Goal: Task Accomplishment & Management: Manage account settings

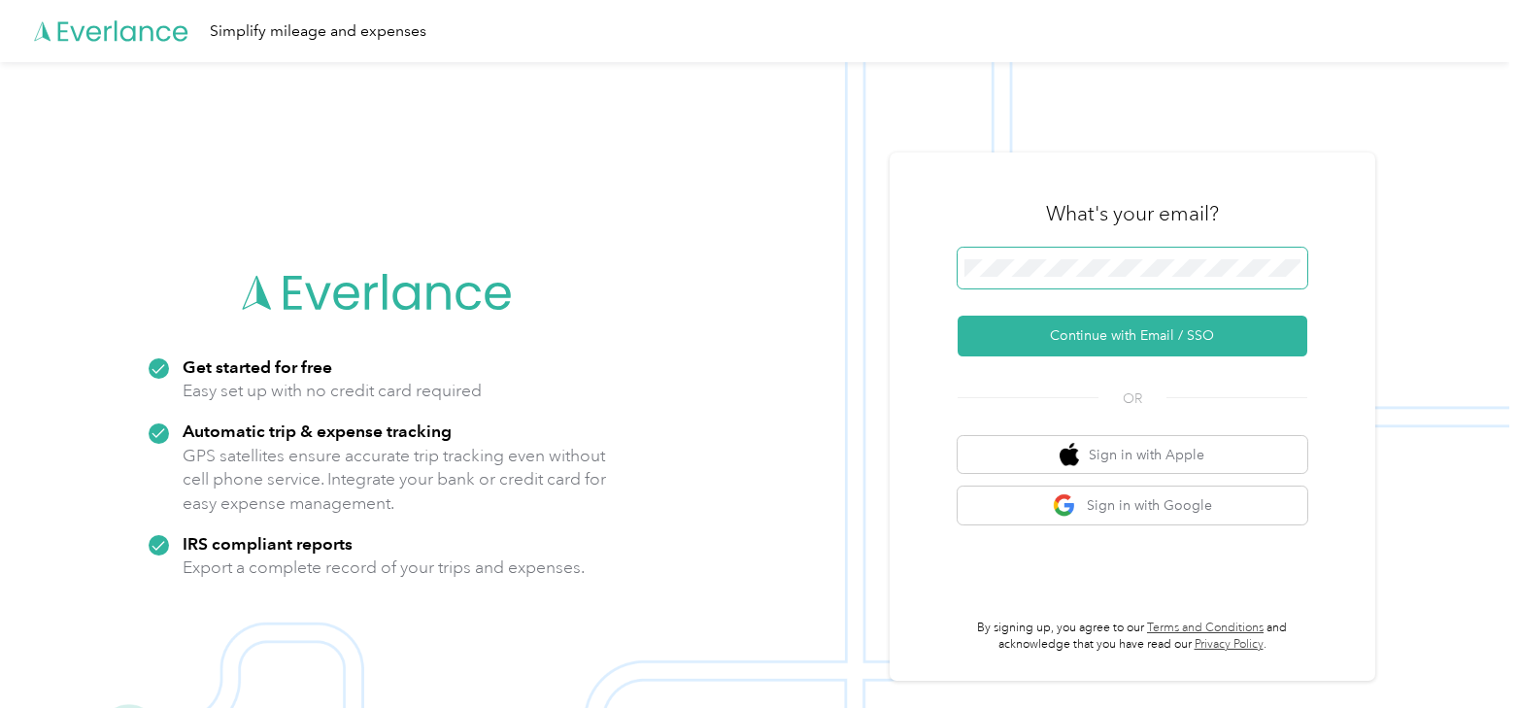
click at [958, 316] on button "Continue with Email / SSO" at bounding box center [1133, 336] width 350 height 41
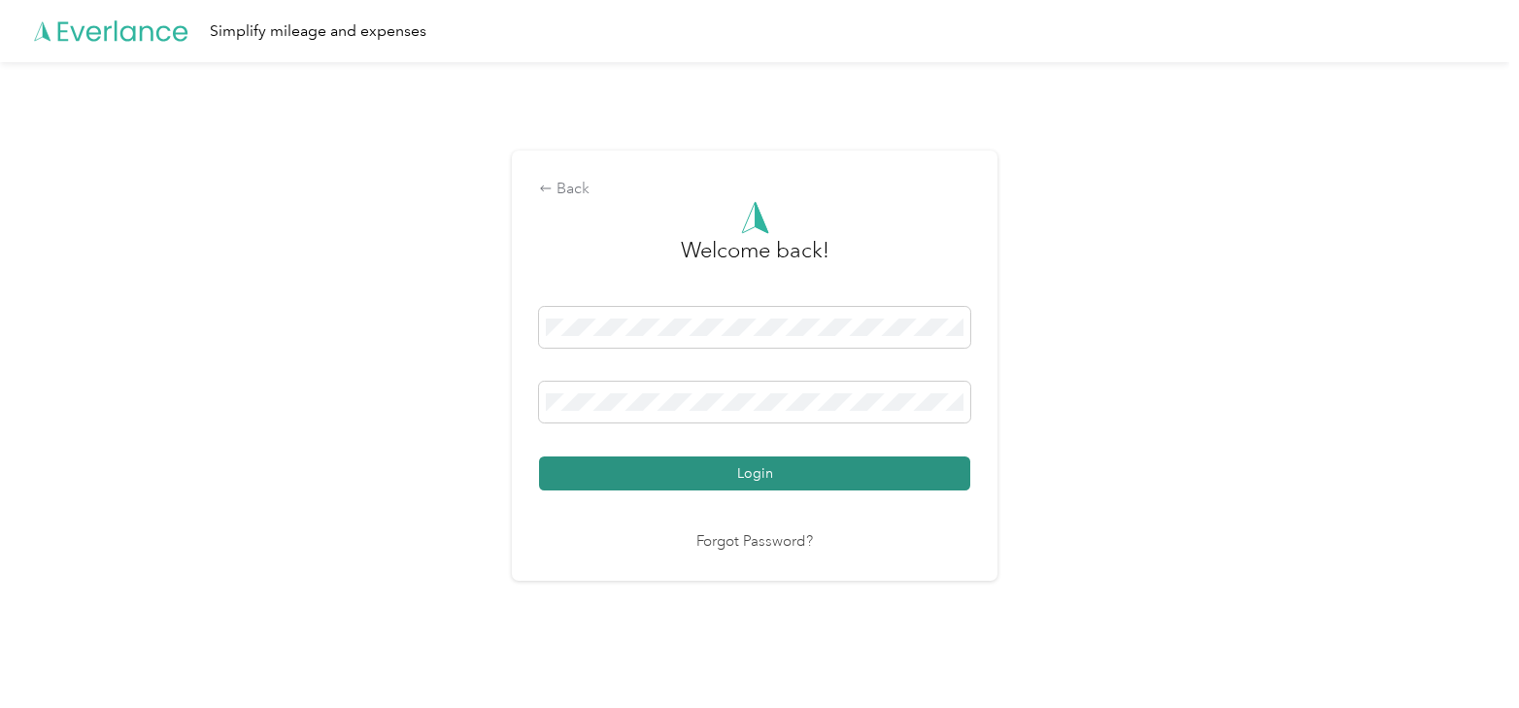
click at [822, 478] on button "Login" at bounding box center [754, 474] width 431 height 34
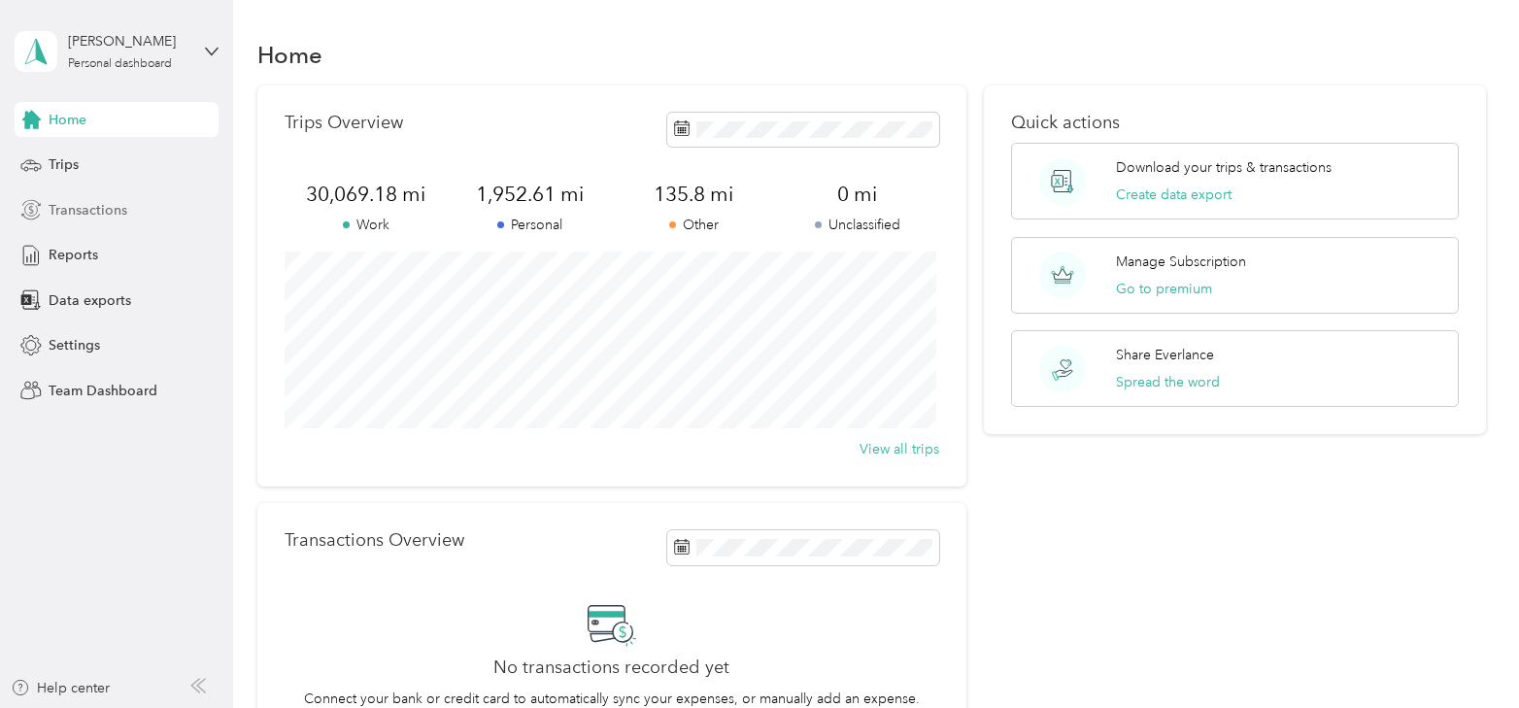
click at [68, 206] on span "Transactions" at bounding box center [88, 210] width 79 height 20
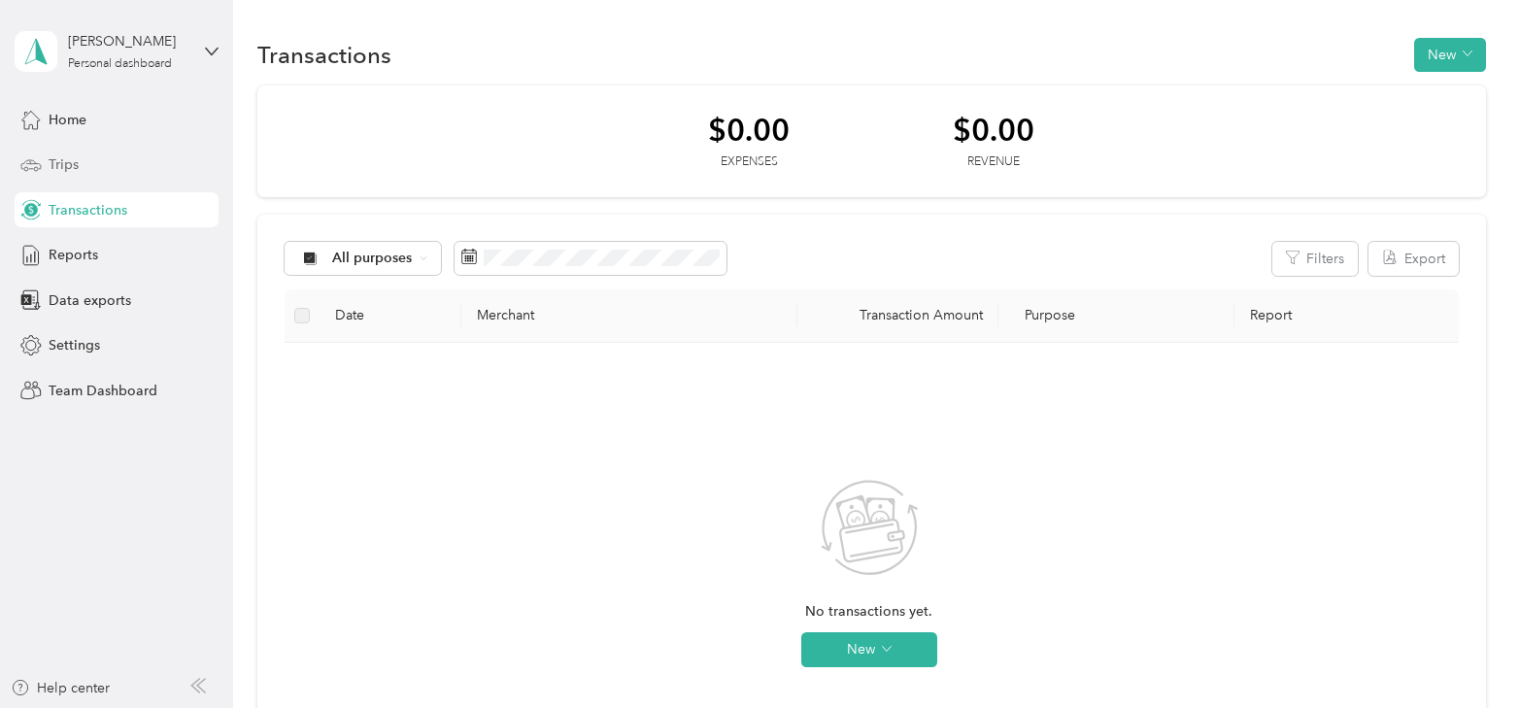
click at [60, 168] on span "Trips" at bounding box center [64, 164] width 30 height 20
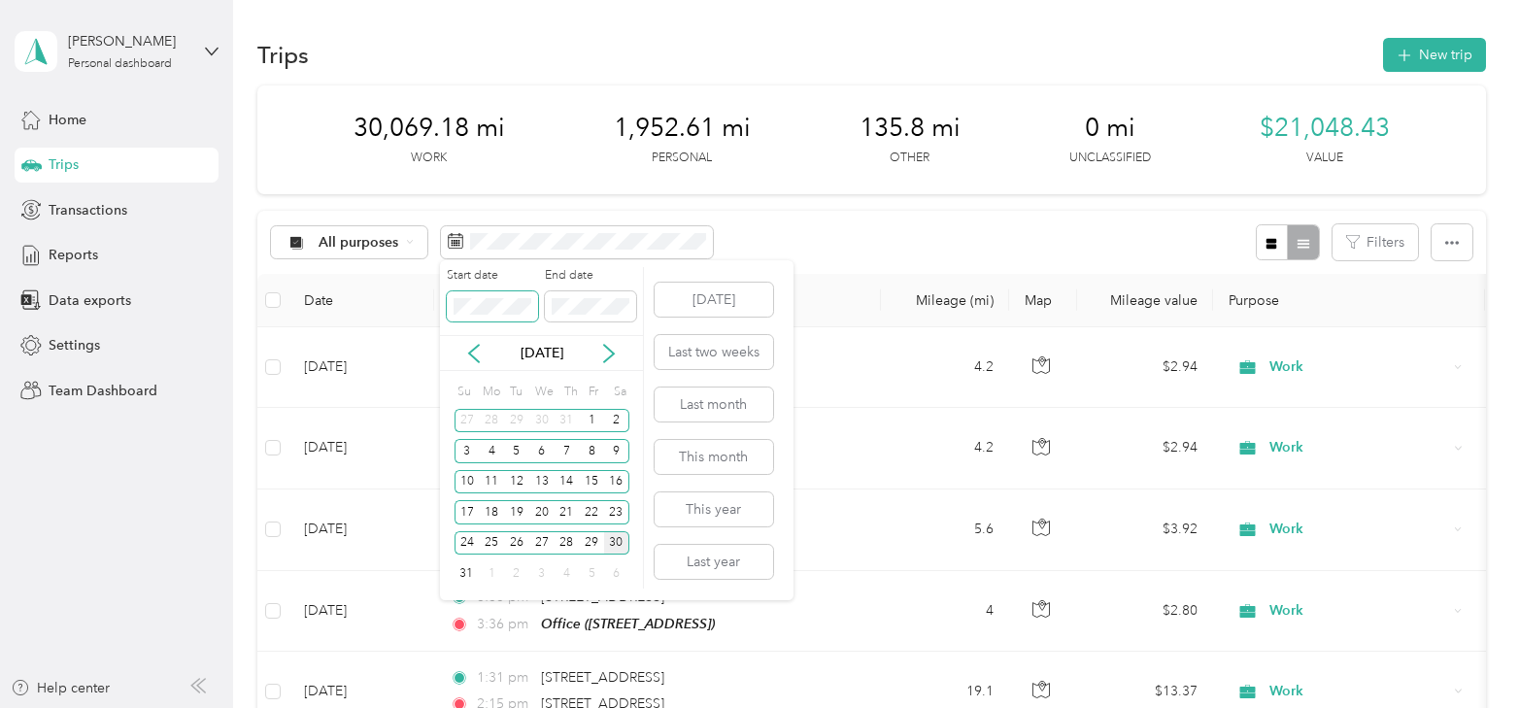
click at [350, 309] on body "[PERSON_NAME] Personal dashboard Home Trips Transactions Reports Data exports S…" at bounding box center [755, 354] width 1510 height 708
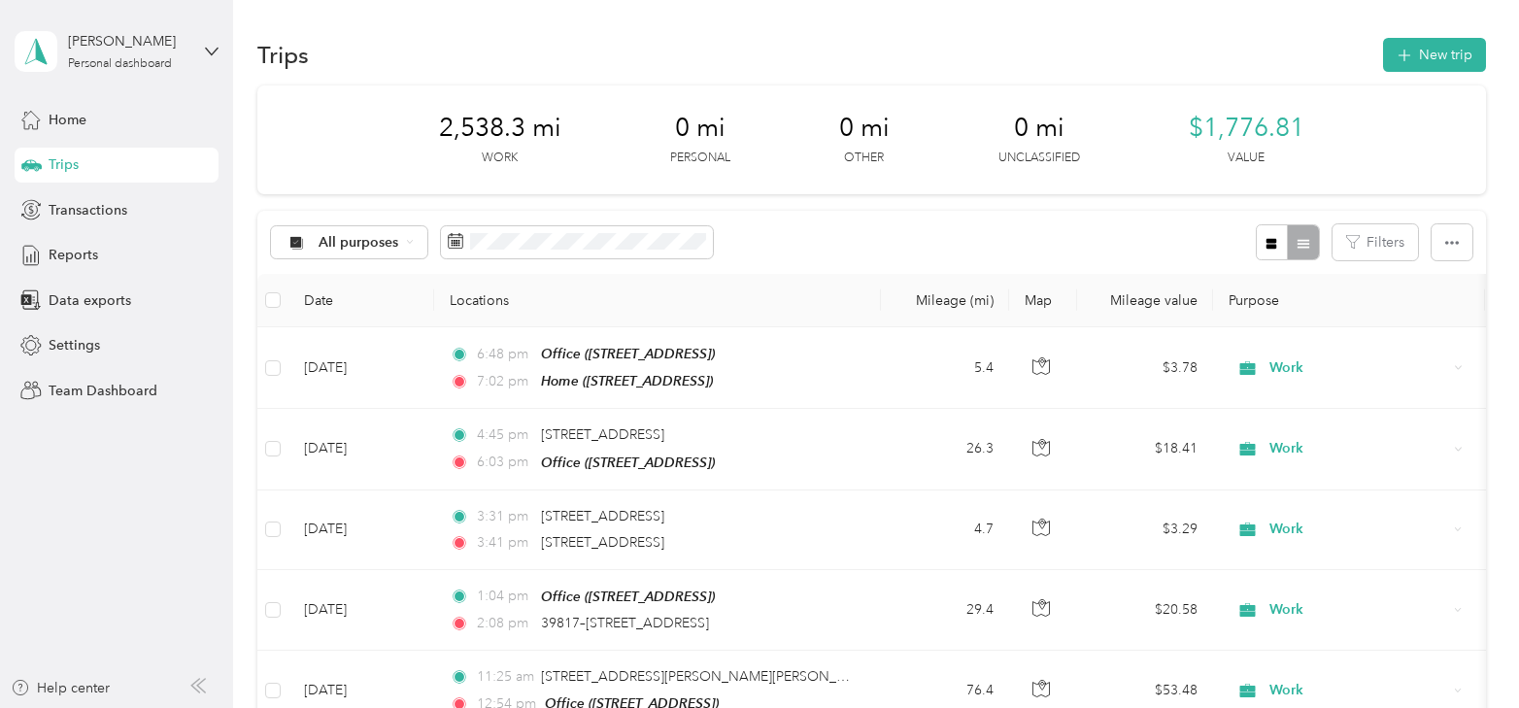
click at [865, 279] on th "Locations" at bounding box center [657, 300] width 447 height 53
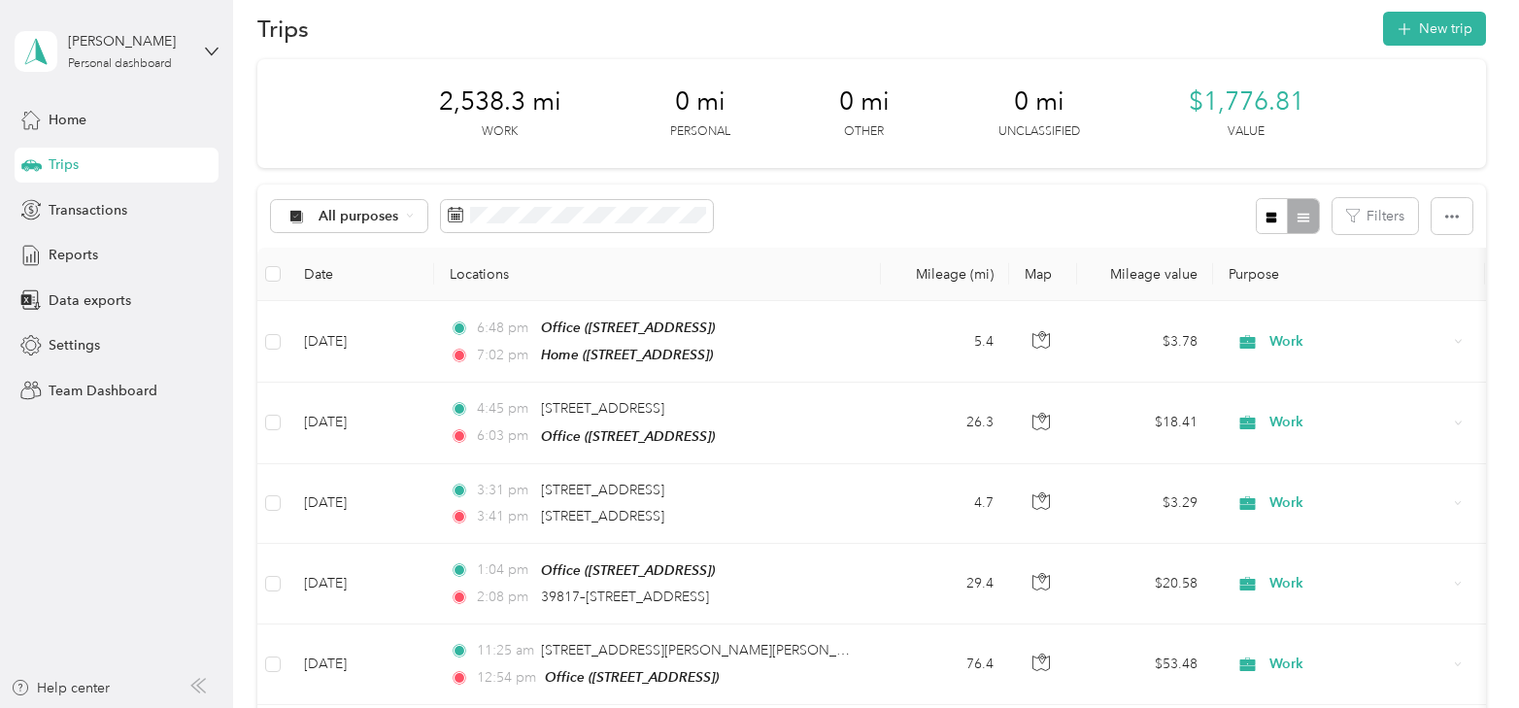
scroll to position [25, 0]
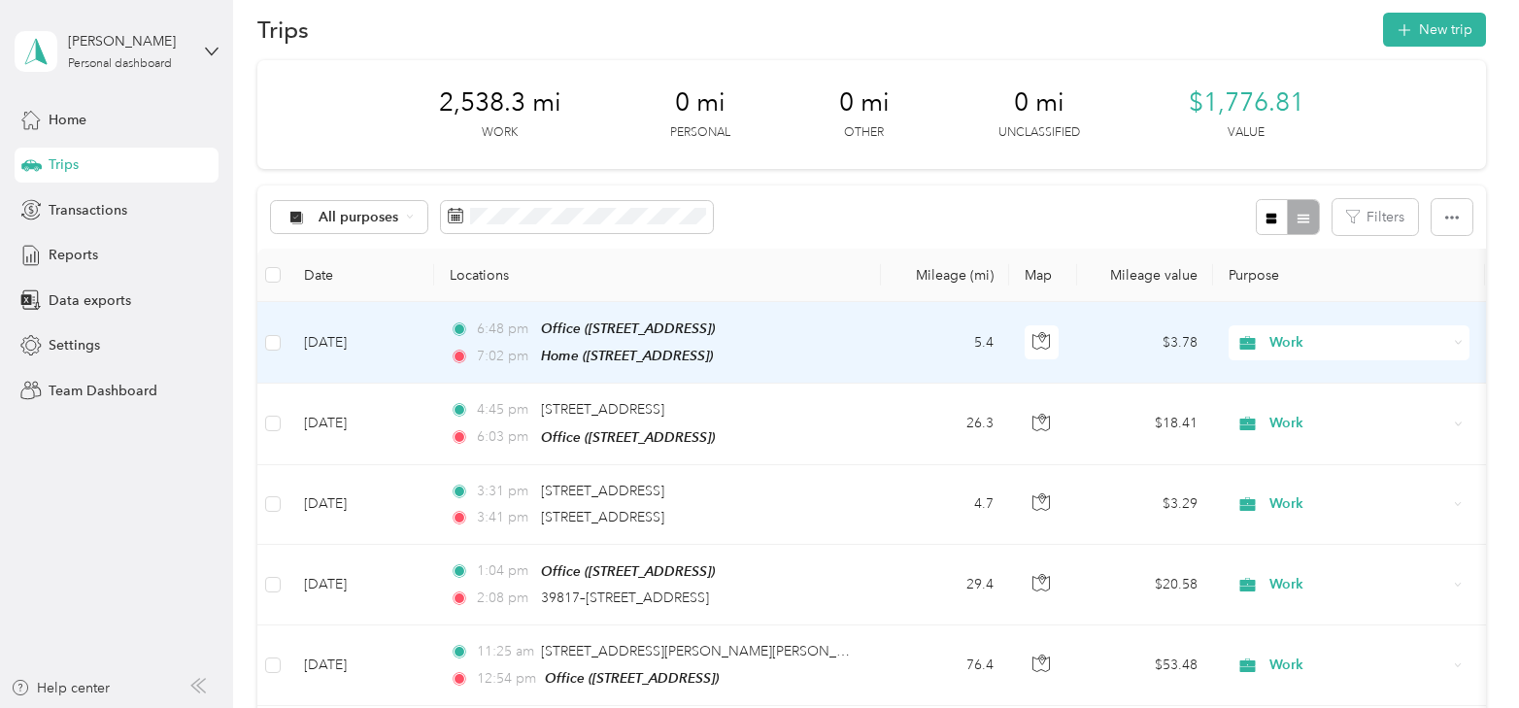
click at [1330, 350] on span "Work" at bounding box center [1359, 342] width 178 height 21
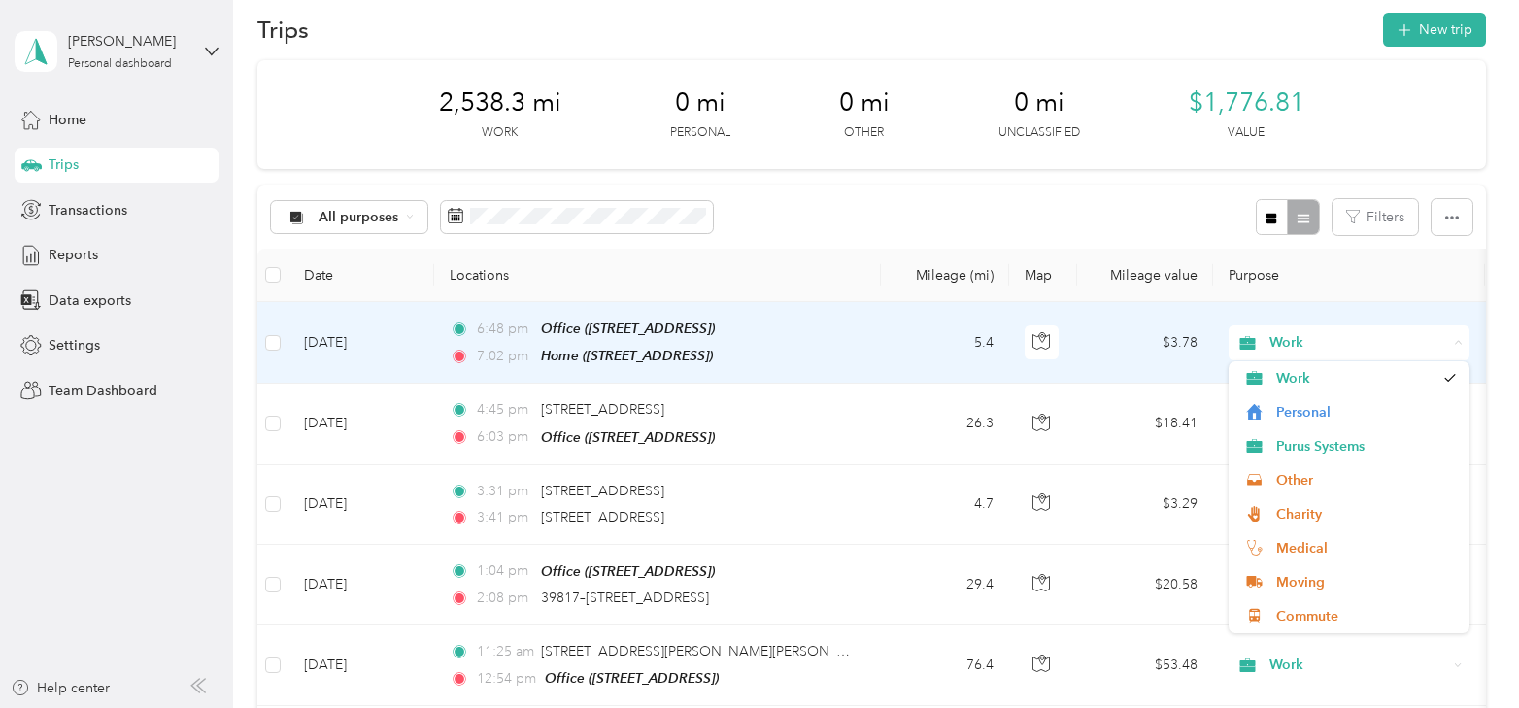
click at [1330, 350] on span "Work" at bounding box center [1359, 342] width 178 height 21
click at [1313, 343] on span "Work" at bounding box center [1359, 342] width 178 height 21
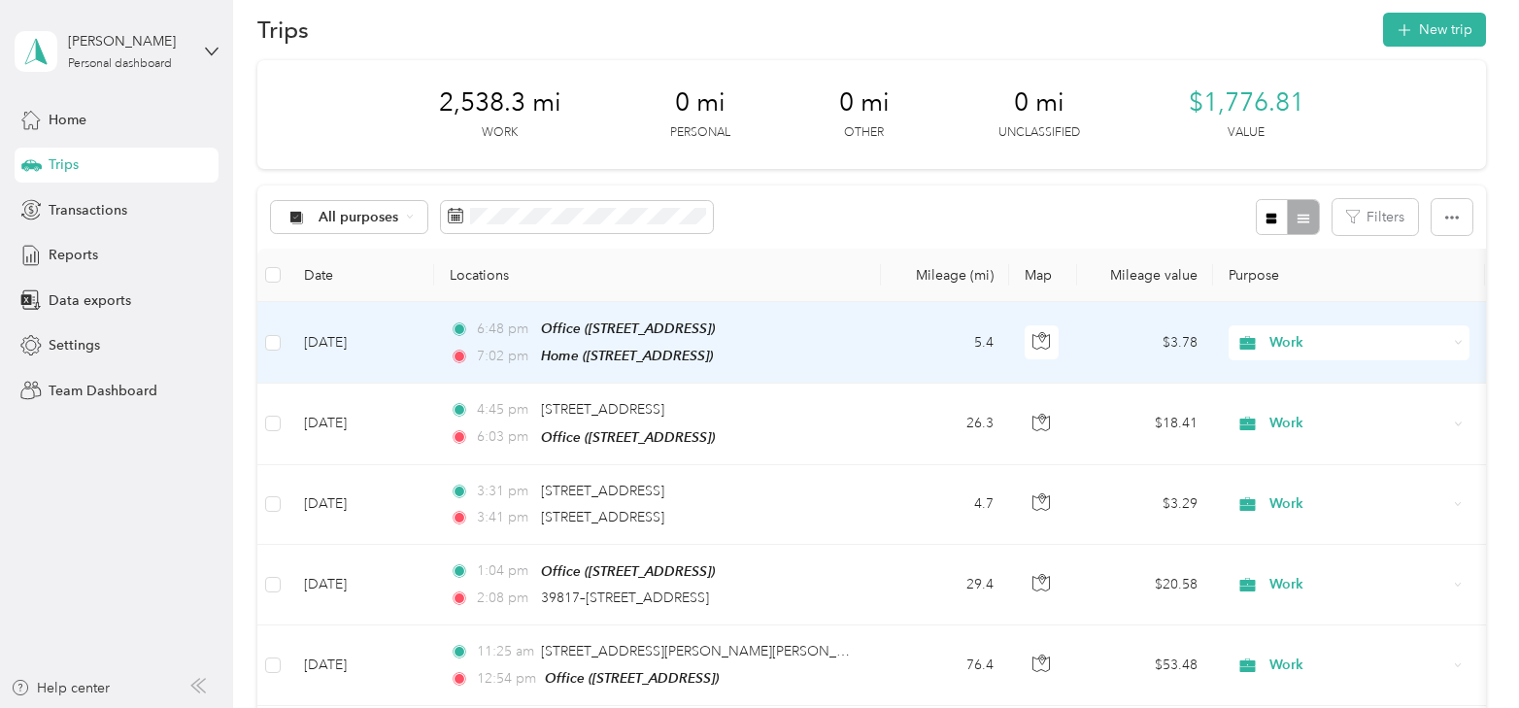
click at [1322, 305] on td "Work" at bounding box center [1349, 343] width 272 height 82
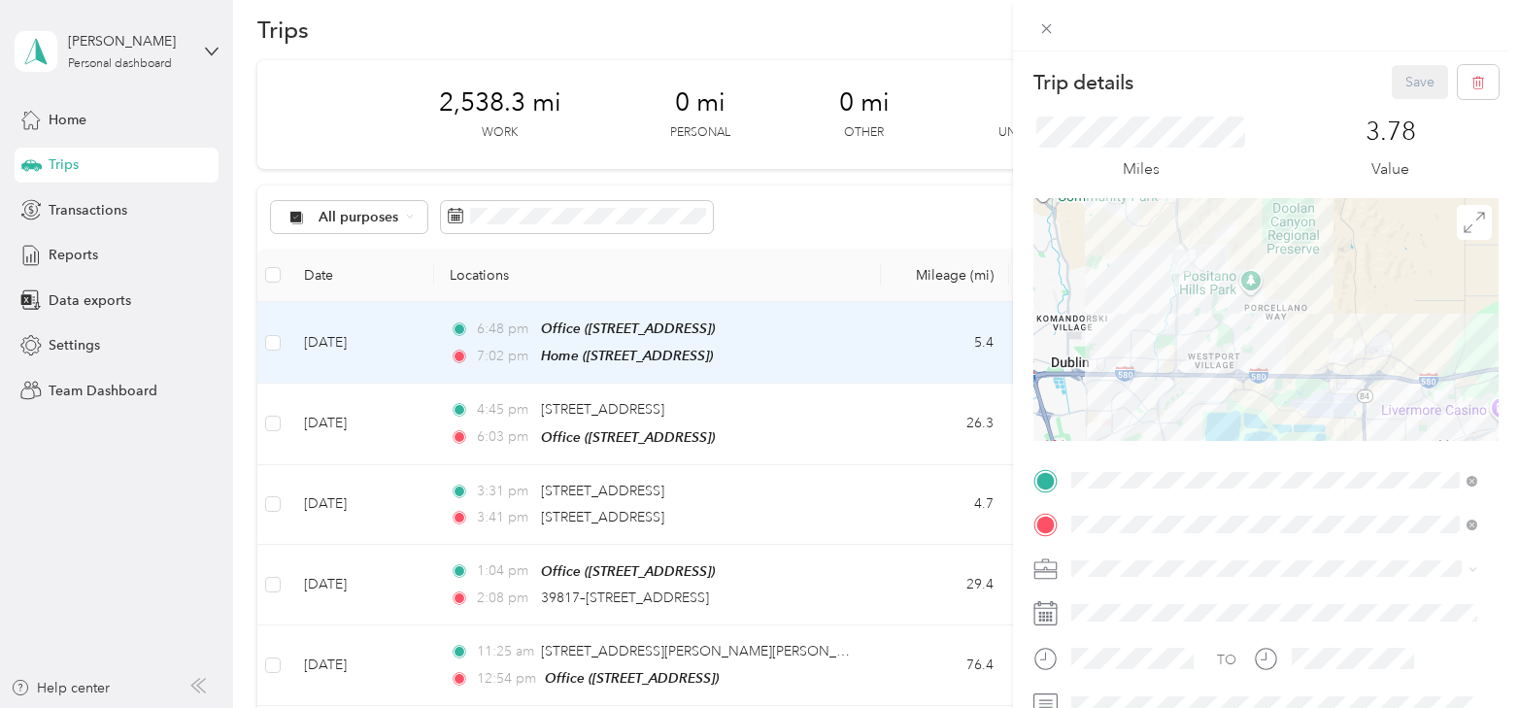
click at [846, 250] on div "Trip details Save This trip cannot be edited because it is either under review,…" at bounding box center [759, 354] width 1519 height 708
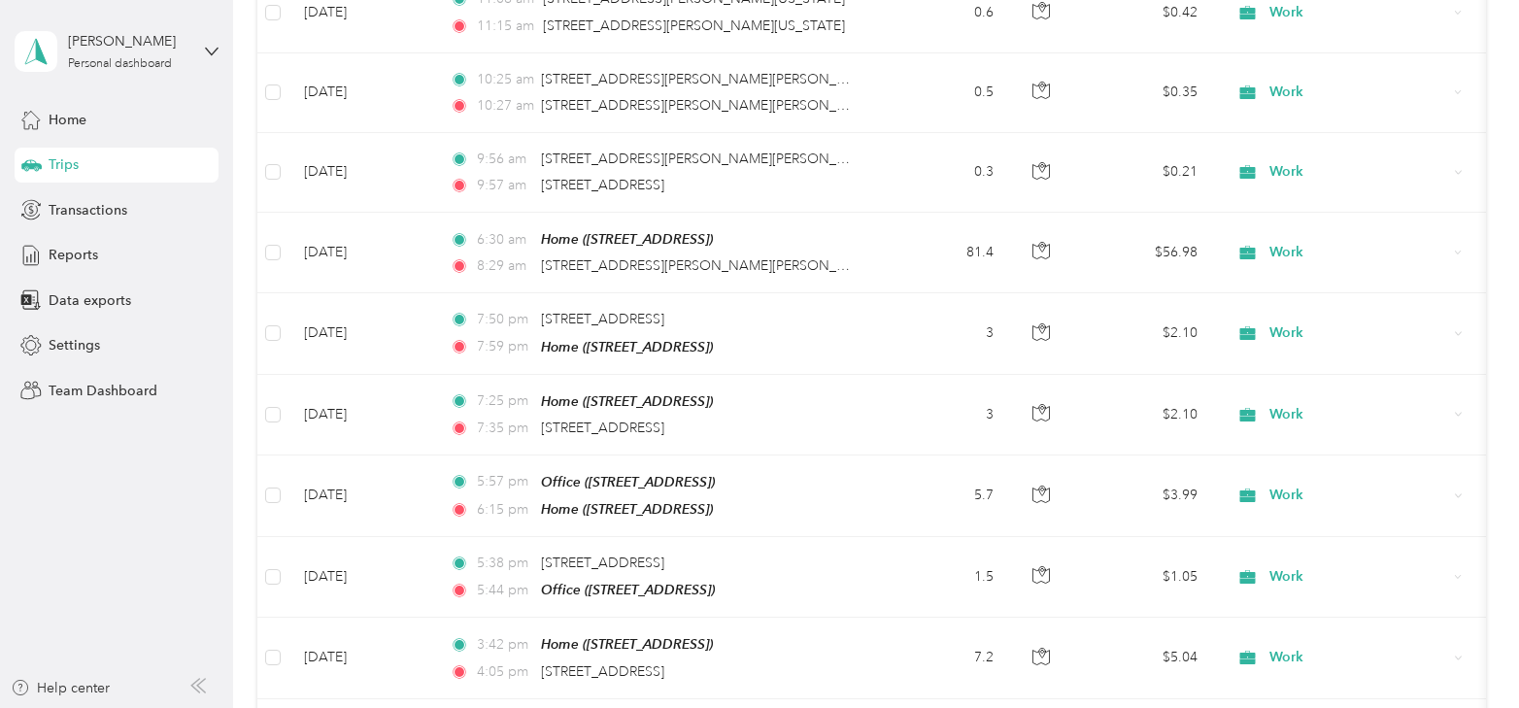
scroll to position [997, 0]
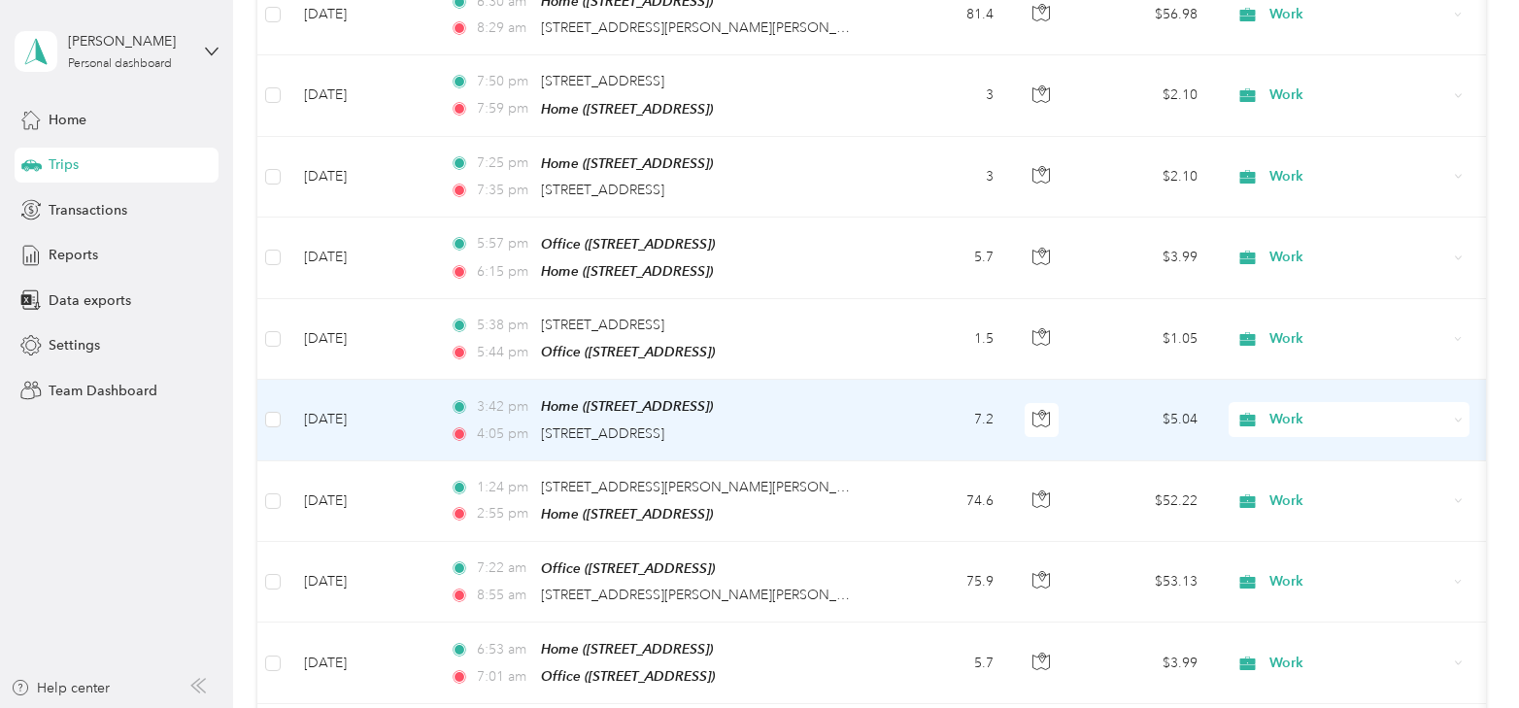
click at [347, 411] on td "[DATE]" at bounding box center [362, 420] width 146 height 81
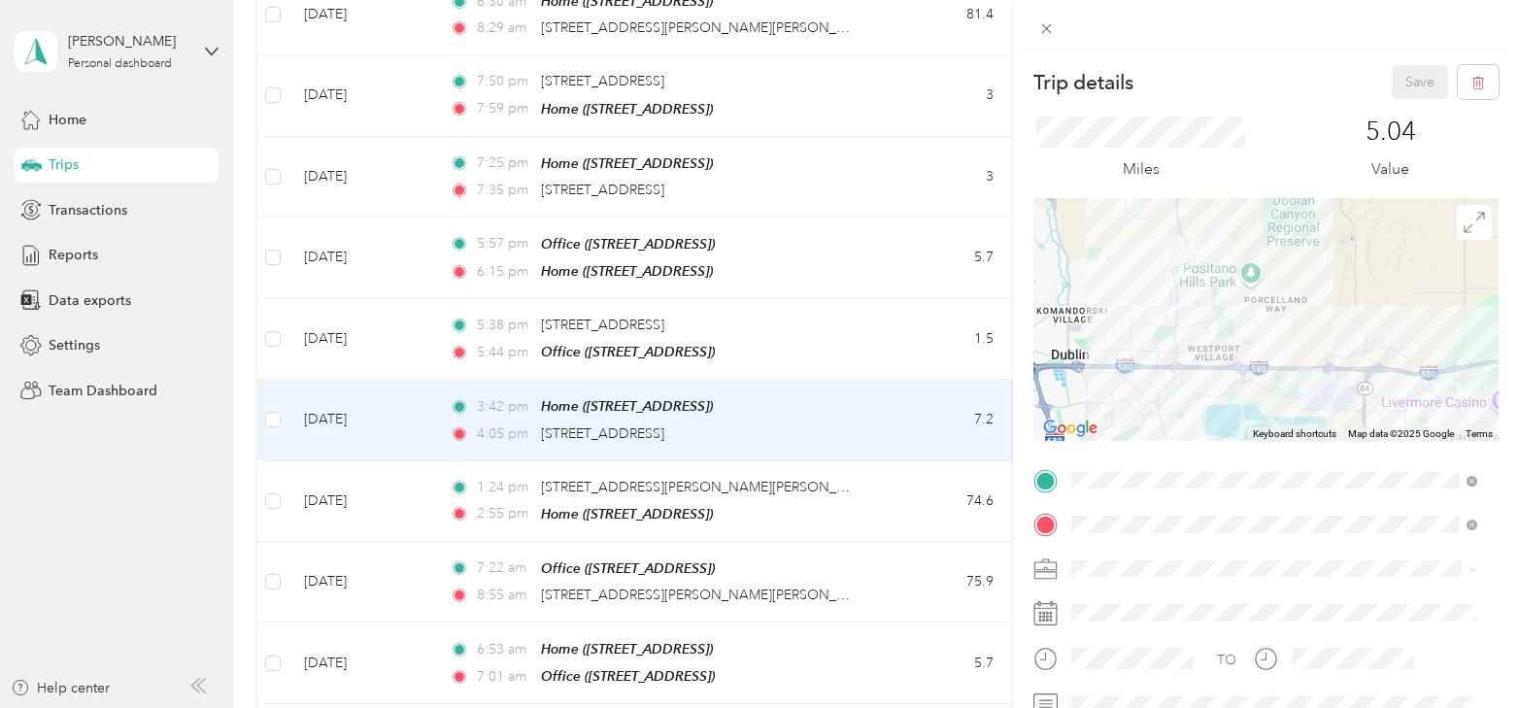
click at [893, 76] on div "Trip details Save This trip cannot be edited because it is either under review,…" at bounding box center [759, 354] width 1519 height 708
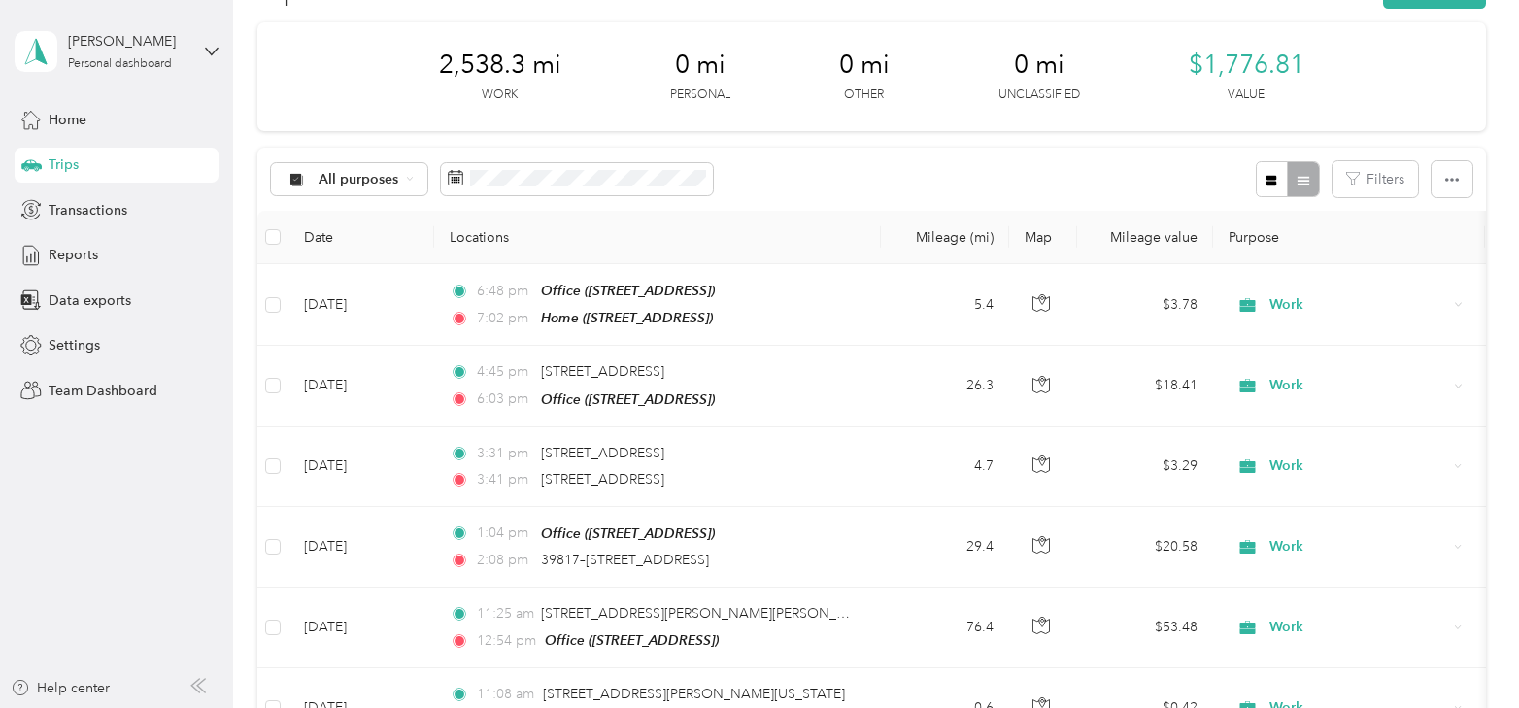
scroll to position [97, 0]
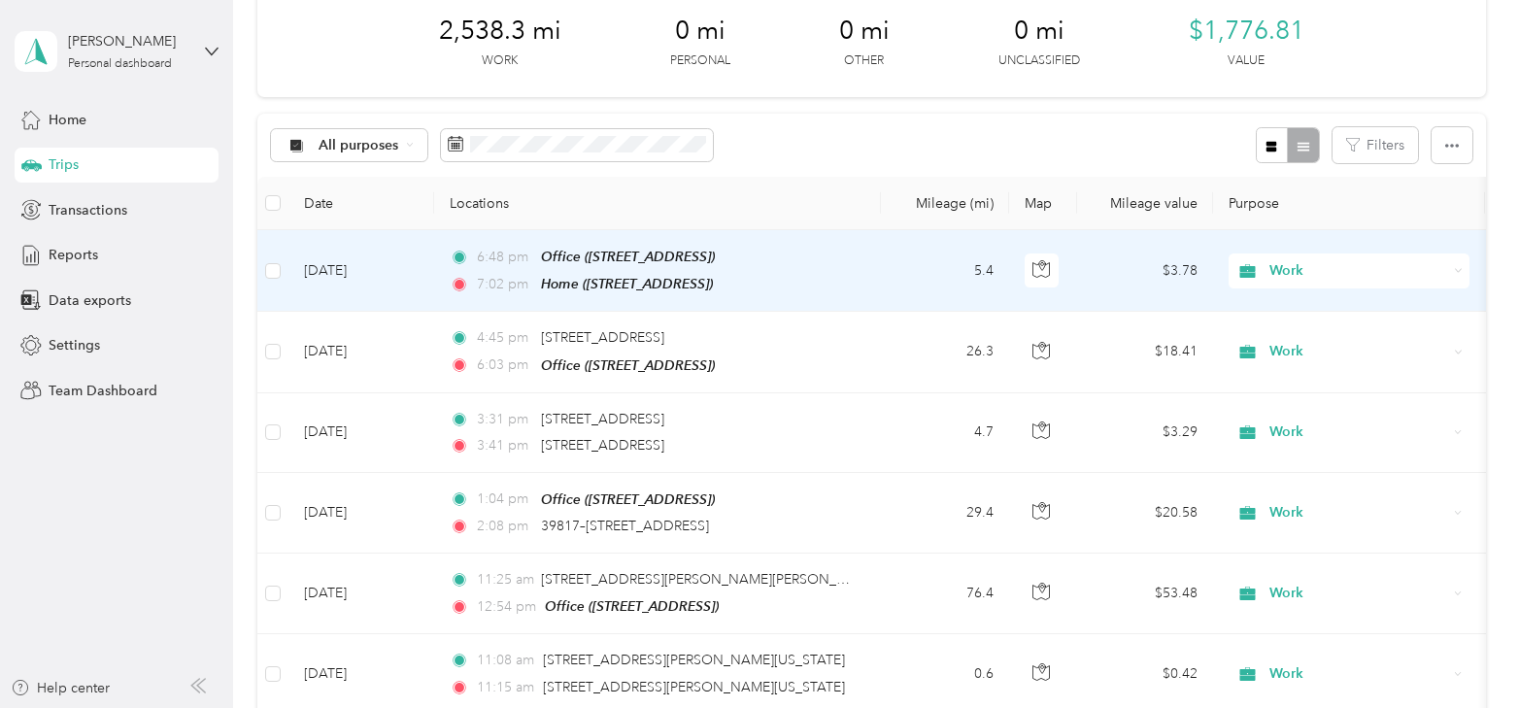
click at [332, 268] on td "[DATE]" at bounding box center [362, 271] width 146 height 82
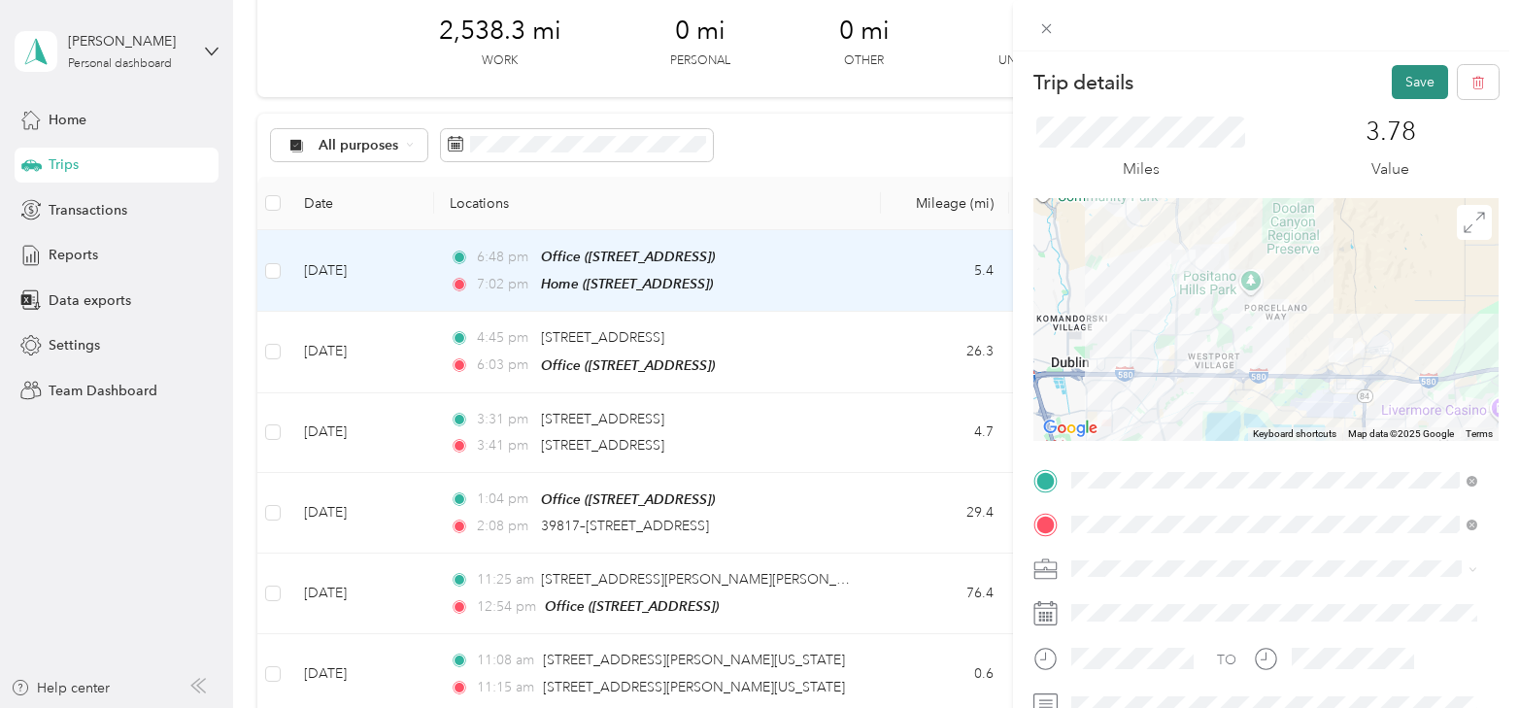
click at [1403, 76] on button "Save" at bounding box center [1420, 82] width 56 height 34
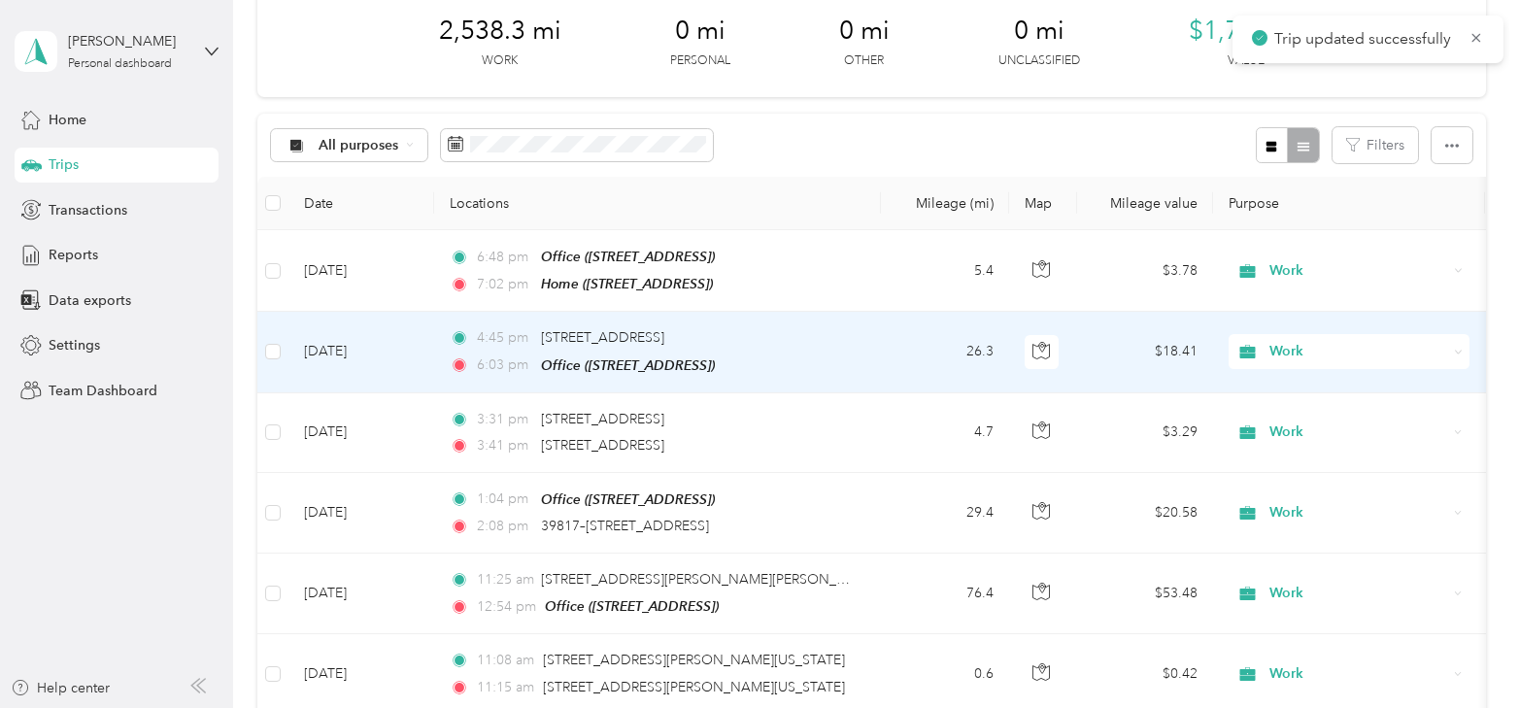
click at [326, 354] on td "[DATE]" at bounding box center [362, 352] width 146 height 81
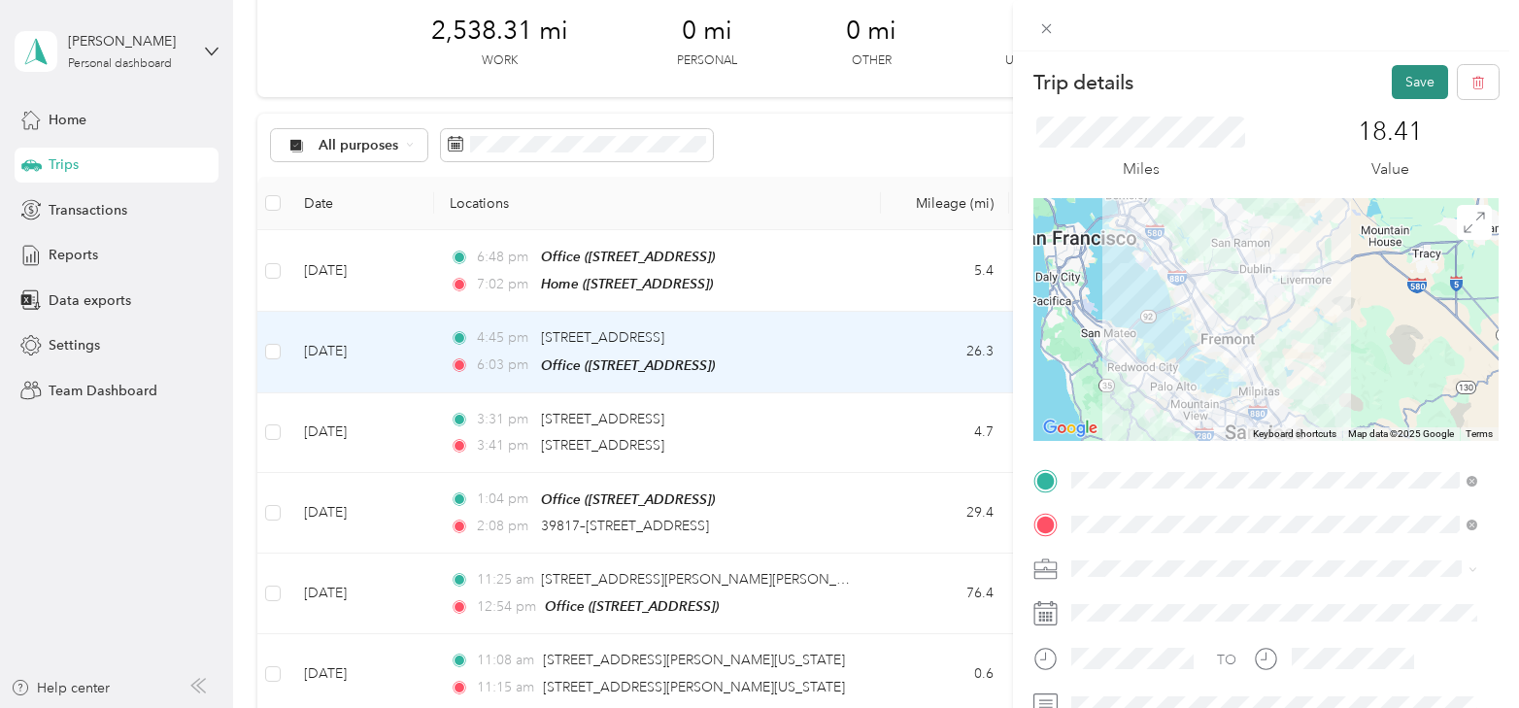
drag, startPoint x: 1401, startPoint y: 66, endPoint x: 1401, endPoint y: 87, distance: 21.4
click at [1401, 67] on button "Save" at bounding box center [1420, 82] width 56 height 34
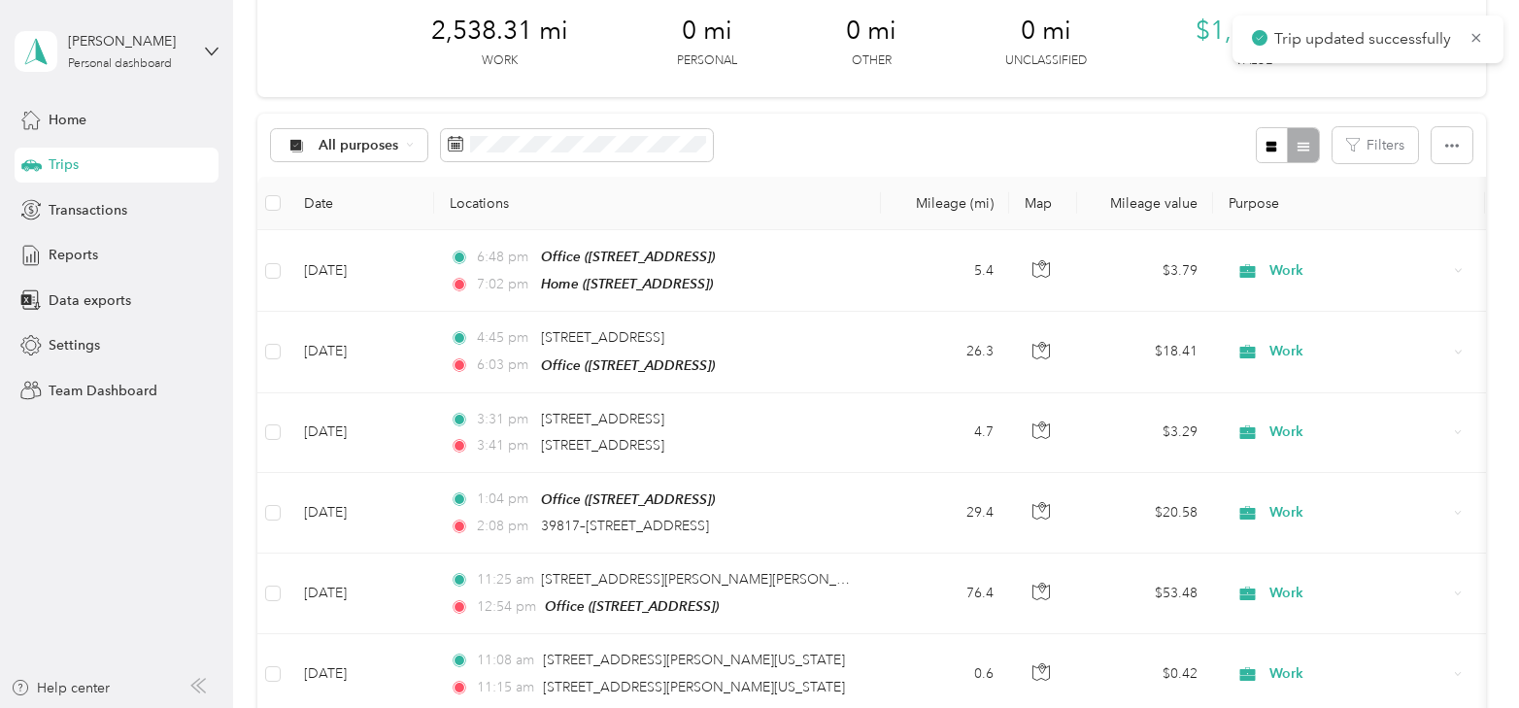
click at [1401, 707] on div "Trip details Save This trip cannot be edited because it is either under review,…" at bounding box center [755, 708] width 1510 height 0
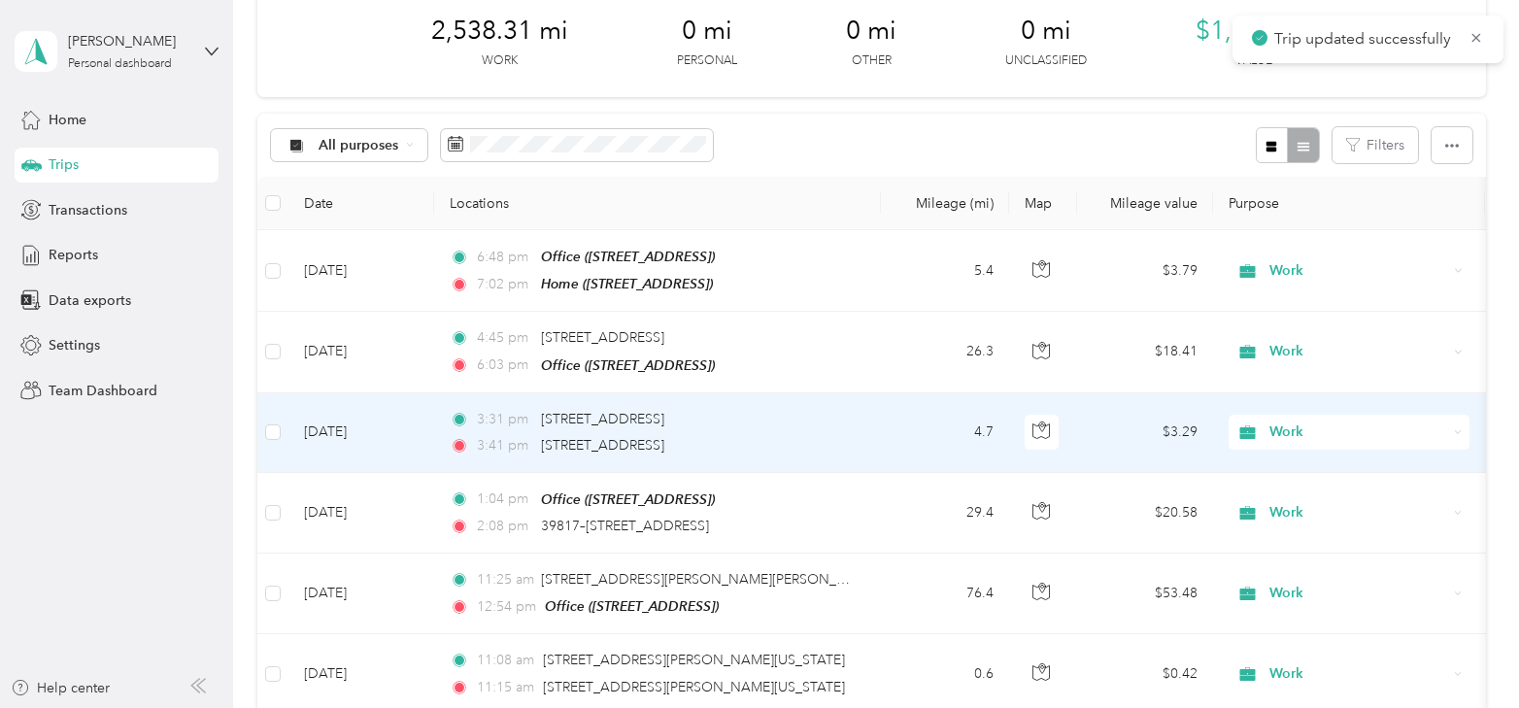
click at [312, 430] on td "[DATE]" at bounding box center [362, 433] width 146 height 80
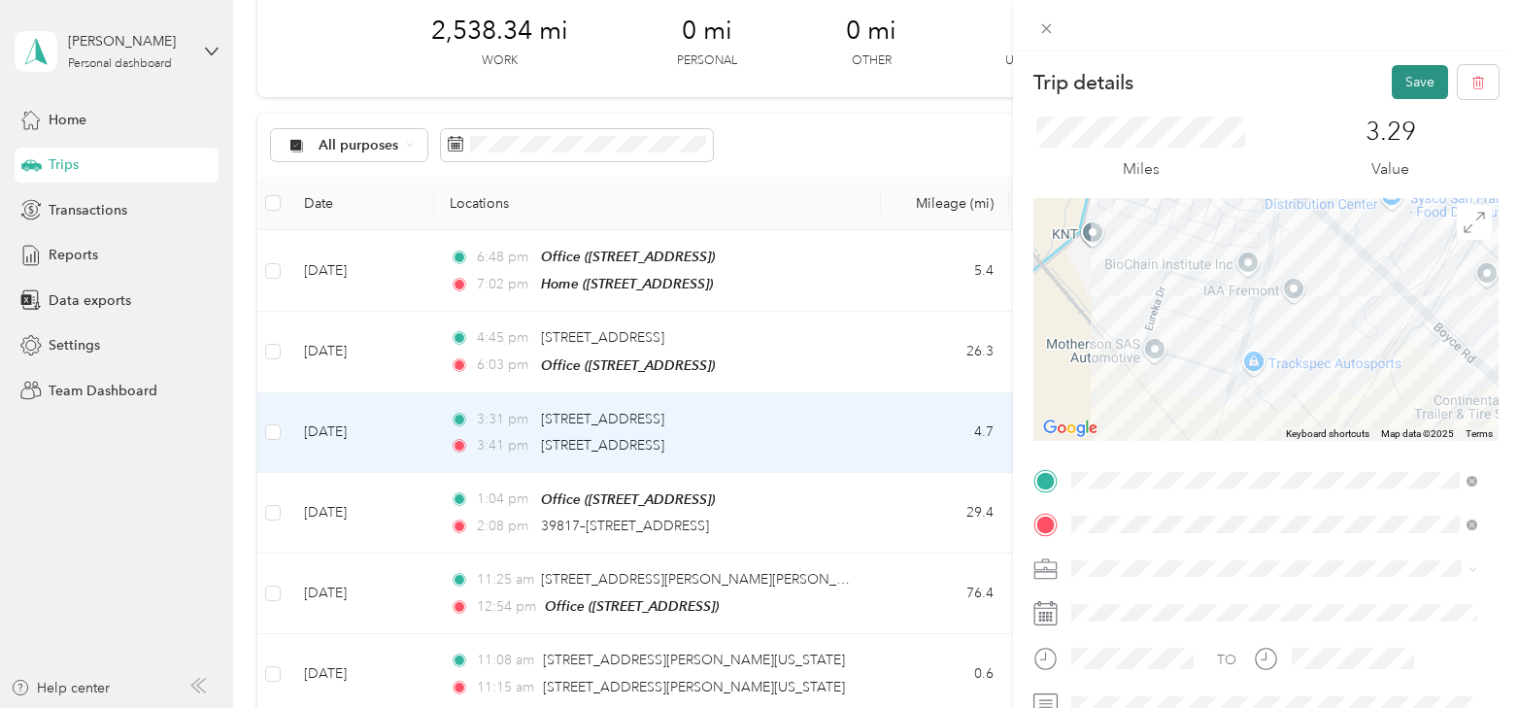
click at [1401, 74] on button "Save" at bounding box center [1420, 82] width 56 height 34
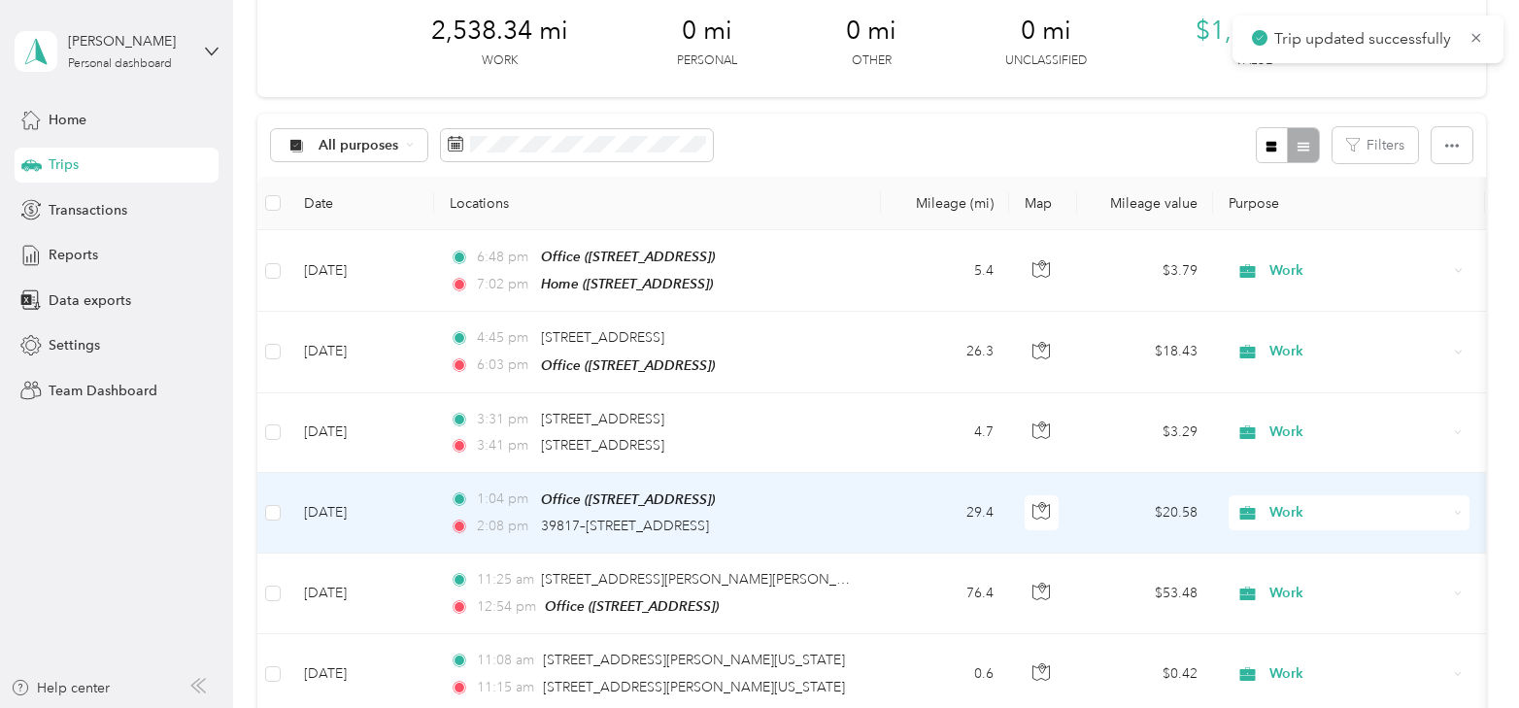
click at [342, 505] on td "[DATE]" at bounding box center [362, 513] width 146 height 81
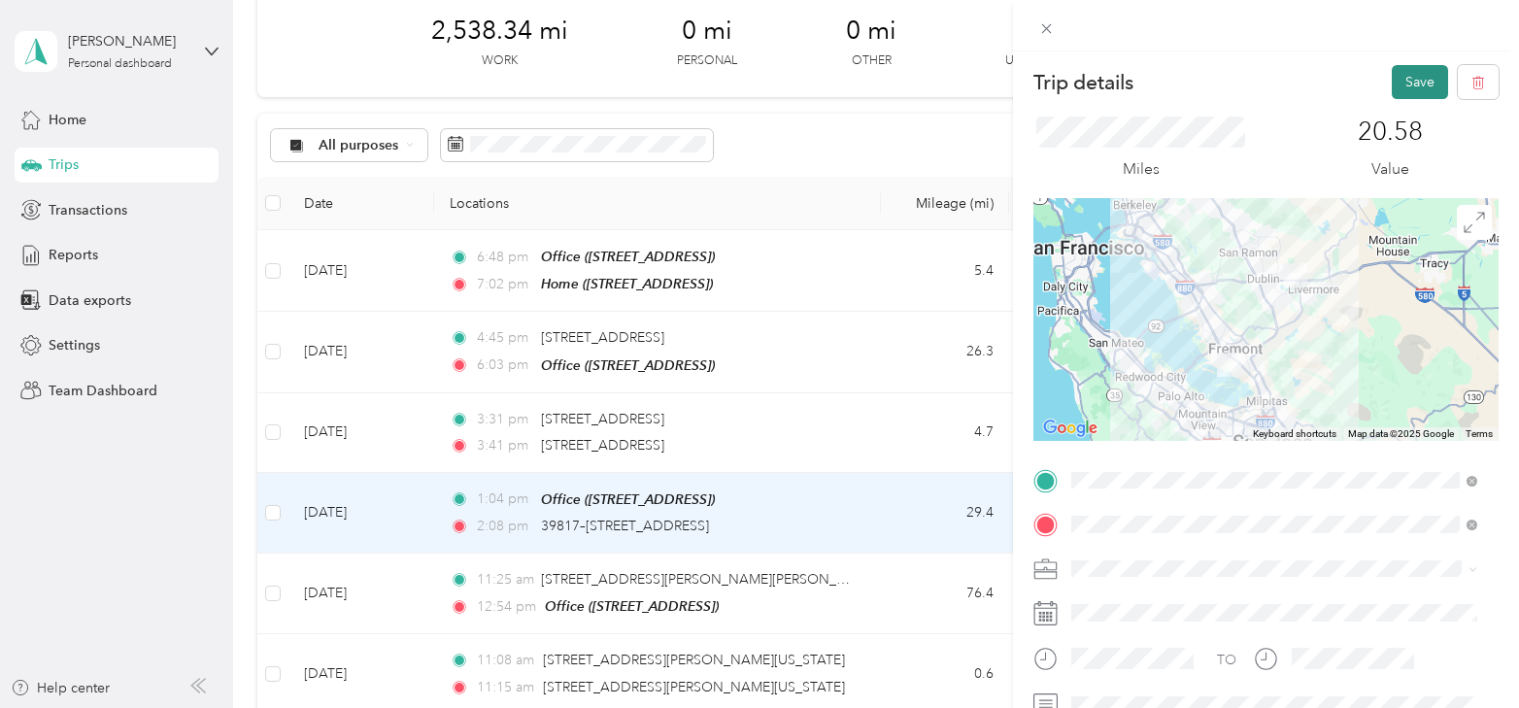
click at [1416, 85] on button "Save" at bounding box center [1420, 82] width 56 height 34
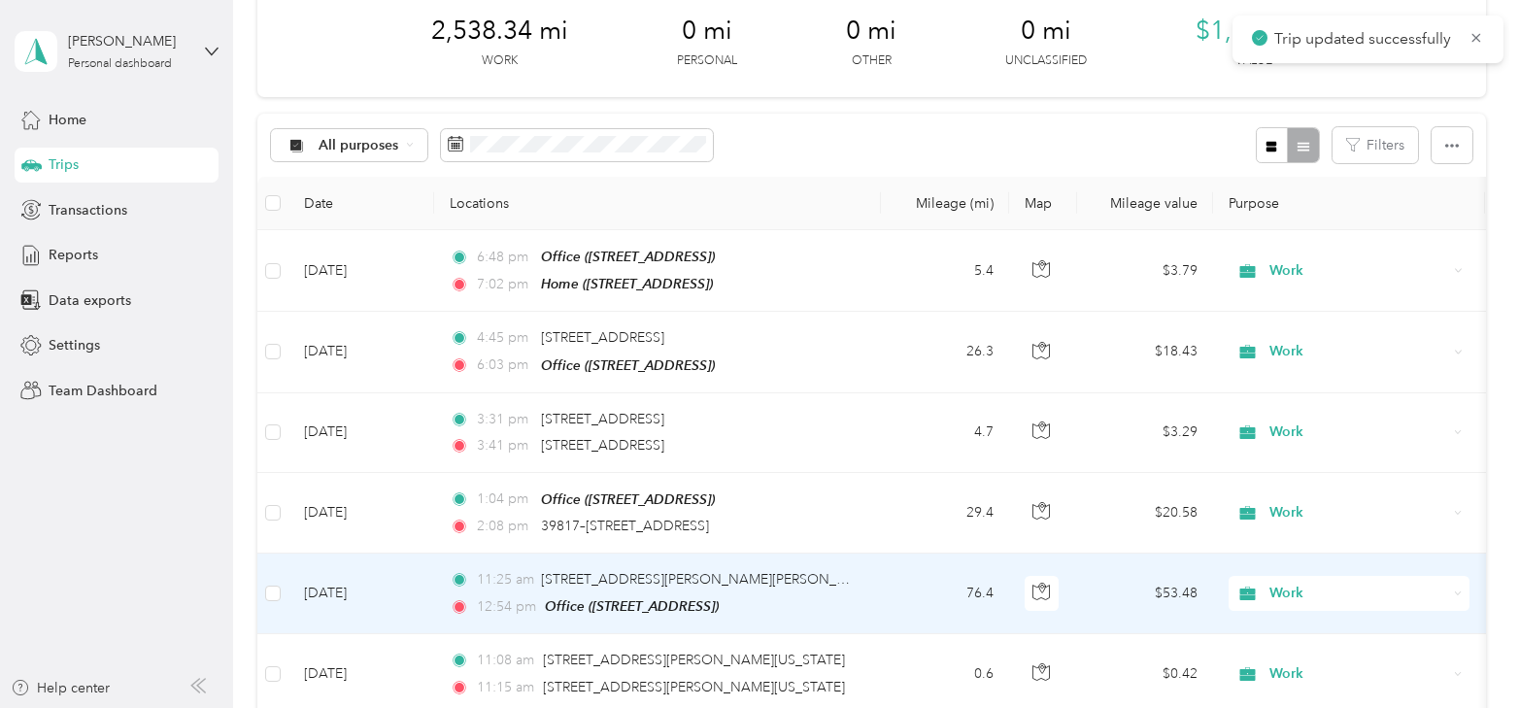
click at [332, 599] on td "[DATE]" at bounding box center [362, 594] width 146 height 81
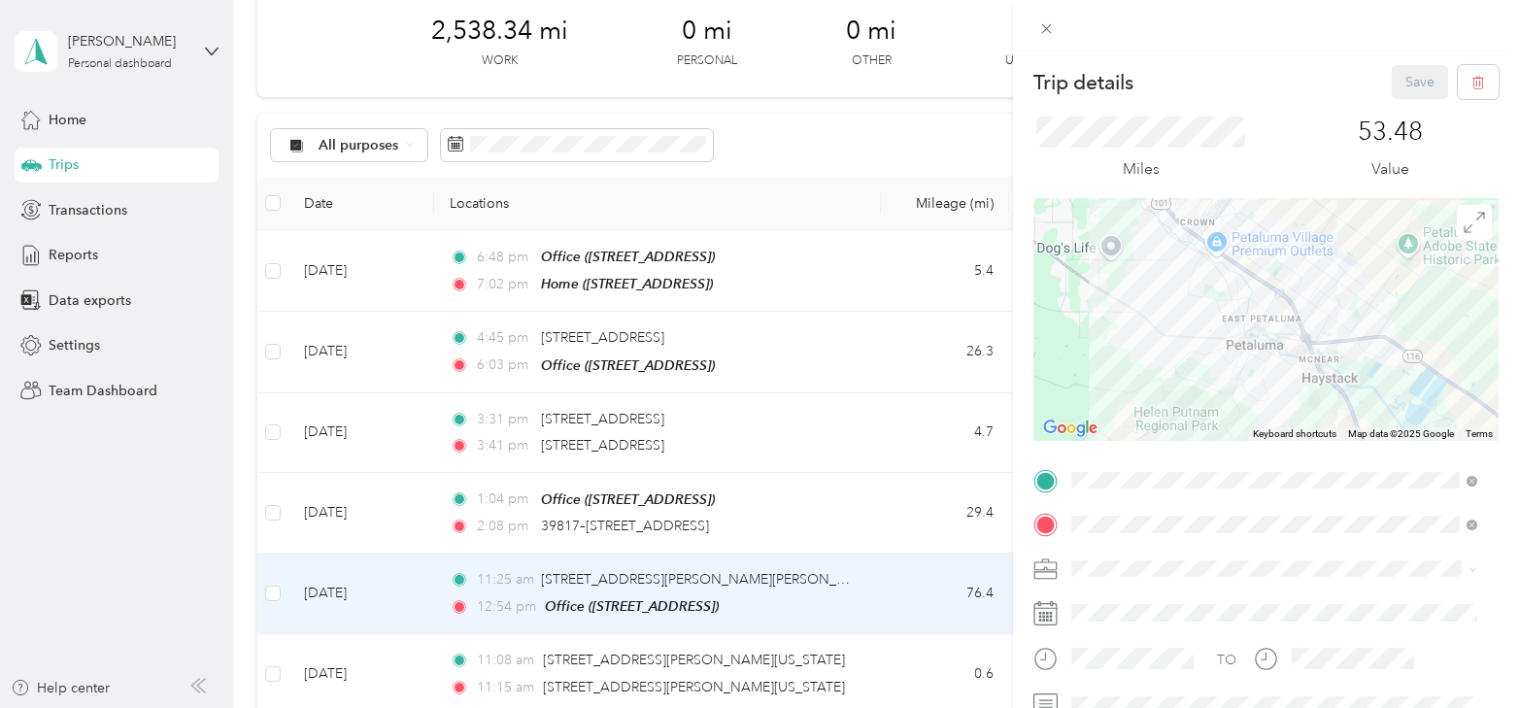
drag, startPoint x: 1167, startPoint y: 232, endPoint x: 1187, endPoint y: 306, distance: 76.6
click at [1187, 306] on div at bounding box center [1266, 319] width 465 height 243
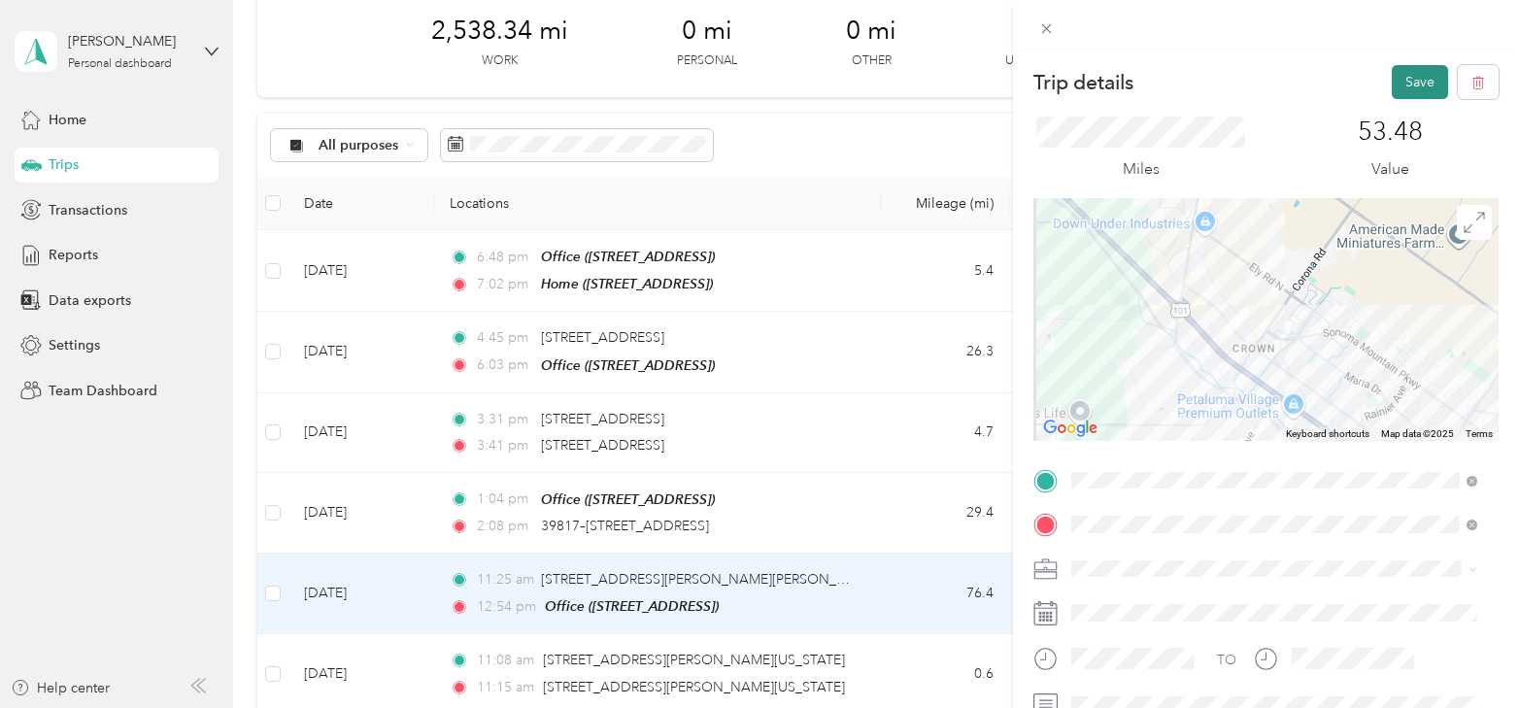
click at [1409, 87] on button "Save" at bounding box center [1420, 82] width 56 height 34
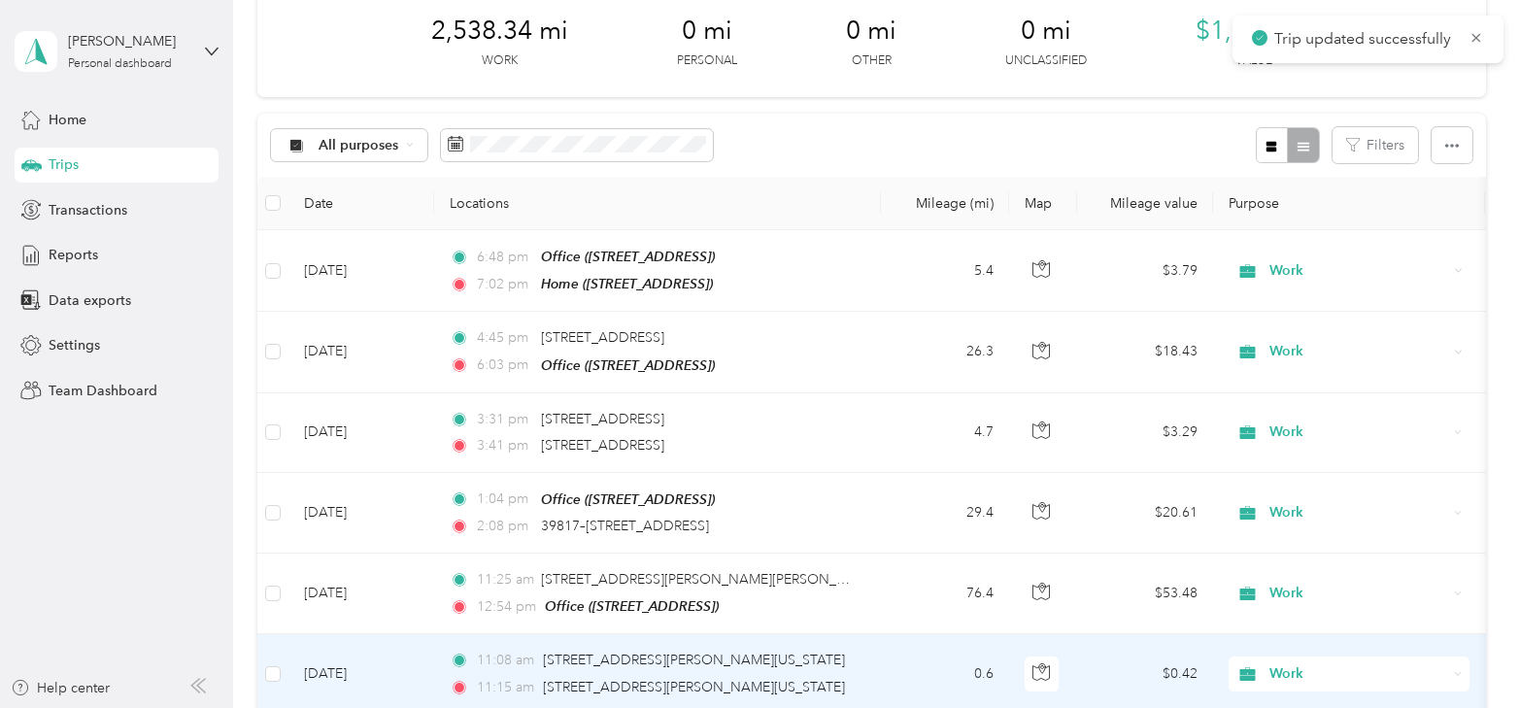
click at [356, 660] on td "[DATE]" at bounding box center [362, 674] width 146 height 80
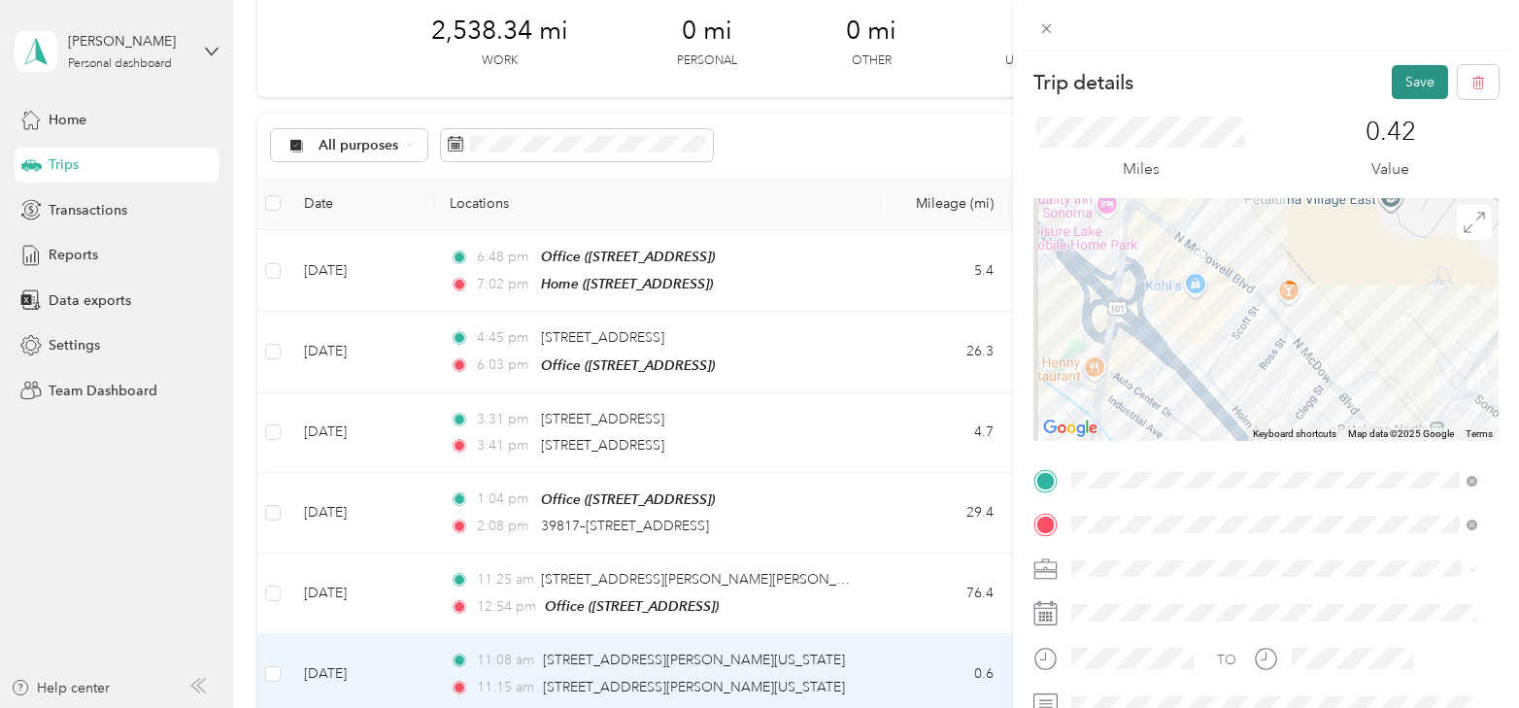
click at [1409, 85] on button "Save" at bounding box center [1420, 82] width 56 height 34
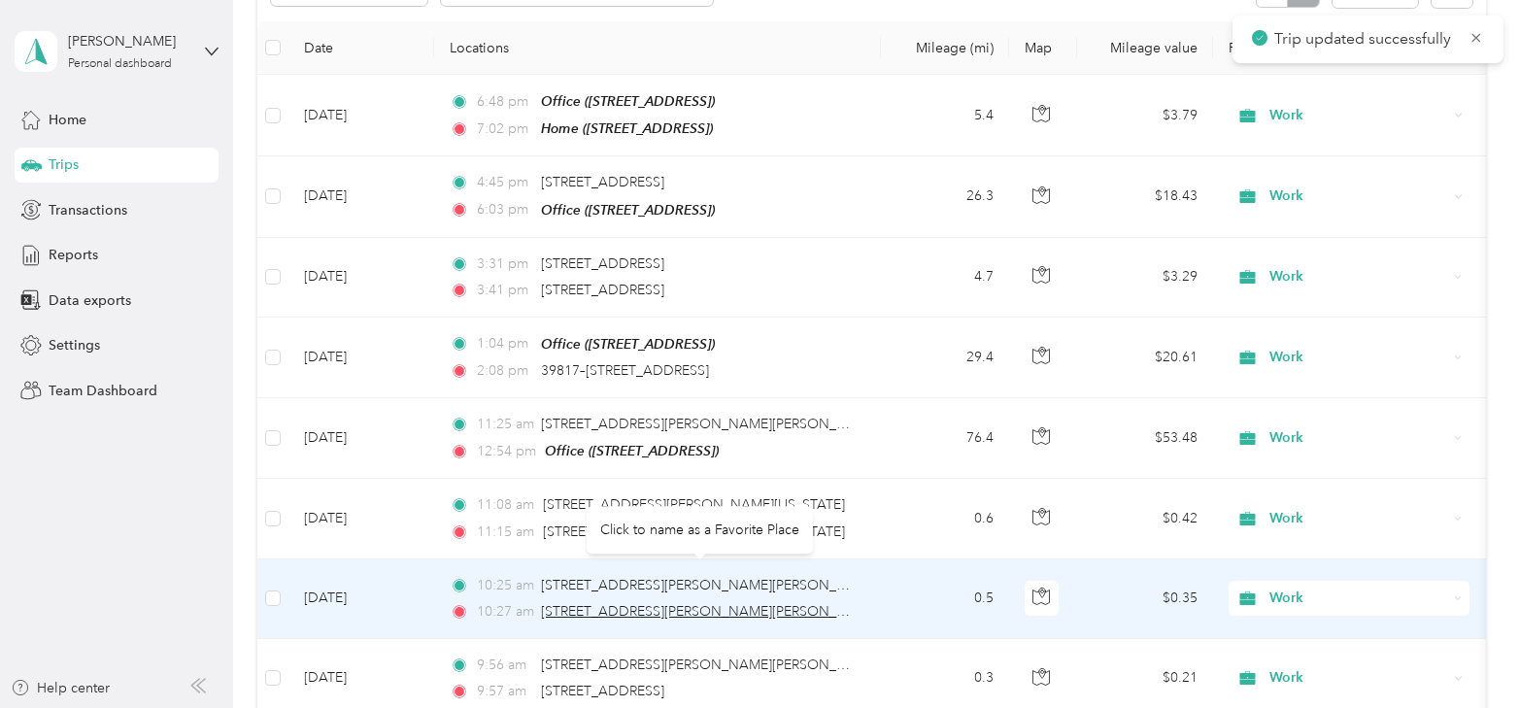
scroll to position [291, 0]
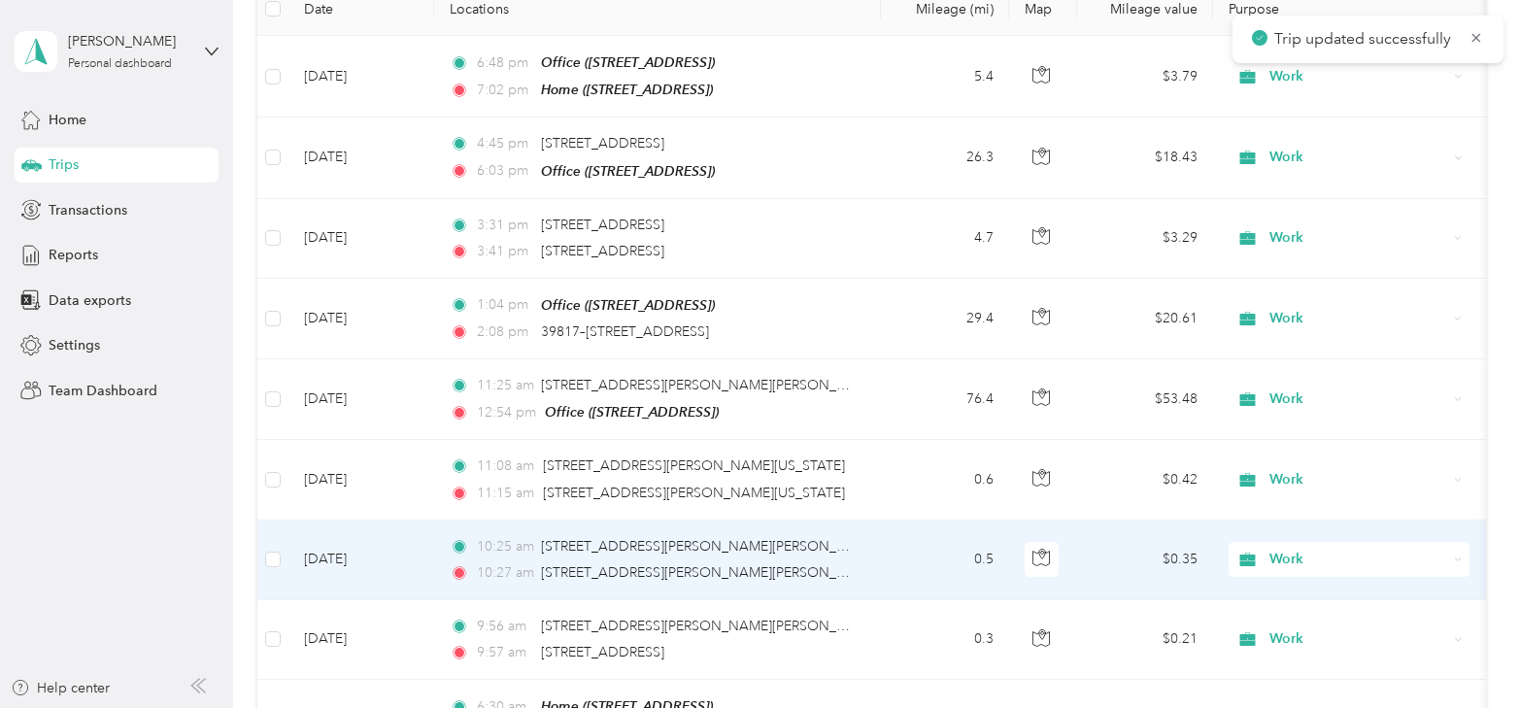
click at [326, 555] on td "[DATE]" at bounding box center [362, 561] width 146 height 80
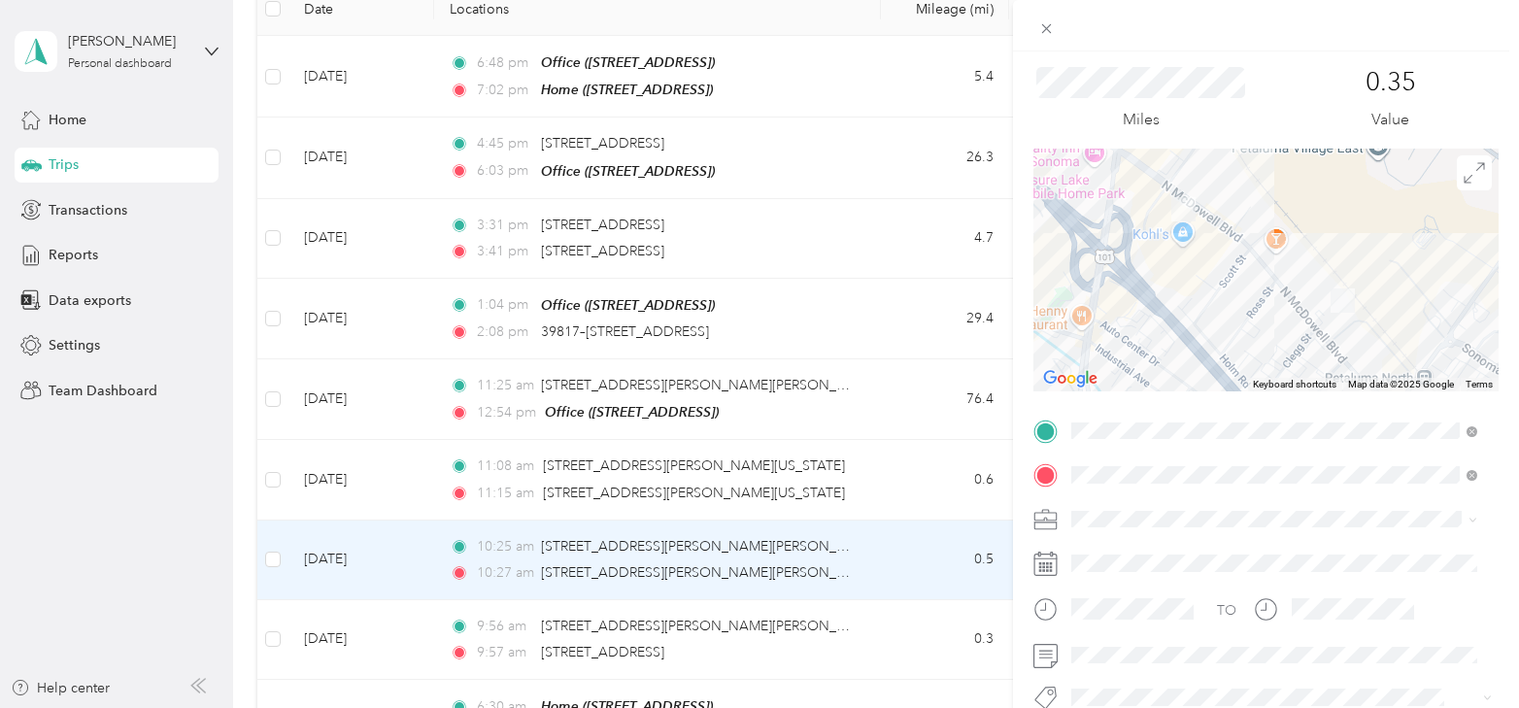
scroll to position [97, 0]
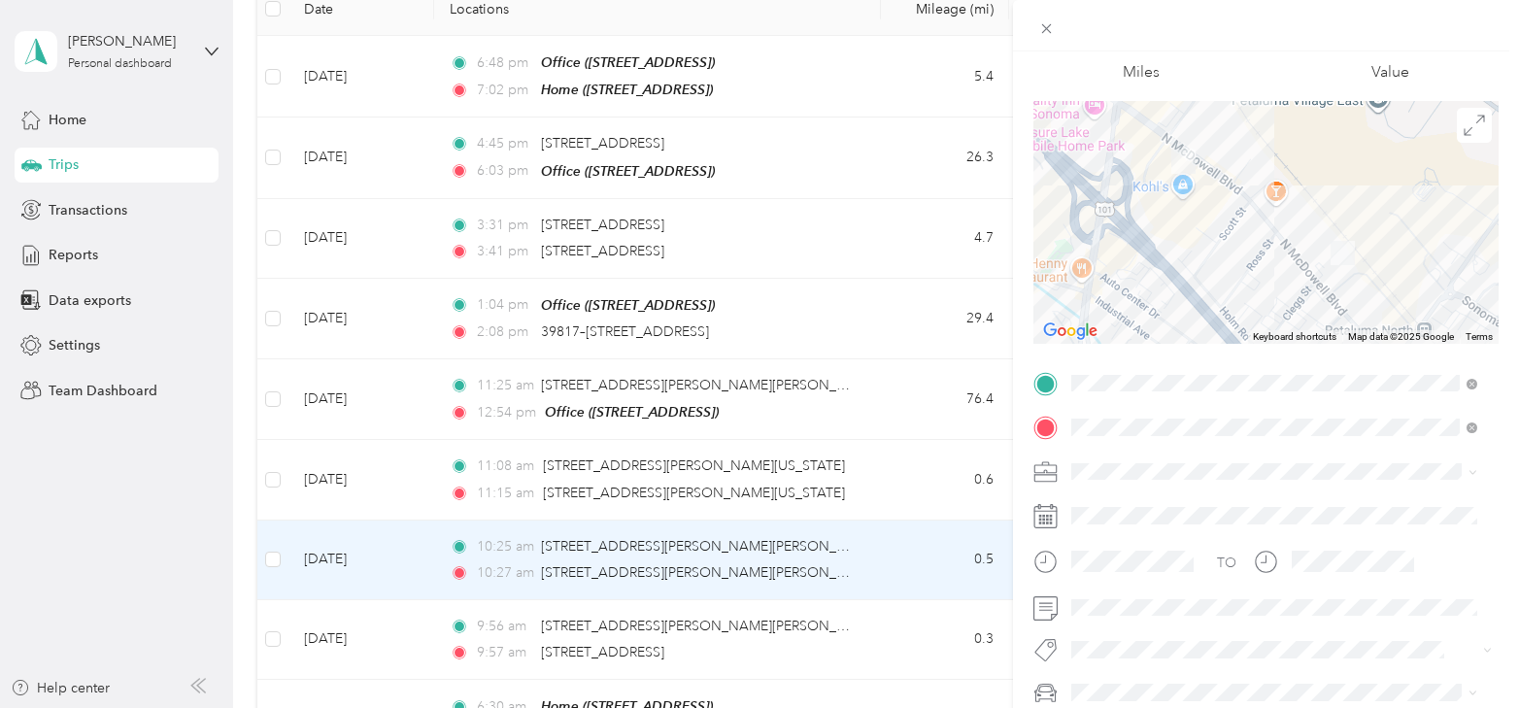
click at [347, 478] on div "Trip details Save This trip cannot be edited because it is either under review,…" at bounding box center [759, 354] width 1519 height 708
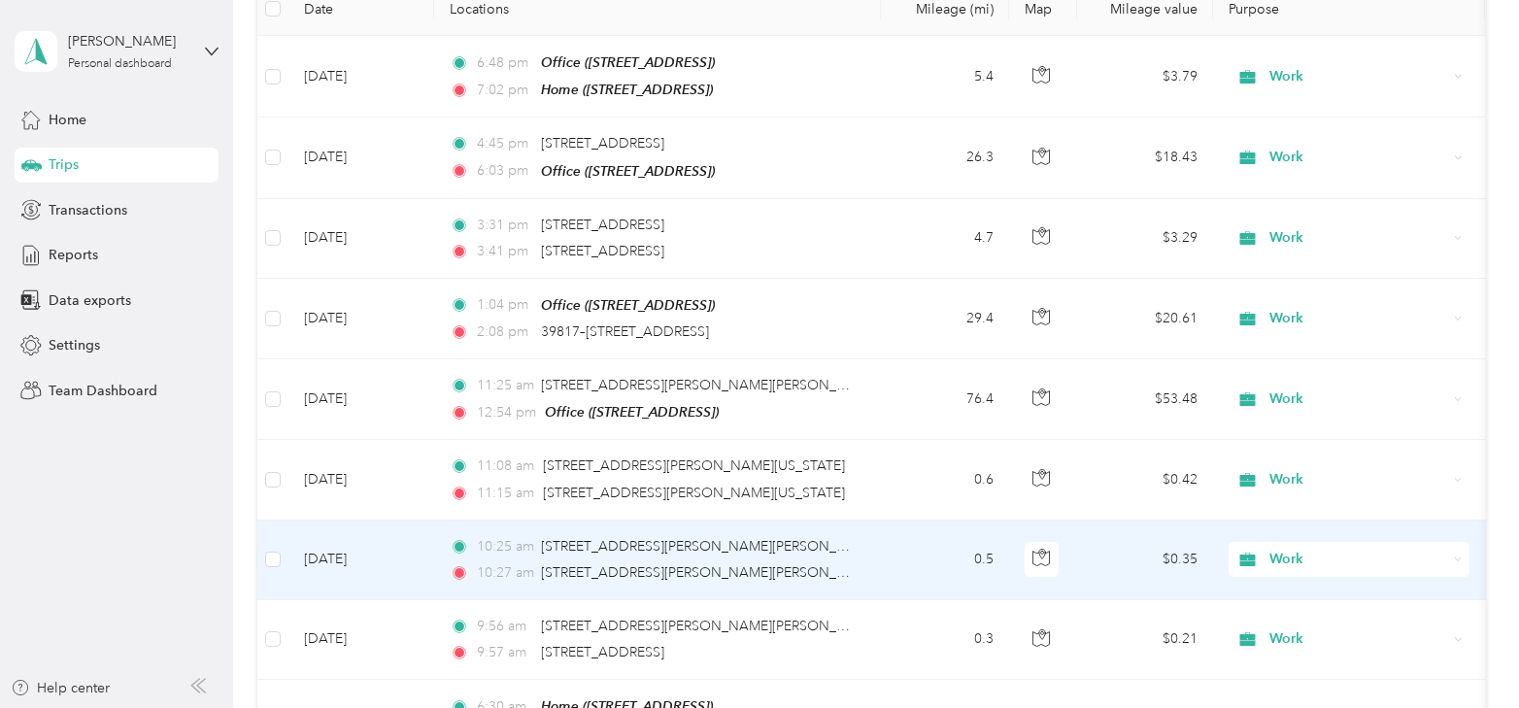
click at [367, 551] on td "[DATE]" at bounding box center [362, 561] width 146 height 80
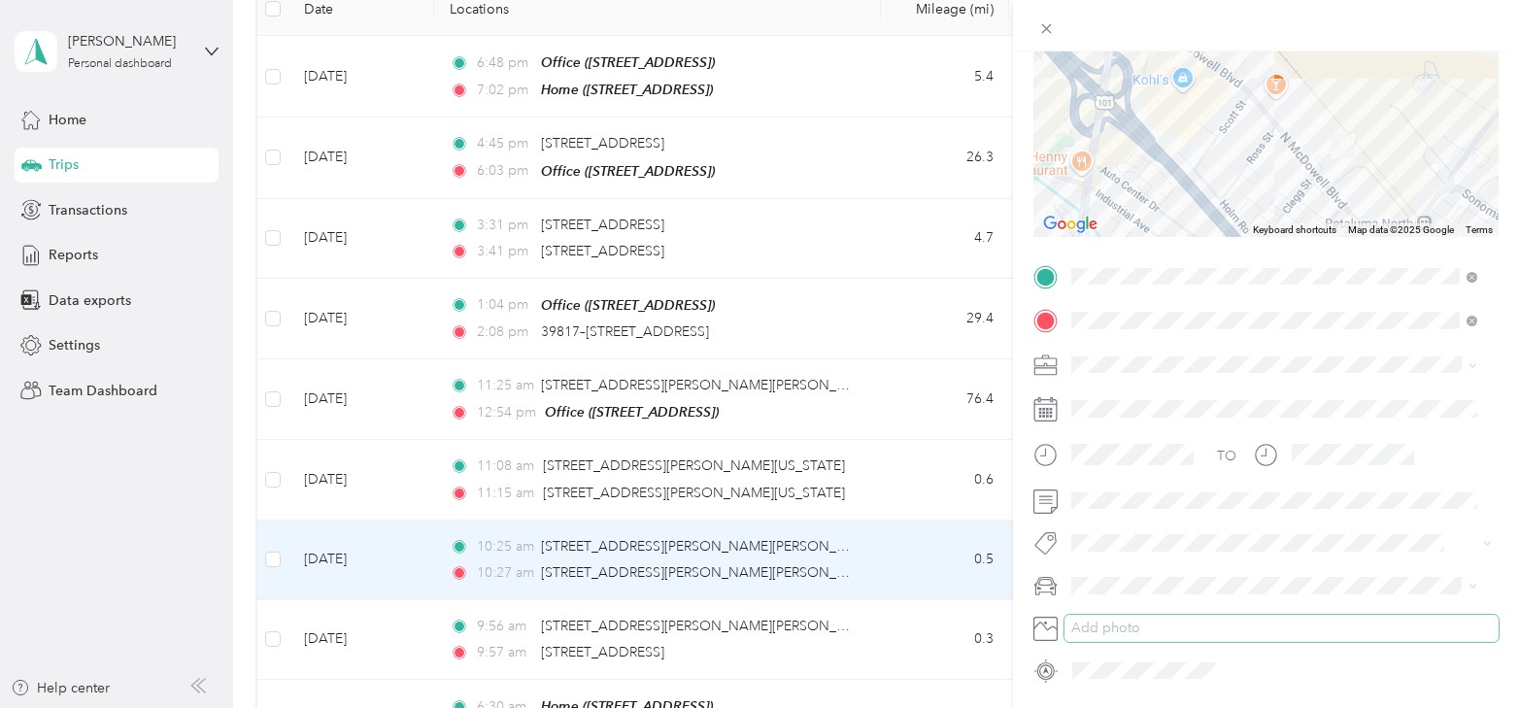
scroll to position [267, 0]
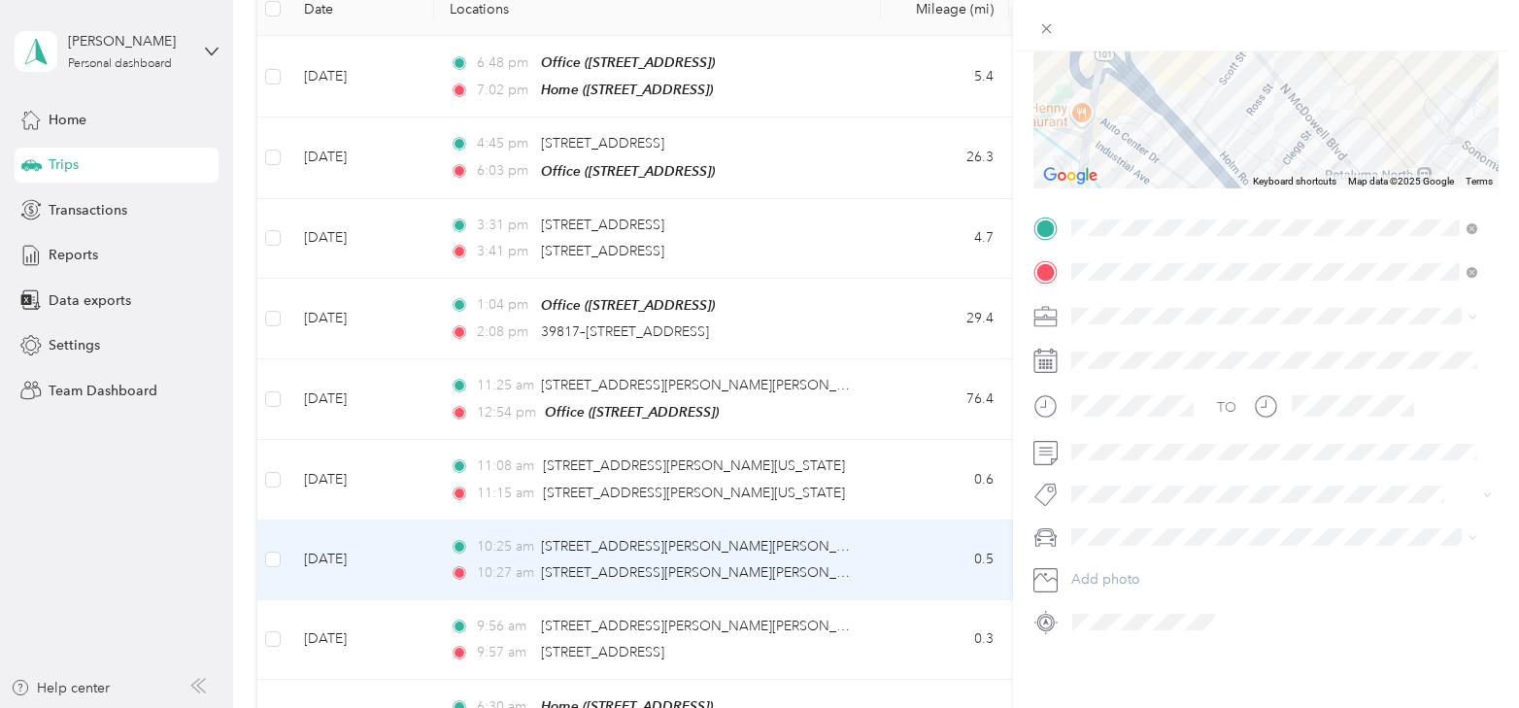
click at [348, 473] on div "Trip details Save This trip cannot be edited because it is either under review,…" at bounding box center [759, 354] width 1519 height 708
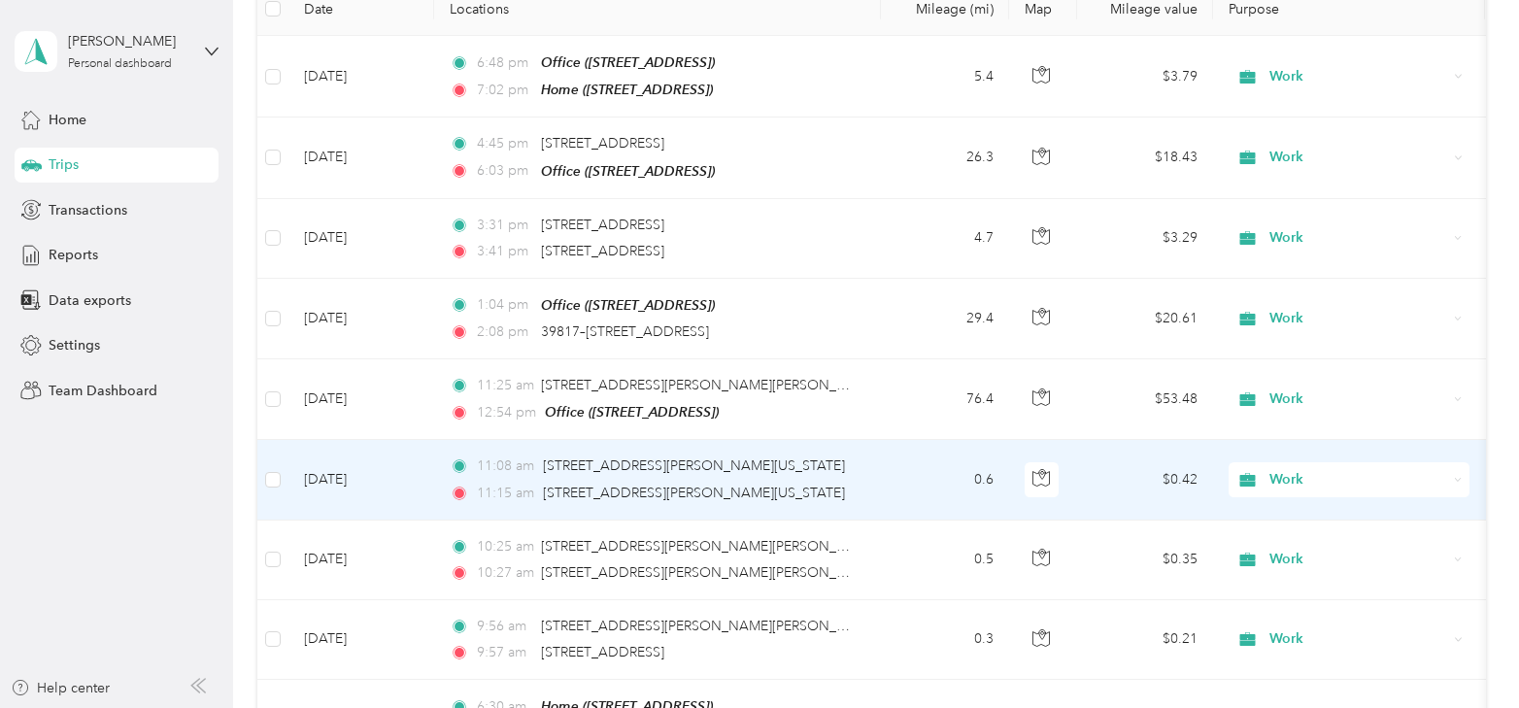
click at [348, 473] on td "[DATE]" at bounding box center [362, 480] width 146 height 80
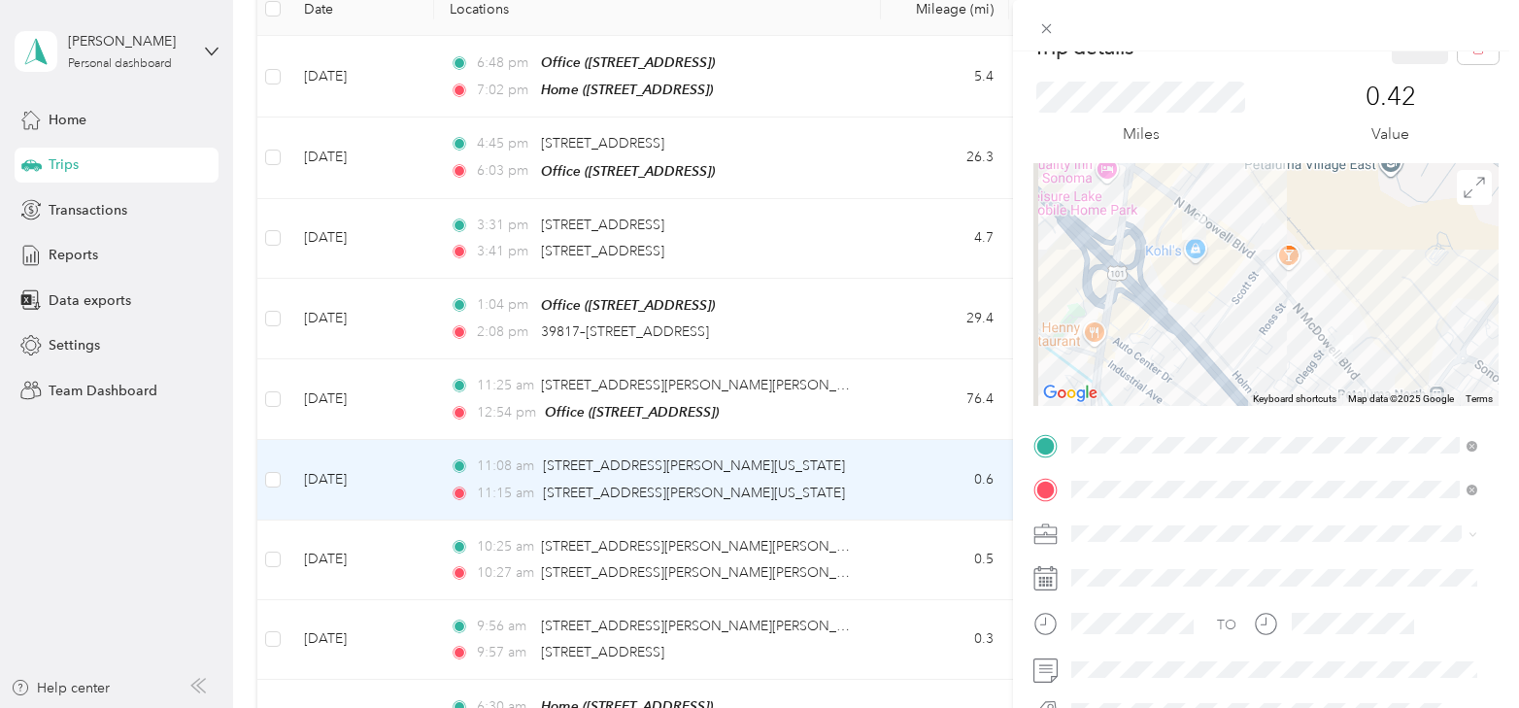
scroll to position [97, 0]
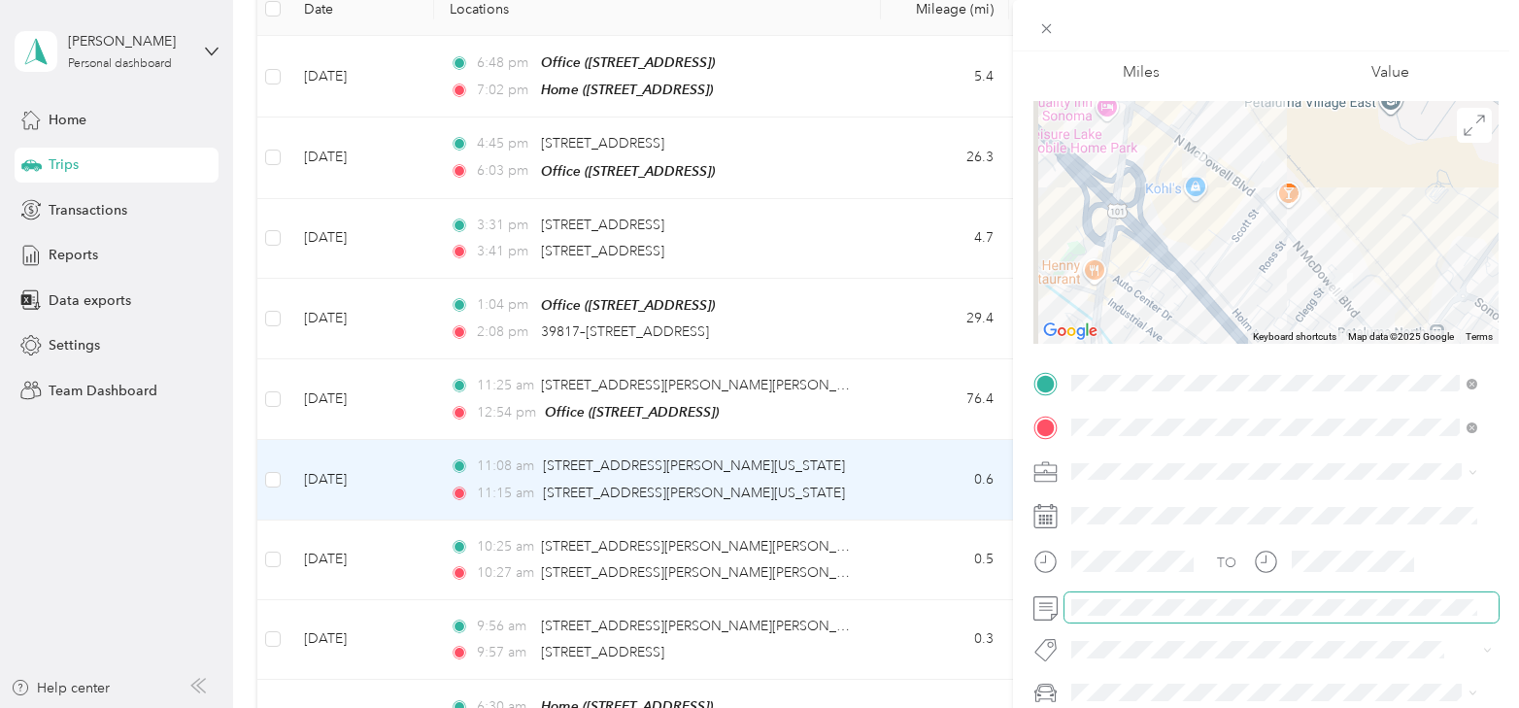
click at [968, 603] on div "Trip details Save This trip cannot be edited because it is either under review,…" at bounding box center [759, 354] width 1519 height 708
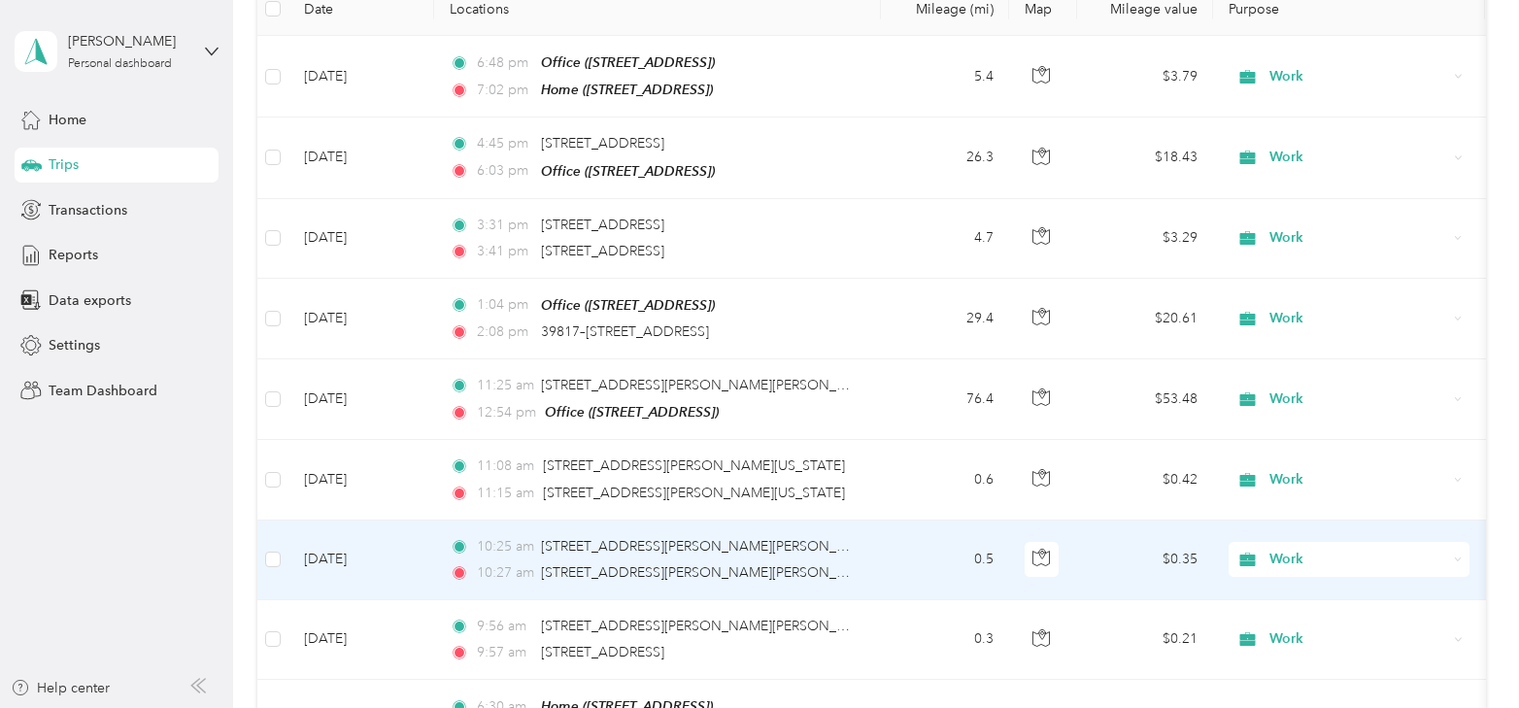
click at [344, 553] on td "[DATE]" at bounding box center [362, 561] width 146 height 80
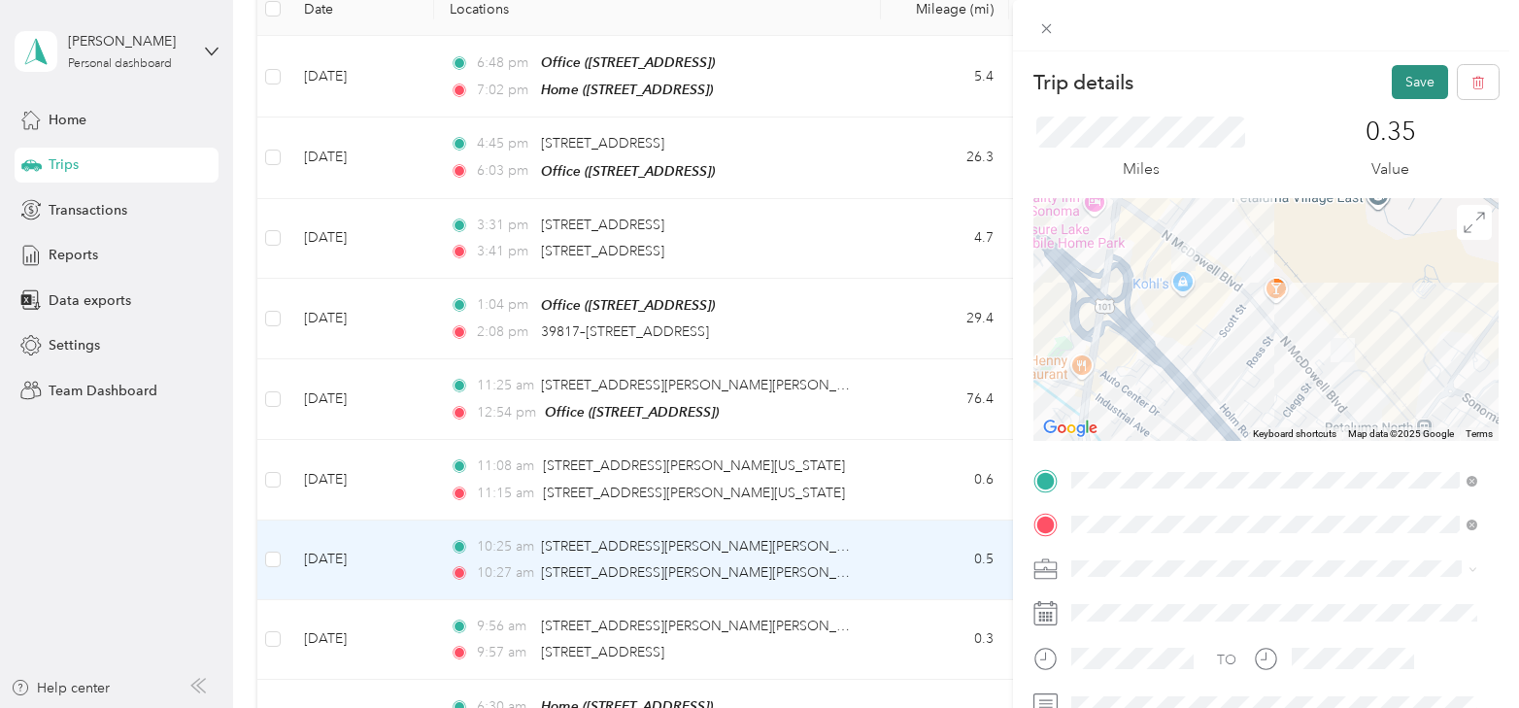
click at [1404, 86] on button "Save" at bounding box center [1420, 82] width 56 height 34
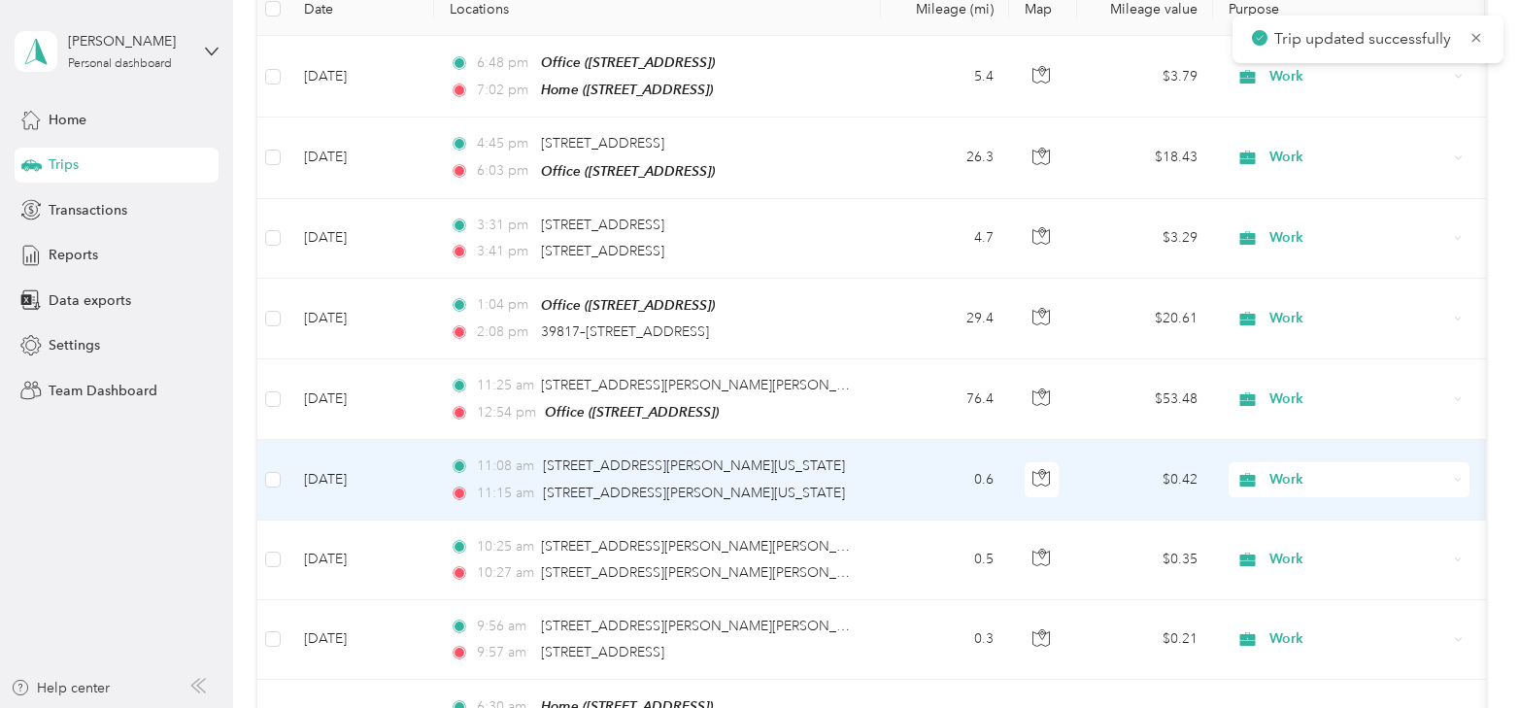
click at [348, 474] on td "[DATE]" at bounding box center [362, 480] width 146 height 80
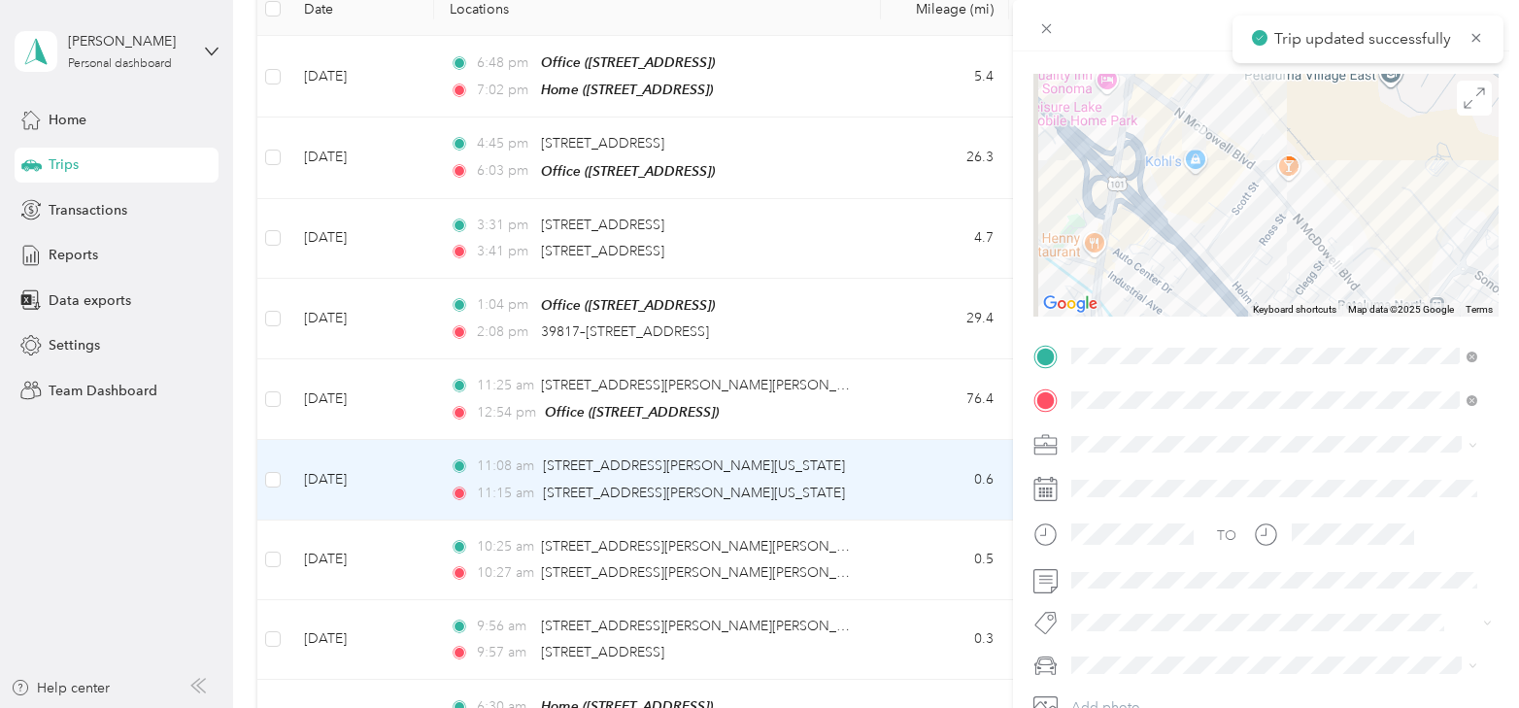
scroll to position [267, 0]
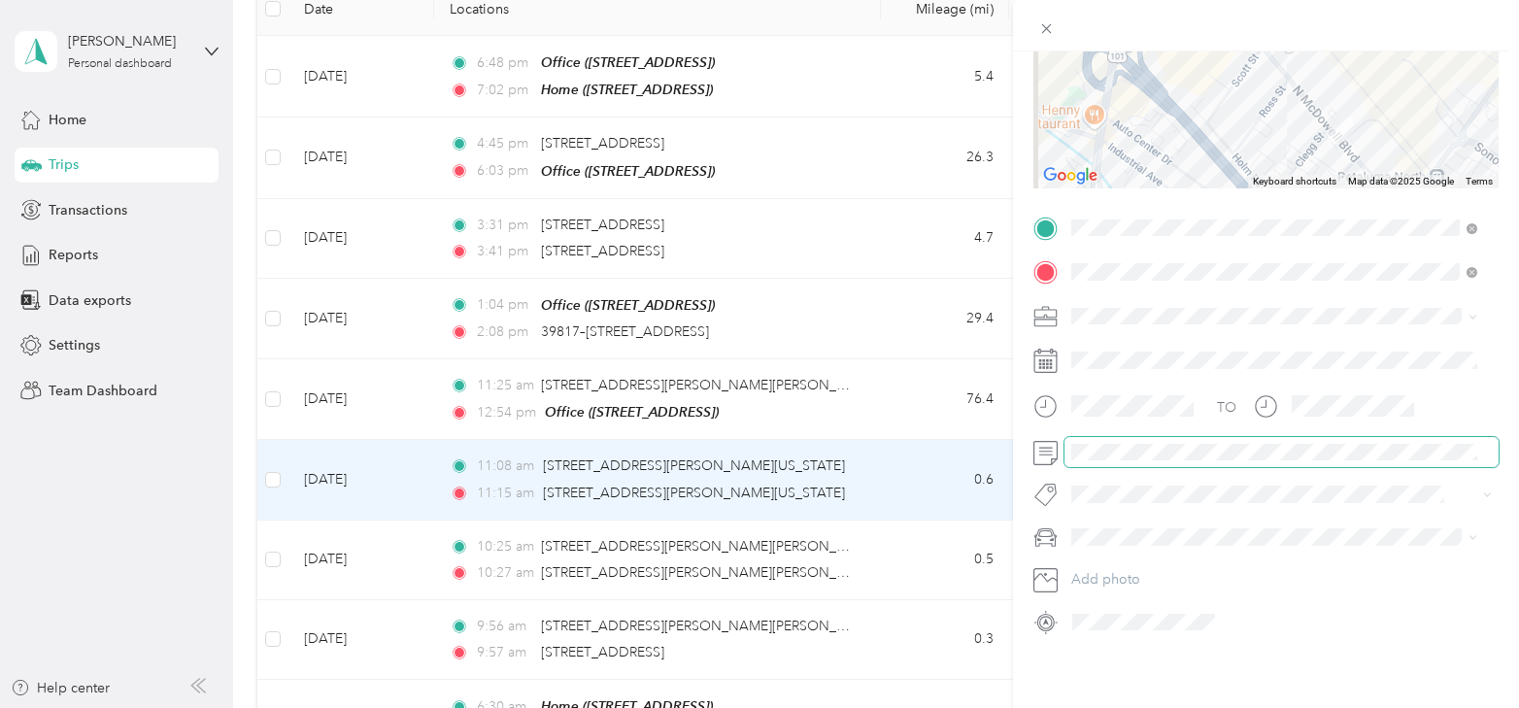
click at [1017, 429] on form "Trip details Save This trip cannot be edited because it is either under review,…" at bounding box center [1266, 225] width 506 height 825
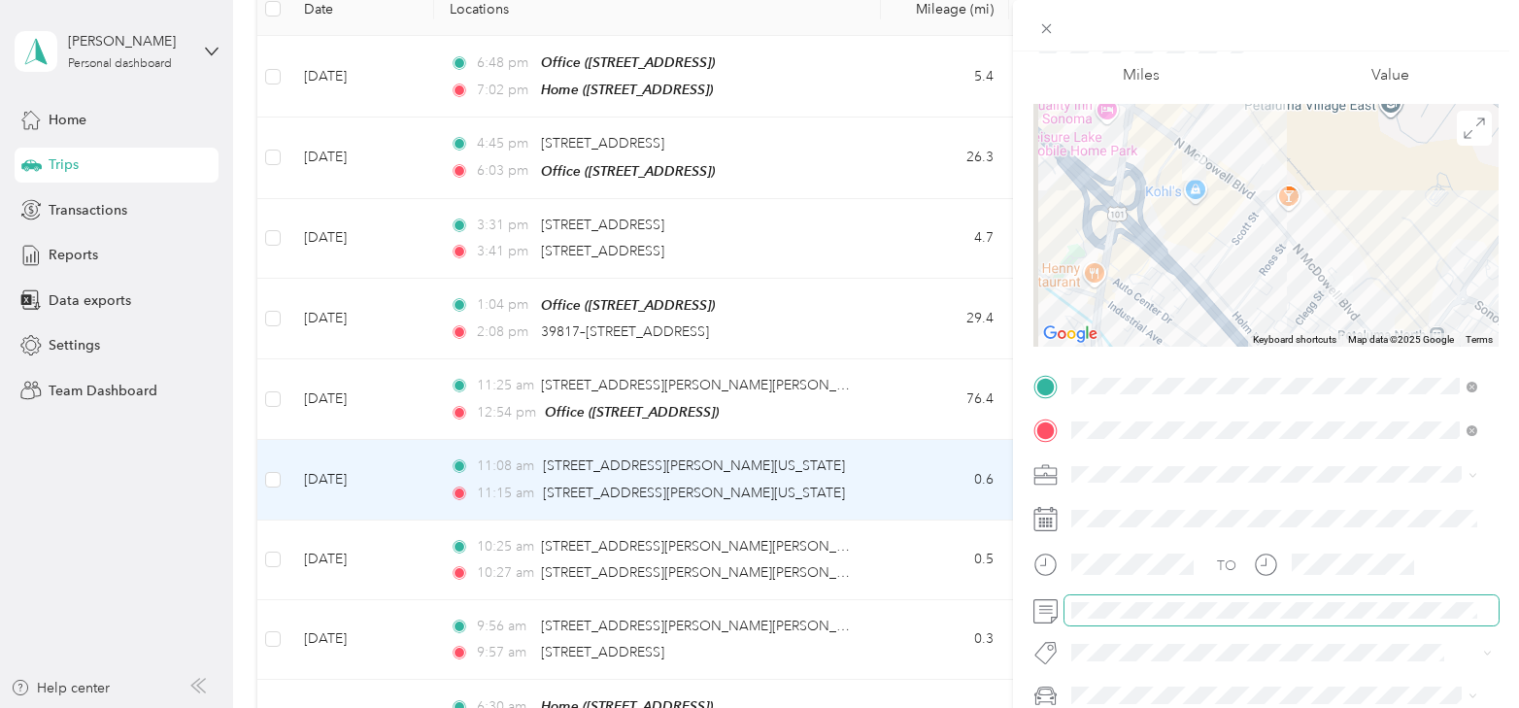
scroll to position [0, 0]
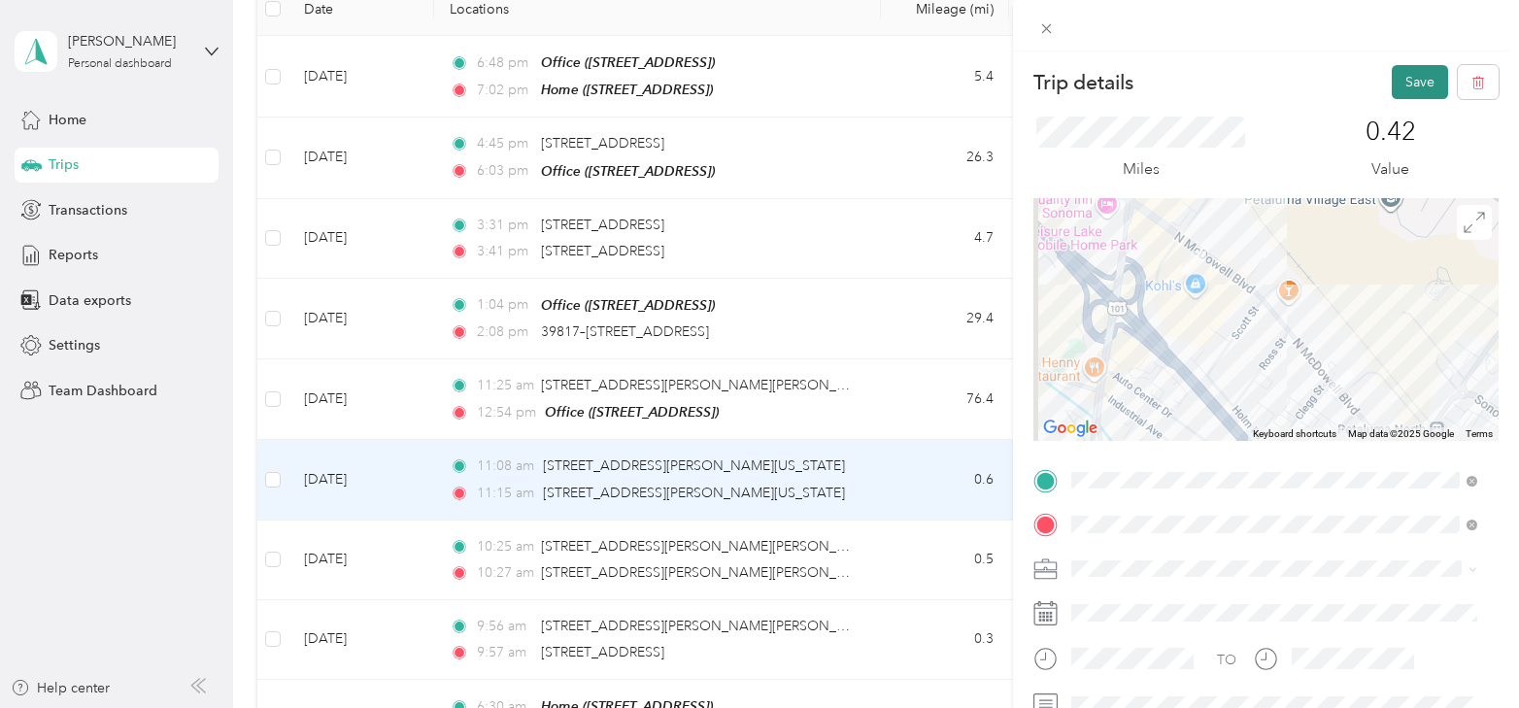
click at [1402, 85] on button "Save" at bounding box center [1420, 82] width 56 height 34
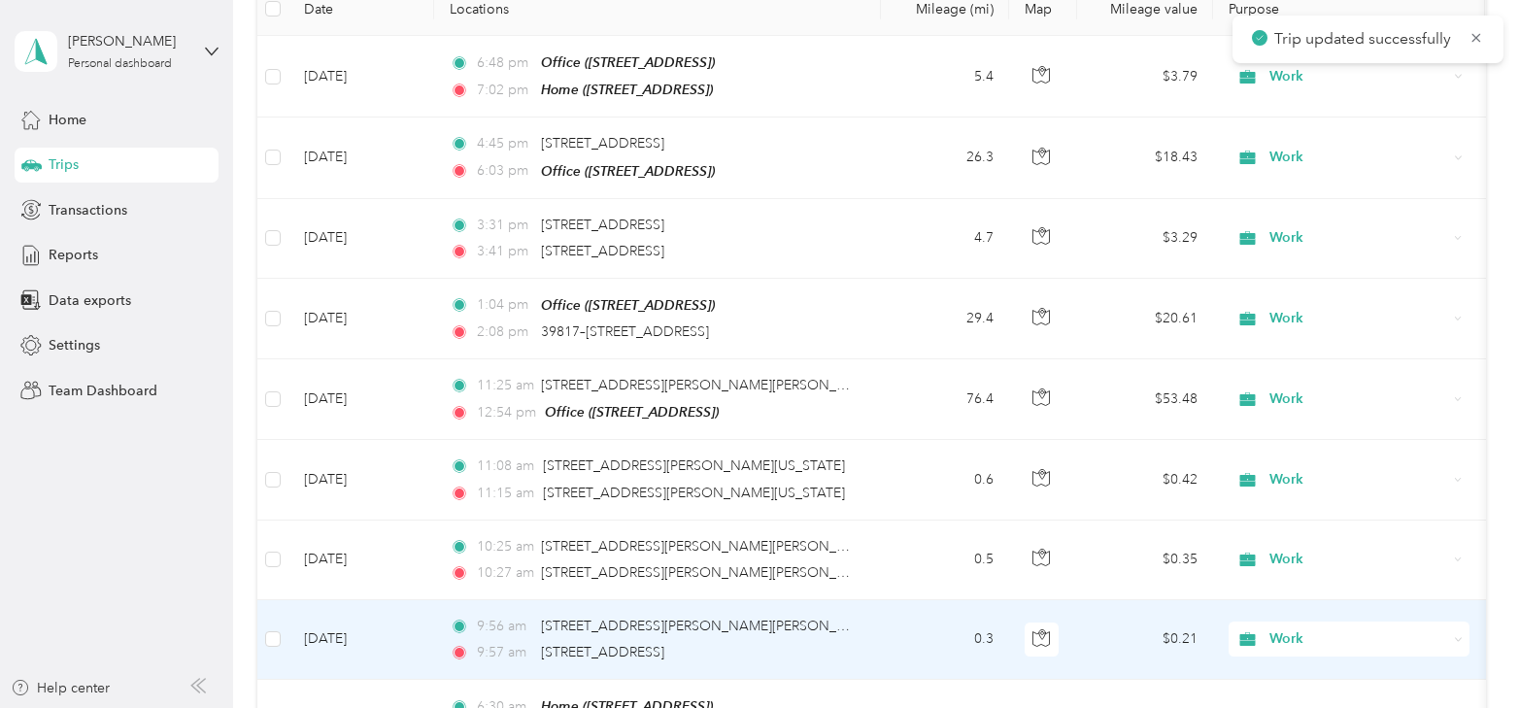
click at [332, 626] on td "[DATE]" at bounding box center [362, 640] width 146 height 80
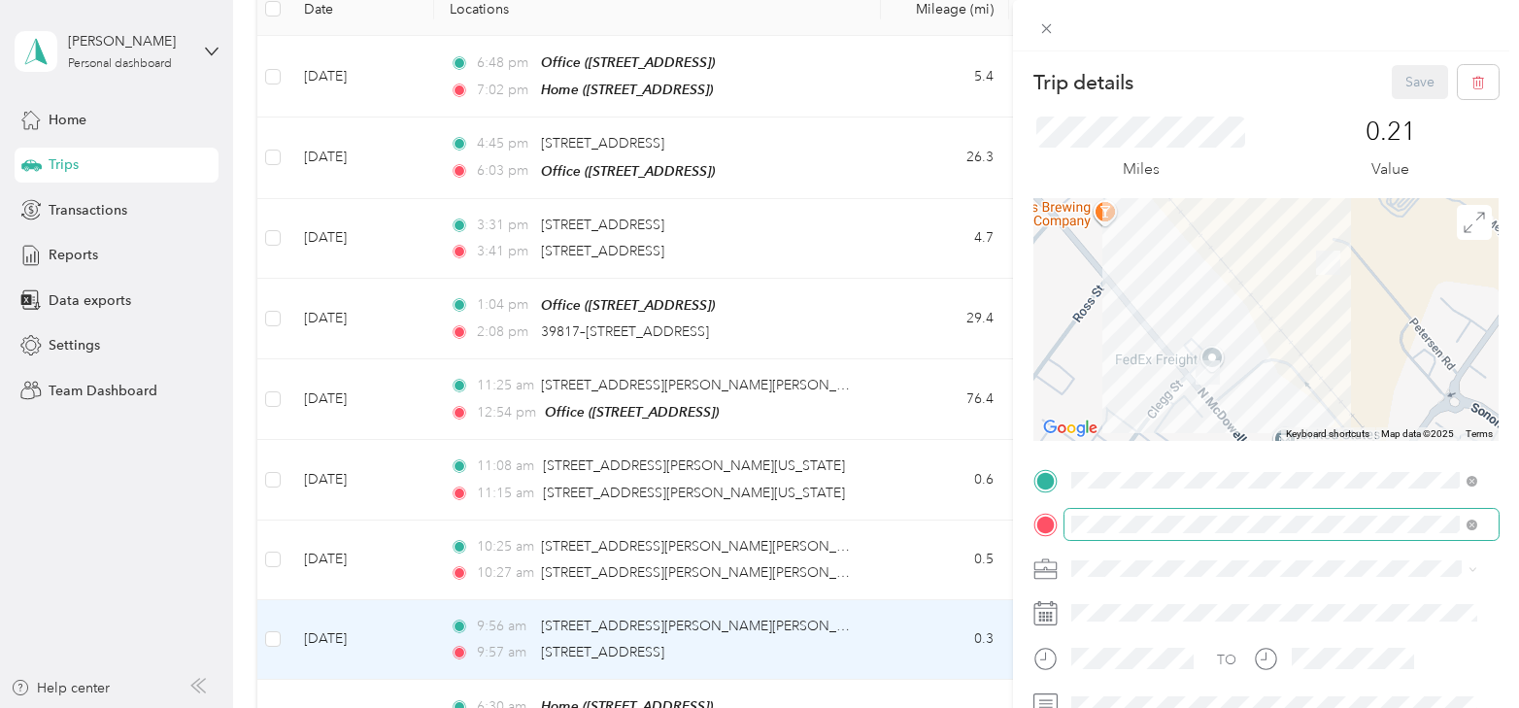
scroll to position [97, 0]
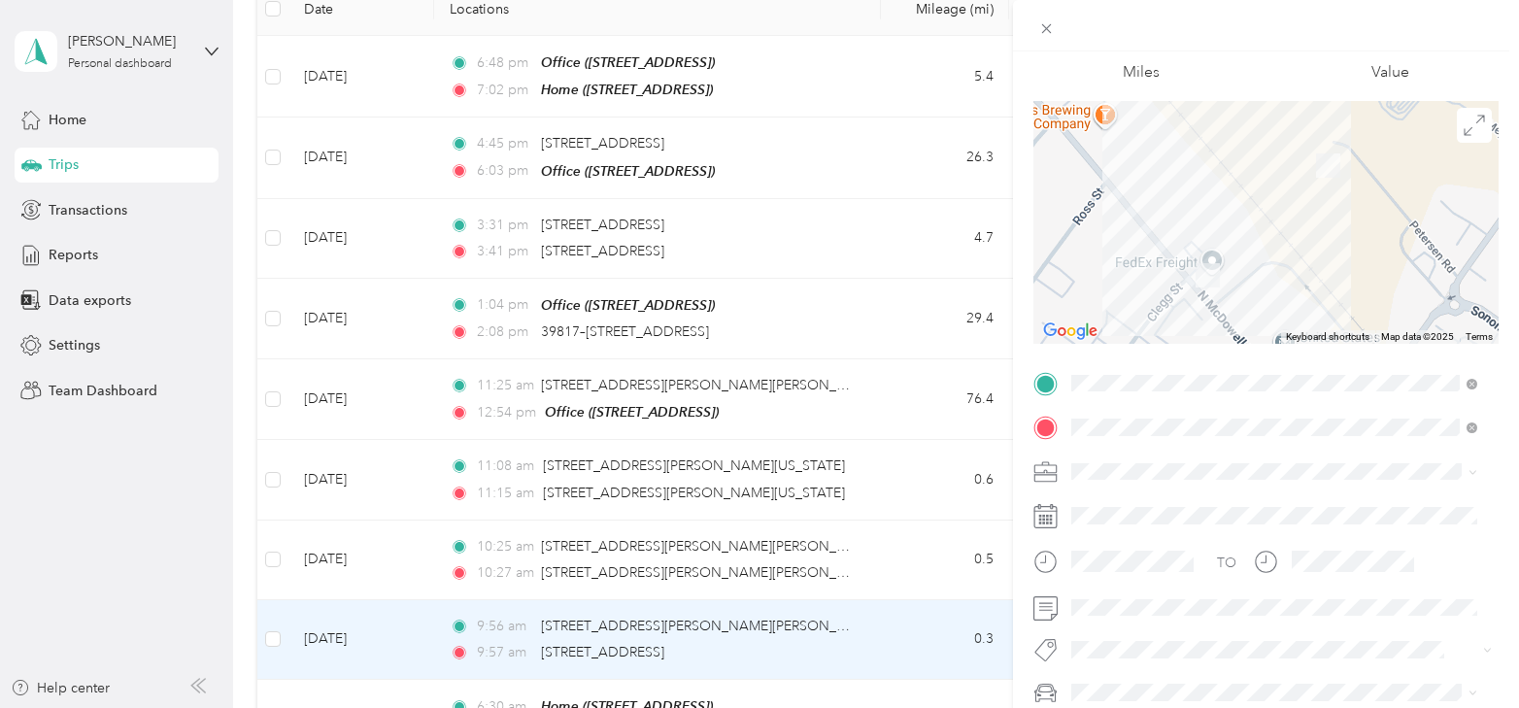
click at [391, 621] on div "Trip details Save This trip cannot be edited because it is either under review,…" at bounding box center [759, 354] width 1519 height 708
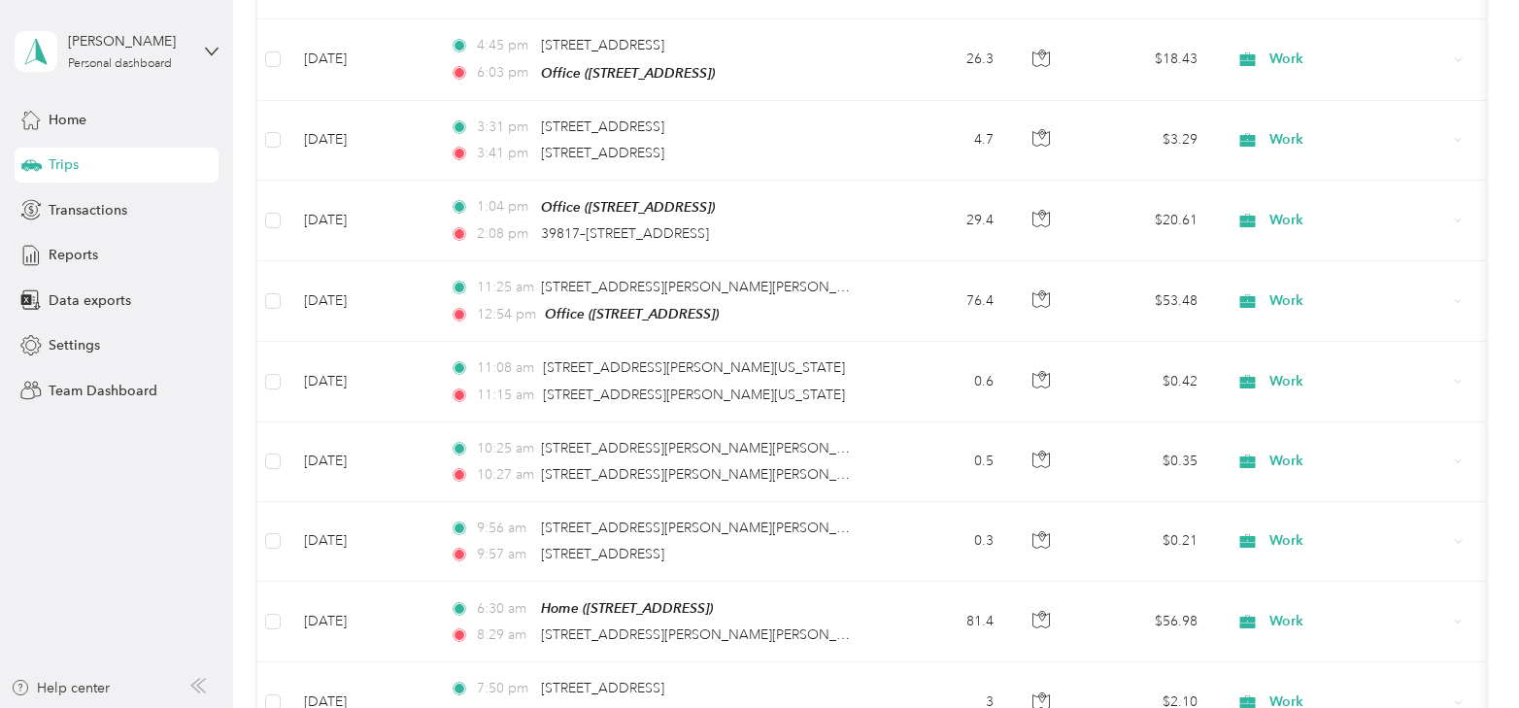
scroll to position [397, 0]
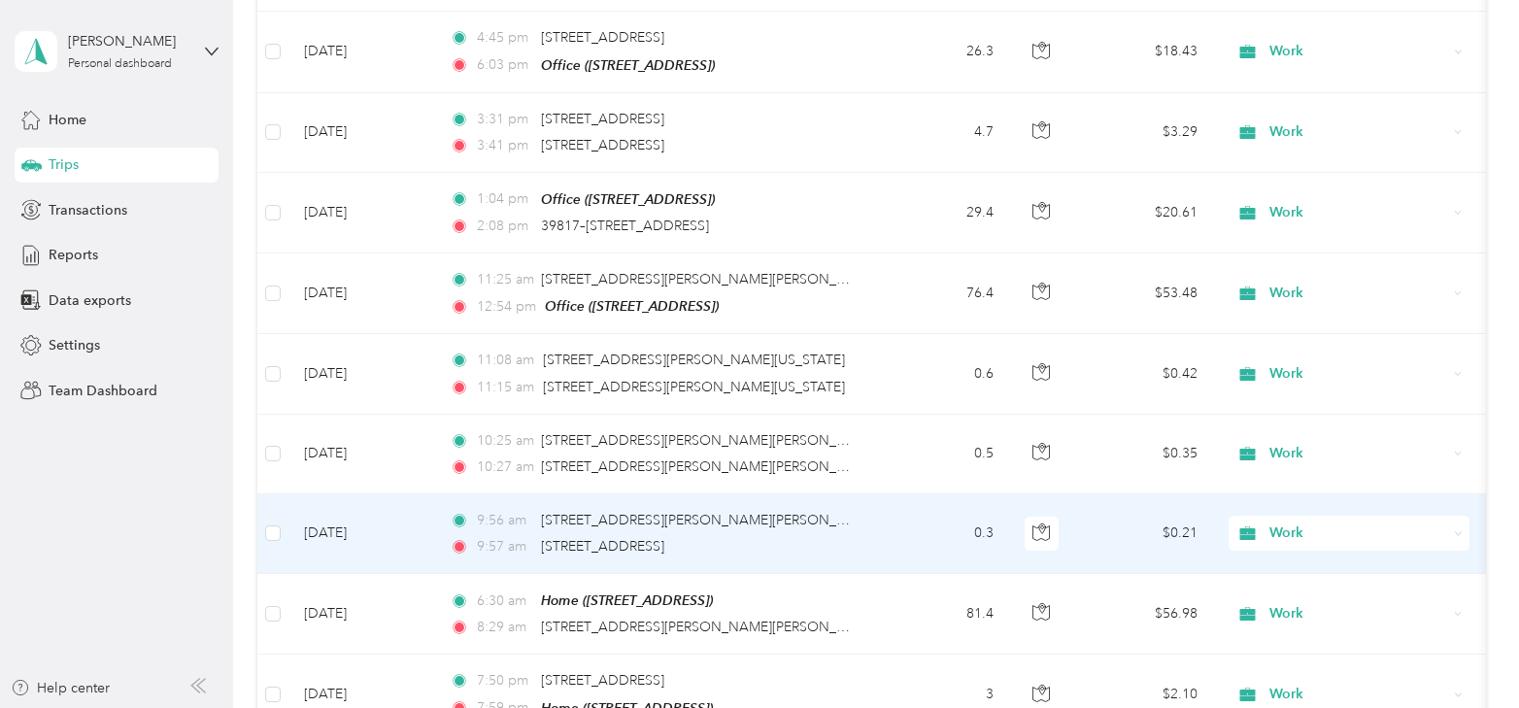
click at [367, 546] on td "[DATE]" at bounding box center [362, 534] width 146 height 80
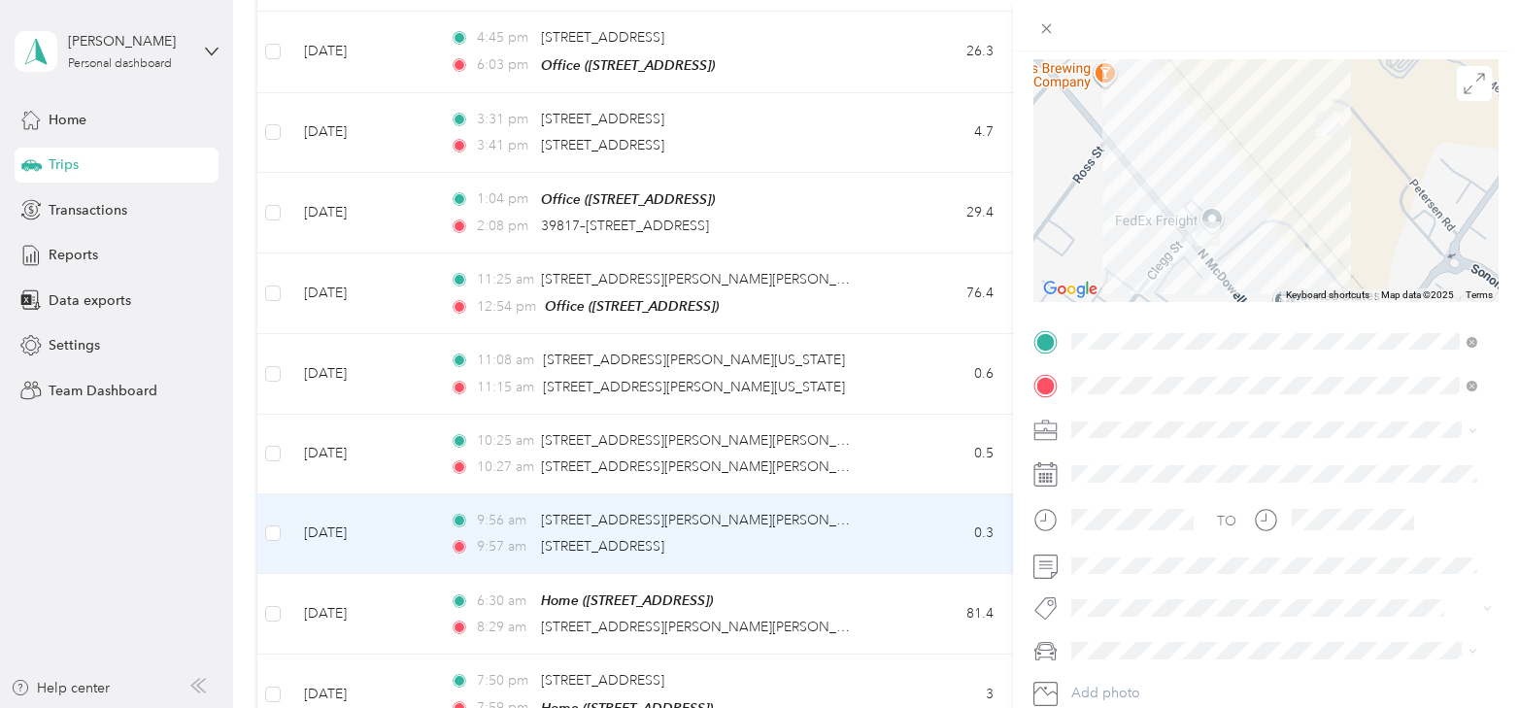
scroll to position [183, 0]
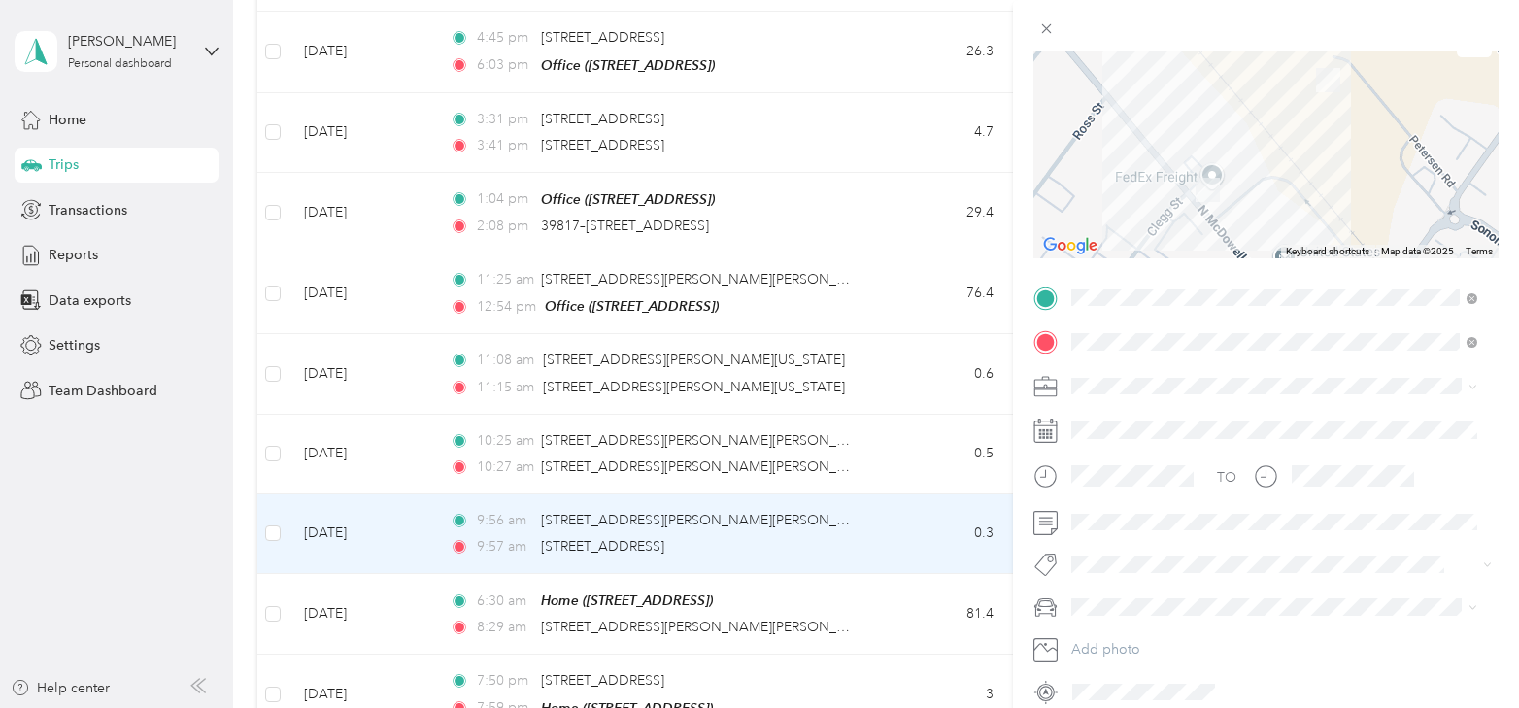
click at [318, 600] on div "Trip details Save This trip cannot be edited because it is either under review,…" at bounding box center [759, 354] width 1519 height 708
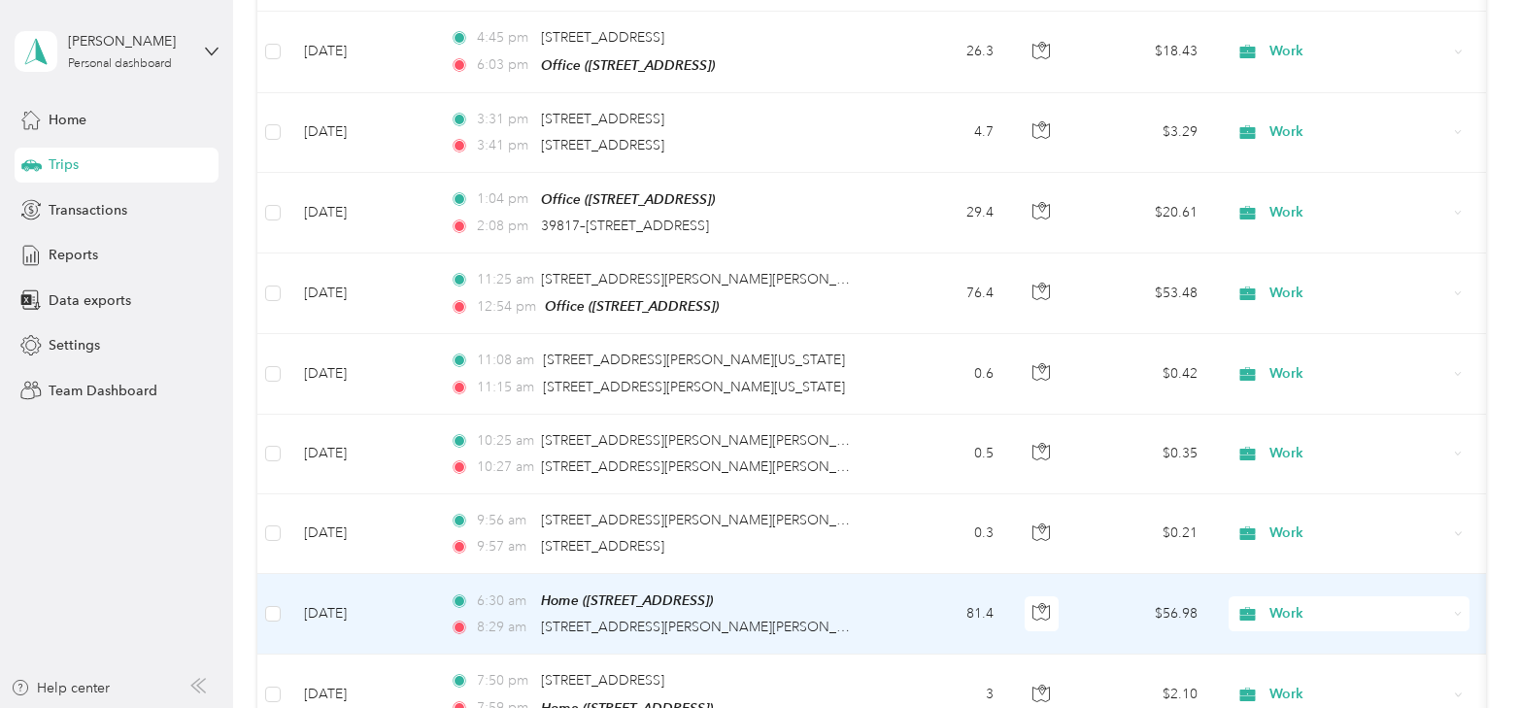
click at [323, 600] on td "[DATE]" at bounding box center [362, 614] width 146 height 81
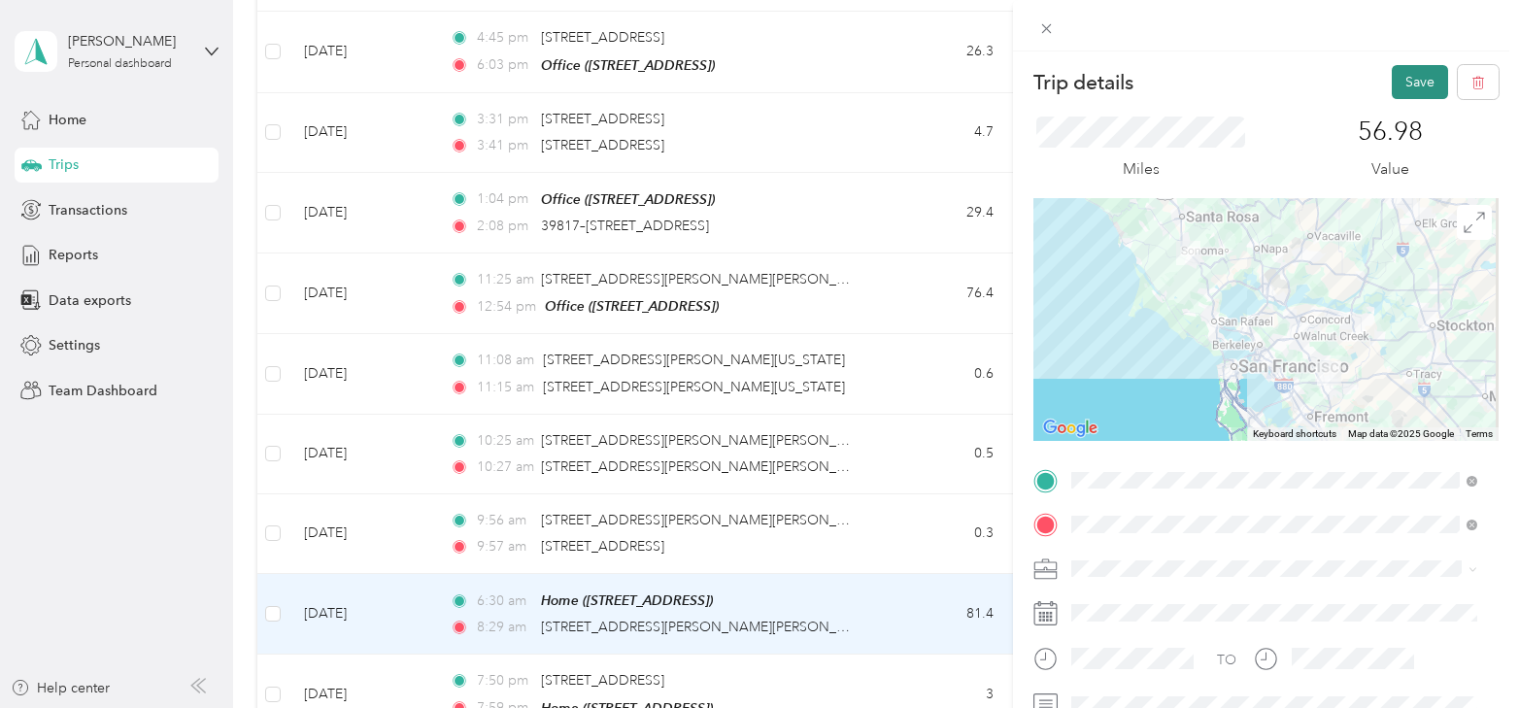
click at [1392, 83] on button "Save" at bounding box center [1420, 82] width 56 height 34
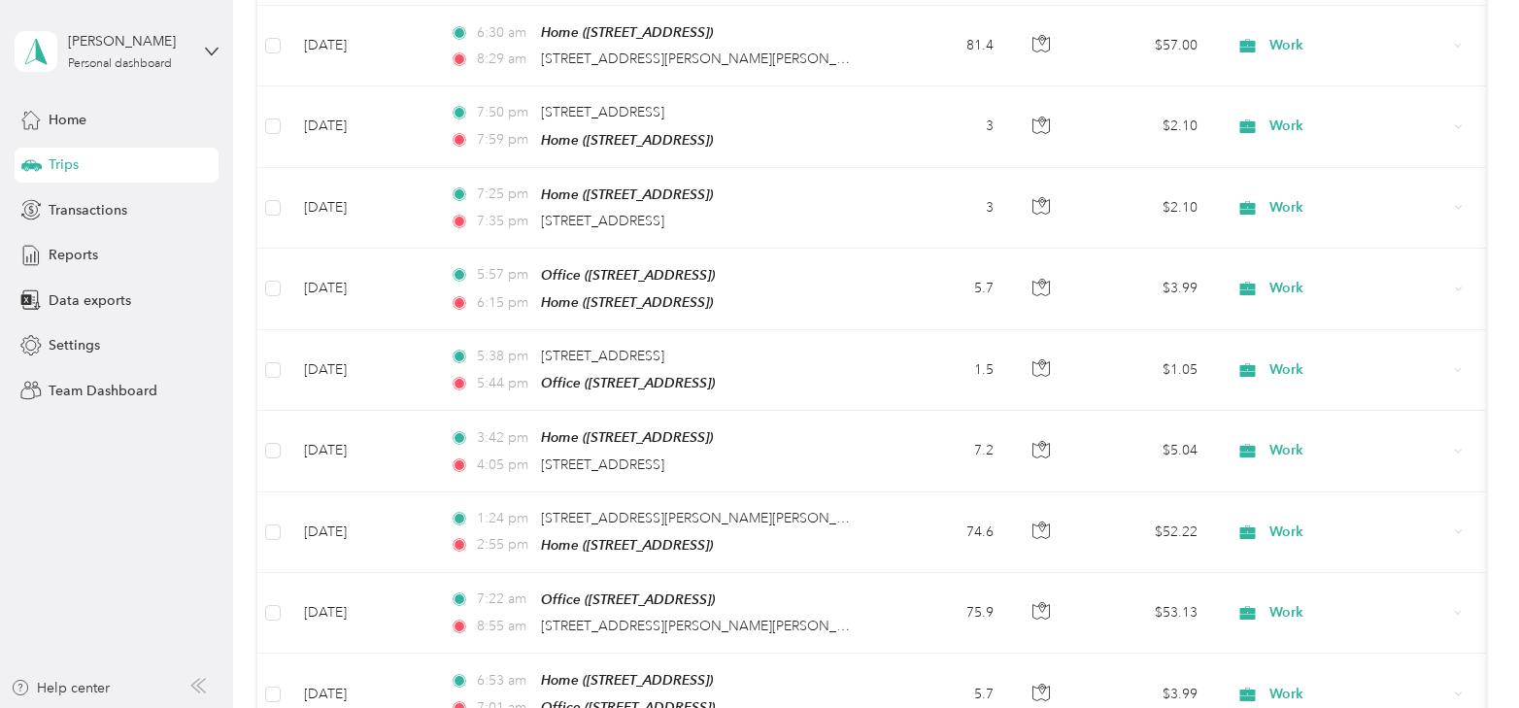
scroll to position [958, 0]
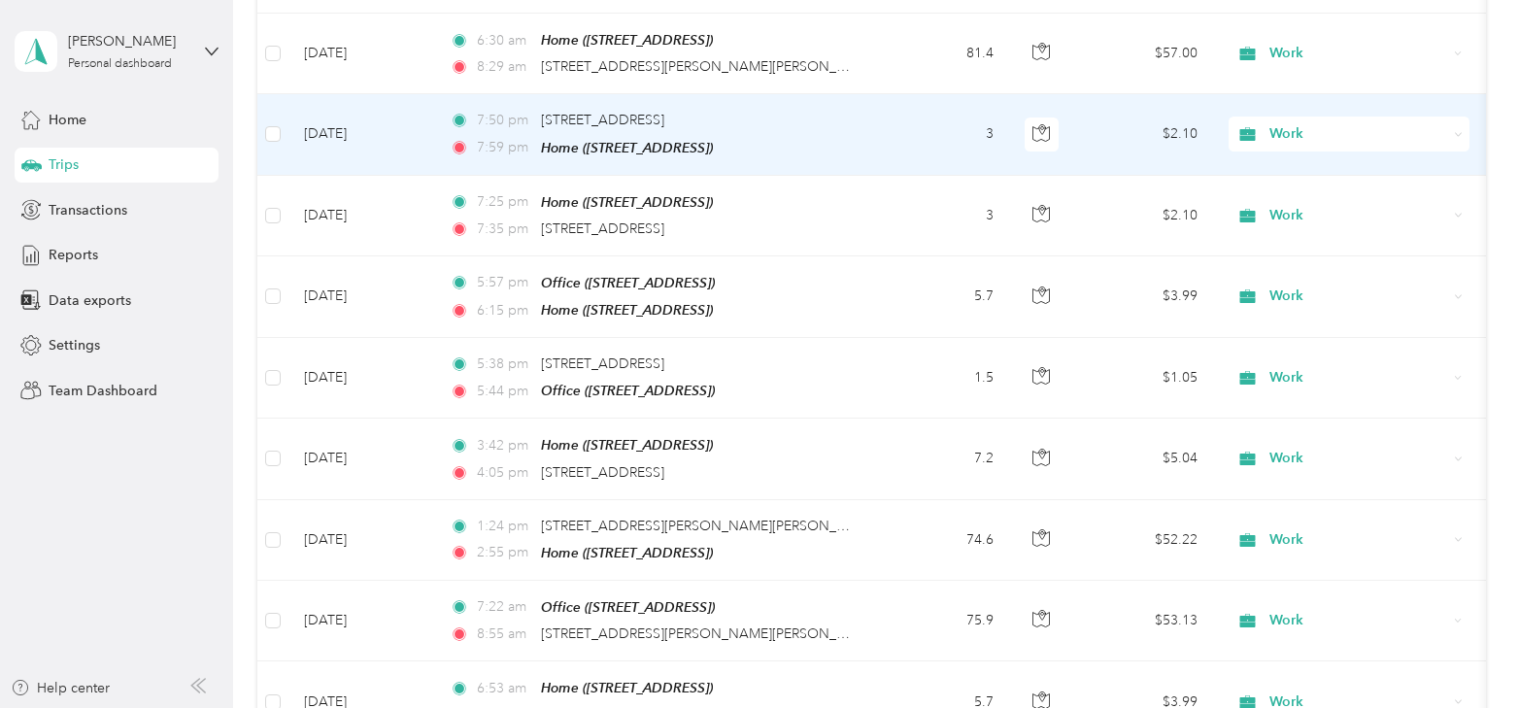
click at [333, 134] on td "[DATE]" at bounding box center [362, 134] width 146 height 81
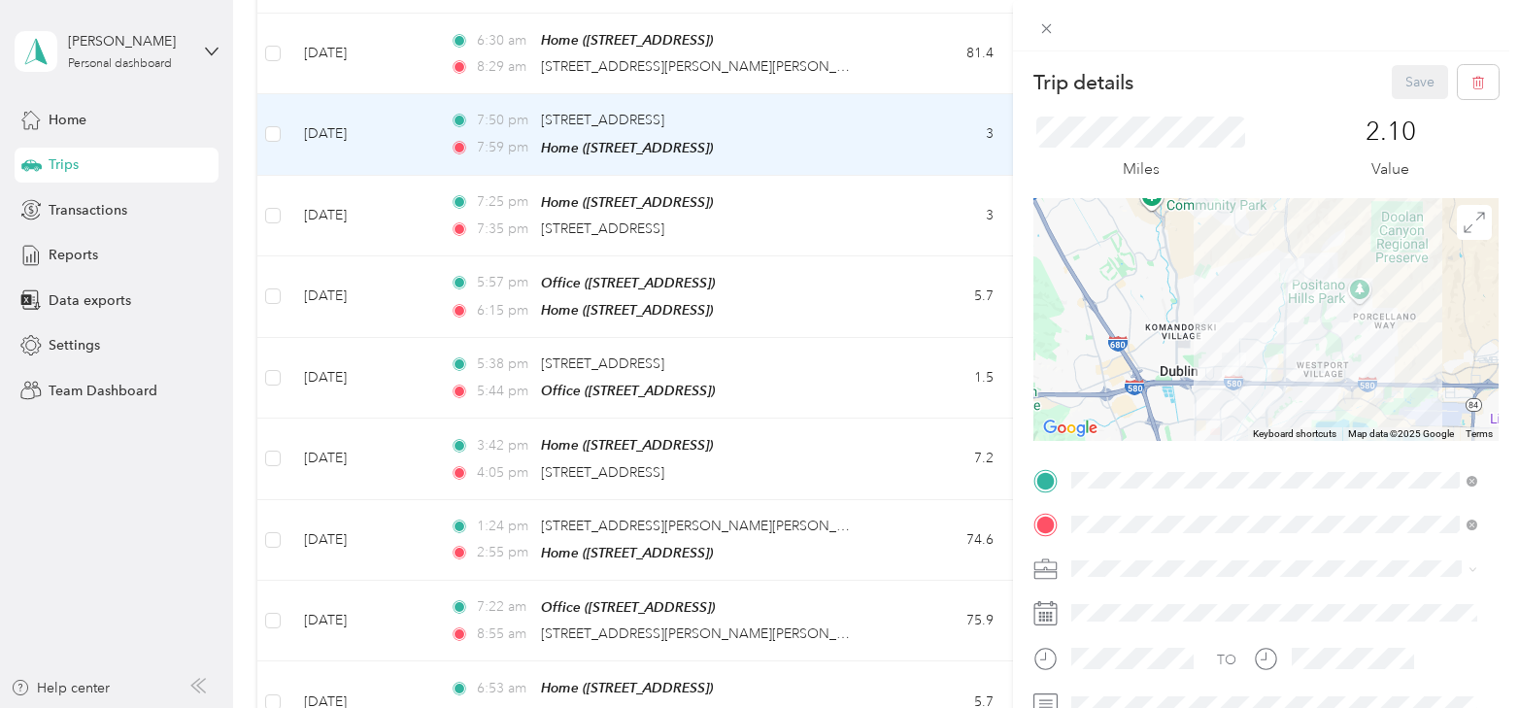
click at [1292, 556] on span at bounding box center [1282, 569] width 434 height 31
click at [1232, 581] on span at bounding box center [1282, 569] width 434 height 31
click at [1043, 555] on div at bounding box center [1266, 569] width 465 height 31
click at [1065, 570] on span at bounding box center [1282, 569] width 434 height 31
click at [1105, 337] on ol "Work Personal Purus Systems Other Charity Medical Moving Commute" at bounding box center [1275, 408] width 420 height 272
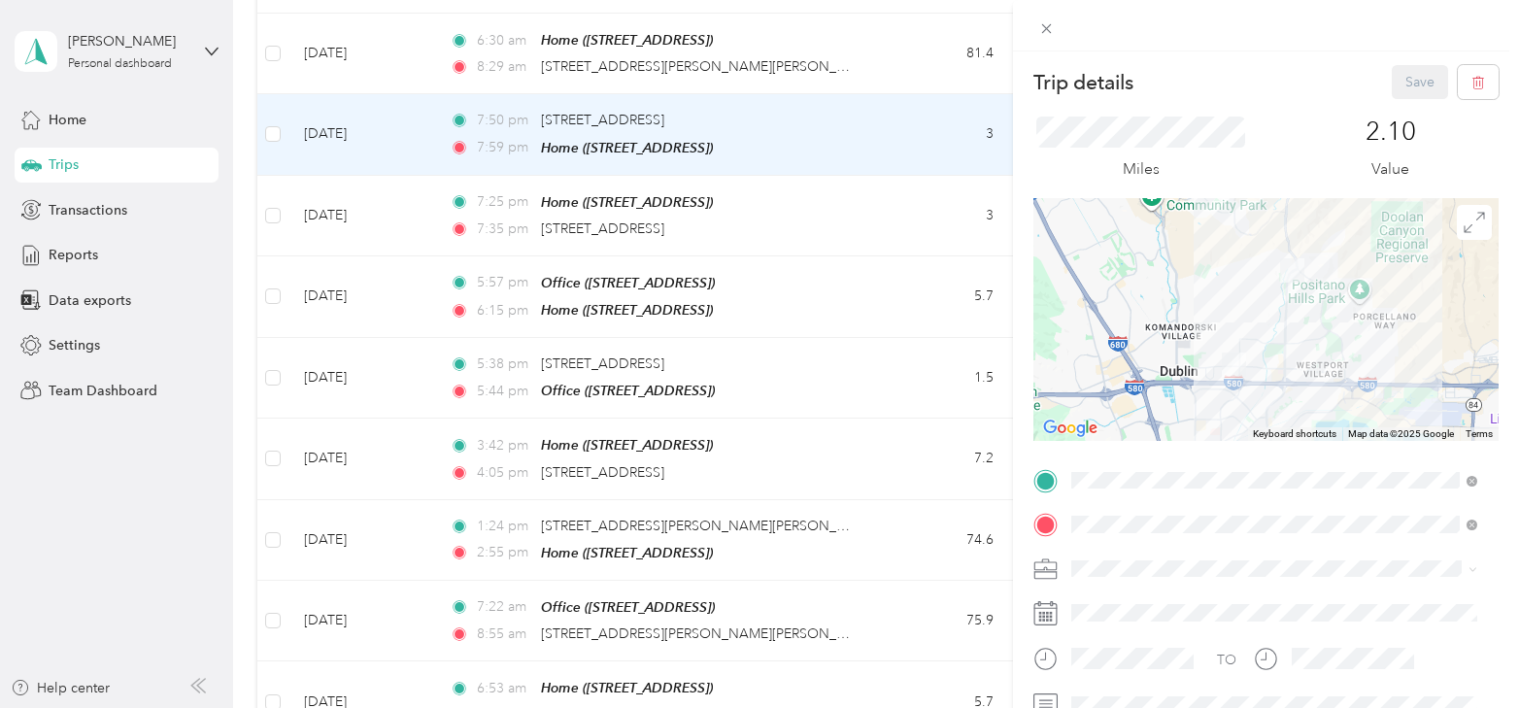
click at [1118, 336] on li "Personal" at bounding box center [1275, 330] width 420 height 34
click at [1401, 86] on button "Save" at bounding box center [1420, 82] width 56 height 34
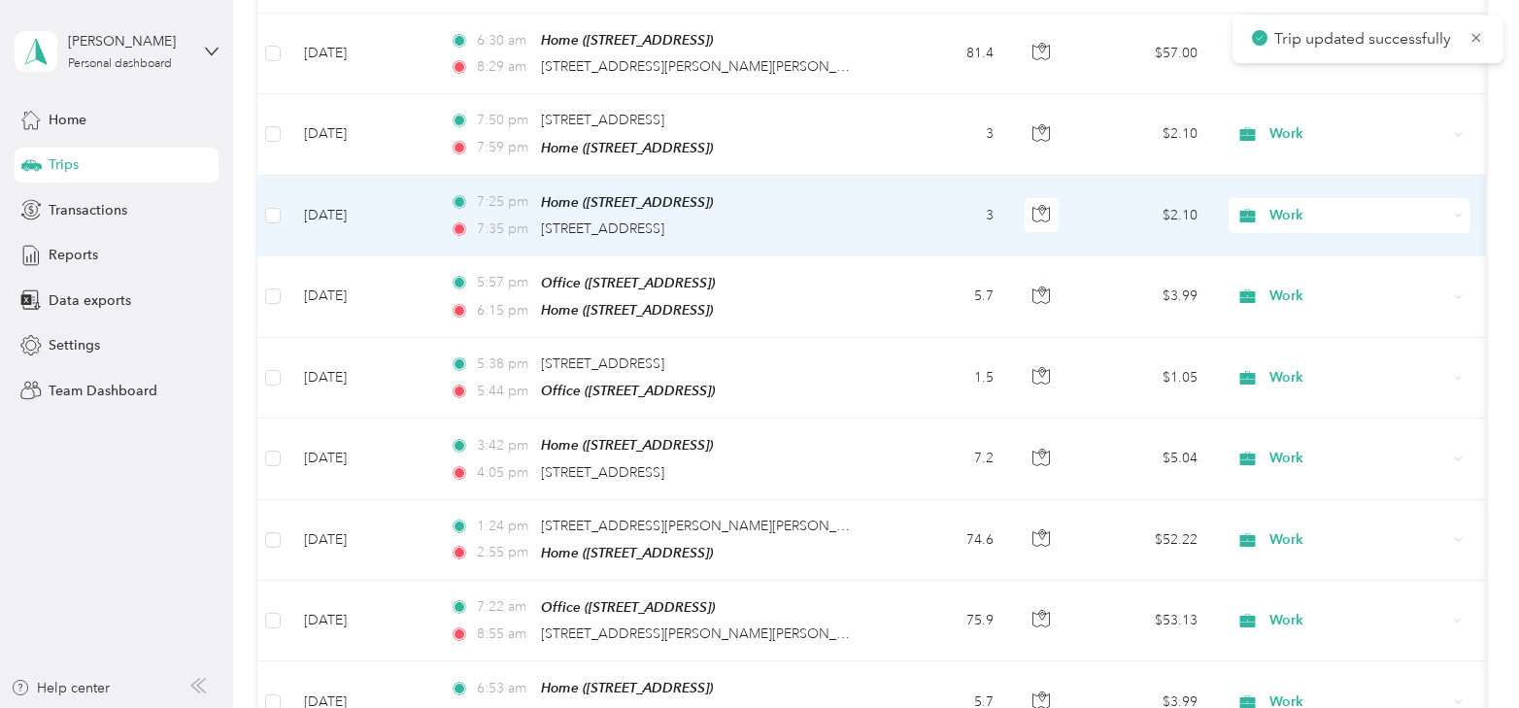
click at [362, 207] on td "[DATE]" at bounding box center [362, 216] width 146 height 81
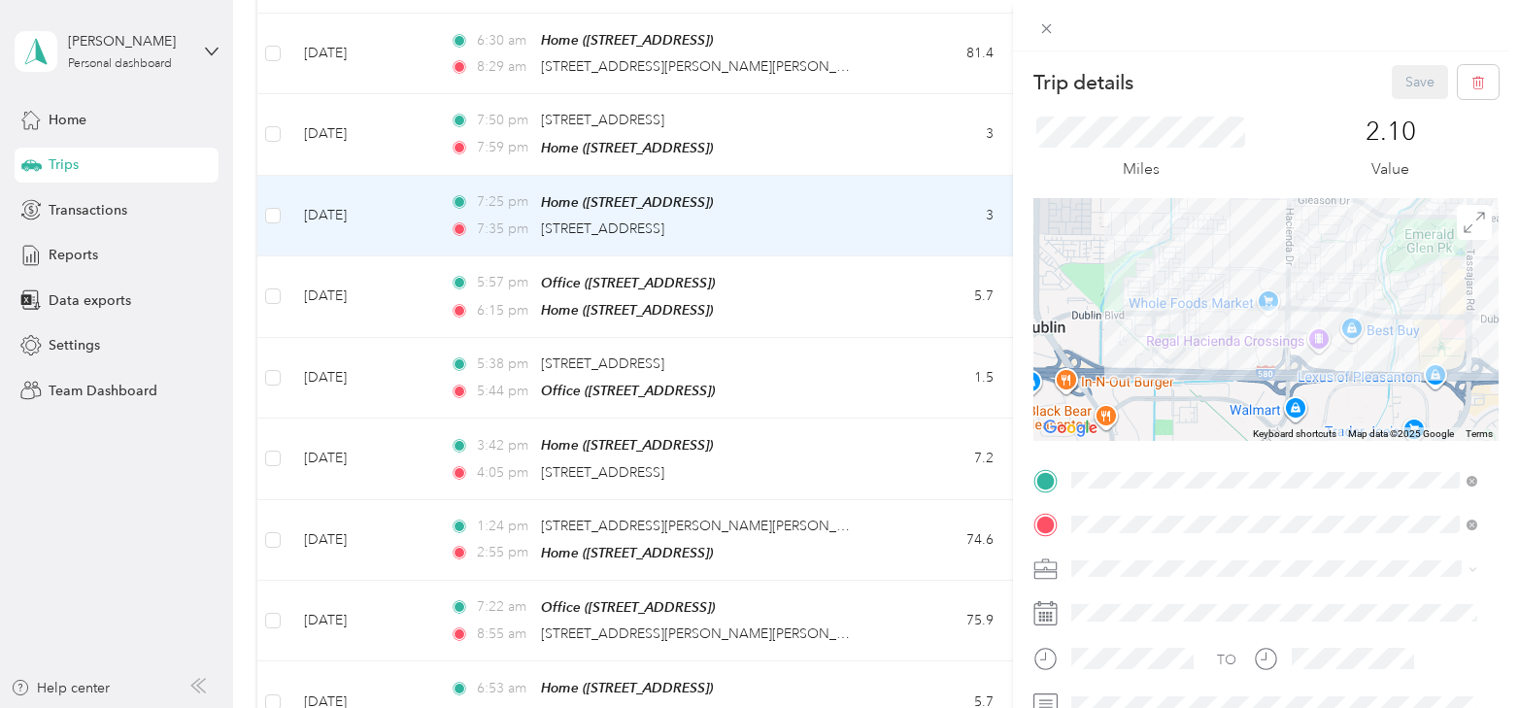
click at [1075, 578] on span at bounding box center [1282, 569] width 434 height 31
click at [1107, 332] on li "Personal" at bounding box center [1275, 327] width 420 height 34
click at [1405, 79] on button "Save" at bounding box center [1420, 82] width 56 height 34
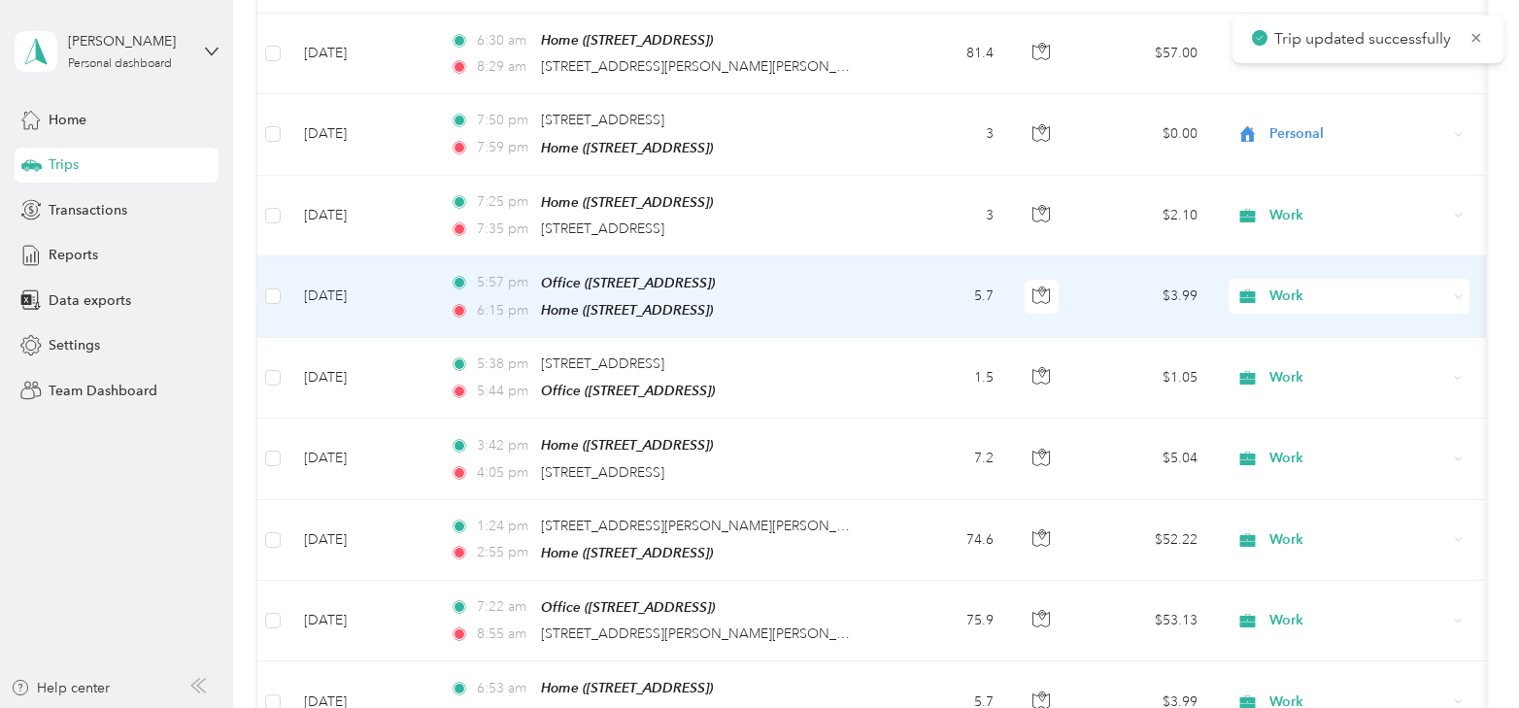
click at [339, 296] on td "[DATE]" at bounding box center [362, 297] width 146 height 82
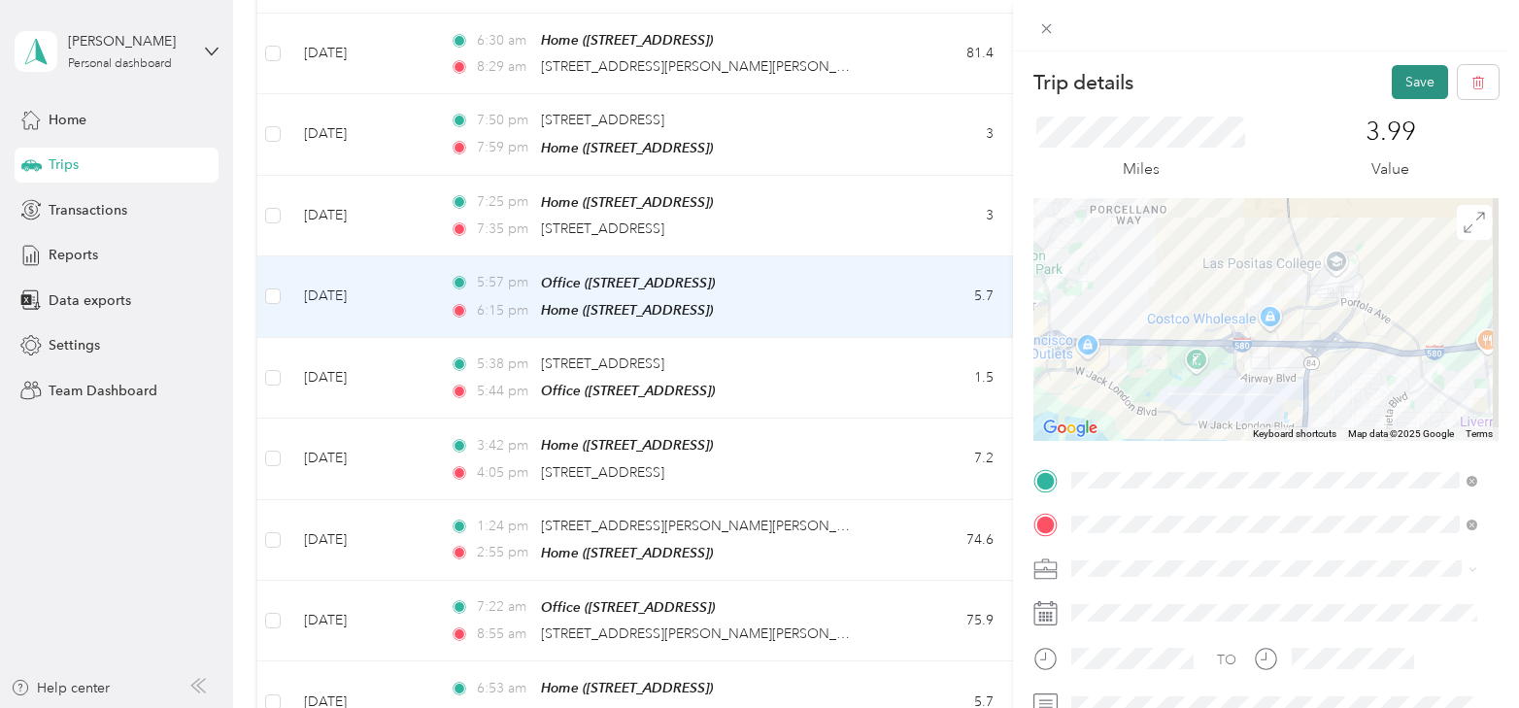
click at [1401, 82] on button "Save" at bounding box center [1420, 82] width 56 height 34
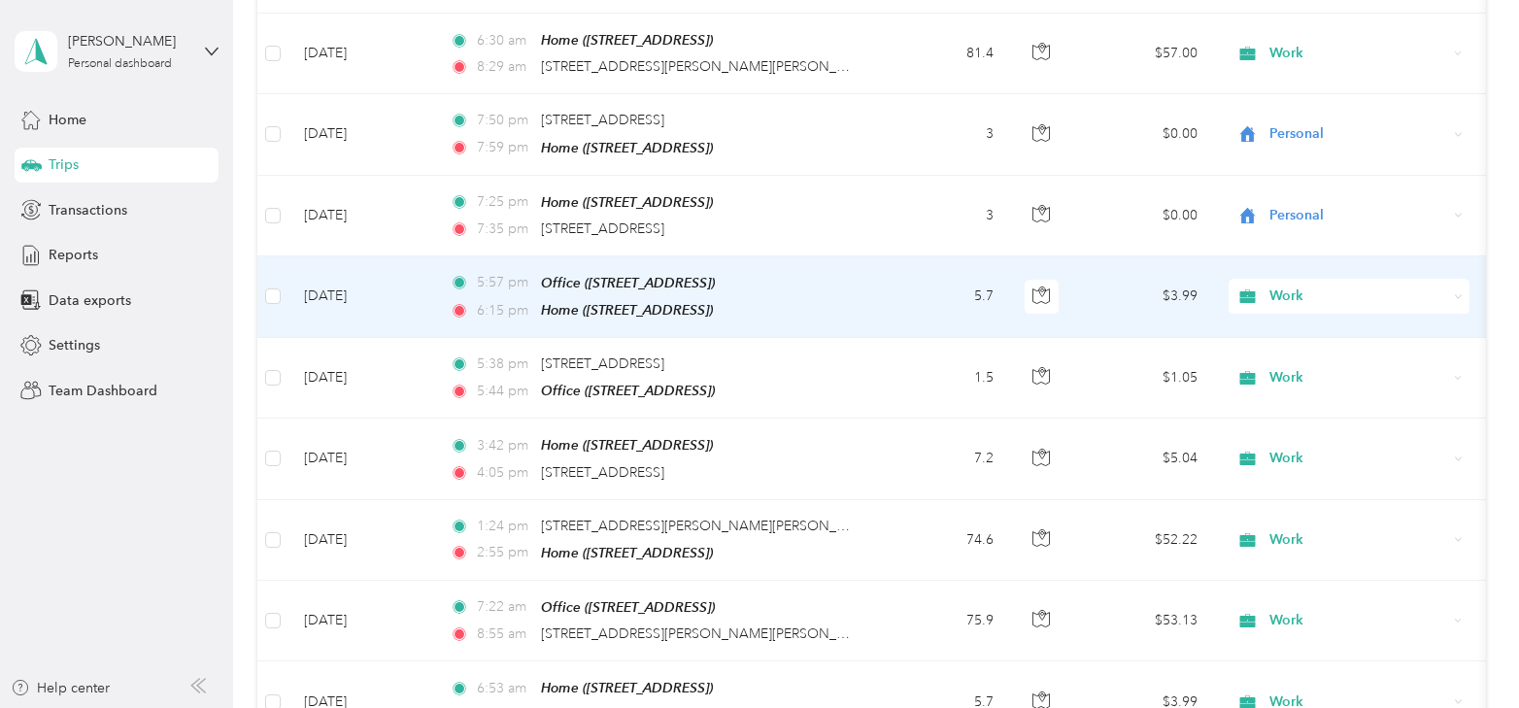
click at [339, 289] on td "[DATE]" at bounding box center [362, 297] width 146 height 82
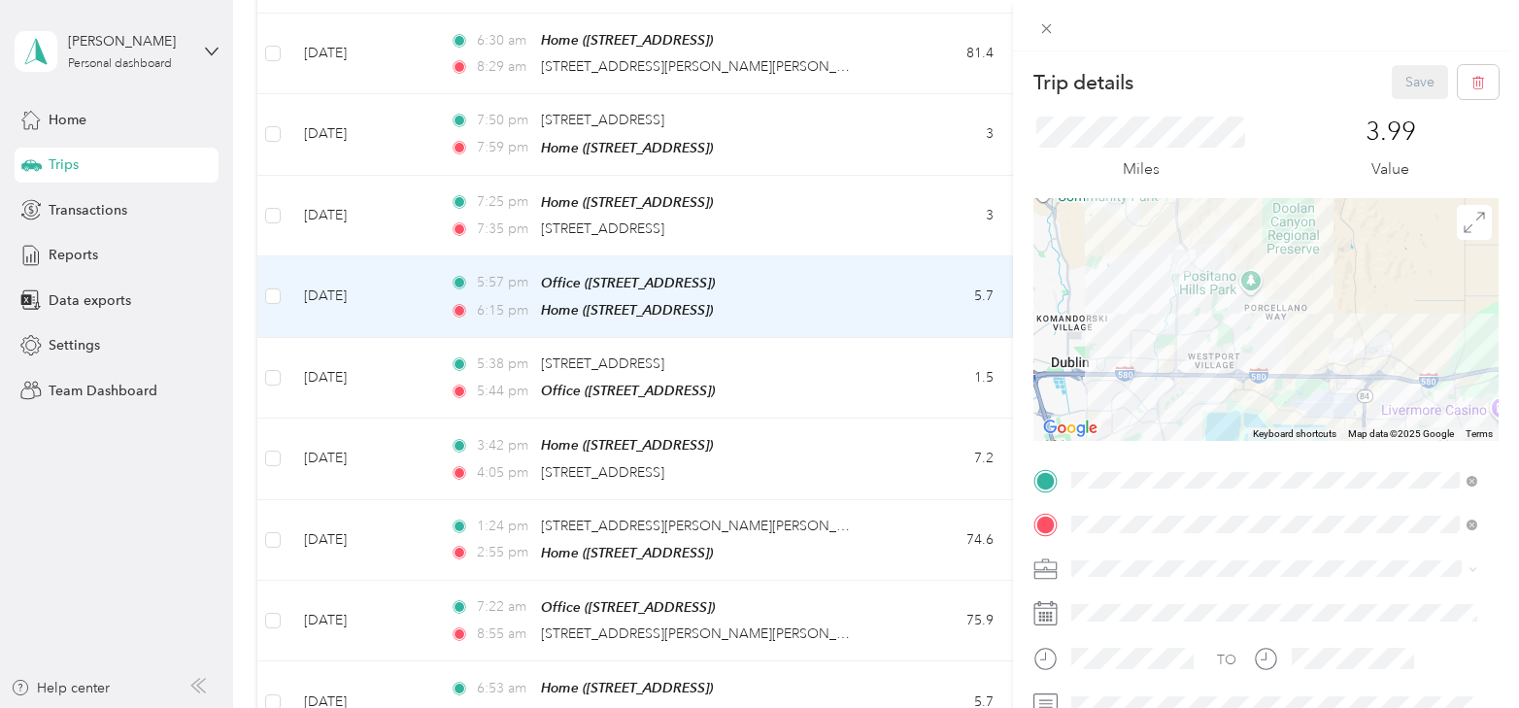
click at [335, 374] on div "Trip details Save This trip cannot be edited because it is either under review,…" at bounding box center [759, 354] width 1519 height 708
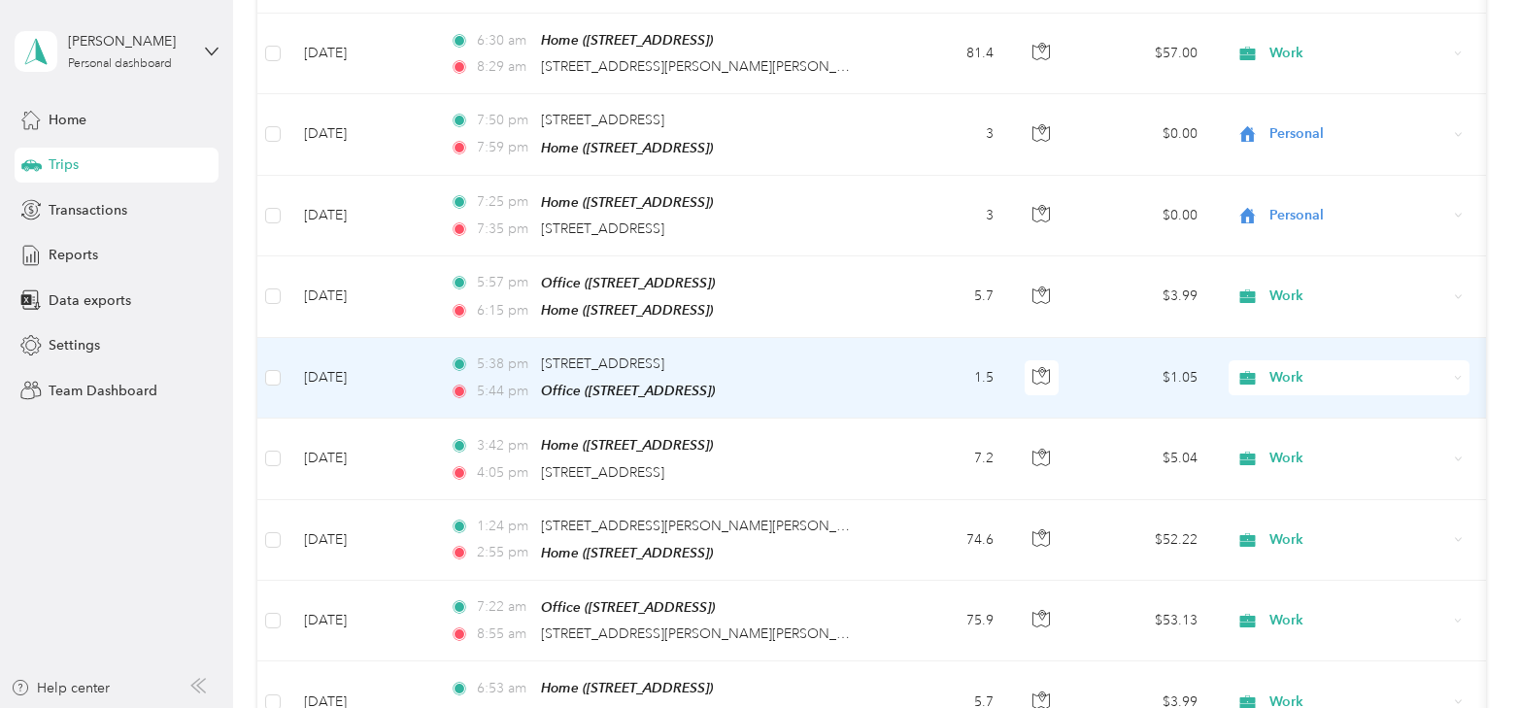
click at [338, 369] on td "[DATE]" at bounding box center [362, 378] width 146 height 81
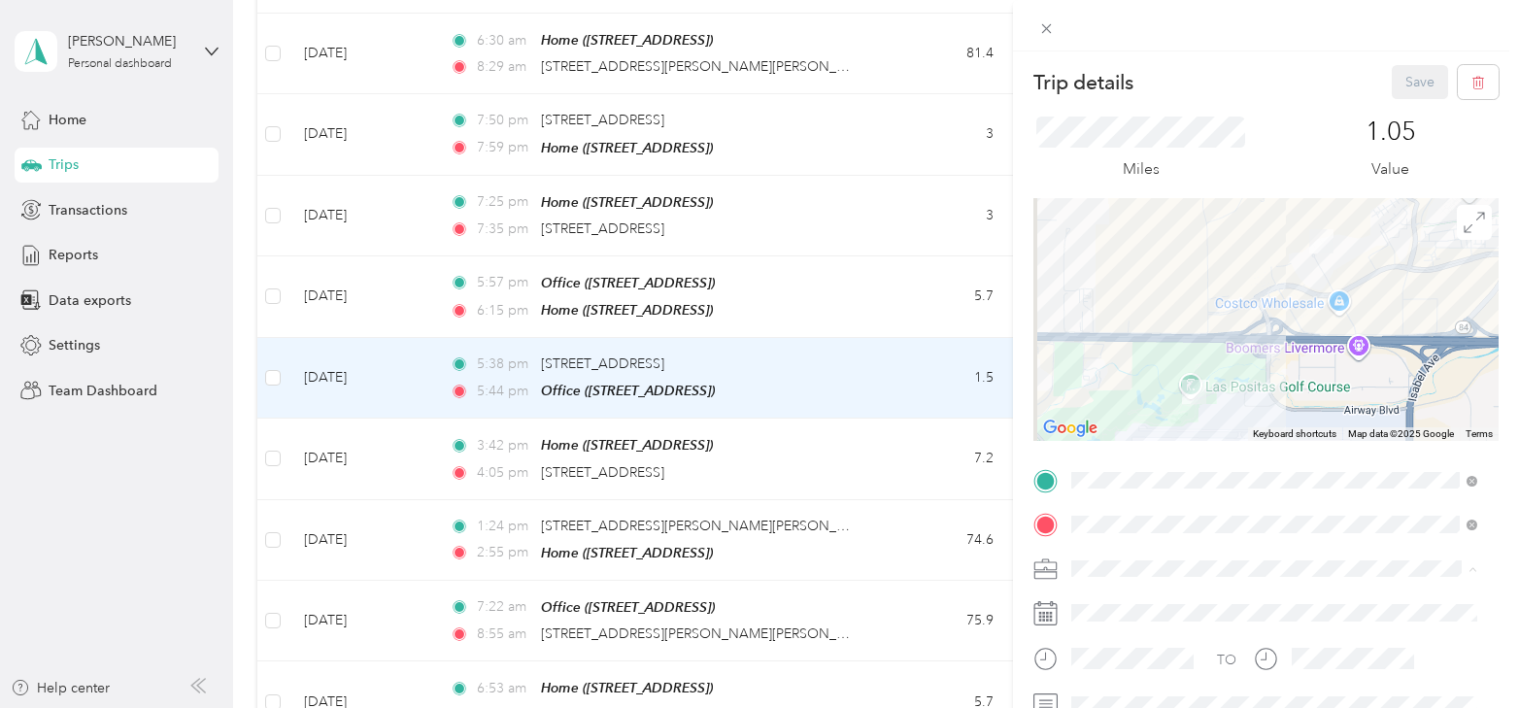
click at [1113, 336] on li "Personal" at bounding box center [1275, 331] width 420 height 34
click at [1392, 91] on button "Save" at bounding box center [1420, 82] width 56 height 34
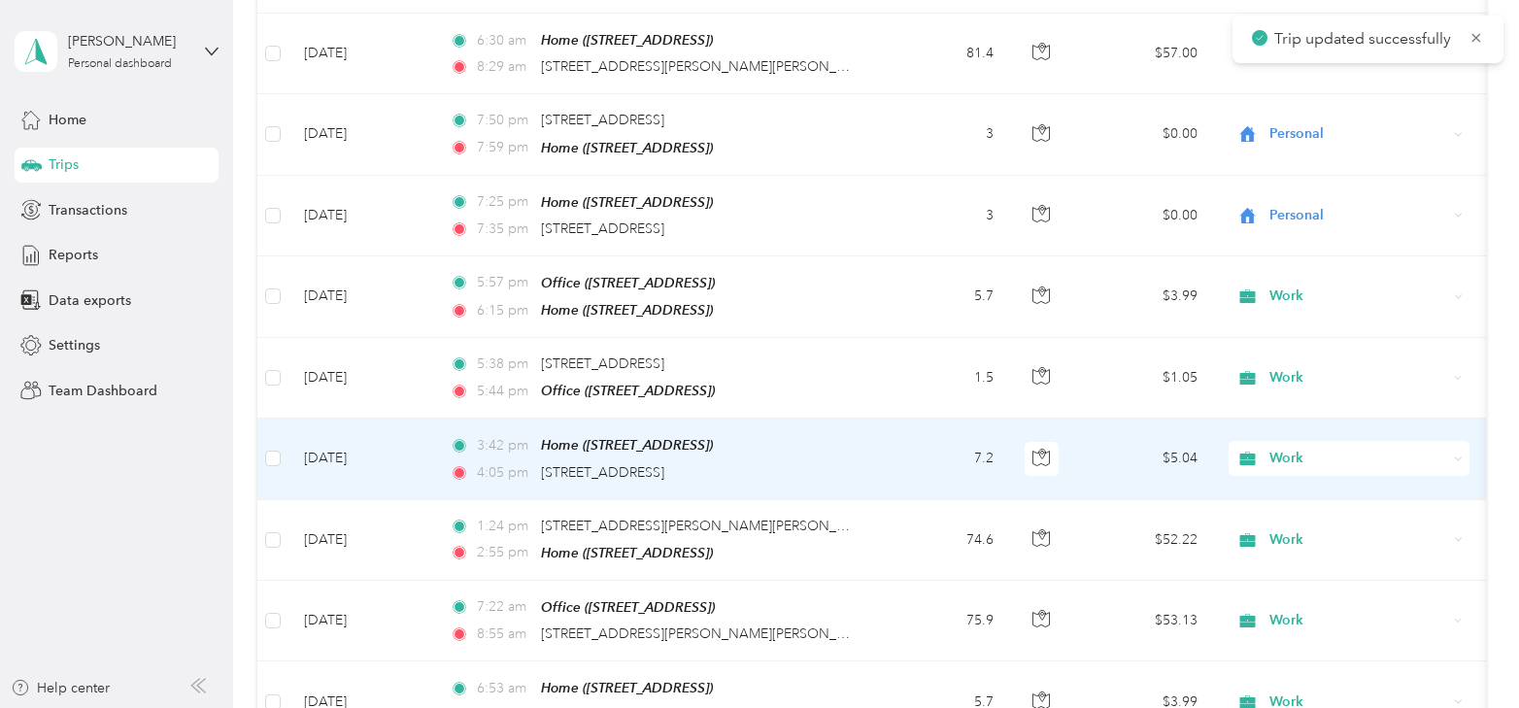
click at [328, 456] on td "[DATE]" at bounding box center [362, 459] width 146 height 81
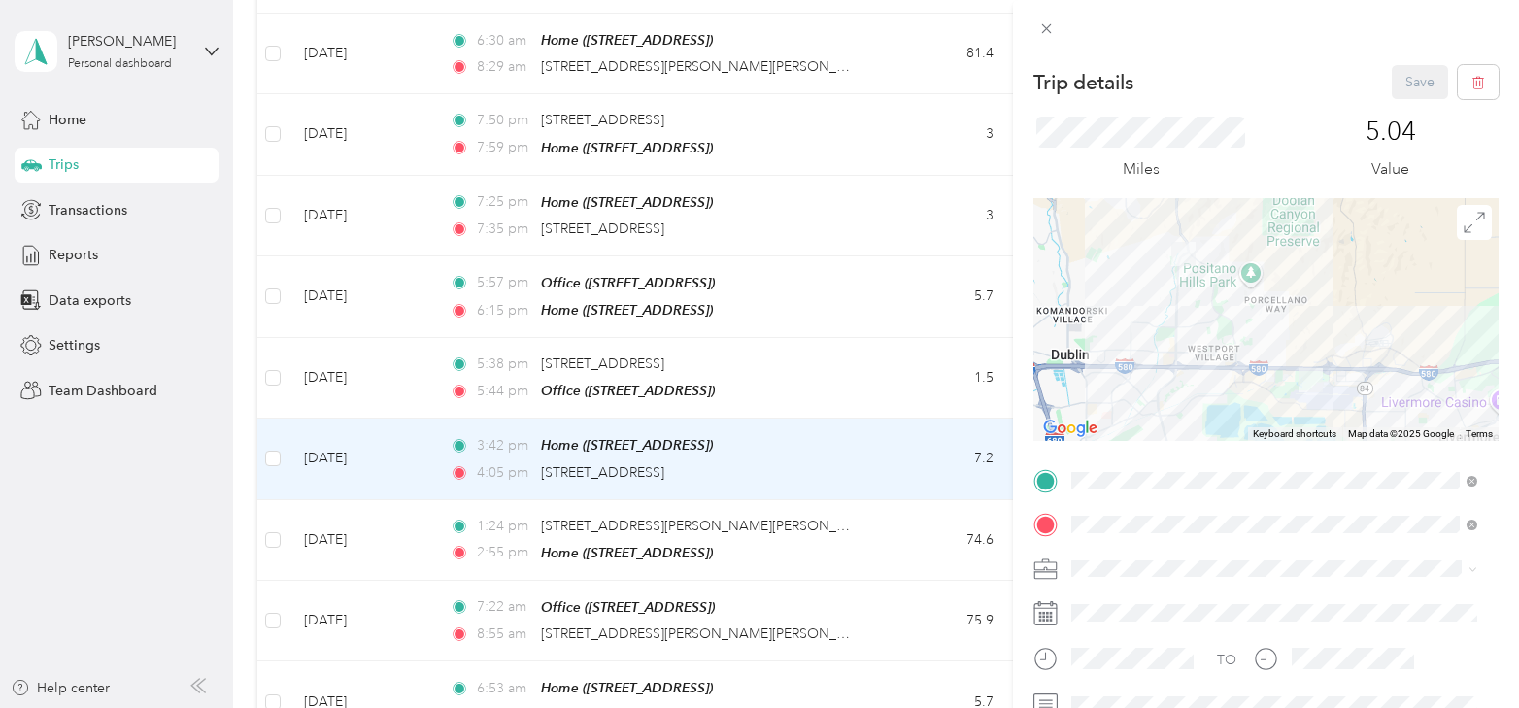
click at [1111, 332] on span "Personal" at bounding box center [1103, 327] width 51 height 17
click at [1409, 57] on div "Trip details Save This trip cannot be edited because it is either under review,…" at bounding box center [1266, 405] width 506 height 708
click at [1409, 75] on button "Save" at bounding box center [1420, 82] width 56 height 34
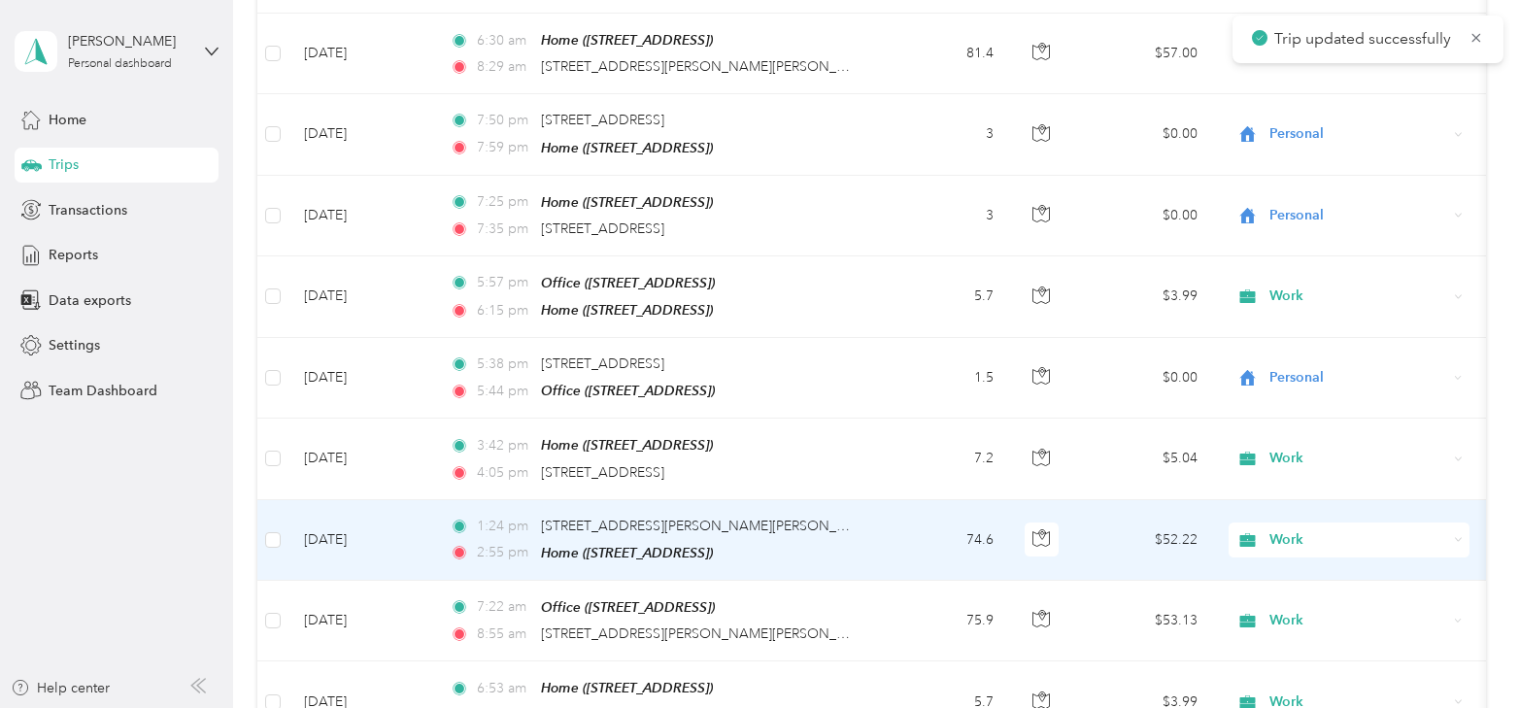
click at [364, 539] on td "[DATE]" at bounding box center [362, 540] width 146 height 81
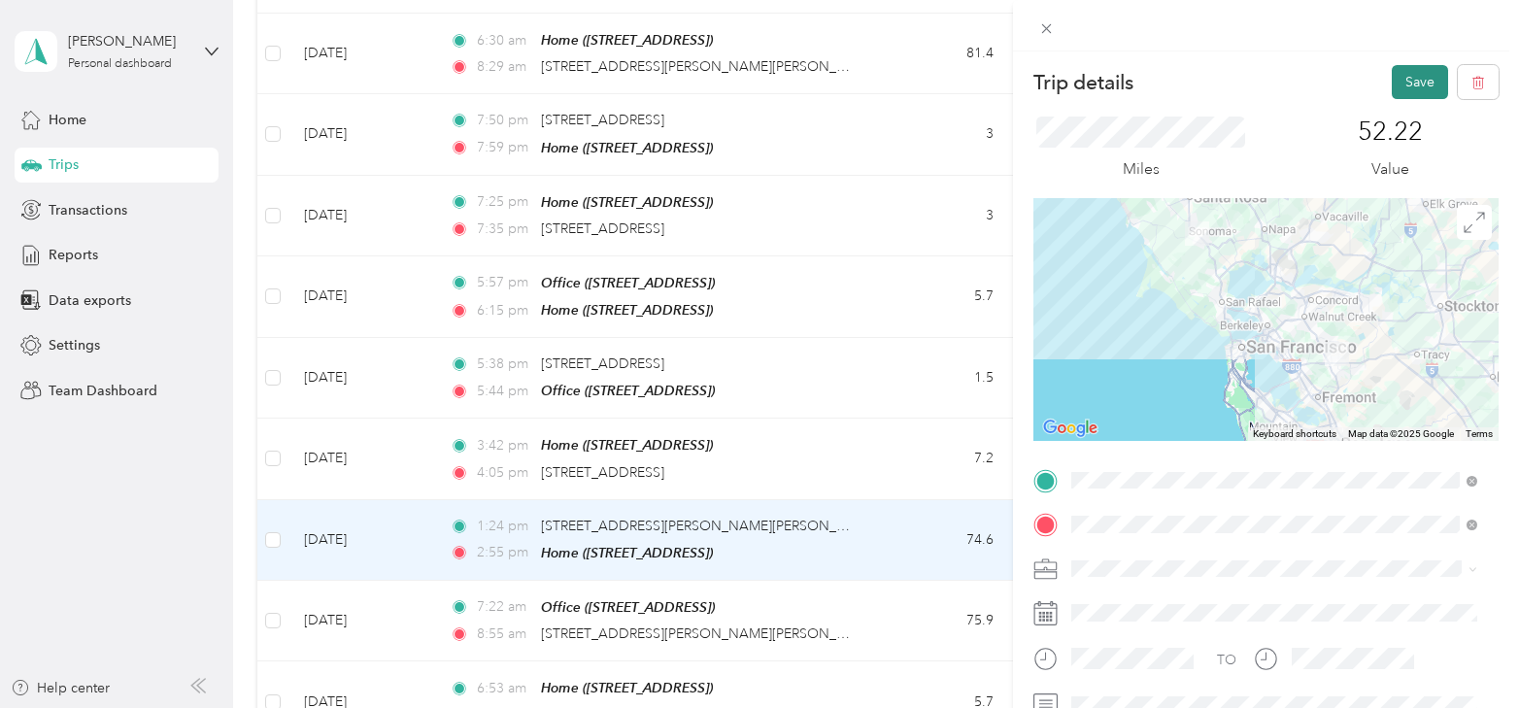
click at [1408, 85] on button "Save" at bounding box center [1420, 82] width 56 height 34
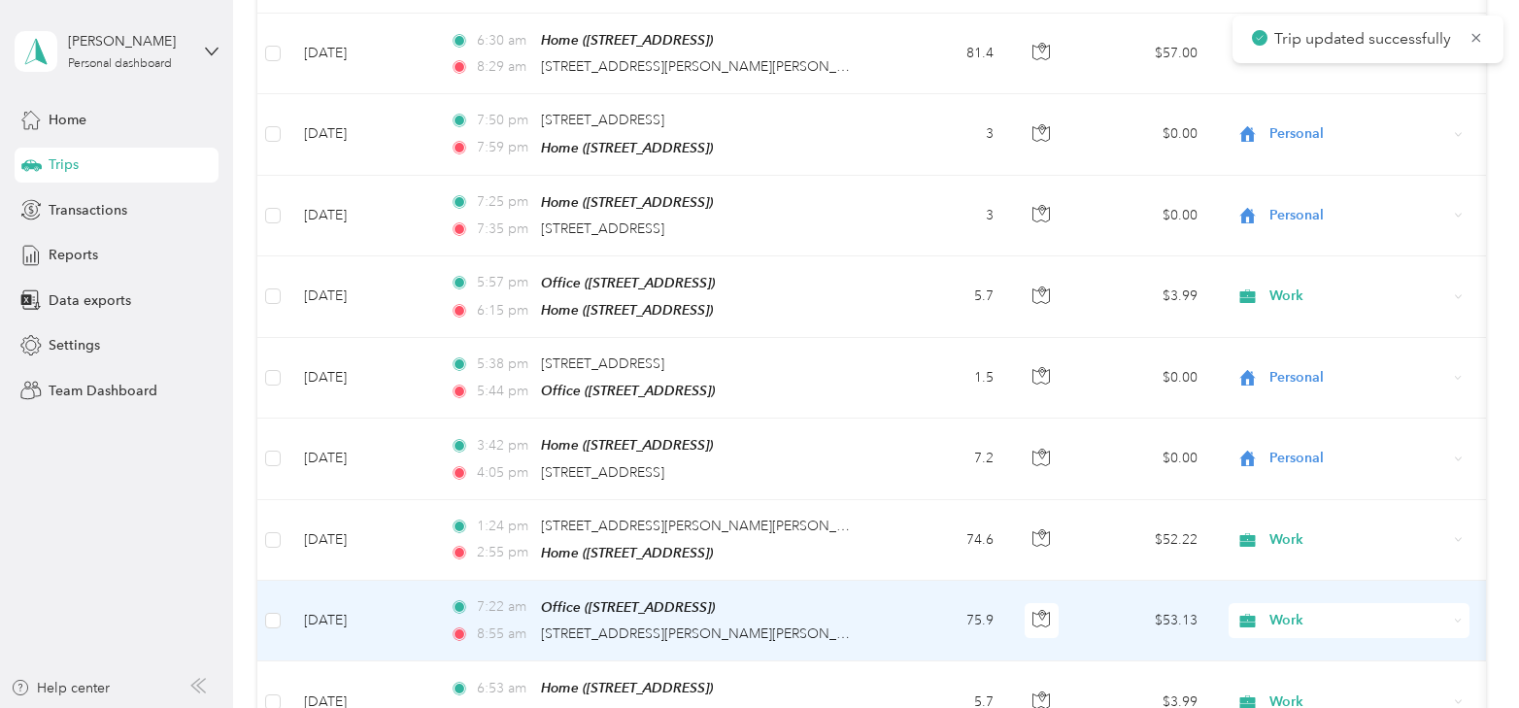
click at [332, 612] on td "[DATE]" at bounding box center [362, 621] width 146 height 81
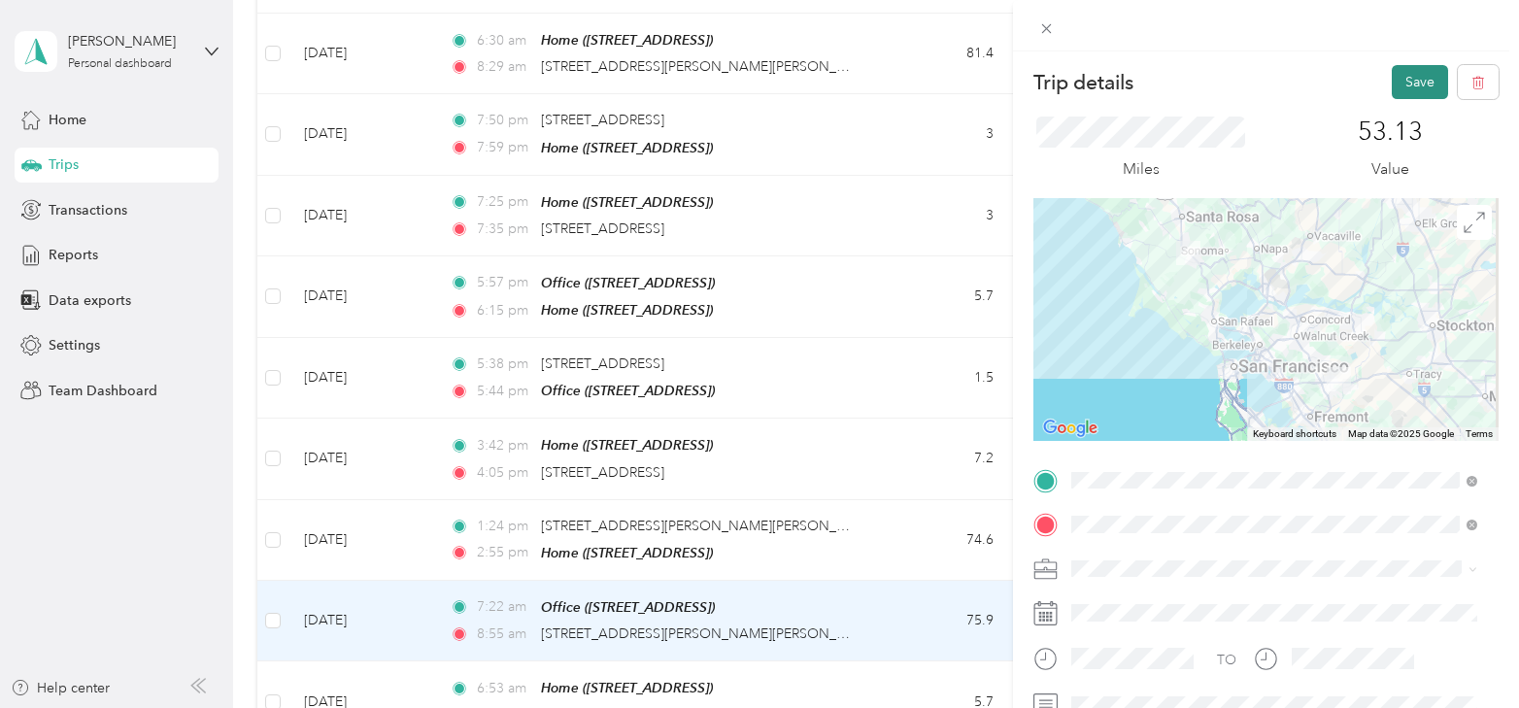
click at [1401, 84] on button "Save" at bounding box center [1420, 82] width 56 height 34
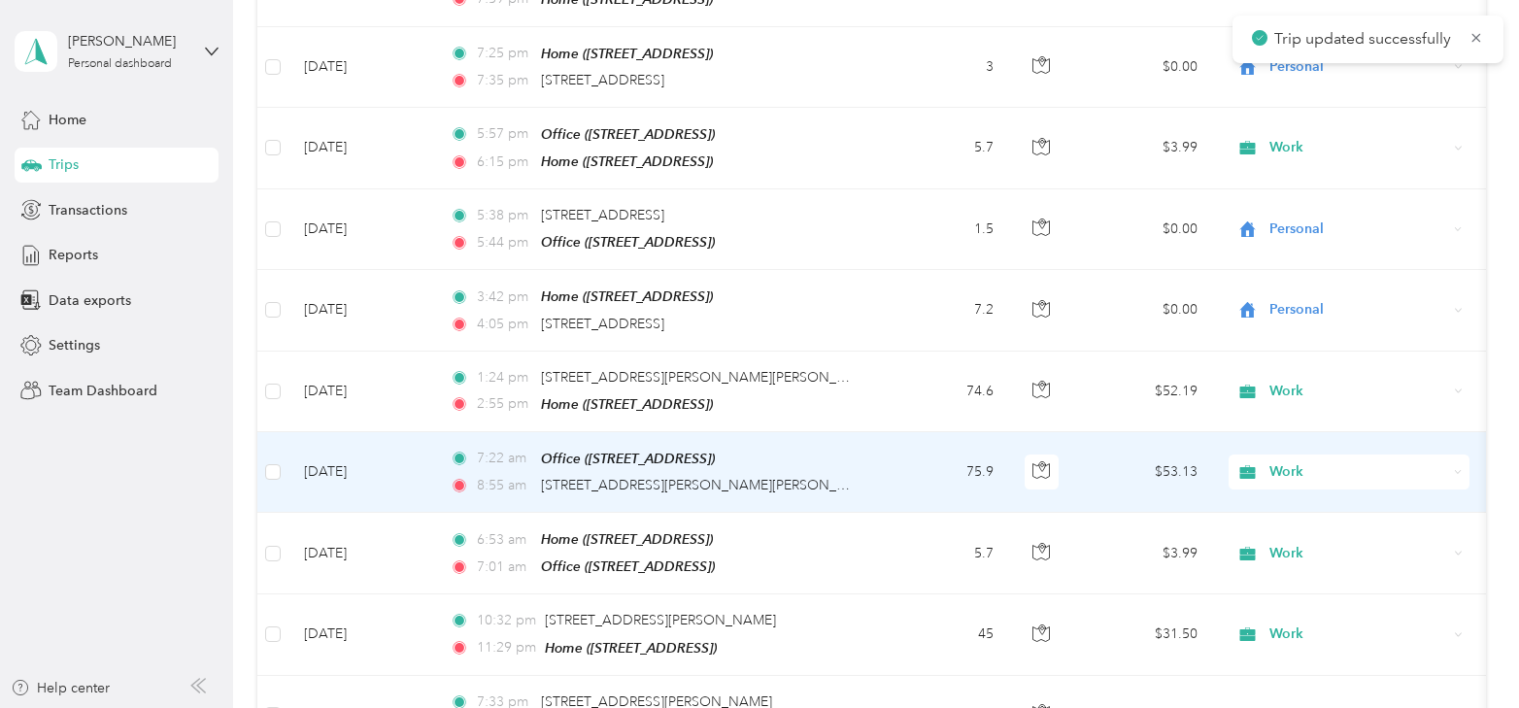
scroll to position [1152, 0]
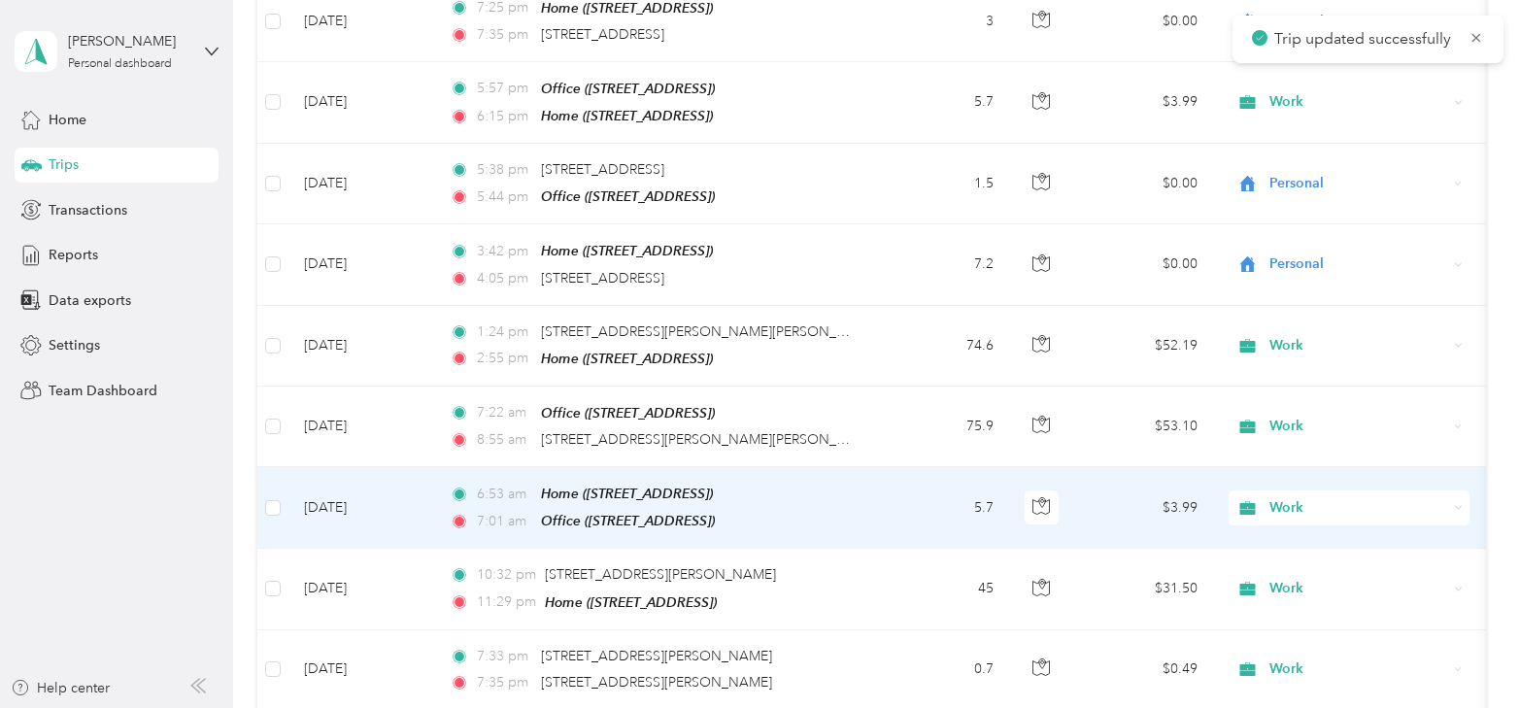
click at [349, 494] on td "[DATE]" at bounding box center [362, 508] width 146 height 82
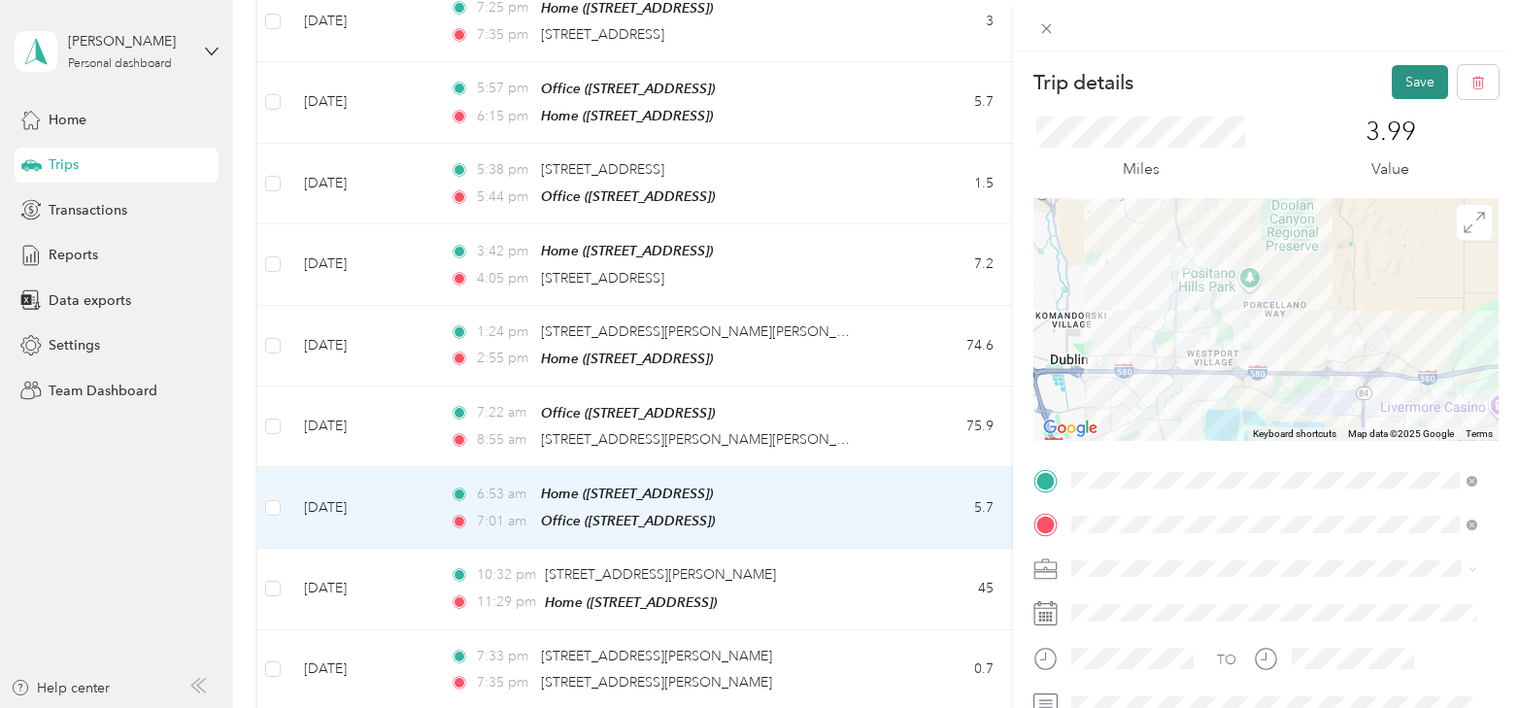
click at [1409, 97] on button "Save" at bounding box center [1420, 82] width 56 height 34
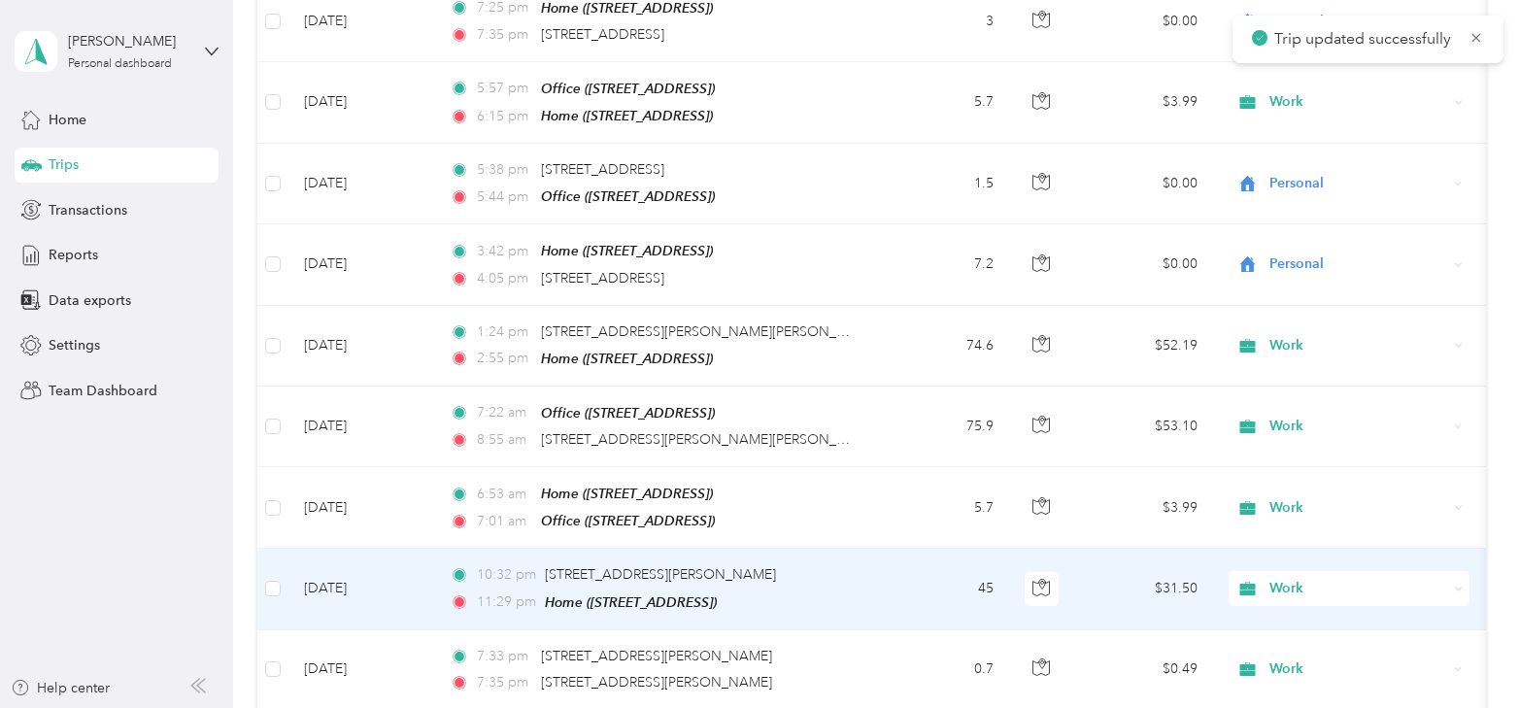
click at [333, 561] on td "[DATE]" at bounding box center [362, 589] width 146 height 81
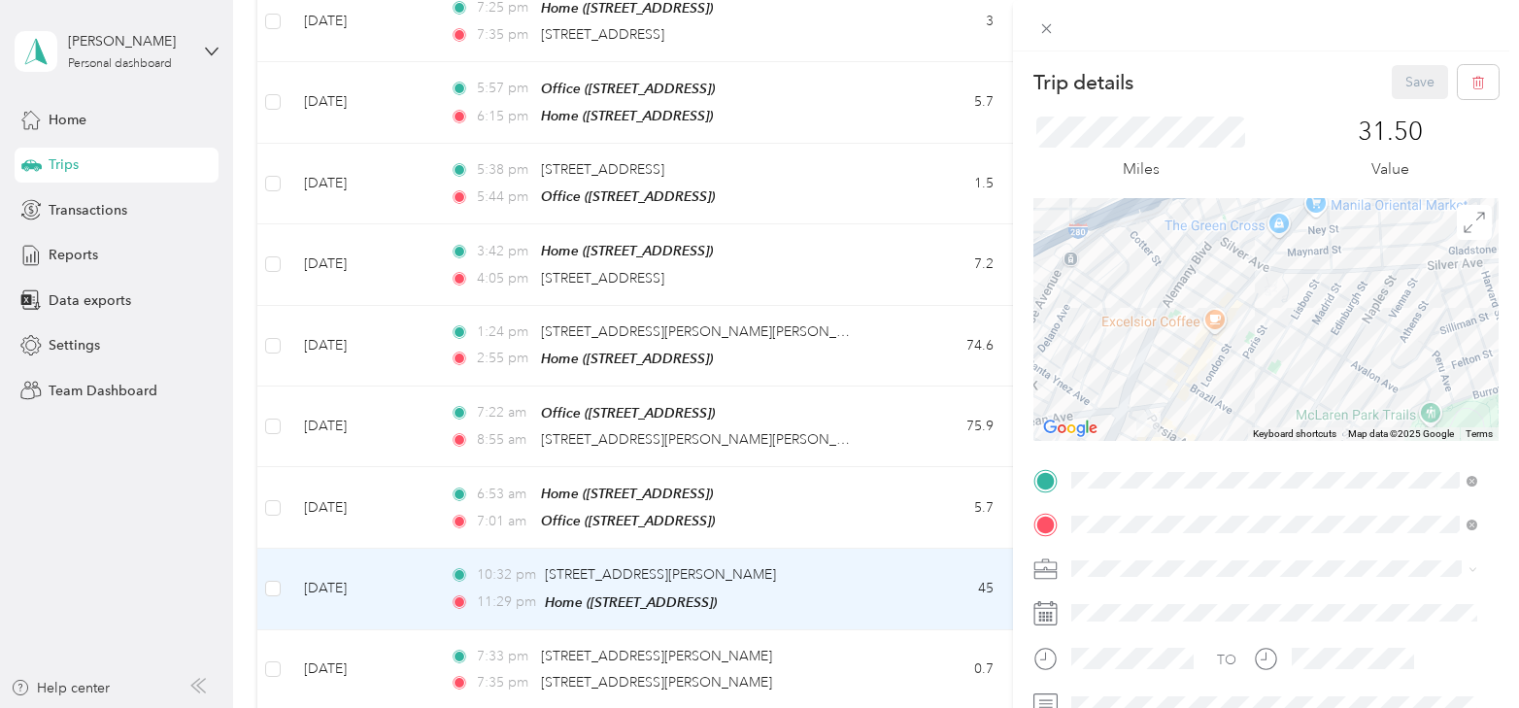
drag, startPoint x: 1144, startPoint y: 389, endPoint x: 1161, endPoint y: 293, distance: 96.6
click at [1160, 293] on div at bounding box center [1266, 319] width 465 height 243
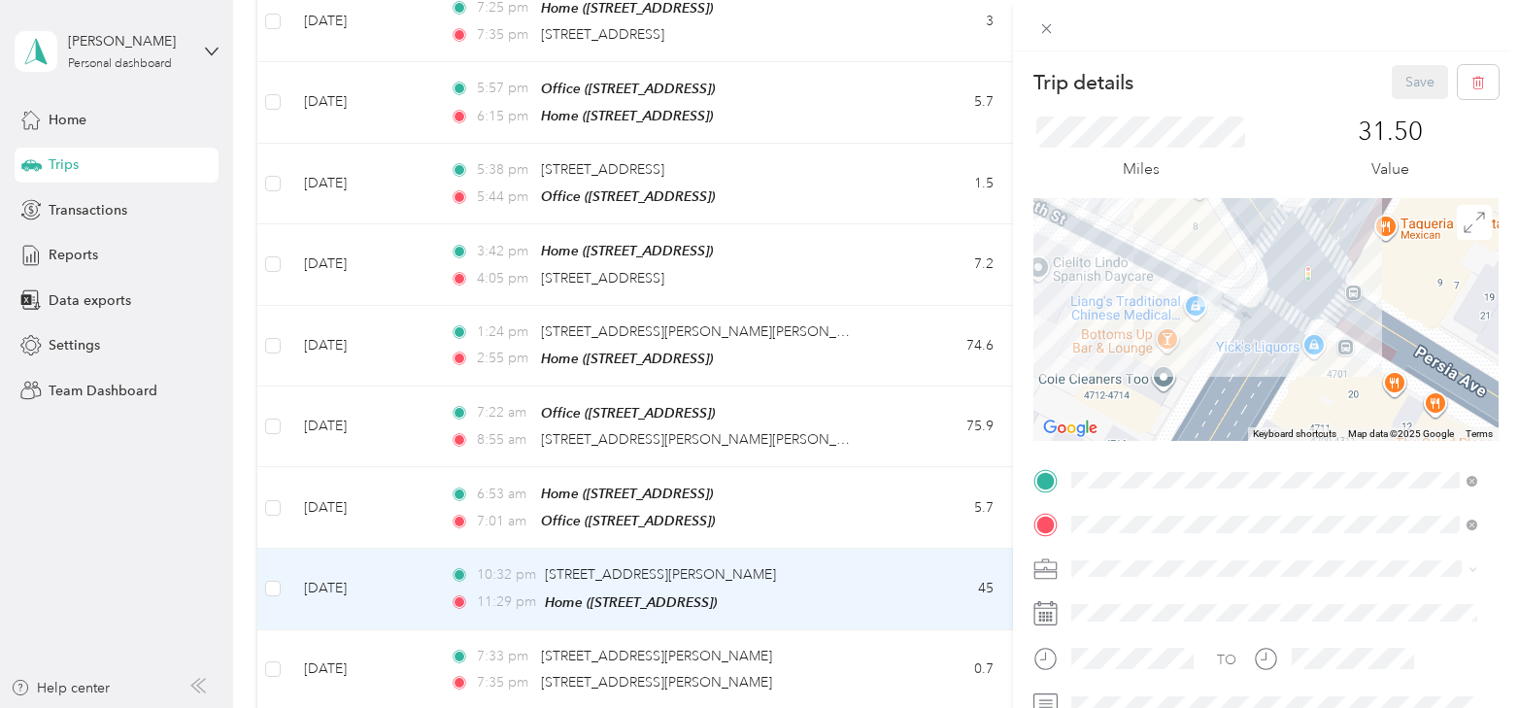
drag, startPoint x: 1206, startPoint y: 289, endPoint x: 1206, endPoint y: 375, distance: 86.5
click at [1206, 375] on div at bounding box center [1266, 319] width 465 height 243
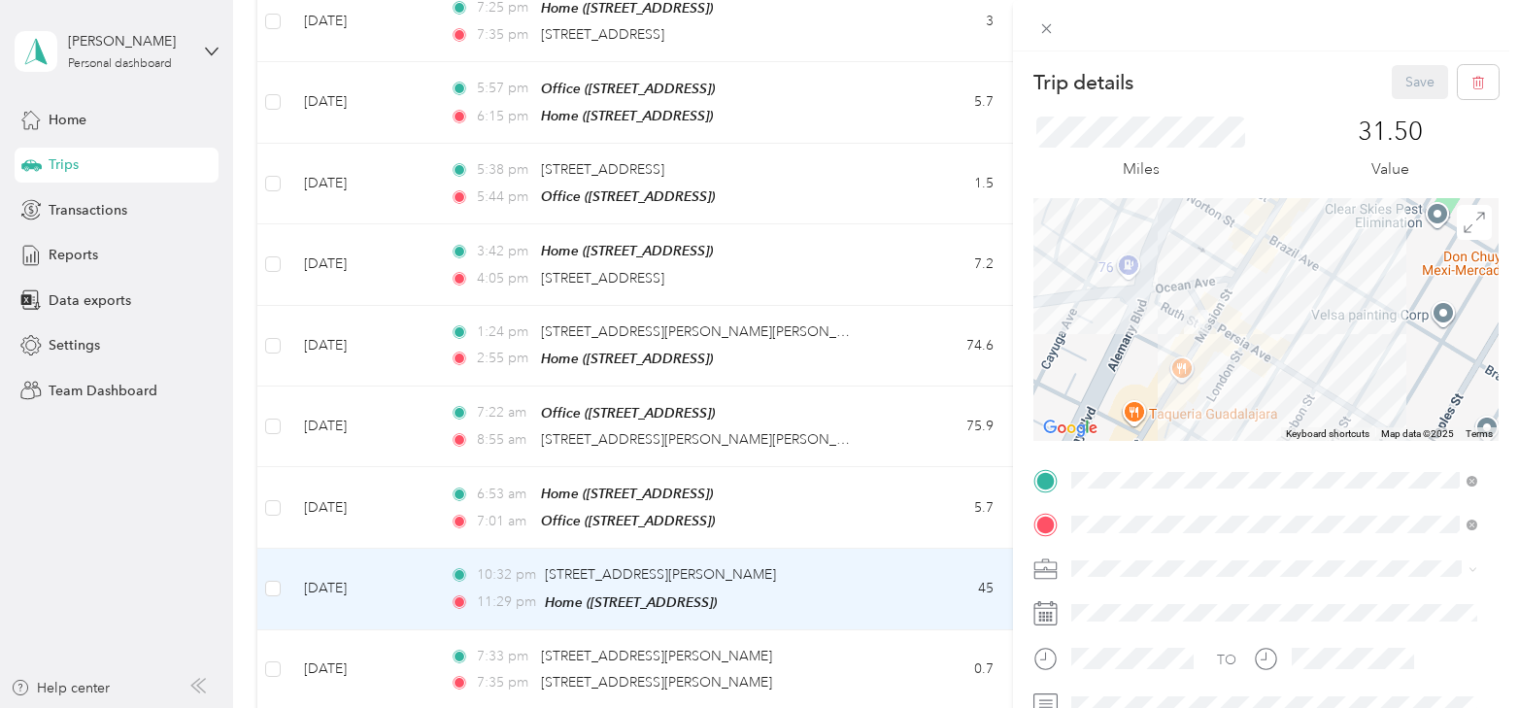
click at [354, 648] on div "Trip details Save This trip cannot be edited because it is either under review,…" at bounding box center [759, 354] width 1519 height 708
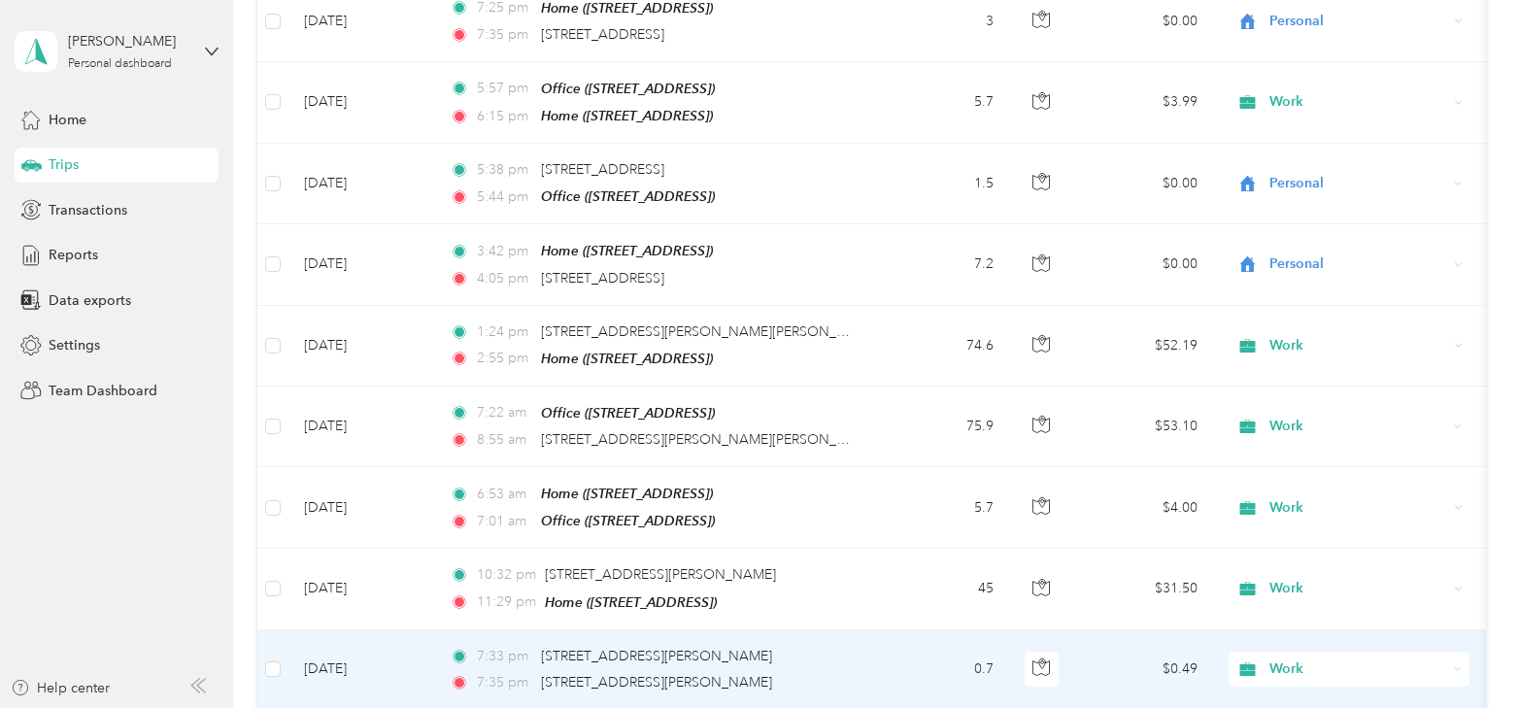
click at [354, 648] on td "[DATE]" at bounding box center [362, 670] width 146 height 80
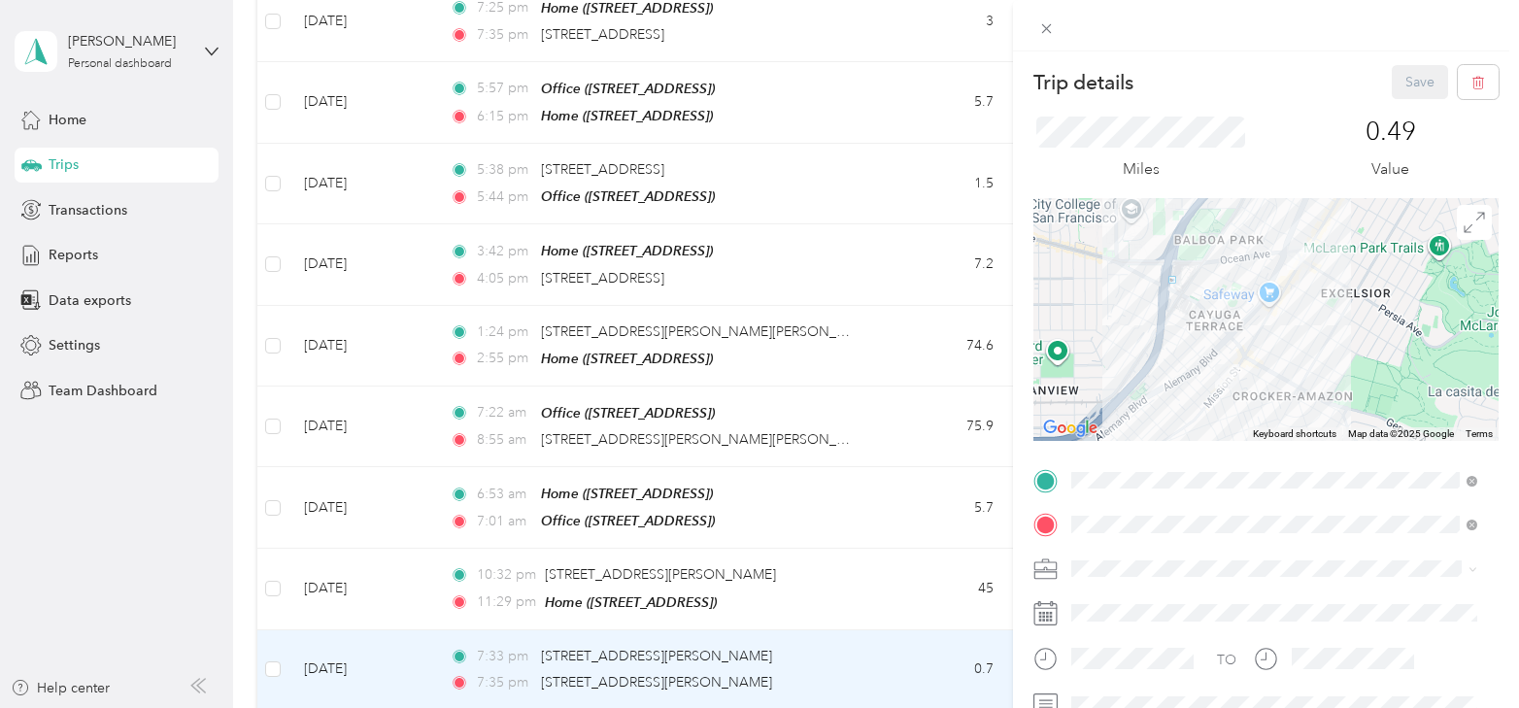
click at [352, 574] on div "Trip details Save This trip cannot be edited because it is either under review,…" at bounding box center [759, 354] width 1519 height 708
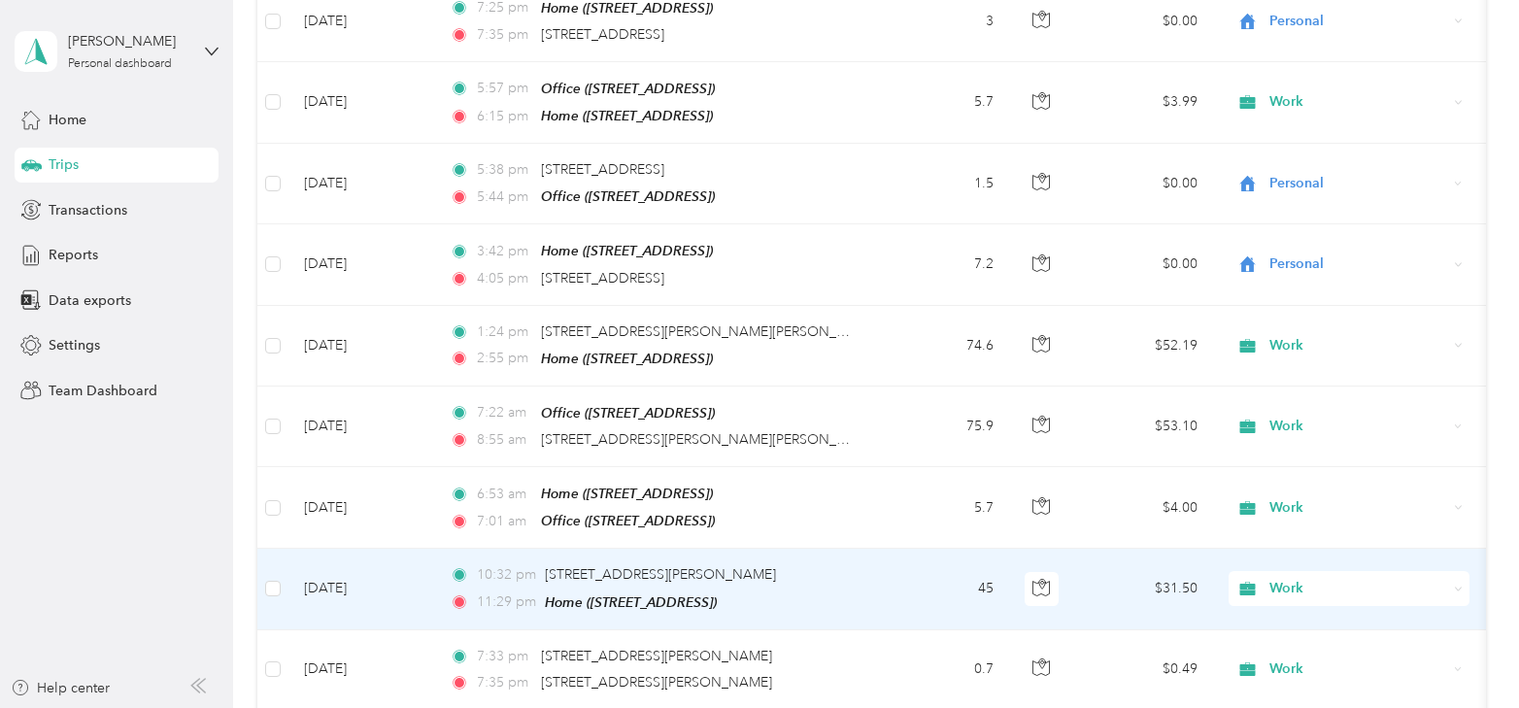
click at [352, 574] on td "[DATE]" at bounding box center [362, 589] width 146 height 81
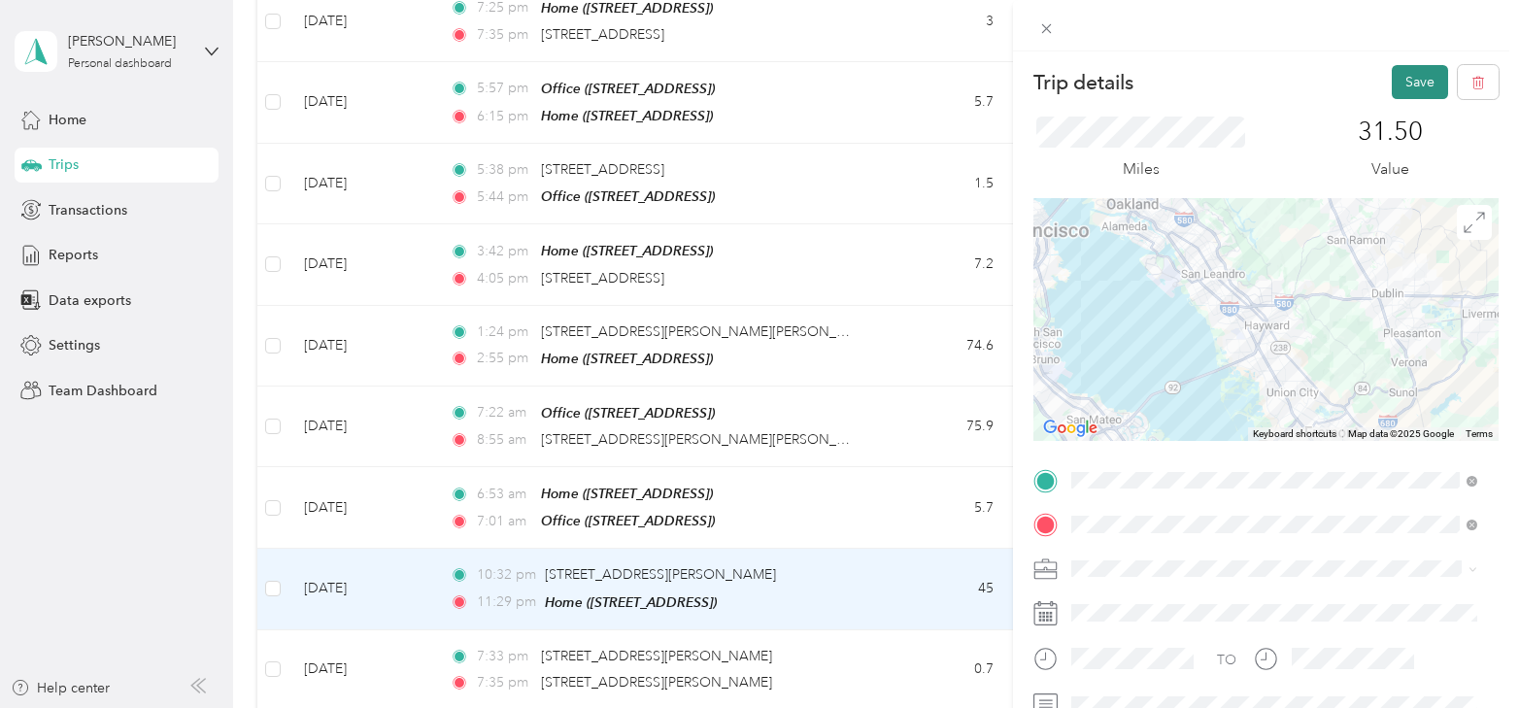
click at [1416, 77] on button "Save" at bounding box center [1420, 82] width 56 height 34
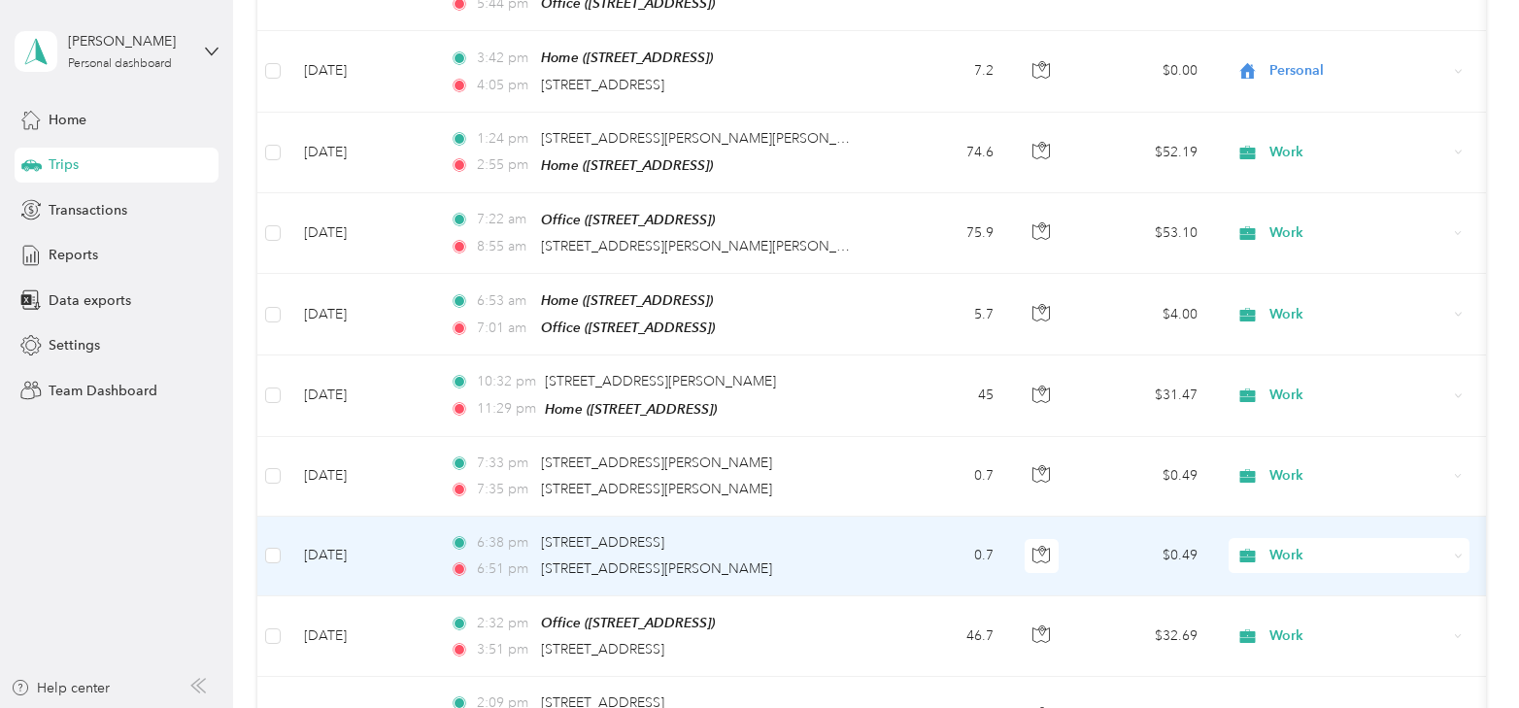
scroll to position [1346, 0]
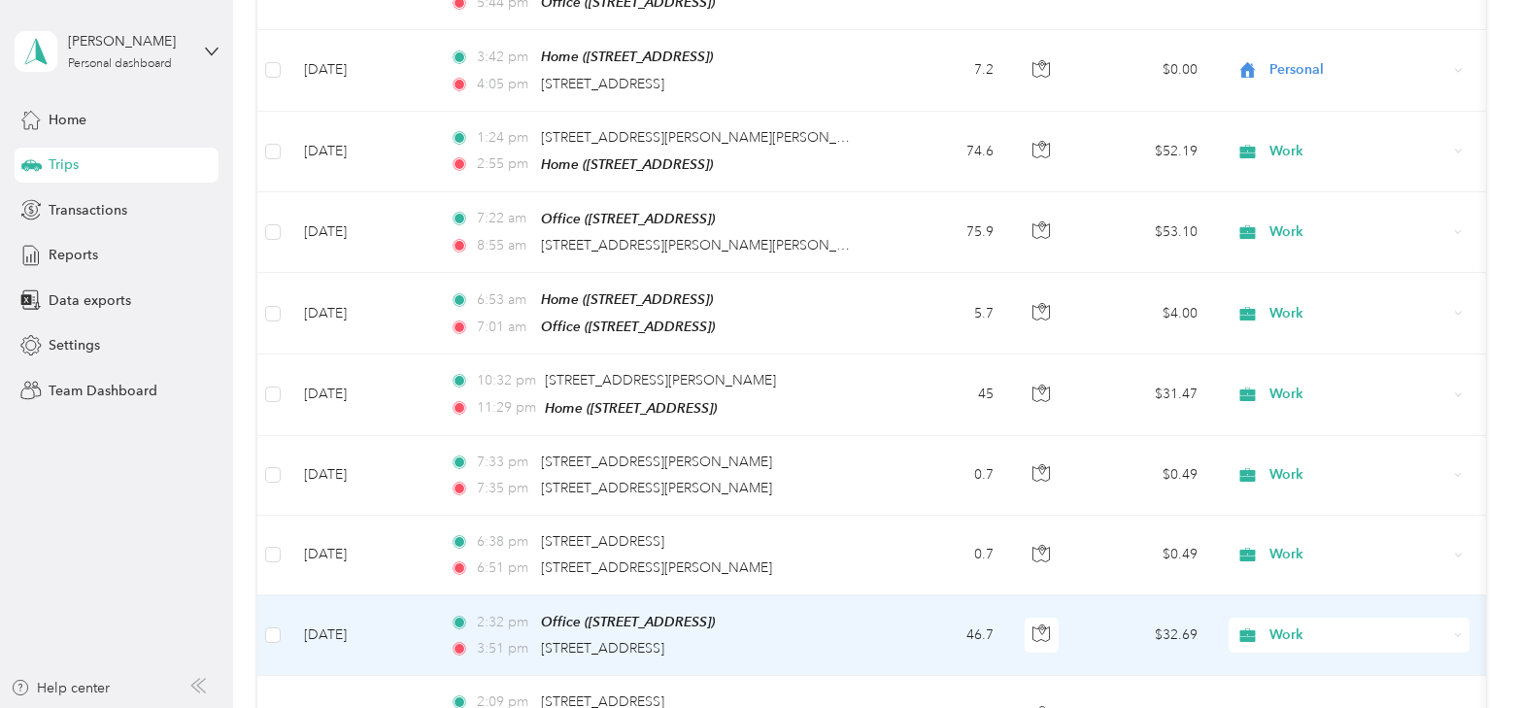
click at [358, 614] on td "[DATE]" at bounding box center [362, 635] width 146 height 81
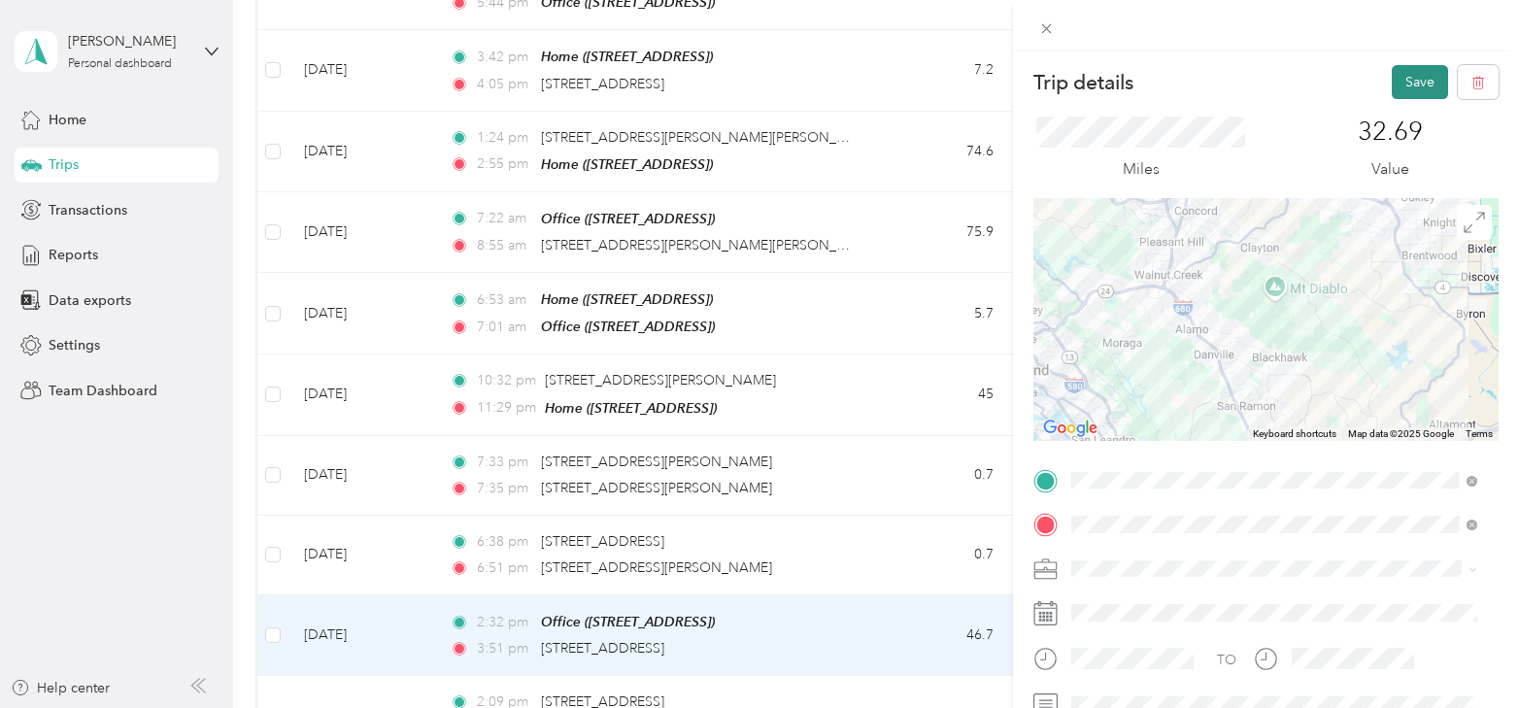
click at [1403, 81] on button "Save" at bounding box center [1420, 82] width 56 height 34
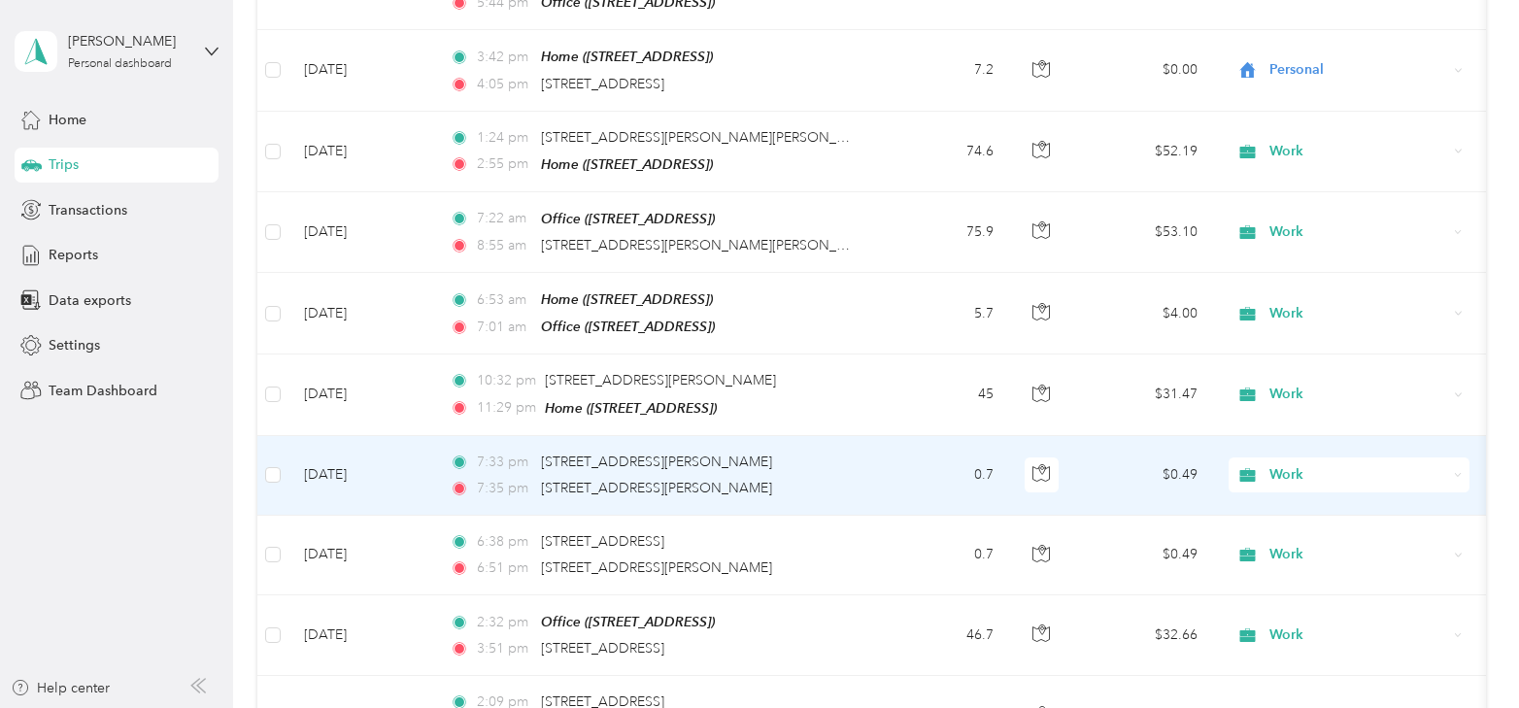
click at [352, 464] on td "[DATE]" at bounding box center [362, 476] width 146 height 80
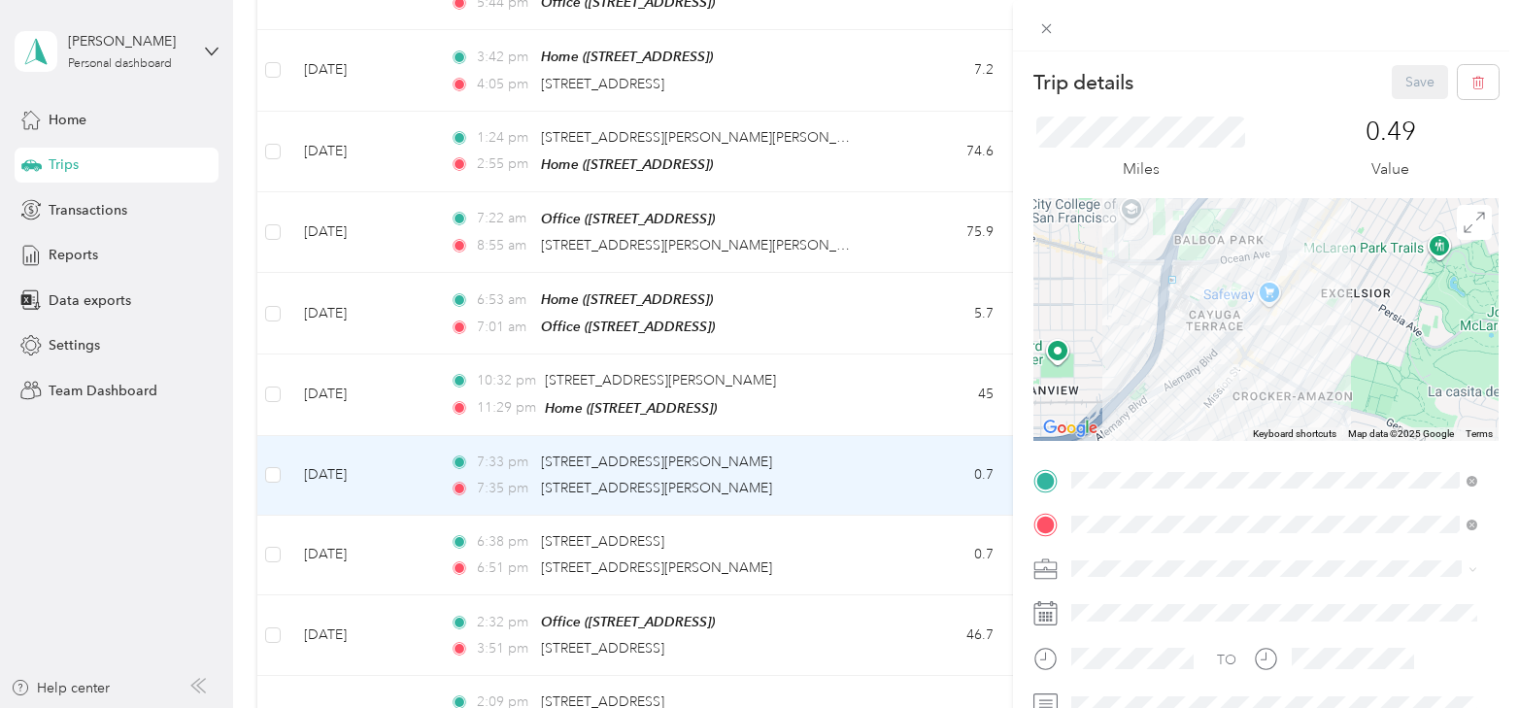
click at [353, 625] on div "Trip details Save This trip cannot be edited because it is either under review,…" at bounding box center [759, 354] width 1519 height 708
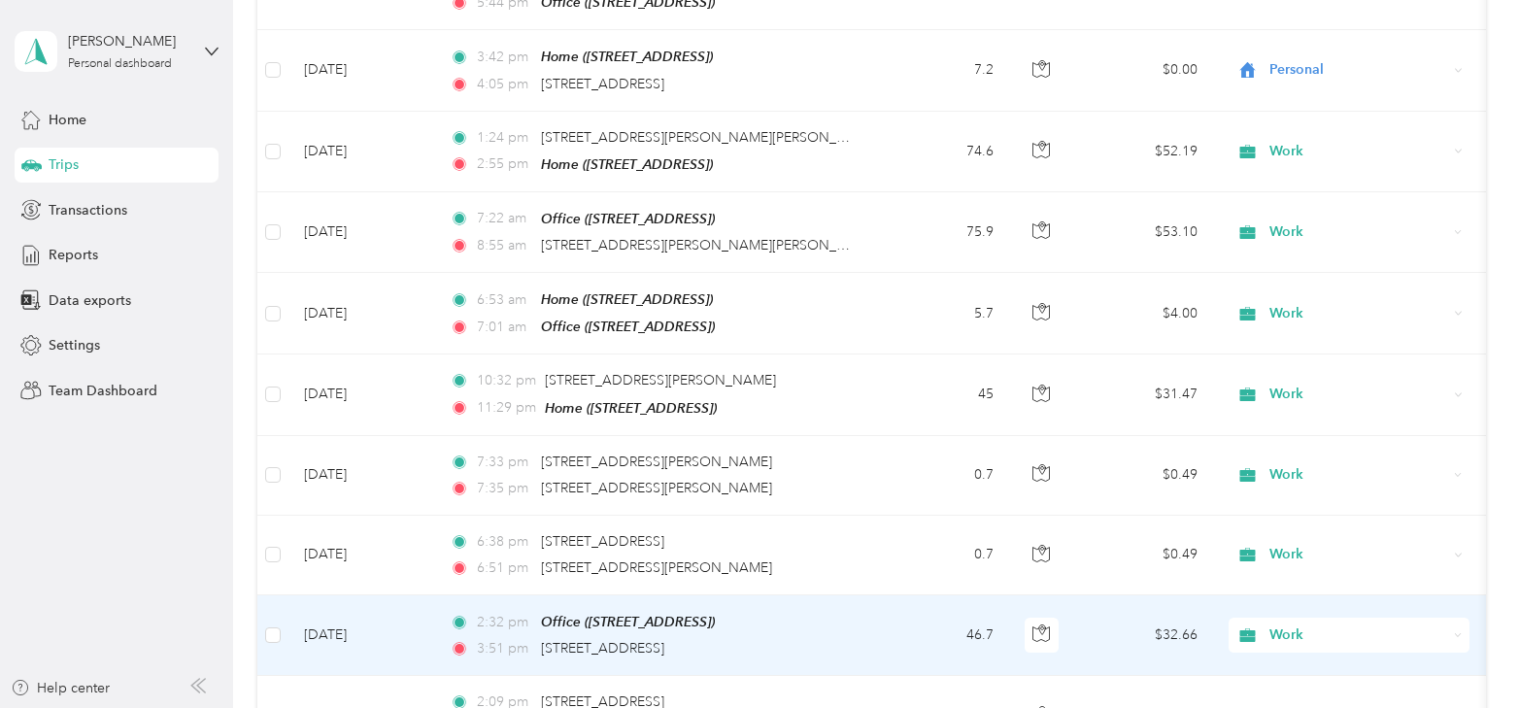
click at [354, 625] on td "[DATE]" at bounding box center [362, 635] width 146 height 81
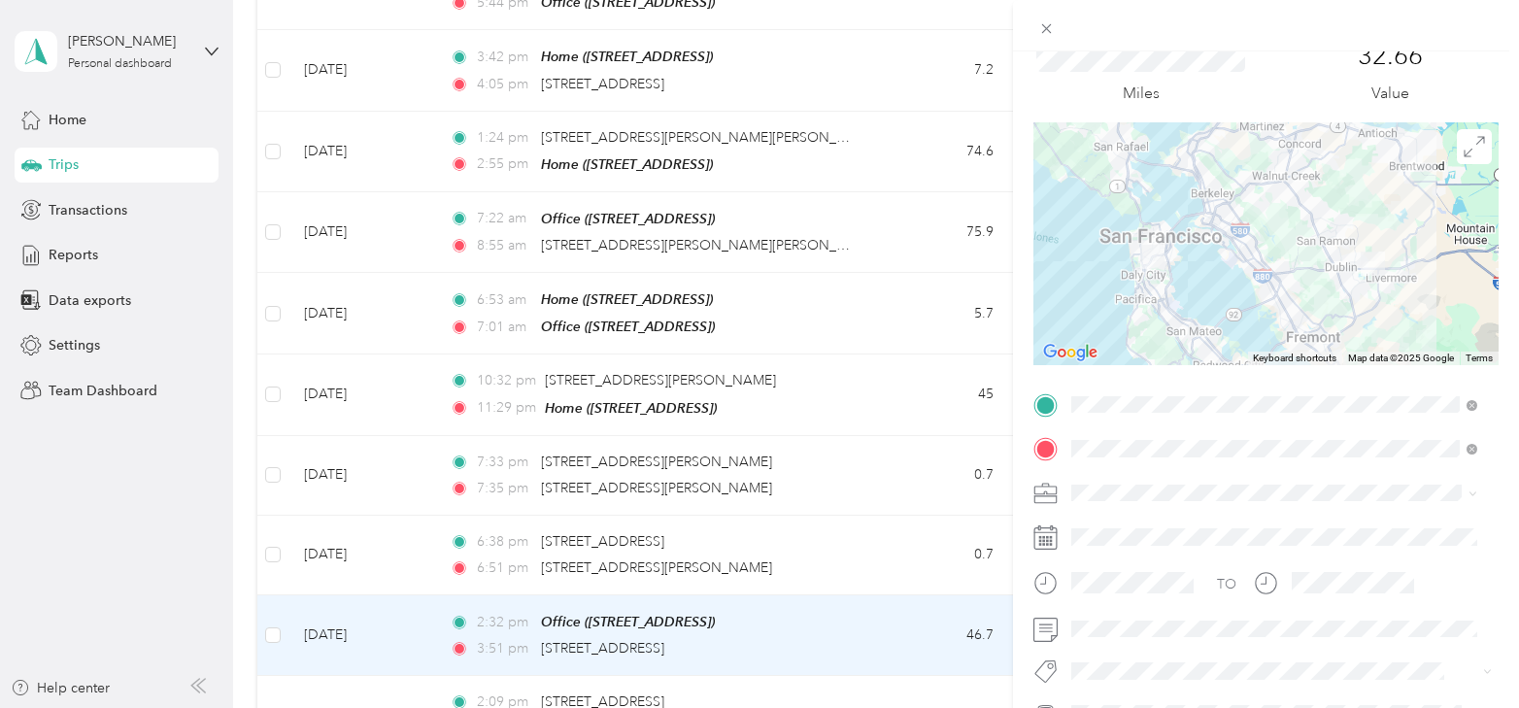
scroll to position [194, 0]
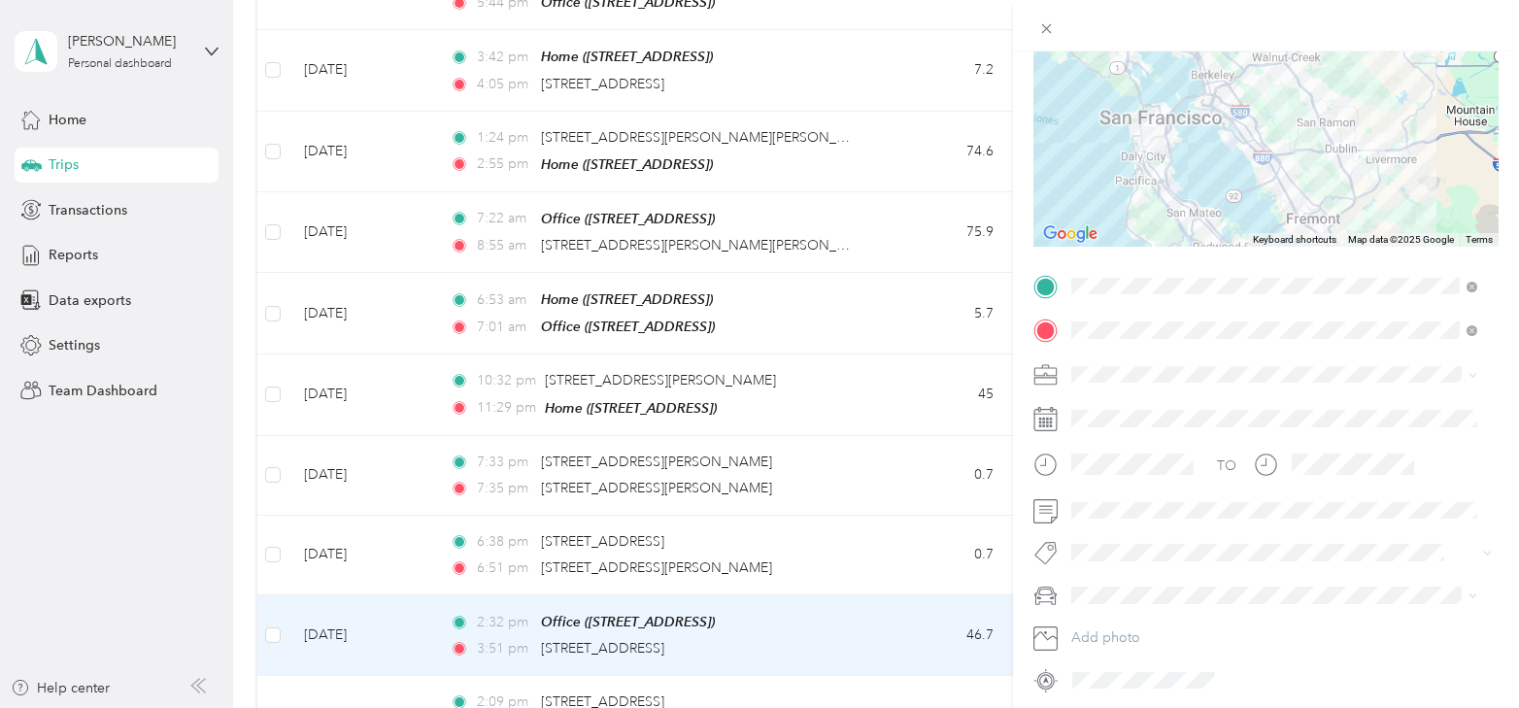
click at [397, 640] on div "Trip details Save This trip cannot be edited because it is either under review,…" at bounding box center [759, 354] width 1519 height 708
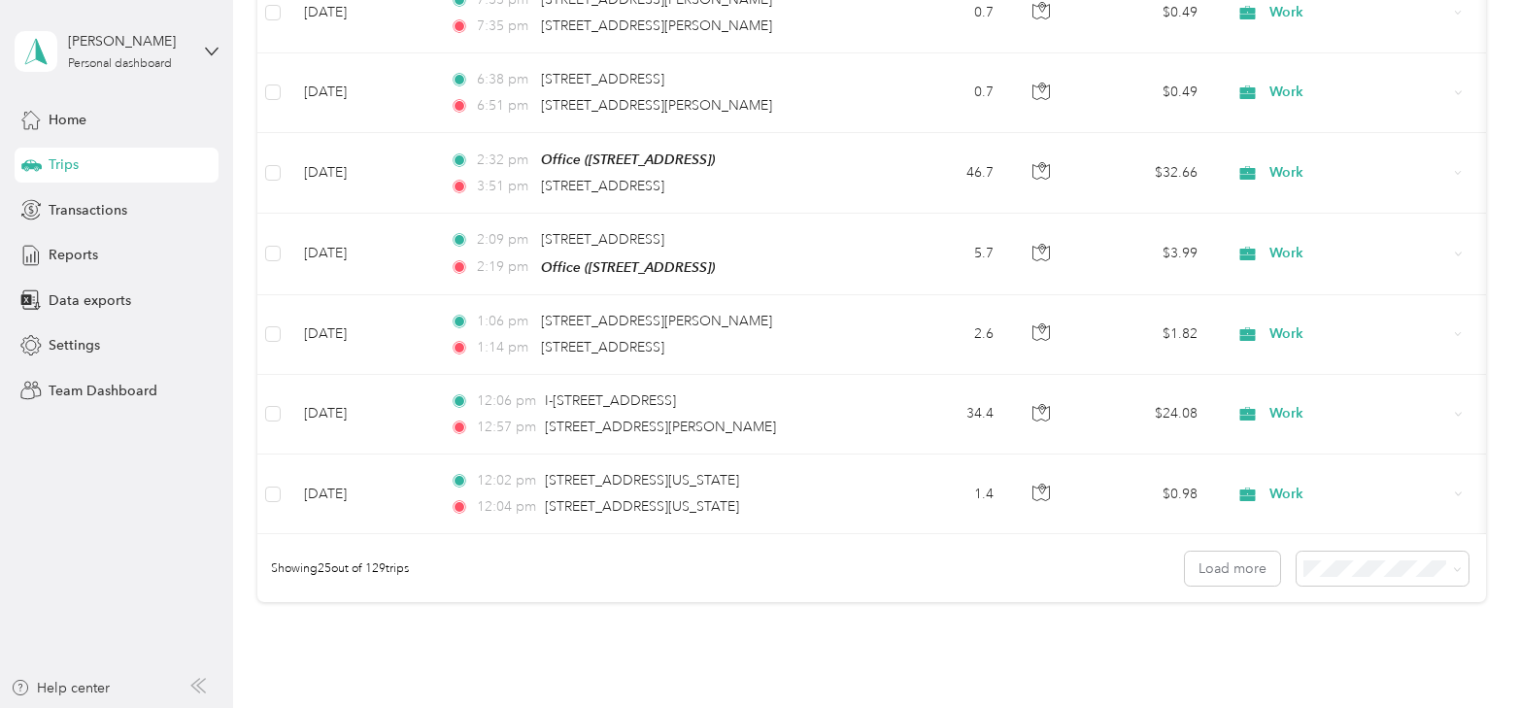
scroll to position [1833, 0]
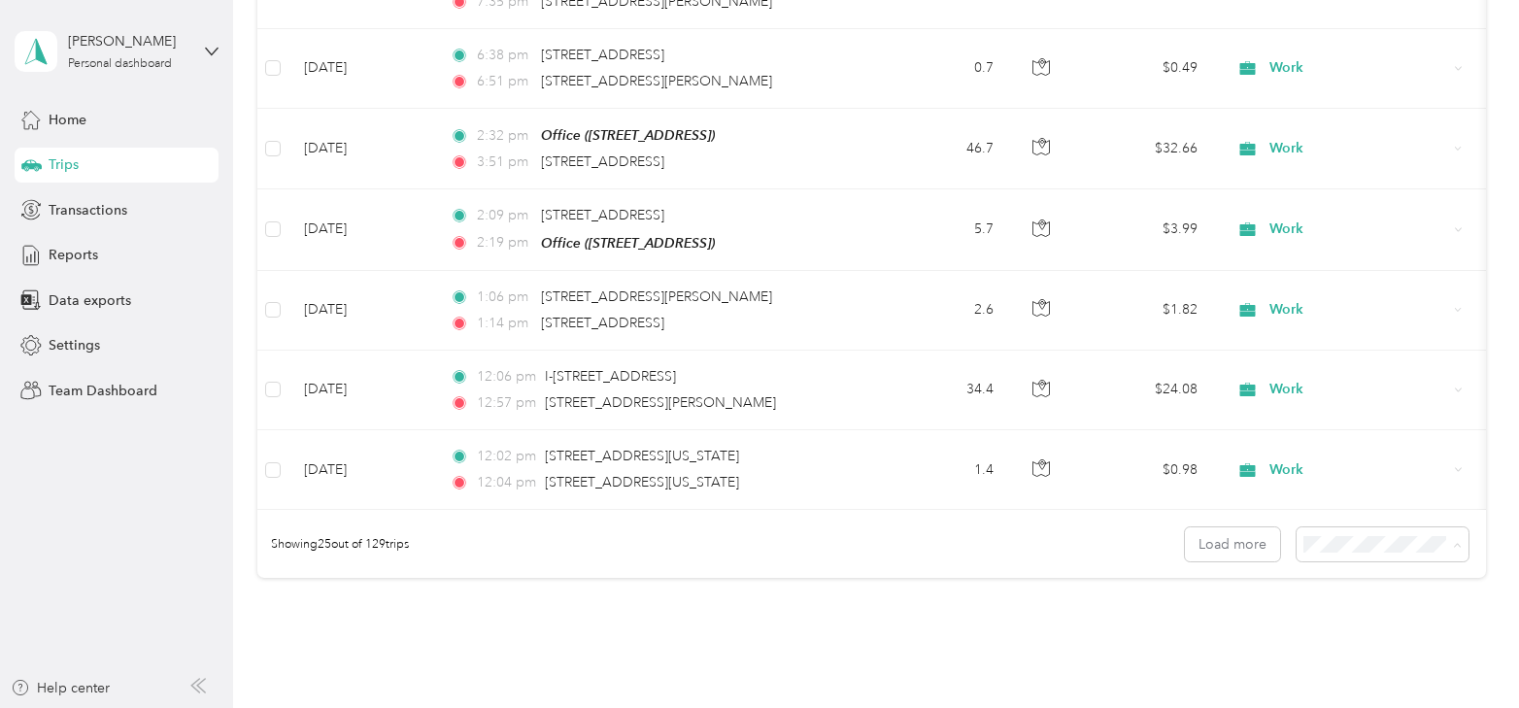
click at [1362, 645] on li "100 per load" at bounding box center [1378, 645] width 172 height 34
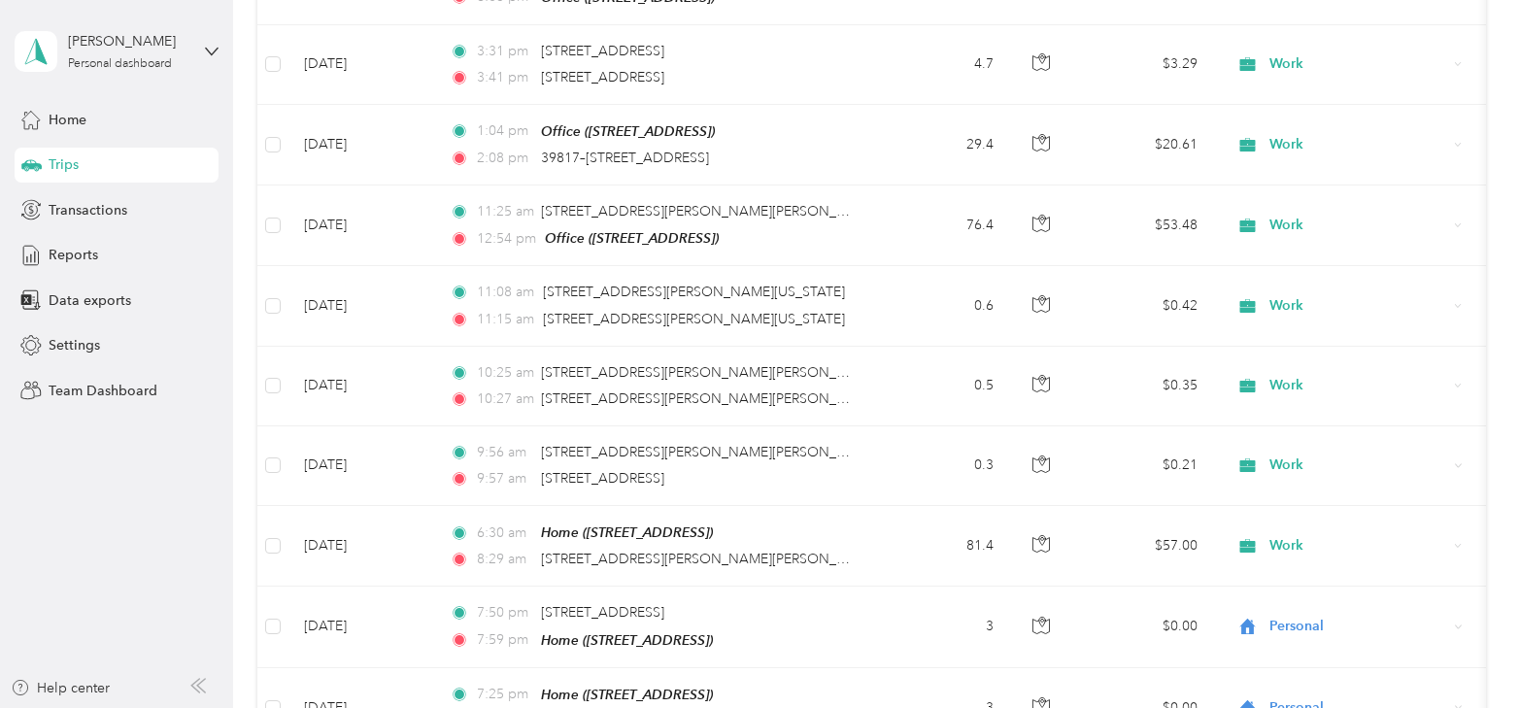
scroll to position [1833, 0]
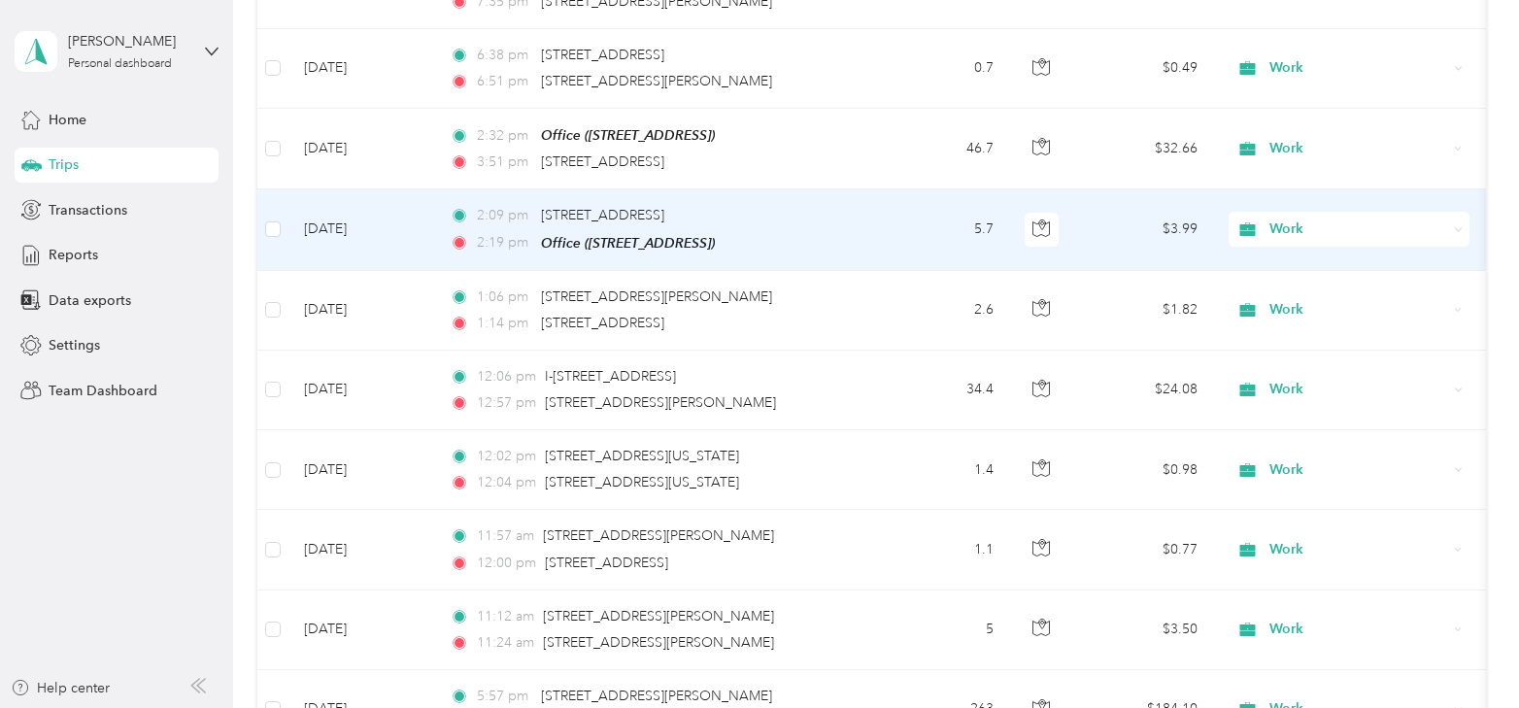
click at [329, 214] on td "[DATE]" at bounding box center [362, 229] width 146 height 81
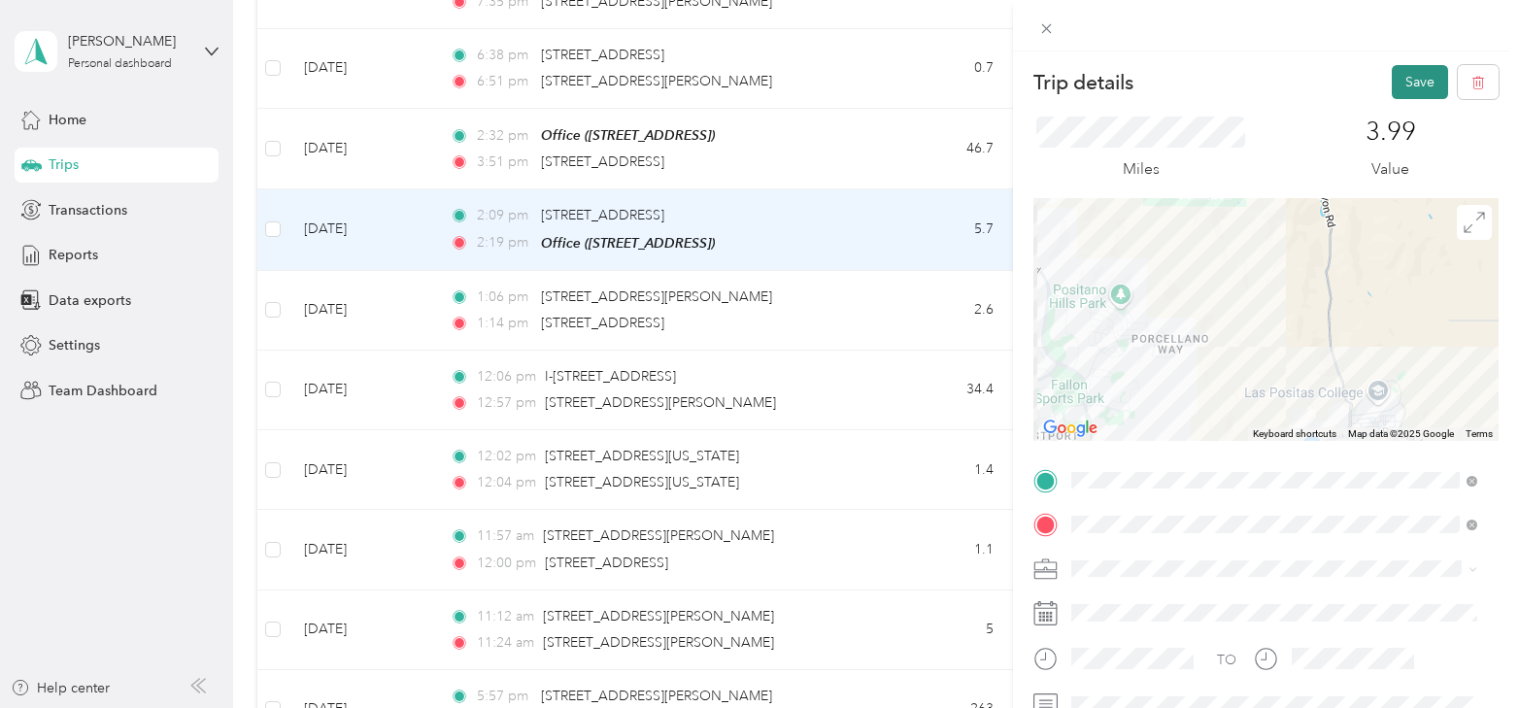
click at [1403, 86] on button "Save" at bounding box center [1420, 82] width 56 height 34
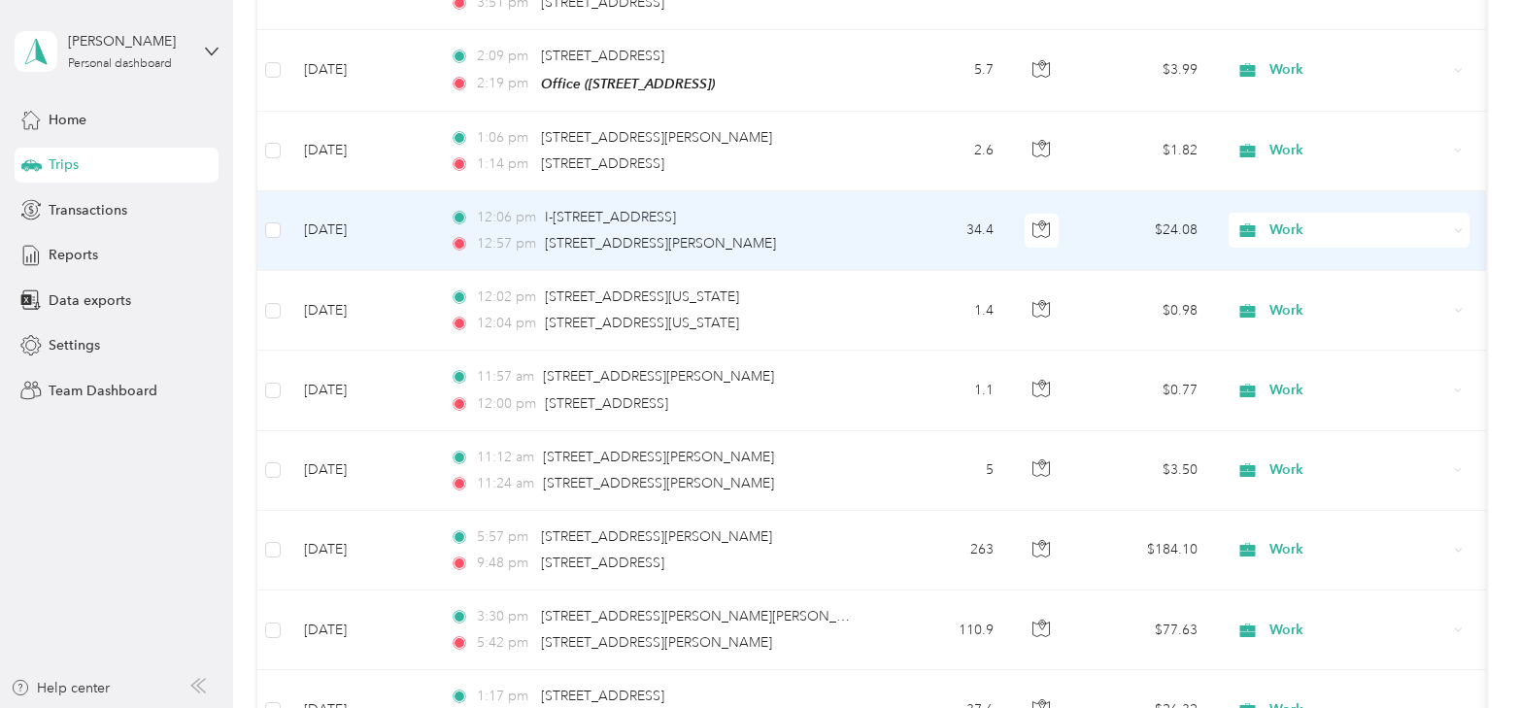
scroll to position [2027, 0]
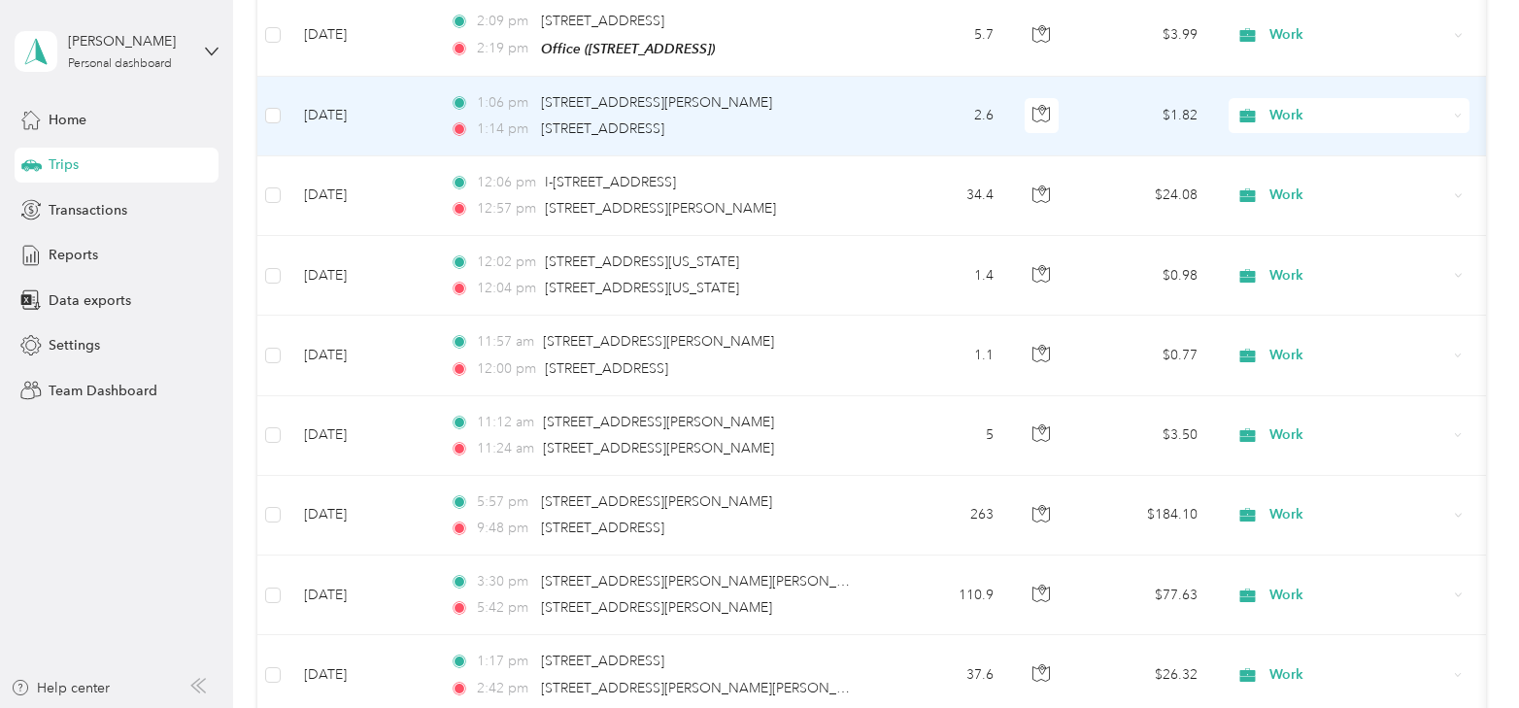
click at [342, 91] on td "[DATE]" at bounding box center [362, 117] width 146 height 80
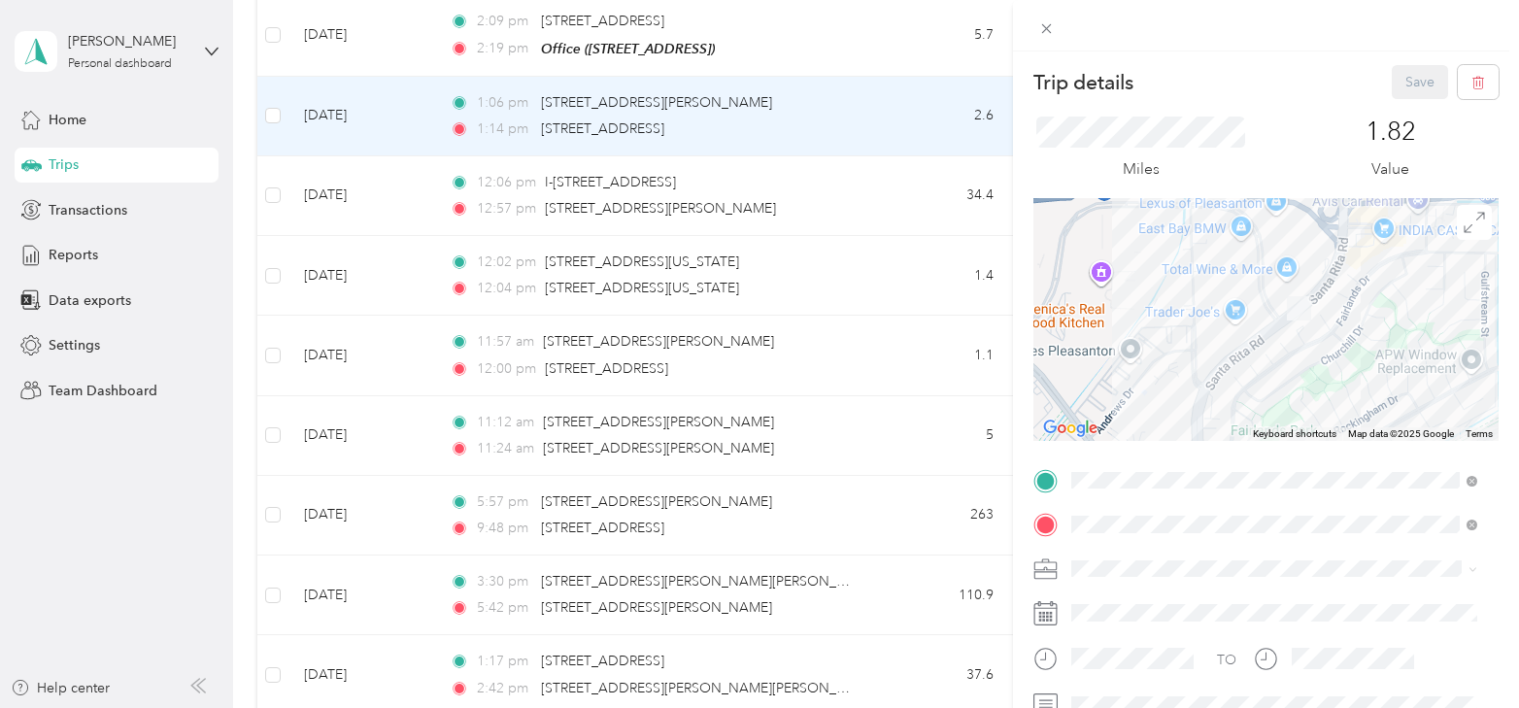
click at [351, 171] on div "Trip details Save This trip cannot be edited because it is either under review,…" at bounding box center [759, 354] width 1519 height 708
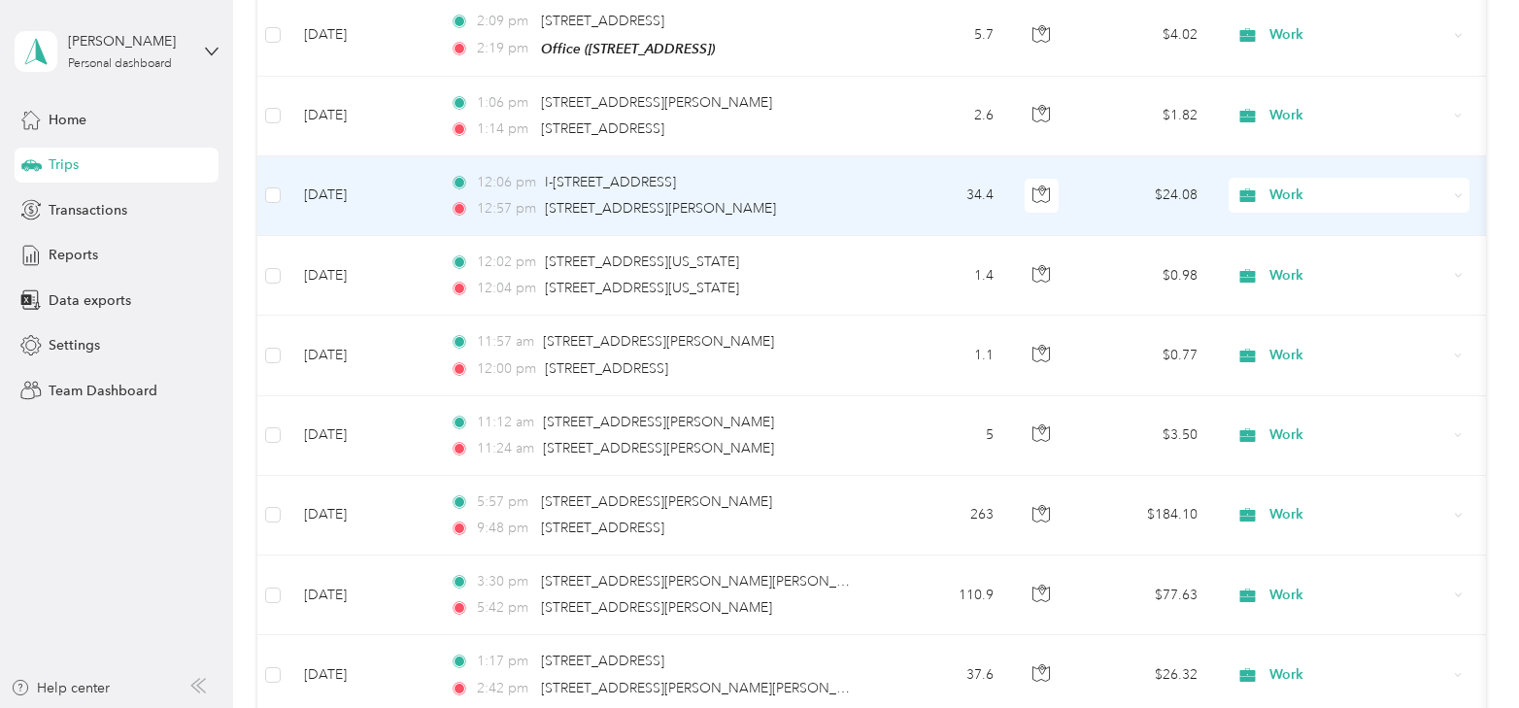
click at [351, 171] on td "[DATE]" at bounding box center [362, 196] width 146 height 80
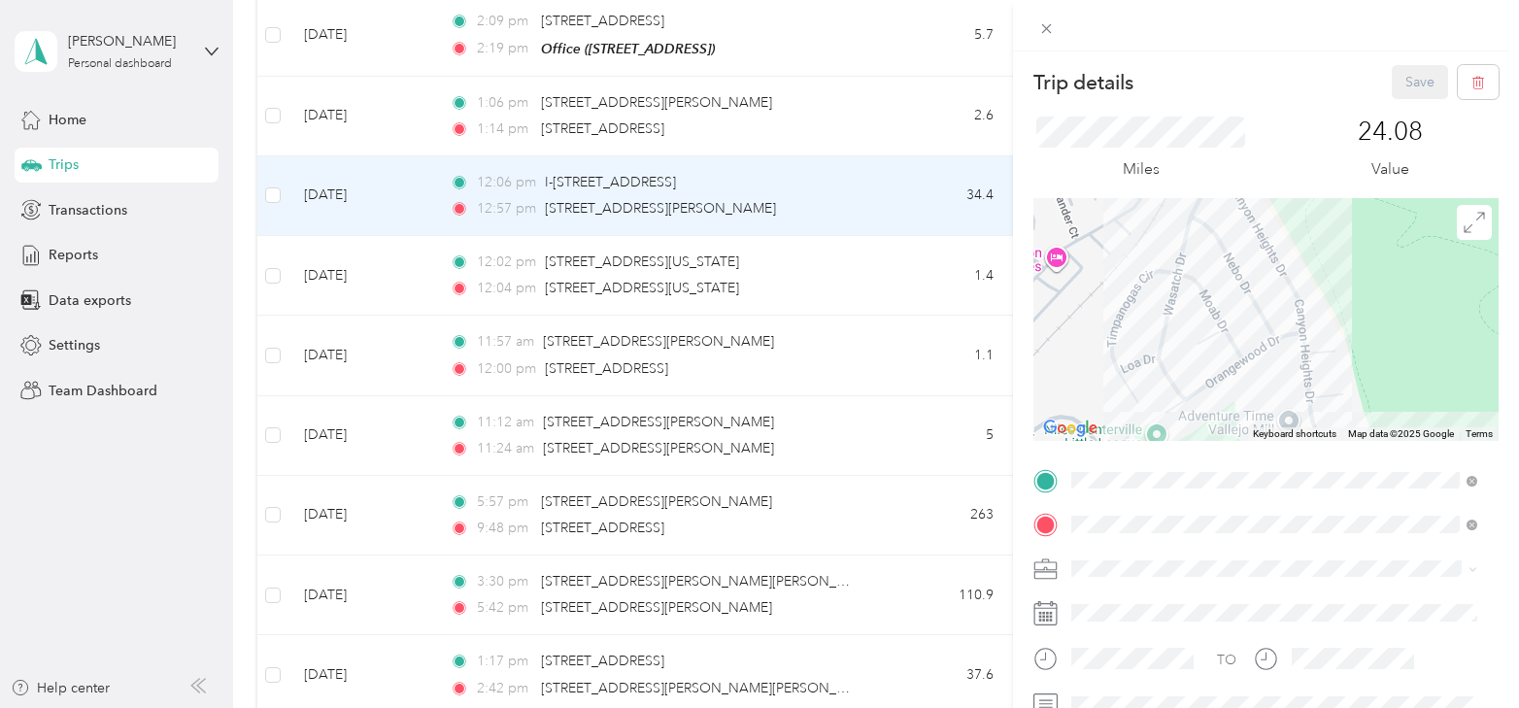
drag, startPoint x: 1241, startPoint y: 284, endPoint x: 1244, endPoint y: 373, distance: 89.4
click at [1244, 373] on div at bounding box center [1266, 319] width 465 height 243
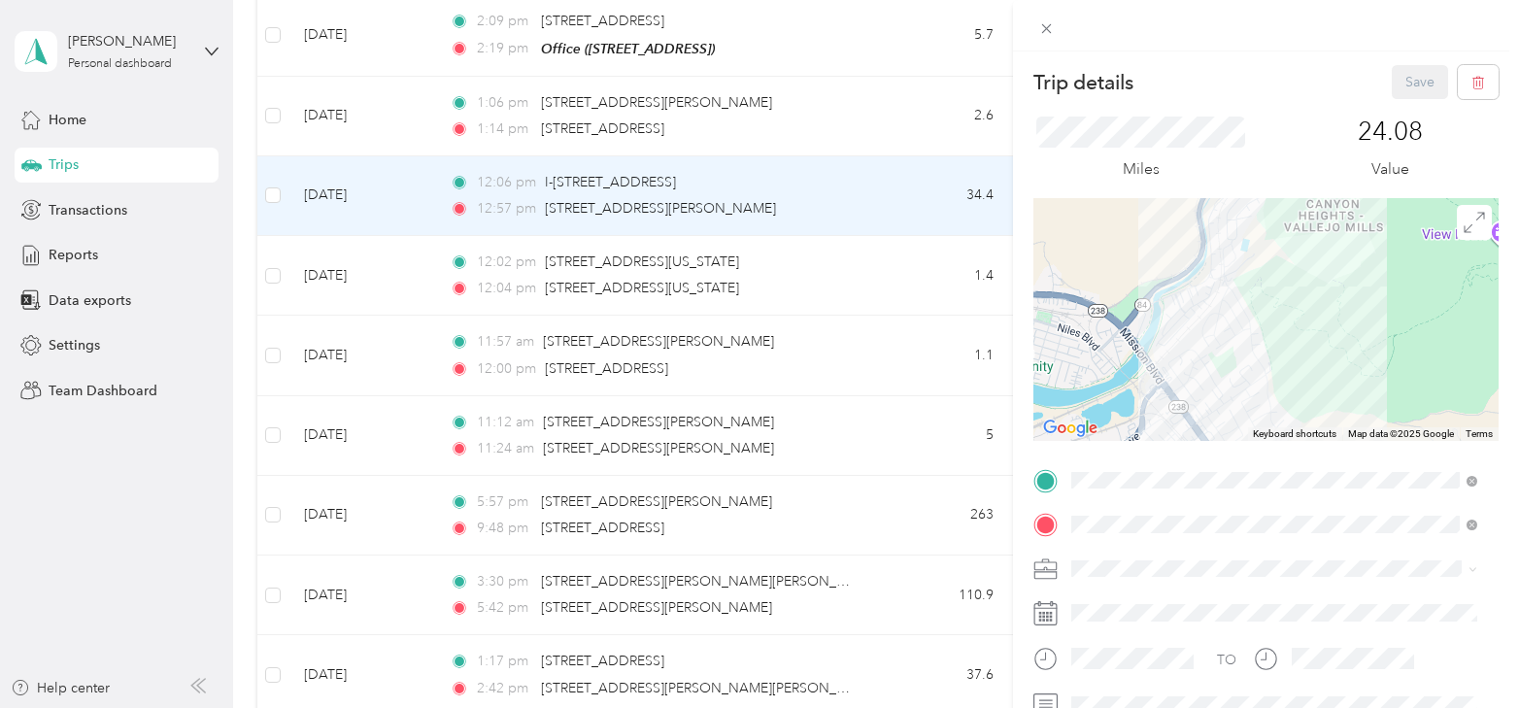
click at [878, 109] on div "Trip details Save This trip cannot be edited because it is either under review,…" at bounding box center [759, 354] width 1519 height 708
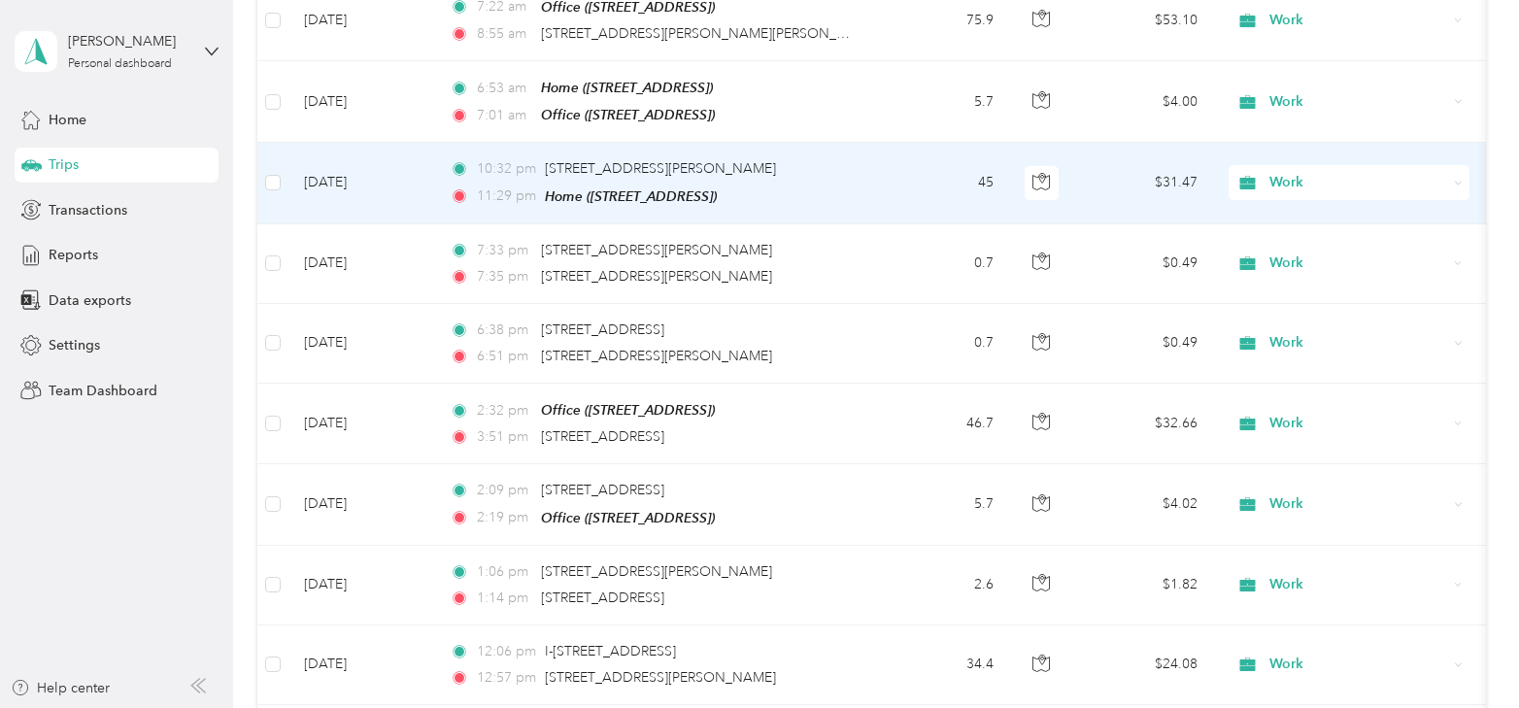
scroll to position [1542, 0]
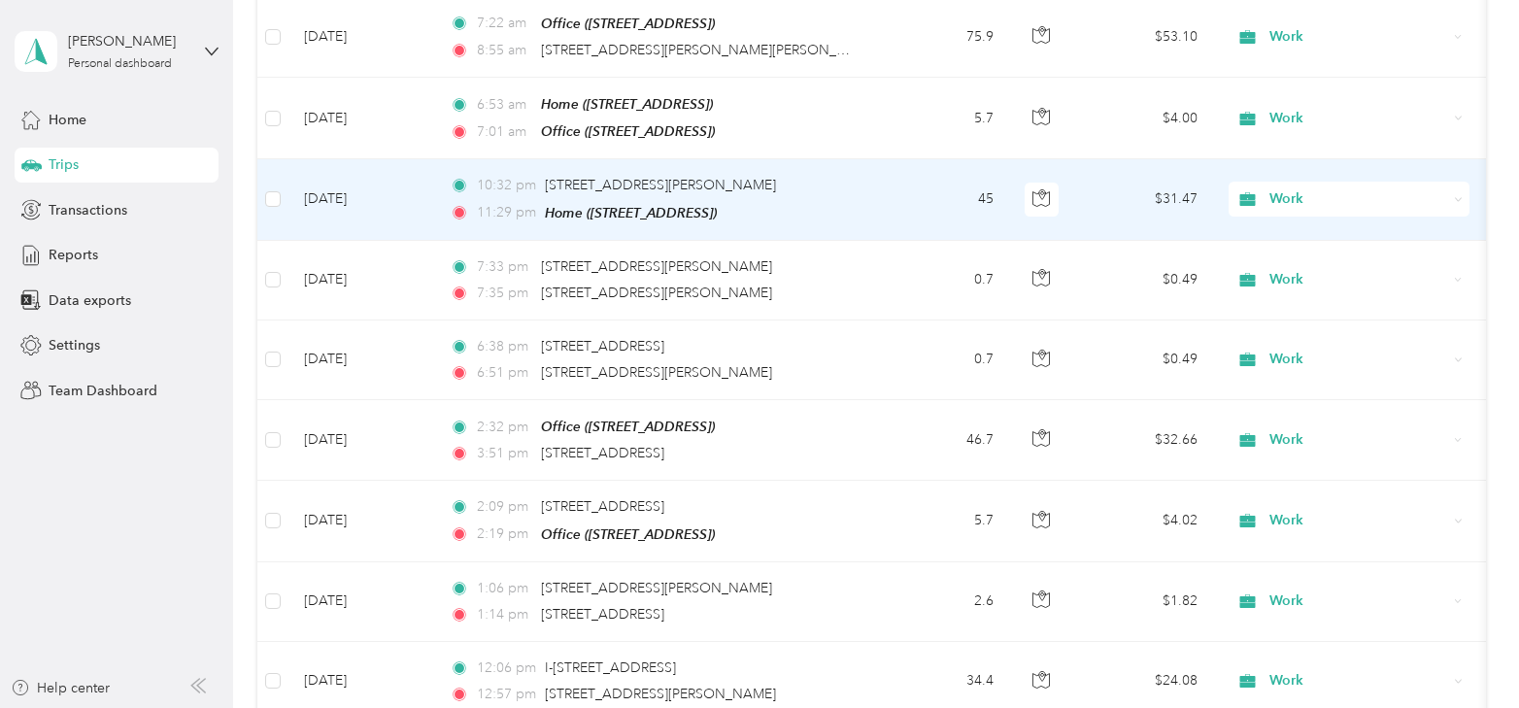
click at [354, 190] on td "[DATE]" at bounding box center [362, 199] width 146 height 81
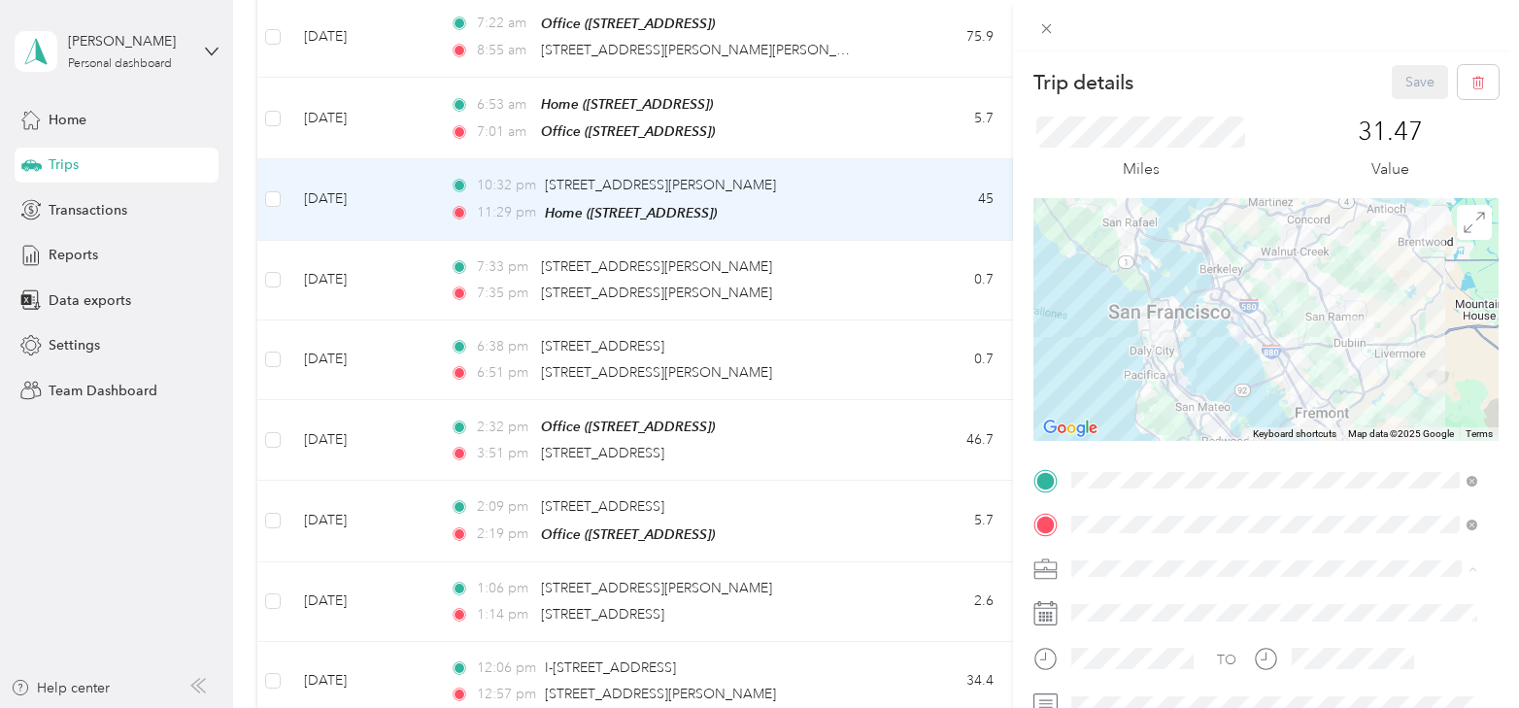
click at [1119, 335] on li "Personal" at bounding box center [1275, 331] width 420 height 34
click at [1405, 71] on button "Save" at bounding box center [1420, 82] width 56 height 34
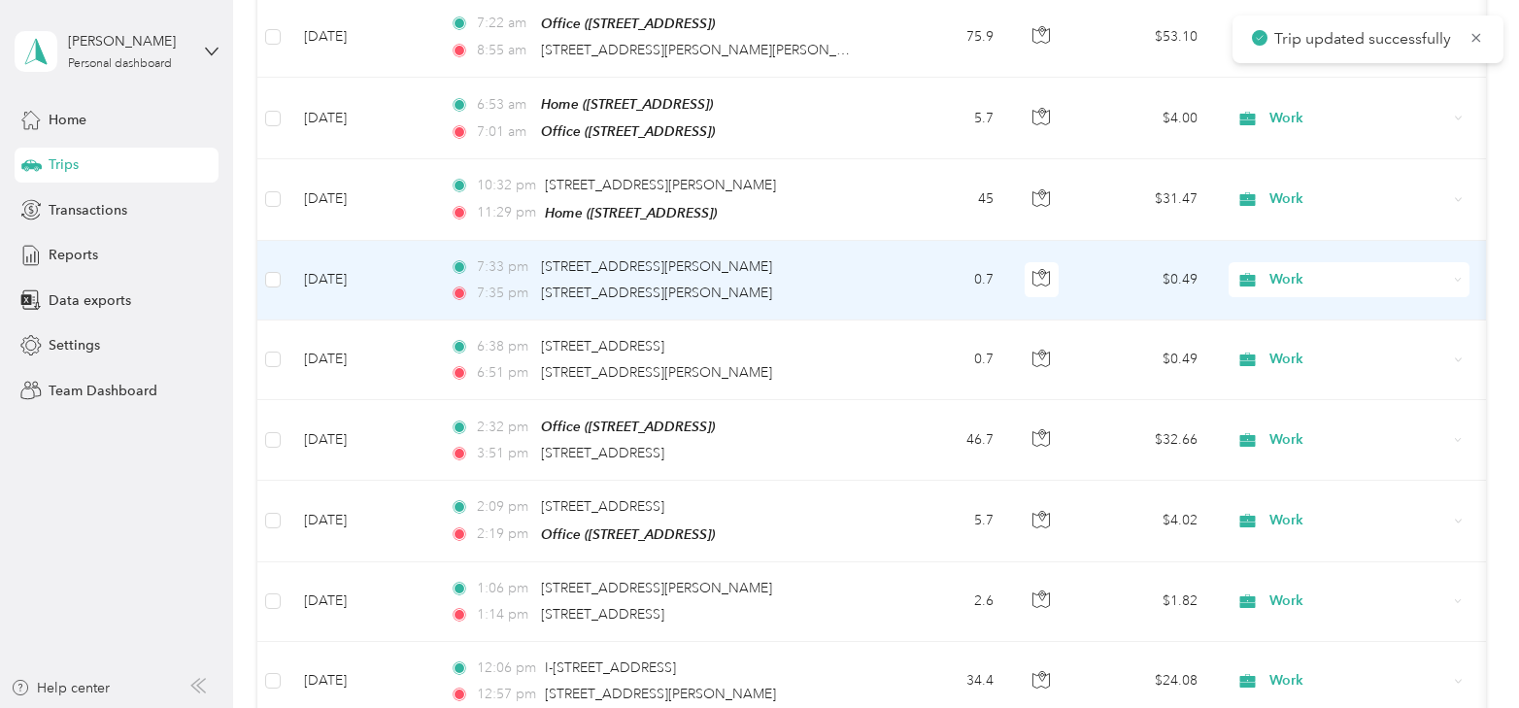
click at [361, 256] on td "[DATE]" at bounding box center [362, 281] width 146 height 80
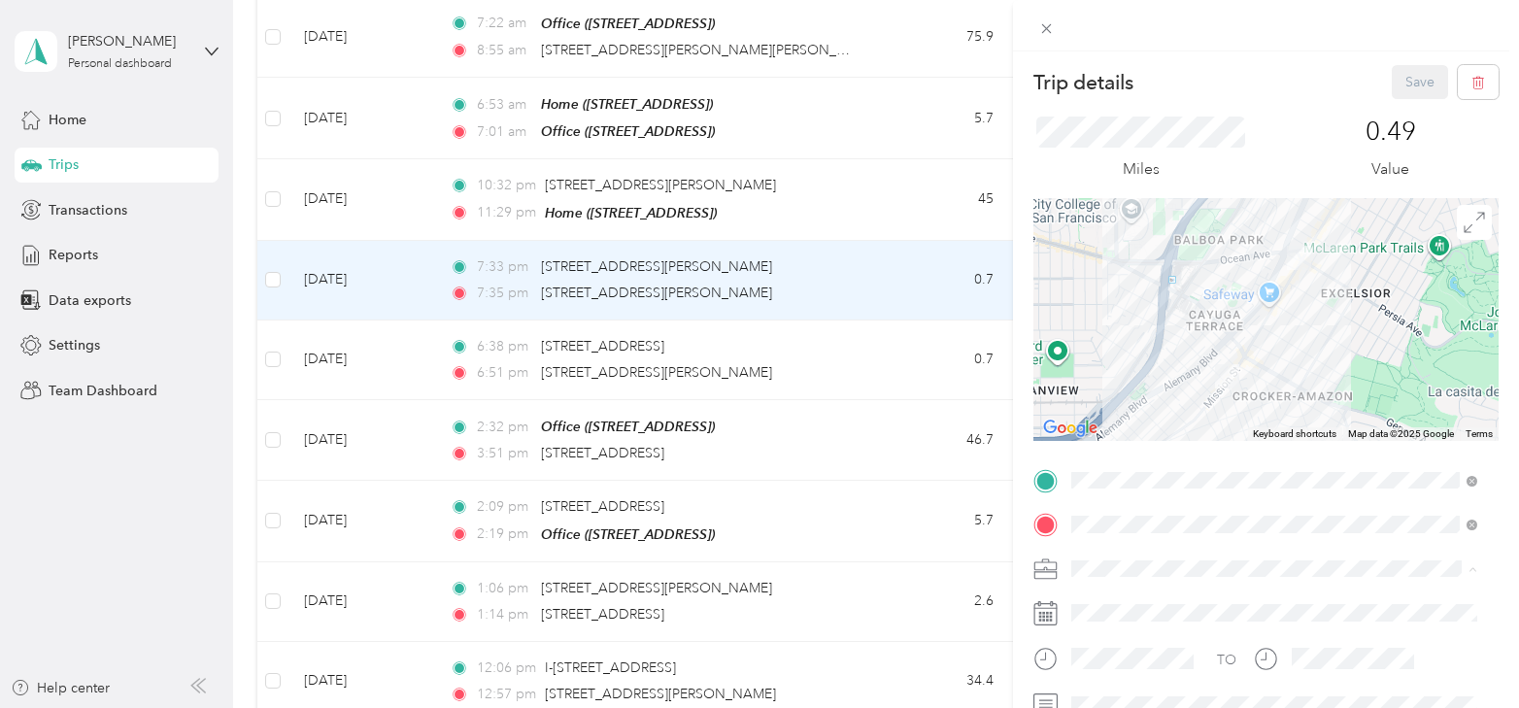
click at [1119, 330] on span "Personal" at bounding box center [1103, 331] width 51 height 17
click at [1415, 71] on button "Save" at bounding box center [1420, 82] width 56 height 34
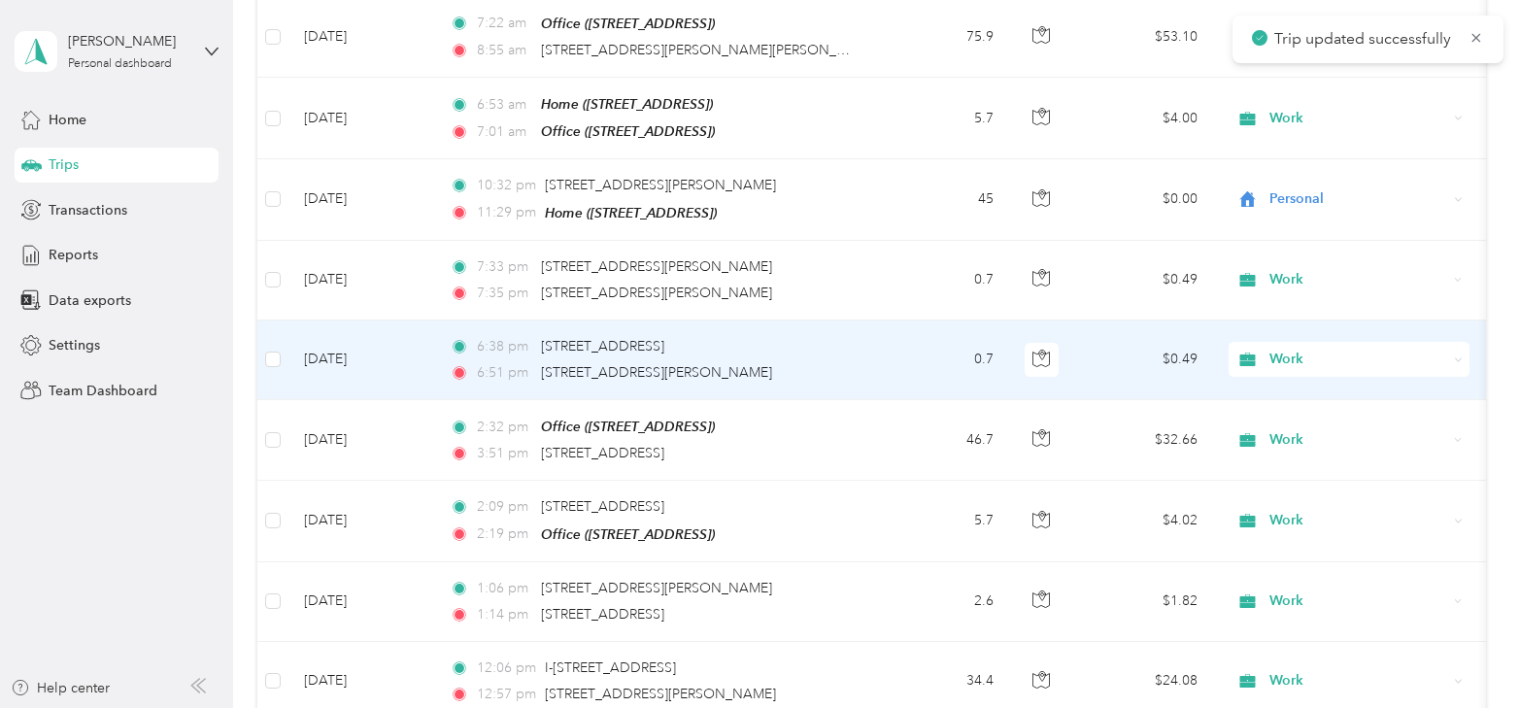
click at [363, 346] on td "[DATE]" at bounding box center [362, 361] width 146 height 80
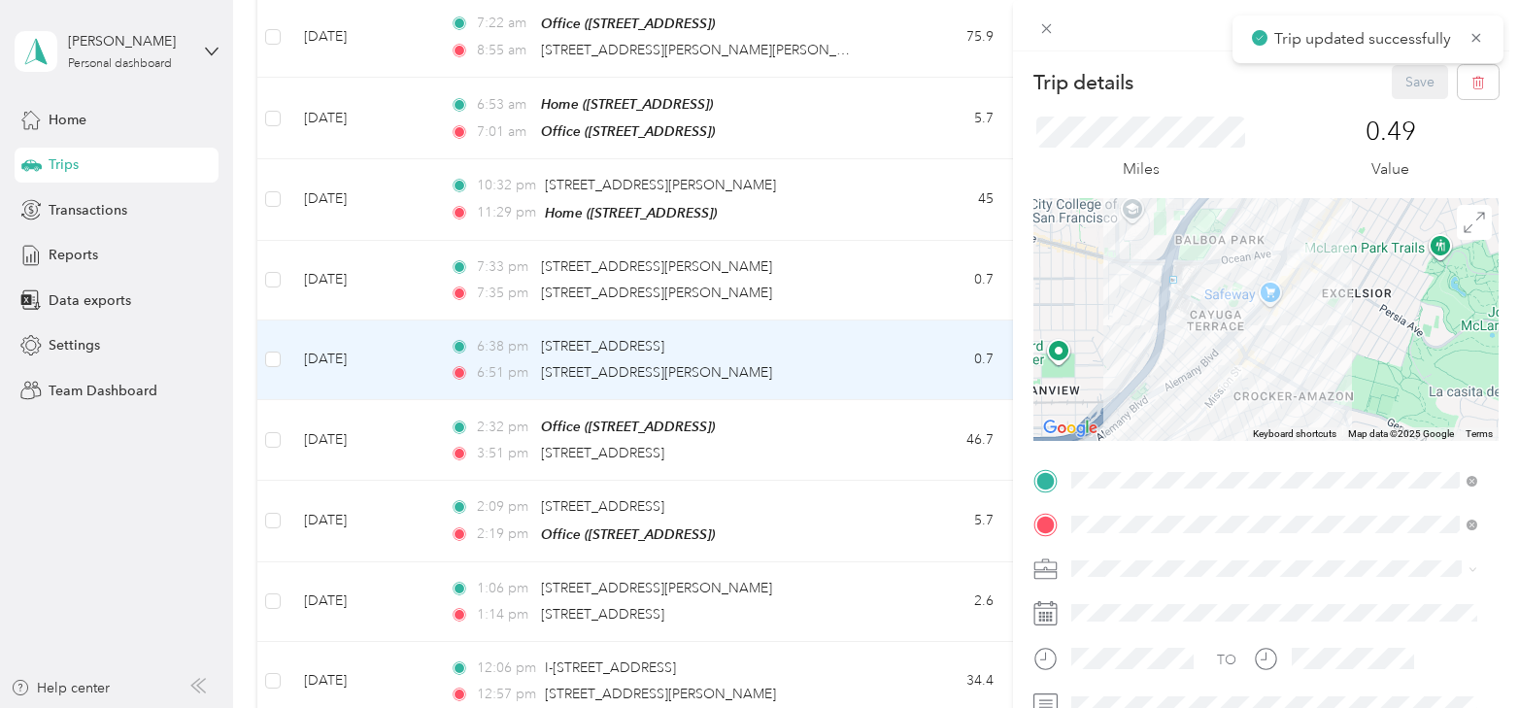
click at [1100, 558] on span at bounding box center [1282, 569] width 434 height 31
click at [1127, 336] on li "Personal" at bounding box center [1275, 331] width 420 height 34
click at [1410, 83] on button "Save" at bounding box center [1420, 82] width 56 height 34
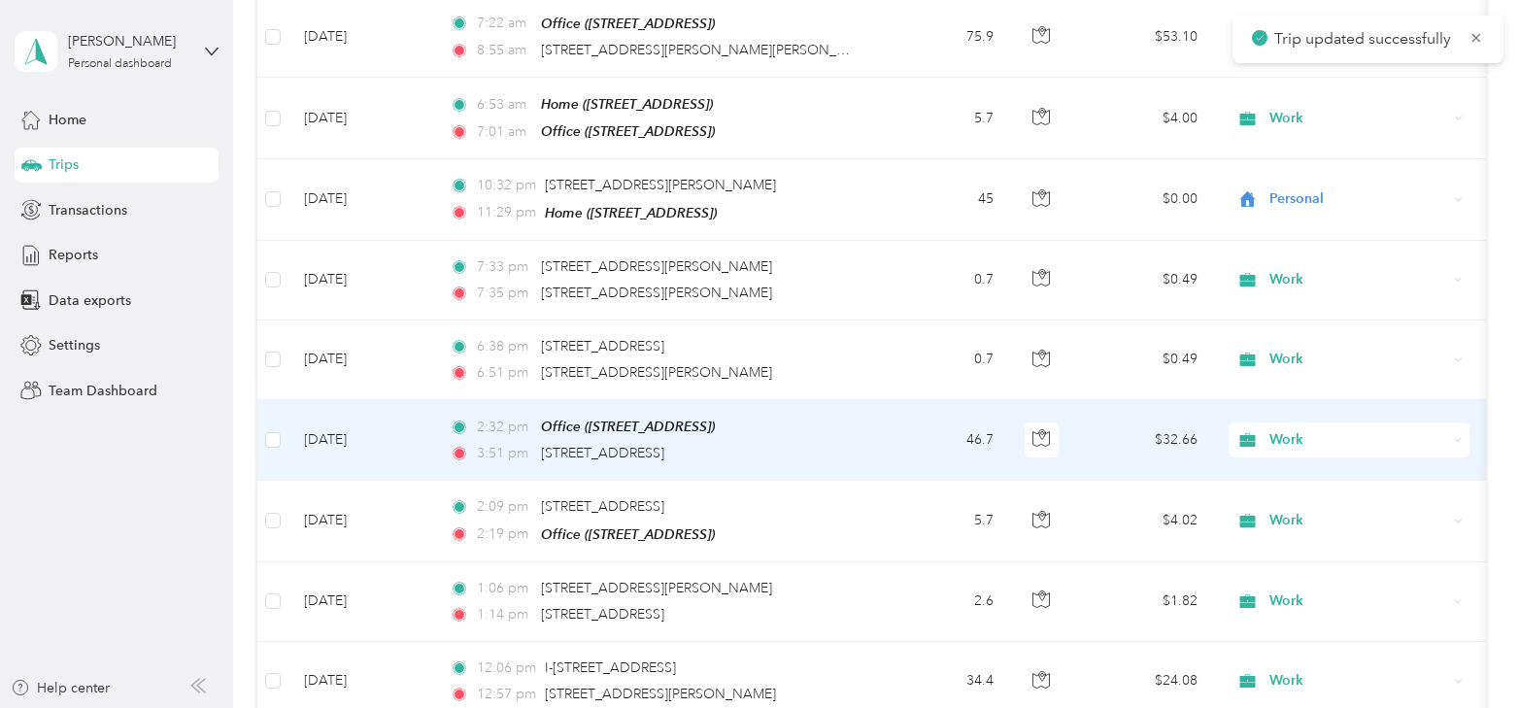
click at [347, 430] on td "[DATE]" at bounding box center [362, 440] width 146 height 81
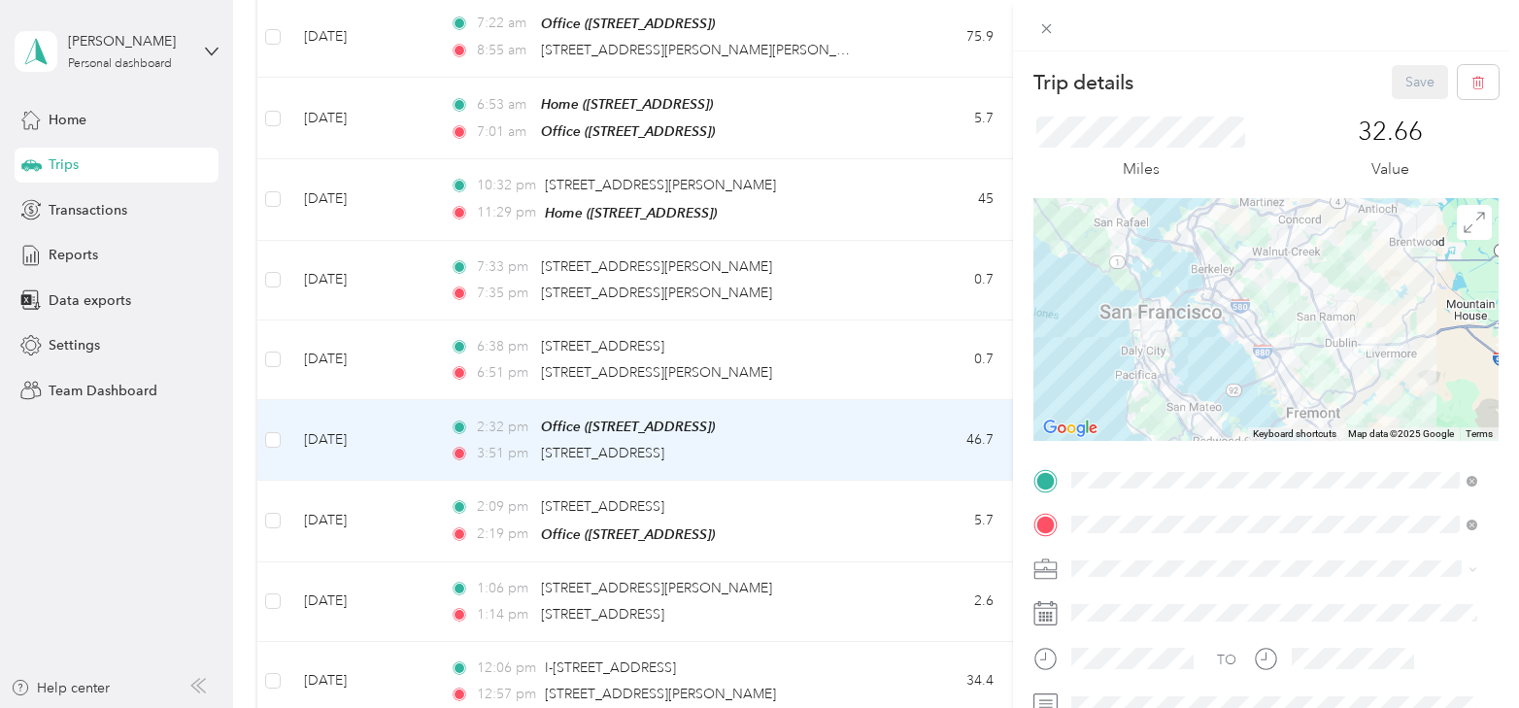
click at [1143, 335] on li "Personal" at bounding box center [1275, 331] width 420 height 34
click at [1397, 74] on button "Save" at bounding box center [1420, 82] width 56 height 34
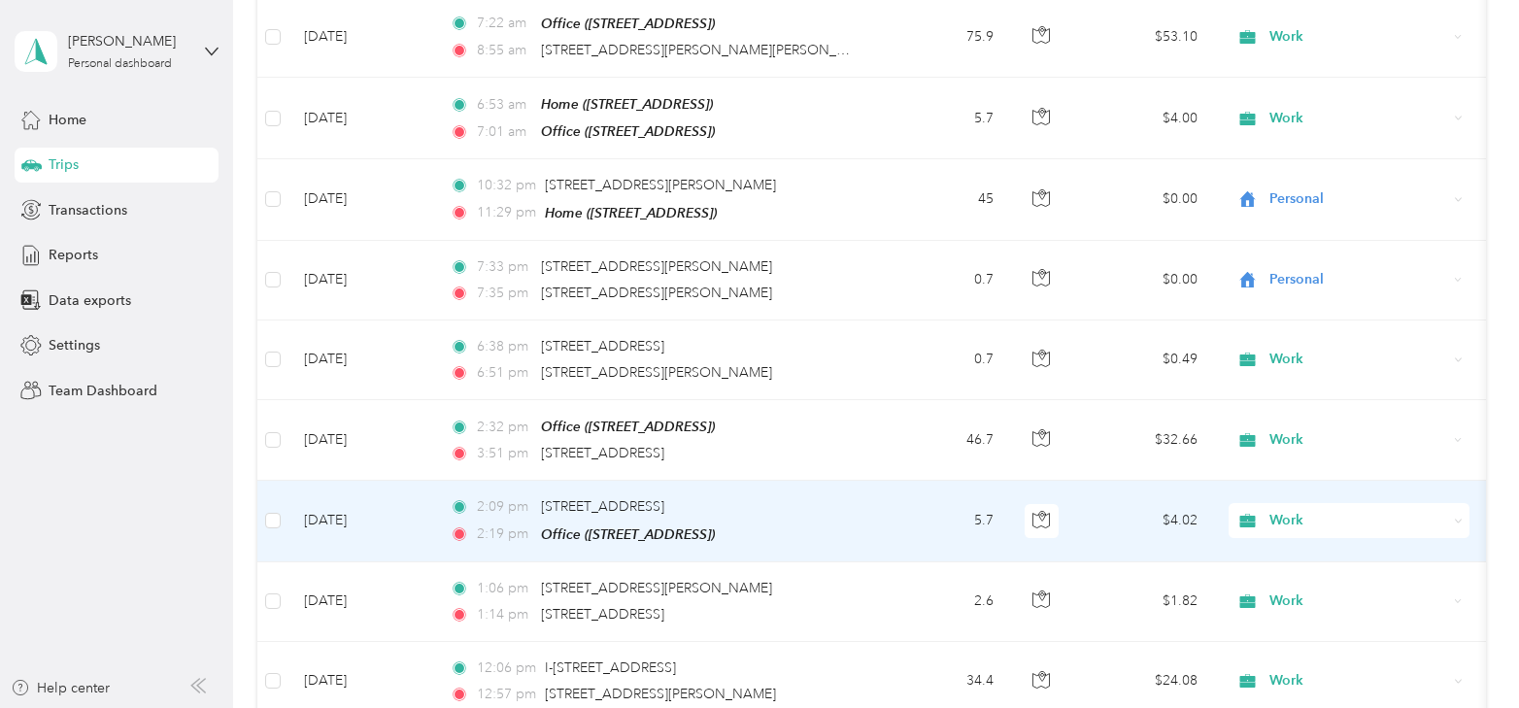
click at [337, 513] on td "[DATE]" at bounding box center [362, 521] width 146 height 81
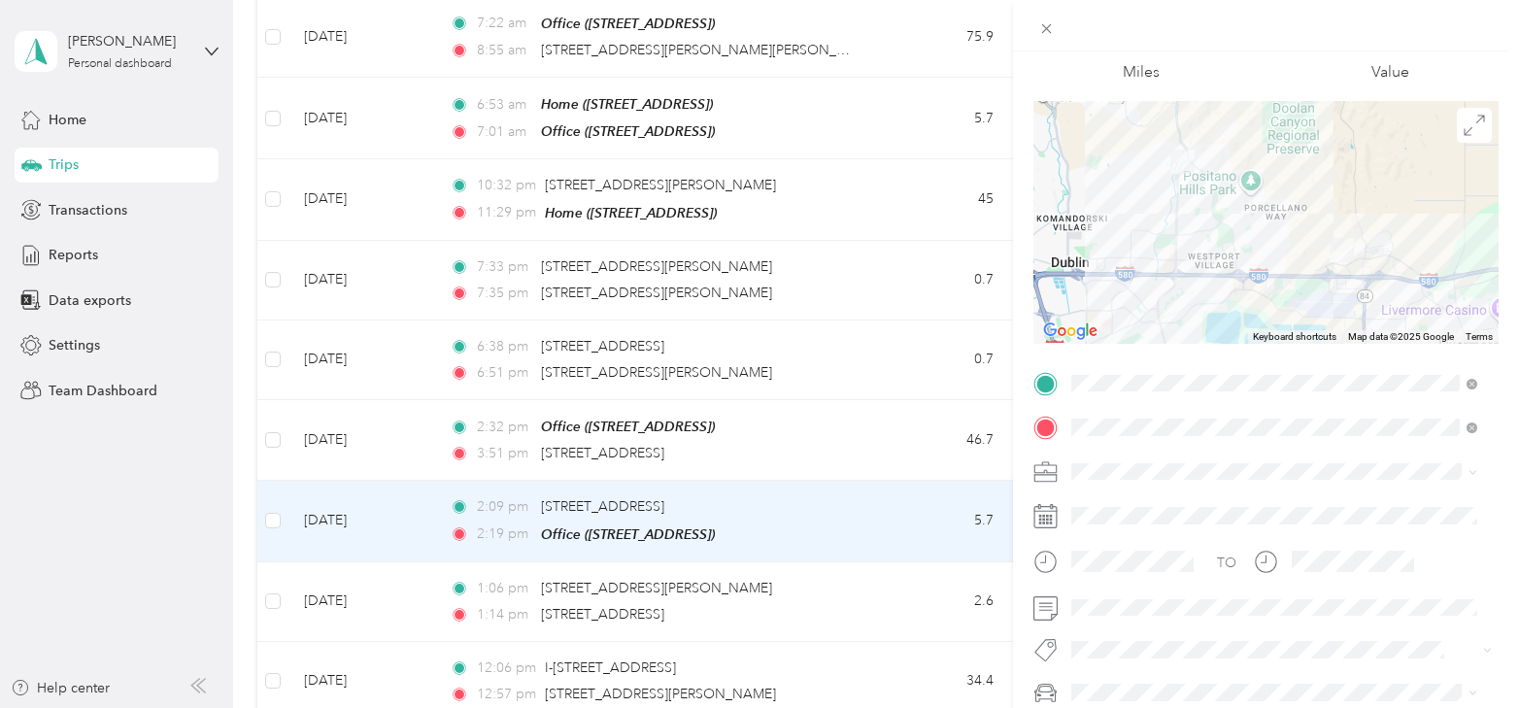
scroll to position [194, 0]
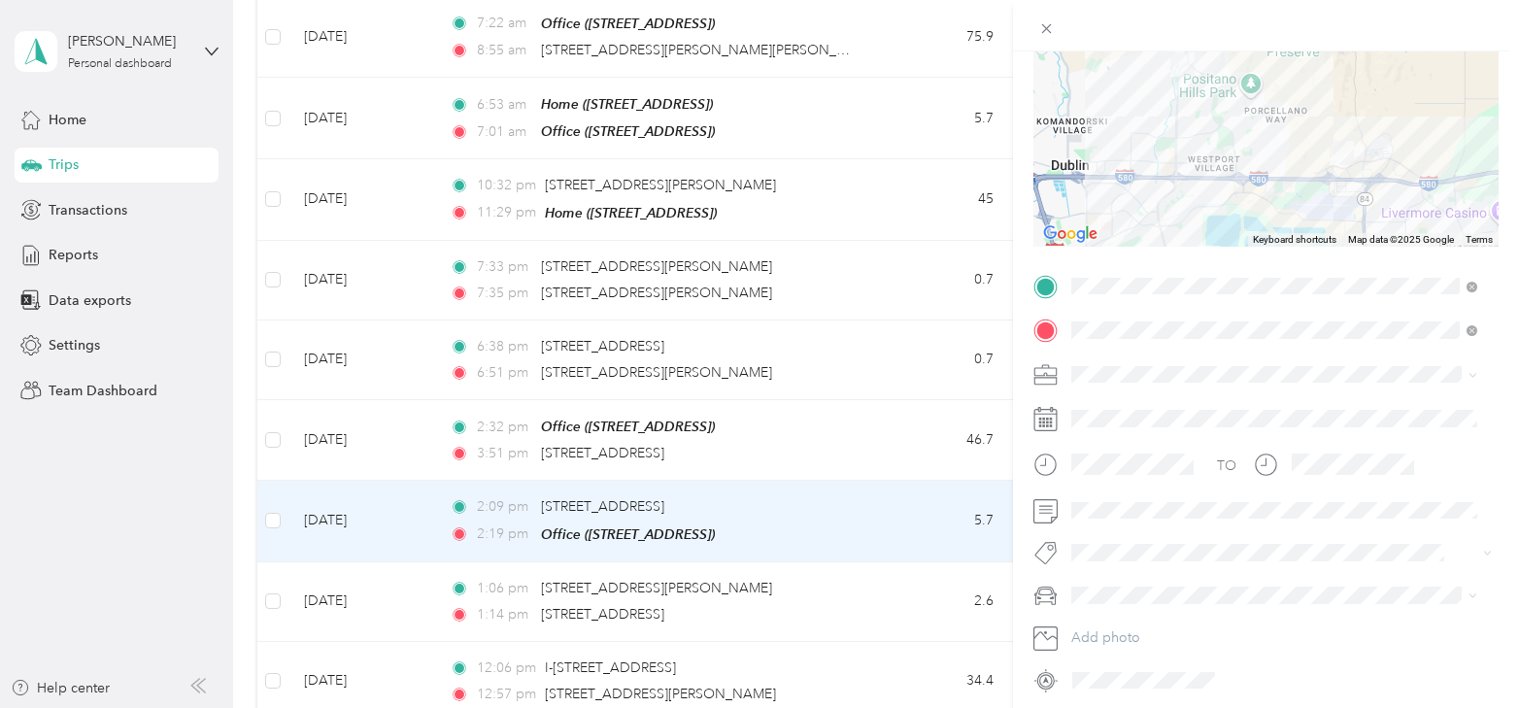
click at [401, 504] on div "Trip details Save This trip cannot be edited because it is either under review,…" at bounding box center [759, 354] width 1519 height 708
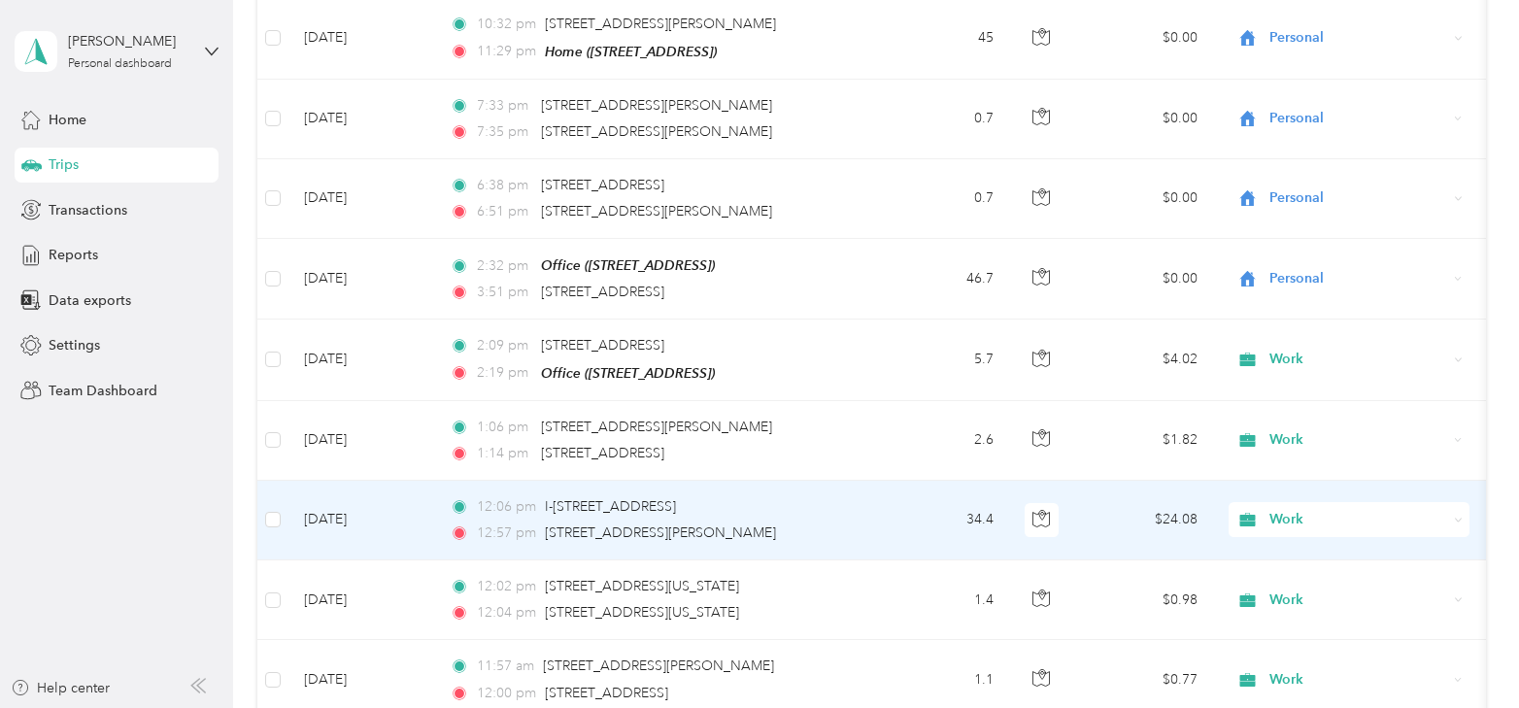
scroll to position [1736, 0]
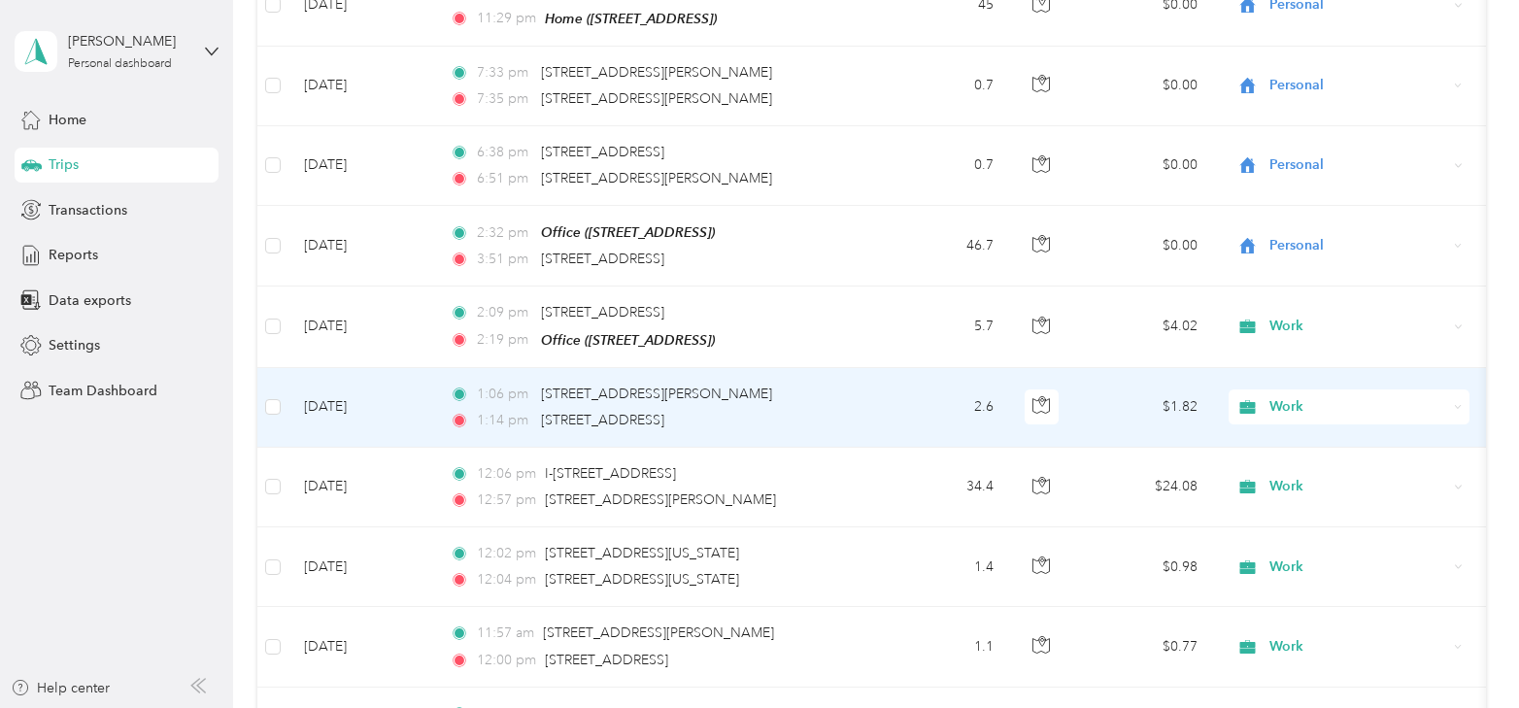
click at [415, 388] on td "[DATE]" at bounding box center [362, 408] width 146 height 80
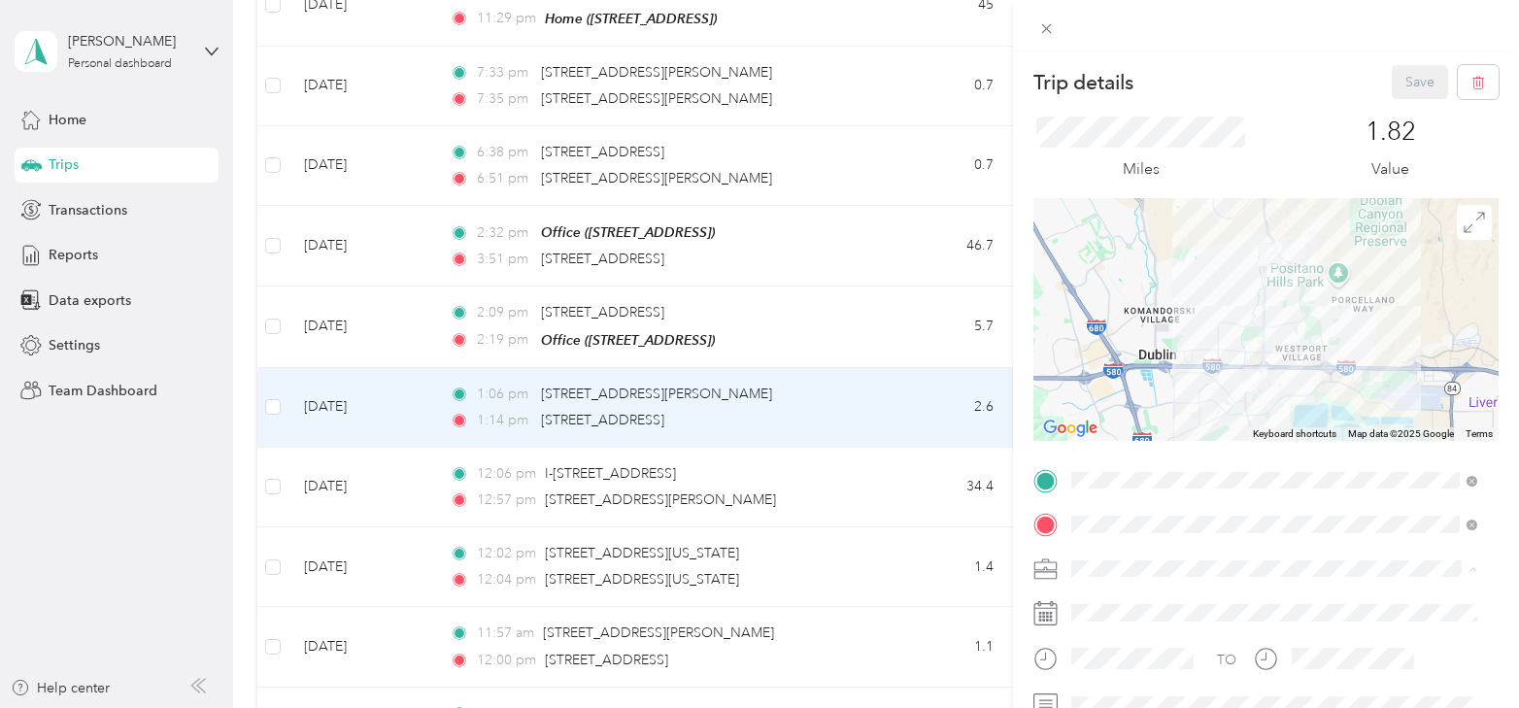
click at [1113, 335] on li "Personal" at bounding box center [1275, 331] width 420 height 34
click at [1420, 86] on button "Save" at bounding box center [1420, 82] width 56 height 34
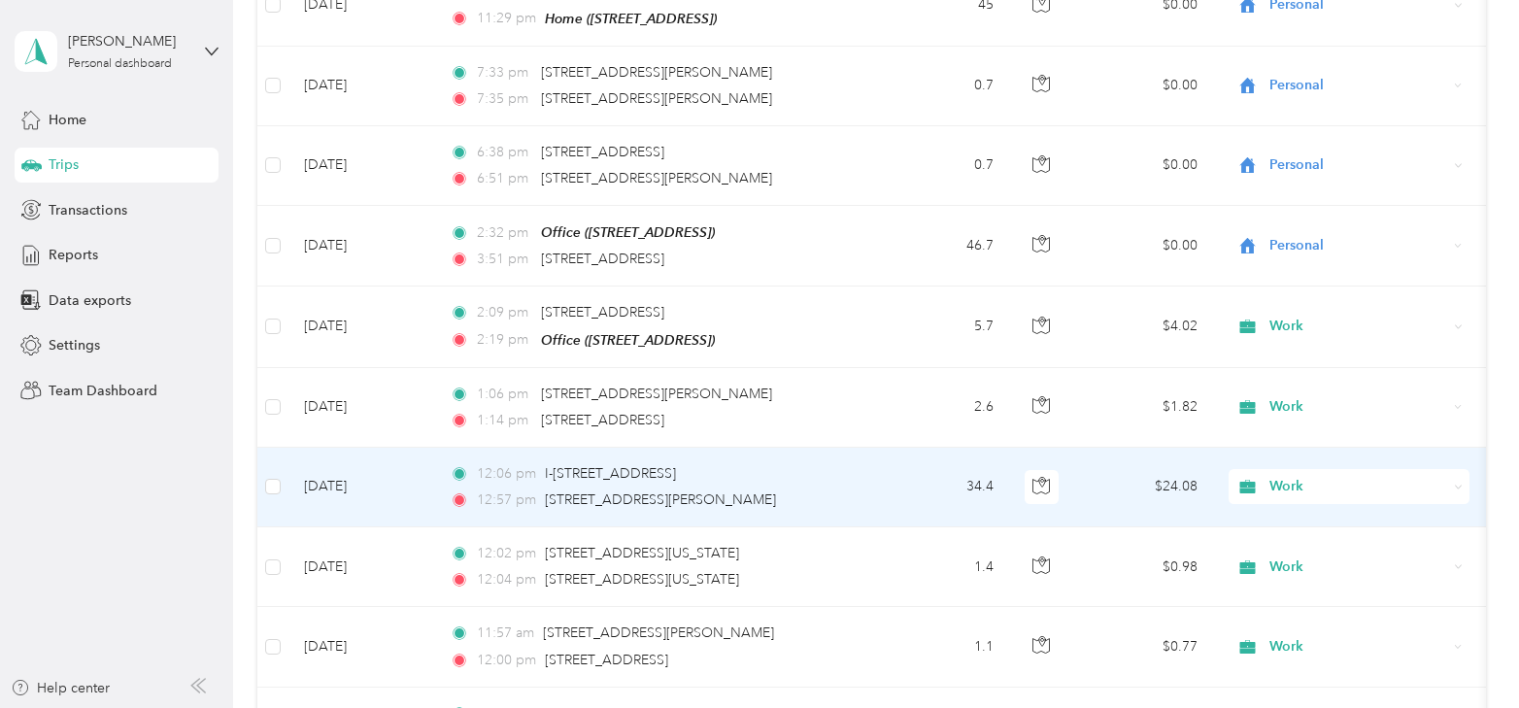
click at [363, 473] on td "[DATE]" at bounding box center [362, 488] width 146 height 80
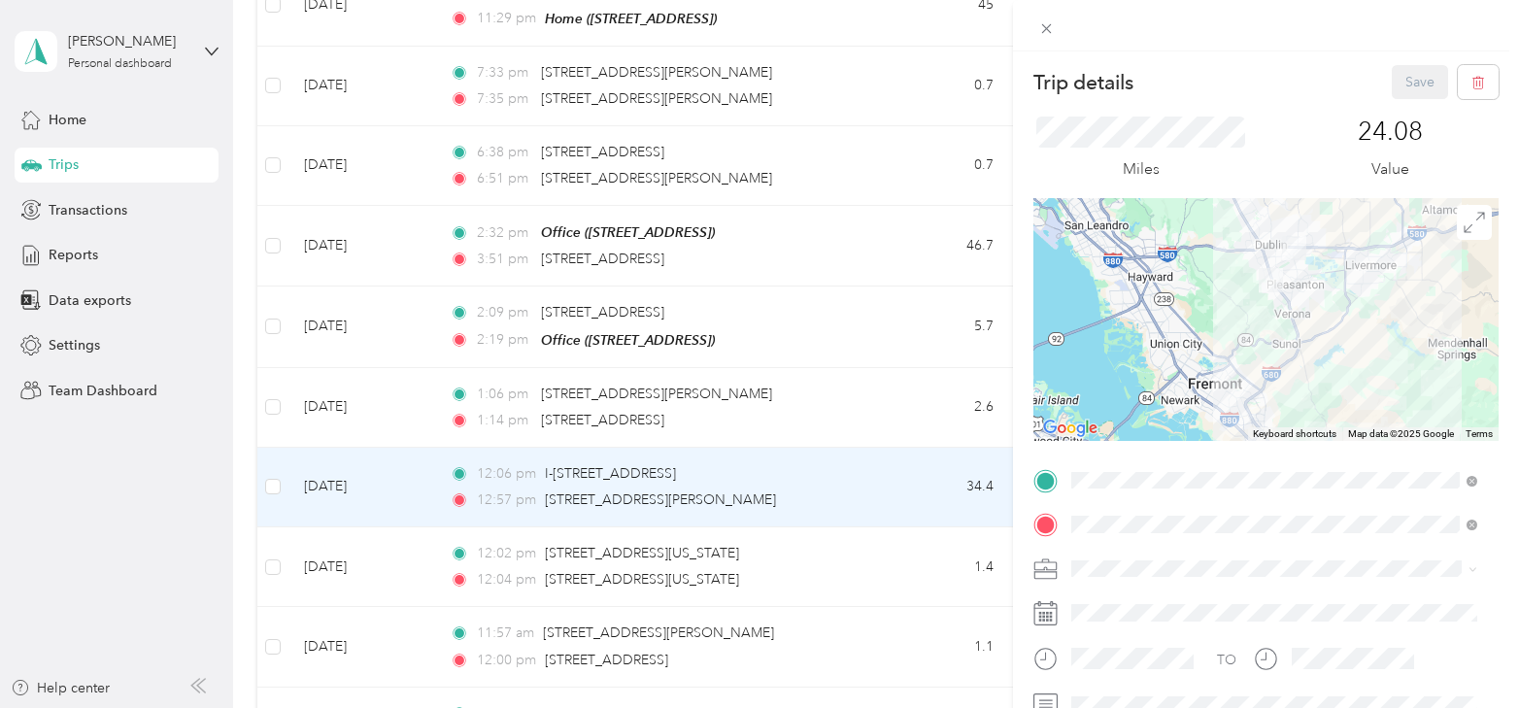
click at [1399, 77] on div "Save" at bounding box center [1446, 82] width 108 height 34
click at [1126, 339] on li "Personal" at bounding box center [1275, 331] width 420 height 34
click at [1402, 82] on button "Save" at bounding box center [1420, 82] width 56 height 34
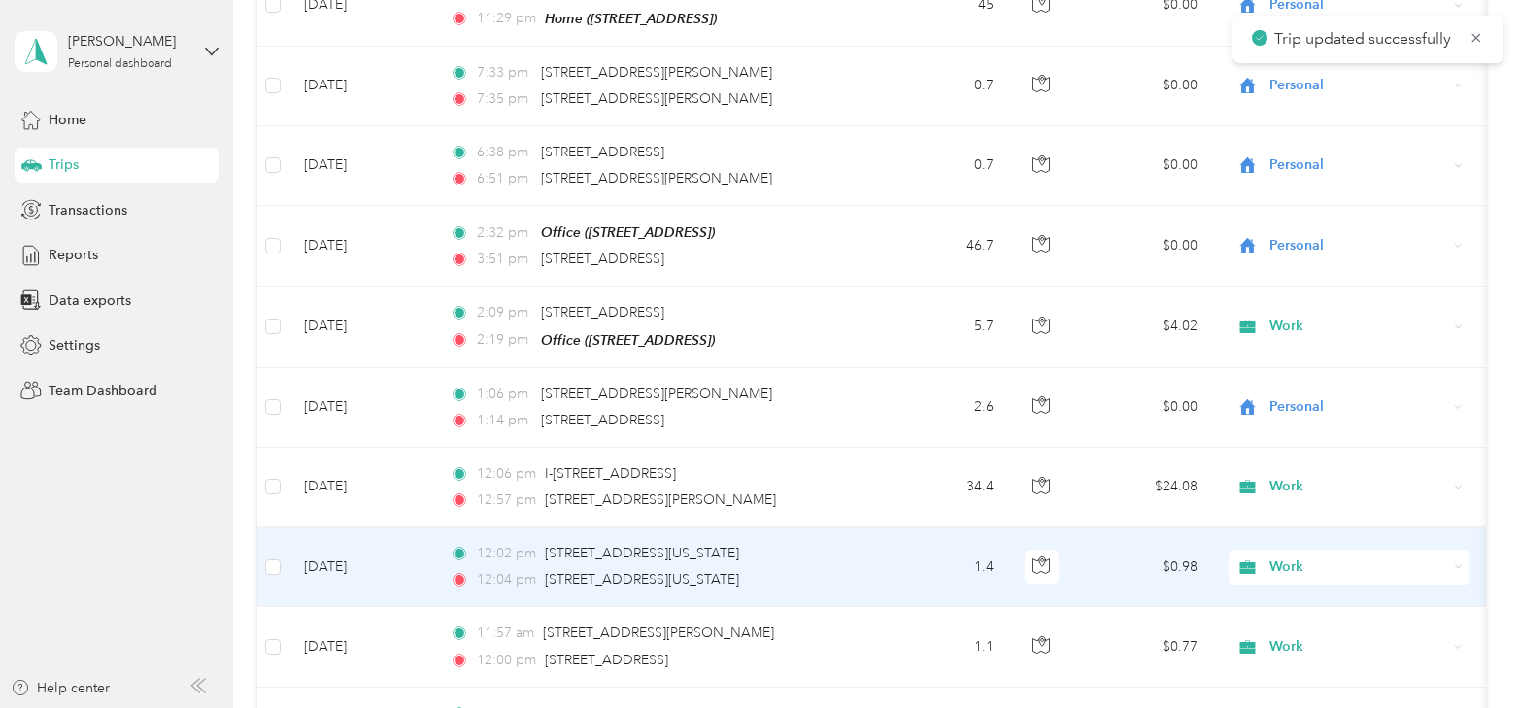
click at [325, 553] on td "[DATE]" at bounding box center [362, 567] width 146 height 80
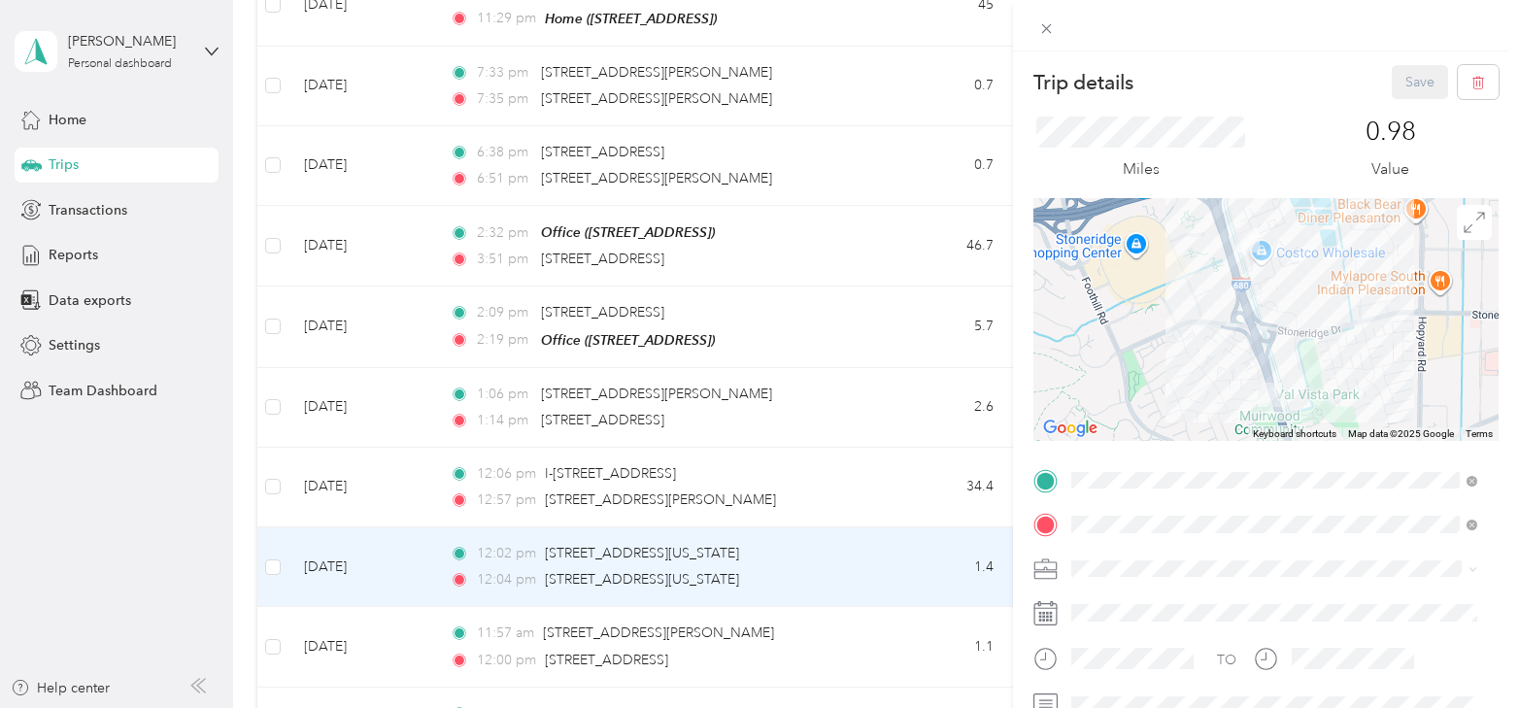
click at [1116, 323] on span "Personal" at bounding box center [1103, 329] width 51 height 17
click at [1400, 71] on button "Save" at bounding box center [1420, 82] width 56 height 34
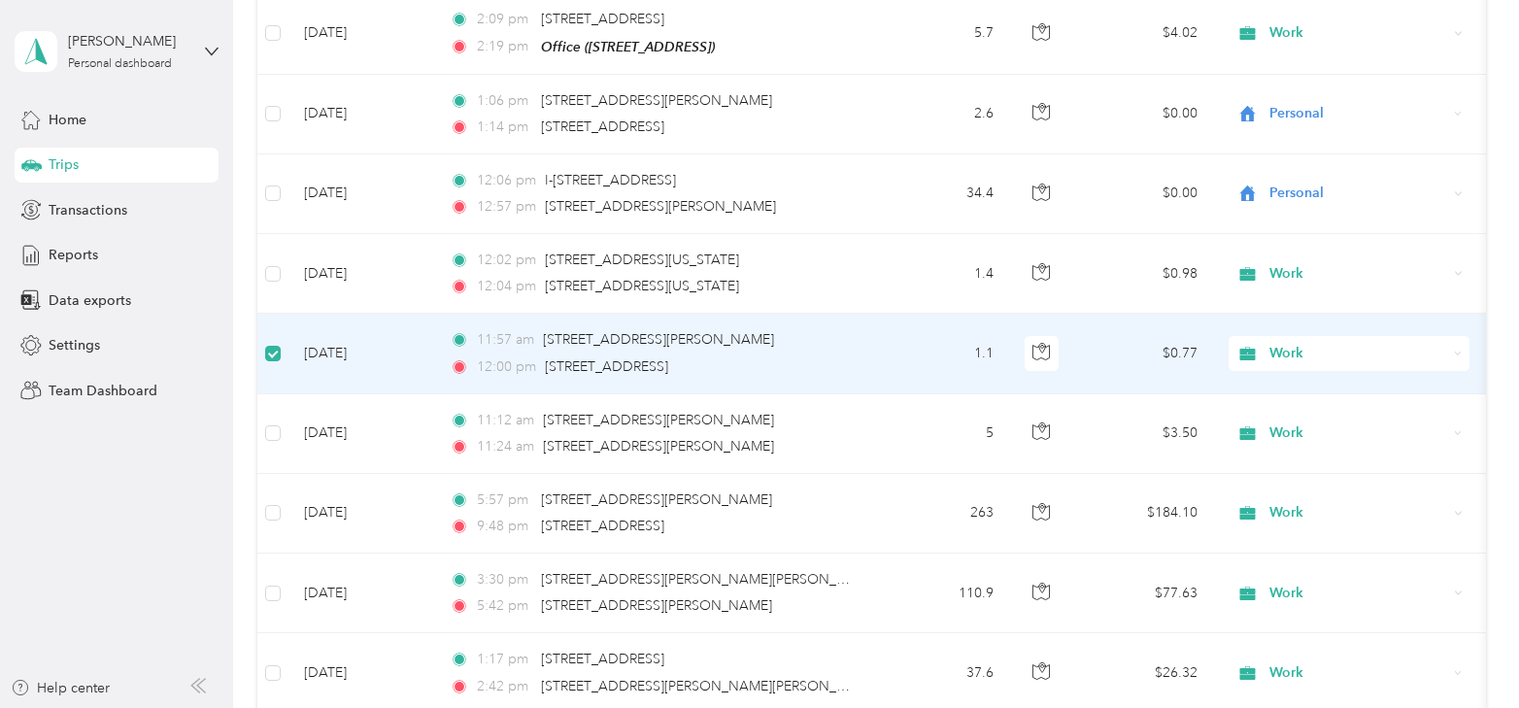
scroll to position [2025, 0]
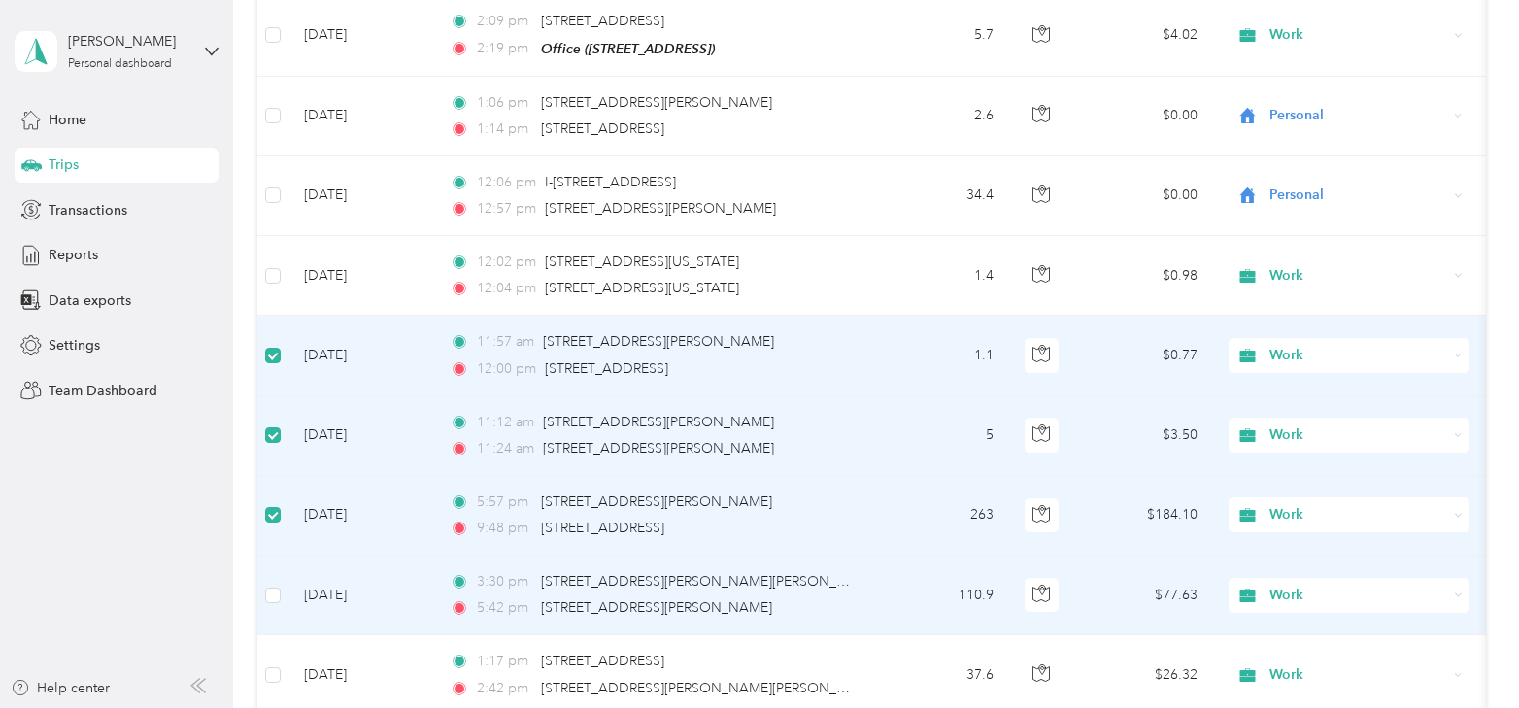
click at [263, 566] on td at bounding box center [272, 596] width 31 height 80
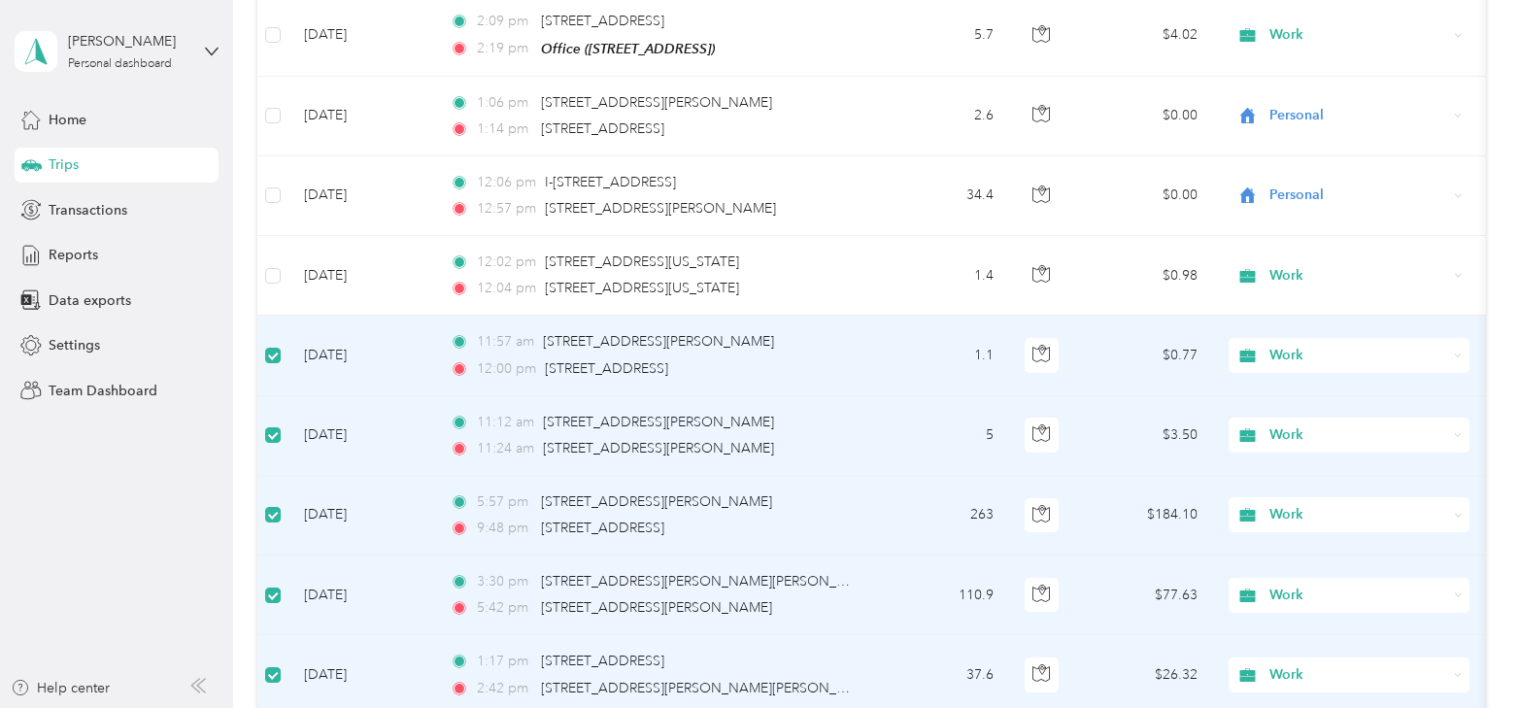
click at [1318, 345] on span "Work" at bounding box center [1359, 355] width 178 height 21
click at [1304, 405] on span "Personal" at bounding box center [1366, 407] width 180 height 20
click at [1297, 345] on span "Work" at bounding box center [1359, 355] width 178 height 21
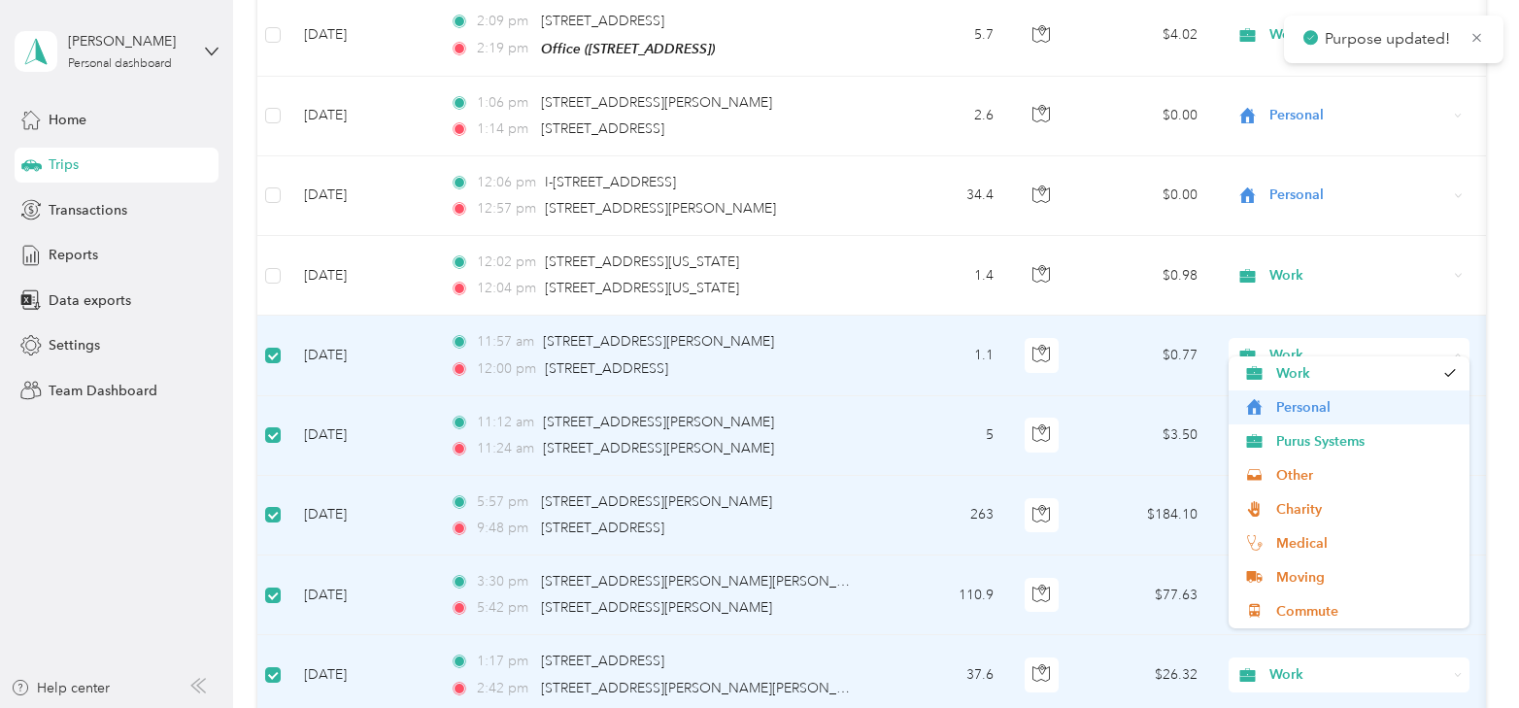
click at [1292, 408] on span "Personal" at bounding box center [1366, 407] width 180 height 20
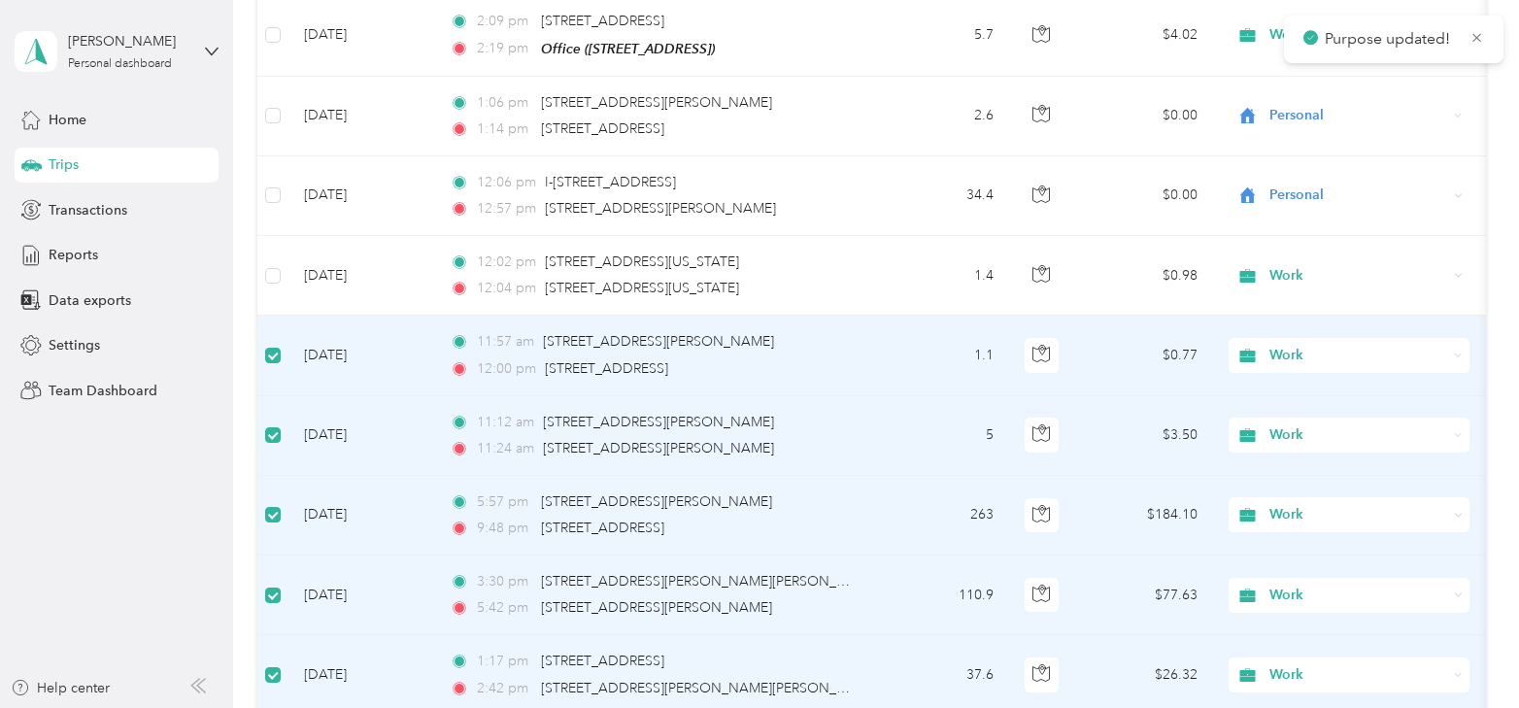
click at [1303, 425] on span "Work" at bounding box center [1359, 435] width 178 height 21
click at [1338, 180] on span "Personal" at bounding box center [1366, 176] width 180 height 20
click at [1291, 504] on span "Work" at bounding box center [1359, 514] width 178 height 21
click at [1313, 255] on span "Personal" at bounding box center [1366, 253] width 180 height 20
click at [1281, 585] on span "Work" at bounding box center [1359, 595] width 178 height 21
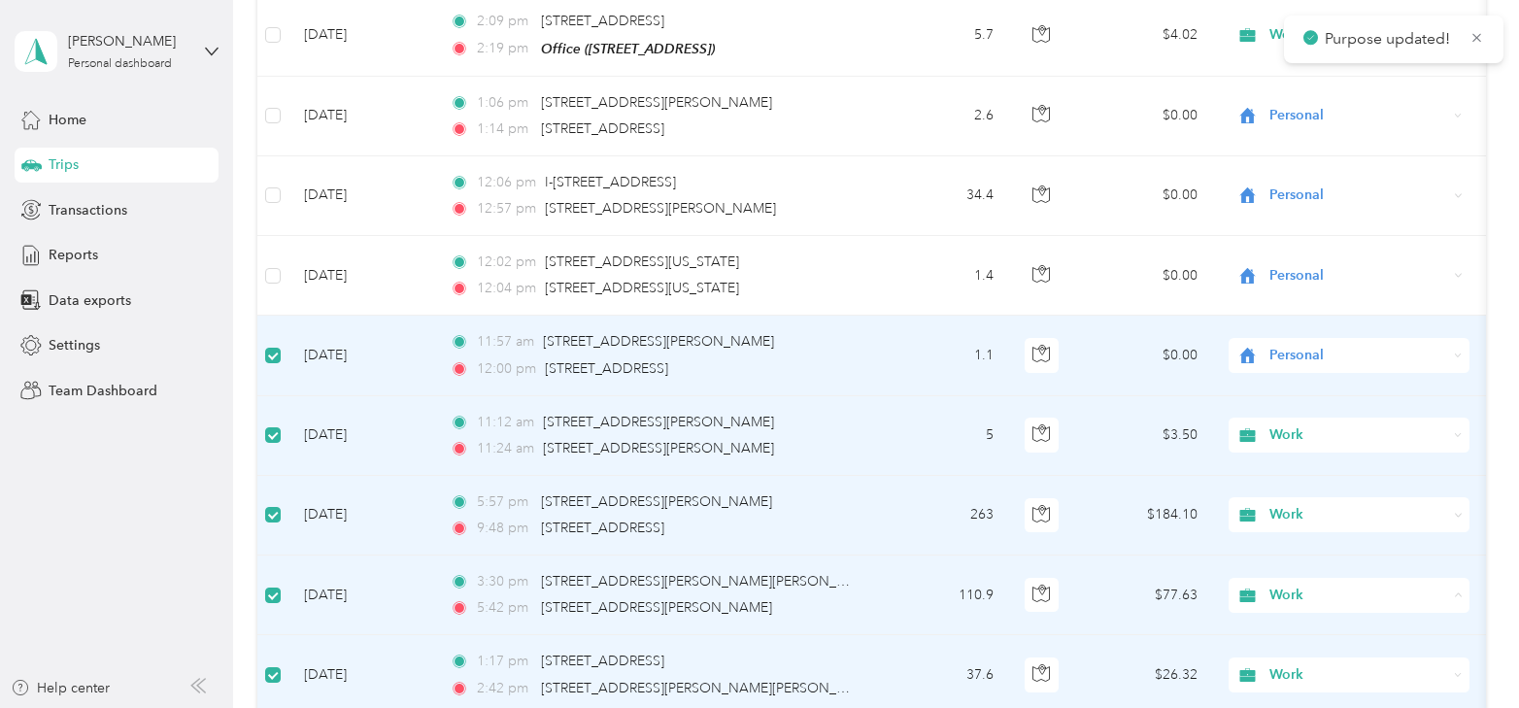
click at [1306, 339] on li "Personal" at bounding box center [1349, 337] width 241 height 34
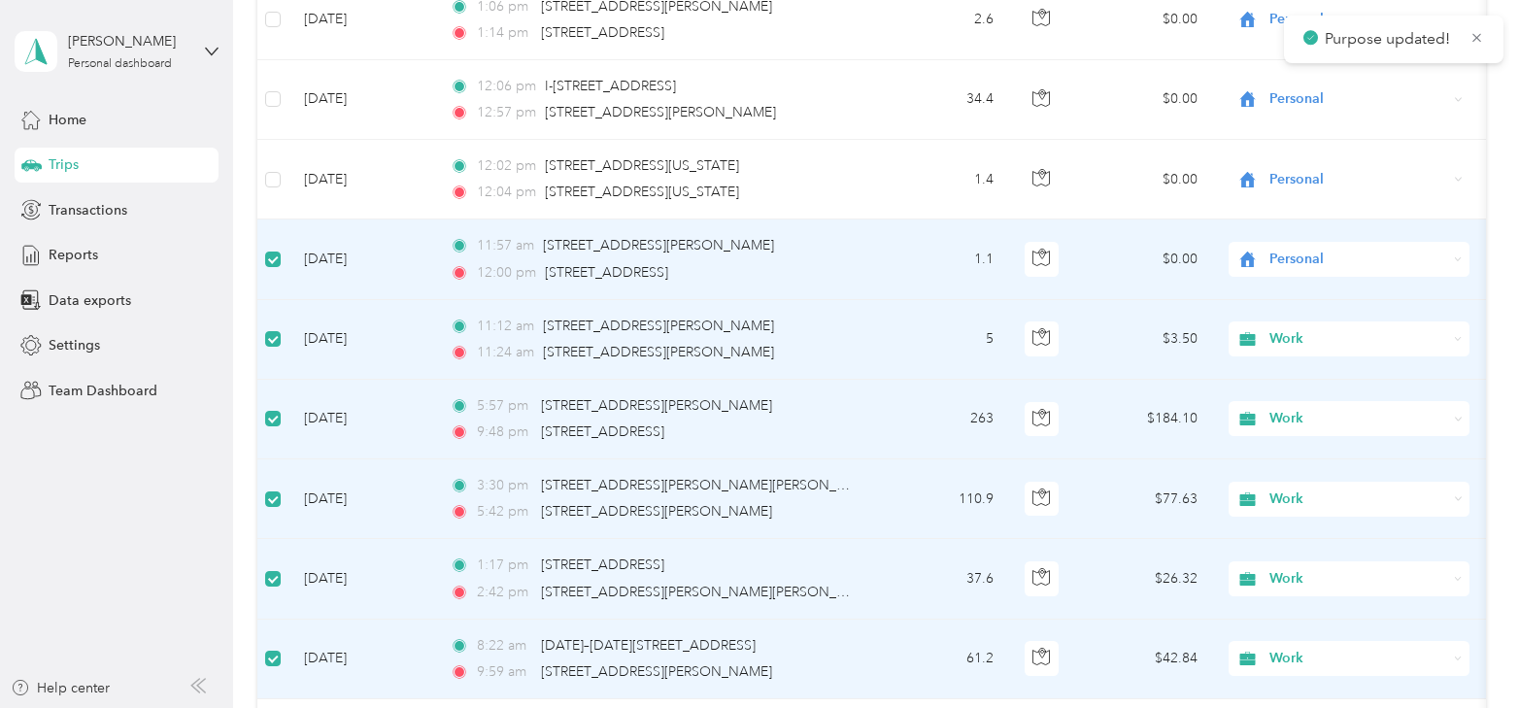
scroll to position [2123, 0]
click at [1305, 488] on span "Work" at bounding box center [1359, 498] width 178 height 21
click at [1313, 242] on span "Personal" at bounding box center [1366, 239] width 180 height 20
click at [1295, 567] on span "Work" at bounding box center [1359, 577] width 178 height 21
click at [1306, 319] on span "Personal" at bounding box center [1366, 310] width 180 height 20
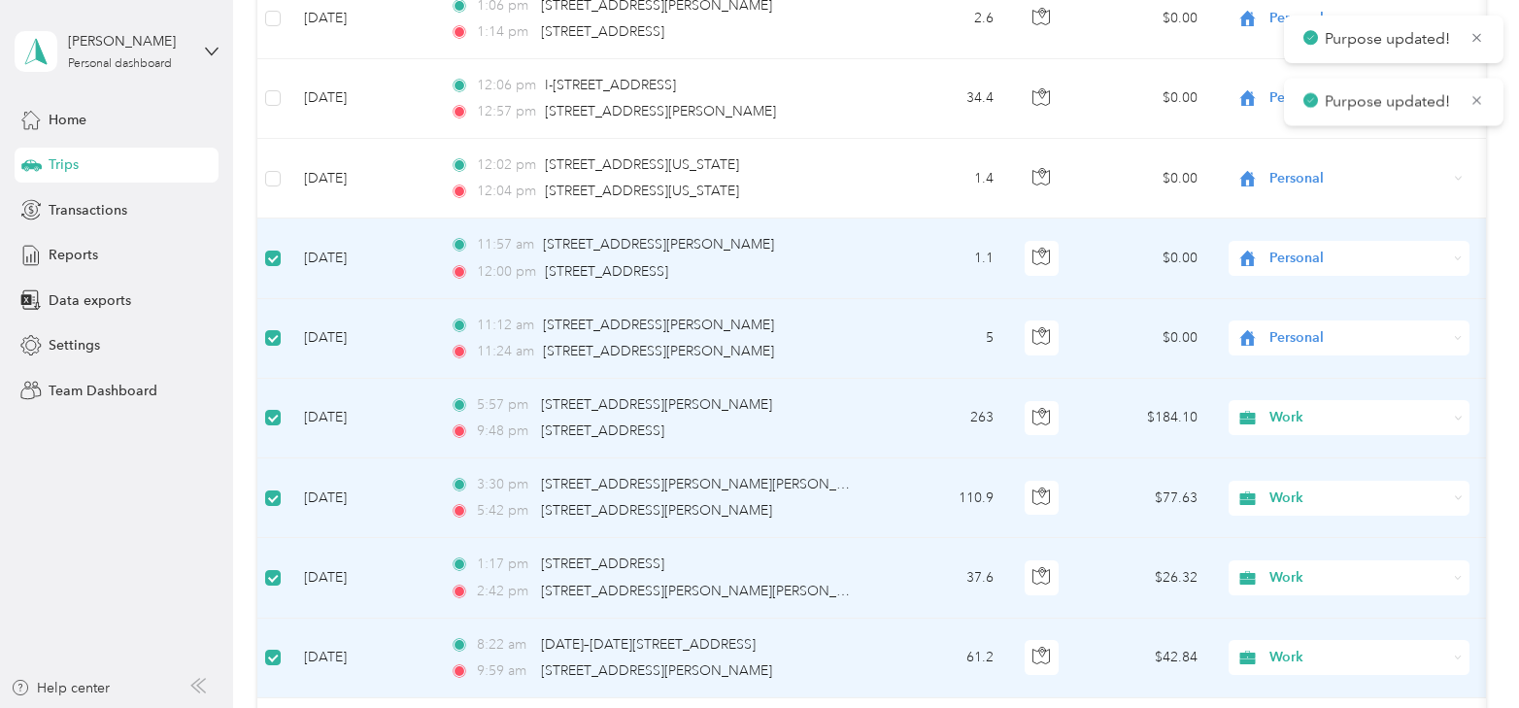
click at [1295, 647] on span "Work" at bounding box center [1359, 657] width 178 height 21
click at [1312, 391] on span "Personal" at bounding box center [1366, 399] width 180 height 20
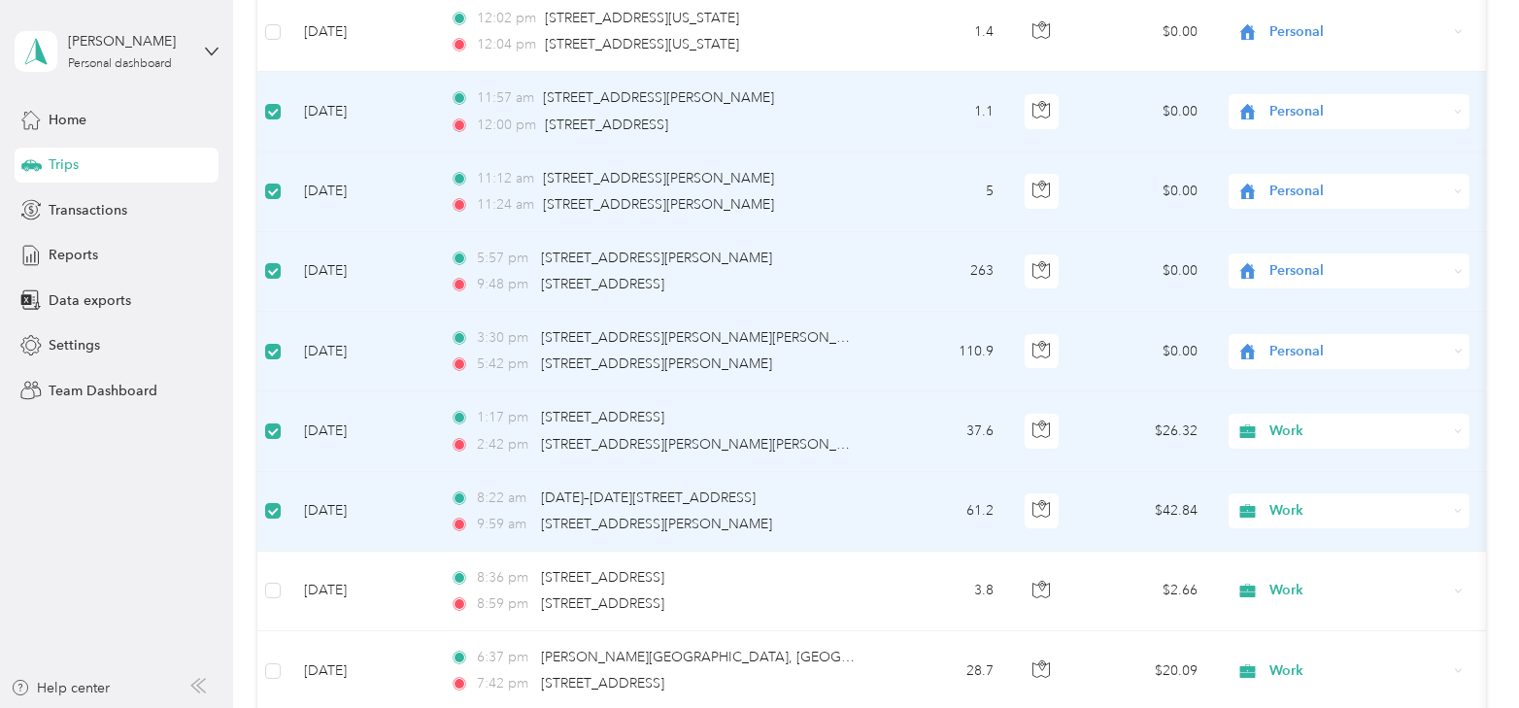
scroll to position [2317, 0]
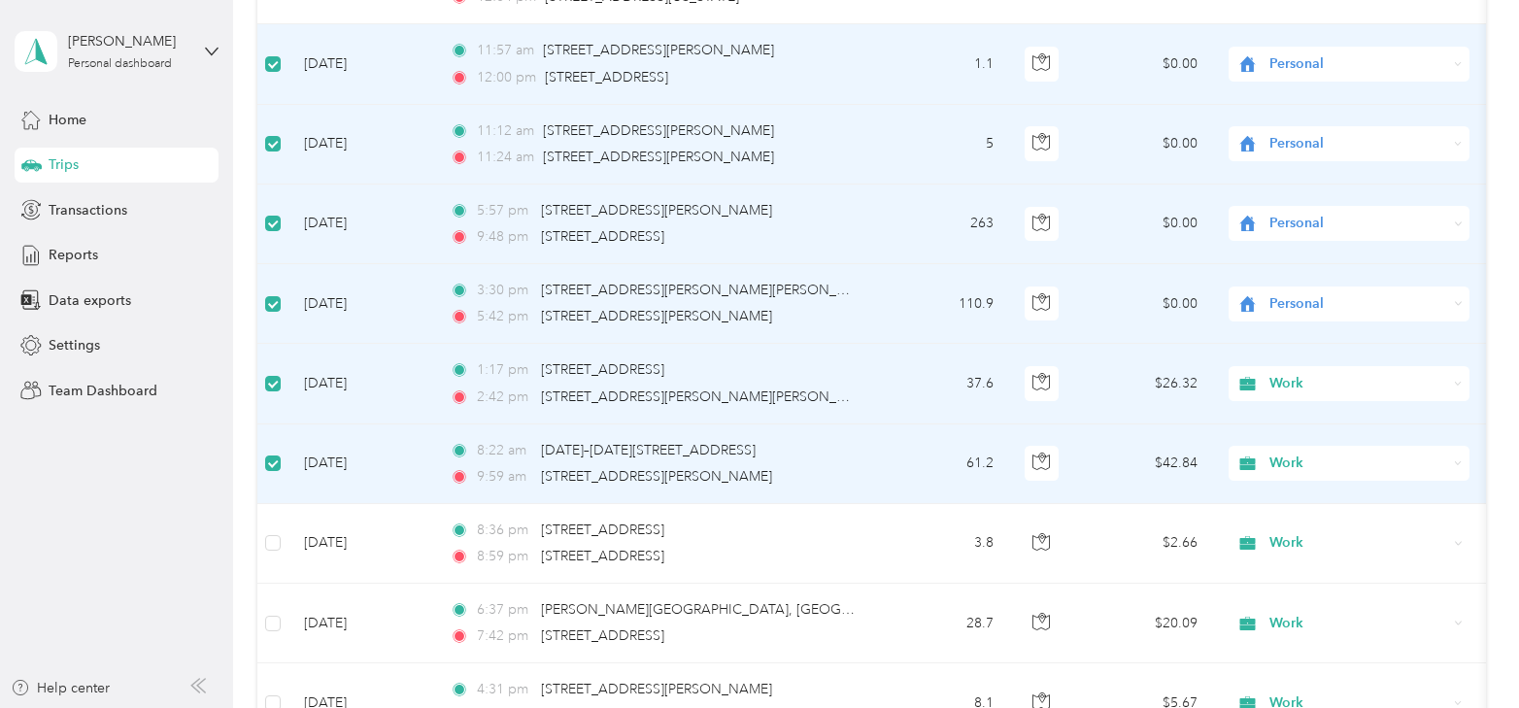
click at [1295, 373] on span "Work" at bounding box center [1359, 383] width 178 height 21
click at [1303, 433] on span "Personal" at bounding box center [1366, 434] width 180 height 20
click at [1294, 453] on span "Work" at bounding box center [1359, 463] width 178 height 21
click at [1308, 209] on li "Personal" at bounding box center [1349, 204] width 241 height 34
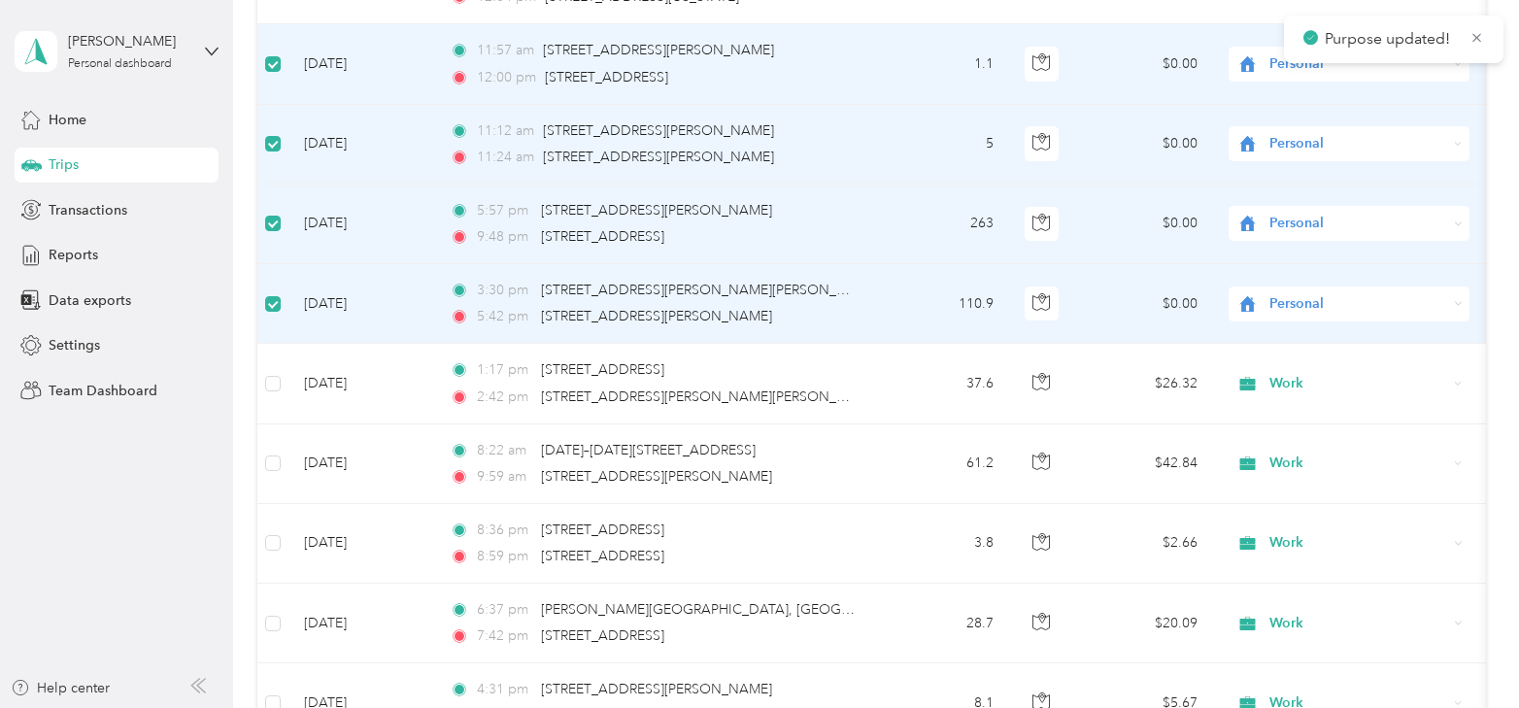
click at [270, 264] on td at bounding box center [272, 304] width 31 height 80
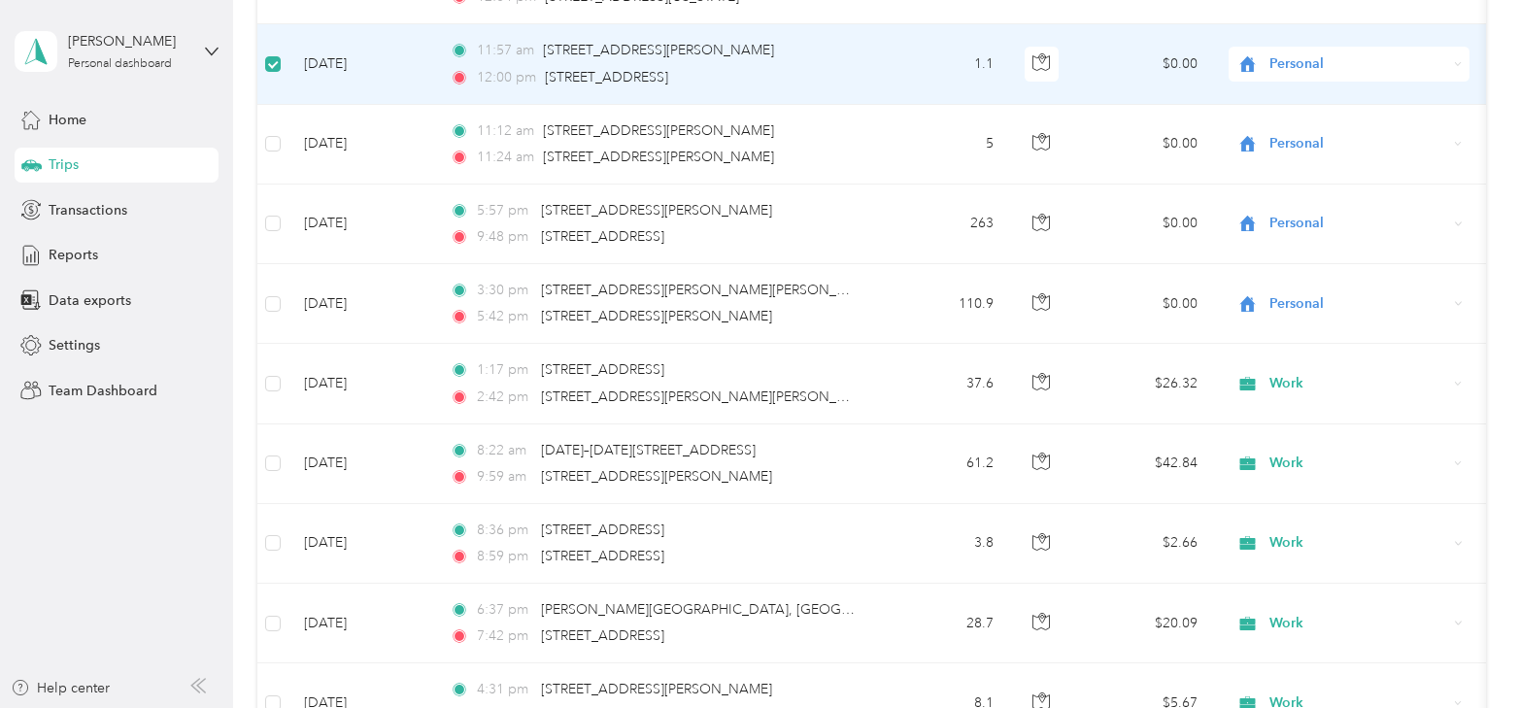
click at [279, 58] on td at bounding box center [272, 64] width 31 height 80
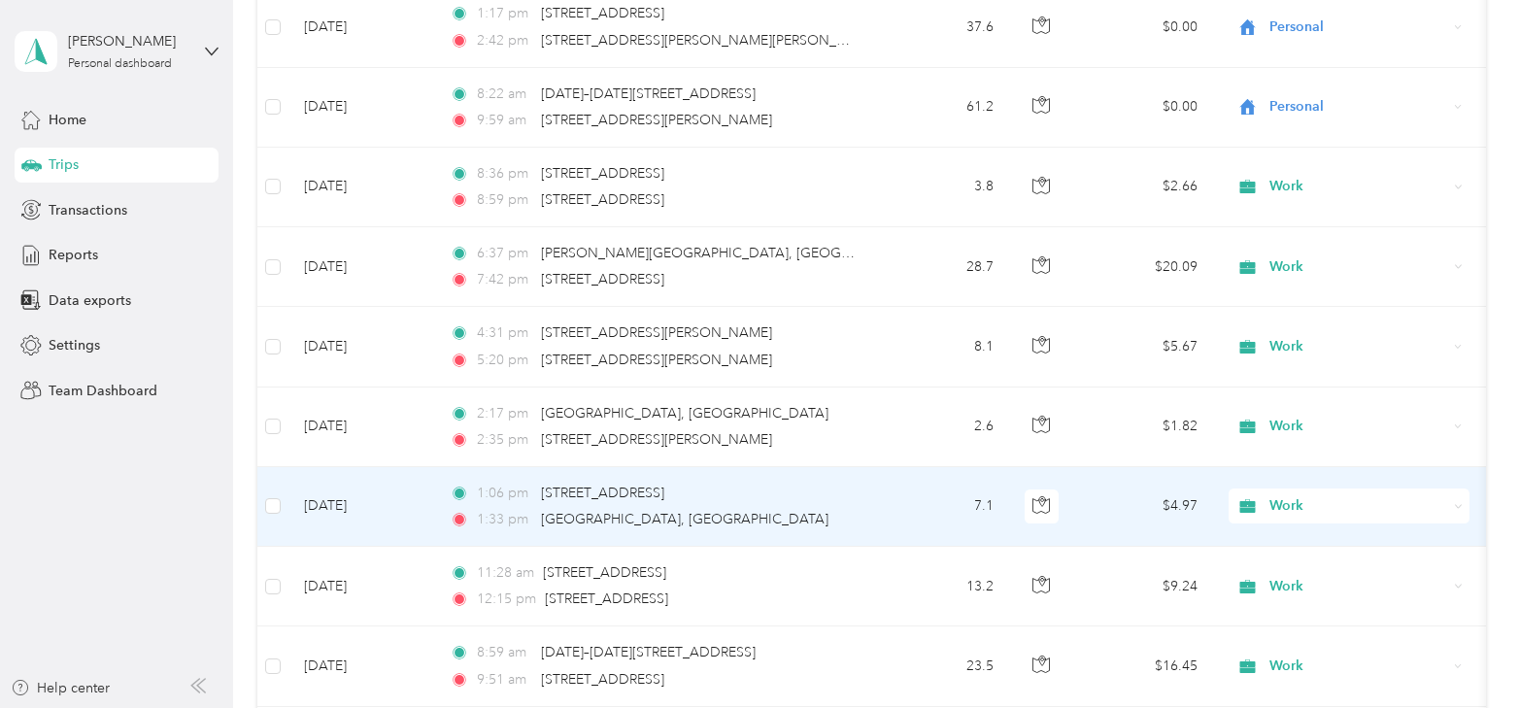
scroll to position [2707, 0]
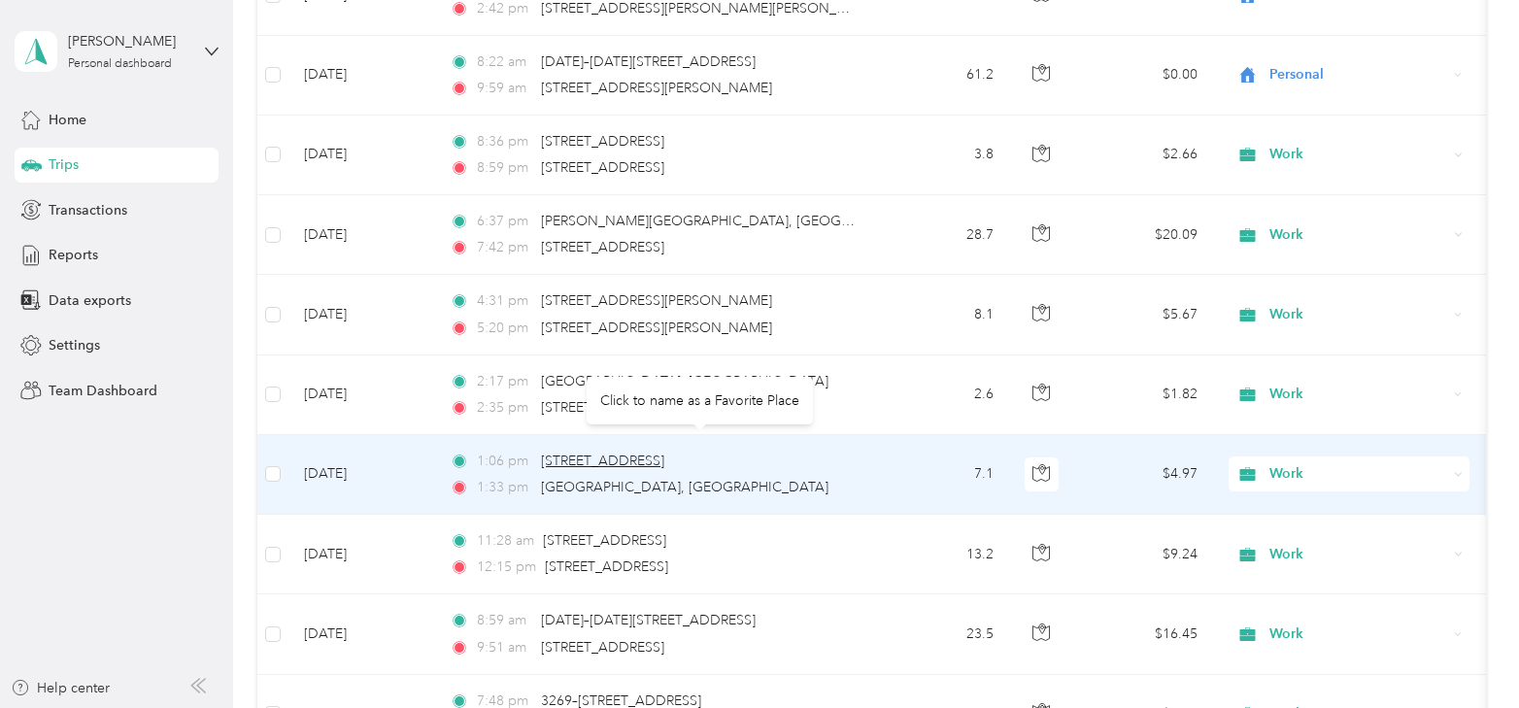
click at [619, 453] on span "[STREET_ADDRESS]" at bounding box center [602, 461] width 123 height 17
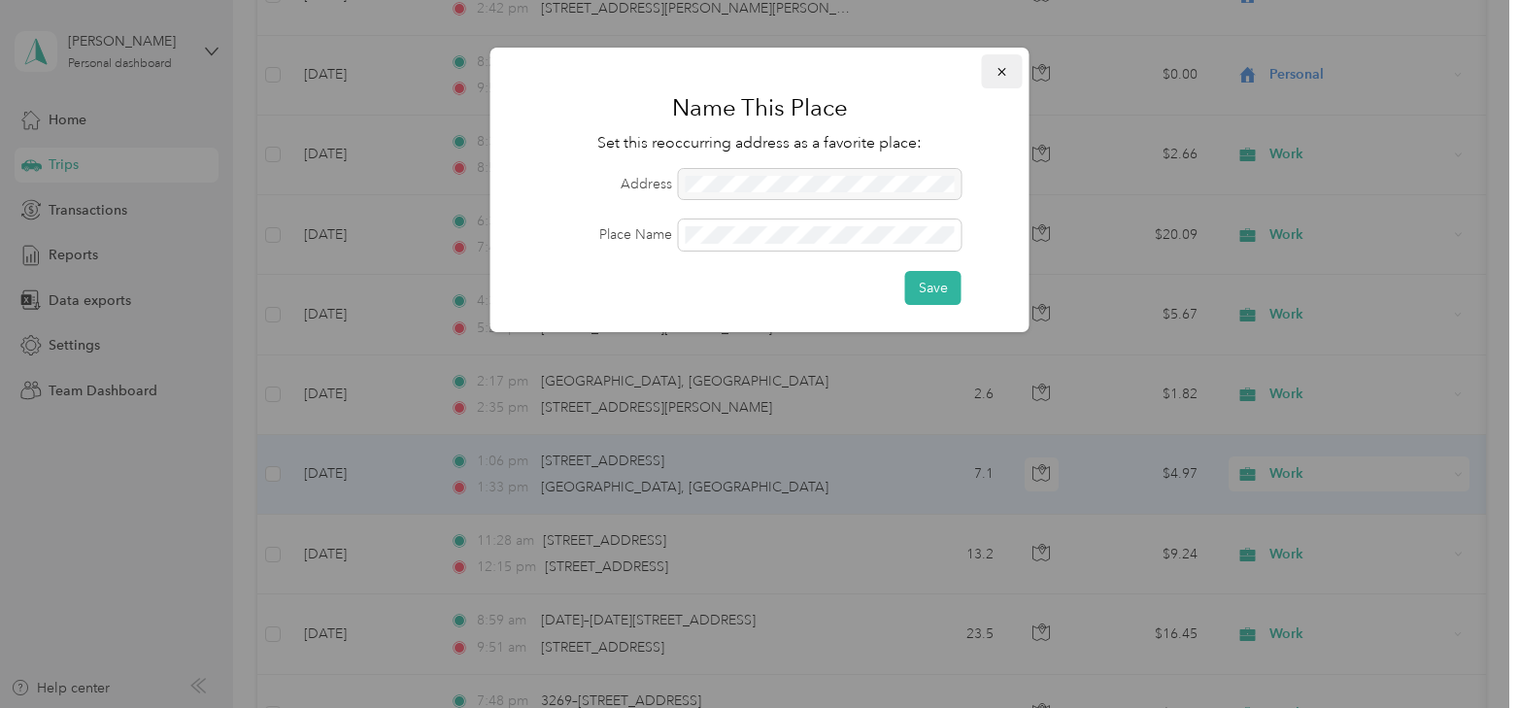
click at [1007, 69] on icon "button" at bounding box center [1003, 72] width 14 height 14
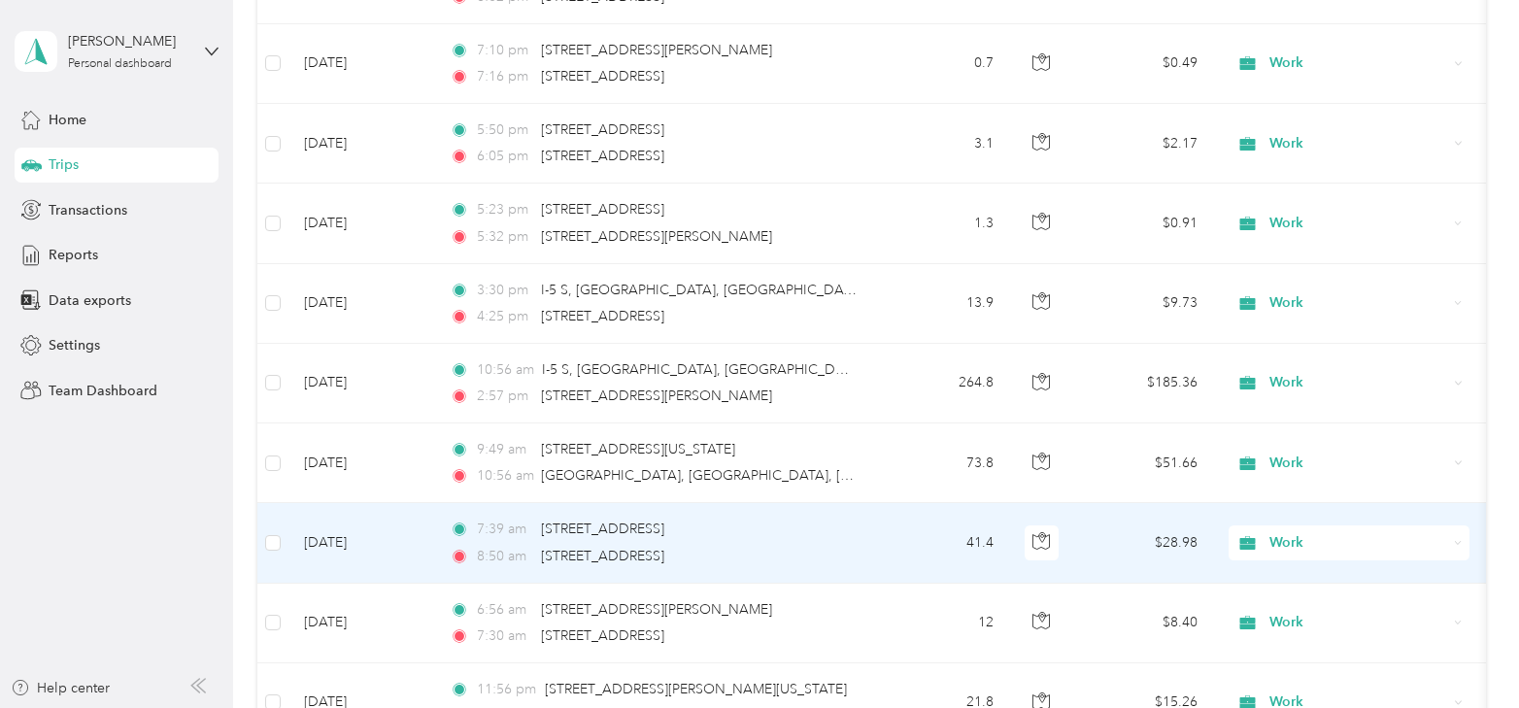
scroll to position [3484, 0]
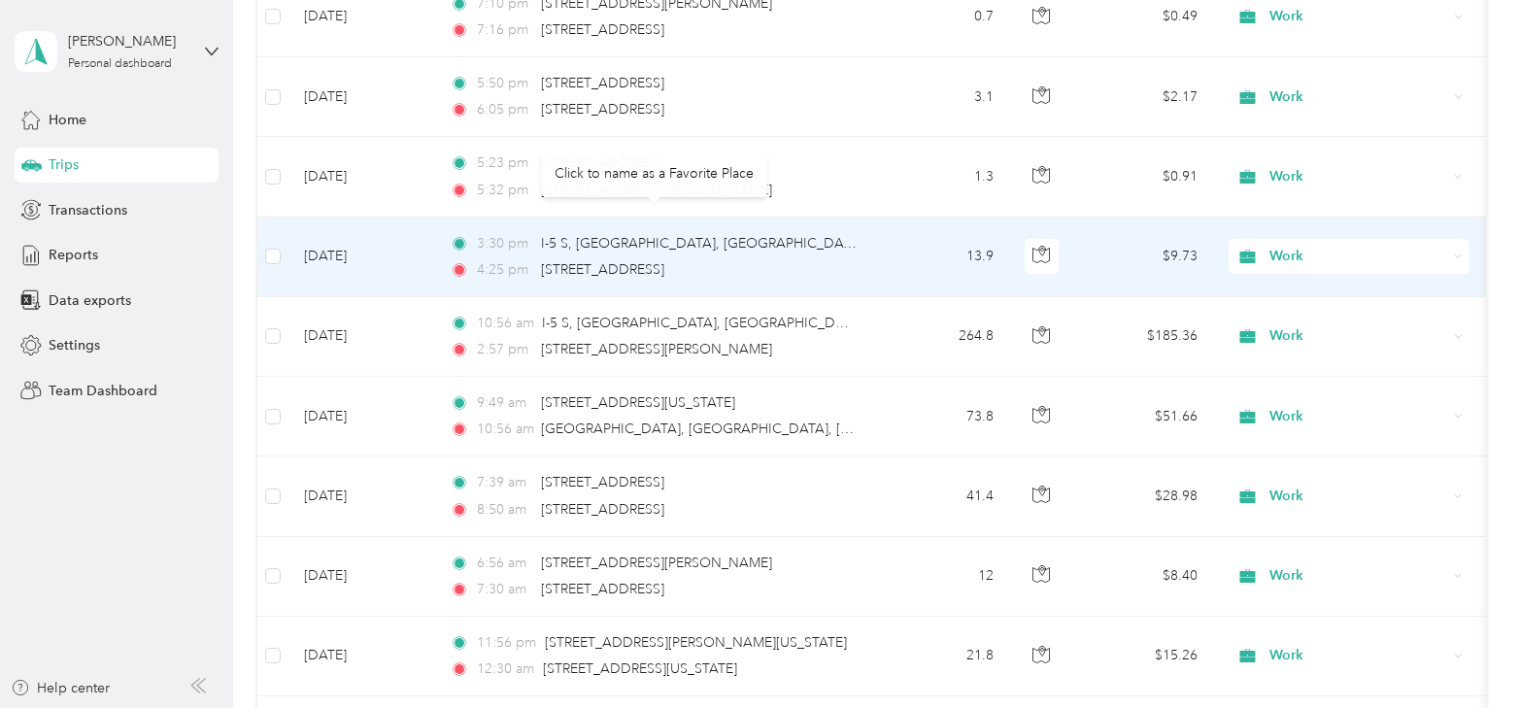
click at [323, 245] on td "[DATE]" at bounding box center [362, 258] width 146 height 80
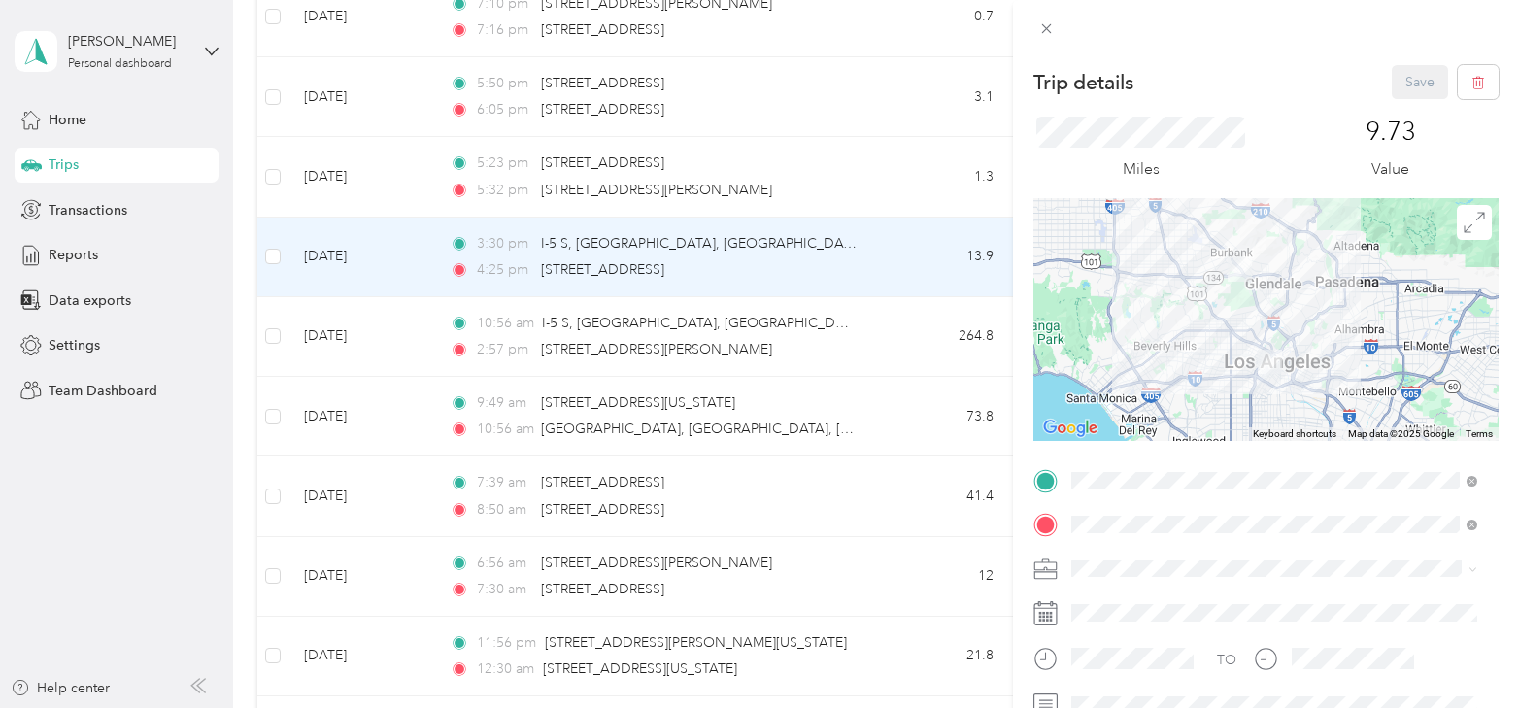
click at [347, 251] on div "Trip details Save This trip cannot be edited because it is either under review,…" at bounding box center [759, 354] width 1519 height 708
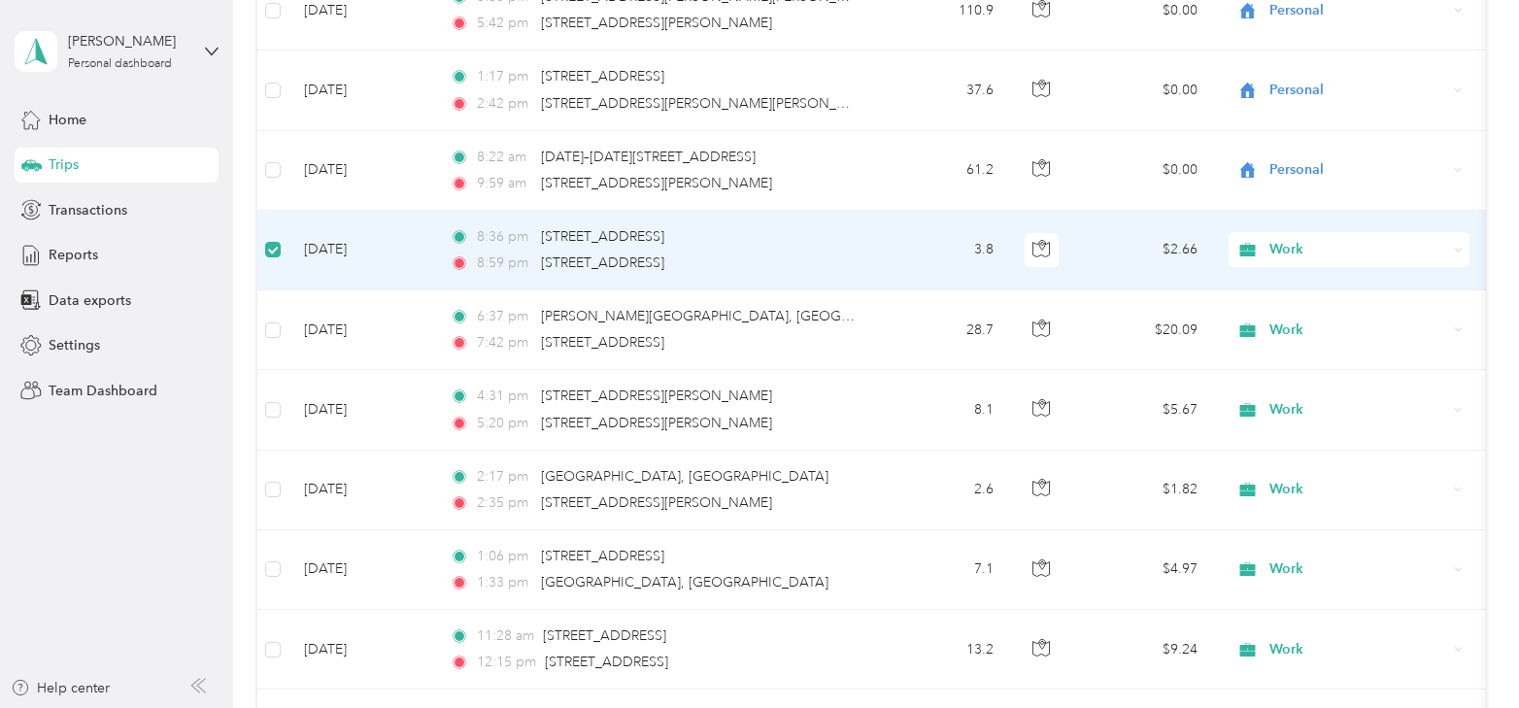
scroll to position [2608, 0]
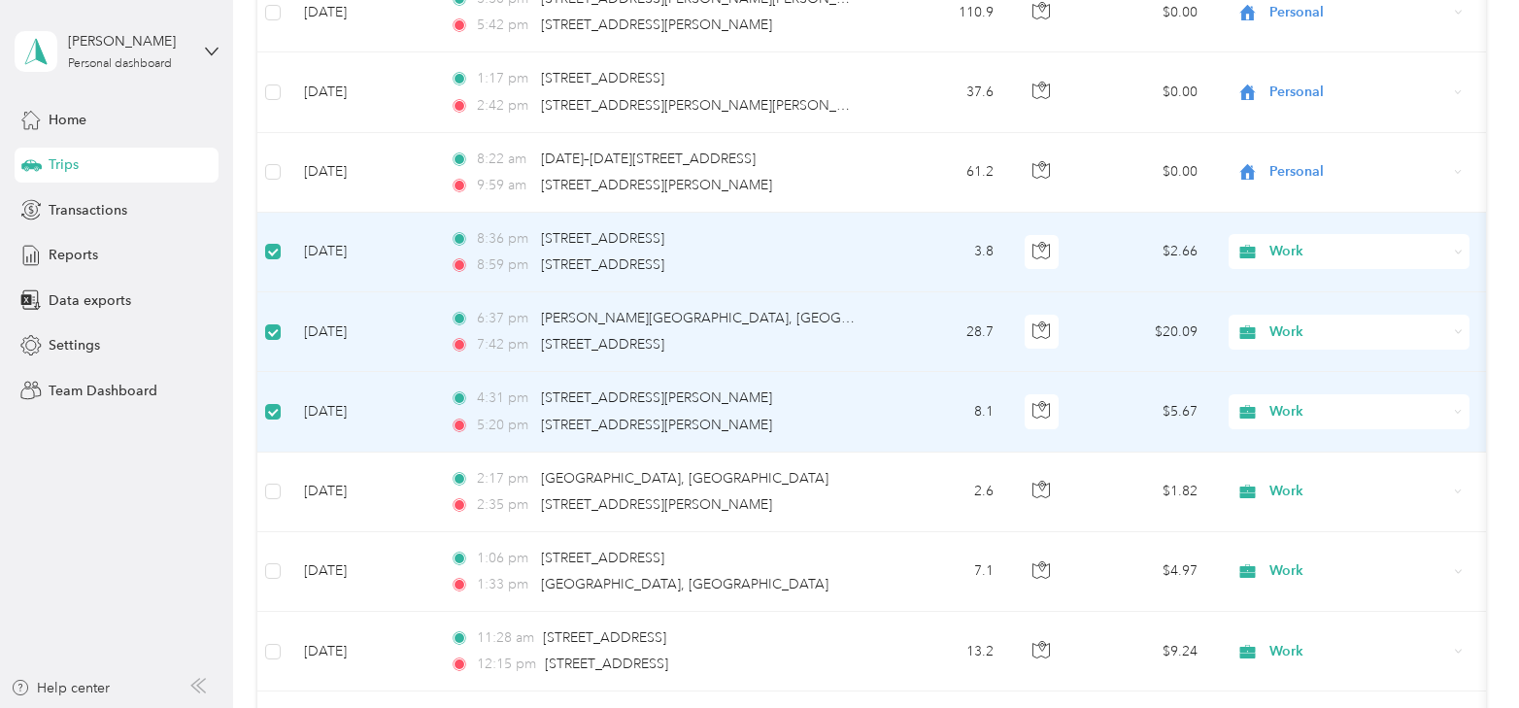
click at [282, 410] on td at bounding box center [272, 412] width 31 height 80
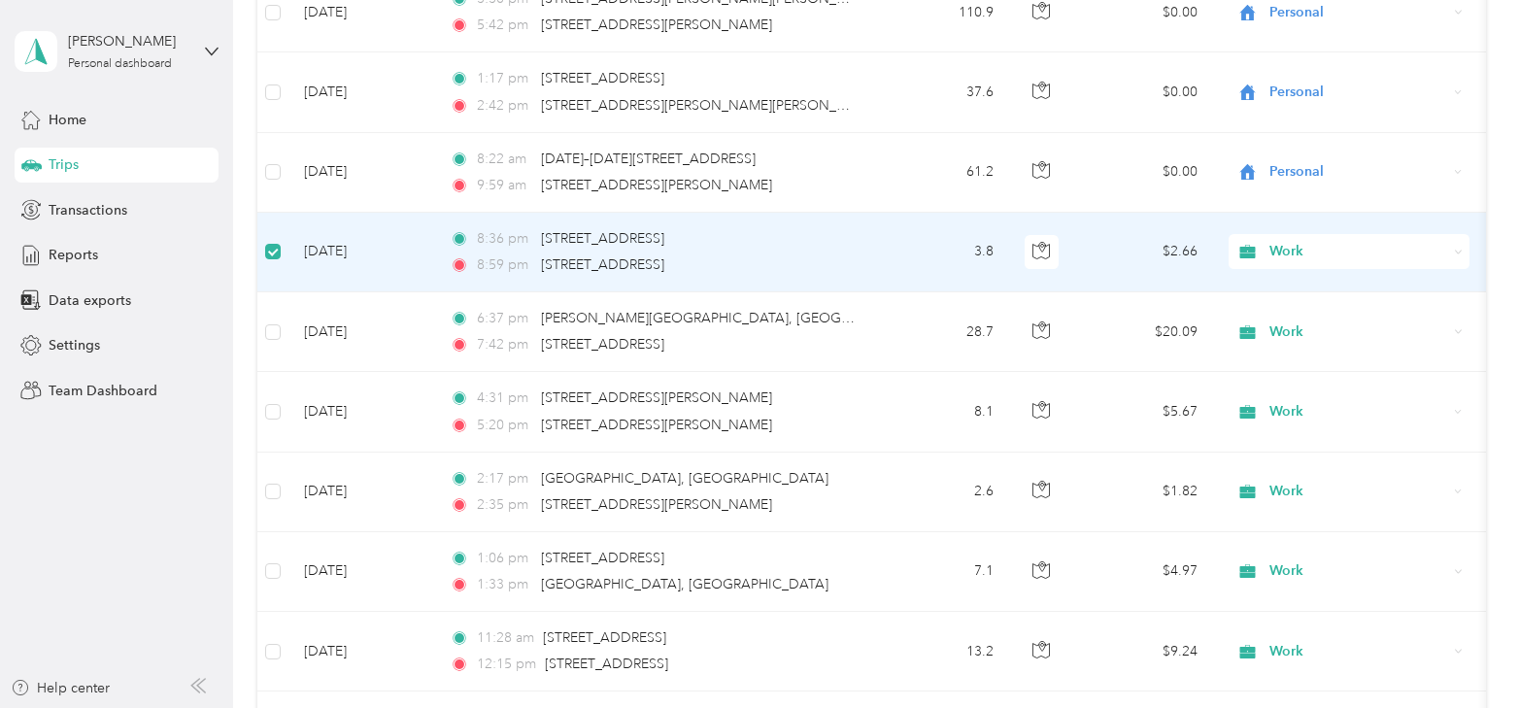
click at [266, 241] on label at bounding box center [273, 251] width 16 height 21
click at [1282, 241] on span "Work" at bounding box center [1359, 251] width 178 height 21
click at [1293, 303] on span "Personal" at bounding box center [1366, 303] width 180 height 20
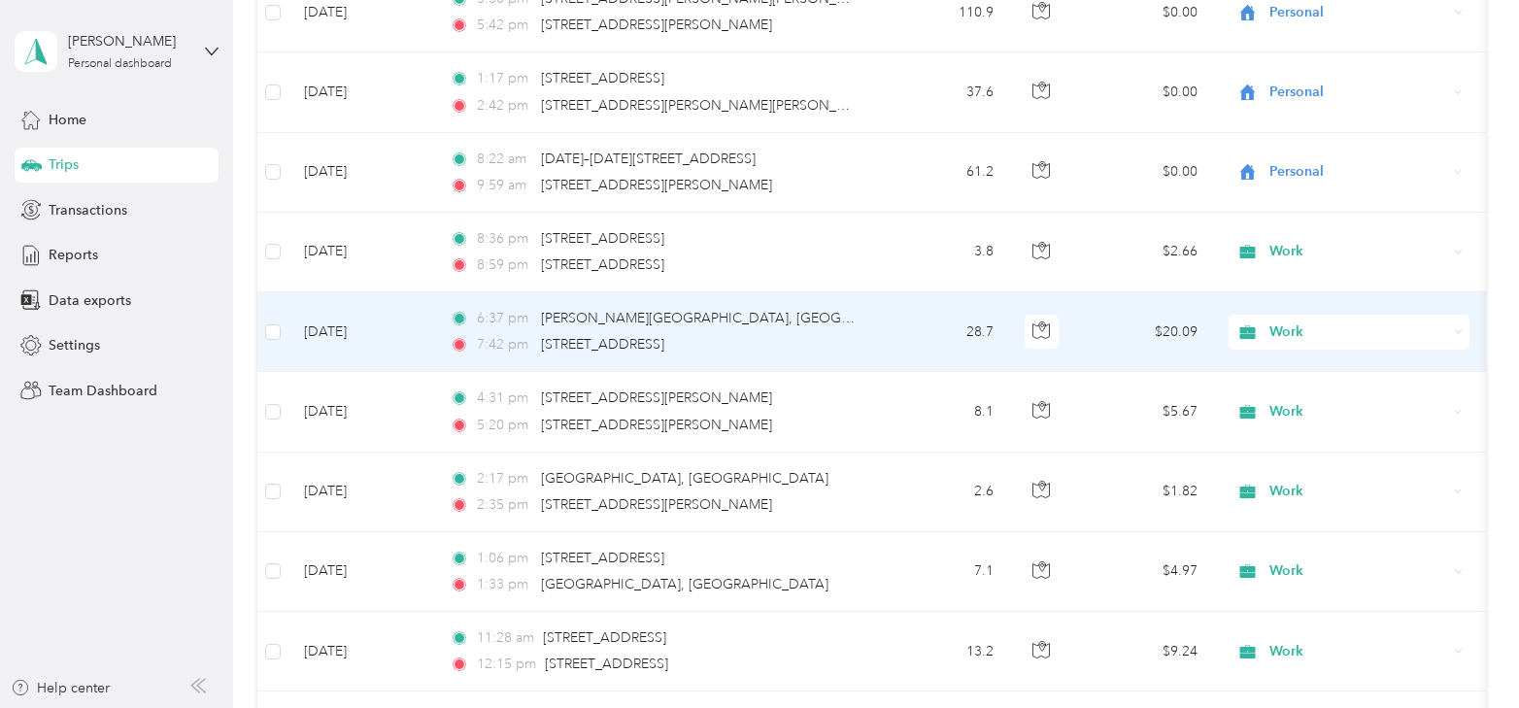
click at [1292, 322] on span "Work" at bounding box center [1359, 332] width 178 height 21
click at [1288, 385] on span "Personal" at bounding box center [1366, 376] width 180 height 20
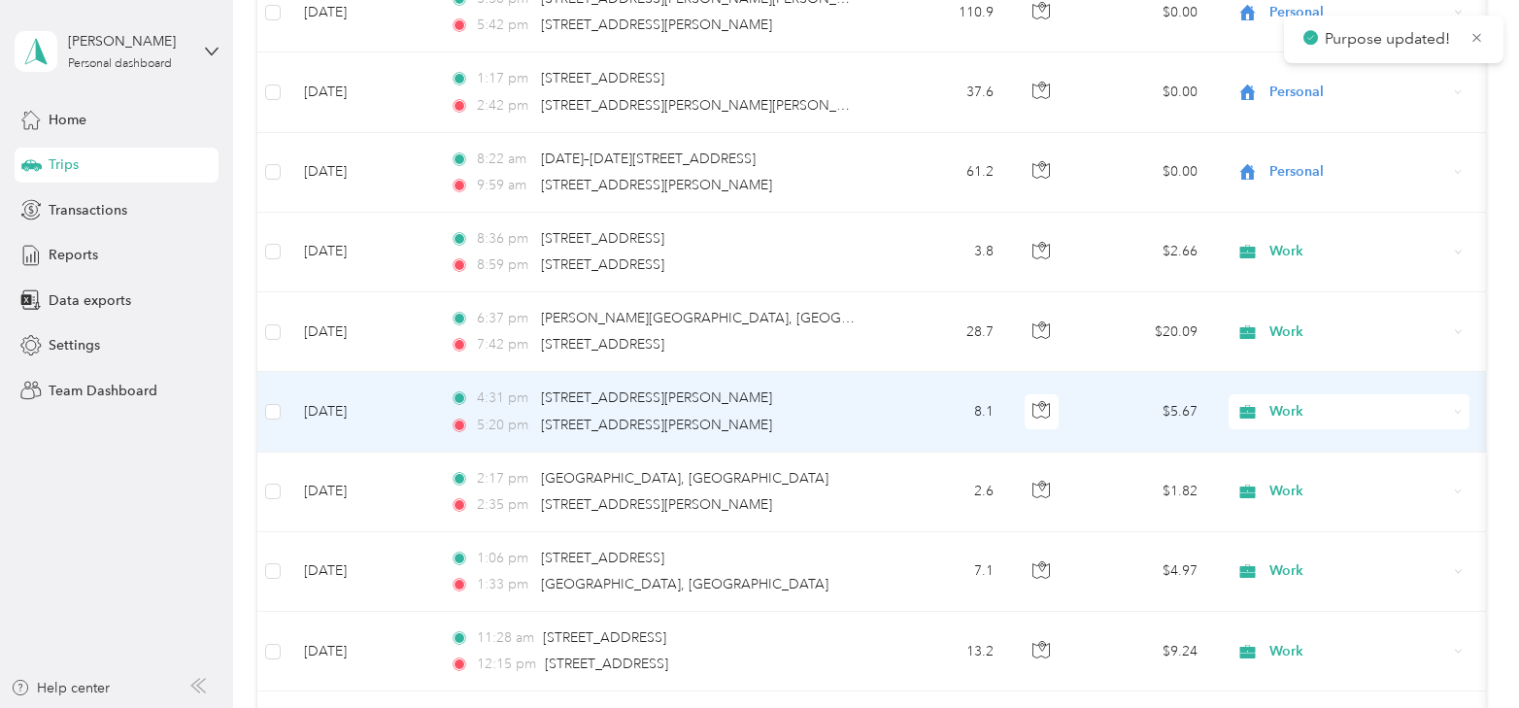
click at [1283, 401] on span "Work" at bounding box center [1359, 411] width 178 height 21
click at [1304, 463] on span "Personal" at bounding box center [1366, 464] width 180 height 20
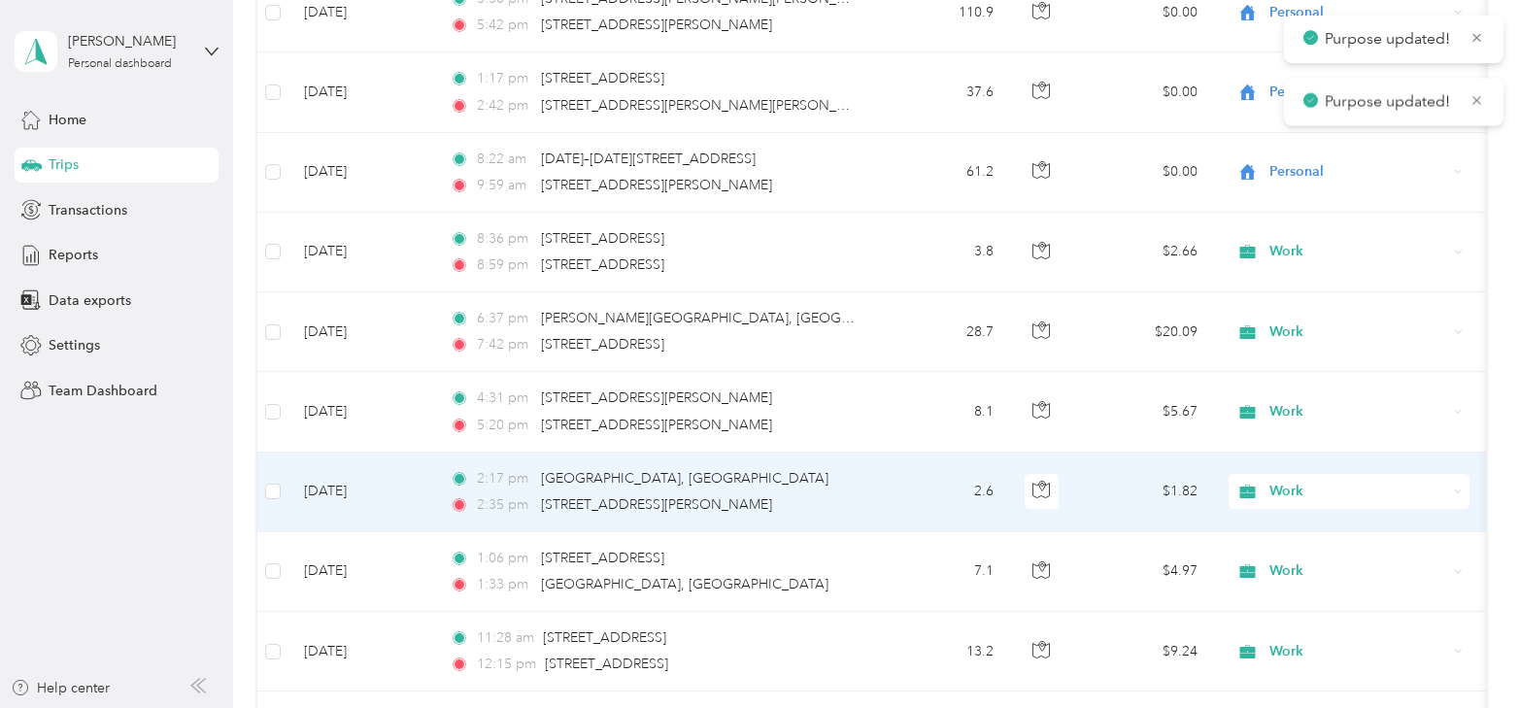
click at [1292, 481] on span "Work" at bounding box center [1359, 491] width 178 height 21
click at [1268, 225] on span "Personal" at bounding box center [1349, 232] width 214 height 20
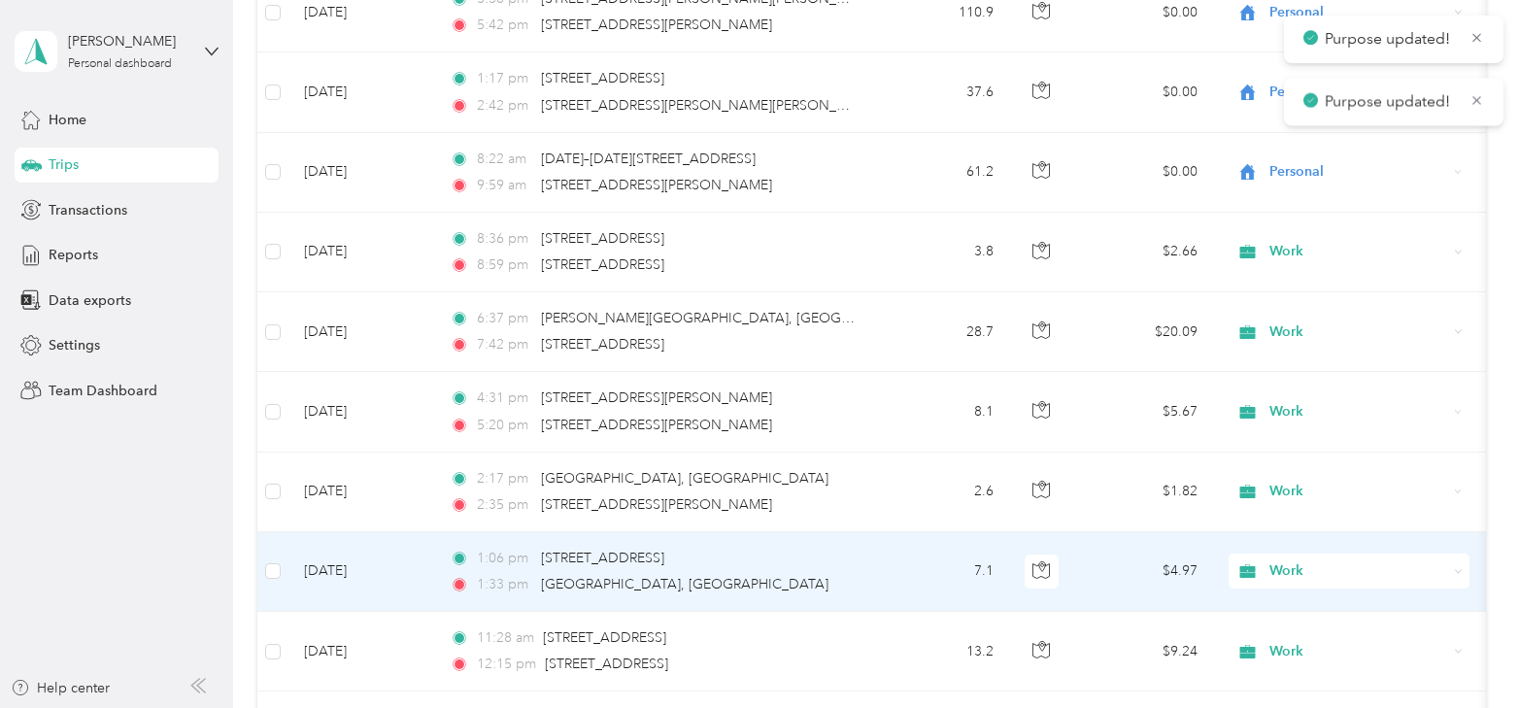
click at [1265, 562] on span "Work" at bounding box center [1342, 570] width 212 height 21
click at [1285, 308] on span "Personal" at bounding box center [1366, 312] width 180 height 20
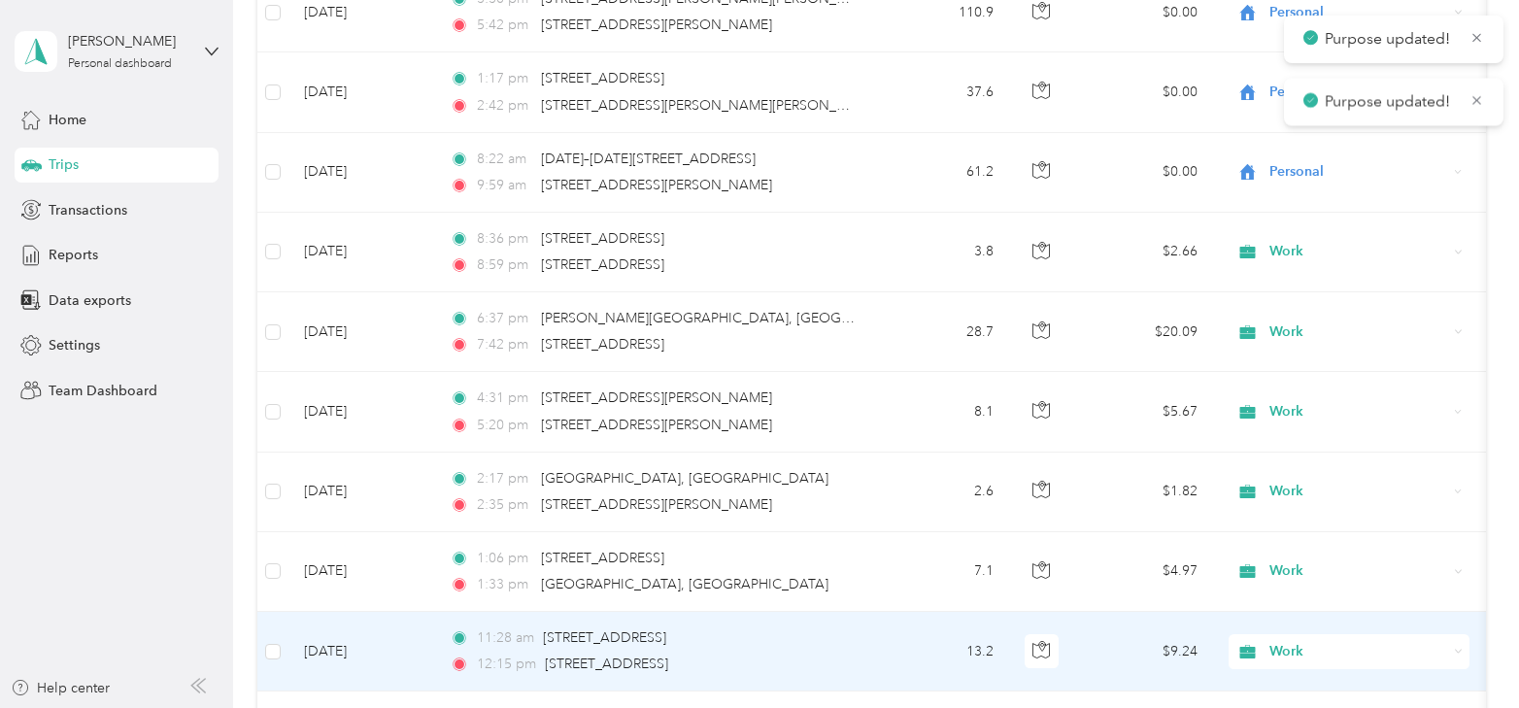
click at [1280, 641] on span "Work" at bounding box center [1359, 651] width 178 height 21
click at [1298, 391] on span "Personal" at bounding box center [1366, 393] width 180 height 20
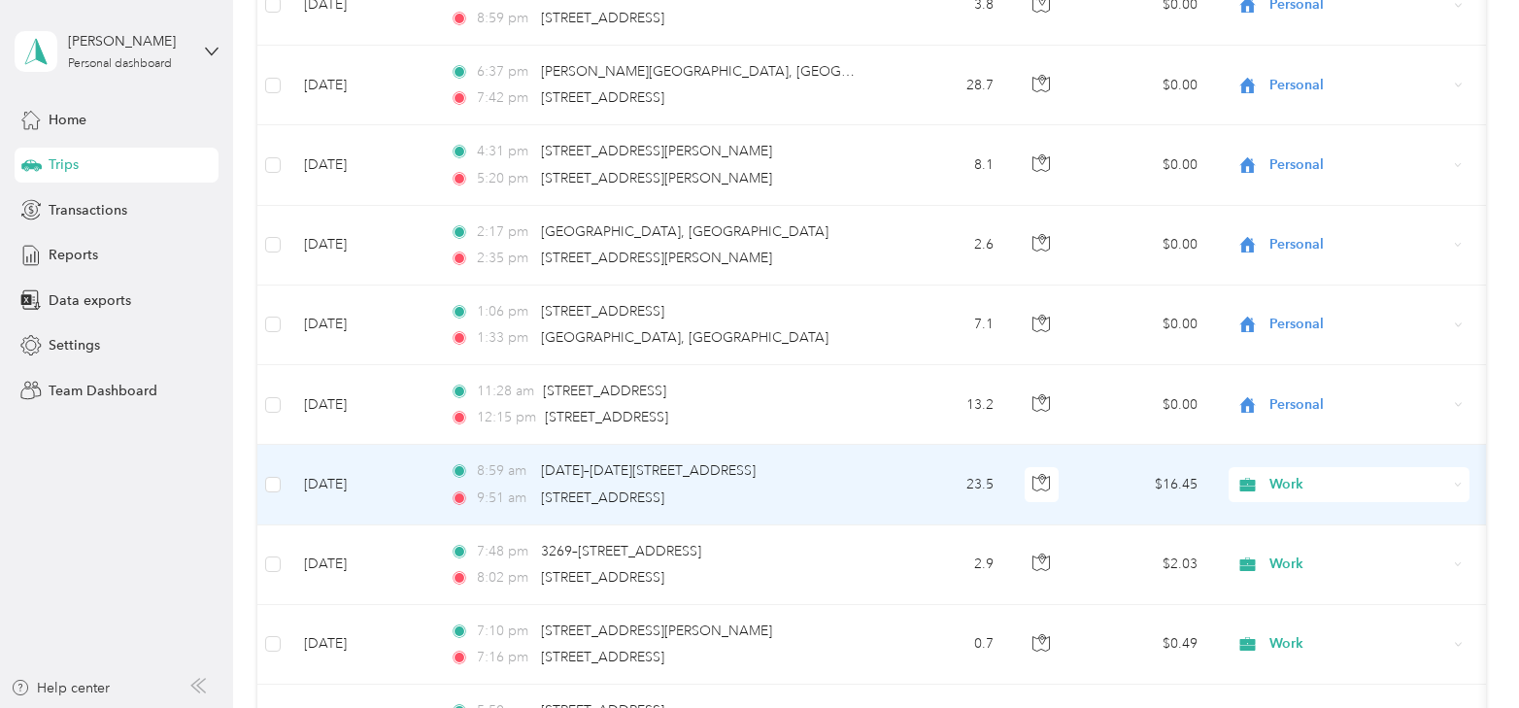
scroll to position [2902, 0]
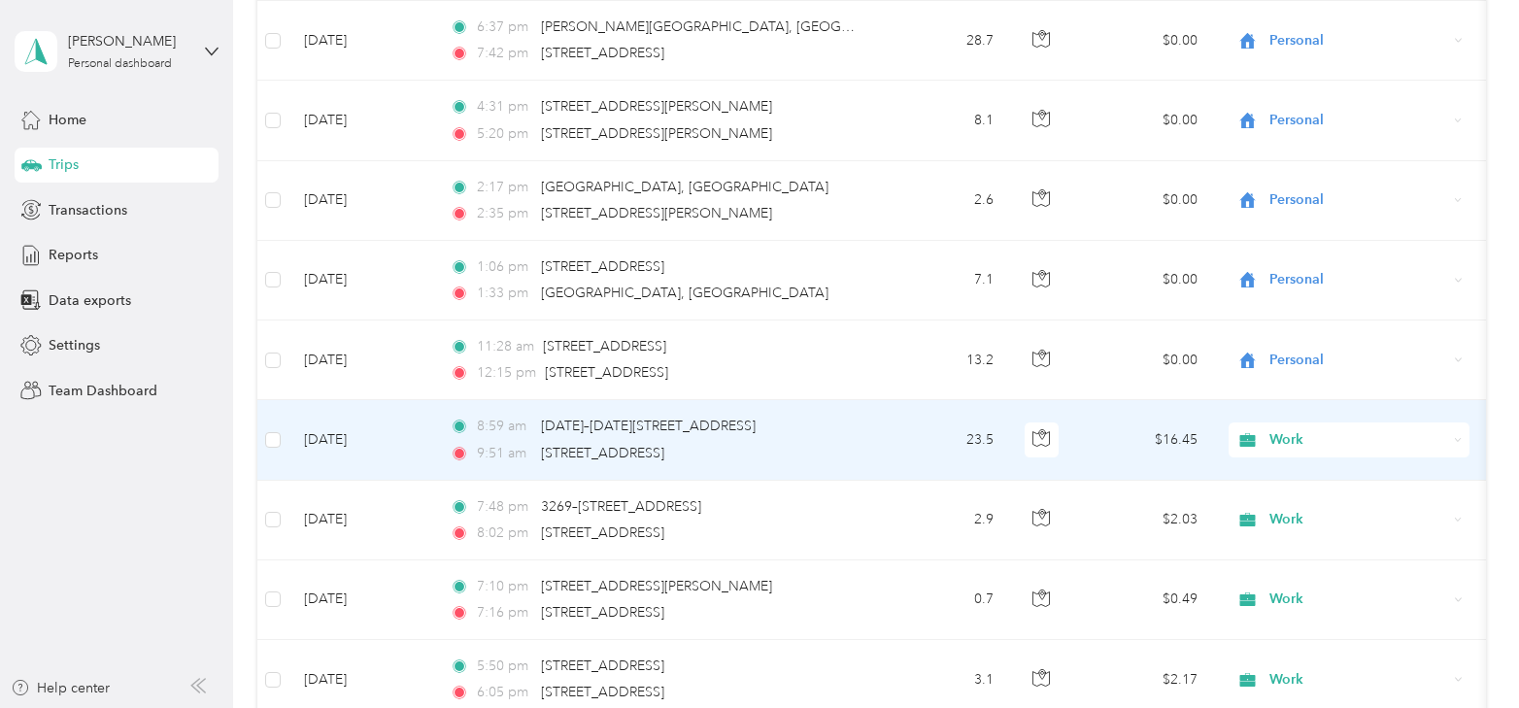
drag, startPoint x: 1303, startPoint y: 419, endPoint x: 1315, endPoint y: 423, distance: 13.2
click at [1305, 429] on span "Work" at bounding box center [1359, 439] width 178 height 21
click at [1317, 183] on span "Personal" at bounding box center [1366, 181] width 180 height 20
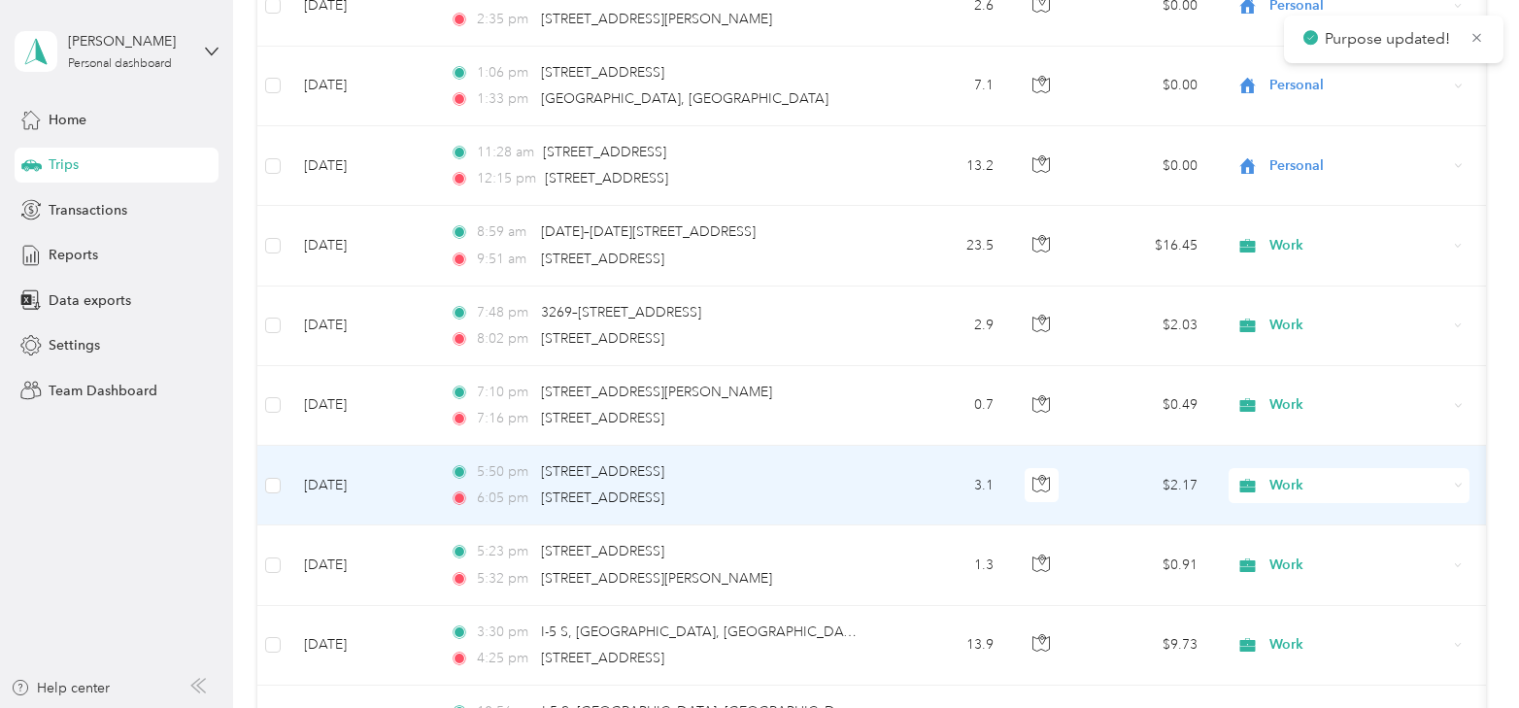
scroll to position [3193, 0]
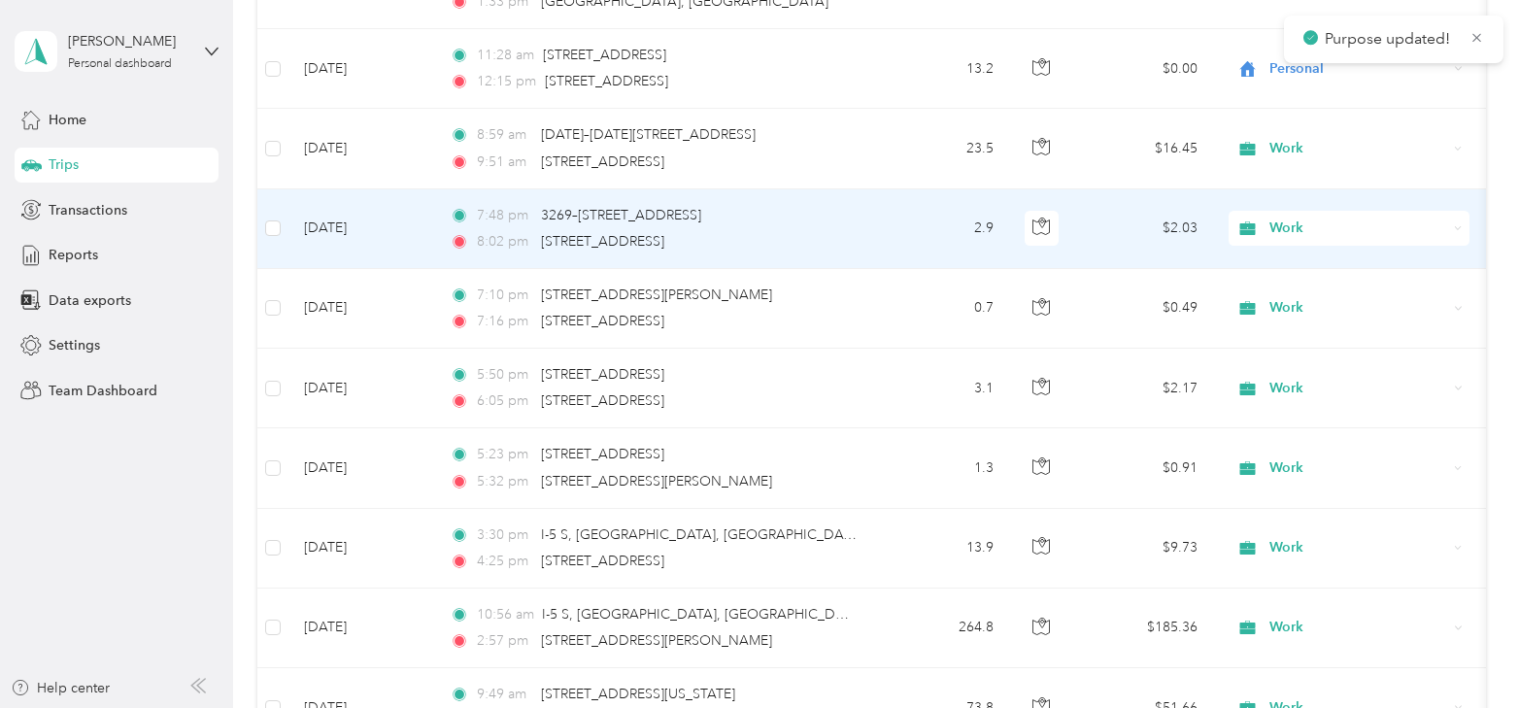
click at [1287, 218] on span "Work" at bounding box center [1359, 228] width 178 height 21
click at [1310, 273] on span "Personal" at bounding box center [1366, 278] width 180 height 20
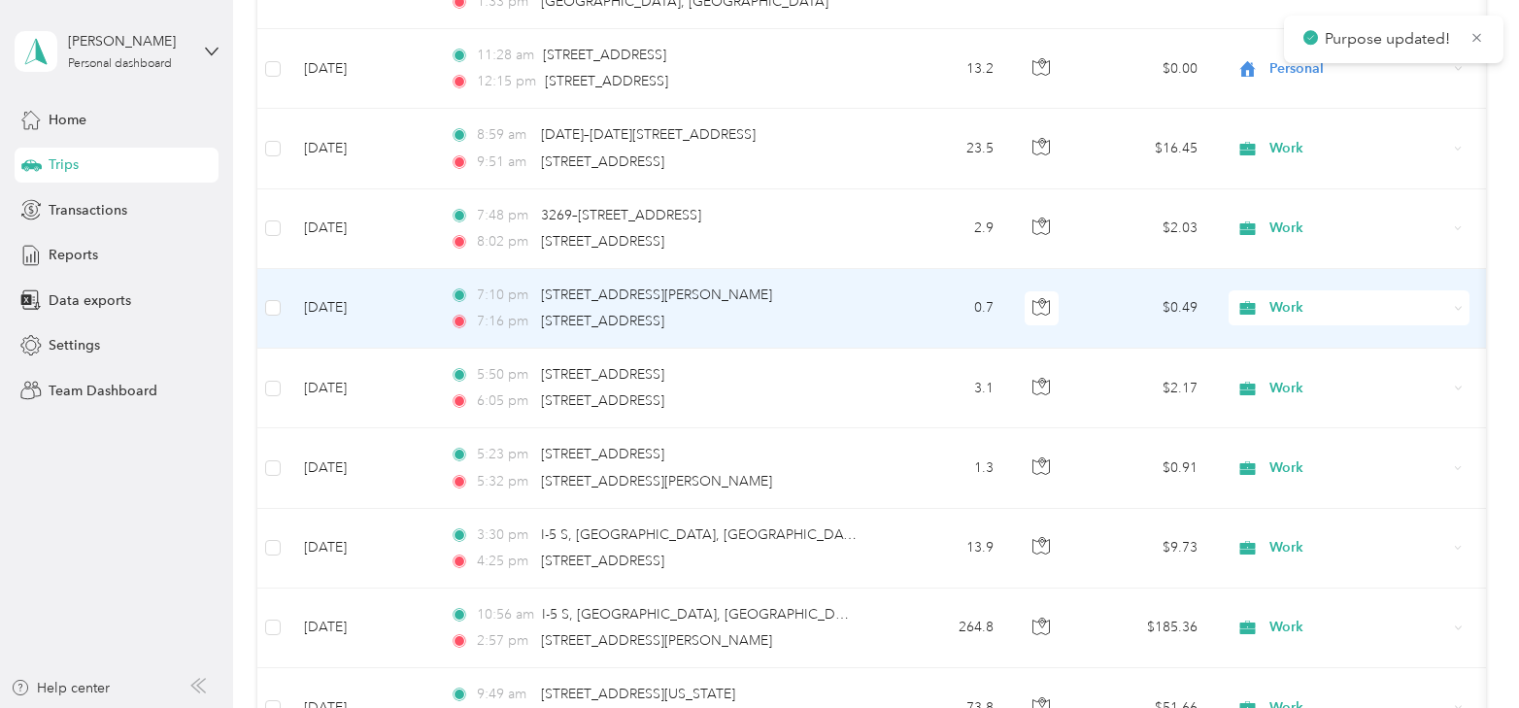
click at [1300, 297] on span "Work" at bounding box center [1359, 307] width 178 height 21
click at [1308, 363] on li "Personal" at bounding box center [1349, 355] width 241 height 34
click at [1304, 378] on span "Work" at bounding box center [1359, 388] width 178 height 21
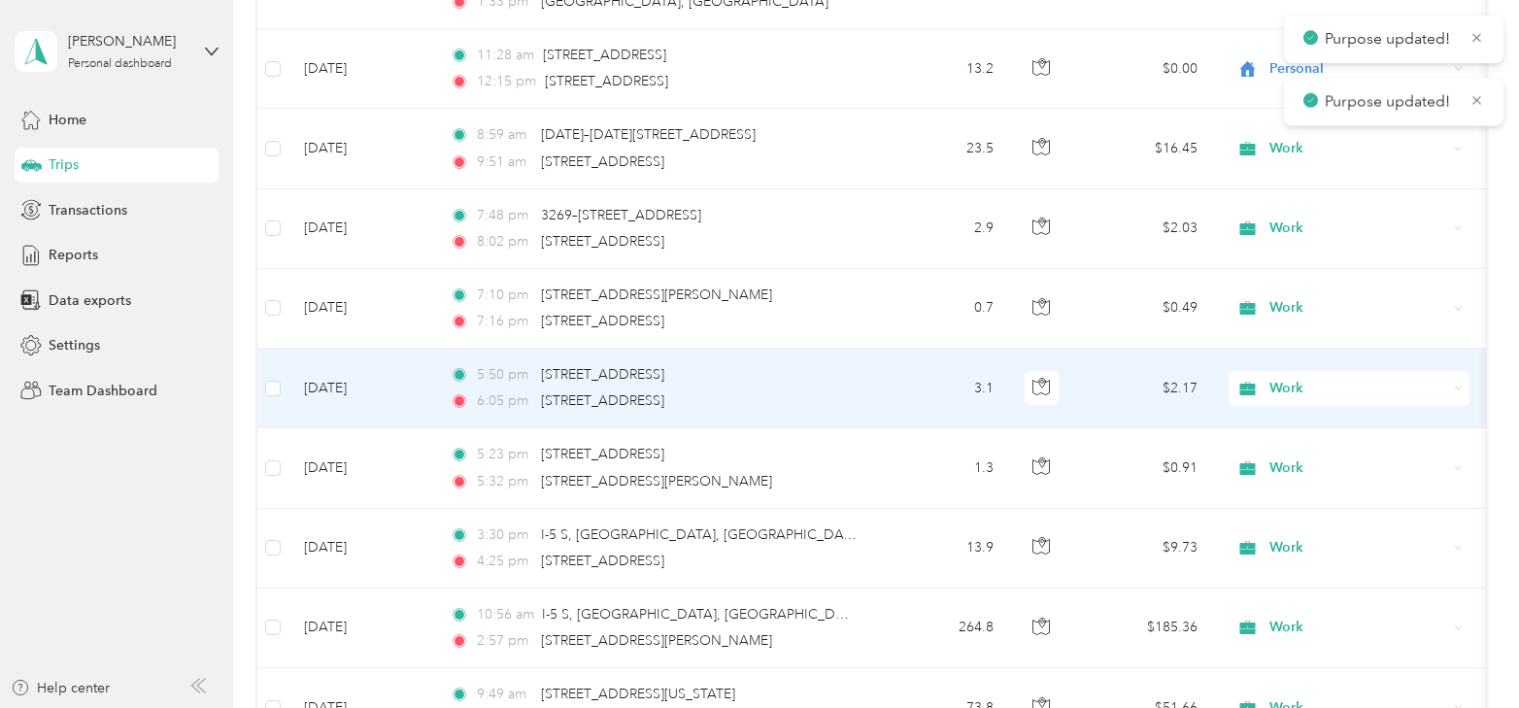
click at [1308, 453] on ol "Work Personal Purus Systems Other Charity Medical Moving Commute" at bounding box center [1349, 525] width 241 height 272
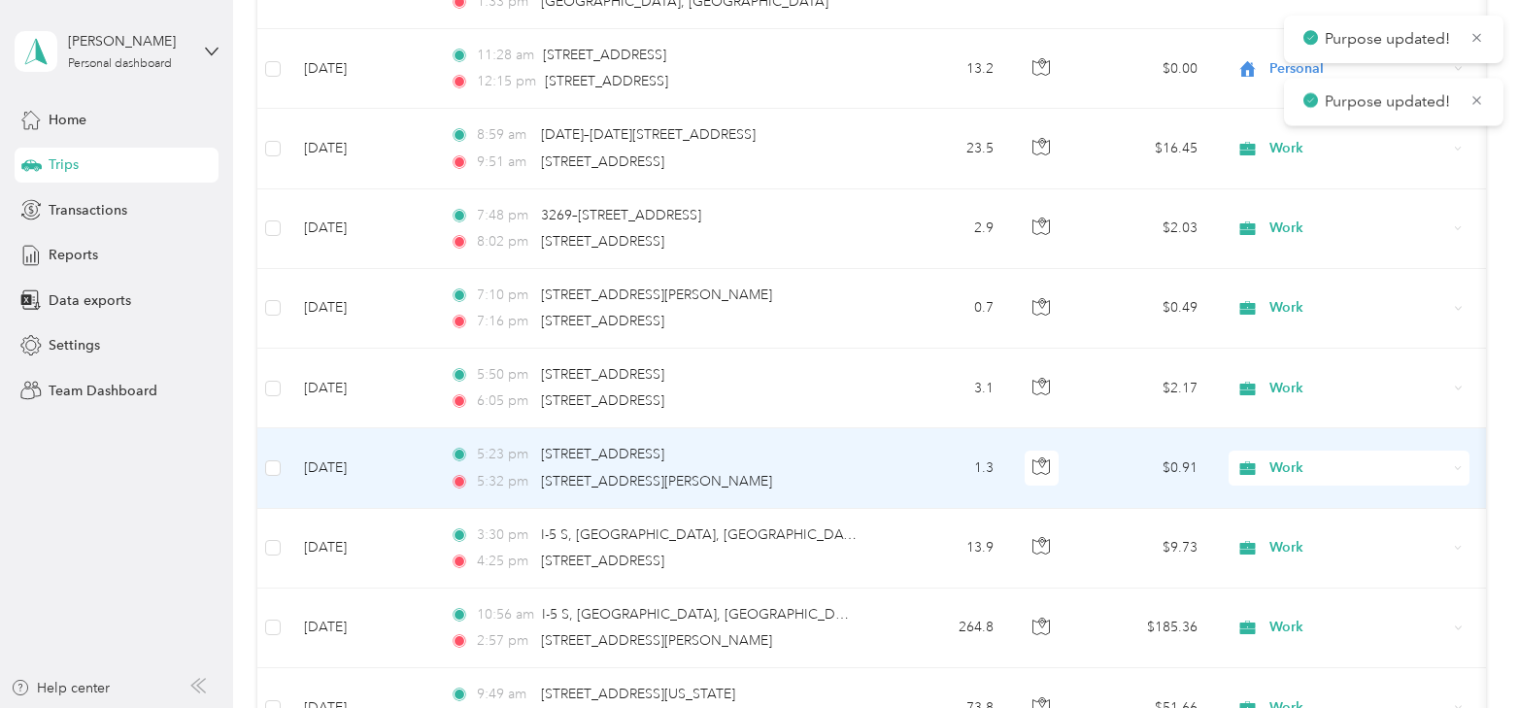
click at [1272, 458] on span "Work" at bounding box center [1359, 468] width 178 height 21
click at [1305, 210] on span "Personal" at bounding box center [1366, 209] width 180 height 20
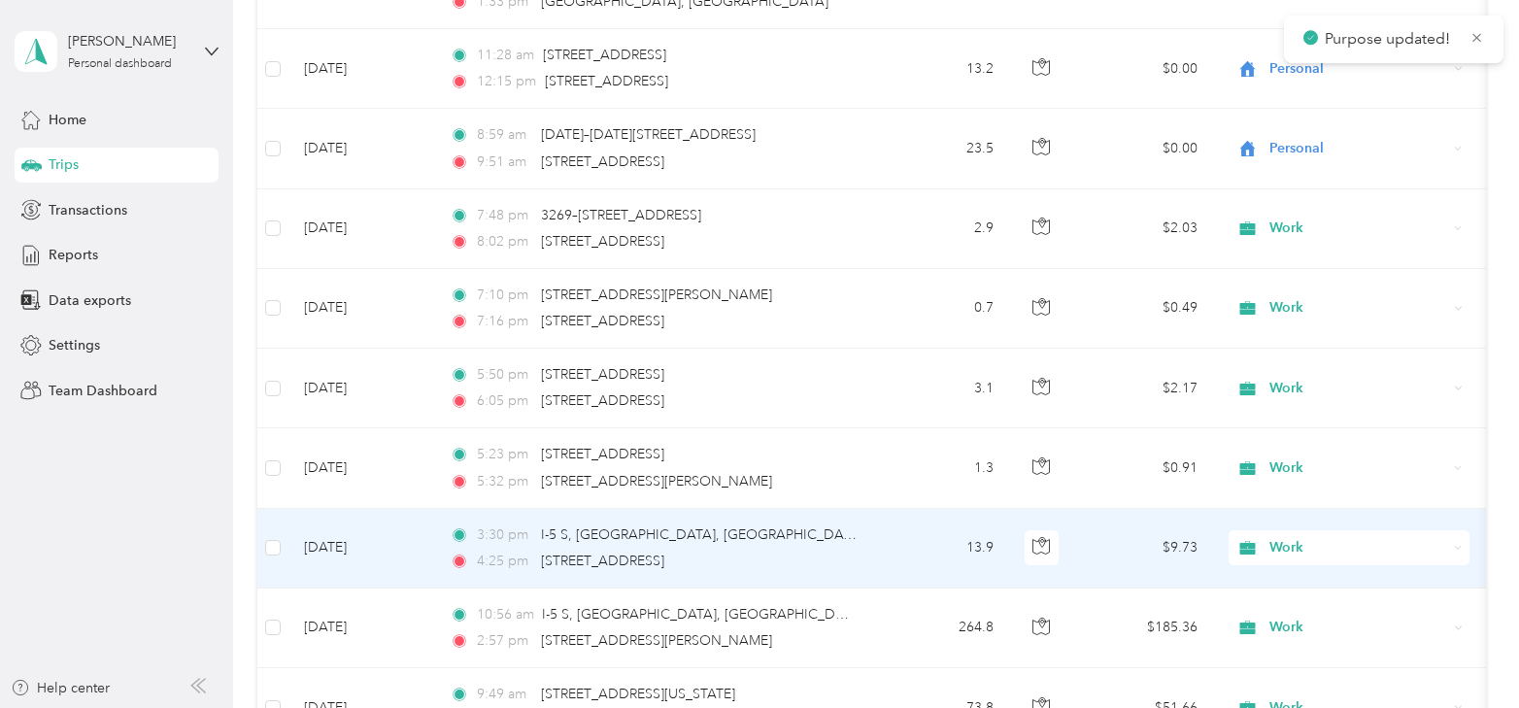
click at [1293, 537] on span "Work" at bounding box center [1359, 547] width 178 height 21
click at [1305, 295] on li "Personal" at bounding box center [1349, 289] width 241 height 34
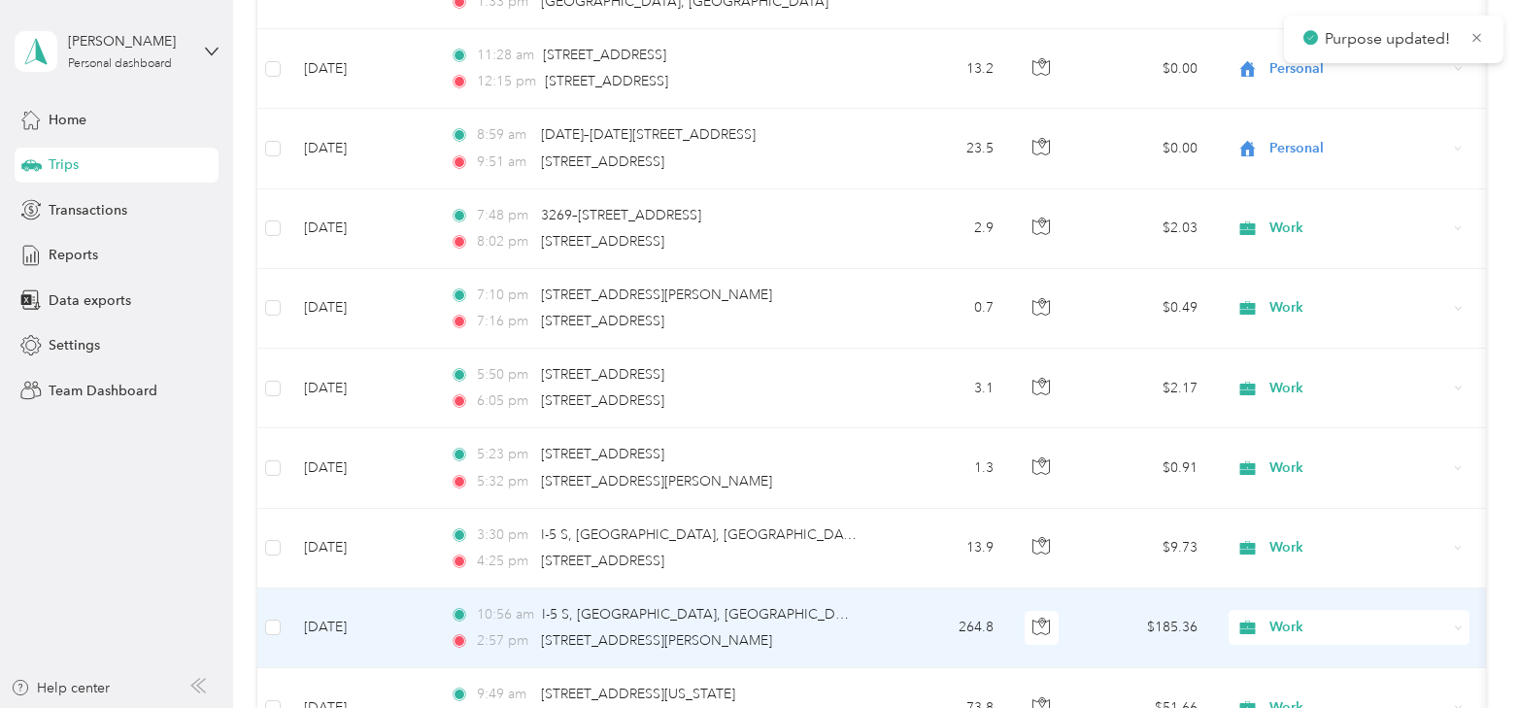
click at [1275, 617] on span "Work" at bounding box center [1359, 627] width 178 height 21
click at [1288, 359] on span "Personal" at bounding box center [1366, 368] width 180 height 20
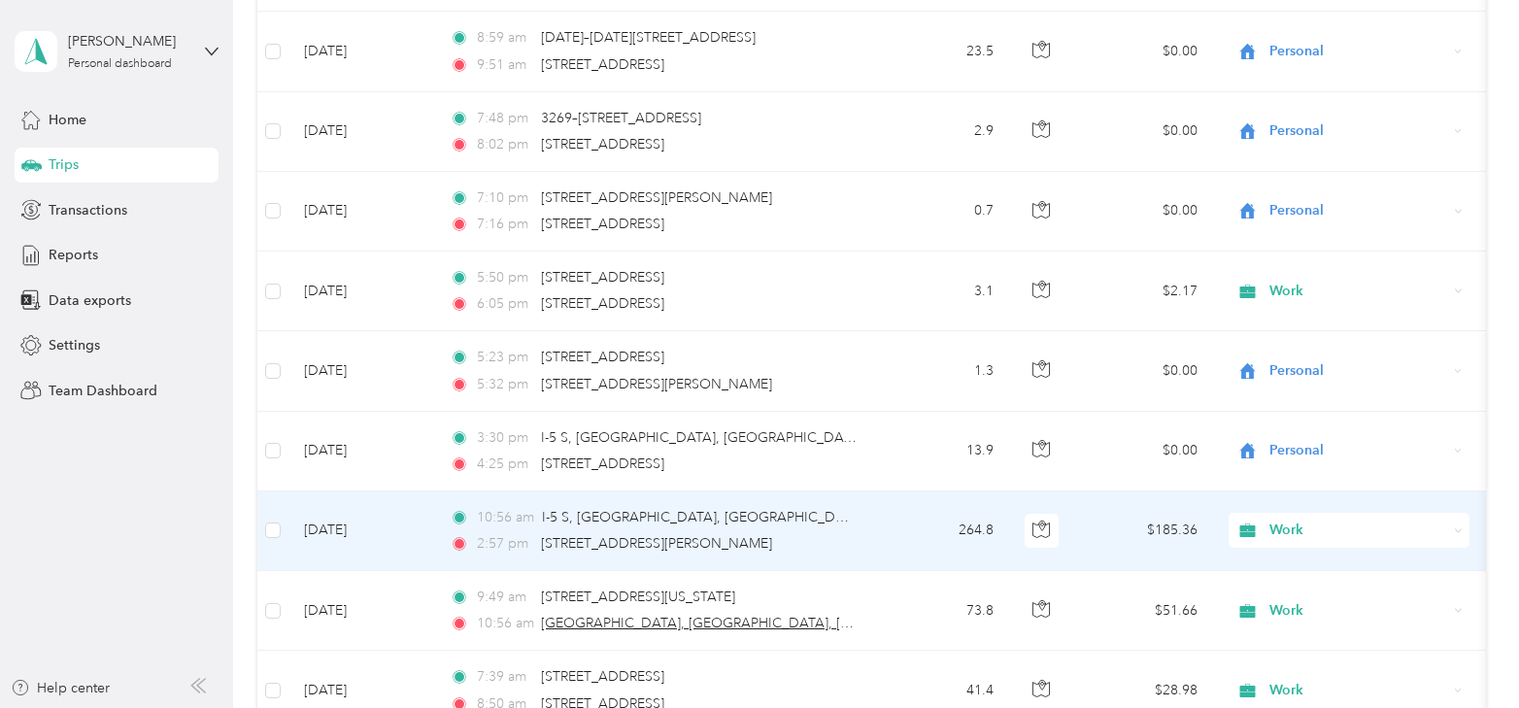
scroll to position [3387, 0]
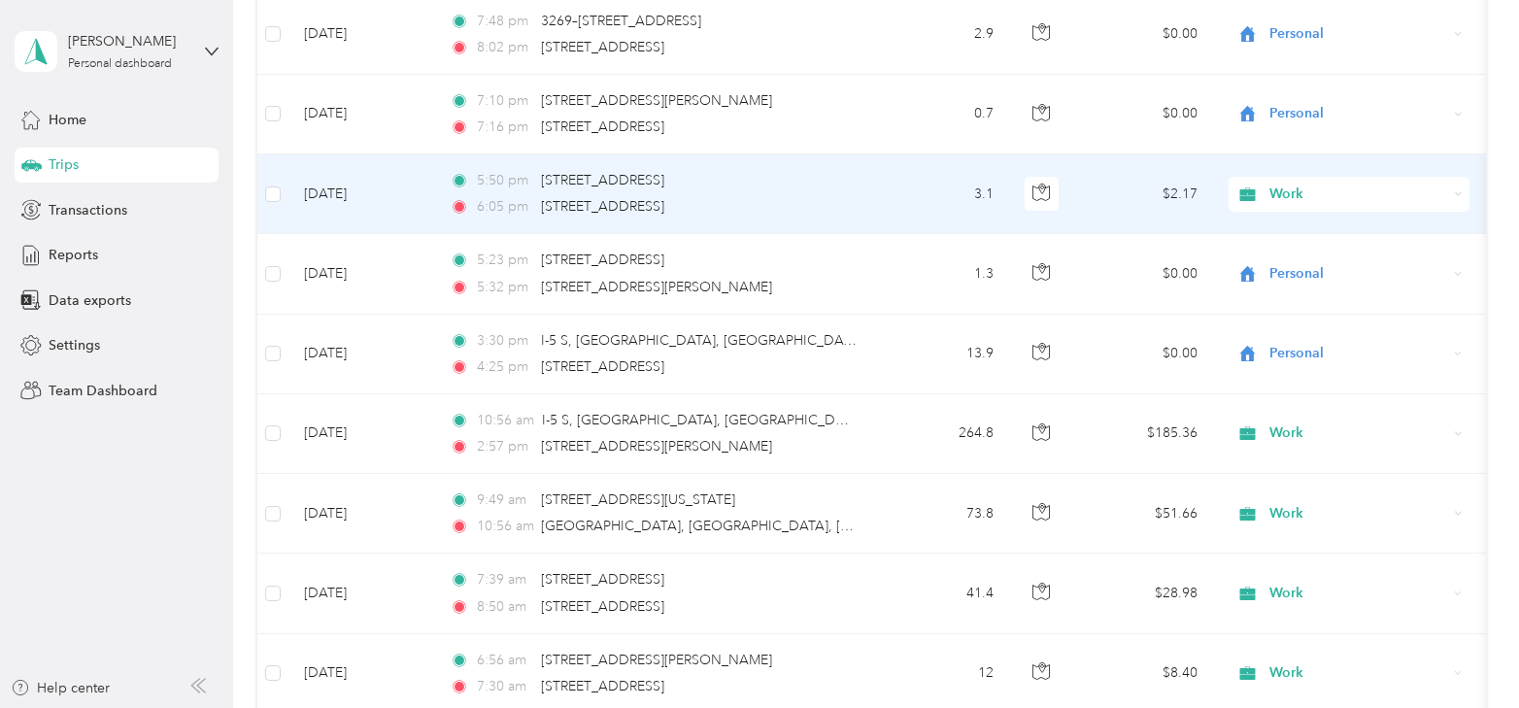
click at [1272, 177] on div "Work" at bounding box center [1349, 194] width 241 height 35
click at [1278, 237] on span "Personal" at bounding box center [1366, 246] width 180 height 20
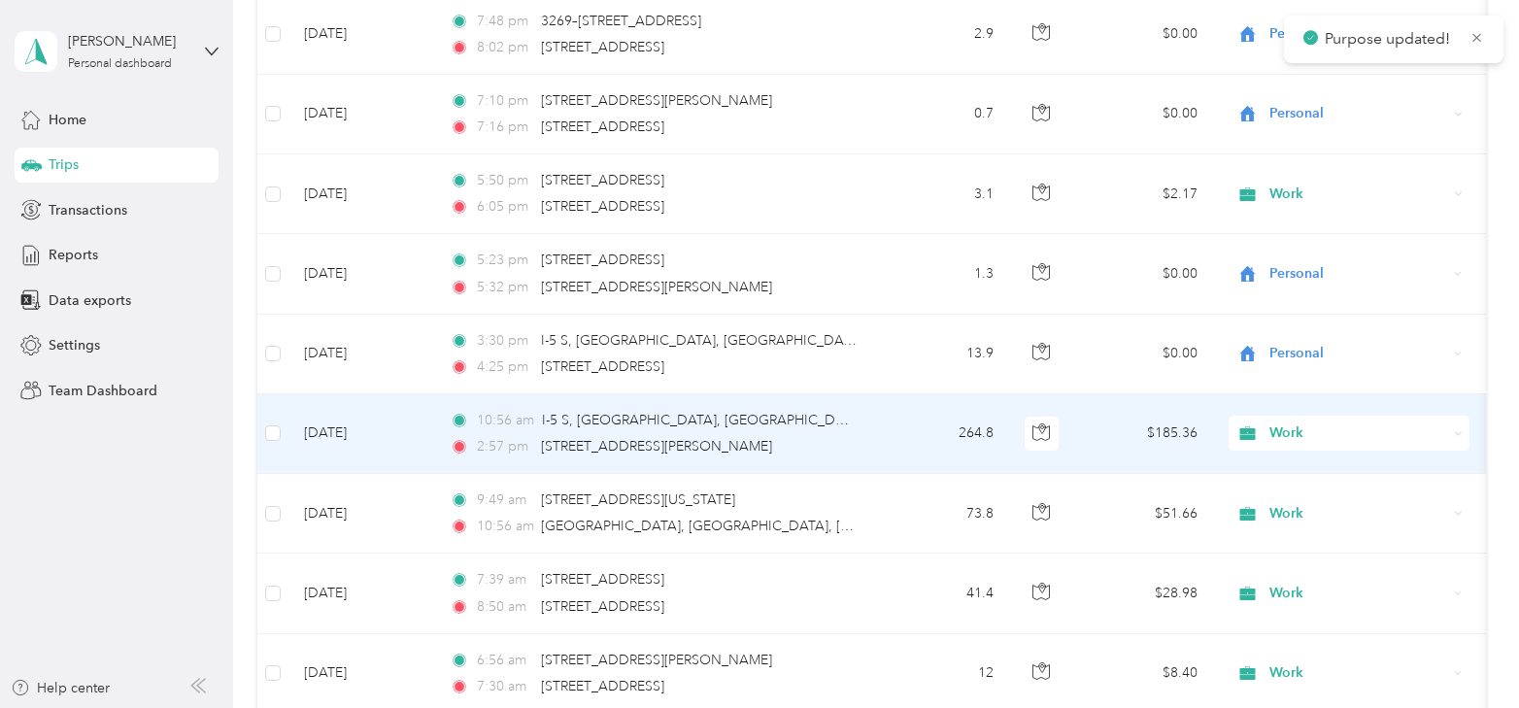
click at [1288, 416] on div "Work" at bounding box center [1349, 433] width 241 height 35
click at [1293, 486] on span "Personal" at bounding box center [1366, 477] width 180 height 20
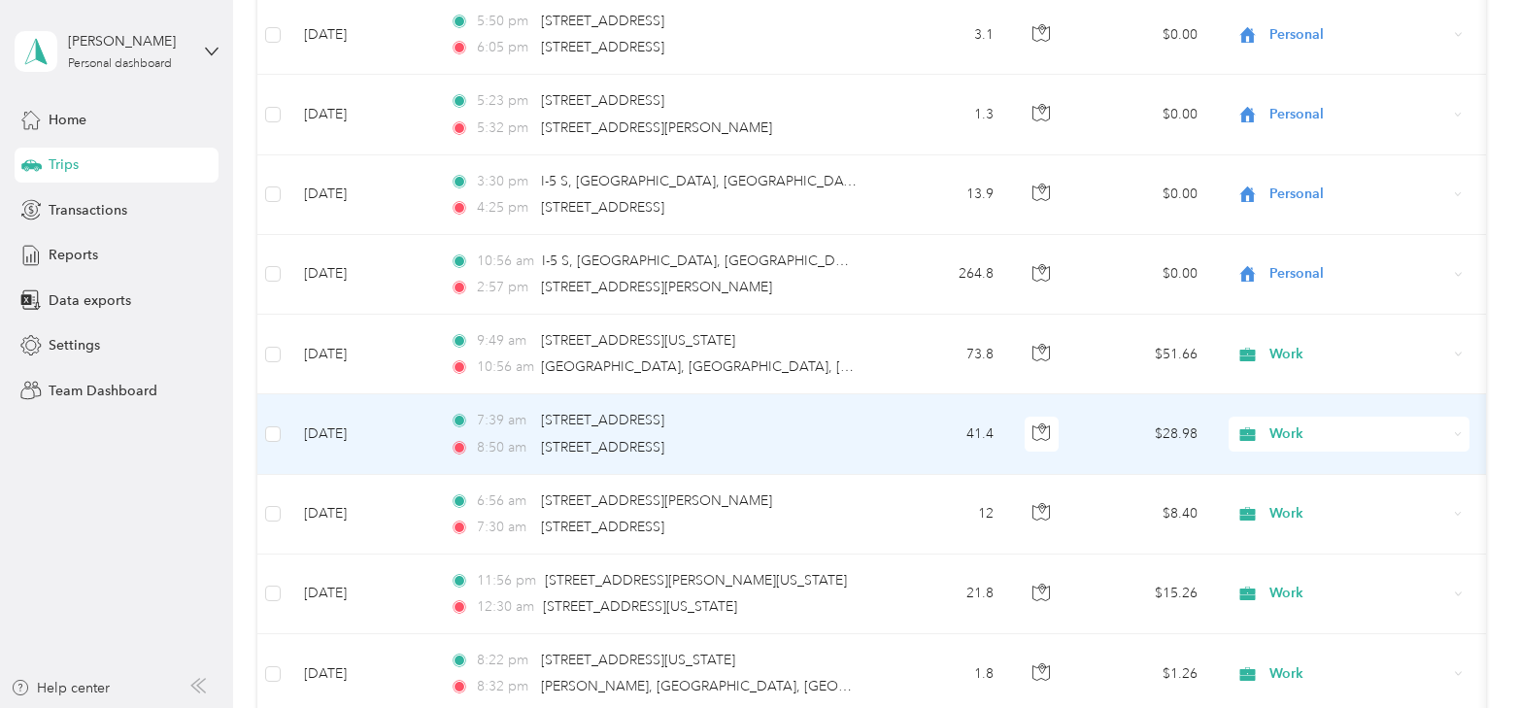
scroll to position [3582, 0]
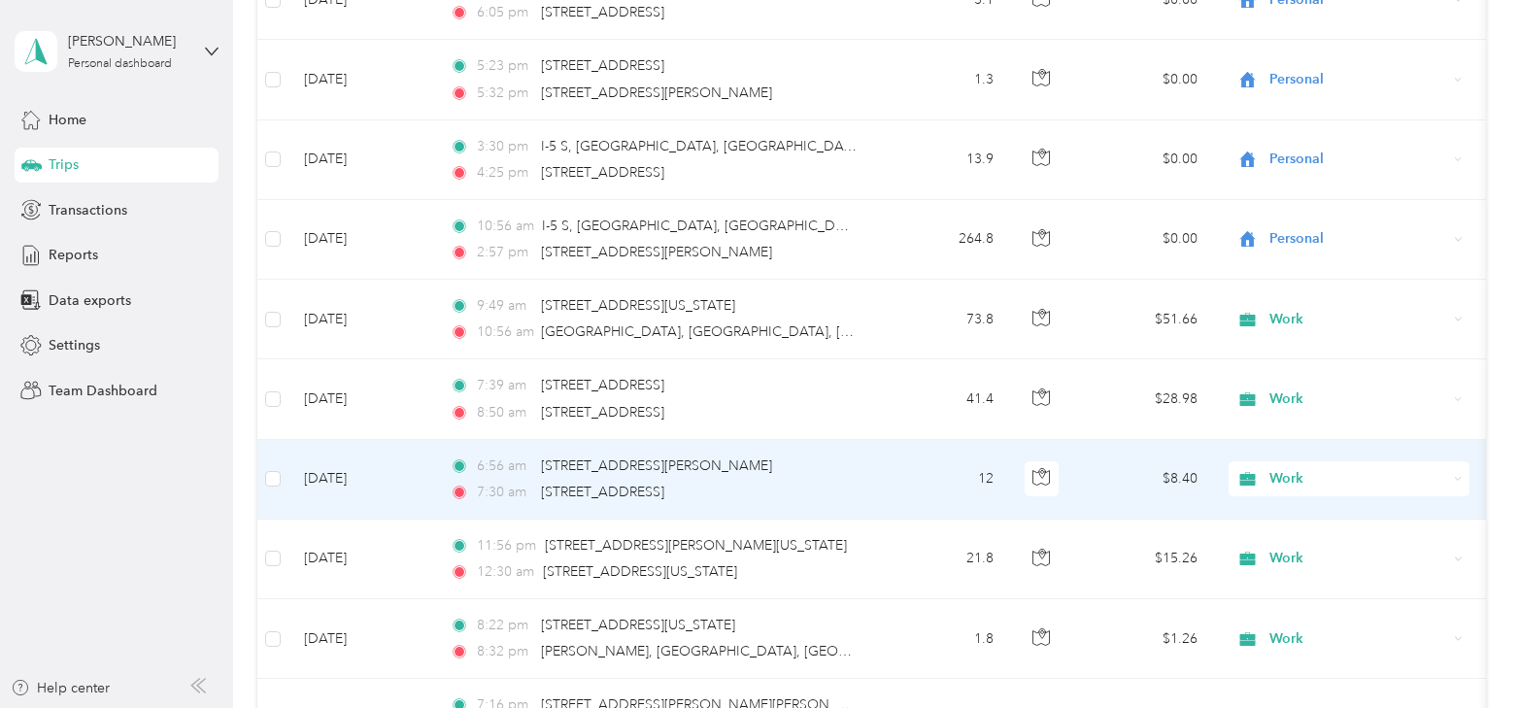
click at [355, 457] on td "[DATE]" at bounding box center [362, 480] width 146 height 80
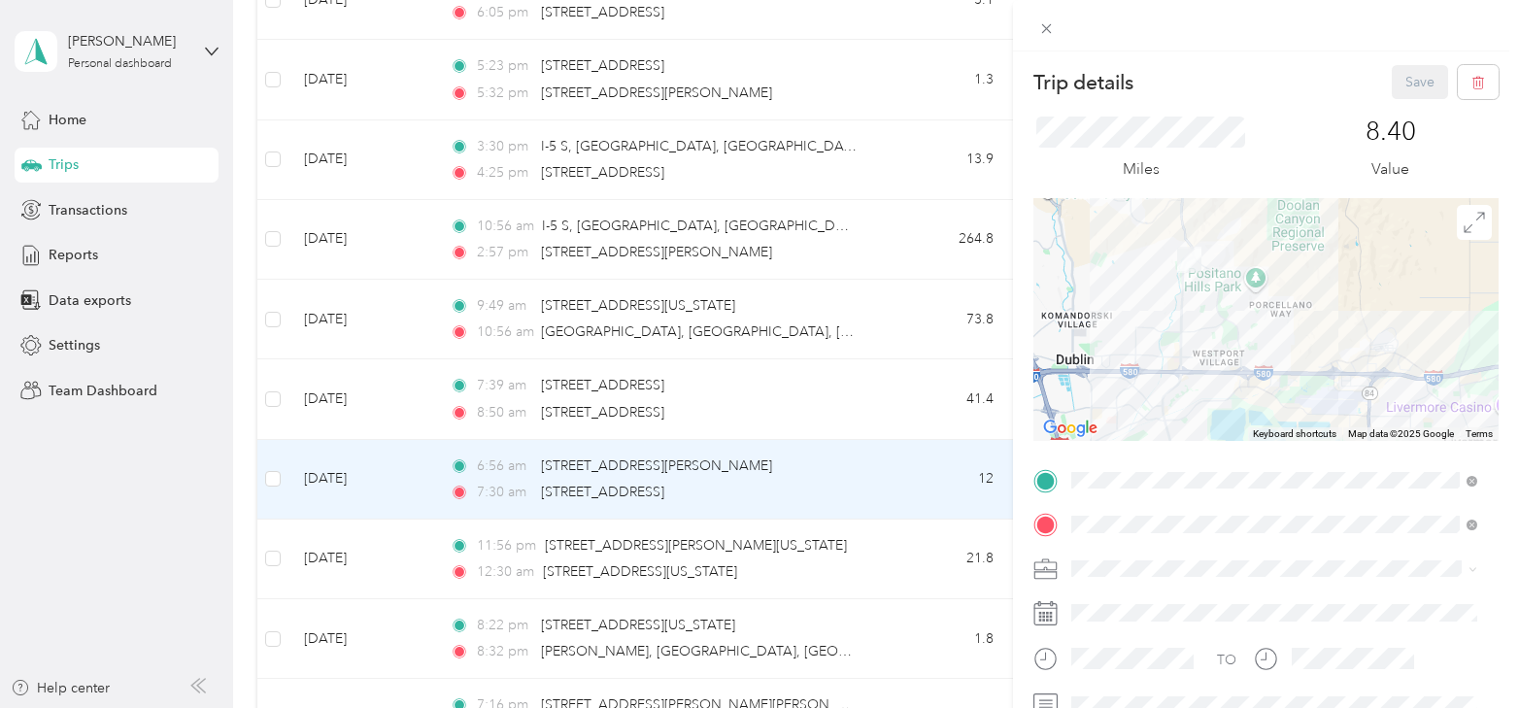
click at [361, 377] on div "Trip details Save This trip cannot be edited because it is either under review,…" at bounding box center [759, 354] width 1519 height 708
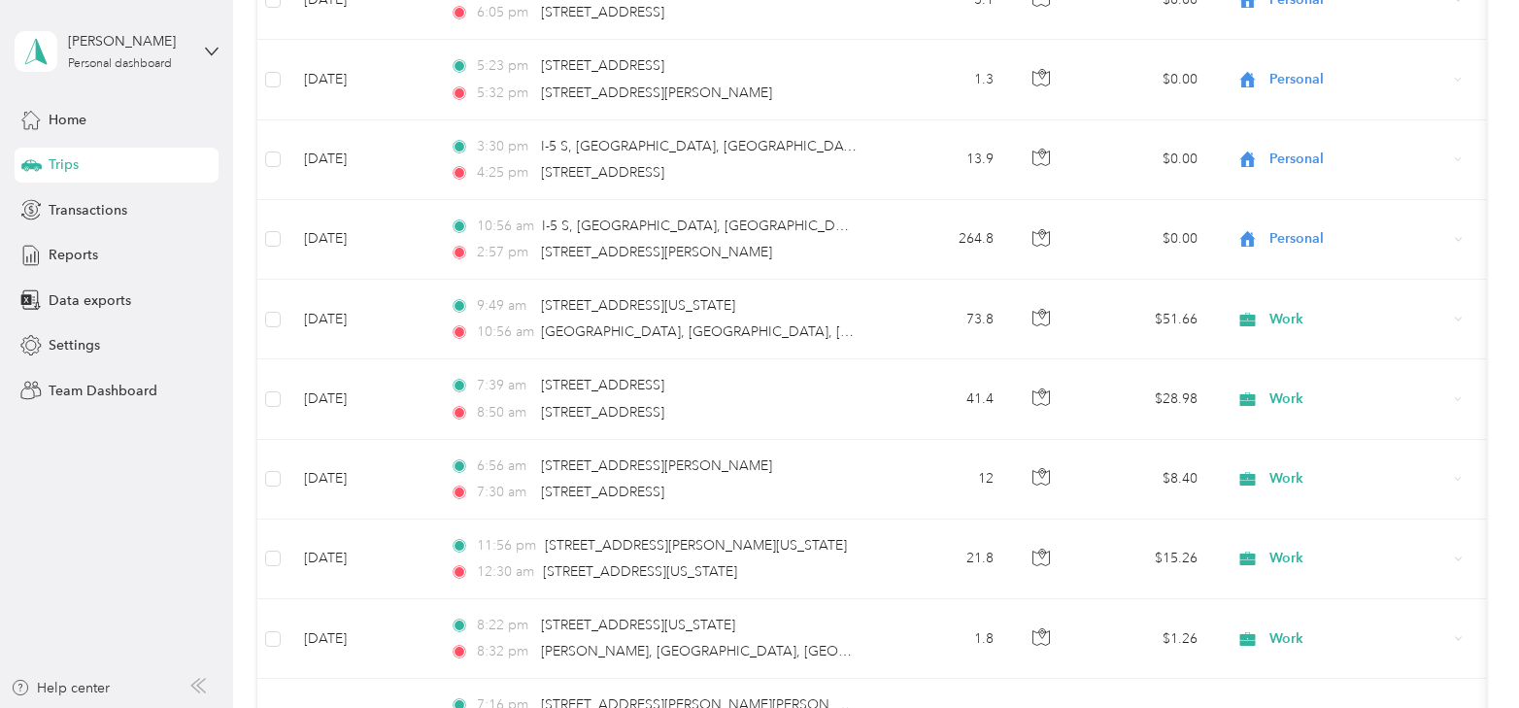
click at [361, 377] on div at bounding box center [759, 354] width 1519 height 708
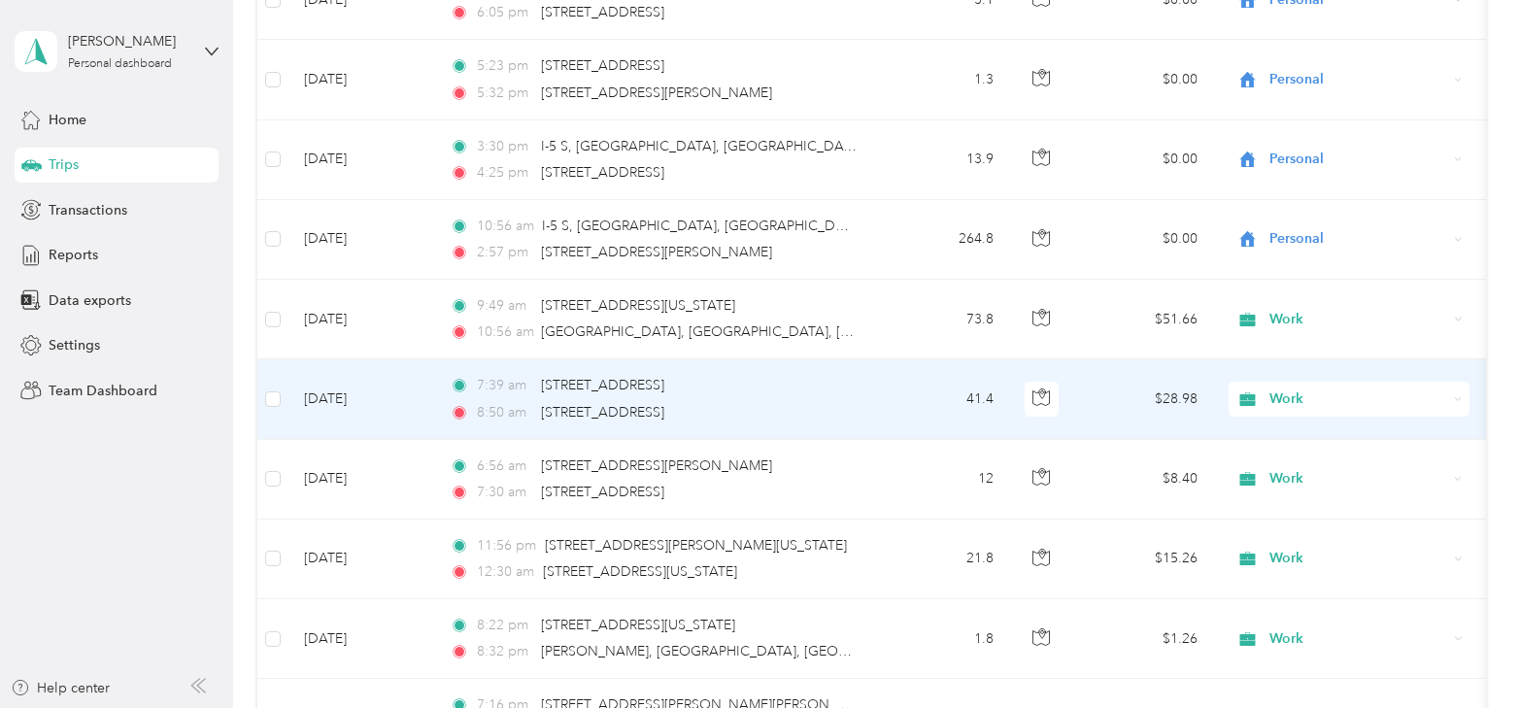
click at [361, 377] on td "[DATE]" at bounding box center [362, 399] width 146 height 80
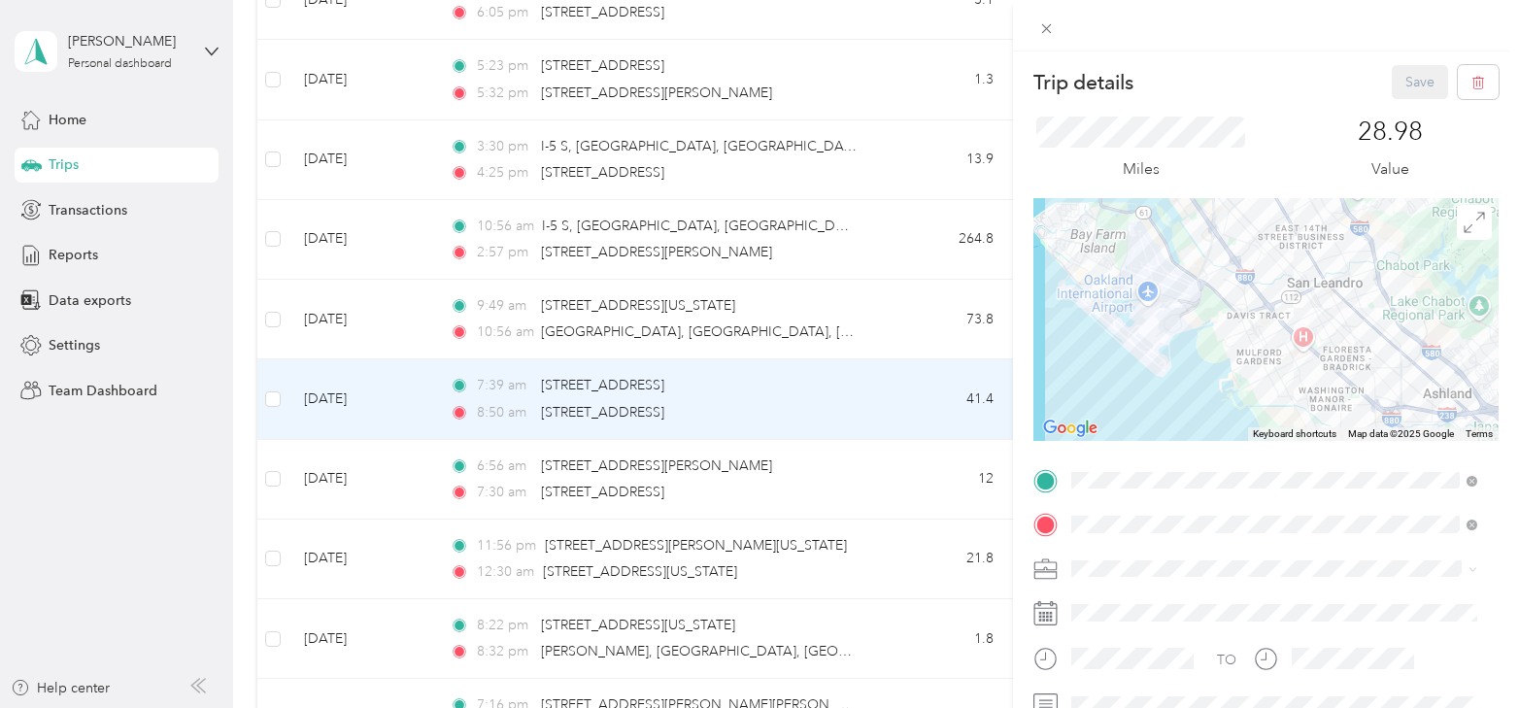
drag, startPoint x: 1124, startPoint y: 289, endPoint x: 1353, endPoint y: 314, distance: 230.5
click at [1353, 314] on div at bounding box center [1266, 319] width 465 height 243
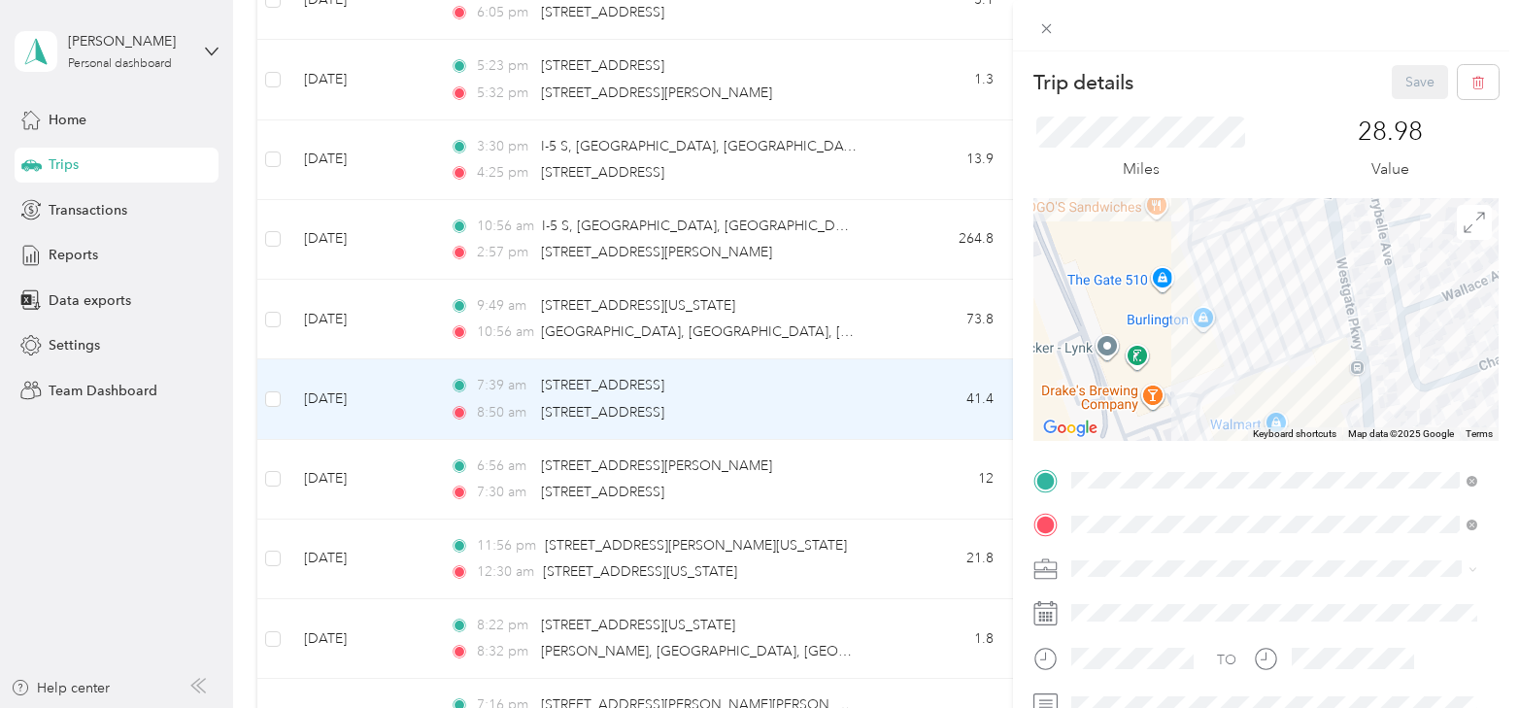
drag, startPoint x: 1267, startPoint y: 361, endPoint x: 1244, endPoint y: 210, distance: 153.2
click at [1244, 211] on div at bounding box center [1266, 319] width 465 height 243
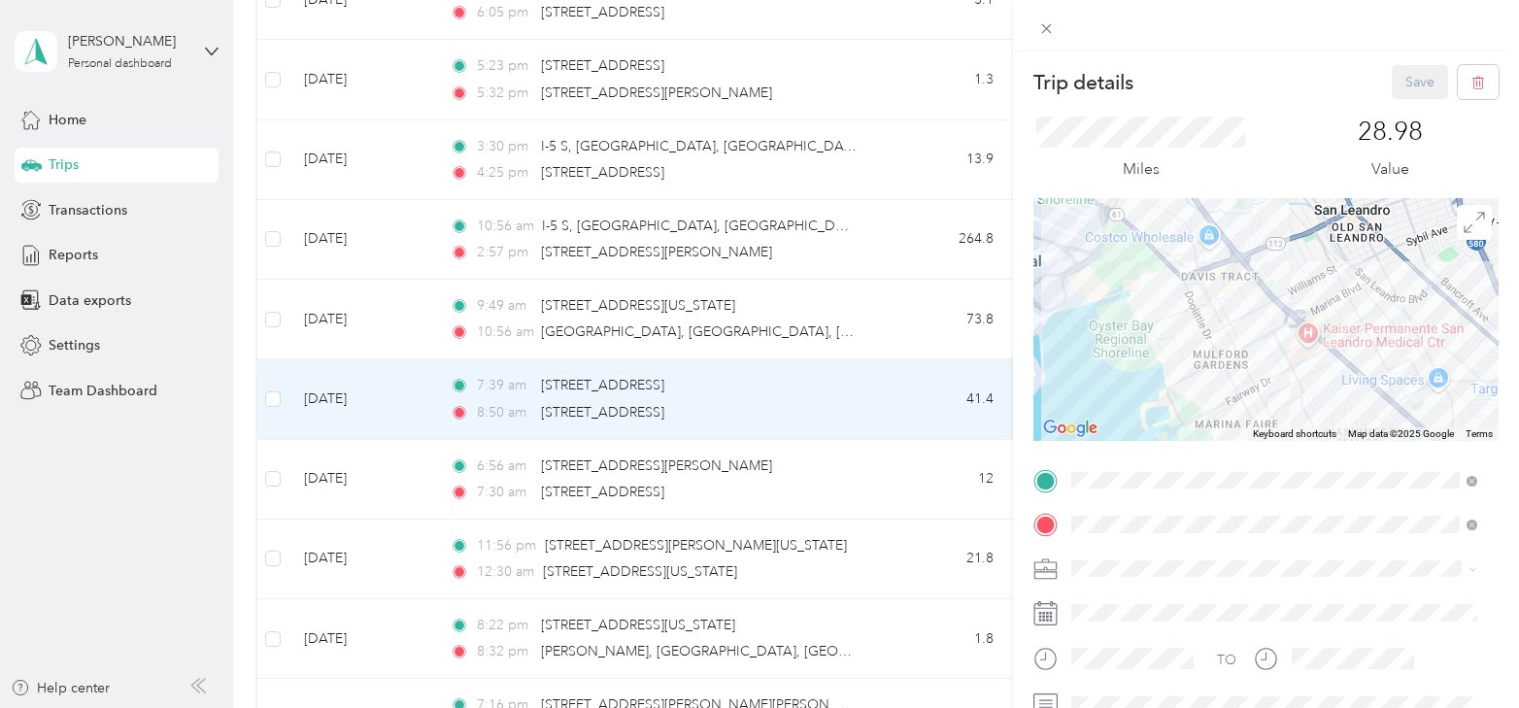
drag, startPoint x: 1334, startPoint y: 371, endPoint x: 1263, endPoint y: 295, distance: 103.8
click at [1263, 295] on div at bounding box center [1266, 319] width 465 height 243
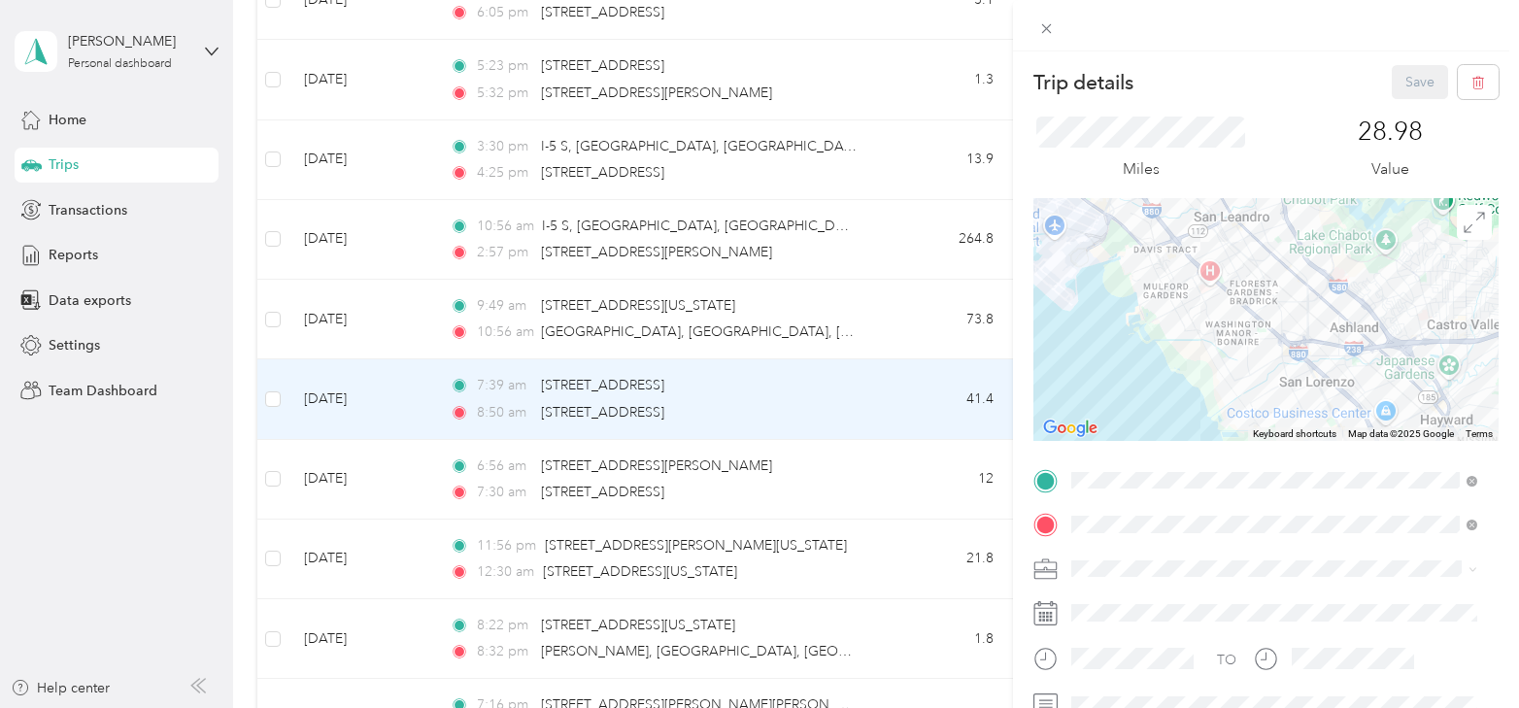
drag, startPoint x: 1347, startPoint y: 353, endPoint x: 1269, endPoint y: 326, distance: 82.9
click at [1269, 326] on div at bounding box center [1266, 319] width 465 height 243
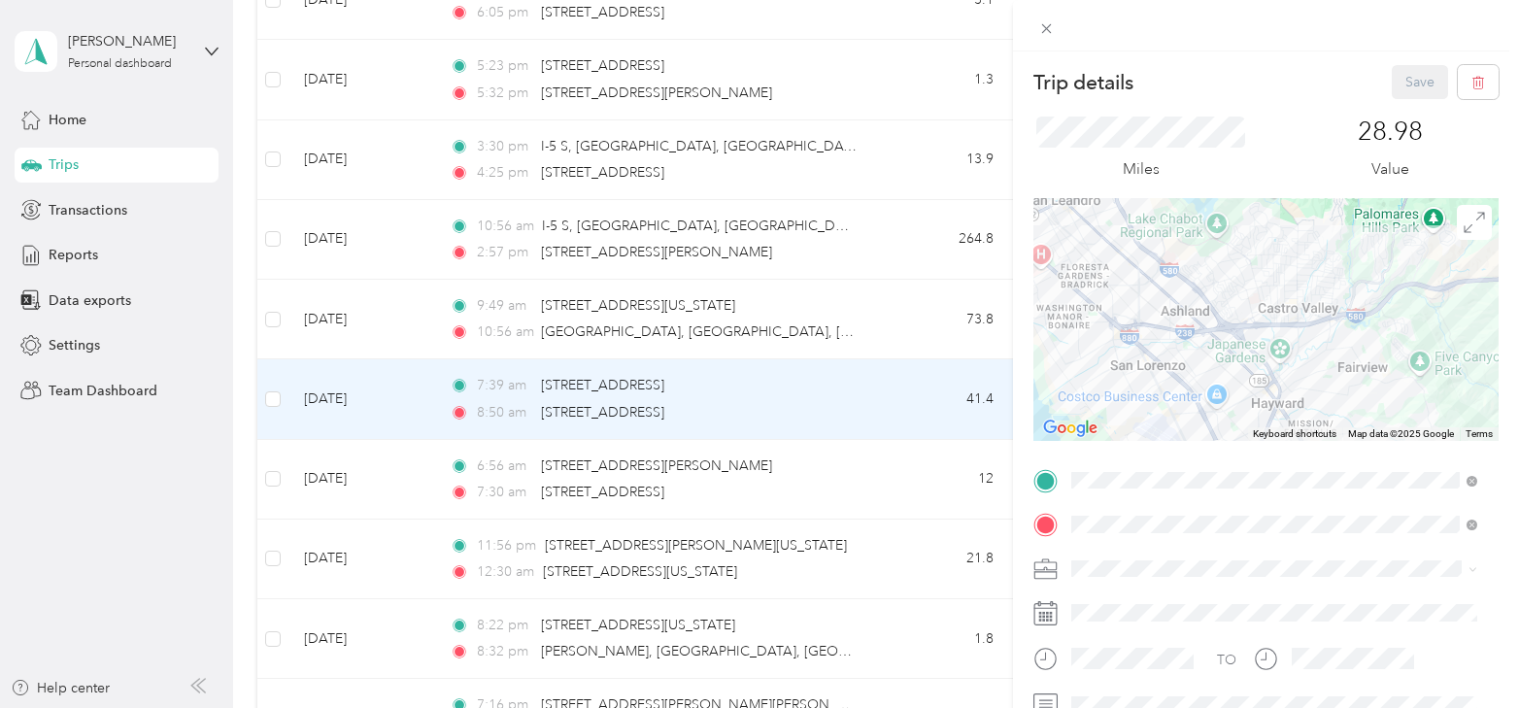
drag, startPoint x: 1313, startPoint y: 337, endPoint x: 1146, endPoint y: 319, distance: 168.1
click at [1146, 321] on div at bounding box center [1266, 319] width 465 height 243
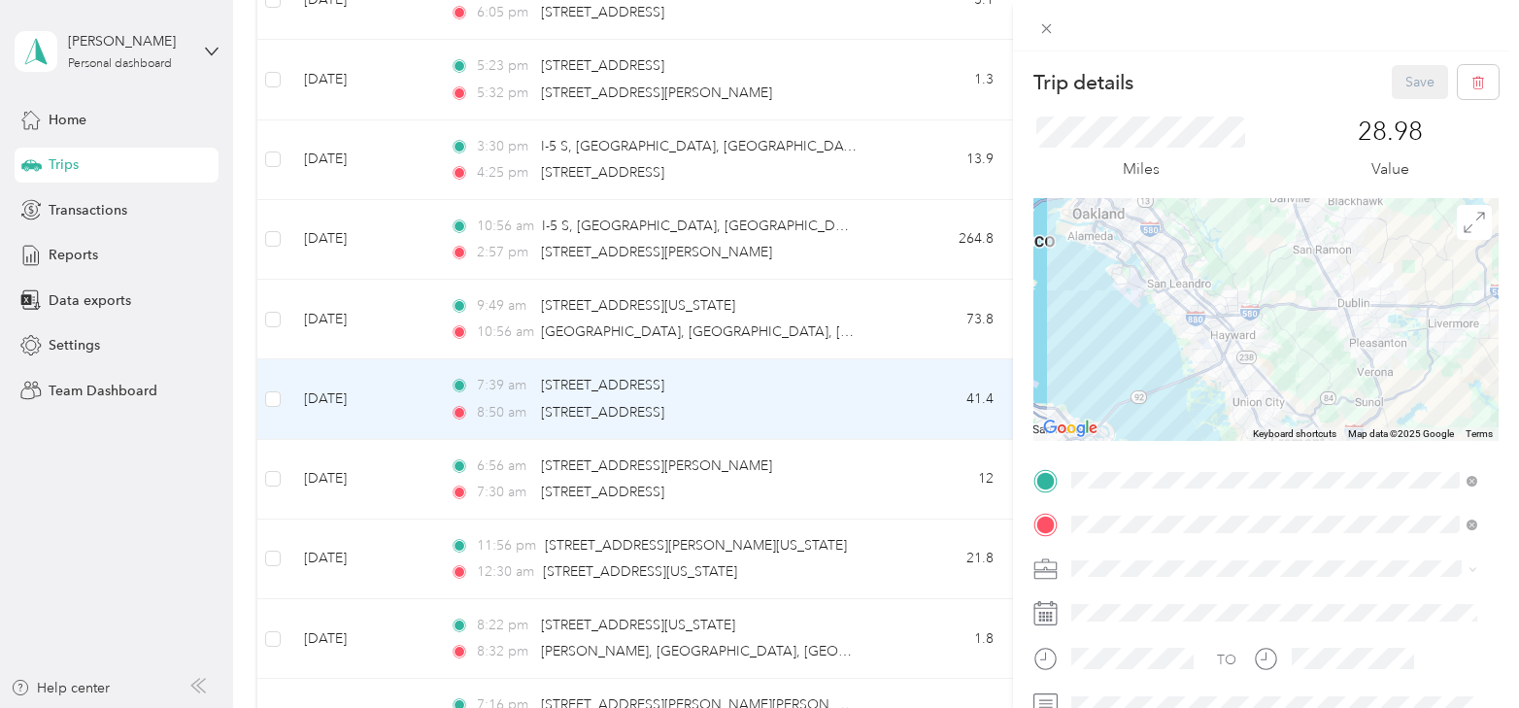
drag, startPoint x: 1279, startPoint y: 336, endPoint x: 1269, endPoint y: 325, distance: 15.1
click at [1269, 325] on div at bounding box center [1266, 319] width 465 height 243
click at [1404, 85] on button "Save" at bounding box center [1420, 82] width 56 height 34
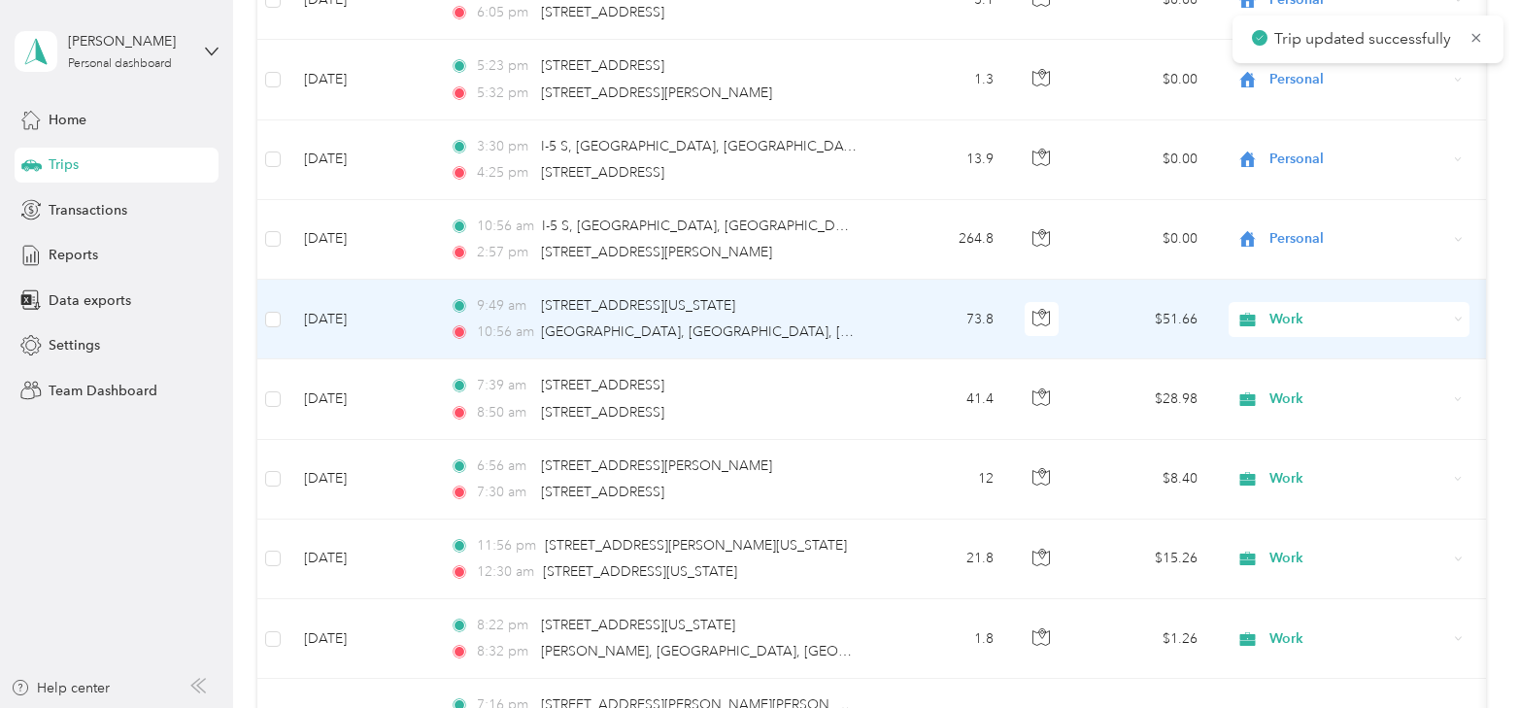
click at [902, 317] on td "73.8" at bounding box center [945, 320] width 128 height 80
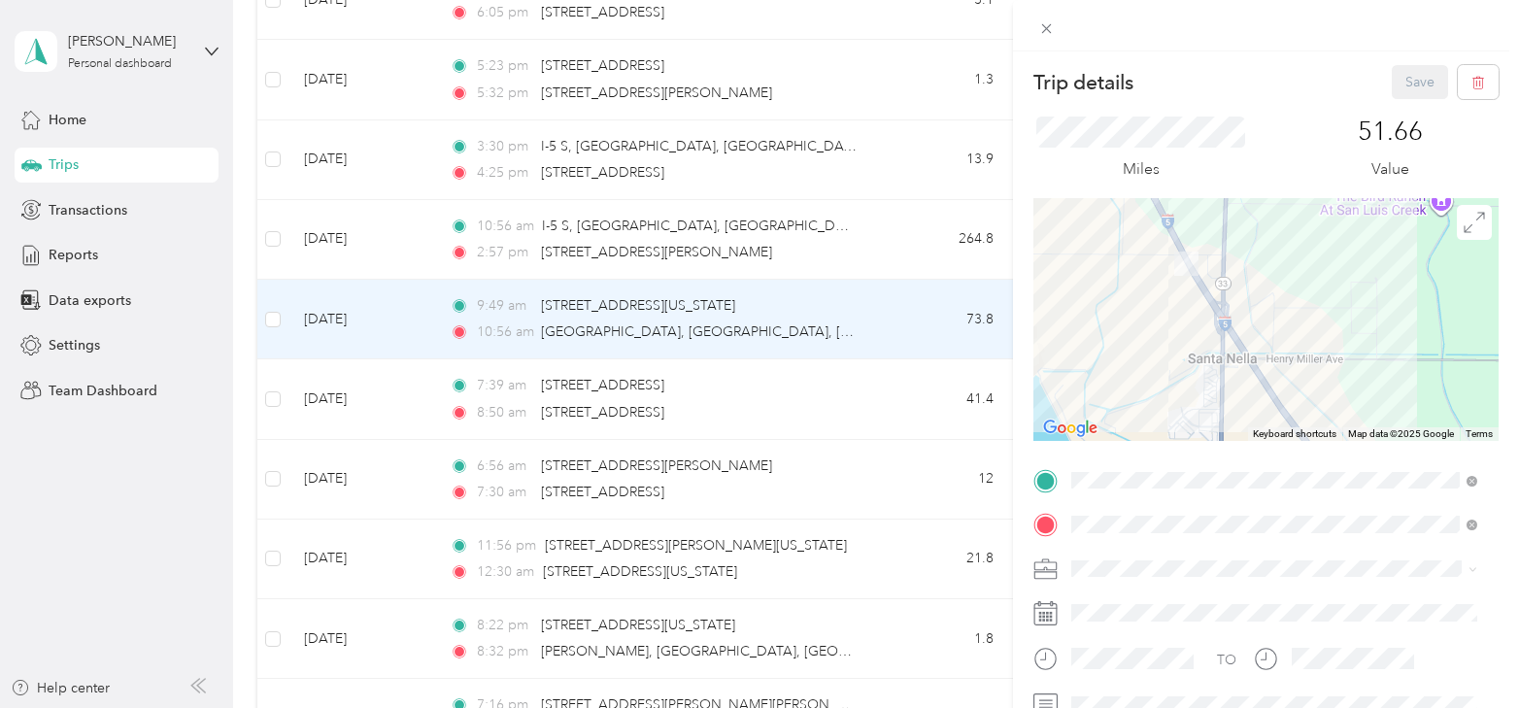
click at [715, 211] on div "Trip details Save This trip cannot be edited because it is either under review,…" at bounding box center [759, 354] width 1519 height 708
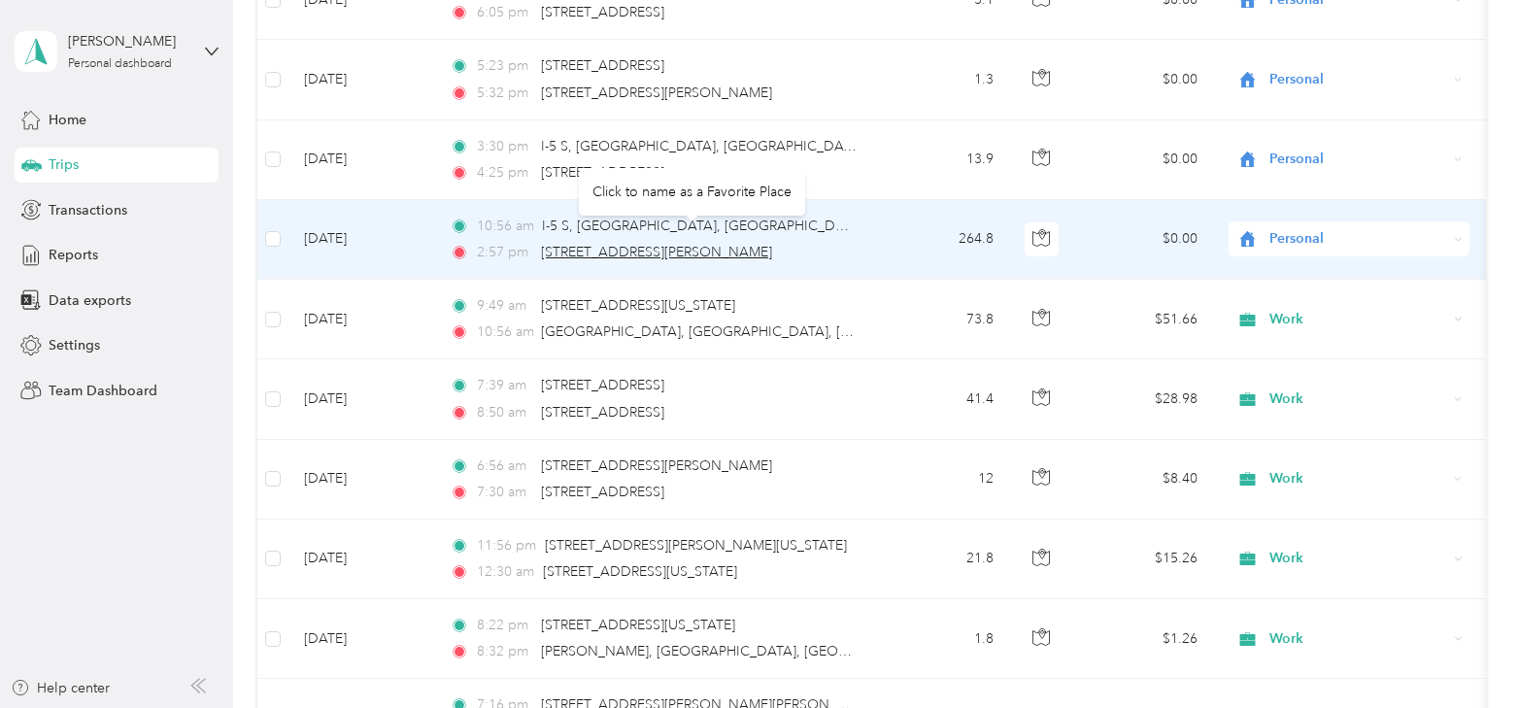
click at [772, 244] on span "[STREET_ADDRESS][PERSON_NAME]" at bounding box center [656, 252] width 231 height 17
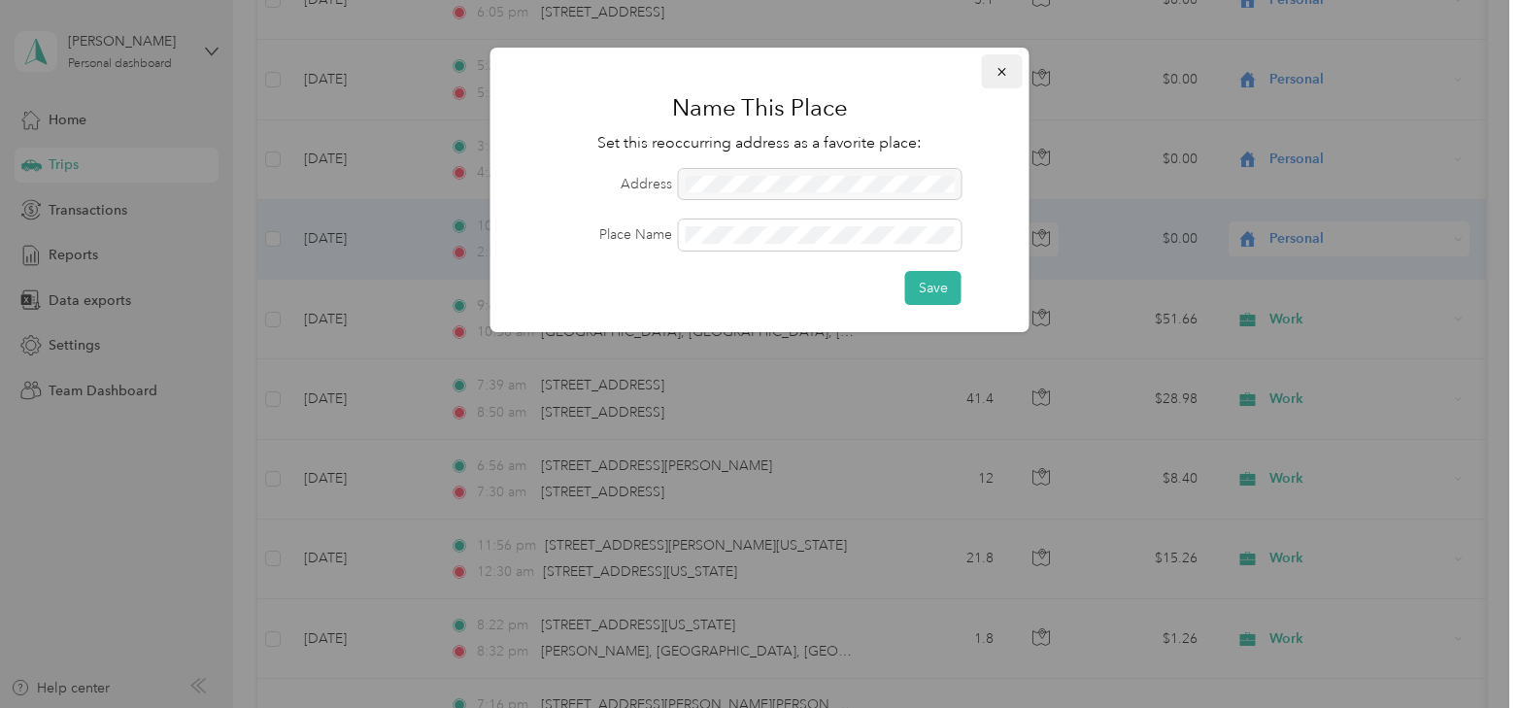
click at [1003, 69] on icon "button" at bounding box center [1003, 72] width 14 height 14
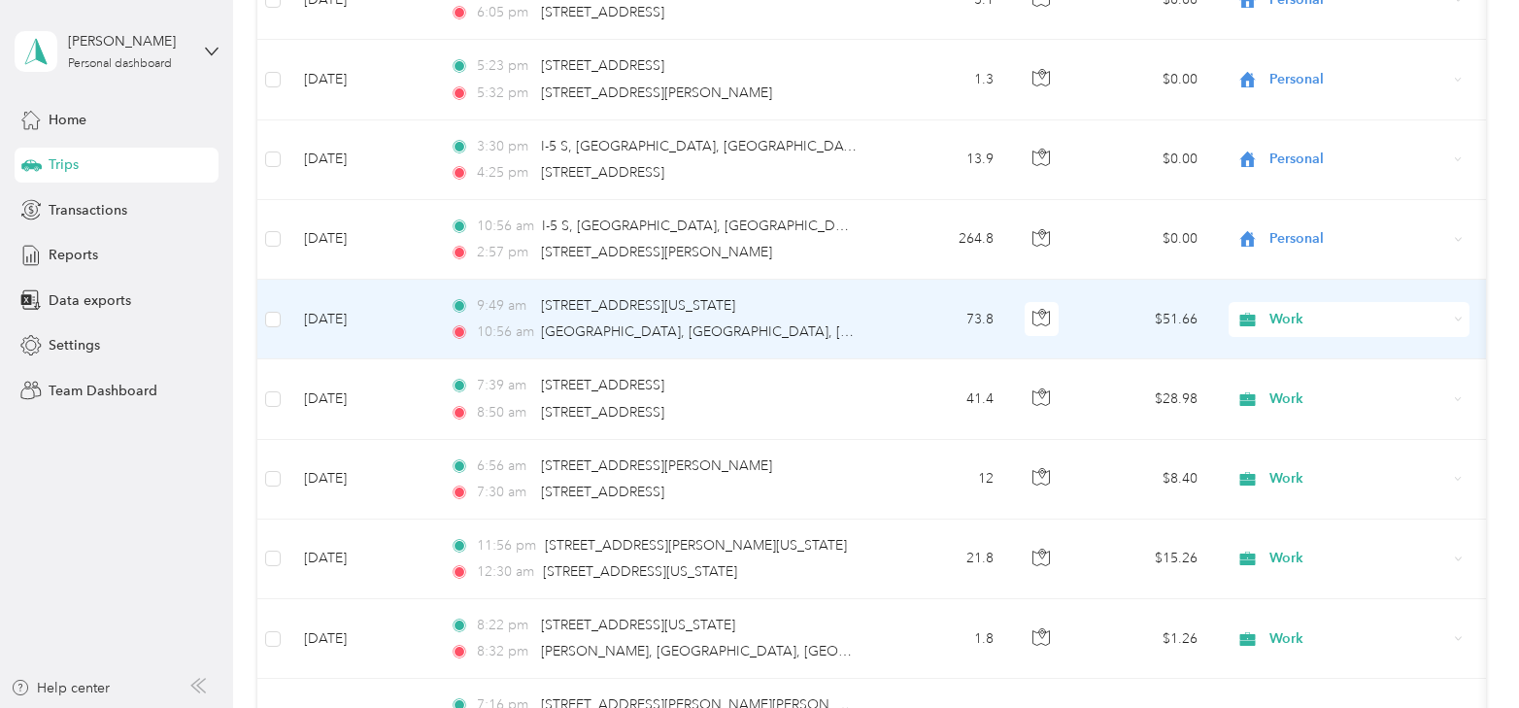
click at [1285, 309] on span "Work" at bounding box center [1359, 319] width 178 height 21
click at [1304, 366] on span "Personal" at bounding box center [1366, 367] width 180 height 20
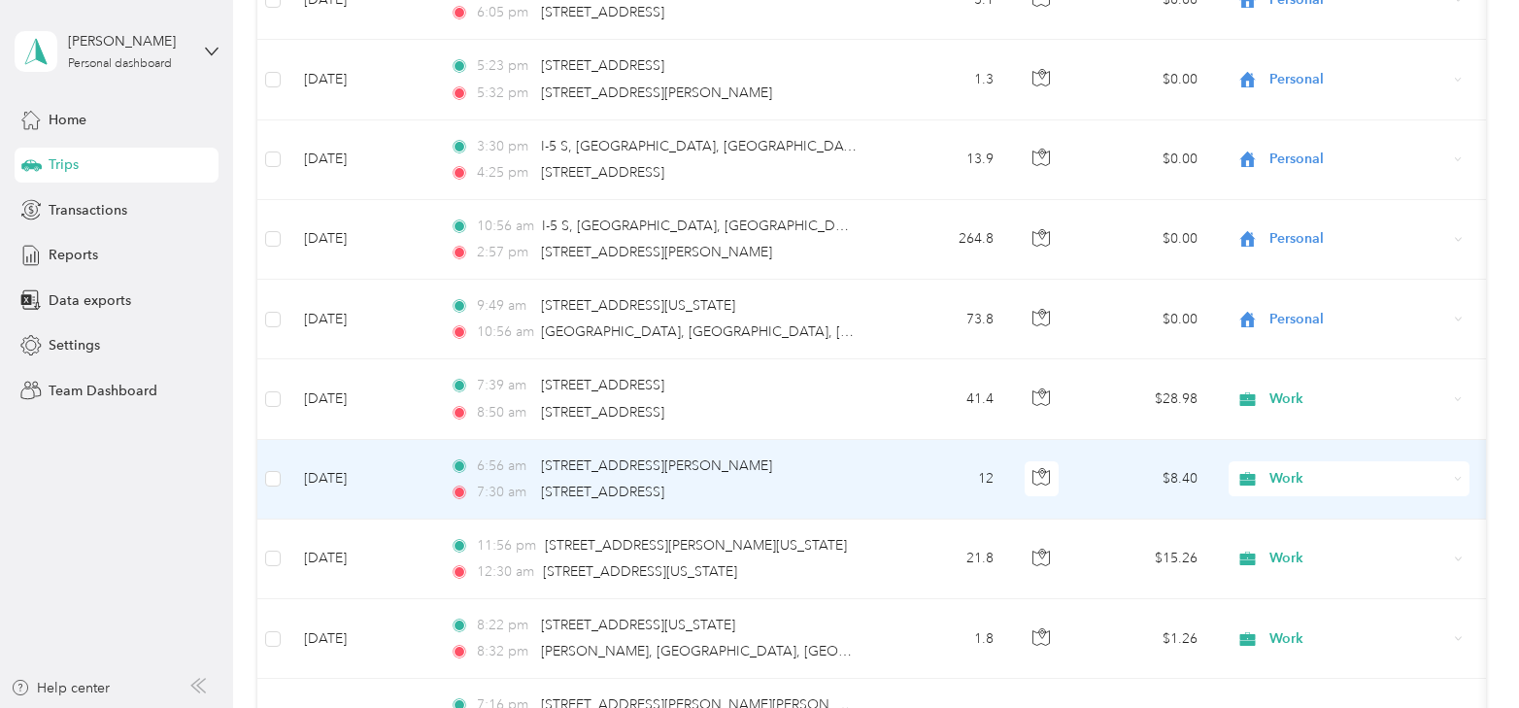
click at [340, 458] on td "[DATE]" at bounding box center [362, 480] width 146 height 80
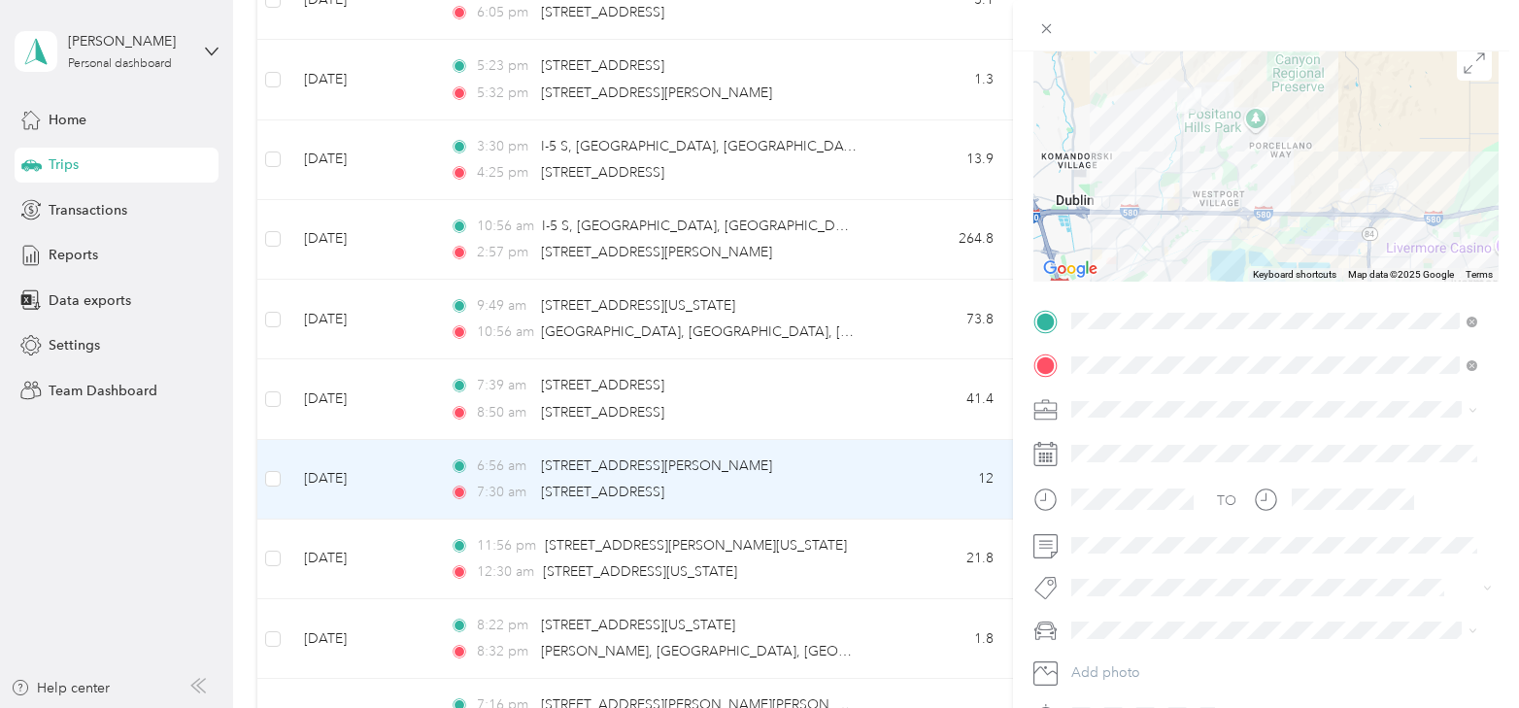
scroll to position [194, 0]
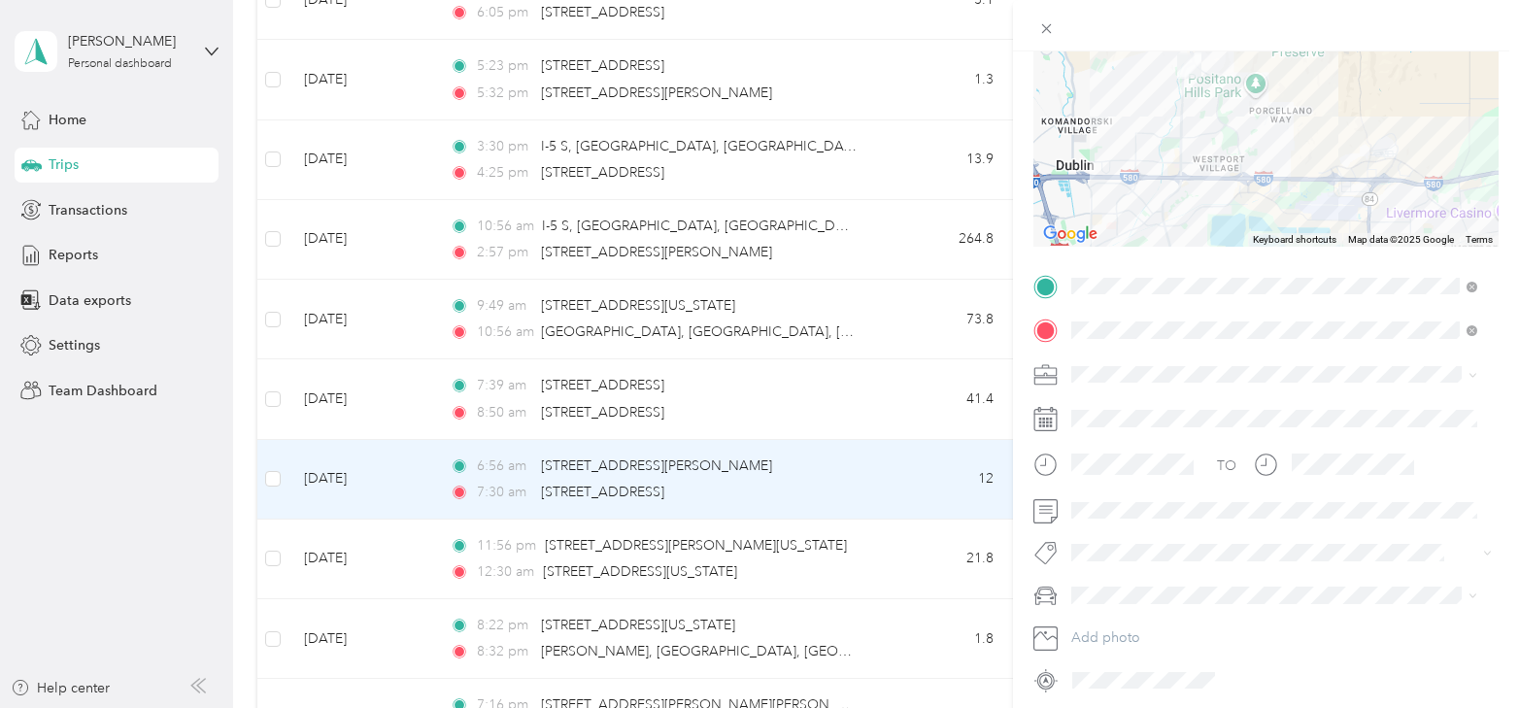
click at [1142, 532] on div "TO Add photo" at bounding box center [1266, 483] width 465 height 425
click at [1144, 524] on span at bounding box center [1282, 510] width 434 height 31
click at [1458, 479] on div "TO" at bounding box center [1266, 472] width 465 height 48
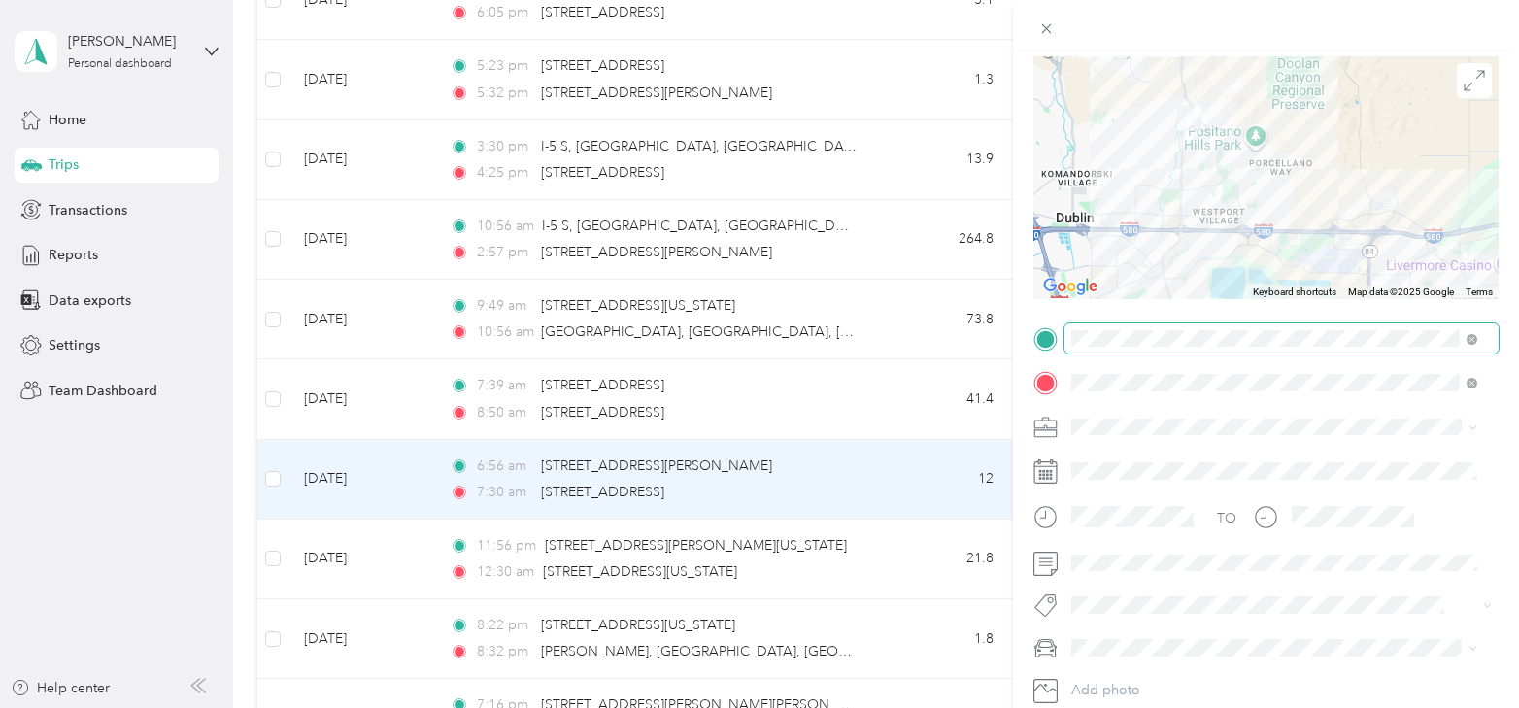
scroll to position [0, 0]
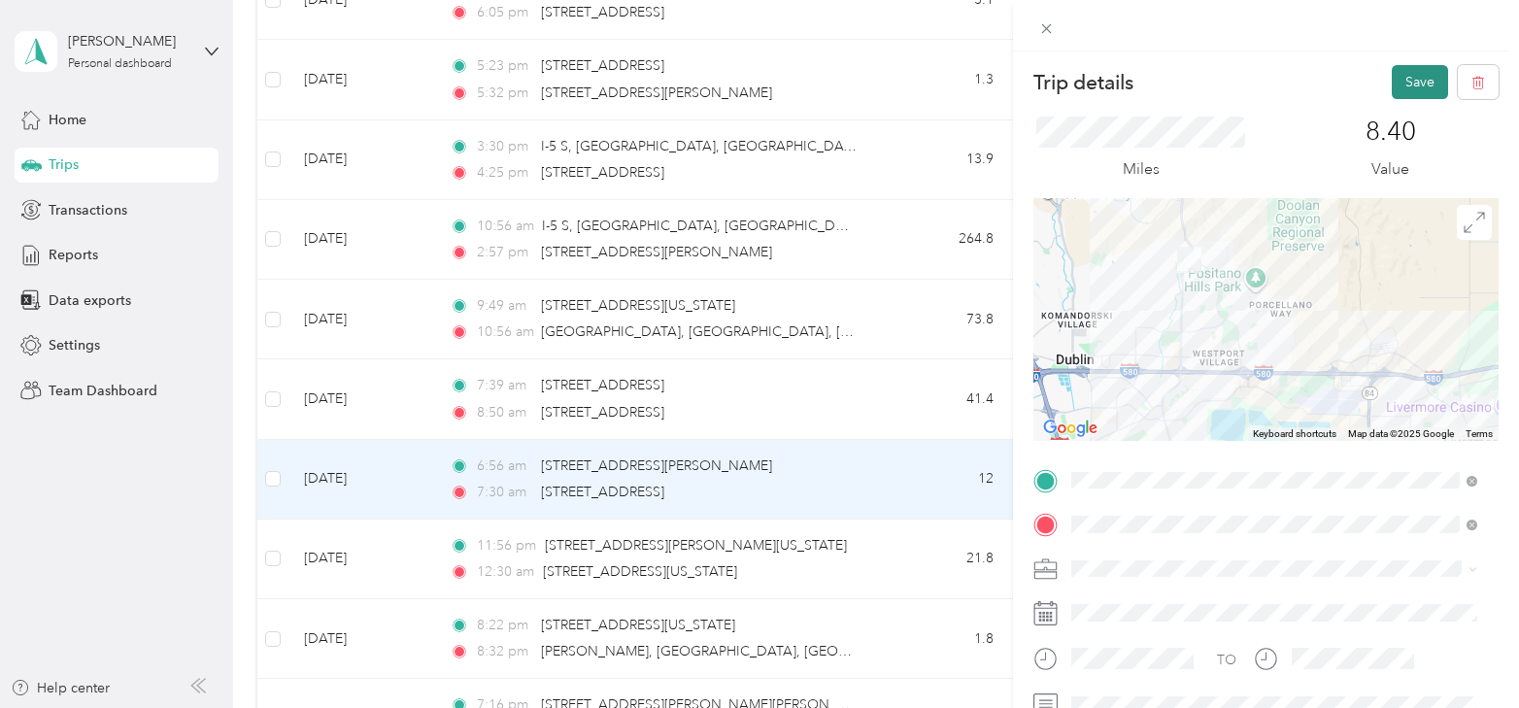
click at [1406, 85] on button "Save" at bounding box center [1420, 82] width 56 height 34
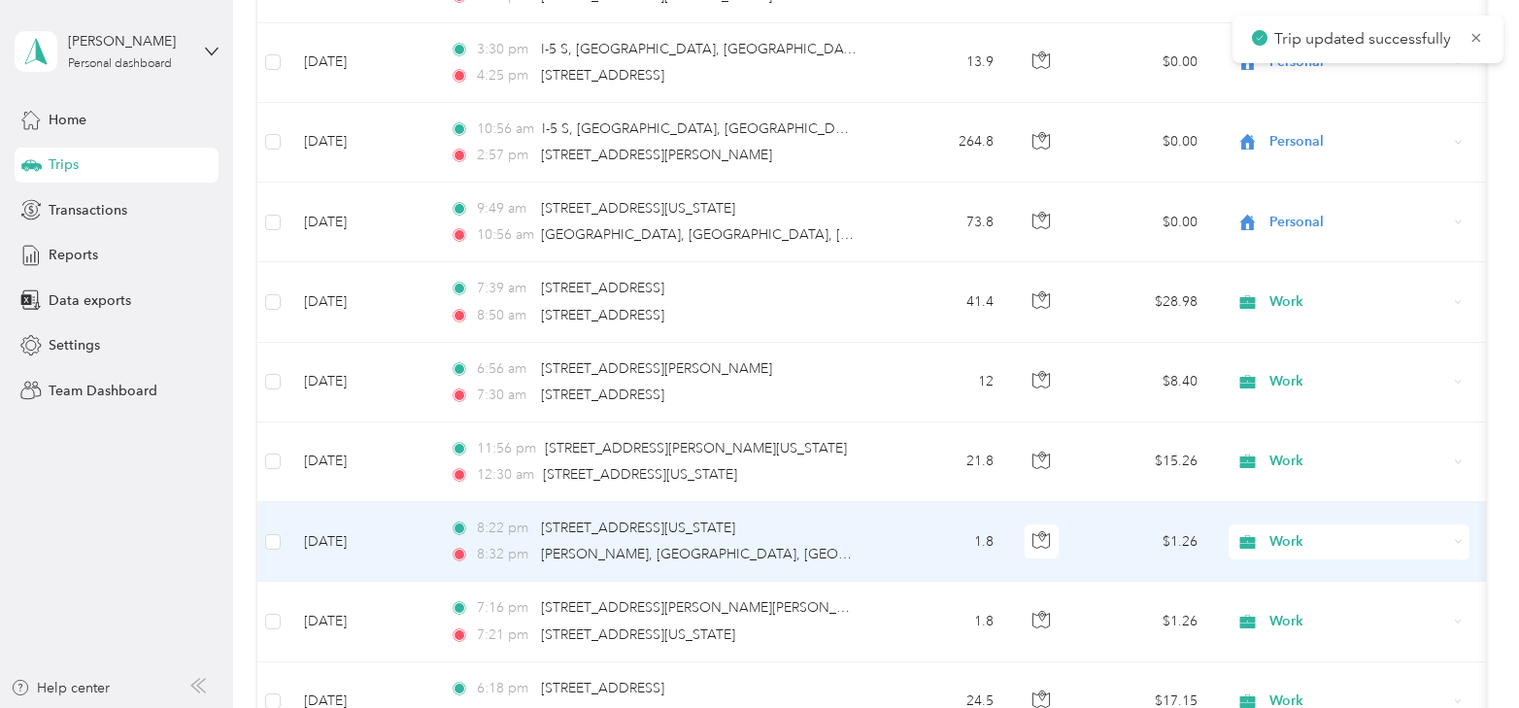
scroll to position [3776, 0]
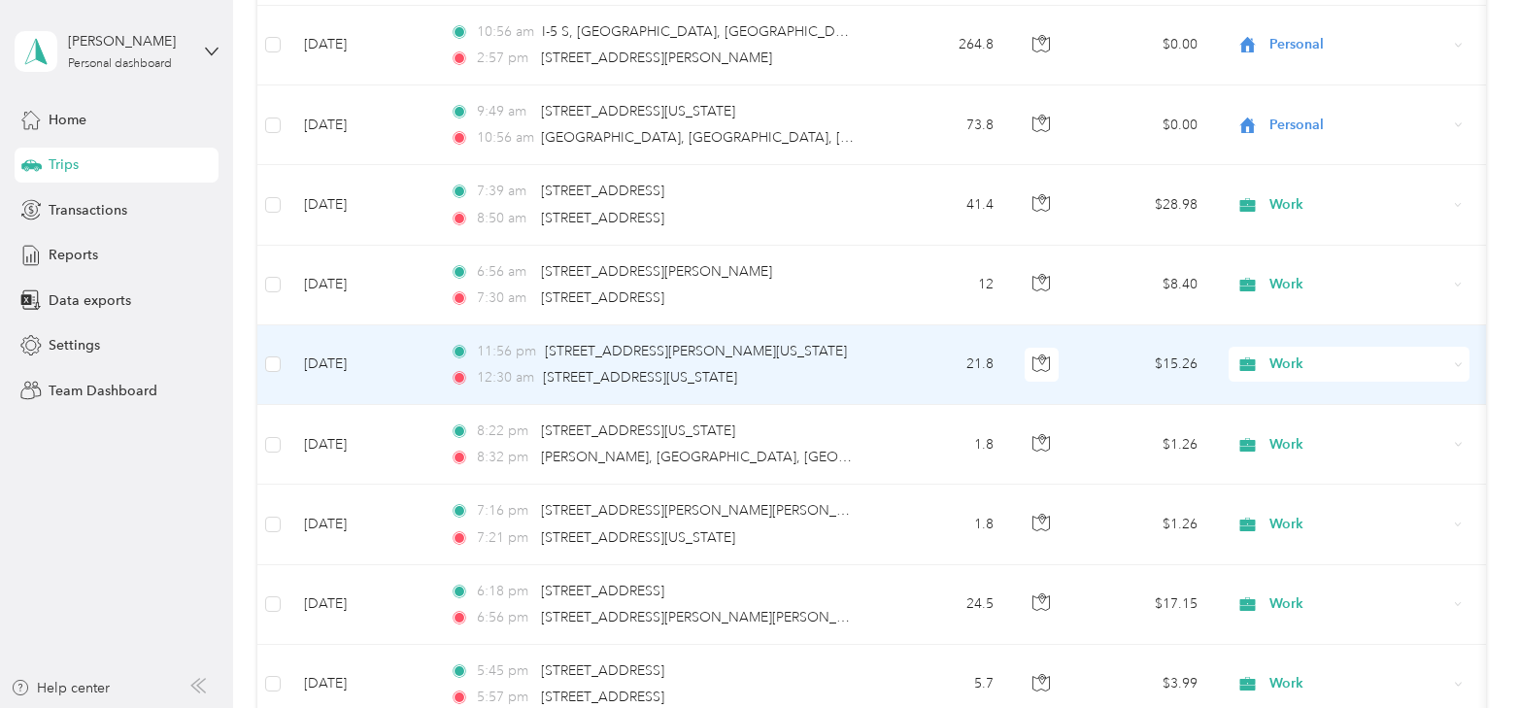
click at [377, 354] on td "[DATE]" at bounding box center [362, 365] width 146 height 80
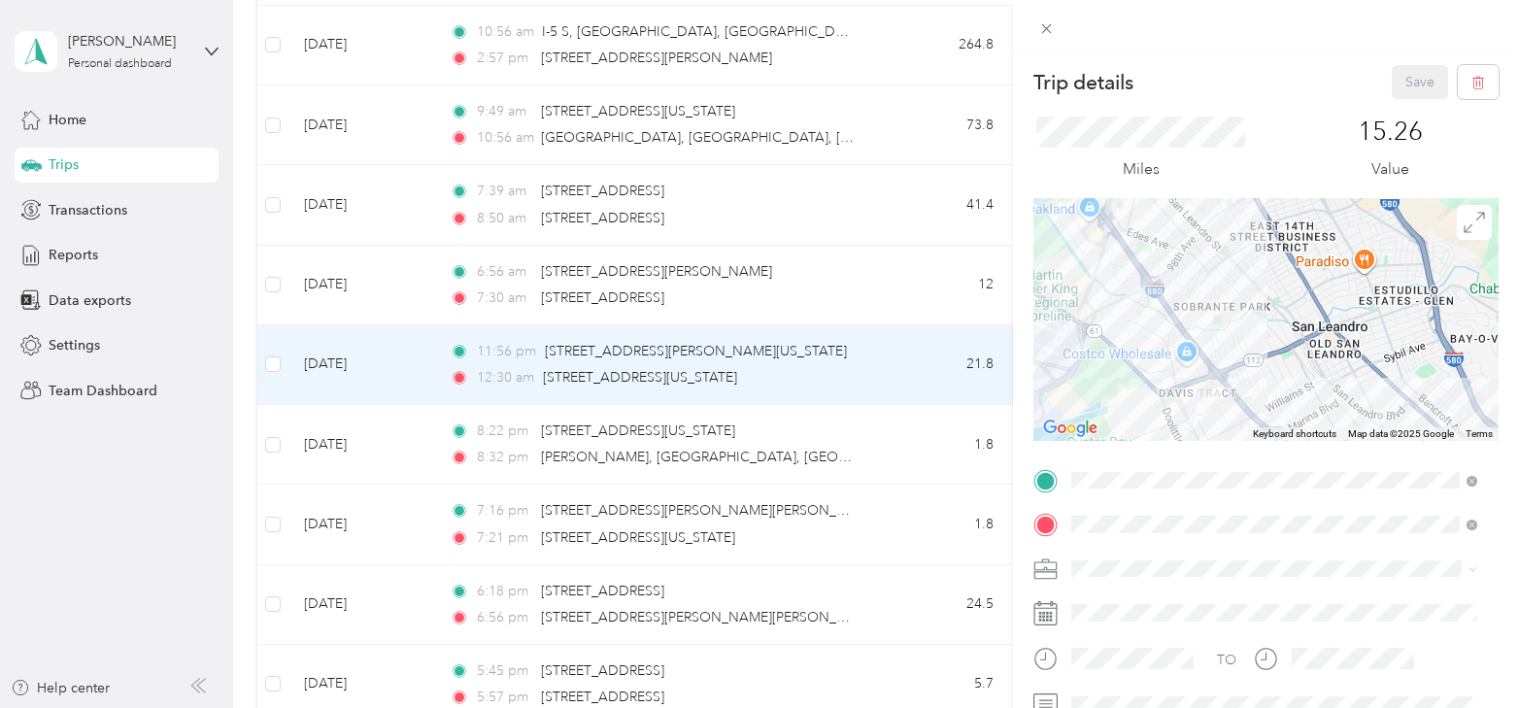
scroll to position [194, 0]
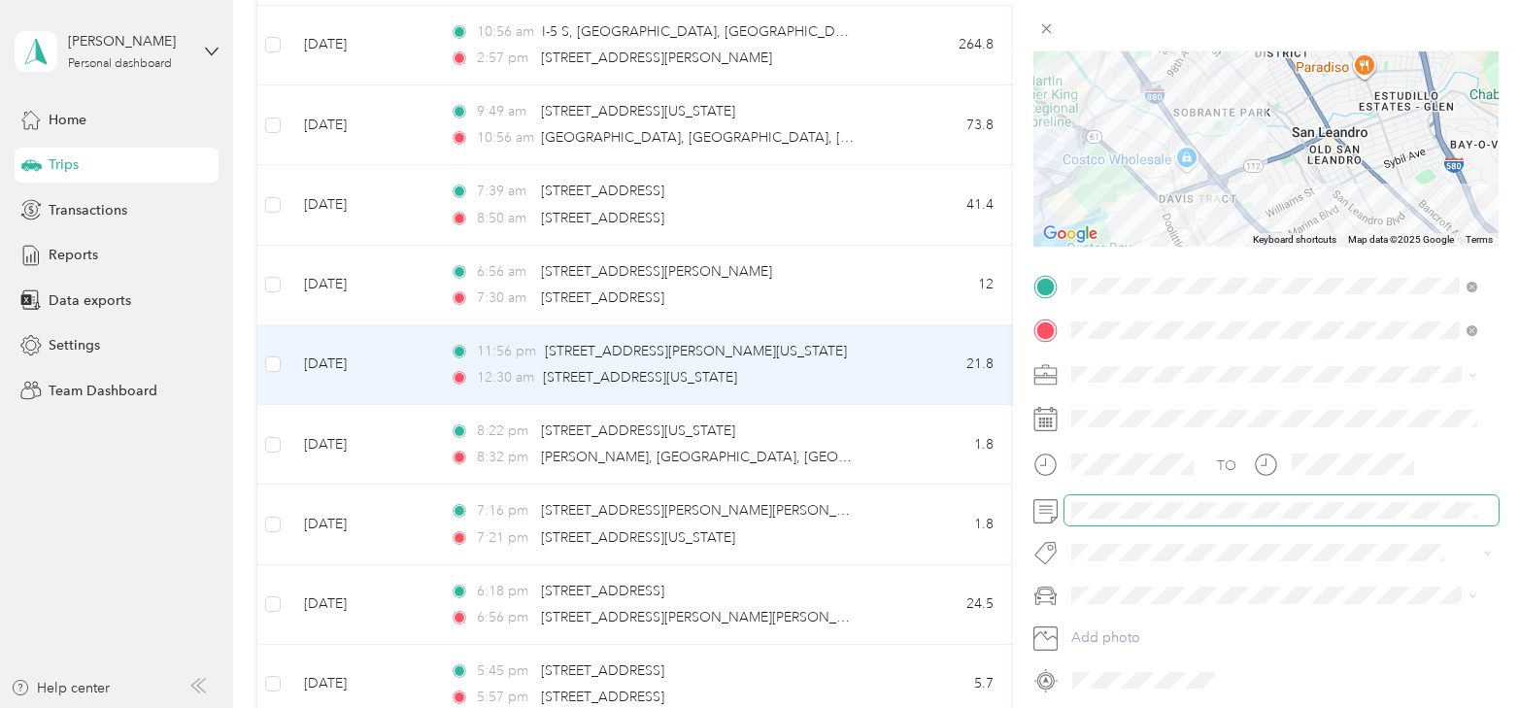
click at [1135, 517] on span at bounding box center [1282, 510] width 434 height 31
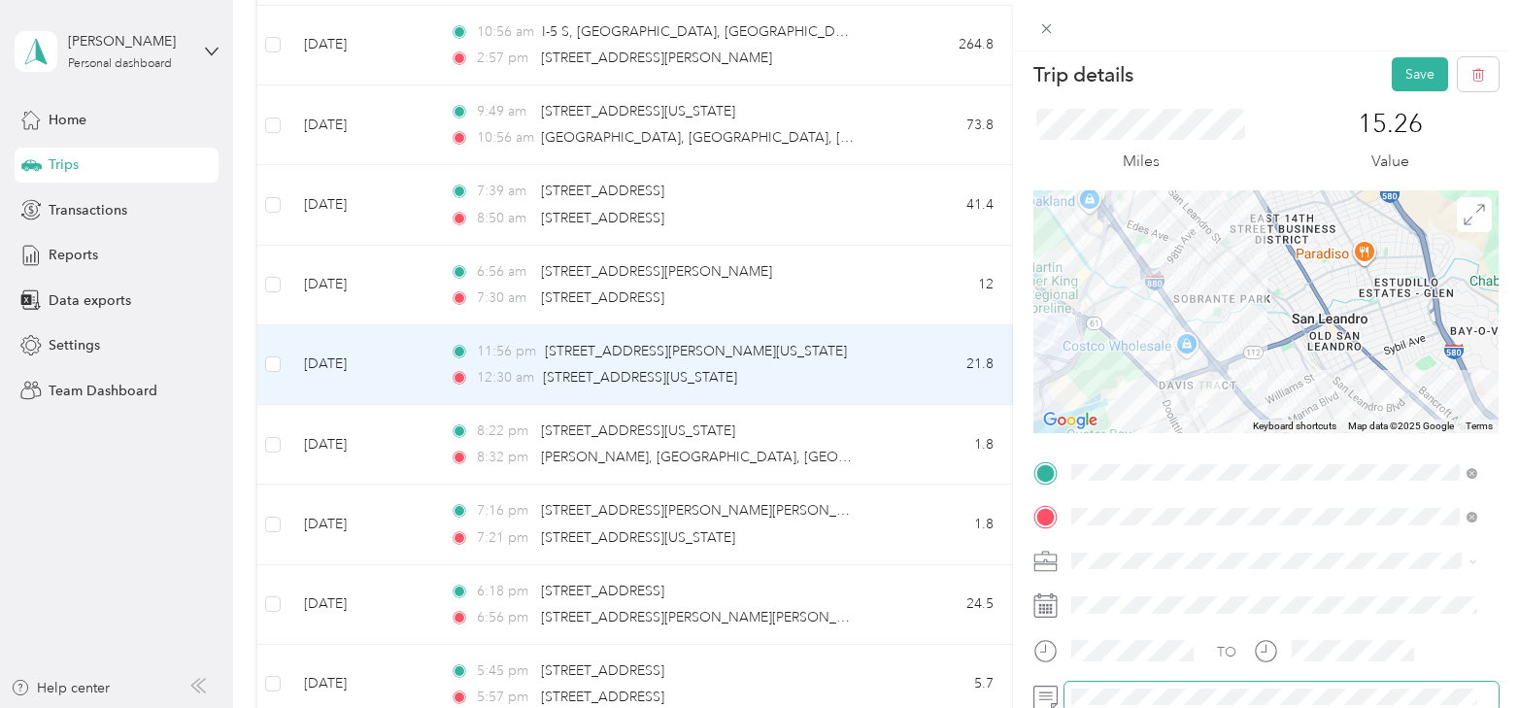
scroll to position [0, 0]
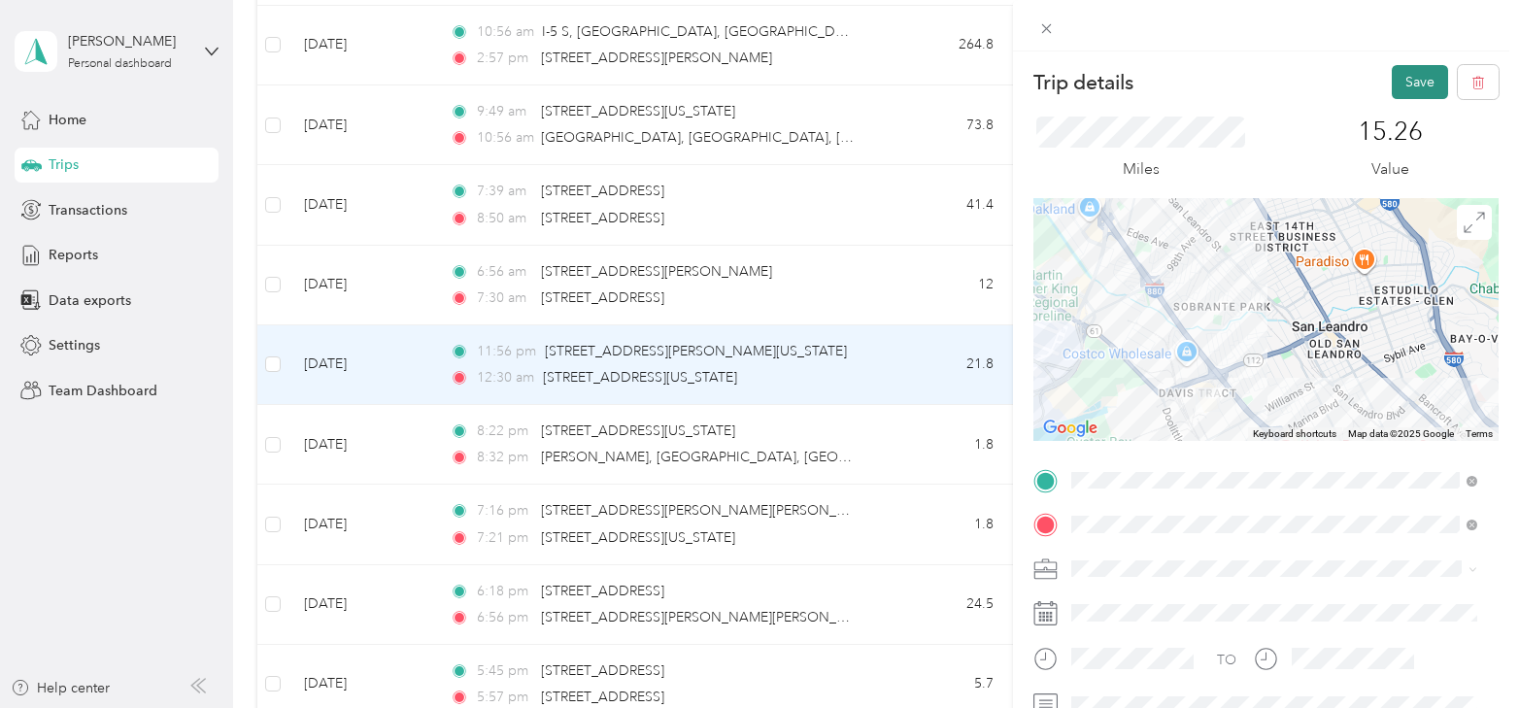
click at [1399, 86] on button "Save" at bounding box center [1420, 82] width 56 height 34
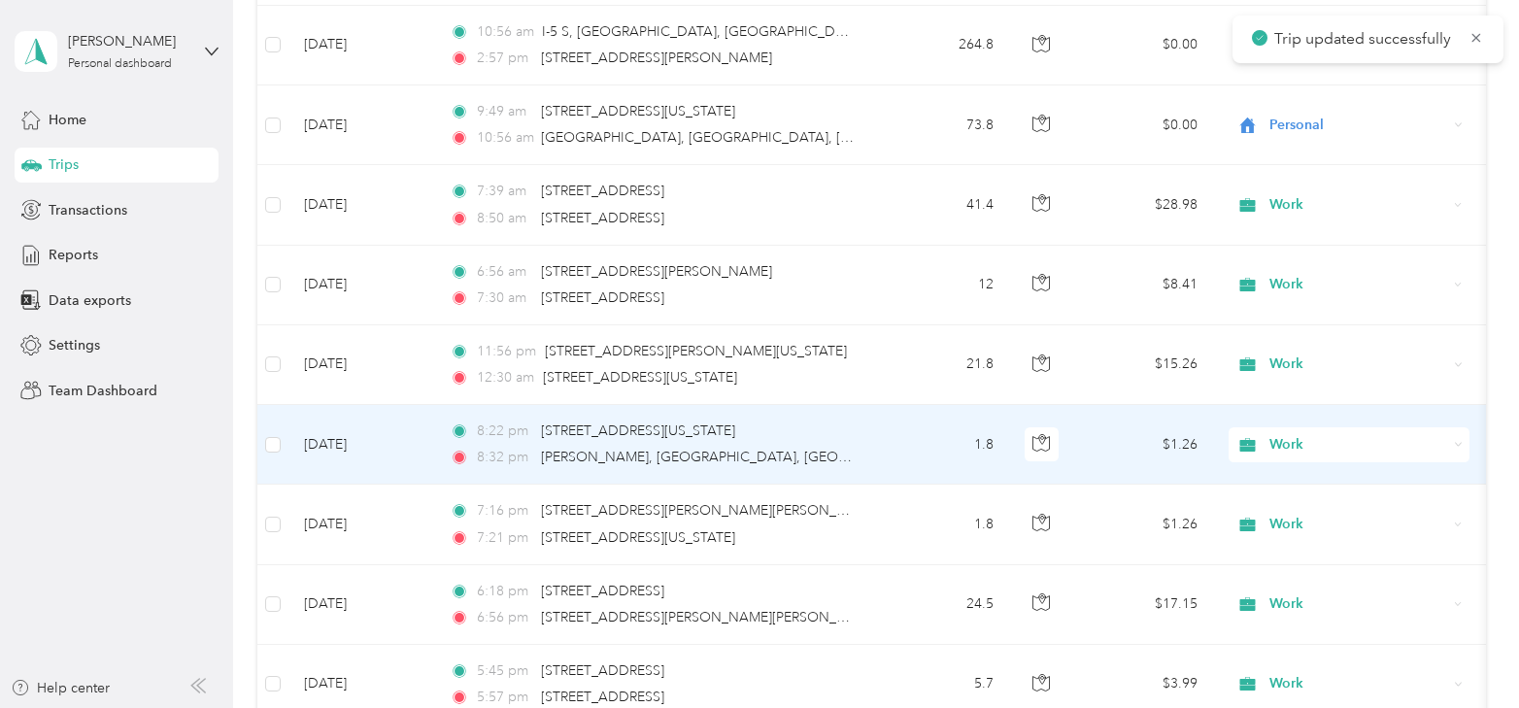
click at [351, 425] on td "[DATE]" at bounding box center [362, 445] width 146 height 80
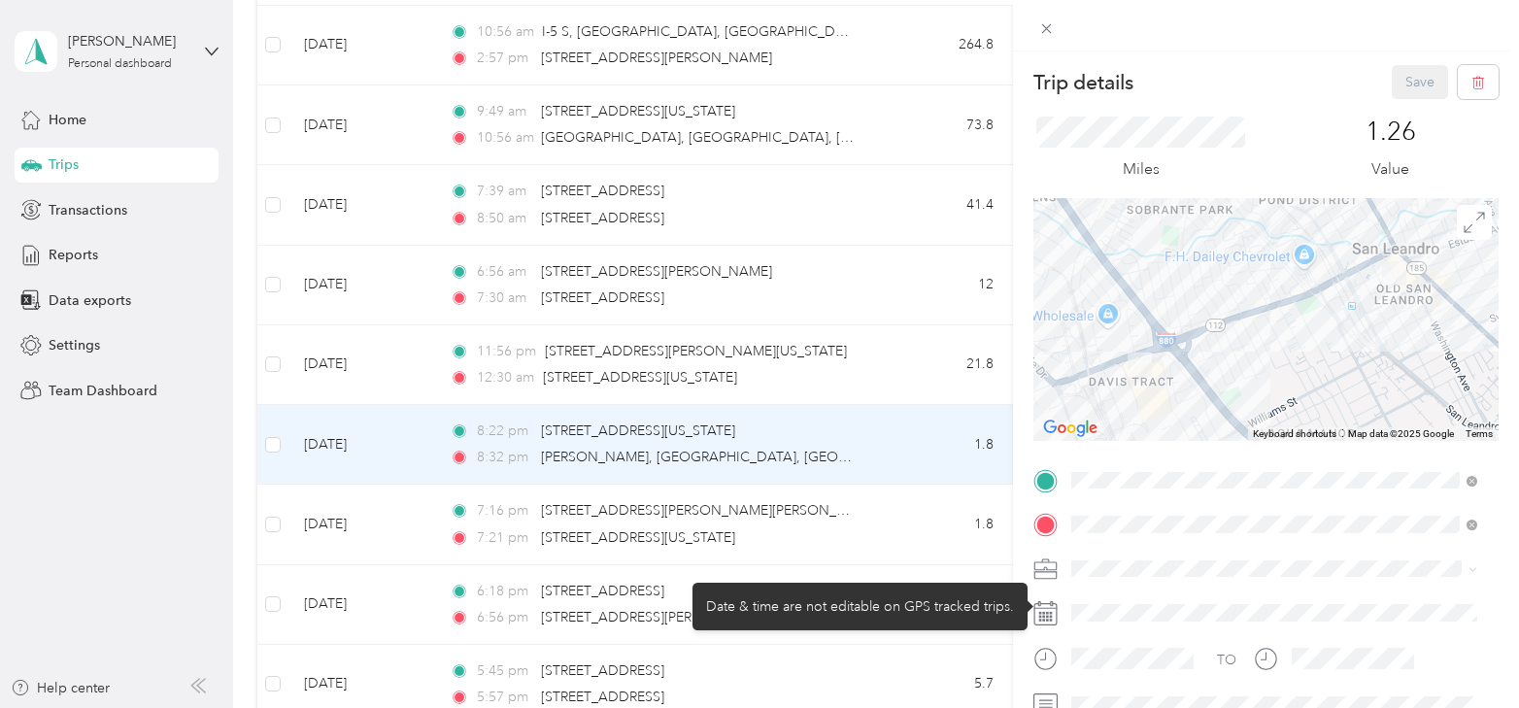
scroll to position [97, 0]
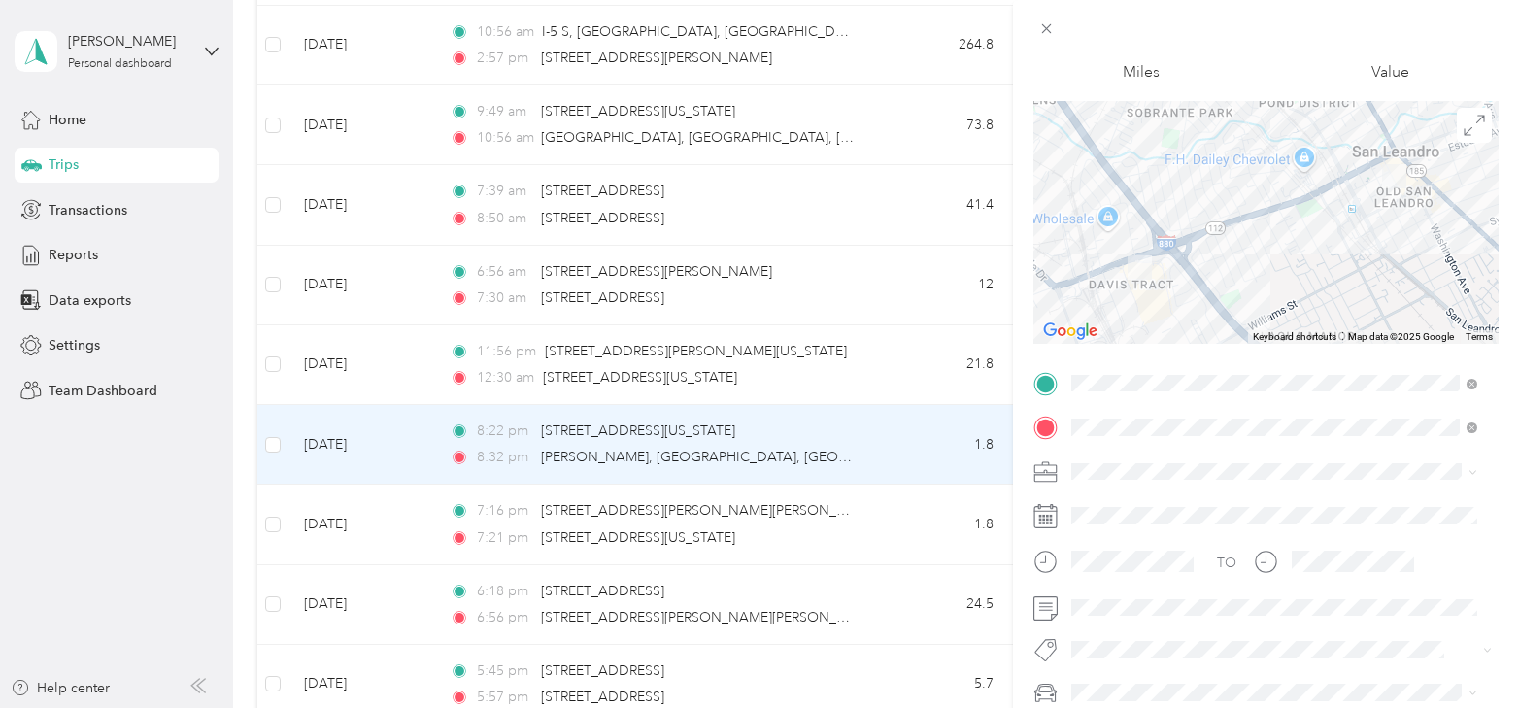
click at [353, 507] on div "Trip details Save This trip cannot be edited because it is either under review,…" at bounding box center [759, 354] width 1519 height 708
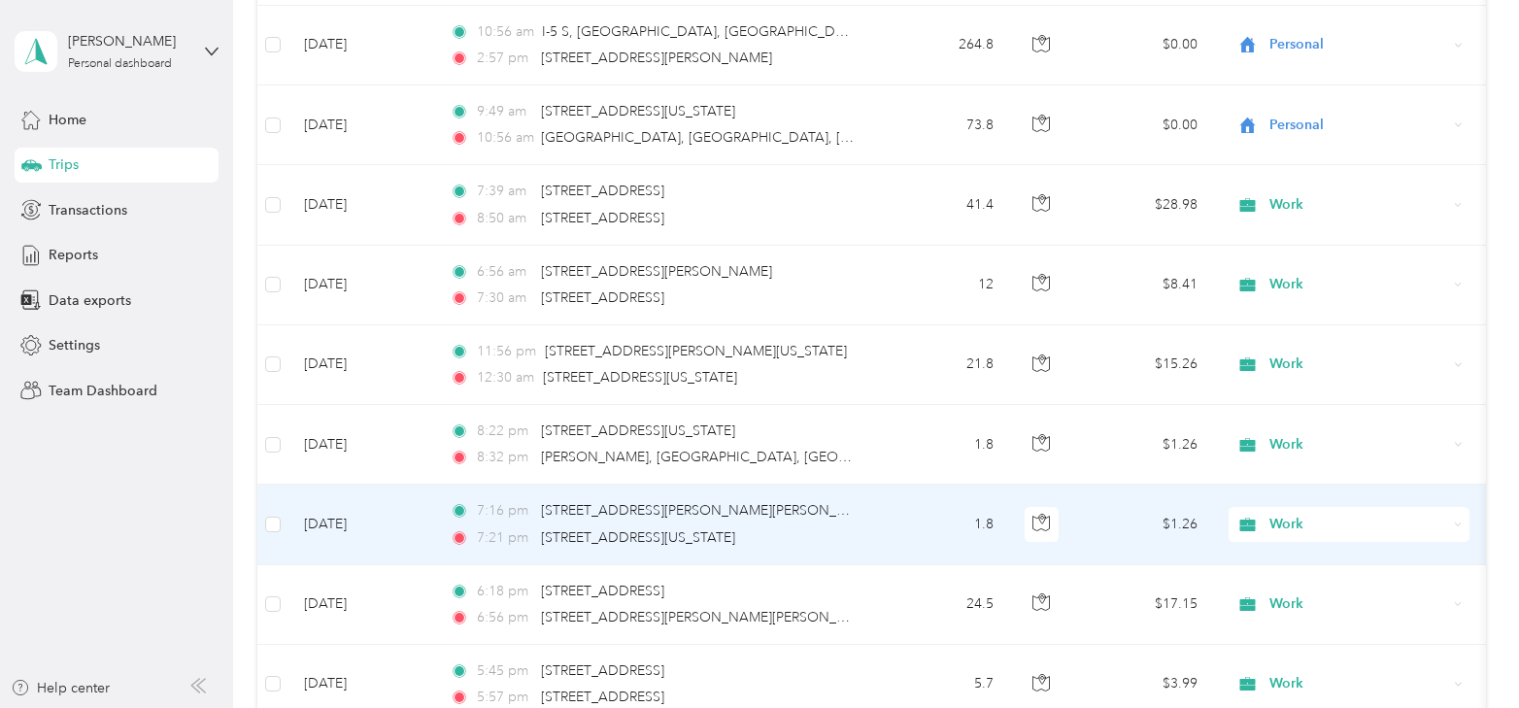
click at [353, 507] on td "[DATE]" at bounding box center [362, 525] width 146 height 80
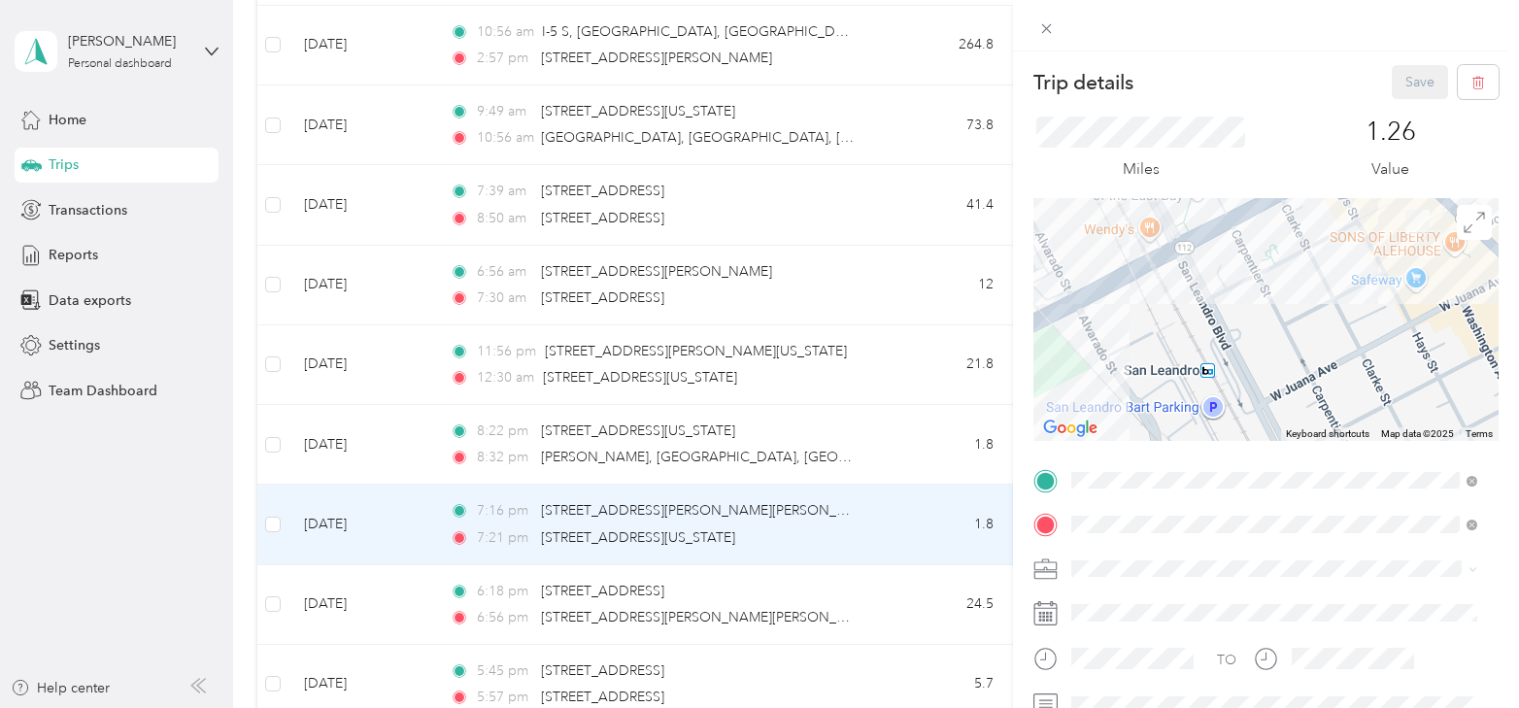
drag, startPoint x: 1421, startPoint y: 276, endPoint x: 1312, endPoint y: 328, distance: 120.8
click at [1310, 335] on div at bounding box center [1266, 319] width 465 height 243
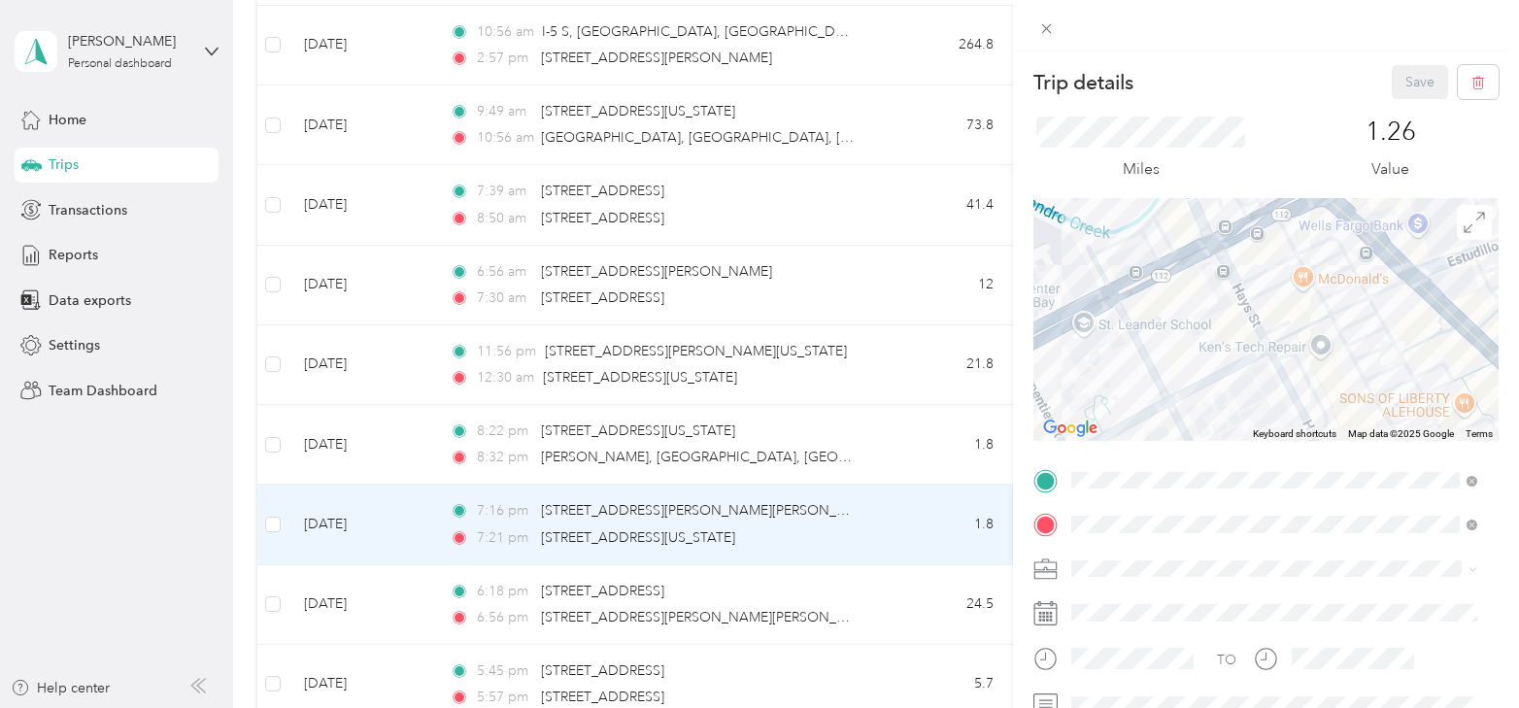
click at [357, 579] on div "Trip details Save This trip cannot be edited because it is either under review,…" at bounding box center [759, 354] width 1519 height 708
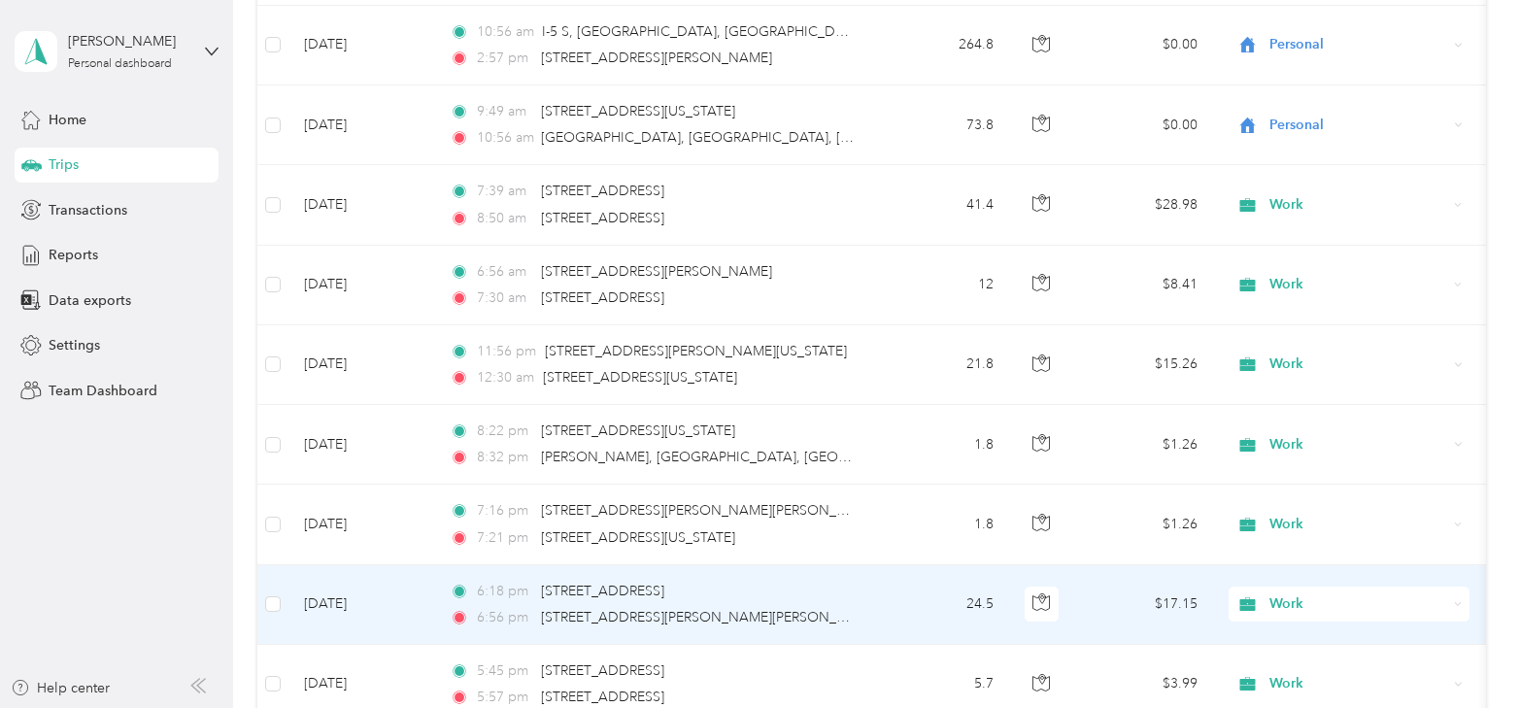
click at [357, 579] on td "[DATE]" at bounding box center [362, 605] width 146 height 80
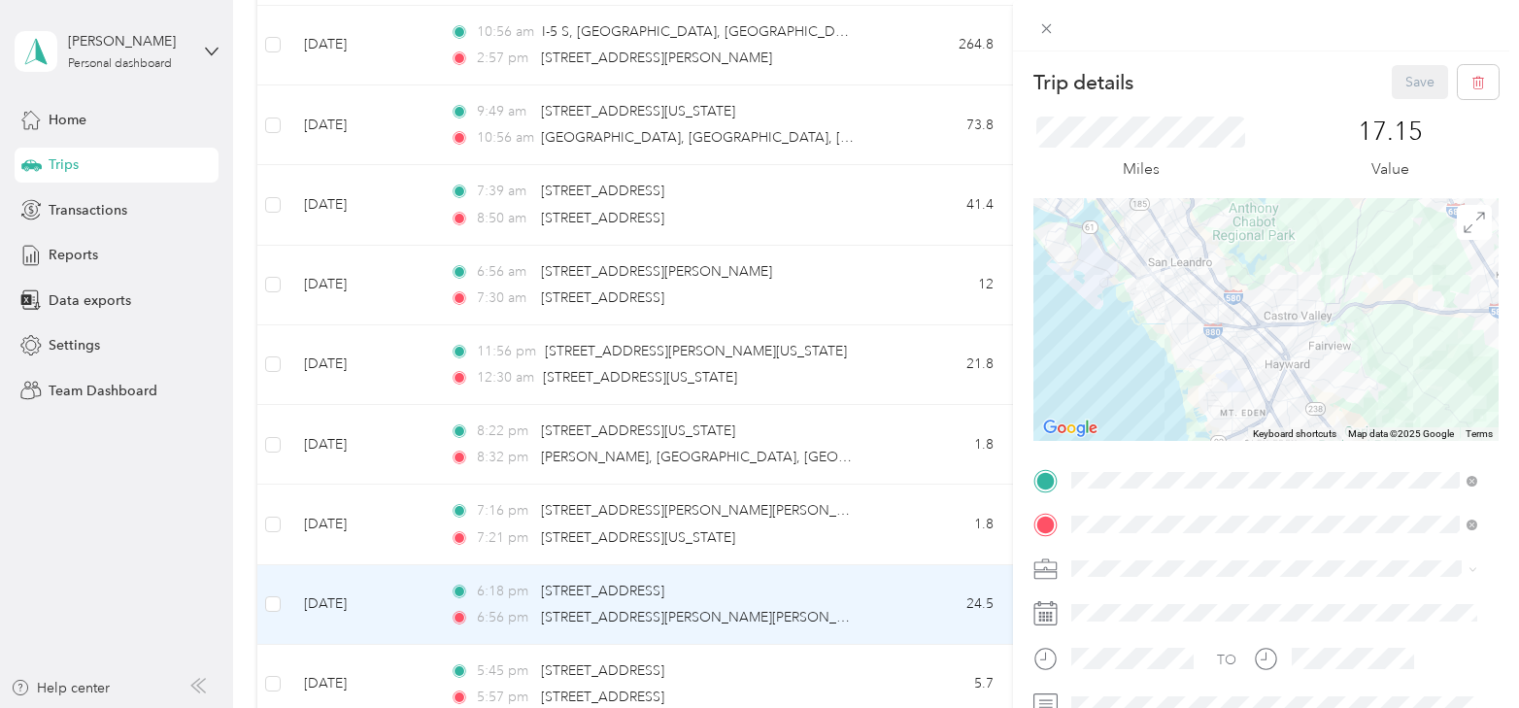
drag, startPoint x: 1093, startPoint y: 306, endPoint x: 1256, endPoint y: 318, distance: 163.6
click at [1256, 318] on div at bounding box center [1266, 319] width 465 height 243
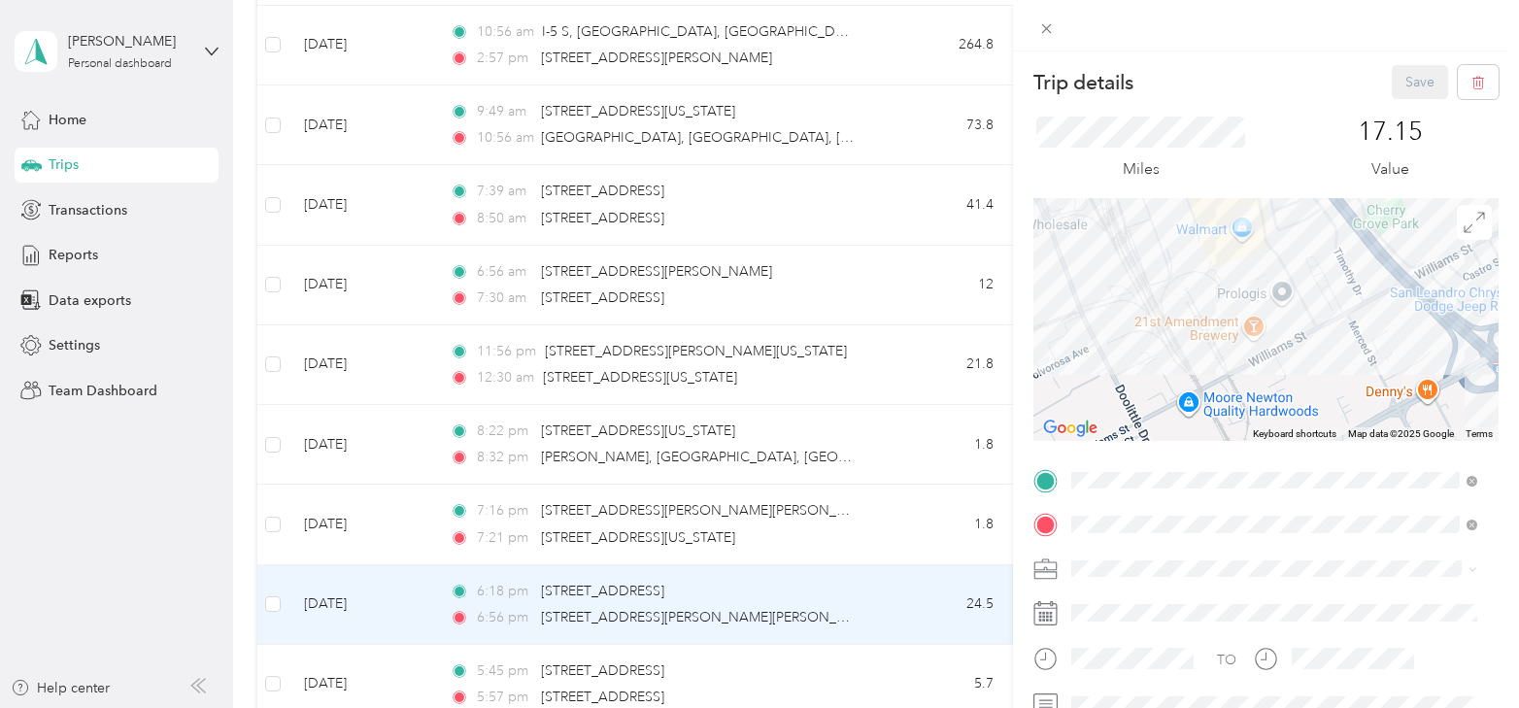
drag, startPoint x: 1251, startPoint y: 253, endPoint x: 1257, endPoint y: 330, distance: 77.9
click at [1257, 330] on div at bounding box center [1266, 319] width 465 height 243
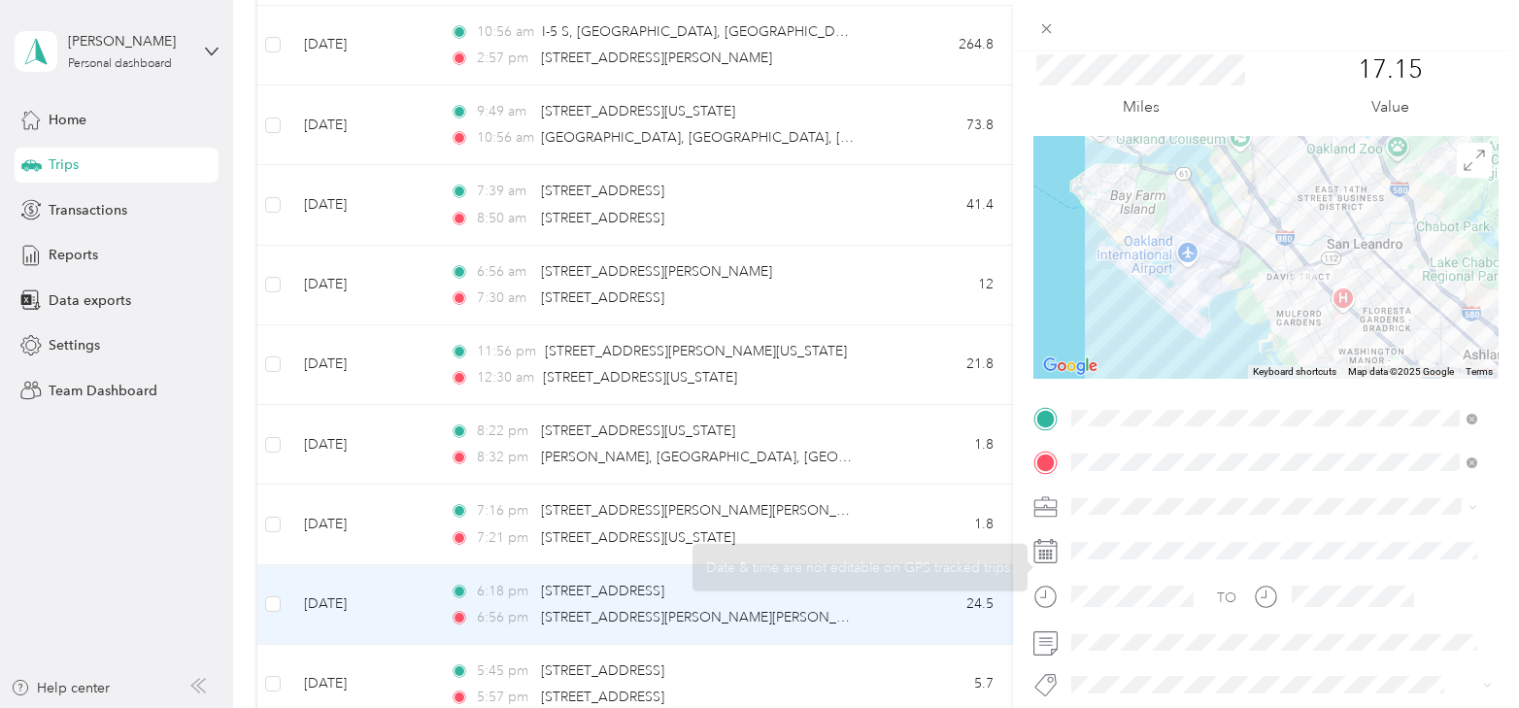
scroll to position [97, 0]
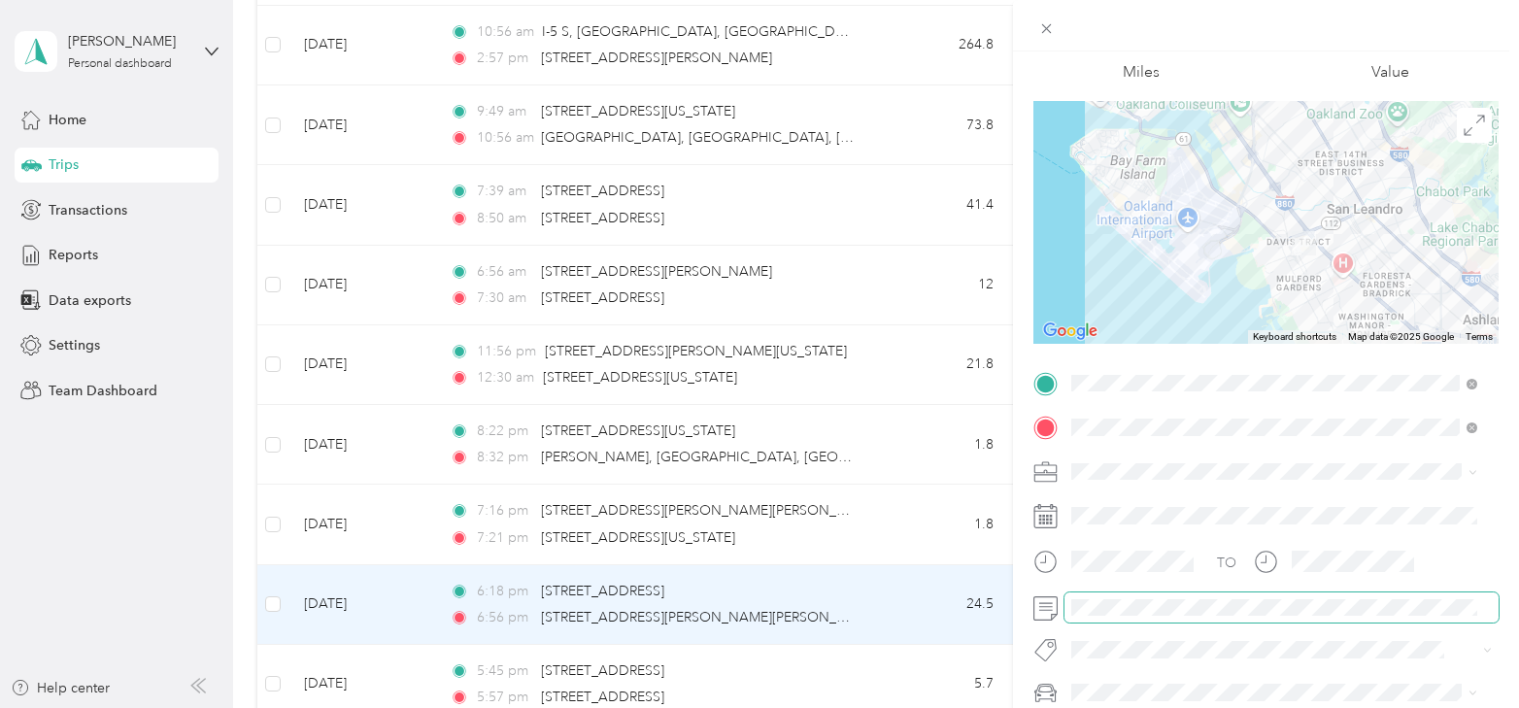
click at [1134, 593] on span at bounding box center [1282, 608] width 434 height 31
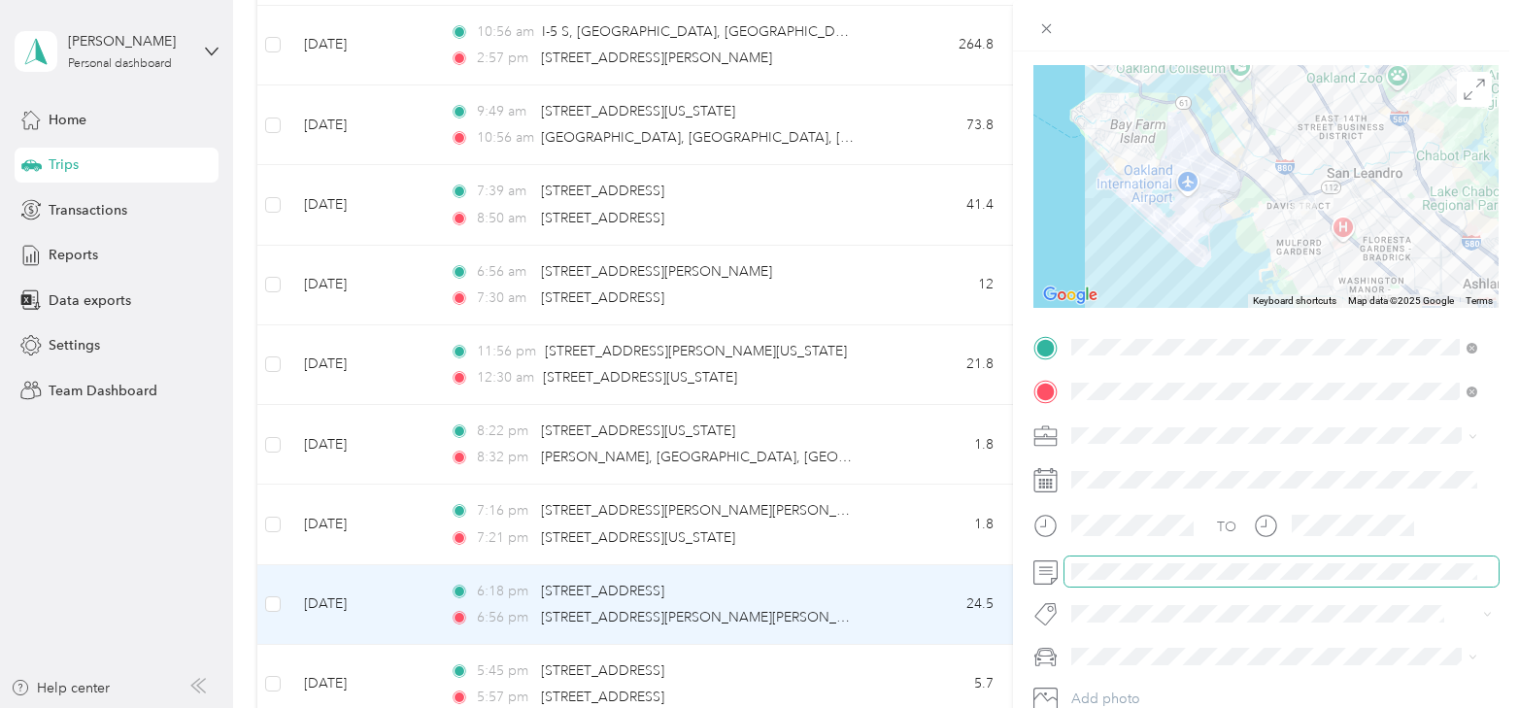
scroll to position [0, 0]
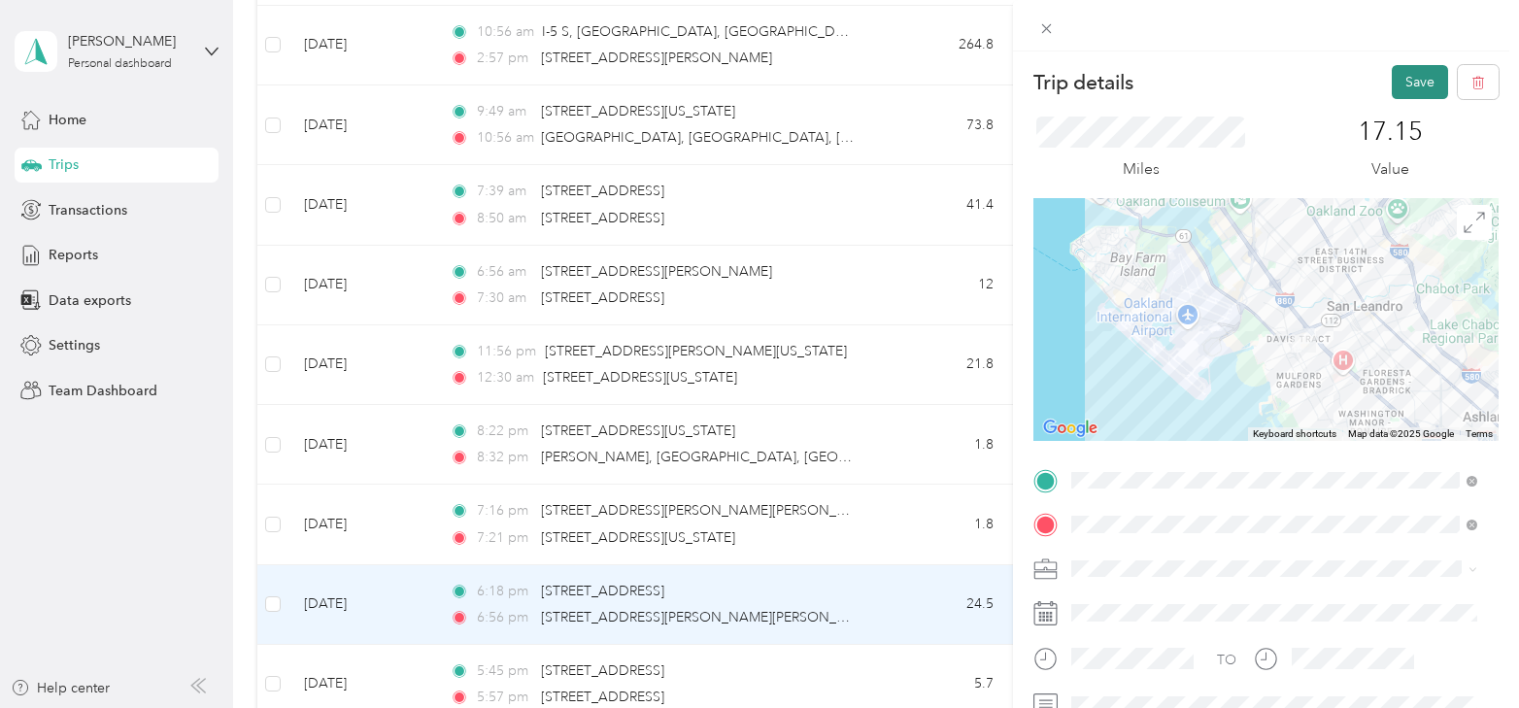
click at [1405, 79] on button "Save" at bounding box center [1420, 82] width 56 height 34
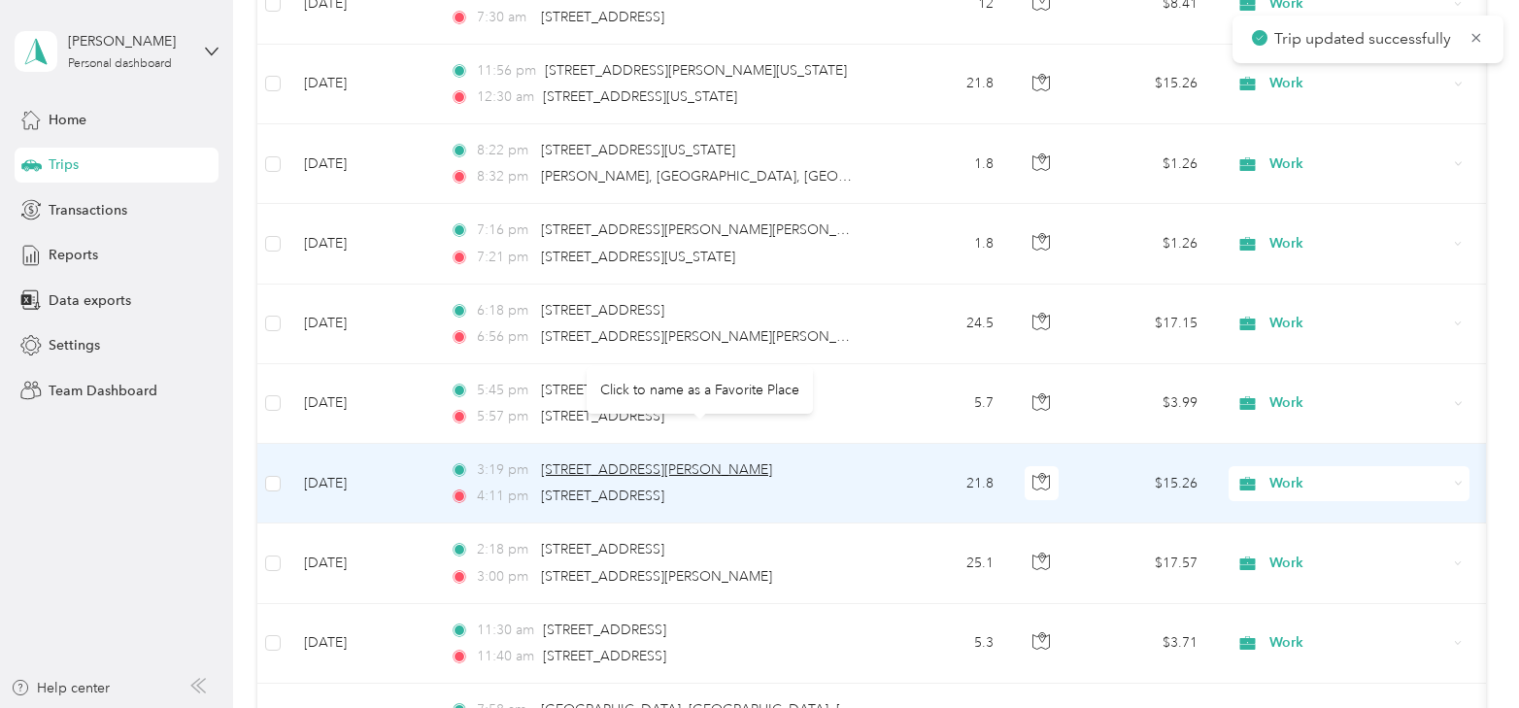
scroll to position [4067, 0]
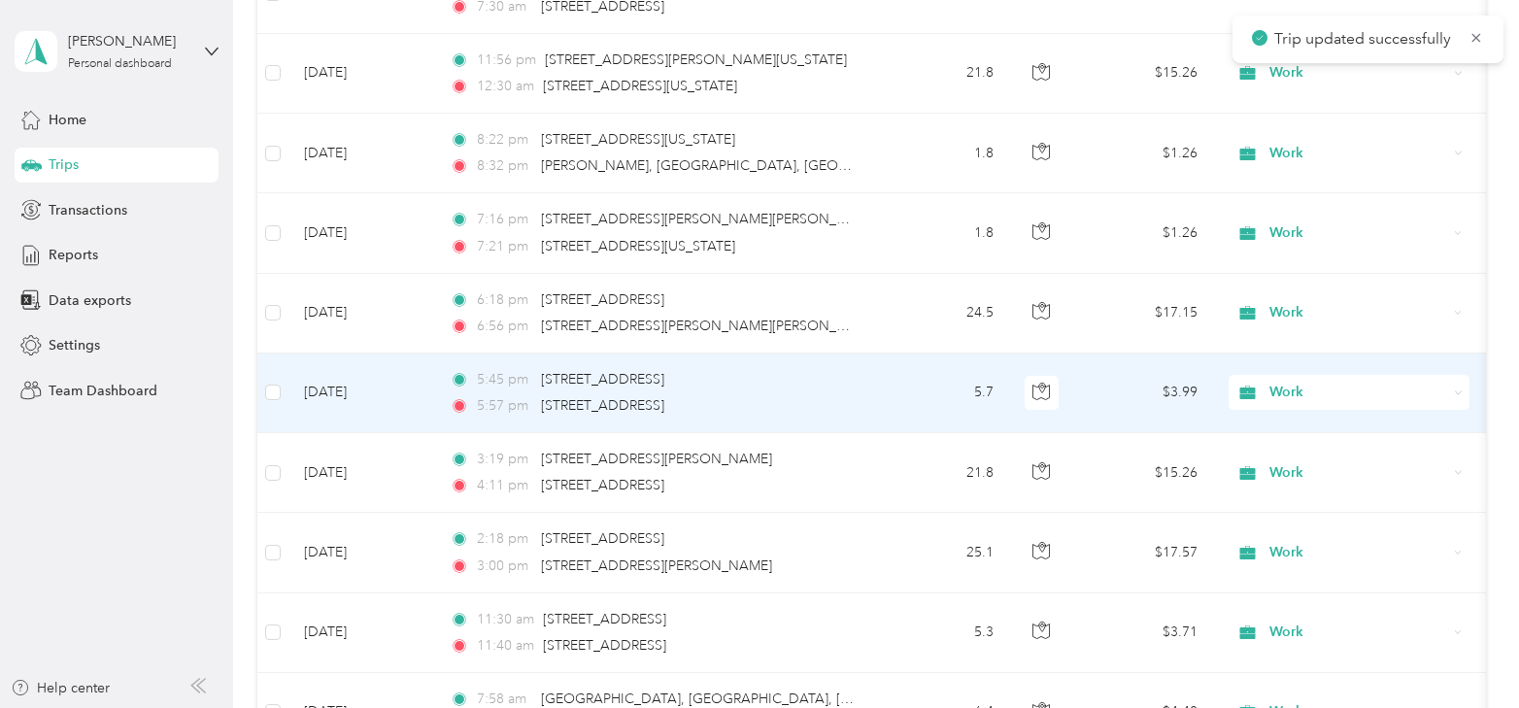
click at [359, 381] on td "[DATE]" at bounding box center [362, 394] width 146 height 80
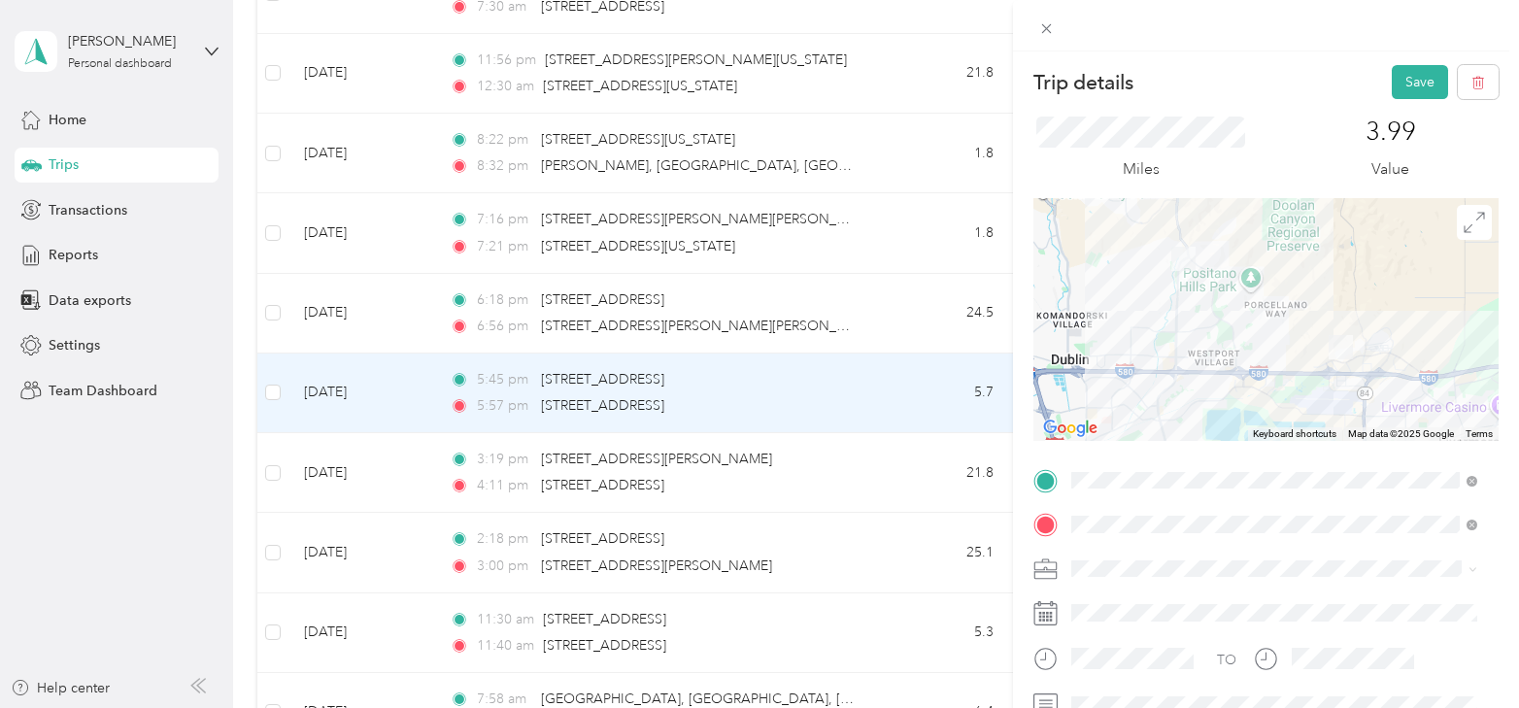
click at [1375, 70] on div "Trip details Save" at bounding box center [1266, 82] width 465 height 34
click at [1400, 78] on button "Save" at bounding box center [1420, 82] width 56 height 34
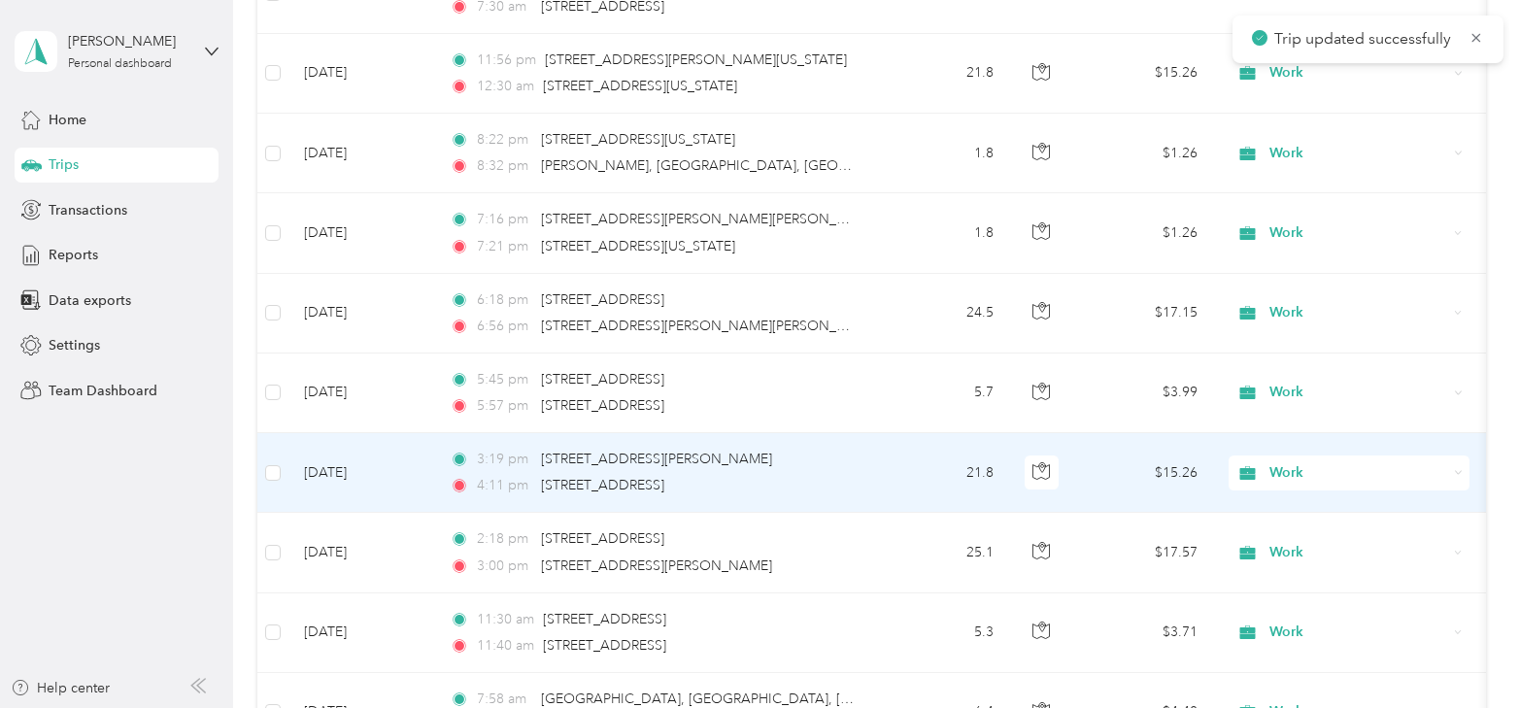
click at [336, 450] on td "[DATE]" at bounding box center [362, 473] width 146 height 80
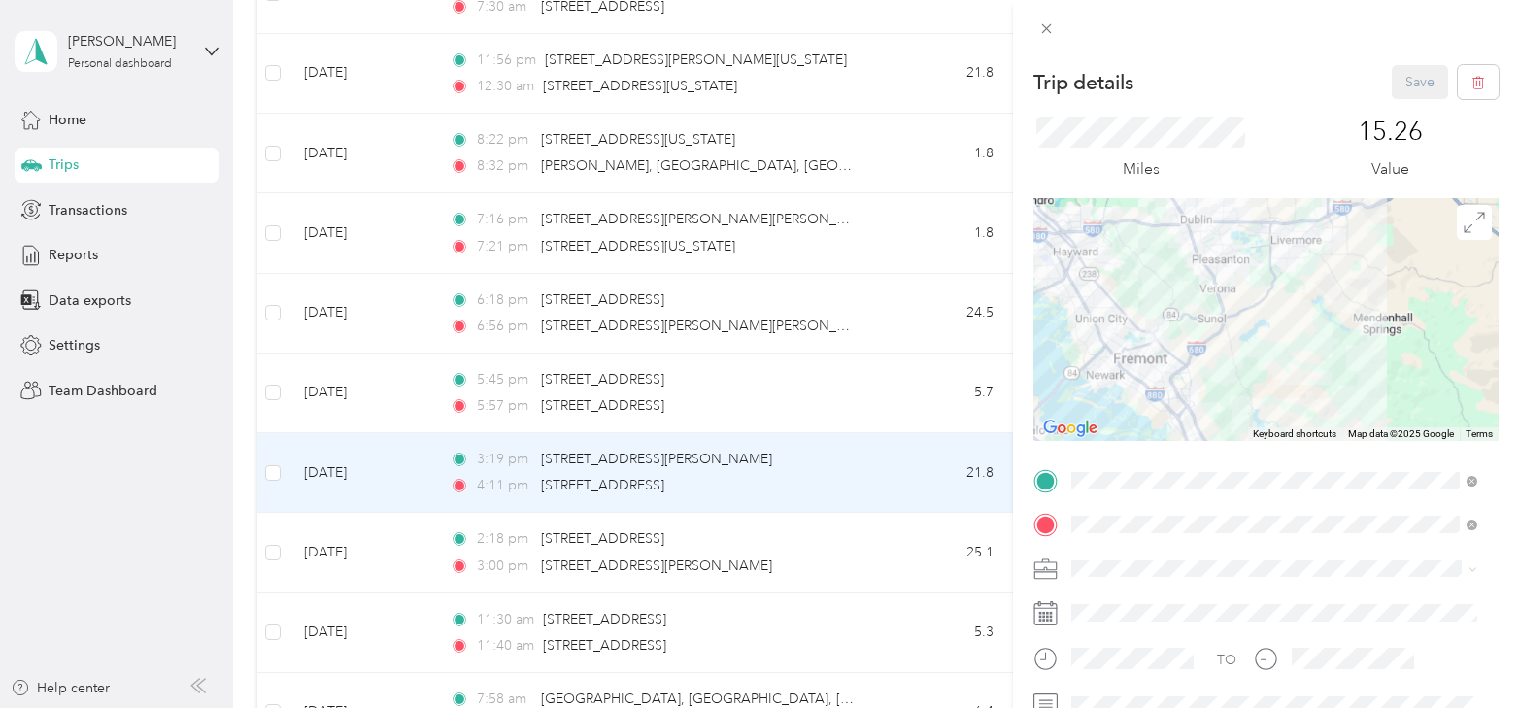
drag, startPoint x: 1110, startPoint y: 384, endPoint x: 1163, endPoint y: 333, distance: 72.8
click at [1163, 333] on img at bounding box center [1158, 331] width 40 height 40
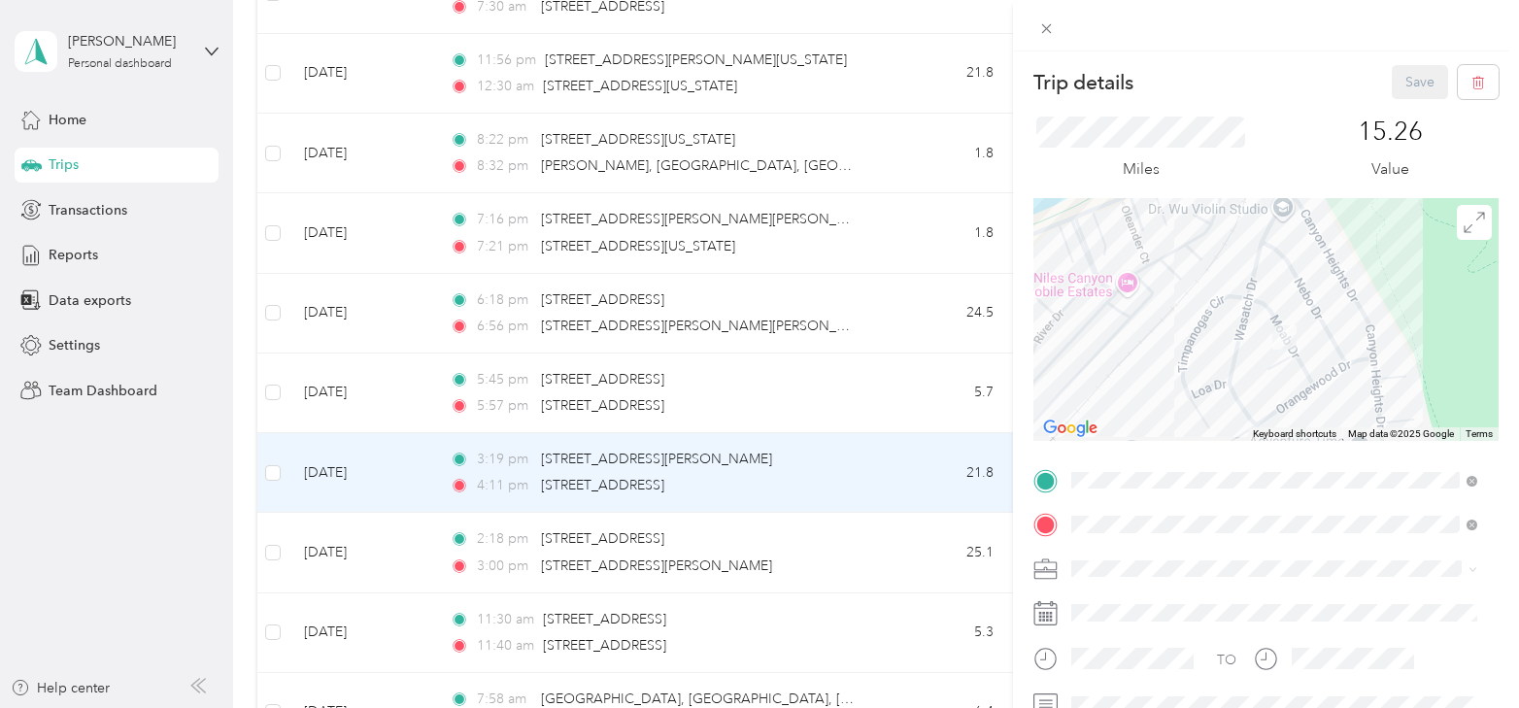
drag, startPoint x: 1324, startPoint y: 392, endPoint x: 1288, endPoint y: 359, distance: 48.8
click at [1288, 359] on div at bounding box center [1266, 319] width 465 height 243
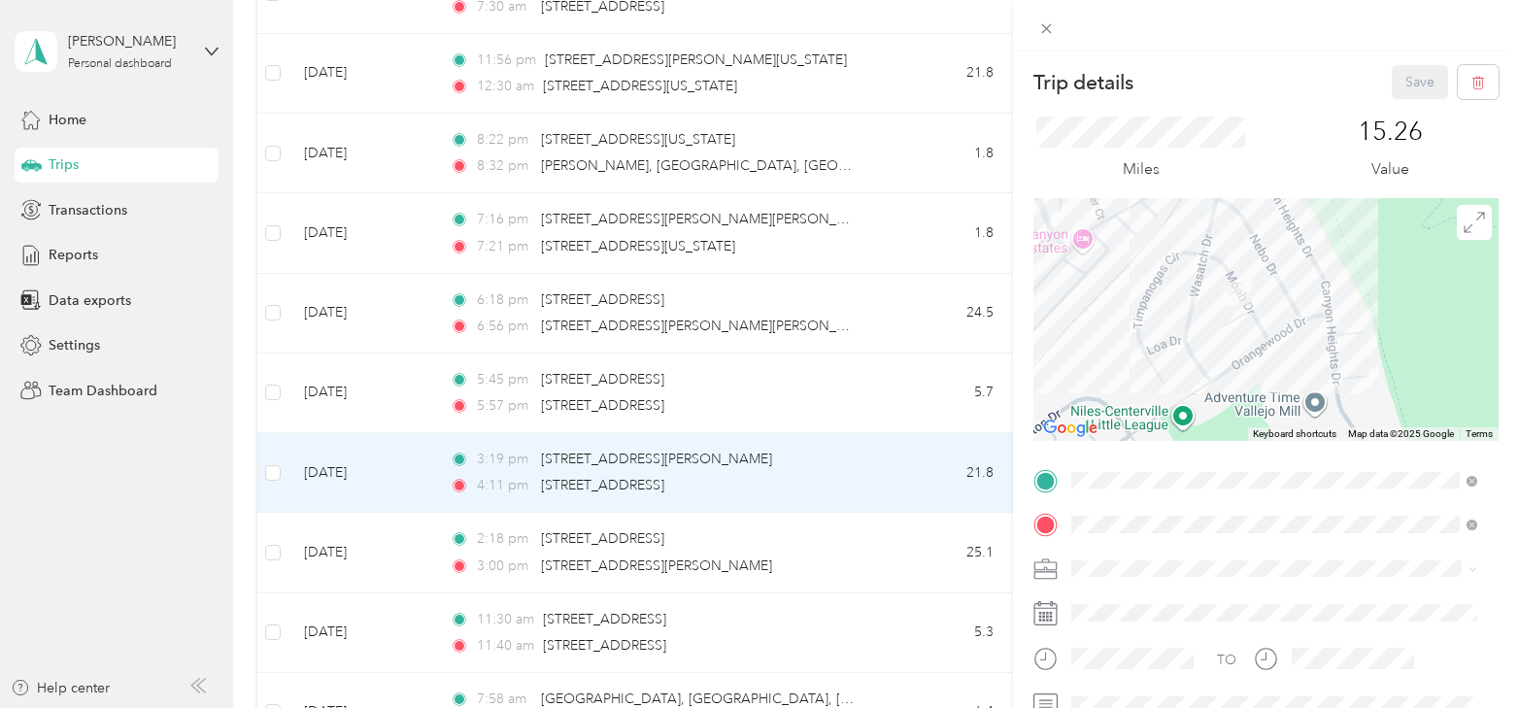
click at [724, 473] on div "Trip details Save This trip cannot be edited because it is either under review,…" at bounding box center [759, 354] width 1519 height 708
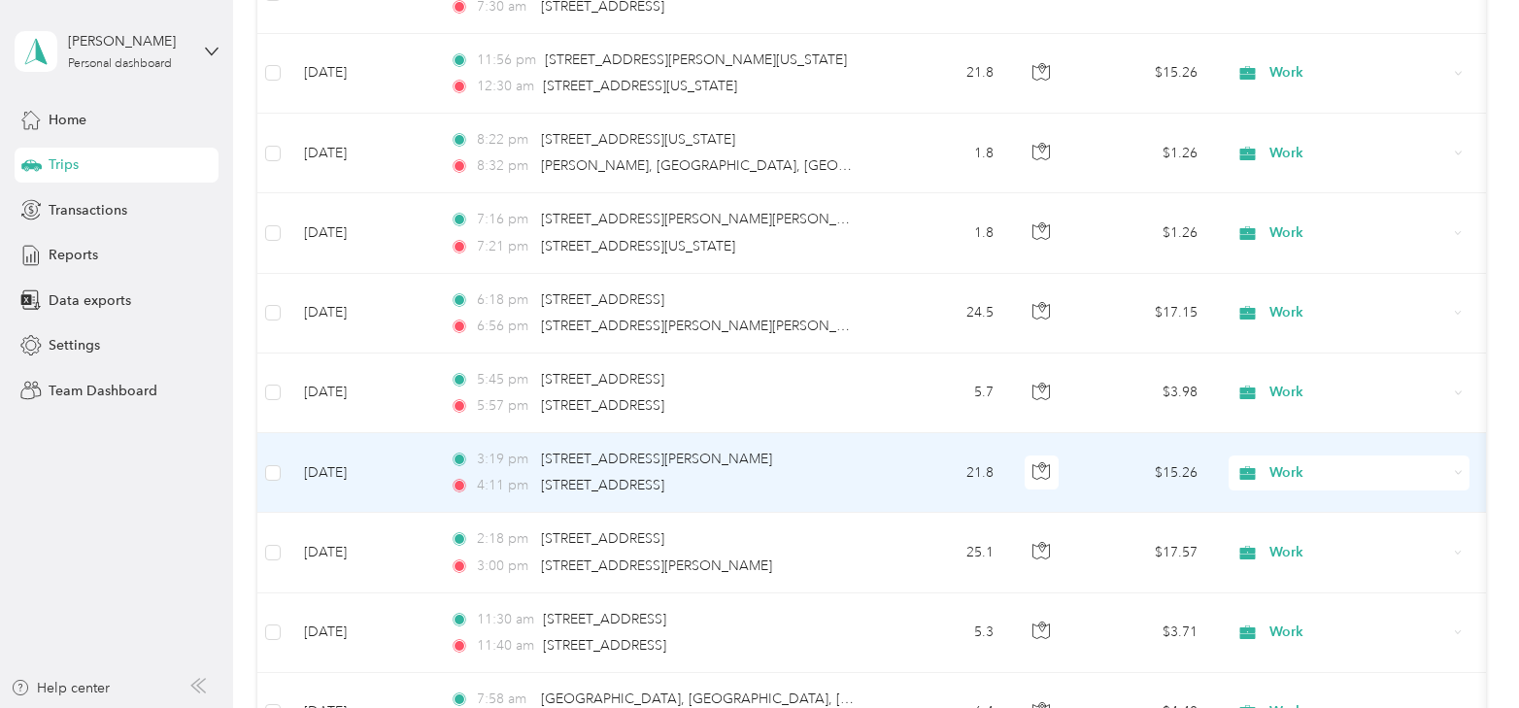
click at [877, 465] on td "3:19 pm [STREET_ADDRESS][PERSON_NAME] 4:11 pm [STREET_ADDRESS]" at bounding box center [657, 473] width 447 height 80
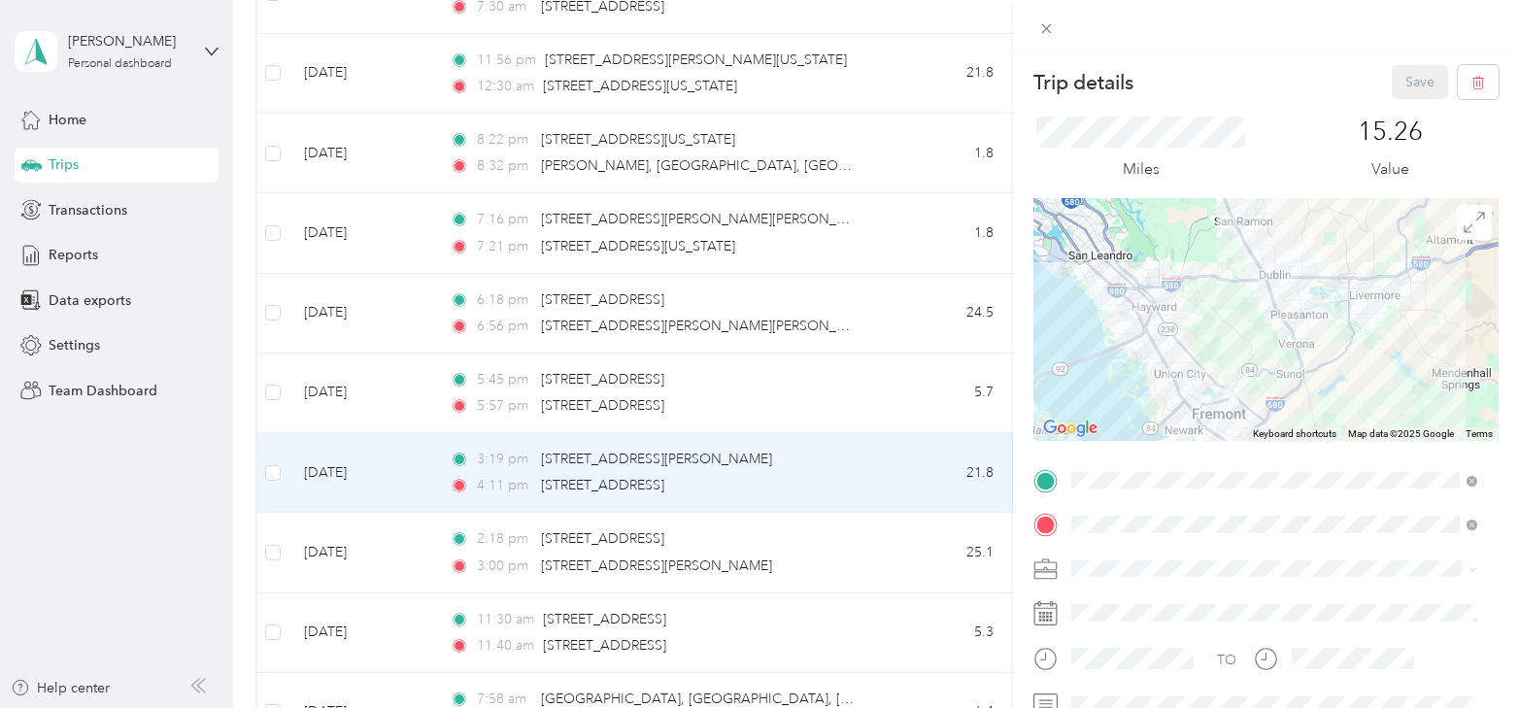
click at [904, 474] on div "Trip details Save This trip cannot be edited because it is either under review,…" at bounding box center [759, 354] width 1519 height 708
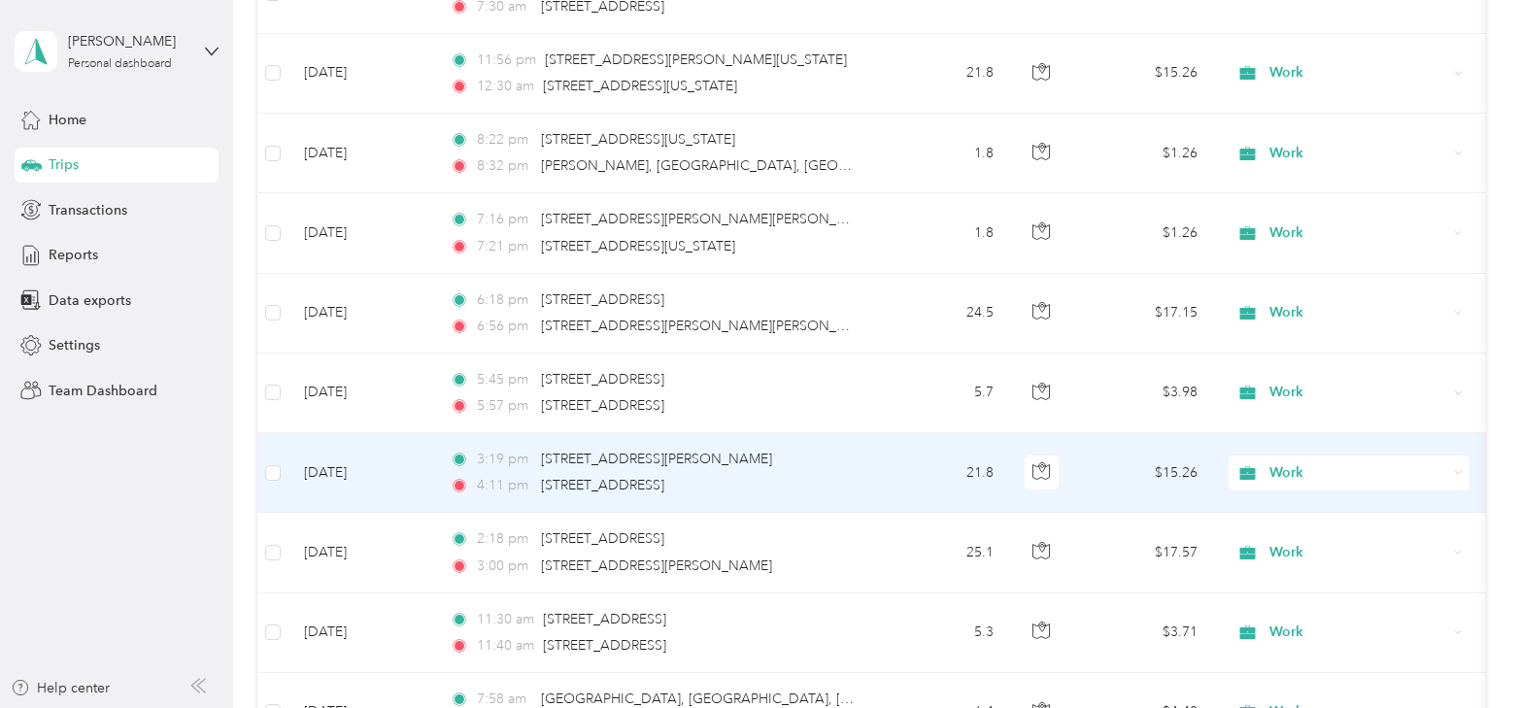
click at [1303, 462] on span "Work" at bounding box center [1359, 472] width 178 height 21
click at [1291, 197] on li "Personal" at bounding box center [1349, 214] width 241 height 34
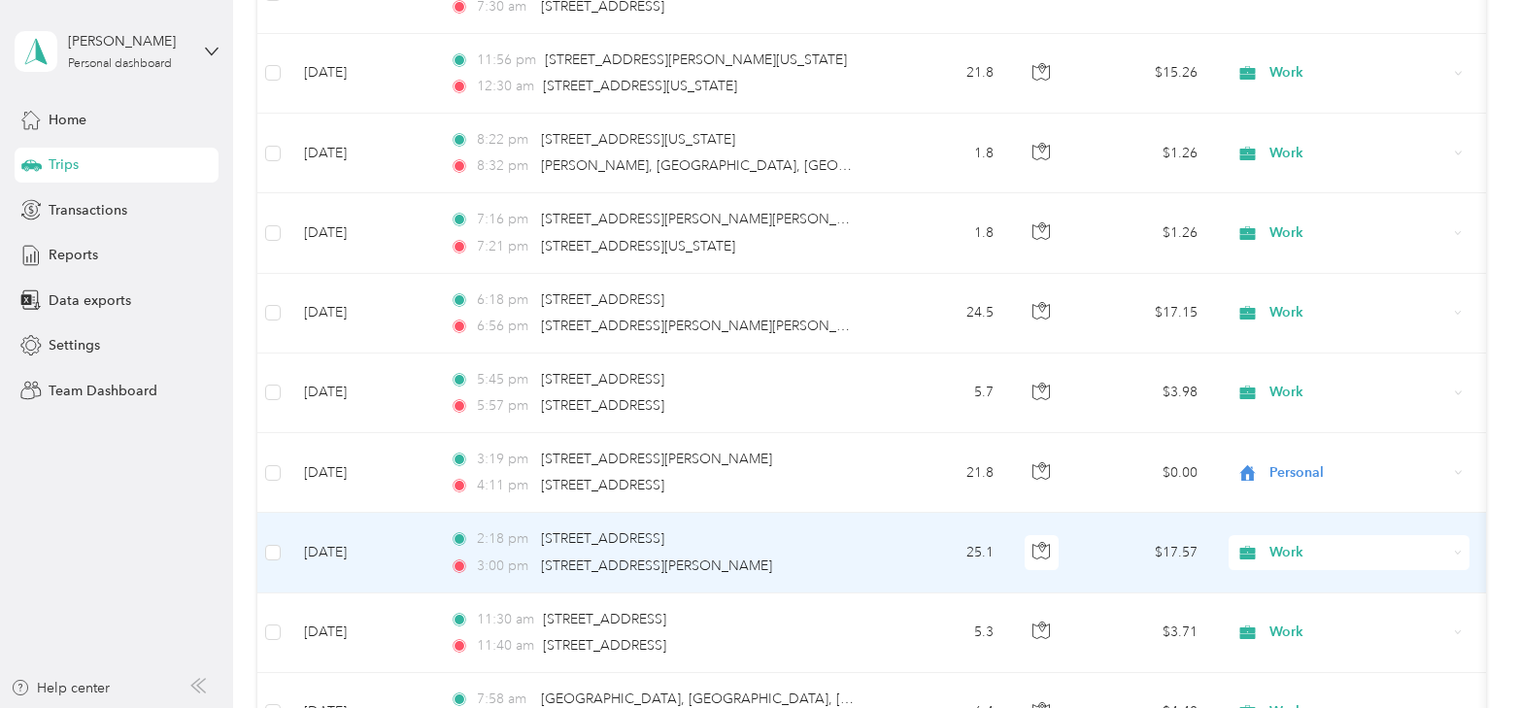
click at [336, 527] on td "[DATE]" at bounding box center [362, 553] width 146 height 80
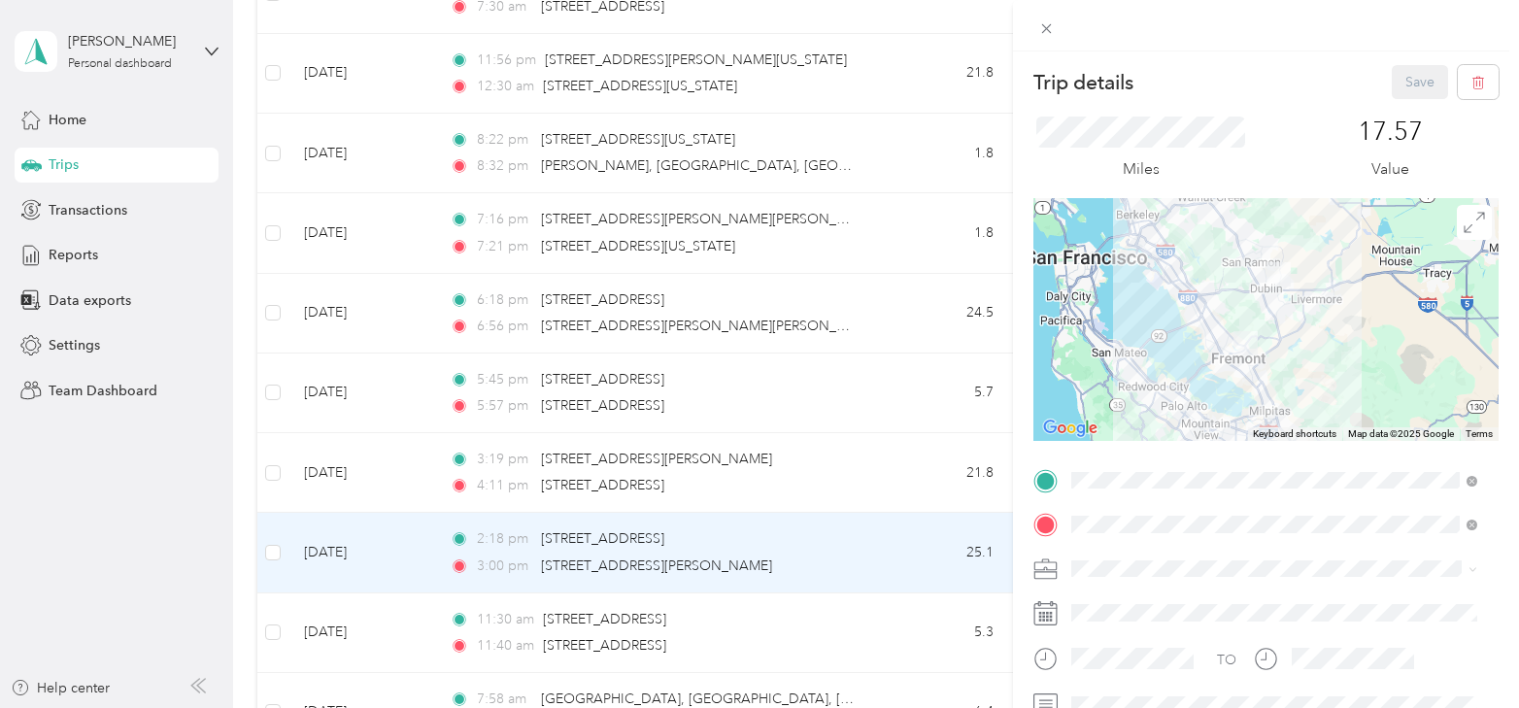
click at [340, 527] on div "Trip details Save This trip cannot be edited because it is either under review,…" at bounding box center [759, 354] width 1519 height 708
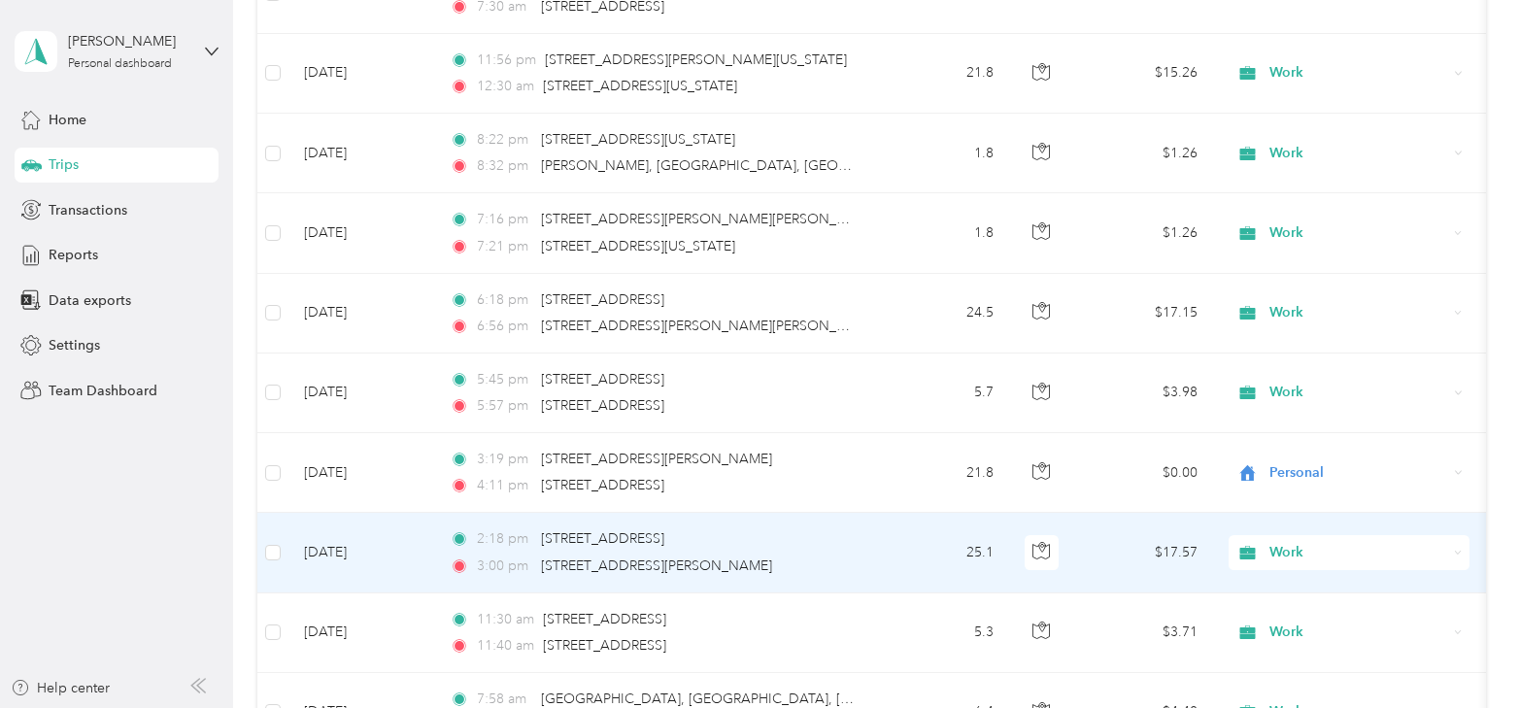
click at [1309, 542] on span "Work" at bounding box center [1359, 552] width 178 height 21
click at [1301, 287] on span "Personal" at bounding box center [1366, 294] width 180 height 20
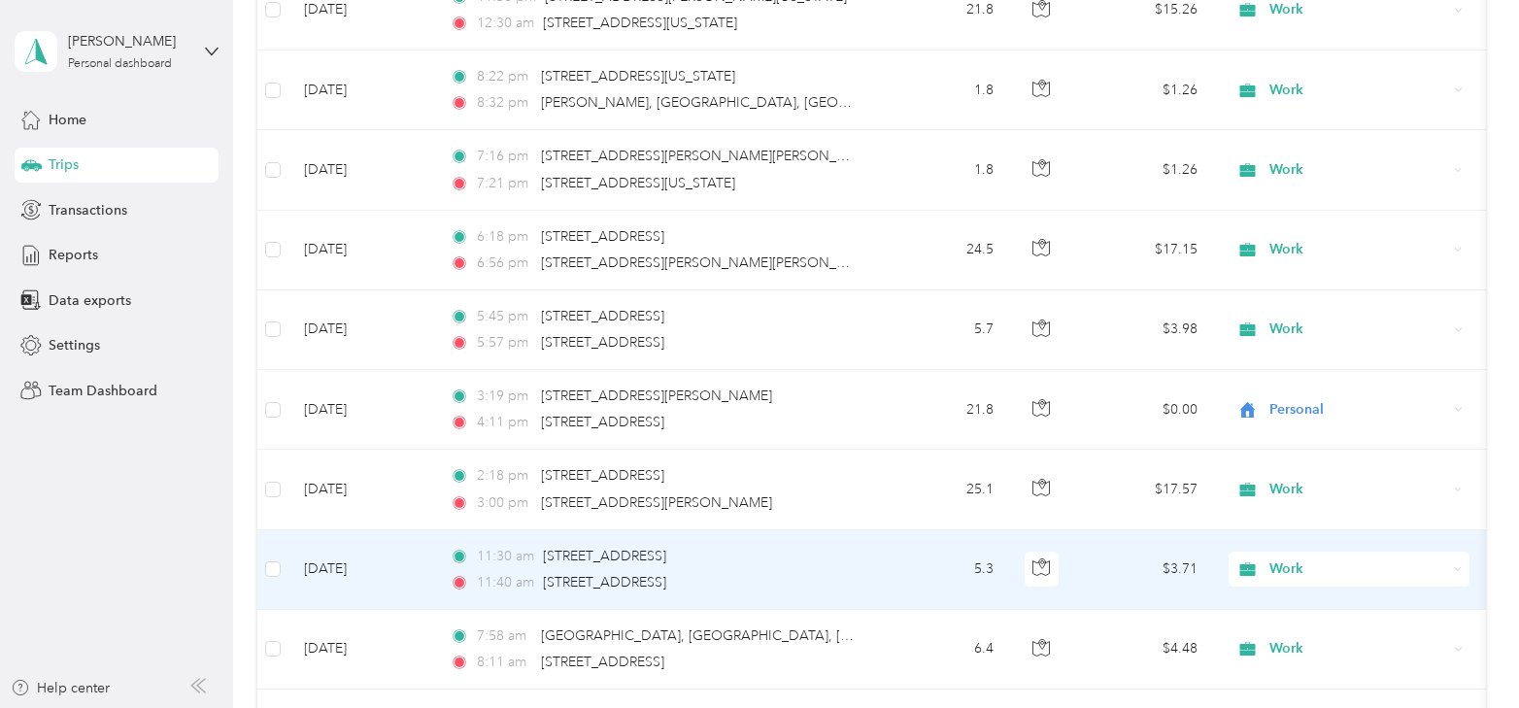
scroll to position [4164, 0]
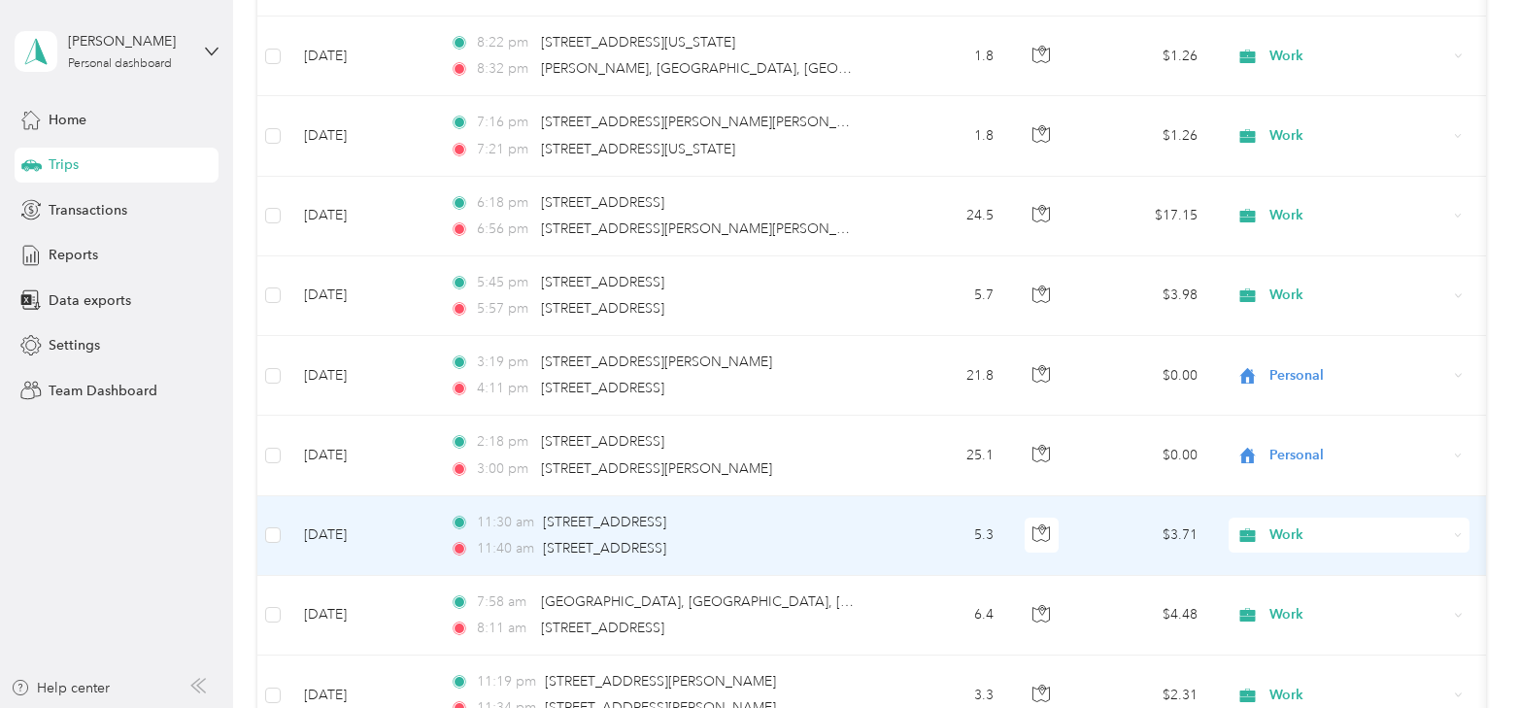
click at [347, 514] on td "[DATE]" at bounding box center [362, 536] width 146 height 80
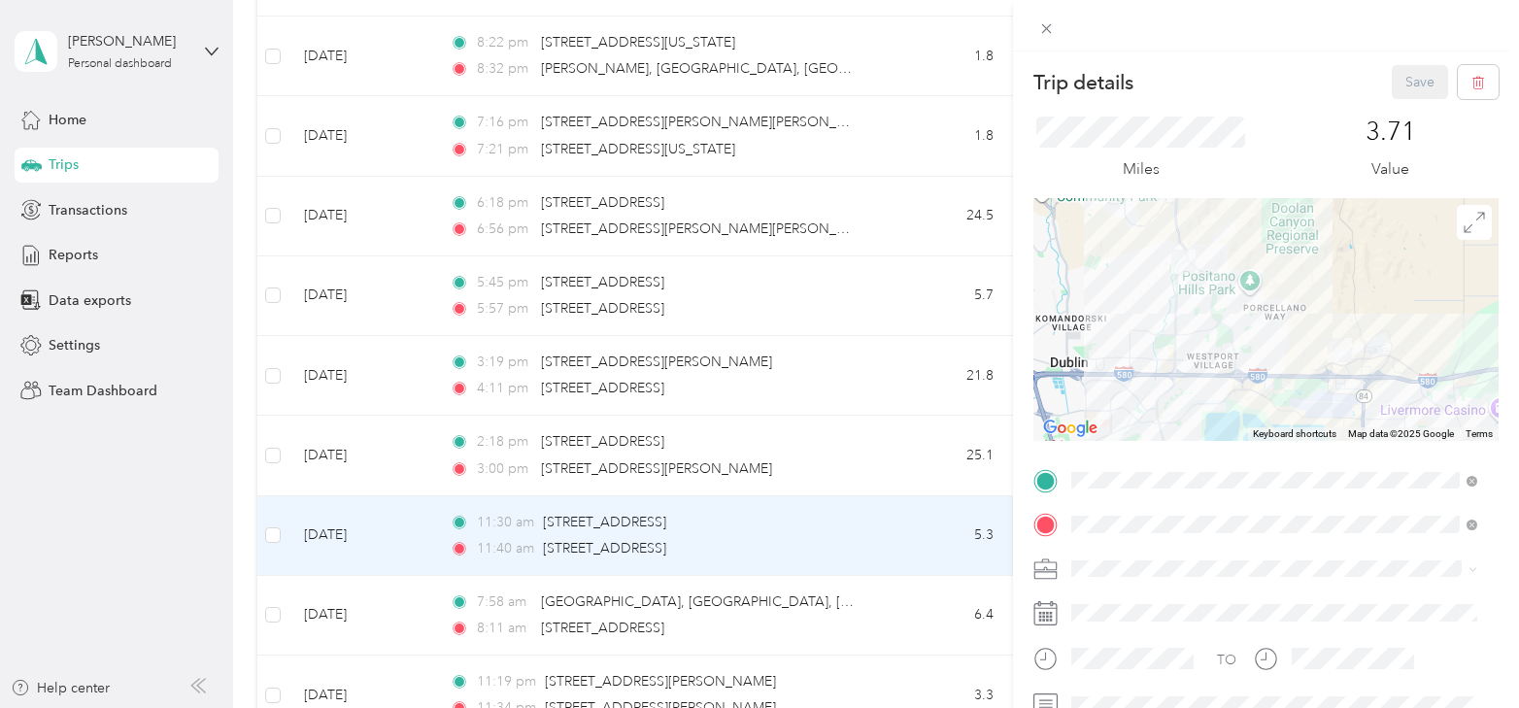
scroll to position [97, 0]
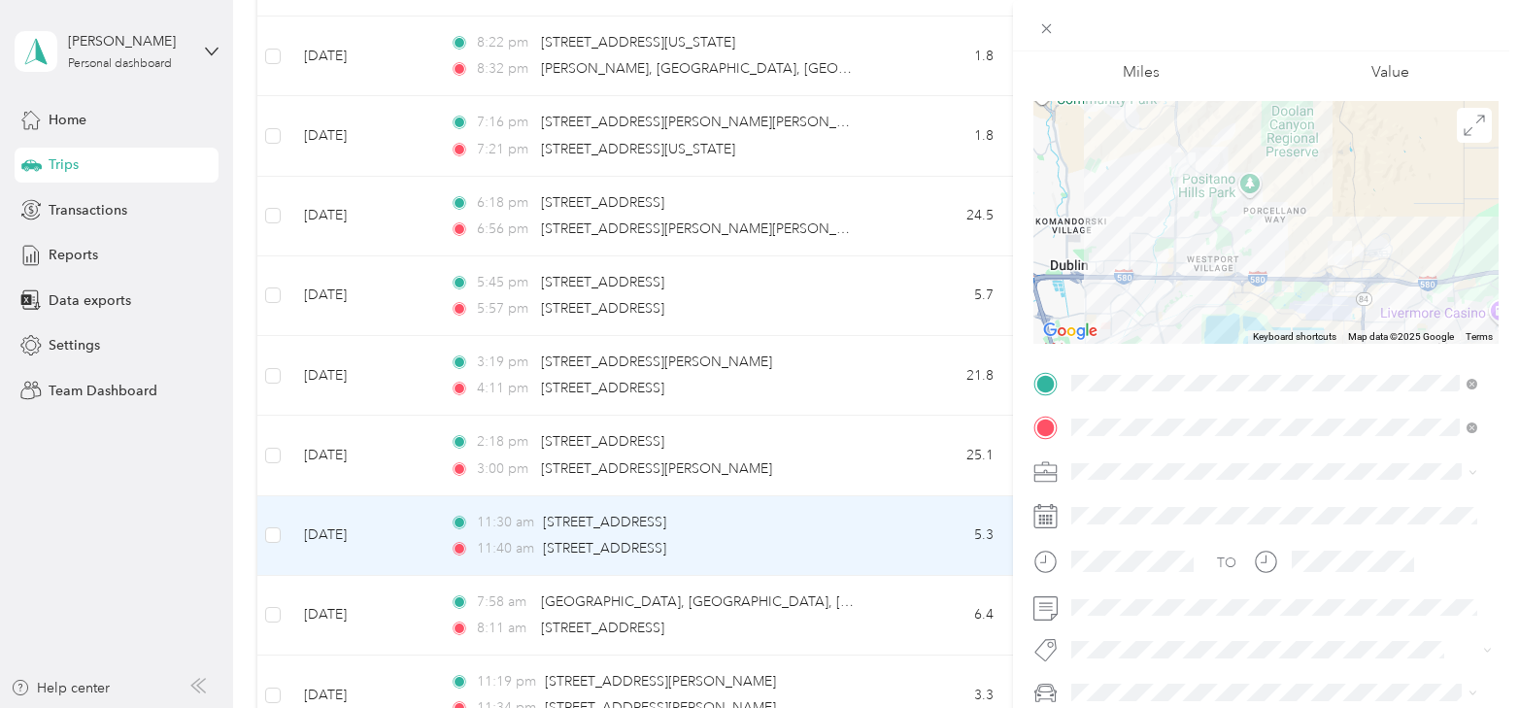
click at [1443, 72] on div "3.71 Value" at bounding box center [1391, 51] width 216 height 65
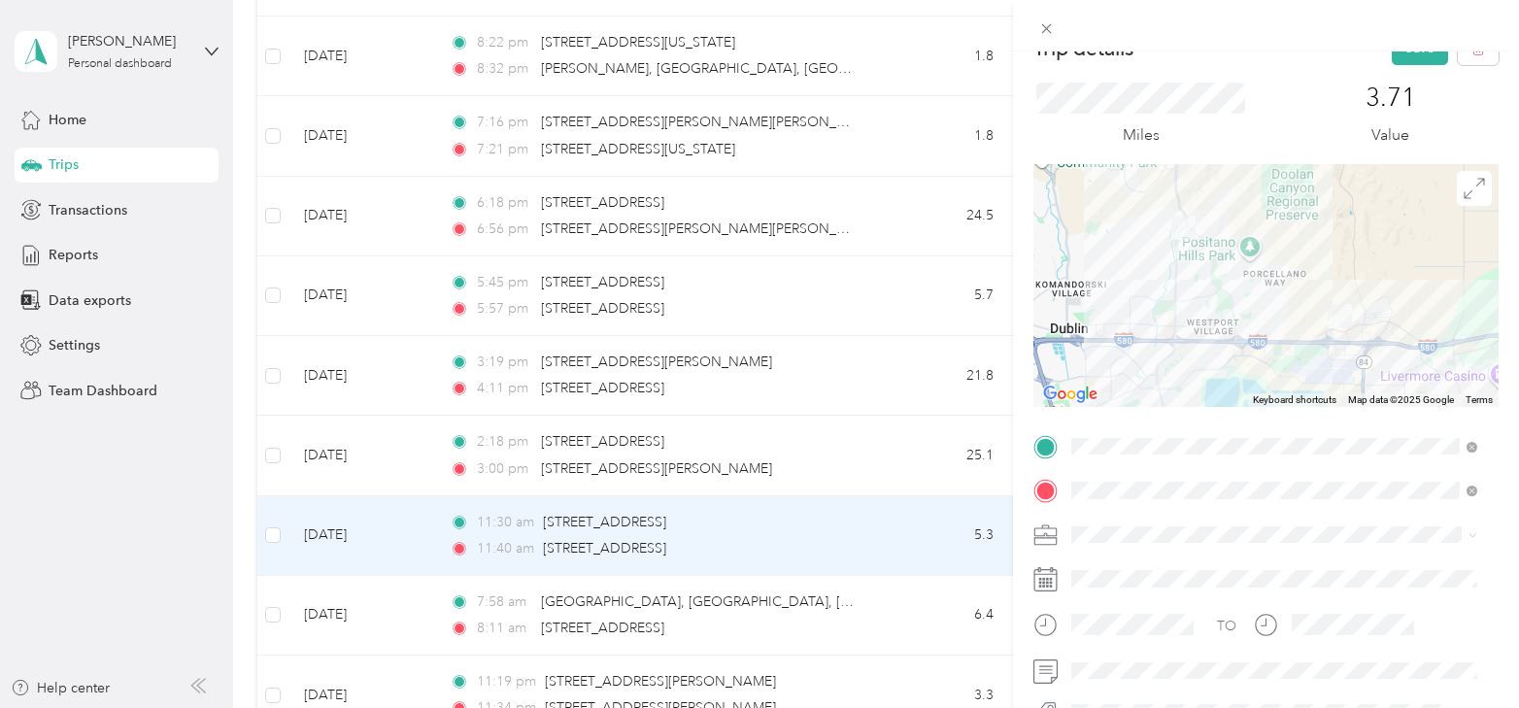
scroll to position [0, 0]
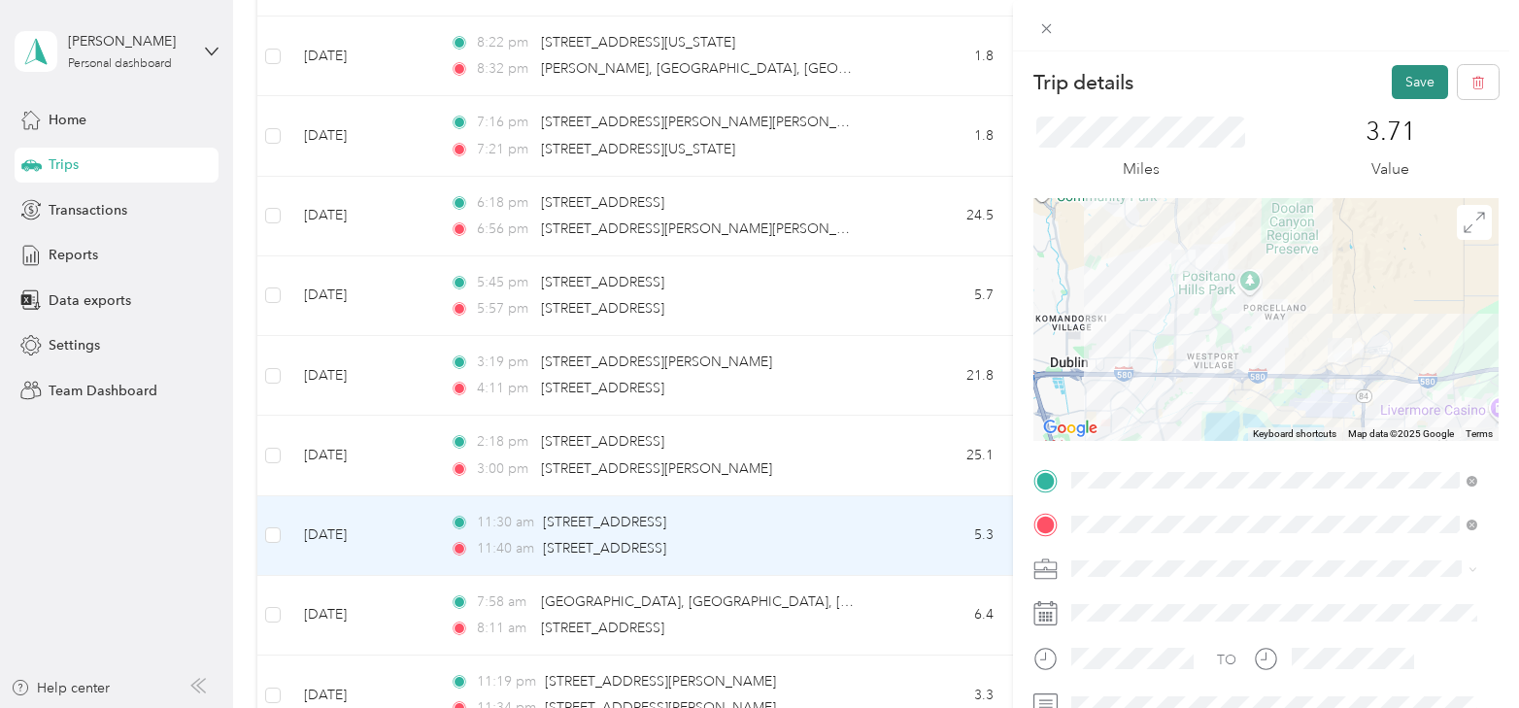
click at [1413, 76] on button "Save" at bounding box center [1420, 82] width 56 height 34
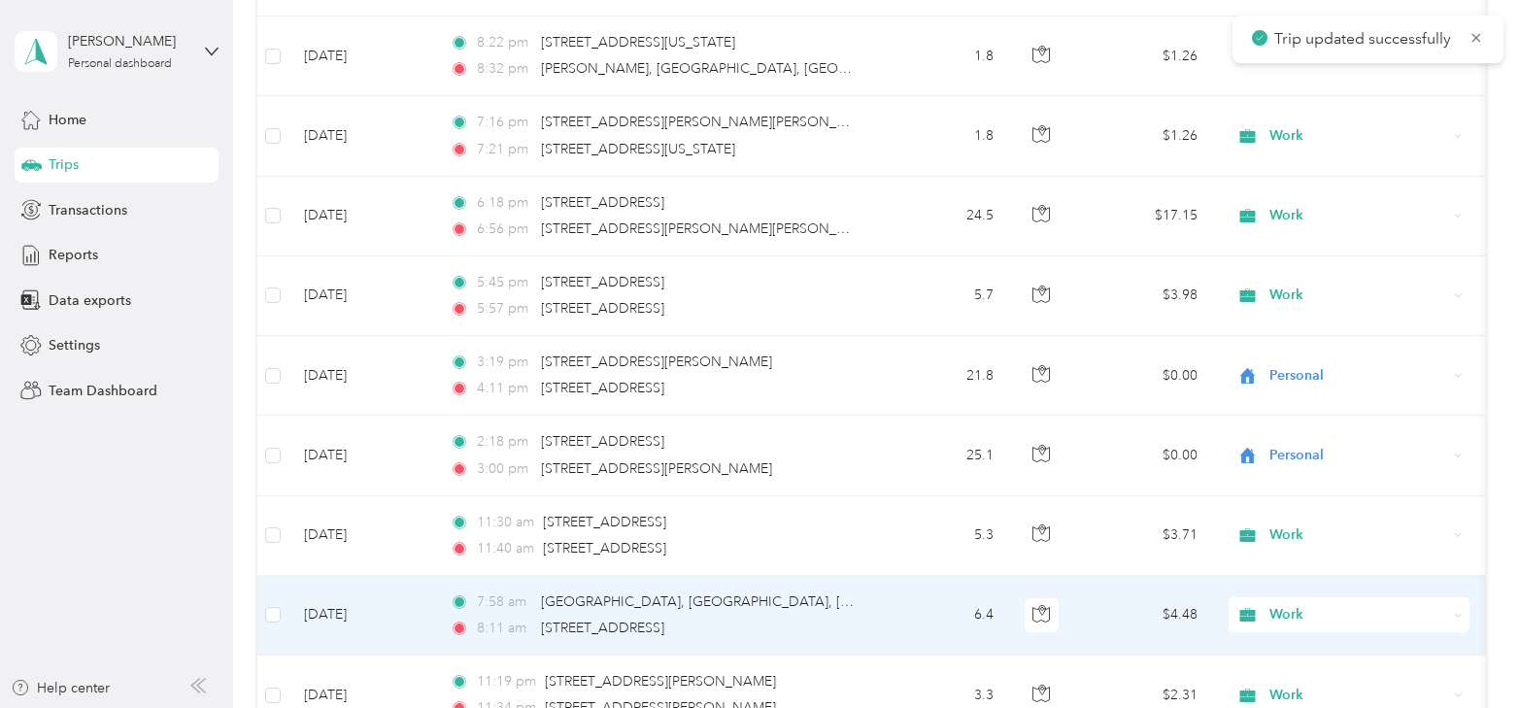
click at [354, 598] on td "[DATE]" at bounding box center [362, 616] width 146 height 80
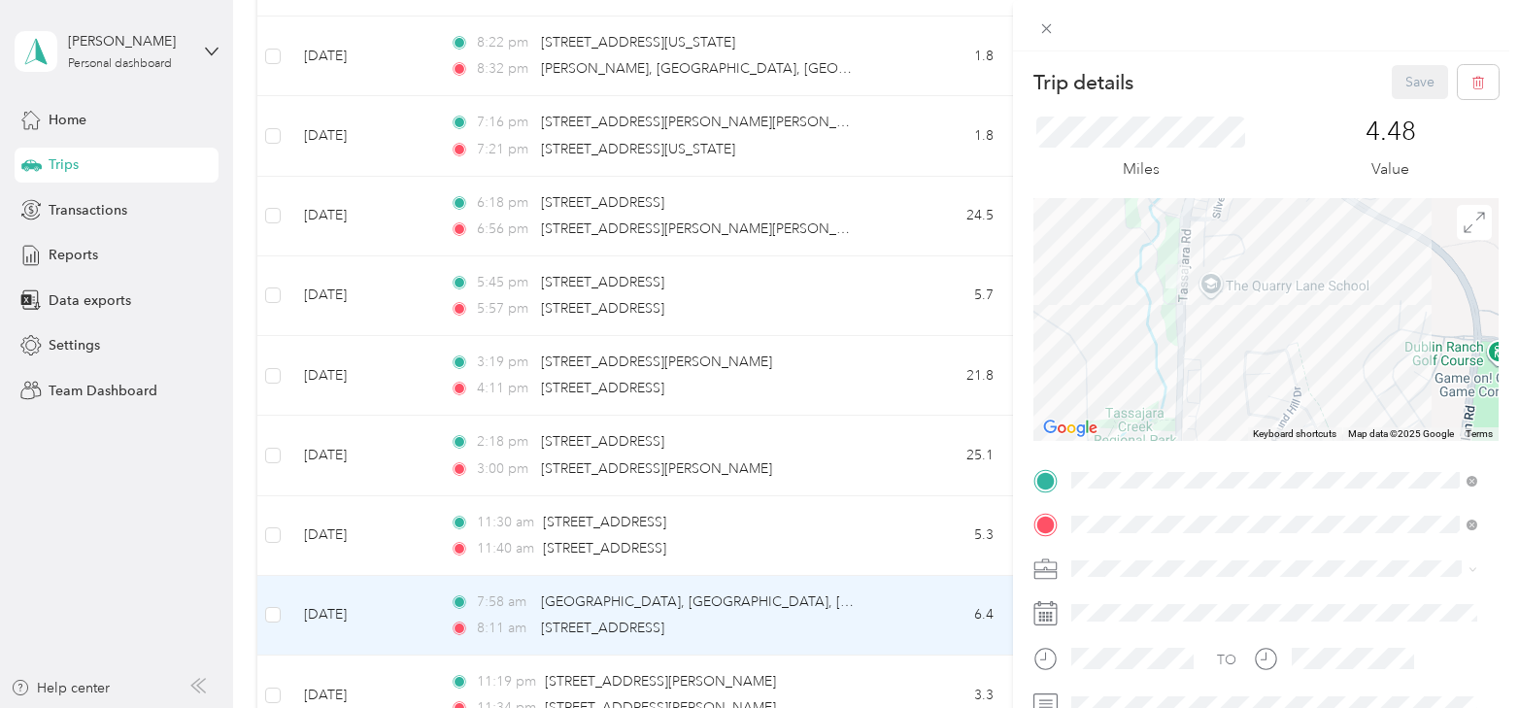
drag, startPoint x: 1121, startPoint y: 256, endPoint x: 1153, endPoint y: 311, distance: 63.1
click at [1148, 309] on div at bounding box center [1266, 319] width 465 height 243
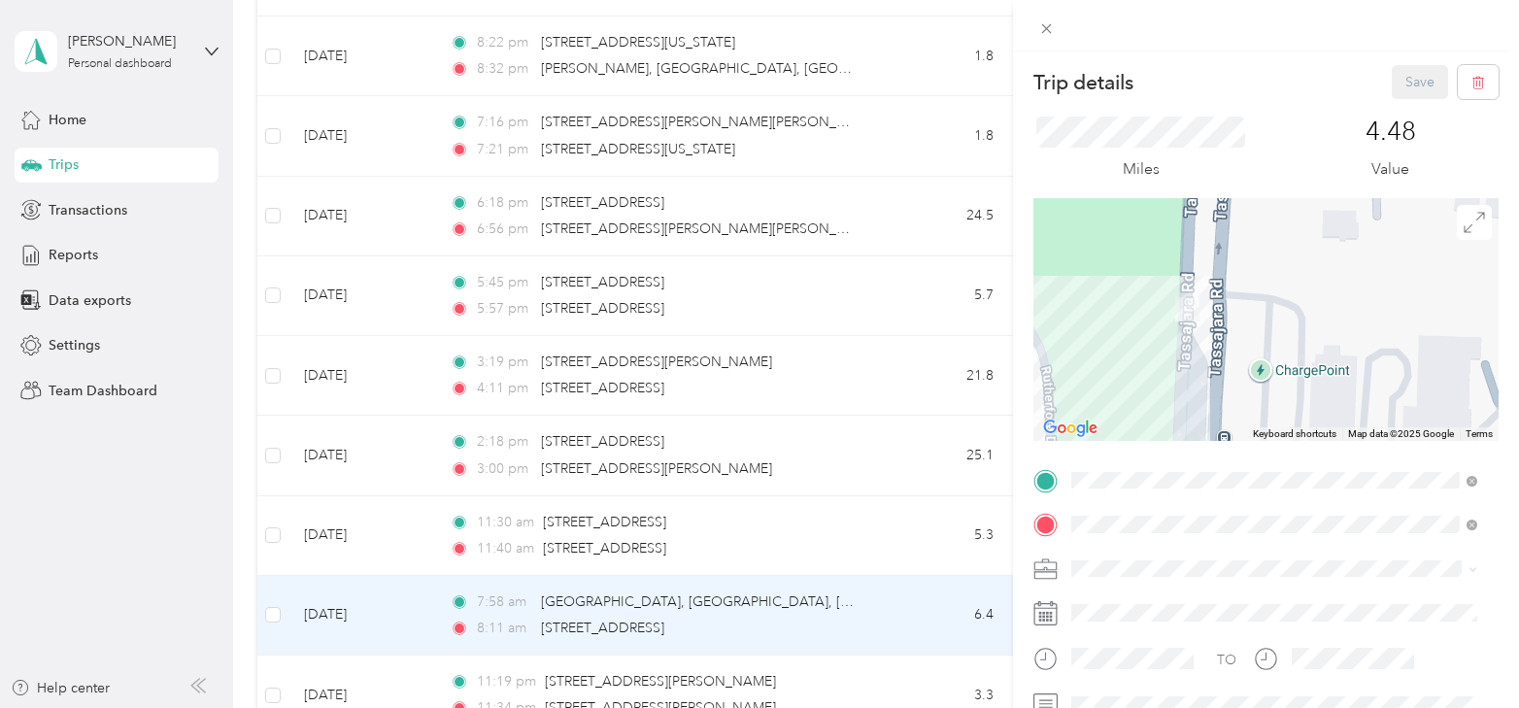
drag, startPoint x: 1107, startPoint y: 289, endPoint x: 1202, endPoint y: 332, distance: 103.9
click at [1202, 332] on div at bounding box center [1266, 319] width 465 height 243
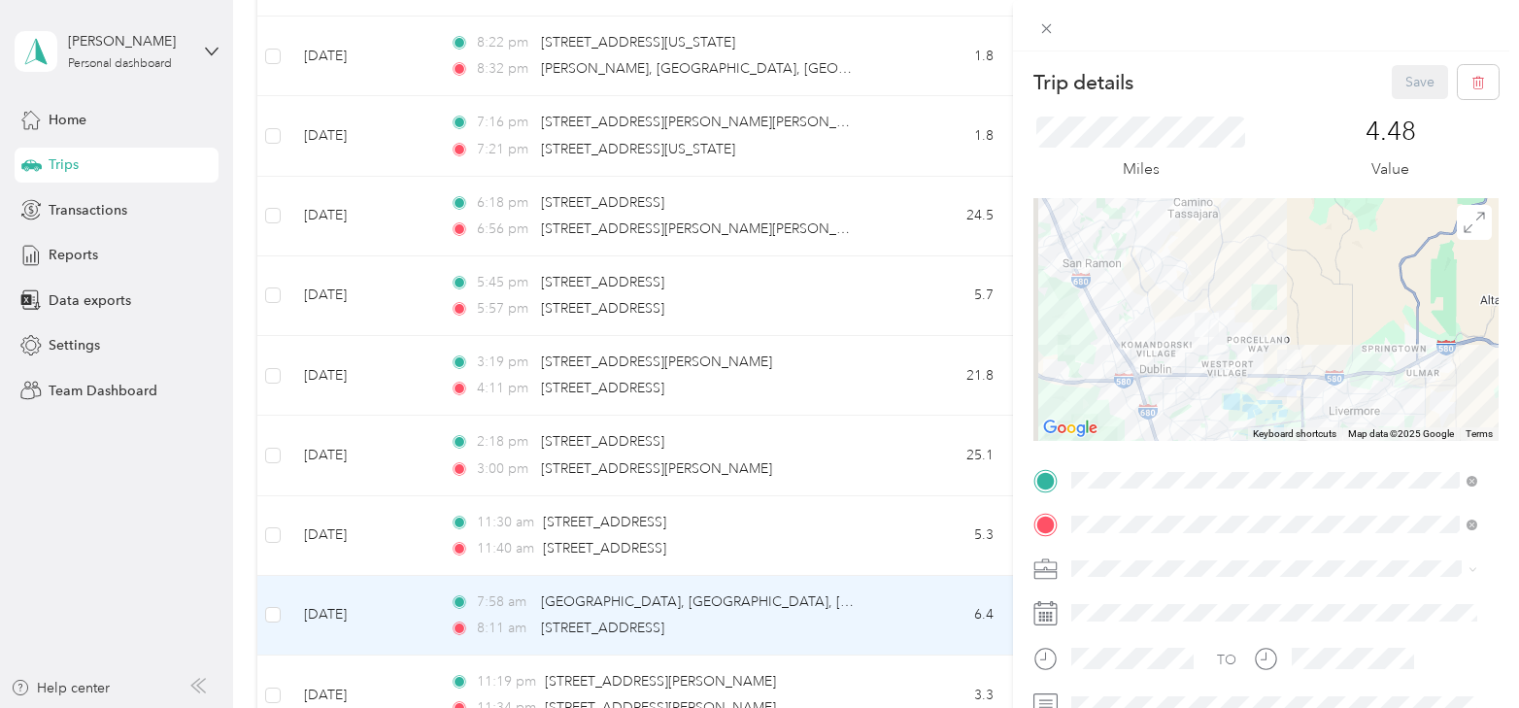
click at [349, 666] on div "Trip details Save This trip cannot be edited because it is either under review,…" at bounding box center [759, 354] width 1519 height 708
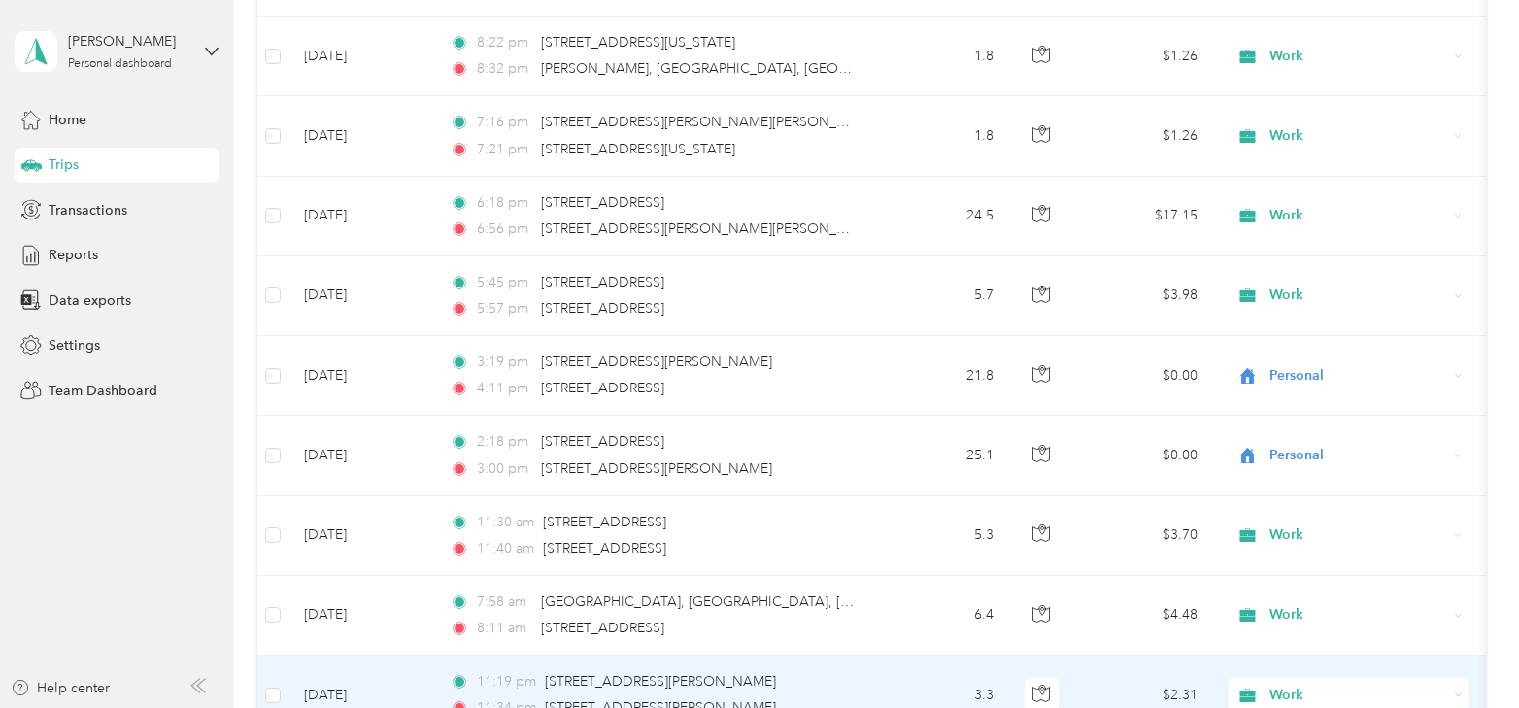
click at [349, 665] on td "[DATE]" at bounding box center [362, 696] width 146 height 80
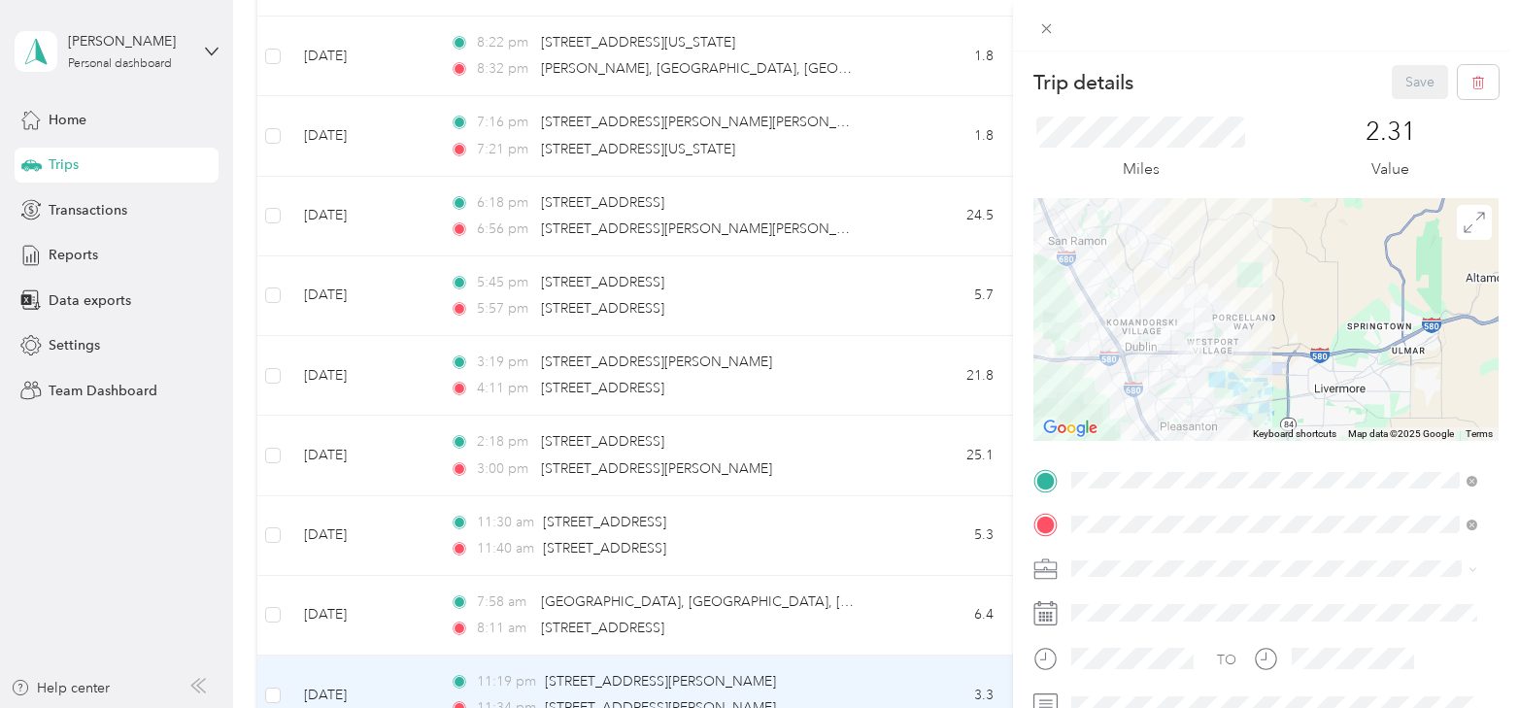
drag, startPoint x: 388, startPoint y: 594, endPoint x: 402, endPoint y: 612, distance: 22.8
click at [420, 524] on div "Trip details Save This trip cannot be edited because it is either under review,…" at bounding box center [759, 354] width 1519 height 708
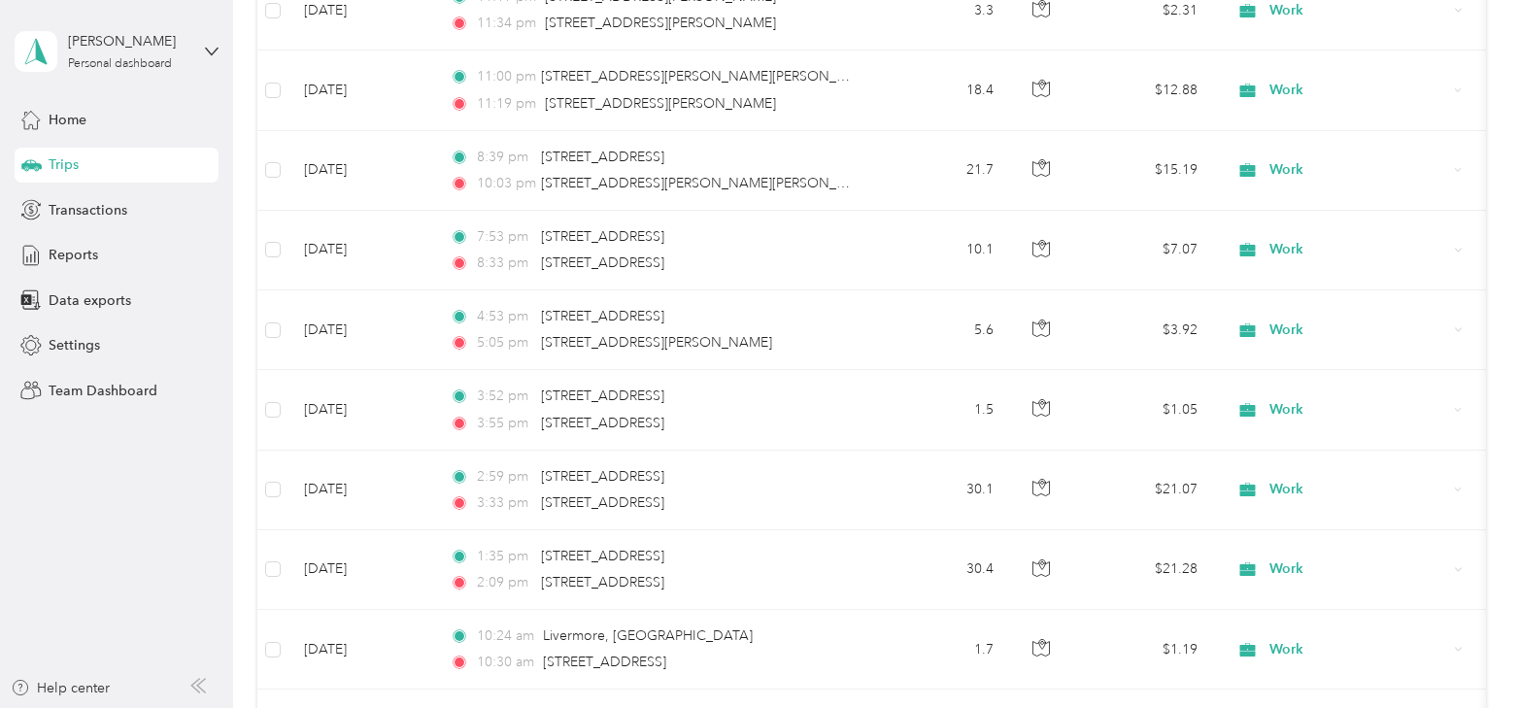
scroll to position [4874, 0]
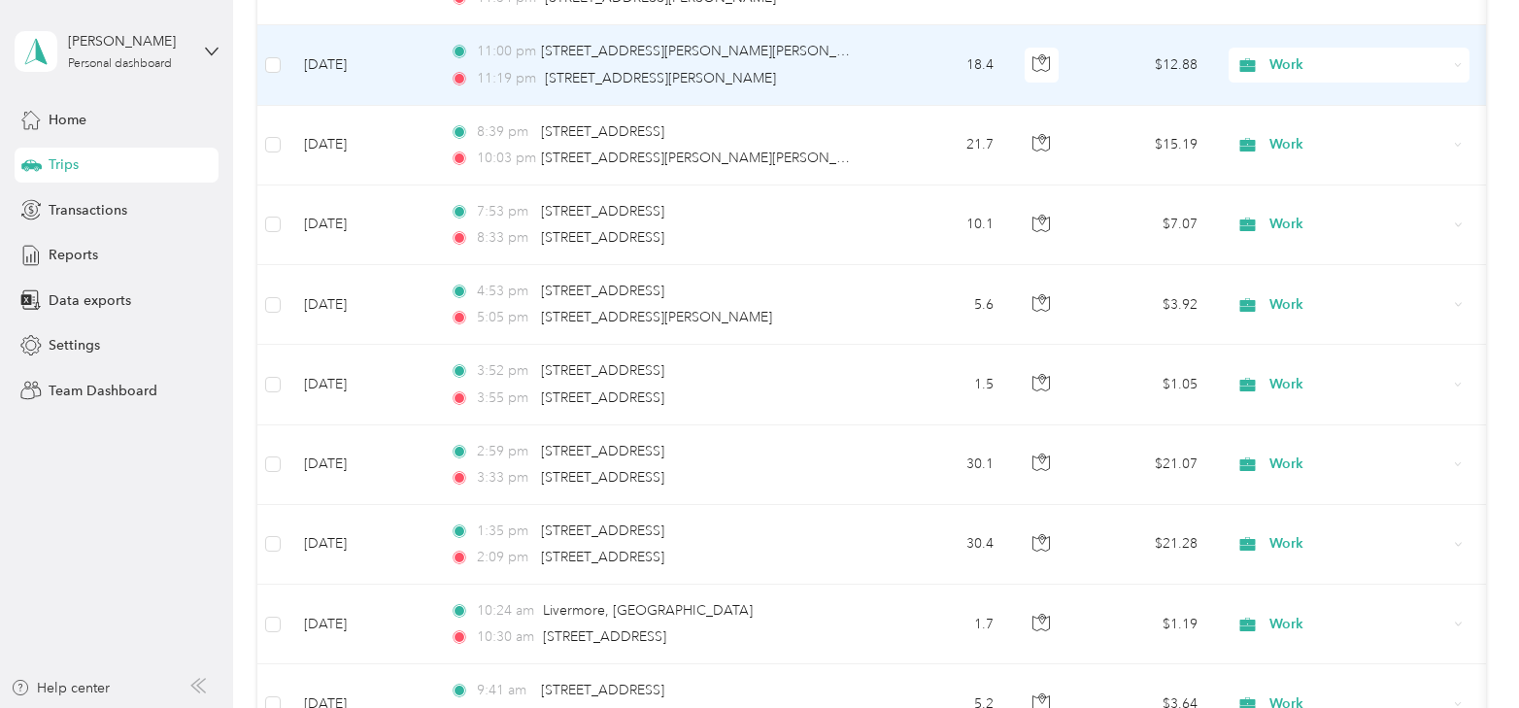
click at [347, 42] on td "[DATE]" at bounding box center [362, 65] width 146 height 80
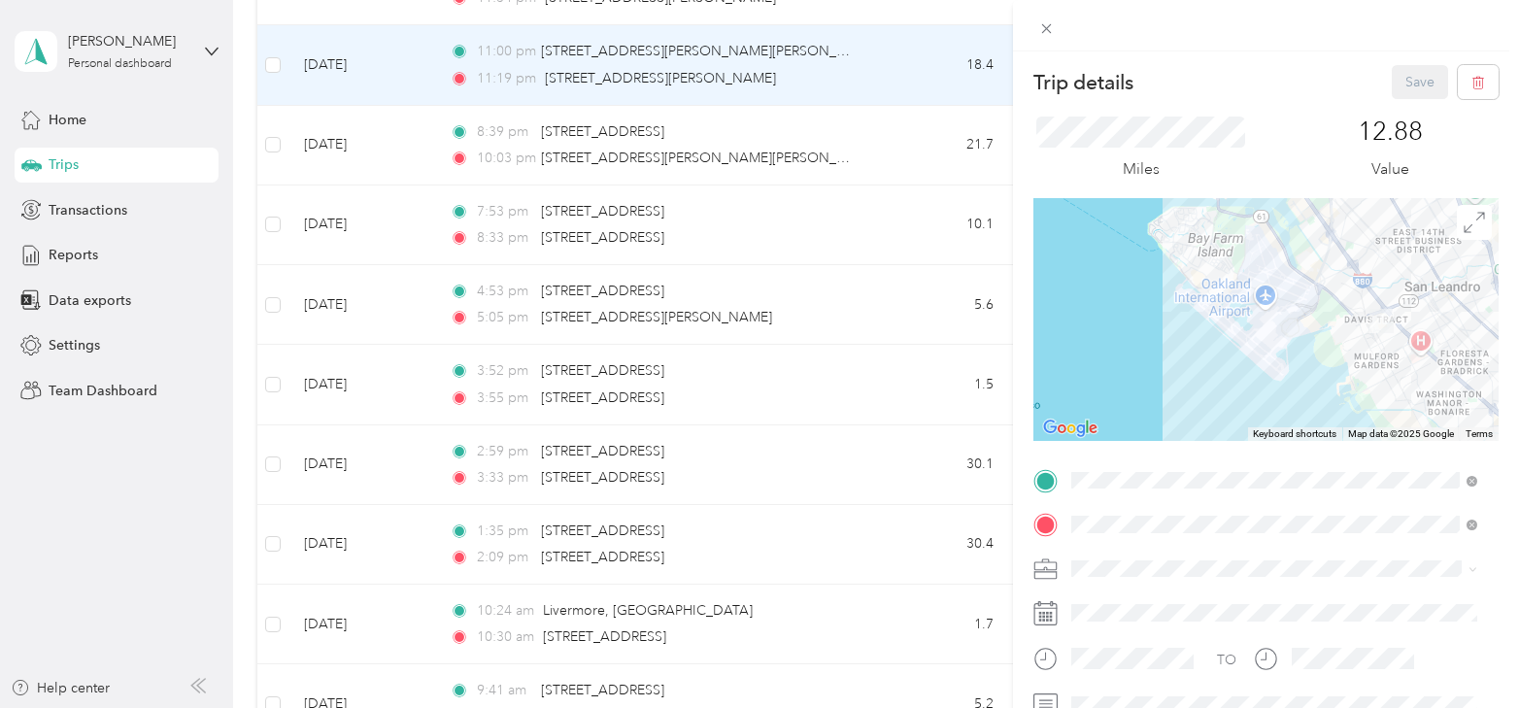
drag, startPoint x: 1390, startPoint y: 347, endPoint x: 1495, endPoint y: 366, distance: 106.7
click at [1495, 366] on form "Trip details Save This trip cannot be edited because it is either under review,…" at bounding box center [1266, 477] width 506 height 825
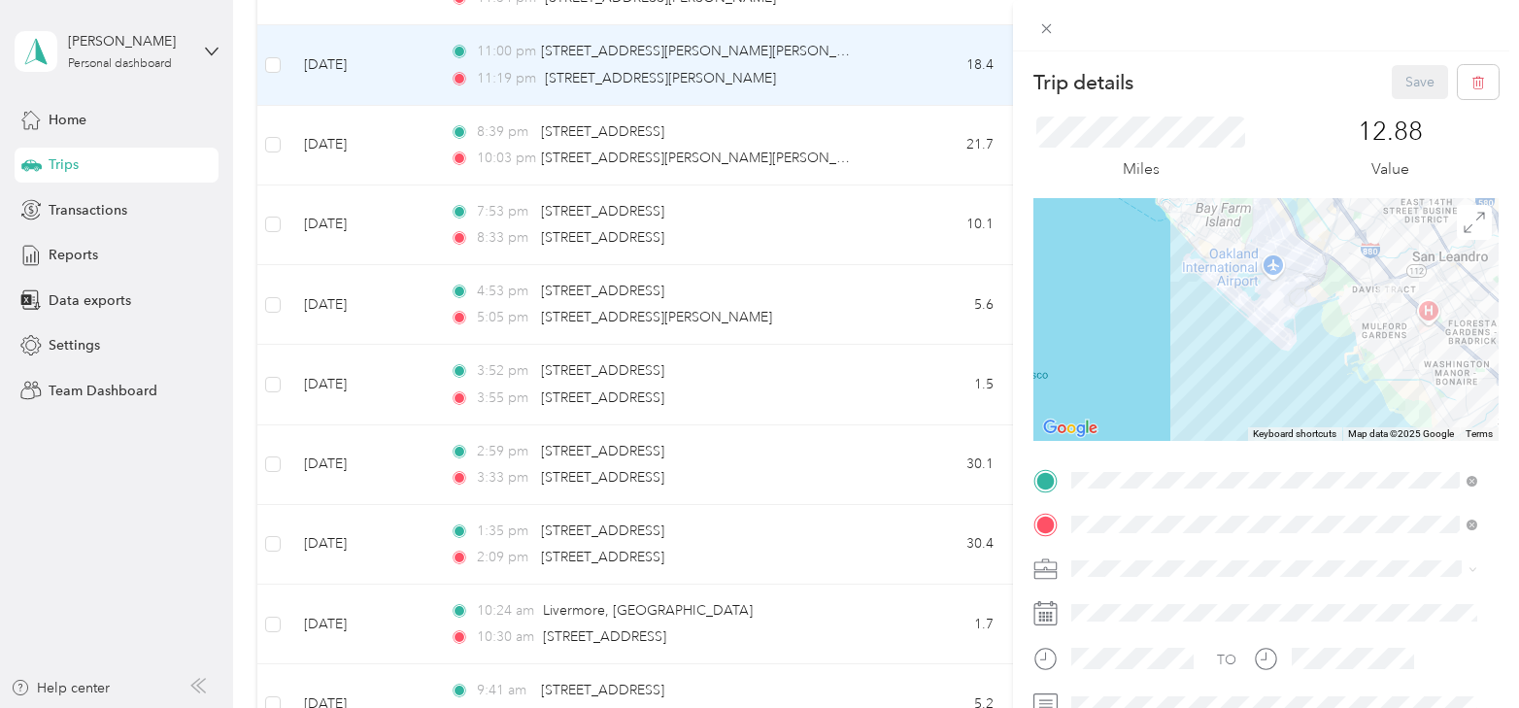
drag, startPoint x: 1238, startPoint y: 314, endPoint x: 1351, endPoint y: 336, distance: 115.8
click at [1060, 250] on div at bounding box center [1266, 319] width 465 height 243
drag, startPoint x: 1445, startPoint y: 350, endPoint x: 1338, endPoint y: 328, distance: 109.9
click at [1338, 328] on div at bounding box center [1266, 319] width 465 height 243
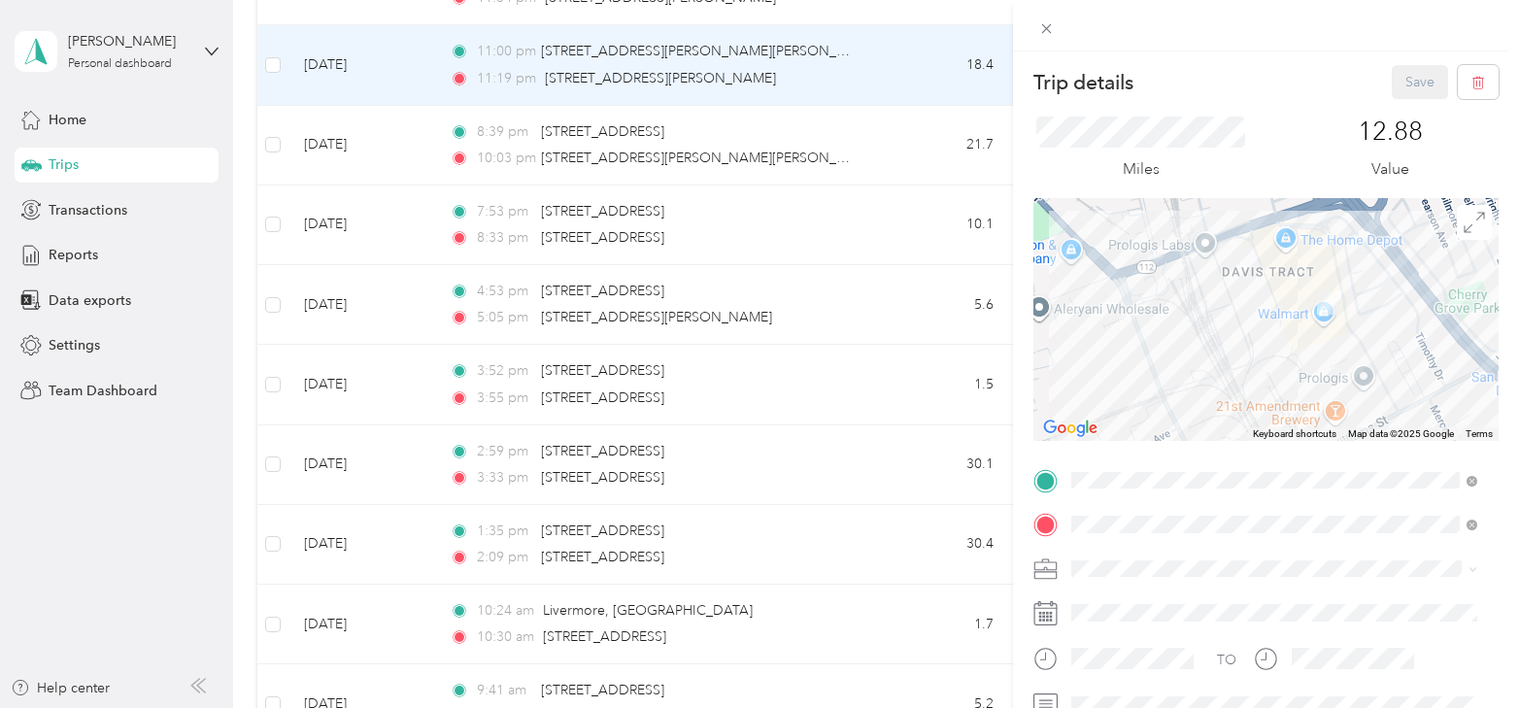
drag, startPoint x: 1320, startPoint y: 268, endPoint x: 1308, endPoint y: 305, distance: 39.0
click at [1309, 305] on img at bounding box center [1329, 303] width 40 height 40
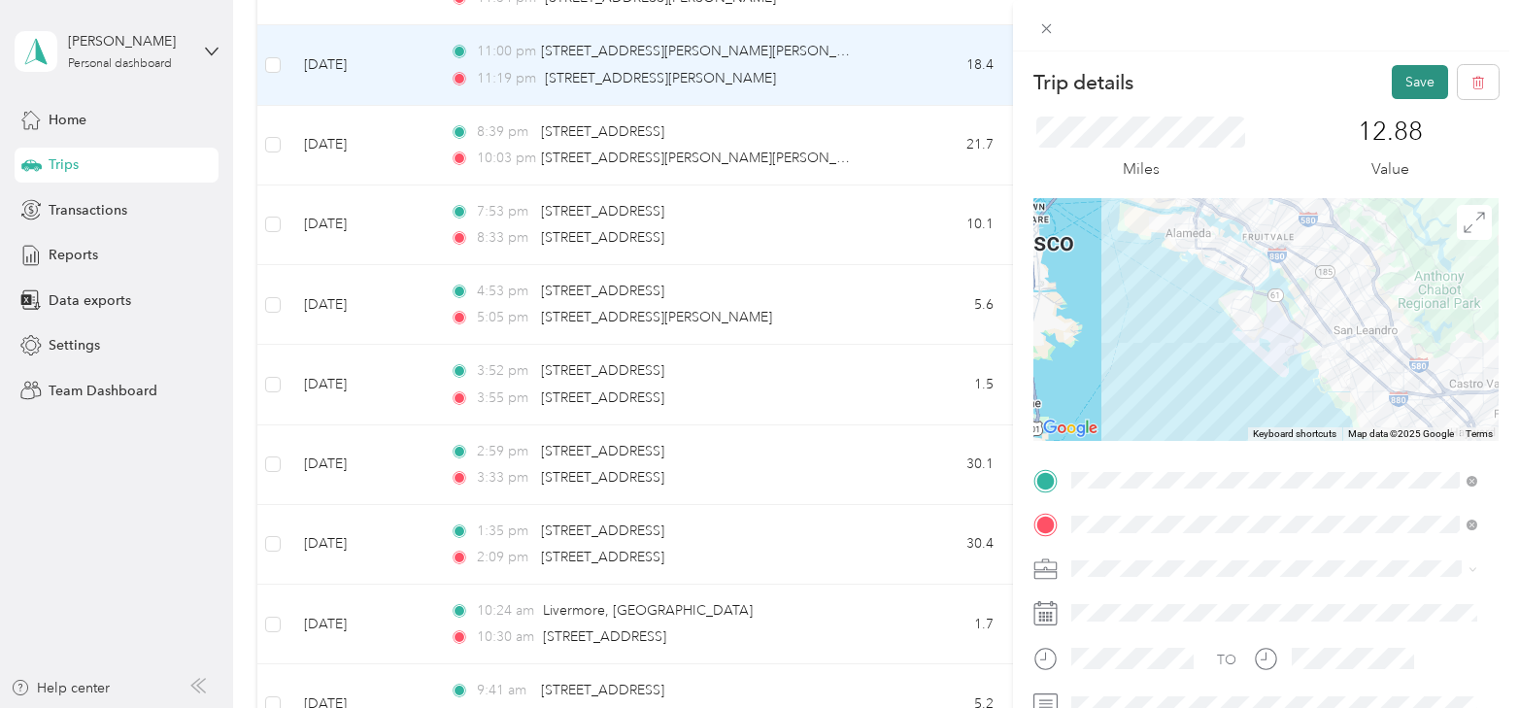
click at [1411, 79] on button "Save" at bounding box center [1420, 82] width 56 height 34
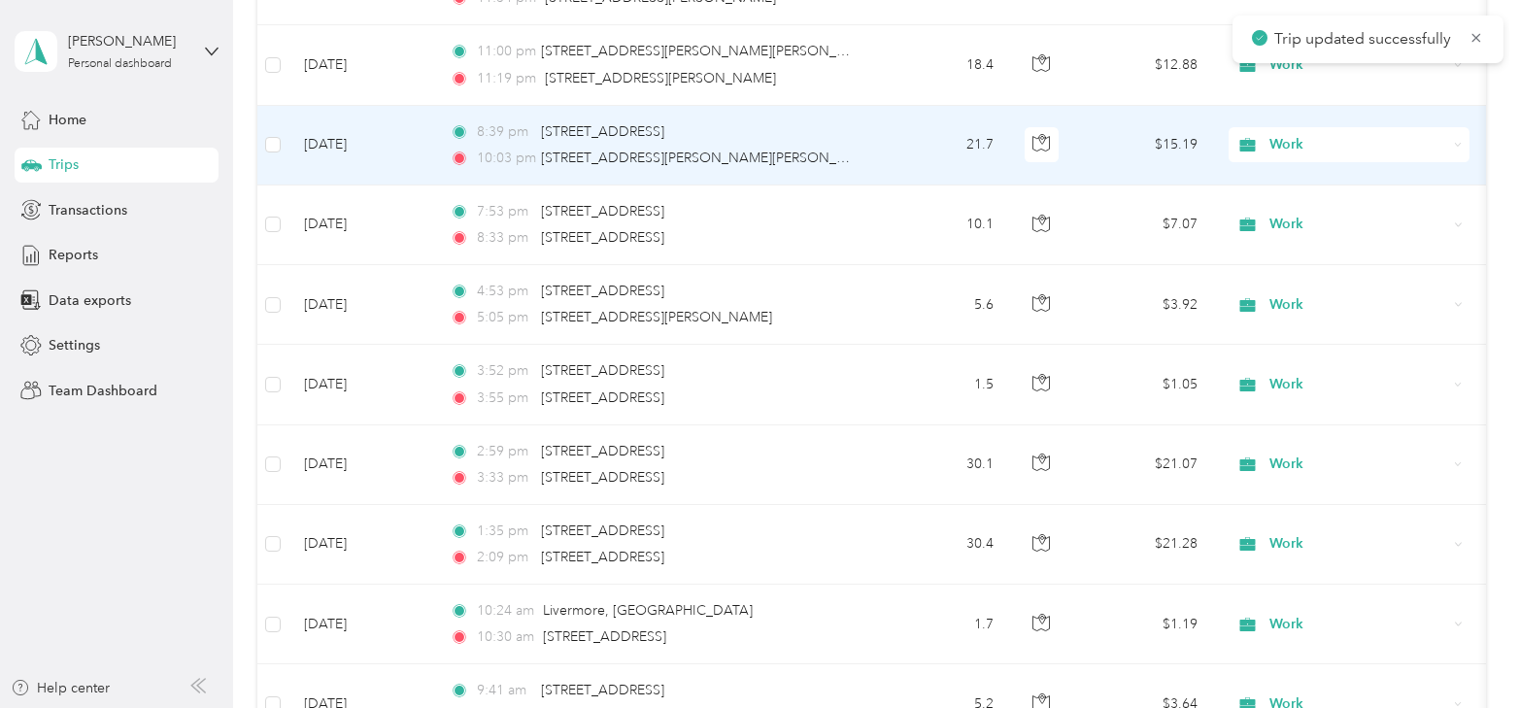
click at [338, 127] on td "[DATE]" at bounding box center [362, 146] width 146 height 80
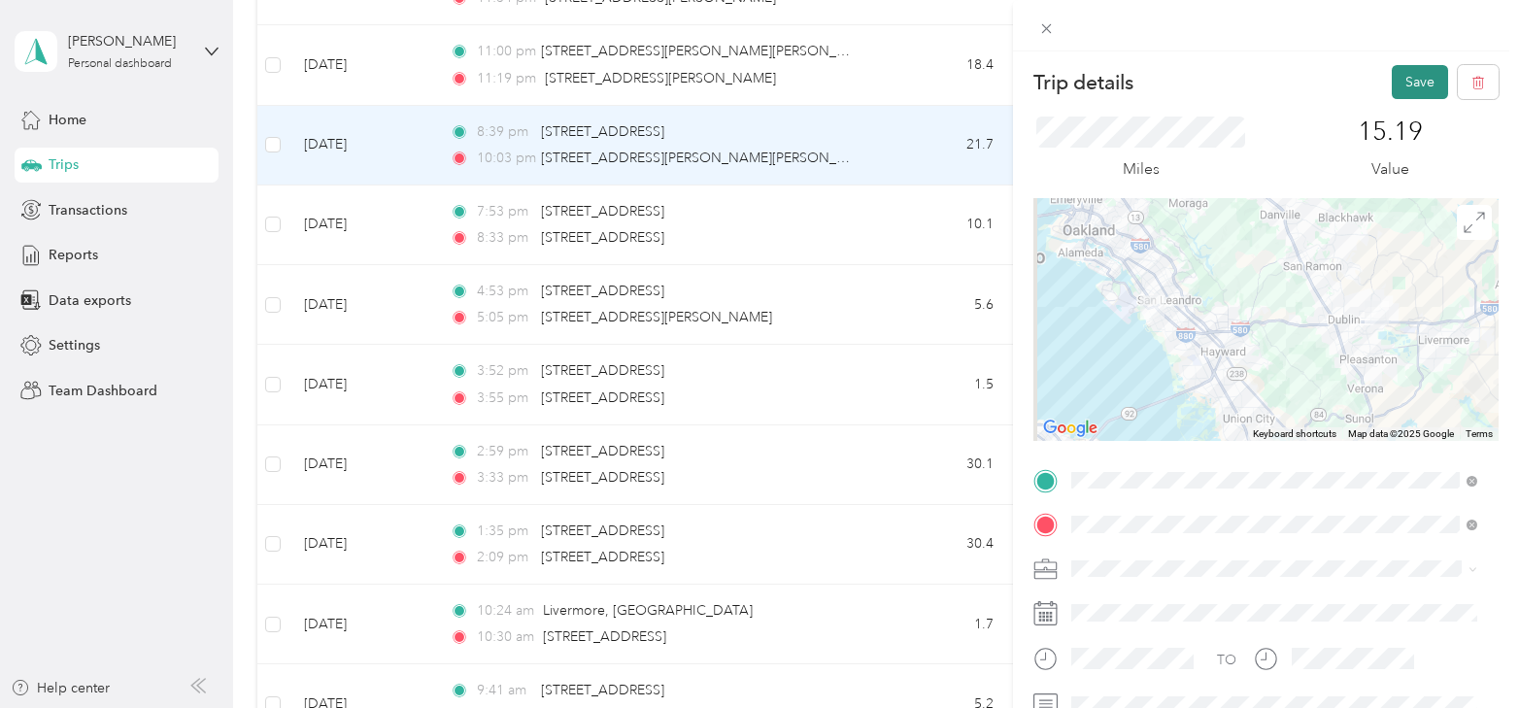
click at [1410, 91] on button "Save" at bounding box center [1420, 82] width 56 height 34
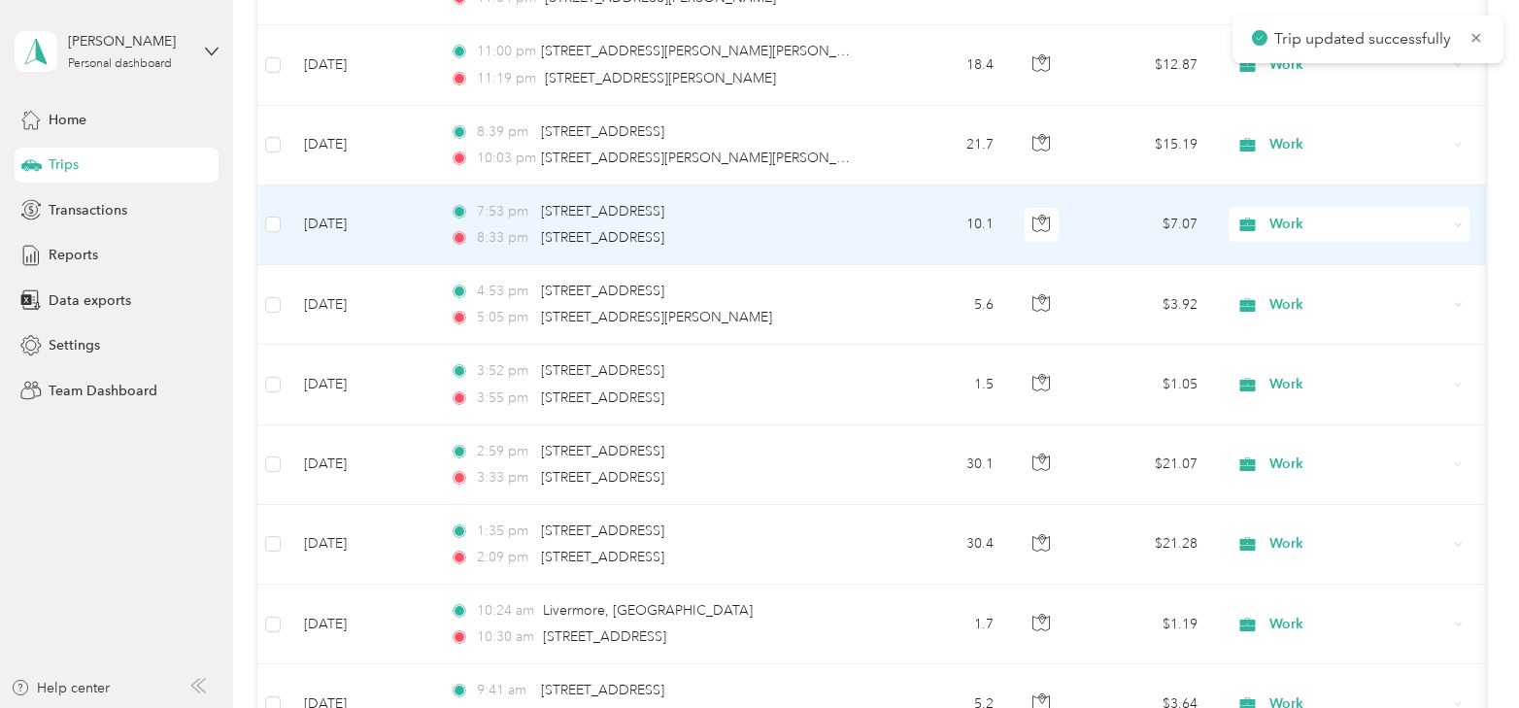
click at [327, 208] on td "[DATE]" at bounding box center [362, 226] width 146 height 80
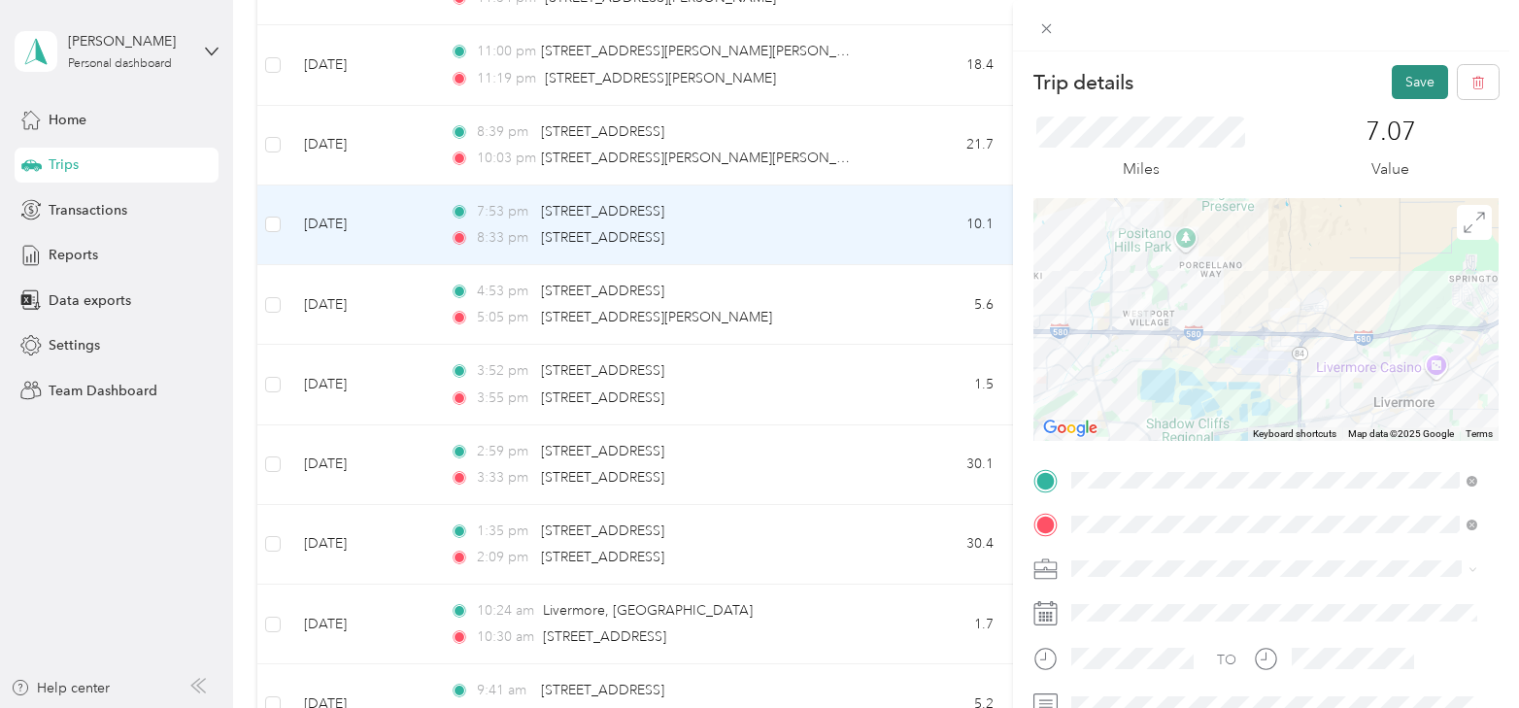
click at [1409, 79] on button "Save" at bounding box center [1420, 82] width 56 height 34
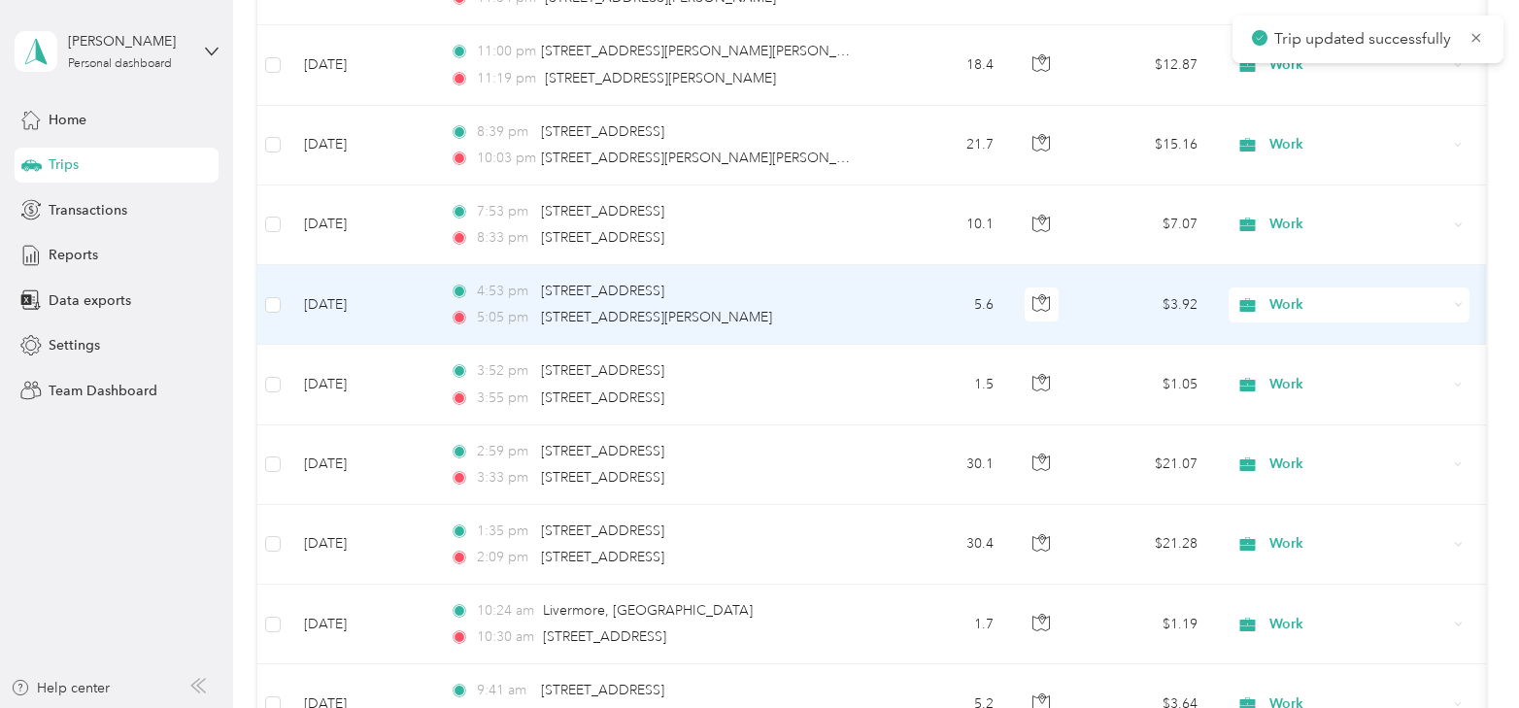
click at [345, 291] on td "[DATE]" at bounding box center [362, 305] width 146 height 80
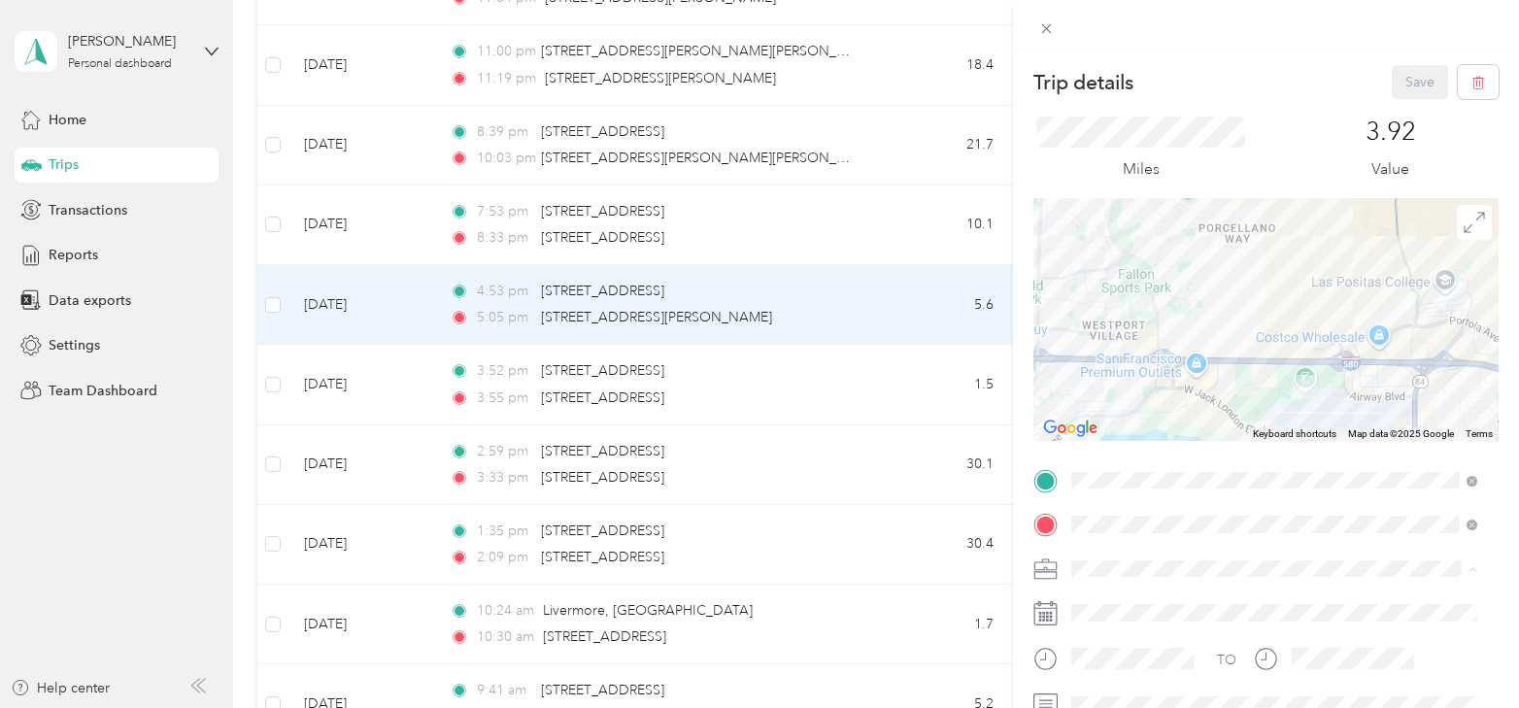
click at [1127, 329] on span "Personal" at bounding box center [1103, 331] width 51 height 17
click at [1407, 85] on button "Save" at bounding box center [1420, 82] width 56 height 34
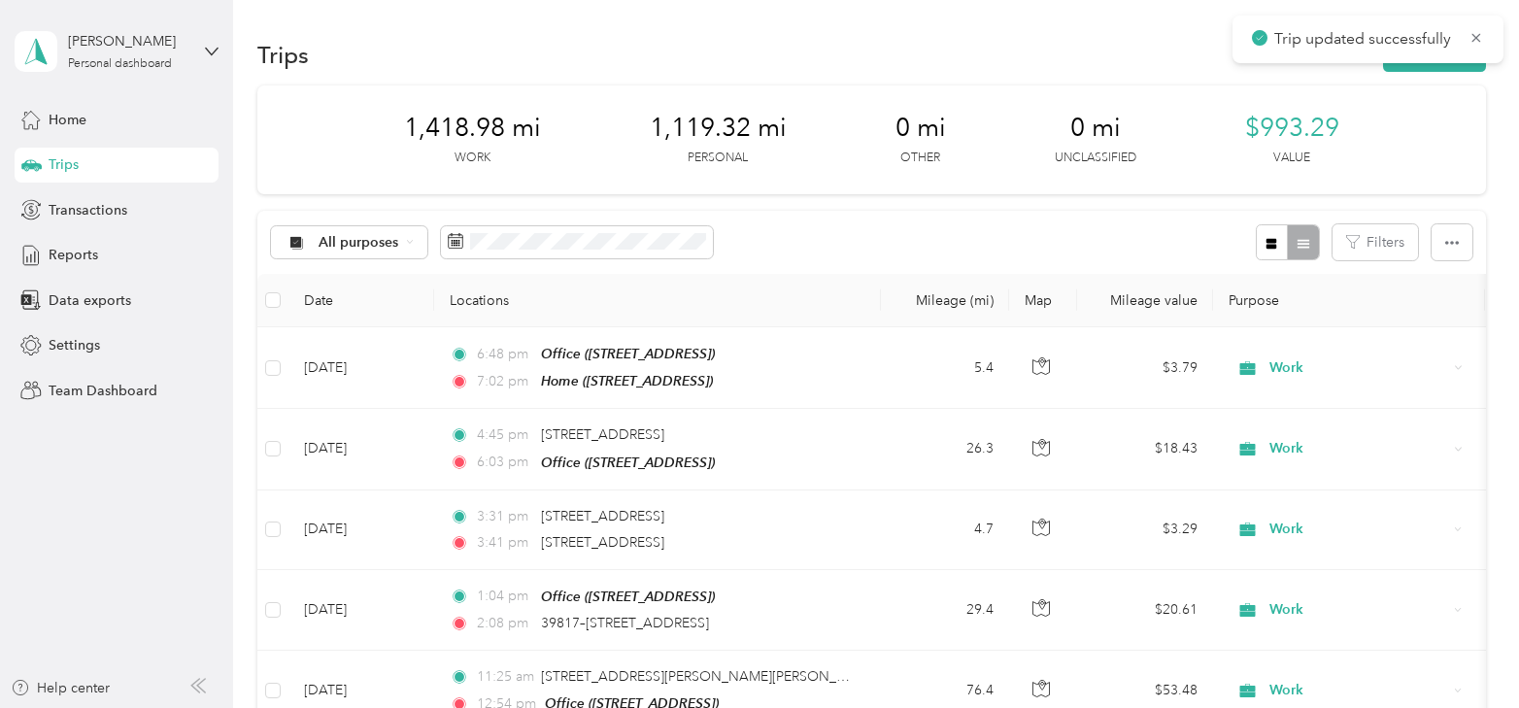
scroll to position [4874, 0]
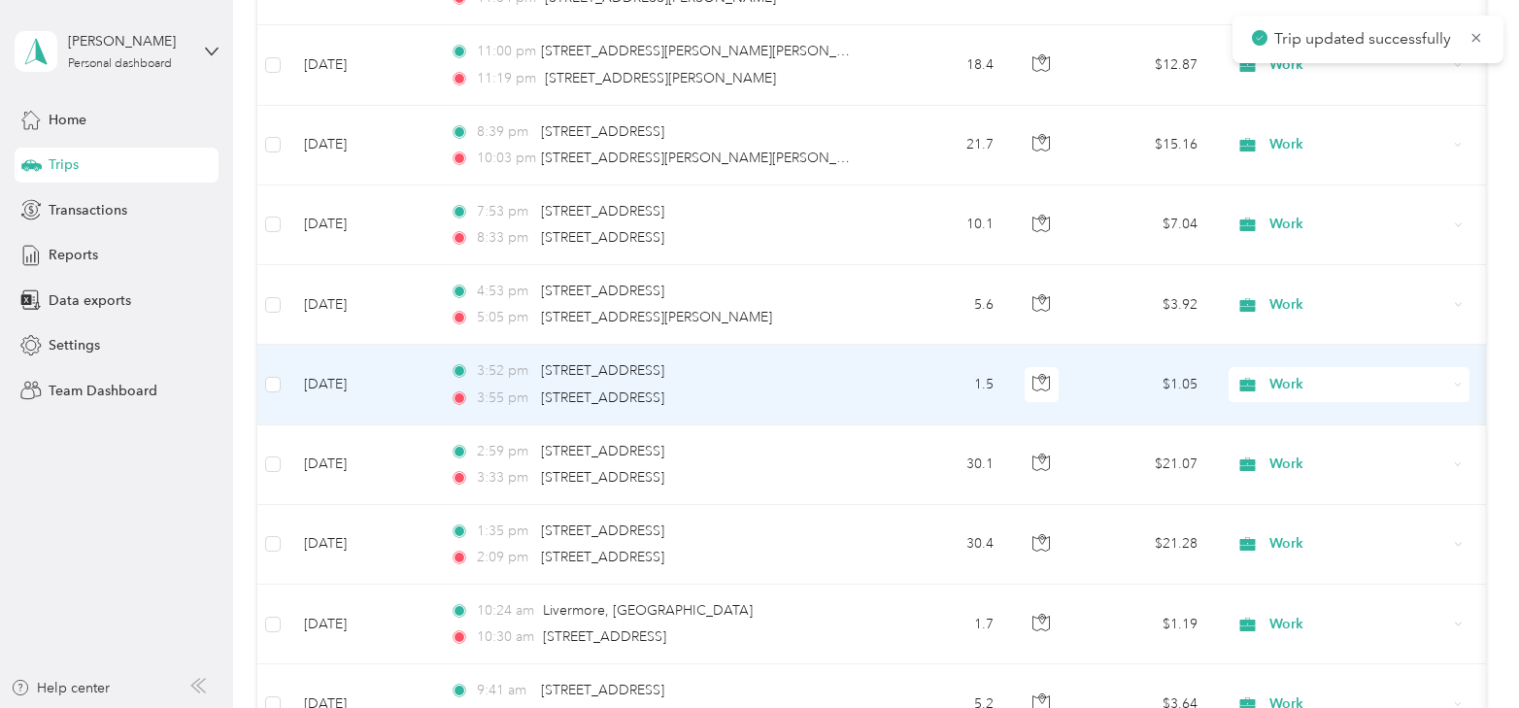
click at [351, 371] on td "[DATE]" at bounding box center [362, 385] width 146 height 80
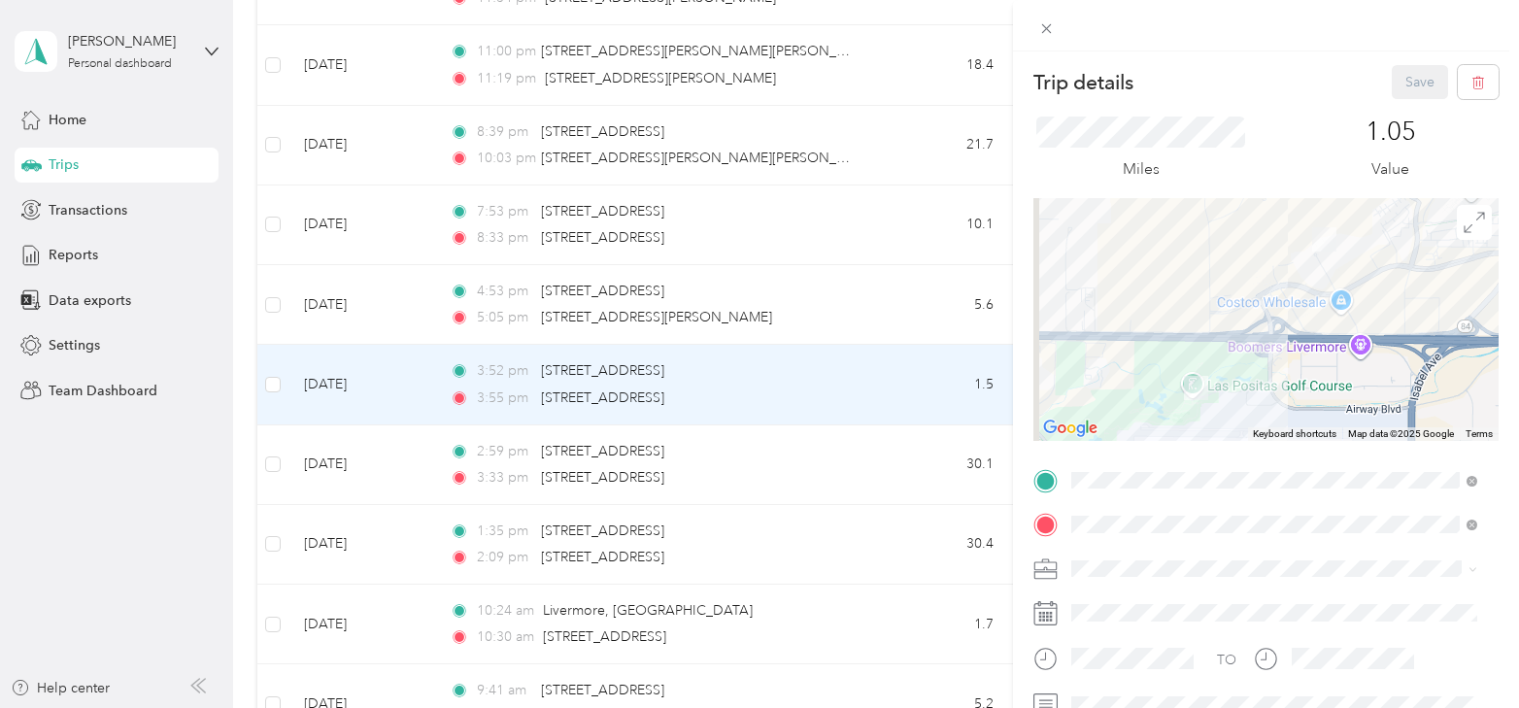
click at [1126, 554] on span at bounding box center [1282, 569] width 434 height 31
click at [1118, 326] on span "Personal" at bounding box center [1103, 331] width 51 height 17
click at [1394, 80] on button "Save" at bounding box center [1420, 82] width 56 height 34
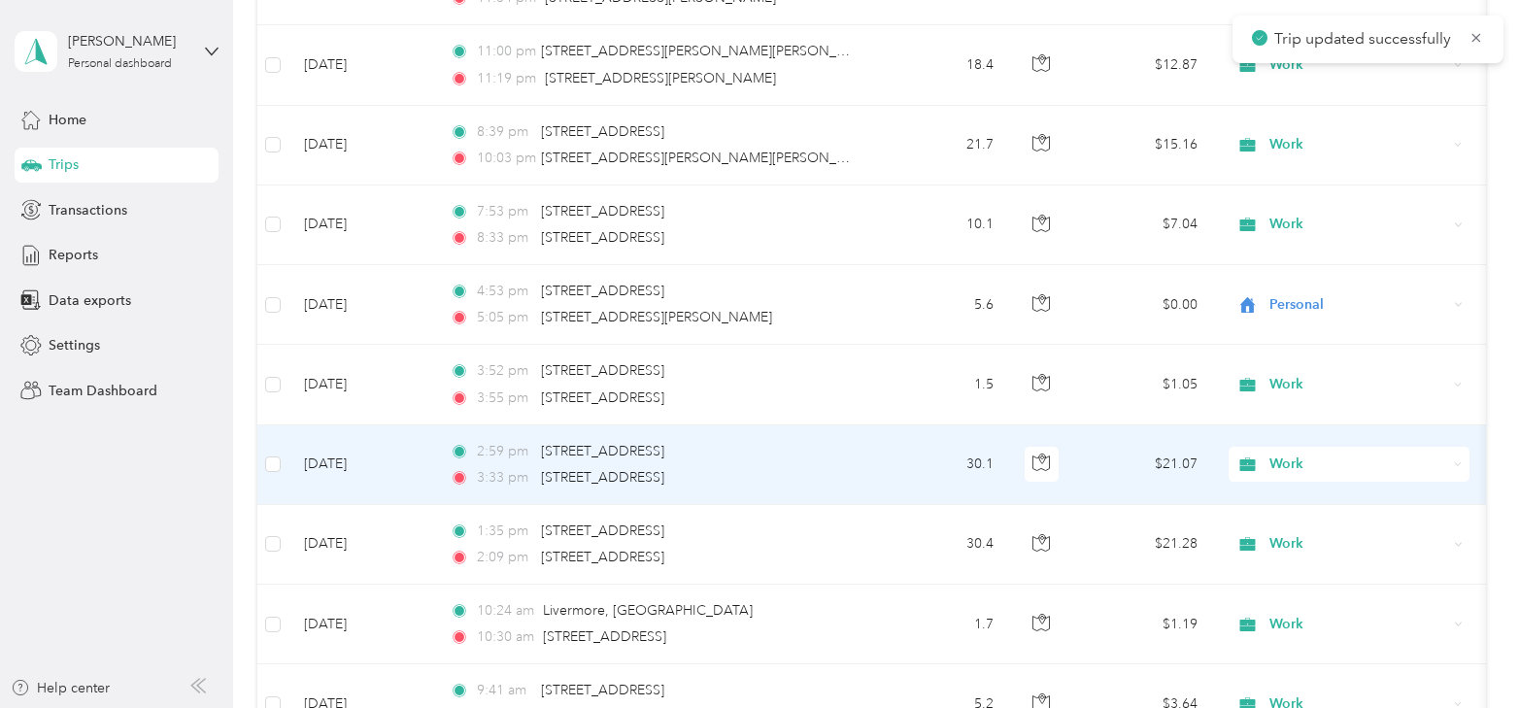
click at [357, 451] on td "[DATE]" at bounding box center [362, 465] width 146 height 80
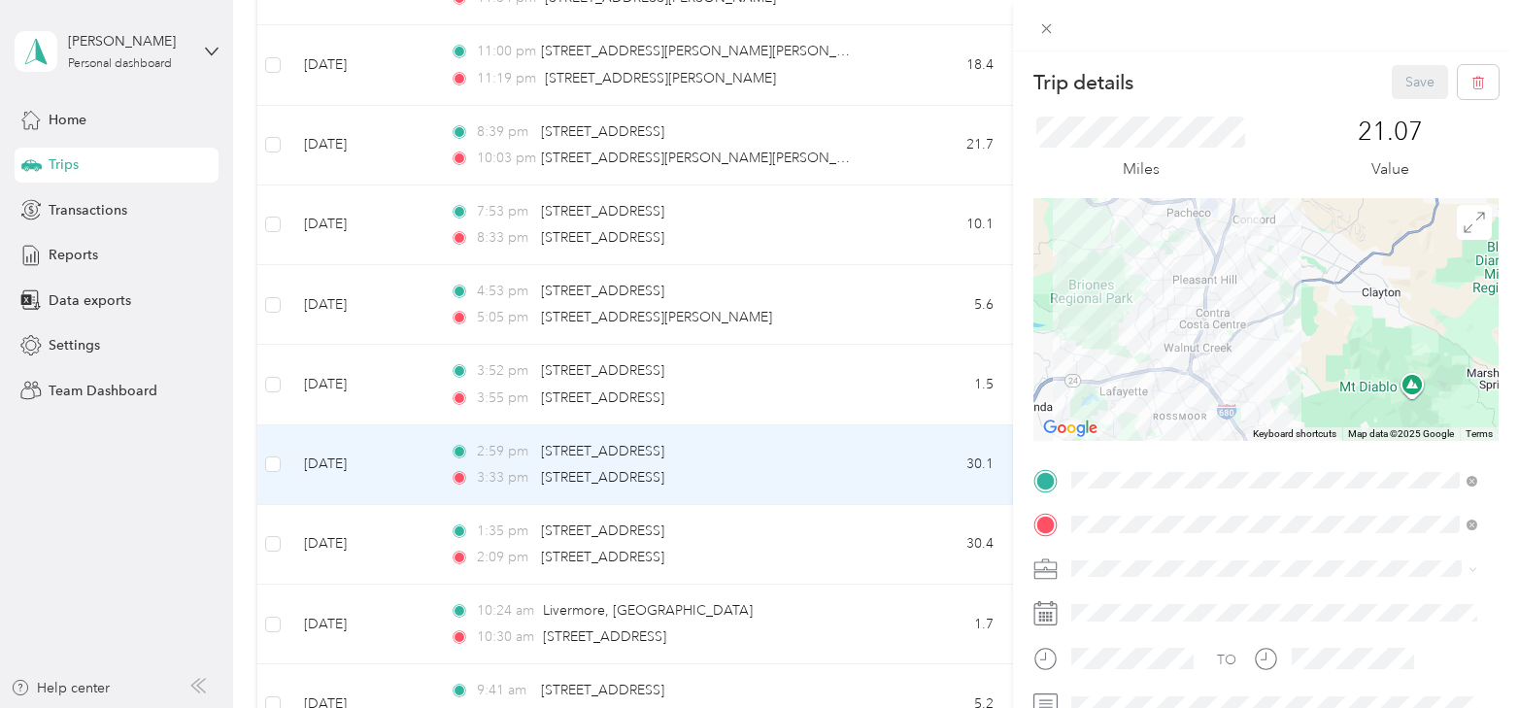
drag, startPoint x: 1240, startPoint y: 265, endPoint x: 1245, endPoint y: 314, distance: 48.9
click at [1245, 314] on div at bounding box center [1266, 319] width 465 height 243
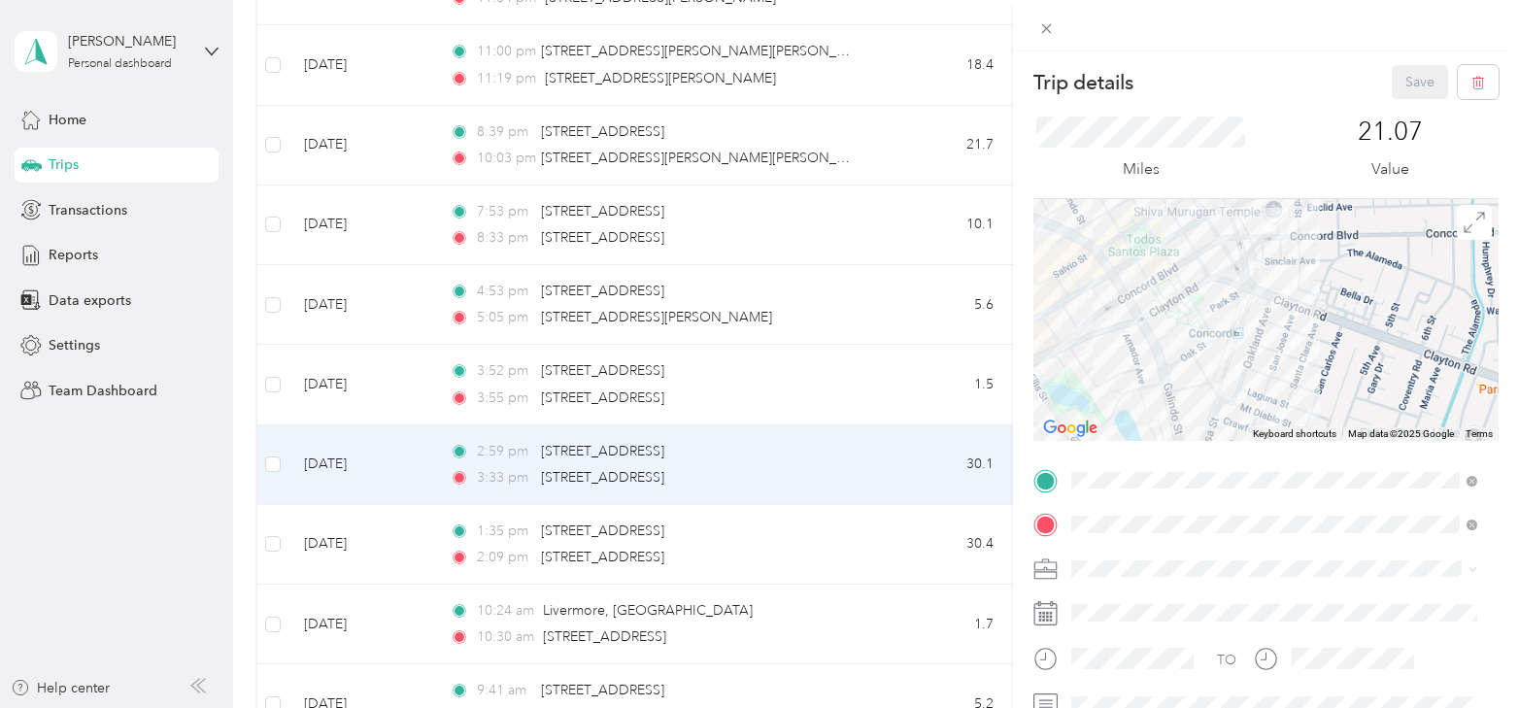
click at [1263, 356] on div at bounding box center [1266, 319] width 465 height 243
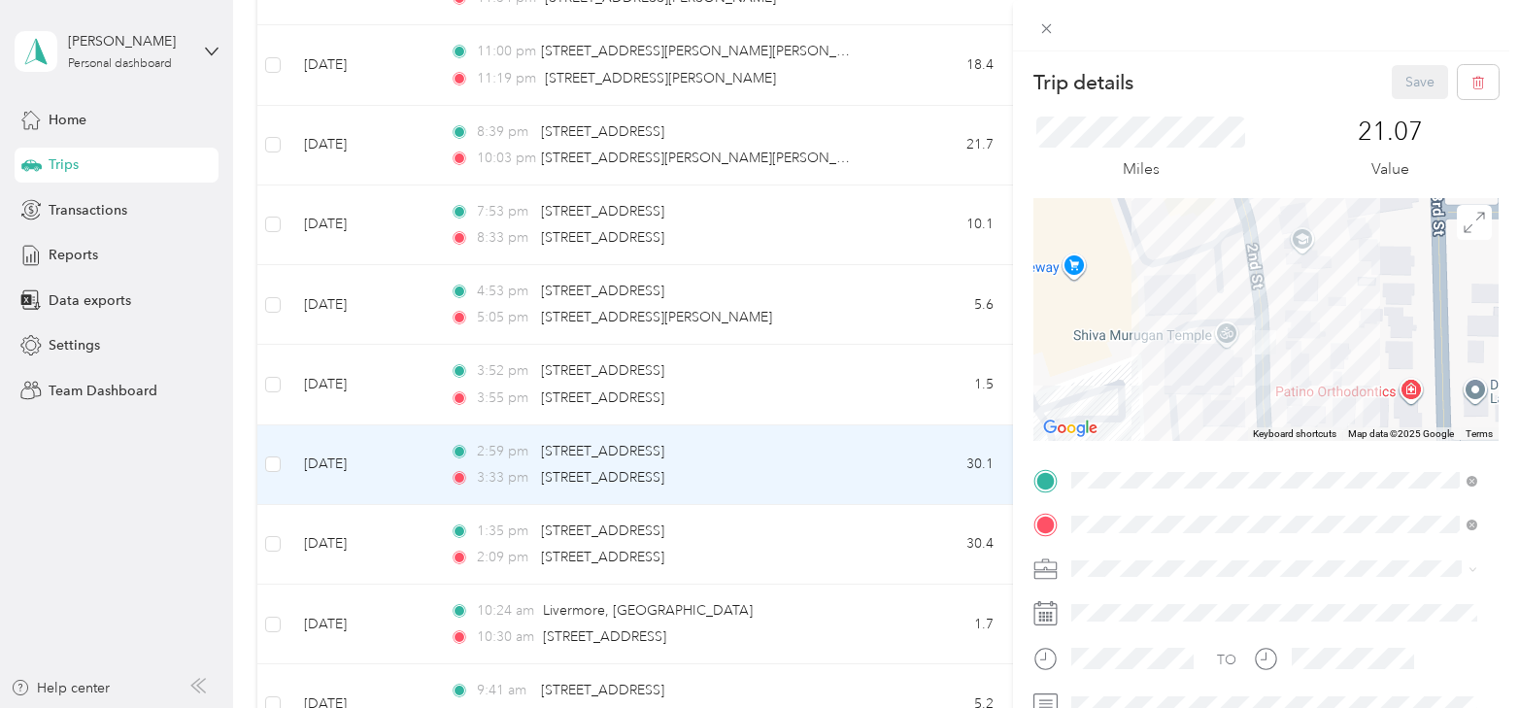
drag, startPoint x: 1256, startPoint y: 372, endPoint x: 1256, endPoint y: 313, distance: 59.3
click at [1256, 313] on div at bounding box center [1266, 319] width 465 height 243
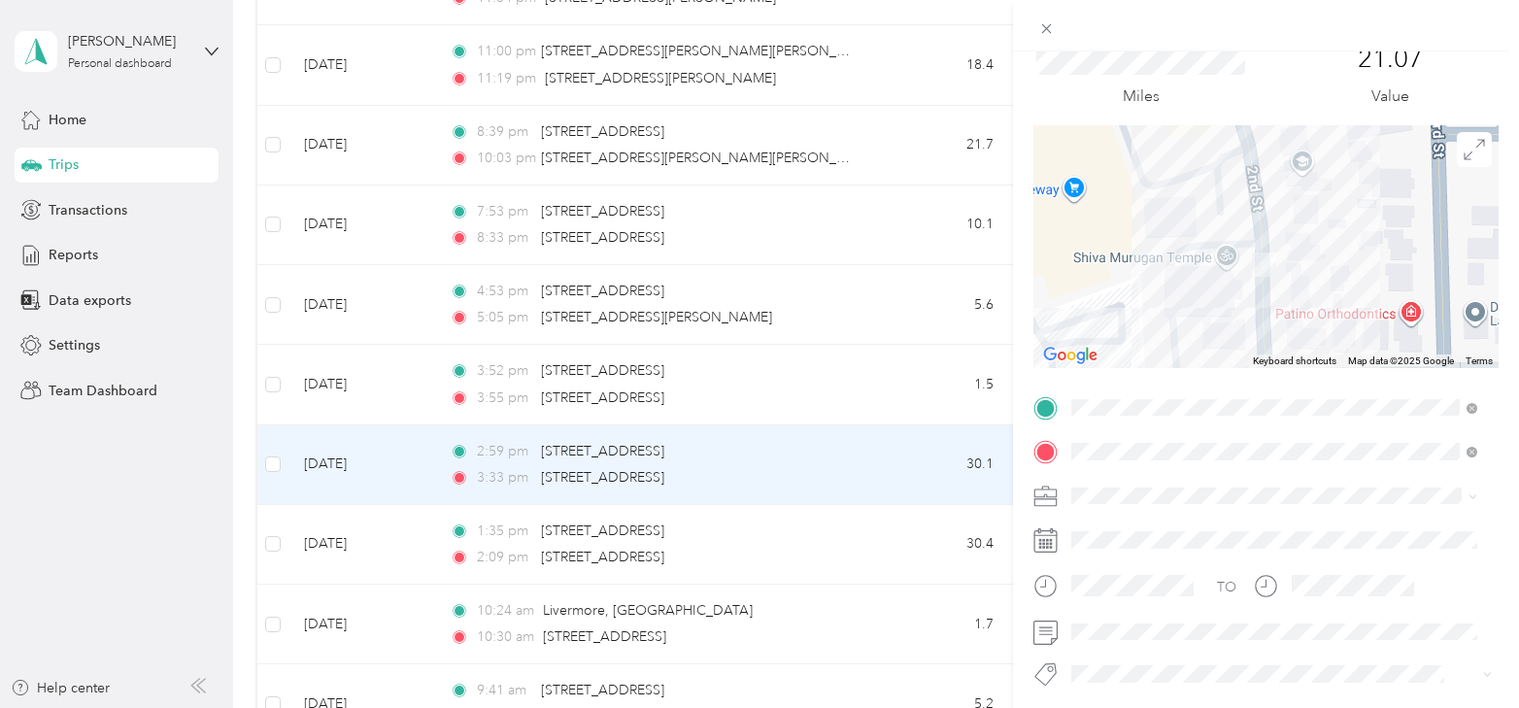
scroll to position [194, 0]
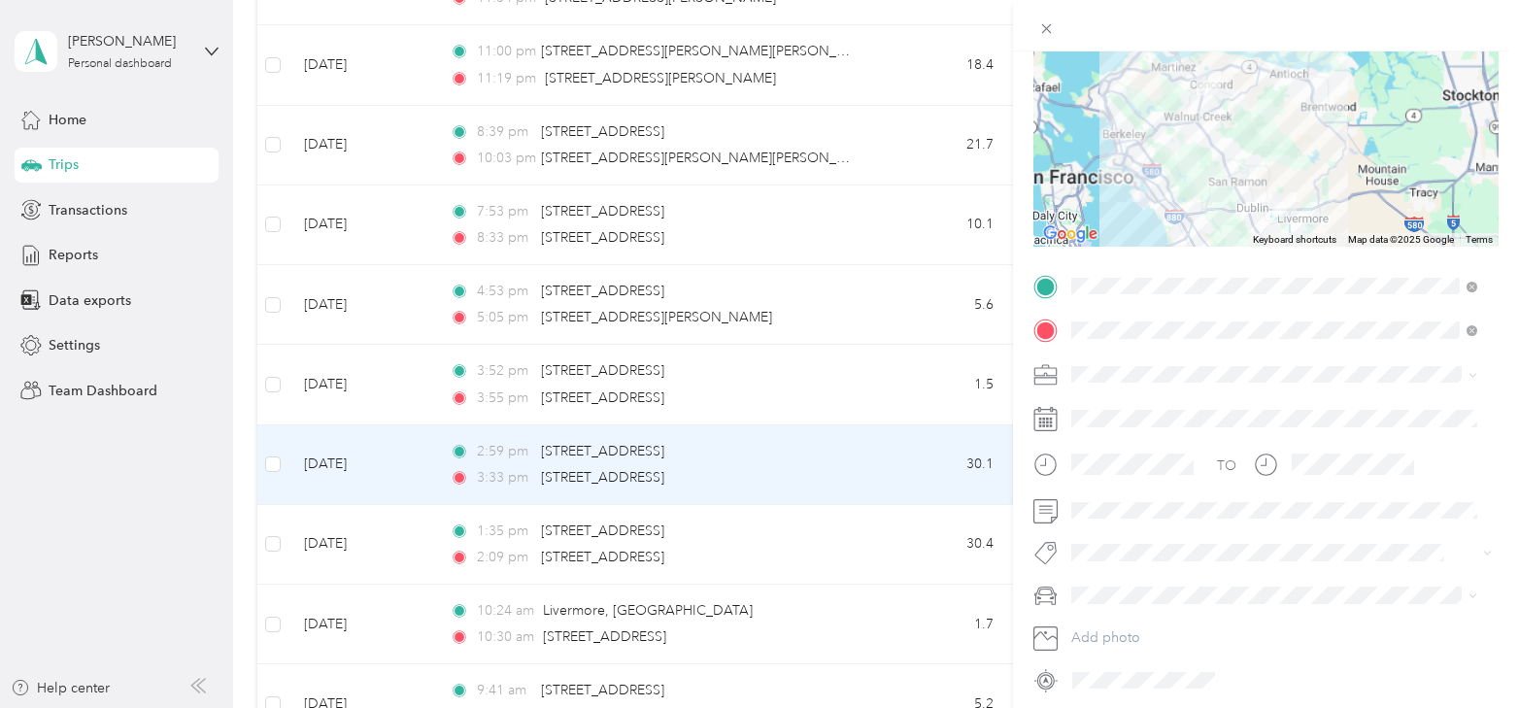
drag, startPoint x: 1278, startPoint y: 193, endPoint x: 1208, endPoint y: 114, distance: 106.0
click at [1209, 104] on div at bounding box center [1266, 125] width 465 height 243
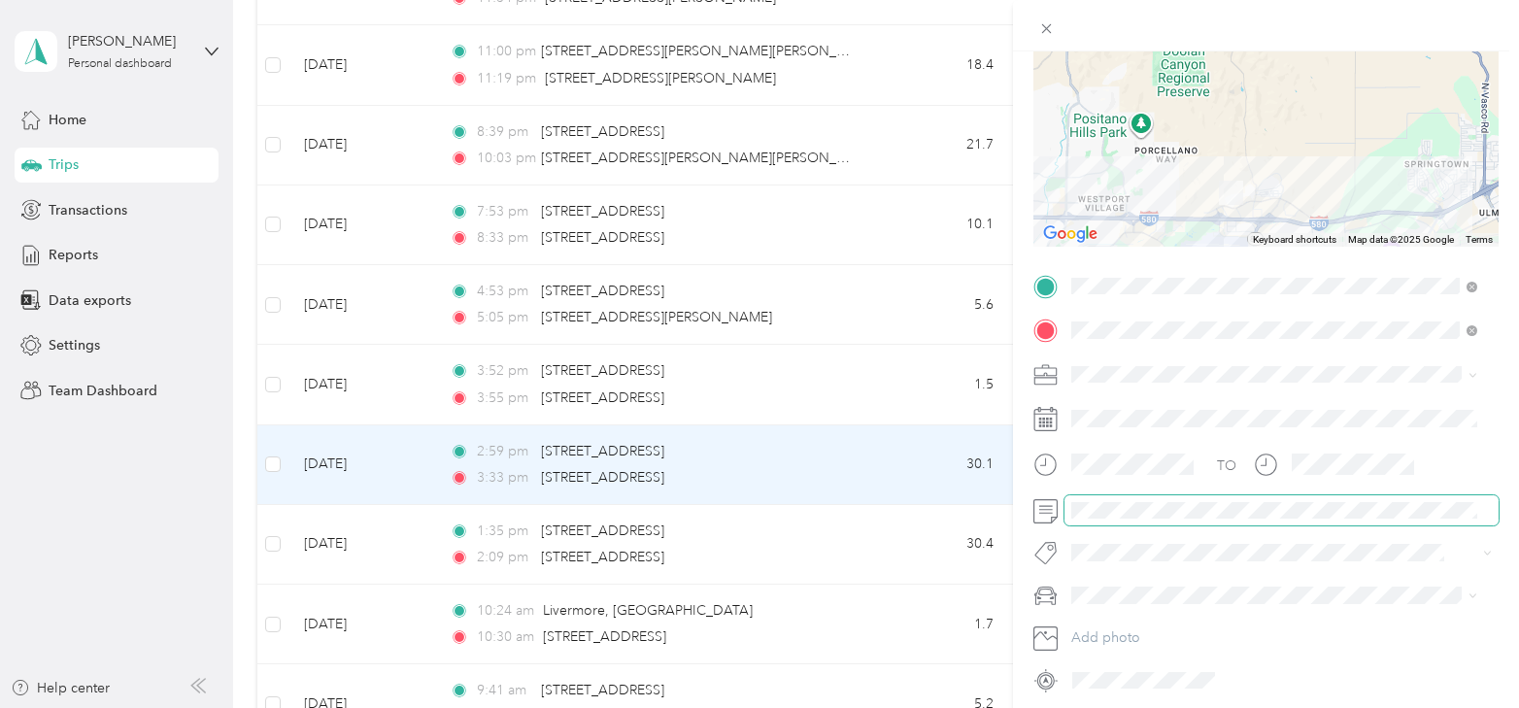
click at [1106, 519] on span at bounding box center [1282, 510] width 434 height 31
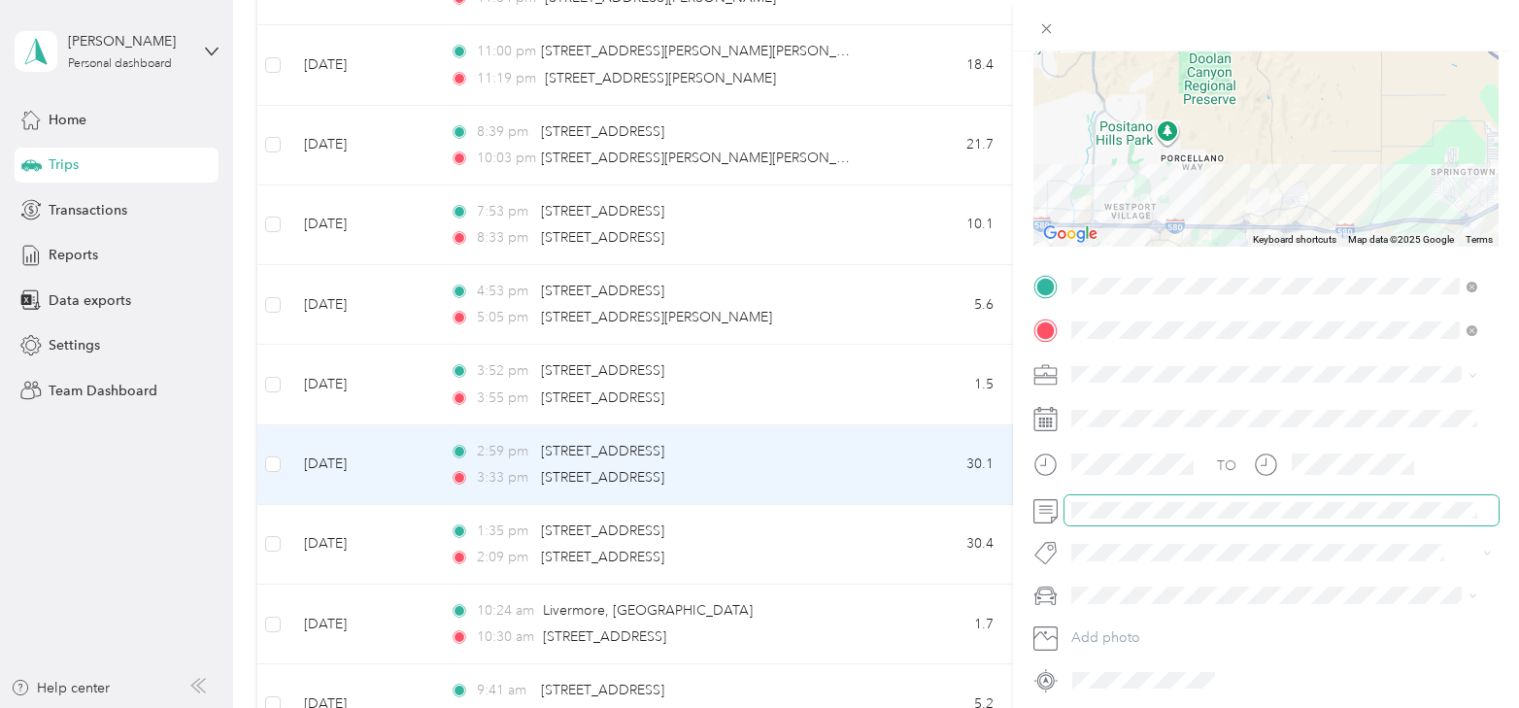
scroll to position [0, 0]
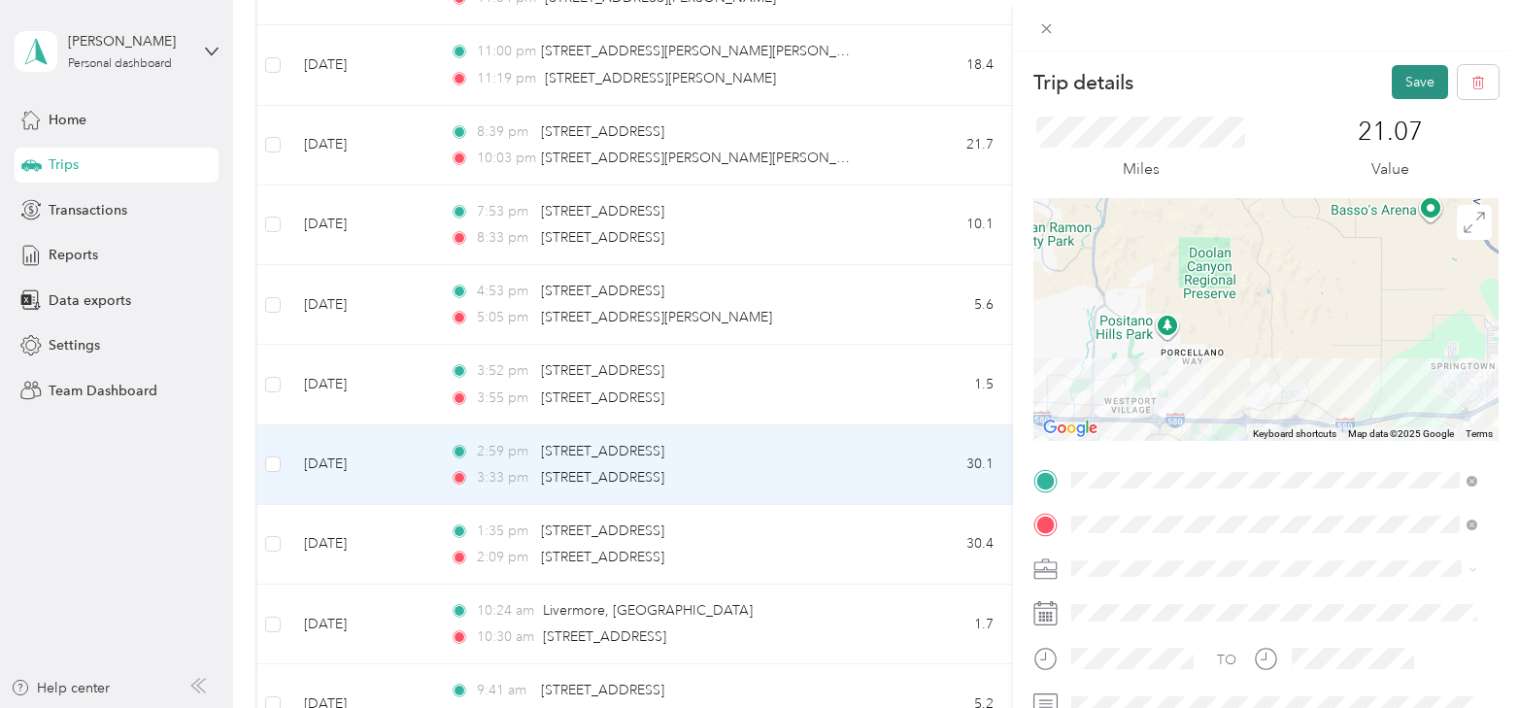
click at [1403, 85] on button "Save" at bounding box center [1420, 82] width 56 height 34
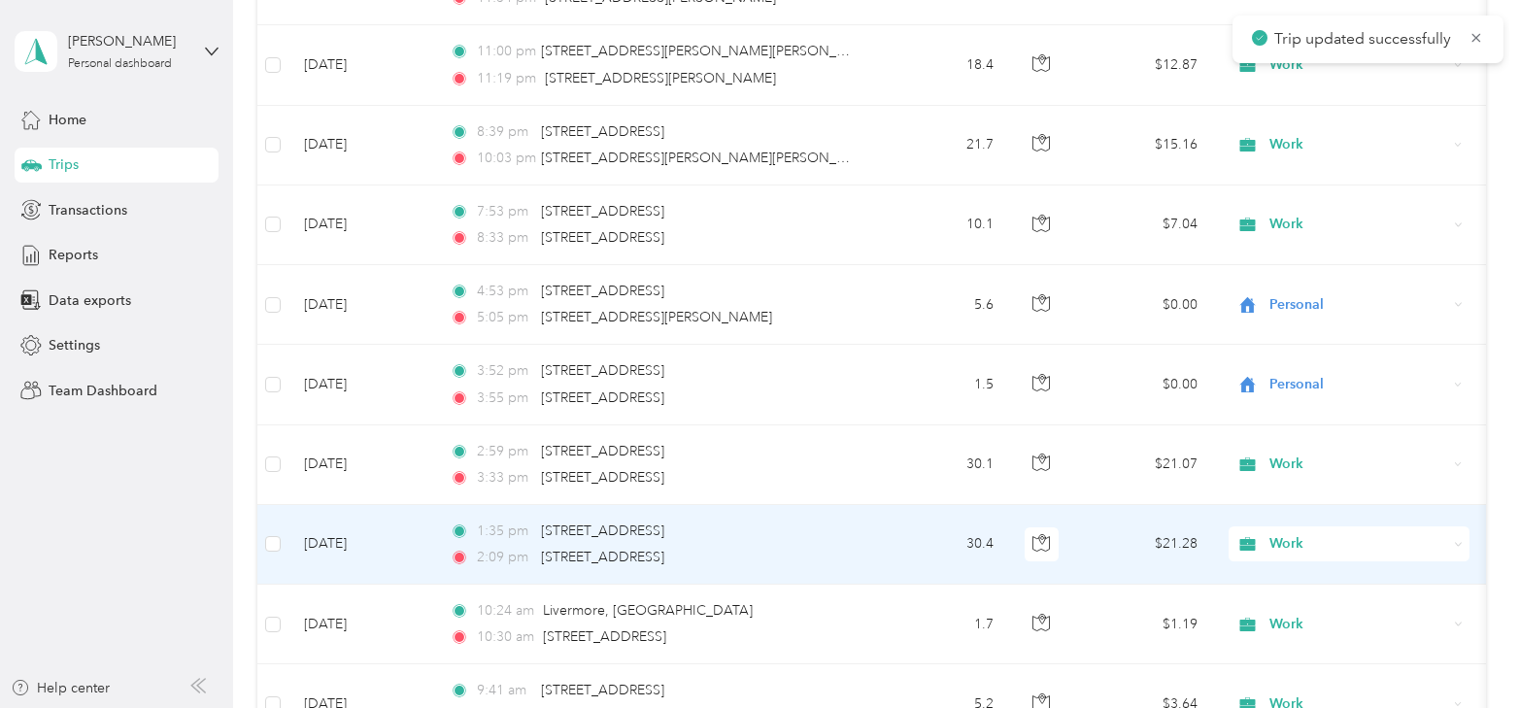
click at [350, 527] on td "[DATE]" at bounding box center [362, 545] width 146 height 80
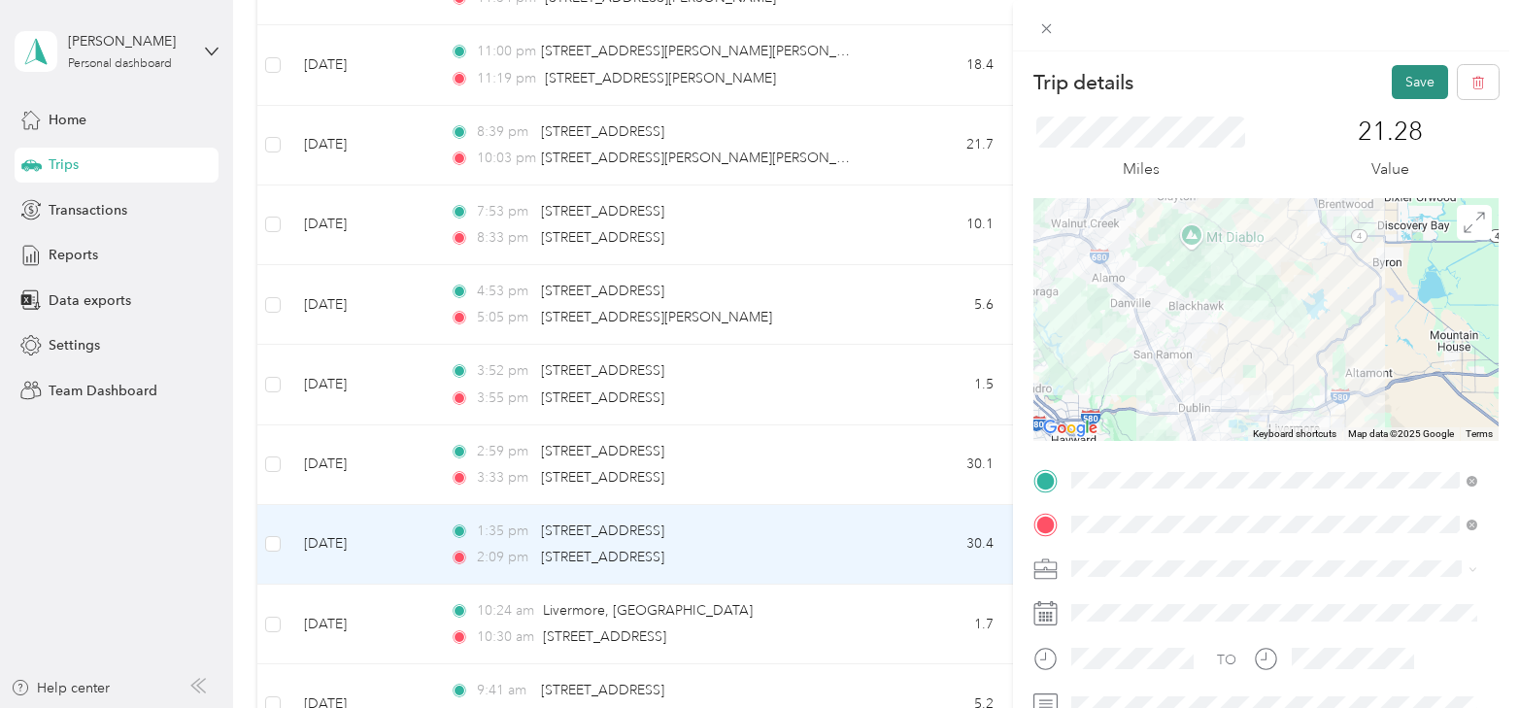
click at [1403, 84] on button "Save" at bounding box center [1420, 82] width 56 height 34
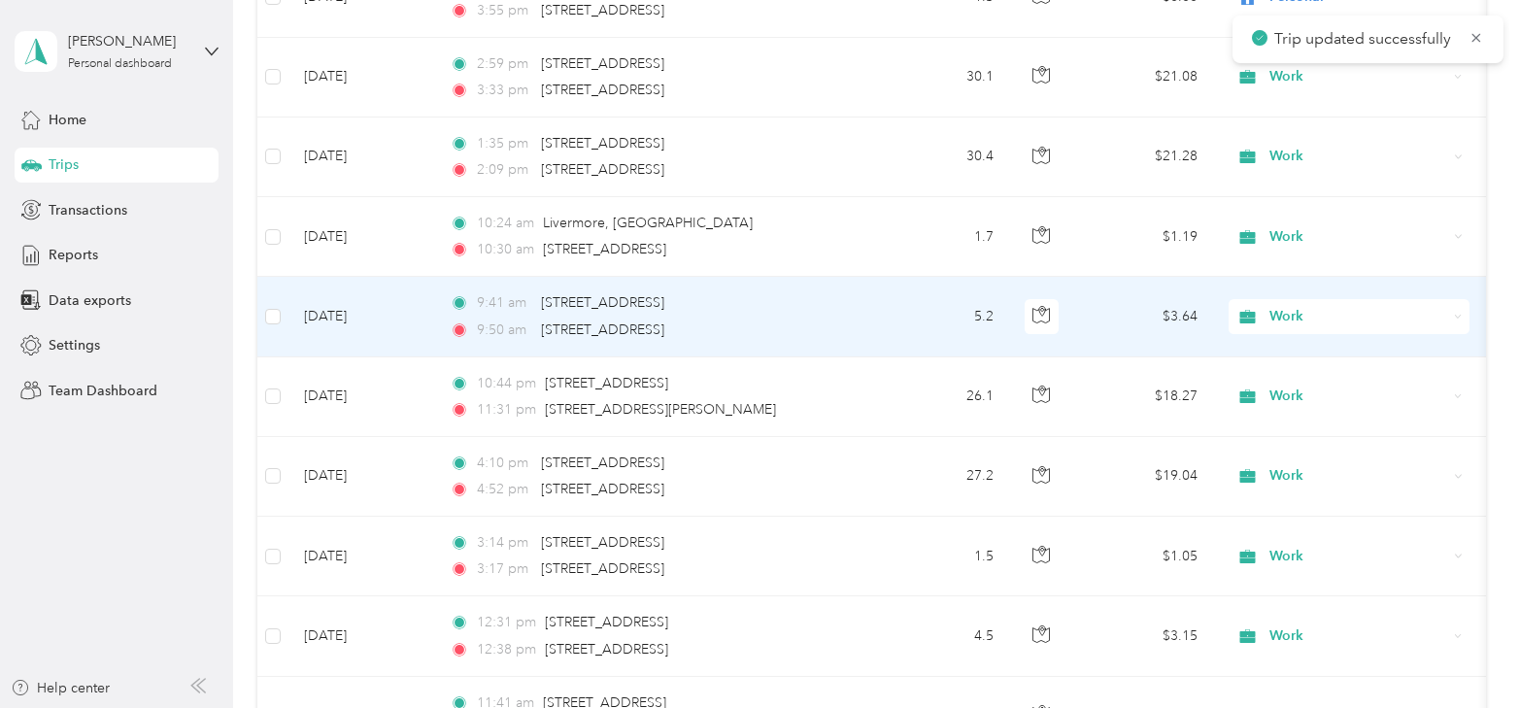
scroll to position [5263, 0]
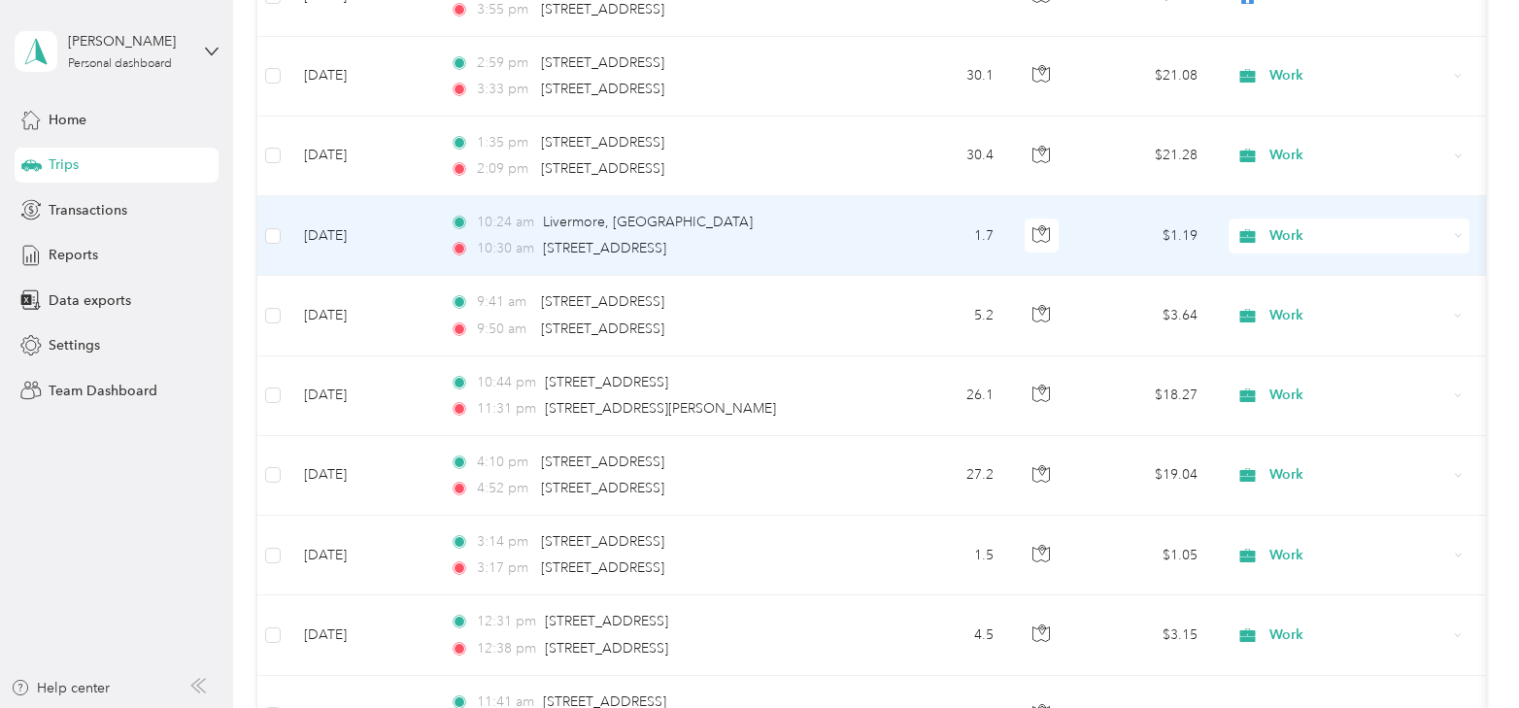
click at [336, 218] on td "[DATE]" at bounding box center [362, 236] width 146 height 80
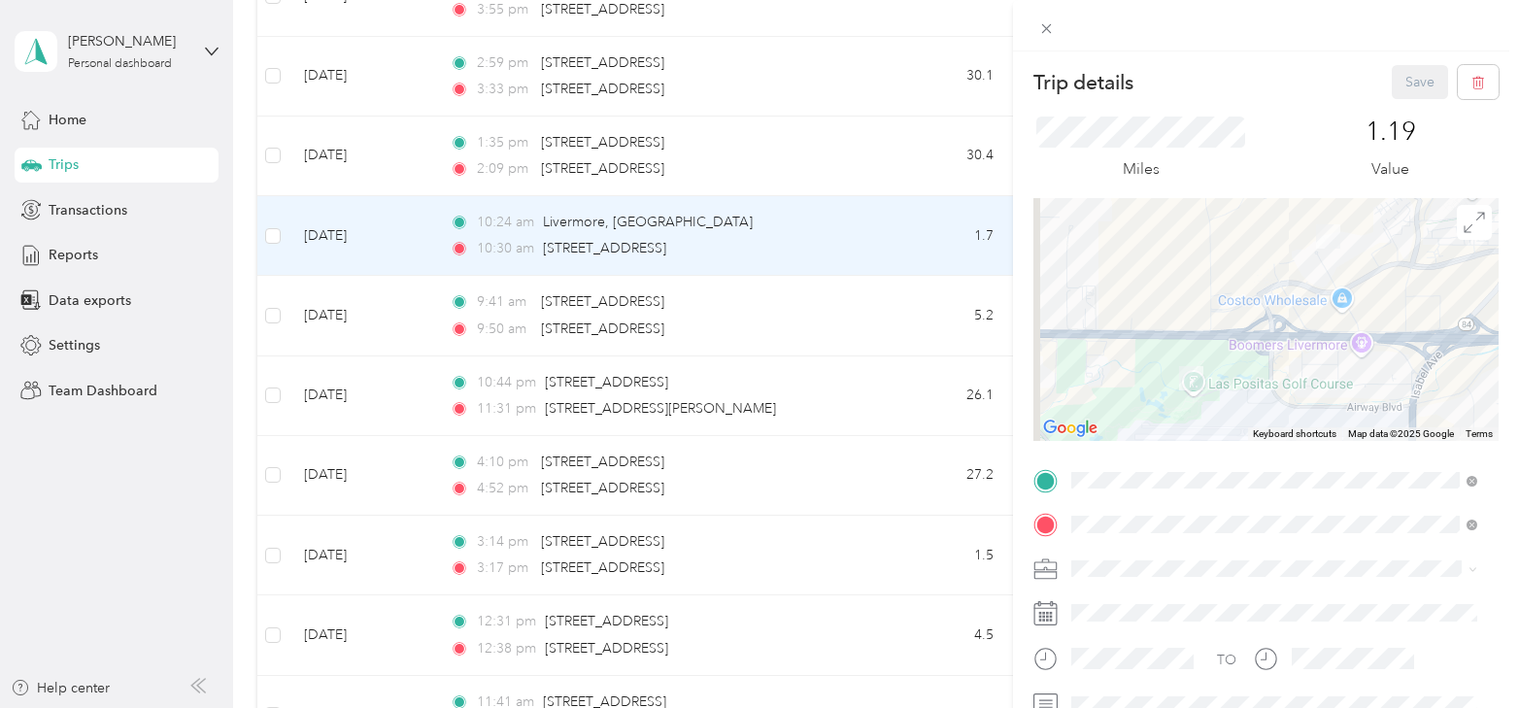
click at [1127, 339] on ol "Work Personal Purus Systems Other Charity Medical Moving Commute" at bounding box center [1275, 416] width 420 height 272
click at [1098, 320] on div "Personal" at bounding box center [1274, 325] width 392 height 20
click at [1411, 85] on button "Save" at bounding box center [1420, 82] width 56 height 34
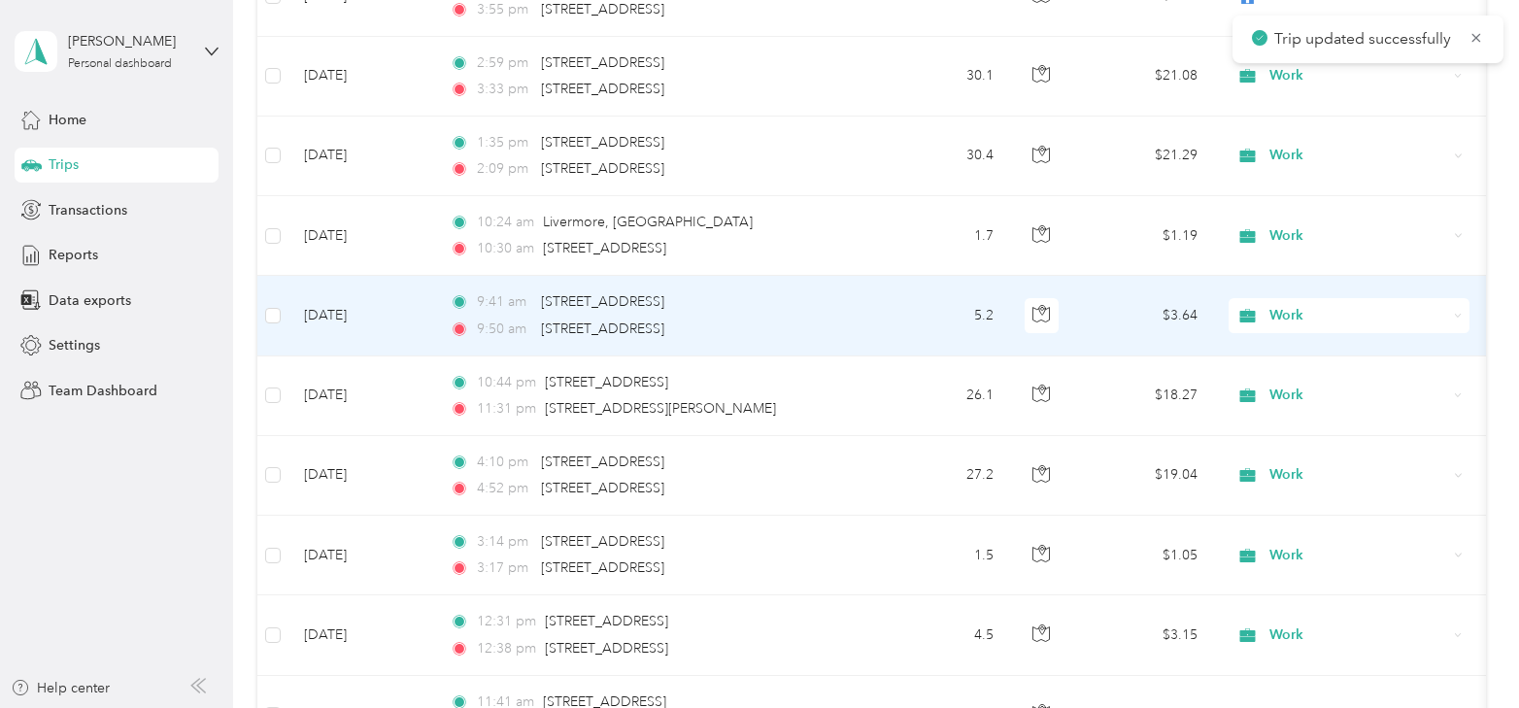
click at [311, 290] on td "[DATE]" at bounding box center [362, 316] width 146 height 80
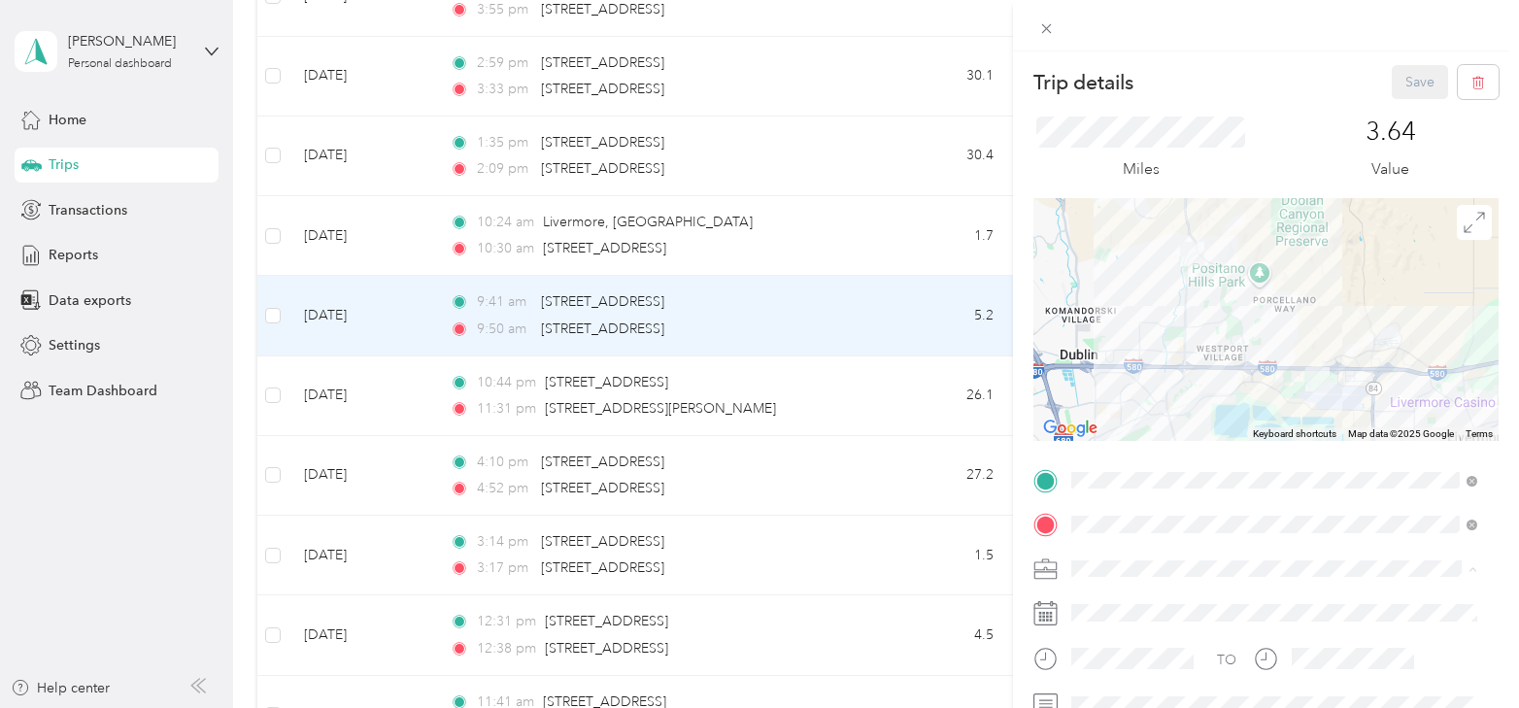
click at [1117, 324] on span "Personal" at bounding box center [1103, 331] width 51 height 17
click at [1420, 80] on button "Save" at bounding box center [1420, 82] width 56 height 34
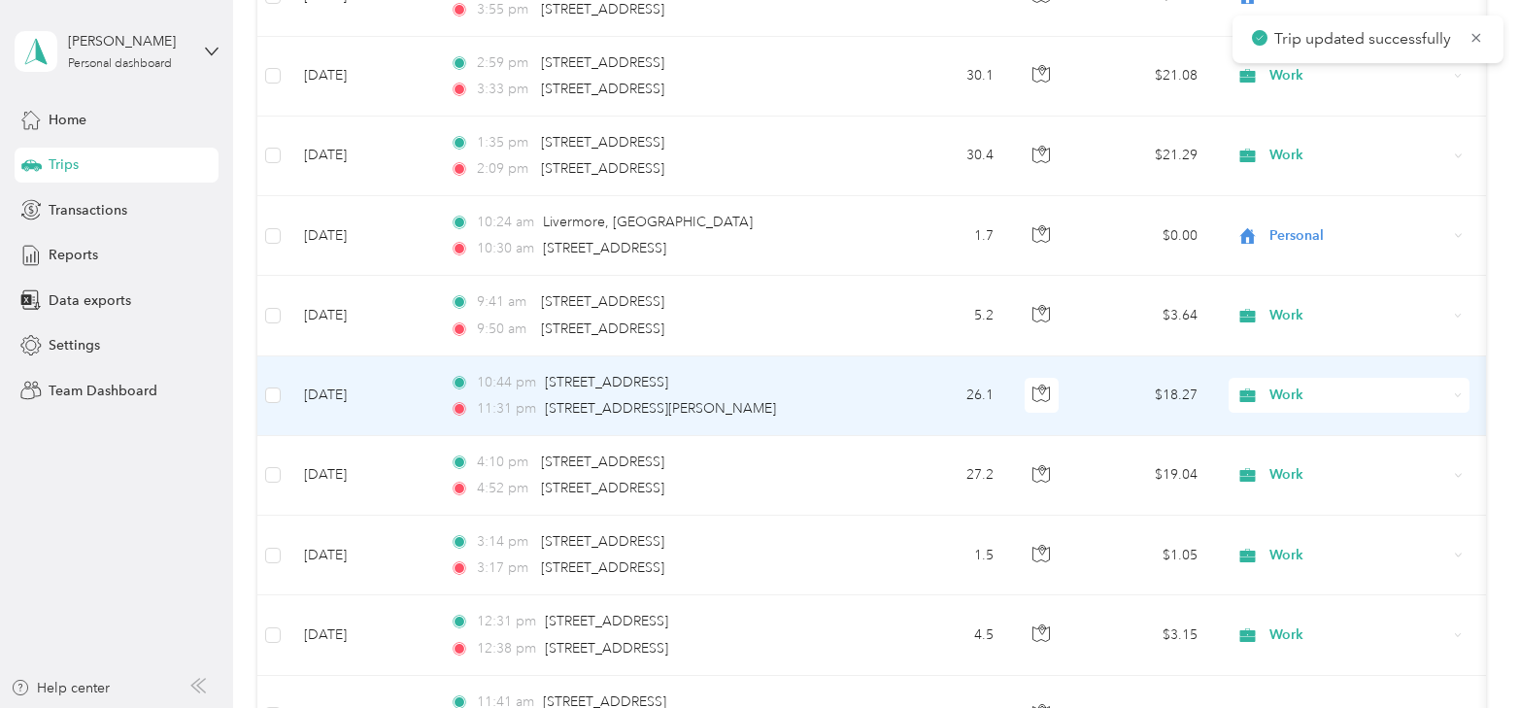
click at [339, 379] on td "[DATE]" at bounding box center [362, 397] width 146 height 80
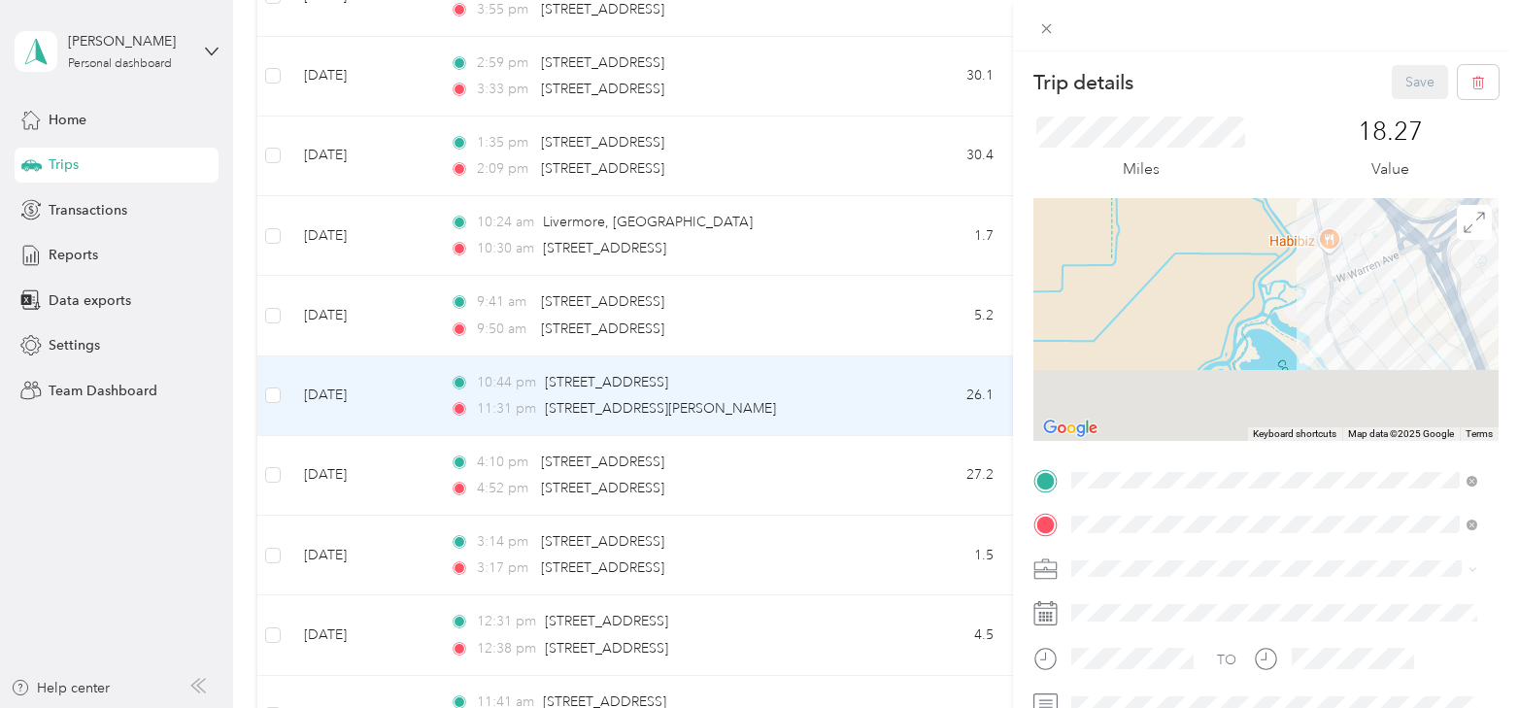
drag, startPoint x: 1326, startPoint y: 391, endPoint x: 1285, endPoint y: 293, distance: 106.3
click at [1285, 293] on div at bounding box center [1266, 319] width 465 height 243
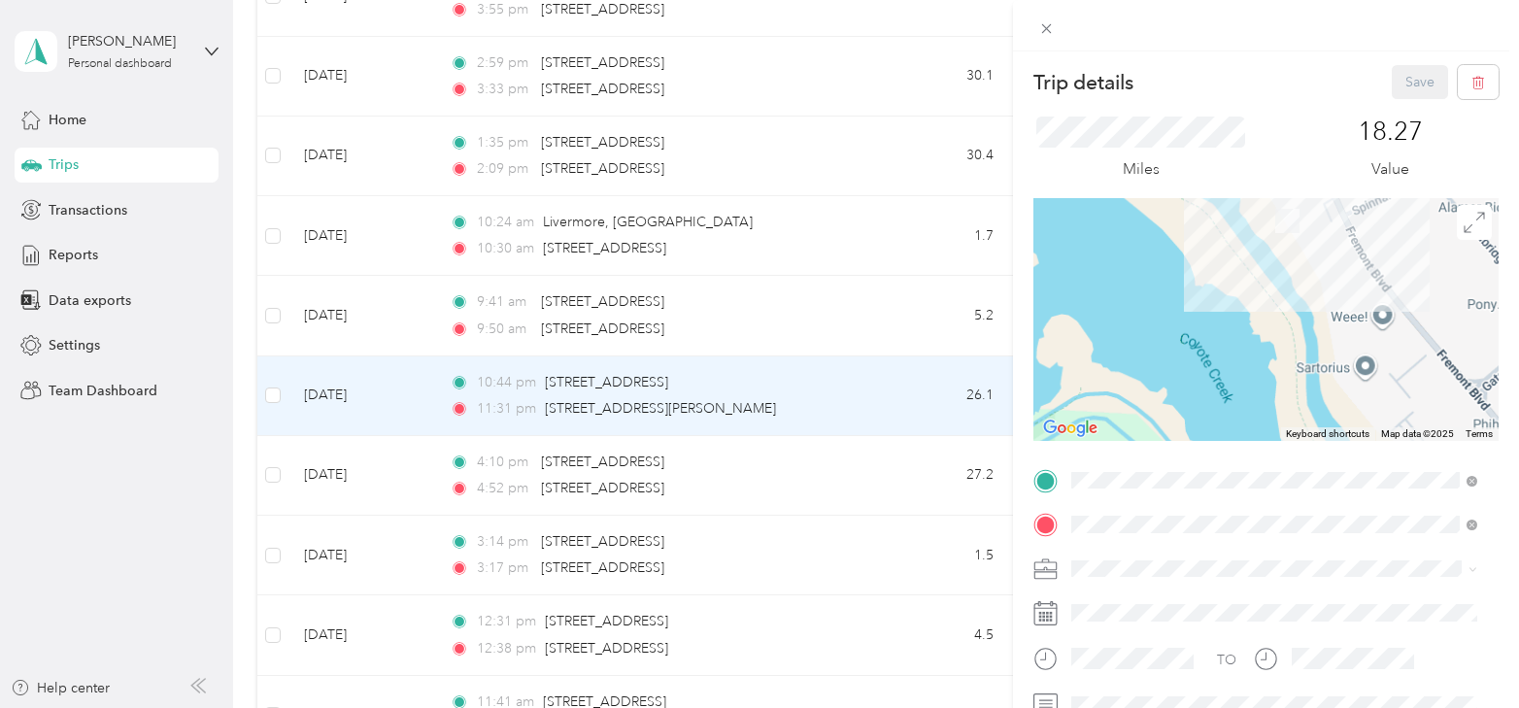
drag, startPoint x: 1273, startPoint y: 272, endPoint x: 1261, endPoint y: 381, distance: 109.4
click at [1261, 381] on div at bounding box center [1266, 319] width 465 height 243
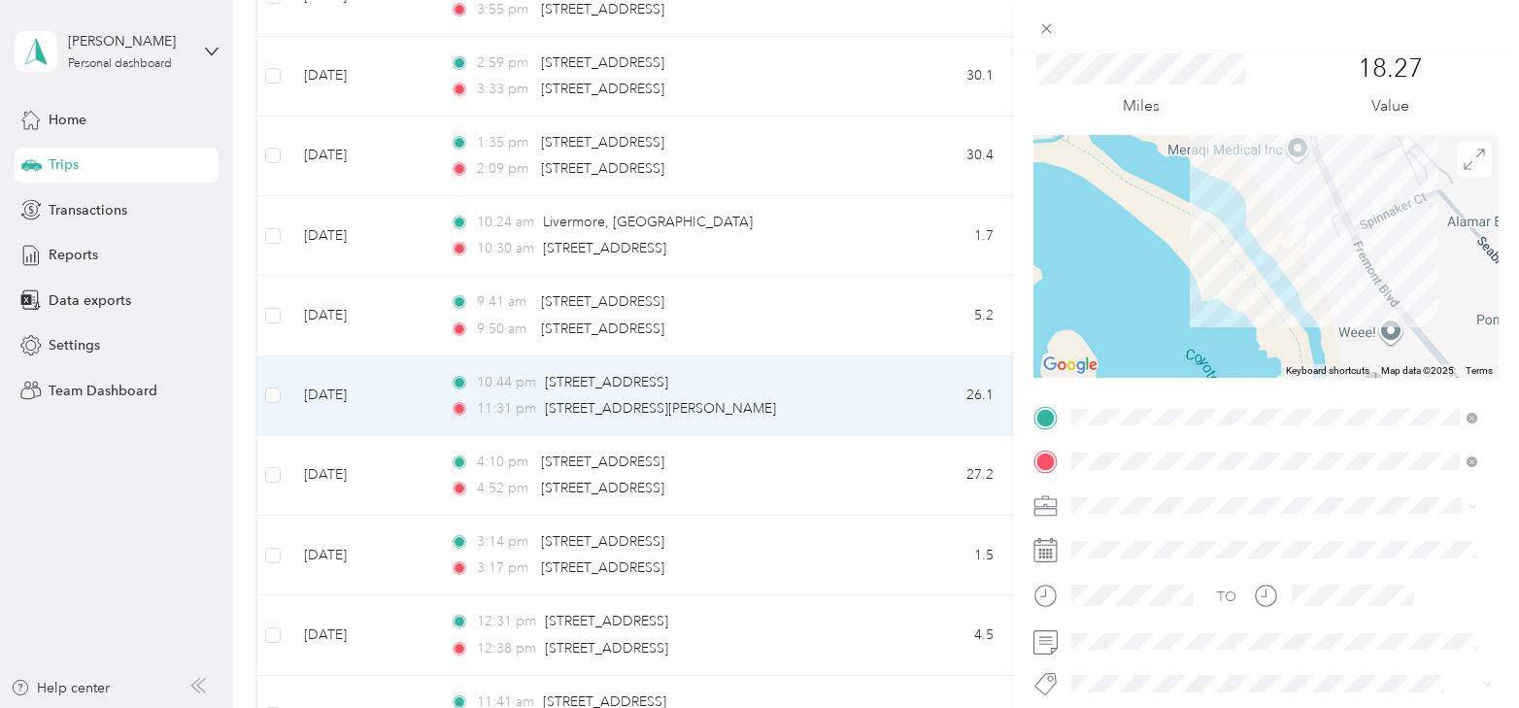
scroll to position [97, 0]
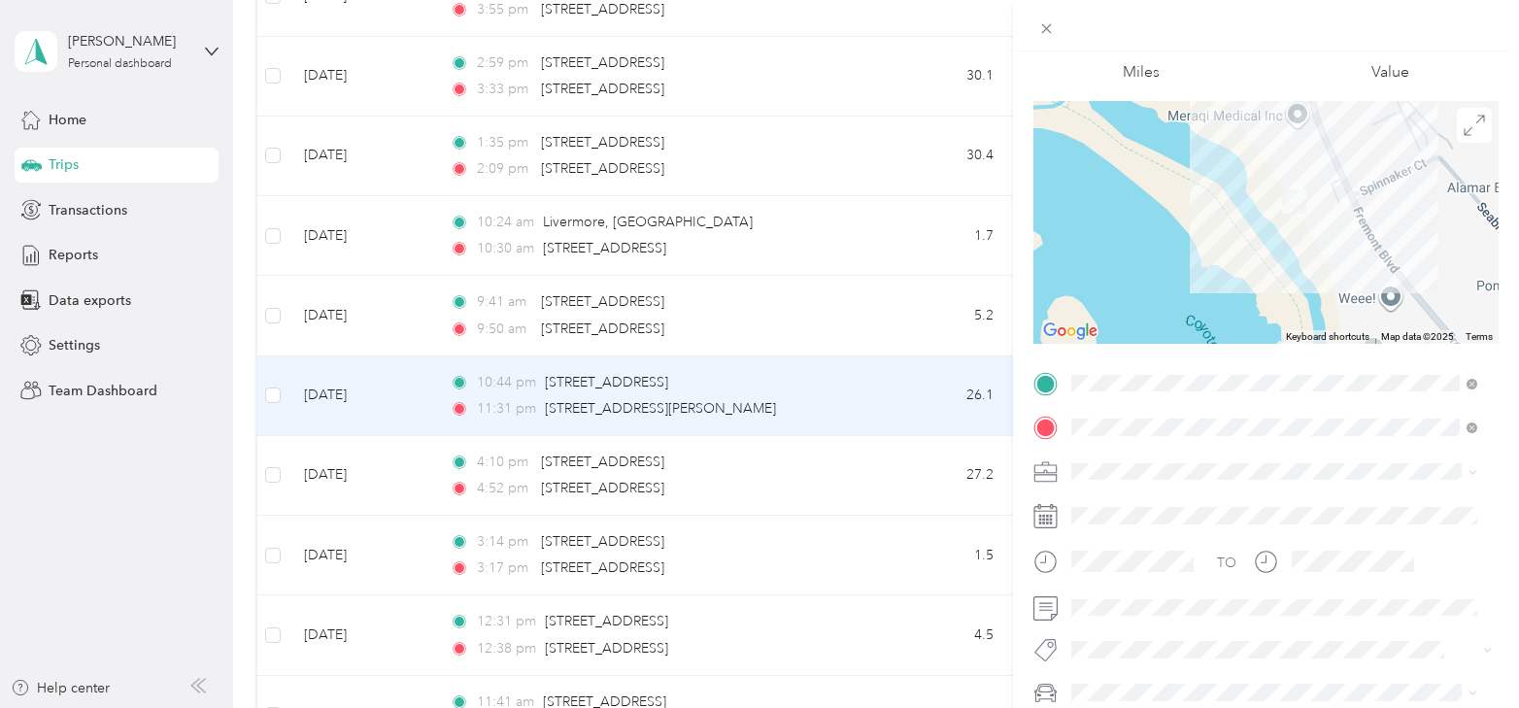
click at [1307, 632] on div "TO Add photo" at bounding box center [1266, 580] width 465 height 425
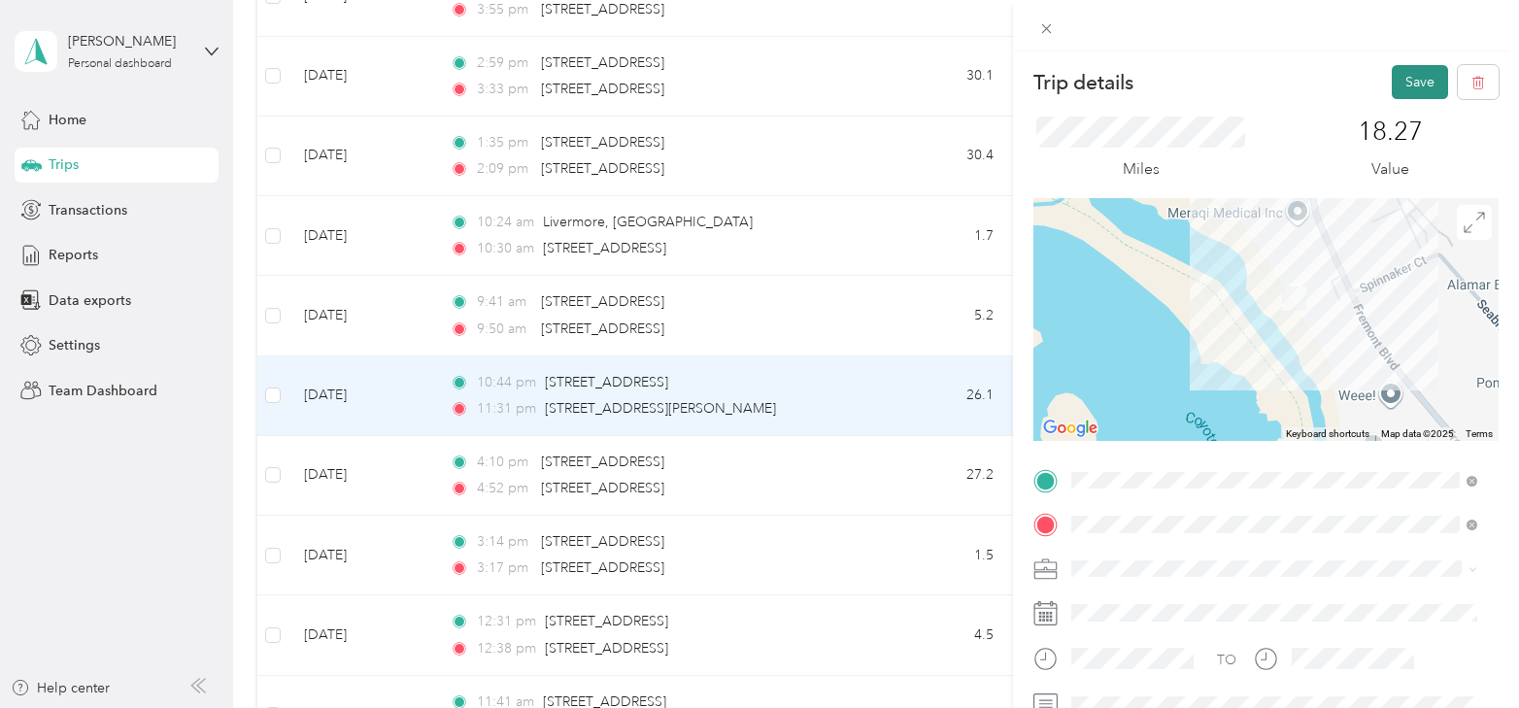
click at [1409, 78] on button "Save" at bounding box center [1420, 82] width 56 height 34
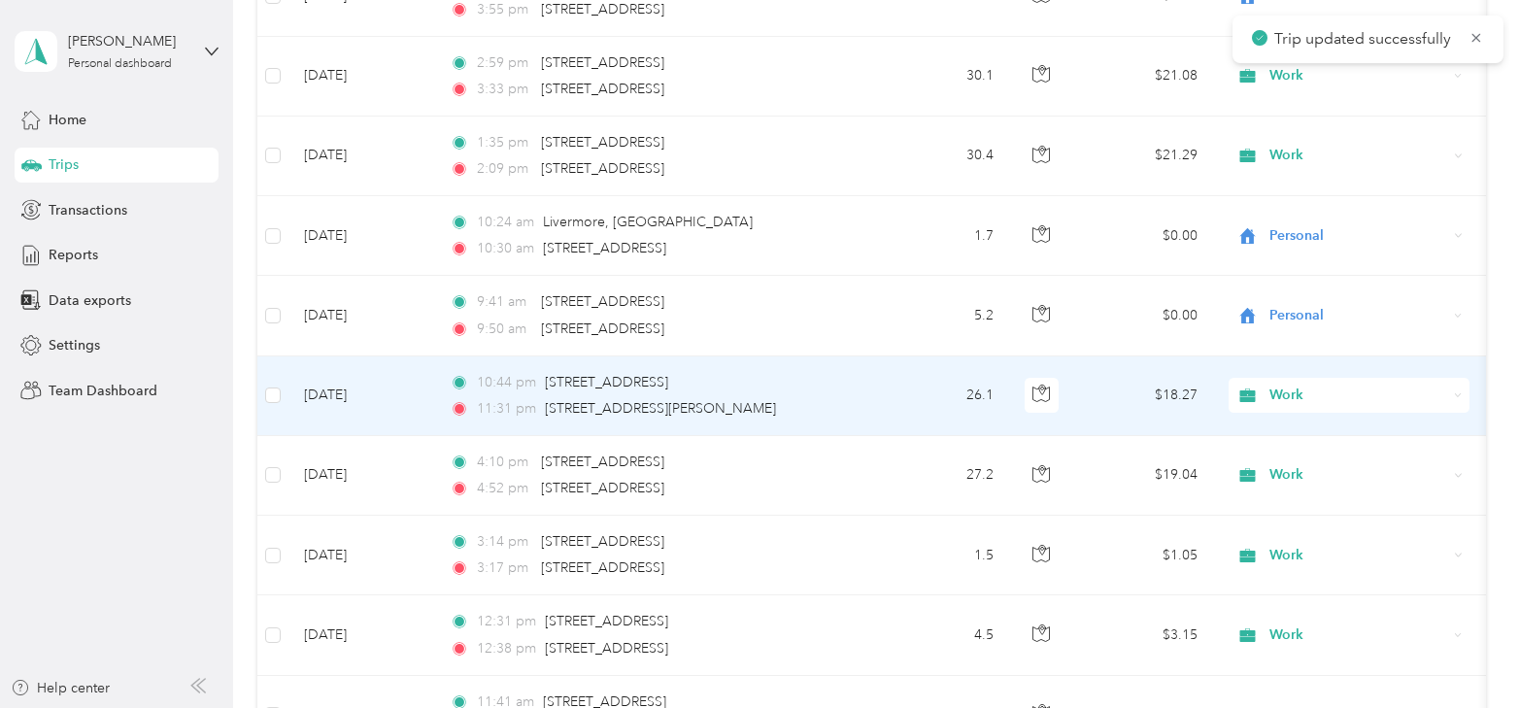
click at [353, 372] on td "[DATE]" at bounding box center [362, 397] width 146 height 80
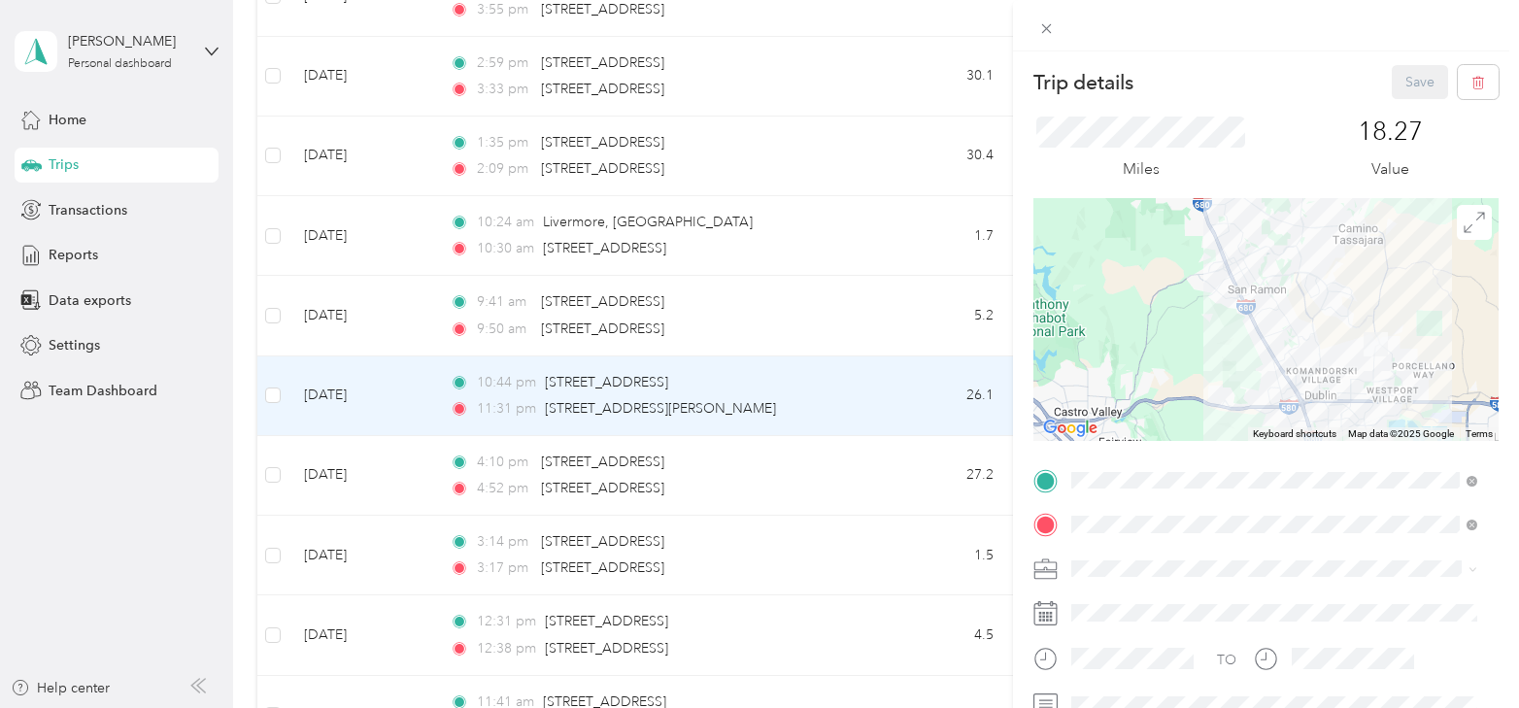
click at [339, 462] on div "Trip details Save This trip cannot be edited because it is either under review,…" at bounding box center [759, 354] width 1519 height 708
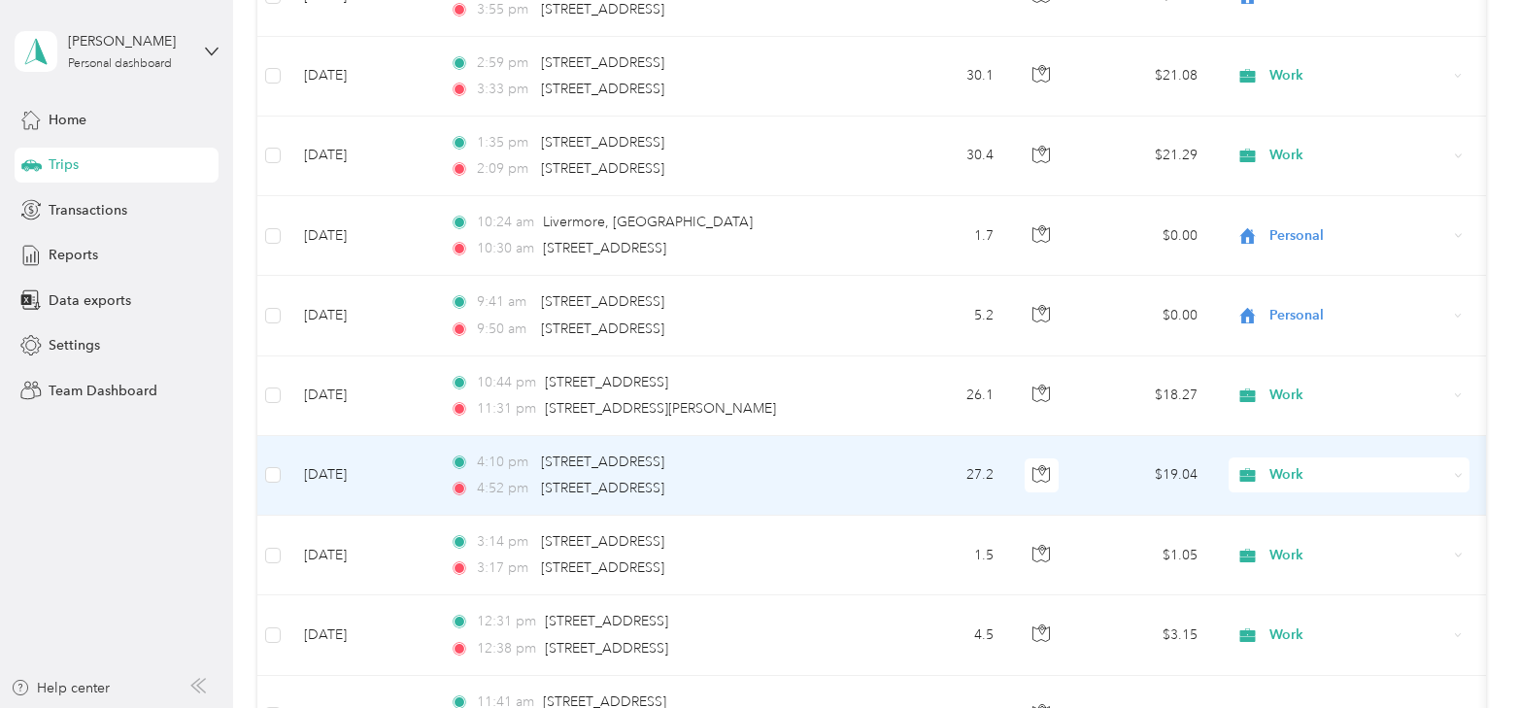
click at [339, 462] on td "[DATE]" at bounding box center [362, 476] width 146 height 80
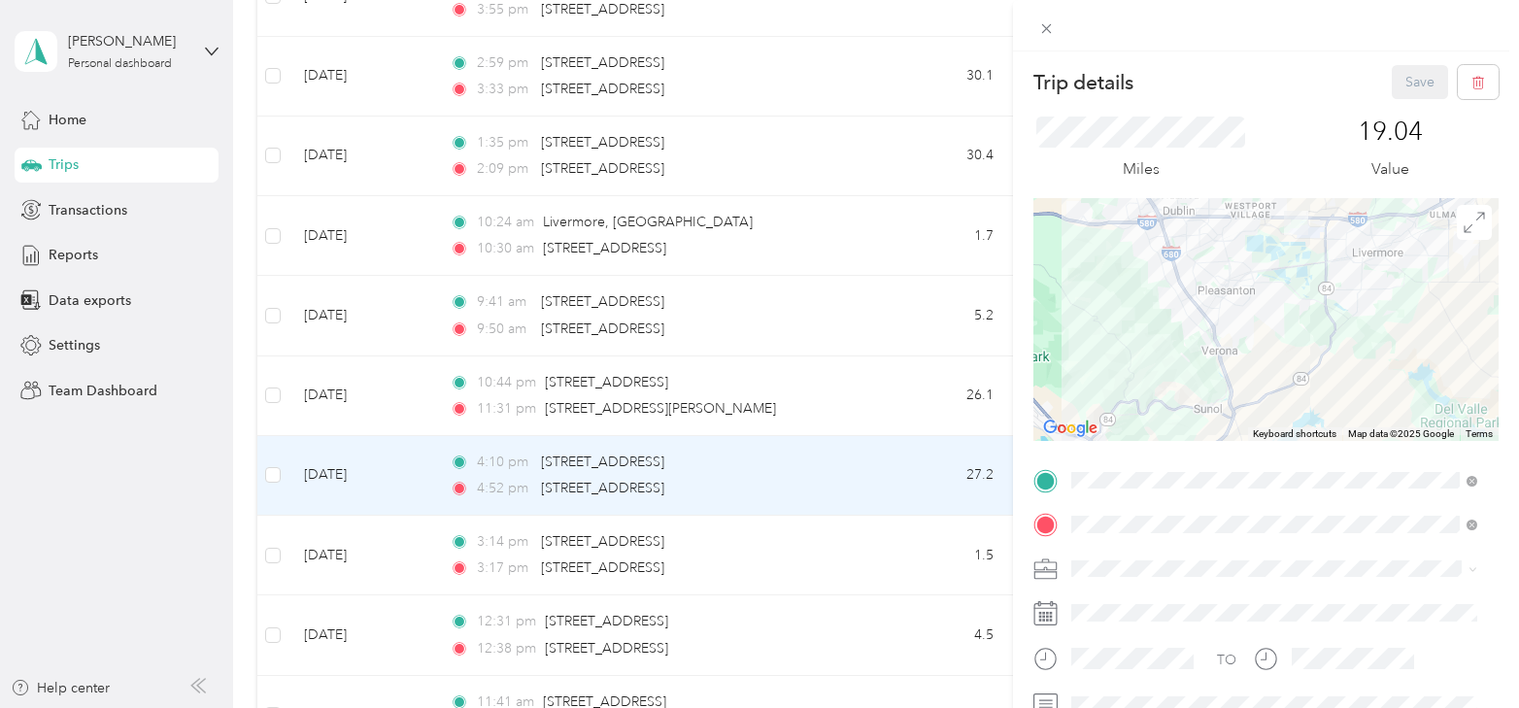
drag, startPoint x: 1286, startPoint y: 276, endPoint x: 1301, endPoint y: 295, distance: 24.3
click at [1298, 358] on div at bounding box center [1266, 319] width 465 height 243
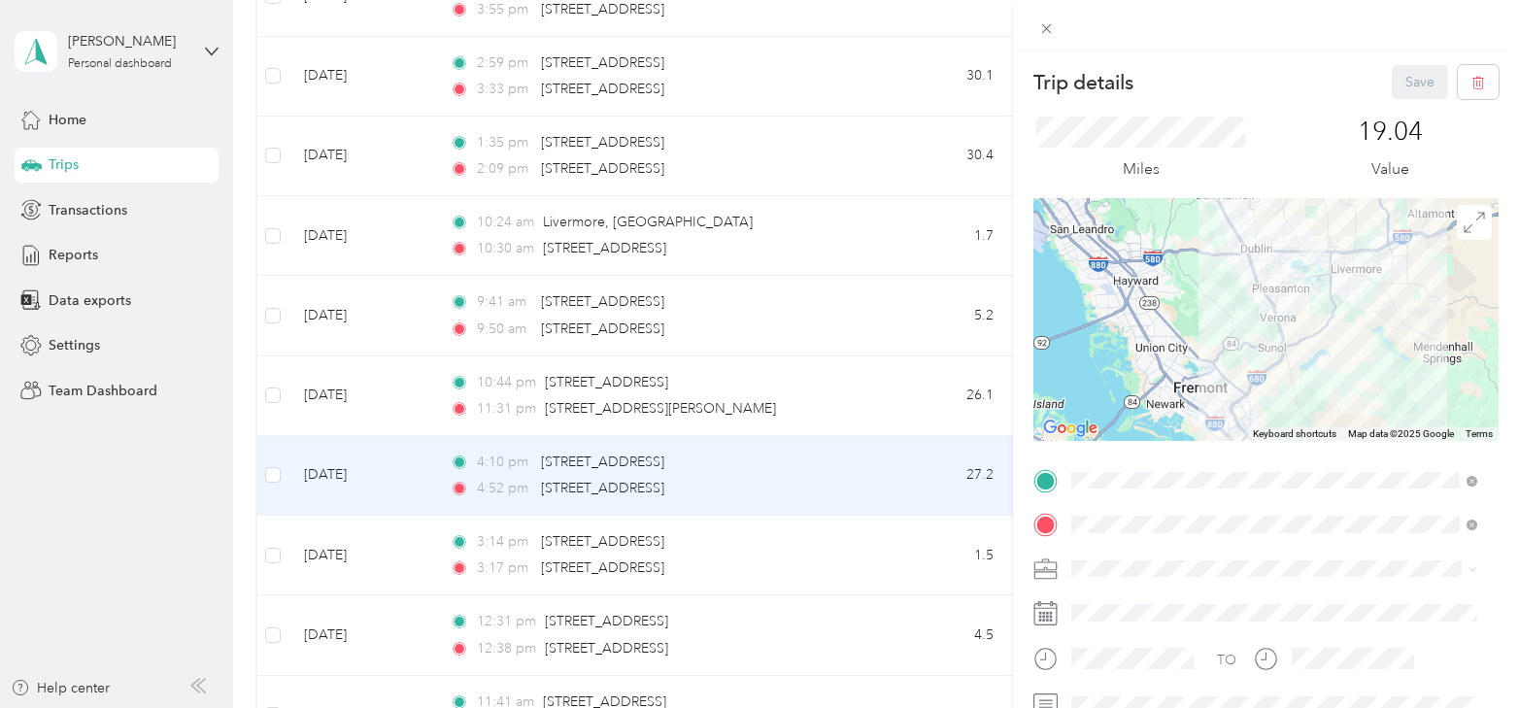
drag, startPoint x: 1301, startPoint y: 350, endPoint x: 1306, endPoint y: 301, distance: 48.8
click at [1306, 301] on div at bounding box center [1266, 319] width 465 height 243
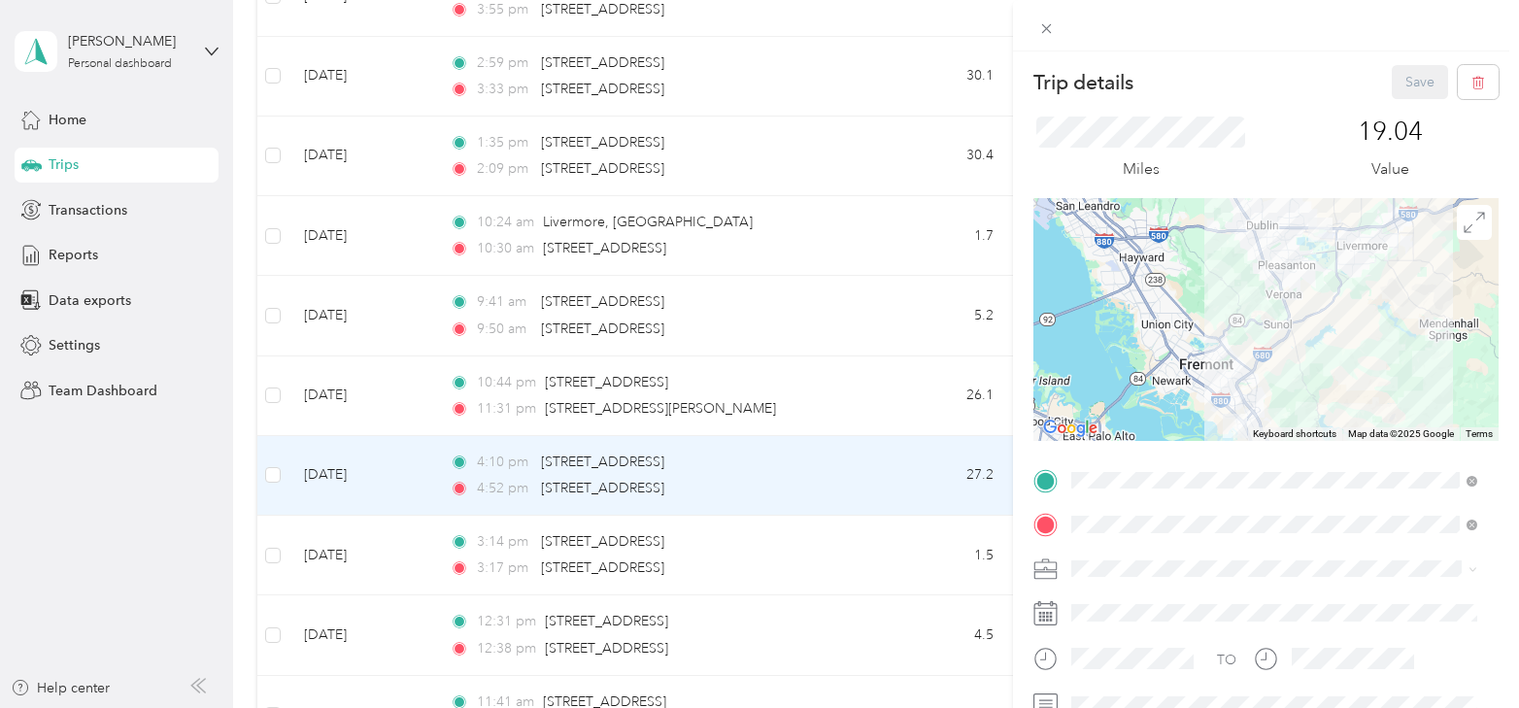
drag, startPoint x: 1289, startPoint y: 340, endPoint x: 1307, endPoint y: 270, distance: 72.1
click at [1308, 268] on div at bounding box center [1266, 319] width 465 height 243
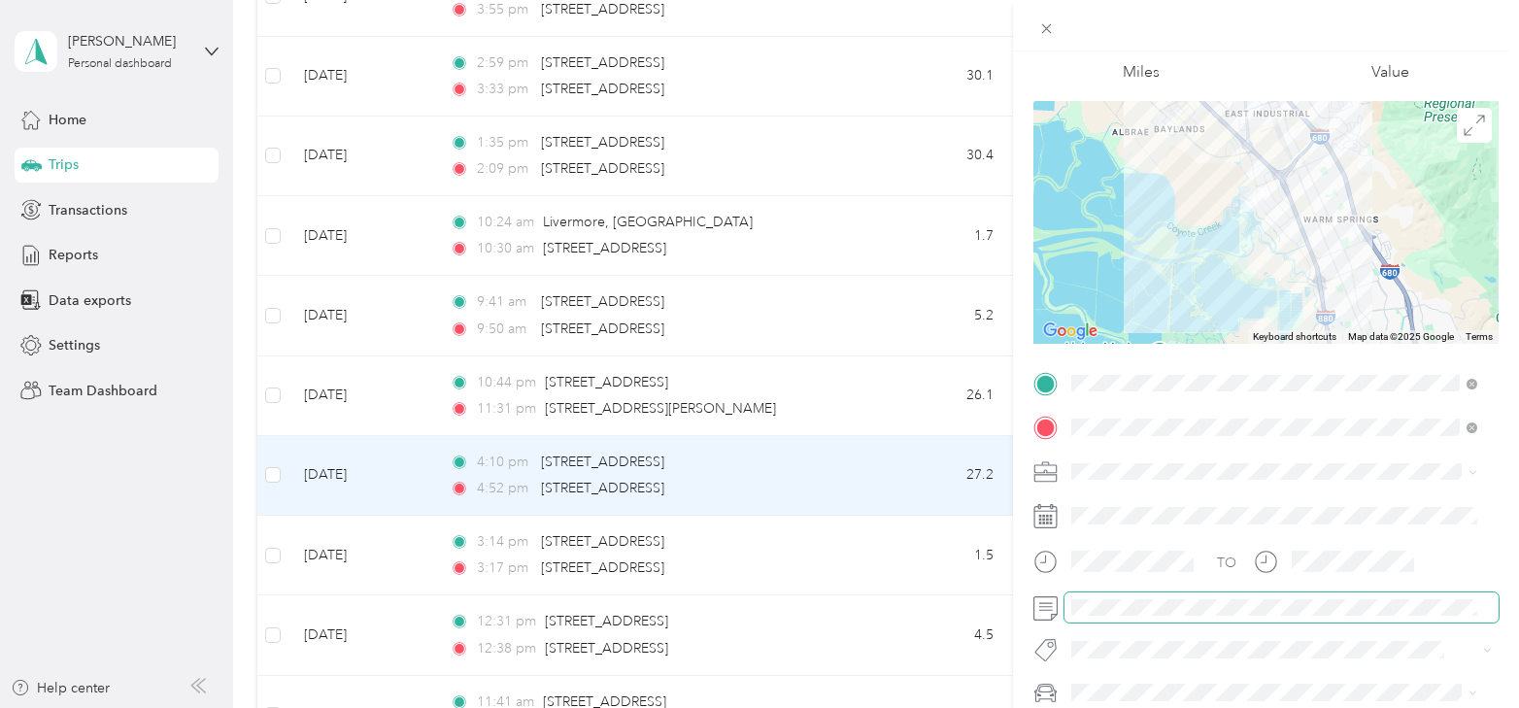
scroll to position [194, 0]
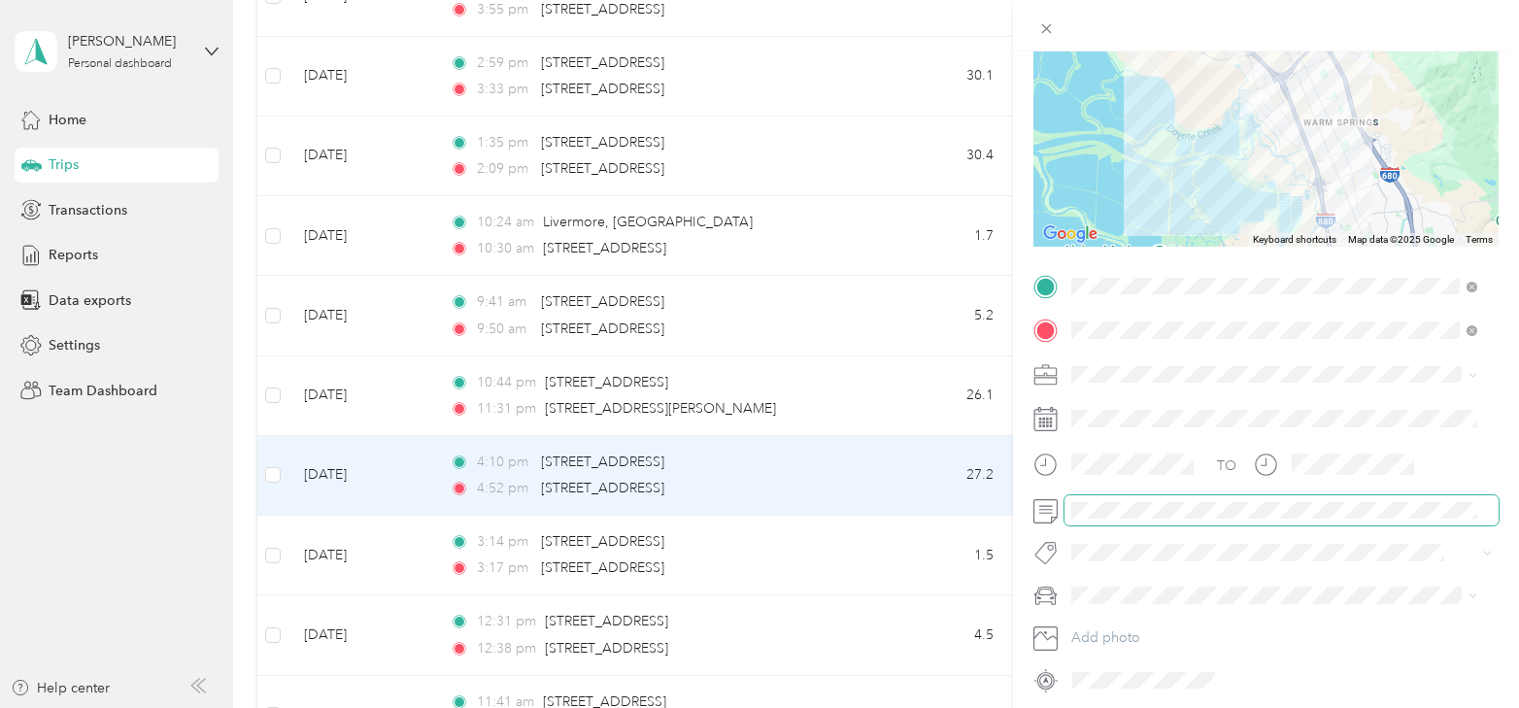
click at [1134, 521] on span at bounding box center [1282, 510] width 434 height 31
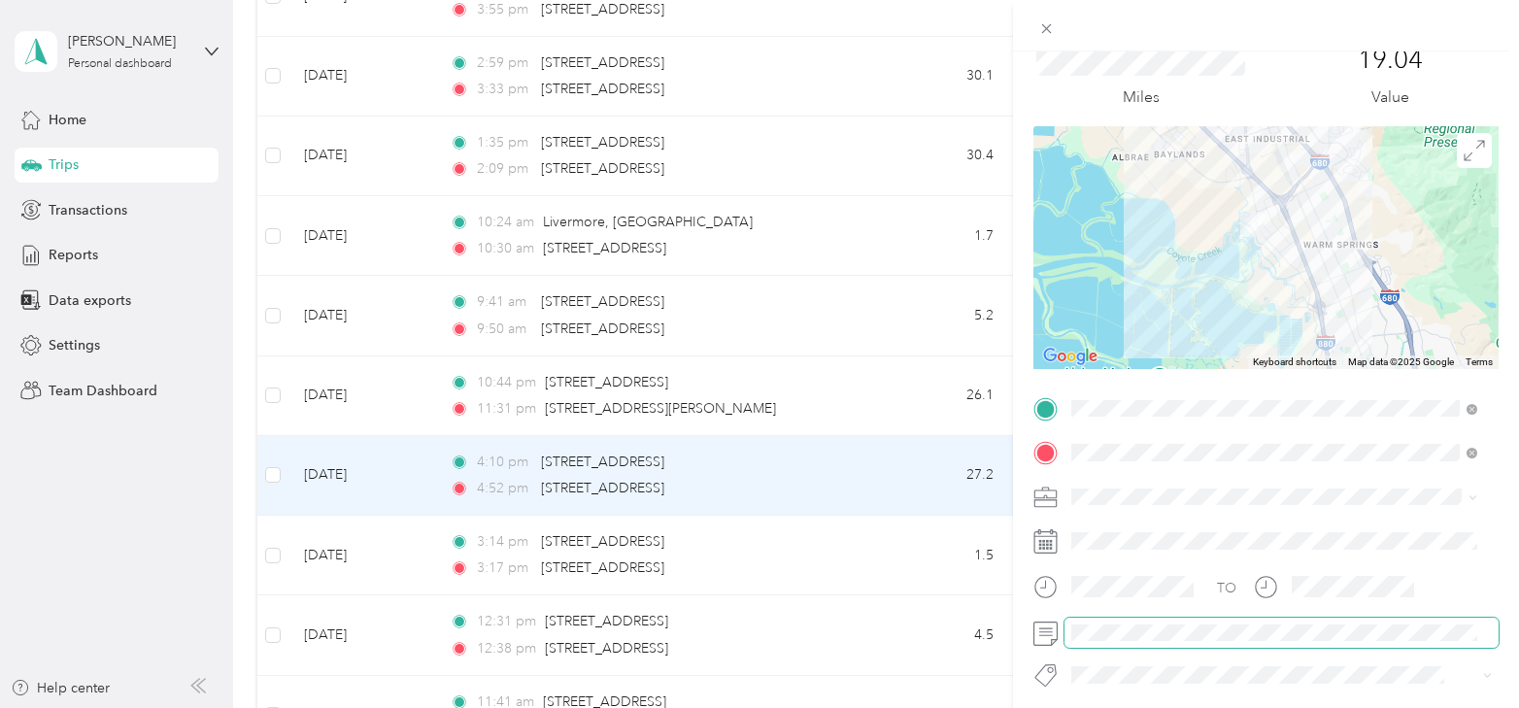
scroll to position [0, 0]
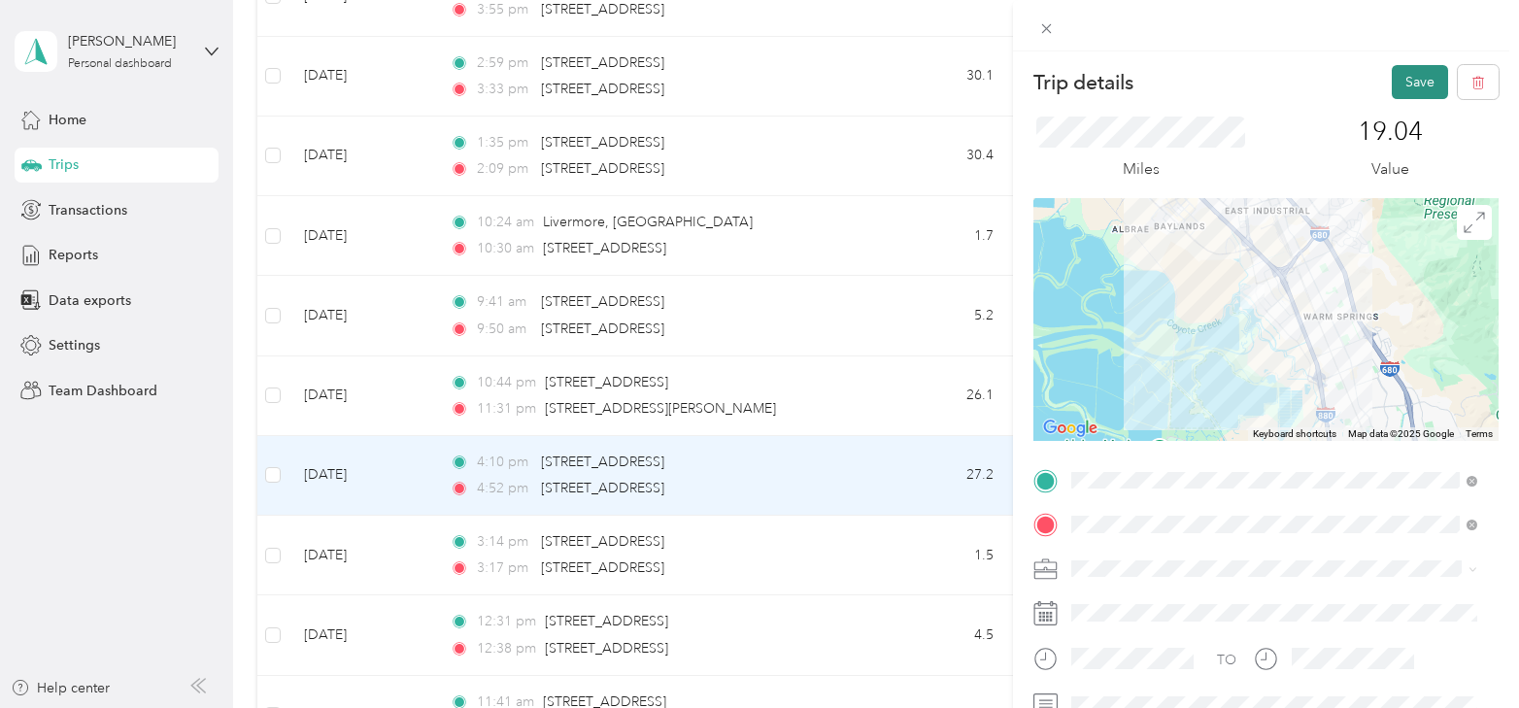
click at [1392, 87] on button "Save" at bounding box center [1420, 82] width 56 height 34
click at [1402, 81] on button "Save" at bounding box center [1420, 82] width 56 height 34
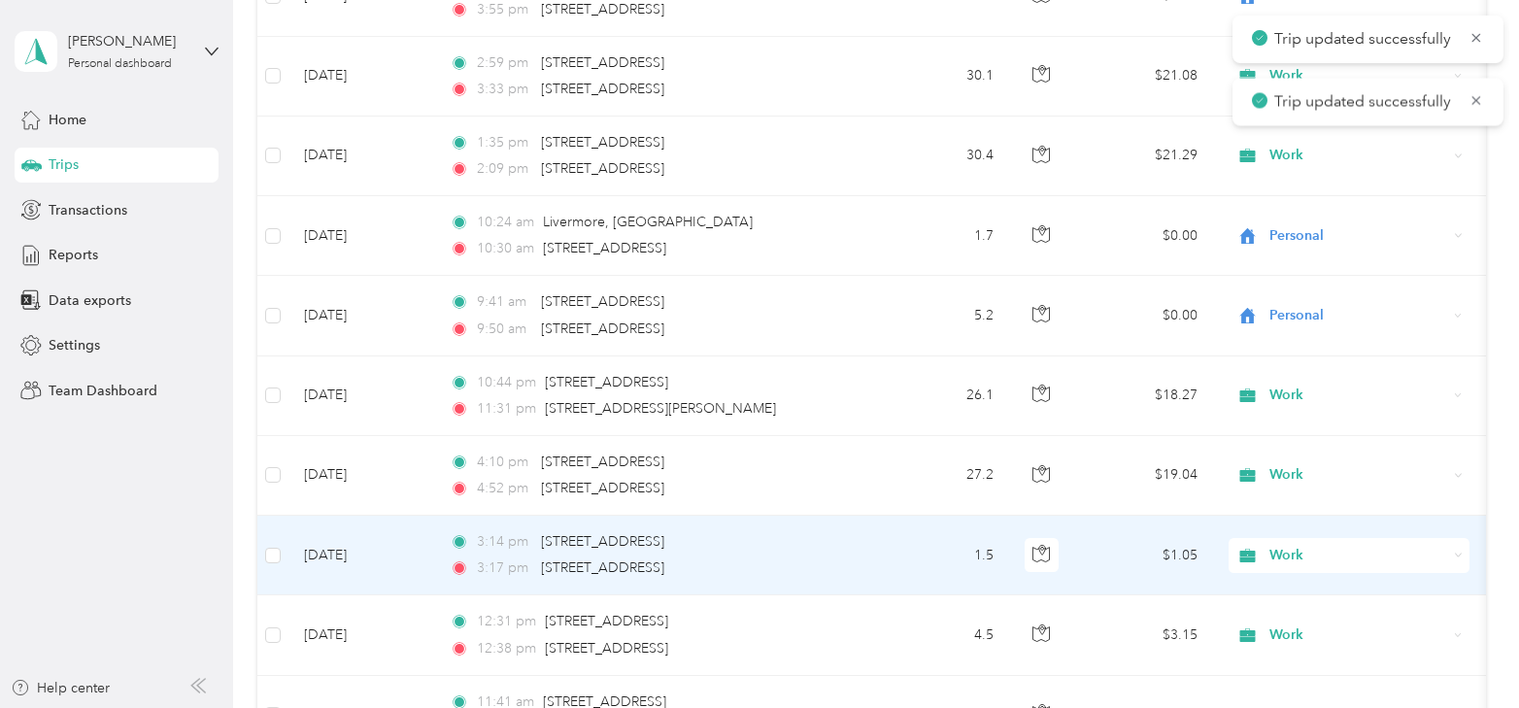
click at [356, 529] on td "[DATE]" at bounding box center [362, 556] width 146 height 80
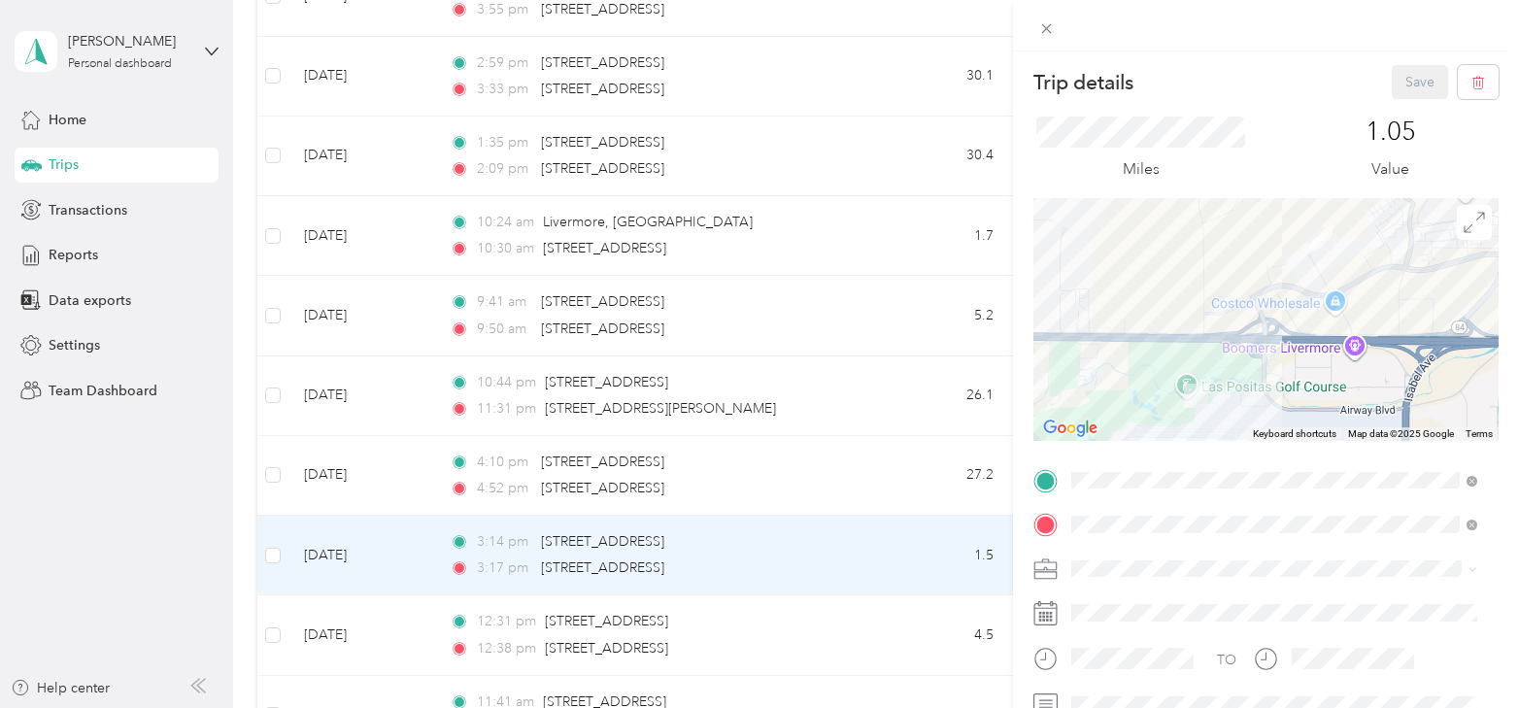
click at [1117, 326] on span "Personal" at bounding box center [1103, 323] width 51 height 17
click at [1409, 79] on button "Save" at bounding box center [1420, 82] width 56 height 34
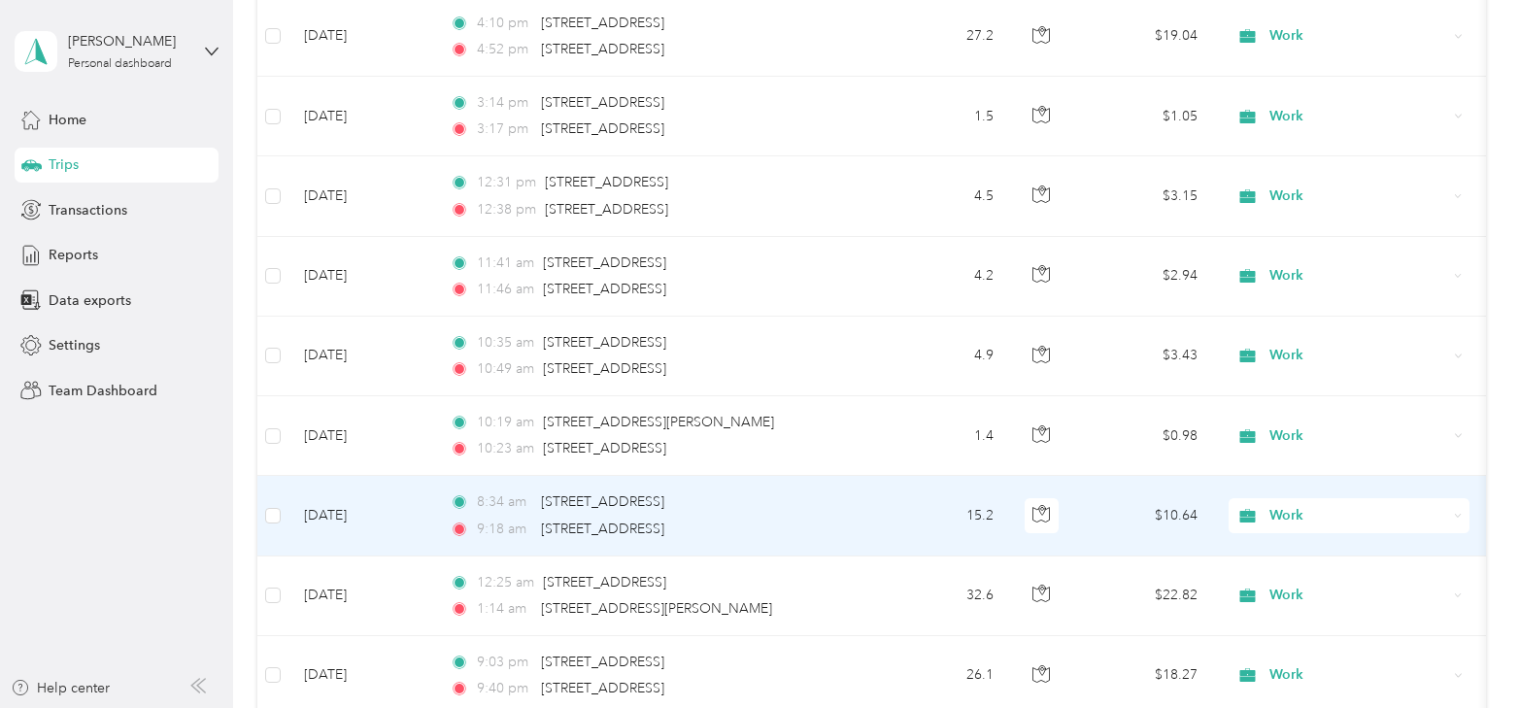
scroll to position [5749, 0]
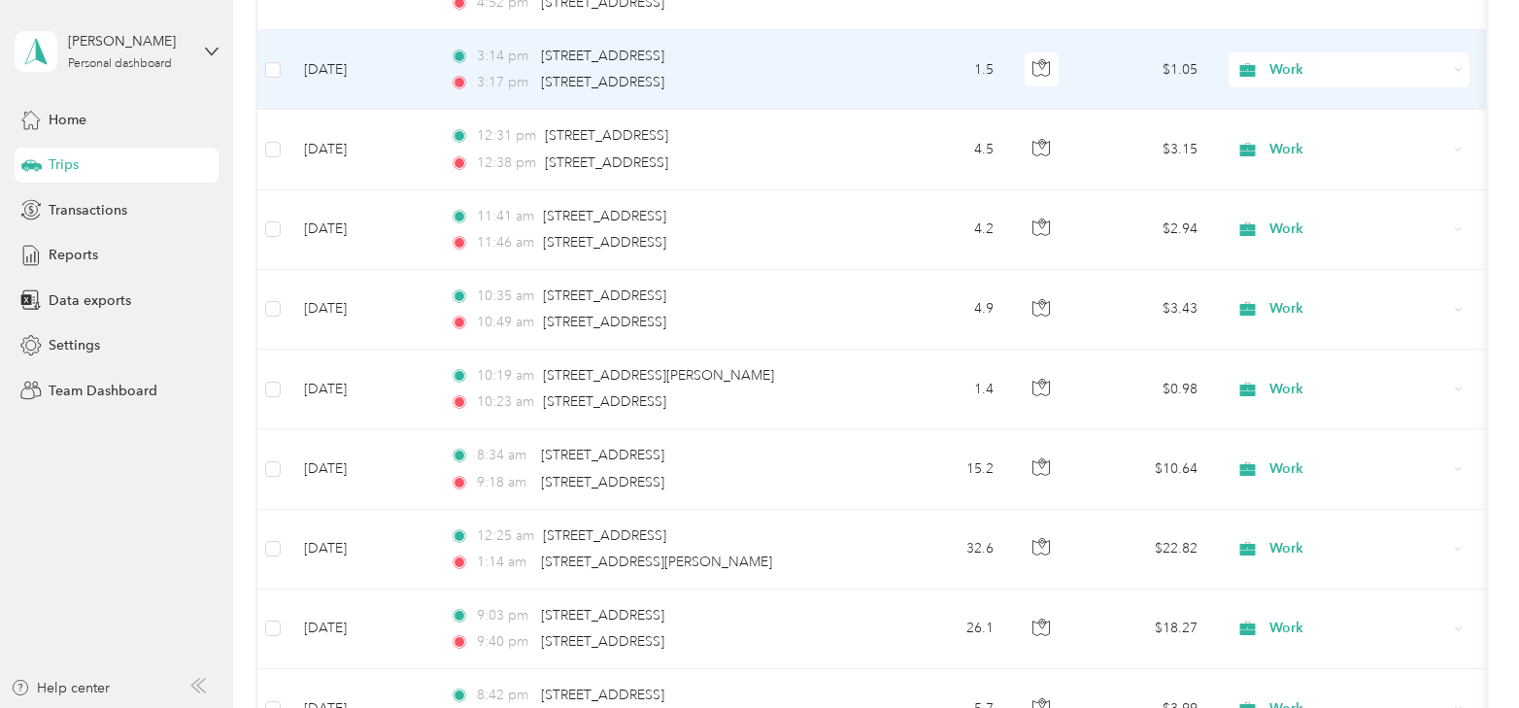
click at [1324, 59] on span "Work" at bounding box center [1359, 69] width 178 height 21
click at [1298, 118] on span "Personal" at bounding box center [1366, 122] width 180 height 20
click at [1266, 59] on span "Work" at bounding box center [1342, 69] width 212 height 21
click at [1277, 116] on span "Personal" at bounding box center [1366, 122] width 180 height 20
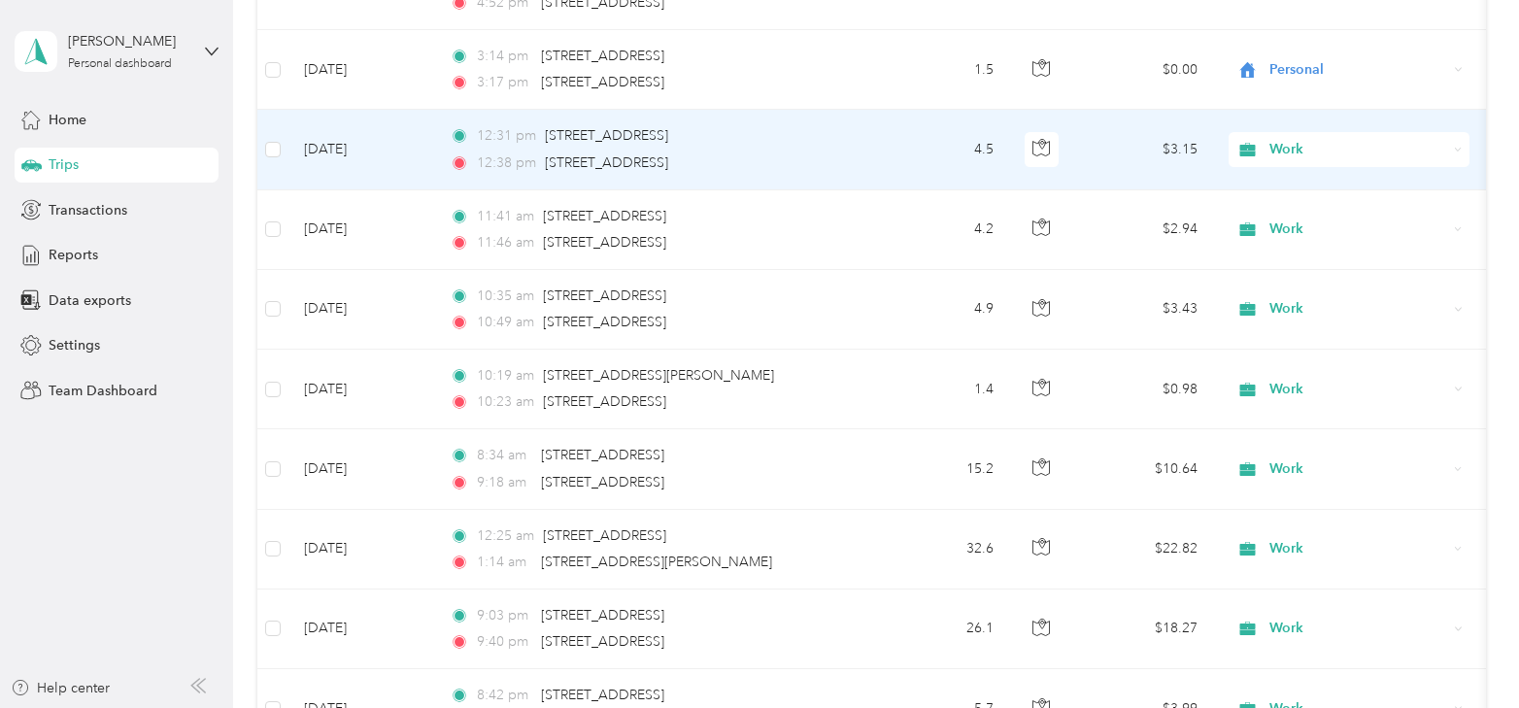
click at [339, 120] on td "[DATE]" at bounding box center [362, 150] width 146 height 80
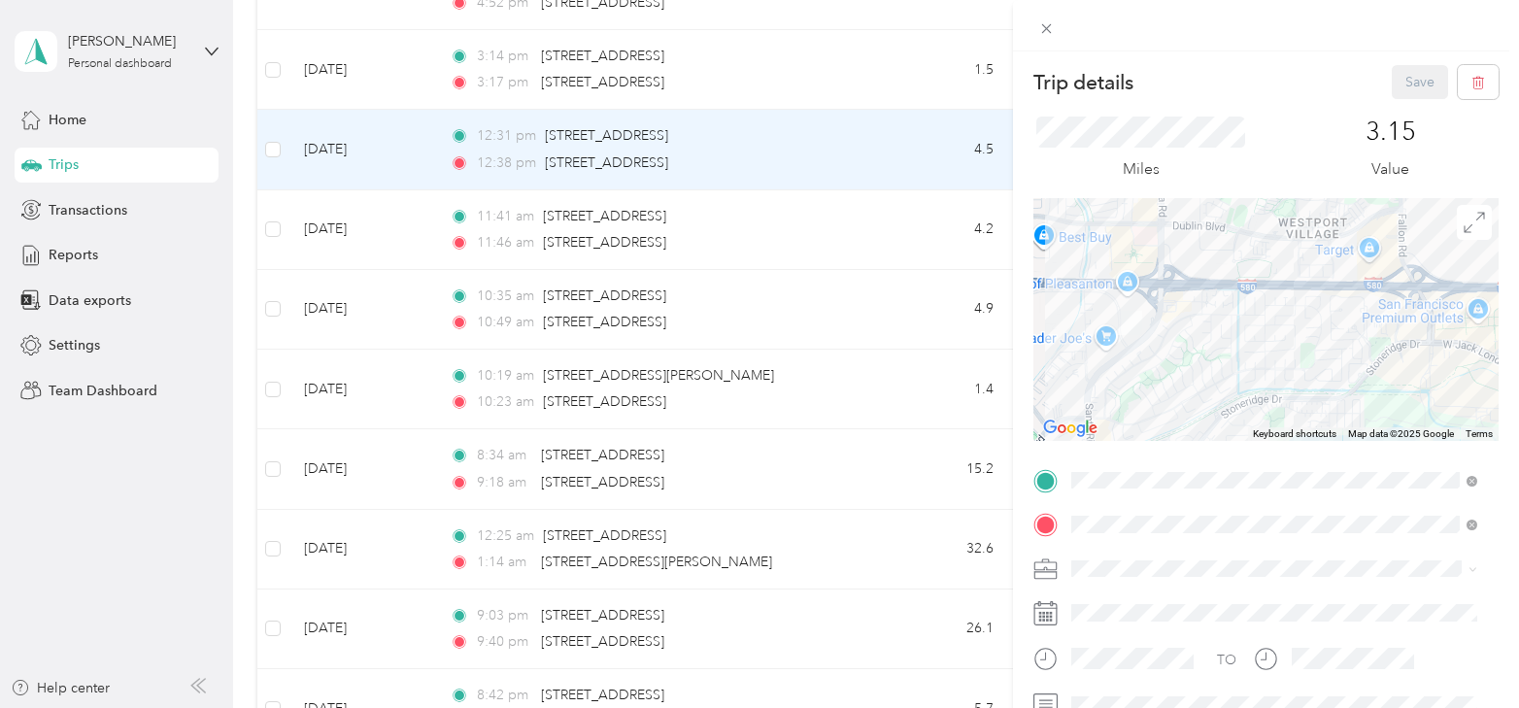
click at [612, 203] on div "Trip details Save This trip cannot be edited because it is either under review,…" at bounding box center [759, 354] width 1519 height 708
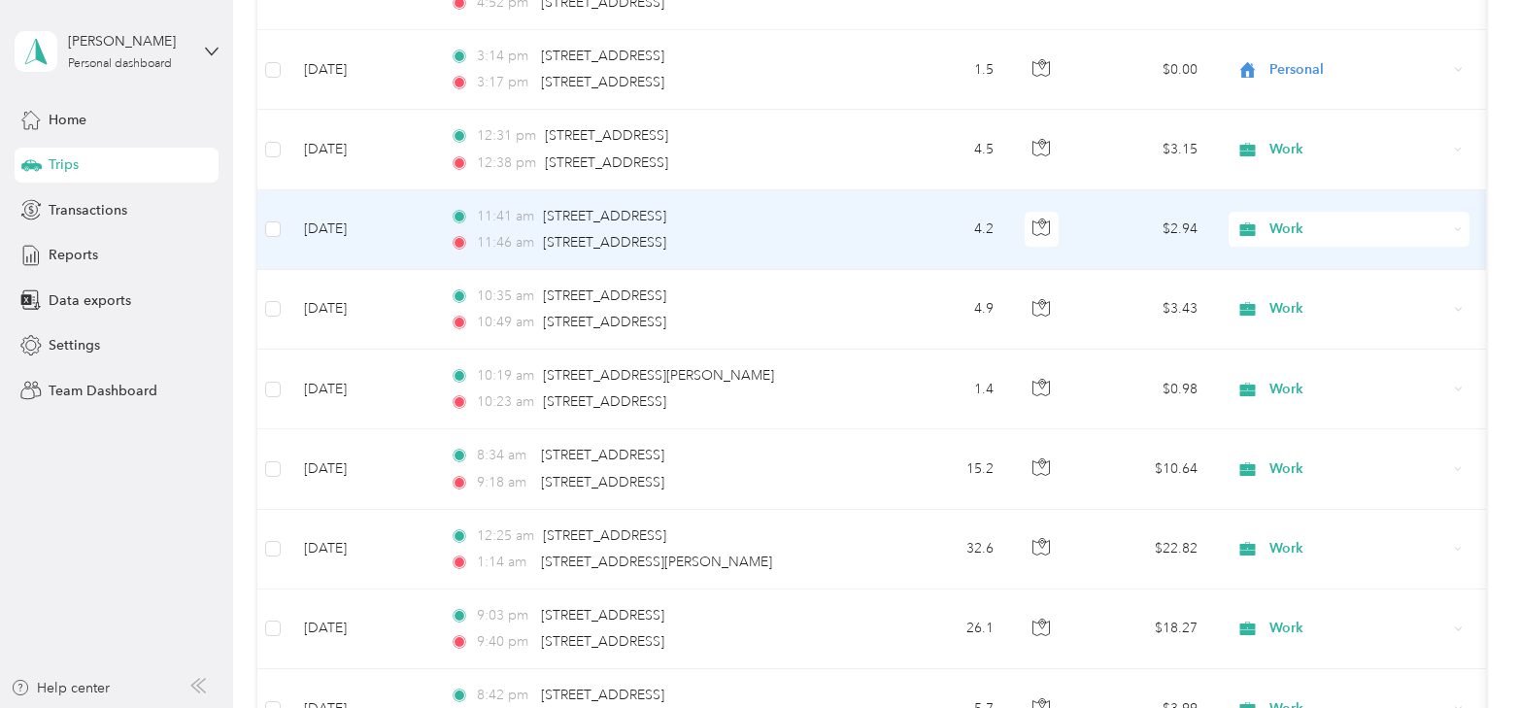
click at [612, 208] on span "[STREET_ADDRESS]" at bounding box center [604, 216] width 123 height 17
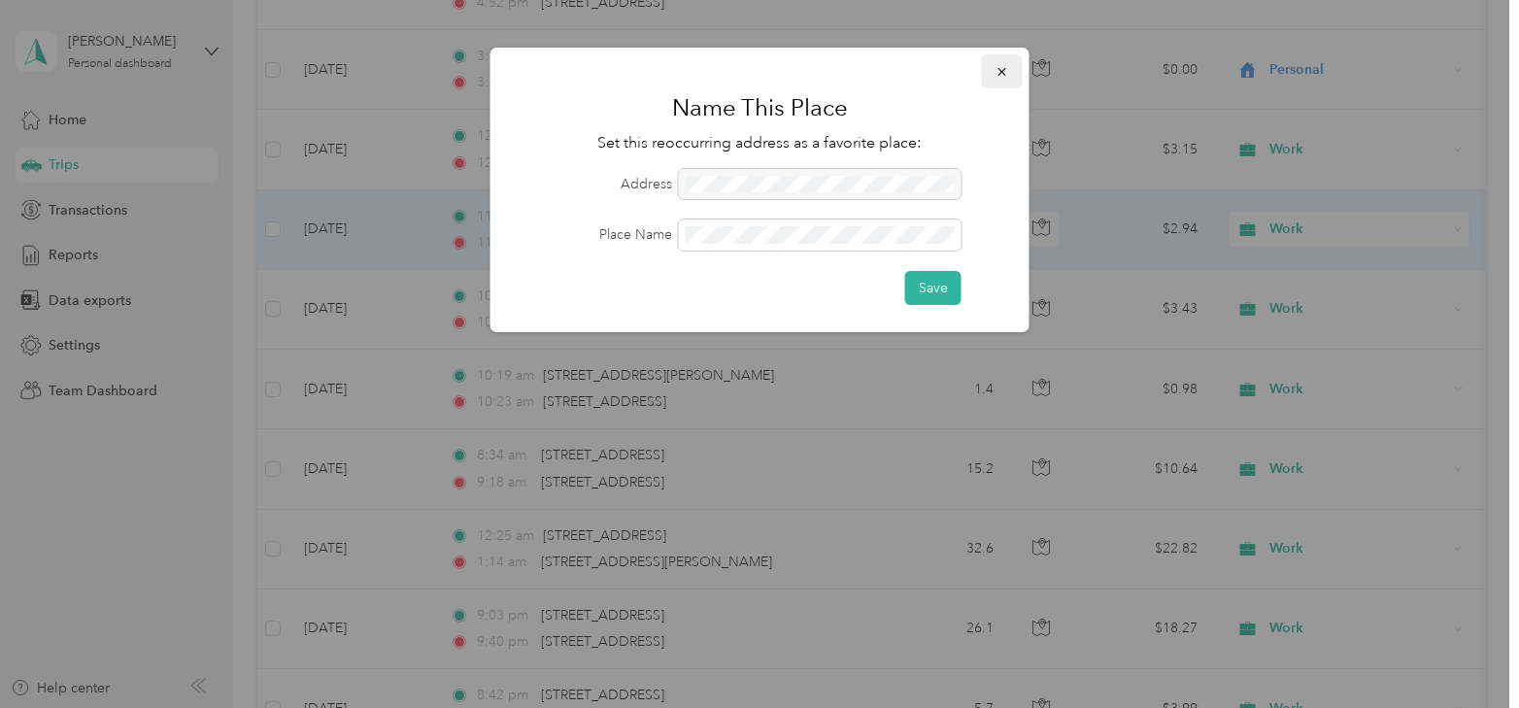
click at [1003, 66] on icon "button" at bounding box center [1003, 72] width 14 height 14
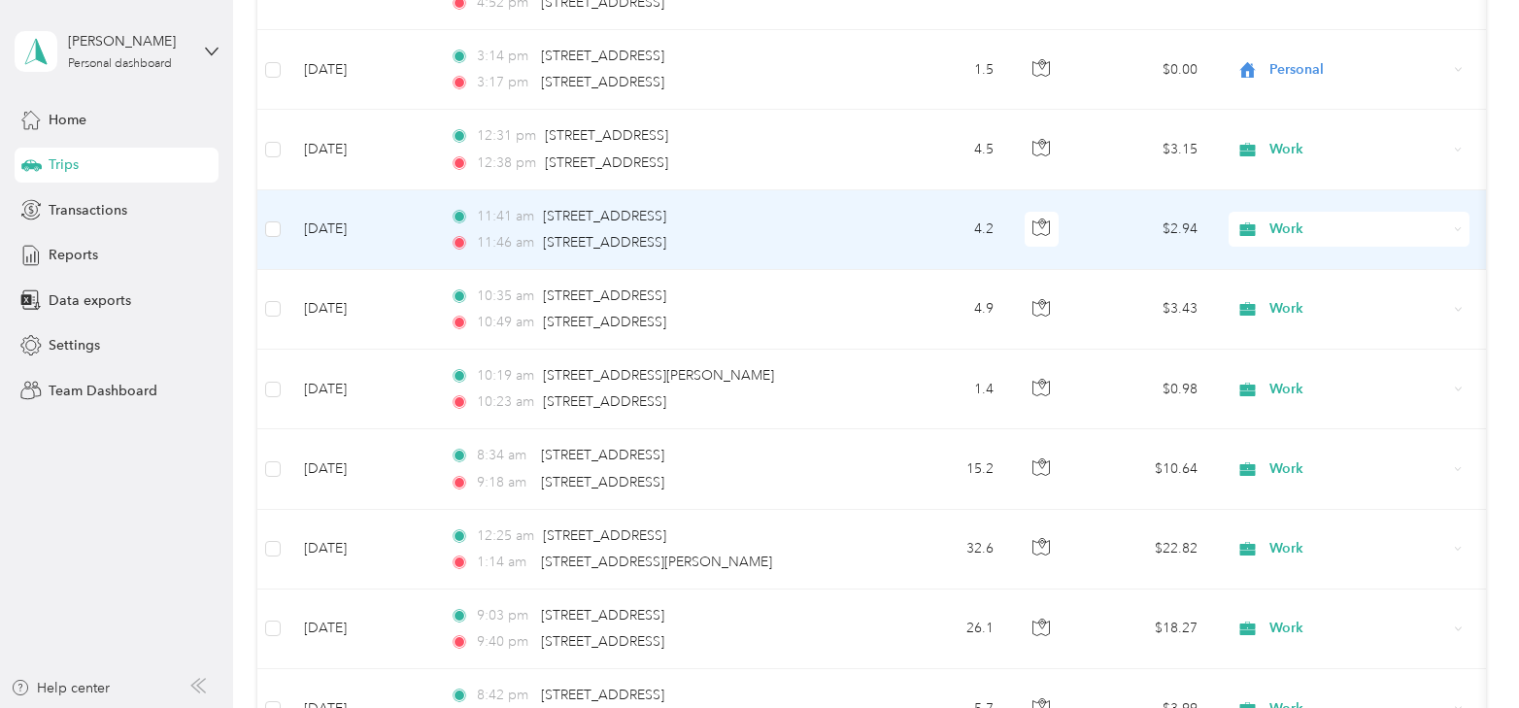
click at [320, 210] on td "[DATE]" at bounding box center [362, 230] width 146 height 80
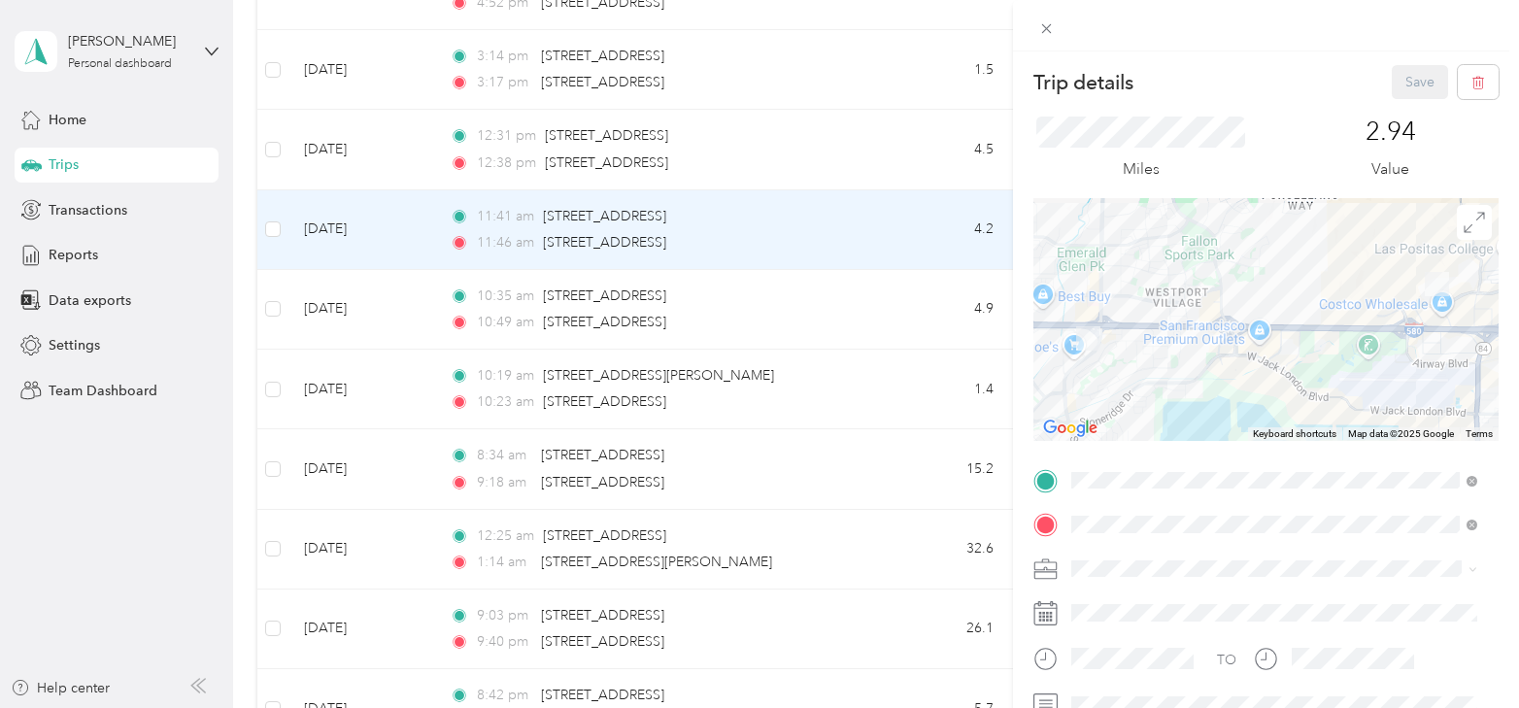
click at [344, 286] on div "Trip details Save This trip cannot be edited because it is either under review,…" at bounding box center [759, 354] width 1519 height 708
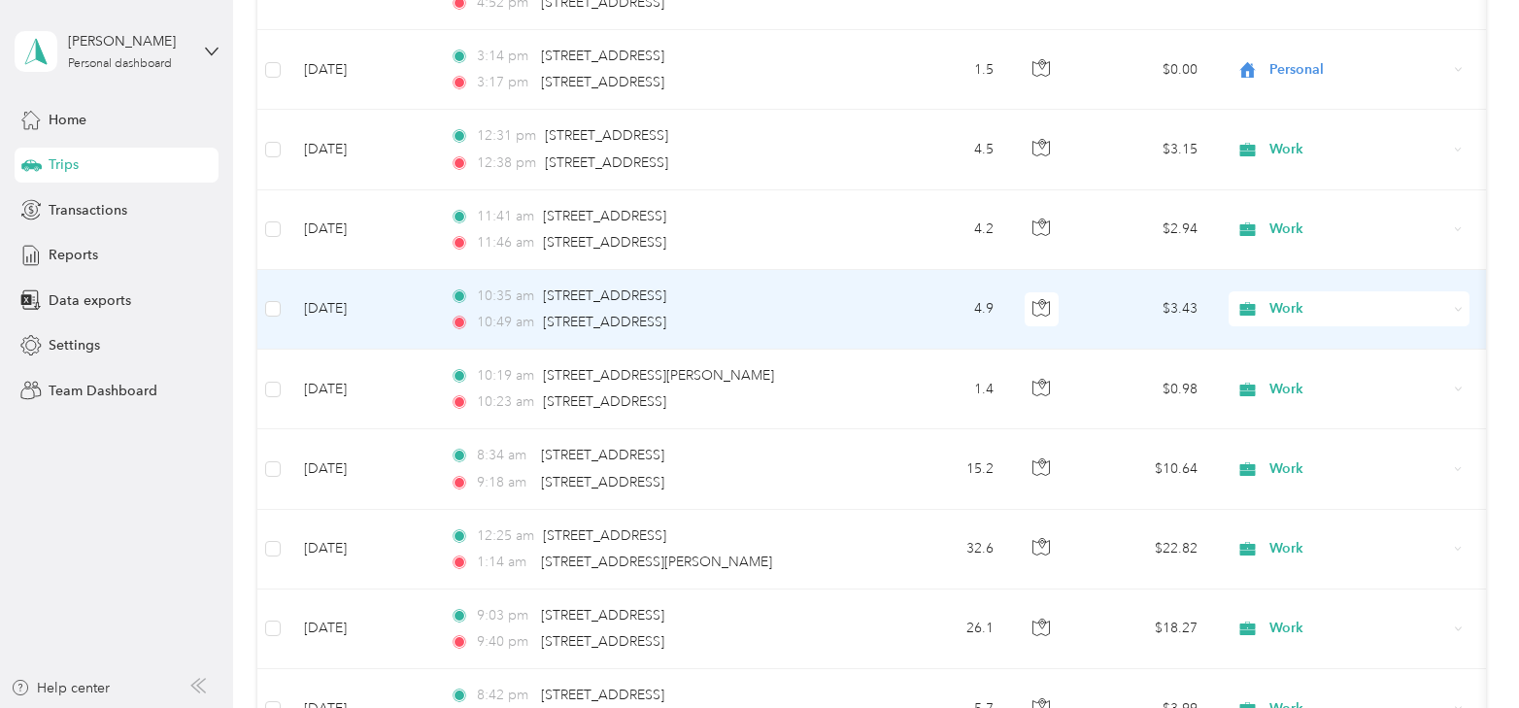
click at [344, 286] on td "[DATE]" at bounding box center [362, 310] width 146 height 80
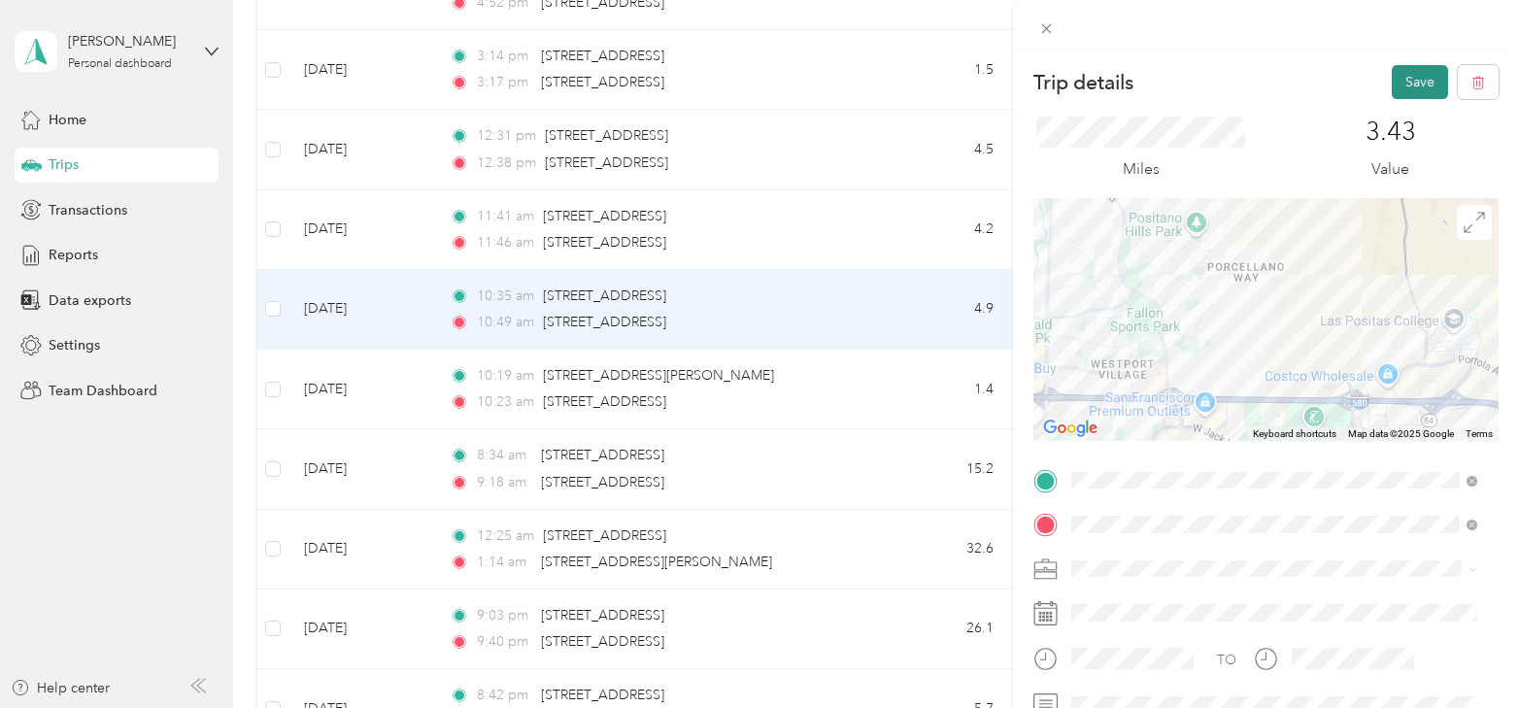
click at [1400, 81] on button "Save" at bounding box center [1420, 82] width 56 height 34
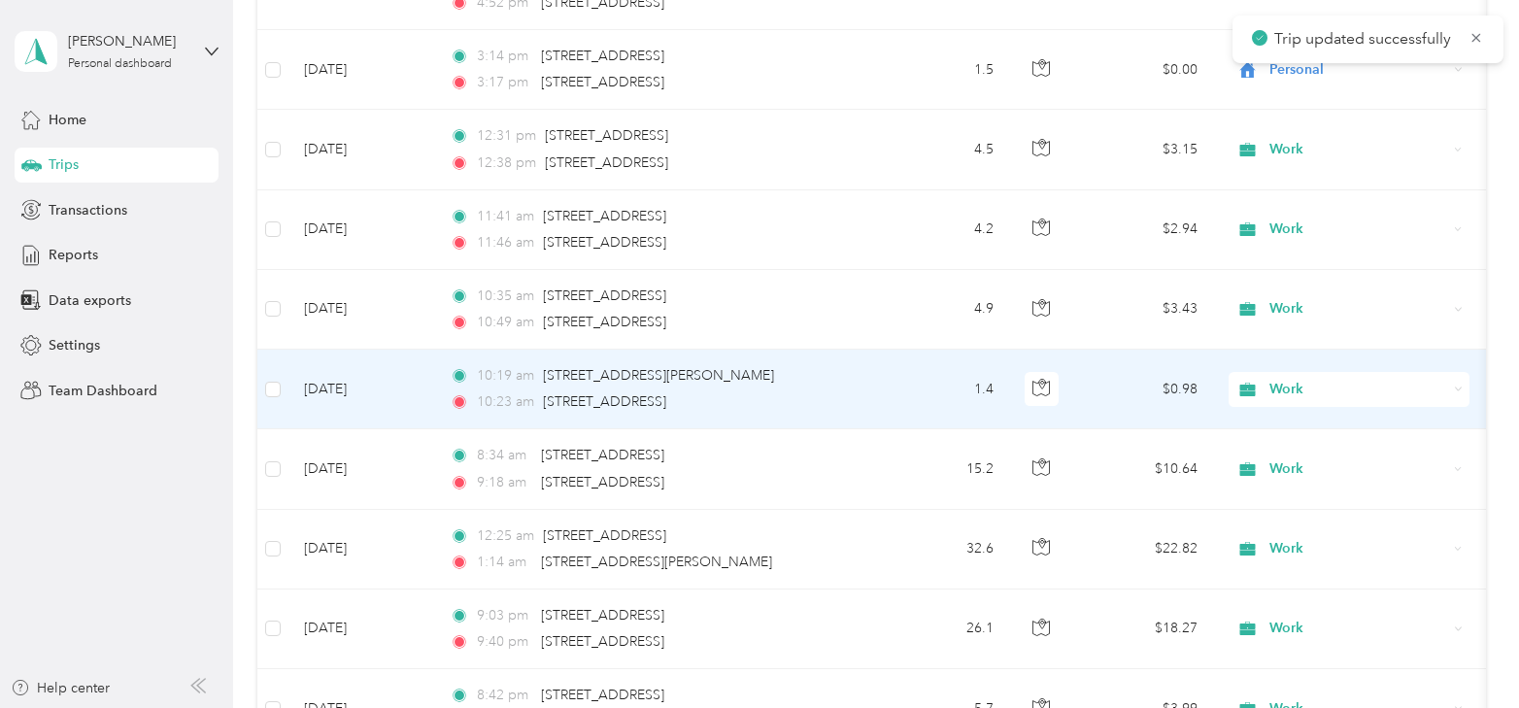
click at [335, 372] on td "[DATE]" at bounding box center [362, 390] width 146 height 80
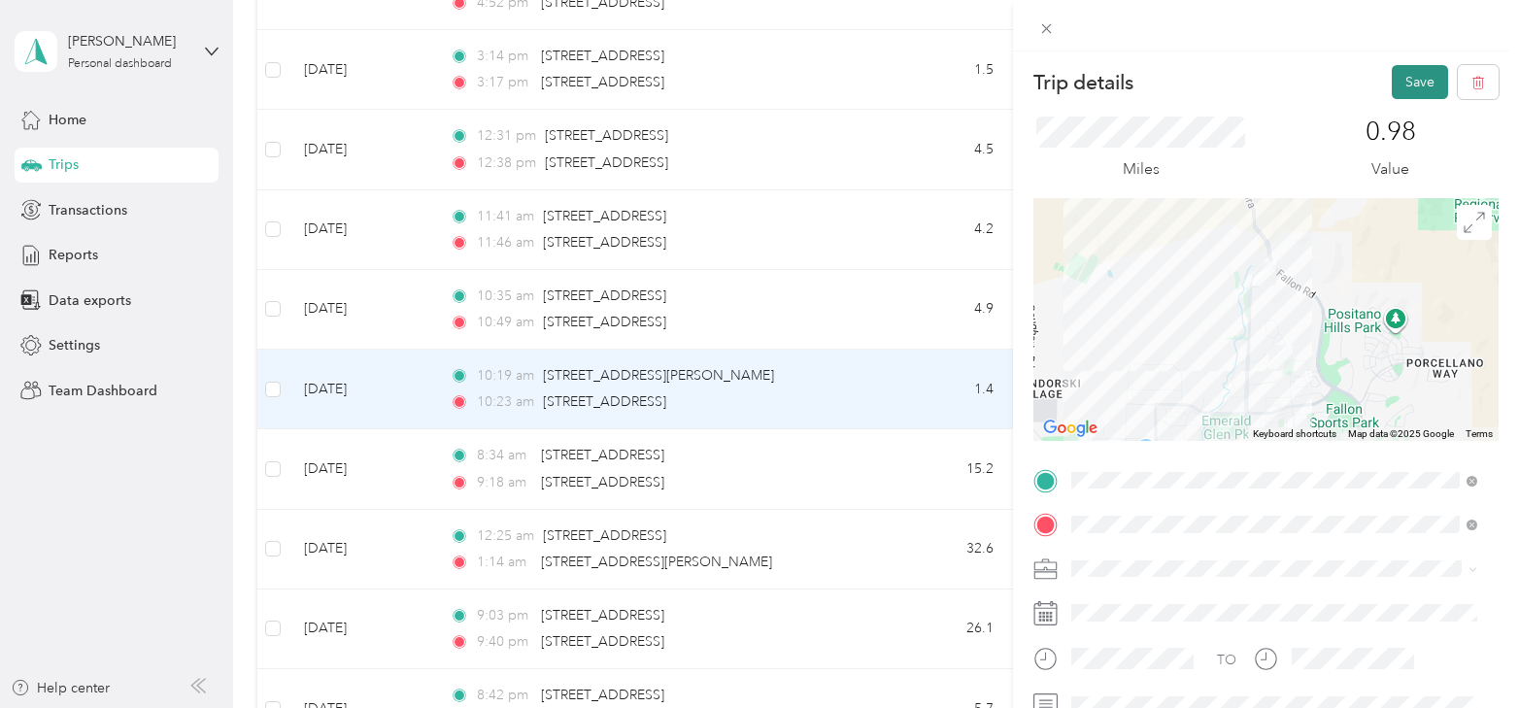
click at [1406, 85] on button "Save" at bounding box center [1420, 82] width 56 height 34
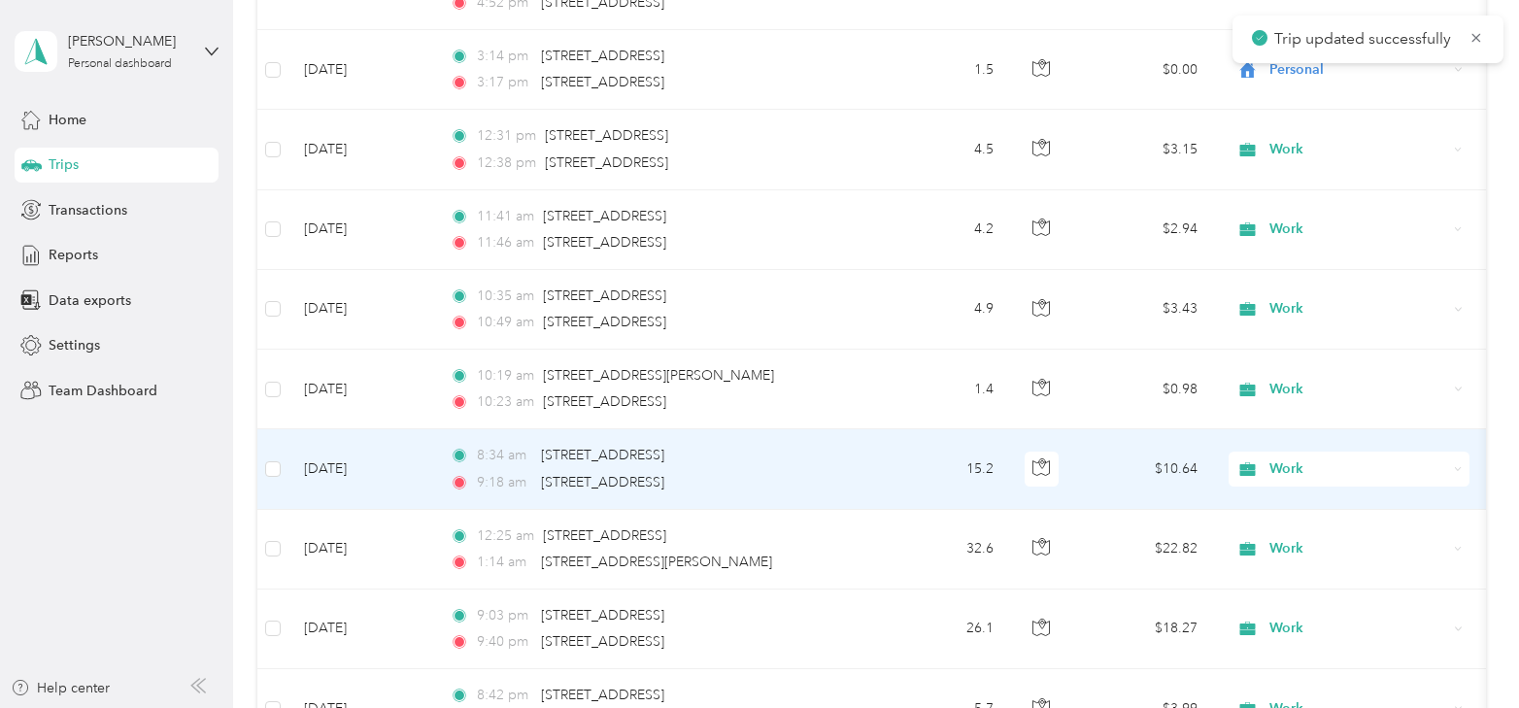
click at [350, 449] on td "[DATE]" at bounding box center [362, 469] width 146 height 80
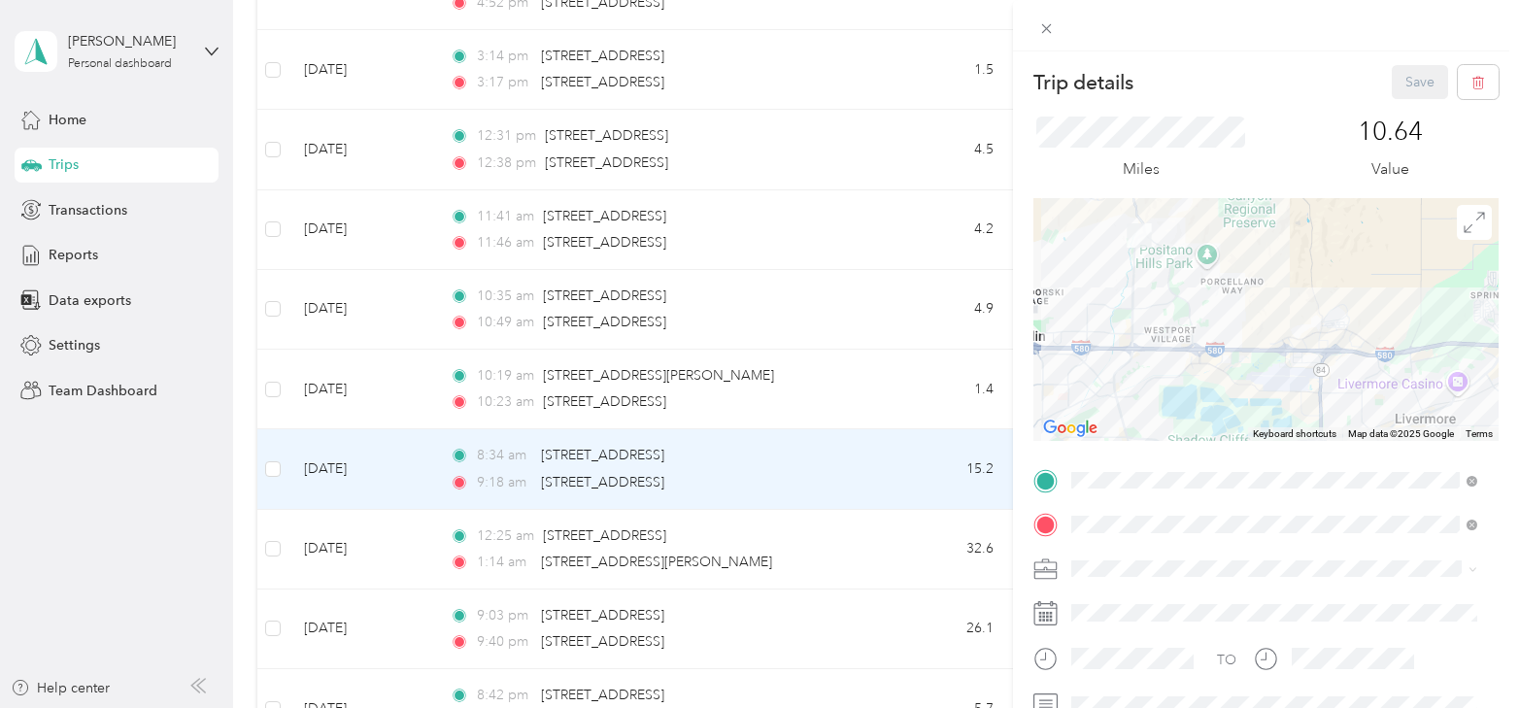
click at [1123, 334] on li "Personal" at bounding box center [1275, 330] width 420 height 34
click at [329, 541] on div "Trip details Save This trip cannot be edited because it is either under review,…" at bounding box center [759, 354] width 1519 height 708
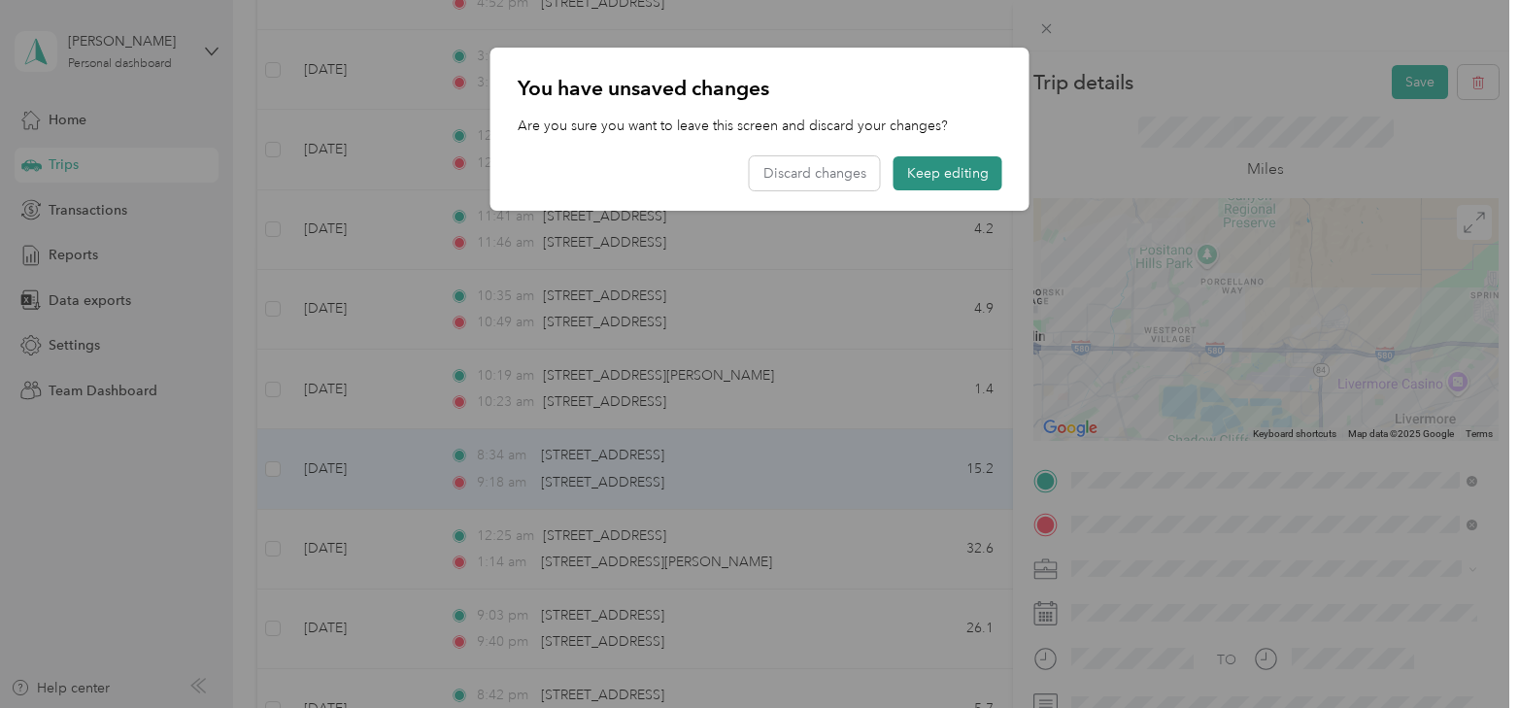
click at [952, 177] on button "Keep editing" at bounding box center [948, 173] width 109 height 34
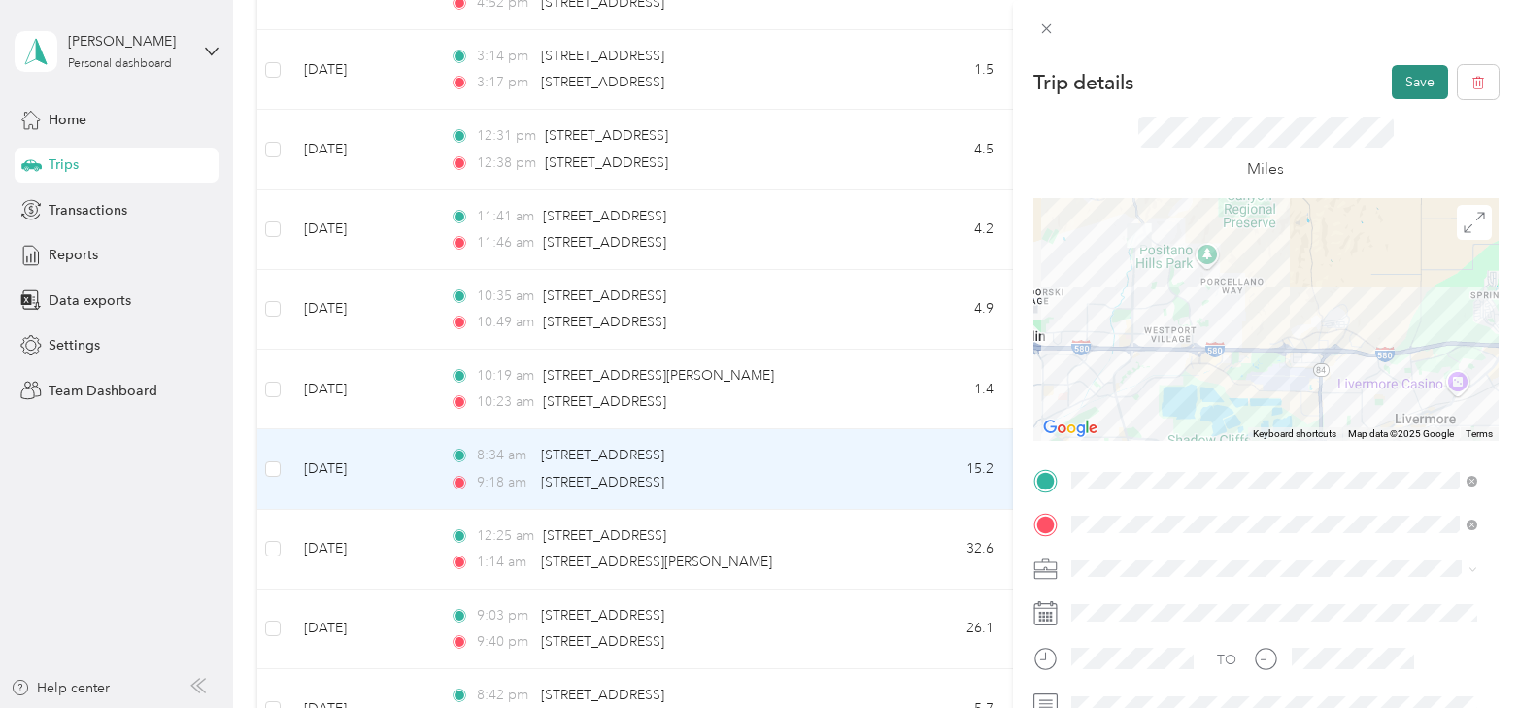
click at [1414, 87] on button "Save" at bounding box center [1420, 82] width 56 height 34
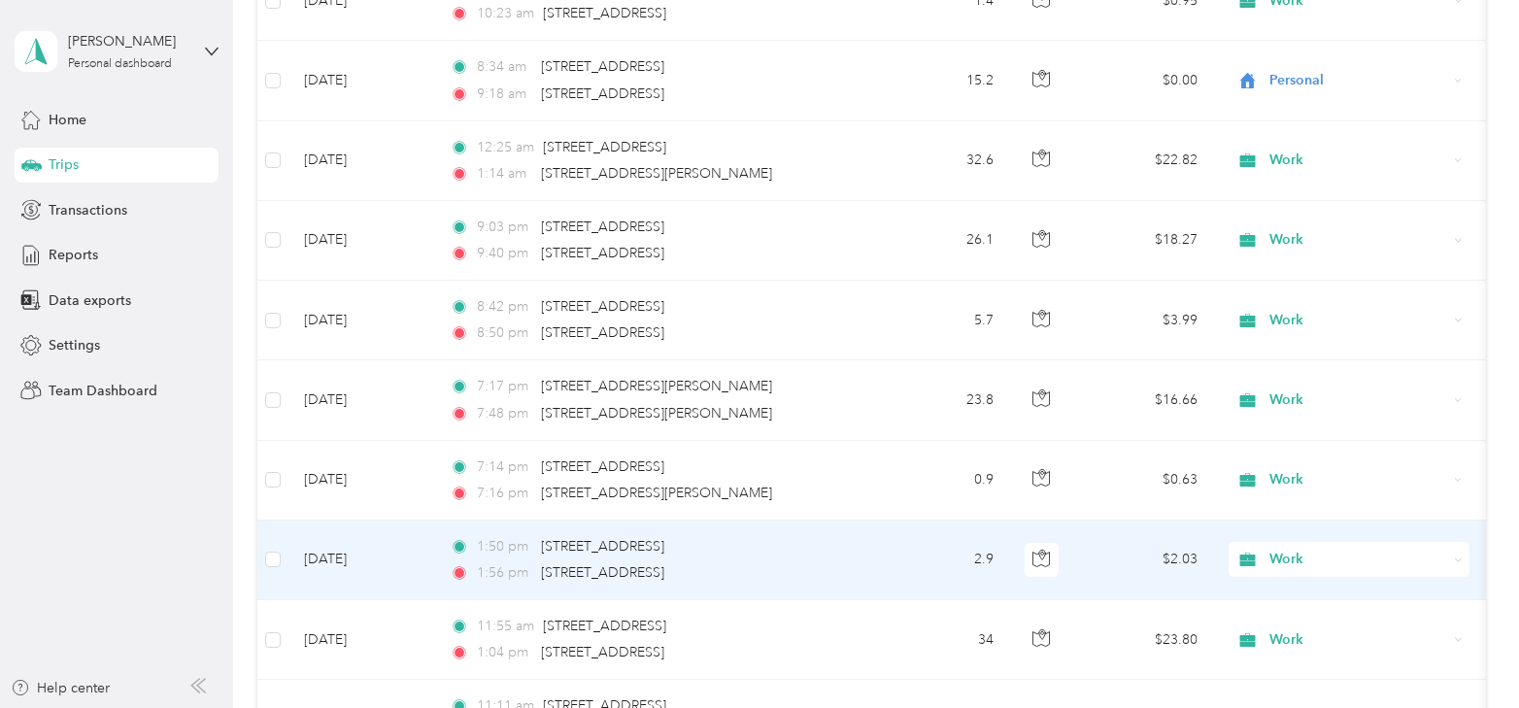
scroll to position [6234, 0]
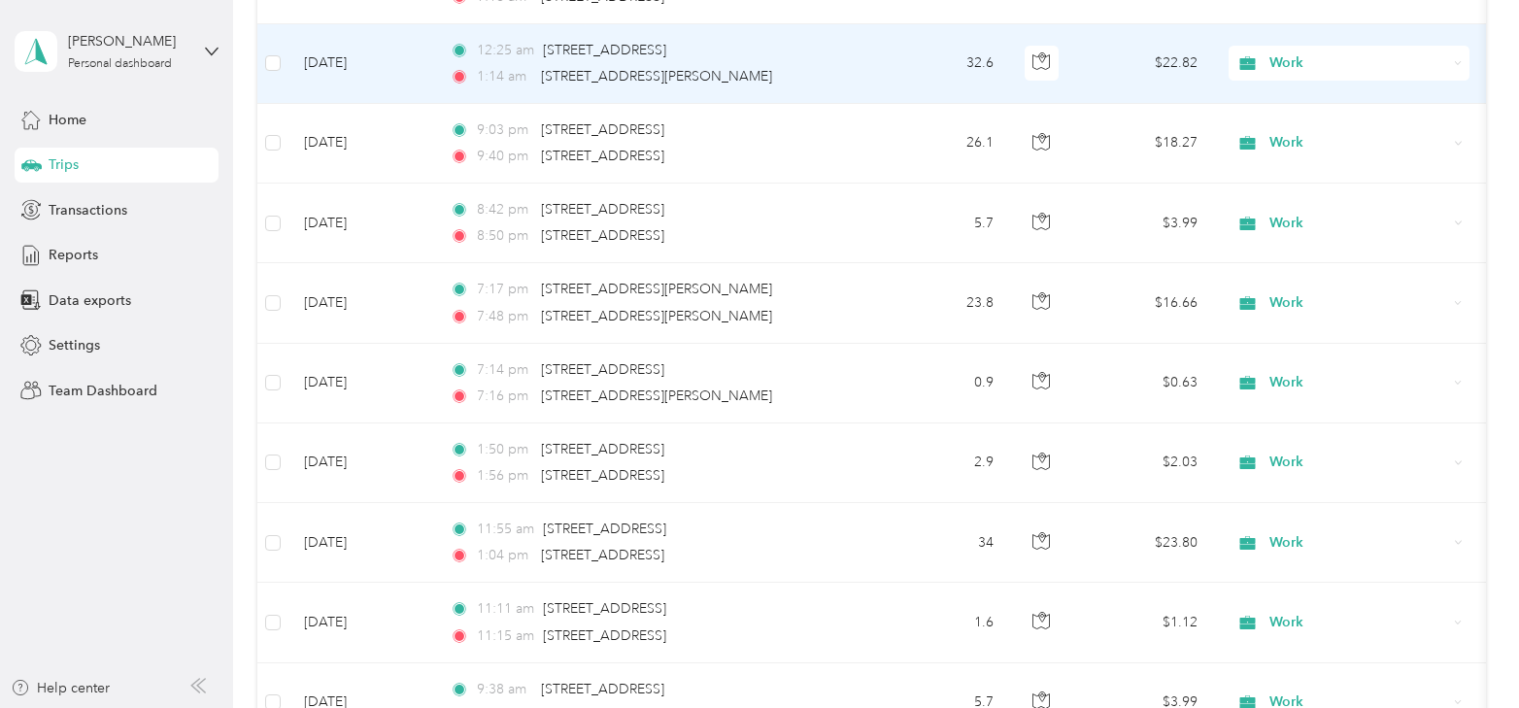
click at [356, 44] on td "[DATE]" at bounding box center [362, 64] width 146 height 80
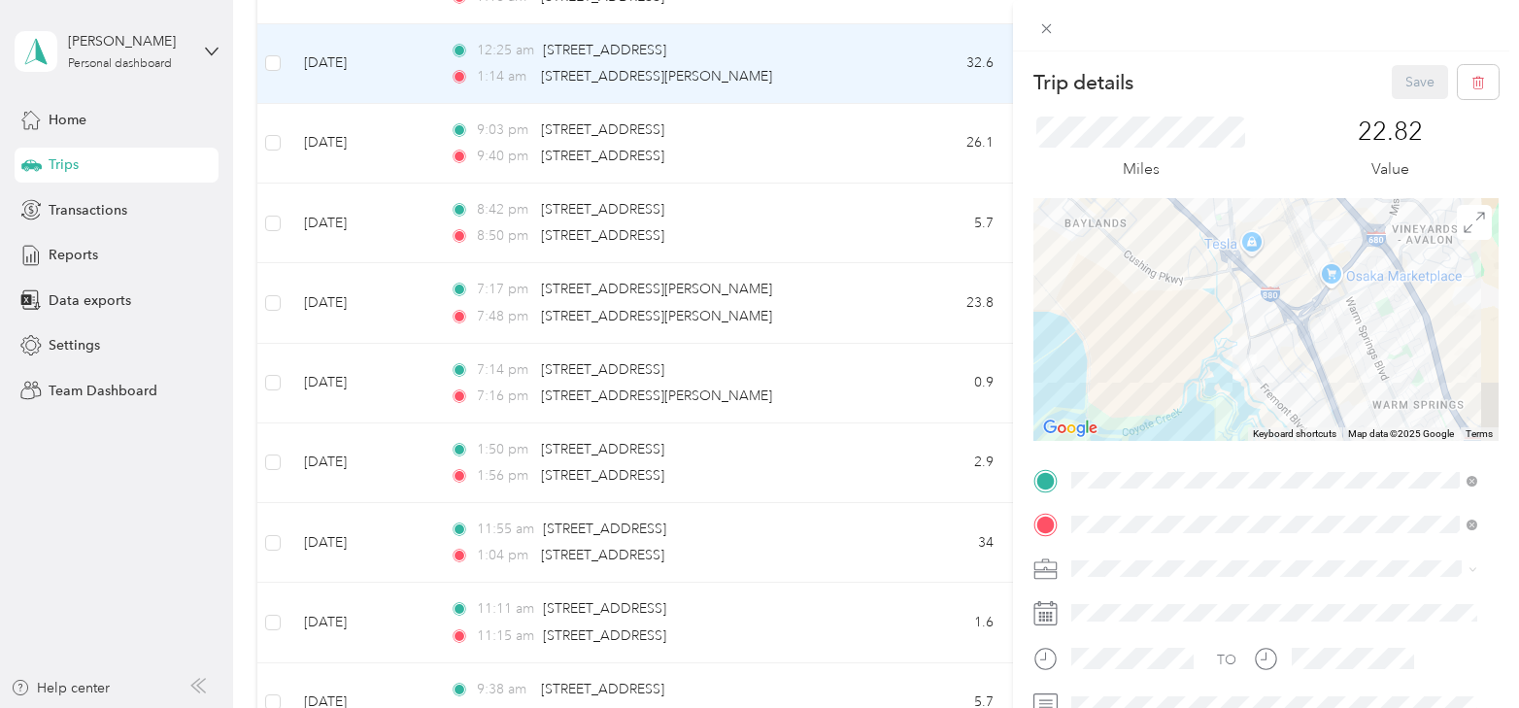
drag, startPoint x: 1260, startPoint y: 394, endPoint x: 1254, endPoint y: 307, distance: 87.6
click at [1254, 308] on div at bounding box center [1266, 319] width 465 height 243
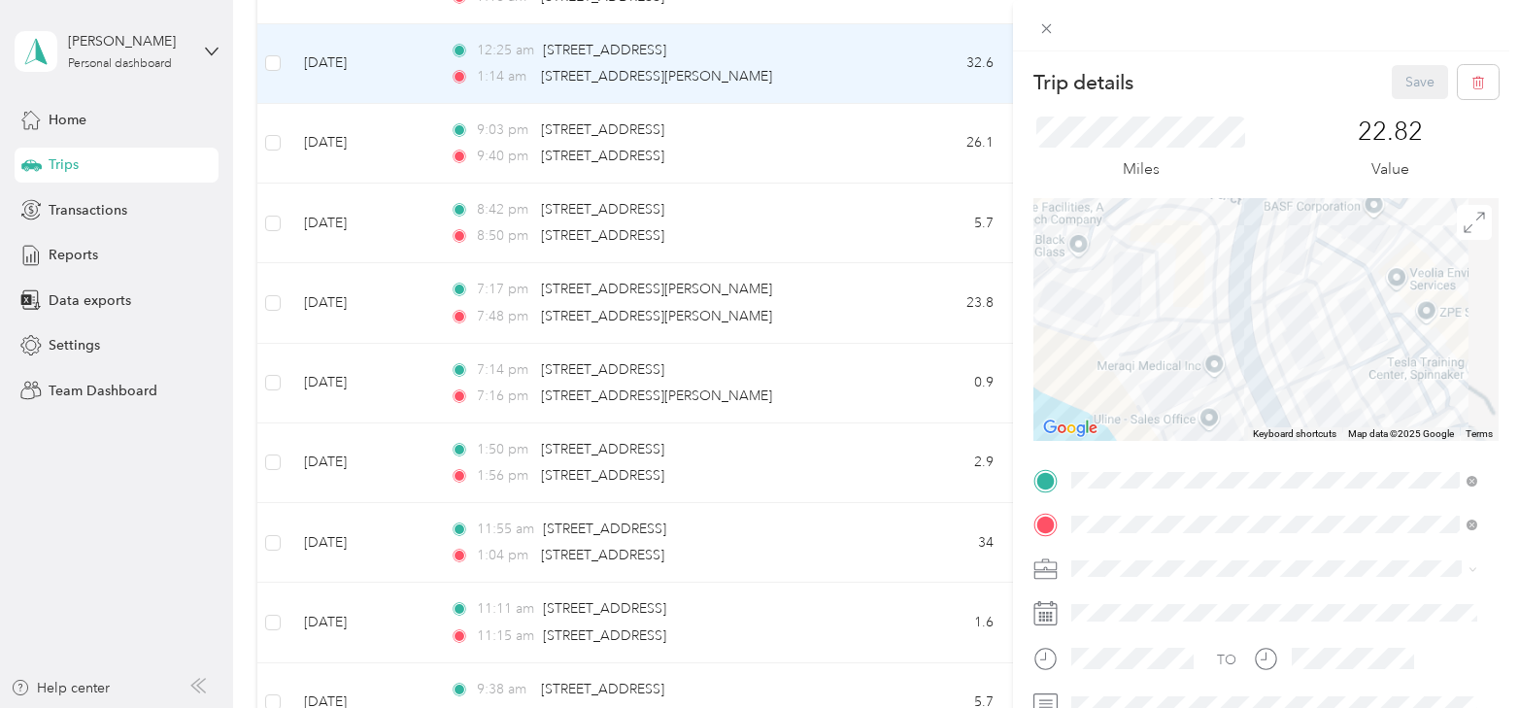
drag, startPoint x: 1229, startPoint y: 369, endPoint x: 1234, endPoint y: 304, distance: 65.3
click at [1230, 306] on div at bounding box center [1266, 319] width 465 height 243
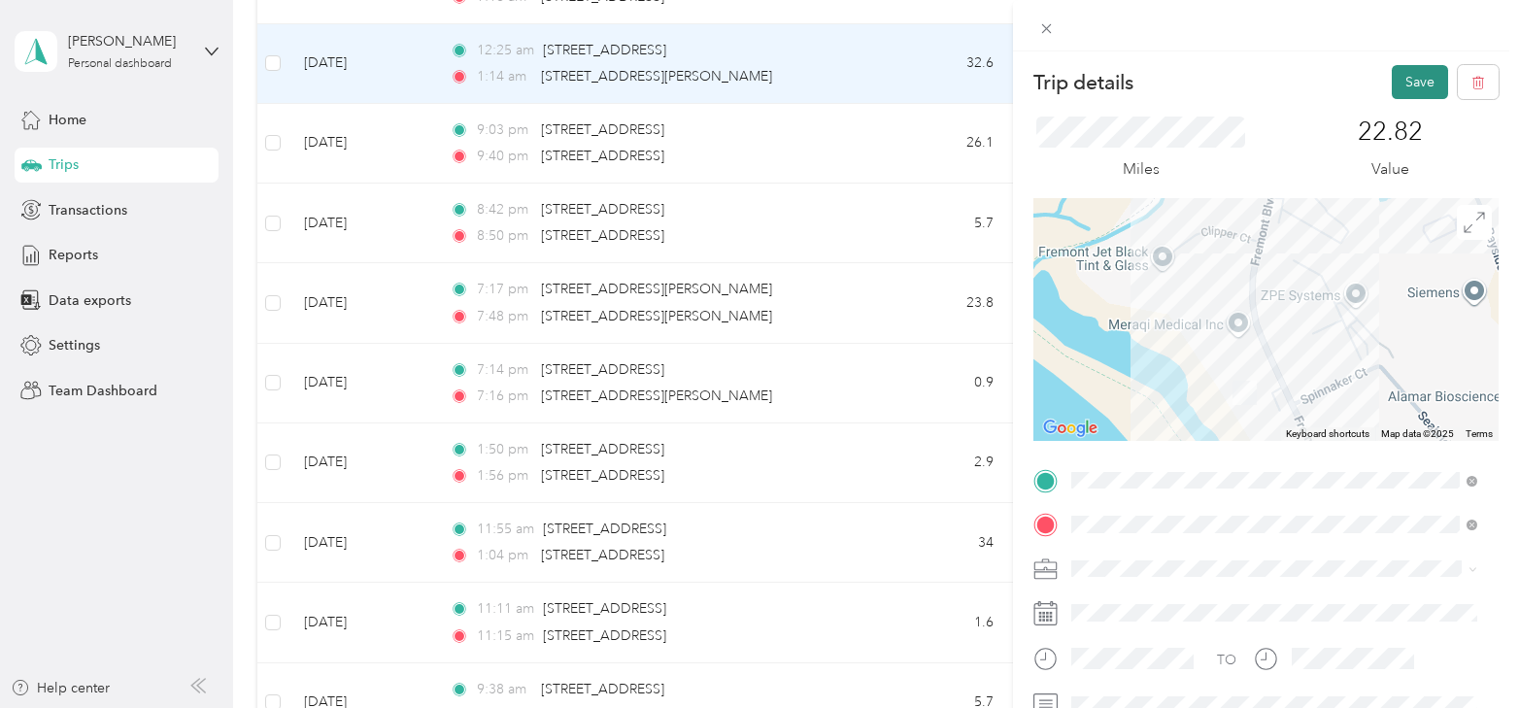
click at [1394, 82] on button "Save" at bounding box center [1420, 82] width 56 height 34
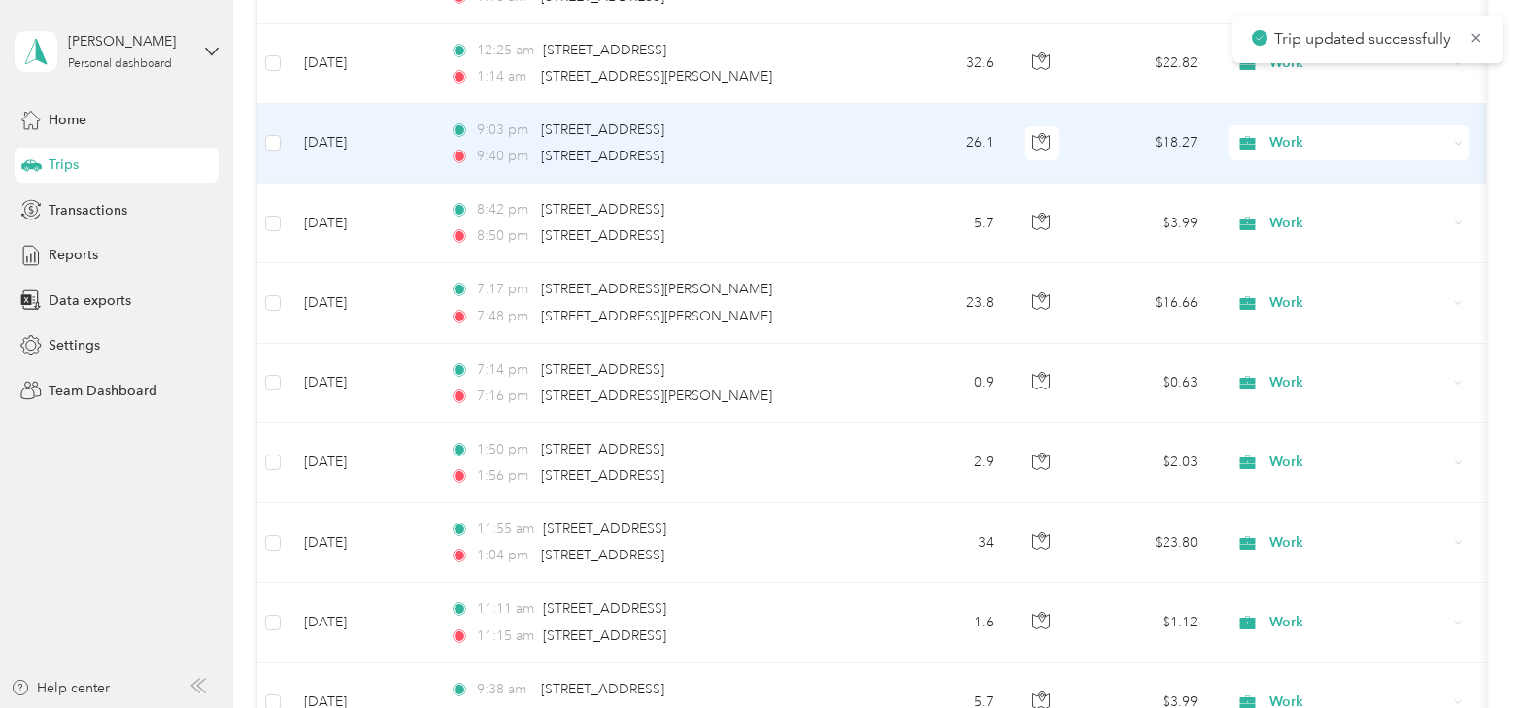
click at [347, 123] on td "[DATE]" at bounding box center [362, 144] width 146 height 80
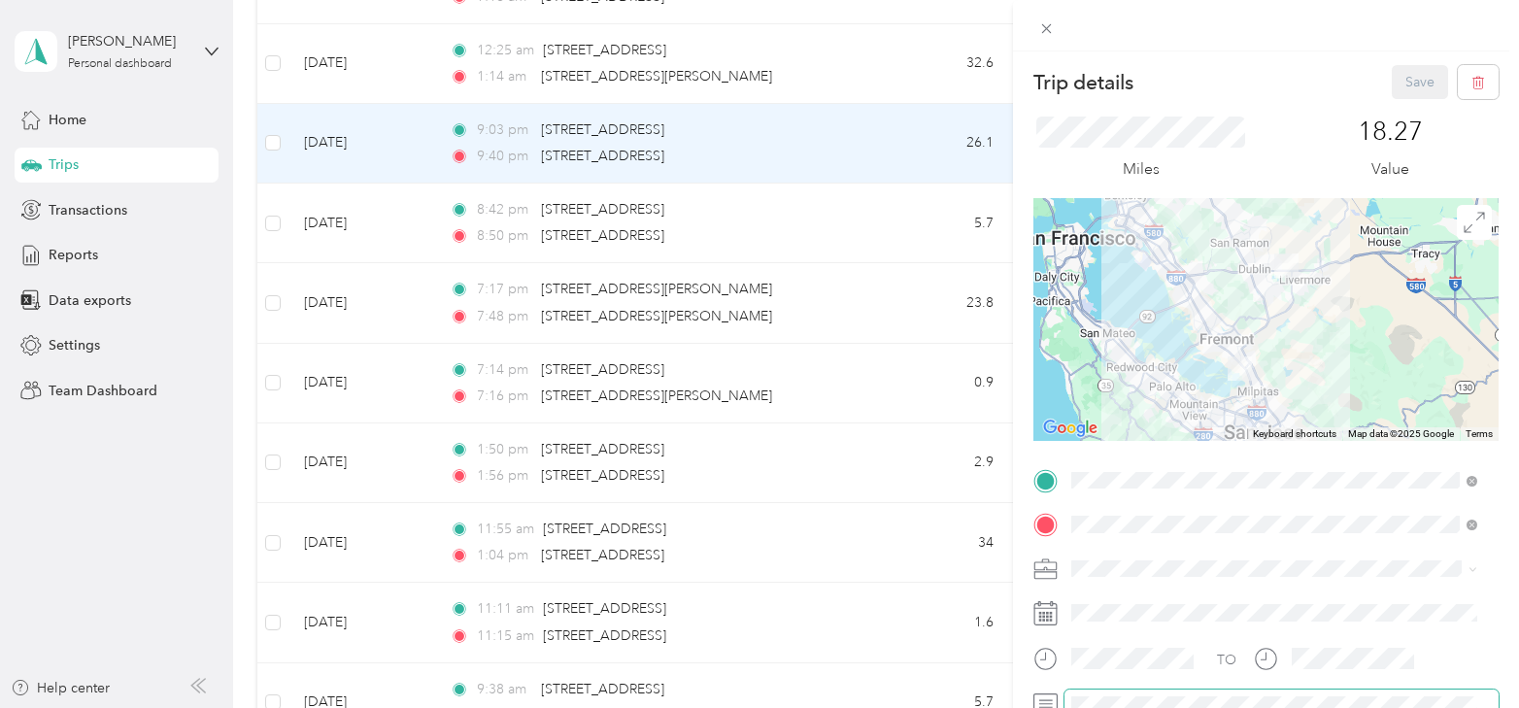
click at [1134, 690] on span at bounding box center [1282, 705] width 434 height 31
click at [1406, 79] on button "Save" at bounding box center [1420, 82] width 56 height 34
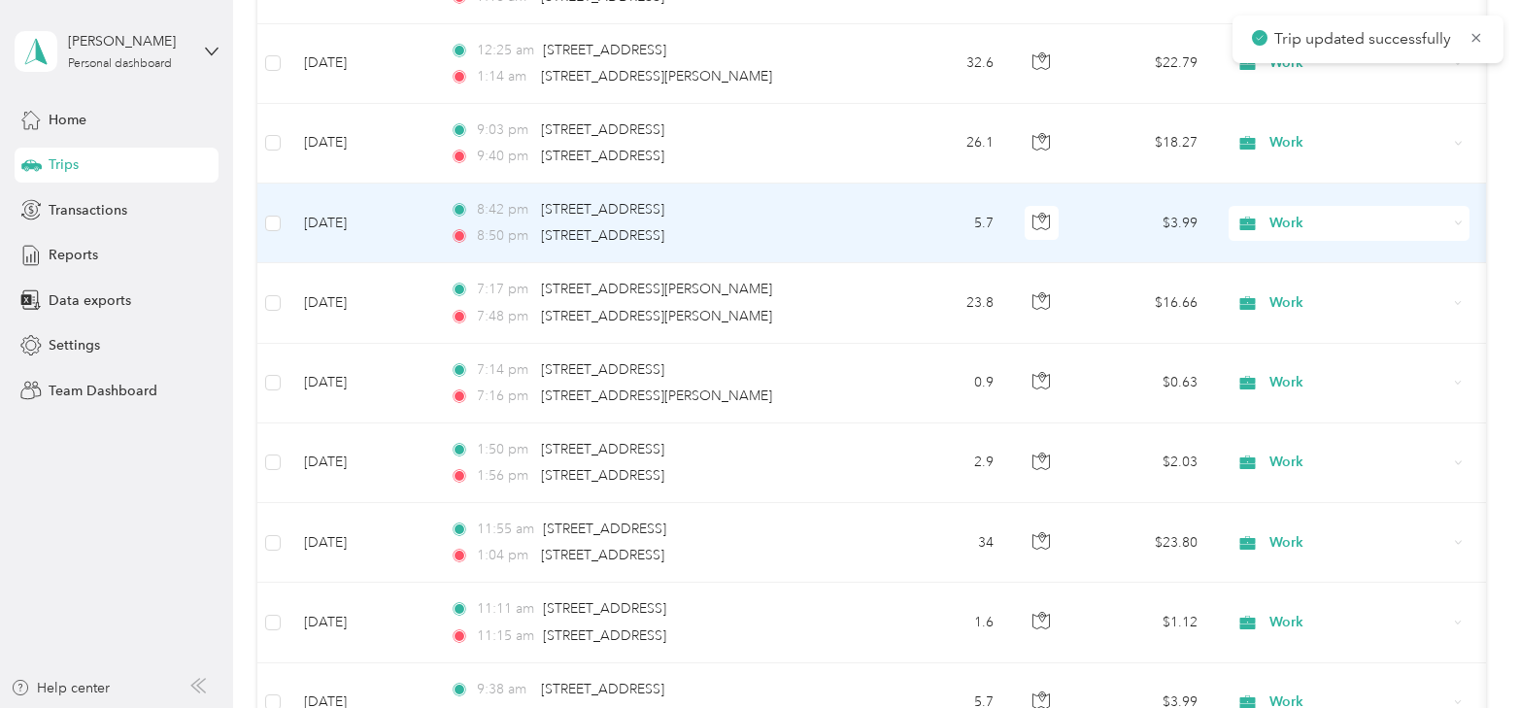
click at [328, 201] on td "[DATE]" at bounding box center [362, 224] width 146 height 80
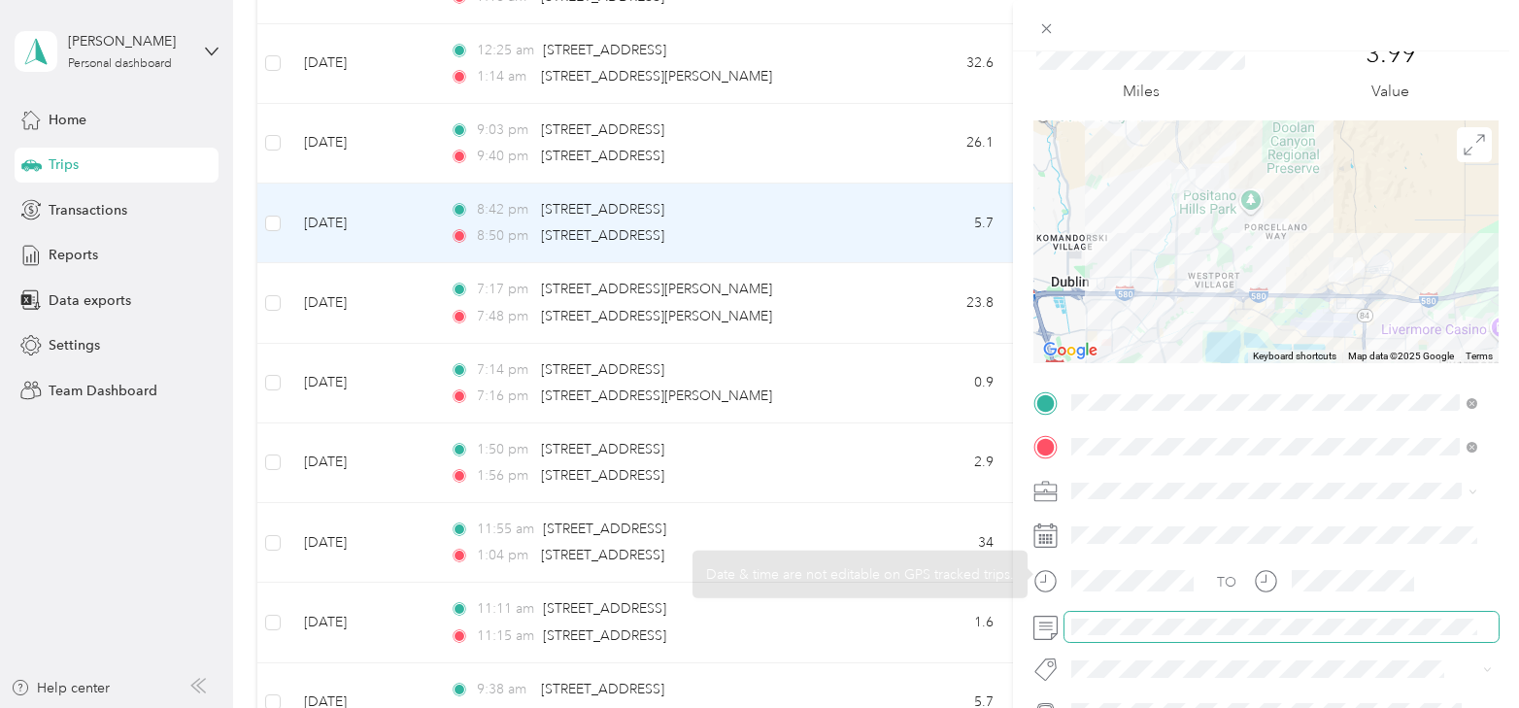
scroll to position [97, 0]
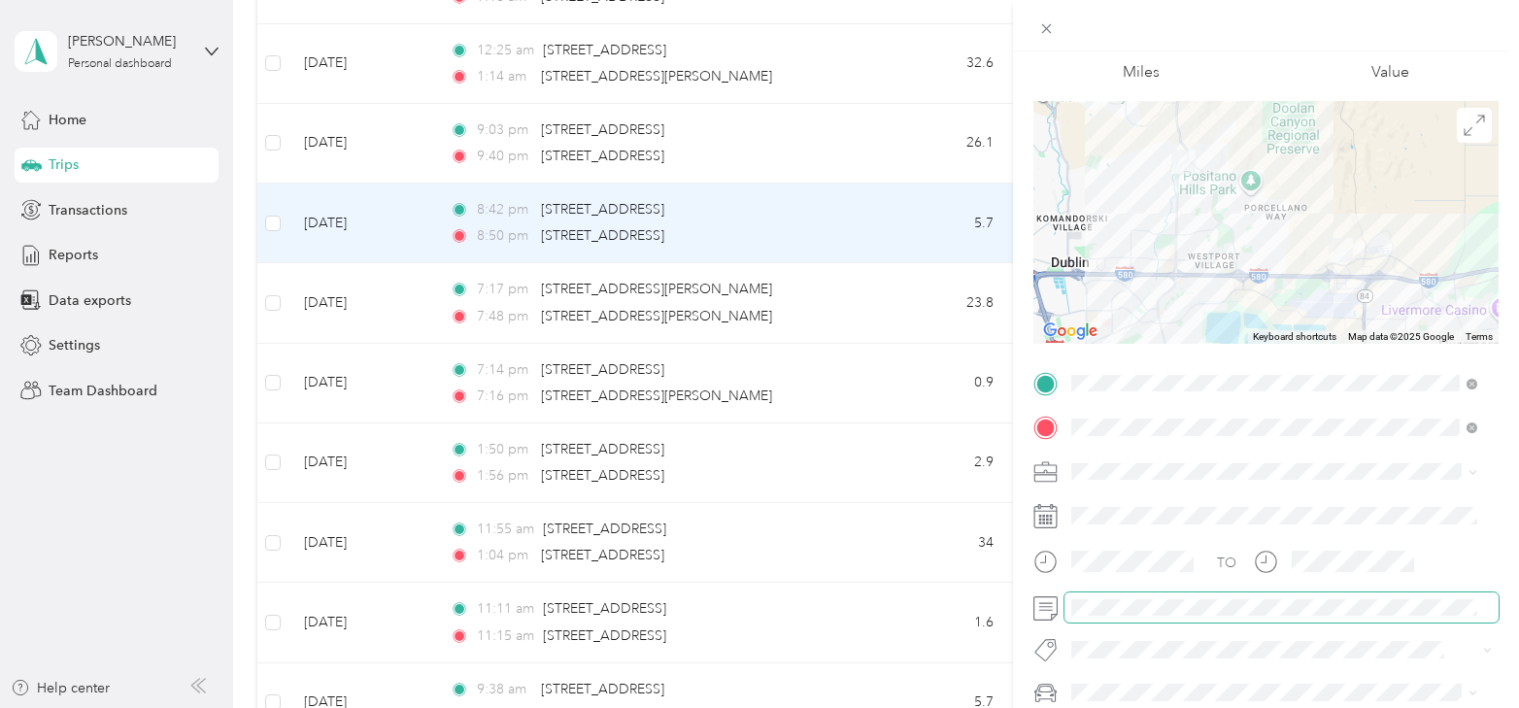
click at [1132, 597] on span at bounding box center [1282, 608] width 434 height 31
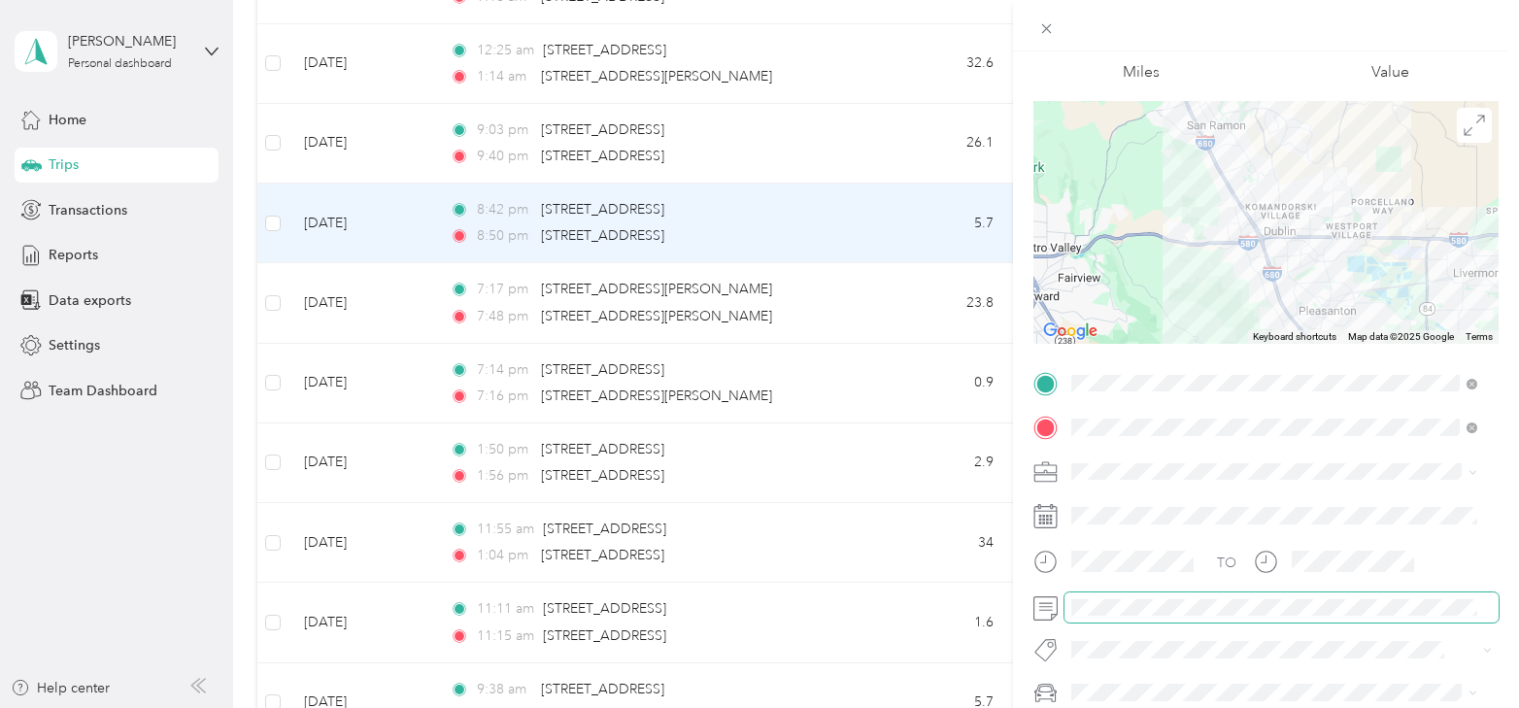
scroll to position [0, 0]
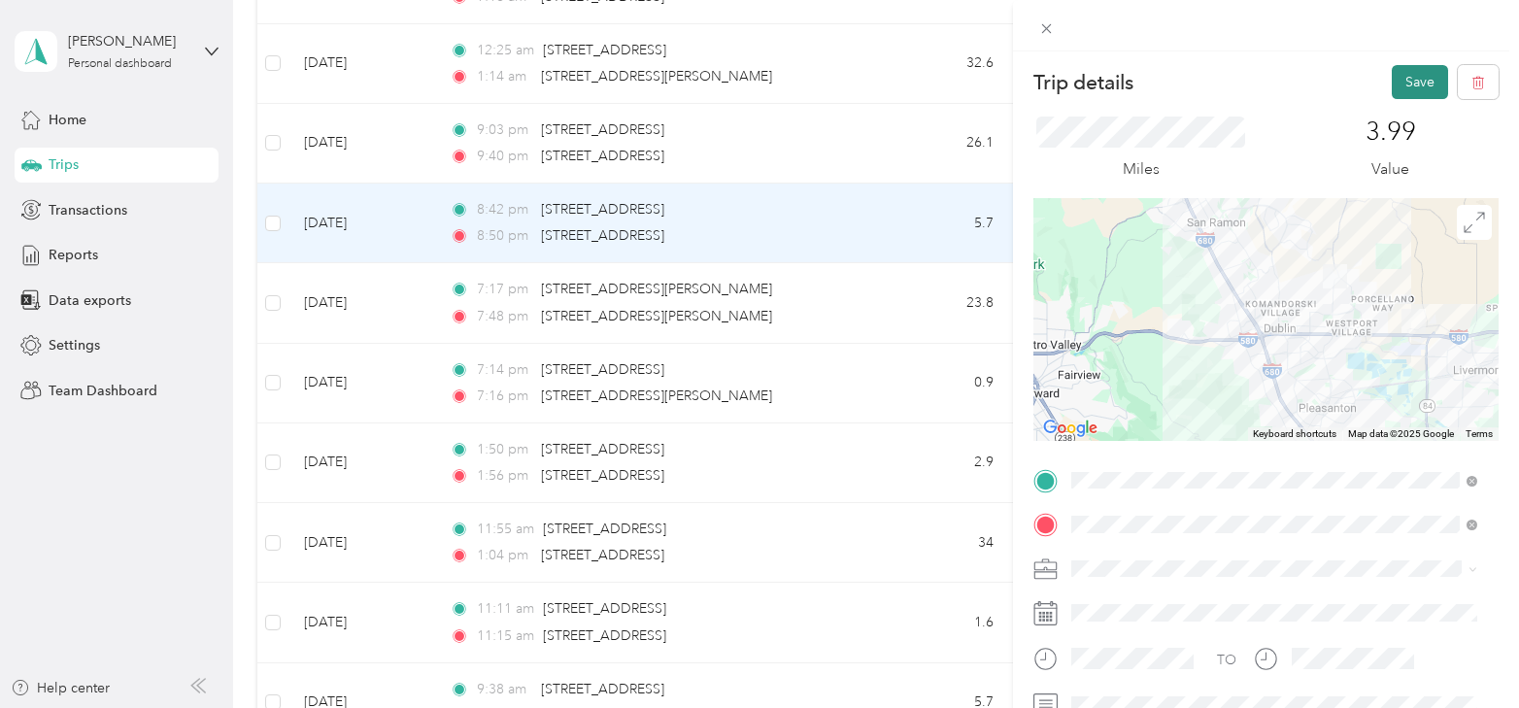
click at [1392, 81] on button "Save" at bounding box center [1420, 82] width 56 height 34
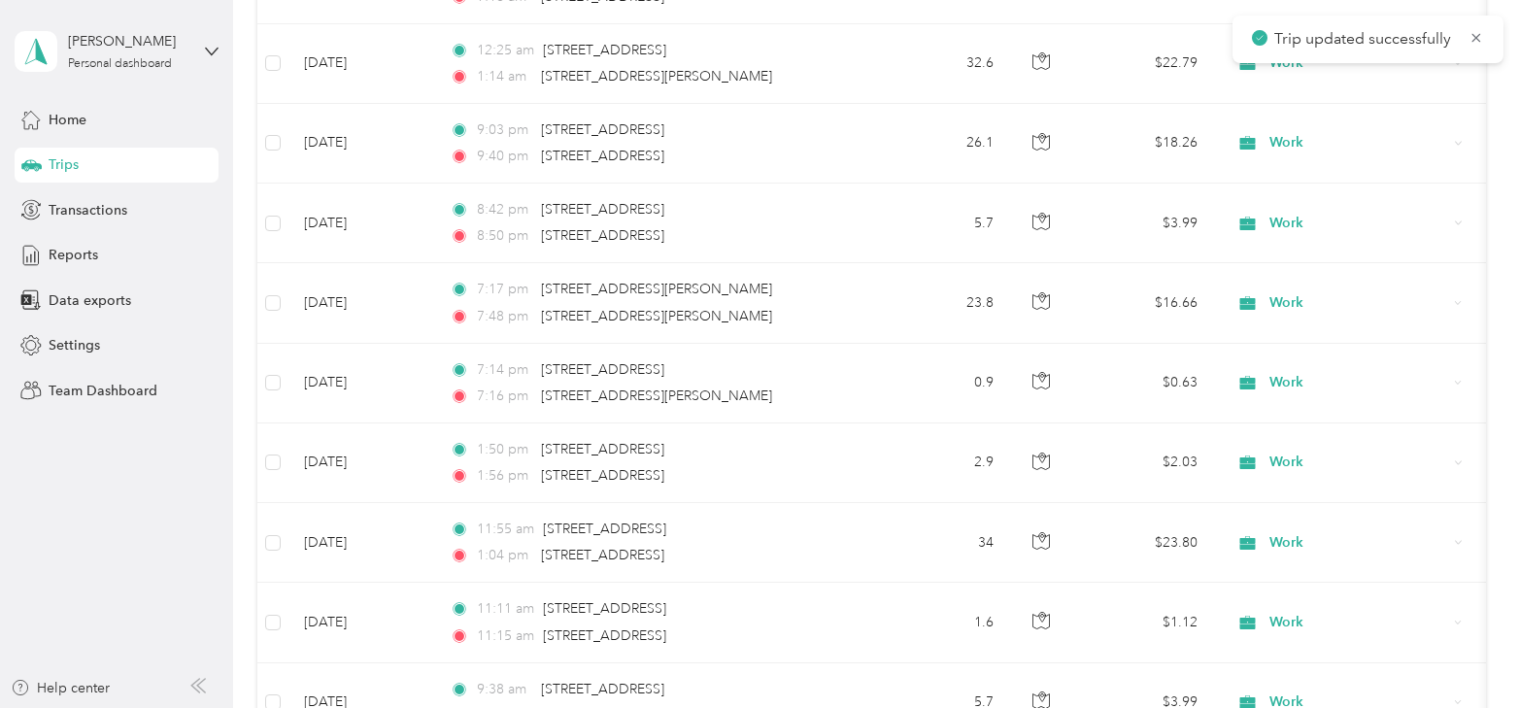
click at [327, 277] on div at bounding box center [759, 354] width 1519 height 708
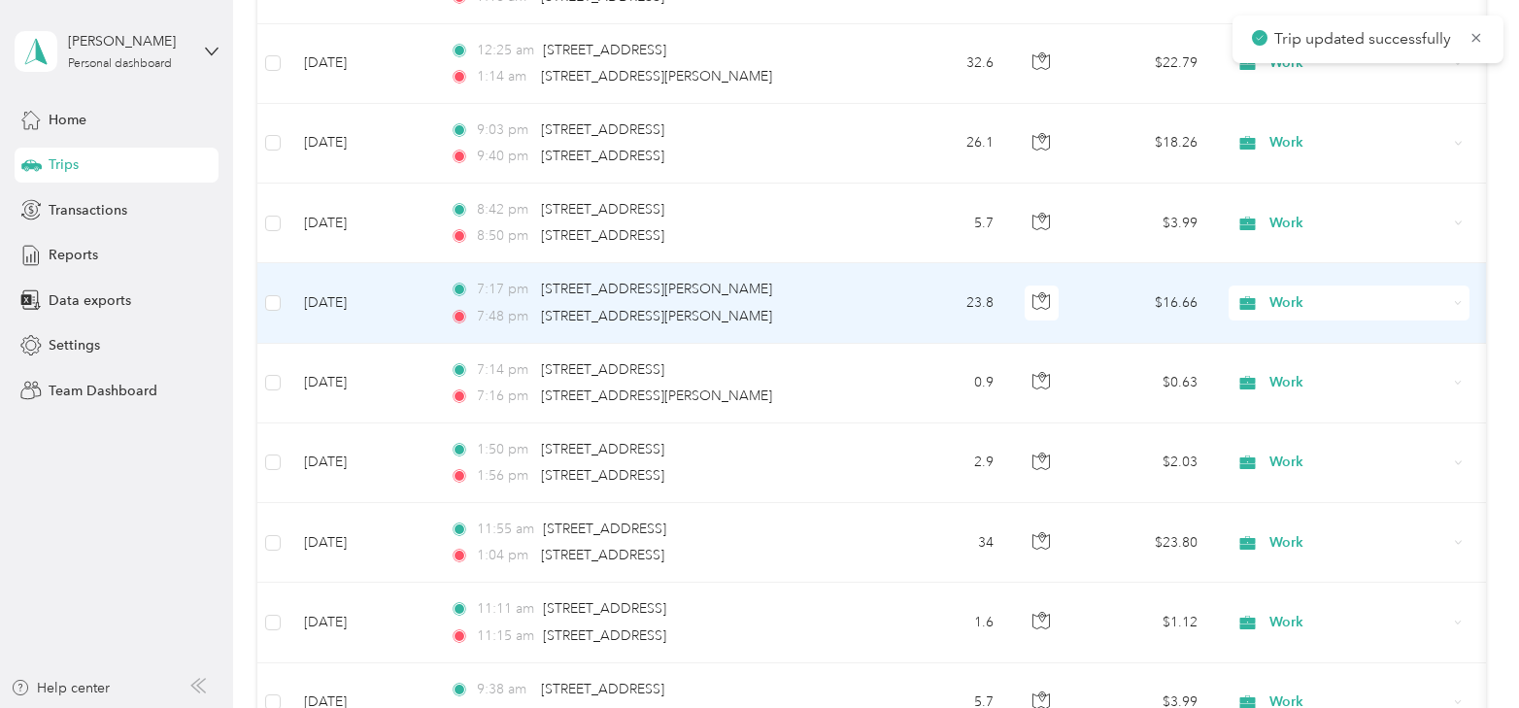
click at [327, 277] on td "[DATE]" at bounding box center [362, 303] width 146 height 80
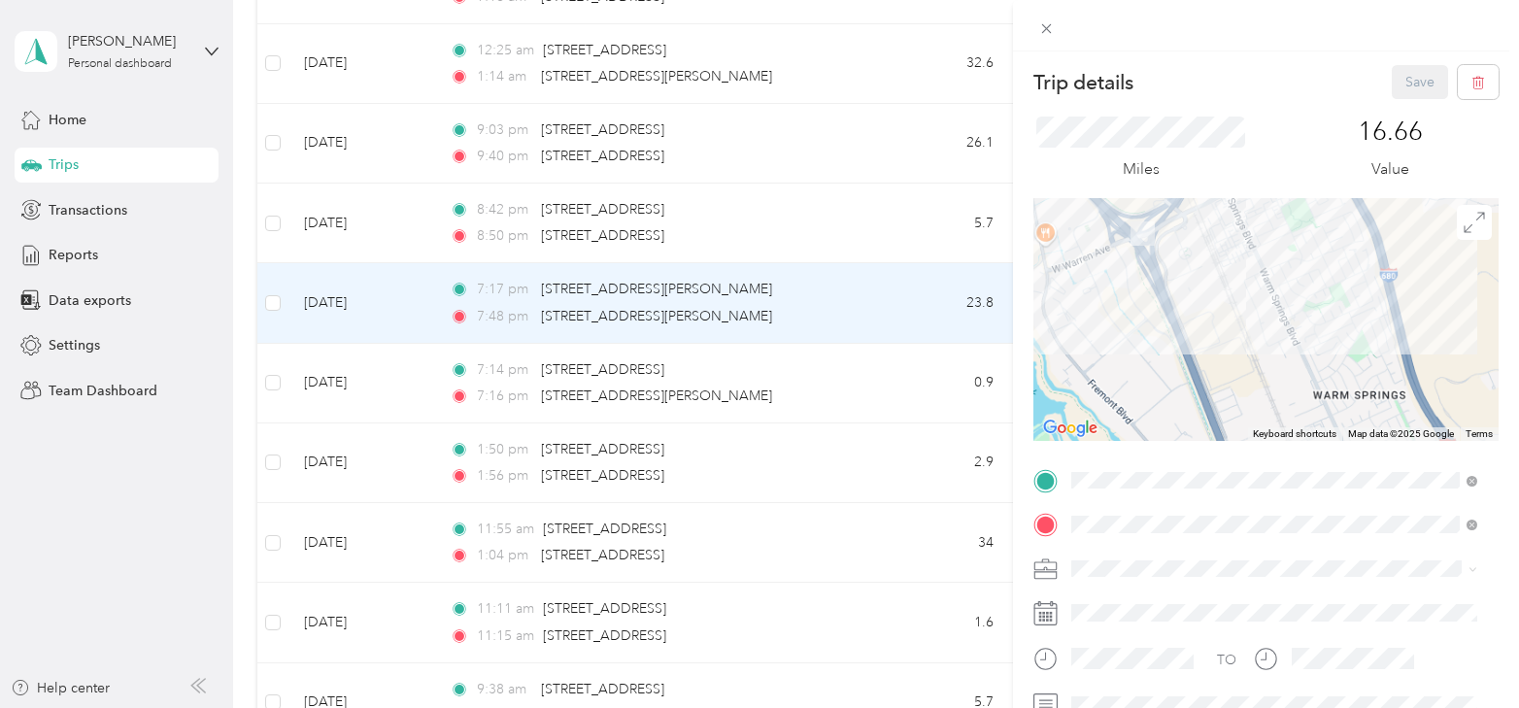
drag, startPoint x: 1146, startPoint y: 282, endPoint x: 1190, endPoint y: 312, distance: 53.1
click at [1188, 311] on div at bounding box center [1266, 319] width 465 height 243
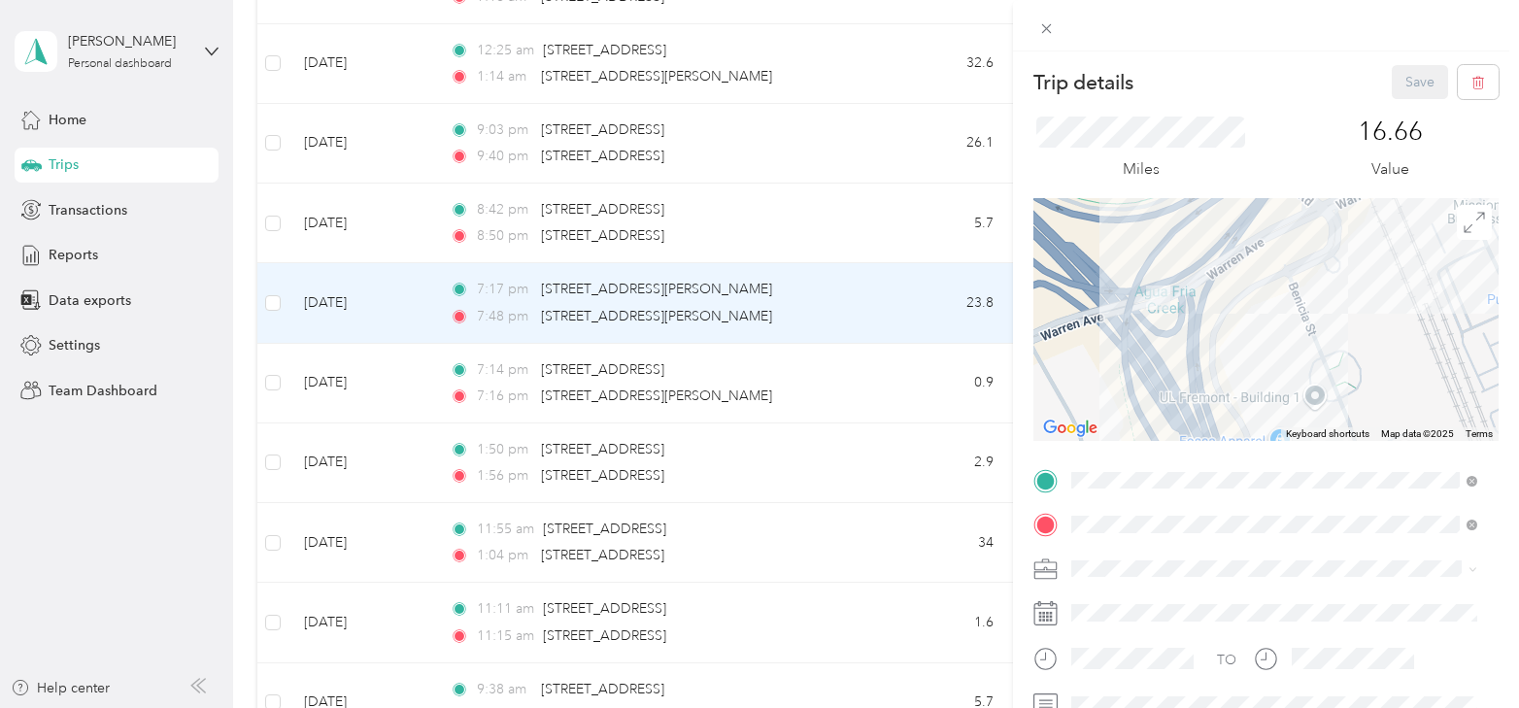
click at [344, 362] on div "Trip details Save This trip cannot be edited because it is either under review,…" at bounding box center [759, 354] width 1519 height 708
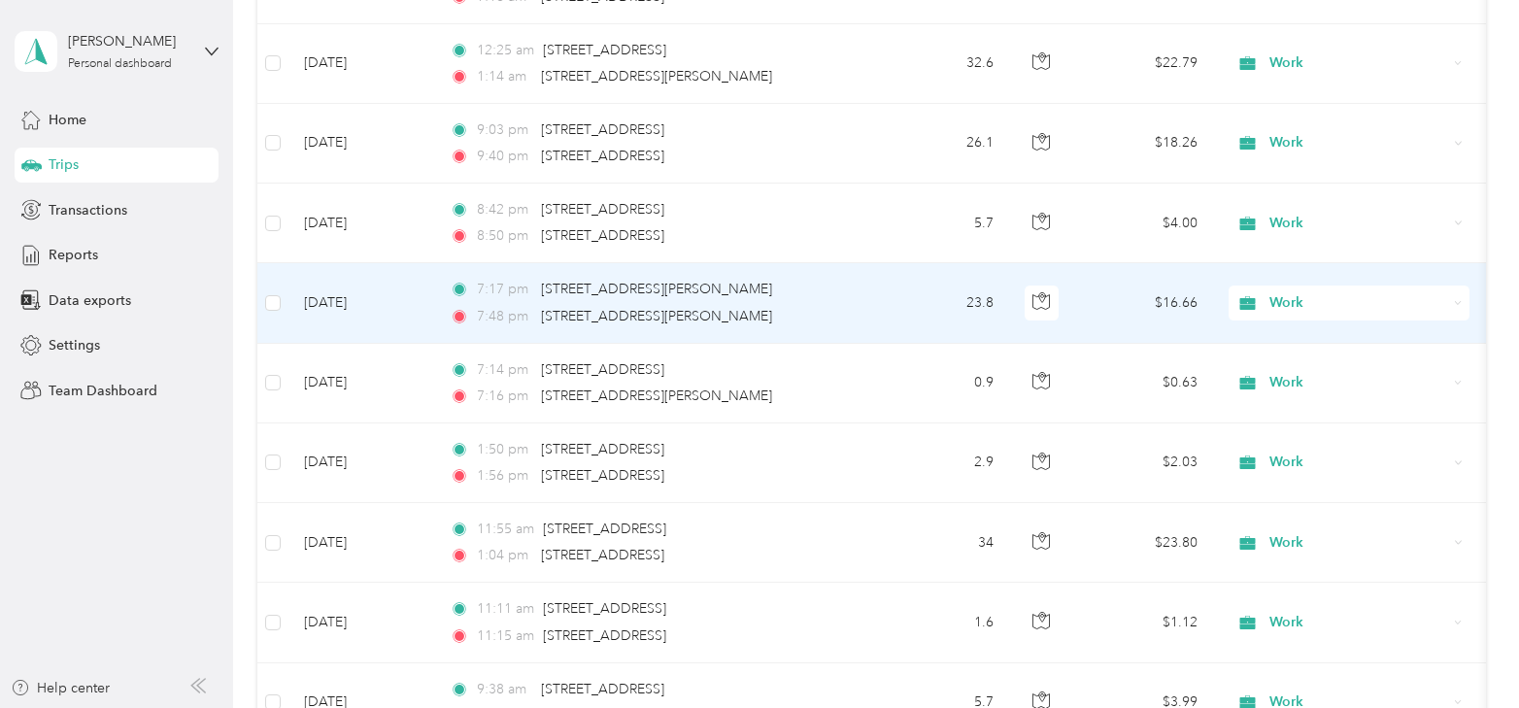
click at [344, 285] on td "[DATE]" at bounding box center [362, 303] width 146 height 80
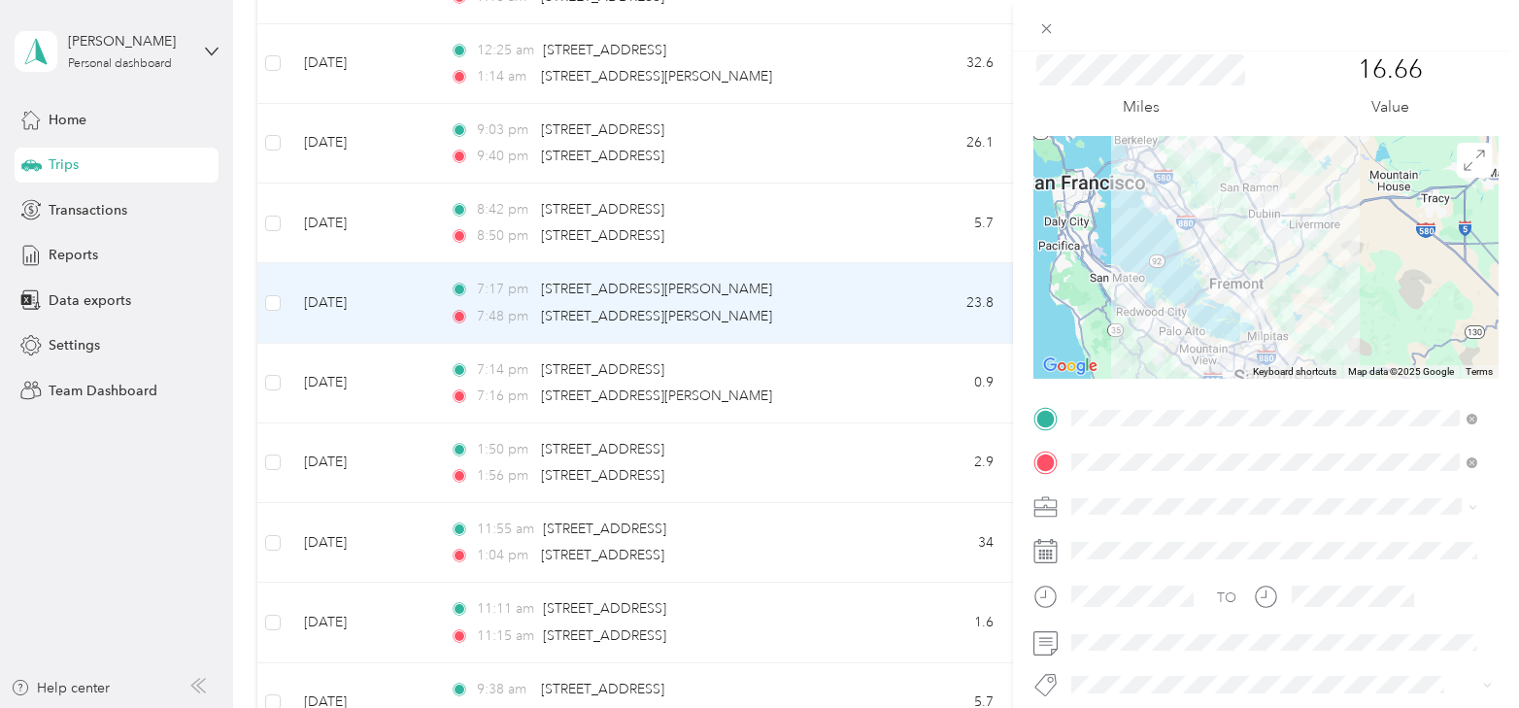
scroll to position [97, 0]
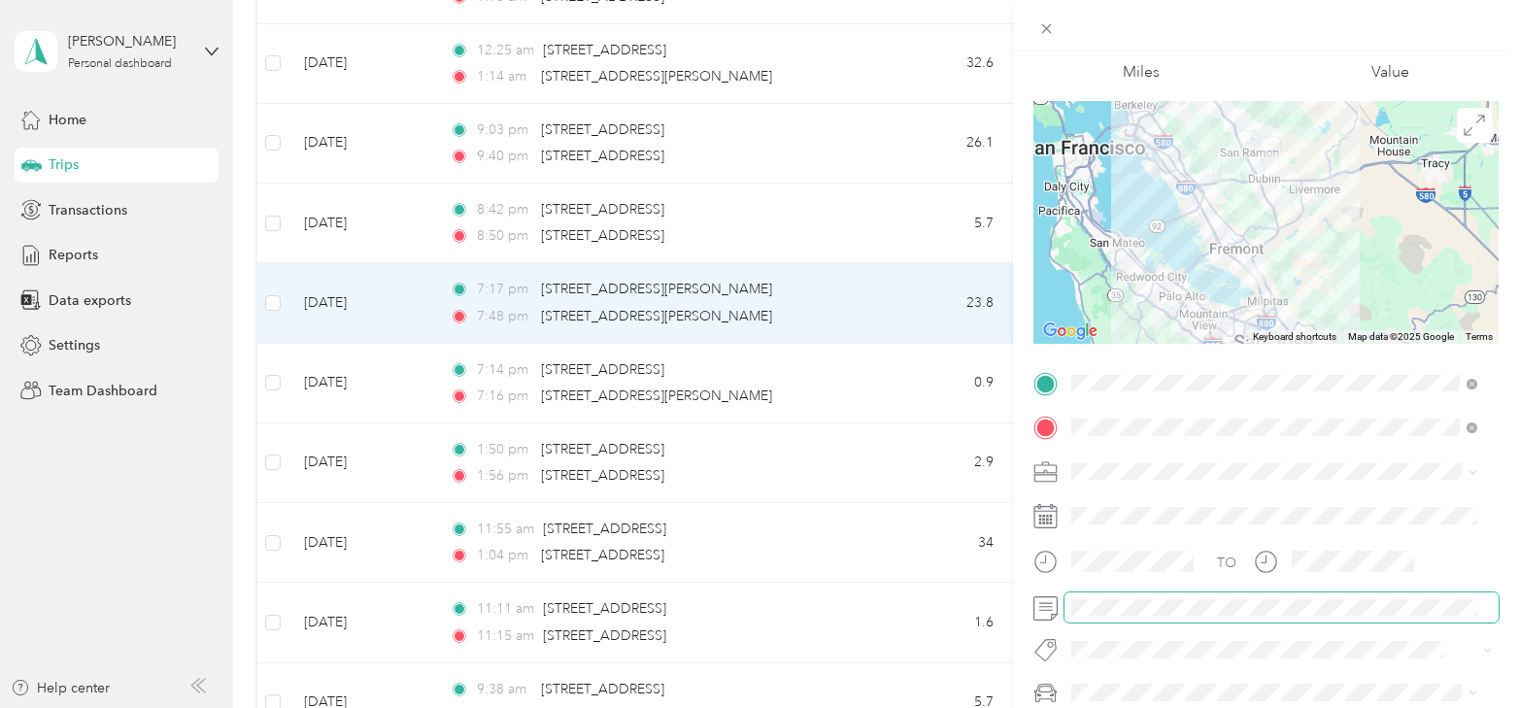
click at [1146, 618] on span at bounding box center [1282, 608] width 434 height 31
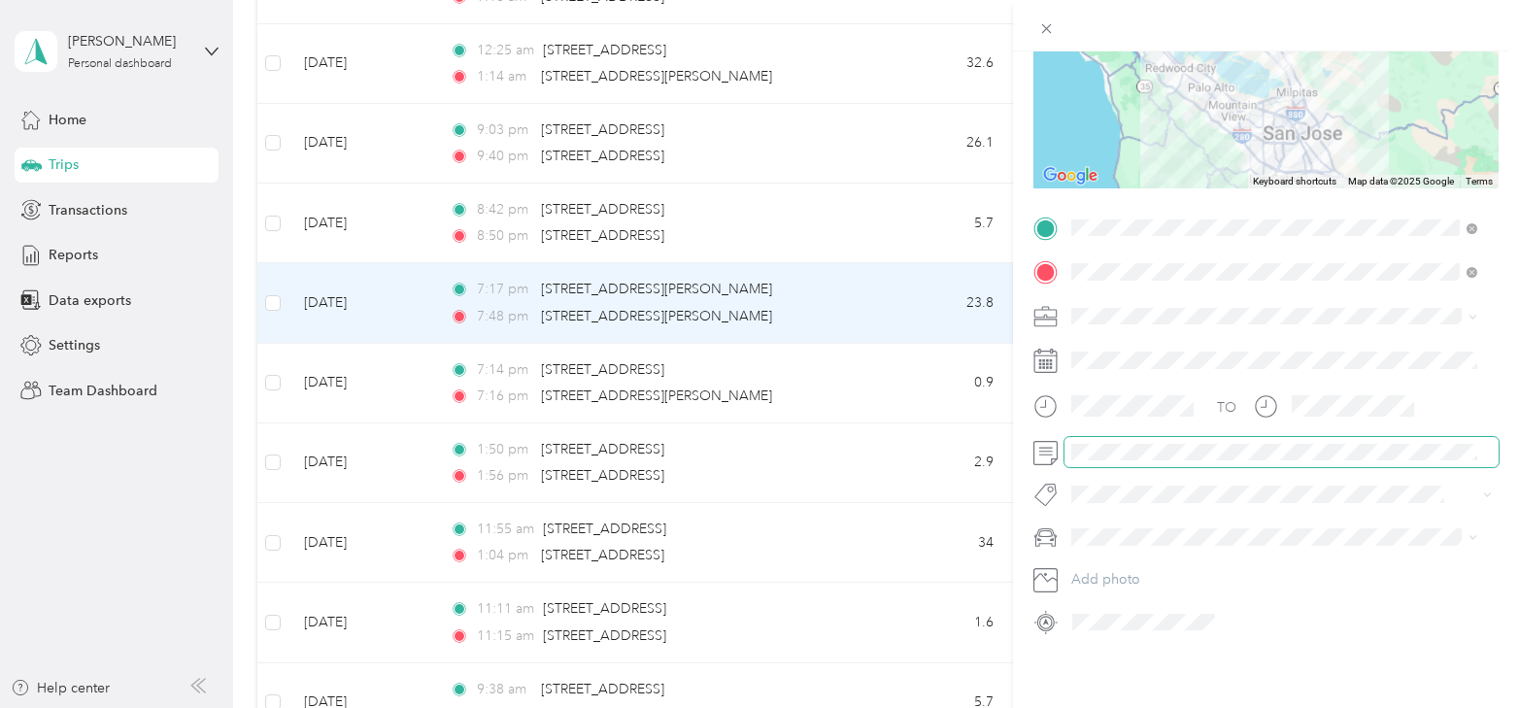
scroll to position [0, 0]
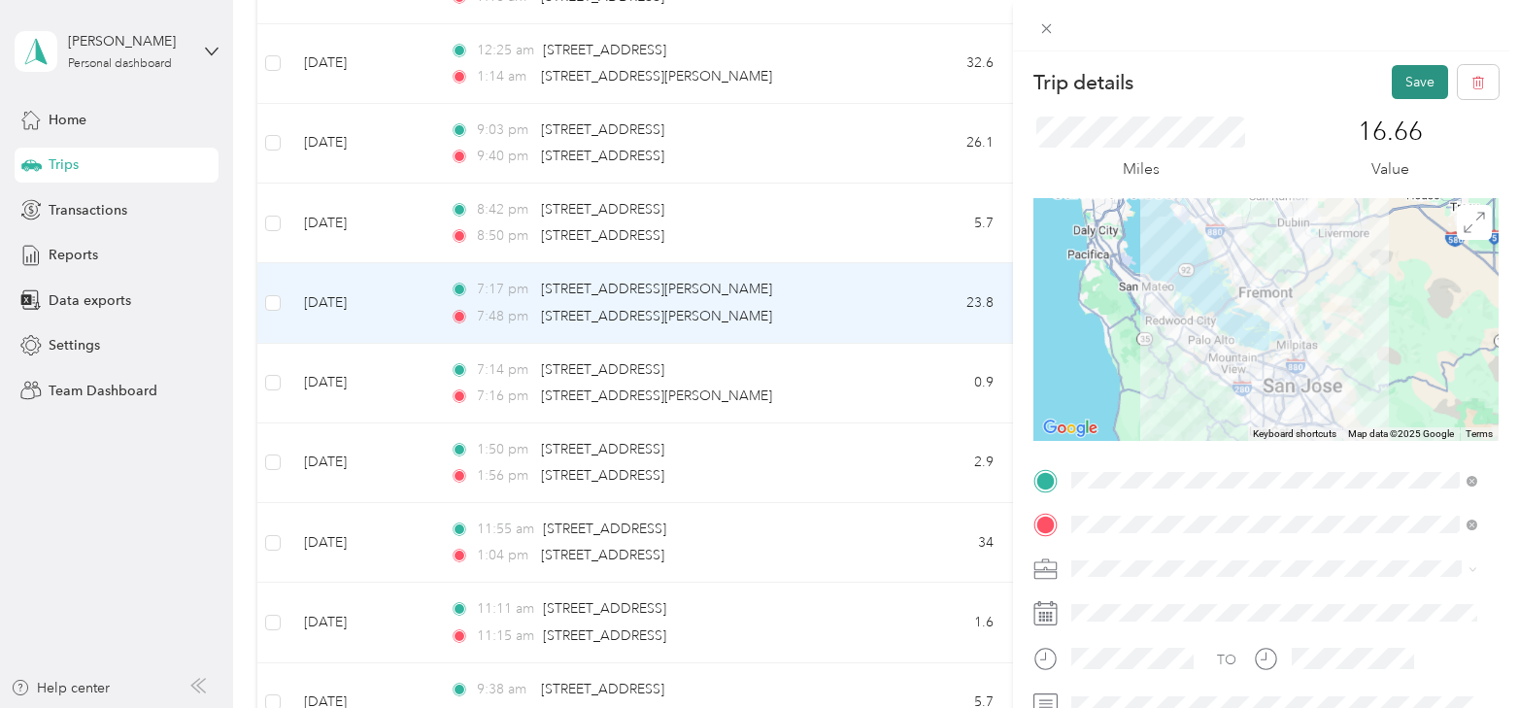
click at [1404, 85] on button "Save" at bounding box center [1420, 82] width 56 height 34
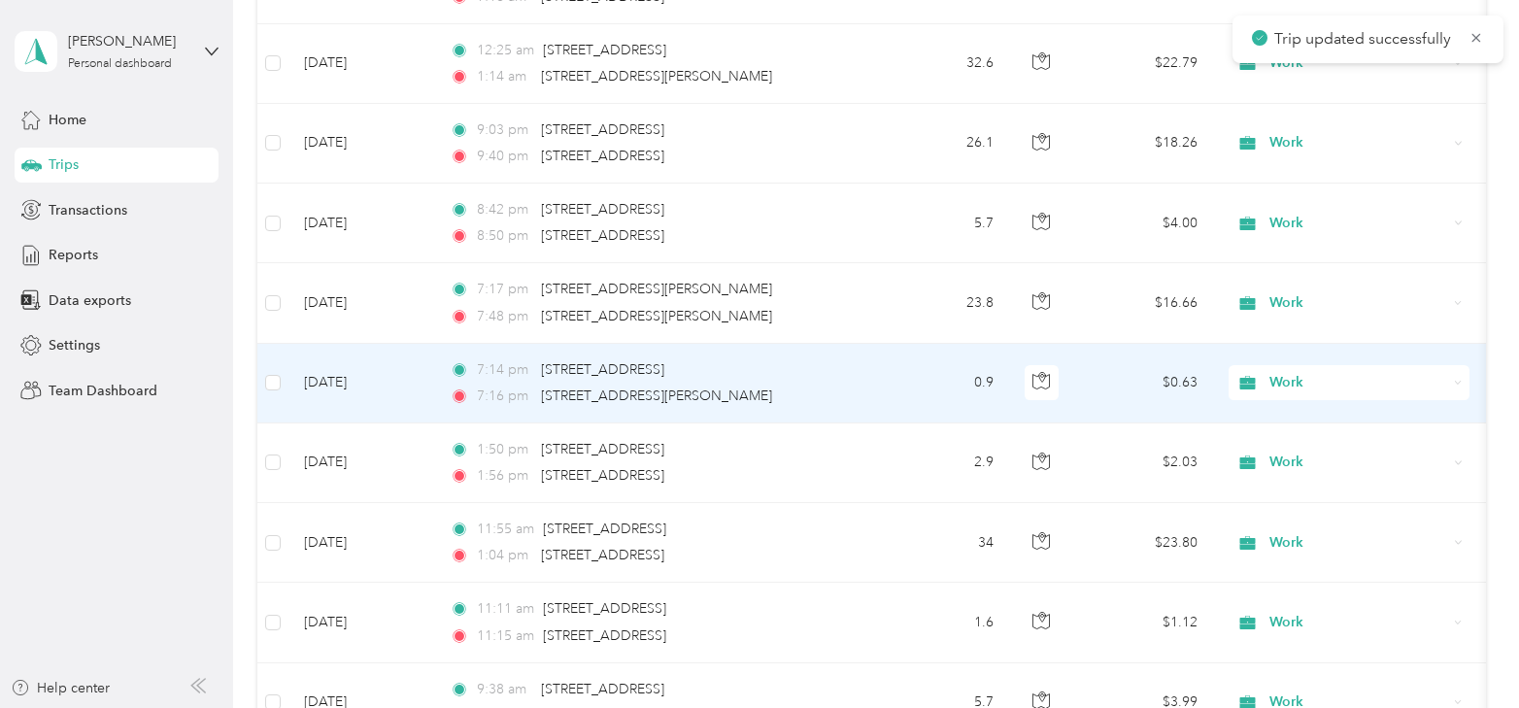
click at [358, 364] on td "[DATE]" at bounding box center [362, 384] width 146 height 80
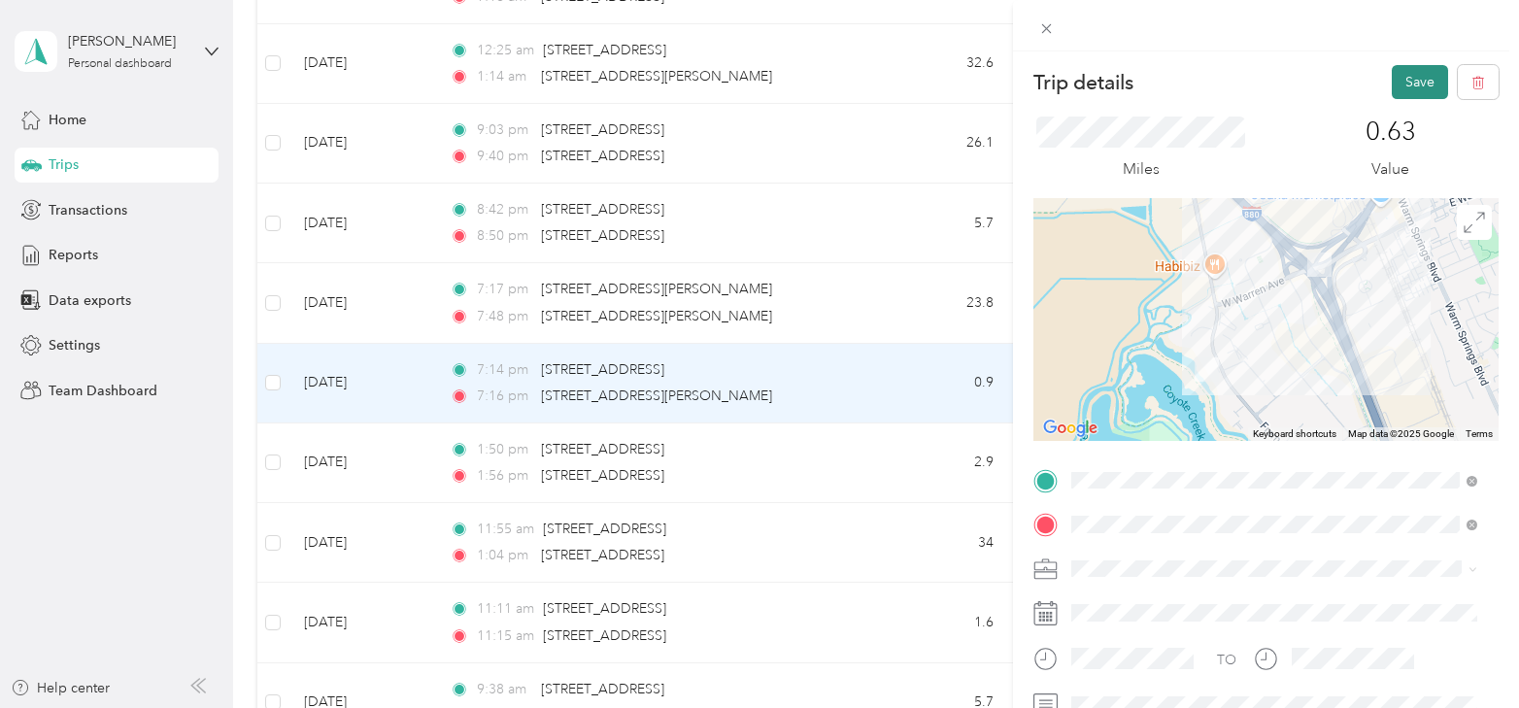
click at [1417, 66] on button "Save" at bounding box center [1420, 82] width 56 height 34
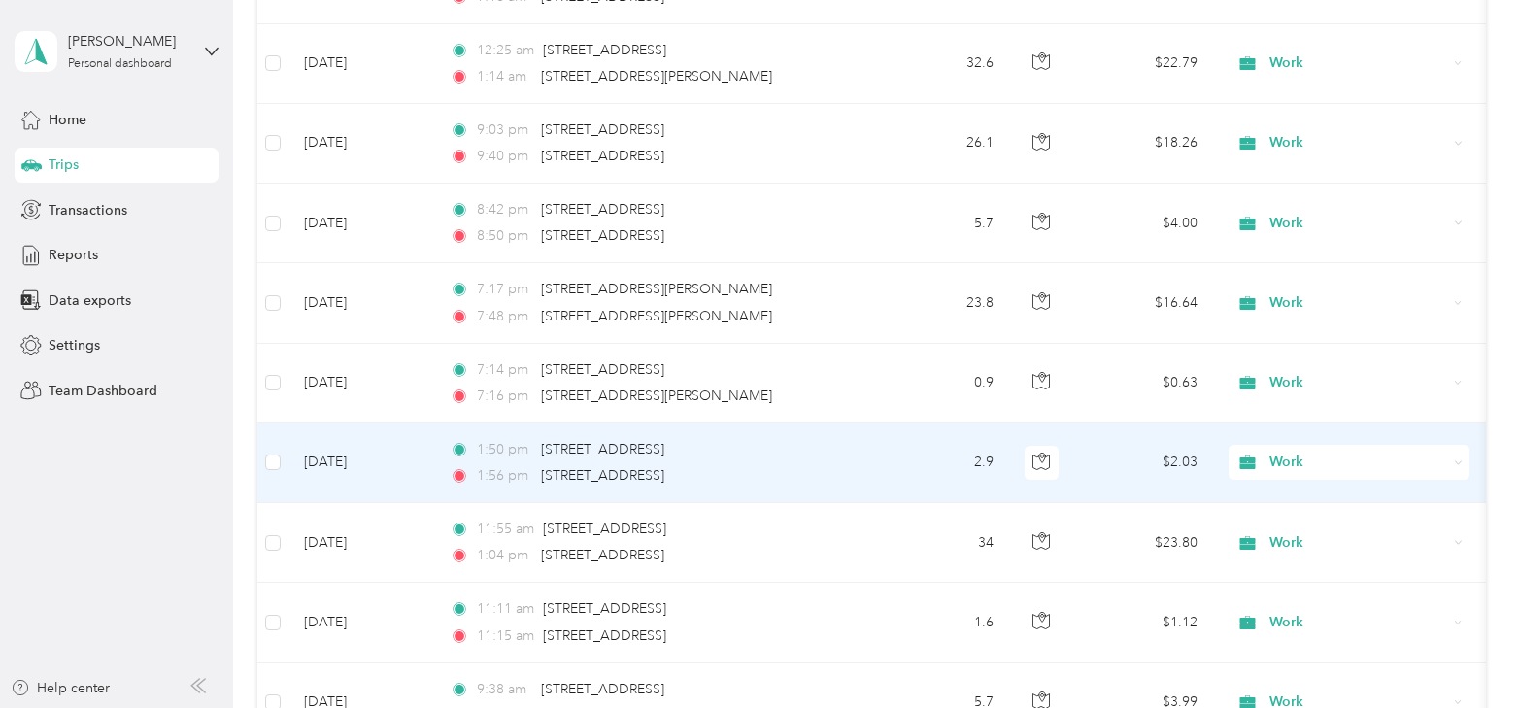
click at [340, 448] on td "[DATE]" at bounding box center [362, 464] width 146 height 80
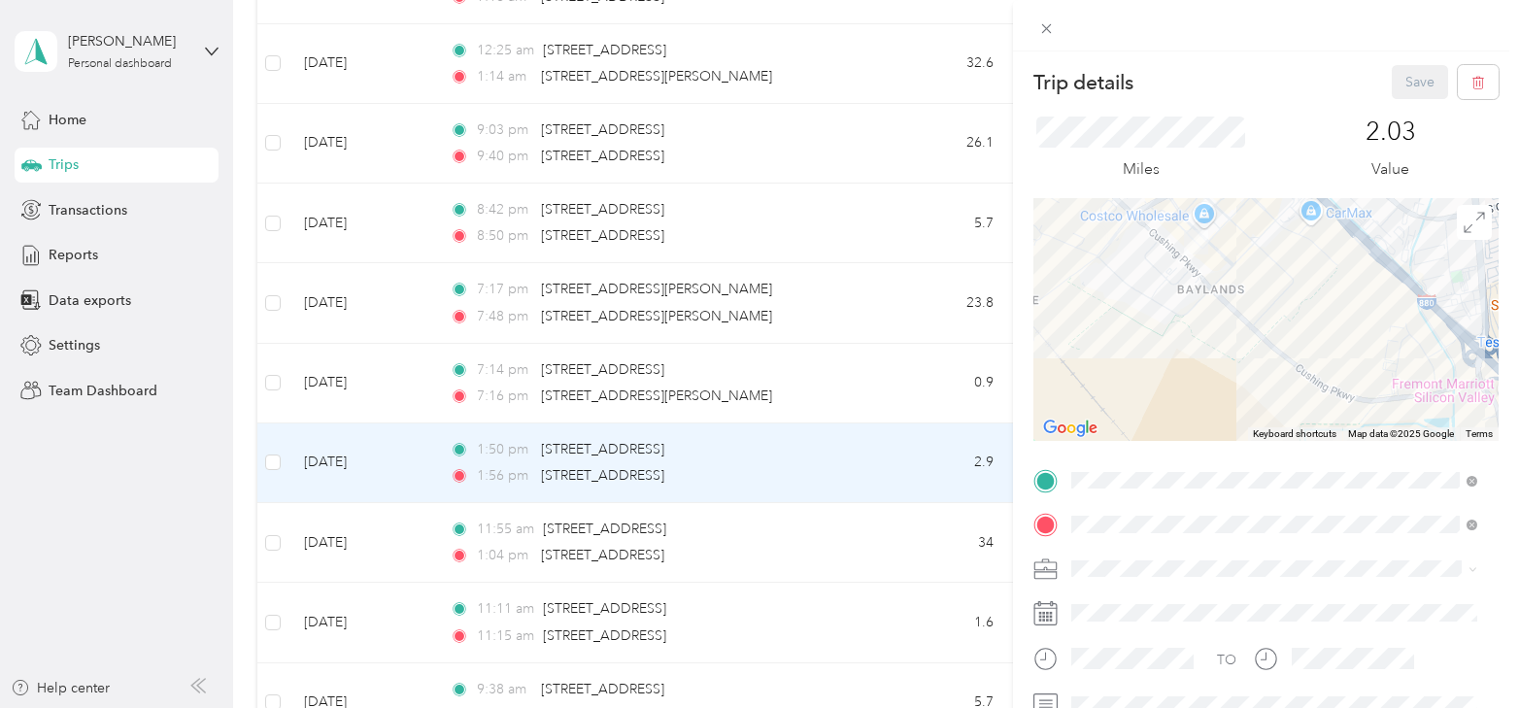
drag, startPoint x: 1220, startPoint y: 314, endPoint x: 1267, endPoint y: 249, distance: 80.1
click at [1280, 356] on div at bounding box center [1266, 319] width 465 height 243
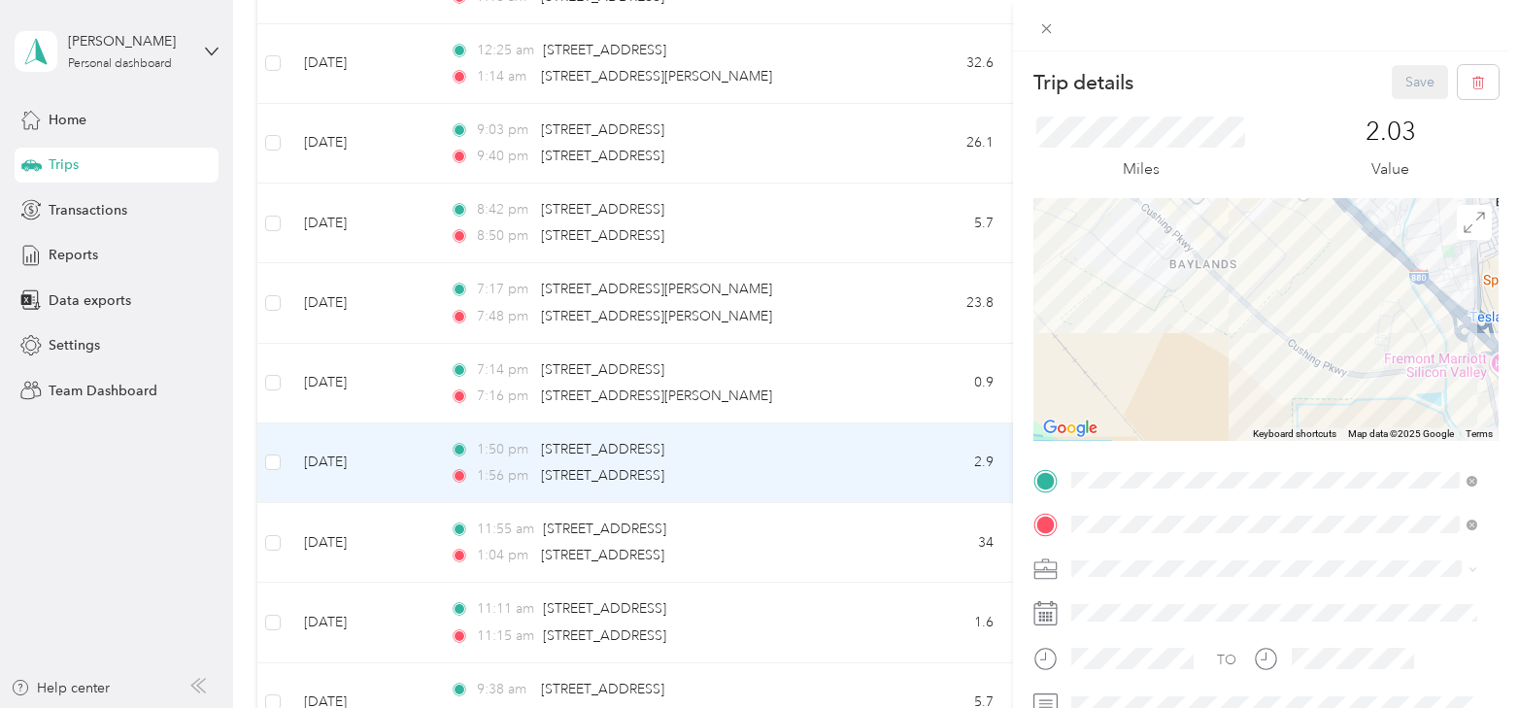
drag, startPoint x: 1246, startPoint y: 334, endPoint x: 1112, endPoint y: 173, distance: 209.7
click at [1106, 168] on div "Trip details Save This trip cannot be edited because it is either under review,…" at bounding box center [1266, 477] width 465 height 825
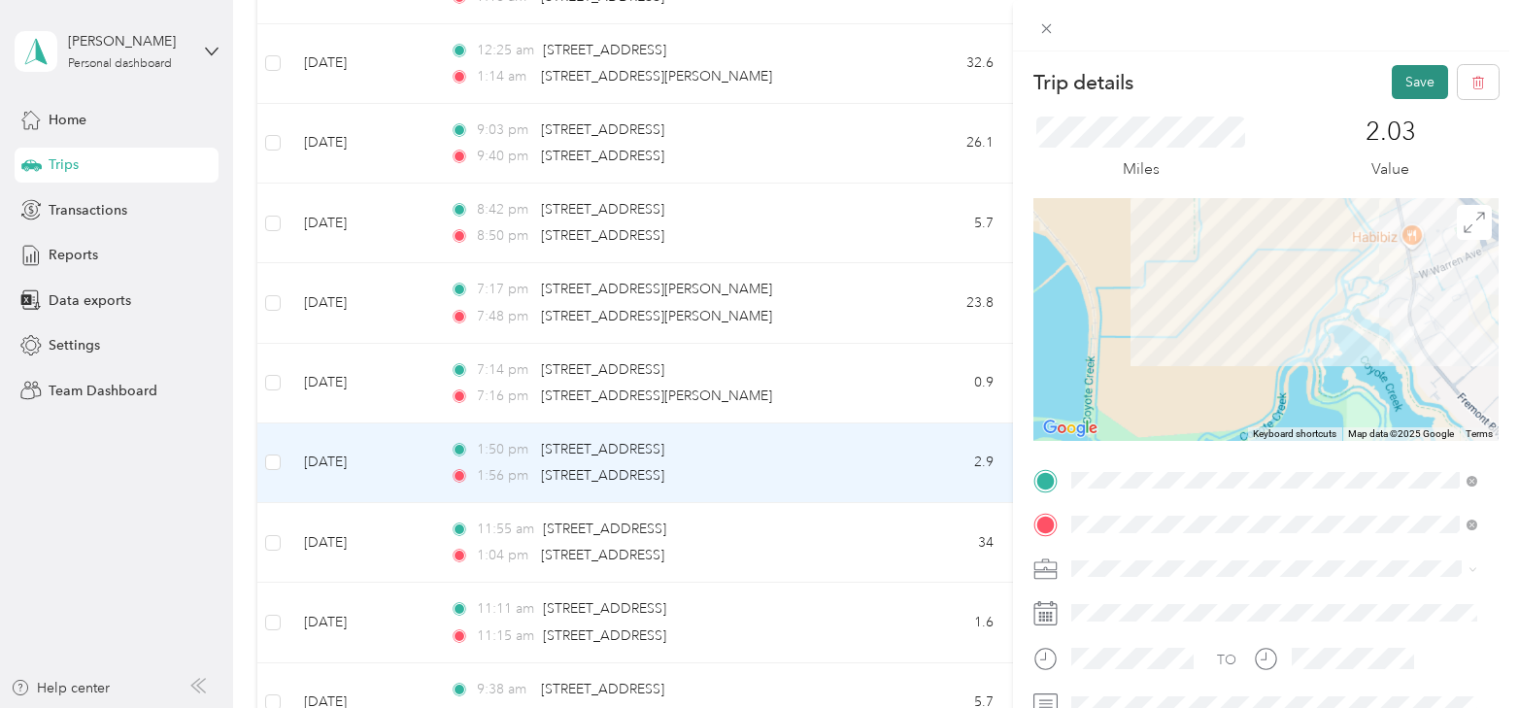
click at [1393, 77] on button "Save" at bounding box center [1420, 82] width 56 height 34
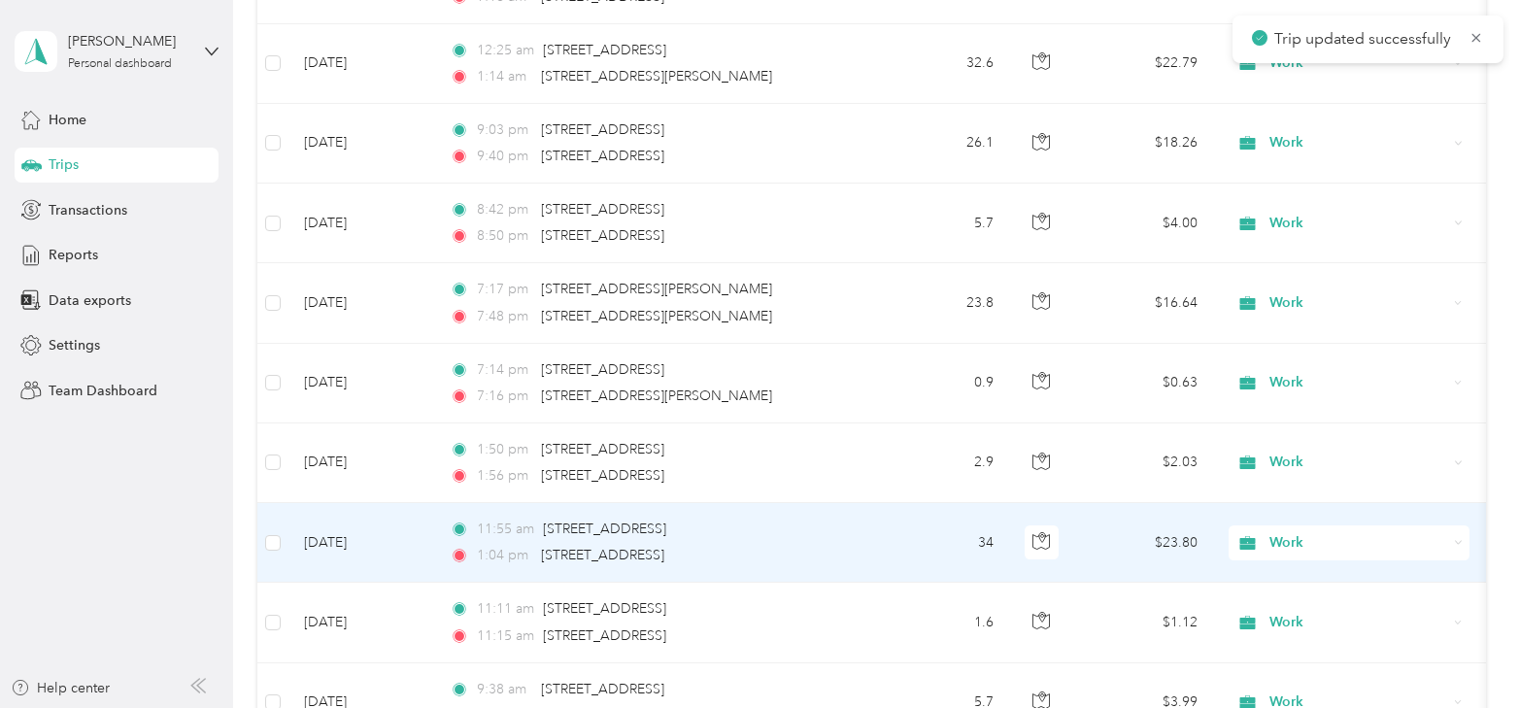
click at [329, 525] on td "[DATE]" at bounding box center [362, 543] width 146 height 80
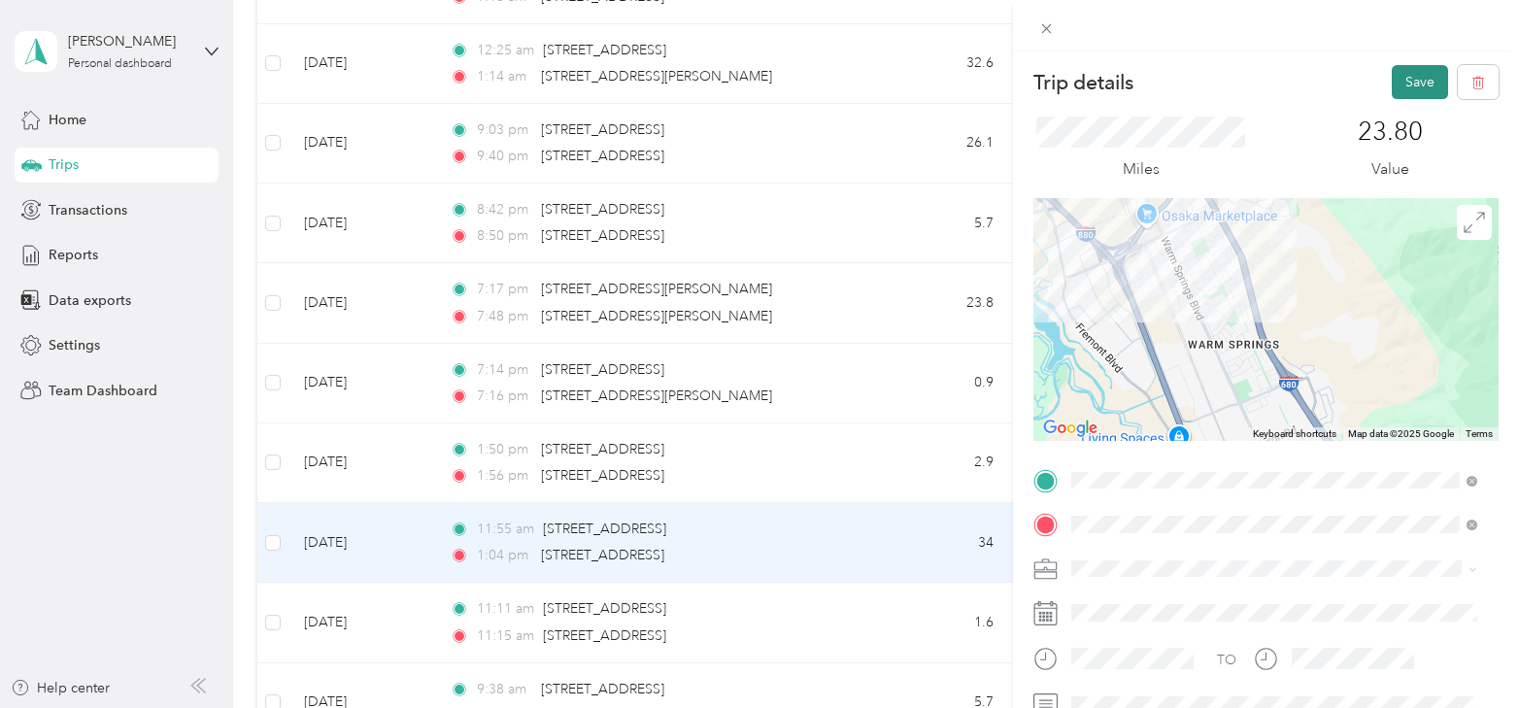
click at [1408, 77] on button "Save" at bounding box center [1420, 82] width 56 height 34
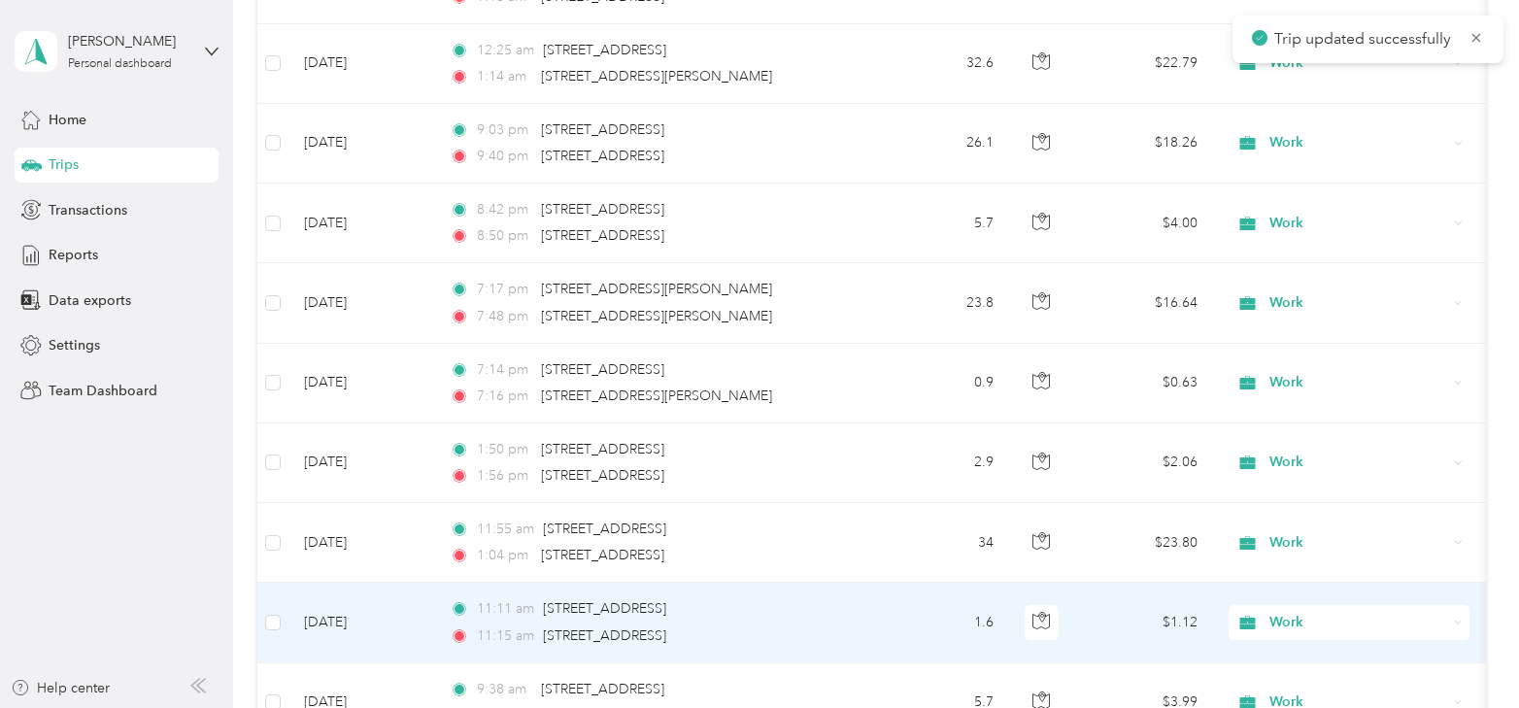
click at [356, 601] on td "[DATE]" at bounding box center [362, 623] width 146 height 80
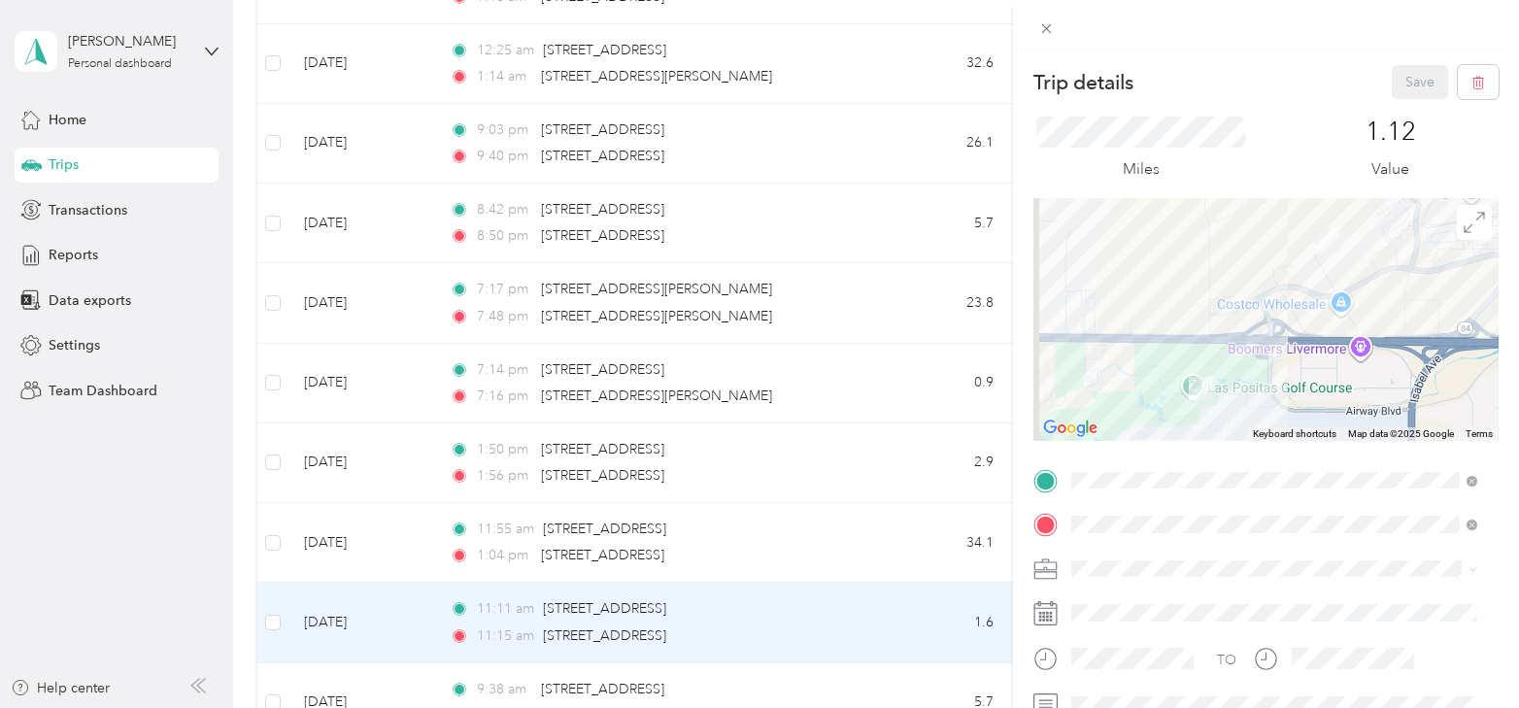
click at [890, 597] on div "Trip details Save This trip cannot be edited because it is either under review,…" at bounding box center [759, 354] width 1519 height 708
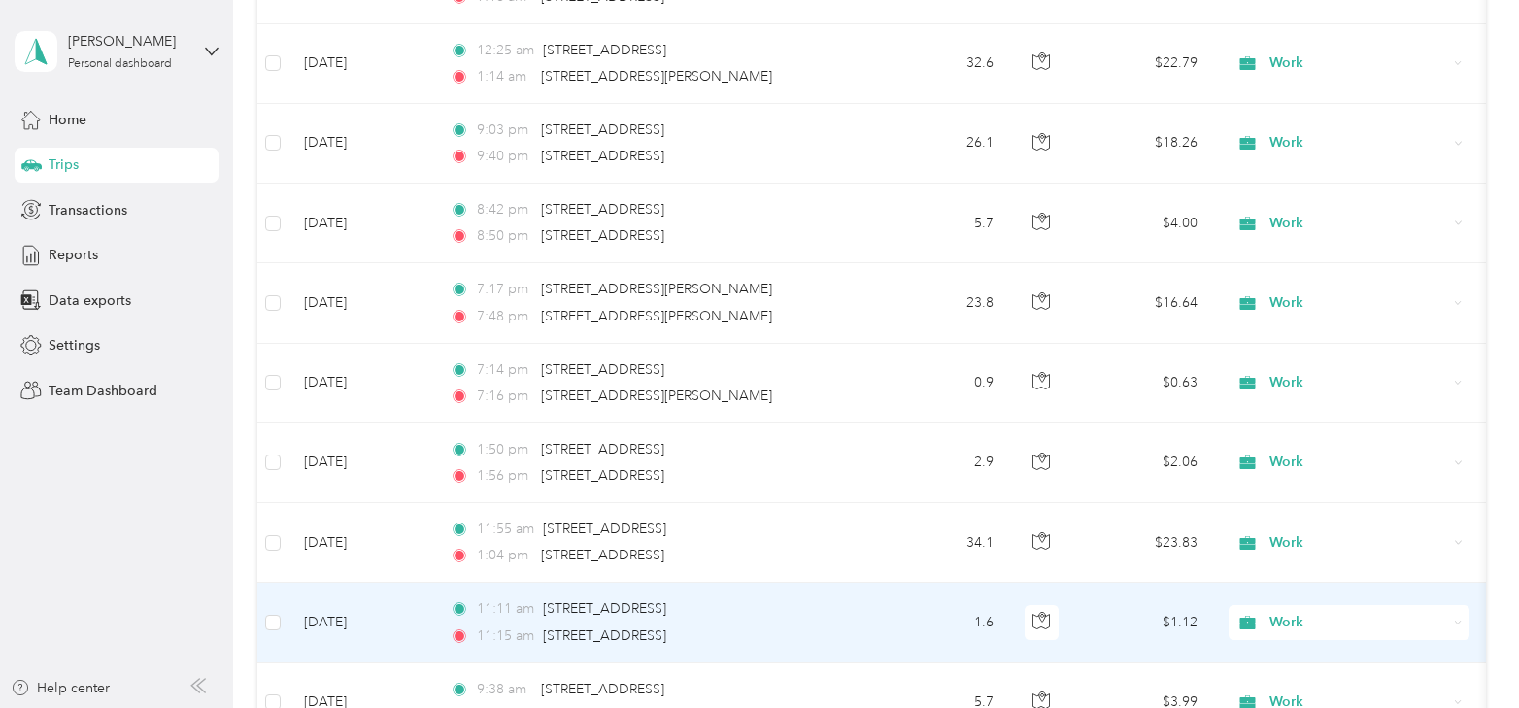
click at [1286, 612] on span "Work" at bounding box center [1359, 622] width 178 height 21
click at [1295, 352] on li "Personal" at bounding box center [1349, 363] width 241 height 34
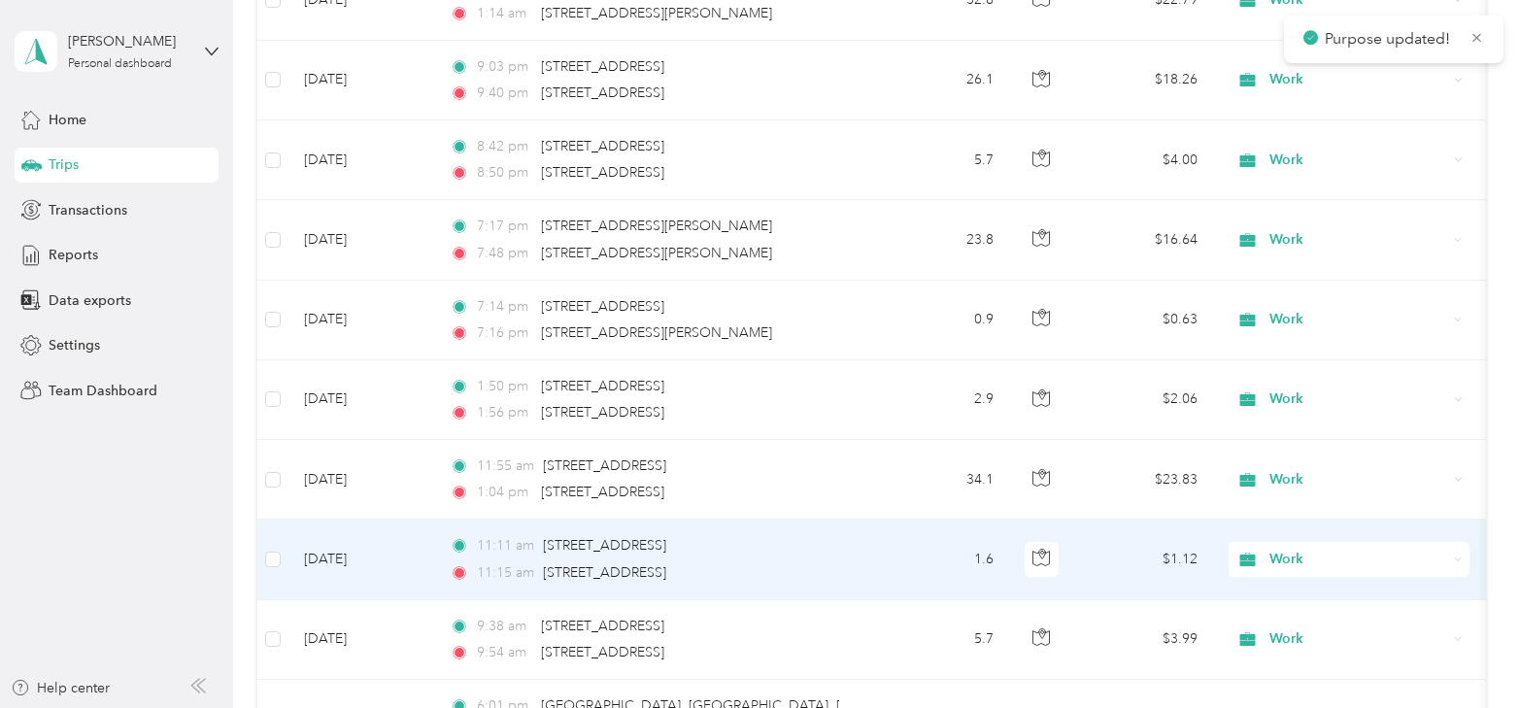
scroll to position [6332, 0]
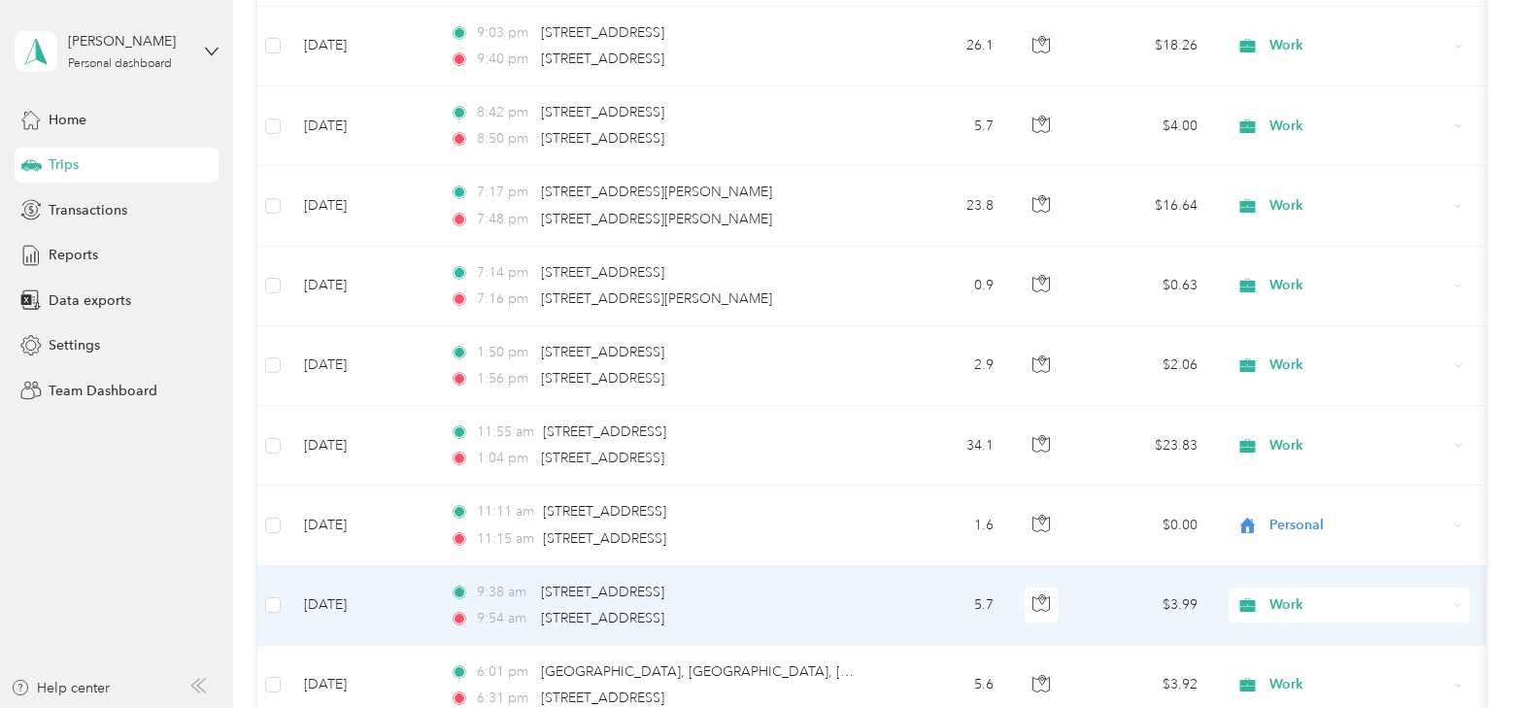
click at [344, 580] on td "[DATE]" at bounding box center [362, 606] width 146 height 80
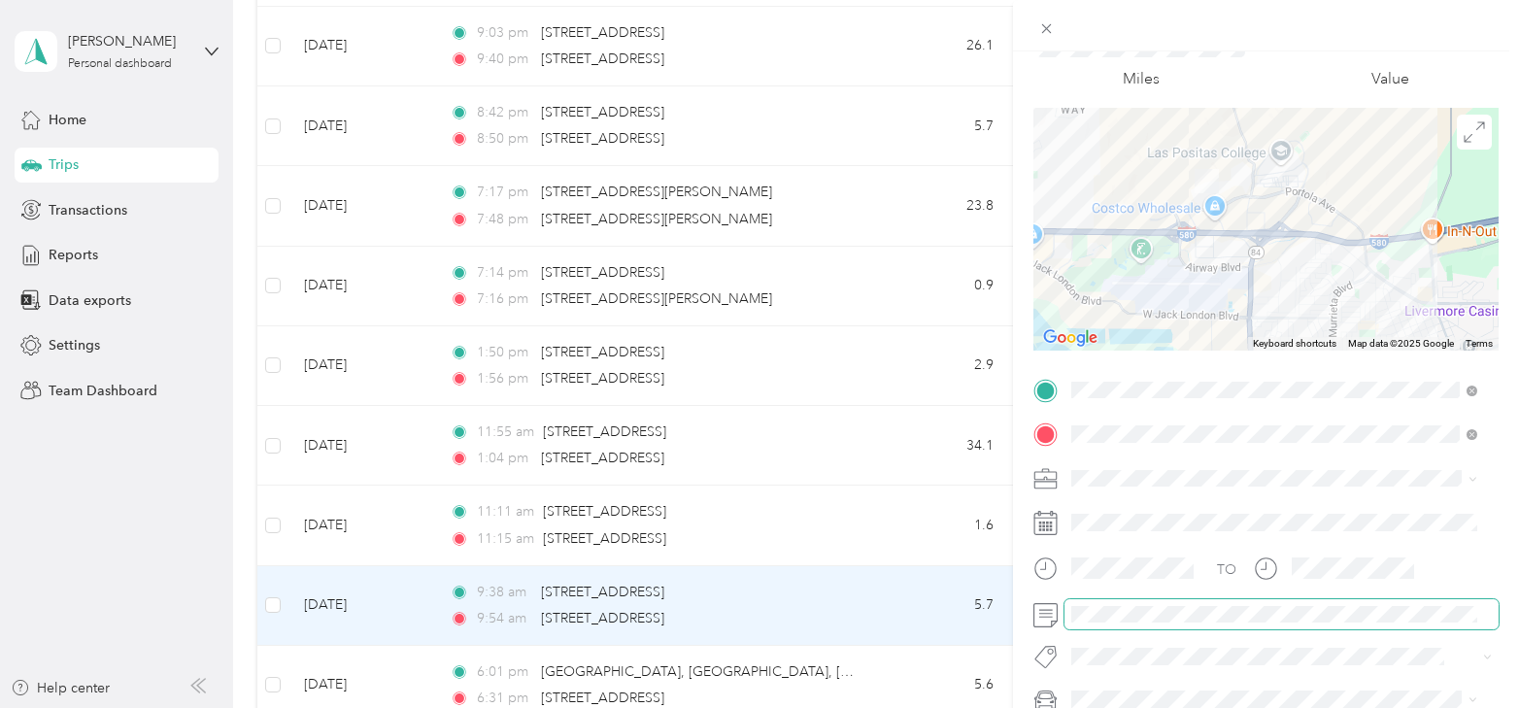
scroll to position [4, 0]
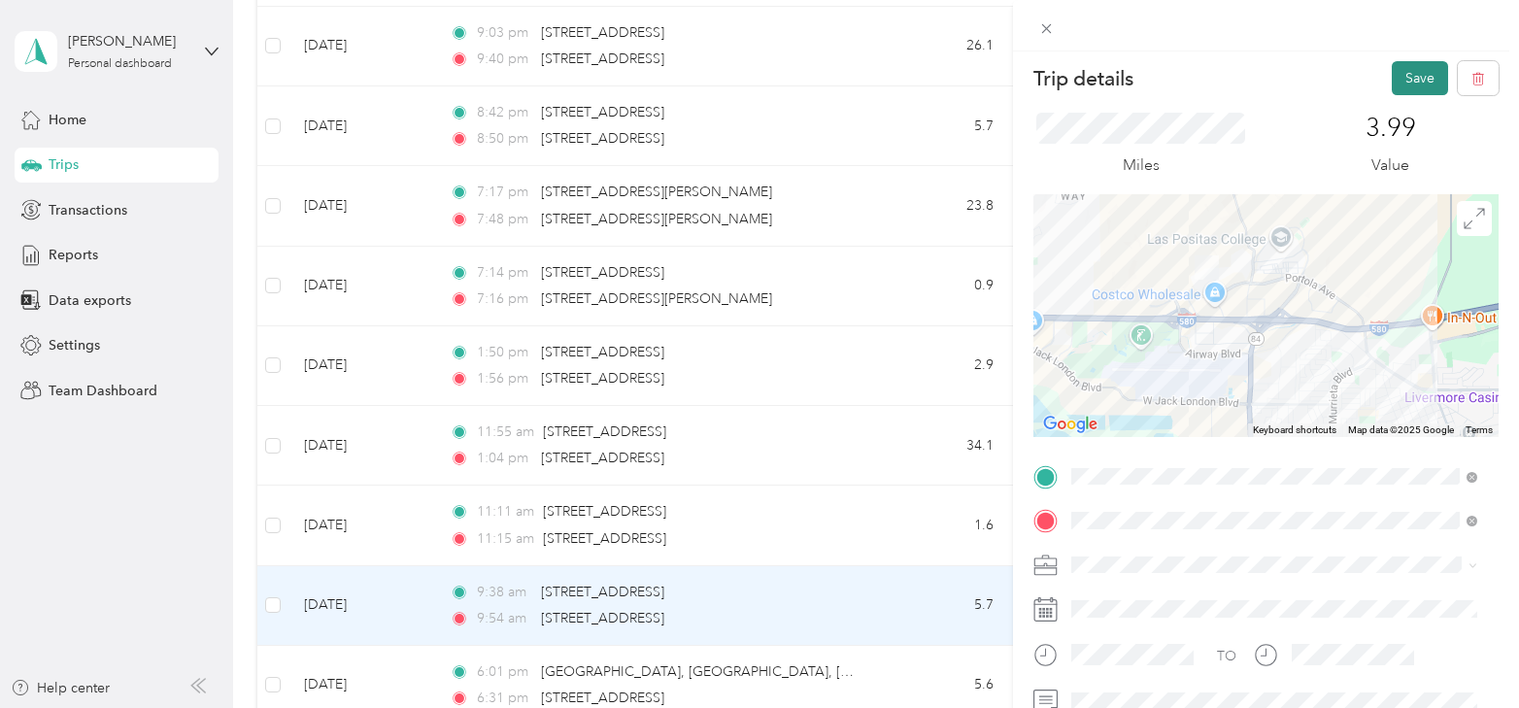
click at [1421, 82] on button "Save" at bounding box center [1420, 78] width 56 height 34
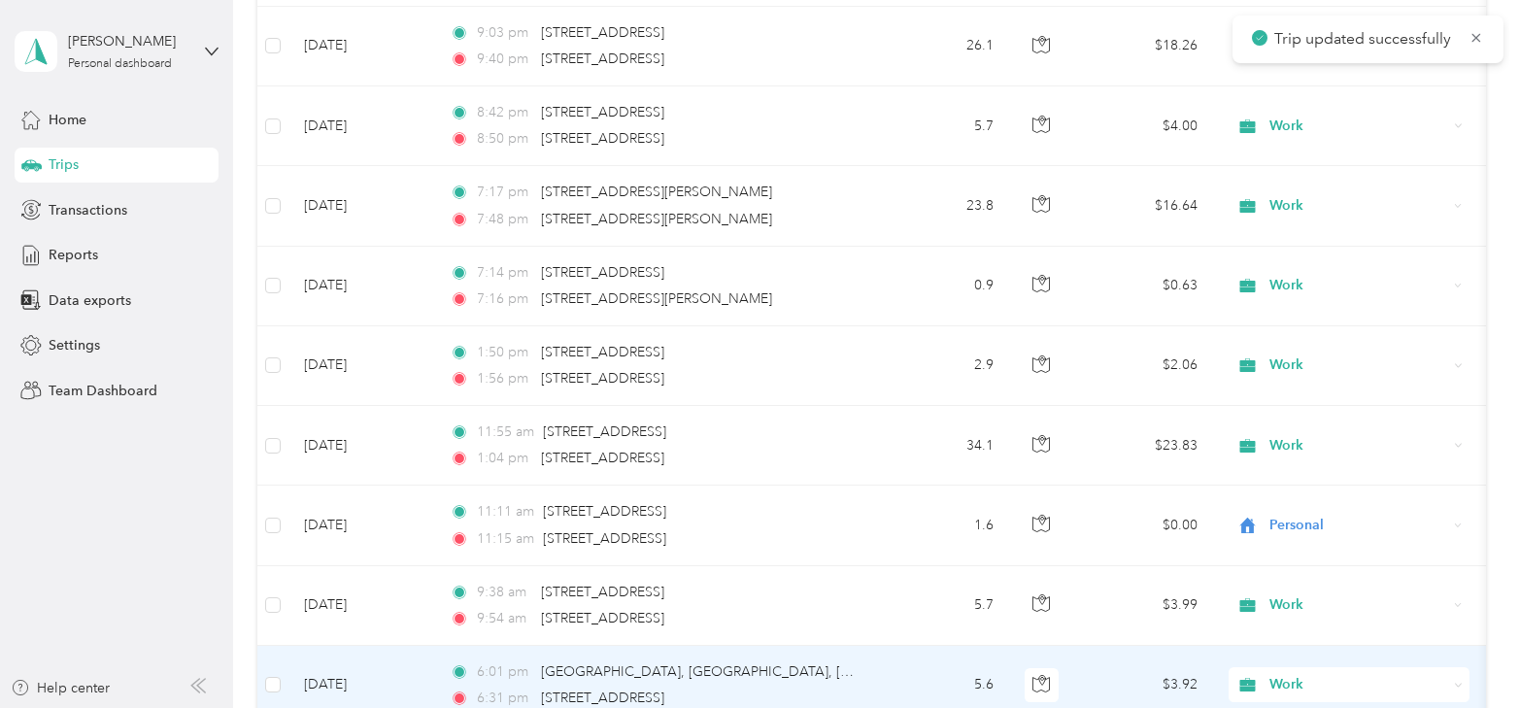
click at [330, 663] on td "[DATE]" at bounding box center [362, 686] width 146 height 80
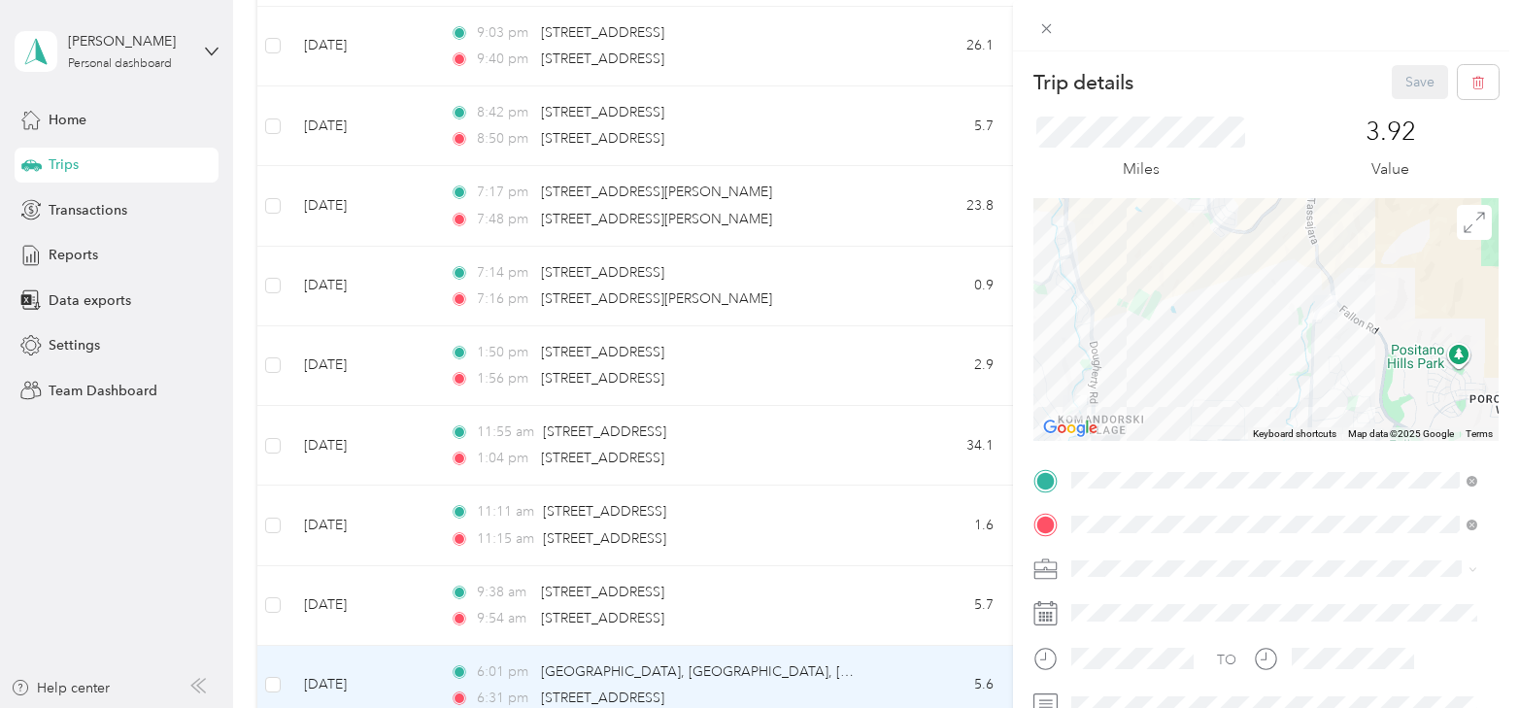
scroll to position [97, 0]
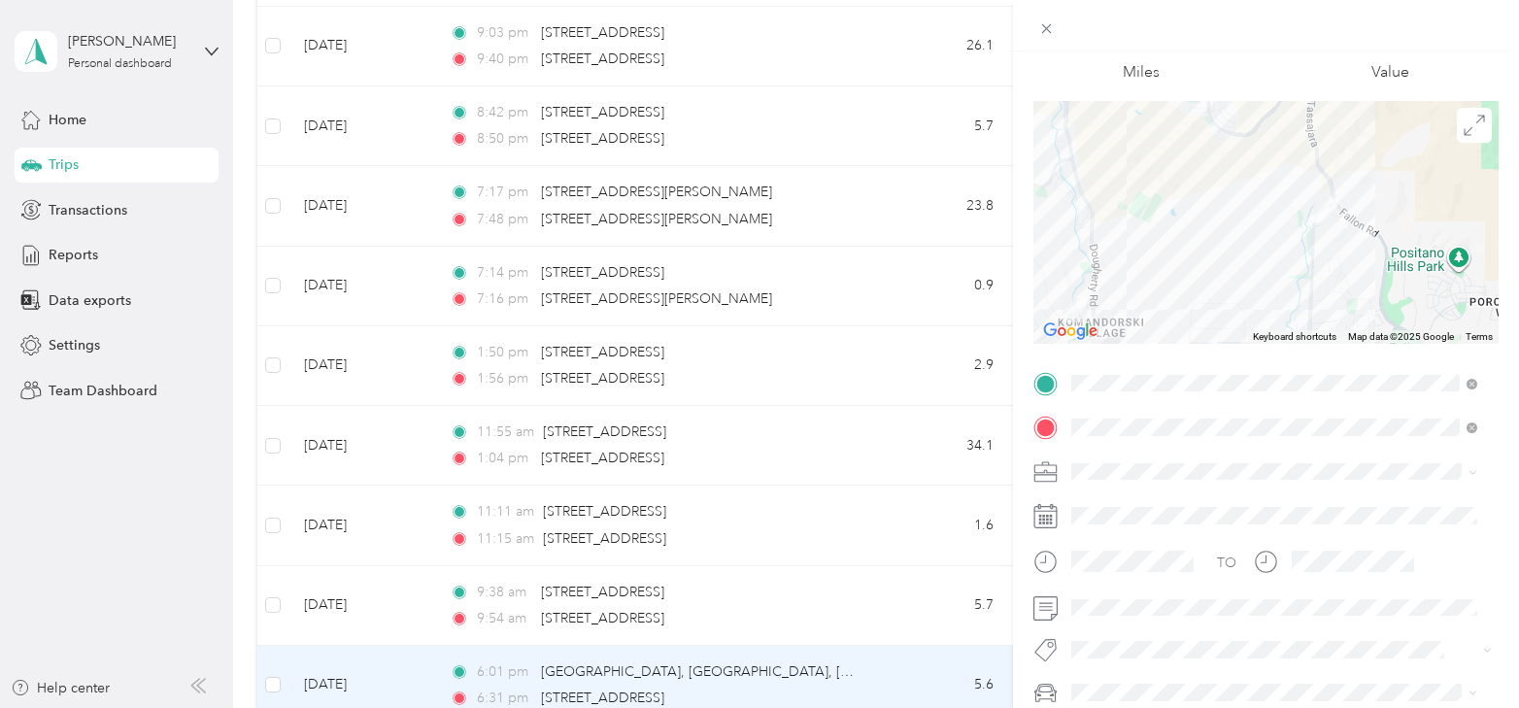
click at [1457, 42] on div at bounding box center [1266, 25] width 506 height 51
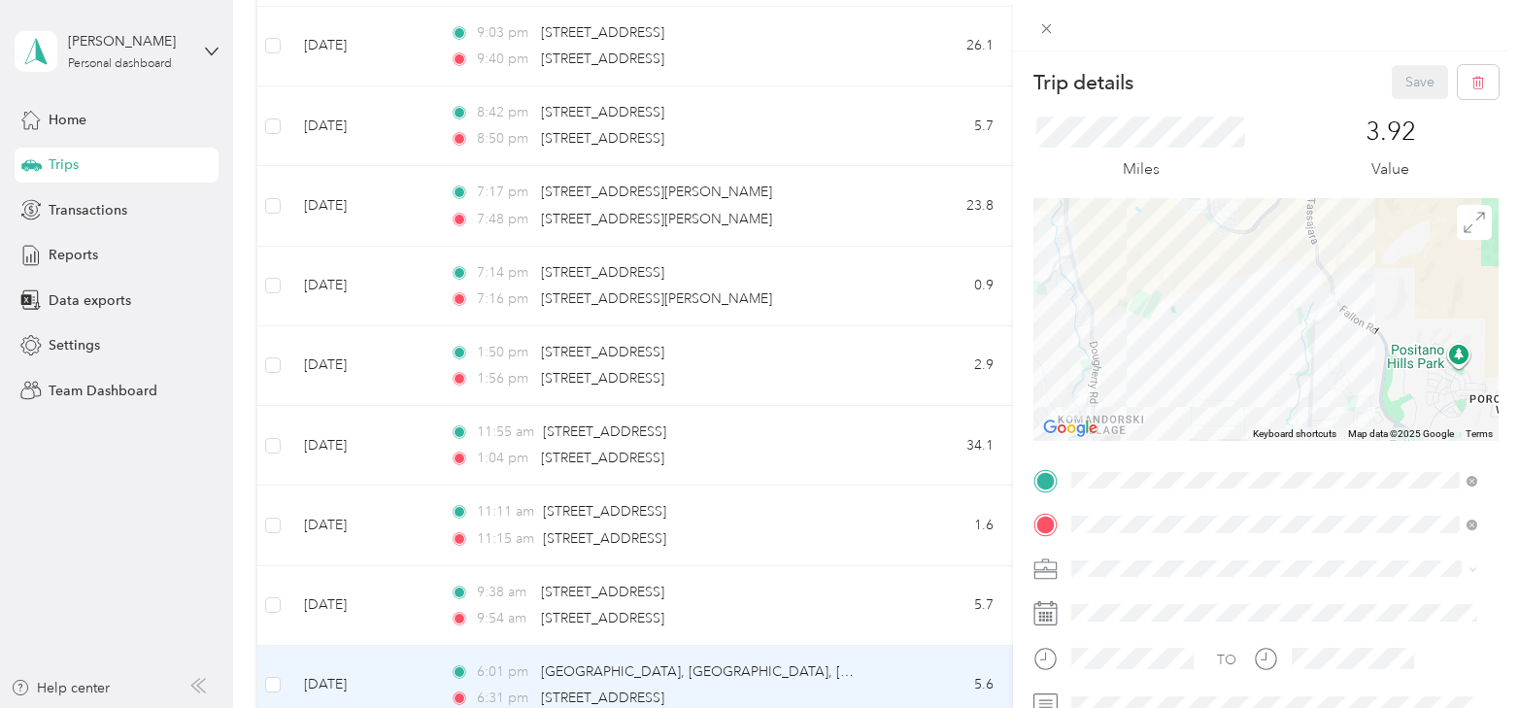
click at [350, 666] on div "Trip details Save This trip cannot be edited because it is either under review,…" at bounding box center [759, 354] width 1519 height 708
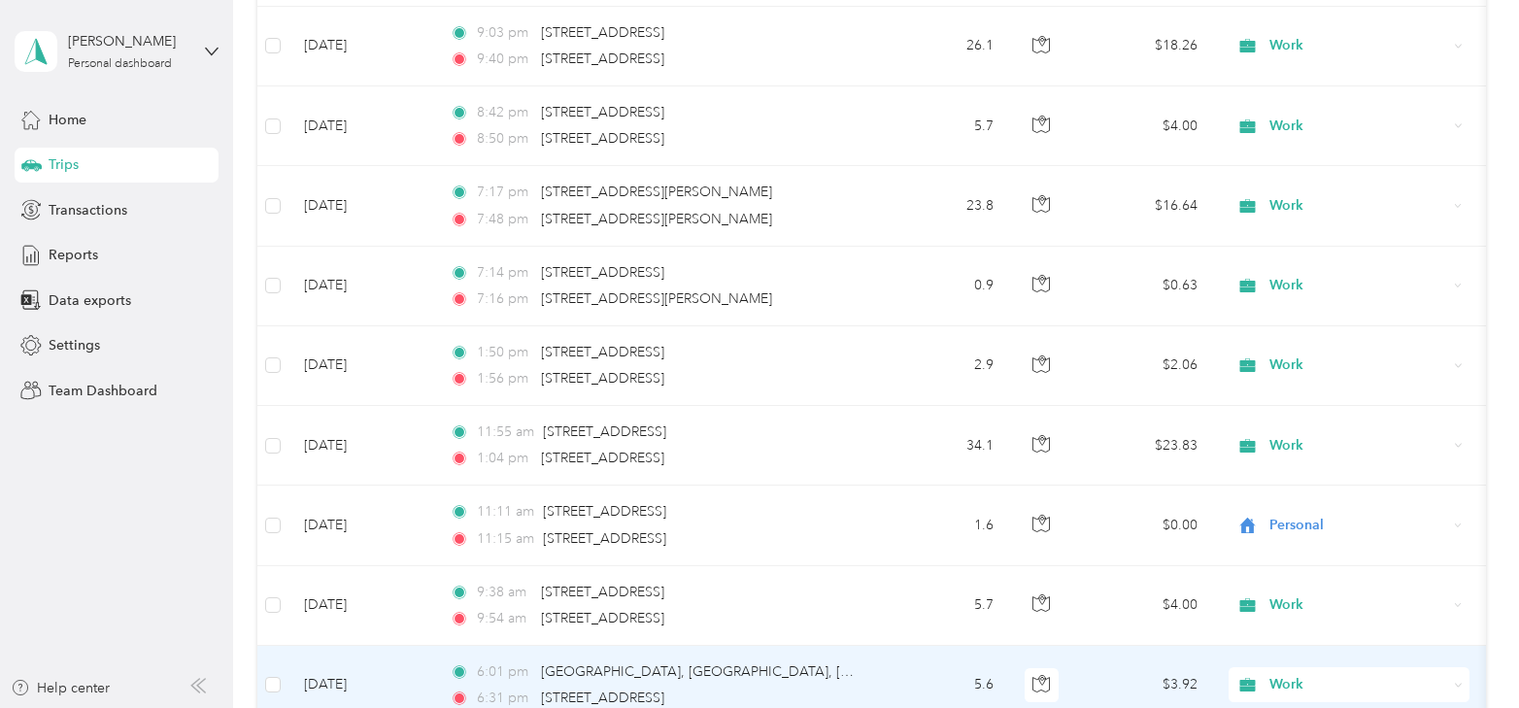
click at [350, 666] on div at bounding box center [759, 354] width 1519 height 708
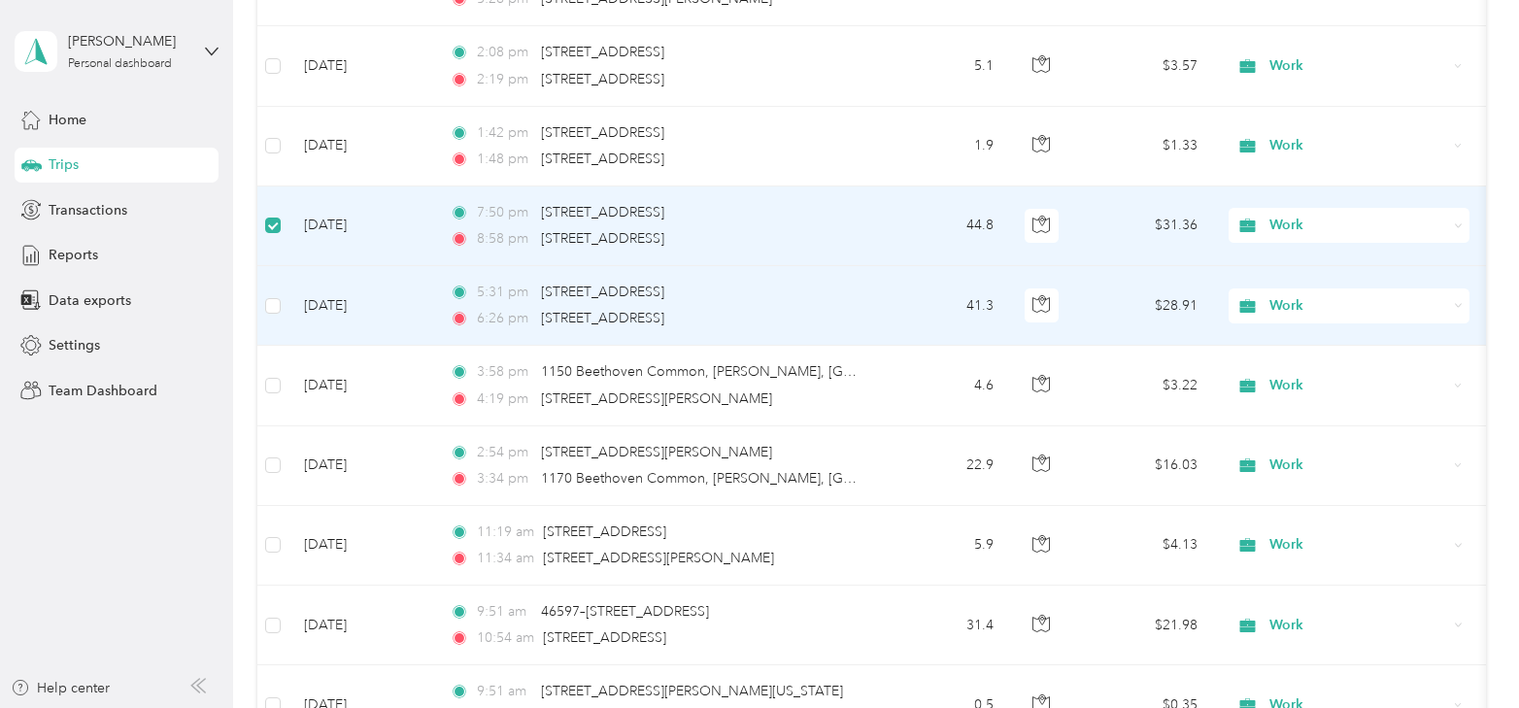
scroll to position [7107, 0]
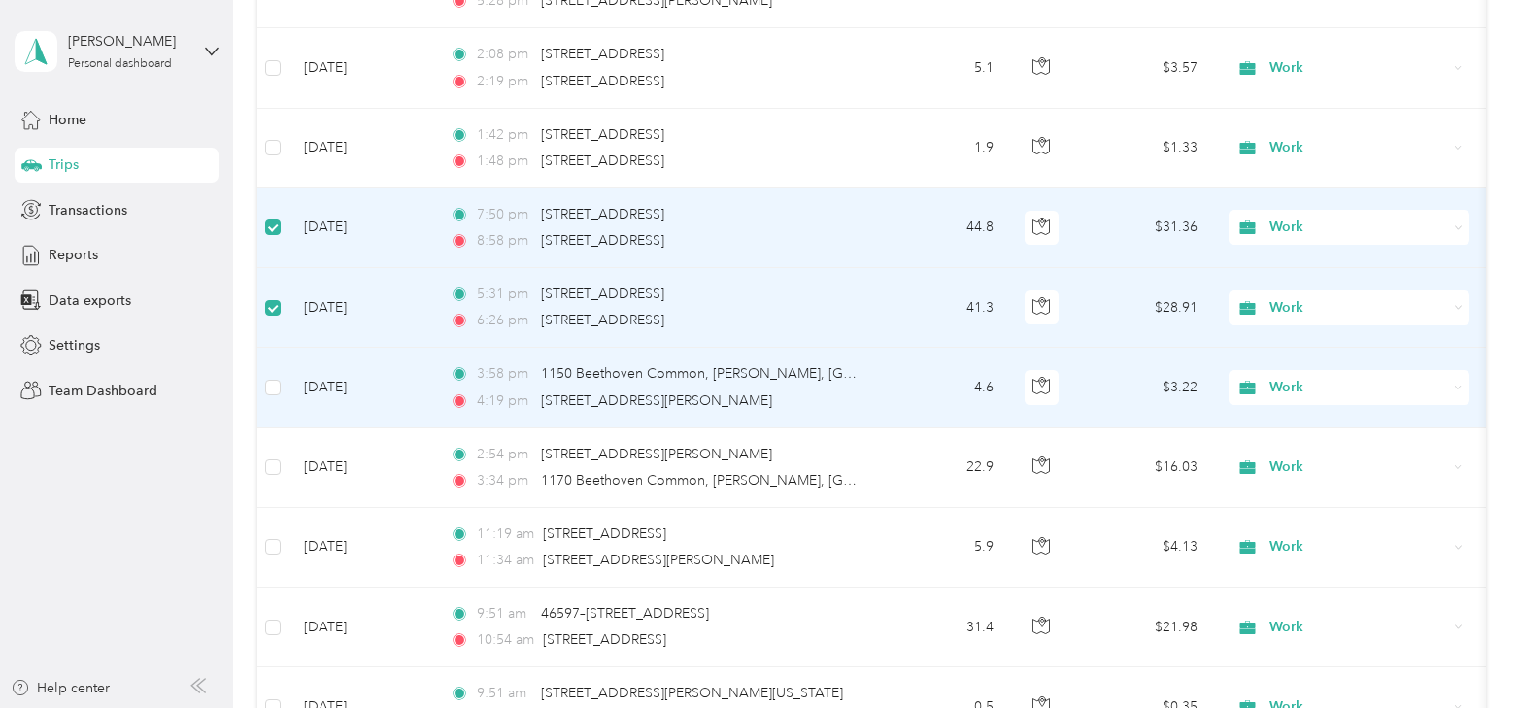
click at [281, 371] on td at bounding box center [272, 388] width 31 height 80
click at [334, 366] on td "[DATE]" at bounding box center [362, 388] width 146 height 80
click at [344, 363] on td "[DATE]" at bounding box center [362, 388] width 146 height 80
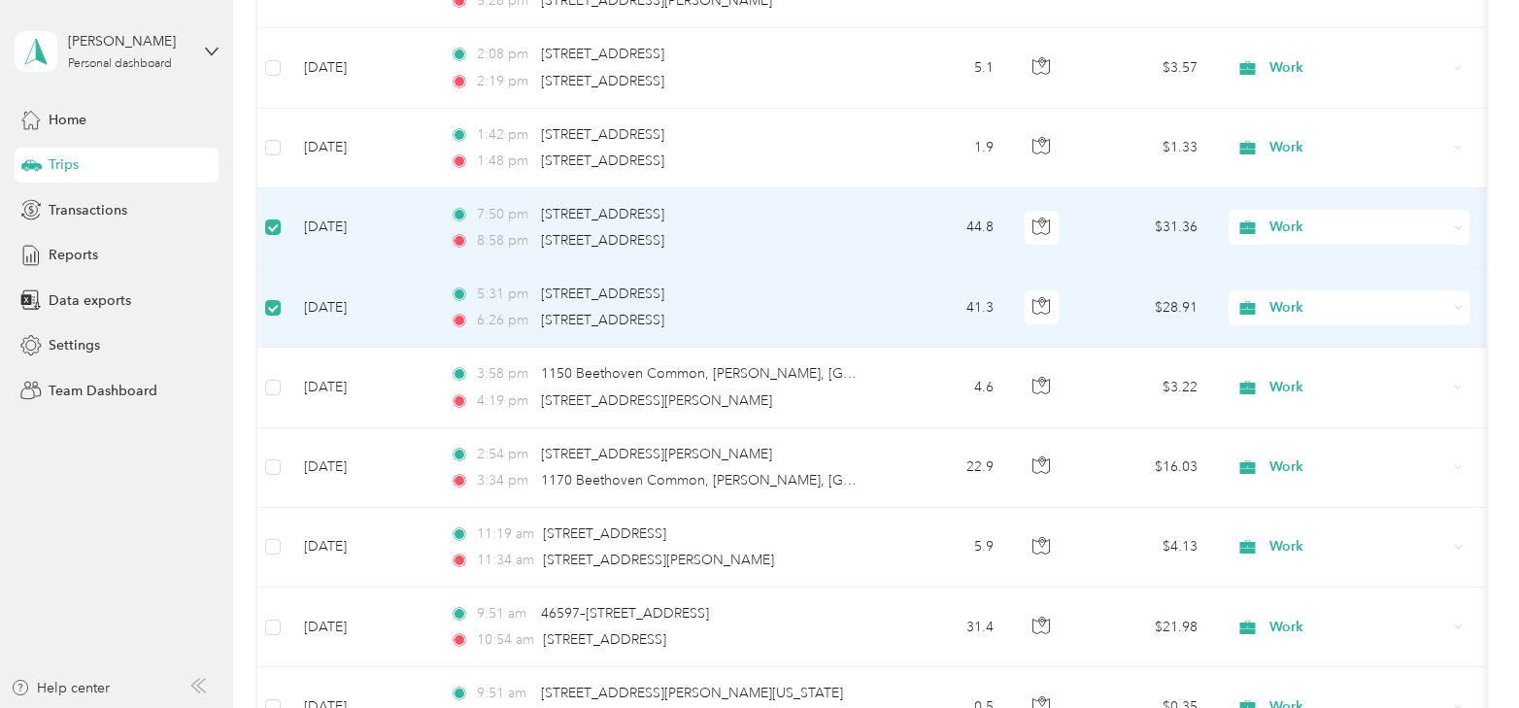
click at [1280, 217] on span "Work" at bounding box center [1359, 227] width 178 height 21
click at [1284, 277] on span "Personal" at bounding box center [1366, 279] width 180 height 20
click at [1284, 290] on div "Work" at bounding box center [1349, 307] width 241 height 35
click at [1285, 361] on li "Personal" at bounding box center [1349, 360] width 241 height 34
click at [1276, 217] on span "Work" at bounding box center [1359, 227] width 178 height 21
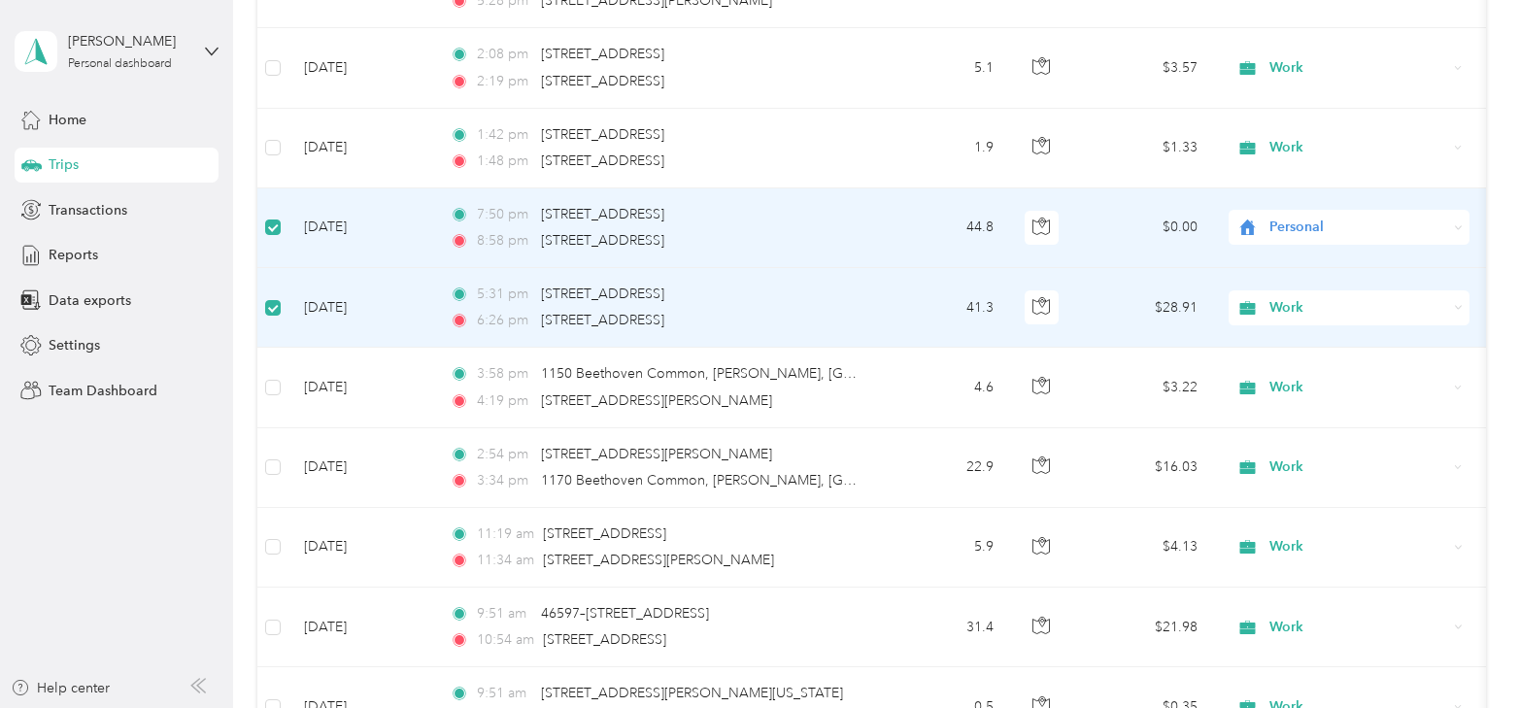
click at [1278, 278] on span "Personal" at bounding box center [1354, 271] width 157 height 20
click at [1276, 297] on span "Work" at bounding box center [1359, 307] width 178 height 21
click at [1289, 355] on span "Personal" at bounding box center [1366, 360] width 180 height 20
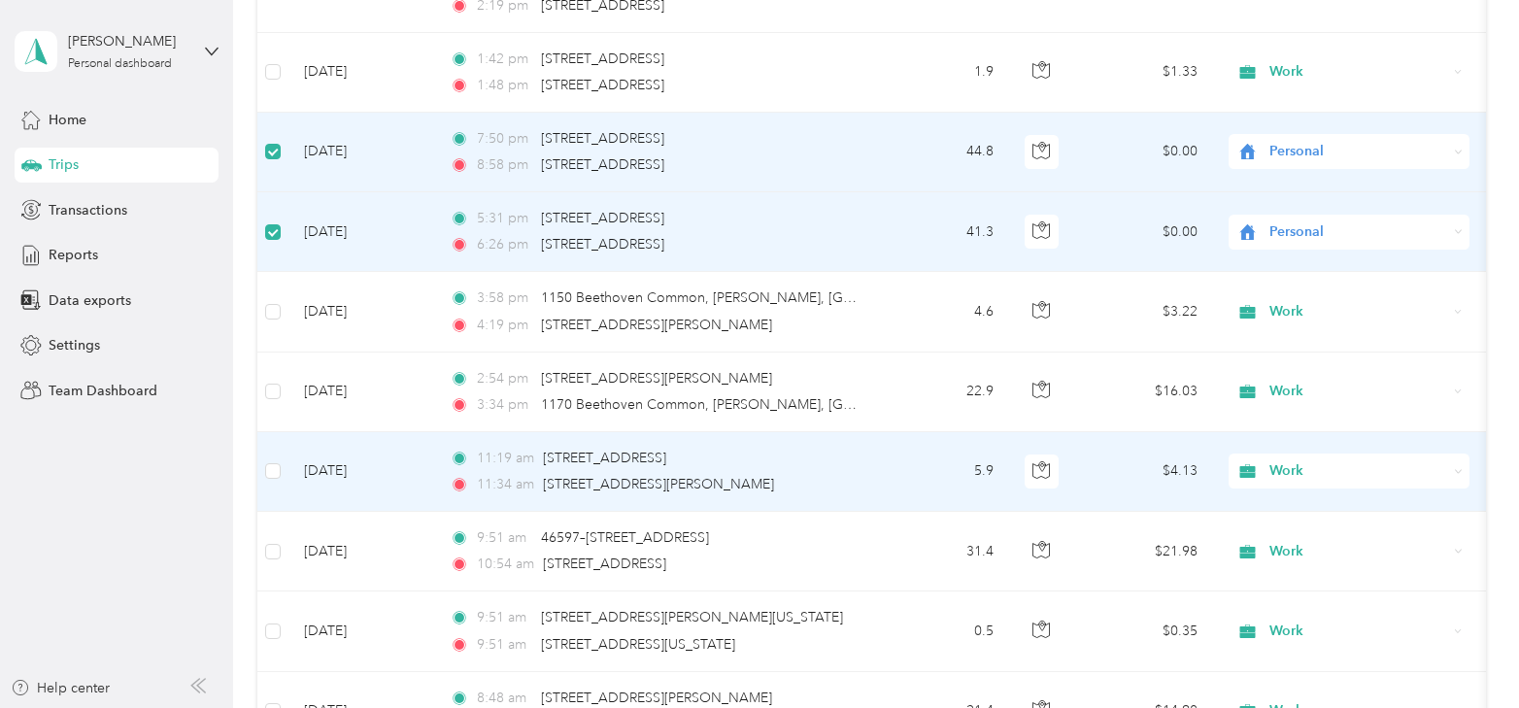
scroll to position [7204, 0]
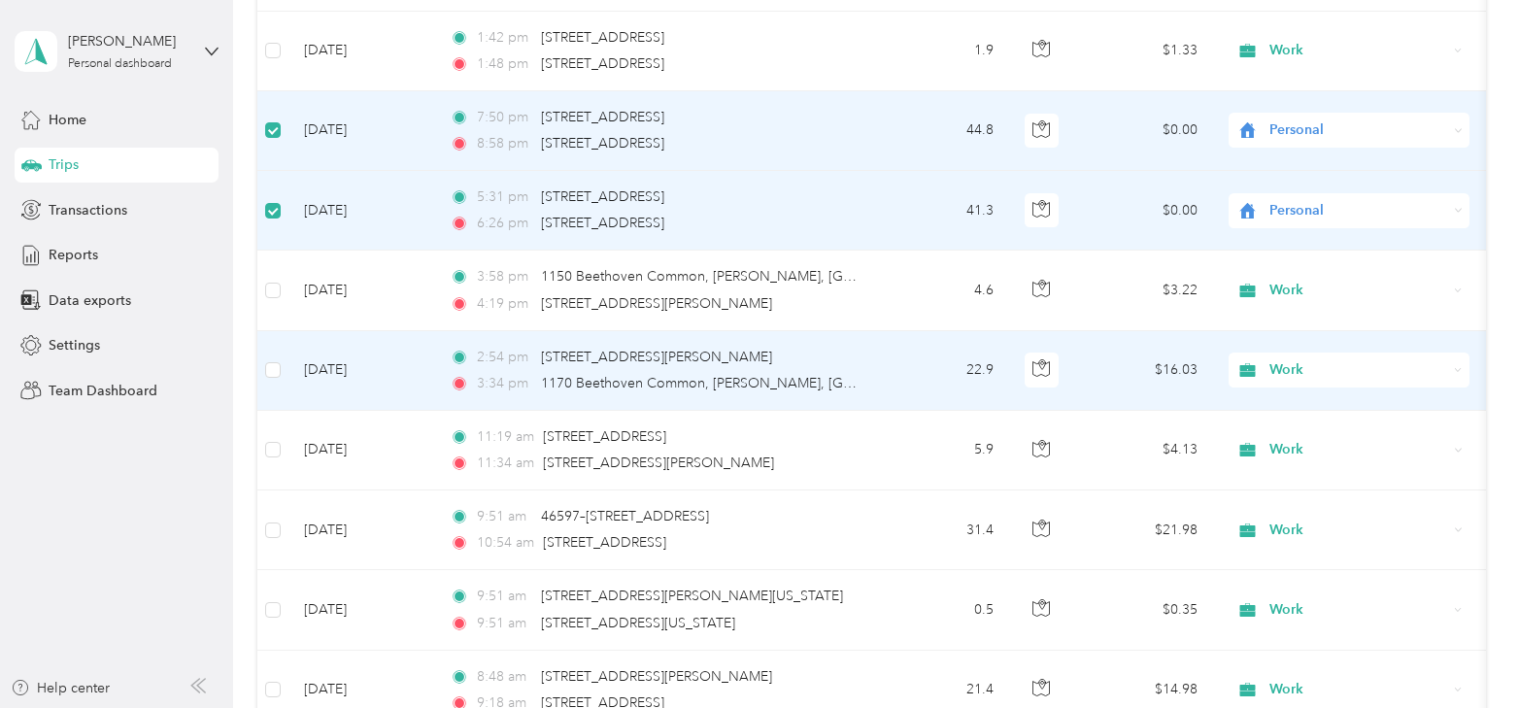
click at [355, 353] on td "[DATE]" at bounding box center [362, 371] width 146 height 80
click at [346, 347] on td "[DATE]" at bounding box center [362, 371] width 146 height 80
click at [359, 347] on td "[DATE]" at bounding box center [362, 371] width 146 height 80
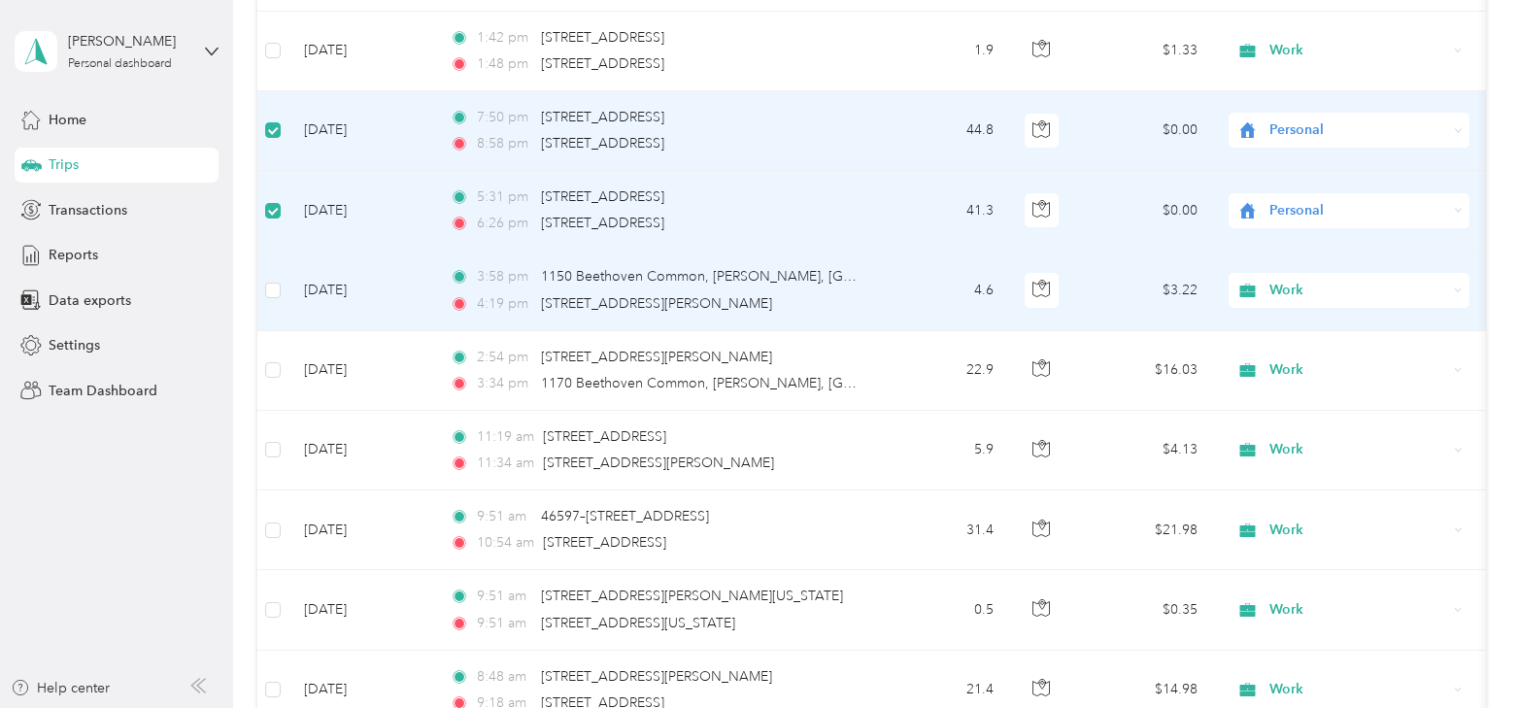
click at [364, 276] on td "[DATE]" at bounding box center [362, 291] width 146 height 80
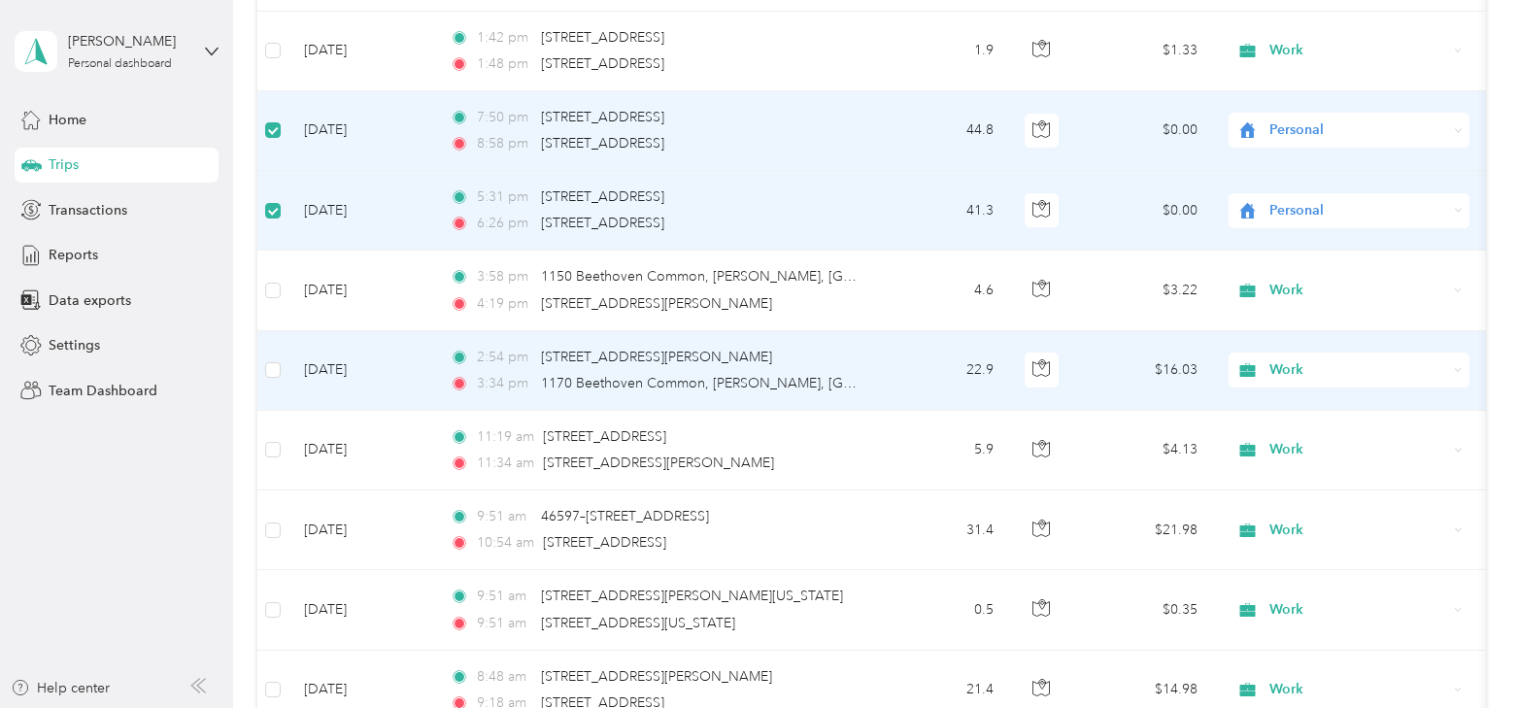
click at [360, 376] on td "[DATE]" at bounding box center [362, 371] width 146 height 80
click at [348, 349] on td "[DATE]" at bounding box center [362, 371] width 146 height 80
drag, startPoint x: 348, startPoint y: 349, endPoint x: 318, endPoint y: 363, distance: 33.5
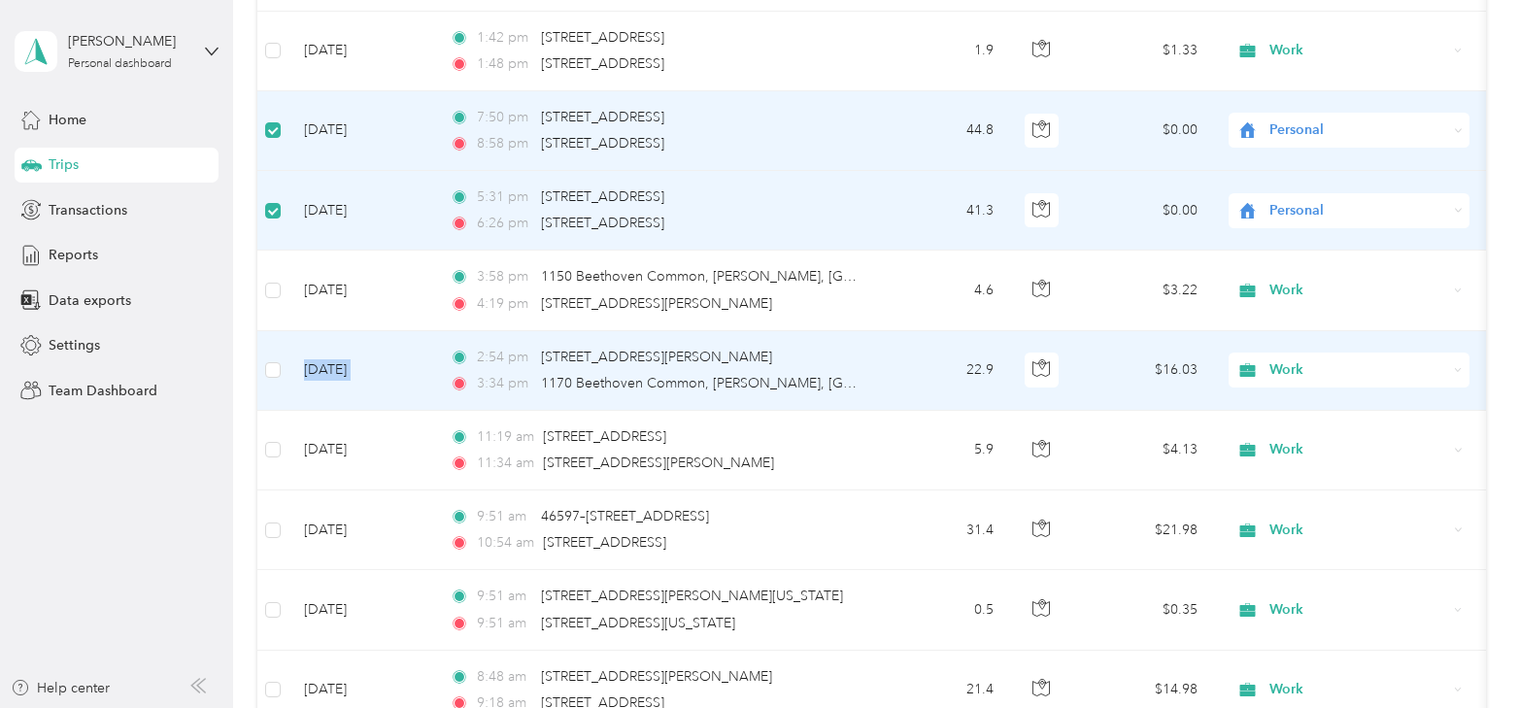
click at [318, 363] on td "[DATE]" at bounding box center [362, 371] width 146 height 80
click at [436, 379] on td "2:54 pm 3701–3815 Silvera Ranch Dr, East Dublin, Dublin, CA 3:34 pm 1170 Beetho…" at bounding box center [657, 371] width 447 height 80
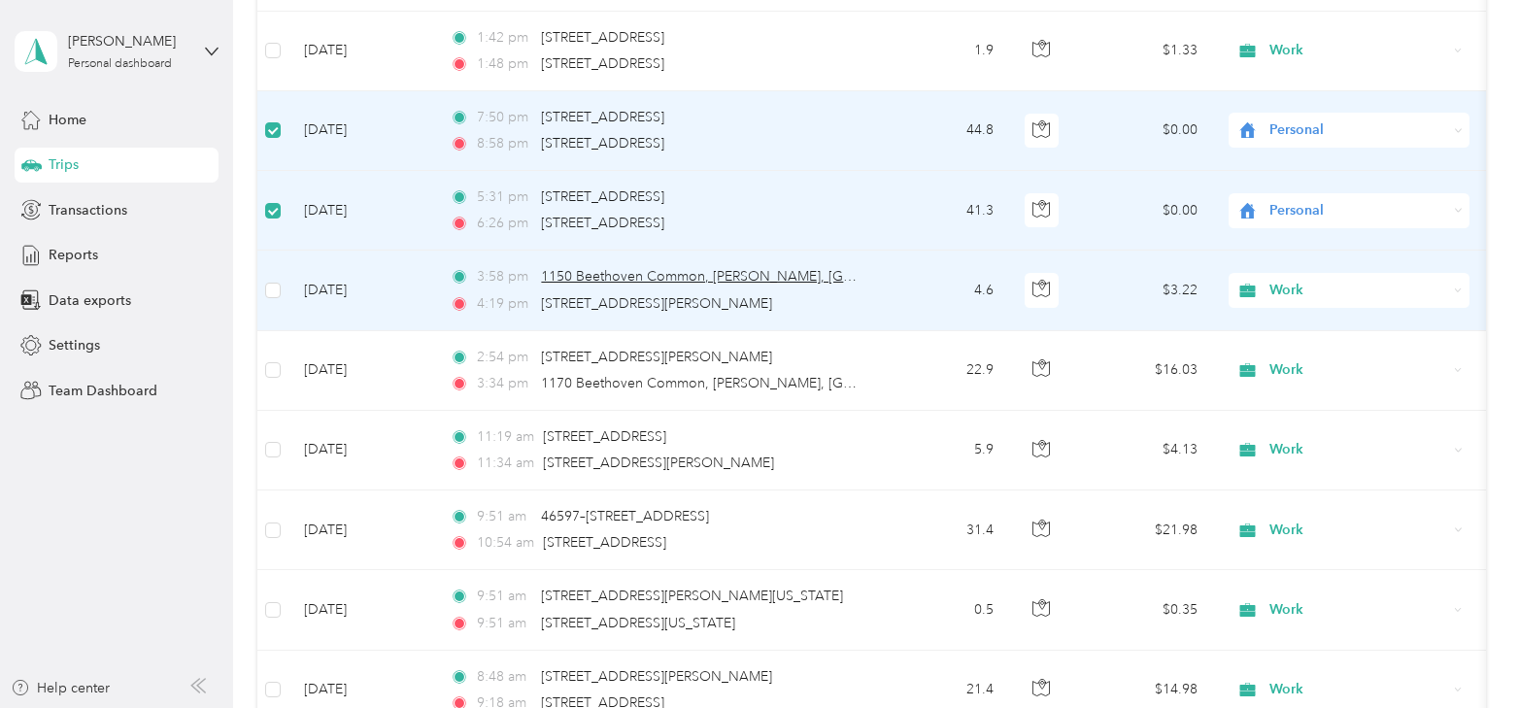
click at [678, 261] on body "Eric Hwang Personal dashboard Home Trips Transactions Reports Data exports Sett…" at bounding box center [755, 354] width 1510 height 708
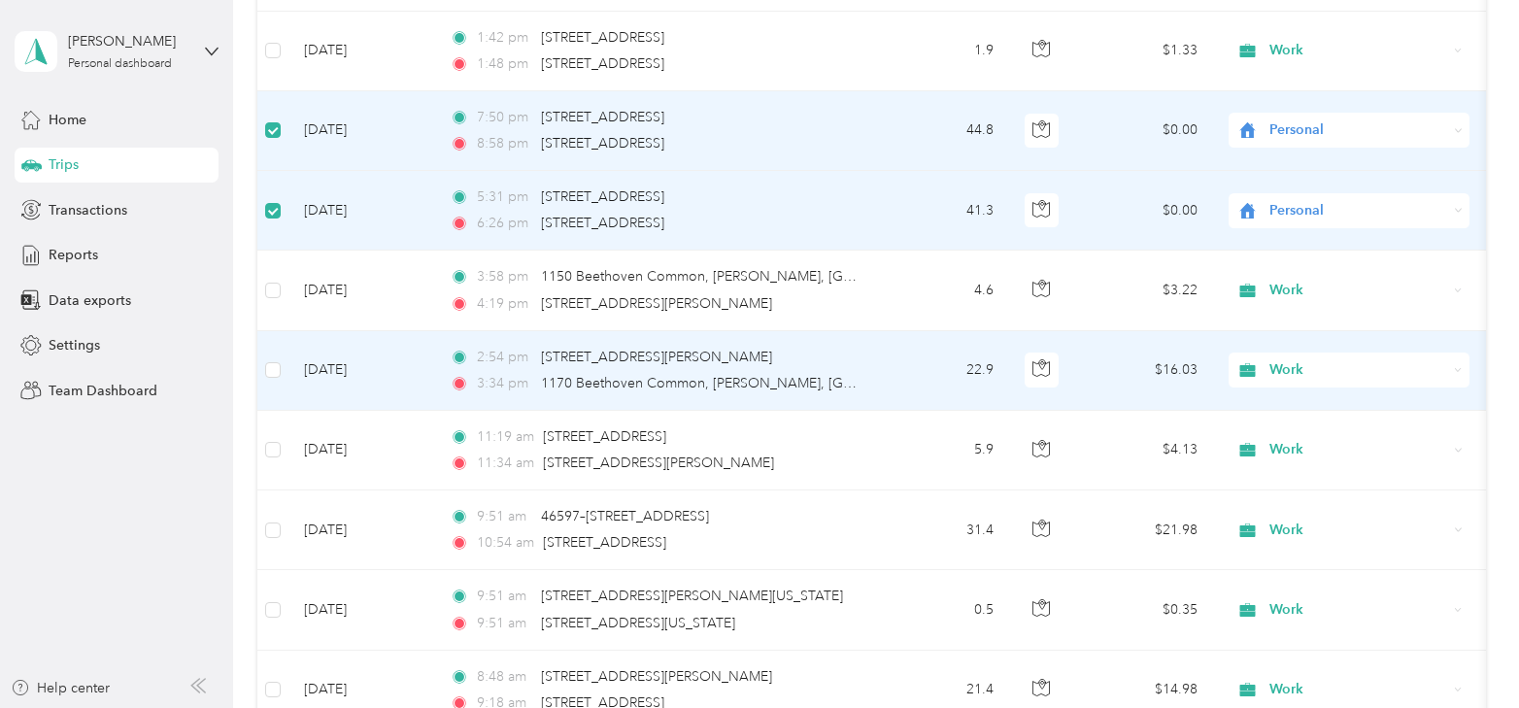
click at [968, 367] on td "22.9" at bounding box center [945, 371] width 128 height 80
click at [919, 363] on td "22.9" at bounding box center [945, 371] width 128 height 80
click at [881, 356] on td "22.9" at bounding box center [945, 371] width 128 height 80
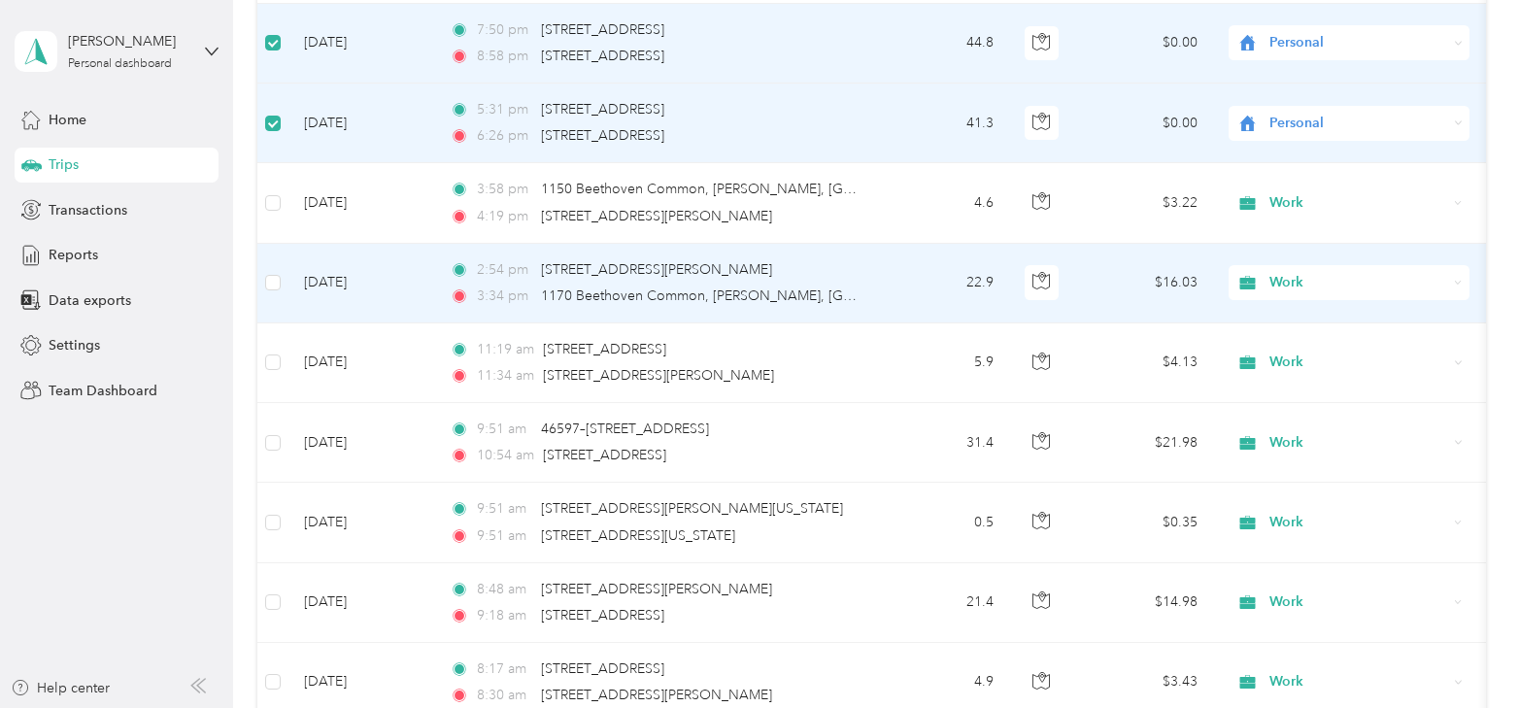
scroll to position [7301, 0]
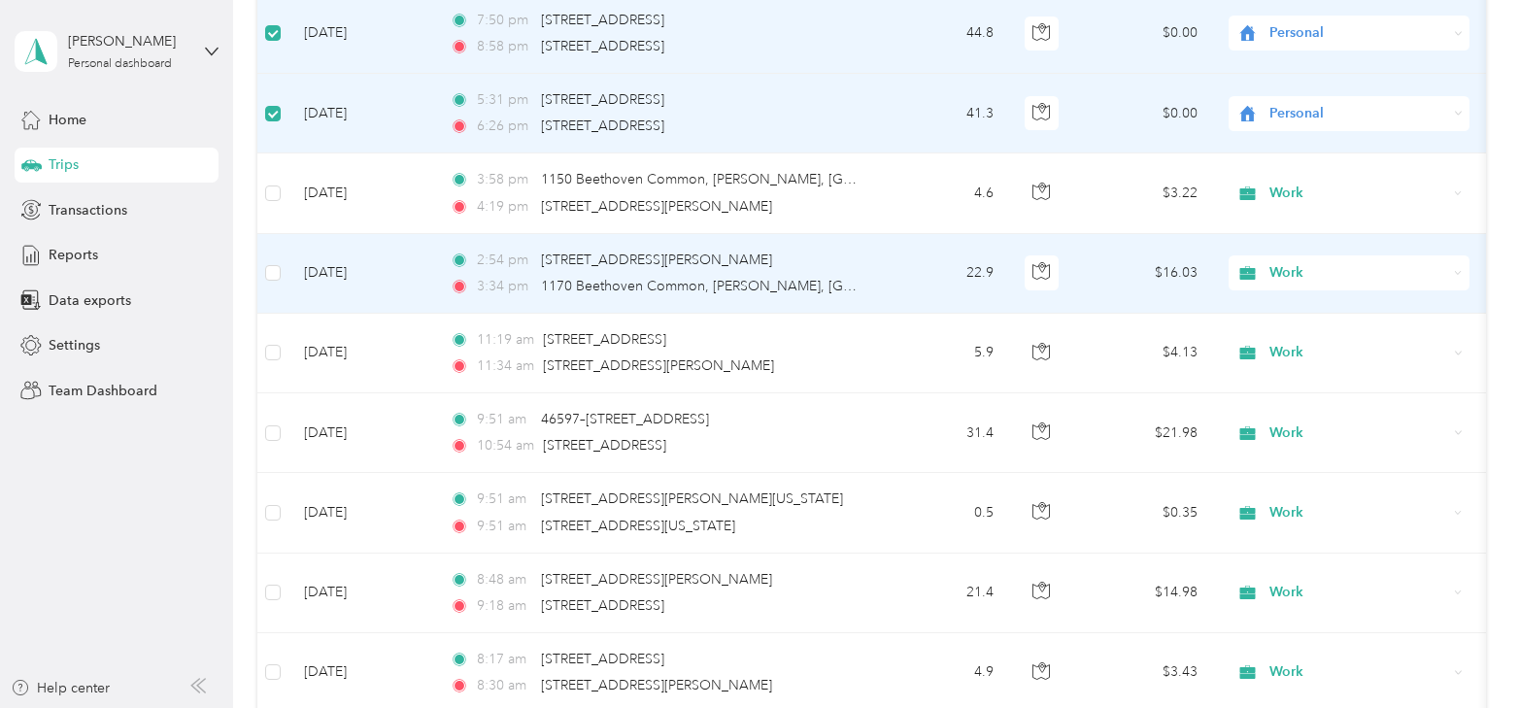
click at [440, 280] on td "2:54 pm 3701–3815 Silvera Ranch Dr, East Dublin, Dublin, CA 3:34 pm 1170 Beetho…" at bounding box center [657, 274] width 447 height 80
click at [403, 265] on td "[DATE]" at bounding box center [362, 274] width 146 height 80
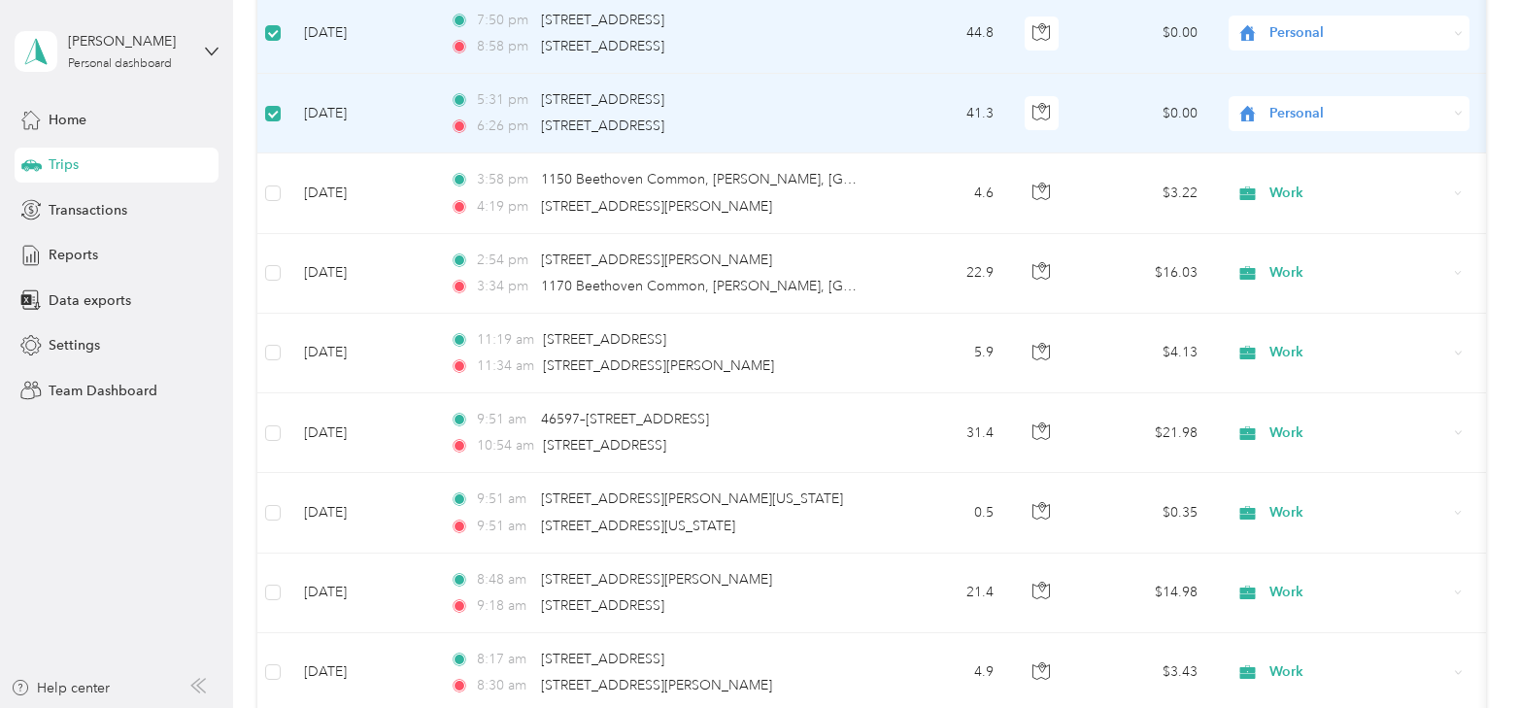
click at [277, 104] on label at bounding box center [273, 113] width 16 height 21
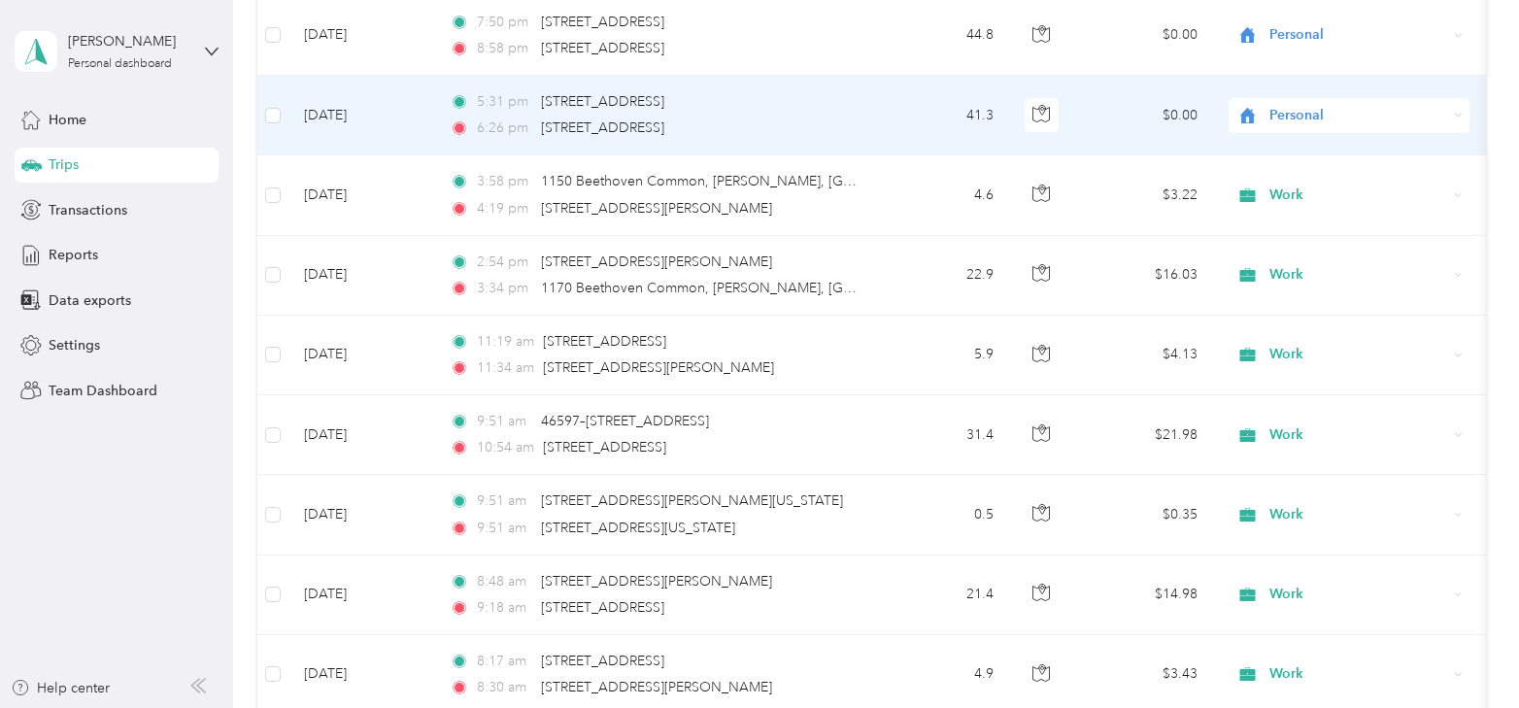
scroll to position [7303, 0]
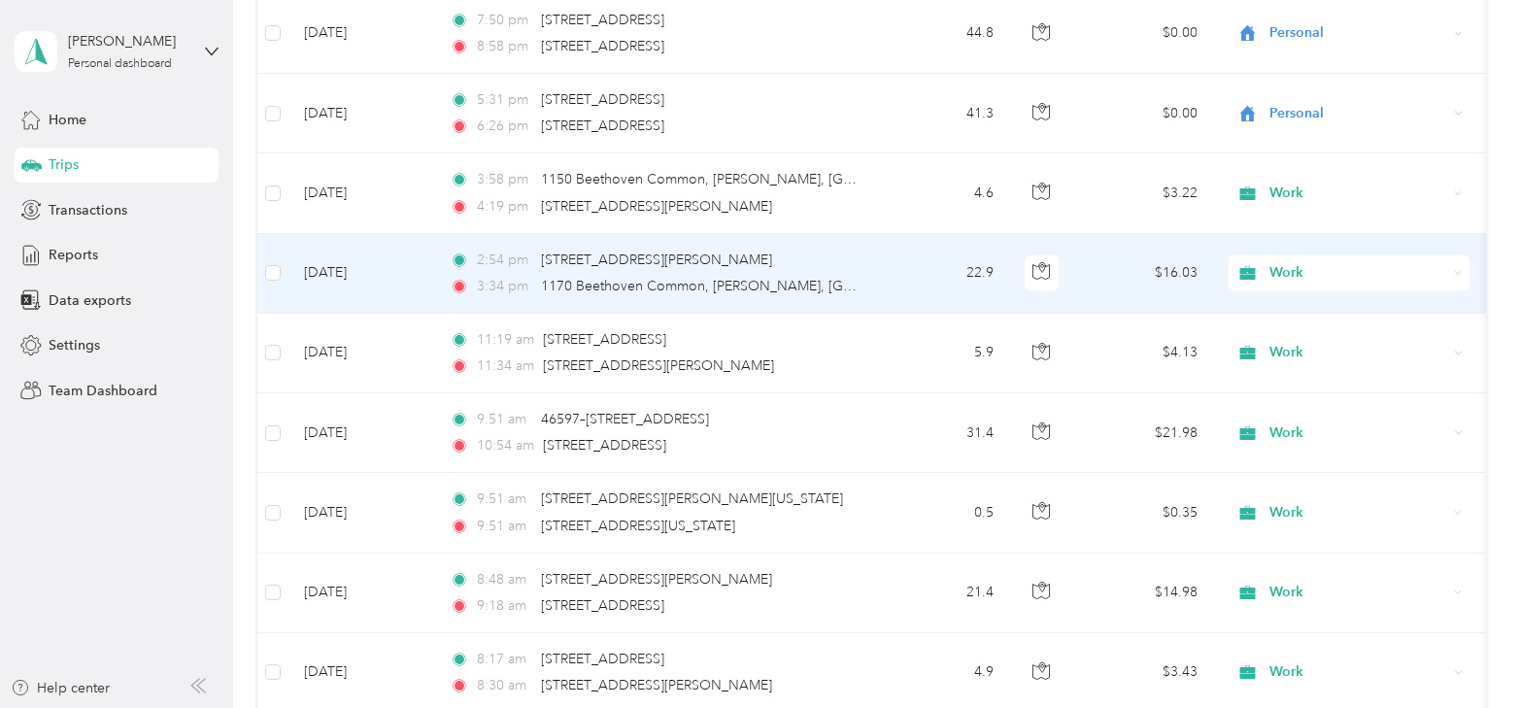
click at [337, 252] on td "[DATE]" at bounding box center [362, 274] width 146 height 80
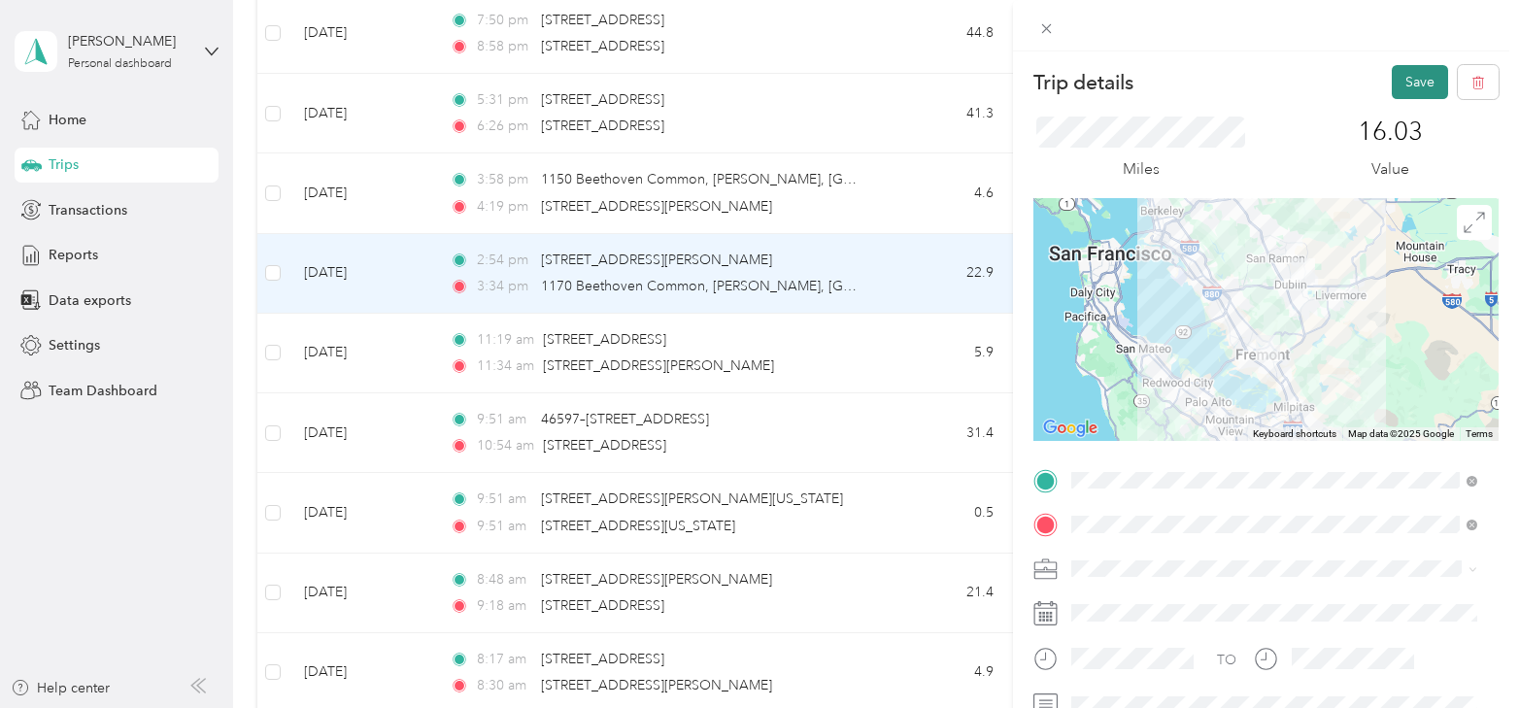
click at [1397, 83] on button "Save" at bounding box center [1420, 82] width 56 height 34
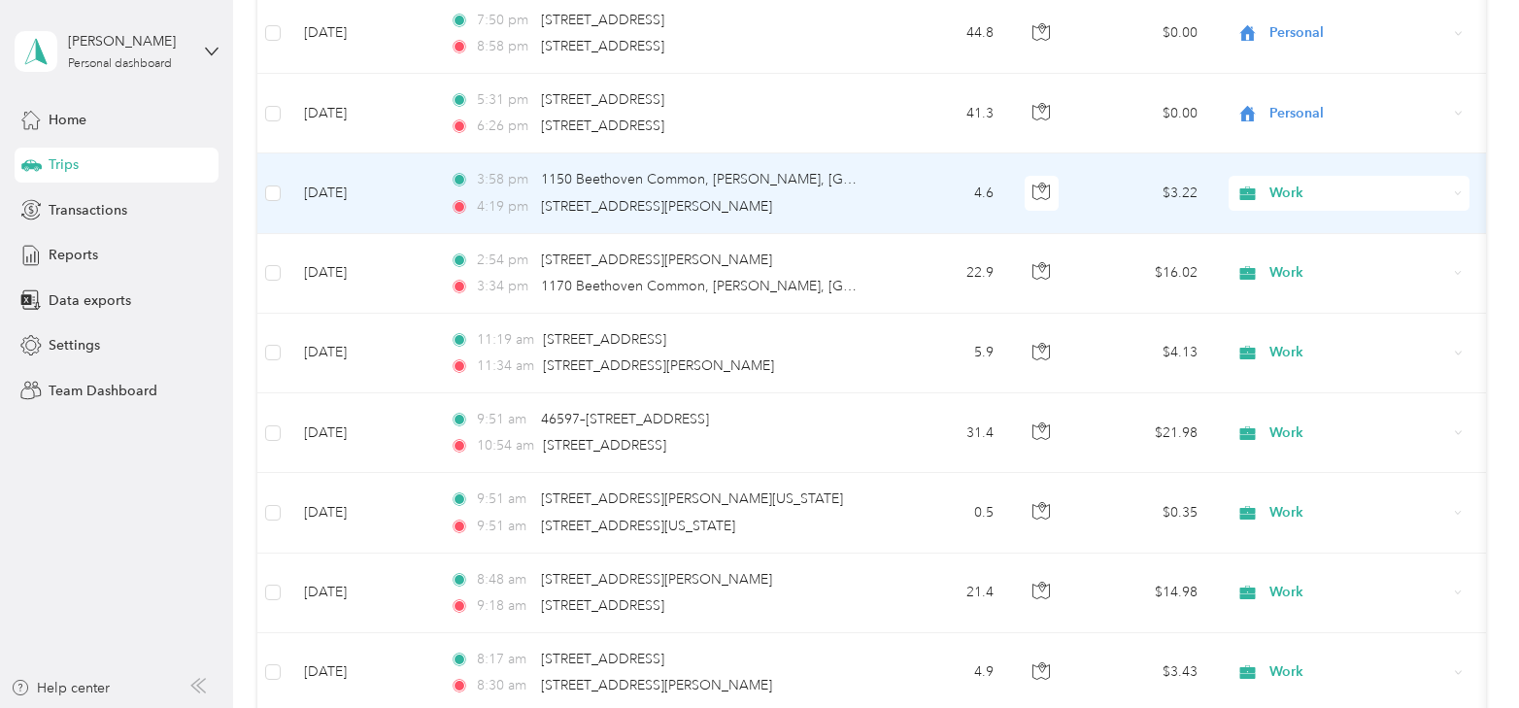
click at [368, 180] on td "[DATE]" at bounding box center [362, 193] width 146 height 80
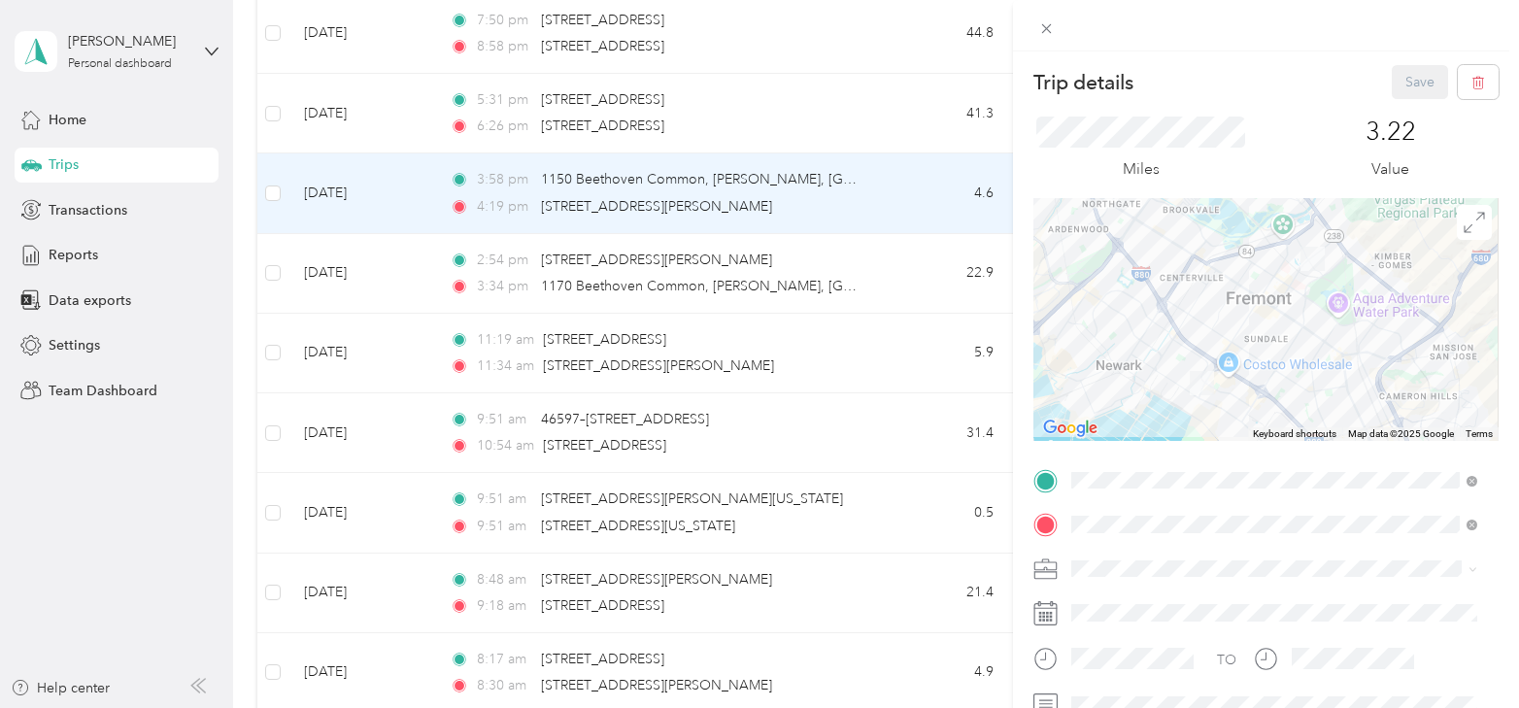
click at [378, 336] on div "Trip details Save This trip cannot be edited because it is either under review,…" at bounding box center [759, 354] width 1519 height 708
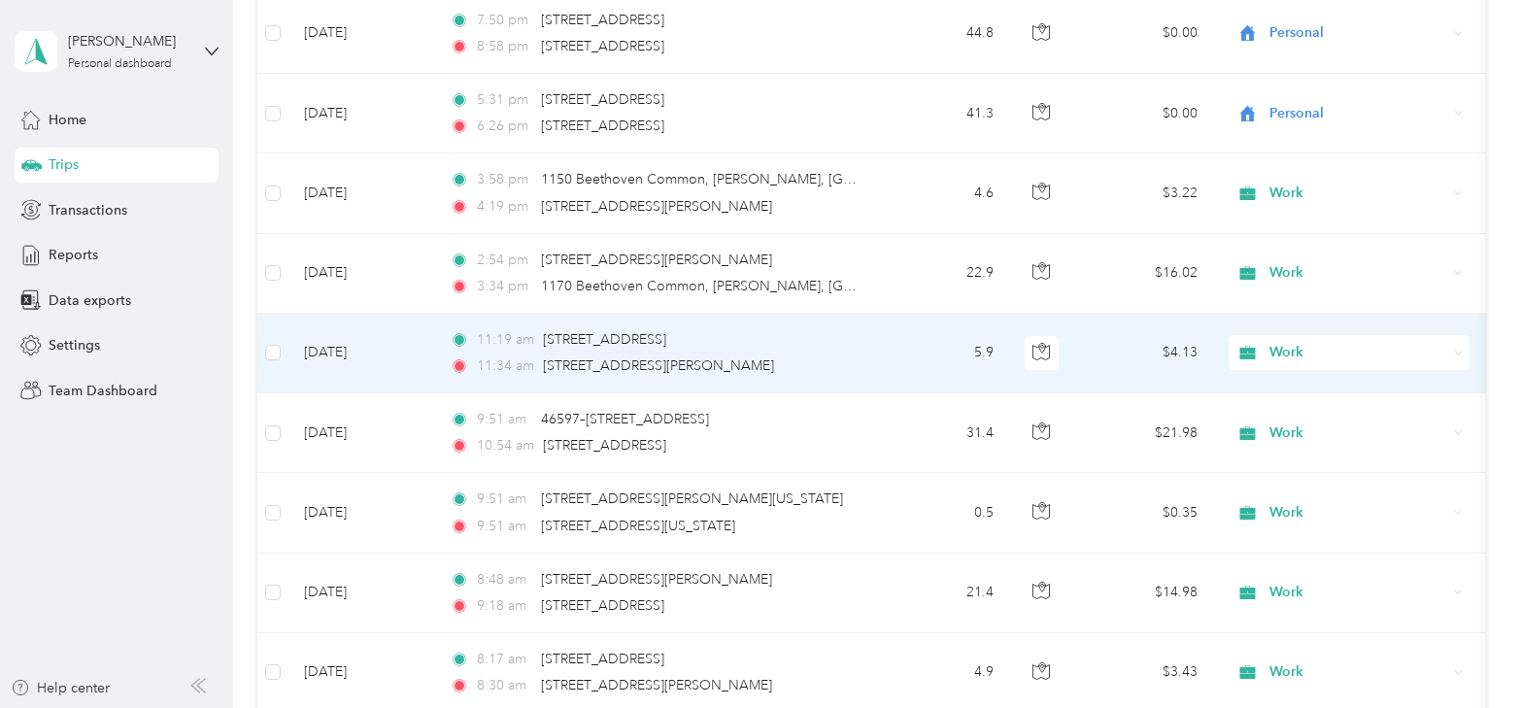
click at [330, 325] on td "[DATE]" at bounding box center [362, 354] width 146 height 80
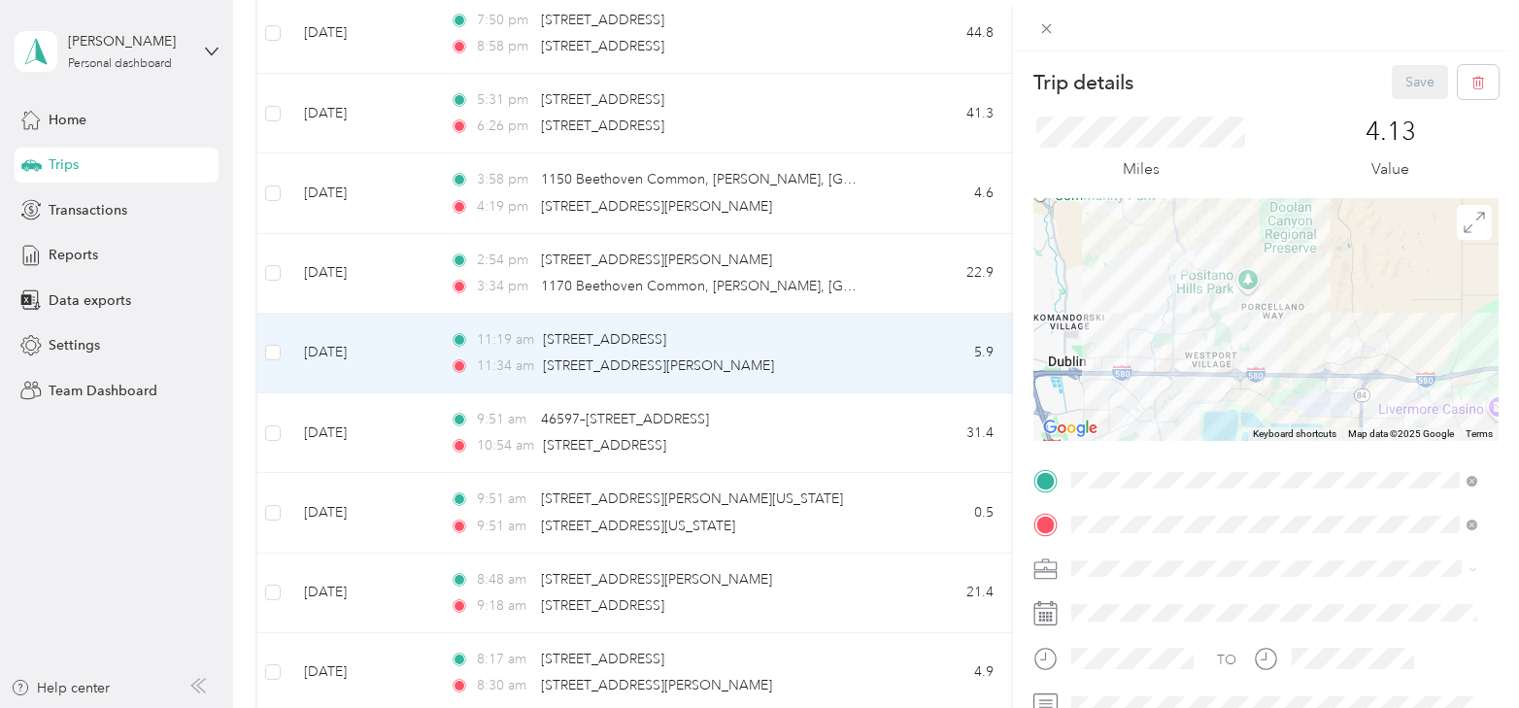
click at [339, 333] on div "Trip details Save This trip cannot be edited because it is either under review,…" at bounding box center [759, 354] width 1519 height 708
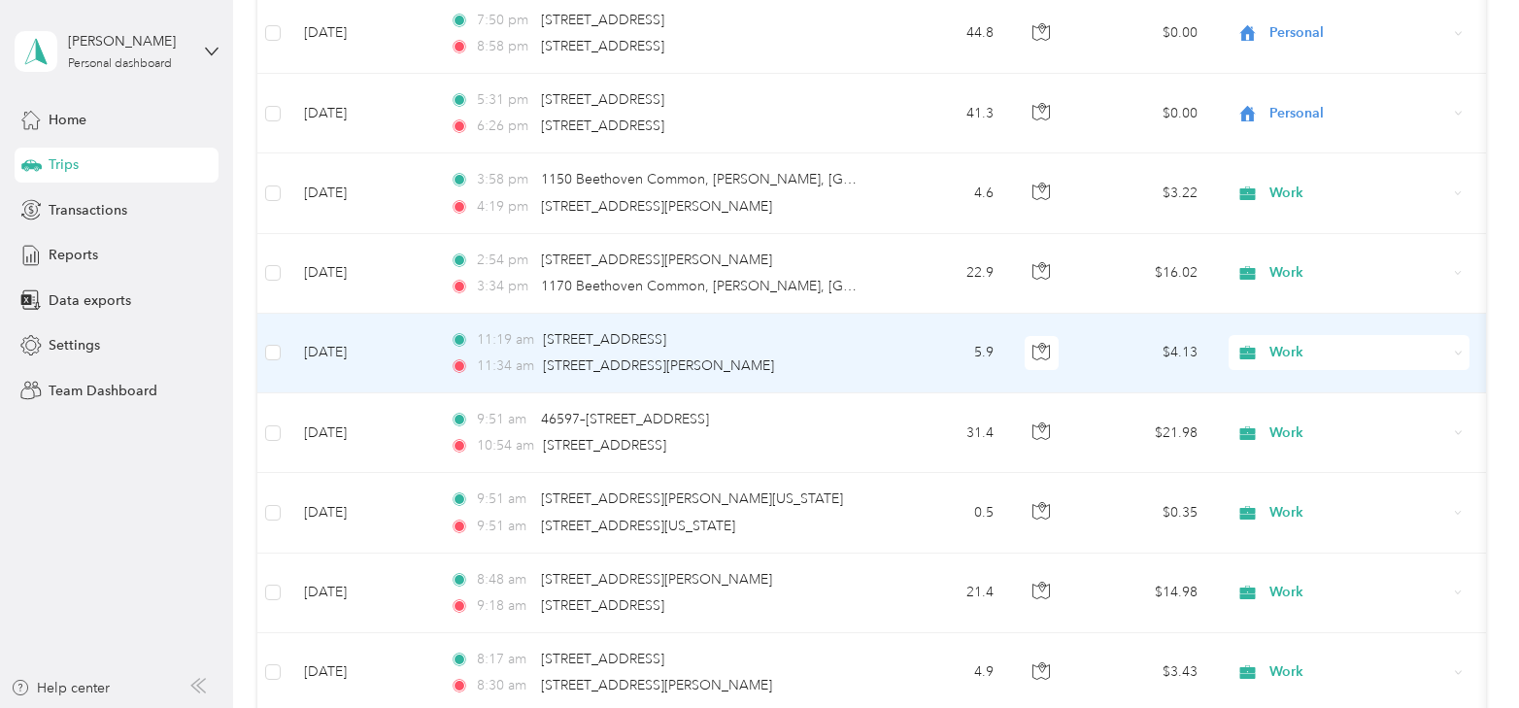
click at [339, 333] on td "[DATE]" at bounding box center [362, 354] width 146 height 80
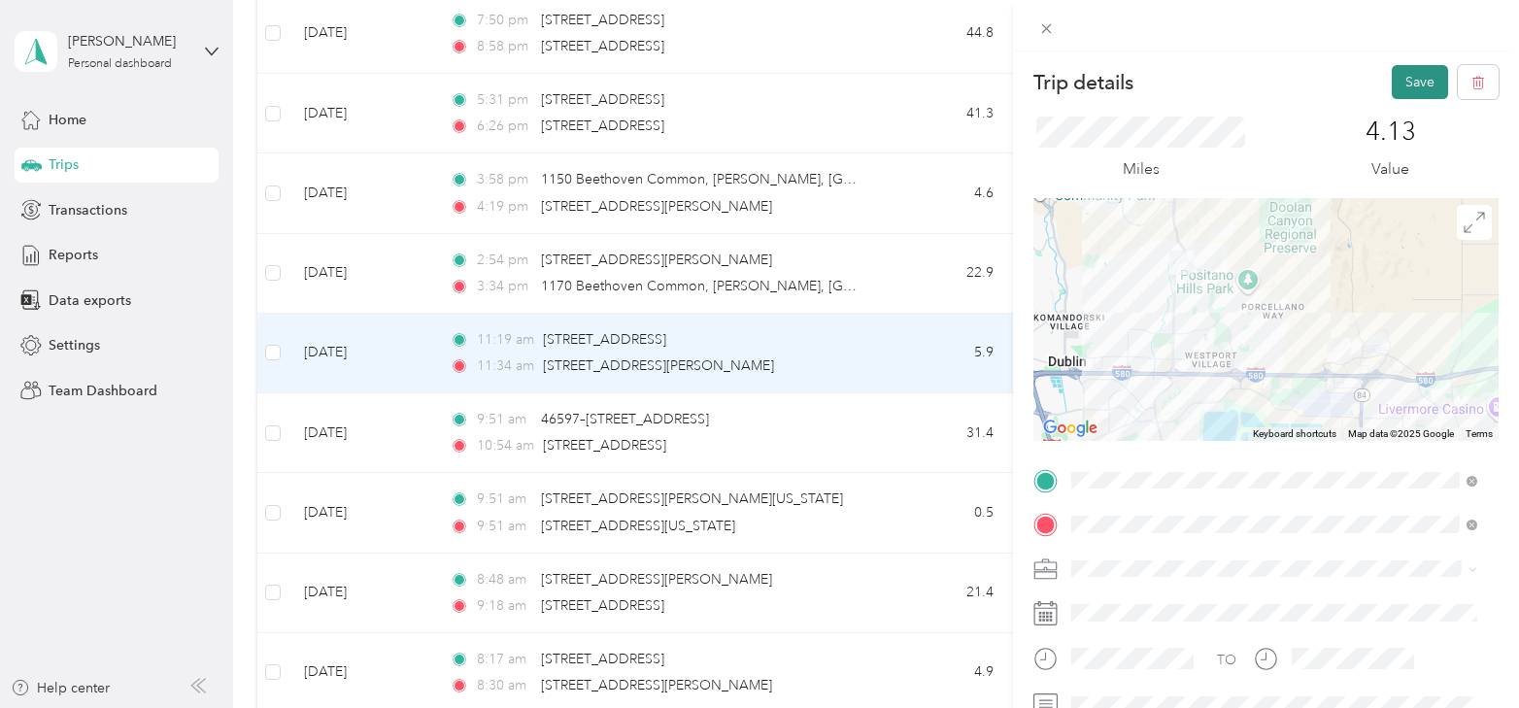
click at [1404, 83] on button "Save" at bounding box center [1420, 82] width 56 height 34
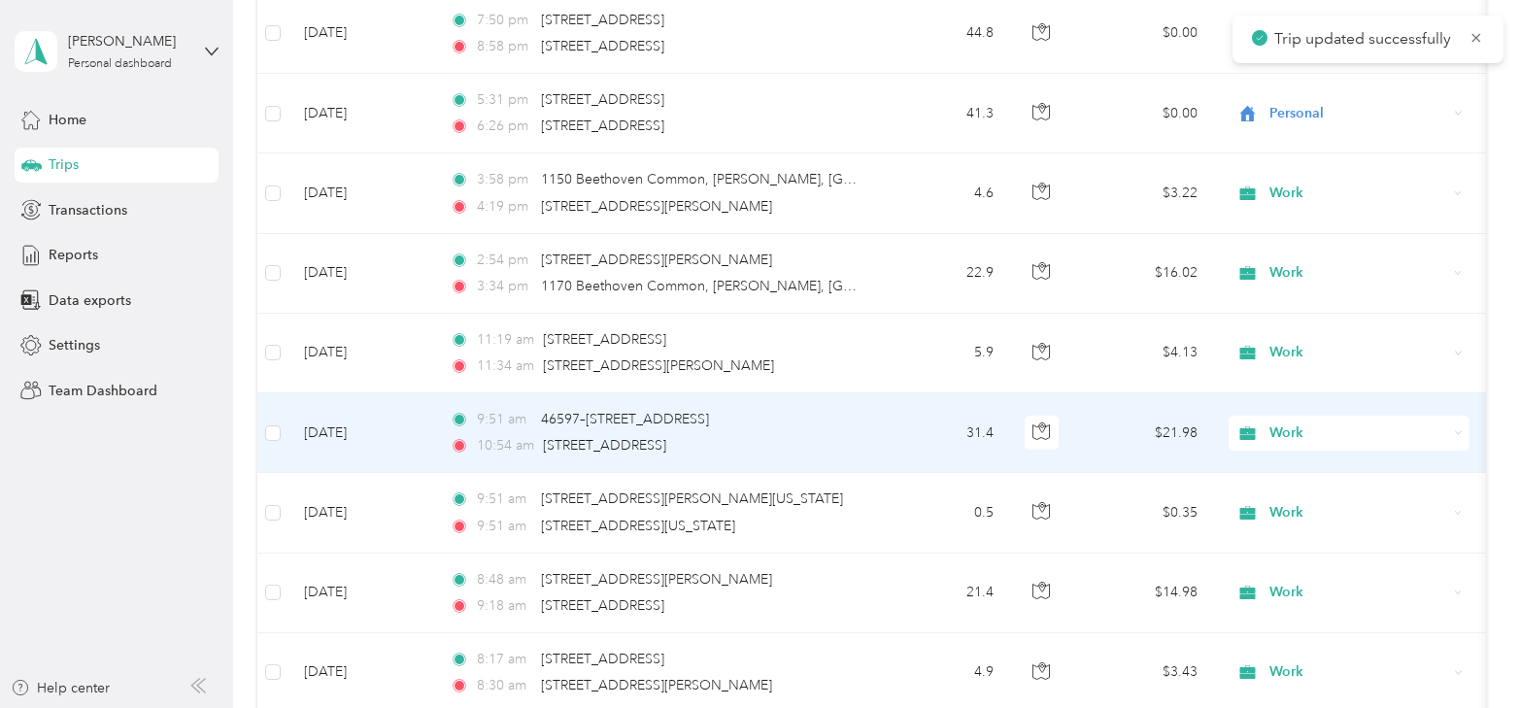
click at [344, 420] on td "[DATE]" at bounding box center [362, 433] width 146 height 80
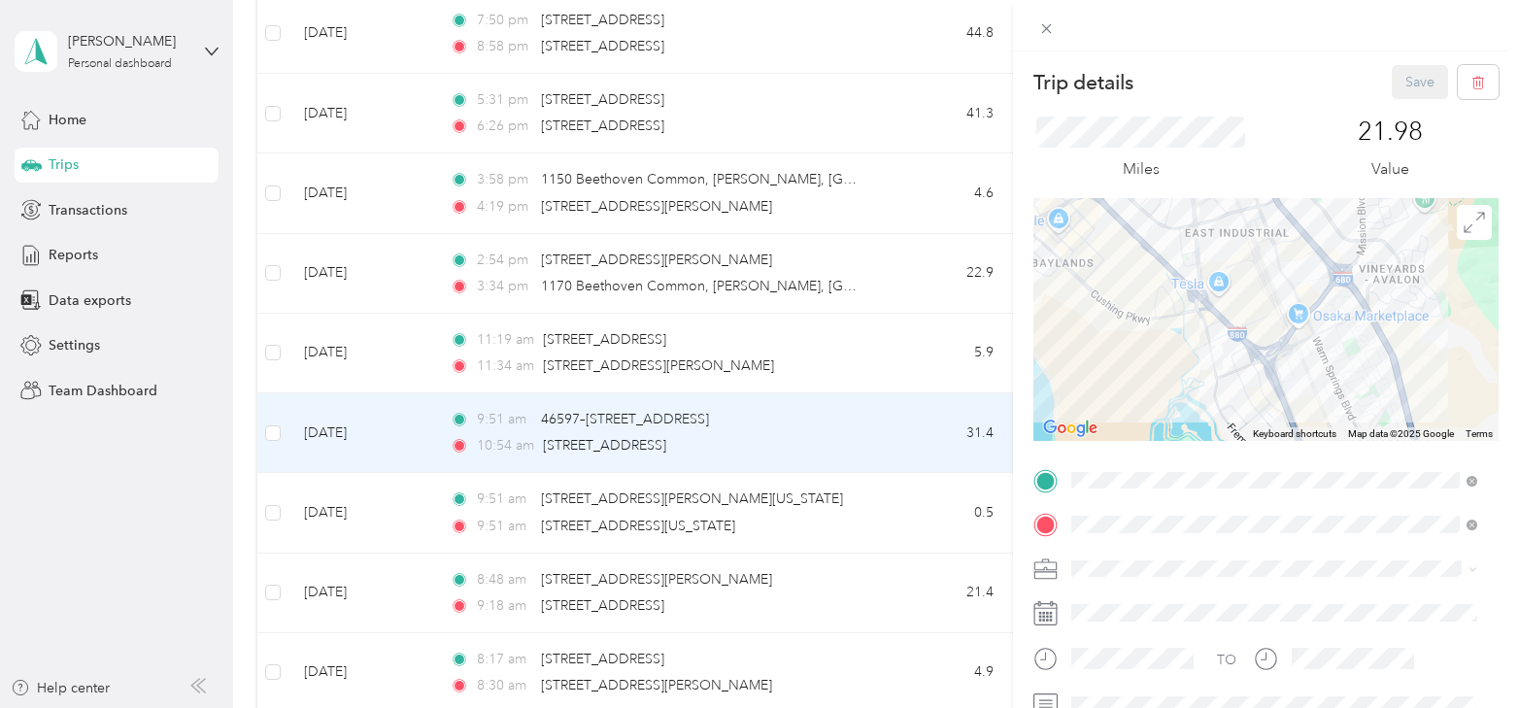
scroll to position [97, 0]
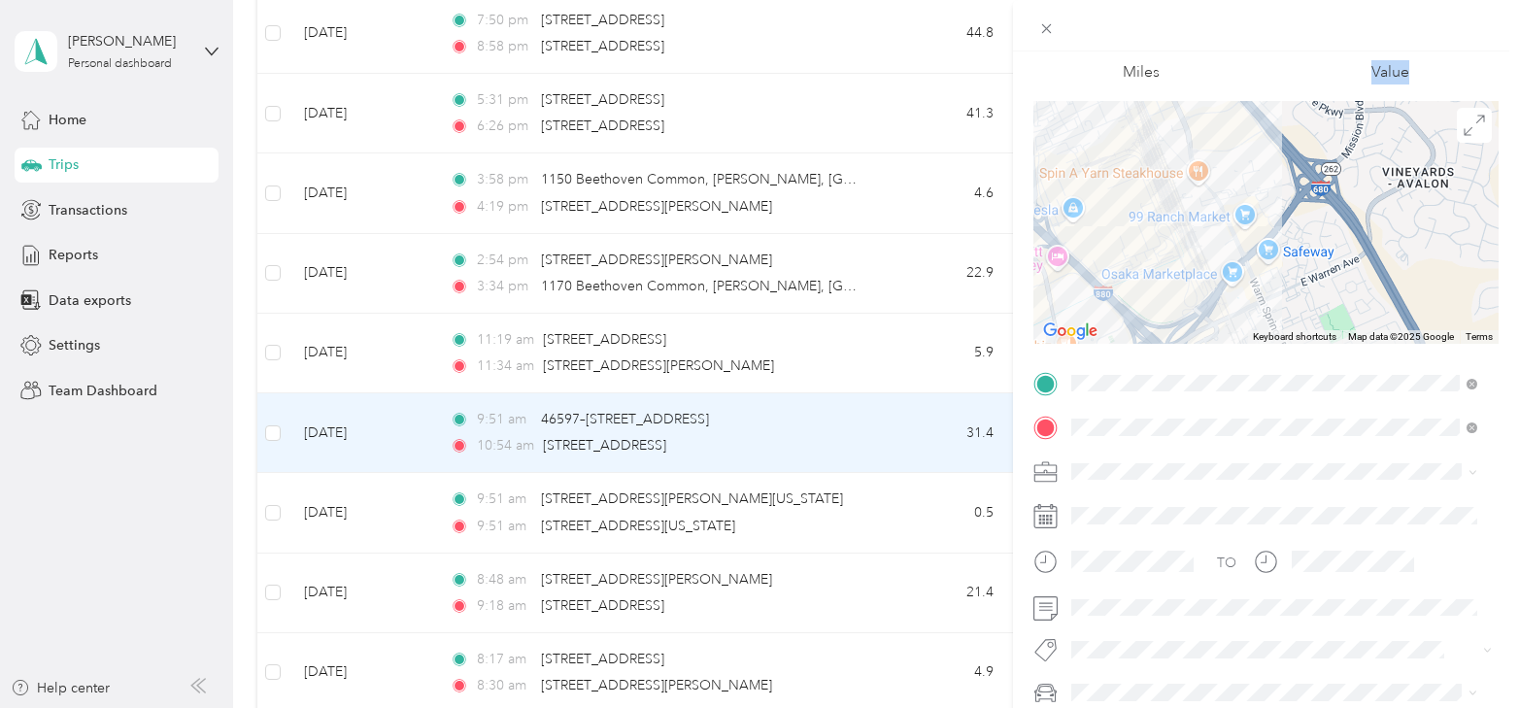
drag, startPoint x: 1504, startPoint y: 161, endPoint x: 1510, endPoint y: 78, distance: 83.7
click at [1510, 78] on div "Trip details Save This trip cannot be edited because it is either under review,…" at bounding box center [1266, 405] width 506 height 708
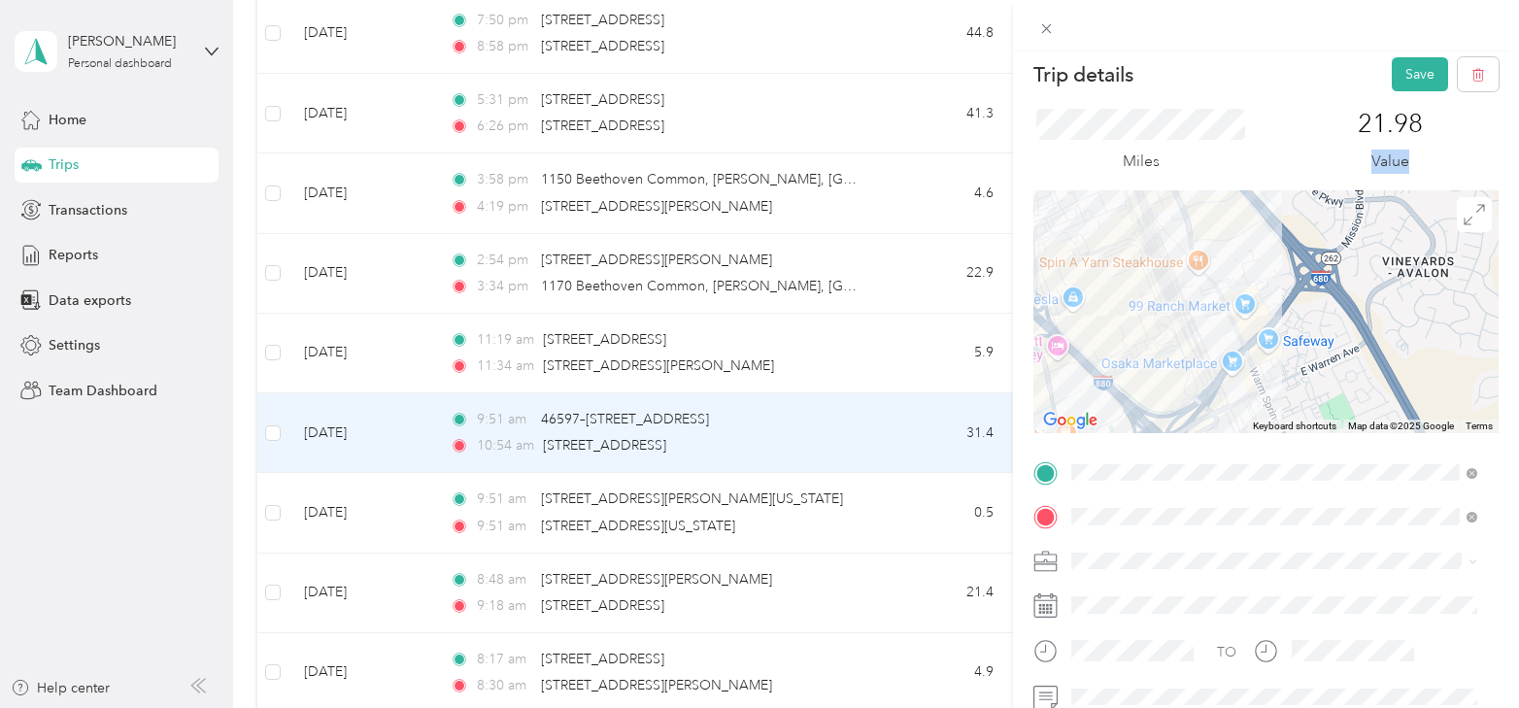
scroll to position [0, 0]
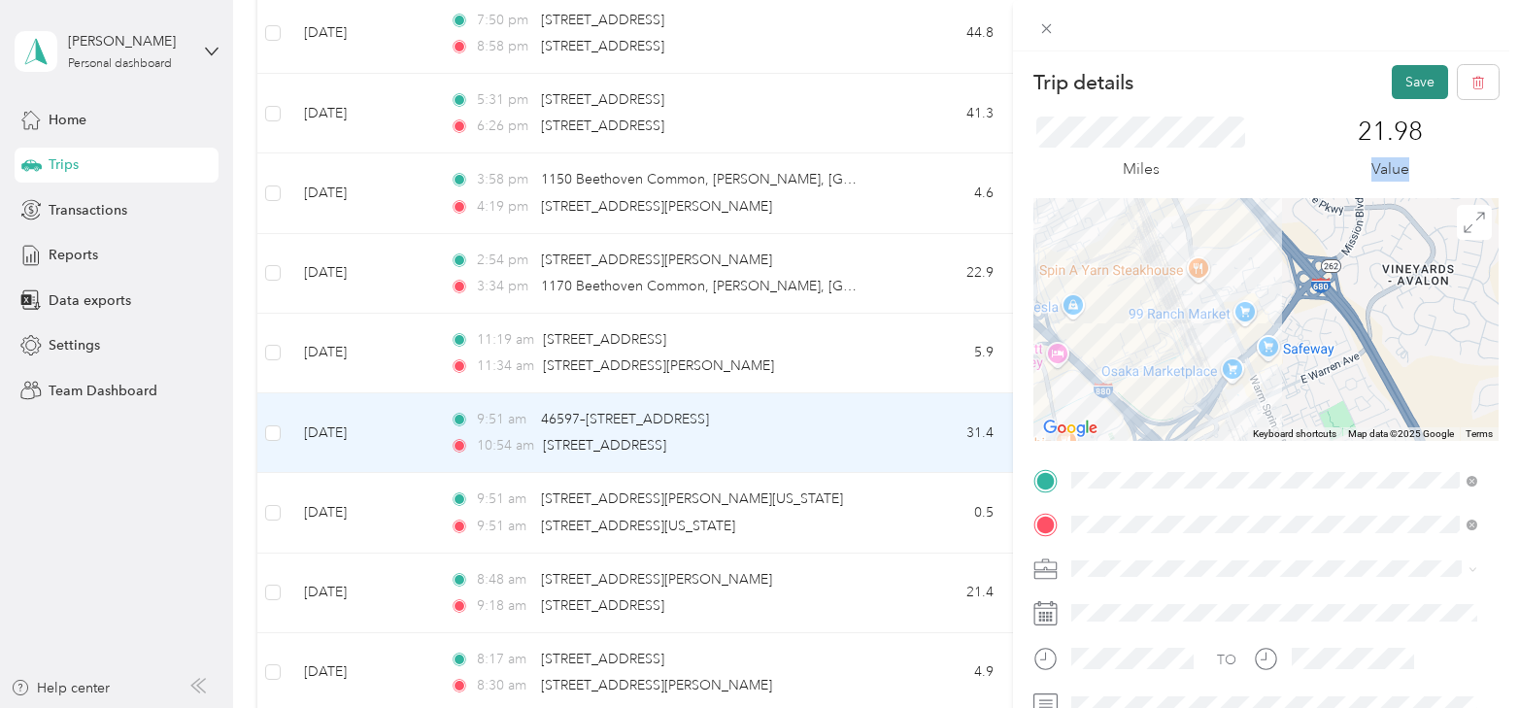
click at [1395, 86] on button "Save" at bounding box center [1420, 82] width 56 height 34
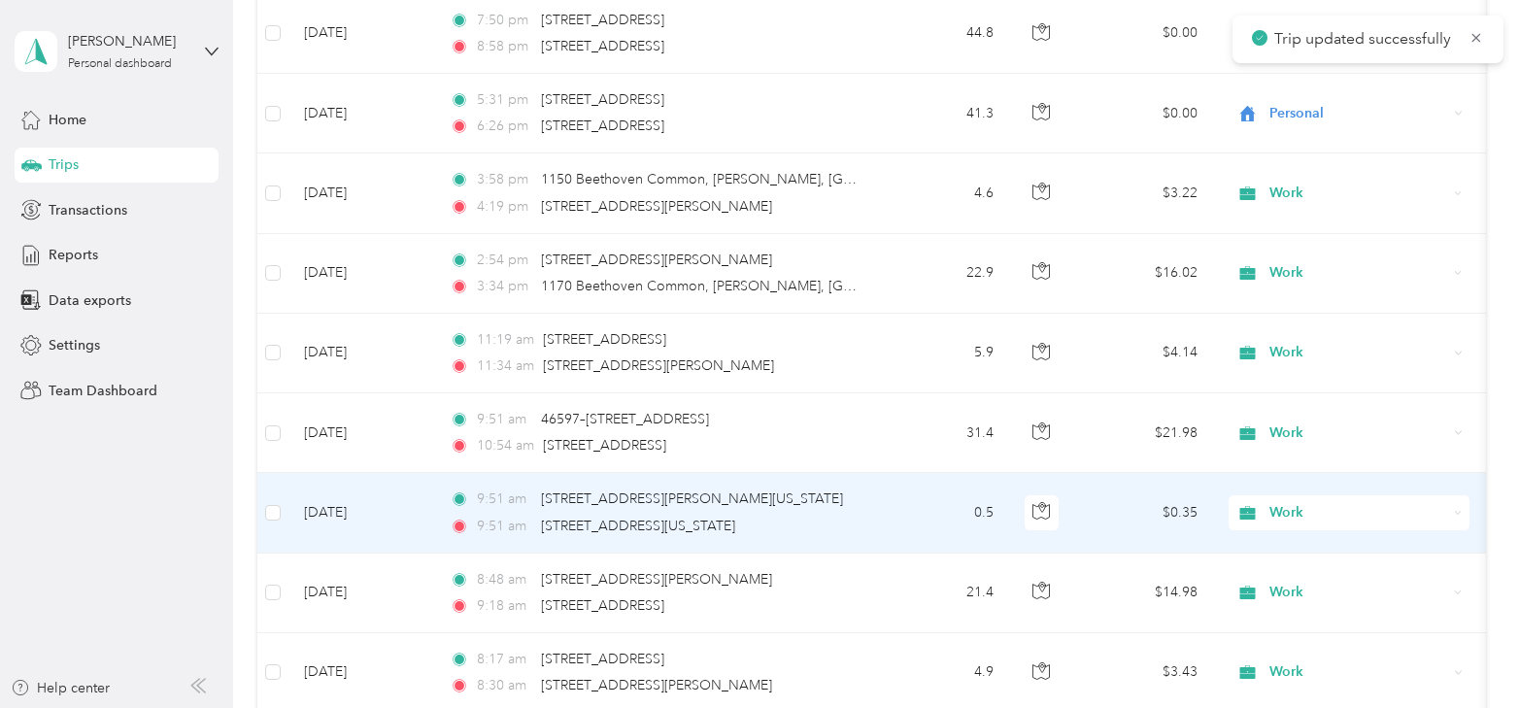
click at [541, 494] on div "9:51 am 47301, Fremont Bl, Fremont, Alameda County, California, 94538, USA 9:51…" at bounding box center [654, 513] width 408 height 48
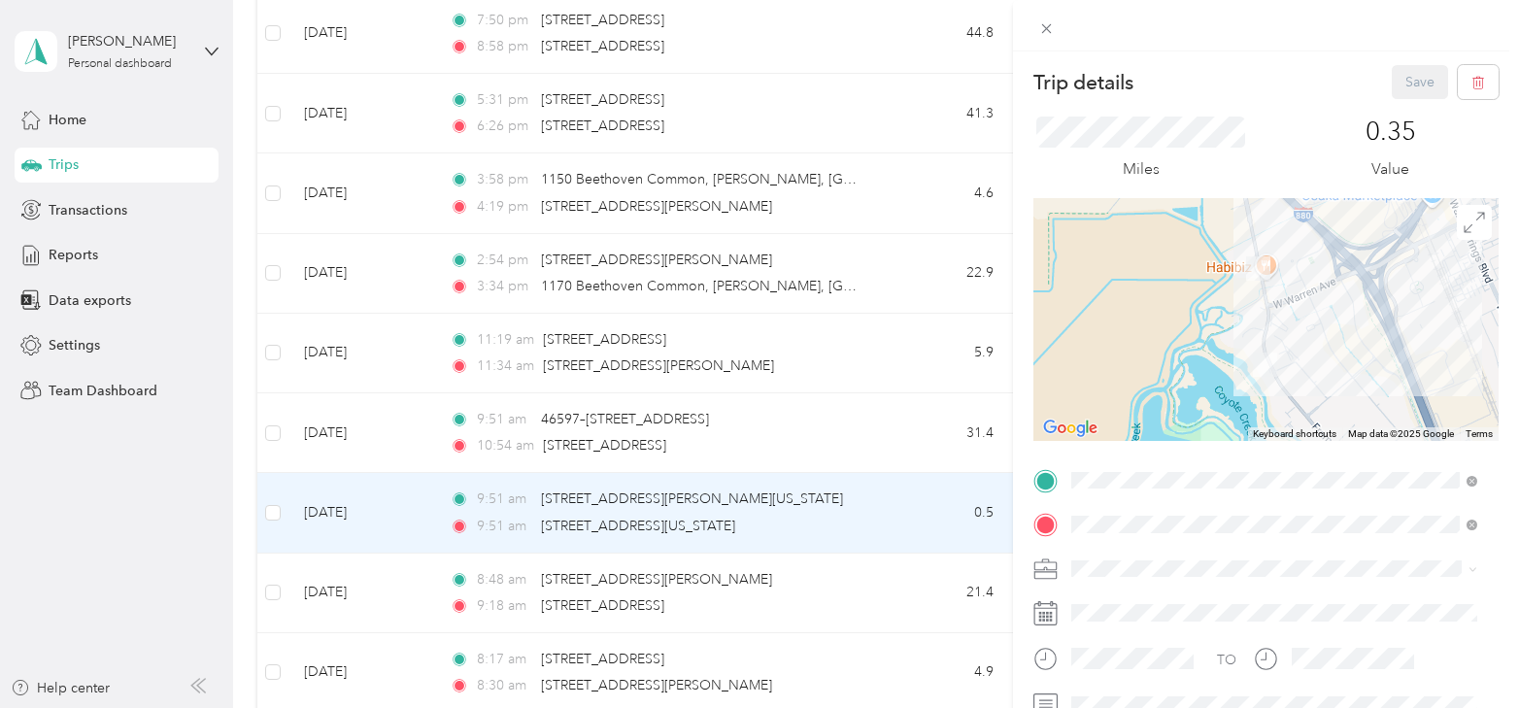
click at [329, 572] on div "Trip details Save This trip cannot be edited because it is either under review,…" at bounding box center [759, 354] width 1519 height 708
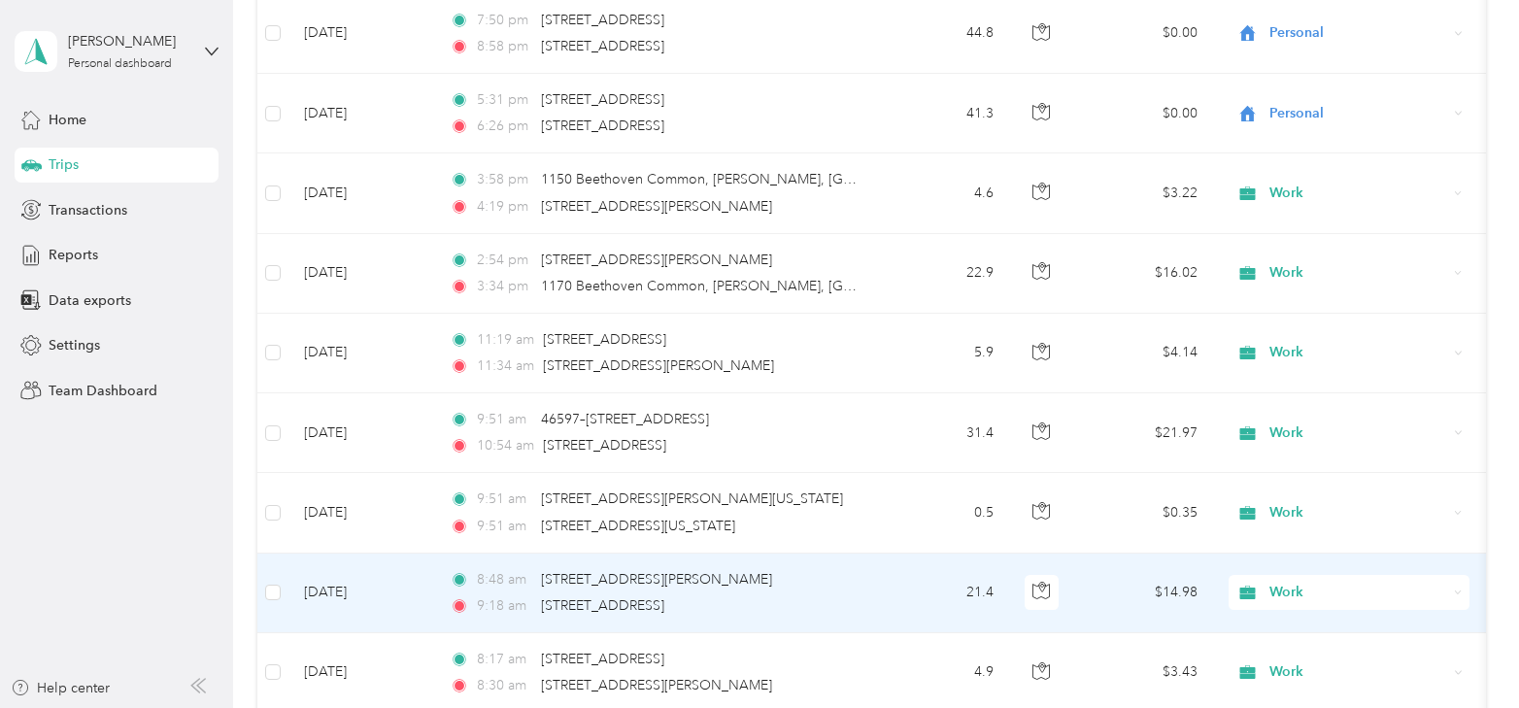
click at [329, 572] on td "[DATE]" at bounding box center [362, 594] width 146 height 80
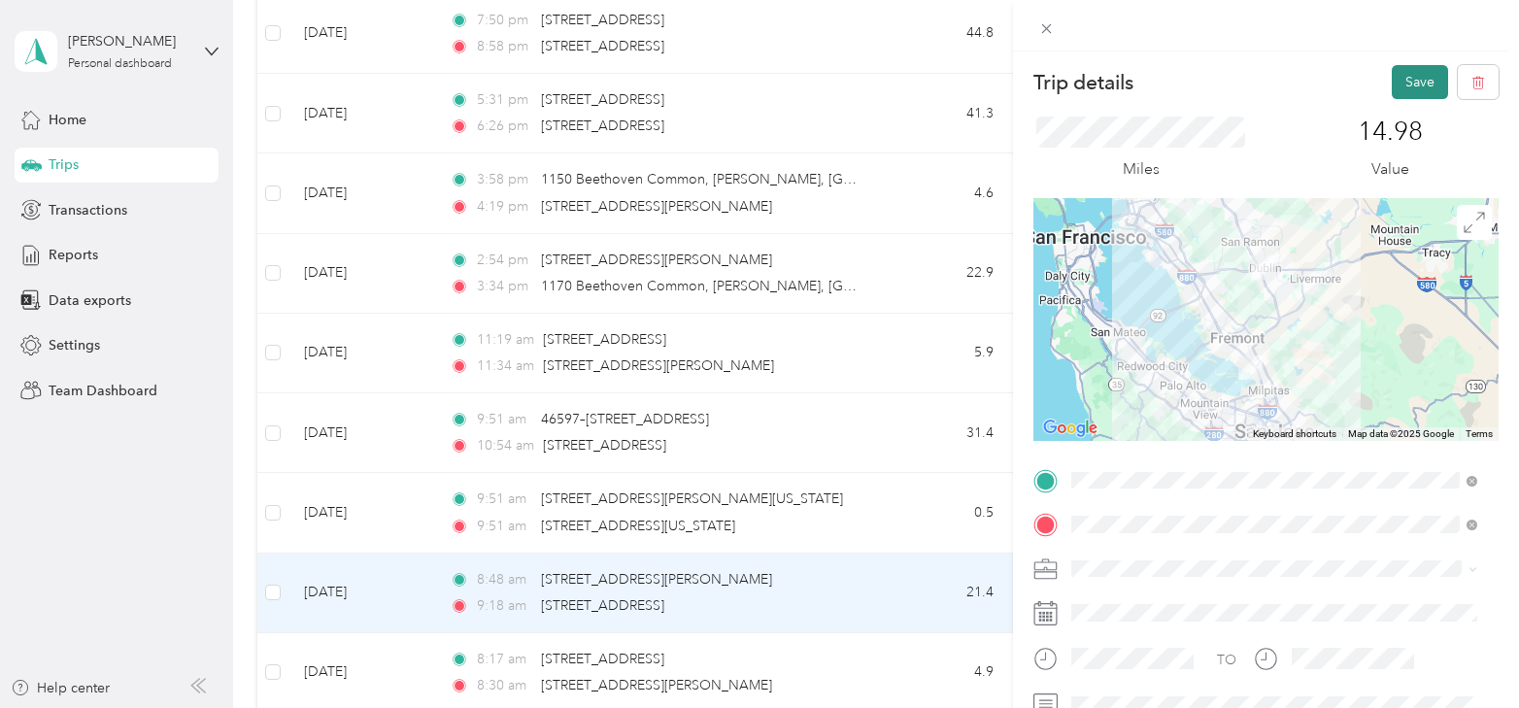
click at [1401, 92] on button "Save" at bounding box center [1420, 82] width 56 height 34
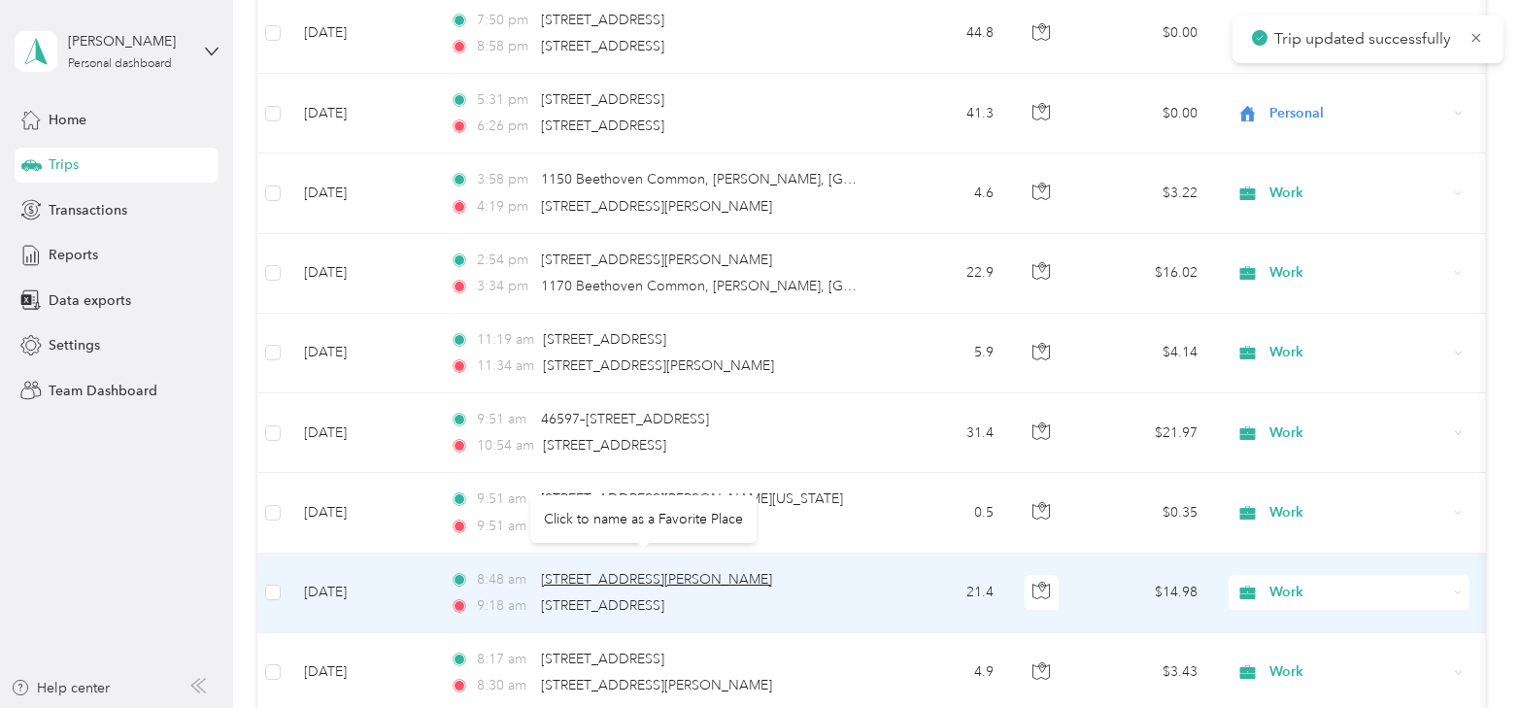
click at [548, 571] on span "[STREET_ADDRESS][PERSON_NAME]" at bounding box center [656, 579] width 231 height 17
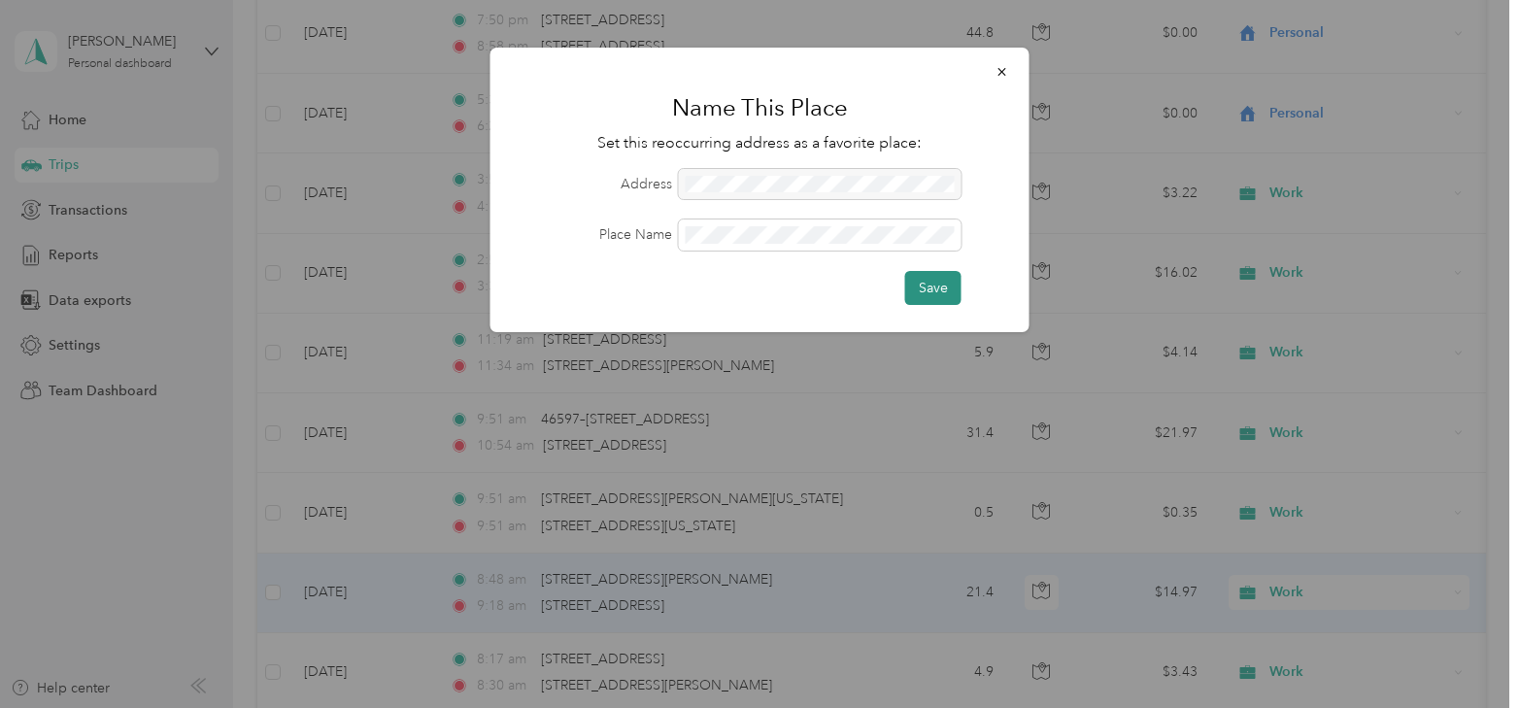
click at [935, 286] on button "Save" at bounding box center [933, 288] width 56 height 34
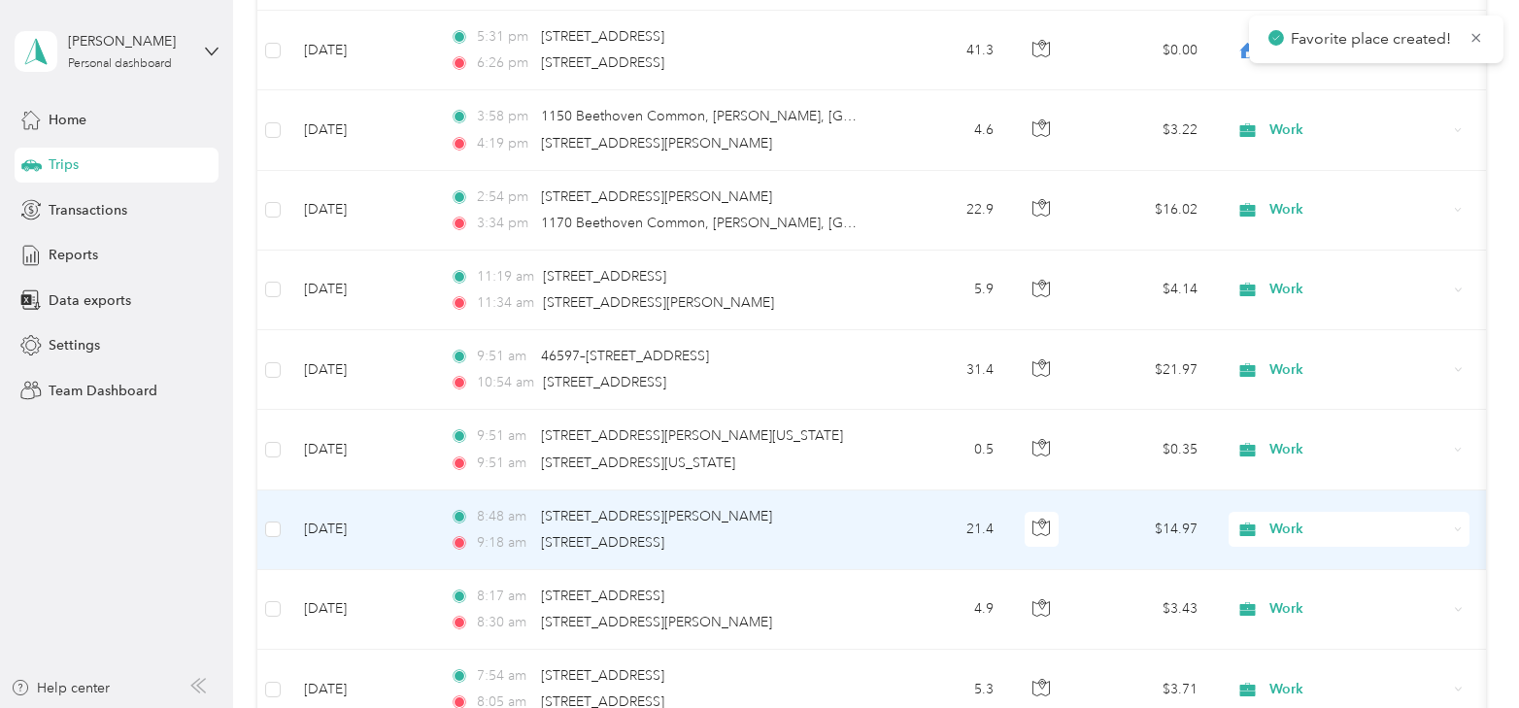
scroll to position [7400, 0]
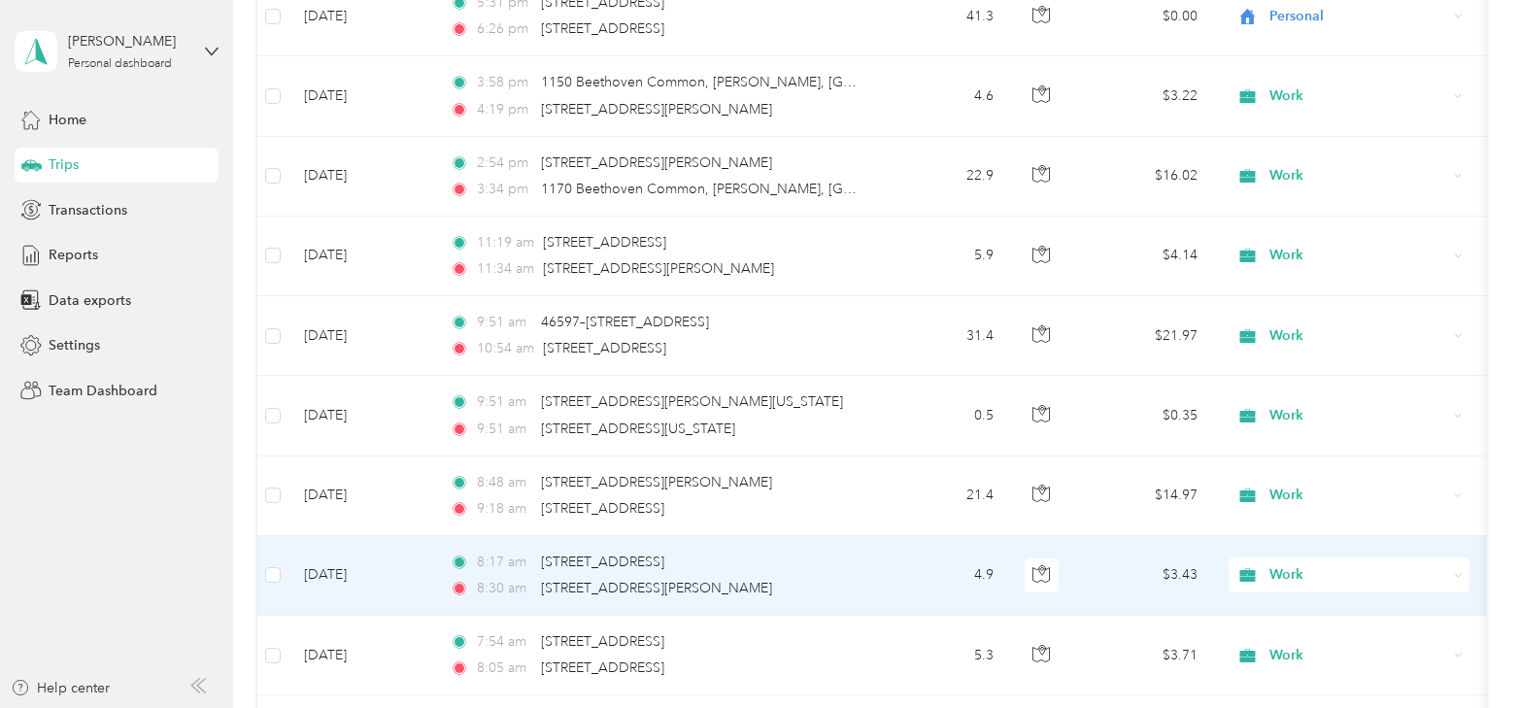
click at [362, 552] on td "[DATE]" at bounding box center [362, 576] width 146 height 80
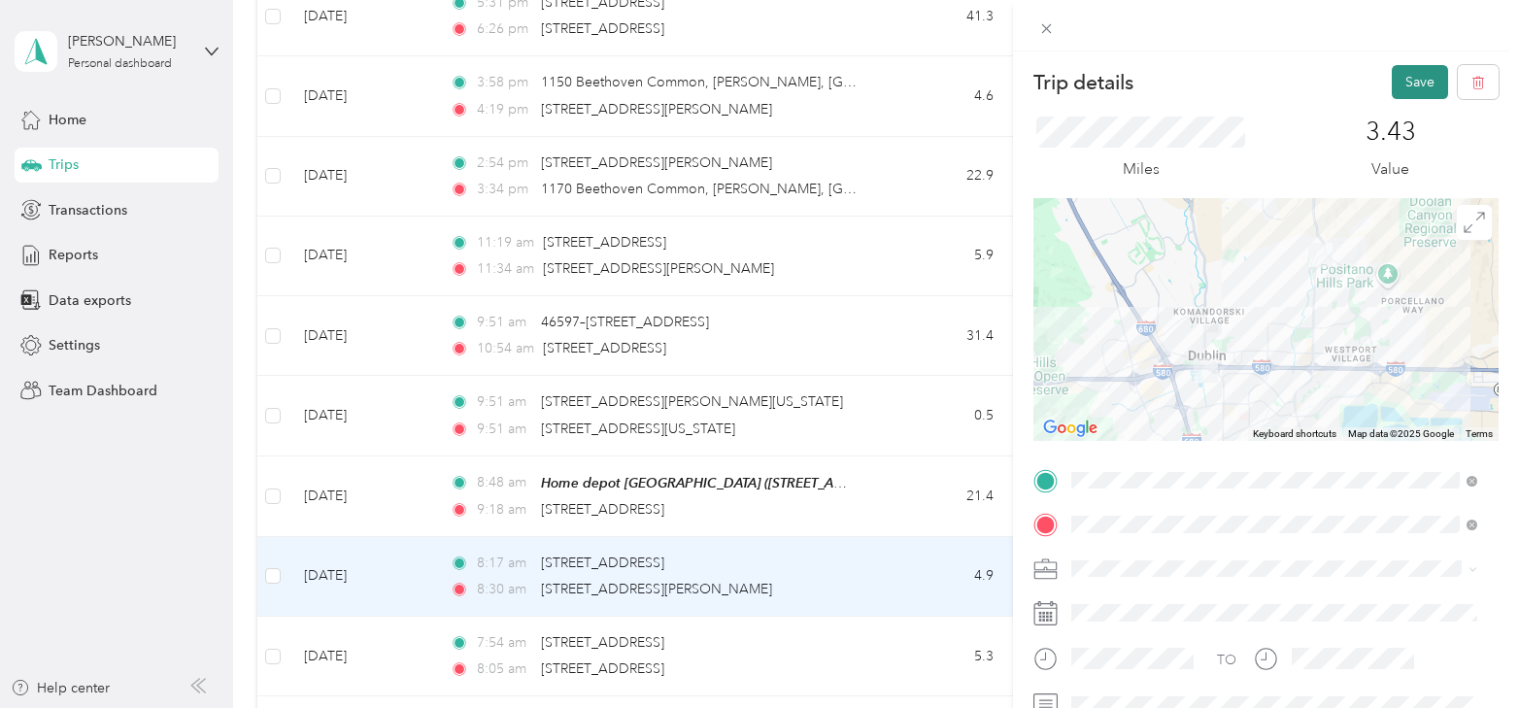
click at [1407, 91] on button "Save" at bounding box center [1420, 82] width 56 height 34
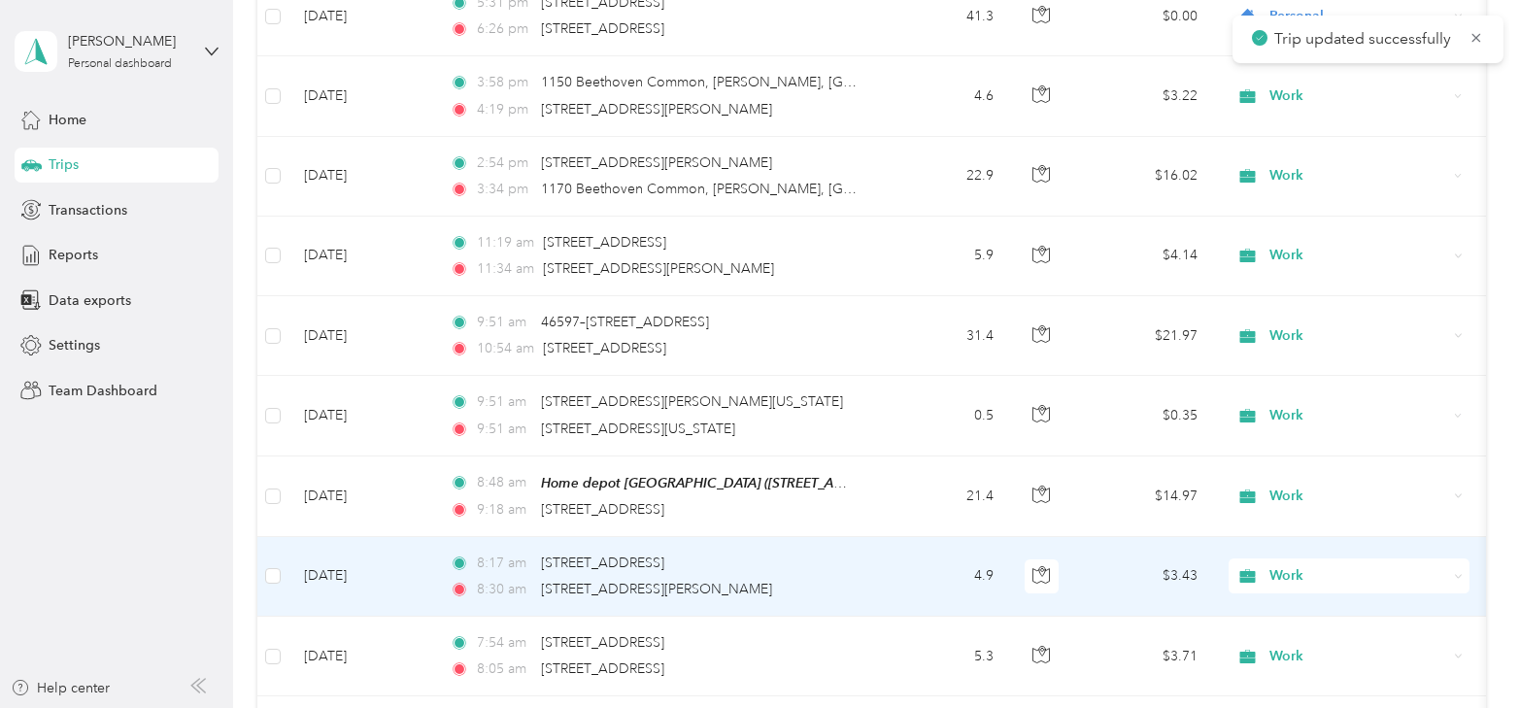
scroll to position [7497, 0]
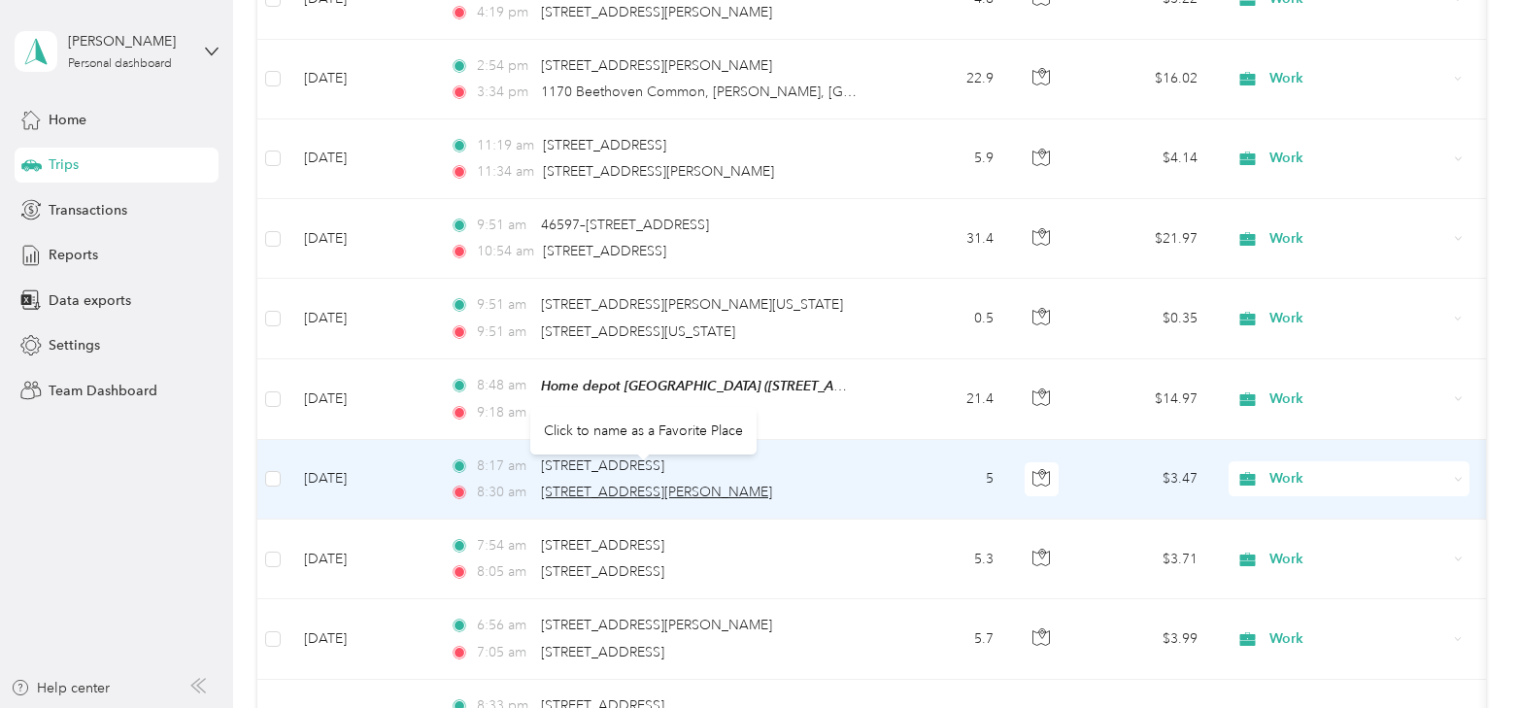
click at [549, 484] on span "[STREET_ADDRESS][PERSON_NAME]" at bounding box center [656, 492] width 231 height 17
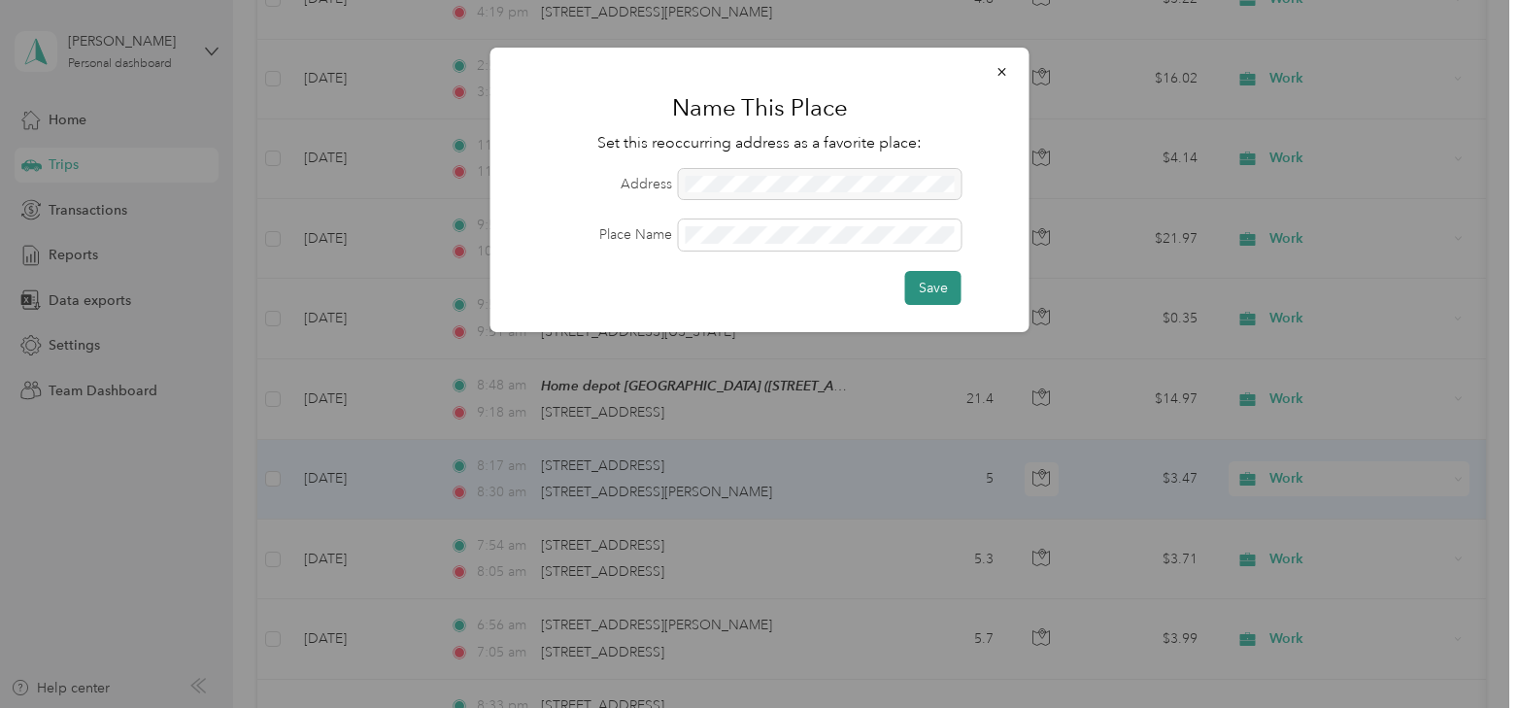
click at [929, 284] on button "Save" at bounding box center [933, 288] width 56 height 34
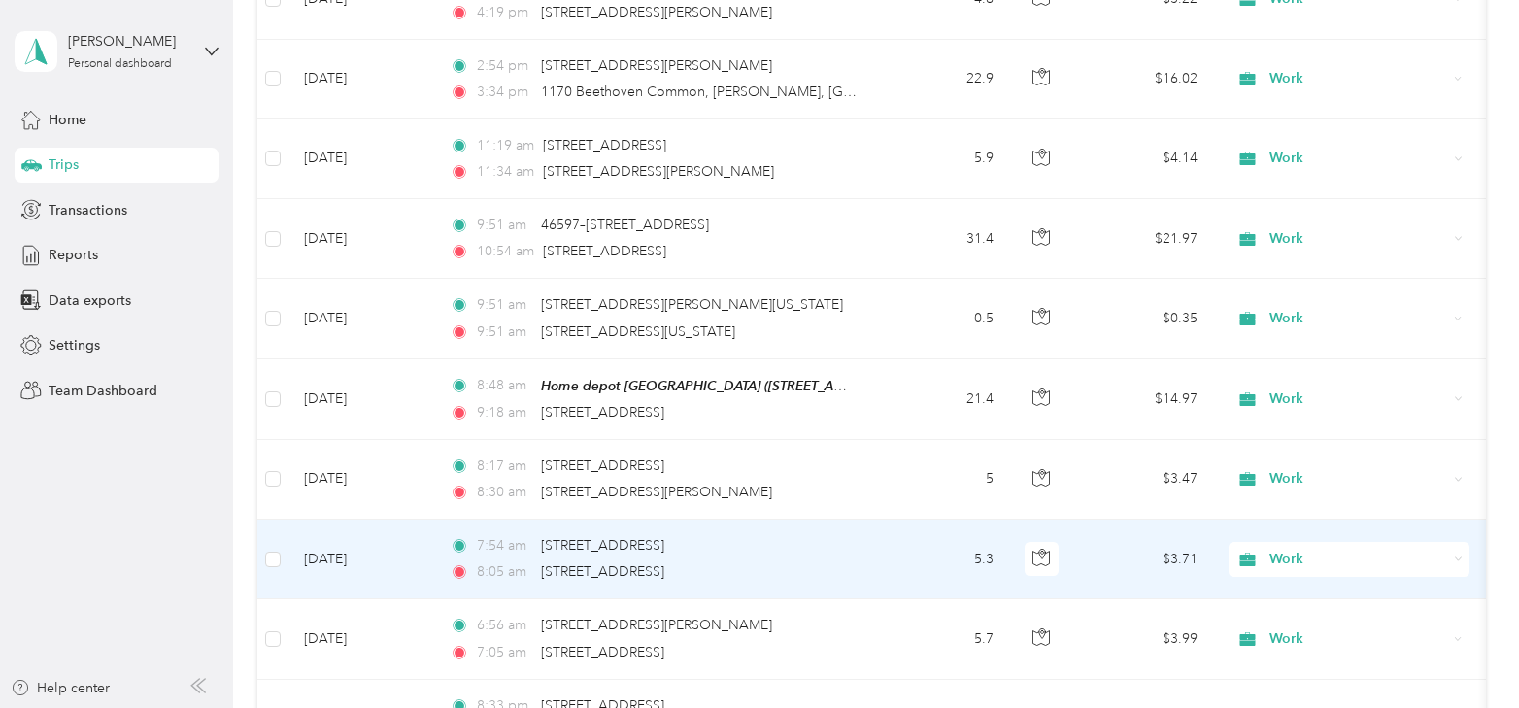
click at [337, 536] on td "[DATE]" at bounding box center [362, 560] width 146 height 80
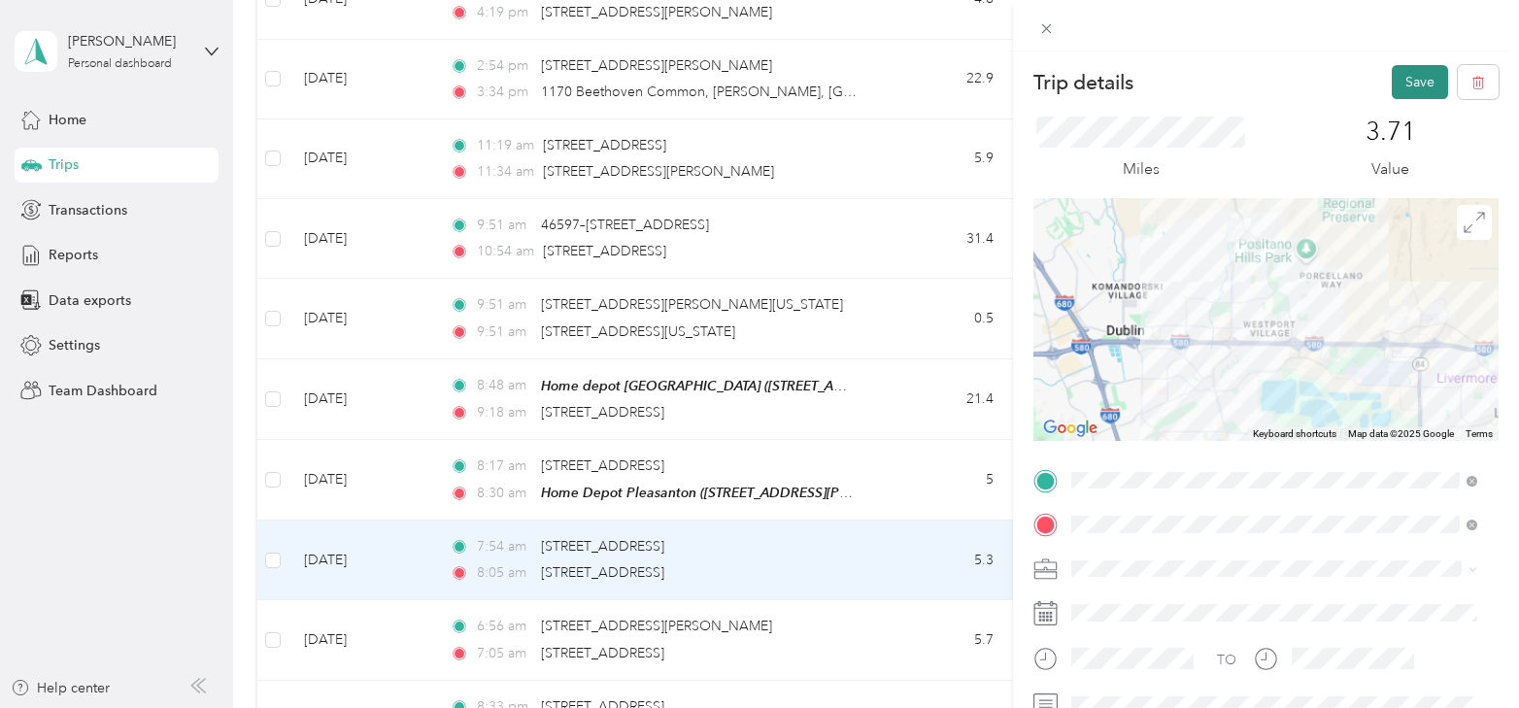
click at [1394, 79] on button "Save" at bounding box center [1420, 82] width 56 height 34
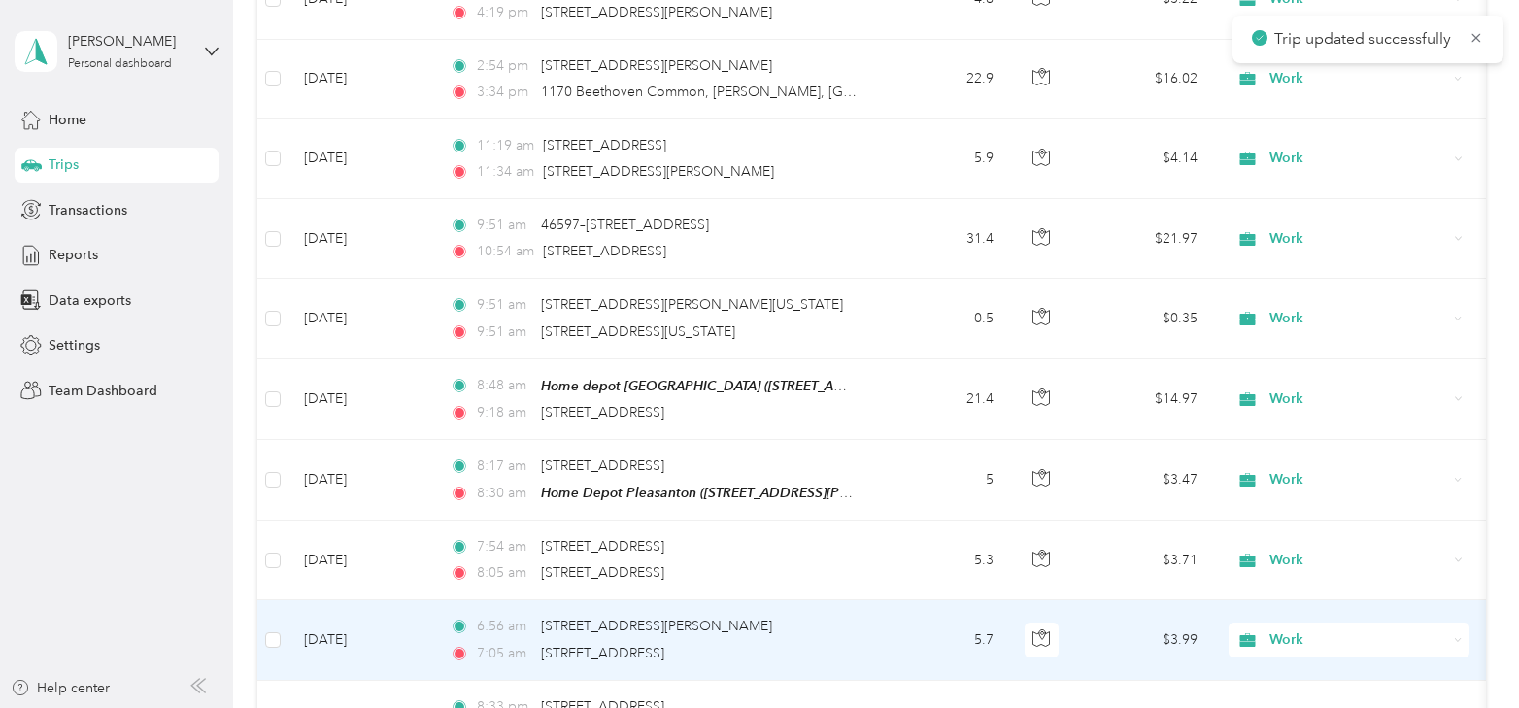
click at [337, 621] on td "[DATE]" at bounding box center [362, 640] width 146 height 80
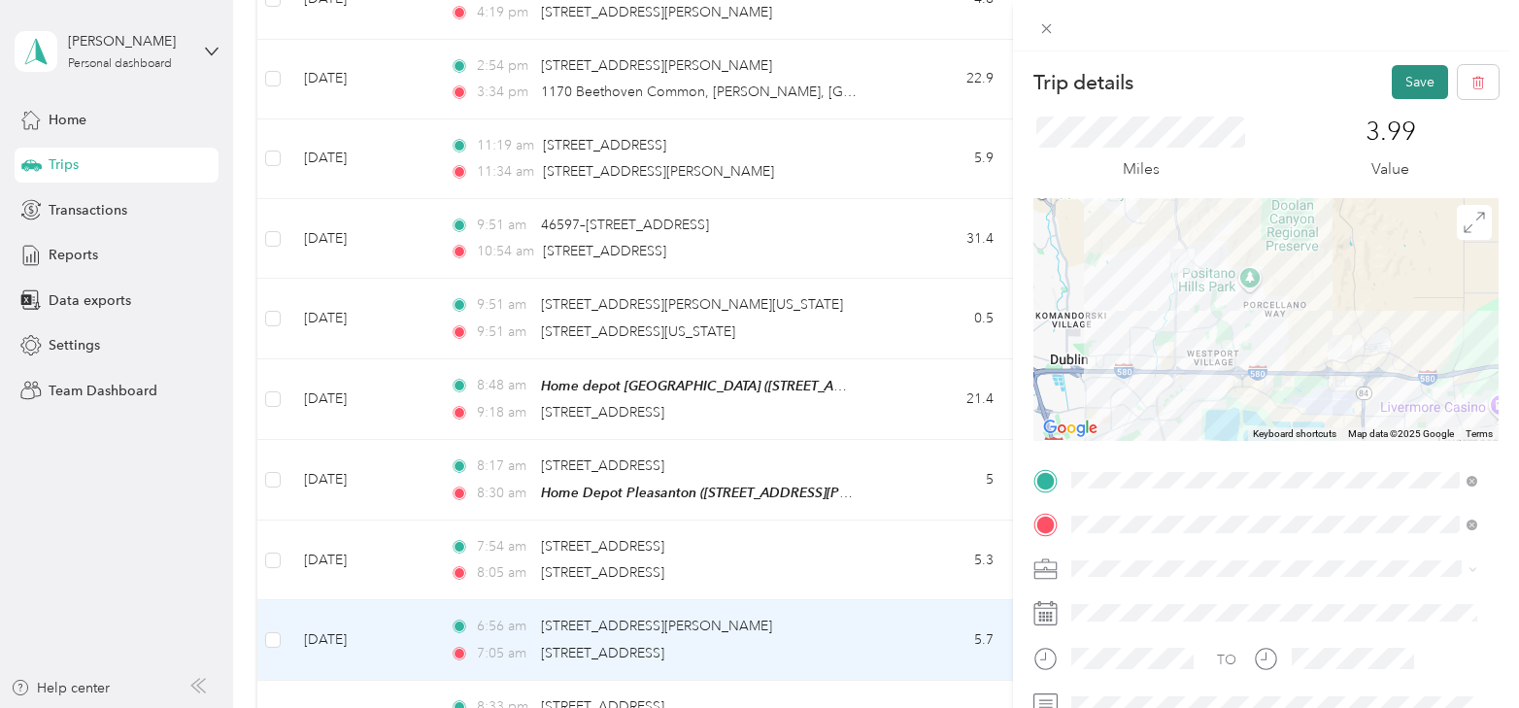
click at [1394, 91] on button "Save" at bounding box center [1420, 82] width 56 height 34
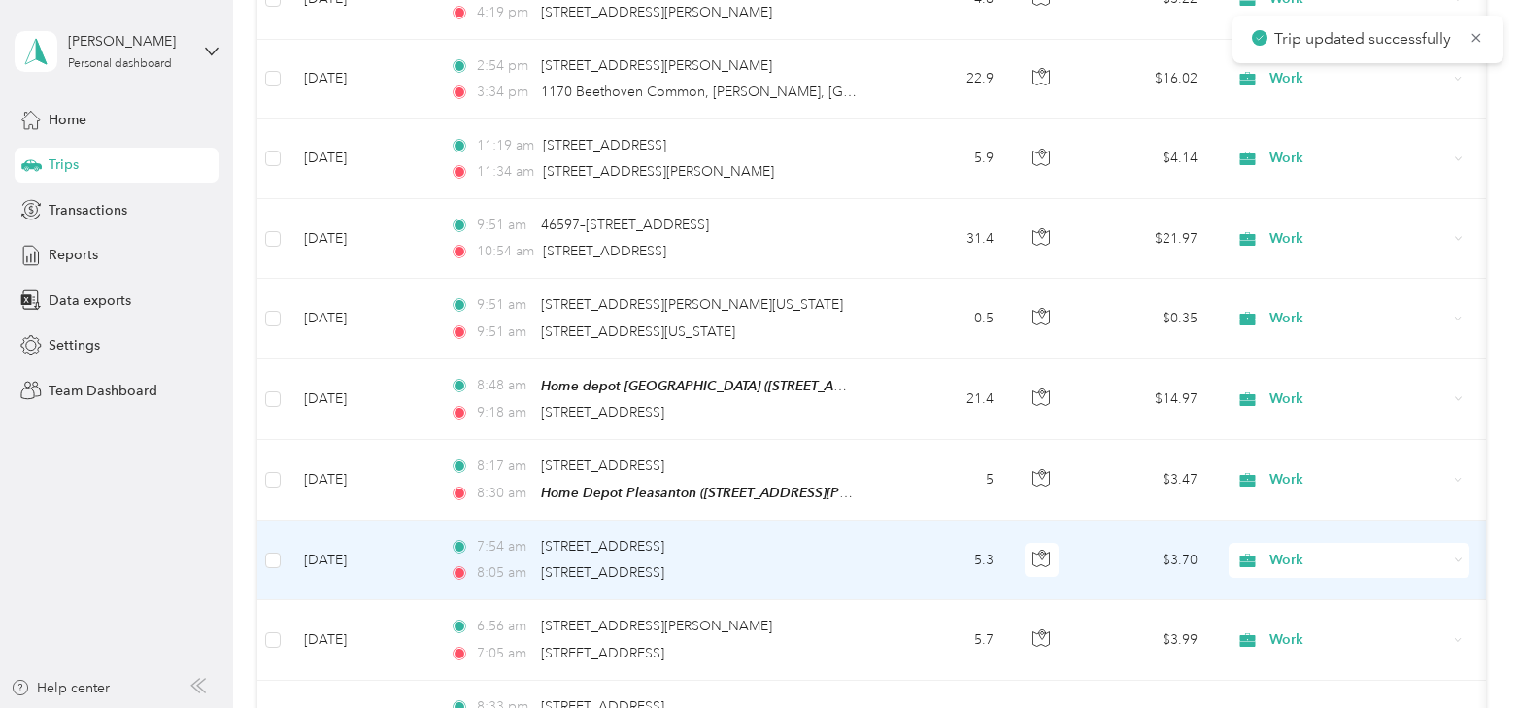
click at [334, 542] on td "[DATE]" at bounding box center [362, 561] width 146 height 80
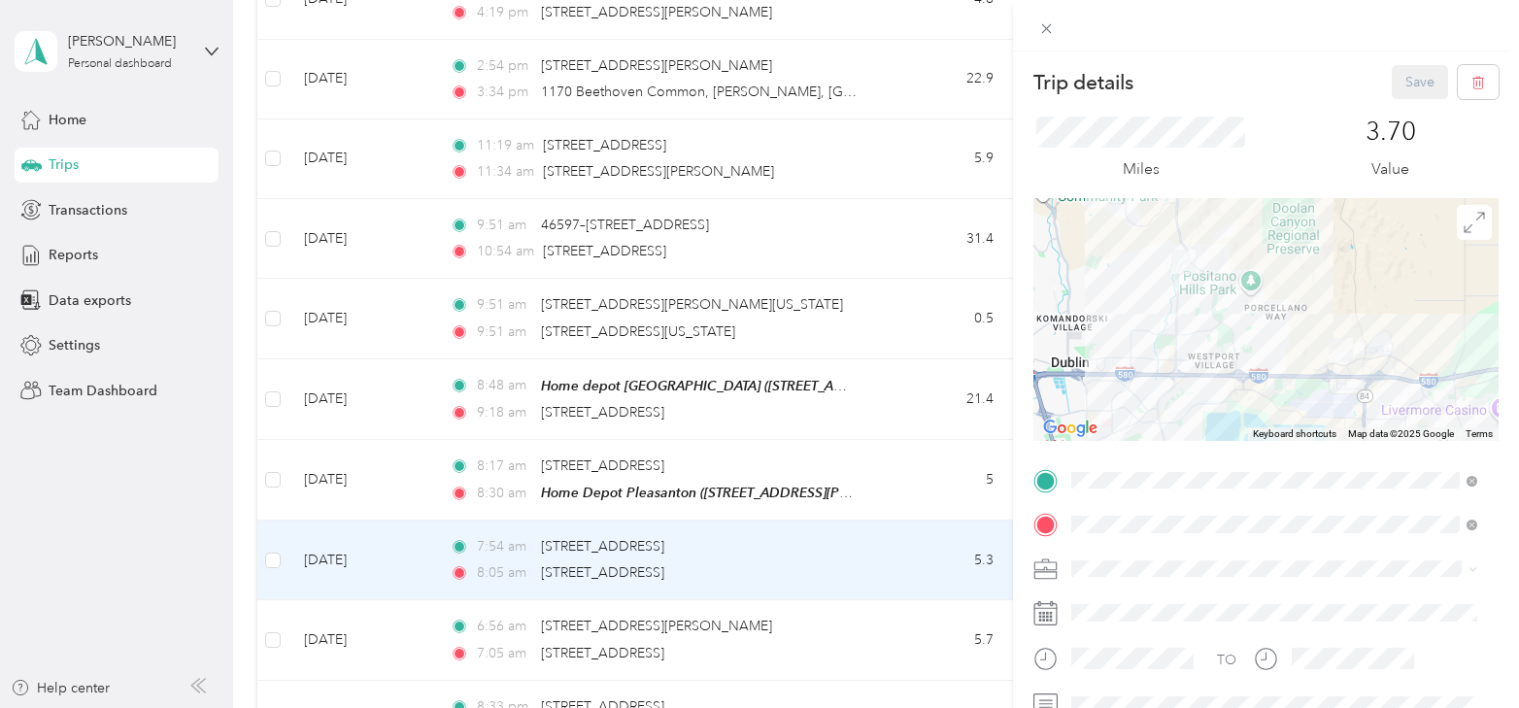
scroll to position [97, 0]
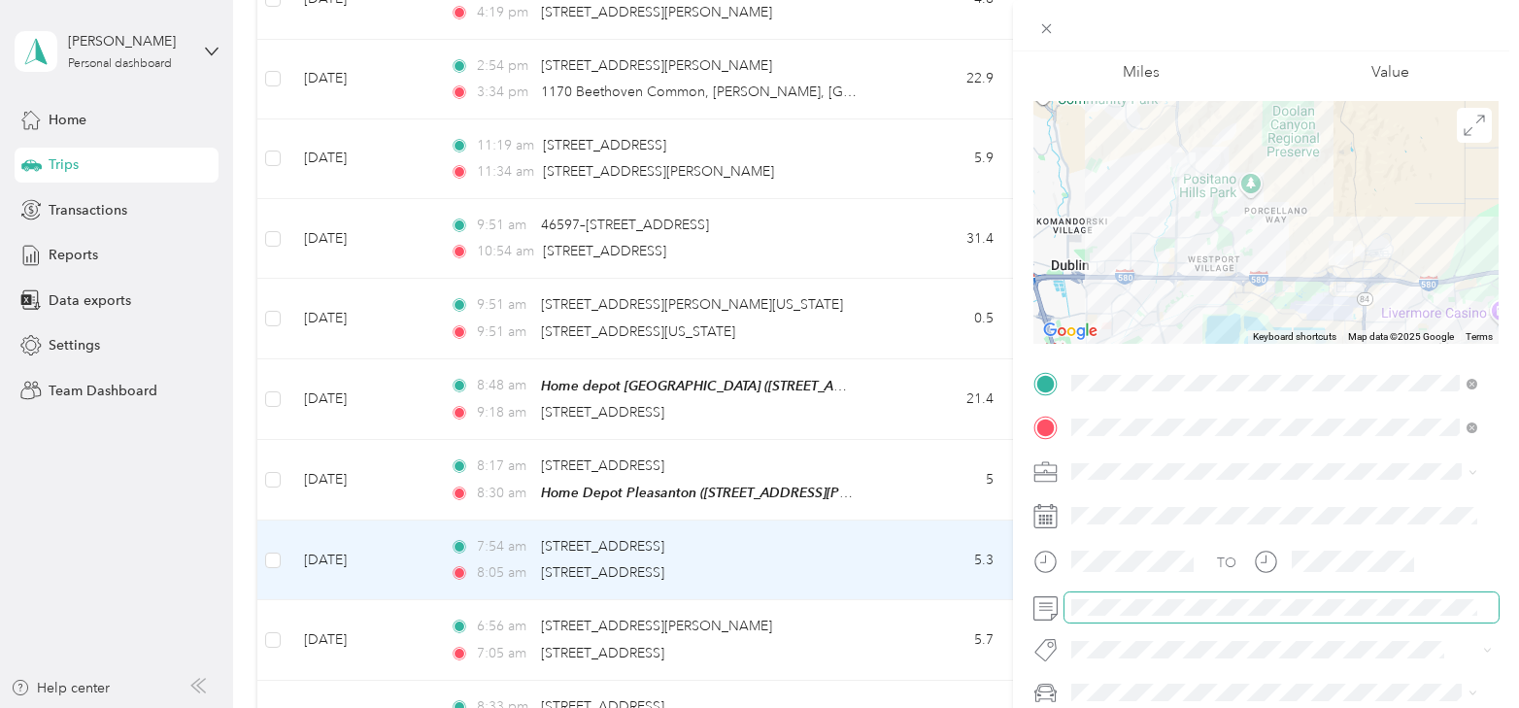
click at [966, 603] on div "Trip details Save This trip cannot be edited because it is either under review,…" at bounding box center [759, 354] width 1519 height 708
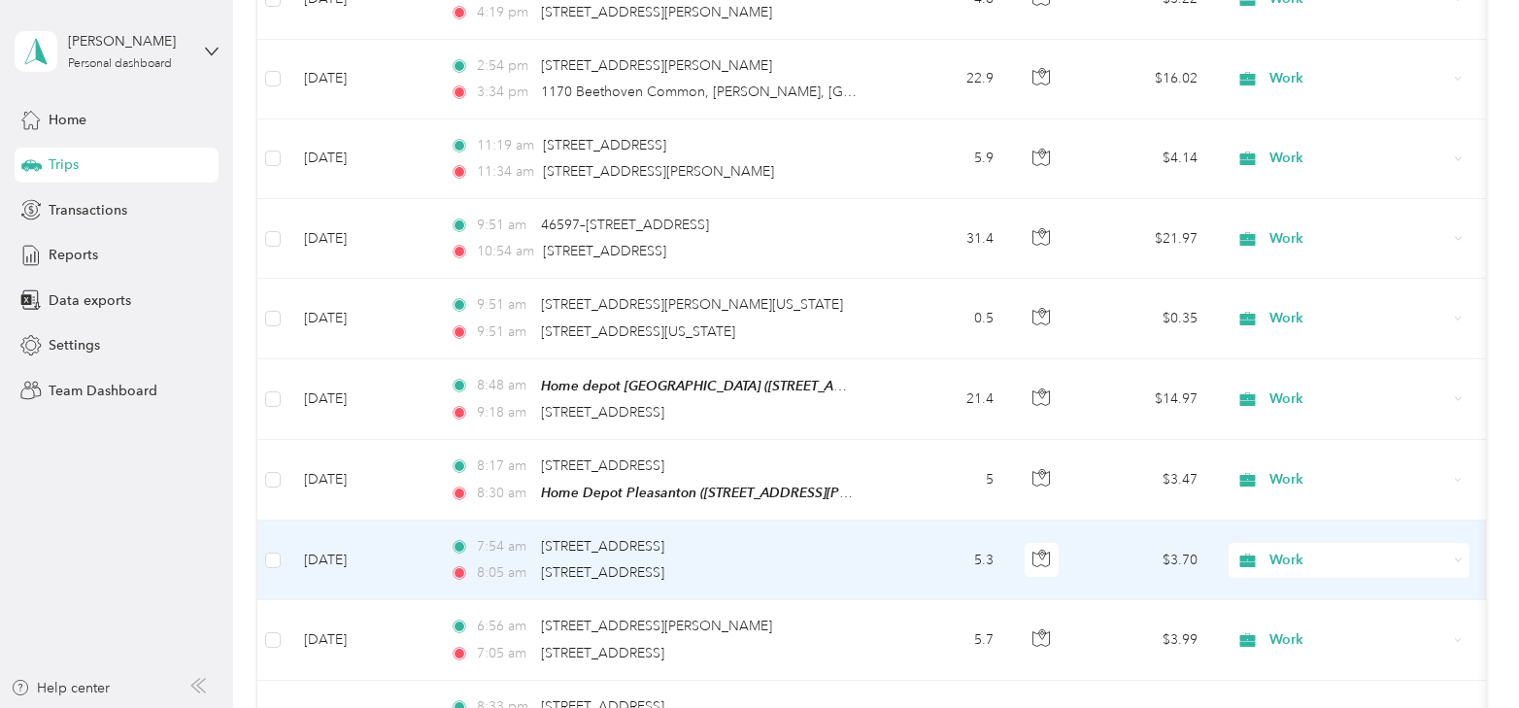
click at [346, 543] on td "[DATE]" at bounding box center [362, 561] width 146 height 80
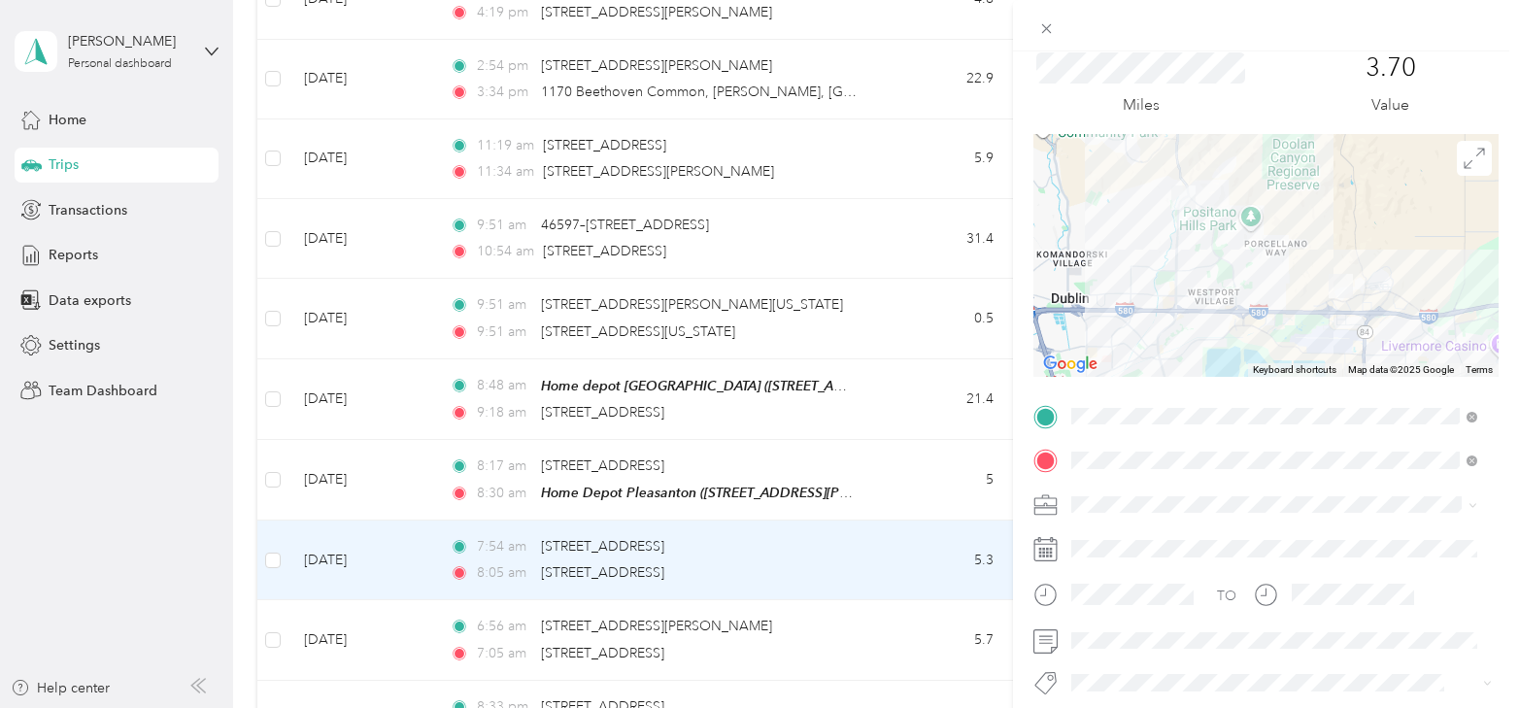
scroll to position [97, 0]
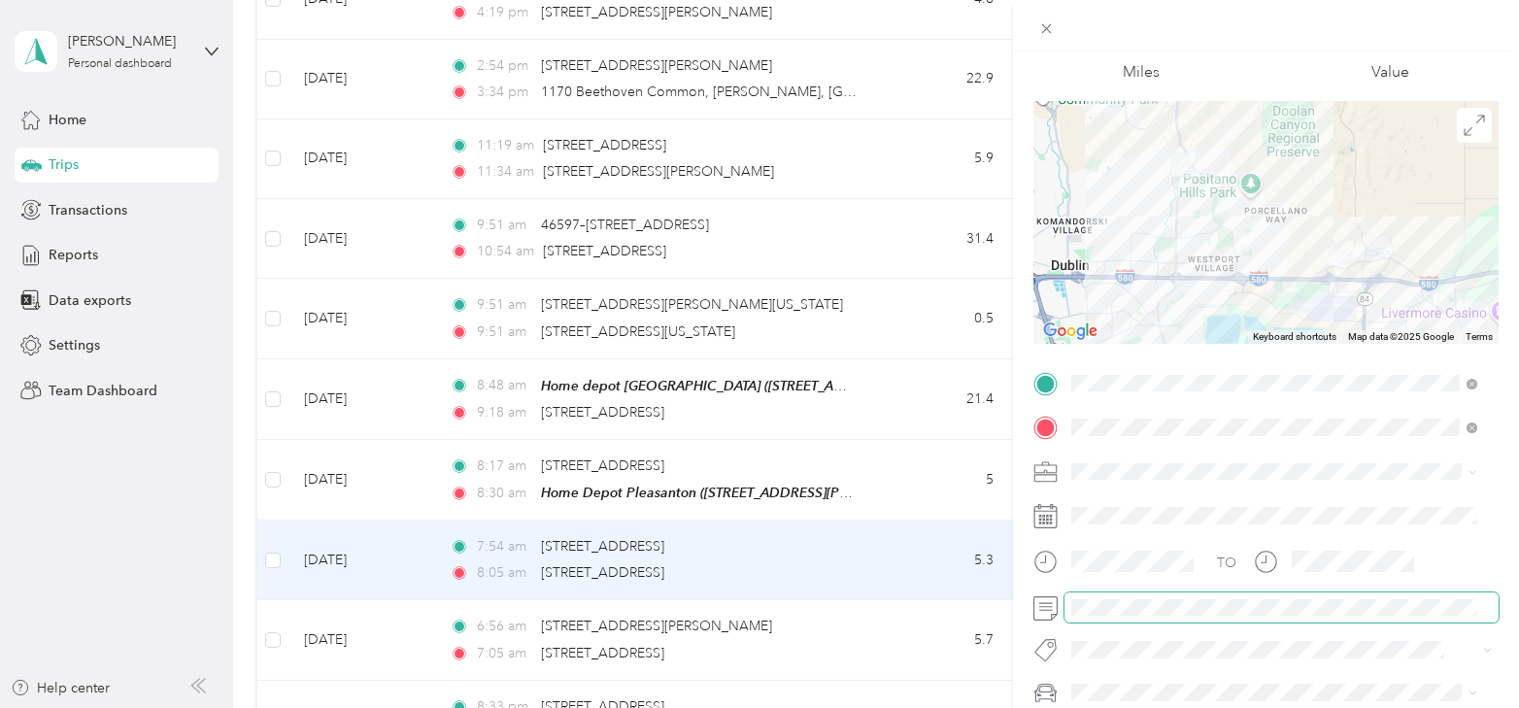
click at [754, 628] on div "Trip details Save This trip cannot be edited because it is either under review,…" at bounding box center [759, 354] width 1519 height 708
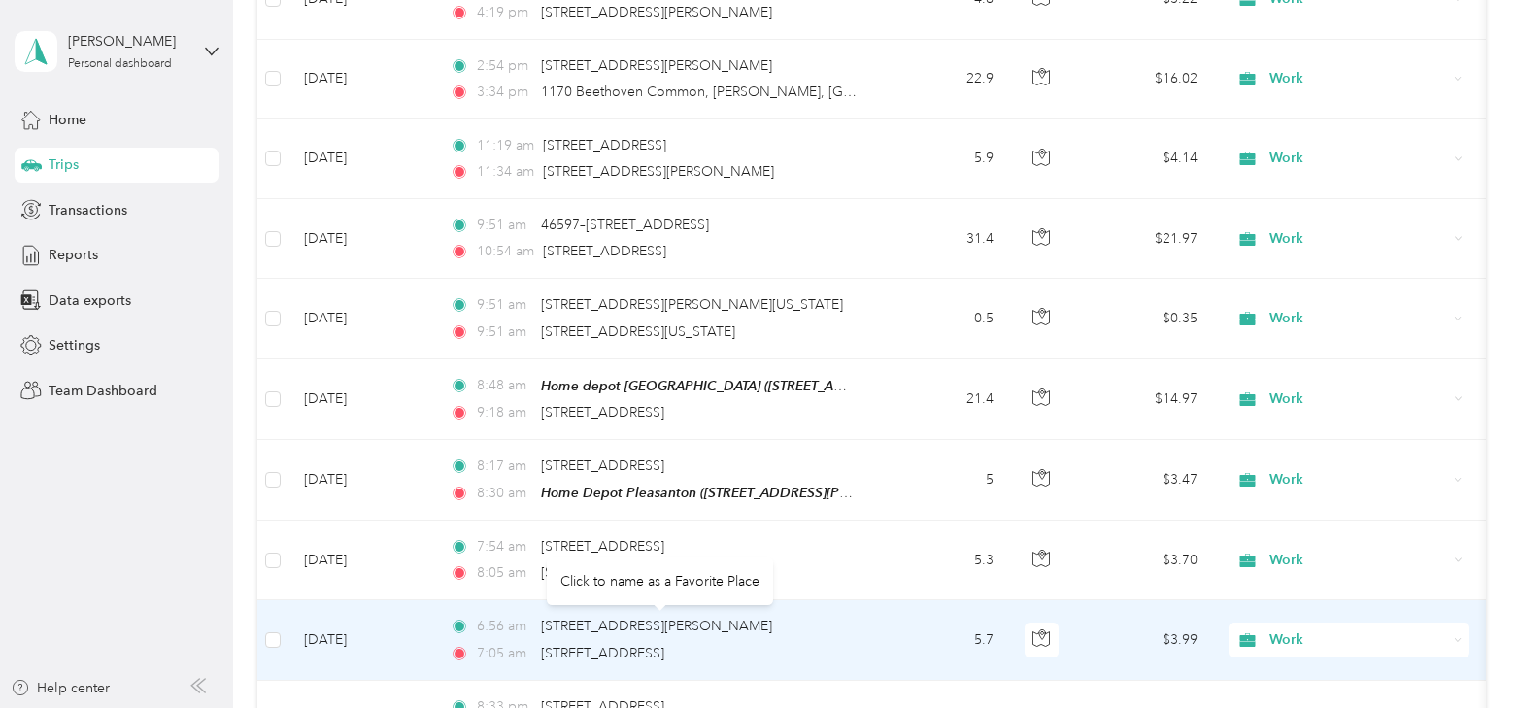
click at [327, 616] on td "[DATE]" at bounding box center [362, 640] width 146 height 80
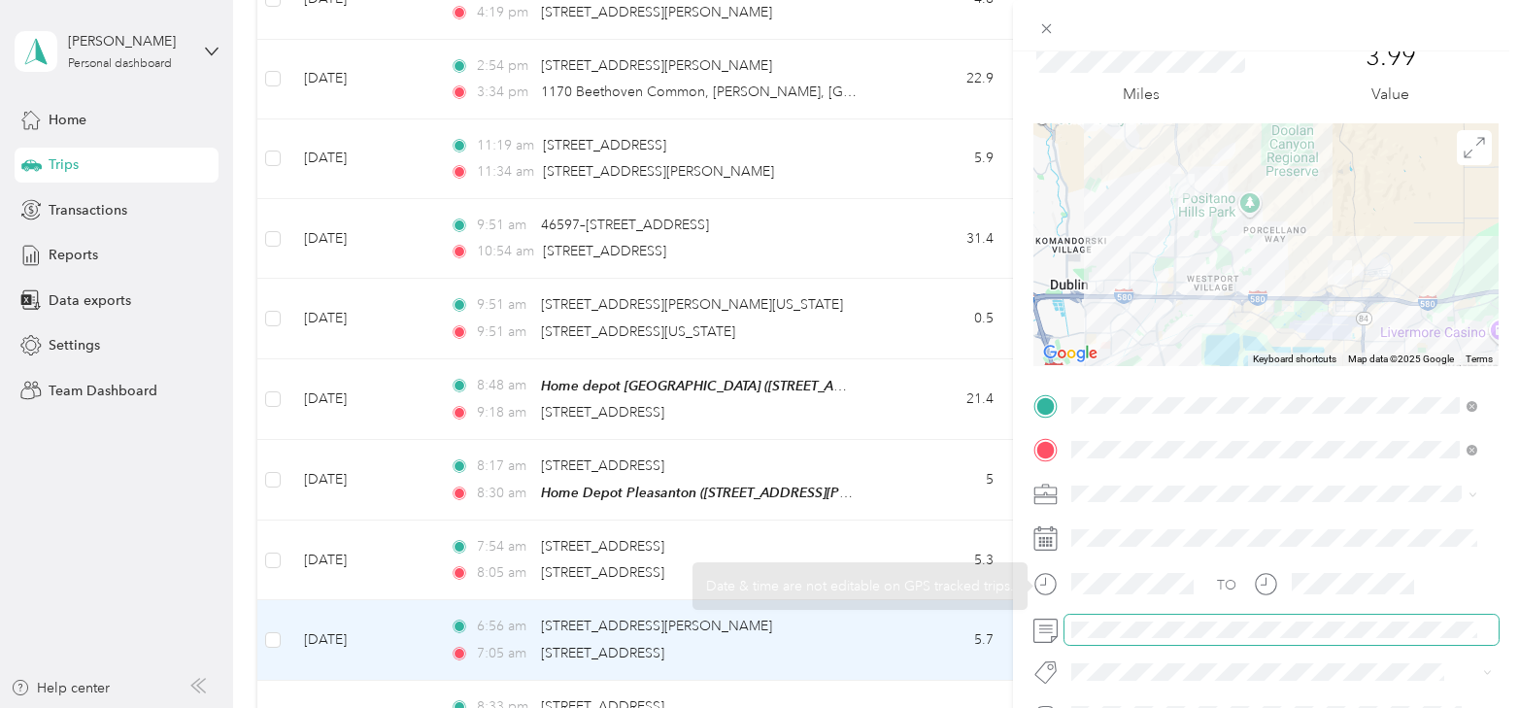
scroll to position [97, 0]
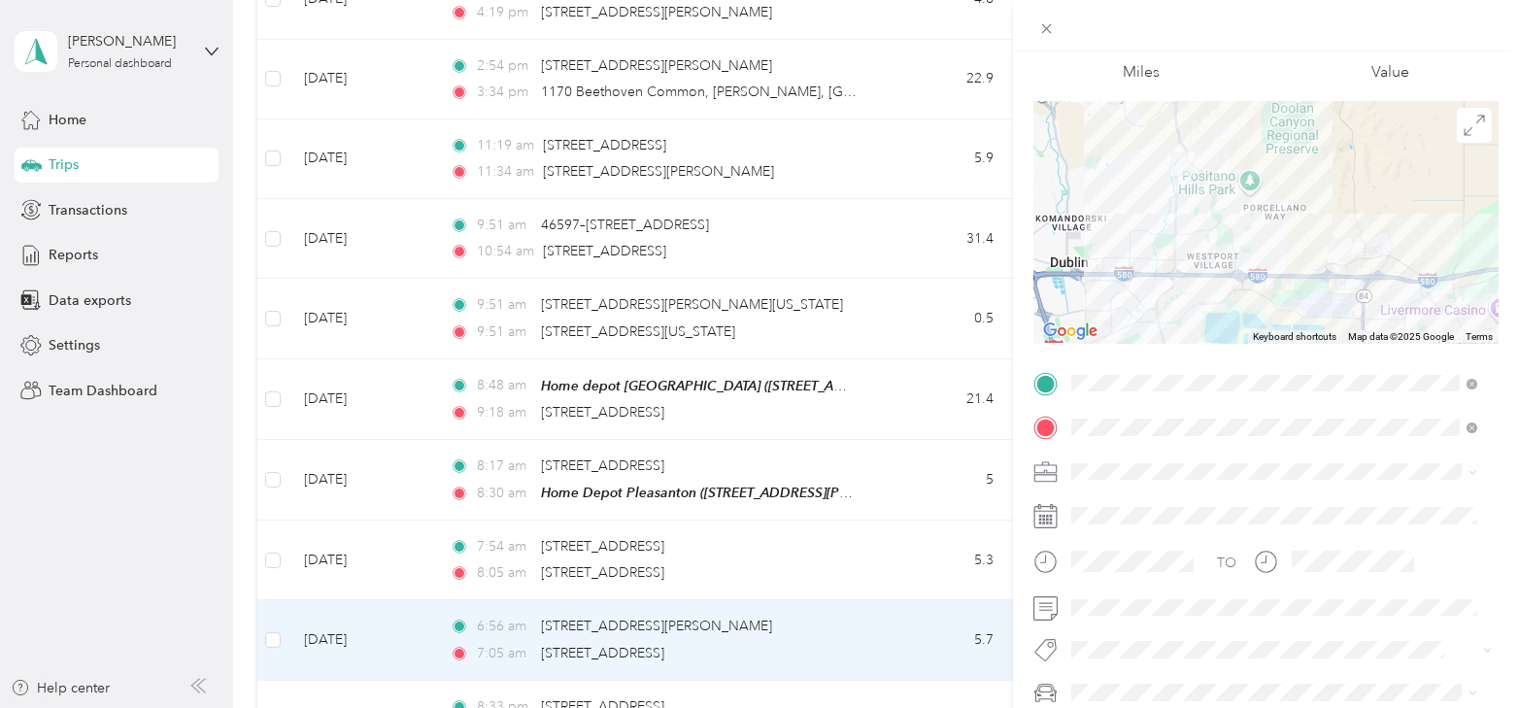
click at [351, 538] on div "Trip details Save This trip cannot be edited because it is either under review,…" at bounding box center [759, 354] width 1519 height 708
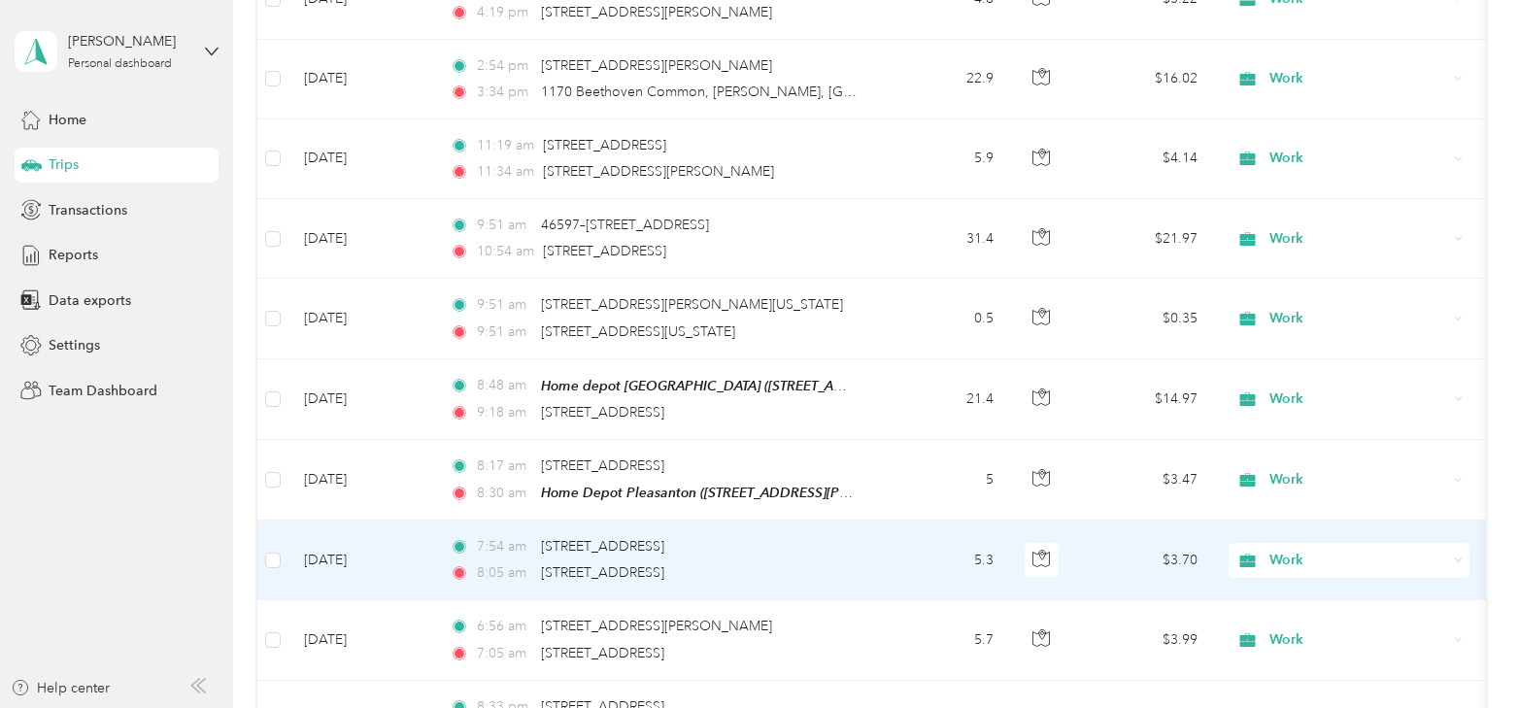
click at [351, 538] on td "[DATE]" at bounding box center [362, 561] width 146 height 80
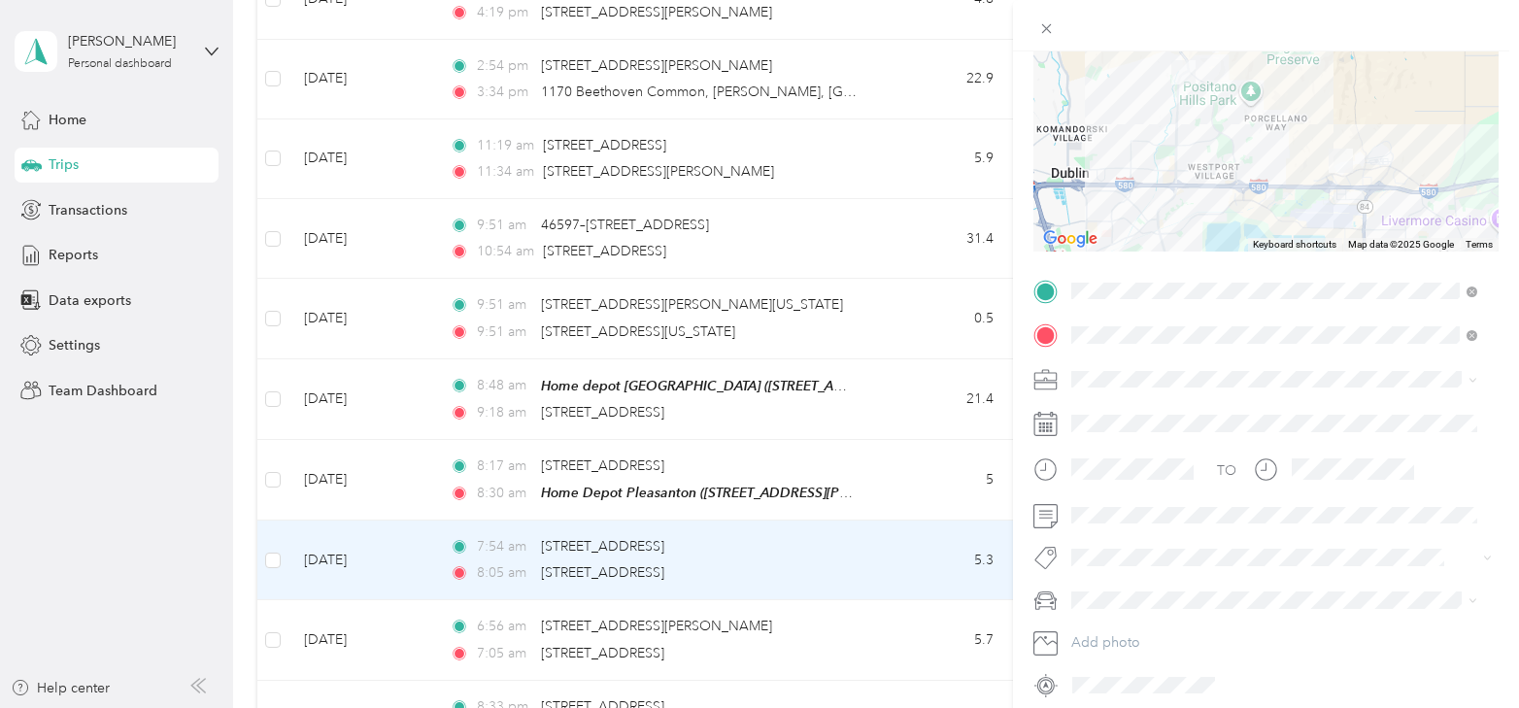
scroll to position [194, 0]
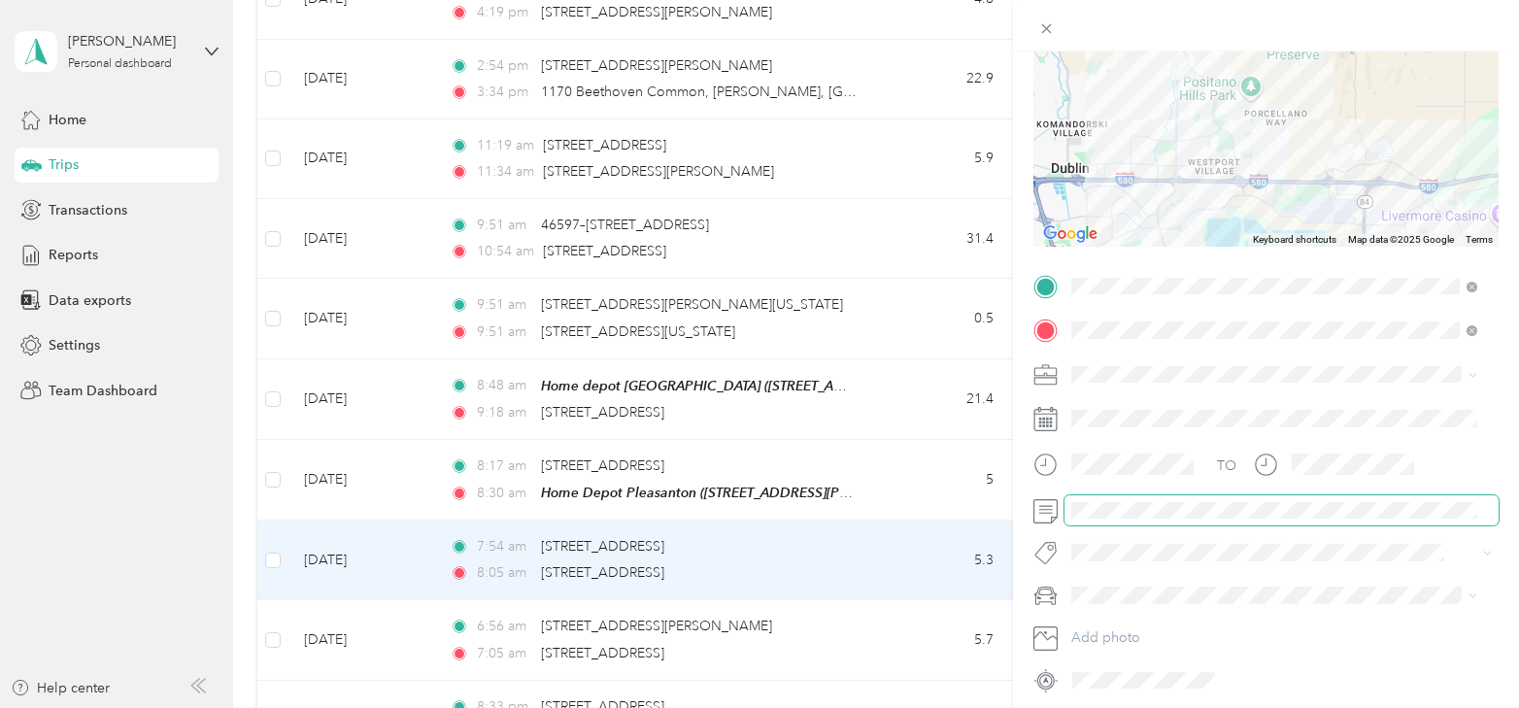
click at [1109, 521] on span at bounding box center [1282, 510] width 434 height 31
click at [1115, 523] on span at bounding box center [1282, 510] width 434 height 31
click at [1115, 520] on span at bounding box center [1282, 510] width 434 height 31
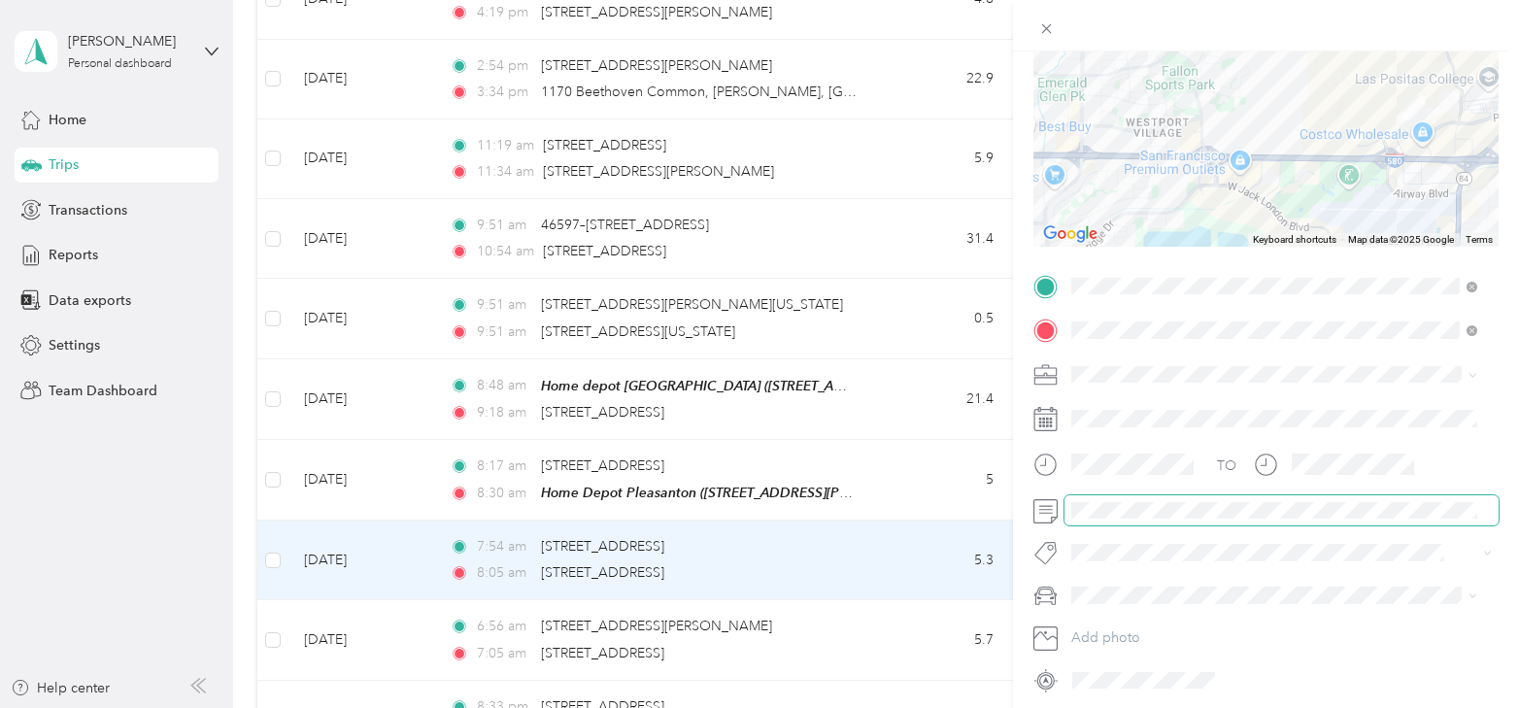
scroll to position [2, 0]
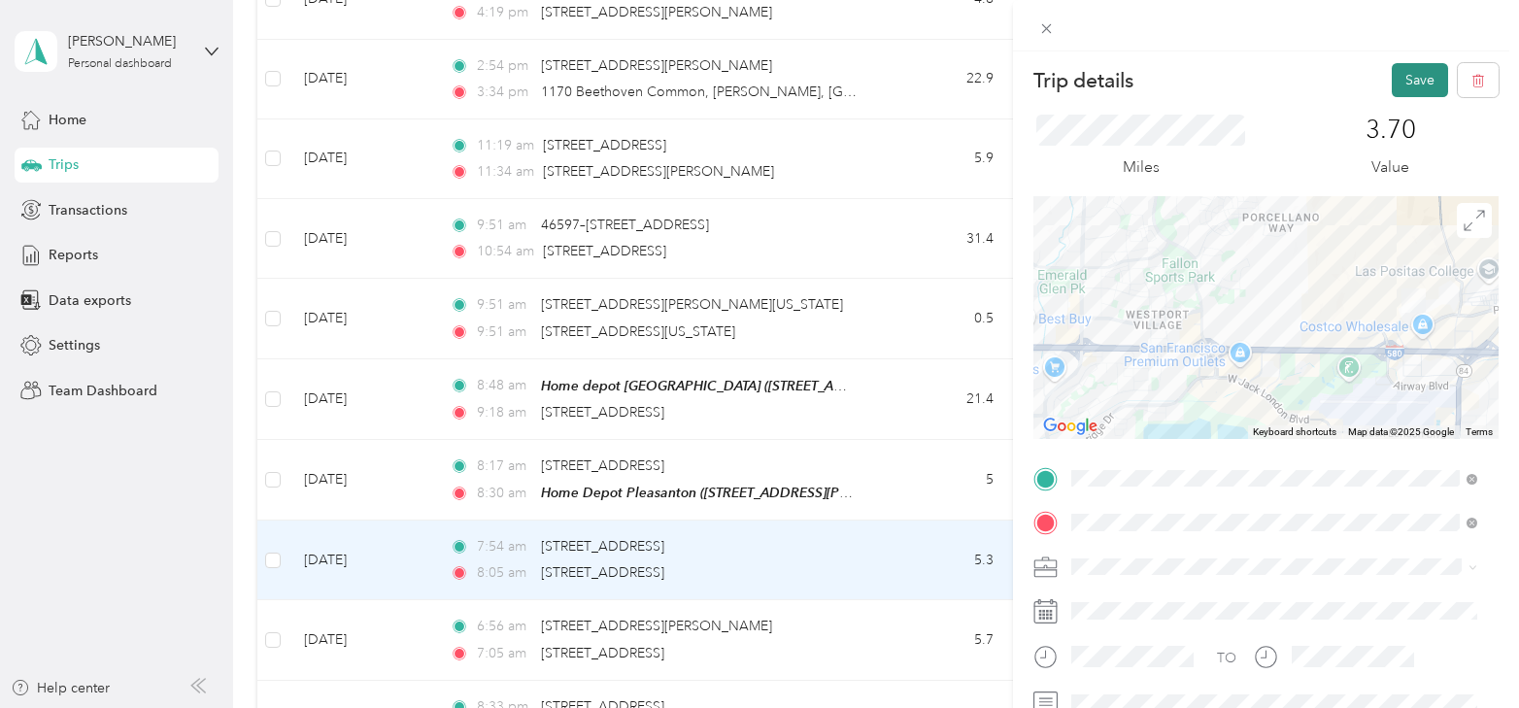
click at [1409, 87] on button "Save" at bounding box center [1420, 80] width 56 height 34
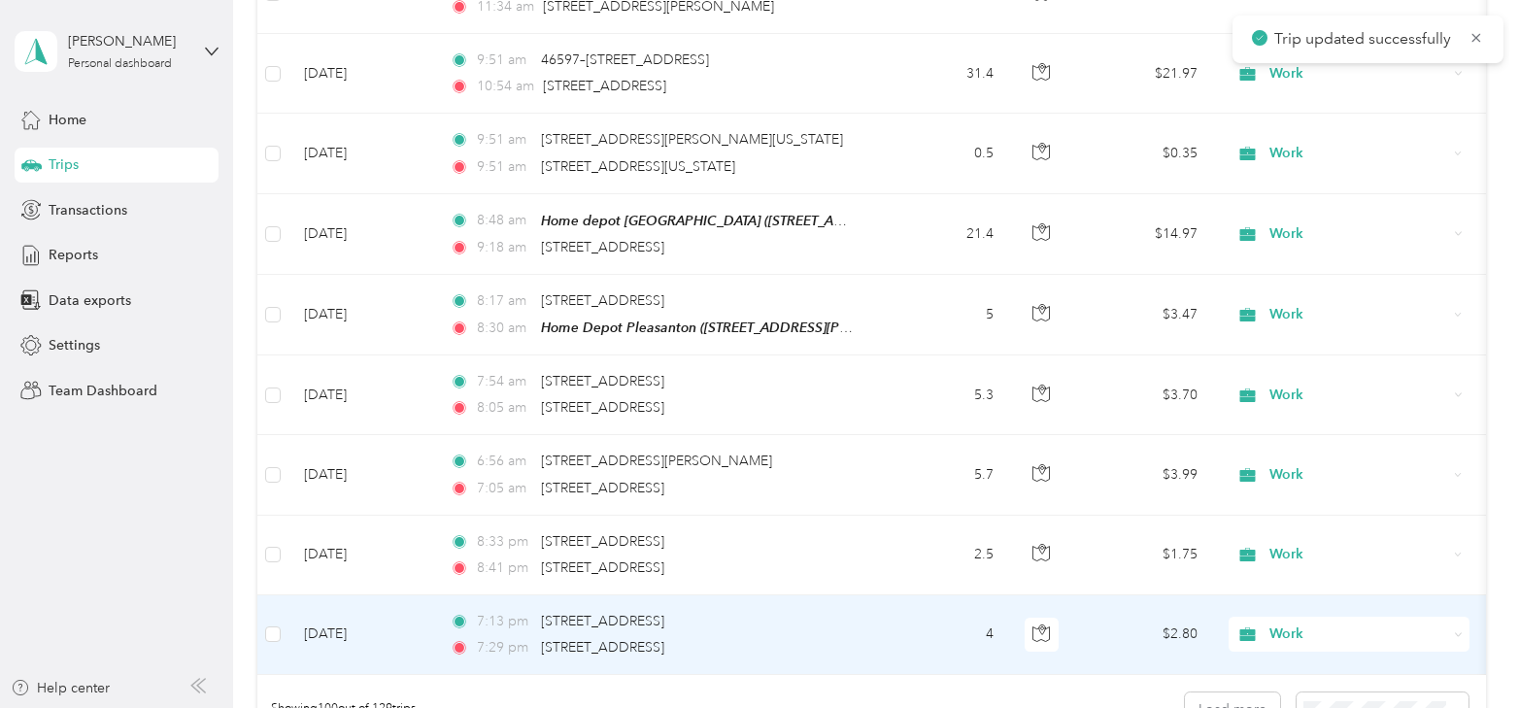
scroll to position [7692, 0]
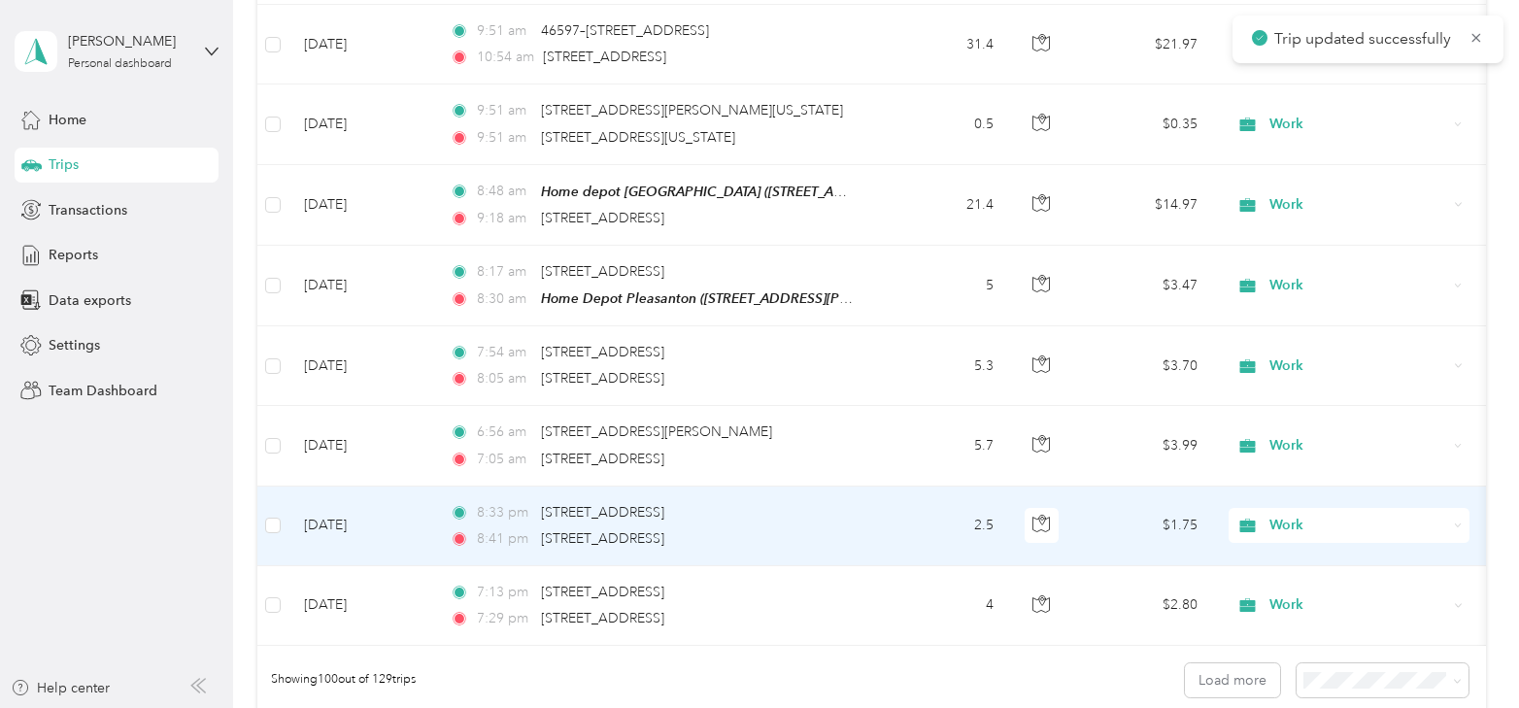
click at [370, 501] on td "[DATE]" at bounding box center [362, 527] width 146 height 80
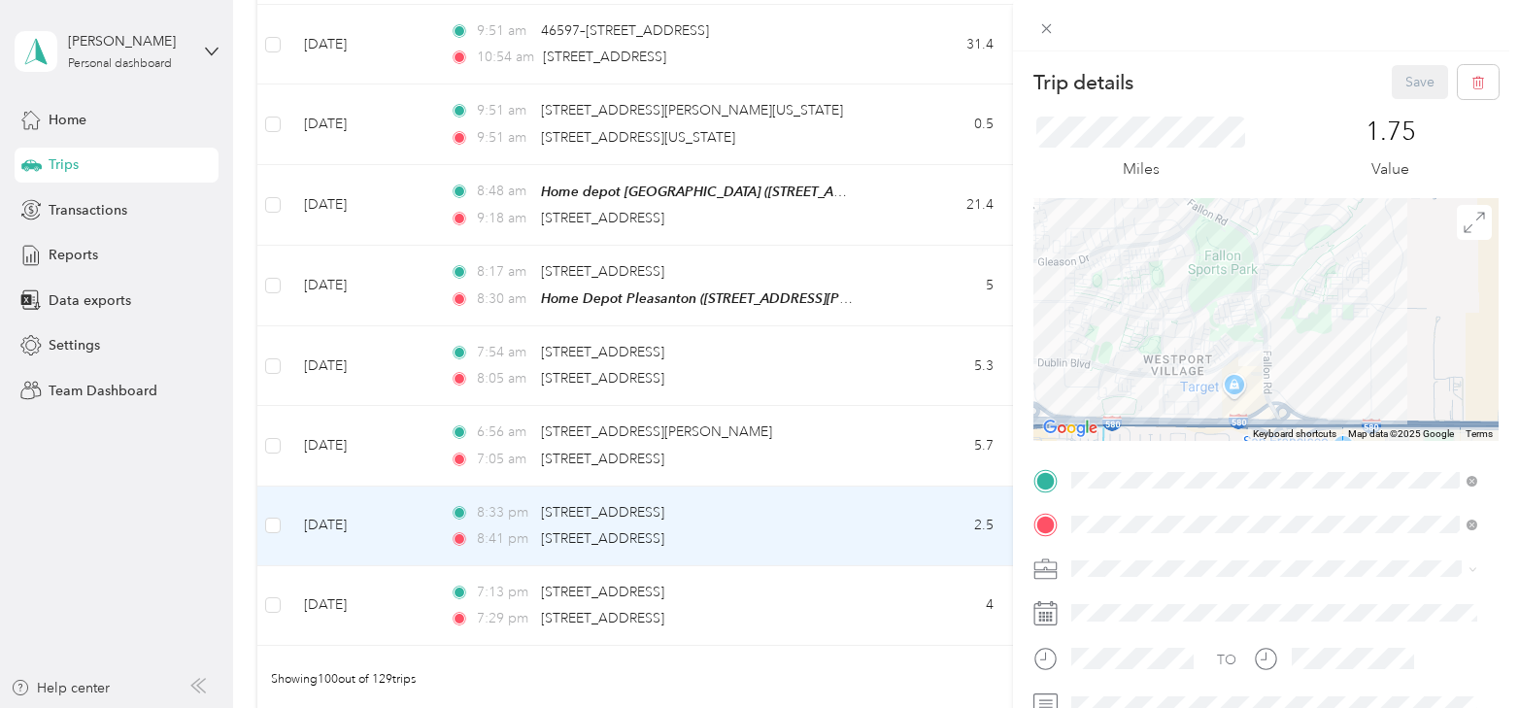
click at [873, 523] on div "Trip details Save This trip cannot be edited because it is either under review,…" at bounding box center [759, 354] width 1519 height 708
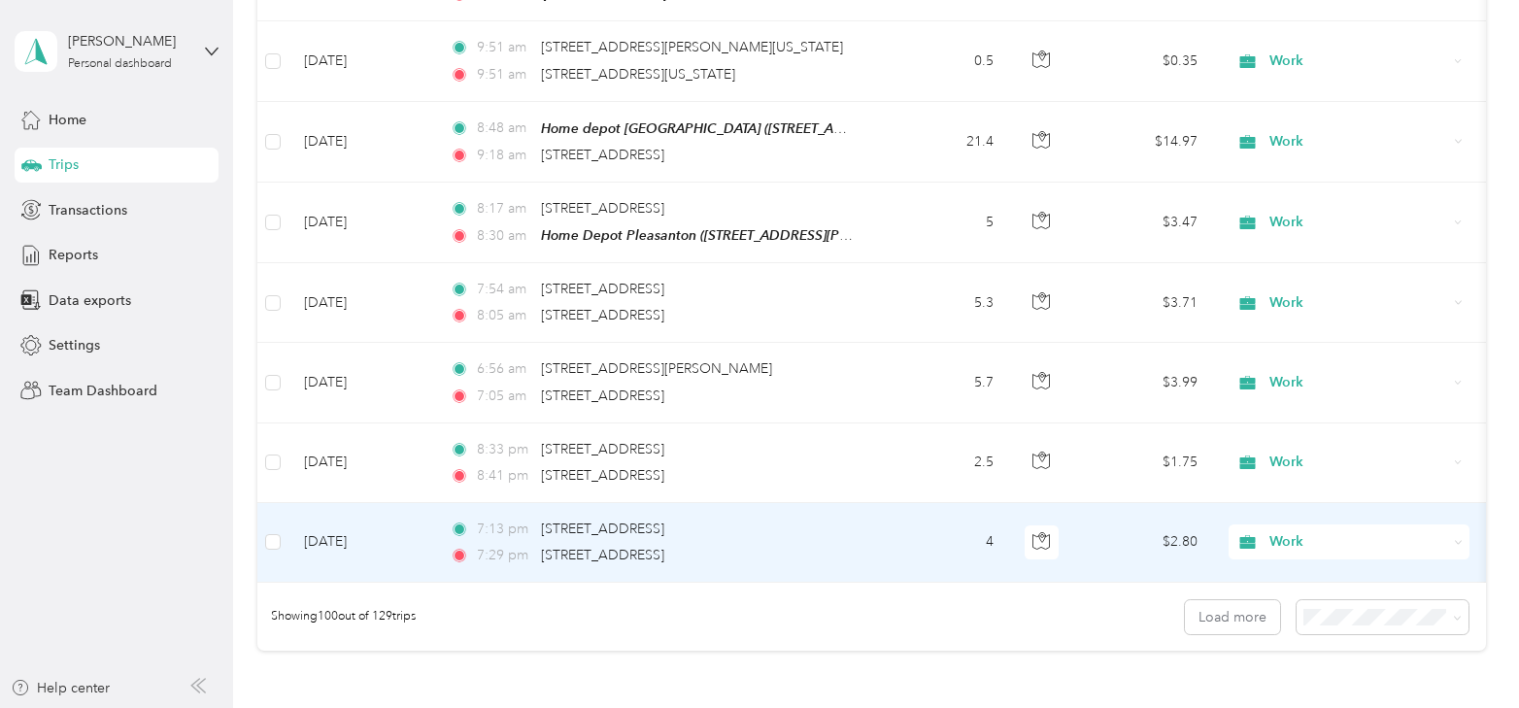
scroll to position [7789, 0]
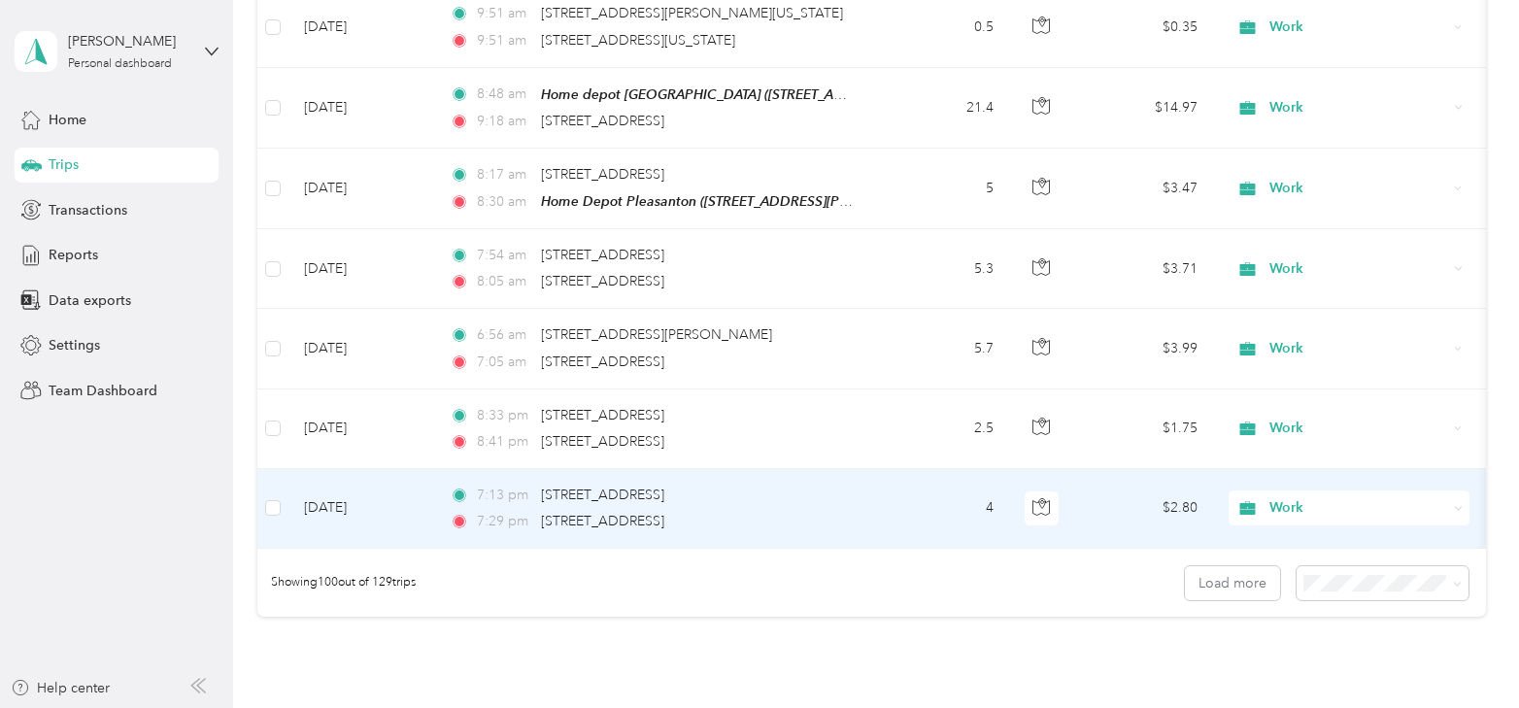
click at [341, 492] on td "[DATE]" at bounding box center [362, 509] width 146 height 80
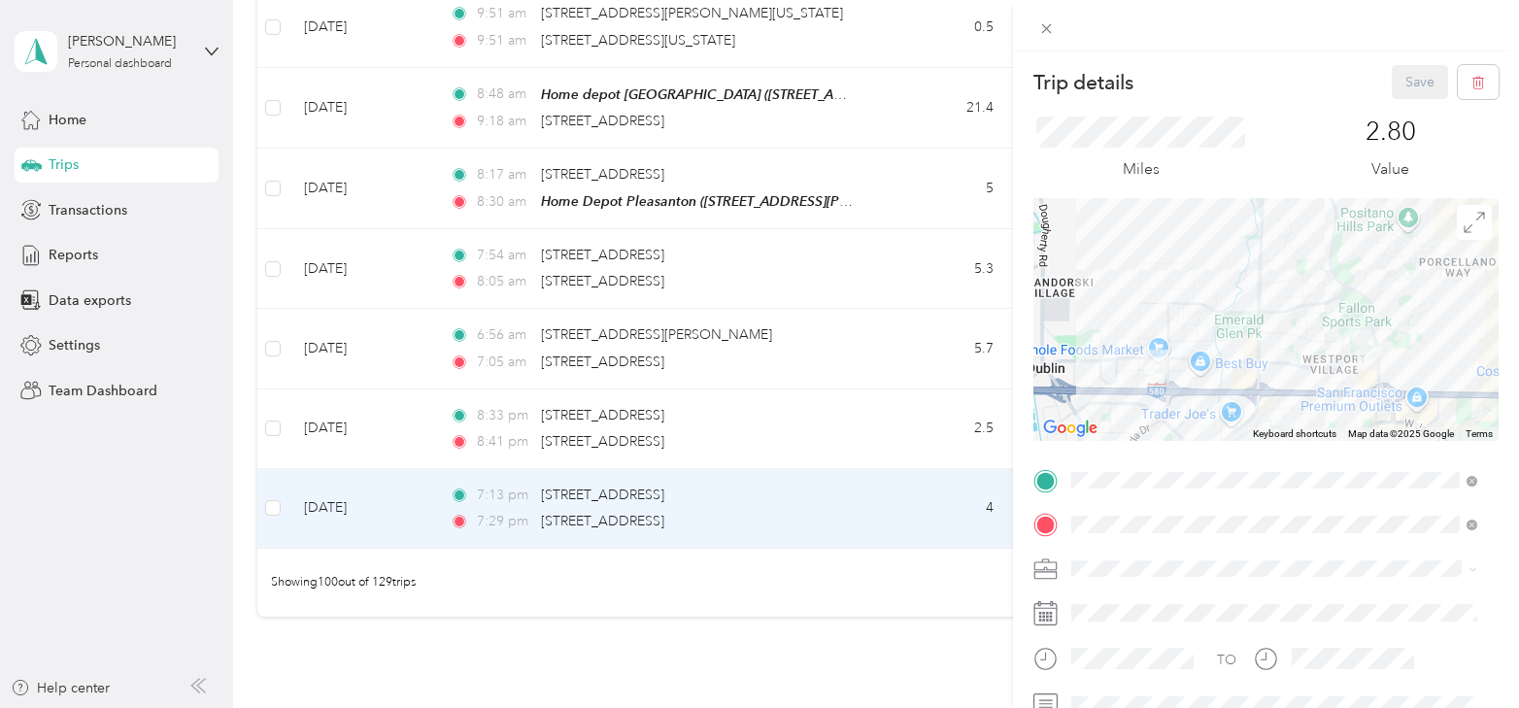
click at [884, 499] on div "Trip details Save This trip cannot be edited because it is either under review,…" at bounding box center [759, 354] width 1519 height 708
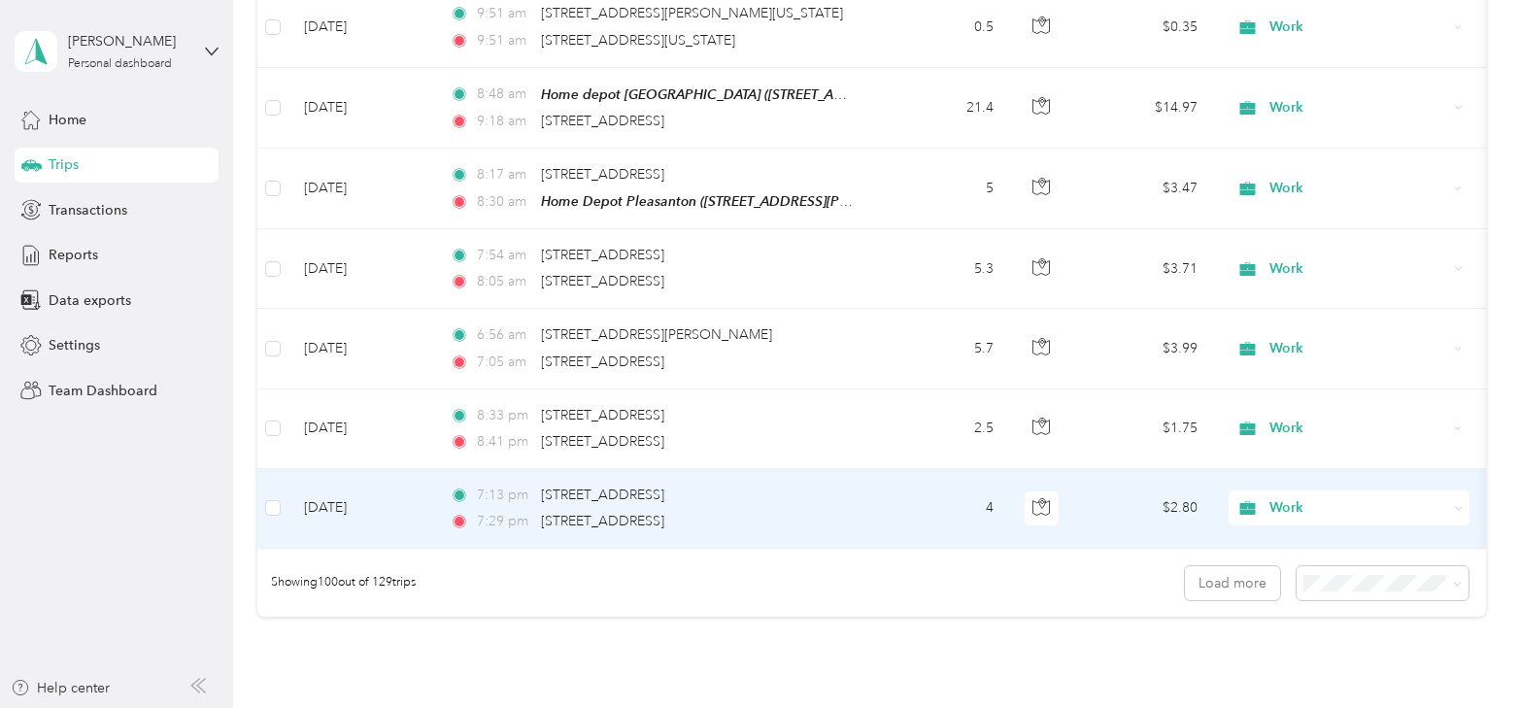
click at [1321, 497] on span "Work" at bounding box center [1359, 507] width 178 height 21
click at [1308, 253] on li "Personal" at bounding box center [1349, 244] width 241 height 34
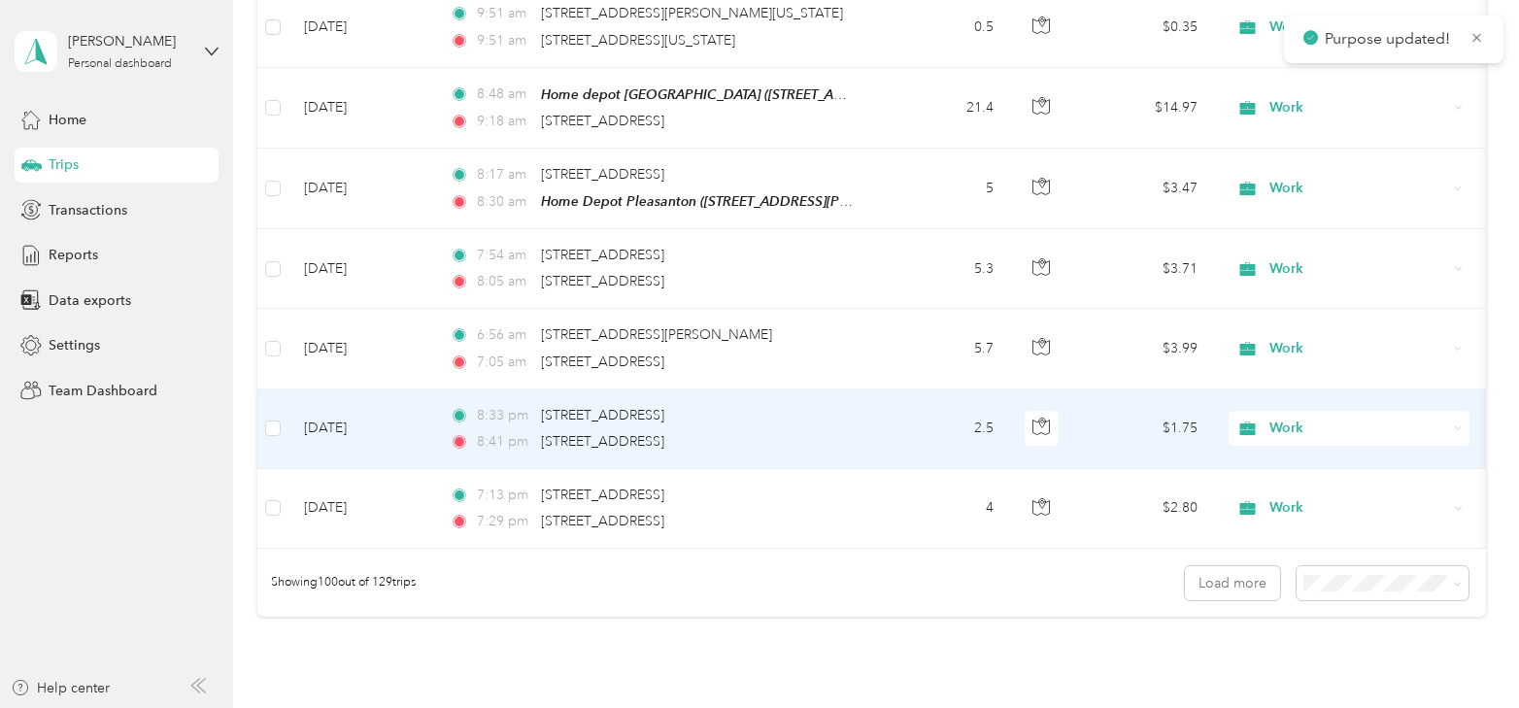
click at [1278, 418] on span "Work" at bounding box center [1359, 428] width 178 height 21
click at [1308, 481] on li "Personal" at bounding box center [1349, 478] width 241 height 34
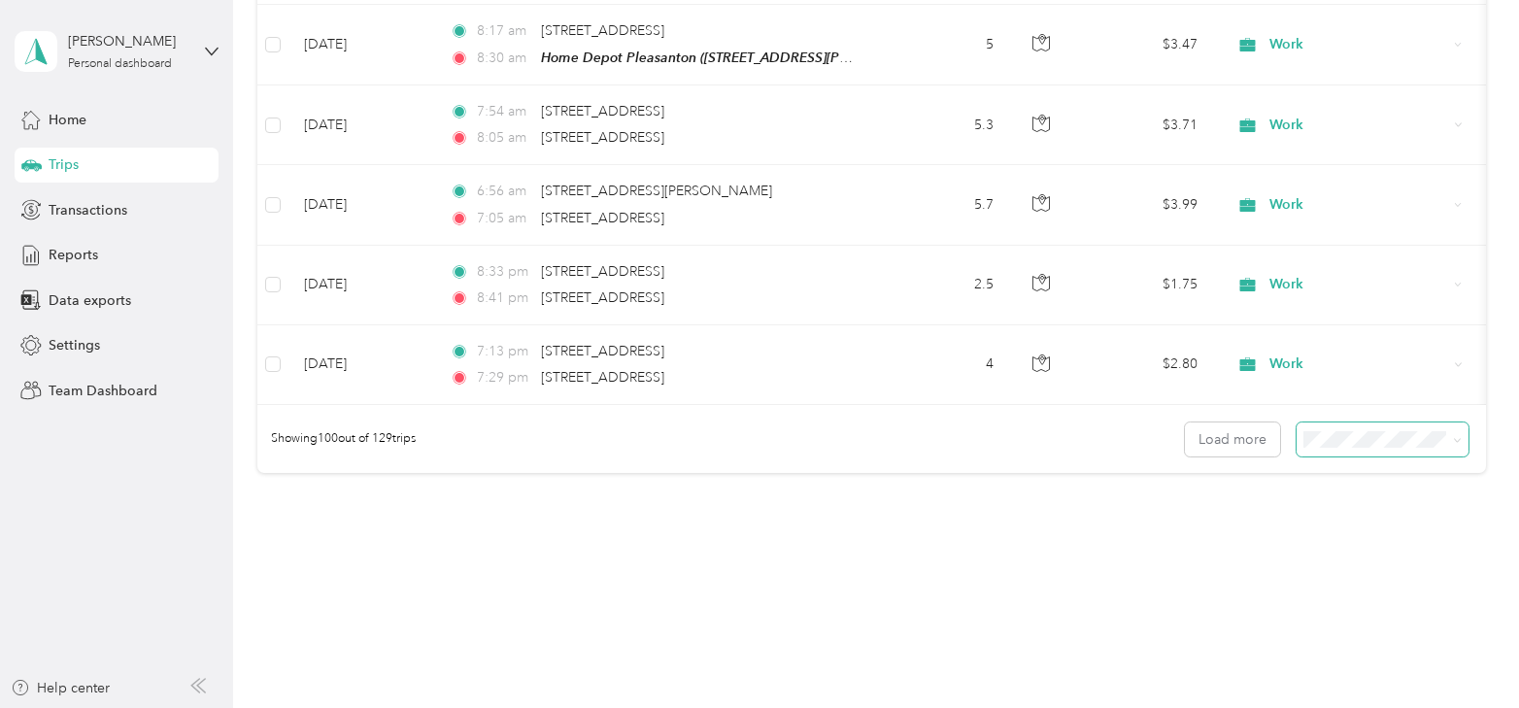
scroll to position [7961, 0]
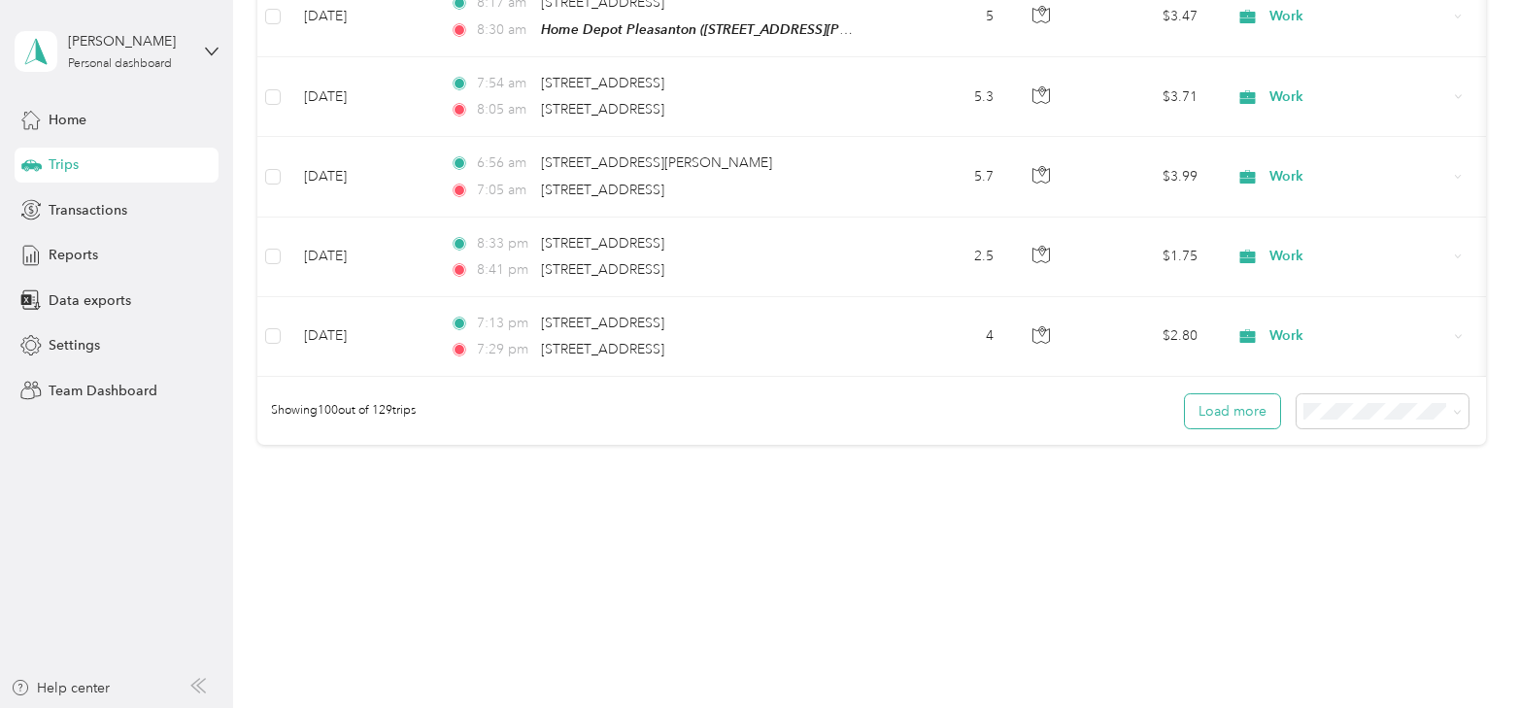
click at [1247, 410] on button "Load more" at bounding box center [1232, 411] width 95 height 34
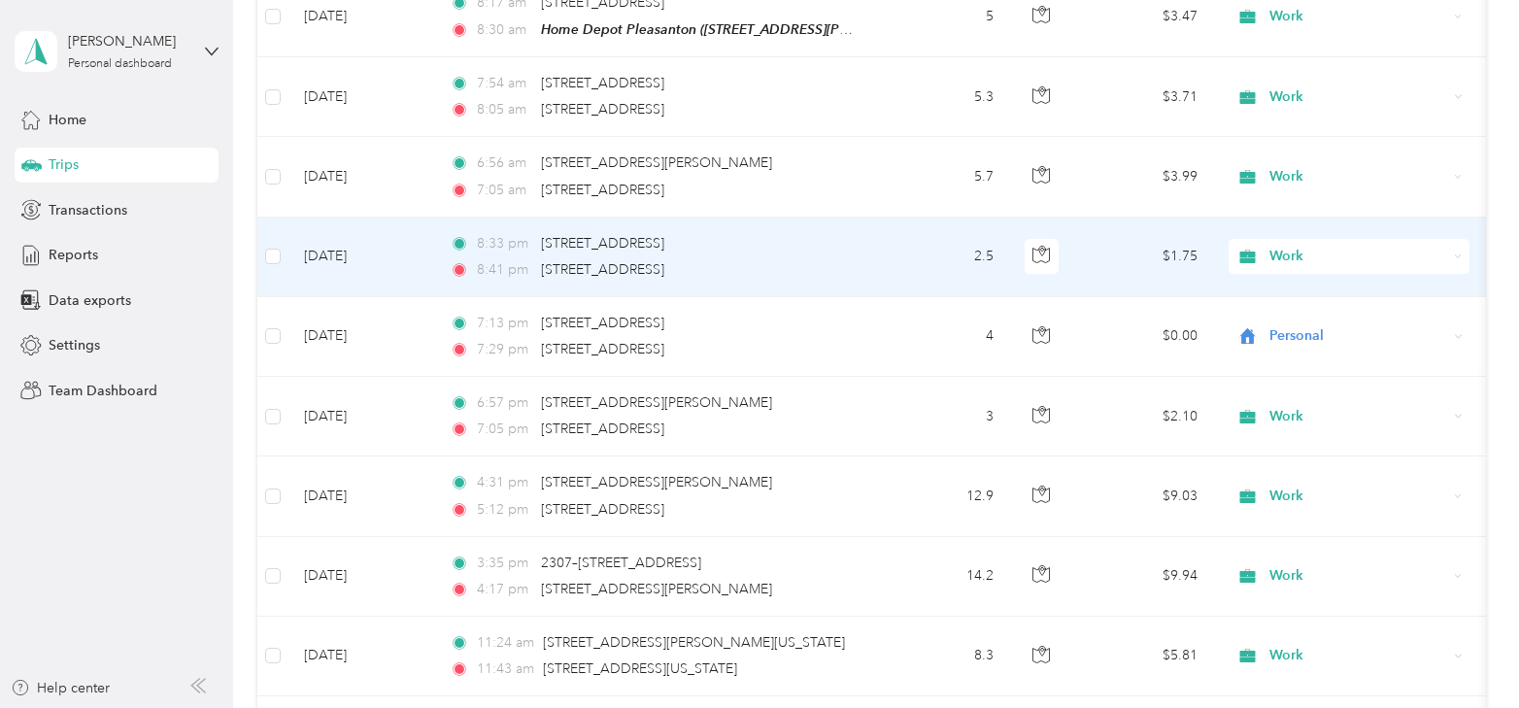
click at [1286, 246] on span "Work" at bounding box center [1359, 256] width 178 height 21
click at [1308, 322] on ol "Work Personal Purus Systems Other Charity Medical Moving Commute" at bounding box center [1349, 391] width 241 height 272
click at [1292, 246] on span "Work" at bounding box center [1359, 256] width 178 height 21
click at [1301, 300] on span "Personal" at bounding box center [1366, 306] width 180 height 20
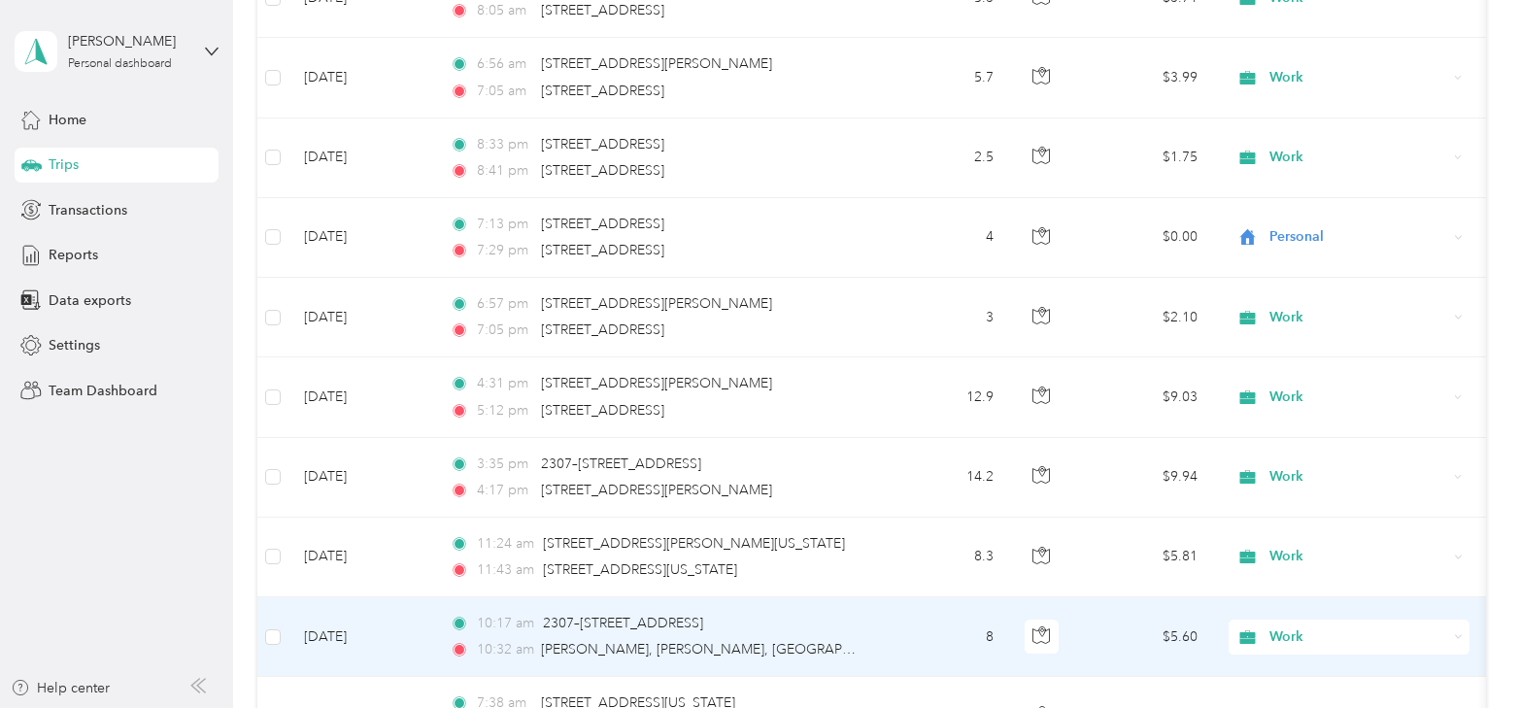
scroll to position [8058, 0]
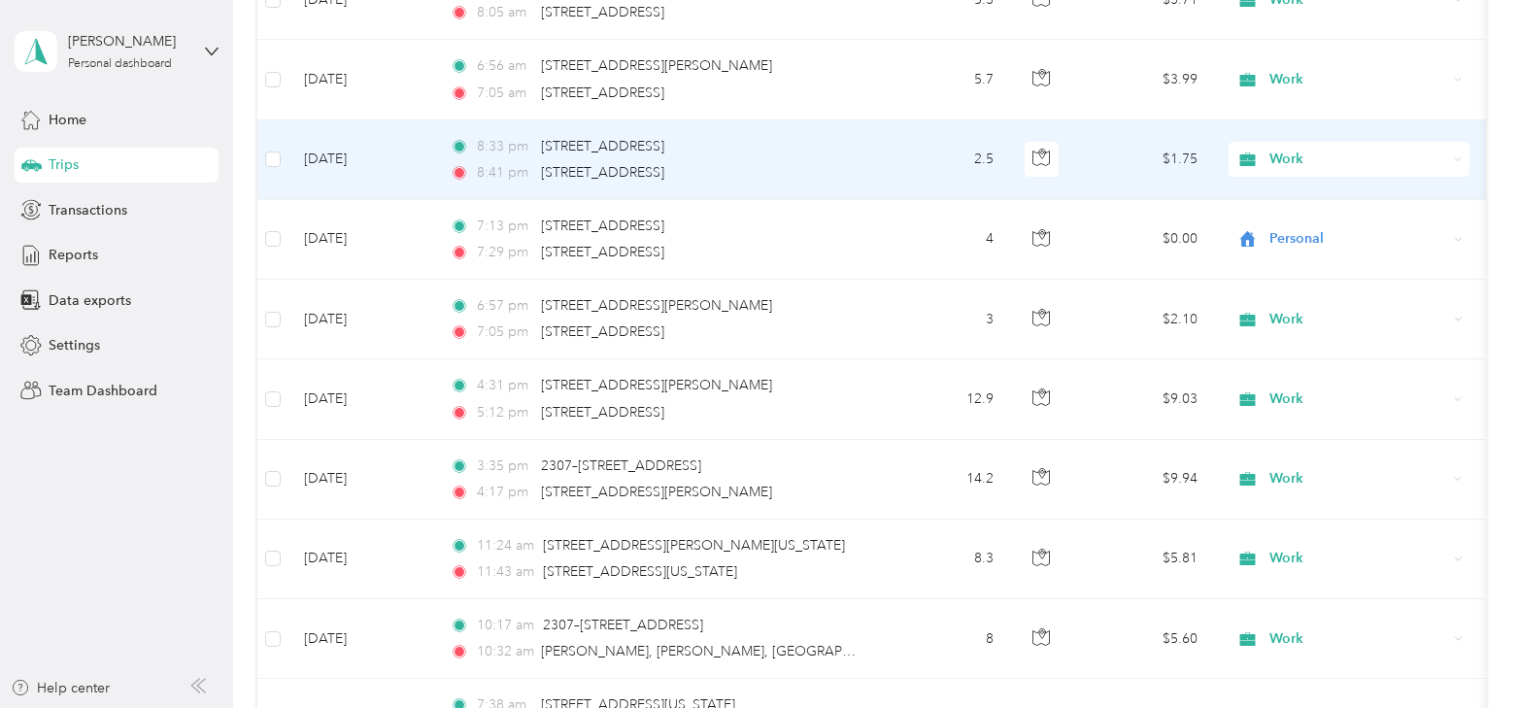
click at [1281, 149] on span "Work" at bounding box center [1359, 159] width 178 height 21
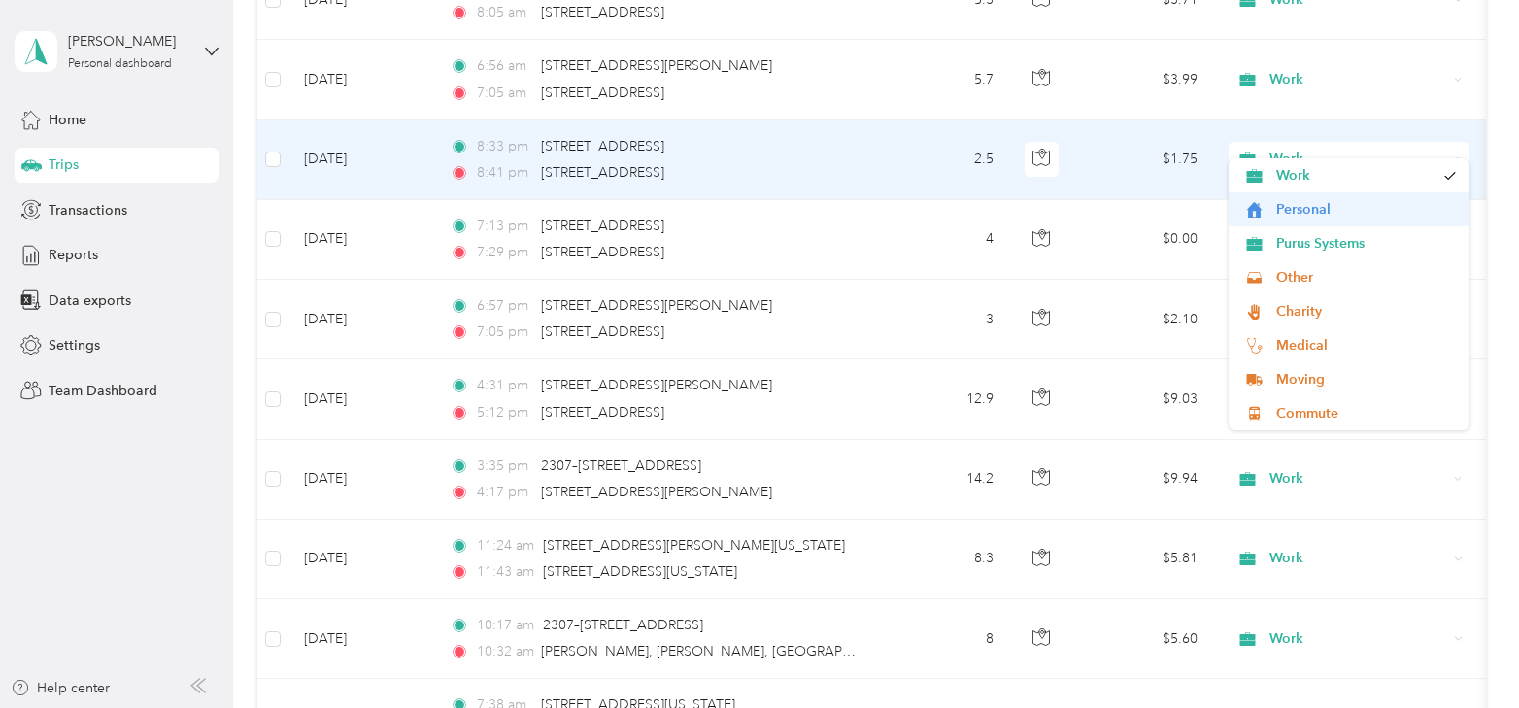
click at [1307, 208] on span "Personal" at bounding box center [1366, 209] width 180 height 20
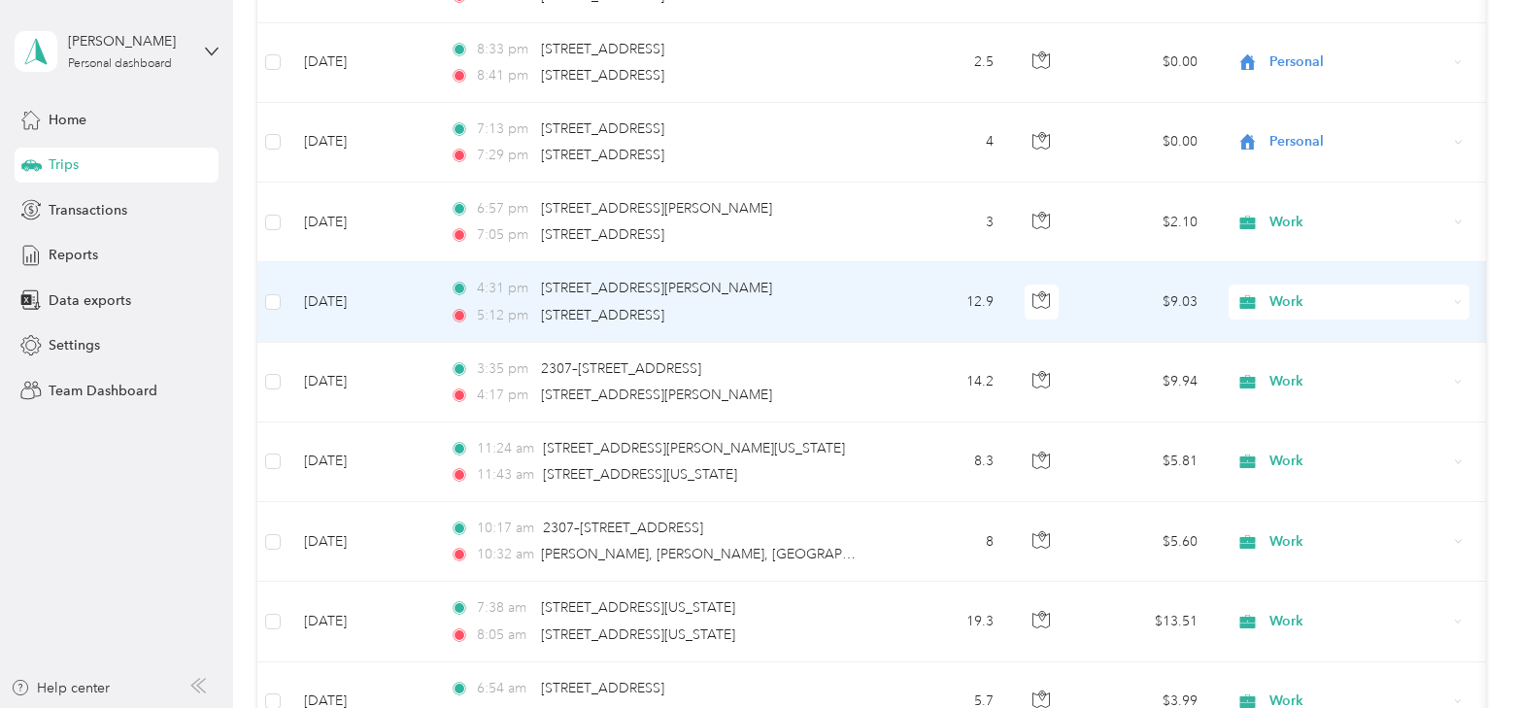
scroll to position [8252, 0]
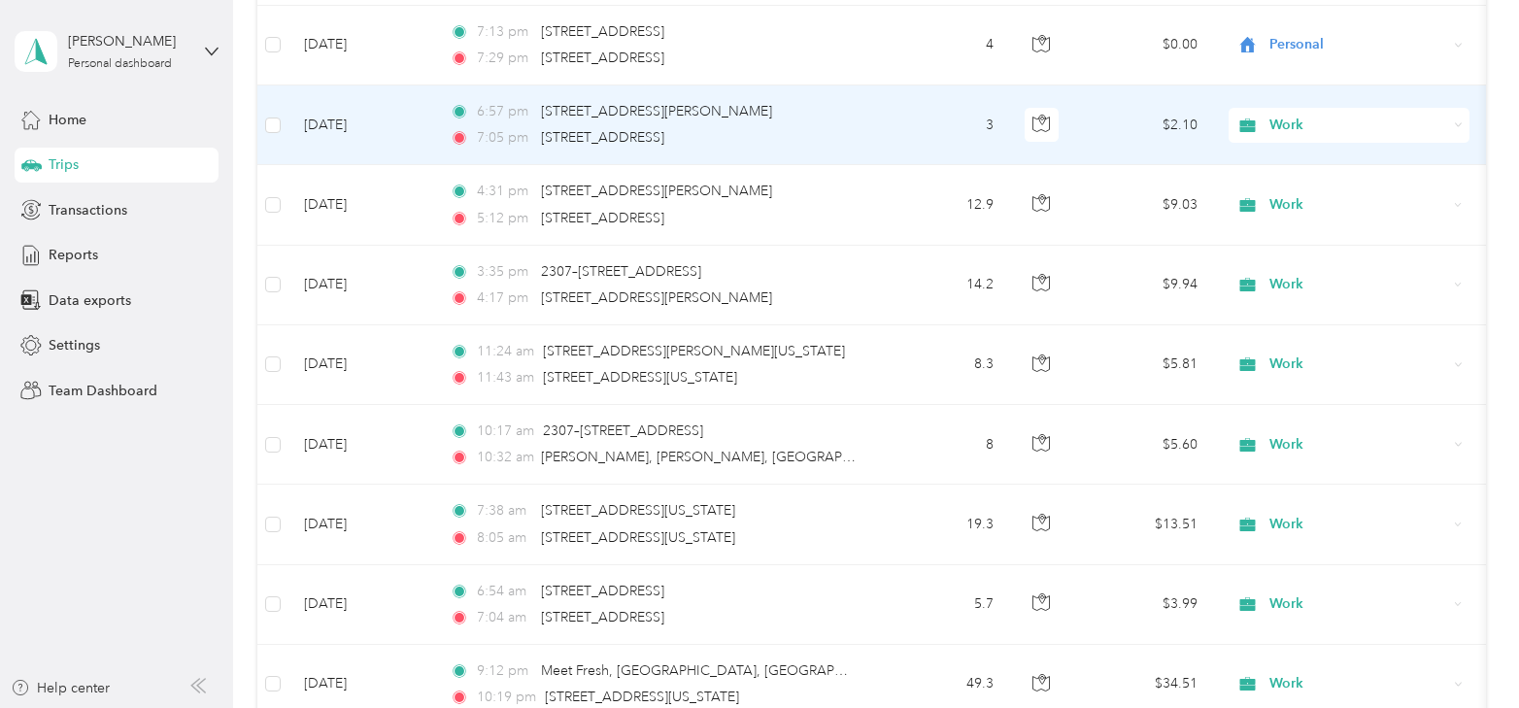
click at [327, 94] on td "[DATE]" at bounding box center [362, 125] width 146 height 80
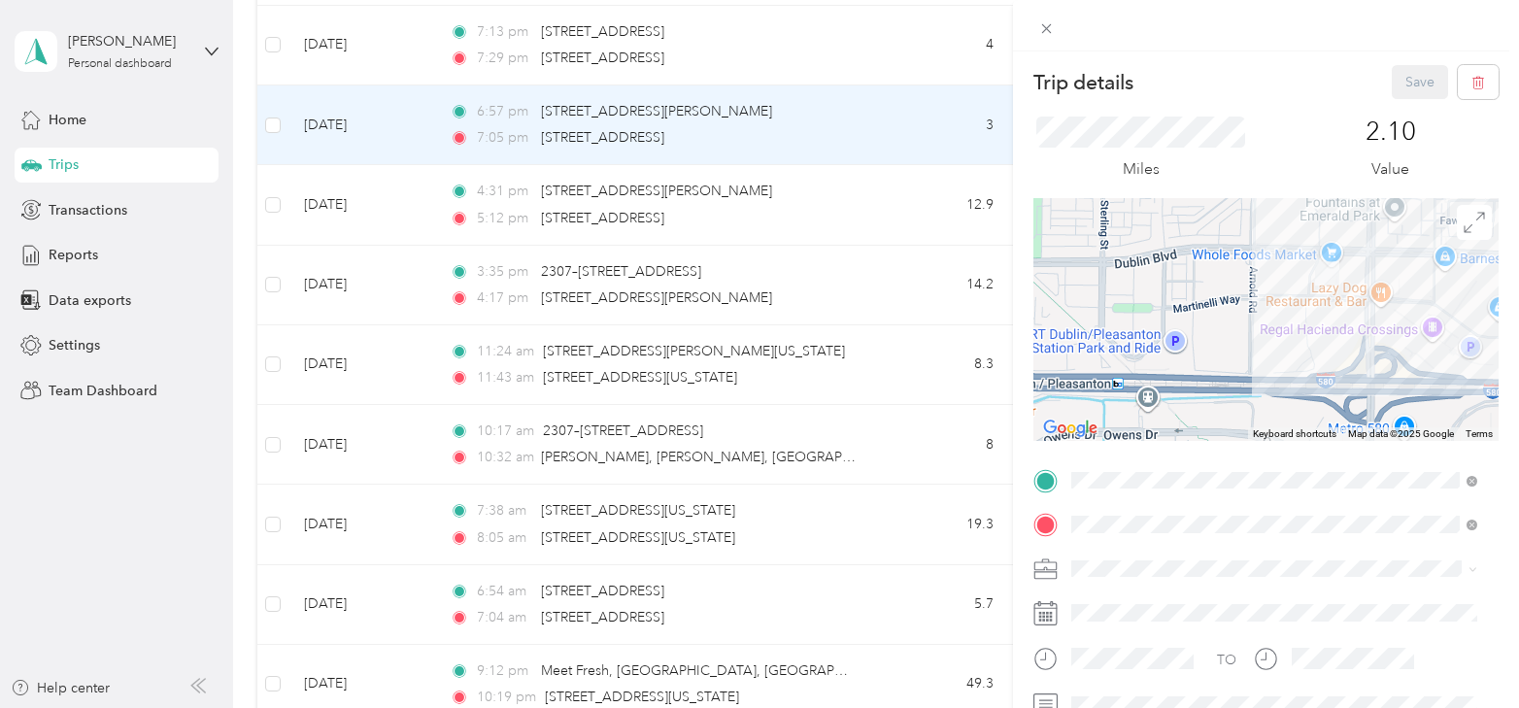
click at [860, 112] on div "Trip details Save This trip cannot be edited because it is either under review,…" at bounding box center [759, 354] width 1519 height 708
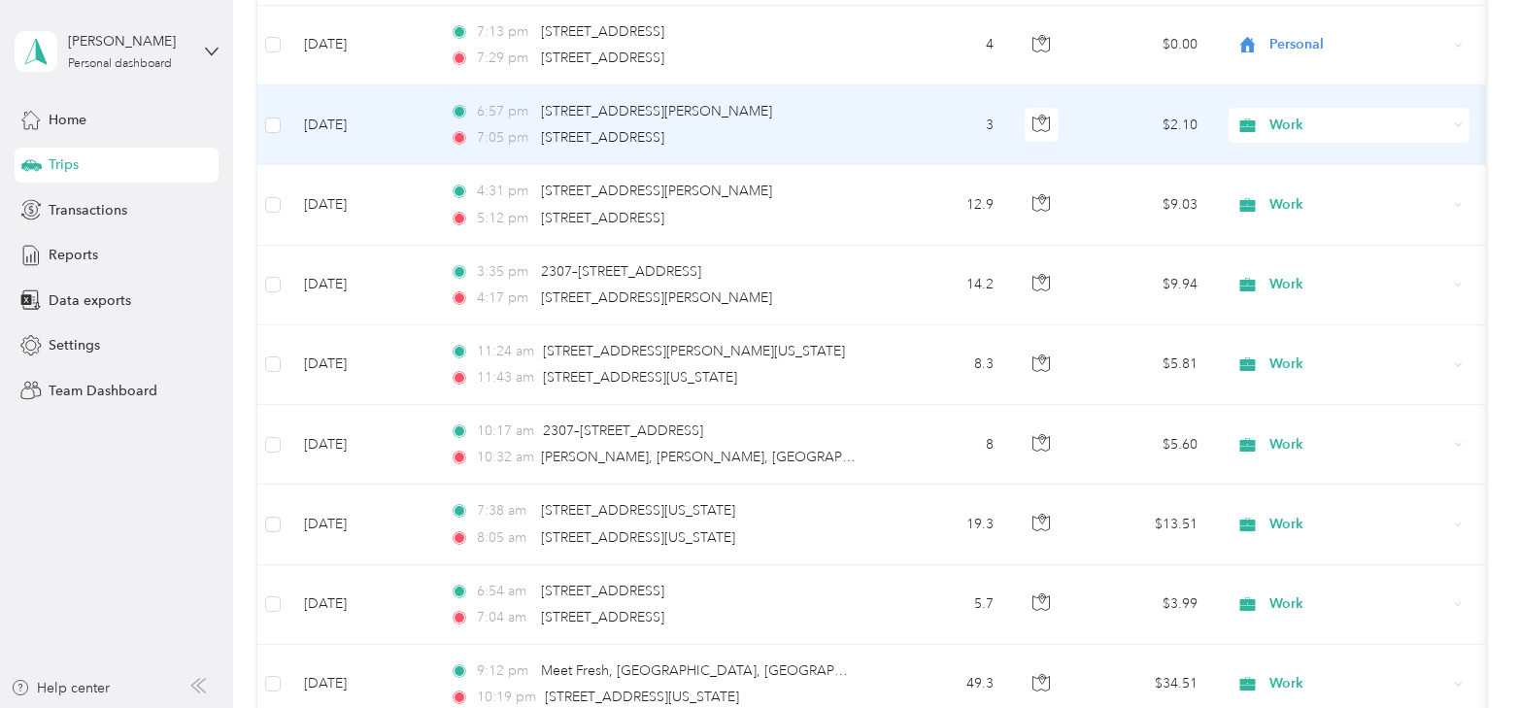
click at [1305, 115] on span "Work" at bounding box center [1359, 125] width 178 height 21
click at [1320, 171] on span "Personal" at bounding box center [1366, 175] width 180 height 20
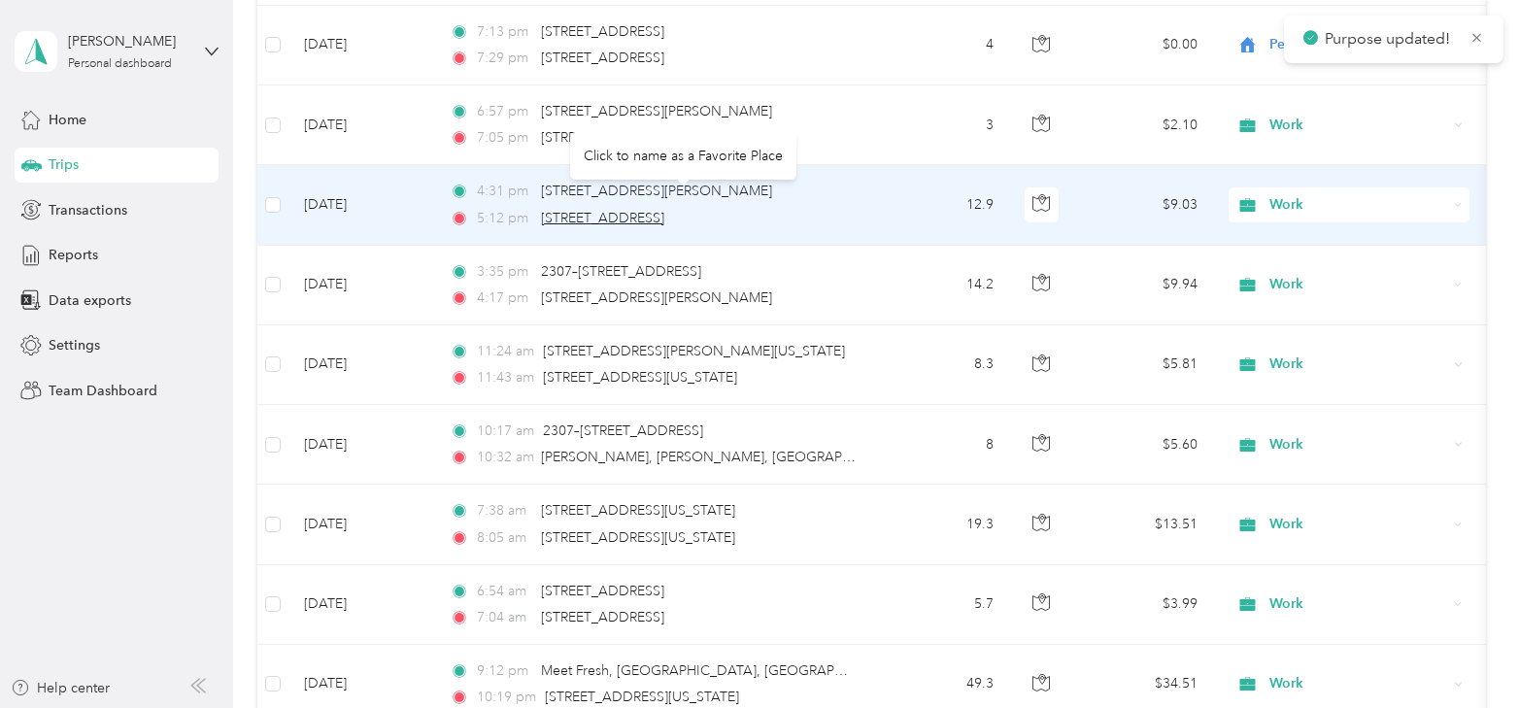
click at [664, 210] on span "3738 Branding Iron Pl, East Dublin, Dublin, CA" at bounding box center [602, 218] width 123 height 17
click at [797, 192] on form "Address Place Name Save" at bounding box center [760, 237] width 485 height 136
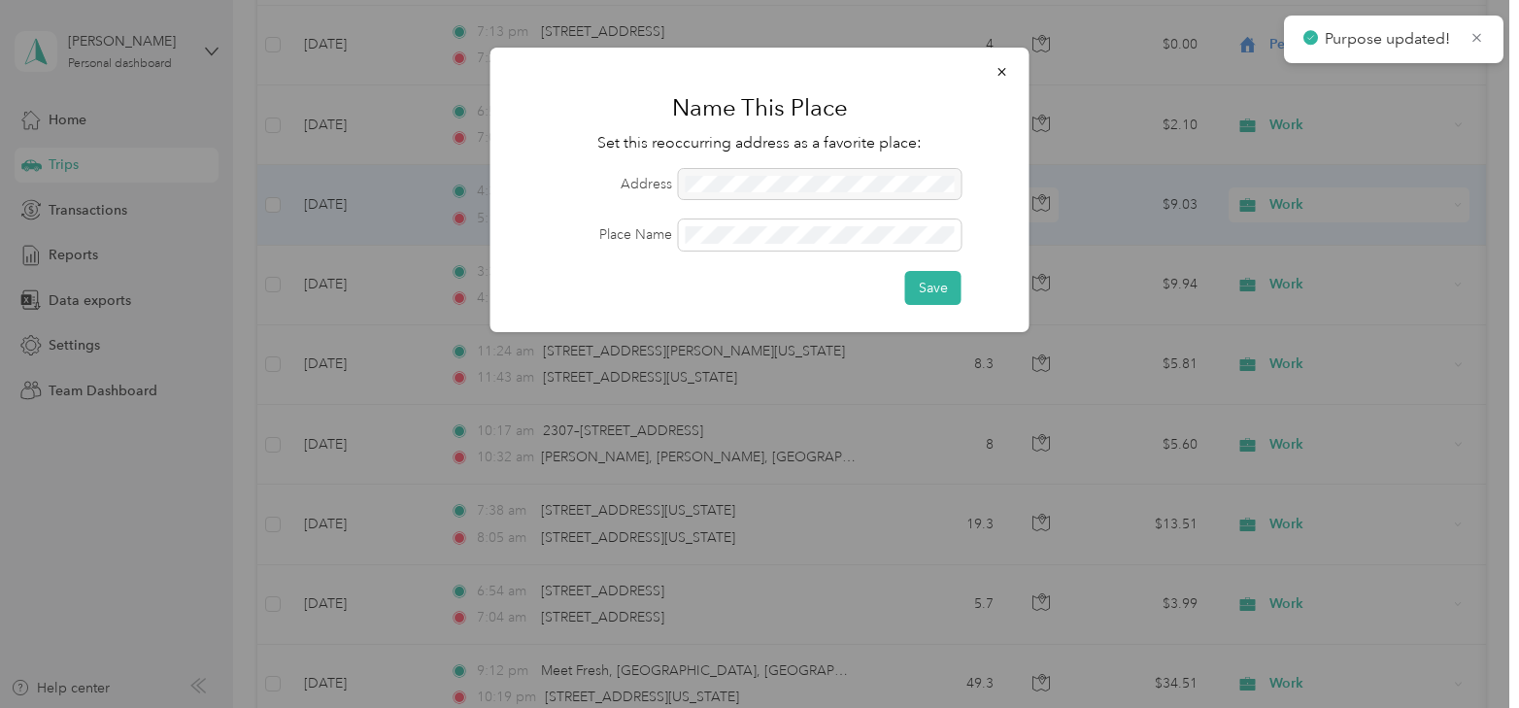
drag, startPoint x: 1008, startPoint y: 73, endPoint x: 705, endPoint y: 172, distance: 318.9
click at [1008, 73] on icon "button" at bounding box center [1003, 72] width 14 height 14
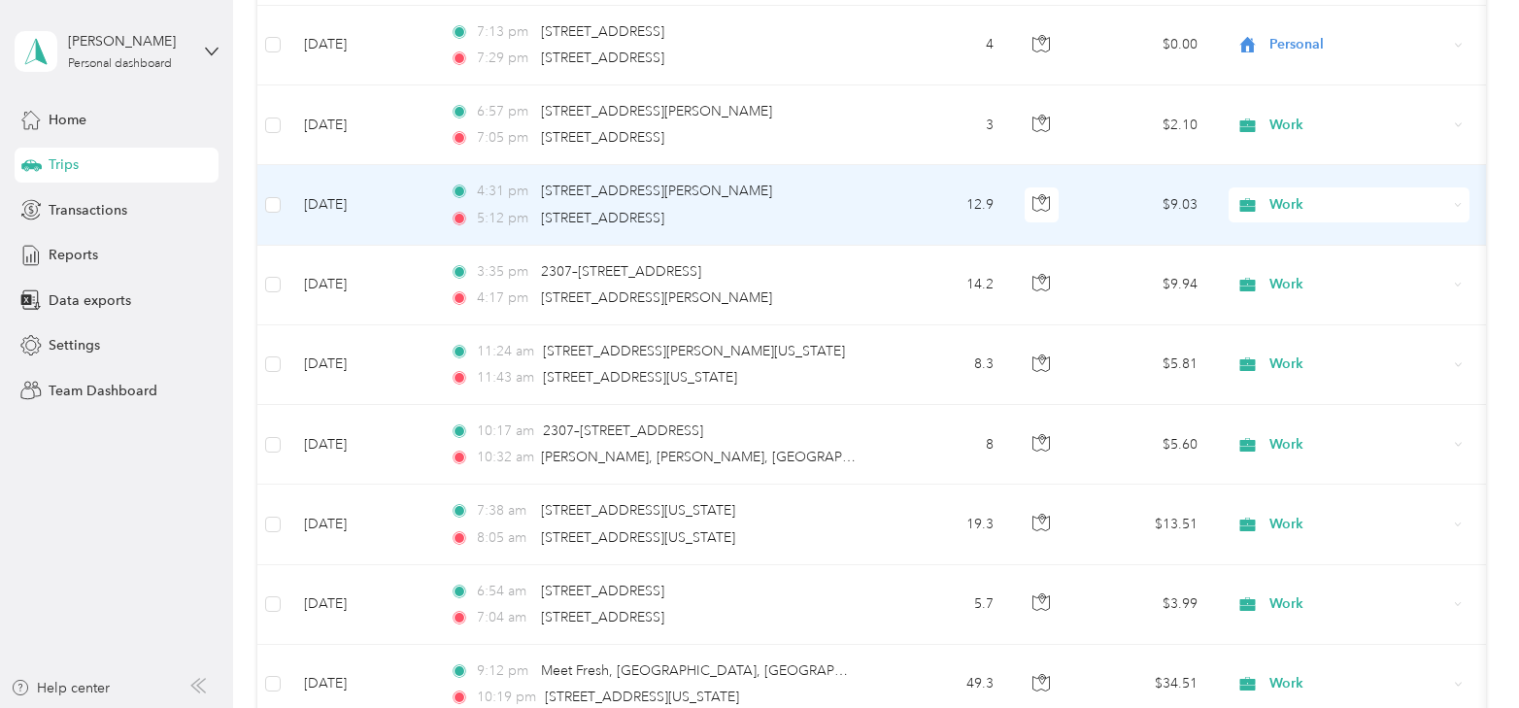
click at [354, 179] on td "[DATE]" at bounding box center [362, 205] width 146 height 80
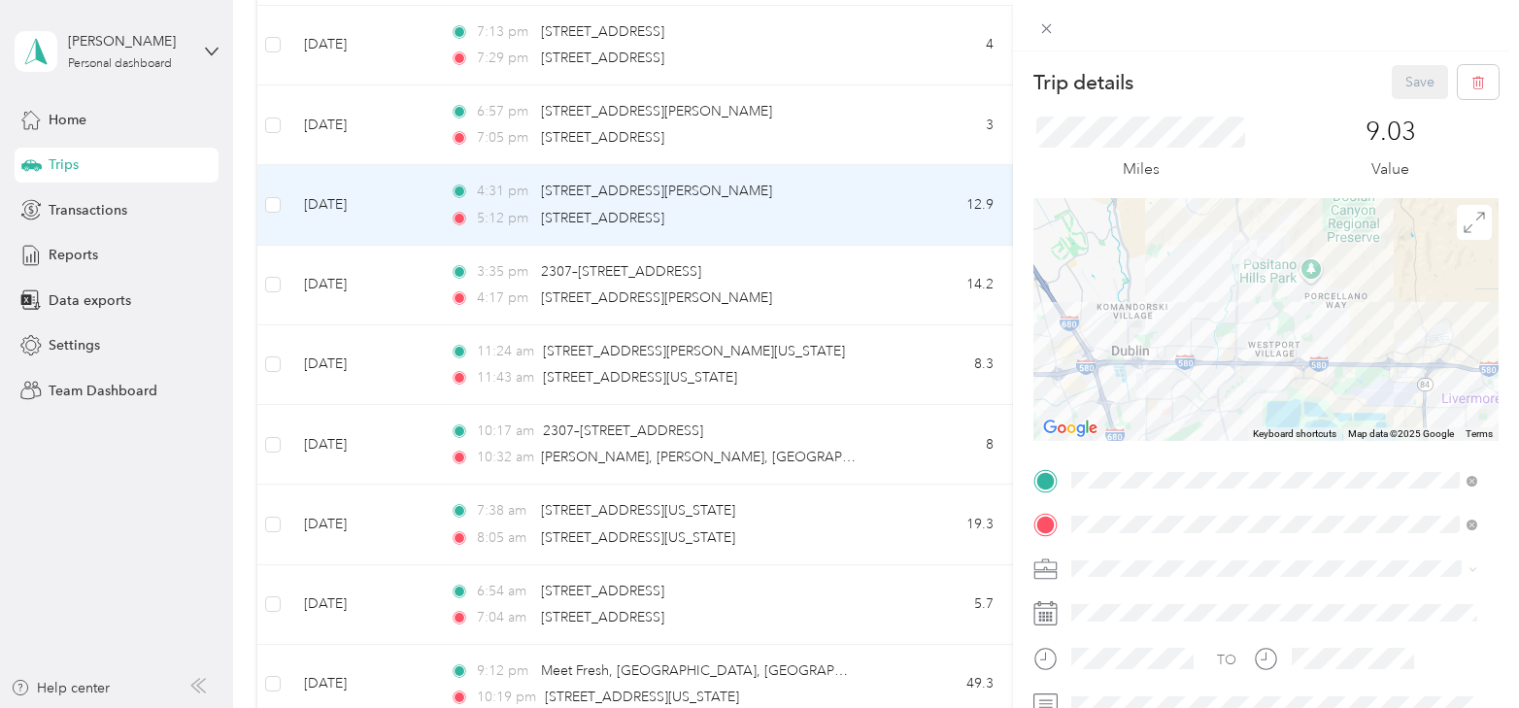
click at [878, 186] on div "Trip details Save This trip cannot be edited because it is either under review,…" at bounding box center [759, 354] width 1519 height 708
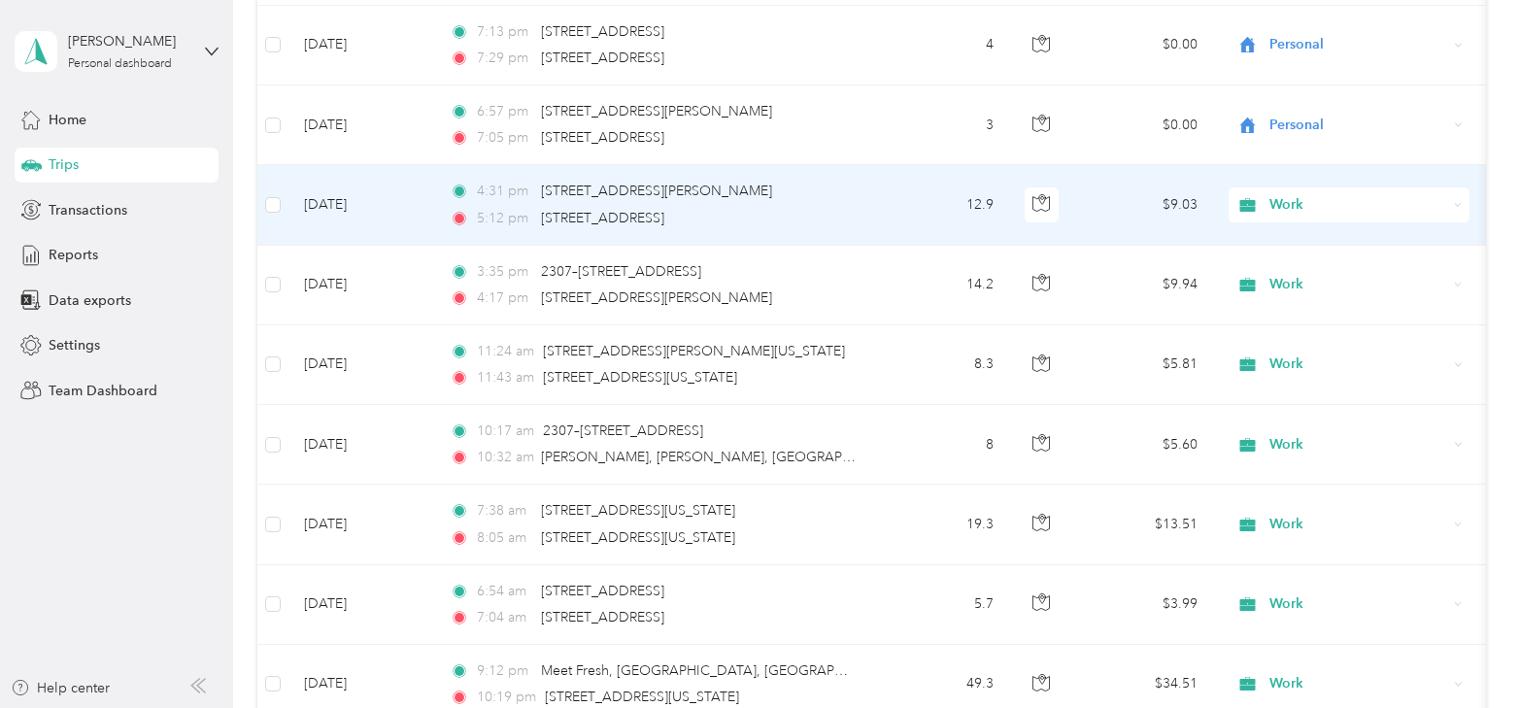
click at [1298, 194] on span "Work" at bounding box center [1359, 204] width 178 height 21
click at [1308, 248] on span "Personal" at bounding box center [1366, 255] width 180 height 20
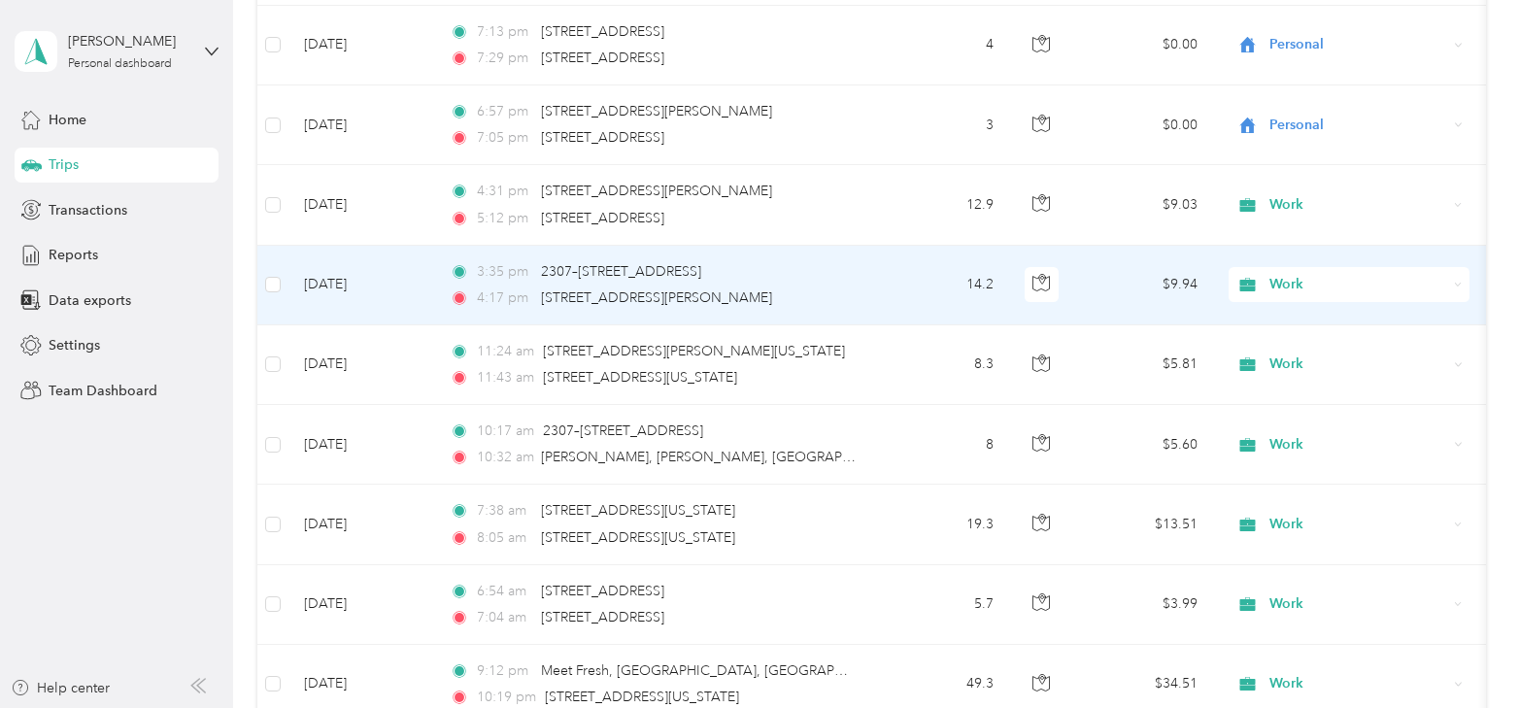
click at [350, 263] on td "[DATE]" at bounding box center [362, 286] width 146 height 80
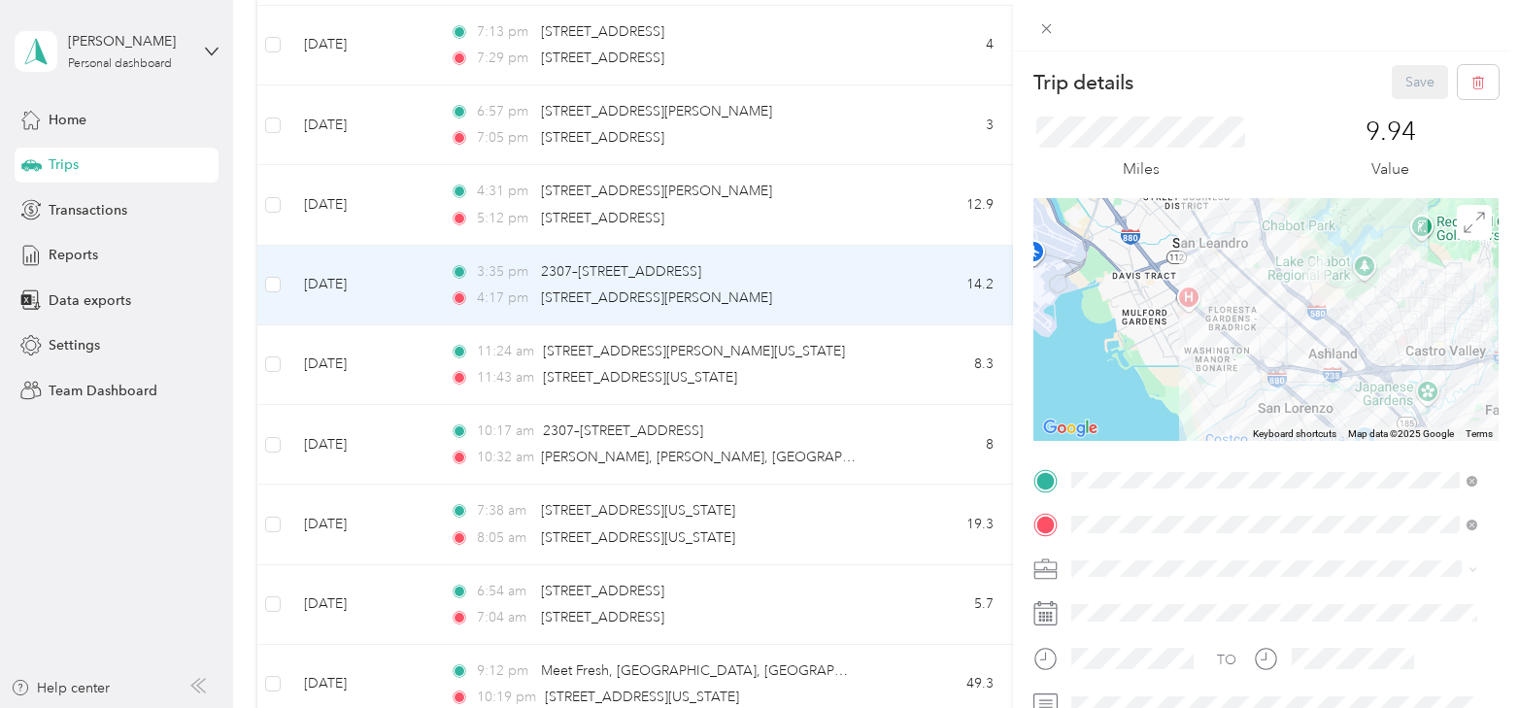
click at [901, 279] on div "Trip details Save This trip cannot be edited because it is either under review,…" at bounding box center [759, 354] width 1519 height 708
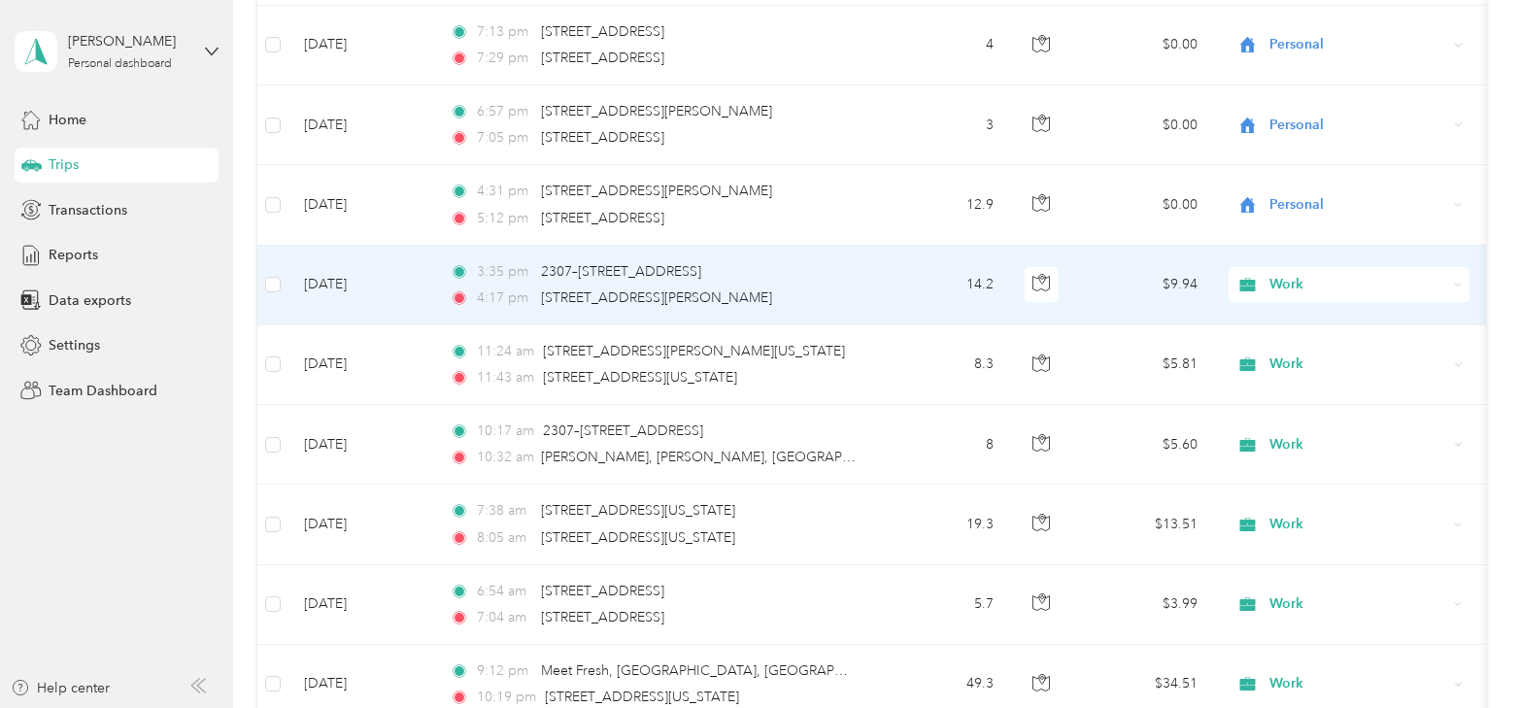
click at [368, 270] on td "[DATE]" at bounding box center [362, 286] width 146 height 80
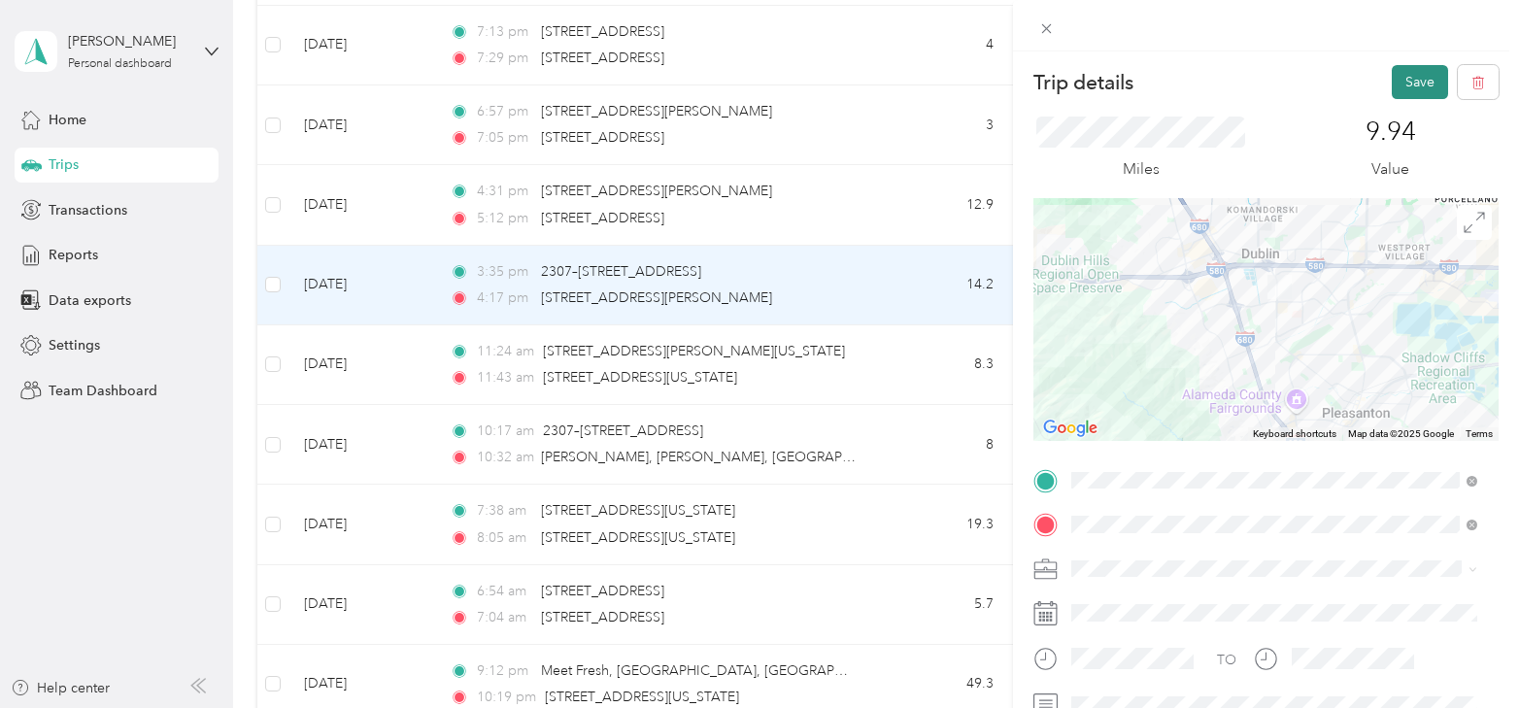
click at [1407, 79] on button "Save" at bounding box center [1420, 82] width 56 height 34
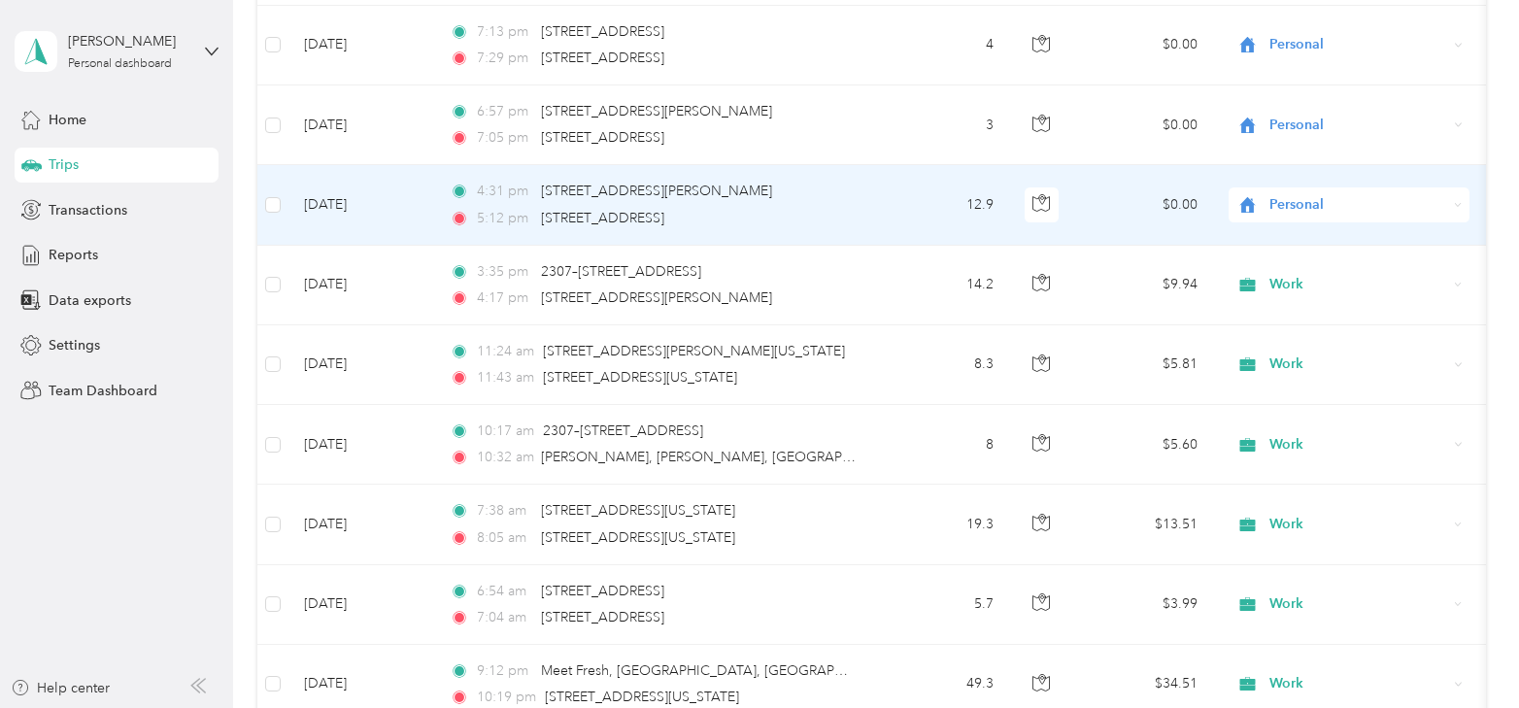
click at [1316, 194] on span "Personal" at bounding box center [1359, 204] width 178 height 21
click at [1315, 226] on li "Work" at bounding box center [1349, 218] width 241 height 34
click at [333, 184] on td "[DATE]" at bounding box center [362, 205] width 146 height 80
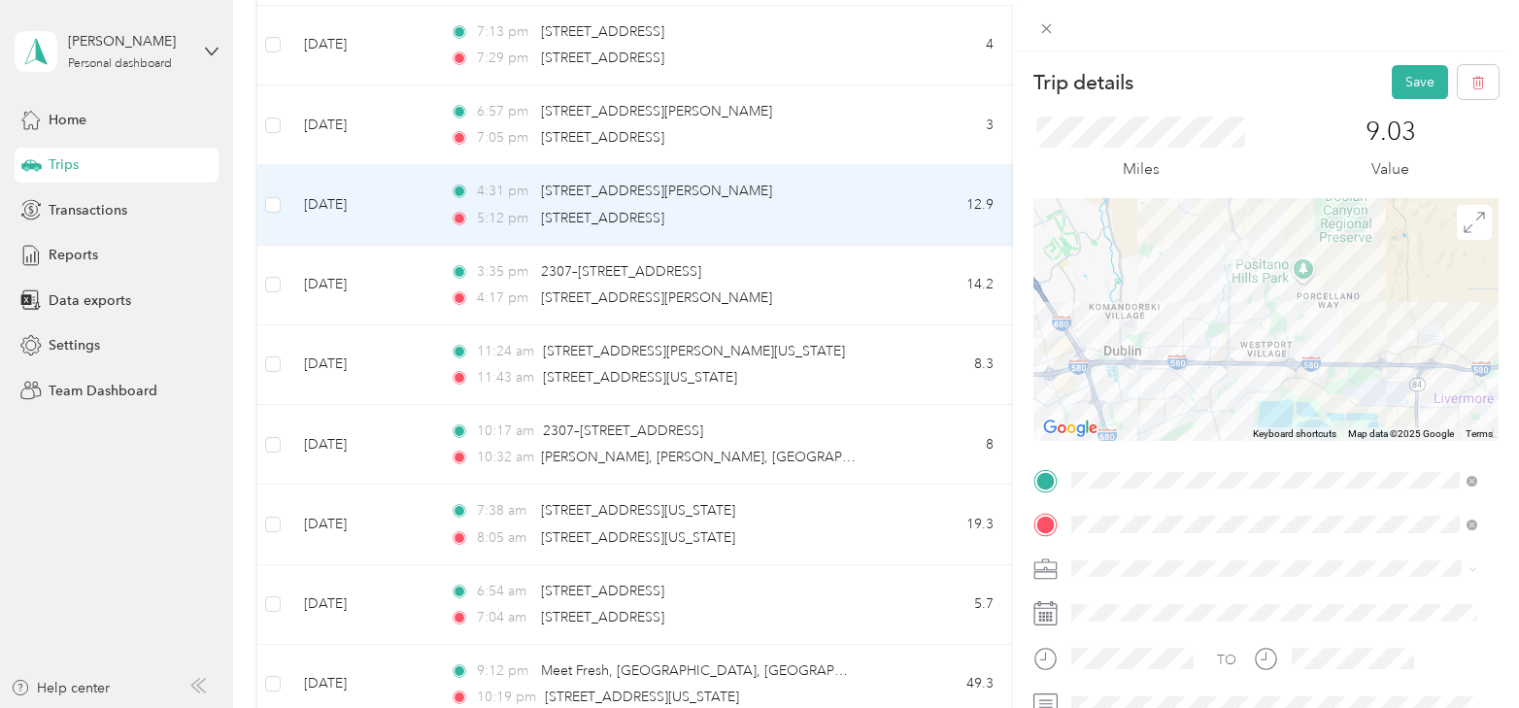
click at [1385, 61] on div "Trip details Save This trip cannot be edited because it is either under review,…" at bounding box center [1266, 405] width 506 height 708
click at [1403, 73] on button "Save" at bounding box center [1420, 82] width 56 height 34
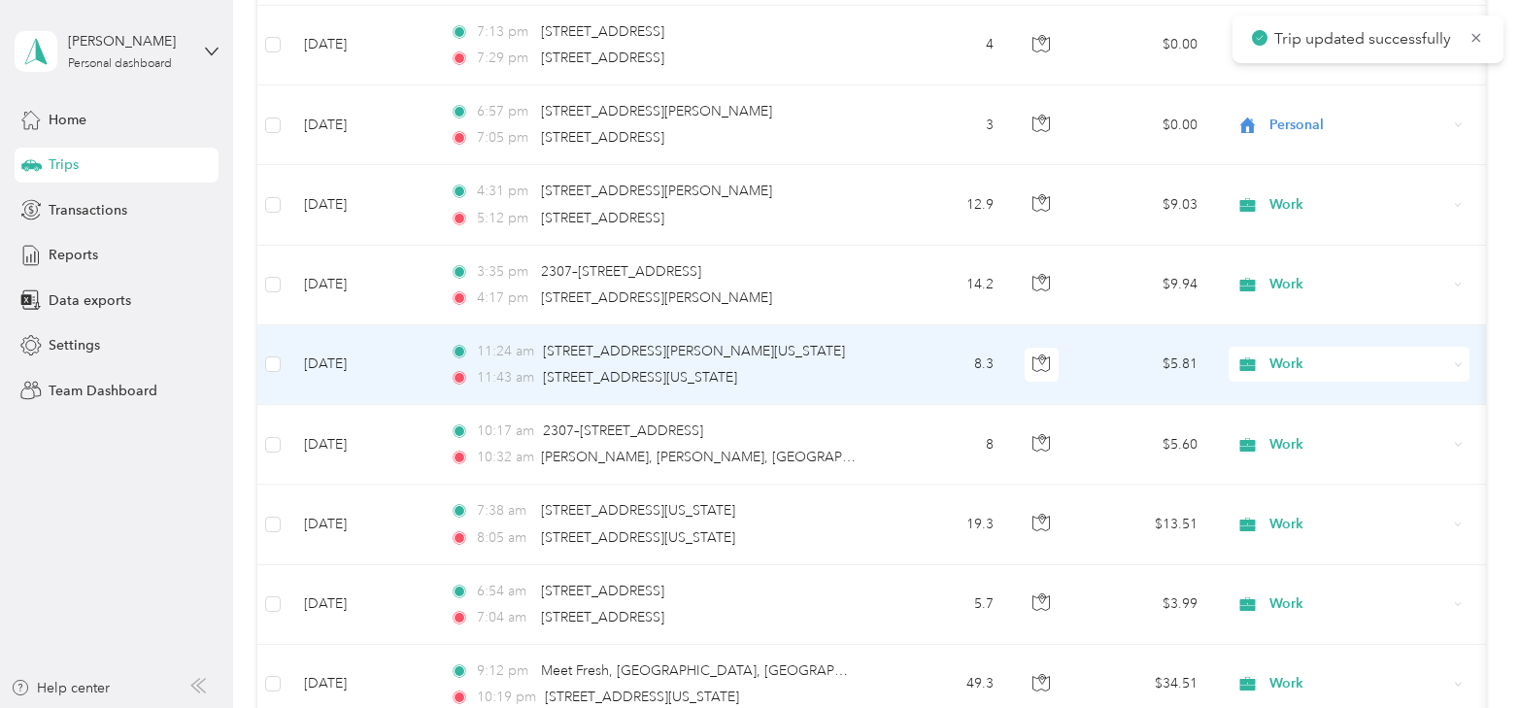
click at [355, 355] on td "[DATE]" at bounding box center [362, 365] width 146 height 80
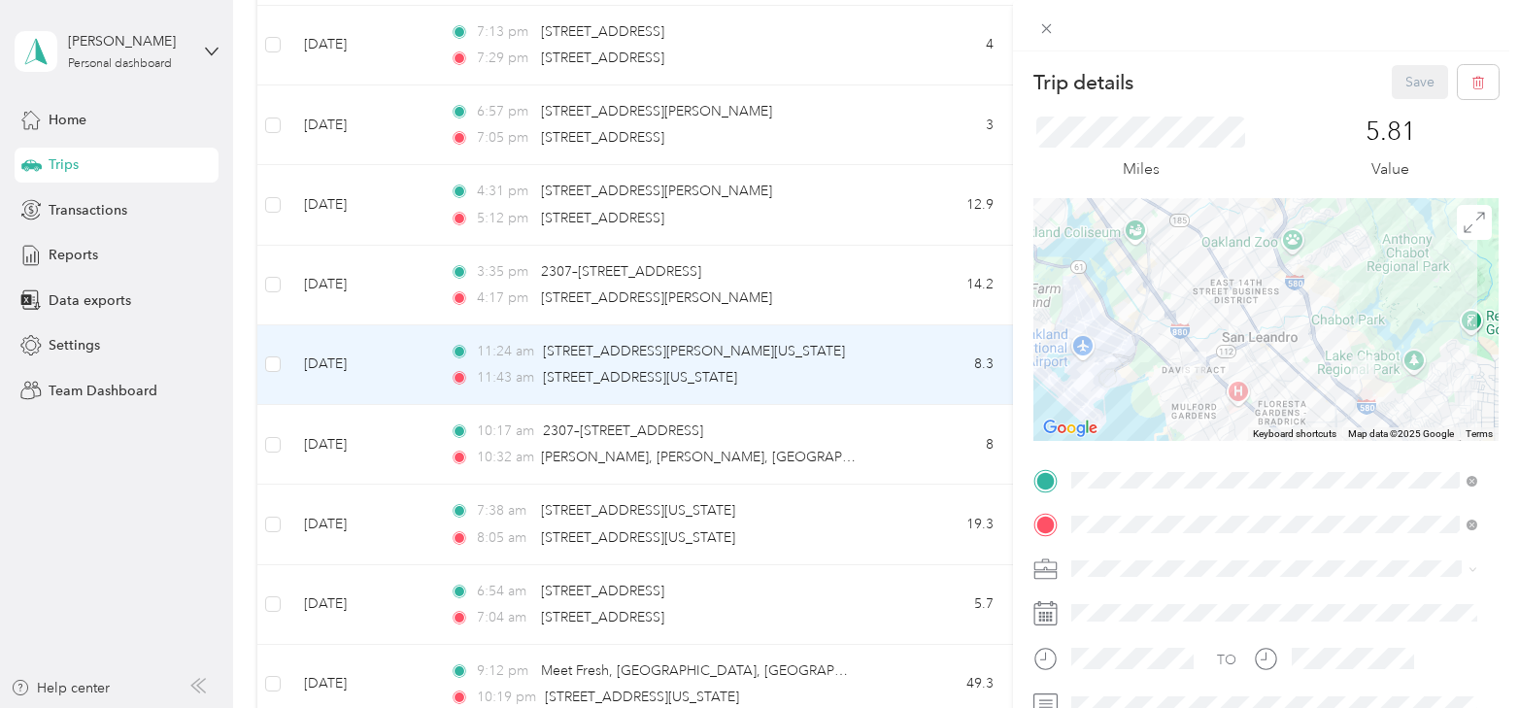
click at [1195, 369] on img at bounding box center [1194, 364] width 40 height 40
click at [337, 342] on div "Trip details Save This trip cannot be edited because it is either under review,…" at bounding box center [759, 354] width 1519 height 708
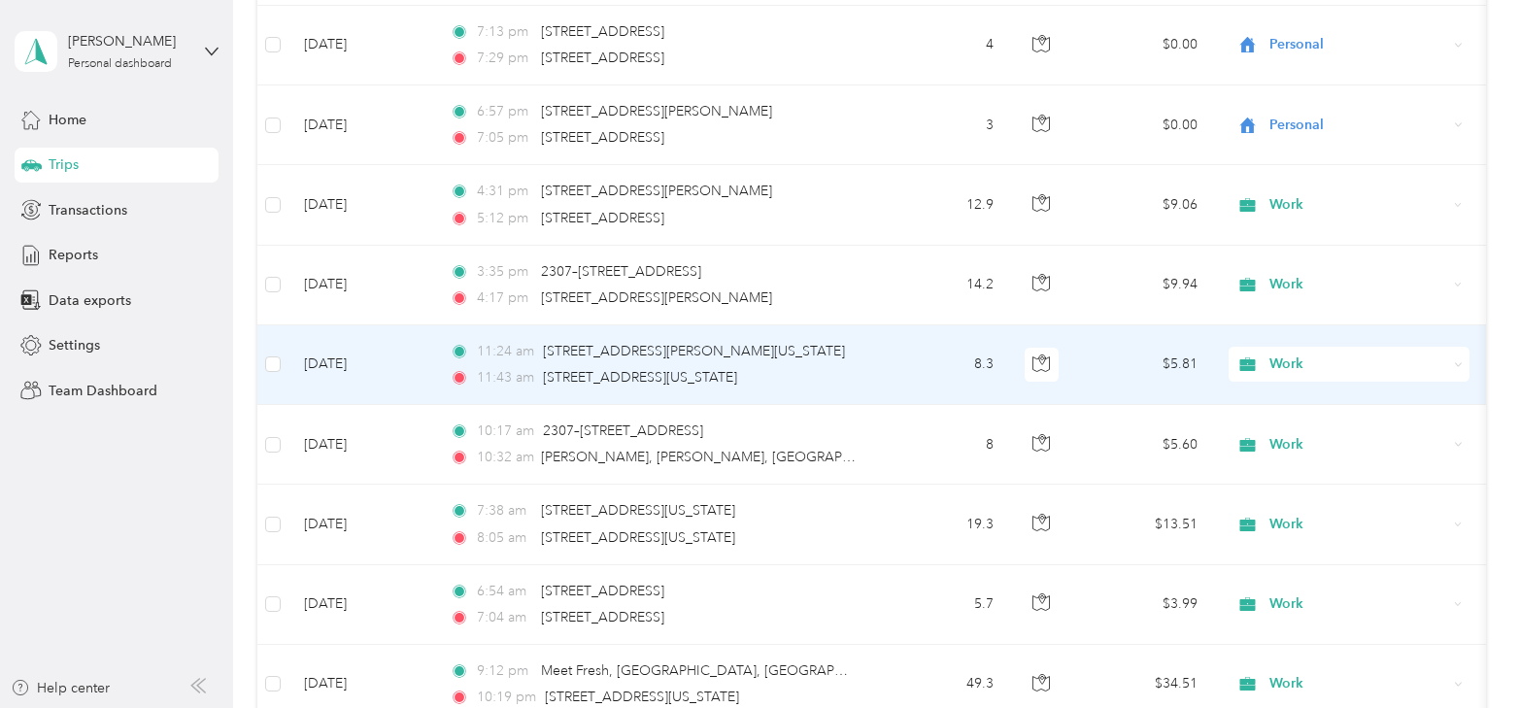
click at [346, 342] on td "[DATE]" at bounding box center [362, 365] width 146 height 80
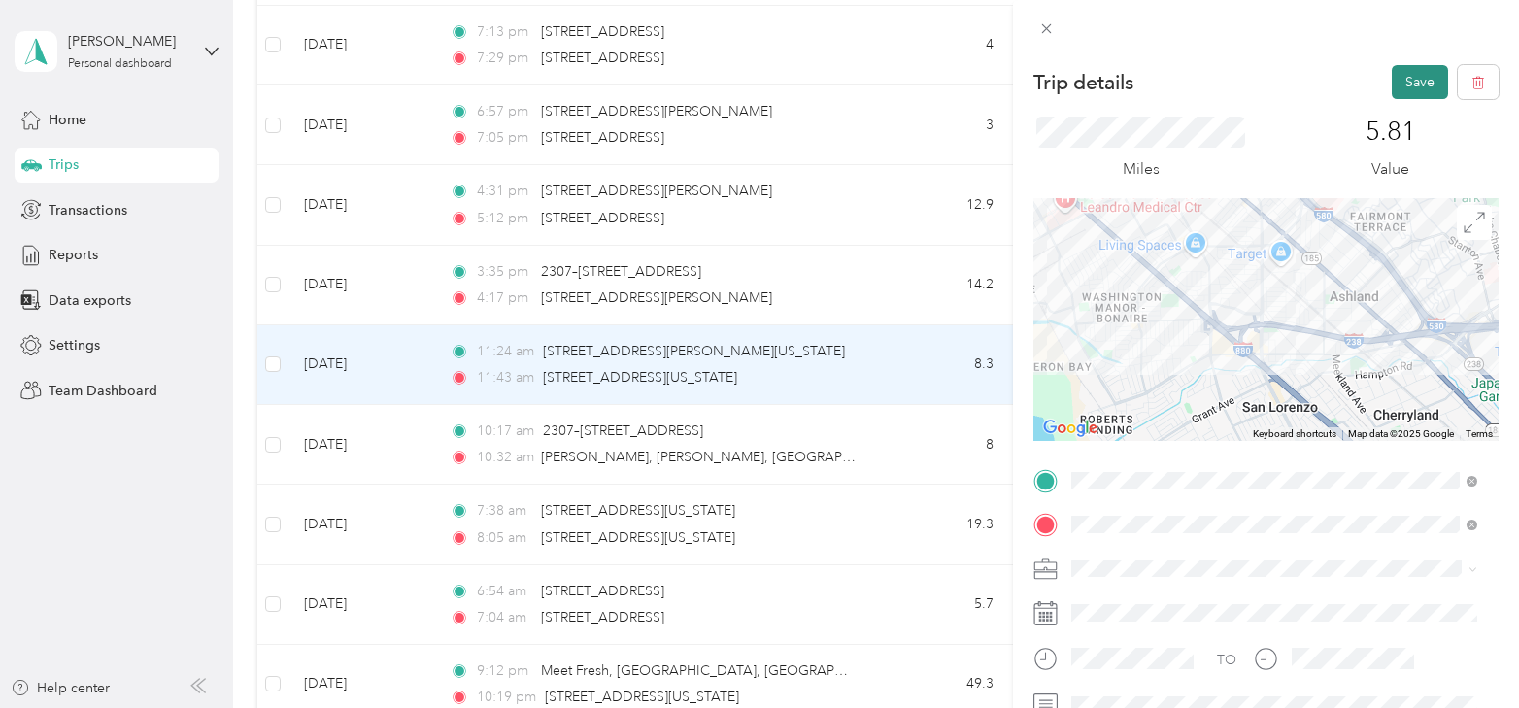
click at [1405, 84] on button "Save" at bounding box center [1420, 82] width 56 height 34
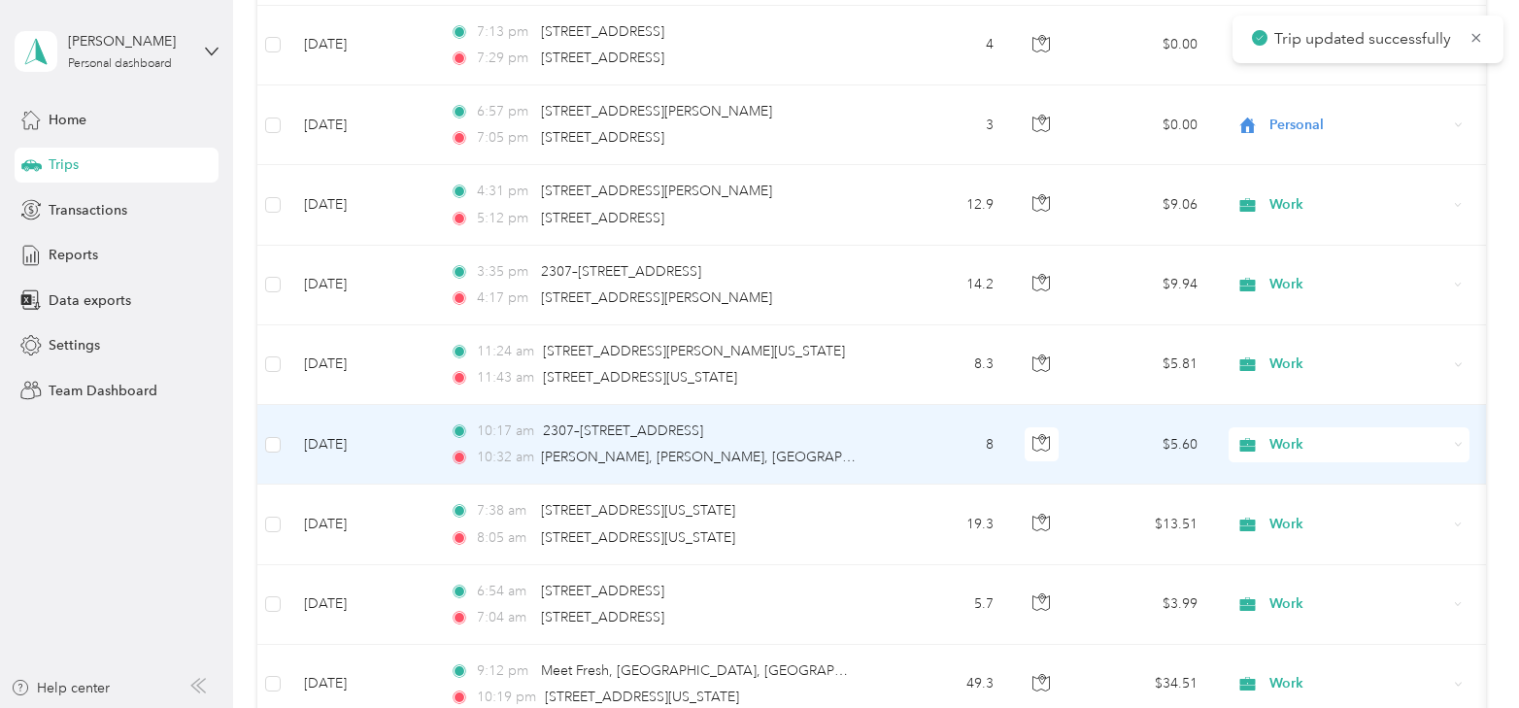
click at [330, 425] on td "[DATE]" at bounding box center [362, 445] width 146 height 80
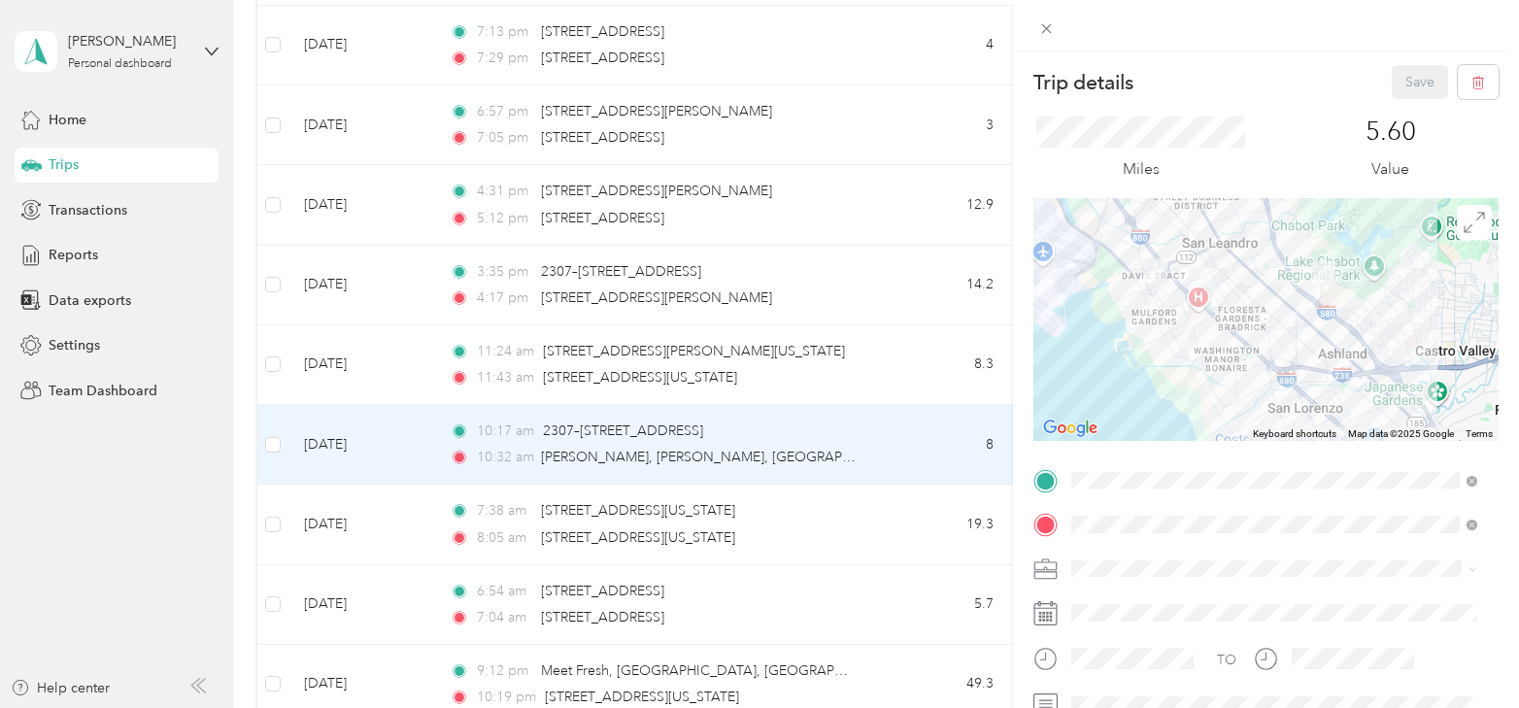
scroll to position [97, 0]
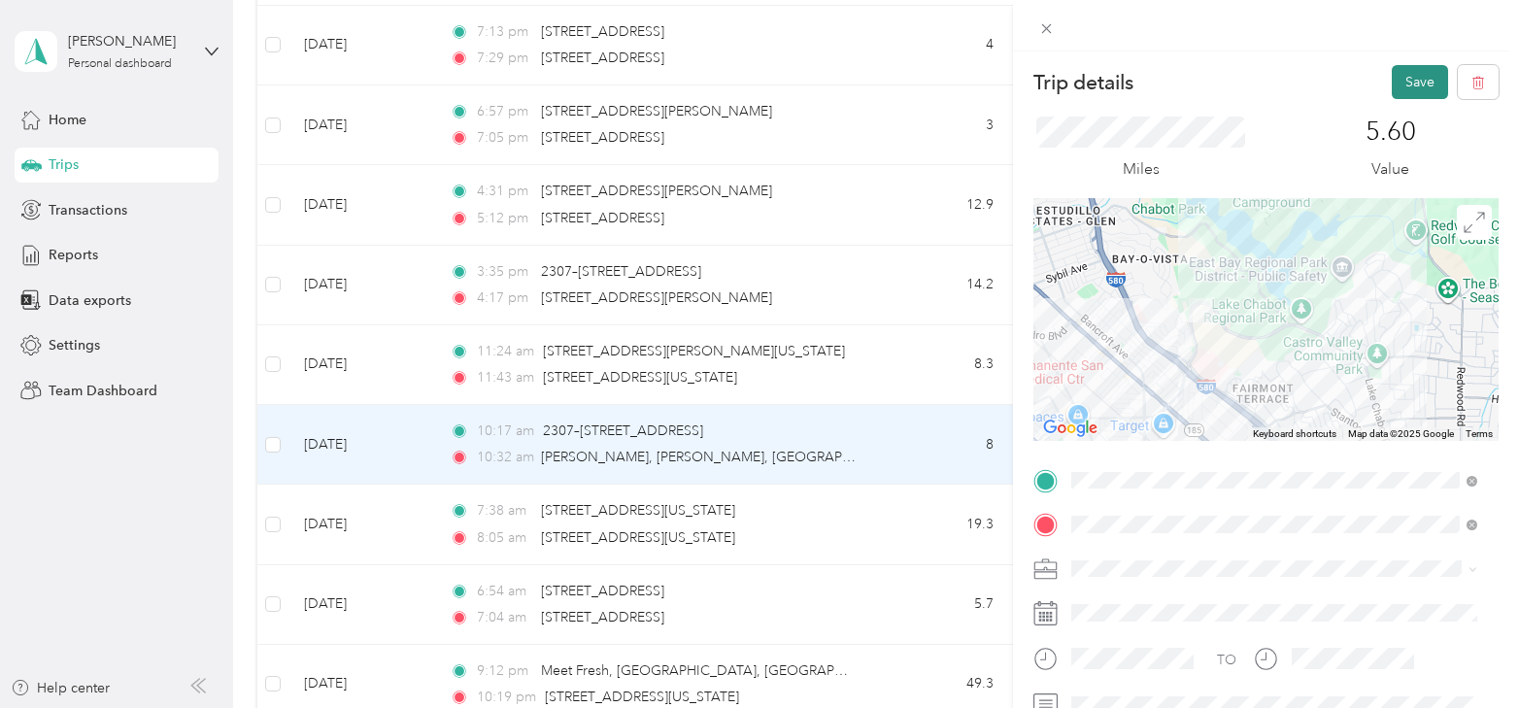
click at [1414, 83] on button "Save" at bounding box center [1420, 82] width 56 height 34
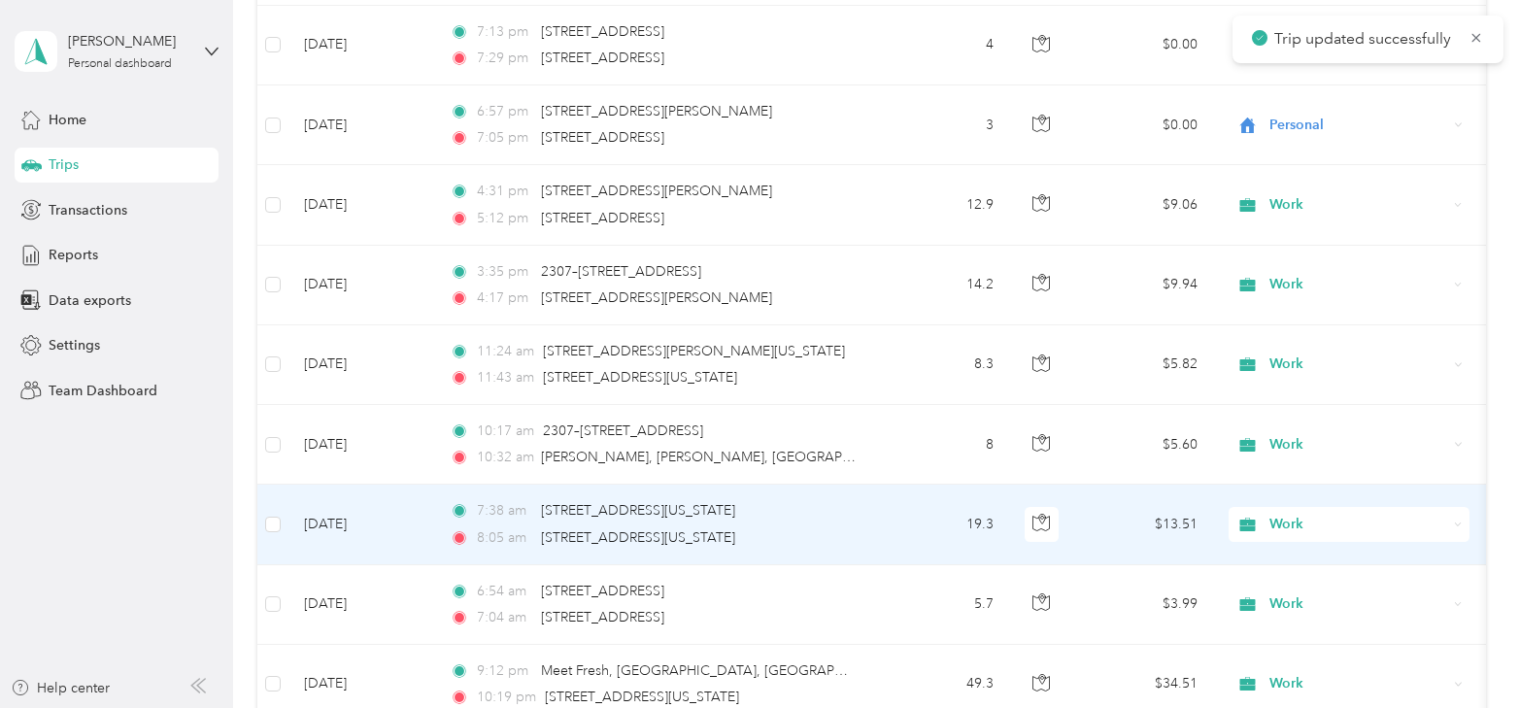
click at [331, 515] on td "[DATE]" at bounding box center [362, 525] width 146 height 80
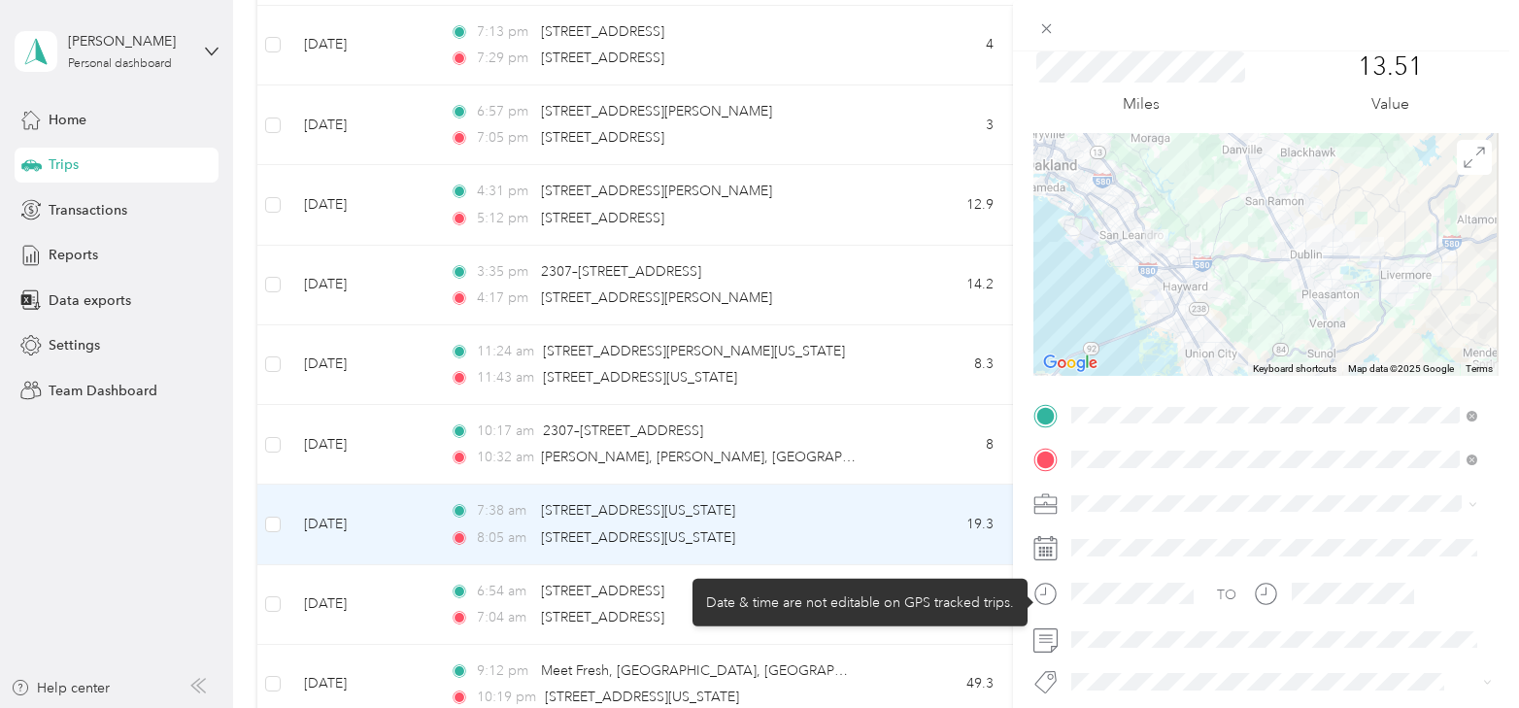
scroll to position [97, 0]
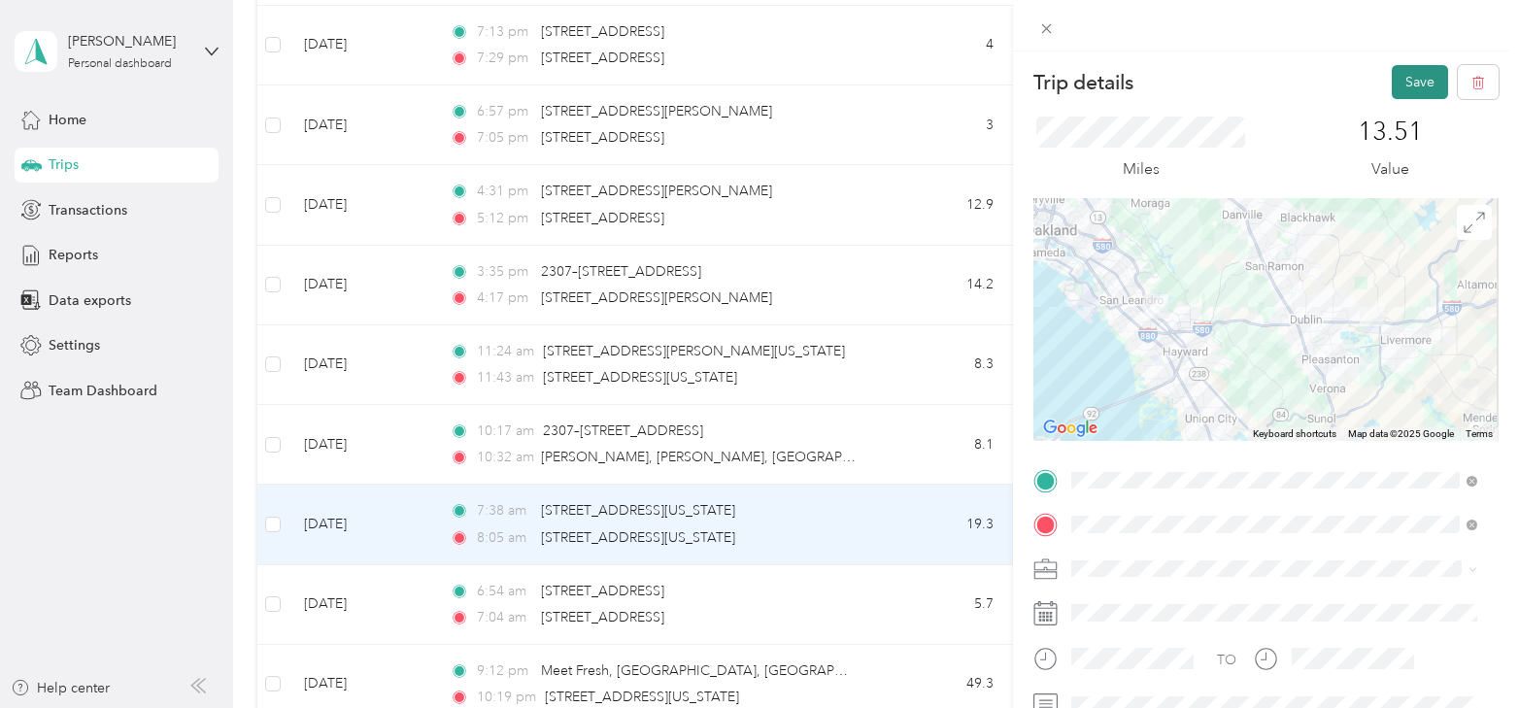
click at [1396, 88] on button "Save" at bounding box center [1420, 82] width 56 height 34
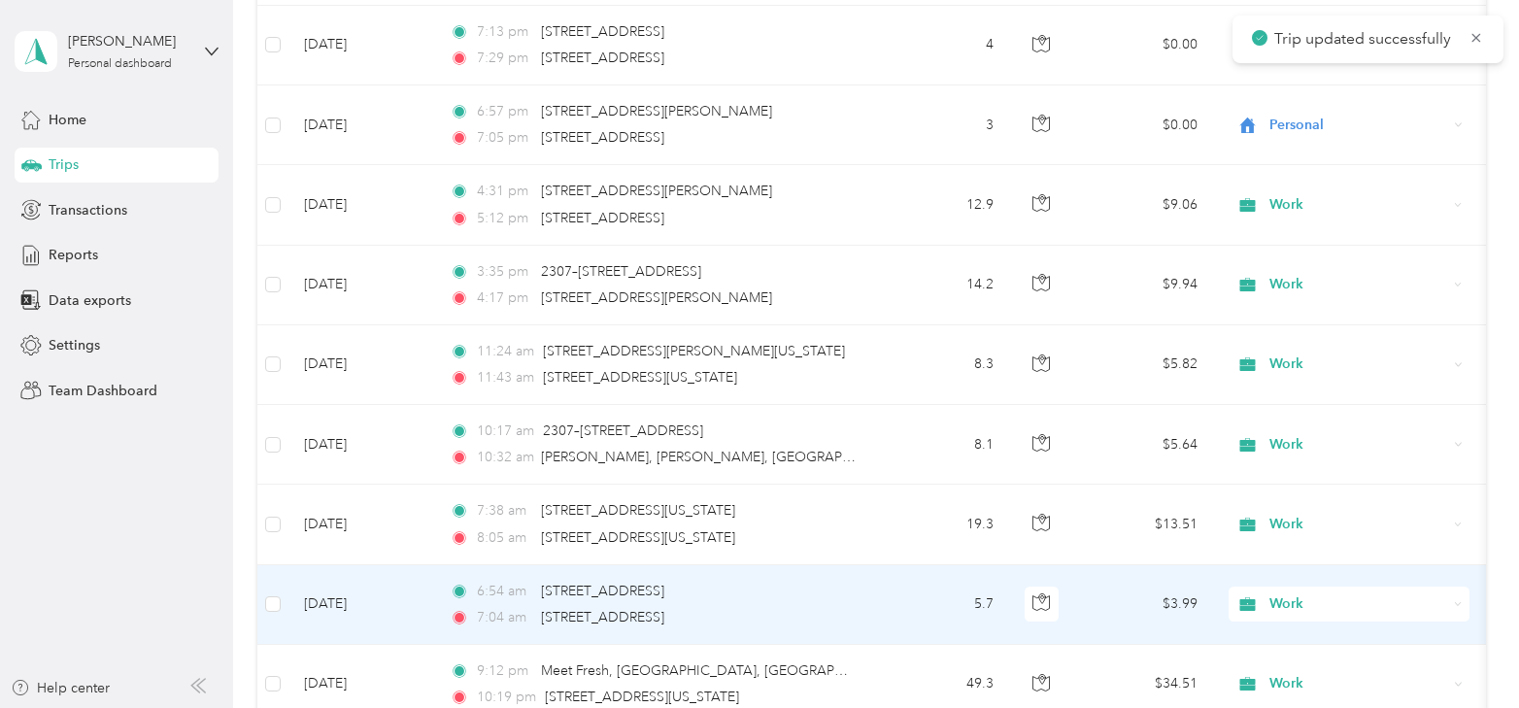
click at [353, 574] on td "[DATE]" at bounding box center [362, 605] width 146 height 80
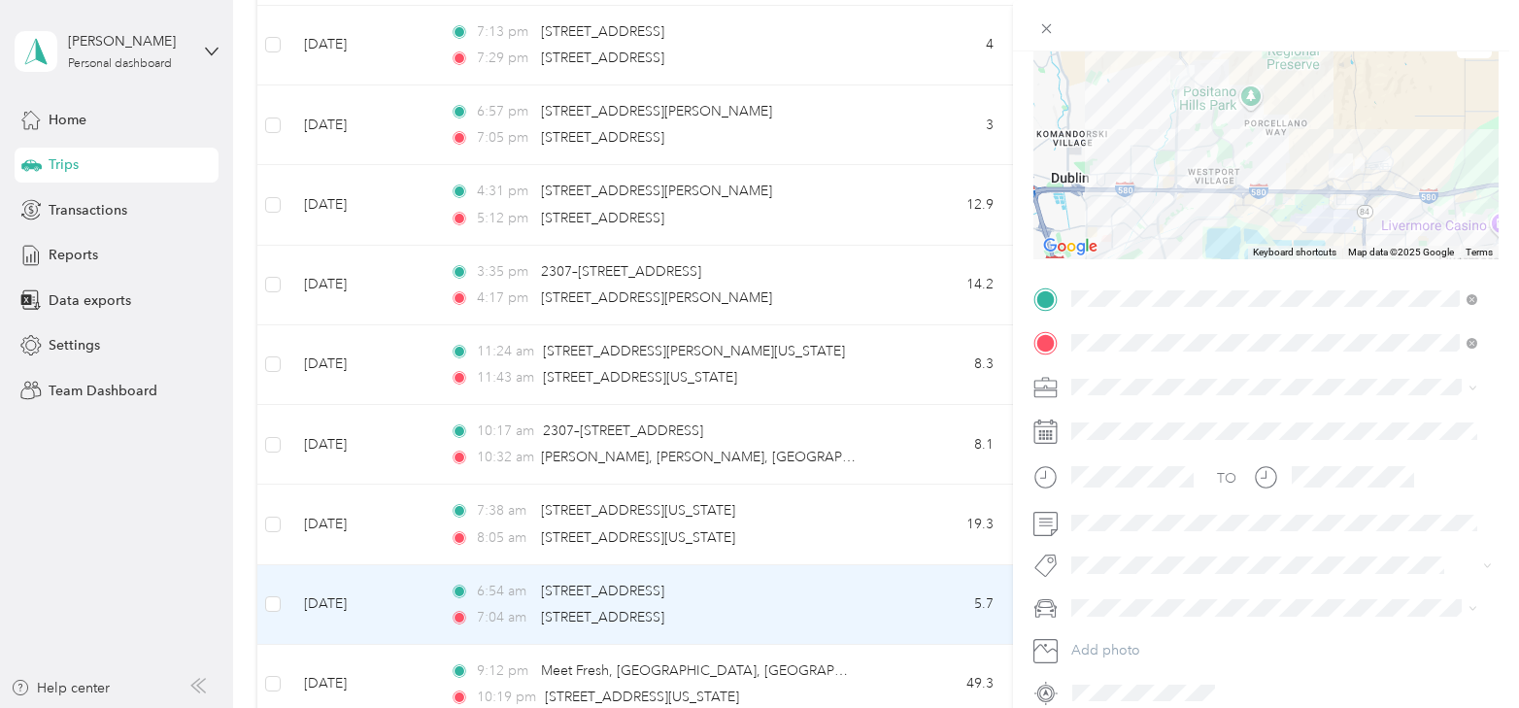
scroll to position [194, 0]
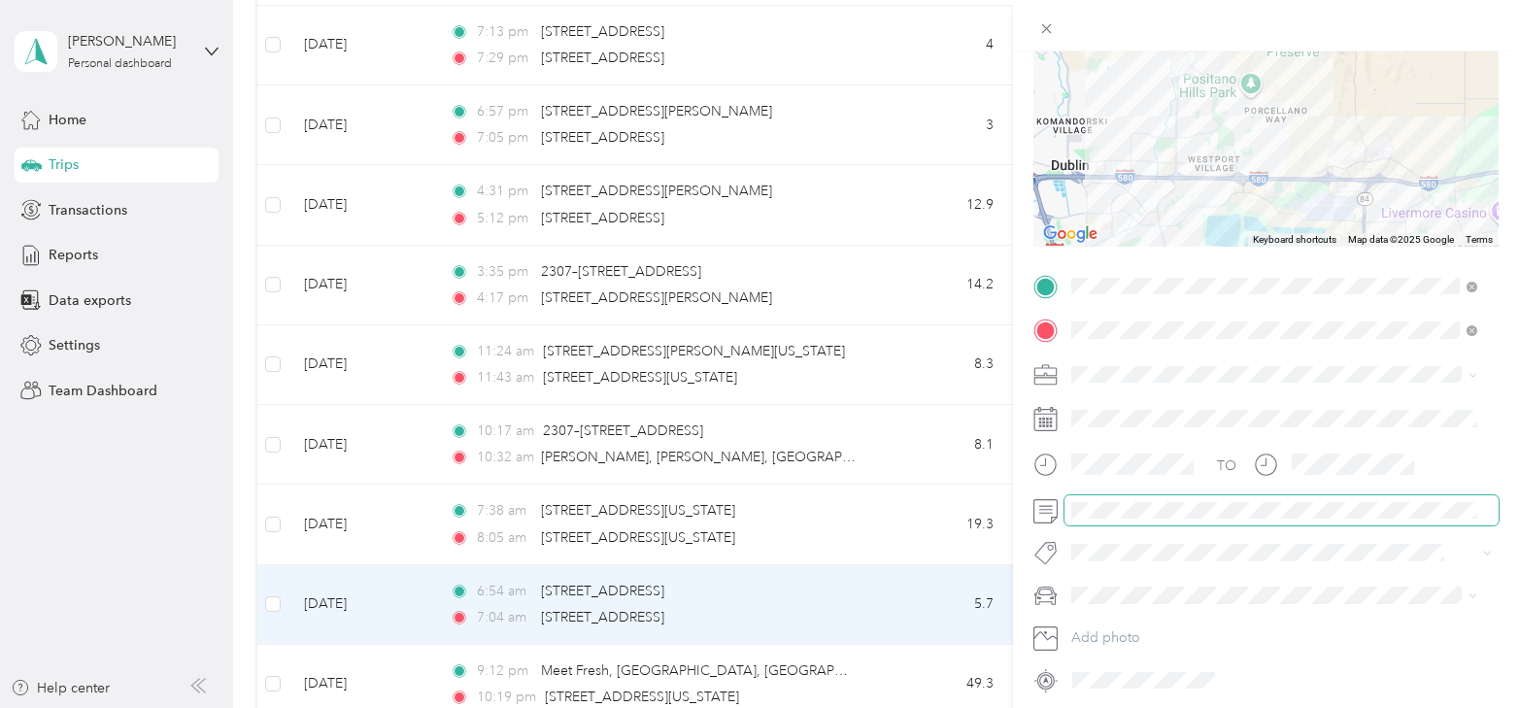
click at [1123, 502] on span at bounding box center [1282, 510] width 434 height 31
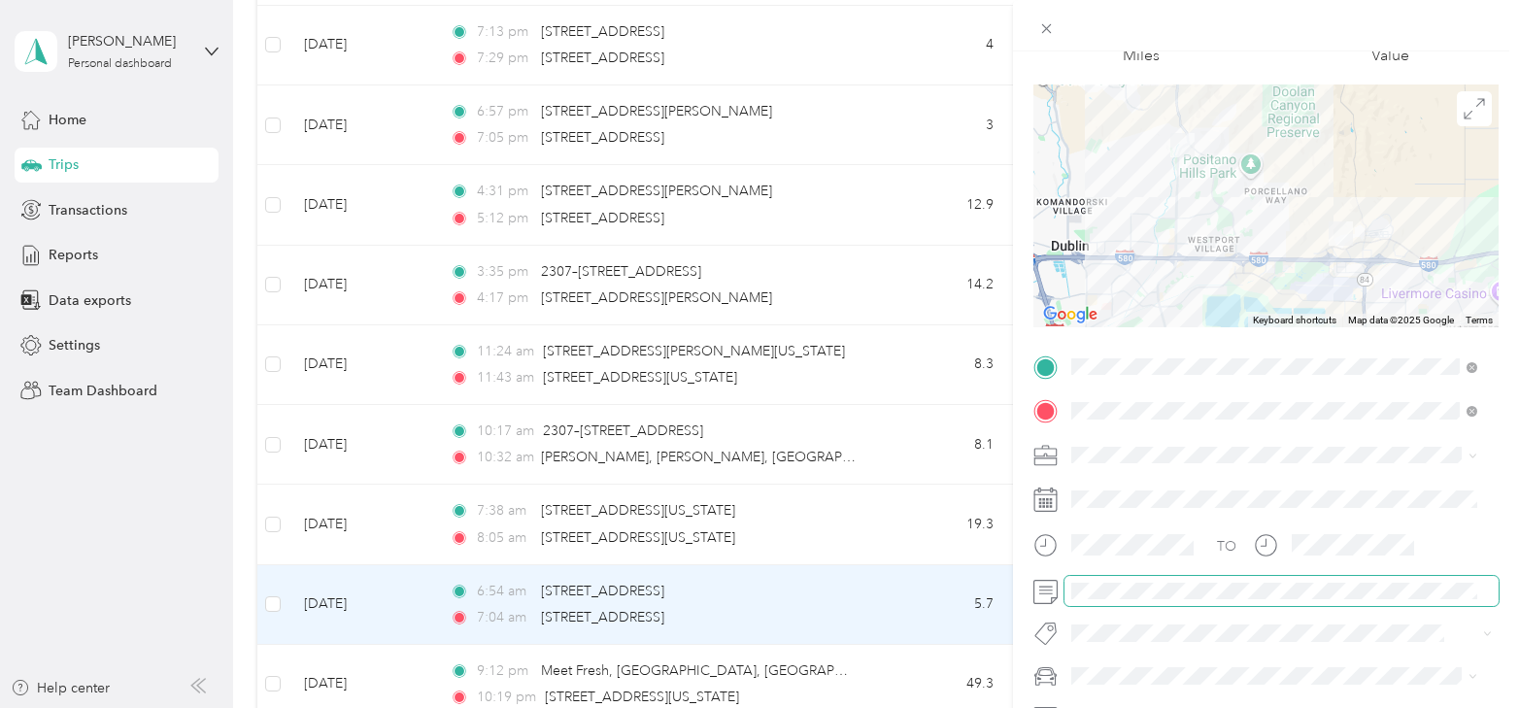
scroll to position [20, 0]
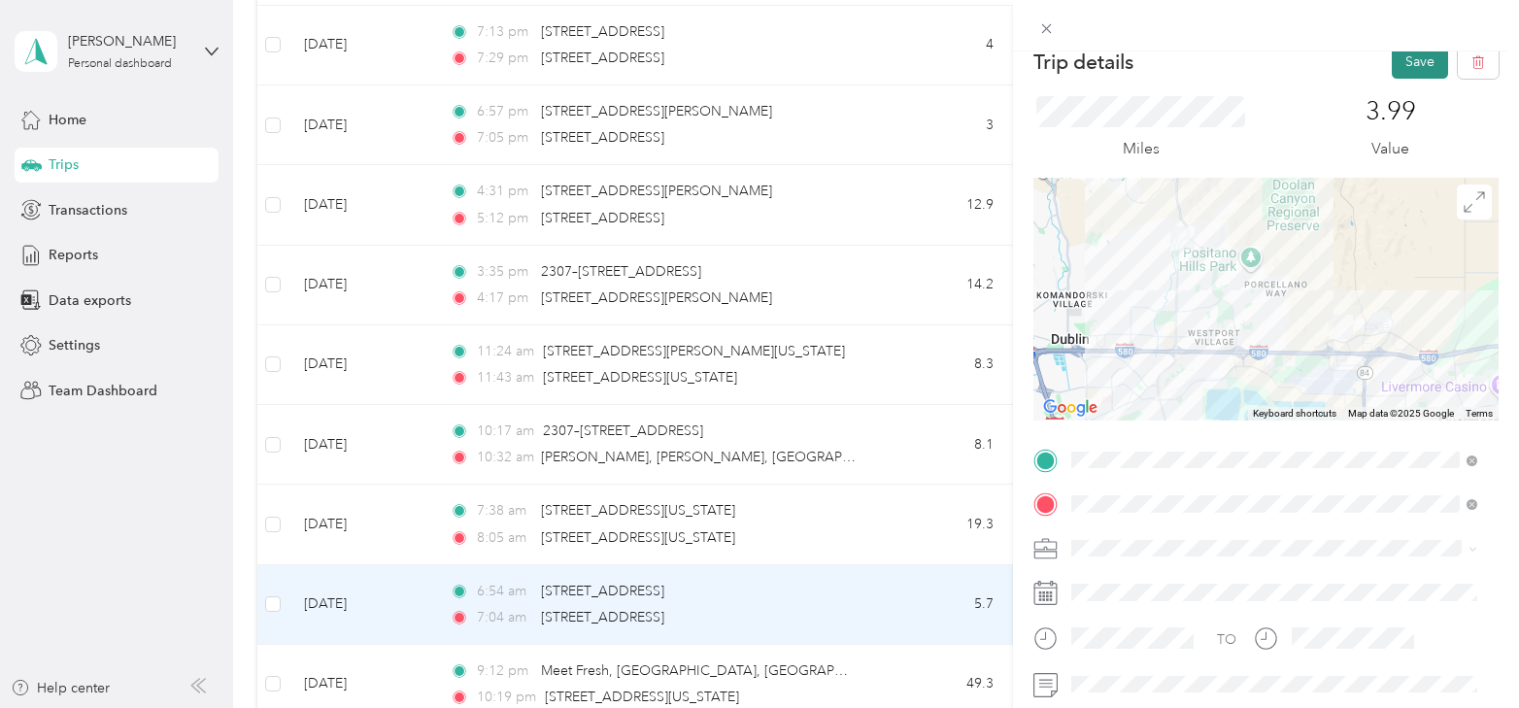
click at [1411, 70] on button "Save" at bounding box center [1420, 62] width 56 height 34
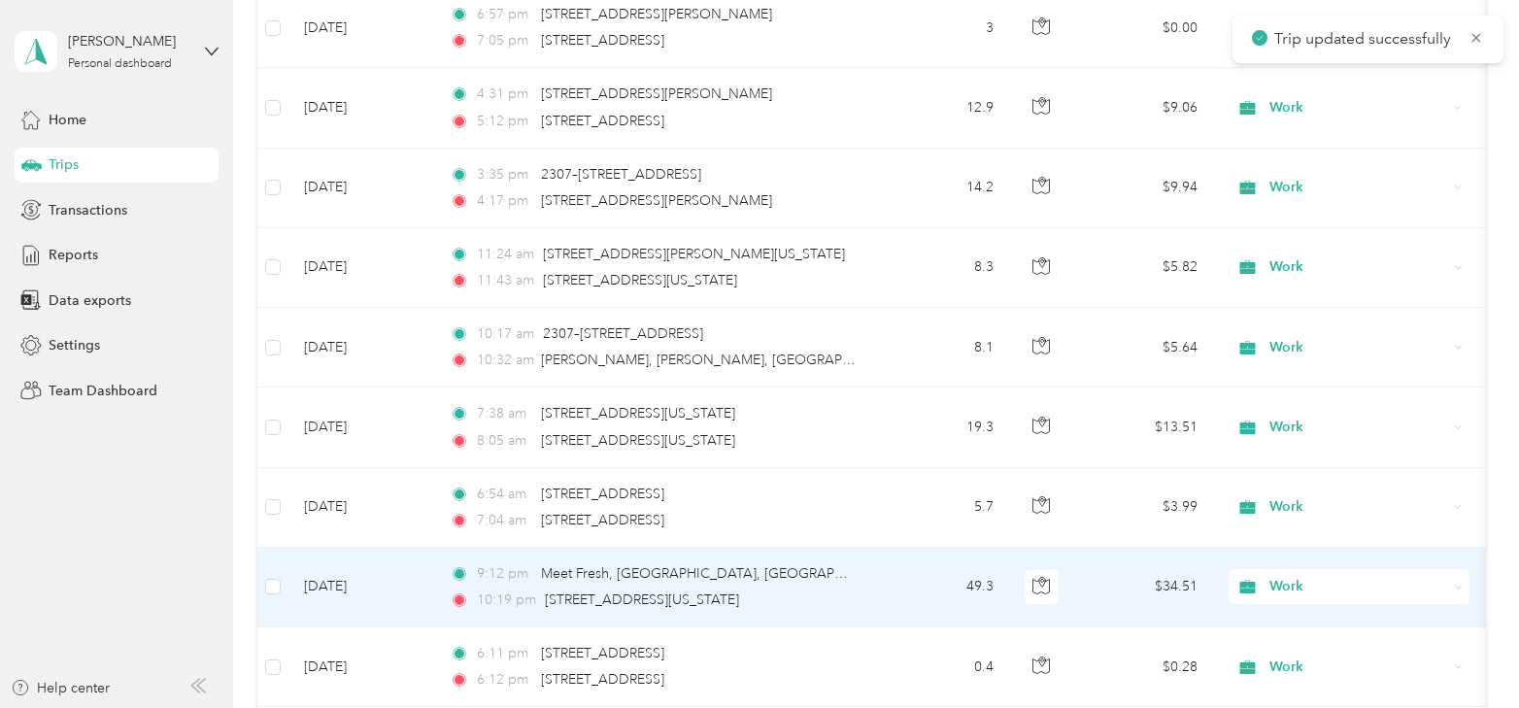
scroll to position [8446, 0]
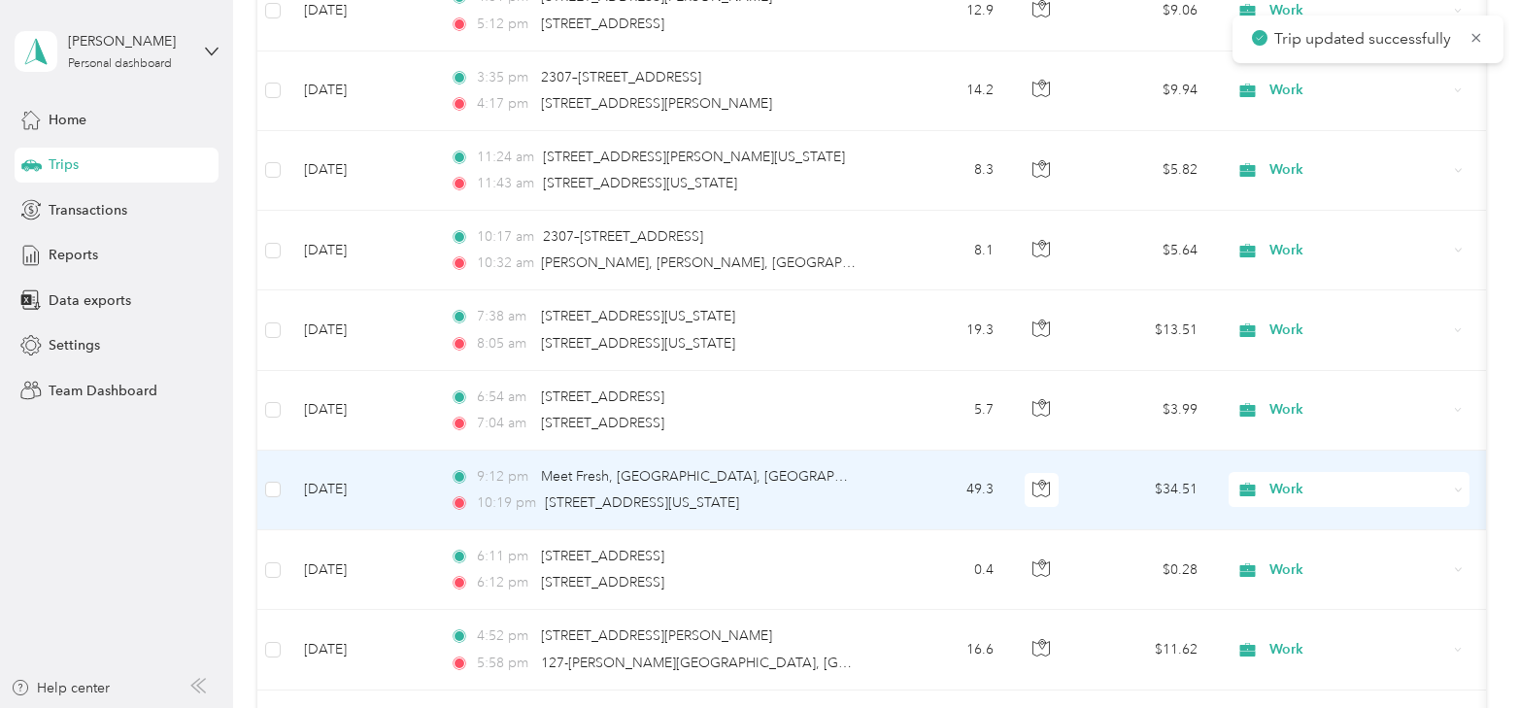
click at [363, 465] on td "Apr 2, 2025" at bounding box center [362, 491] width 146 height 80
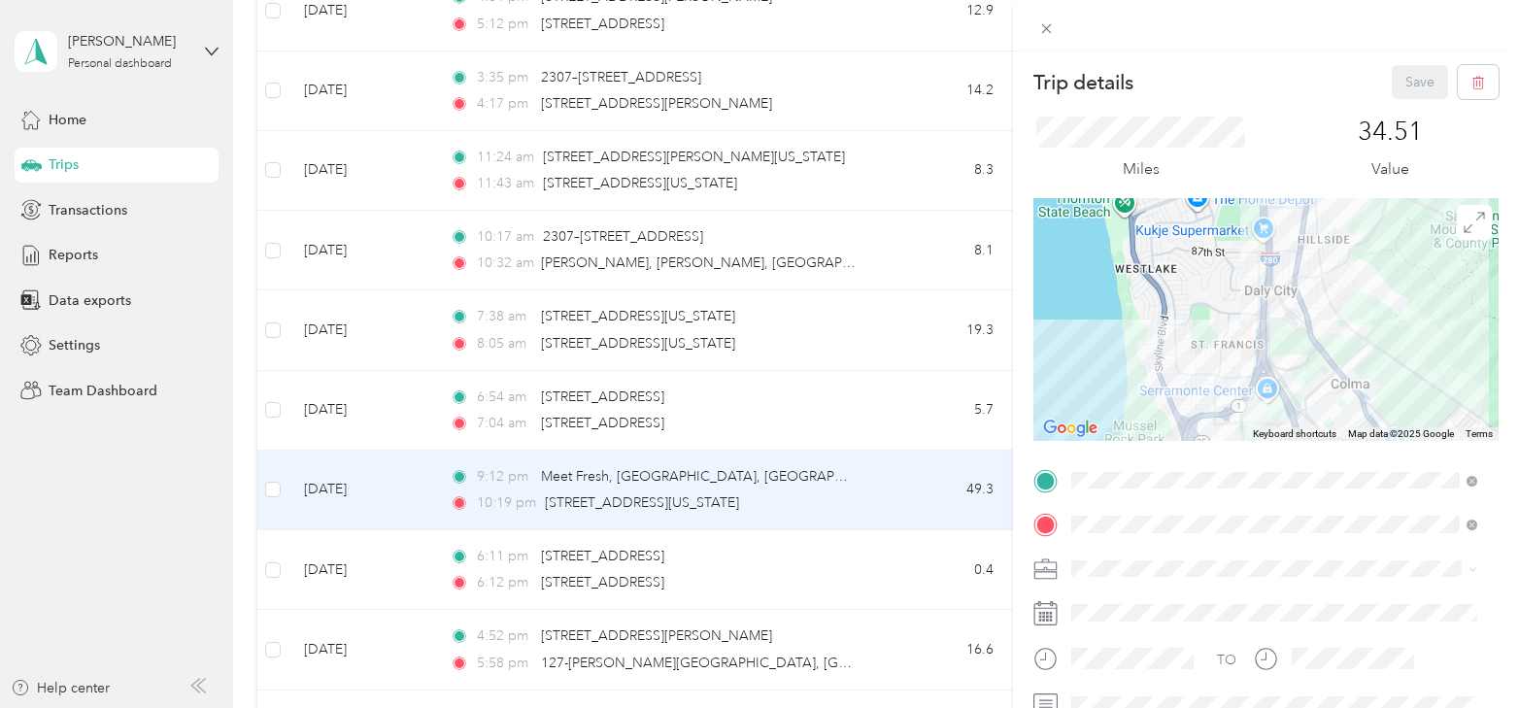
drag, startPoint x: 1206, startPoint y: 405, endPoint x: 1190, endPoint y: 335, distance: 71.9
click at [1190, 335] on div at bounding box center [1266, 319] width 465 height 243
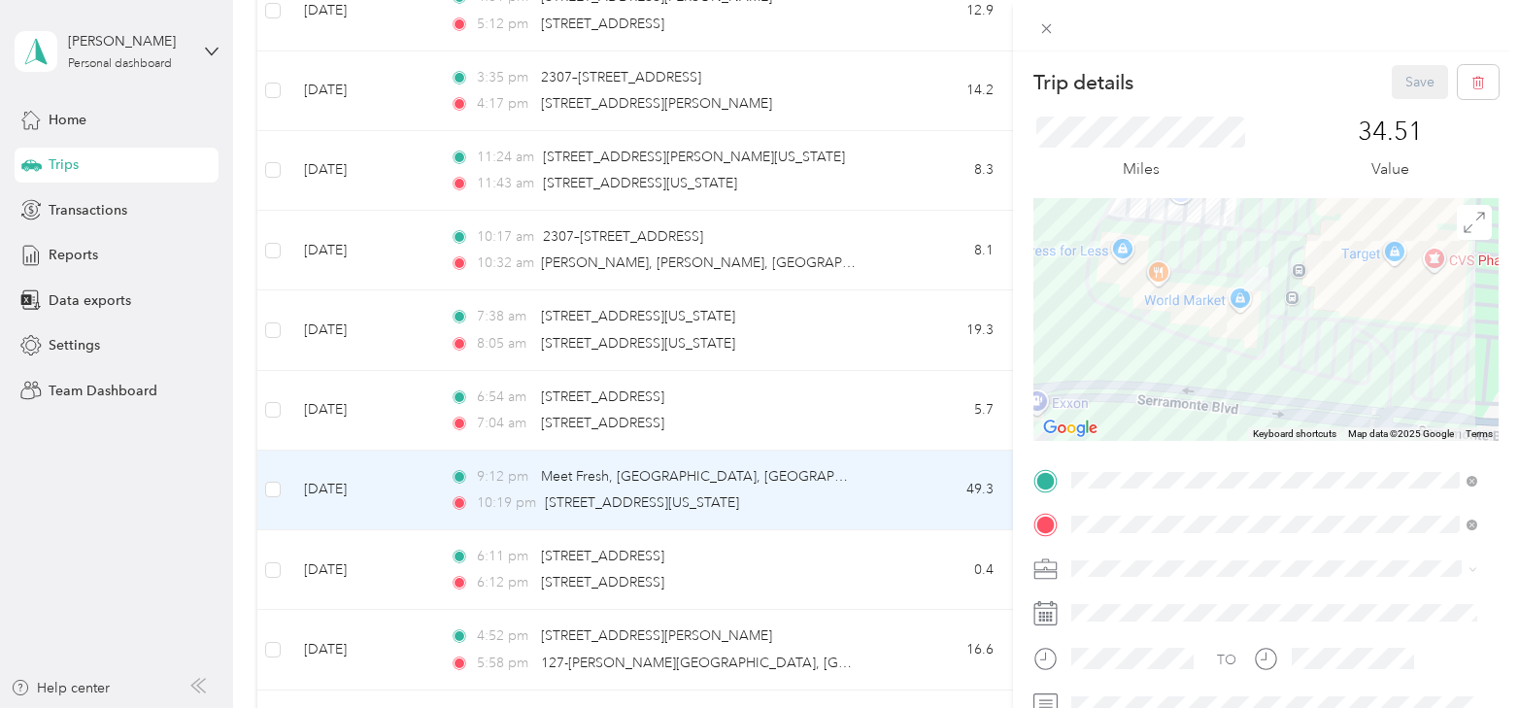
click at [802, 478] on div "Trip details Save This trip cannot be edited because it is either under review,…" at bounding box center [759, 354] width 1519 height 708
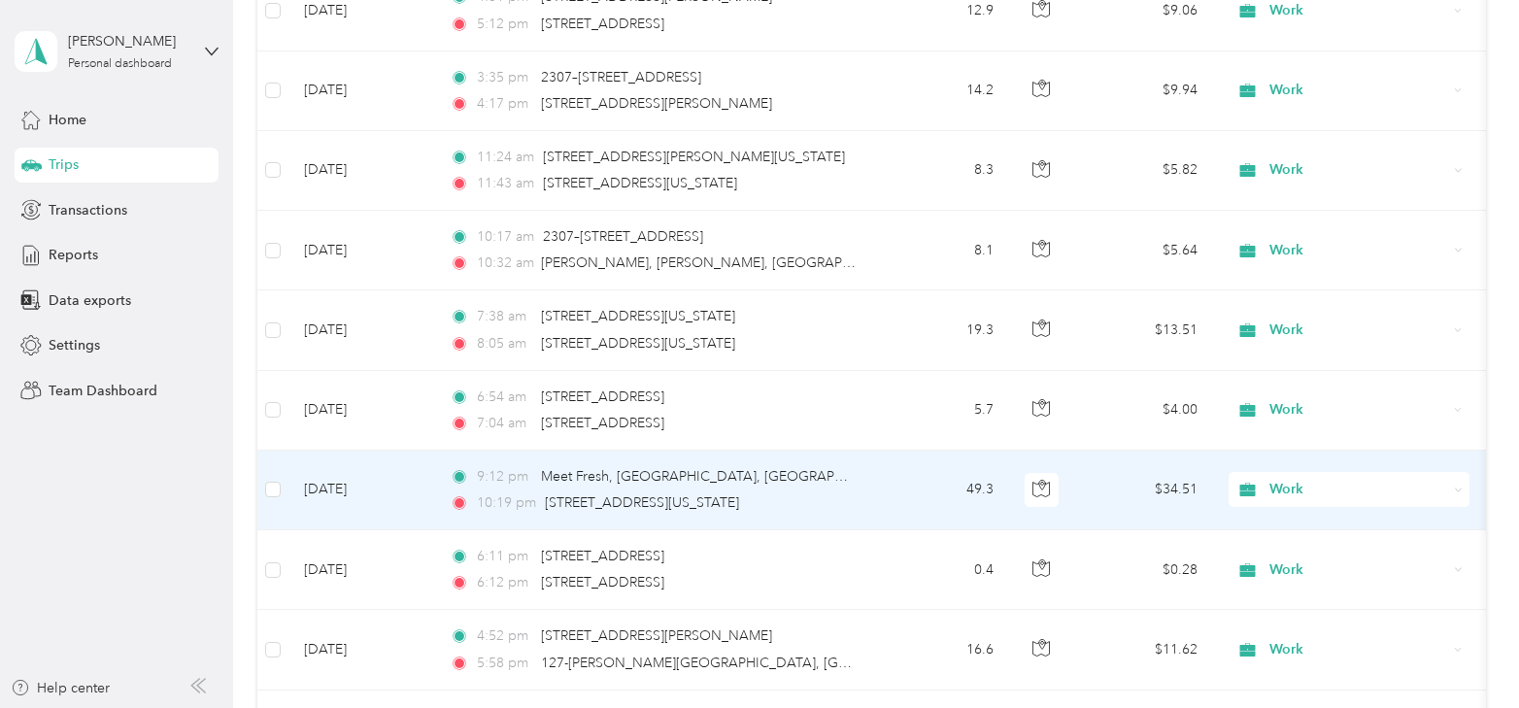
scroll to position [8543, 0]
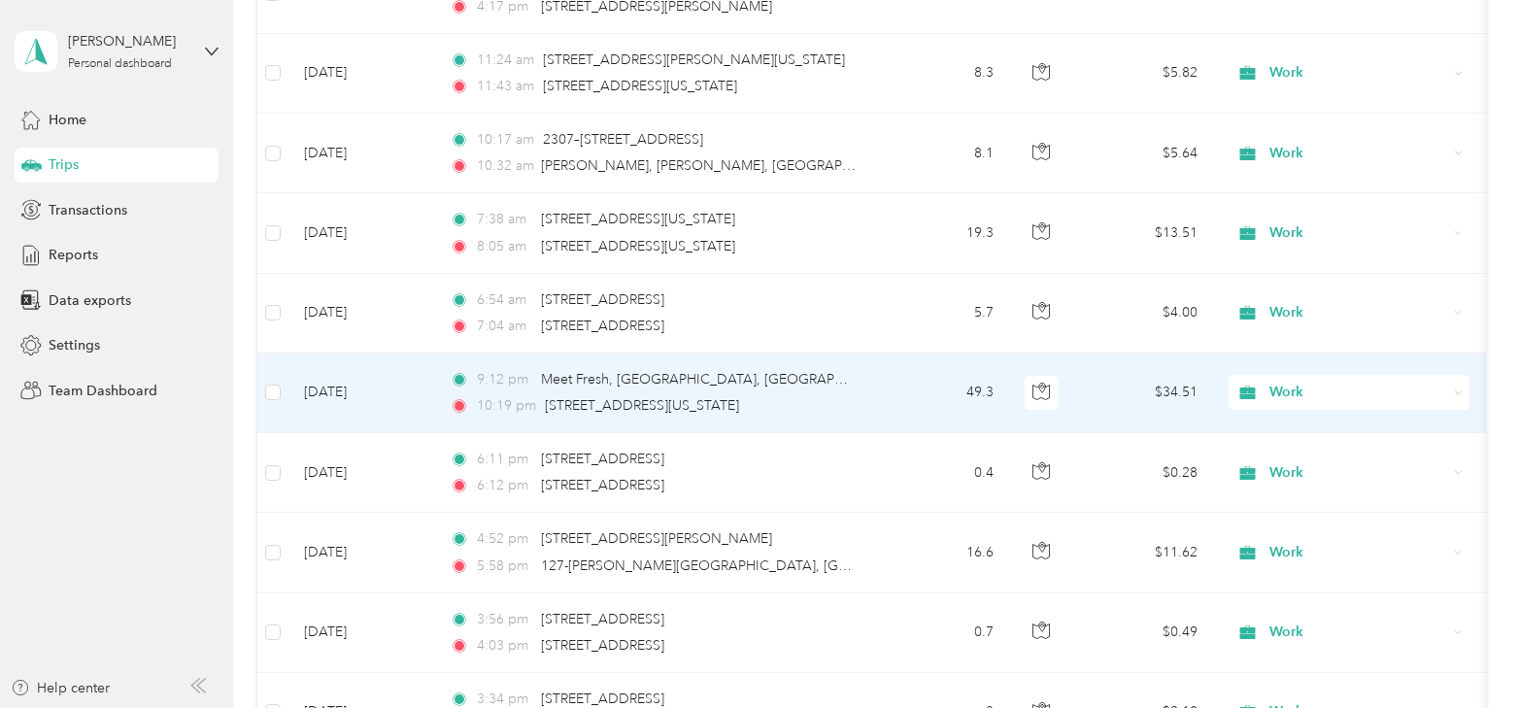
click at [336, 368] on td "Apr 2, 2025" at bounding box center [362, 394] width 146 height 80
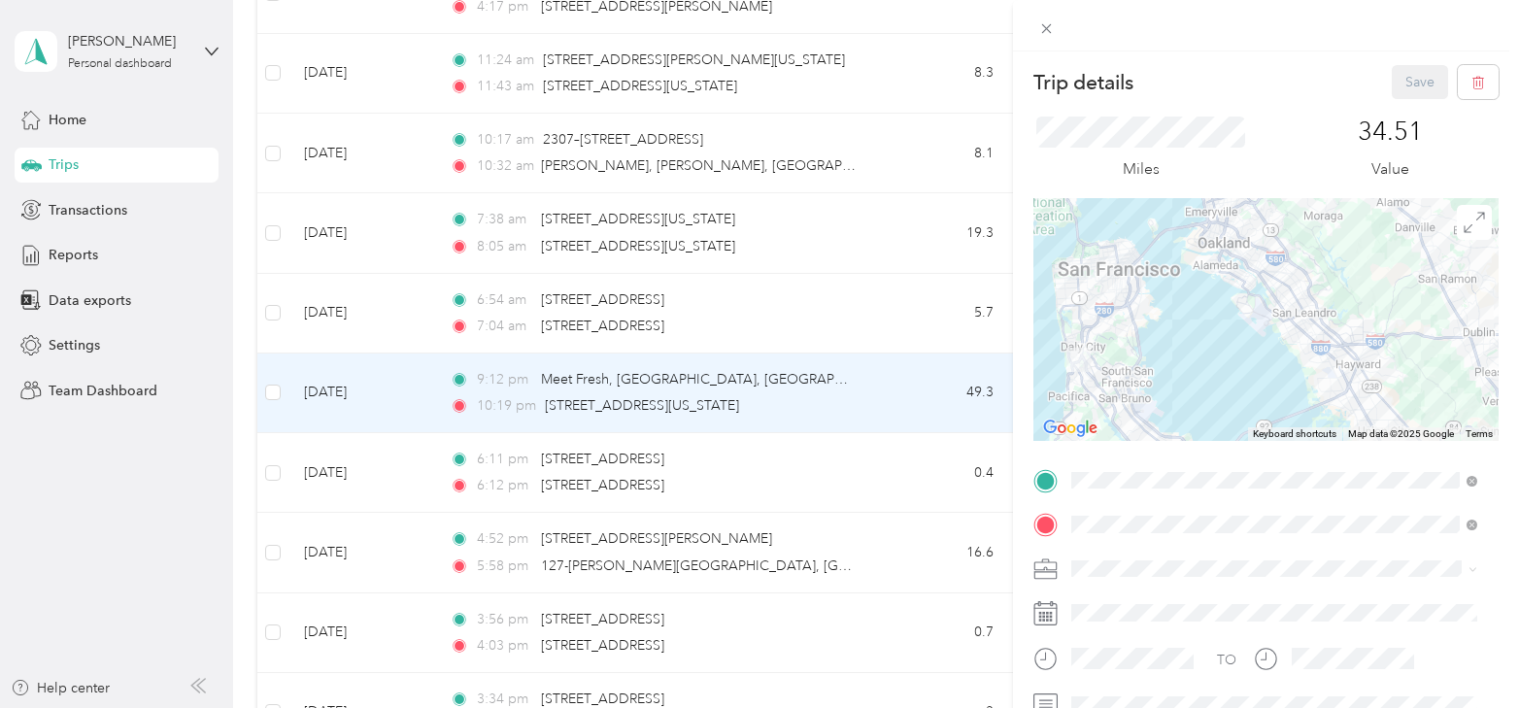
drag, startPoint x: 1148, startPoint y: 350, endPoint x: 1262, endPoint y: 330, distance: 115.3
click at [1283, 339] on div at bounding box center [1266, 319] width 465 height 243
click at [421, 380] on div "Trip details Save This trip cannot be edited because it is either under review,…" at bounding box center [759, 354] width 1519 height 708
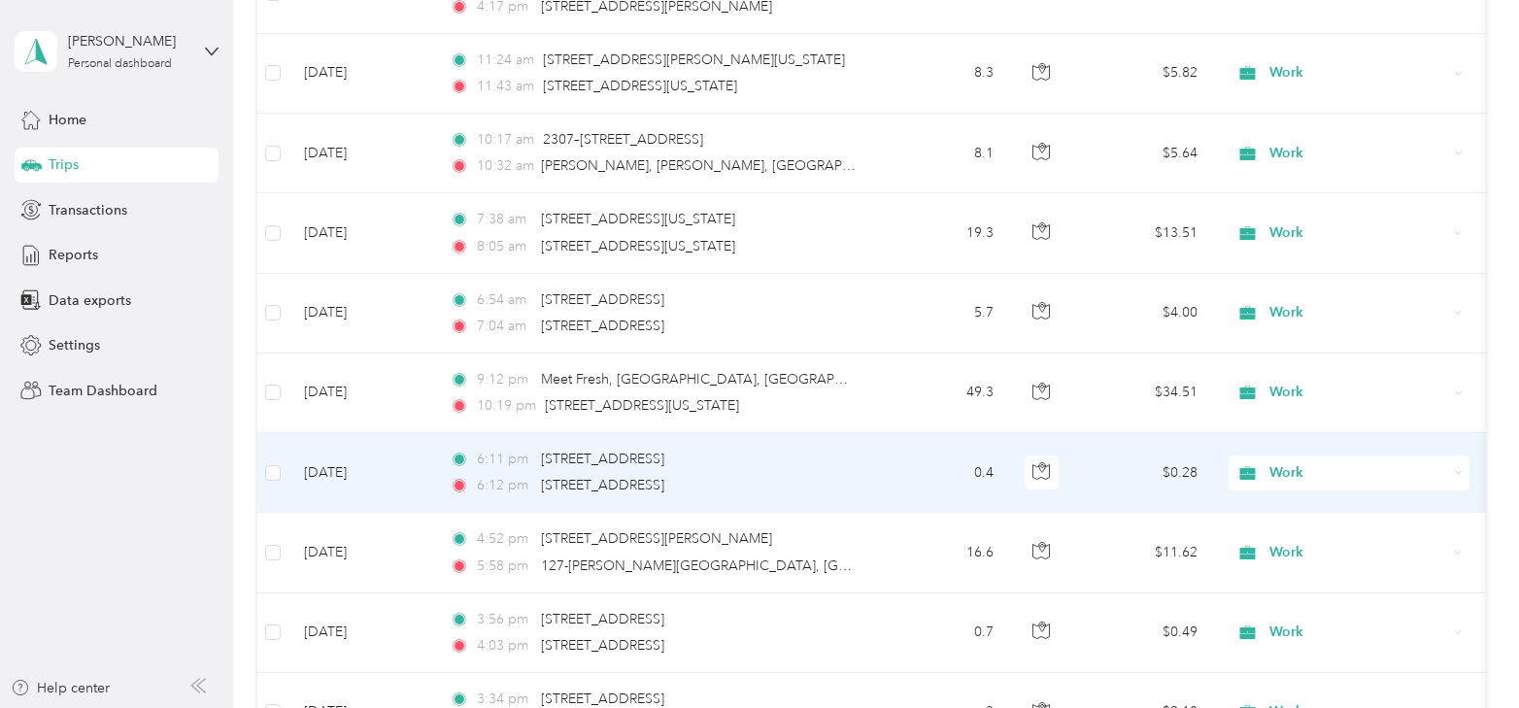
click at [413, 461] on td "Apr 2, 2025" at bounding box center [362, 473] width 146 height 80
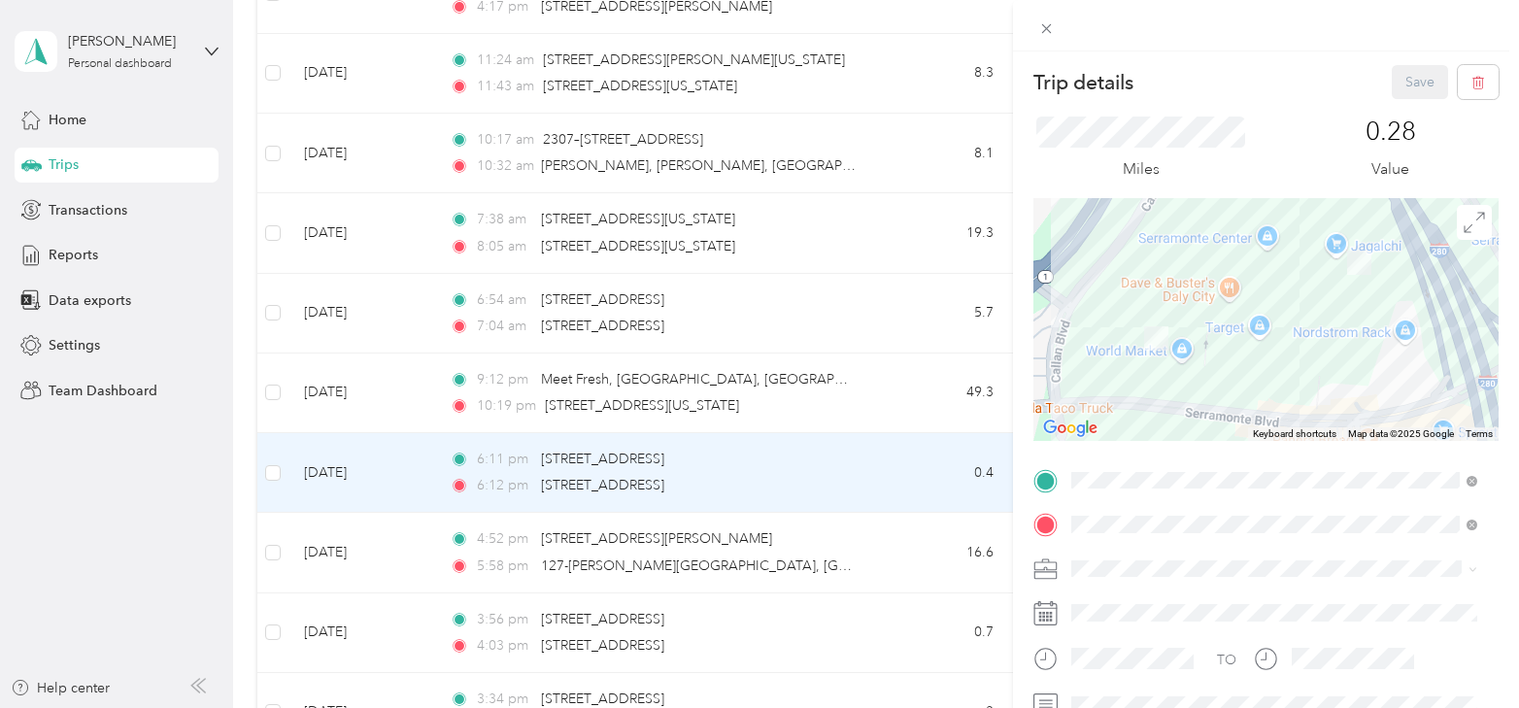
click at [409, 531] on div "Trip details Save This trip cannot be edited because it is either under review,…" at bounding box center [759, 354] width 1519 height 708
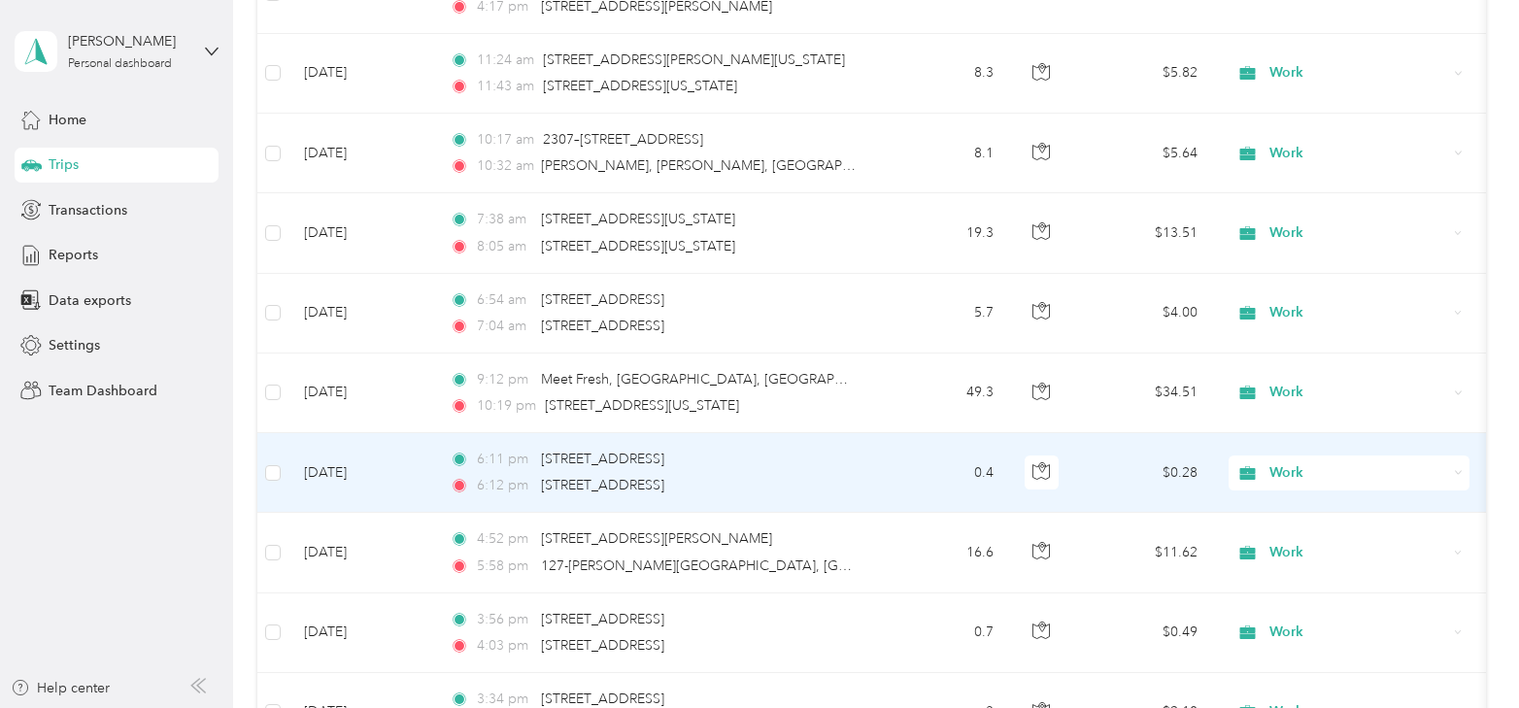
click at [409, 531] on div at bounding box center [759, 354] width 1519 height 708
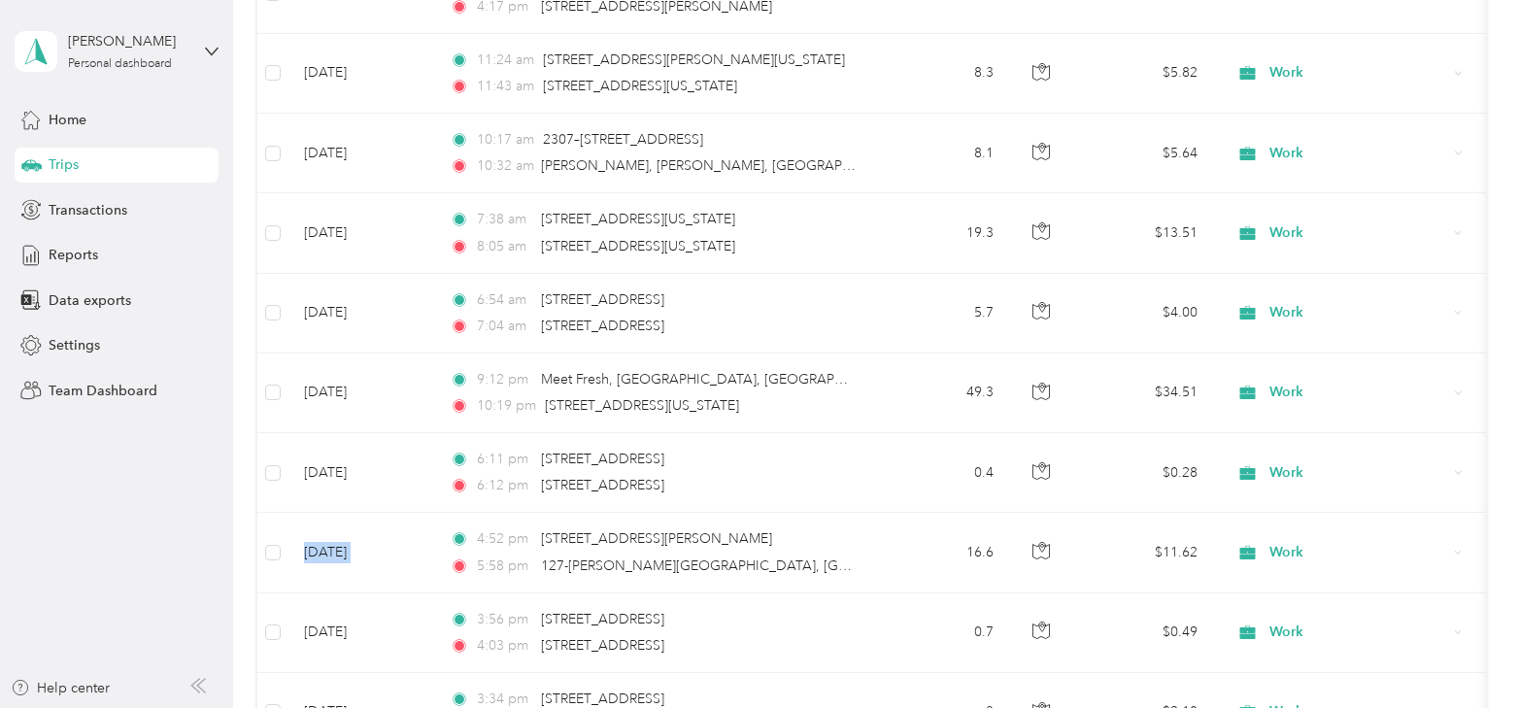
click at [409, 531] on td "Apr 2, 2025" at bounding box center [362, 553] width 146 height 80
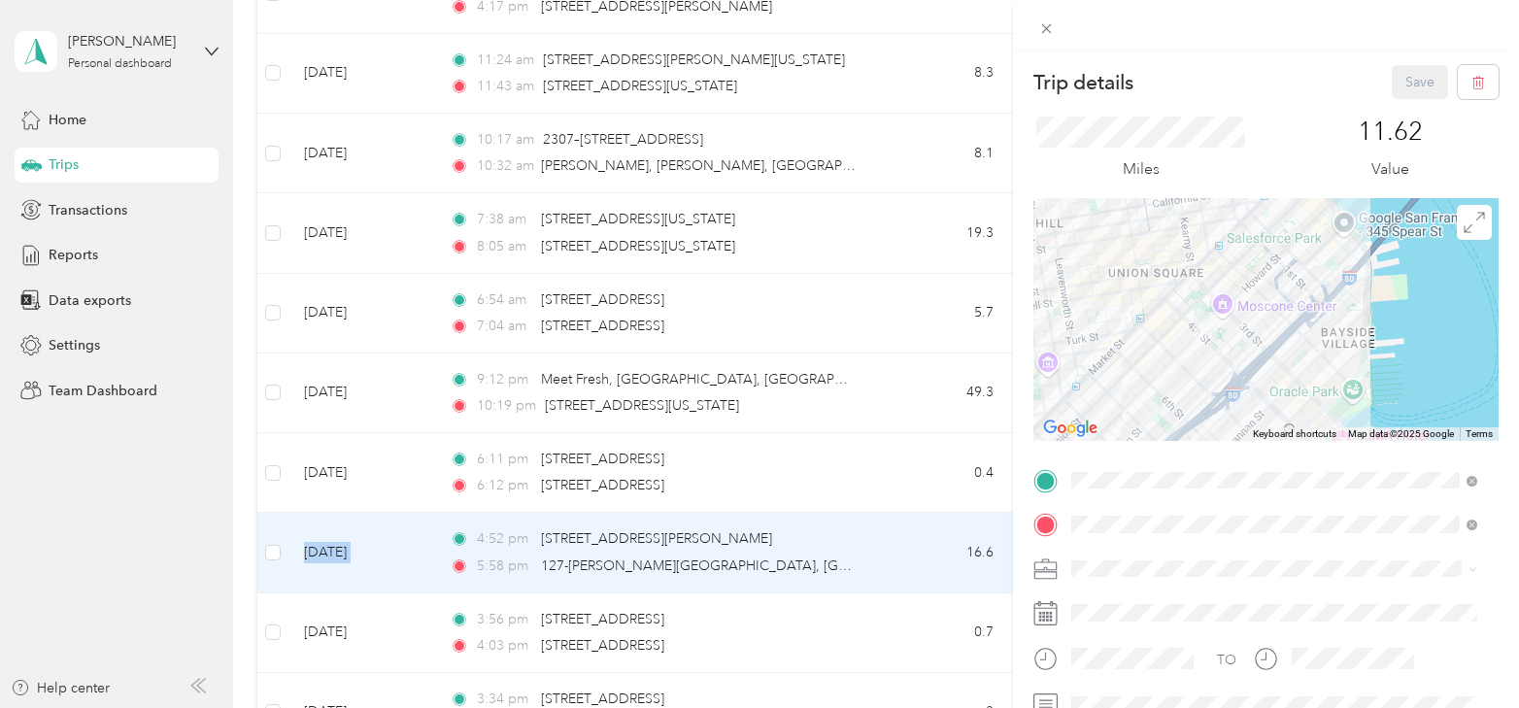
drag, startPoint x: 1094, startPoint y: 245, endPoint x: 1242, endPoint y: 339, distance: 176.0
click at [1242, 339] on div at bounding box center [1266, 319] width 465 height 243
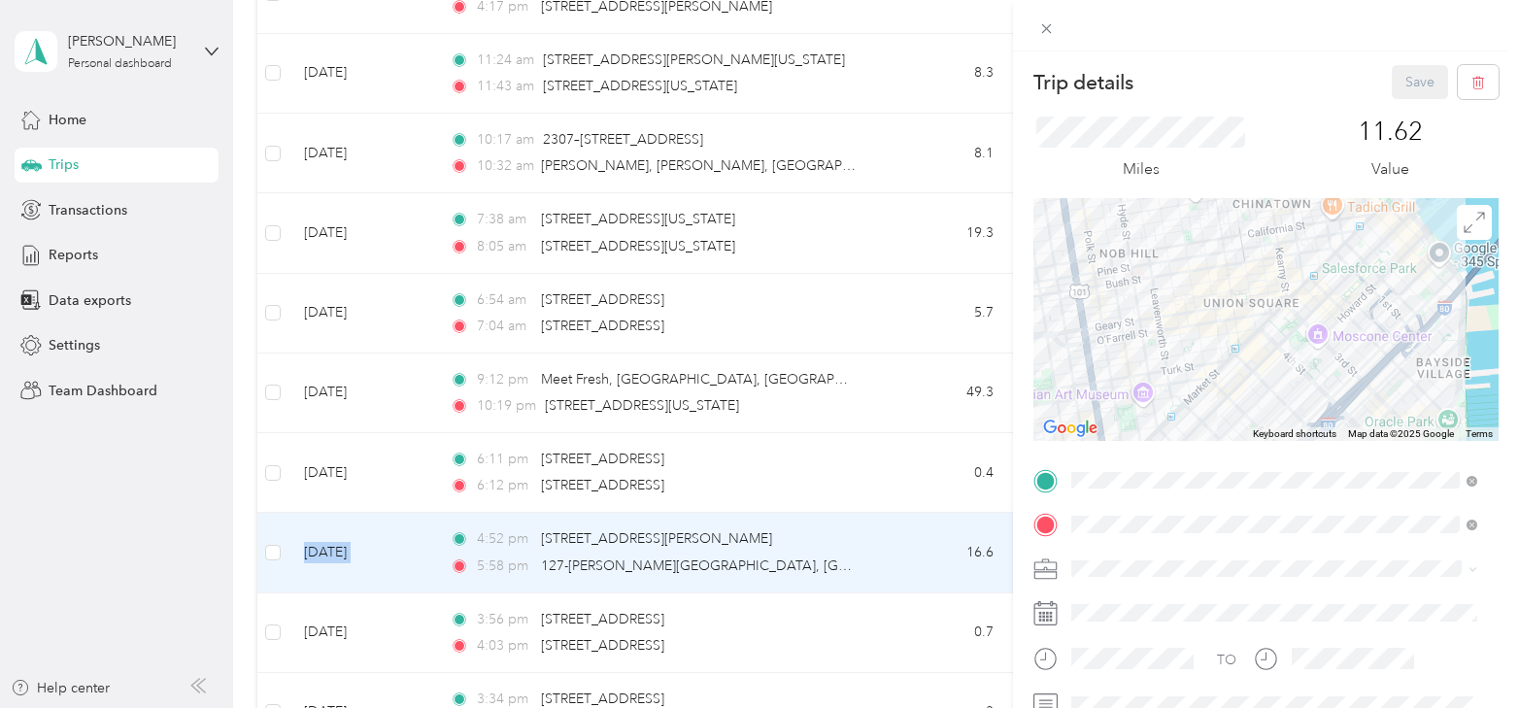
click at [405, 520] on div "Trip details Save This trip cannot be edited because it is either under review,…" at bounding box center [759, 354] width 1519 height 708
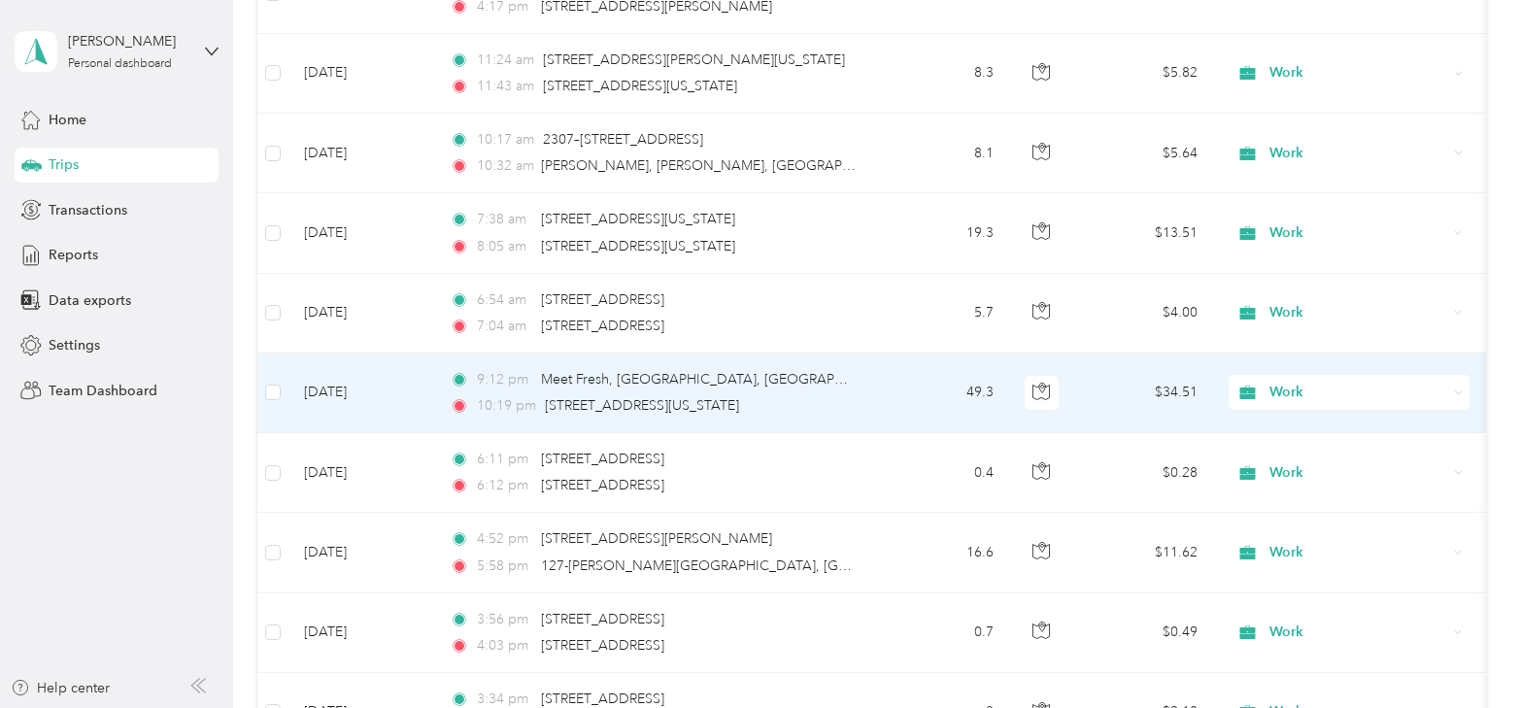
click at [1328, 382] on span "Work" at bounding box center [1359, 392] width 178 height 21
click at [322, 373] on td "Apr 2, 2025" at bounding box center [362, 394] width 146 height 80
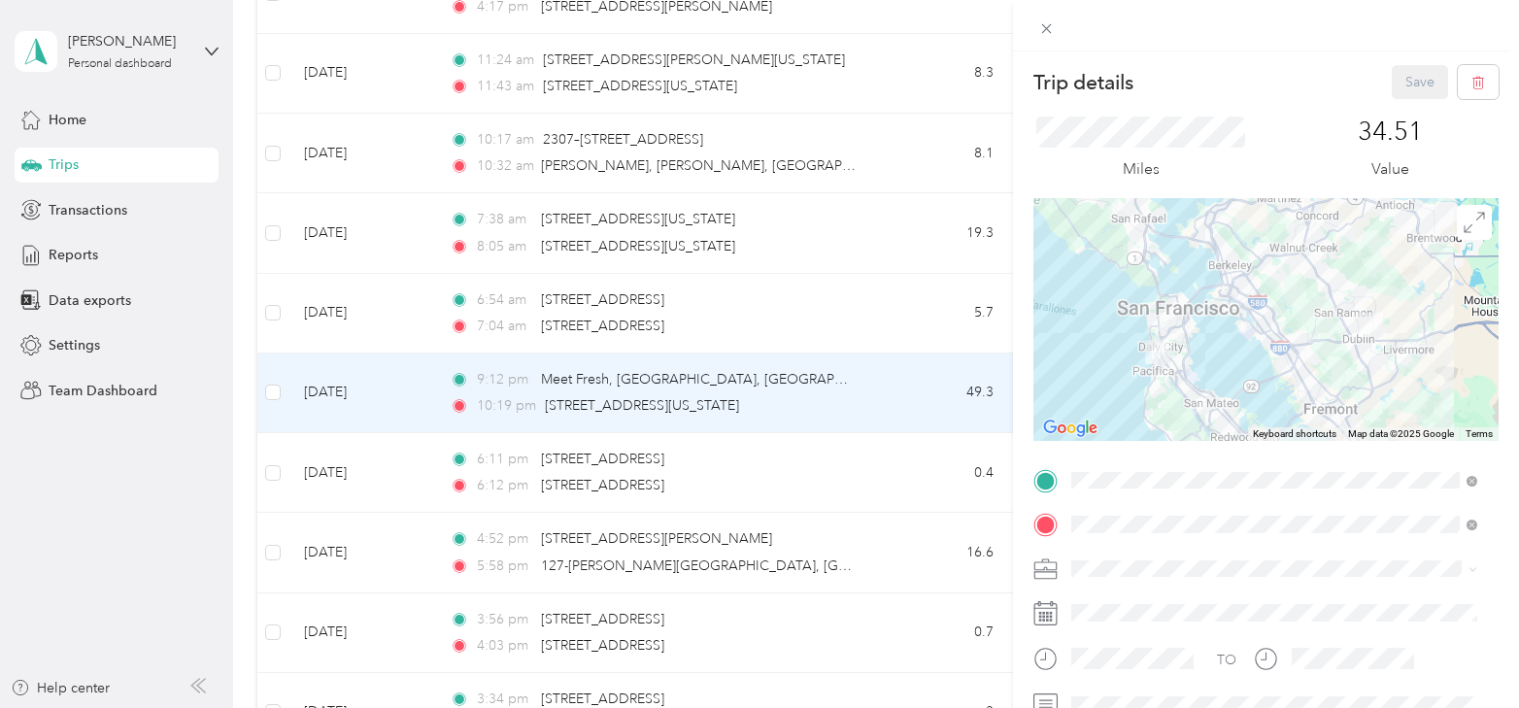
click at [323, 372] on div "Trip details Save This trip cannot be edited because it is either under review,…" at bounding box center [759, 354] width 1519 height 708
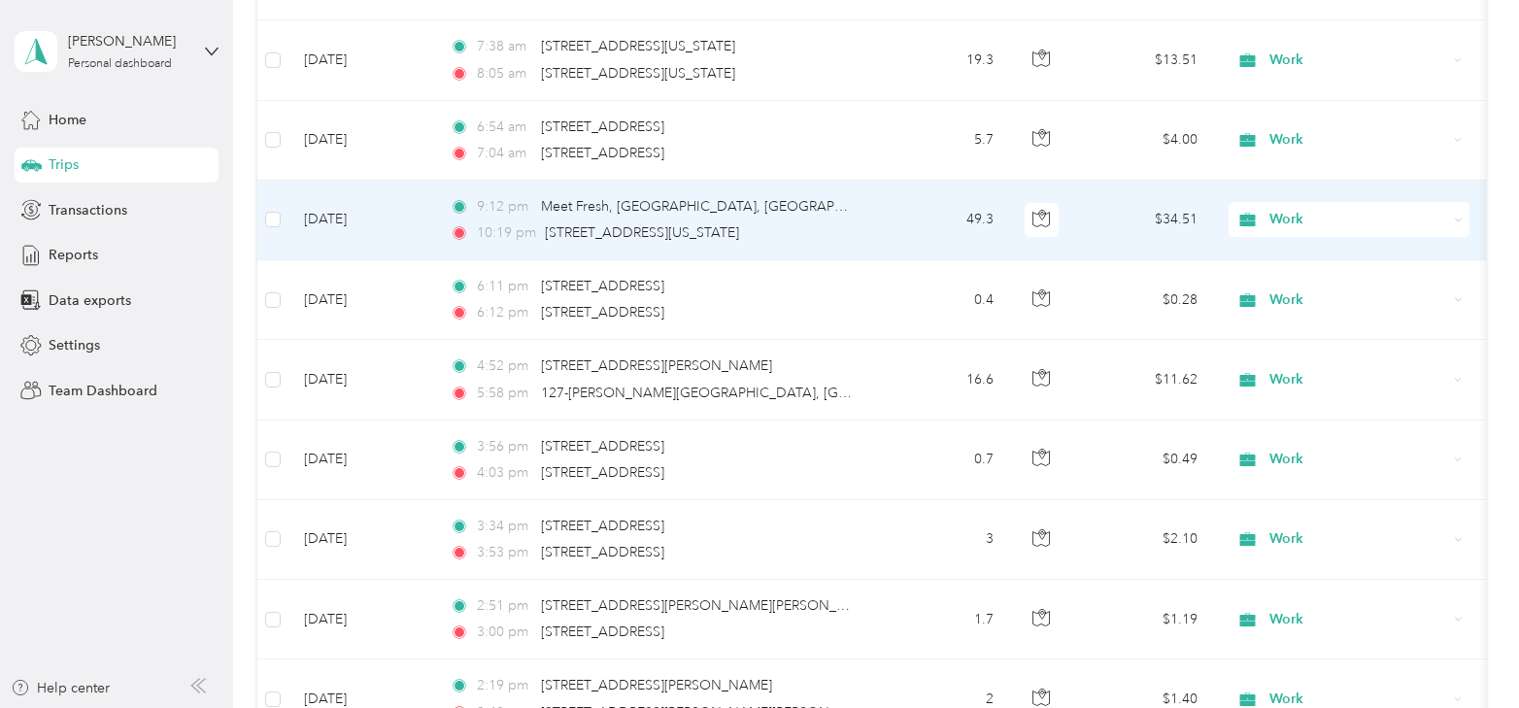
scroll to position [8738, 0]
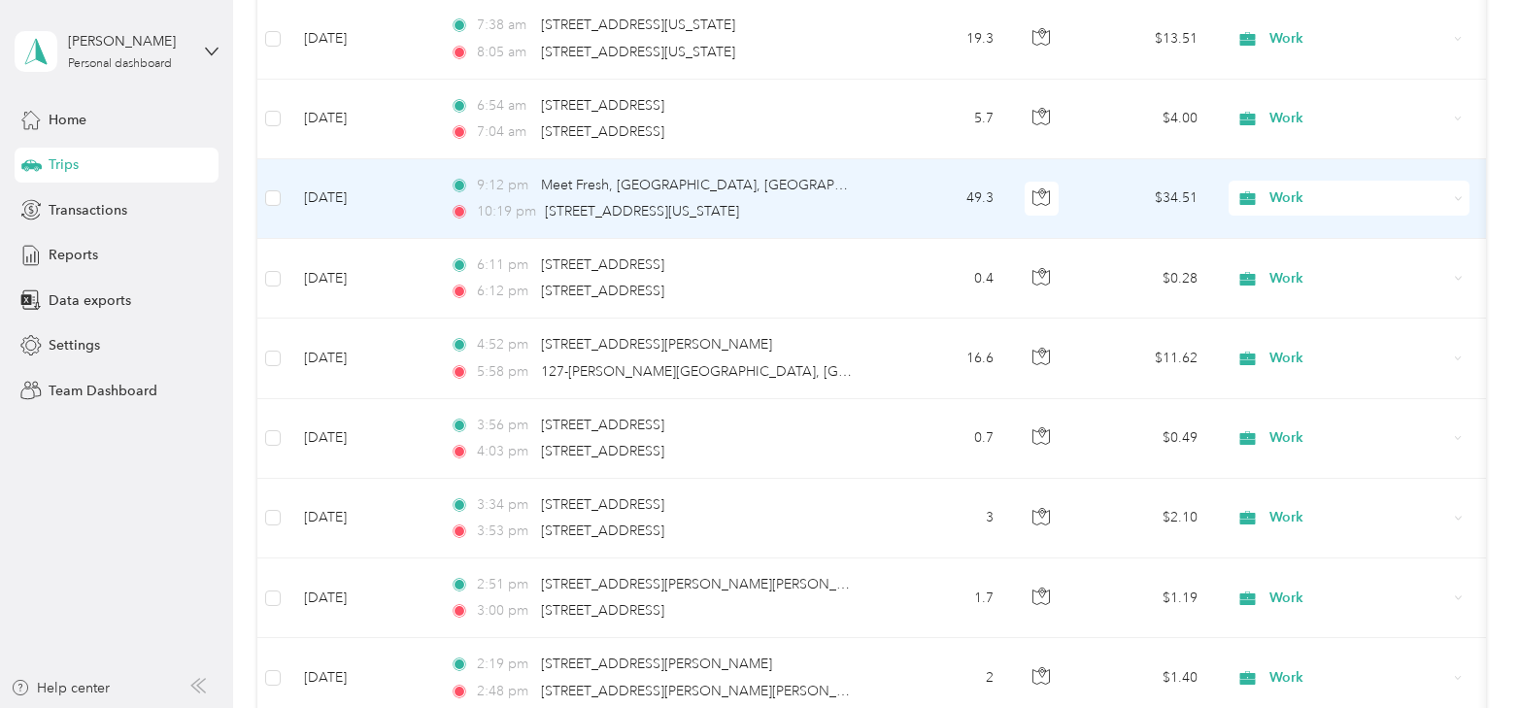
click at [339, 173] on td "Apr 2, 2025" at bounding box center [362, 199] width 146 height 80
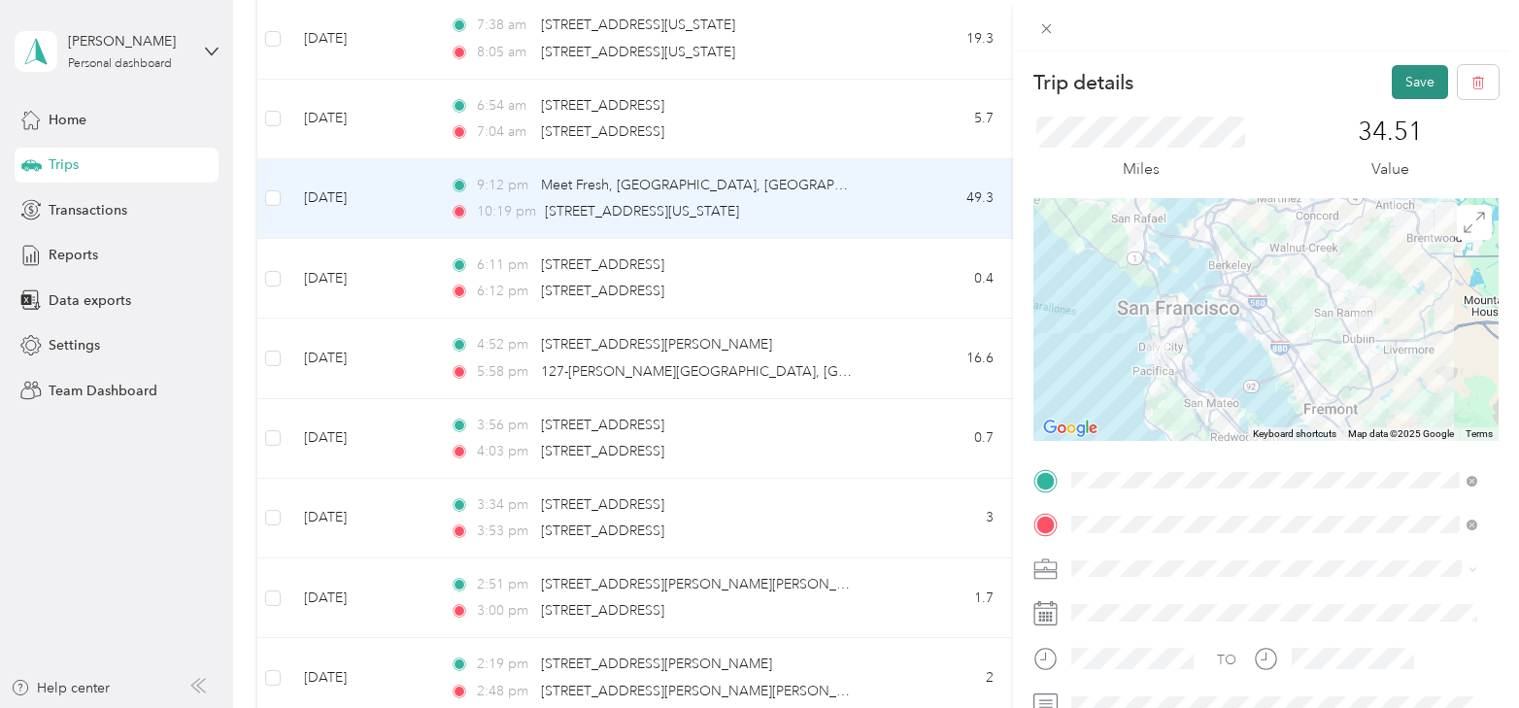
click at [1409, 82] on button "Save" at bounding box center [1420, 82] width 56 height 34
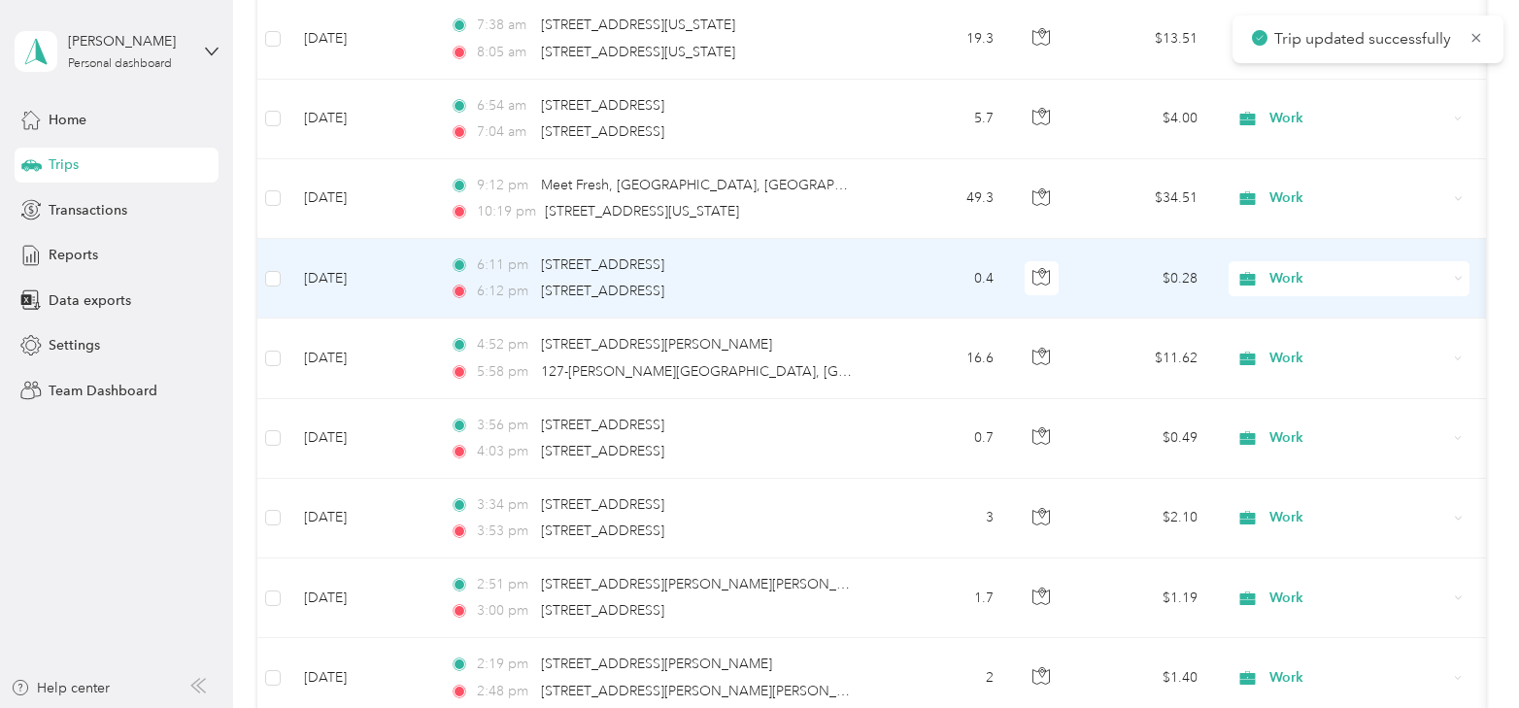
click at [333, 262] on td "Apr 2, 2025" at bounding box center [362, 279] width 146 height 80
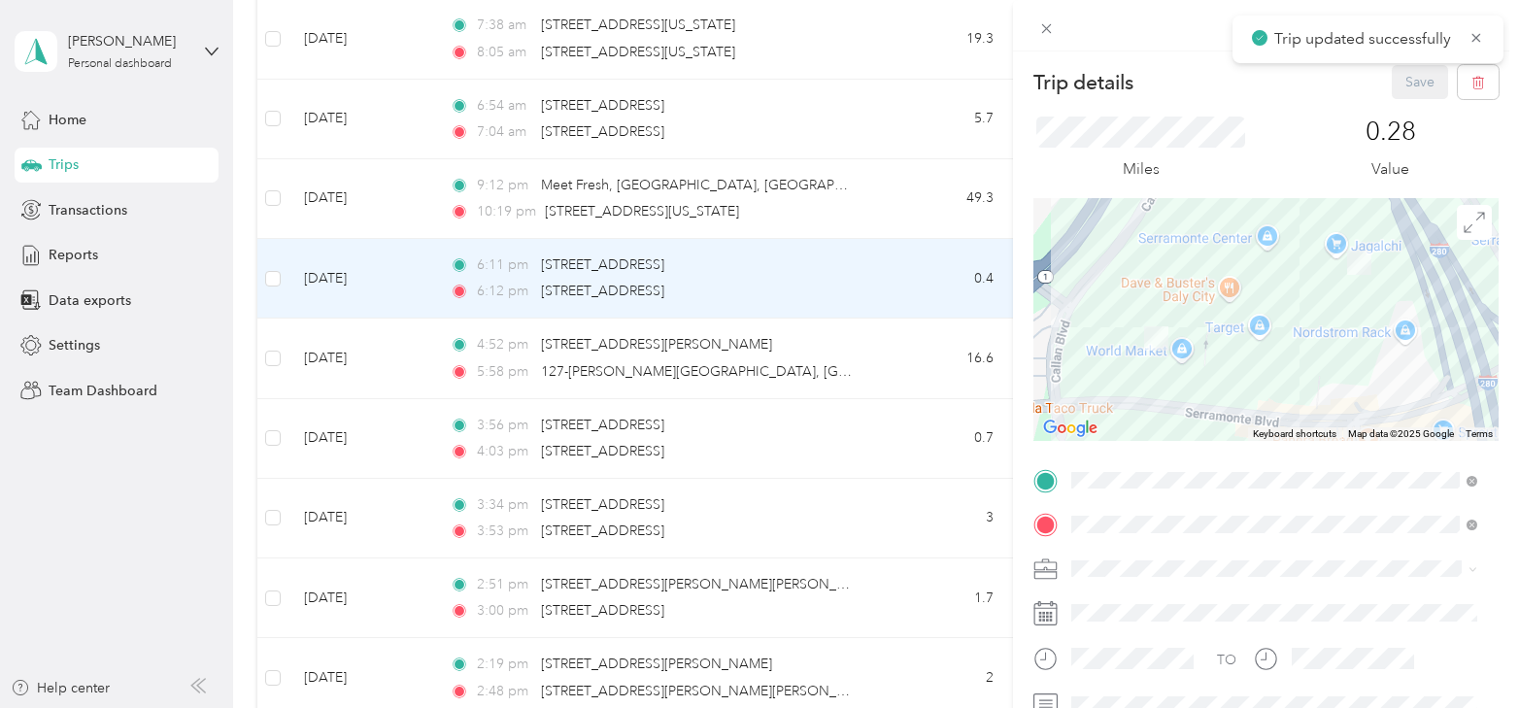
scroll to position [97, 0]
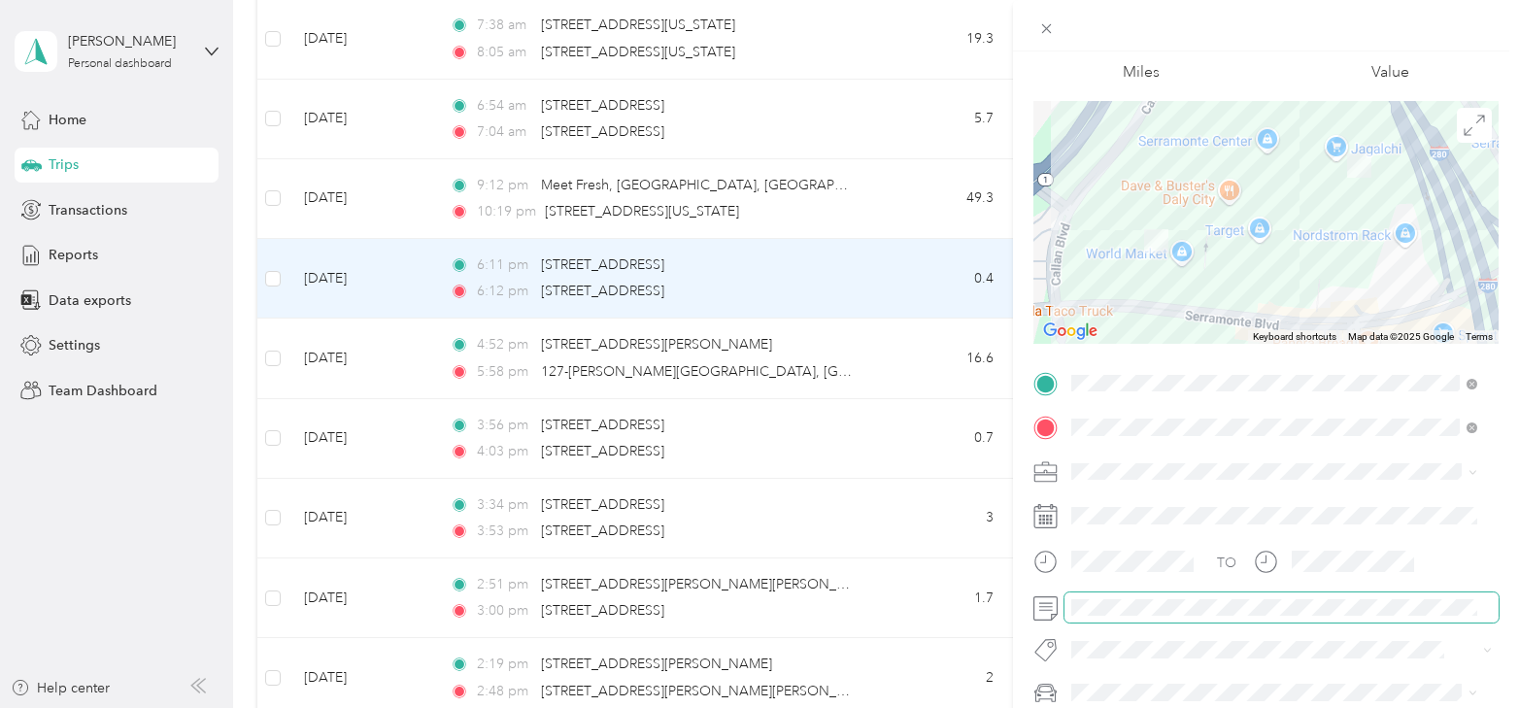
click at [1068, 606] on span at bounding box center [1282, 608] width 434 height 31
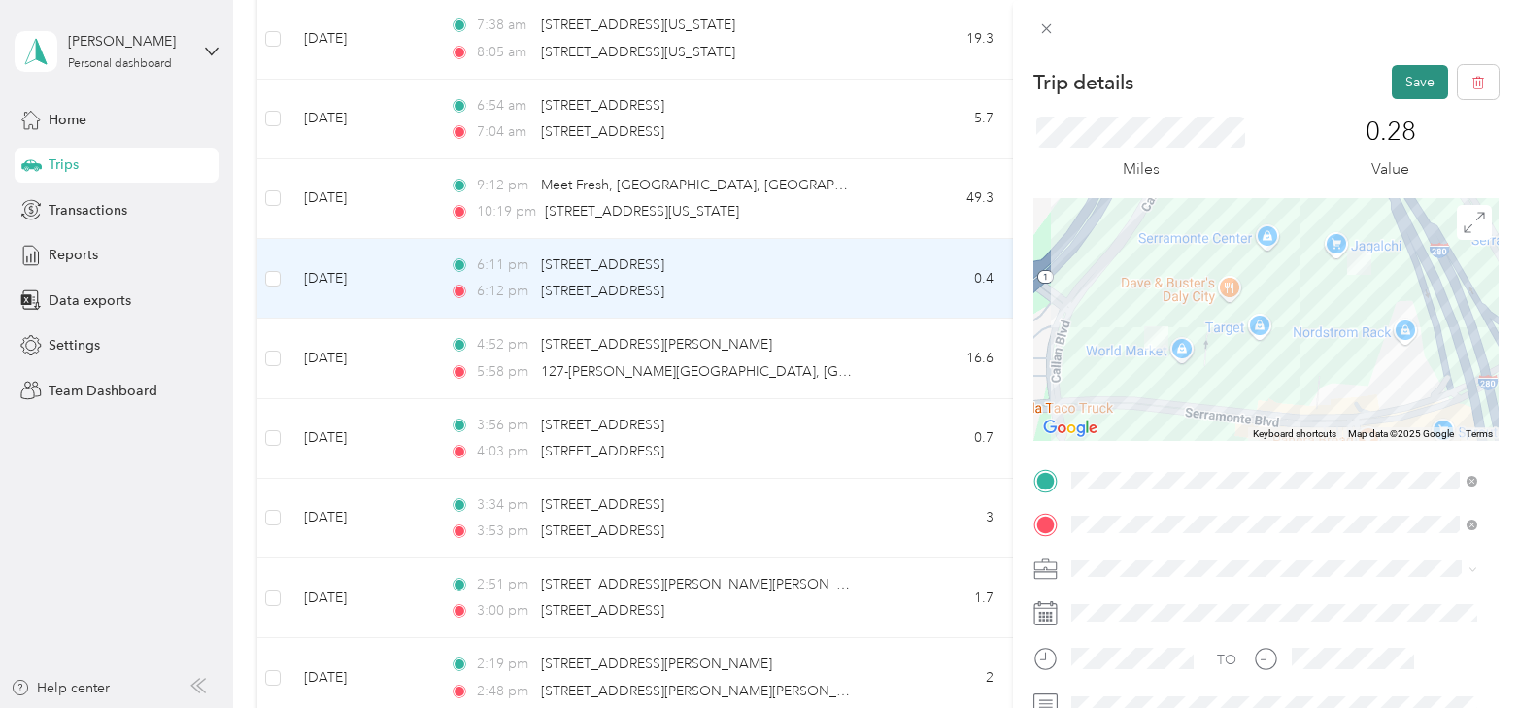
click at [1399, 82] on button "Save" at bounding box center [1420, 82] width 56 height 34
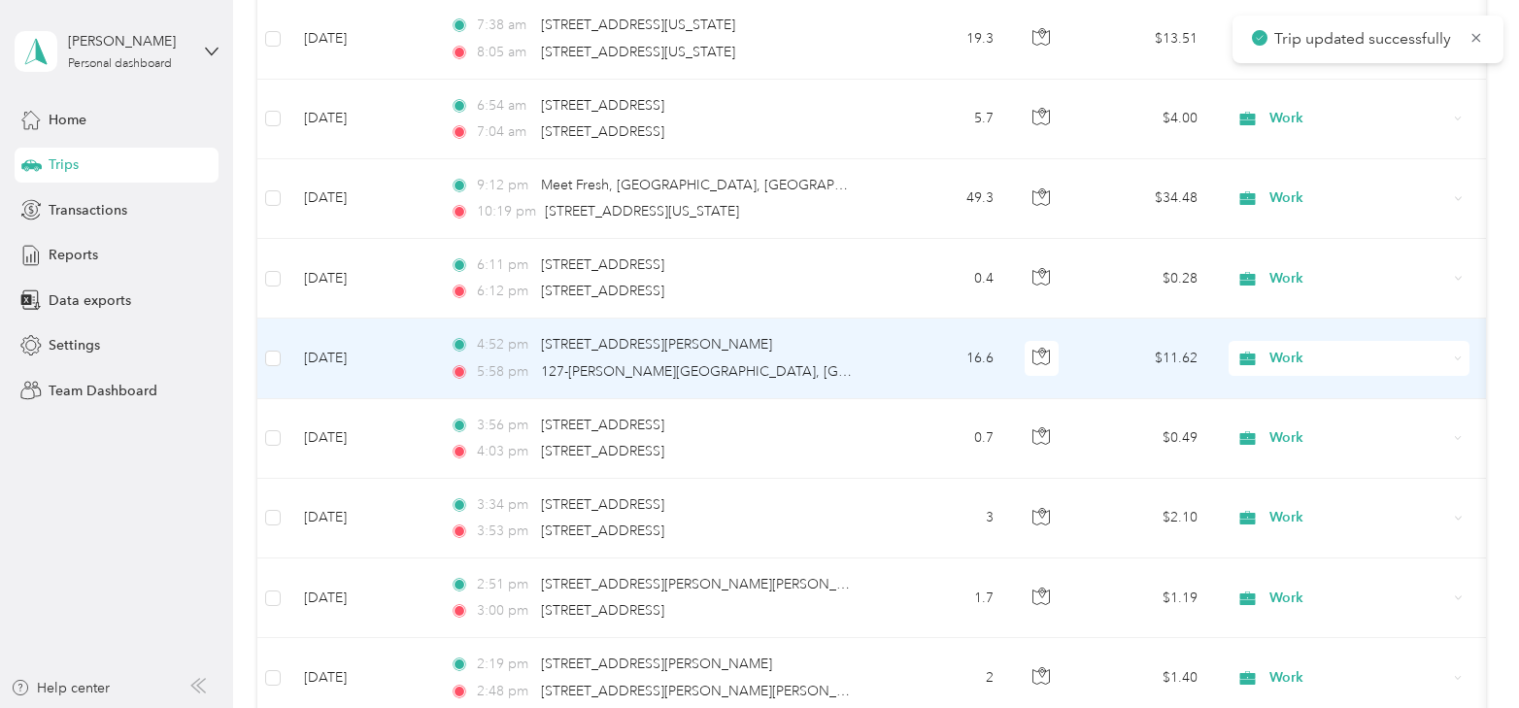
click at [323, 341] on td "Apr 2, 2025" at bounding box center [362, 359] width 146 height 80
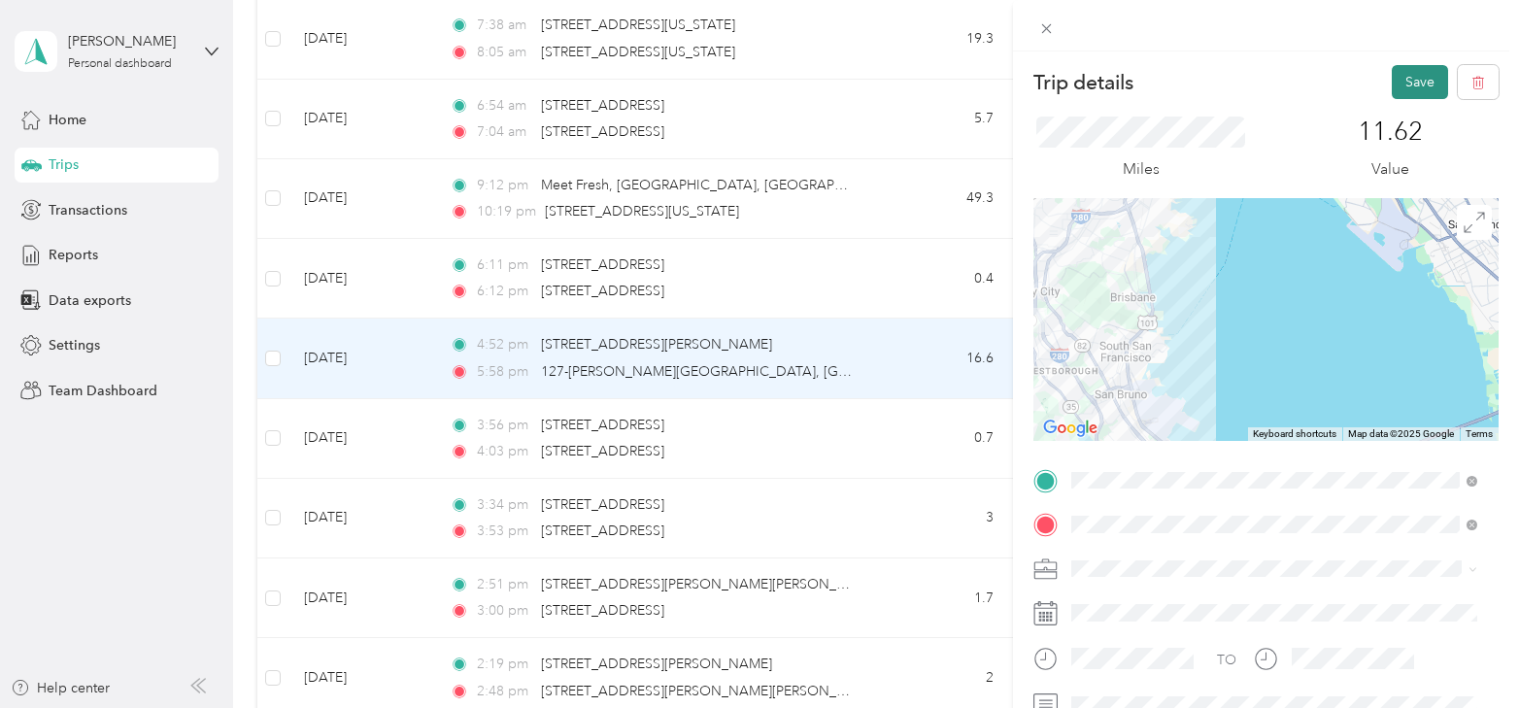
click at [1397, 81] on button "Save" at bounding box center [1420, 82] width 56 height 34
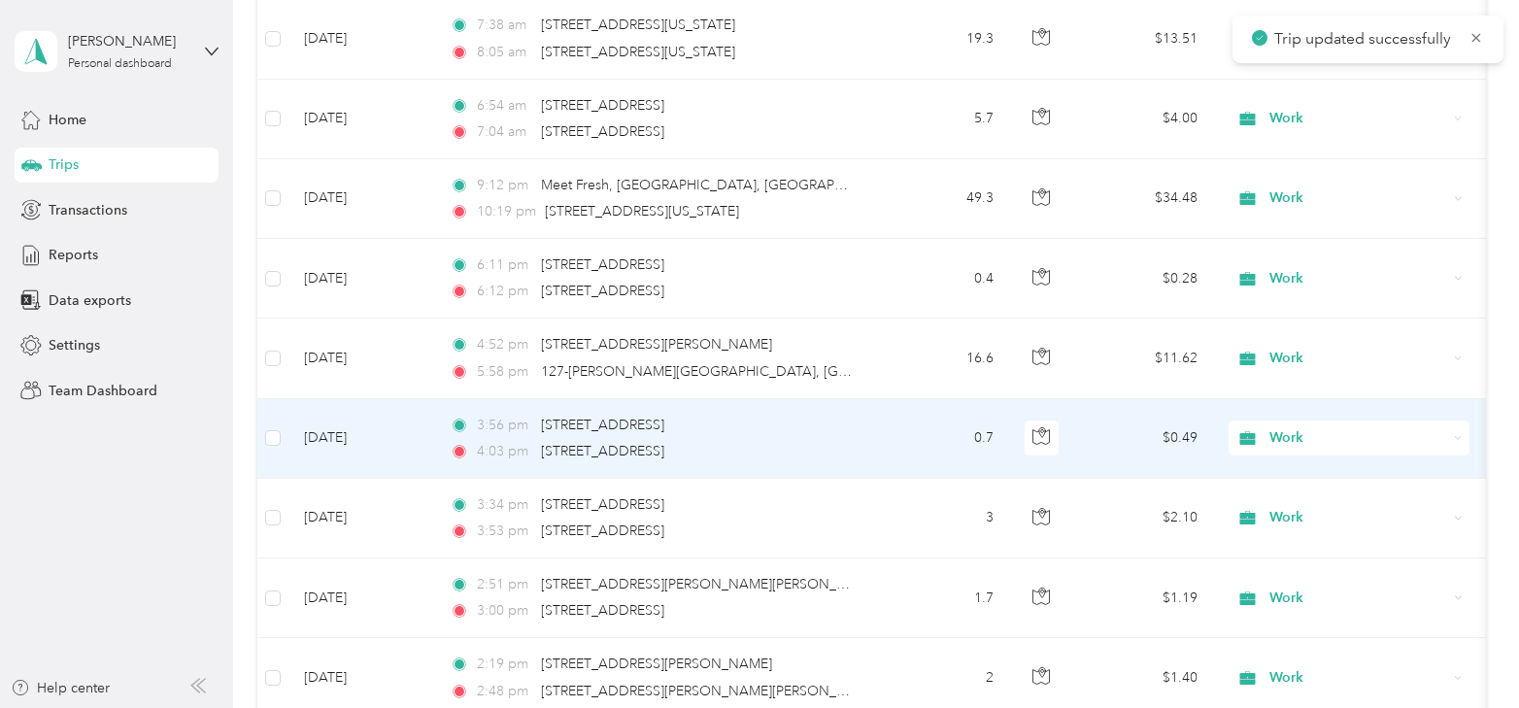
click at [348, 417] on td "Apr 2, 2025" at bounding box center [362, 439] width 146 height 80
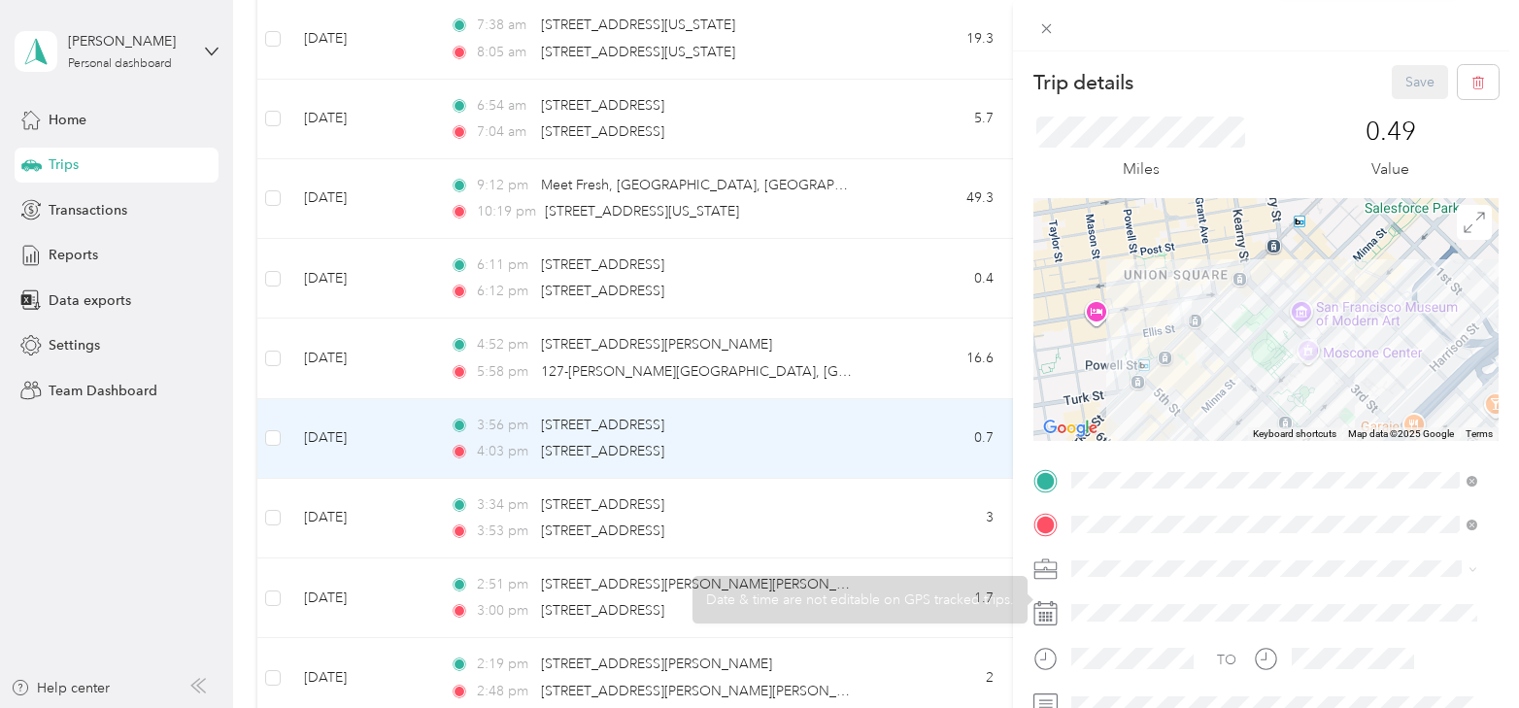
scroll to position [194, 0]
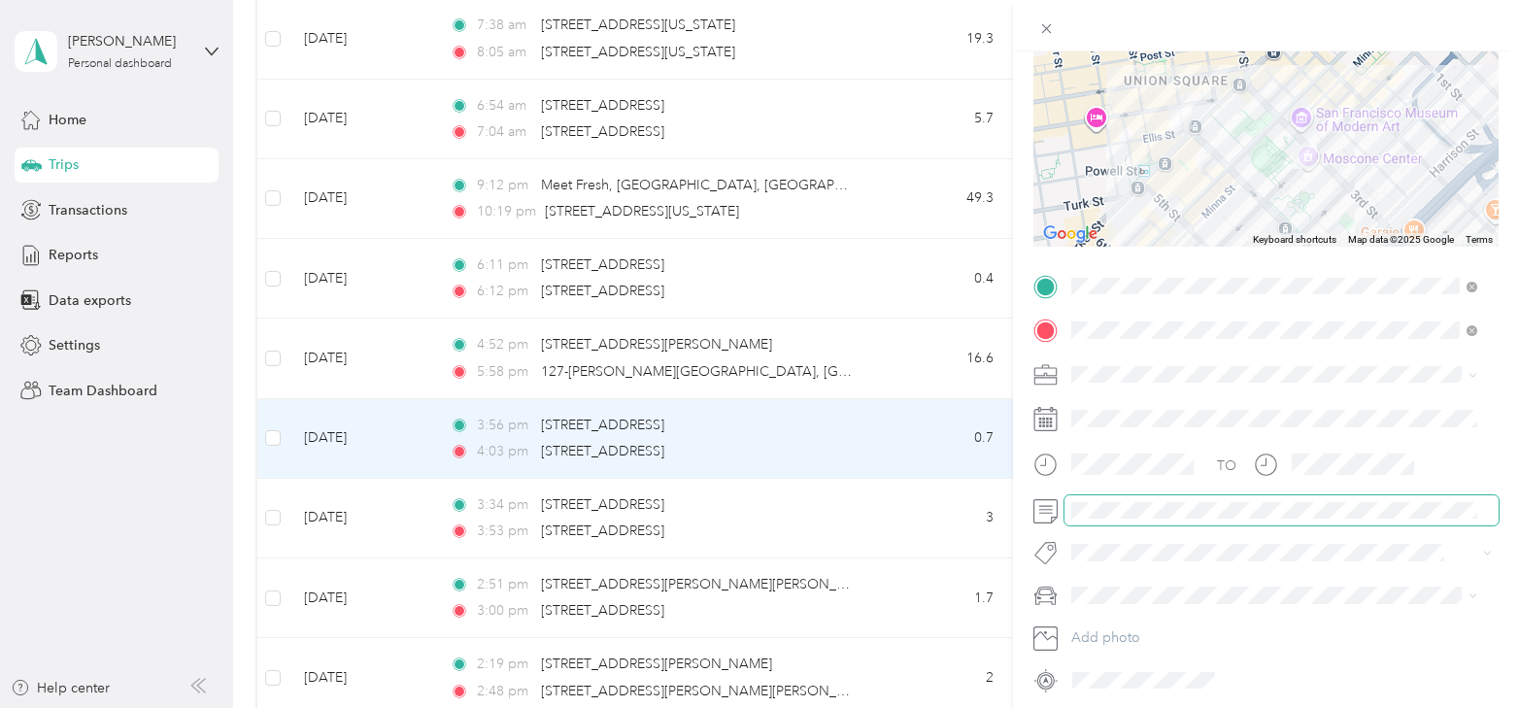
click at [1142, 523] on span at bounding box center [1282, 510] width 434 height 31
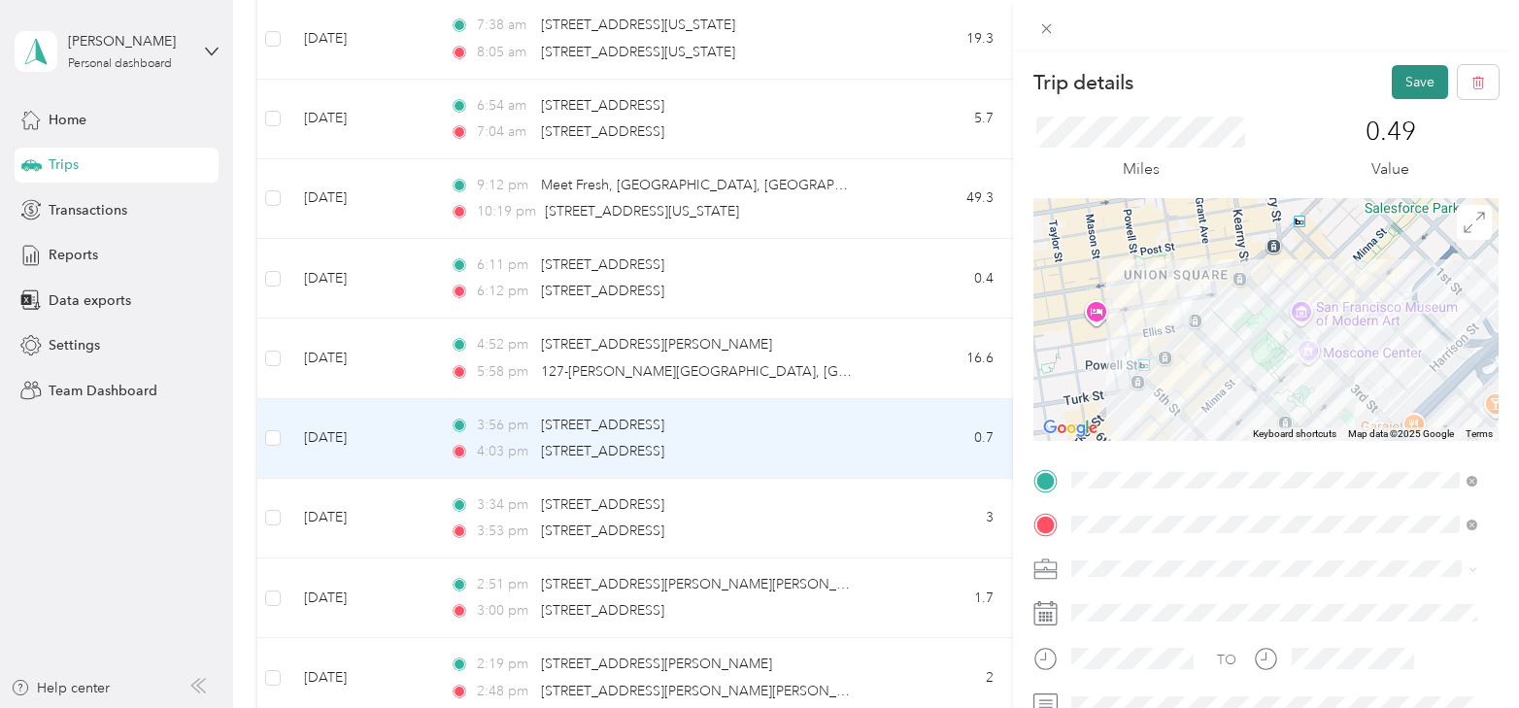
click at [1411, 72] on button "Save" at bounding box center [1420, 82] width 56 height 34
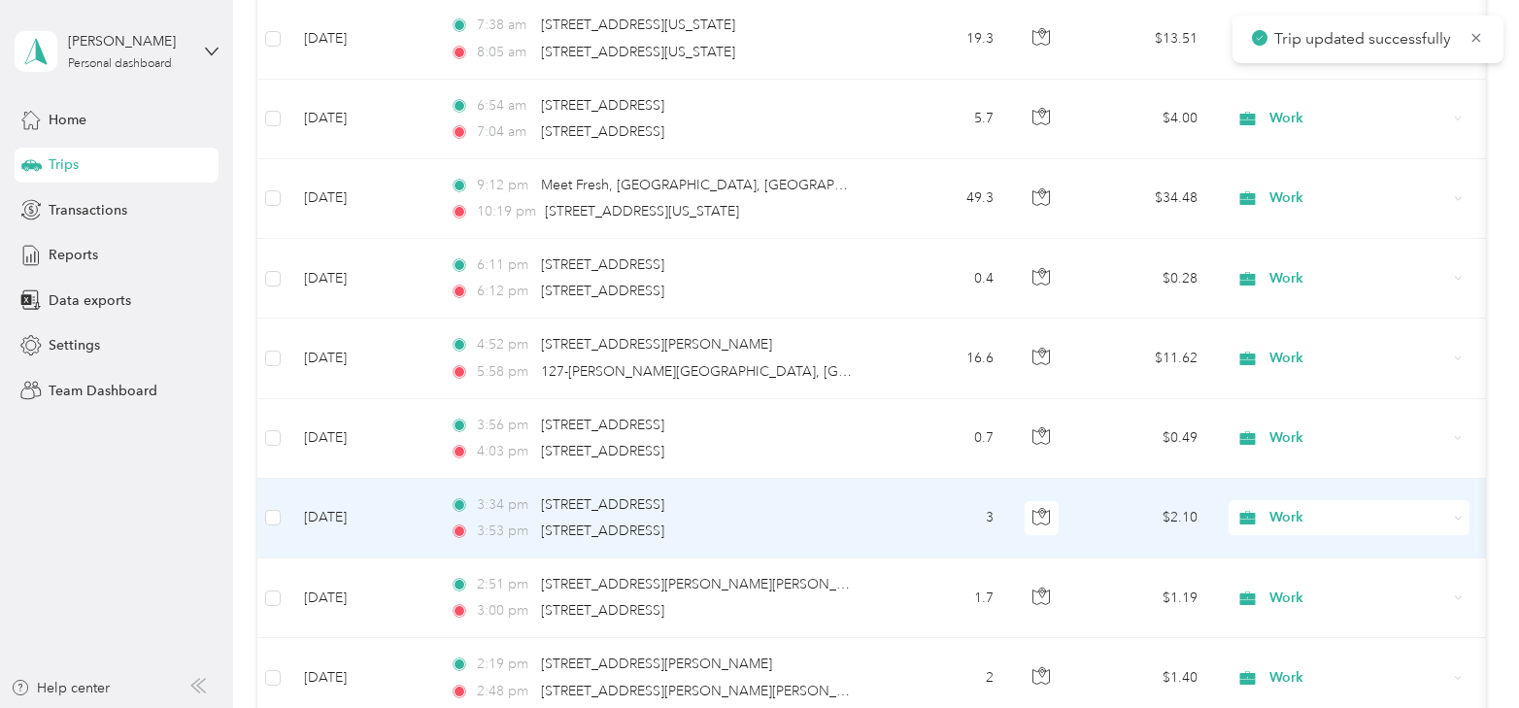
click at [342, 481] on td "Apr 2, 2025" at bounding box center [362, 519] width 146 height 80
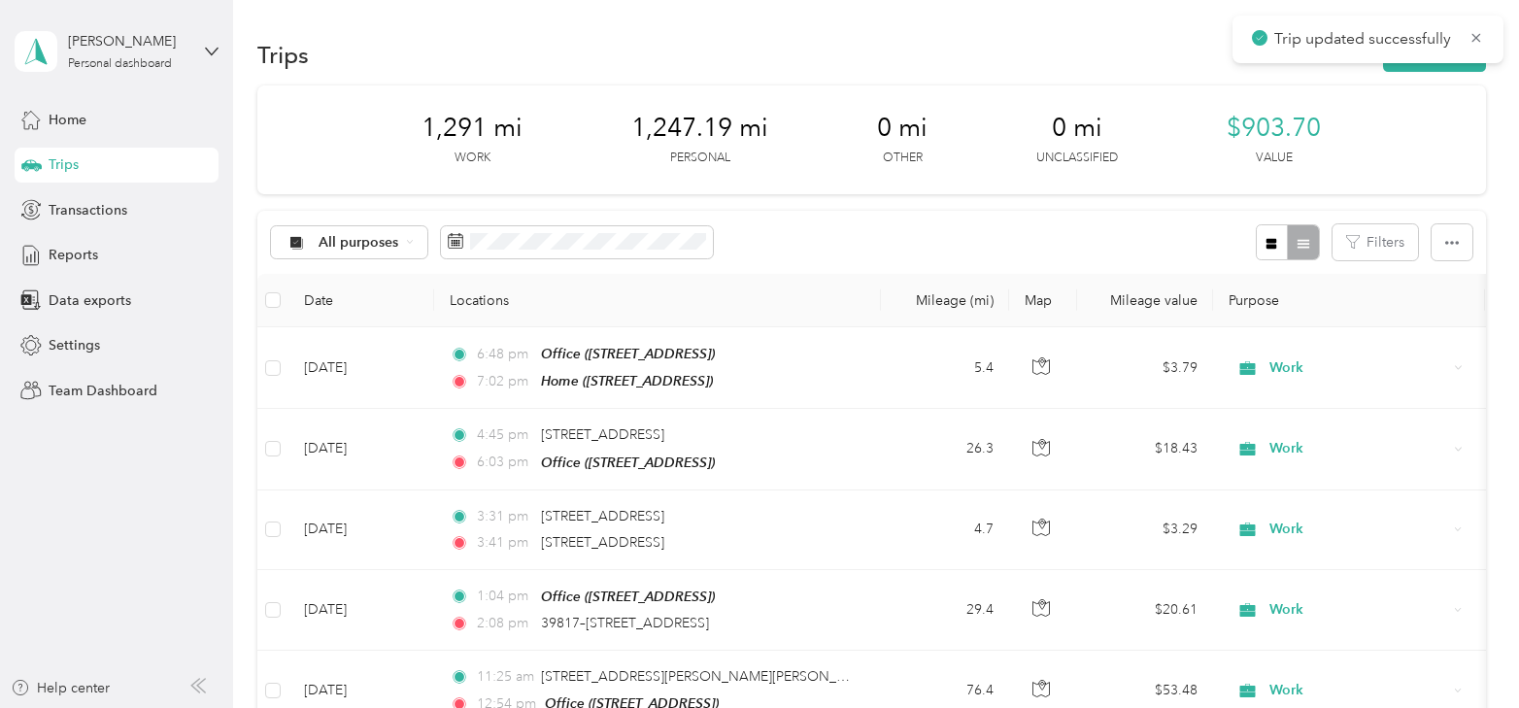
scroll to position [8738, 0]
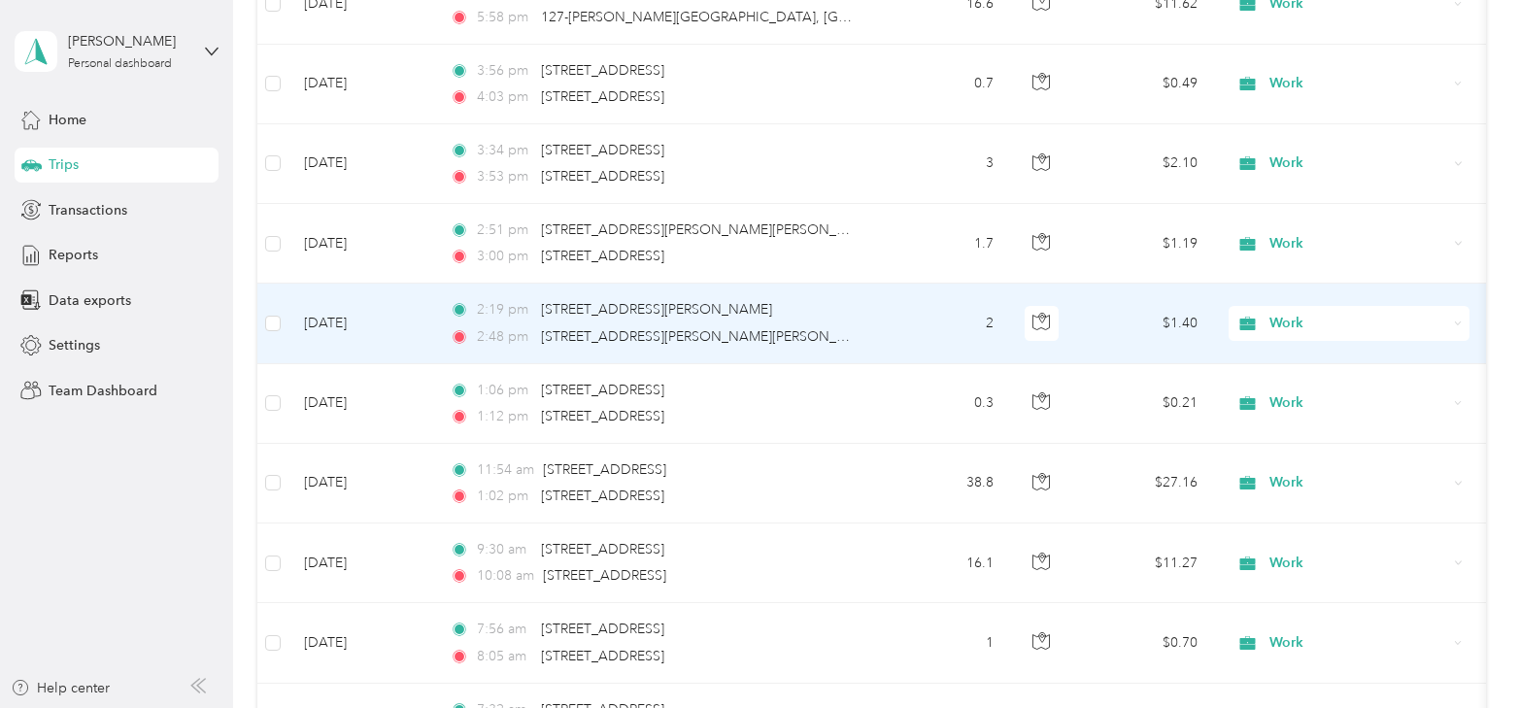
scroll to position [9126, 0]
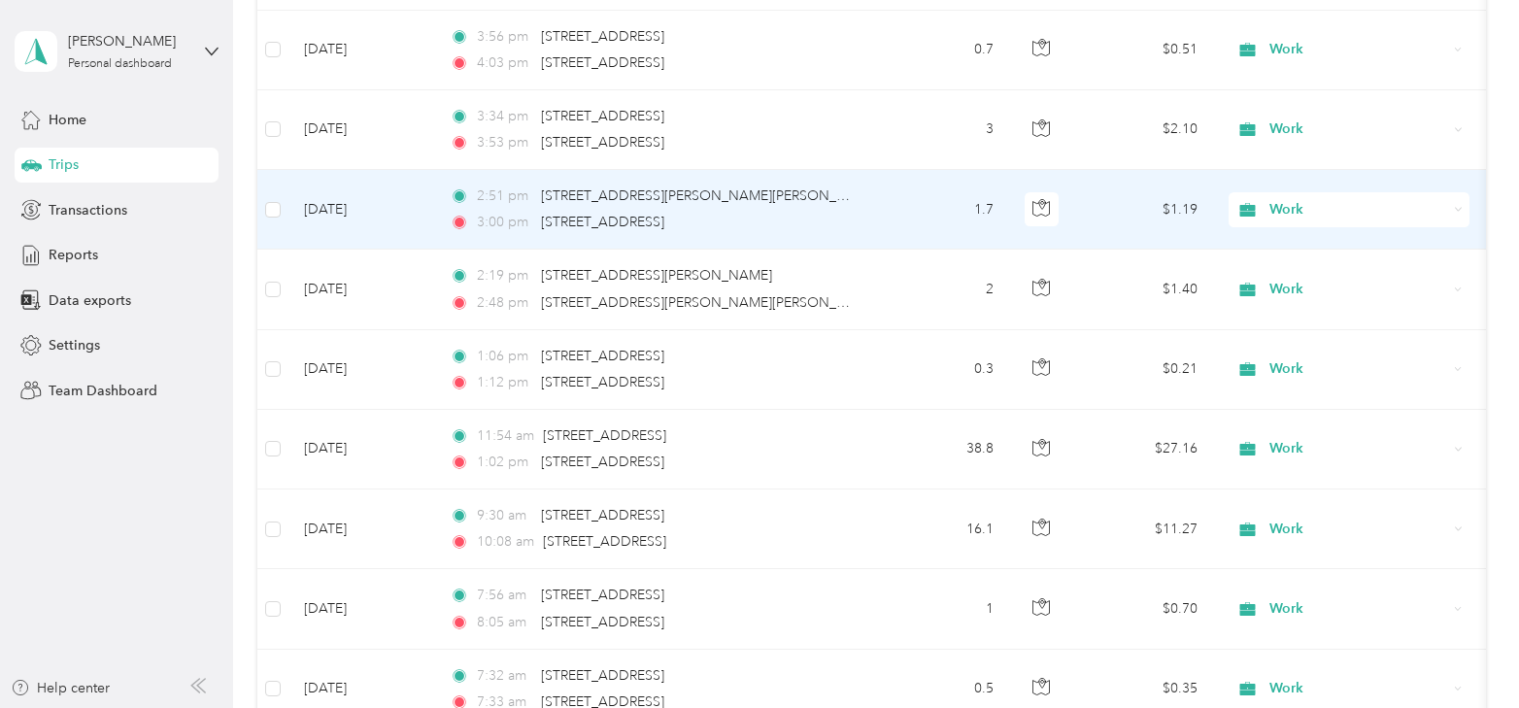
click at [336, 190] on td "Apr 2, 2025" at bounding box center [362, 210] width 146 height 80
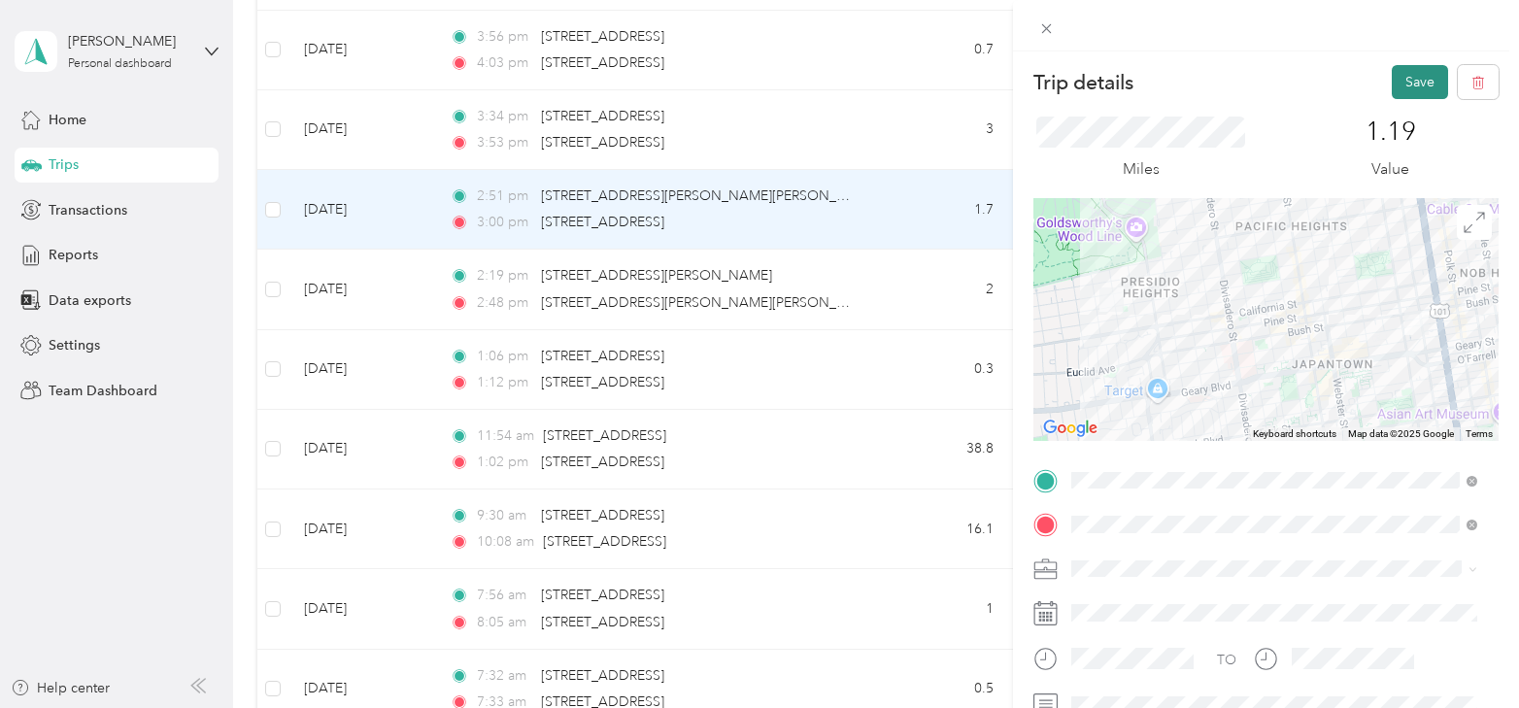
click at [1414, 90] on button "Save" at bounding box center [1420, 82] width 56 height 34
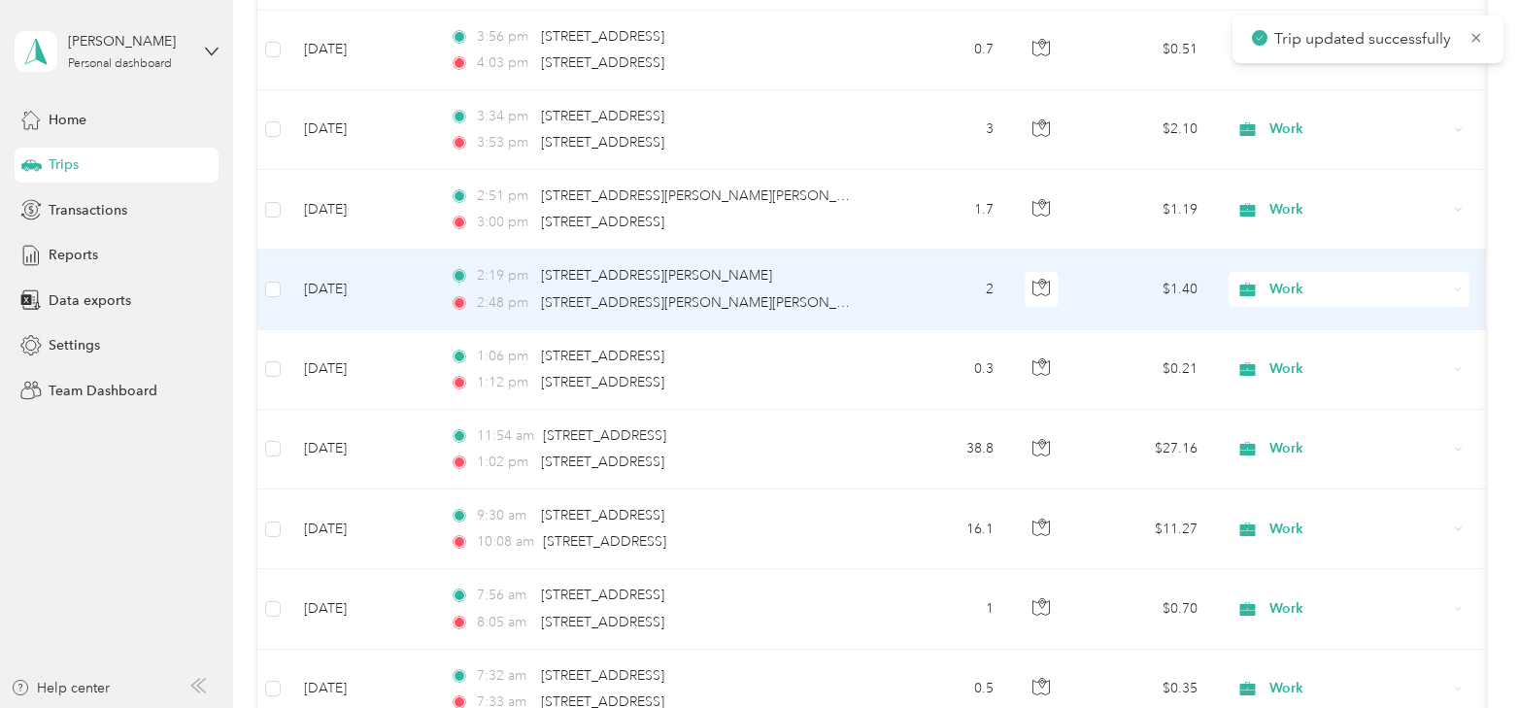
click at [313, 255] on td "Apr 2, 2025" at bounding box center [362, 290] width 146 height 80
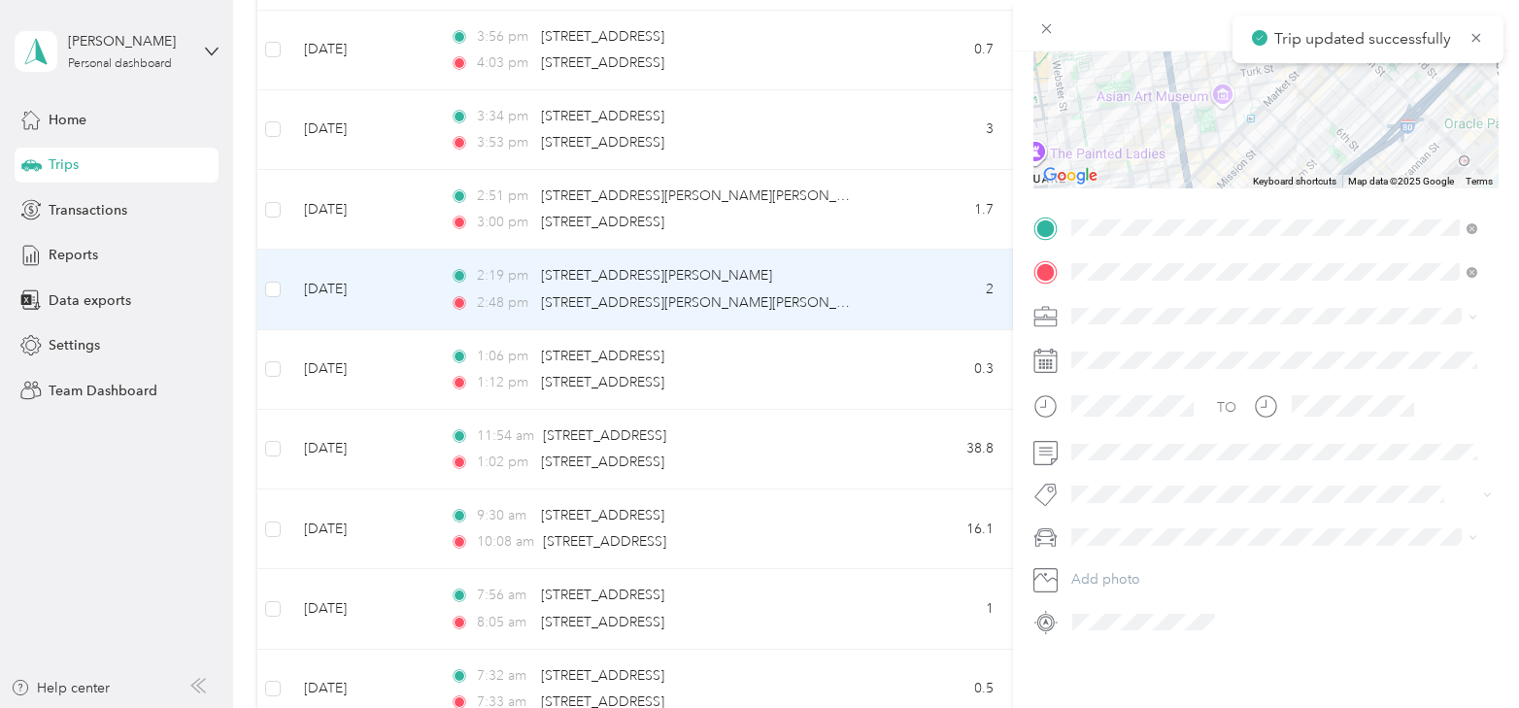
scroll to position [267, 0]
click at [1120, 449] on span at bounding box center [1282, 452] width 434 height 31
click at [1122, 455] on div "TO Add photo" at bounding box center [1266, 425] width 465 height 425
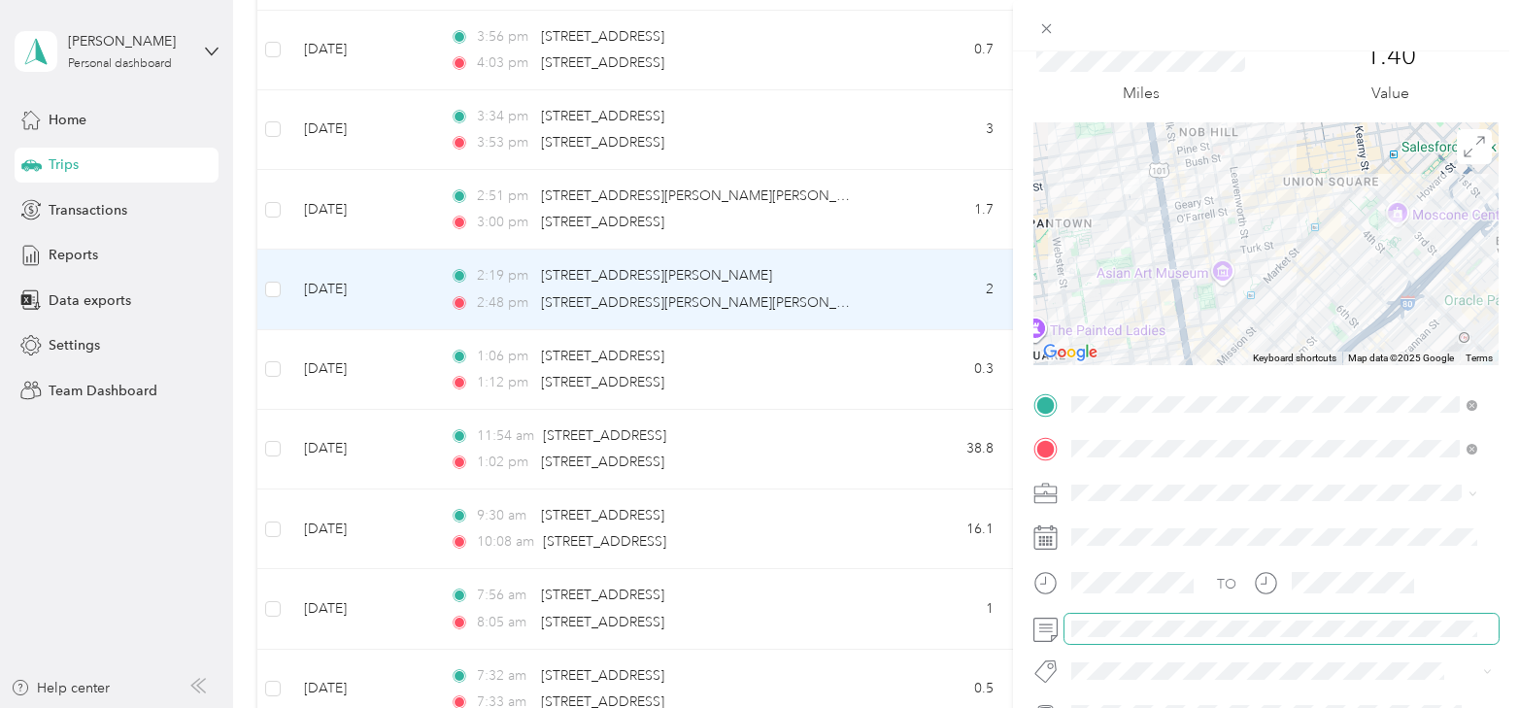
scroll to position [0, 0]
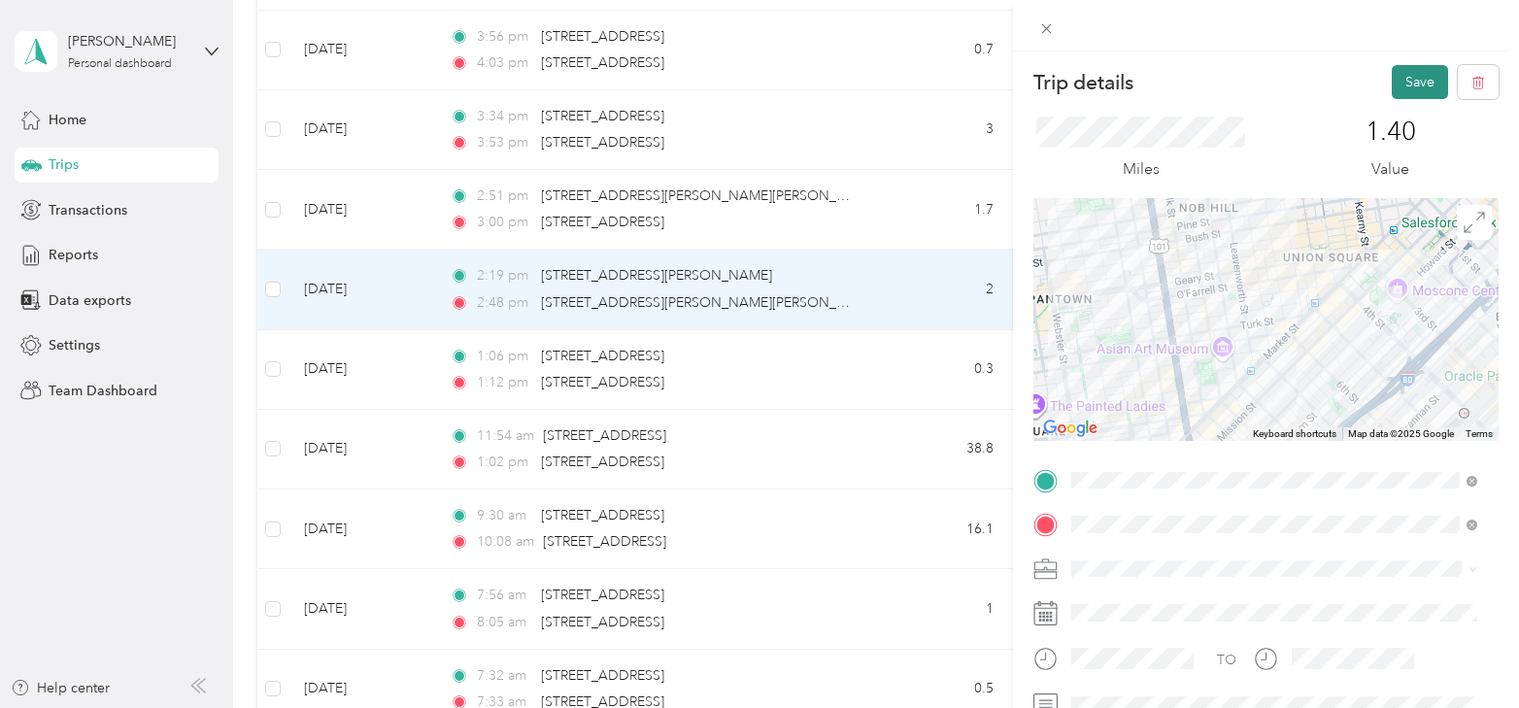
click at [1394, 81] on button "Save" at bounding box center [1420, 82] width 56 height 34
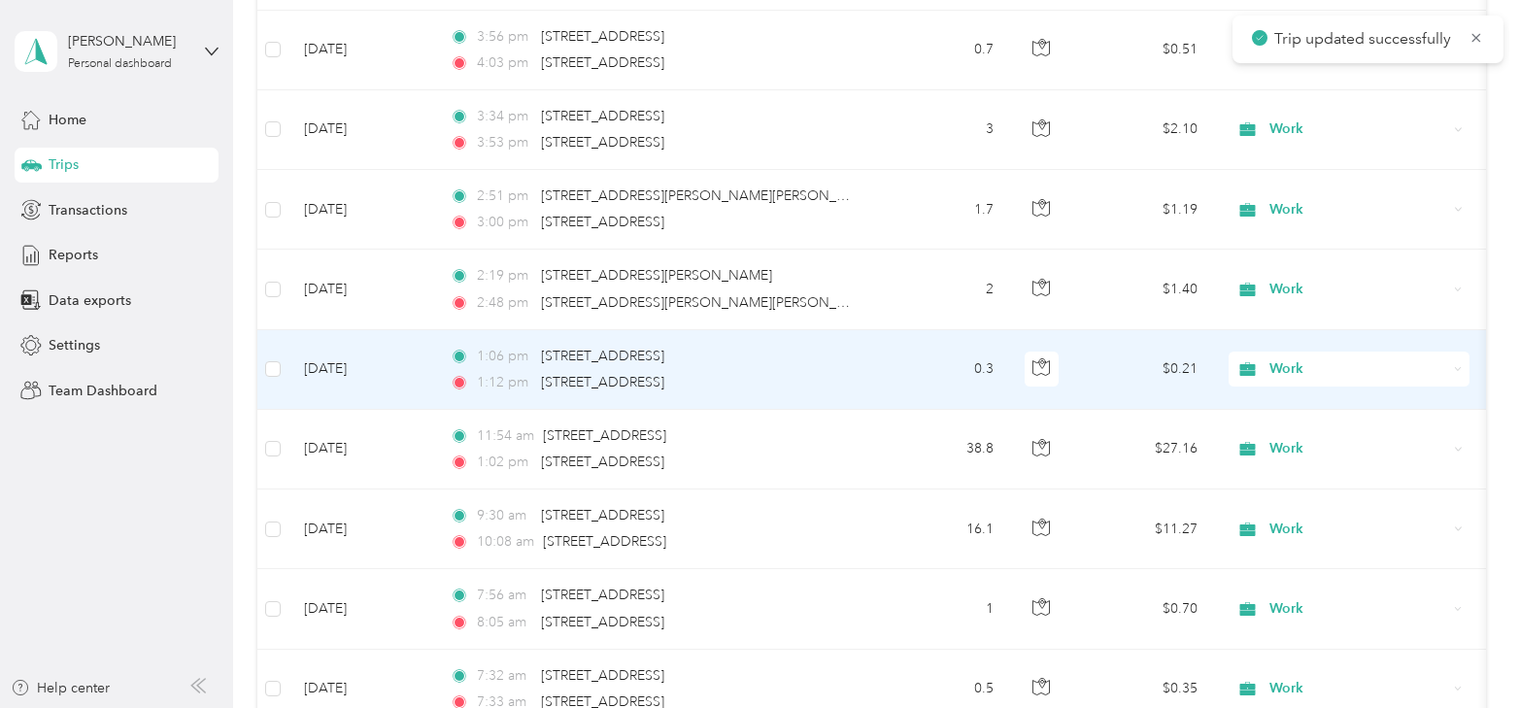
click at [324, 342] on td "Apr 2, 2025" at bounding box center [362, 370] width 146 height 80
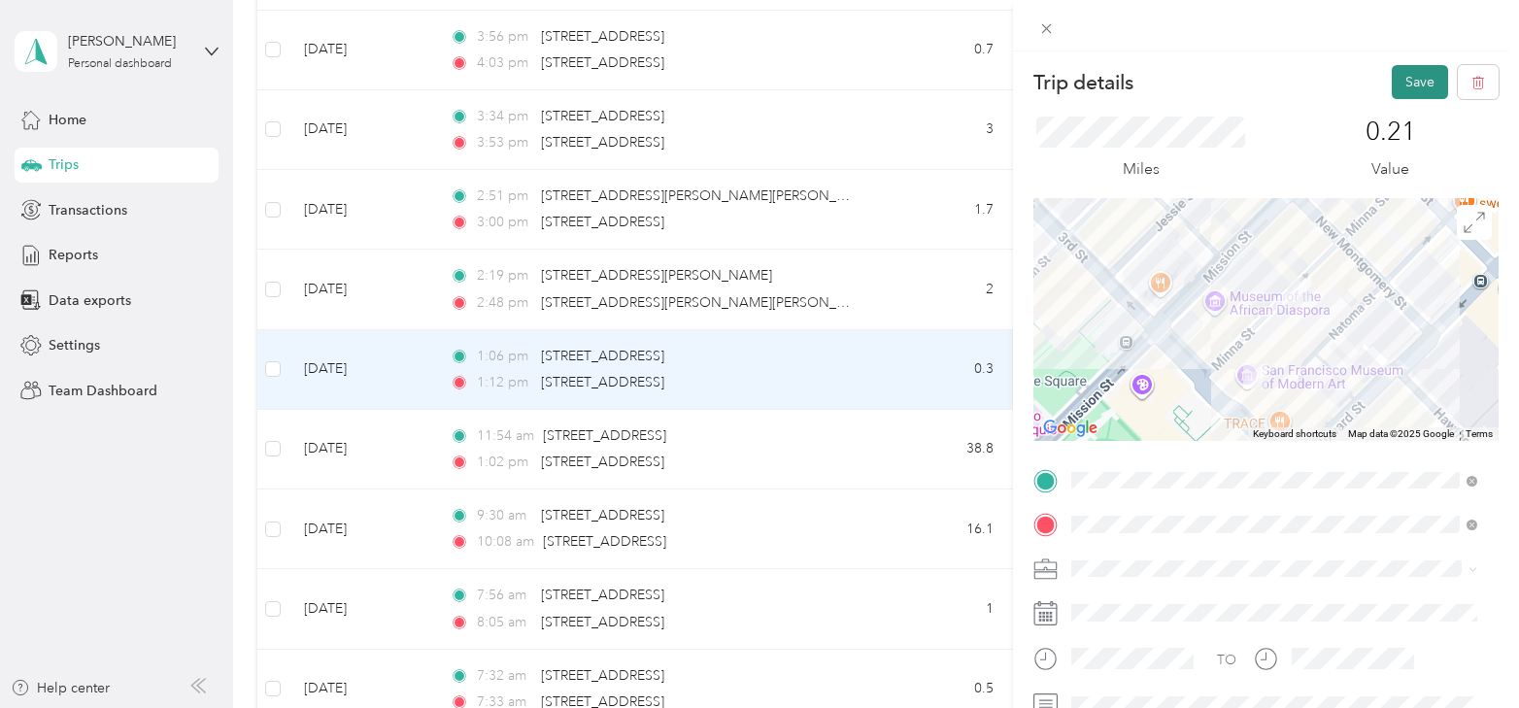
click at [1392, 82] on button "Save" at bounding box center [1420, 82] width 56 height 34
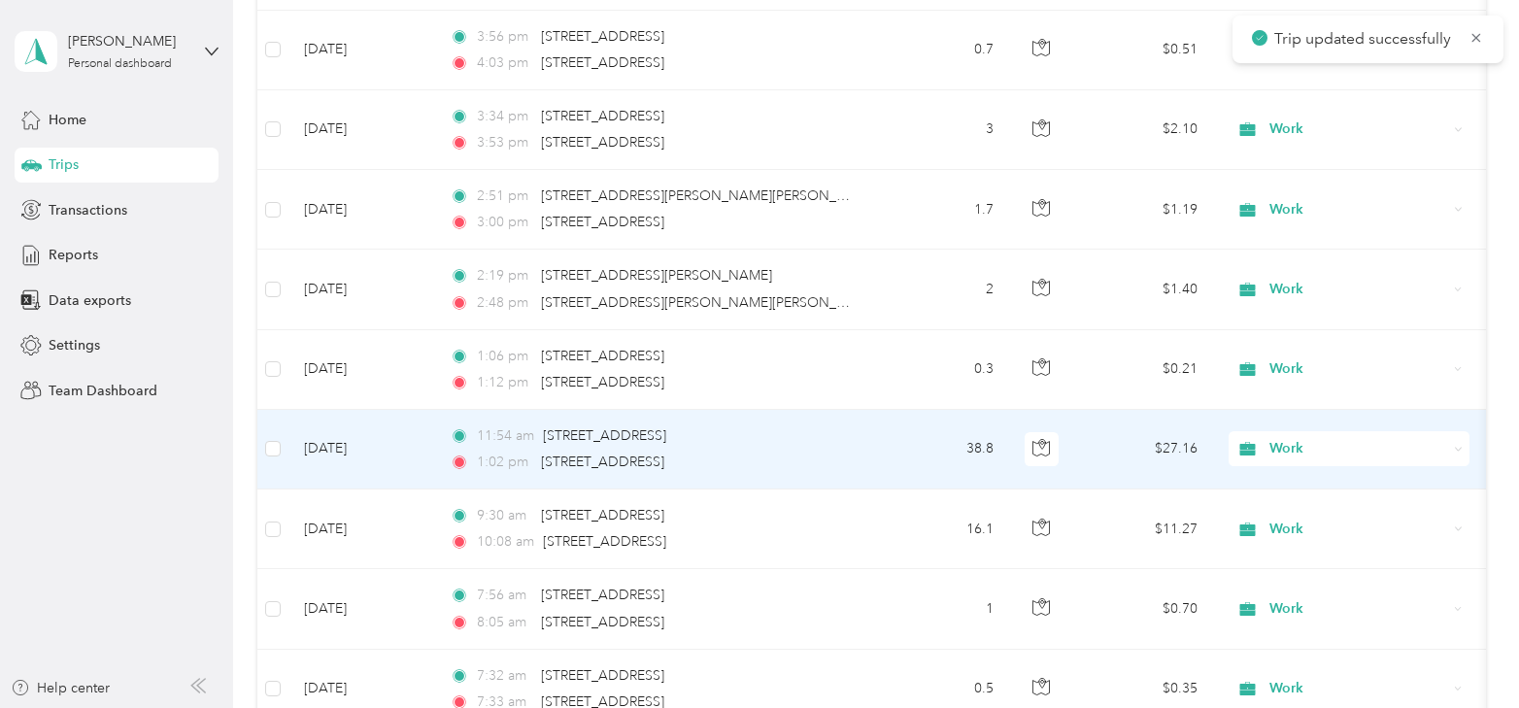
click at [327, 430] on td "Apr 2, 2025" at bounding box center [362, 450] width 146 height 80
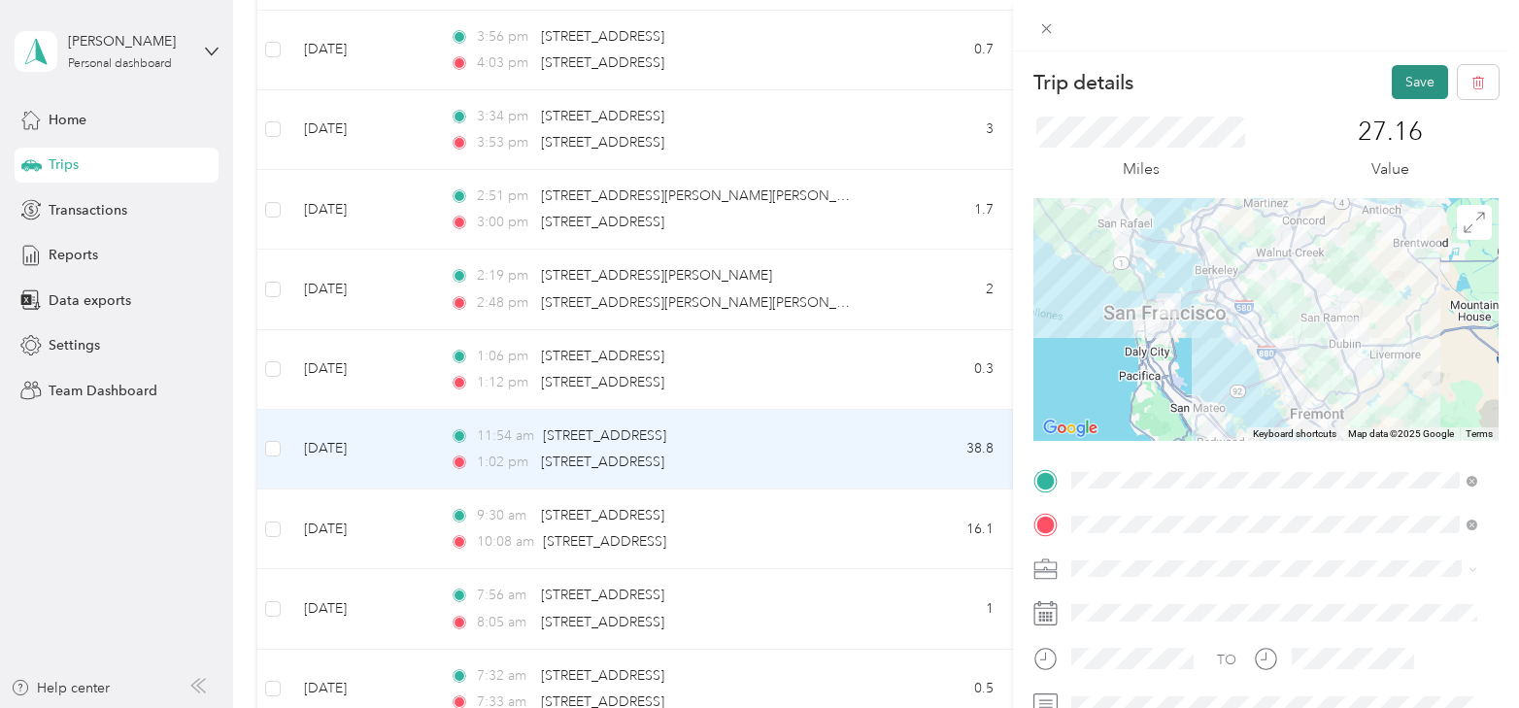
click at [1404, 81] on button "Save" at bounding box center [1420, 82] width 56 height 34
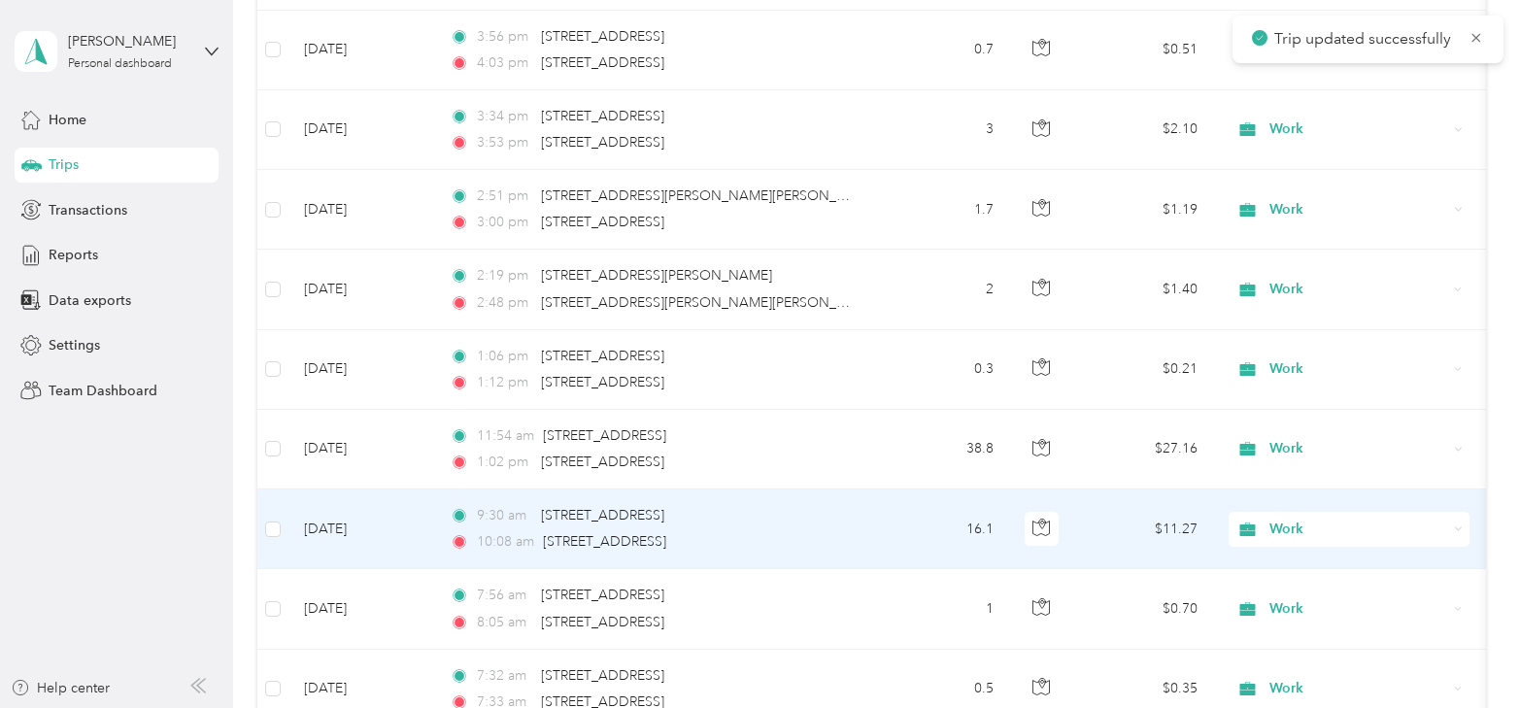
click at [359, 513] on td "Apr 2, 2025" at bounding box center [362, 530] width 146 height 80
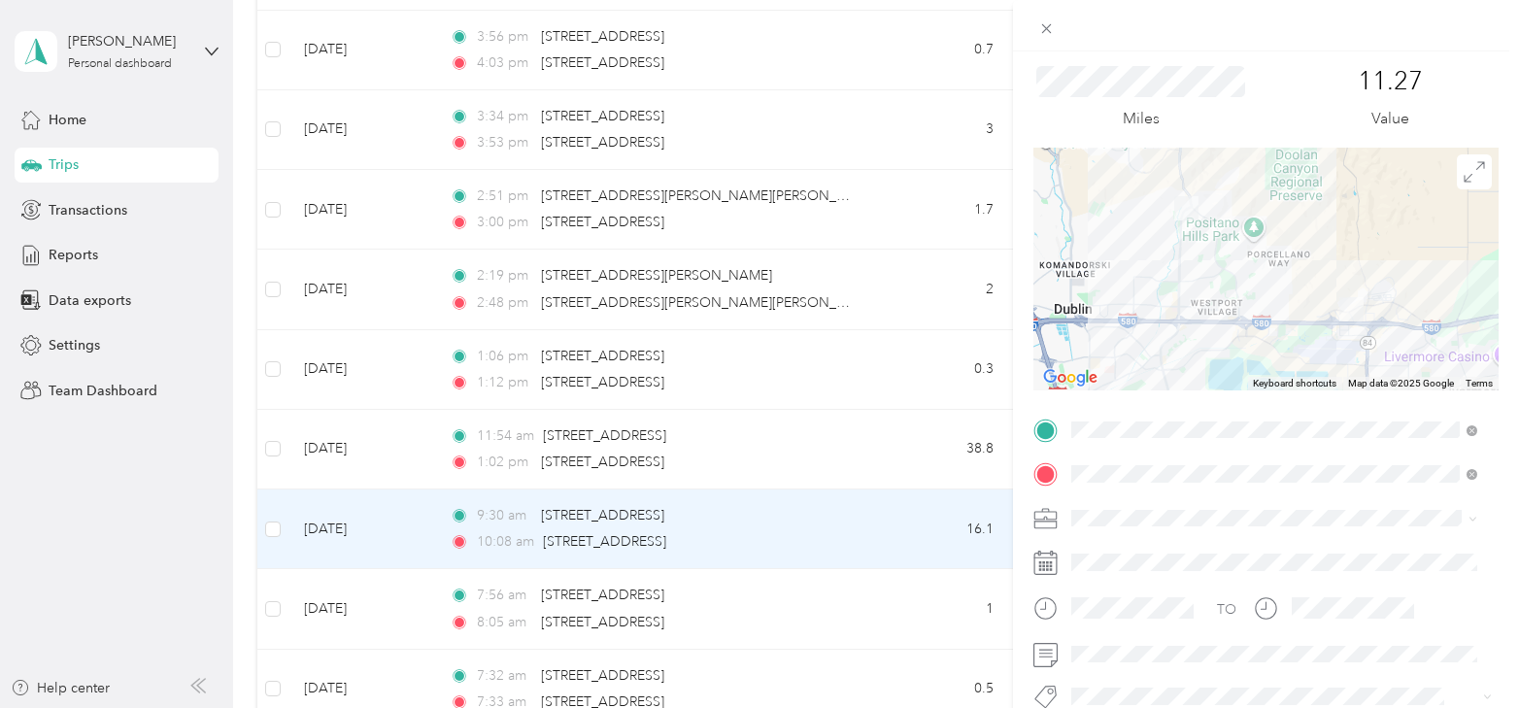
scroll to position [97, 0]
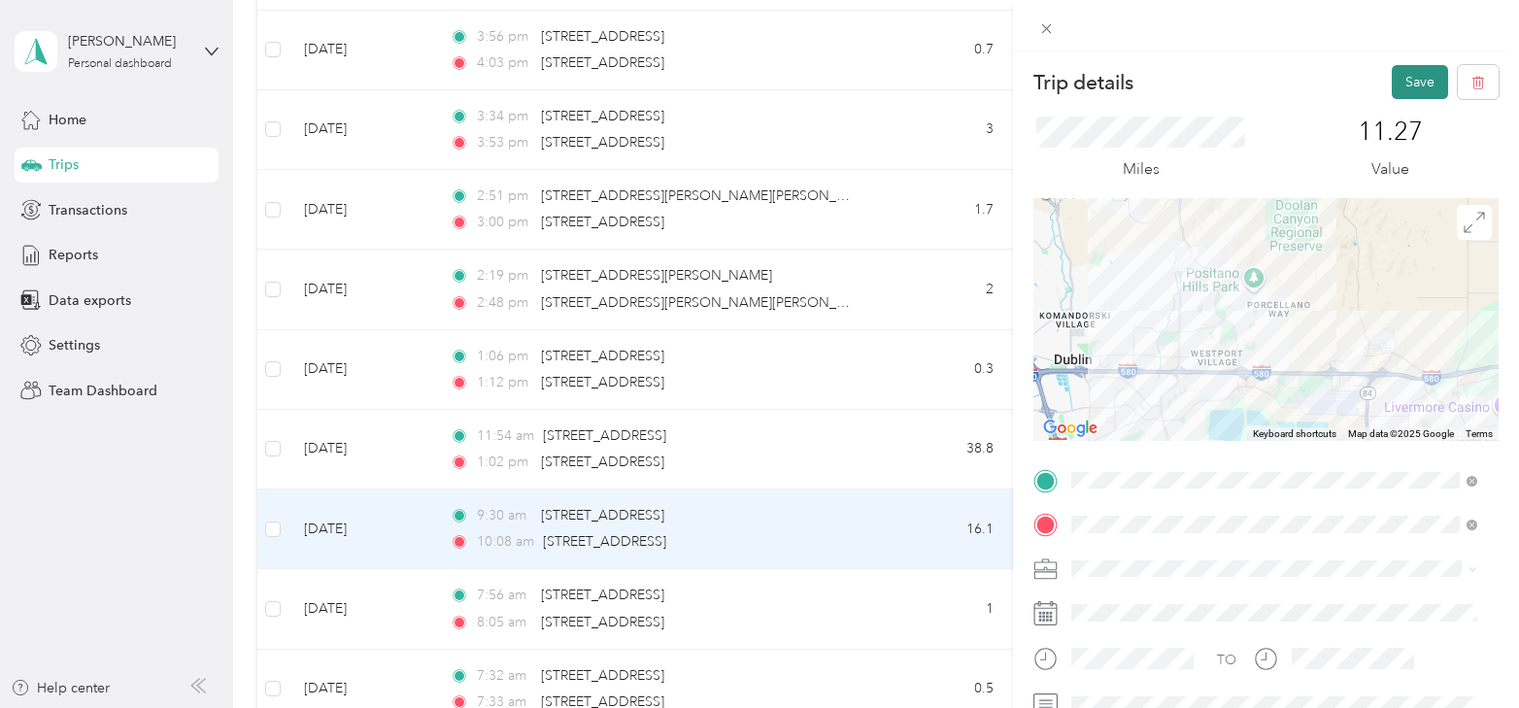
click at [1409, 77] on button "Save" at bounding box center [1420, 82] width 56 height 34
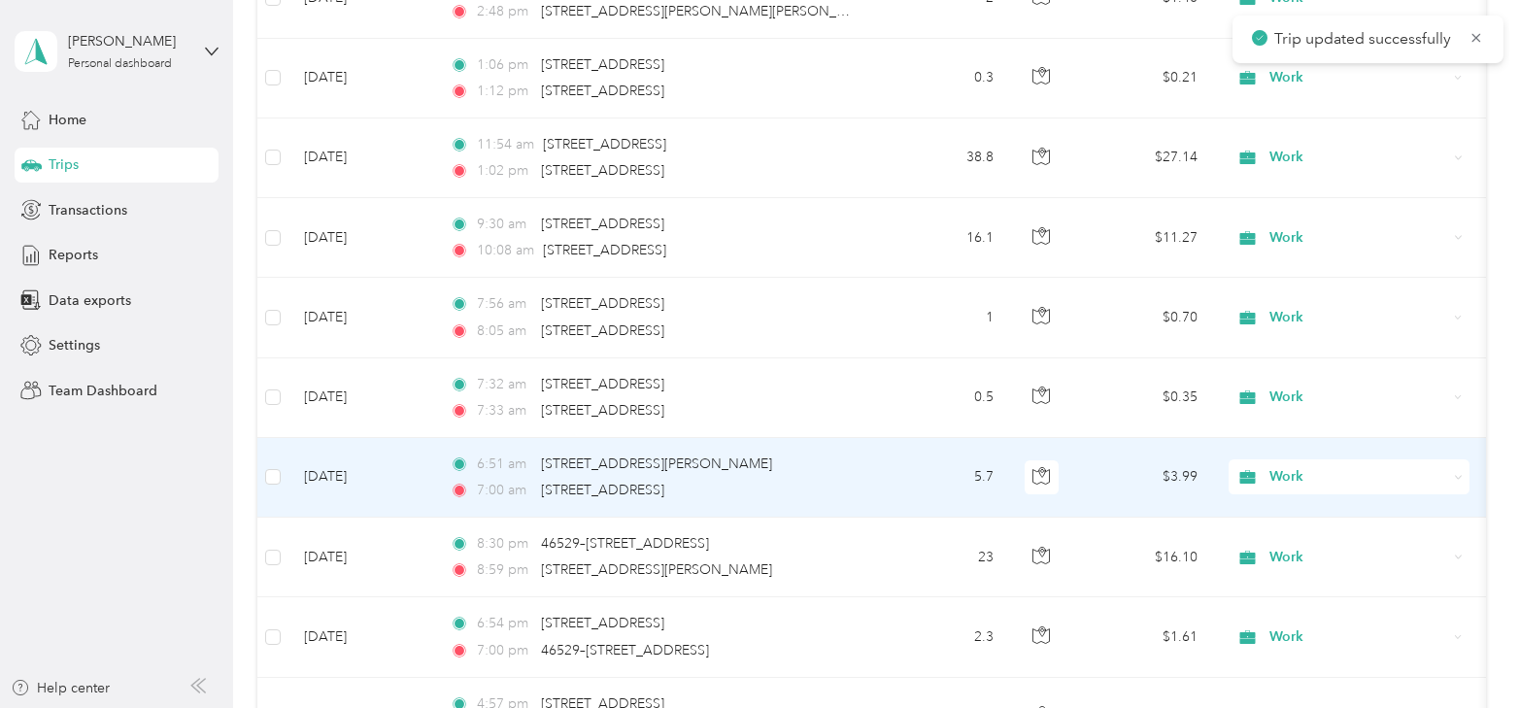
scroll to position [9515, 0]
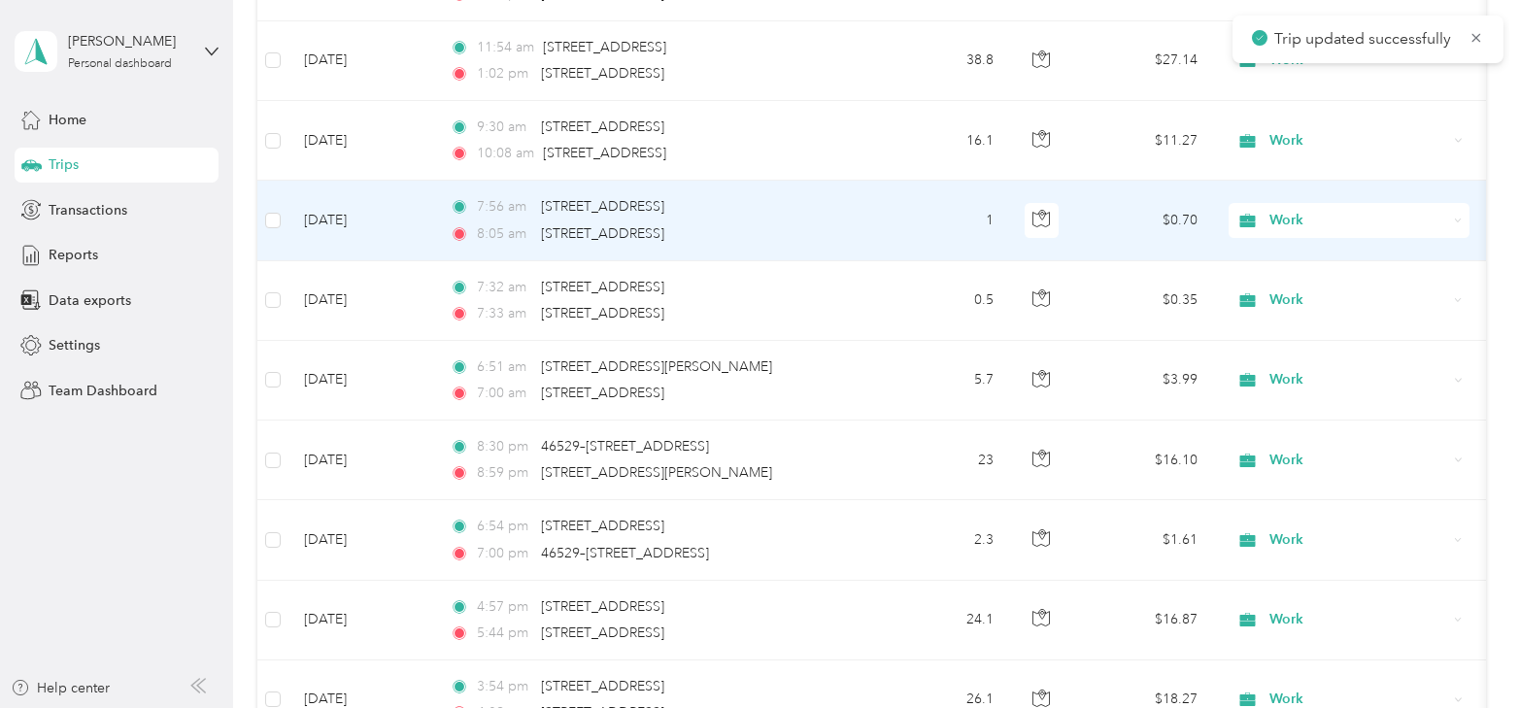
click at [338, 195] on td "Apr 2, 2025" at bounding box center [362, 221] width 146 height 80
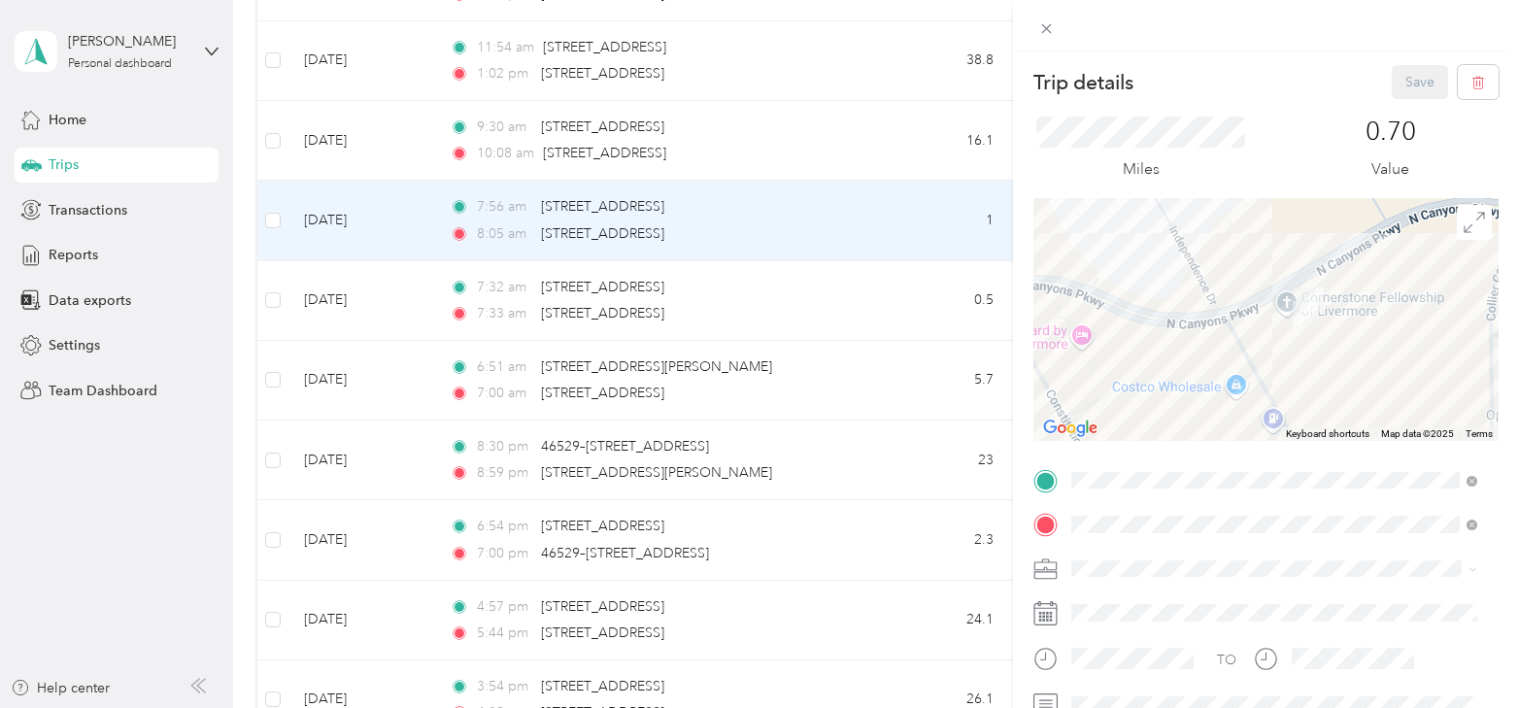
drag, startPoint x: 1267, startPoint y: 336, endPoint x: 1260, endPoint y: 280, distance: 56.7
click at [1260, 280] on div at bounding box center [1266, 319] width 465 height 243
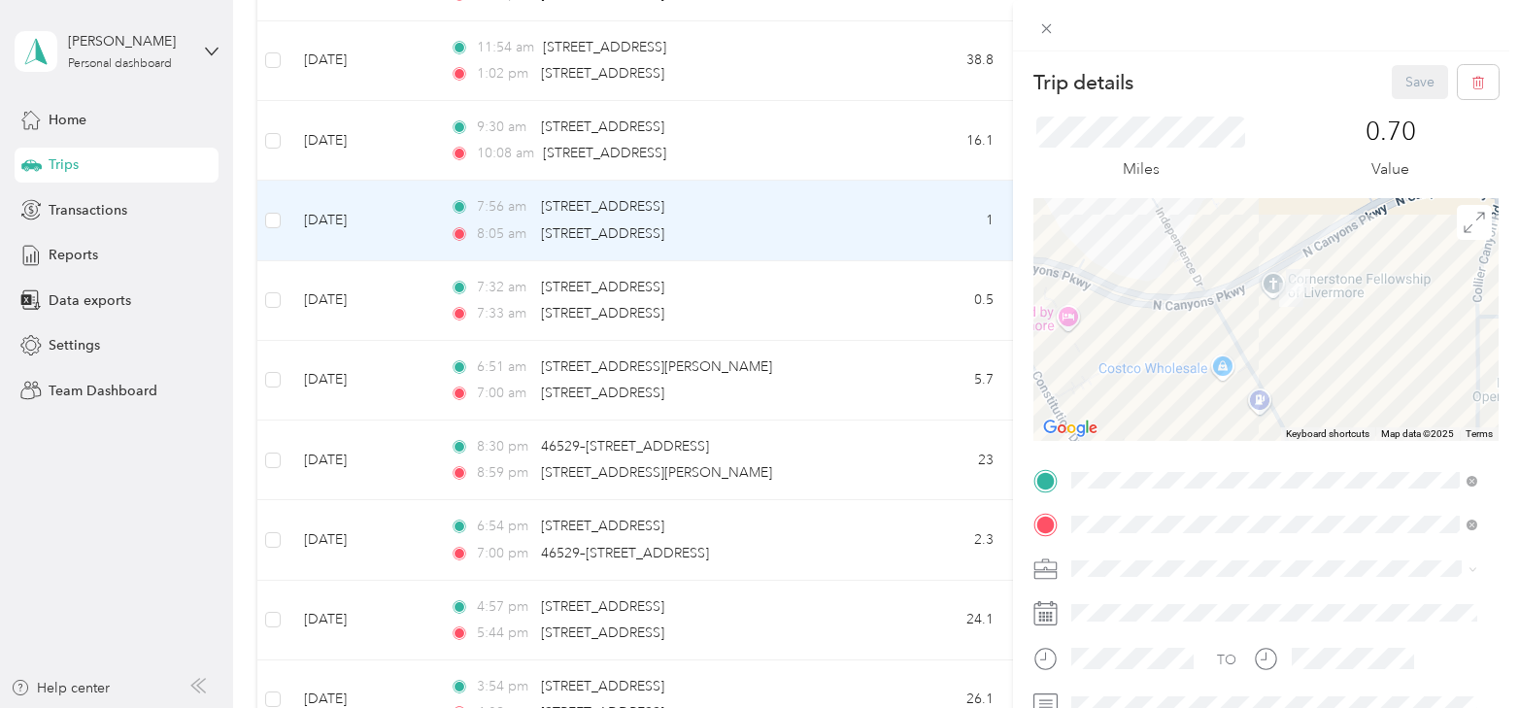
click at [855, 195] on div "Trip details Save This trip cannot be edited because it is either under review,…" at bounding box center [759, 354] width 1519 height 708
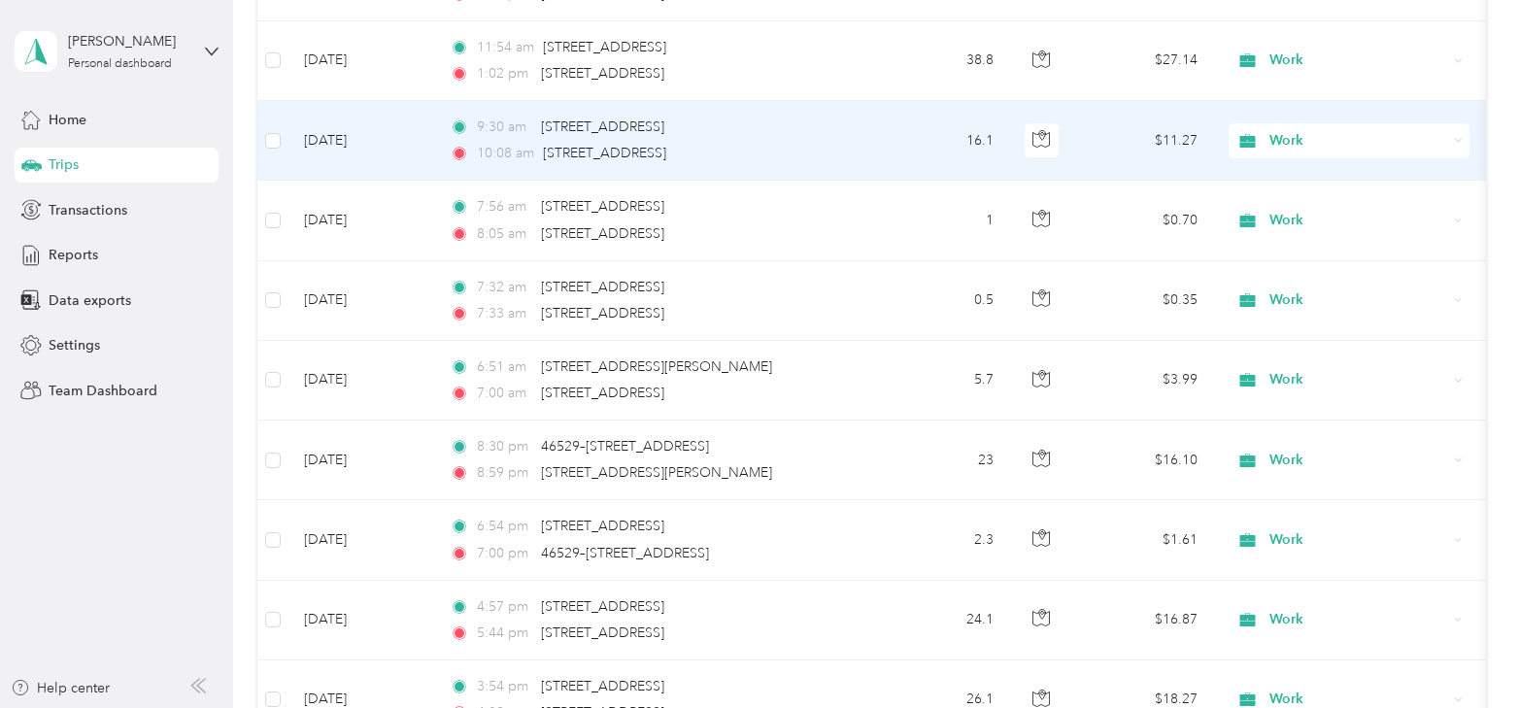
click at [357, 123] on td "Apr 2, 2025" at bounding box center [362, 141] width 146 height 80
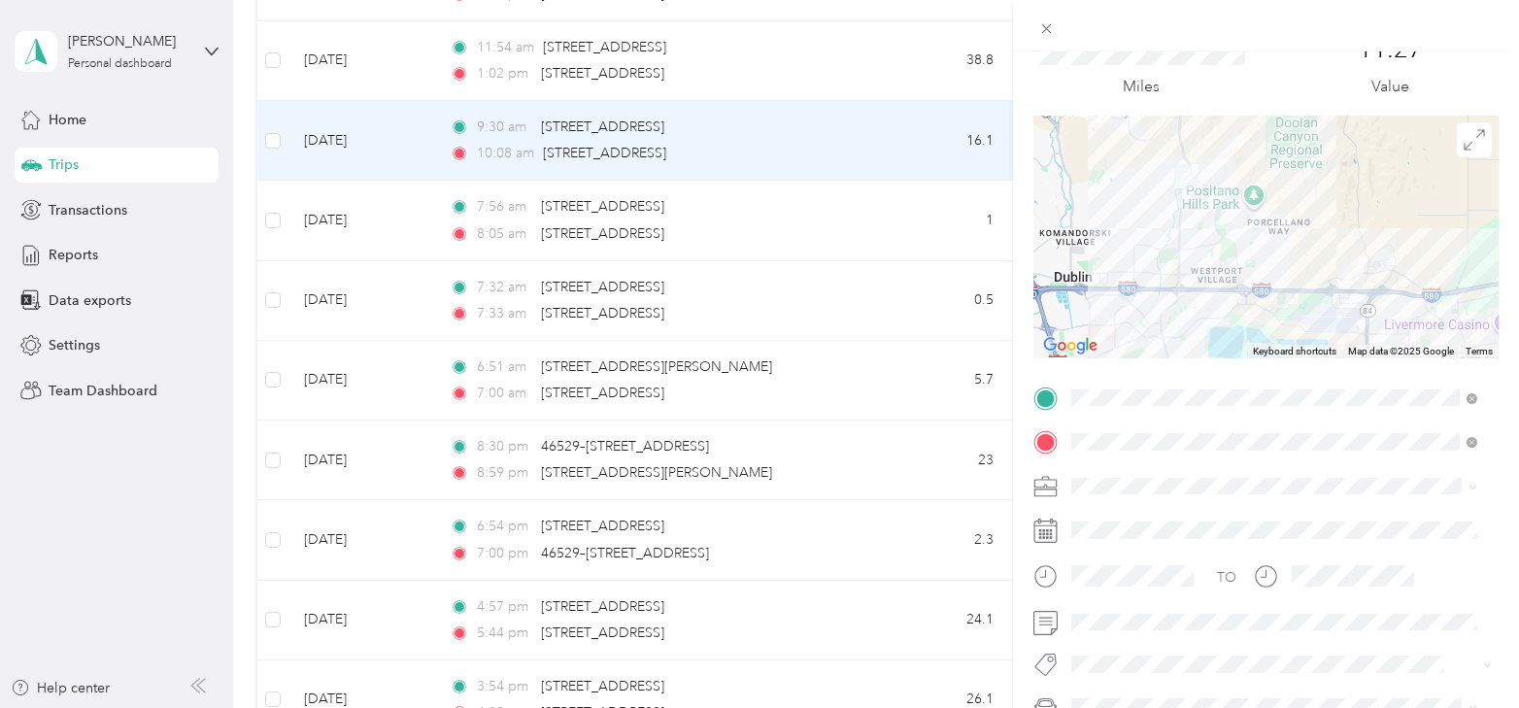
scroll to position [194, 0]
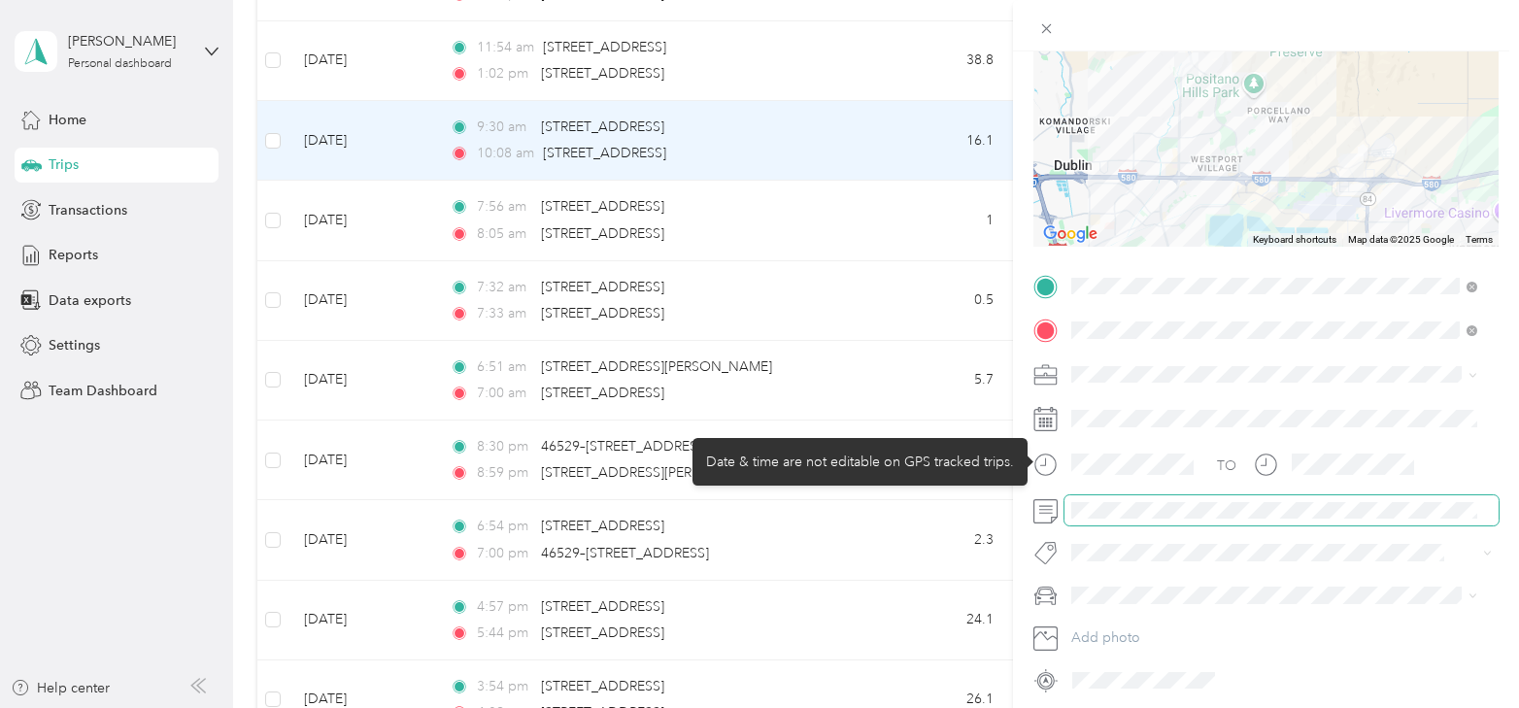
click at [878, 707] on div "Trip details Save This trip cannot be edited because it is either under review,…" at bounding box center [755, 708] width 1510 height 0
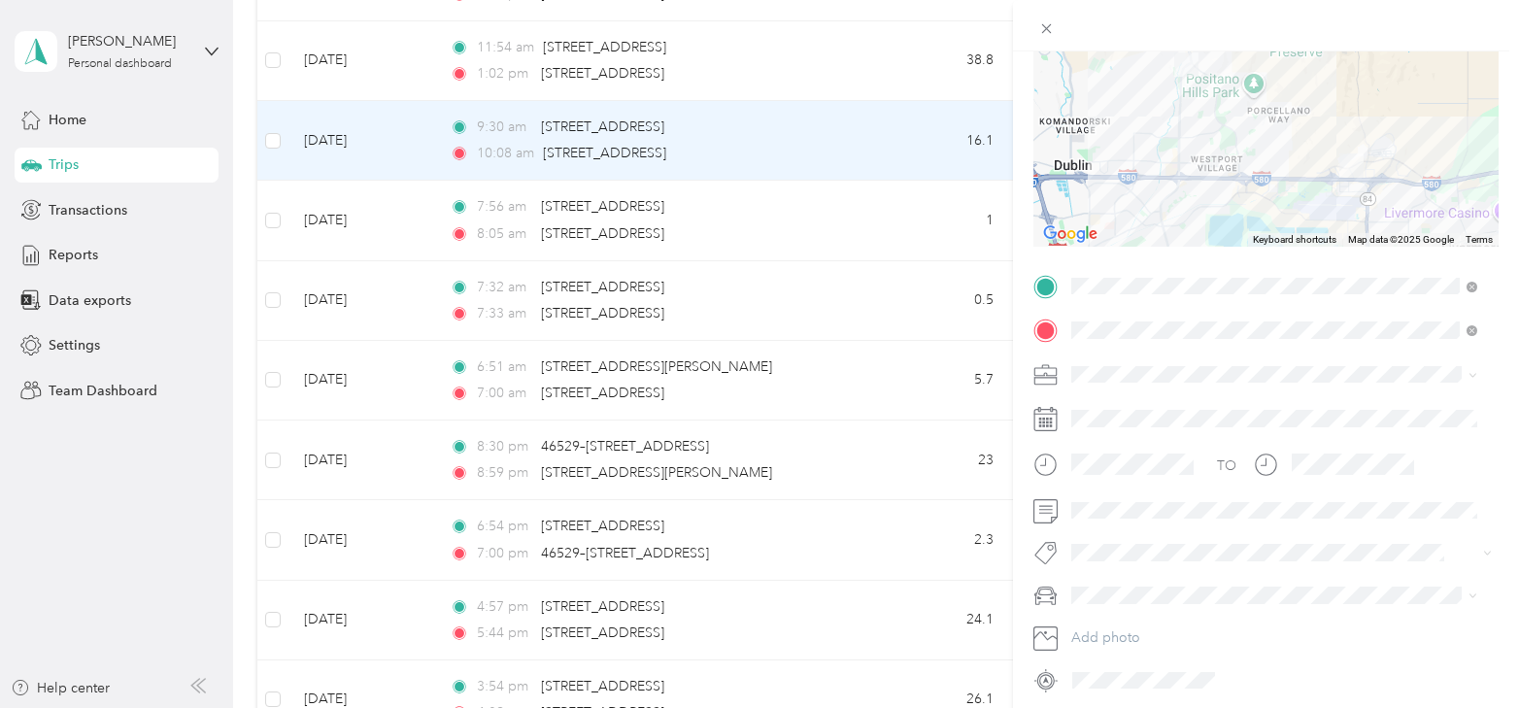
click at [343, 204] on div "Trip details Save This trip cannot be edited because it is either under review,…" at bounding box center [759, 354] width 1519 height 708
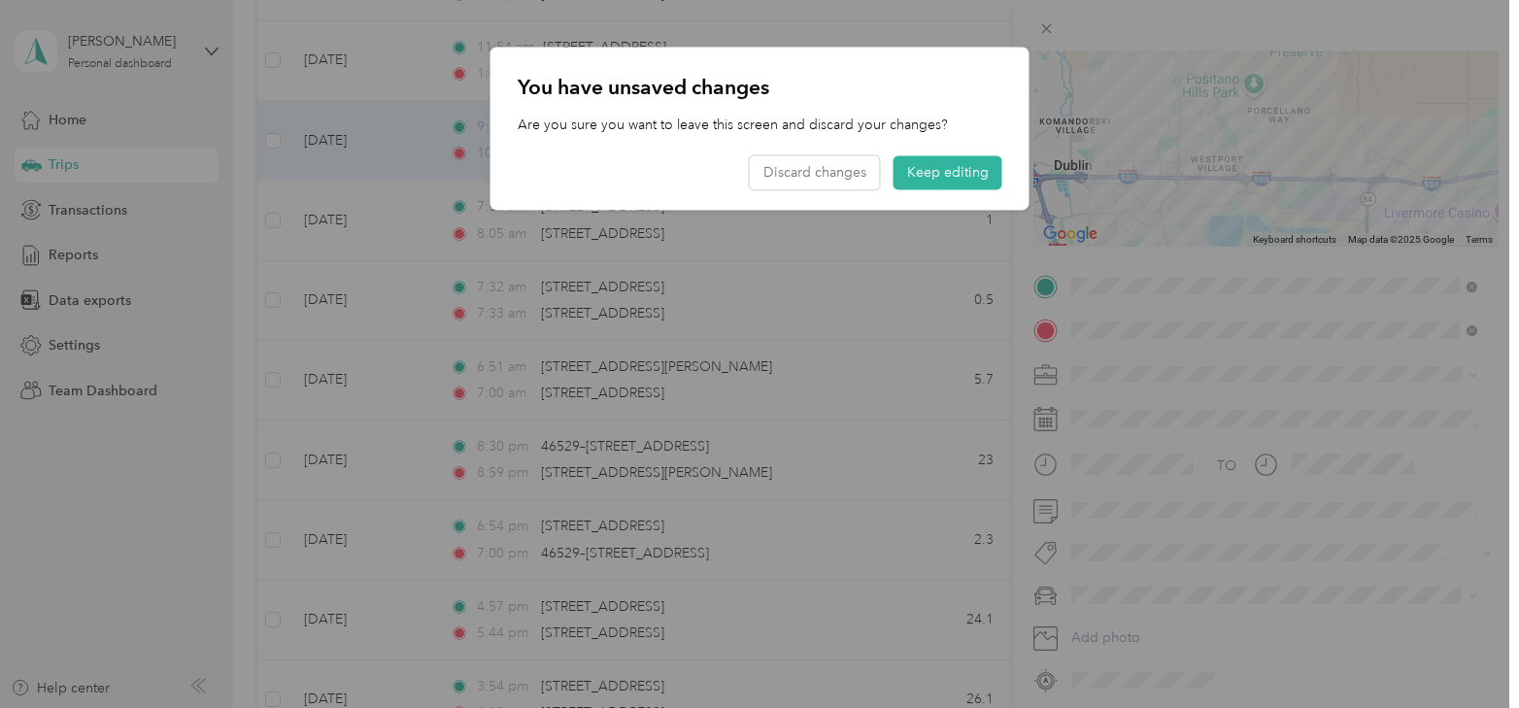
click at [342, 203] on div at bounding box center [759, 354] width 1519 height 708
click at [834, 183] on button "Discard changes" at bounding box center [815, 173] width 130 height 34
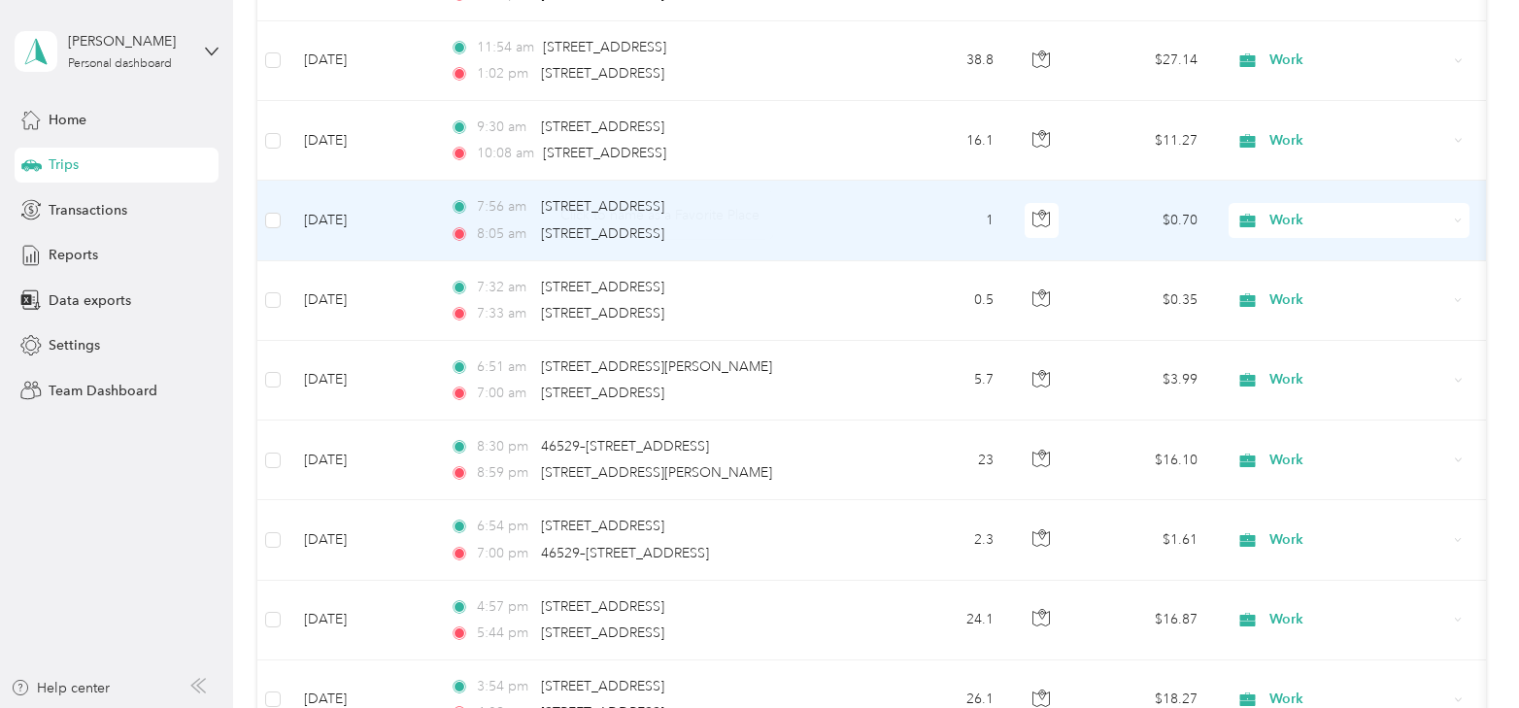
click at [340, 194] on td "Apr 2, 2025" at bounding box center [362, 221] width 146 height 80
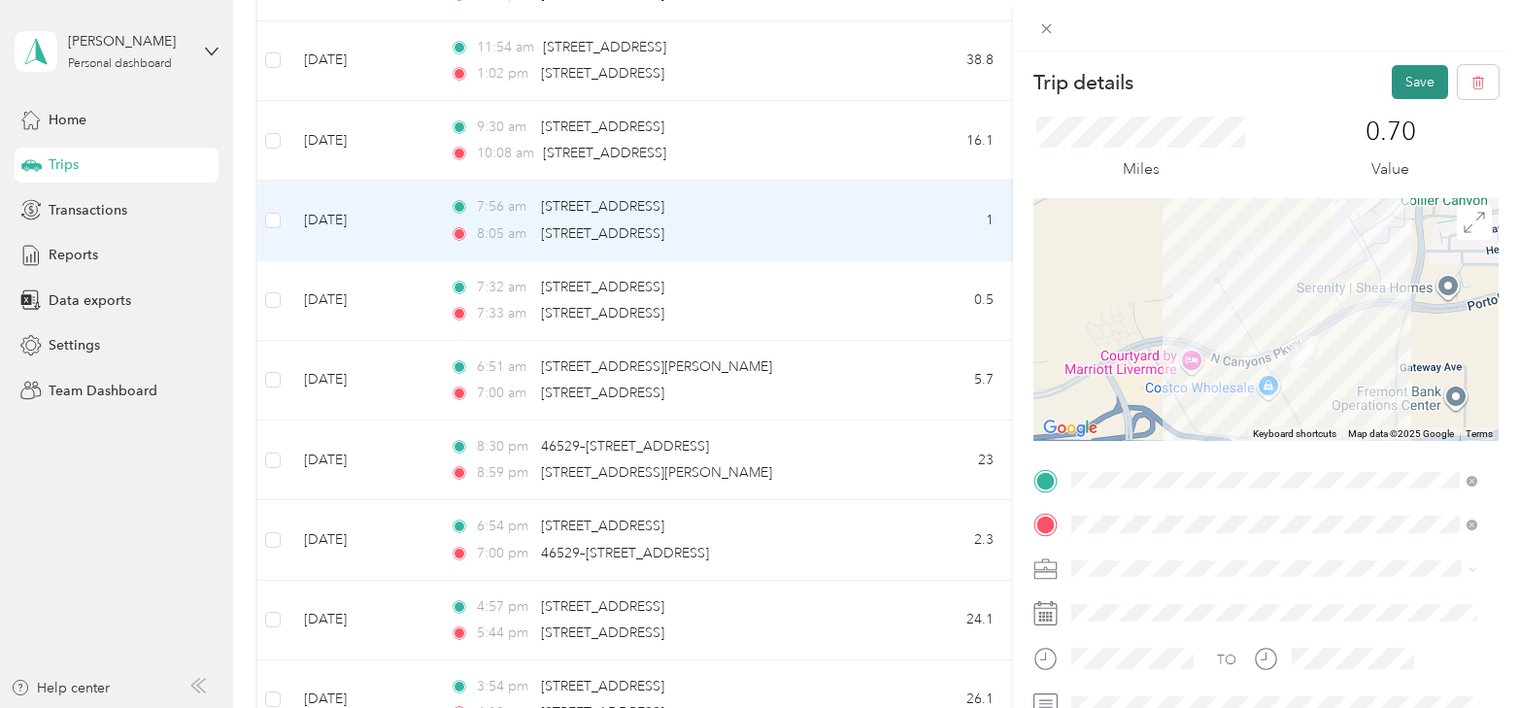
click at [1413, 85] on button "Save" at bounding box center [1420, 82] width 56 height 34
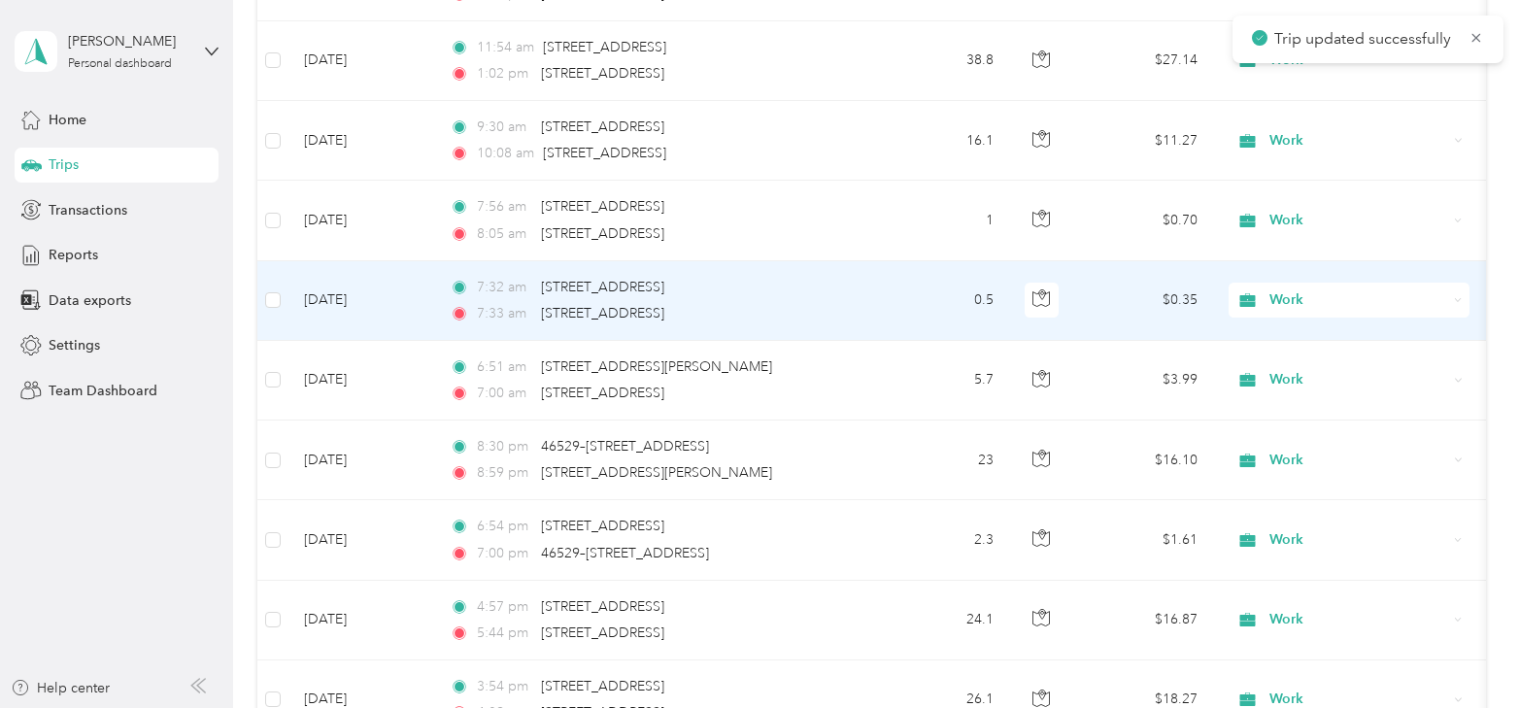
click at [335, 289] on td "Apr 2, 2025" at bounding box center [362, 301] width 146 height 80
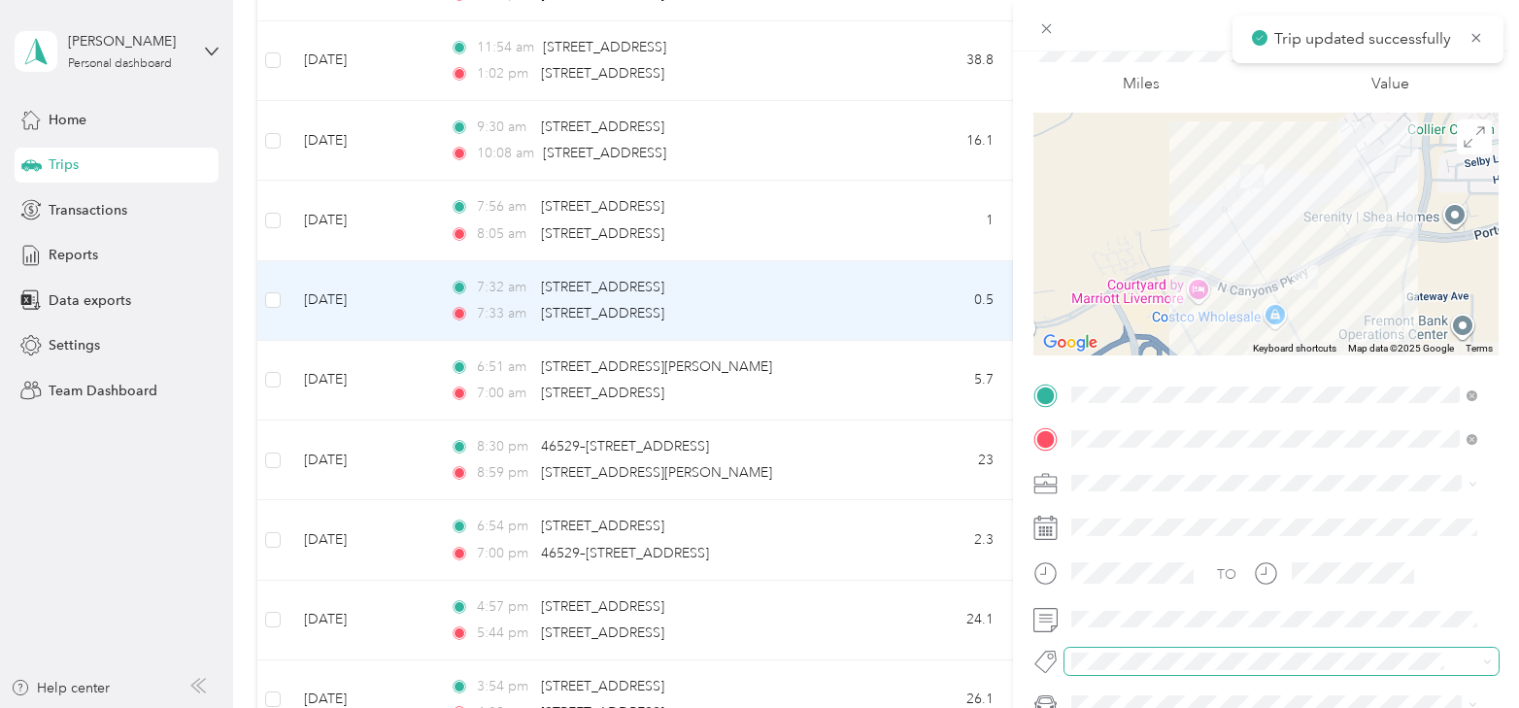
scroll to position [194, 0]
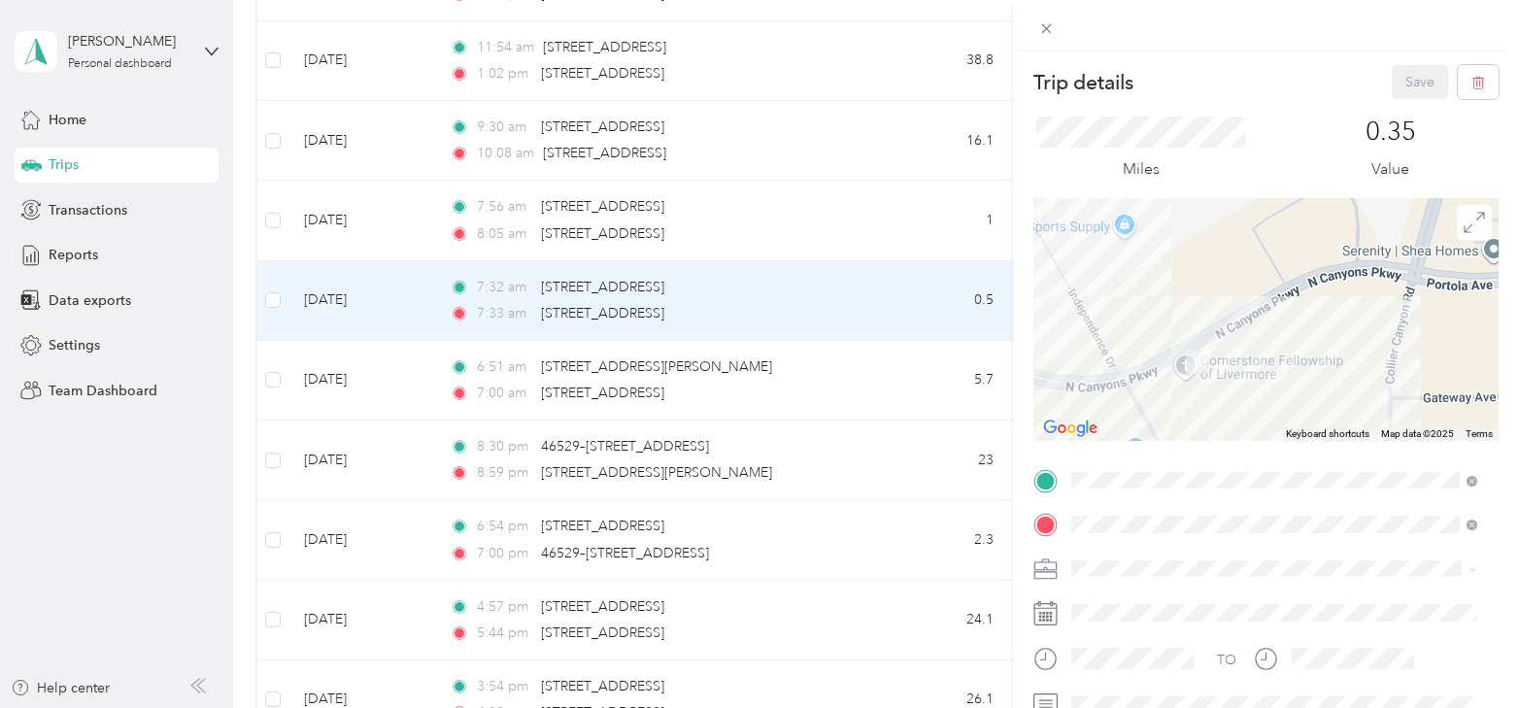
click at [1402, 69] on div "Save" at bounding box center [1446, 82] width 108 height 34
click at [1402, 80] on div "Save" at bounding box center [1446, 82] width 108 height 34
click at [343, 278] on div "Trip details Save This trip cannot be edited because it is either under review,…" at bounding box center [759, 354] width 1519 height 708
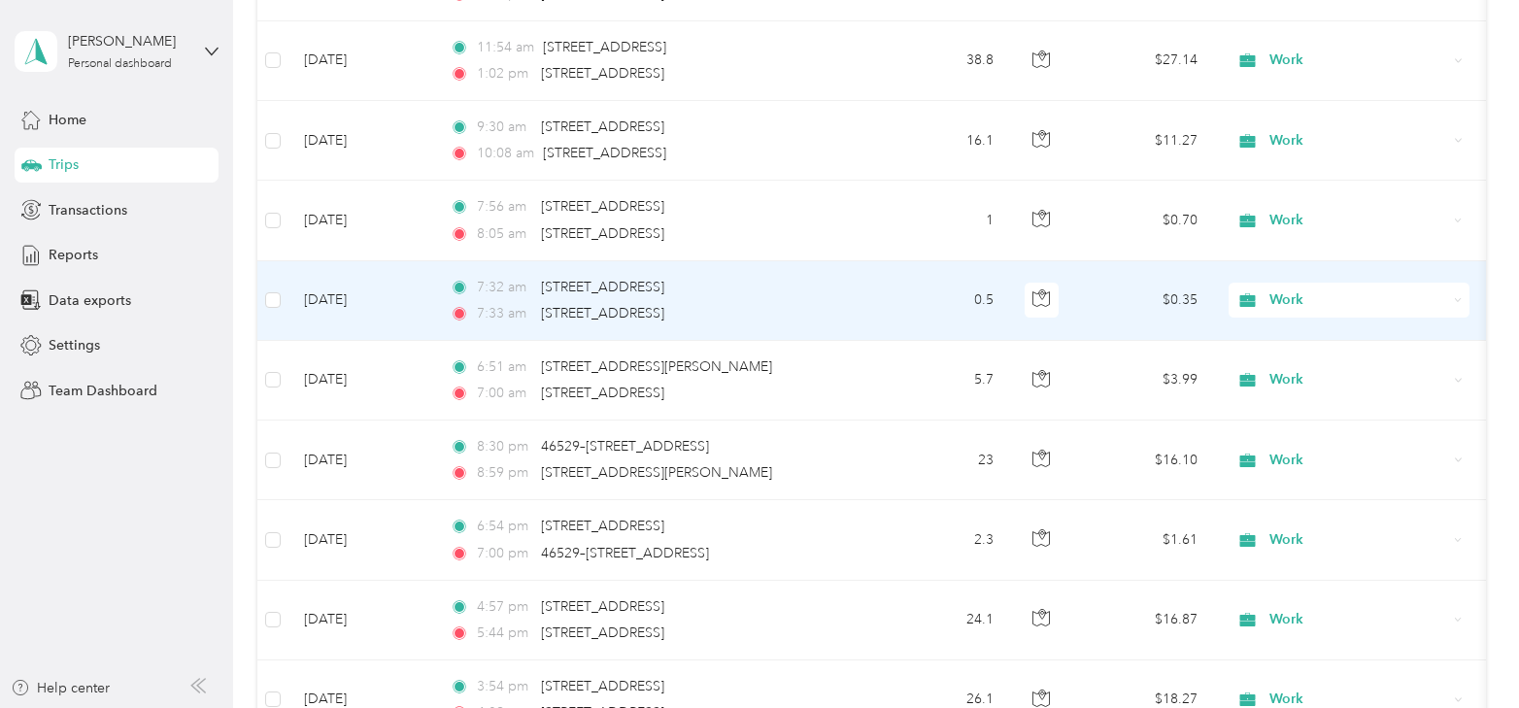
click at [345, 278] on td "Apr 2, 2025" at bounding box center [362, 301] width 146 height 80
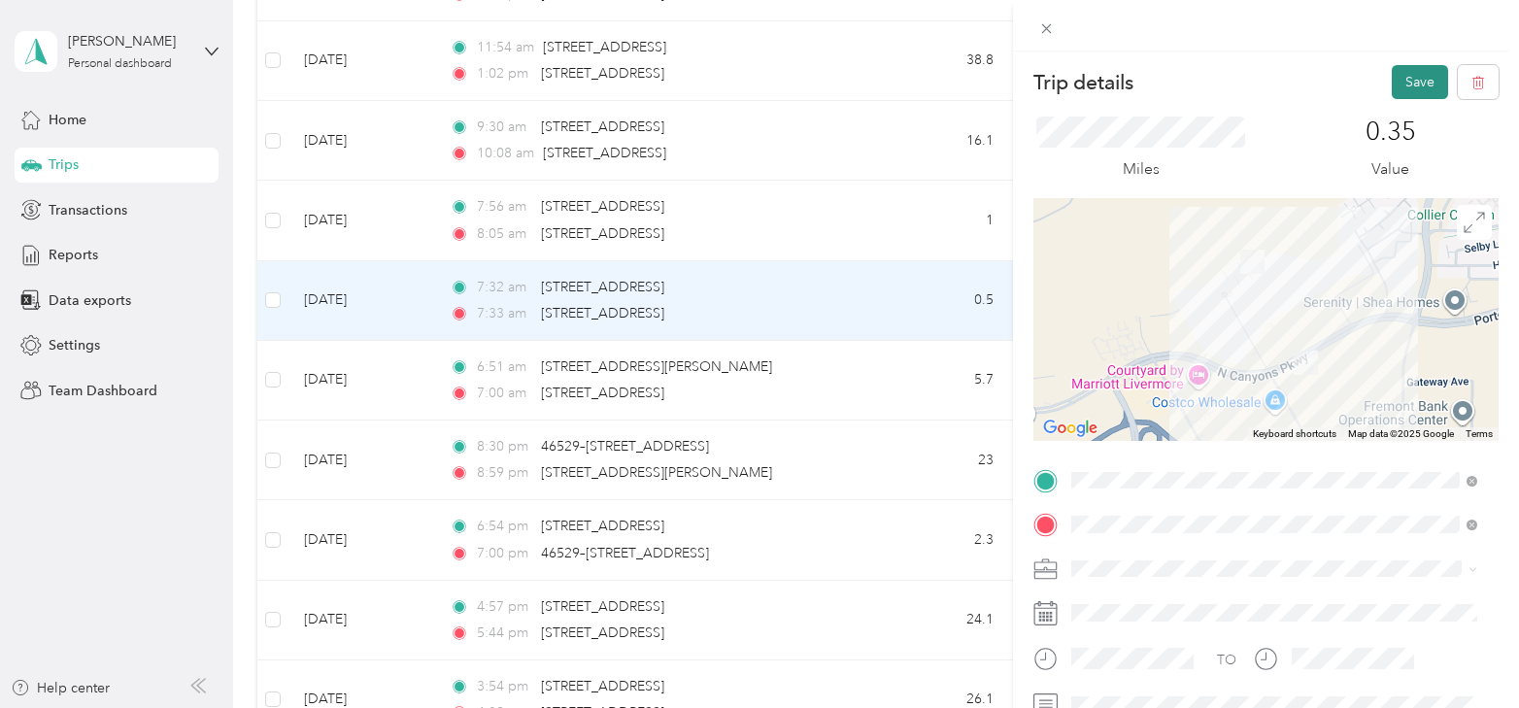
click at [1398, 87] on button "Save" at bounding box center [1420, 82] width 56 height 34
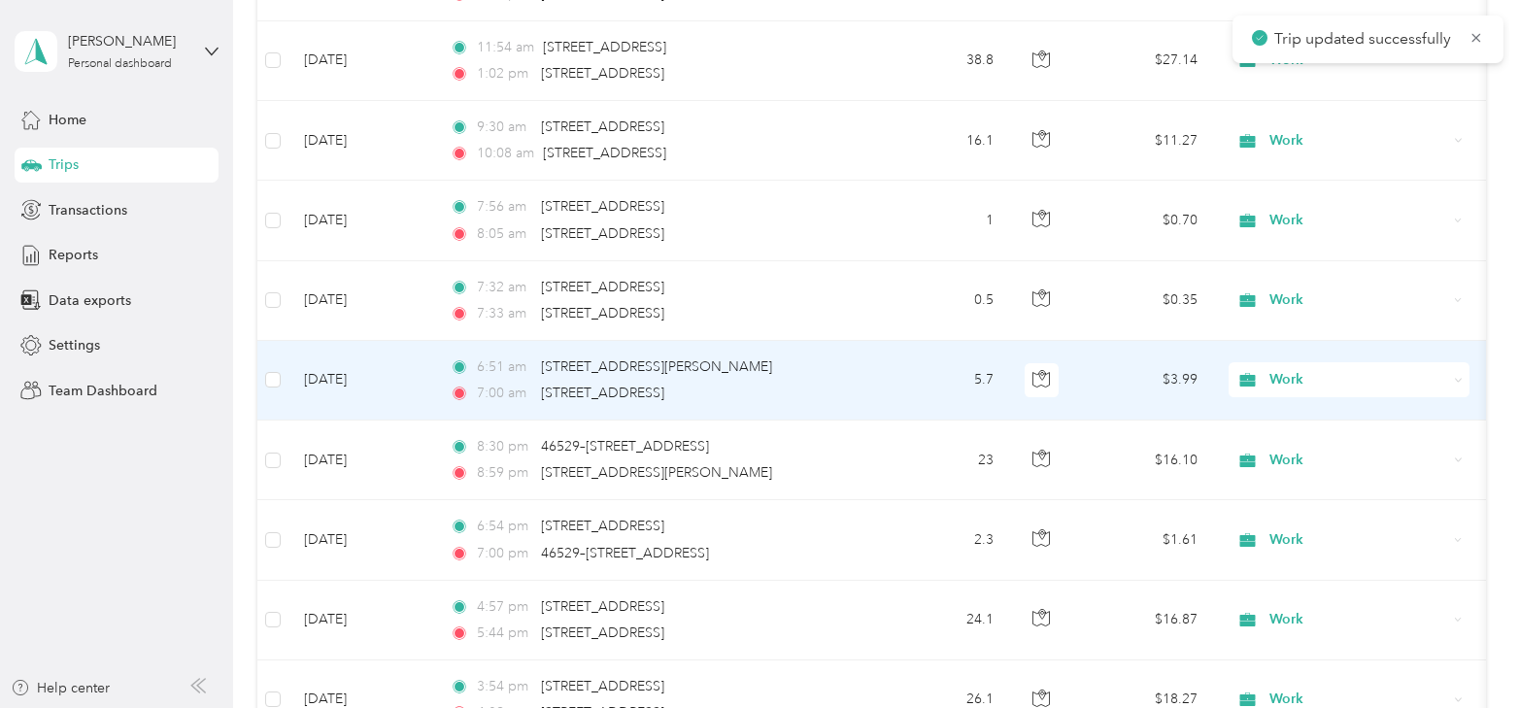
click at [327, 367] on td "Apr 2, 2025" at bounding box center [362, 381] width 146 height 80
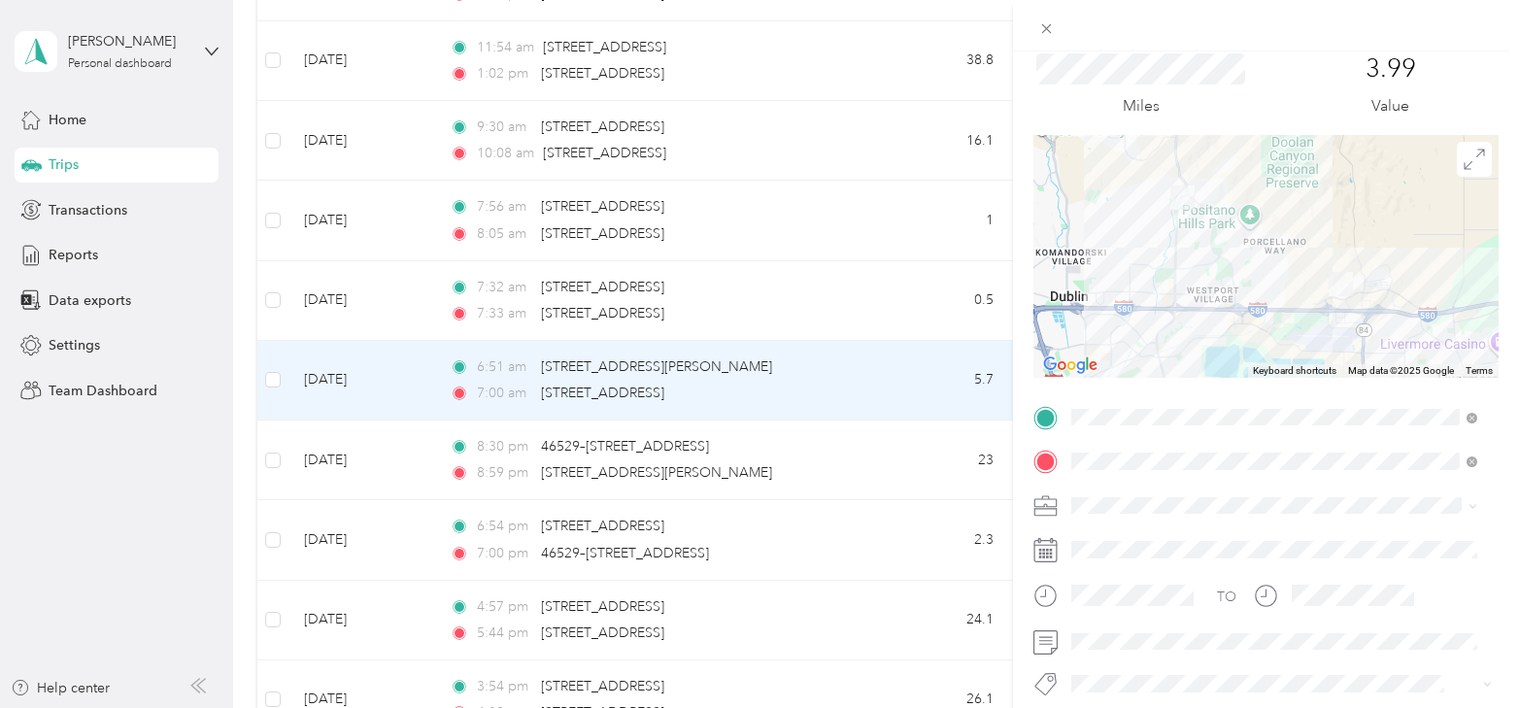
scroll to position [97, 0]
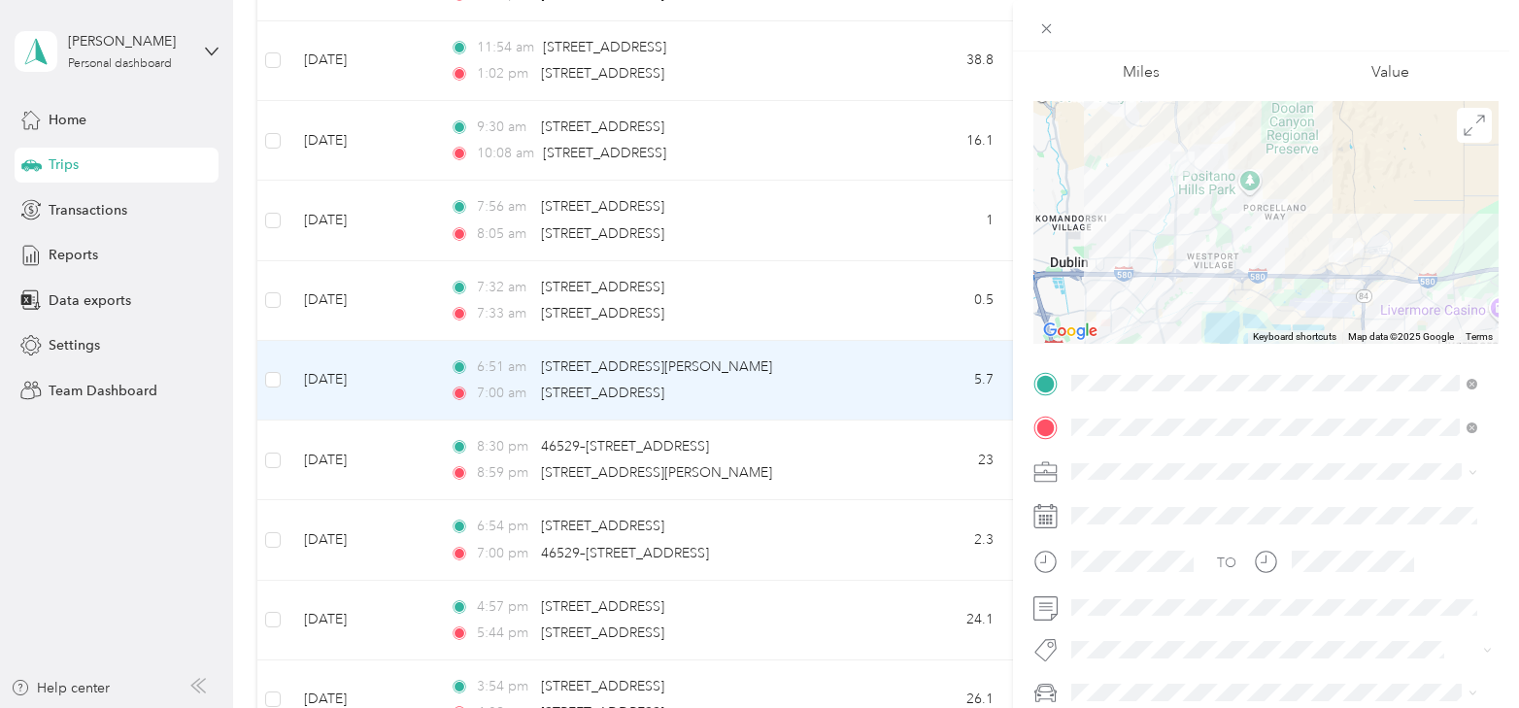
click at [1463, 65] on div "3.99 Value" at bounding box center [1391, 51] width 216 height 65
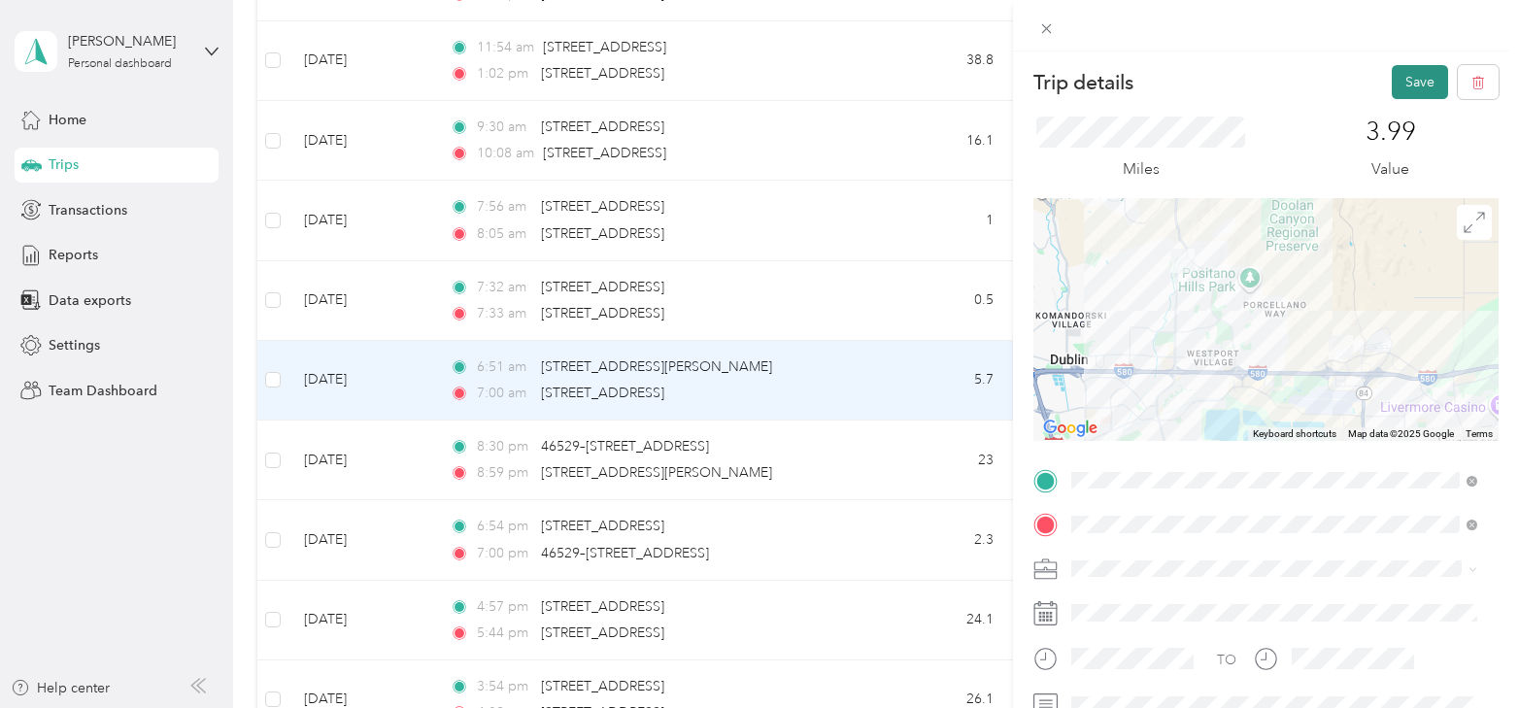
click at [1398, 74] on button "Save" at bounding box center [1420, 82] width 56 height 34
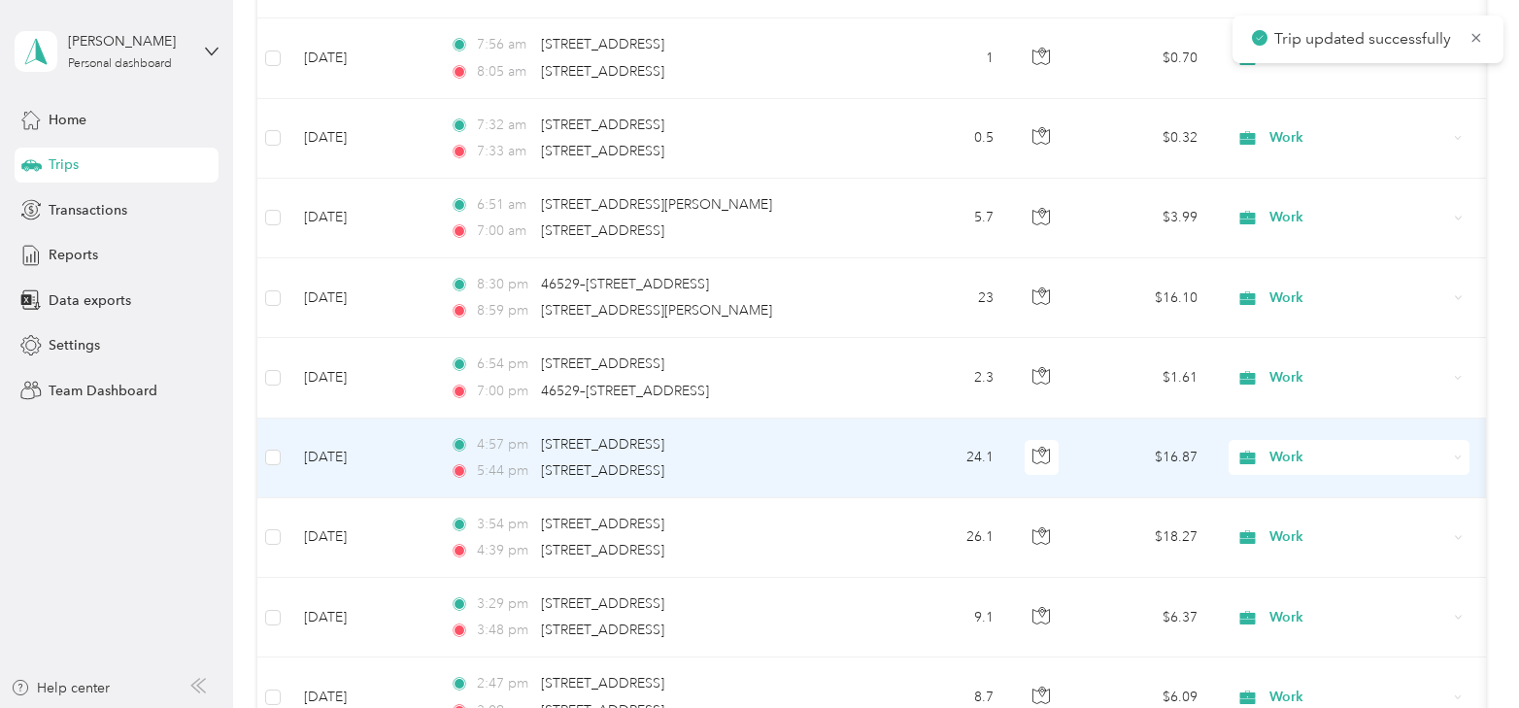
scroll to position [9806, 0]
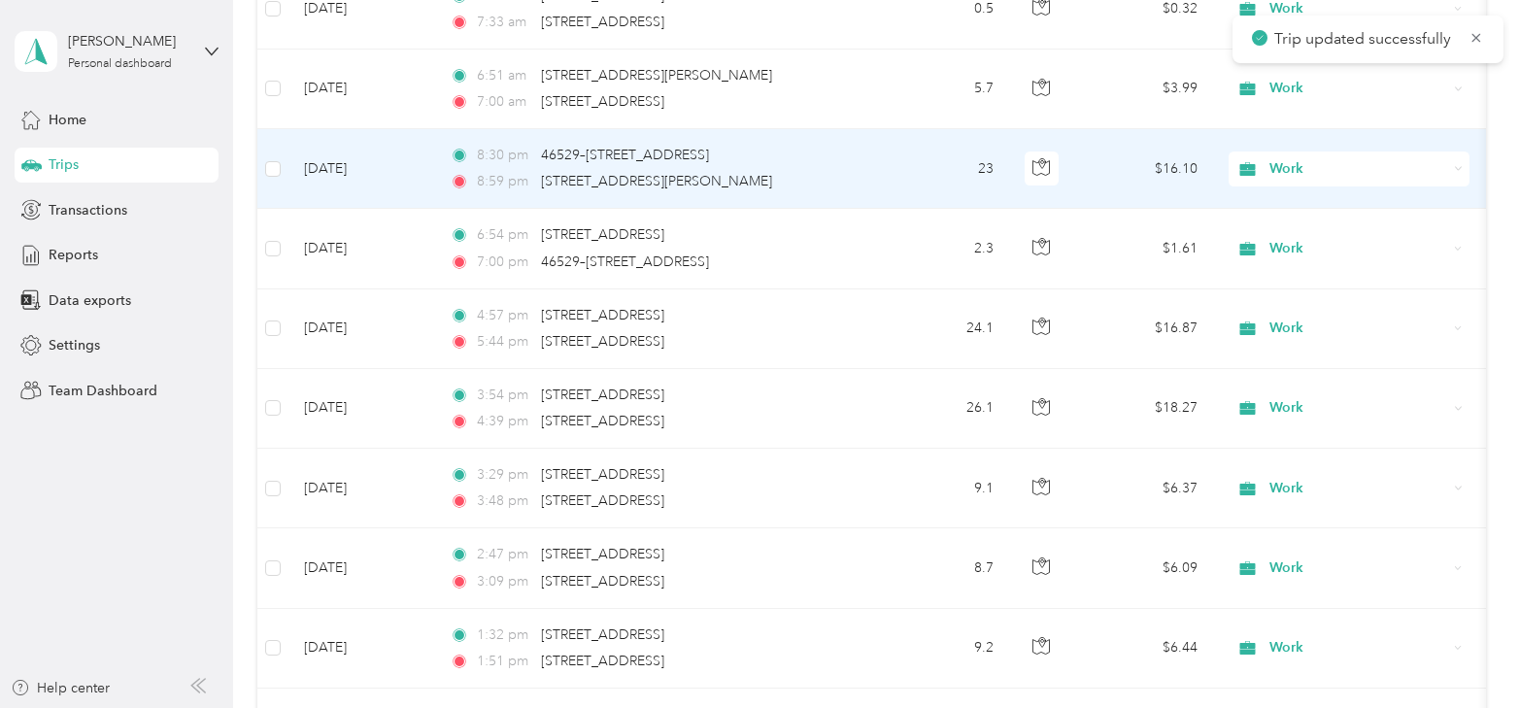
click at [325, 137] on td "Apr 1, 2025" at bounding box center [362, 169] width 146 height 80
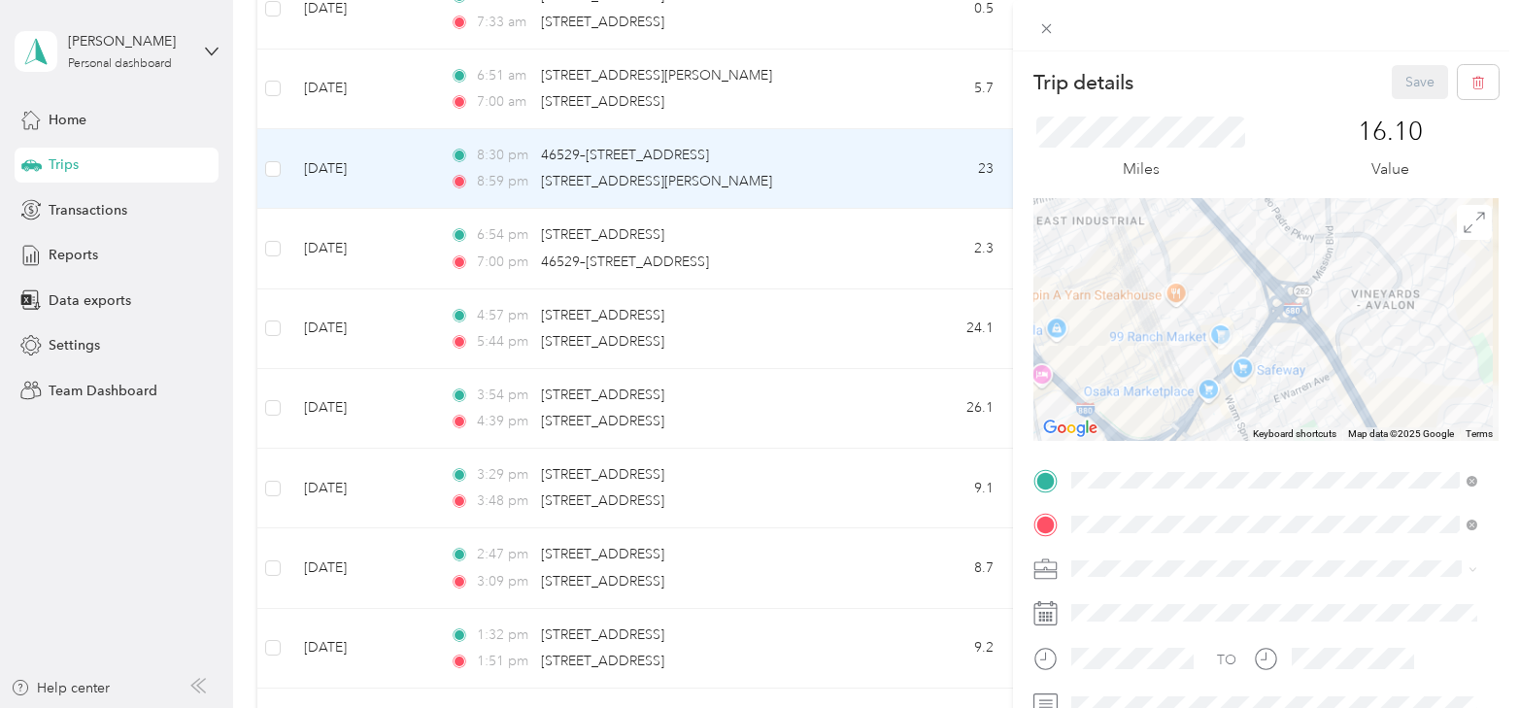
drag, startPoint x: 1267, startPoint y: 395, endPoint x: 1228, endPoint y: 265, distance: 135.8
click at [1229, 265] on div at bounding box center [1266, 319] width 465 height 243
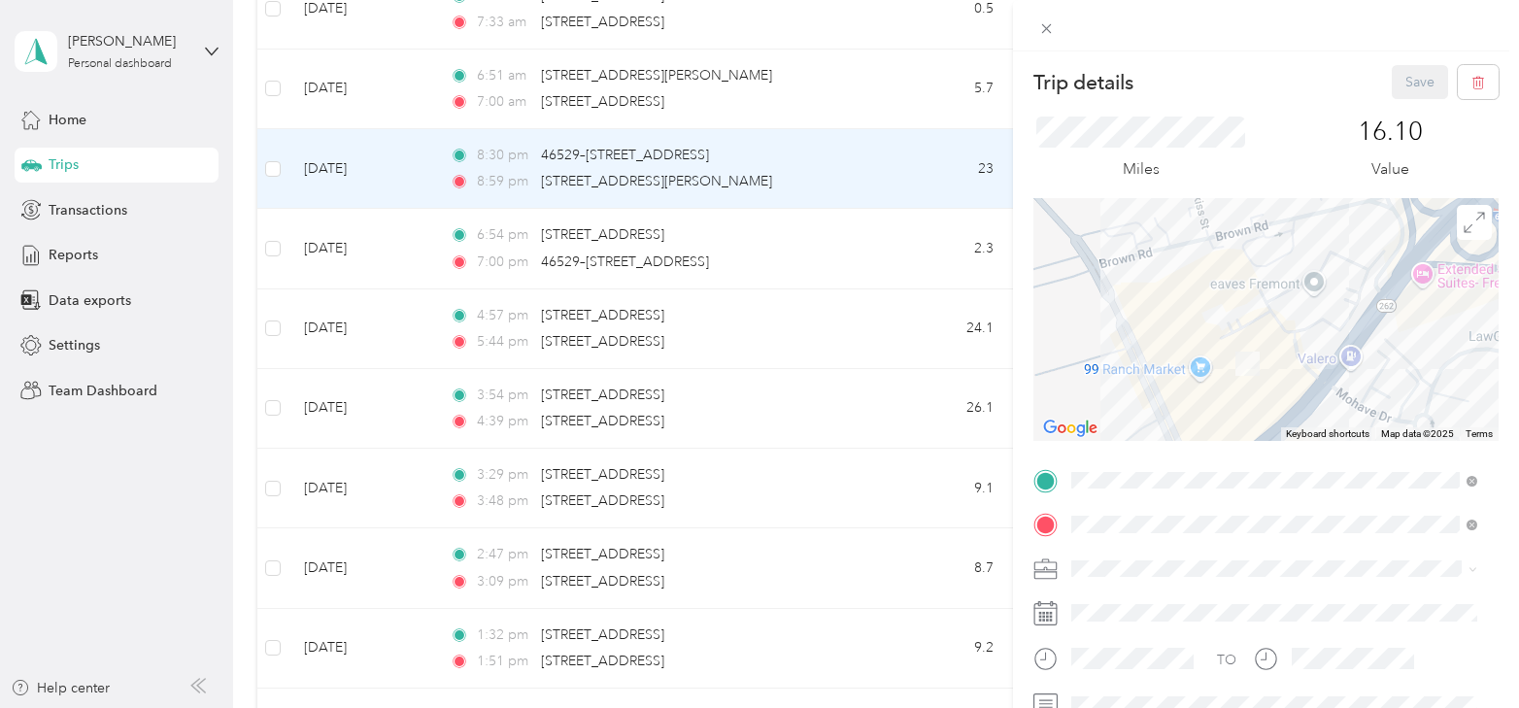
drag, startPoint x: 1268, startPoint y: 360, endPoint x: 1277, endPoint y: 305, distance: 56.2
click at [1277, 305] on div at bounding box center [1266, 319] width 465 height 243
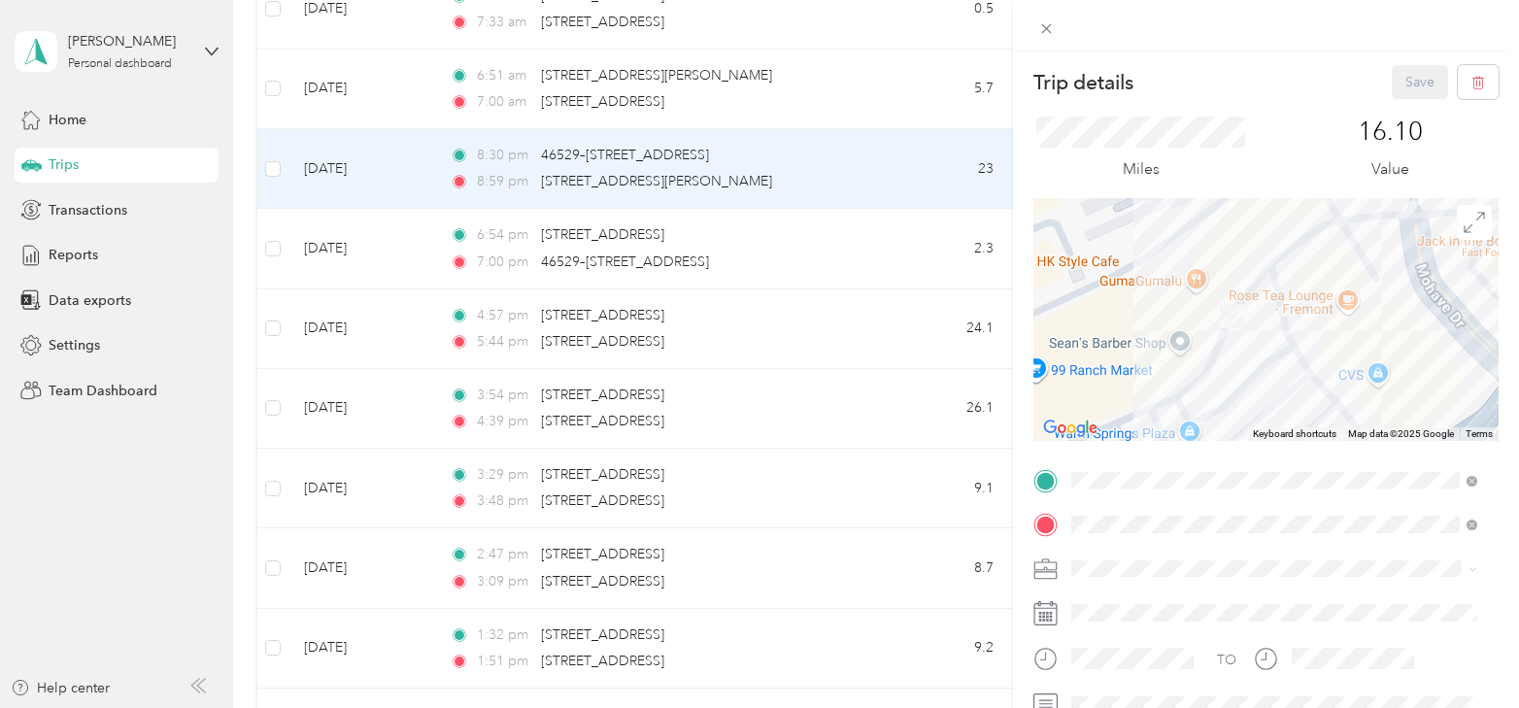
drag, startPoint x: 1222, startPoint y: 318, endPoint x: 1255, endPoint y: 337, distance: 38.3
click at [1255, 337] on div at bounding box center [1266, 319] width 465 height 243
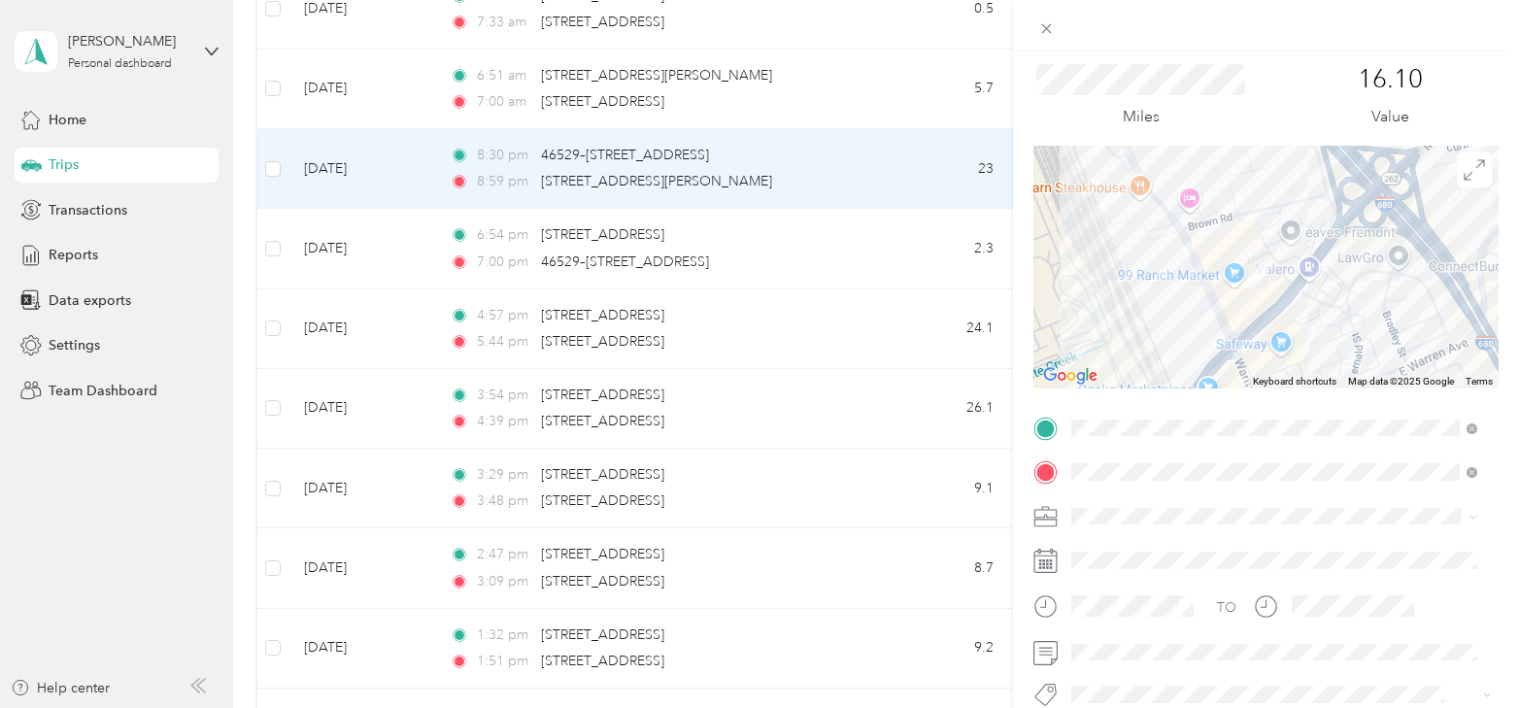
scroll to position [97, 0]
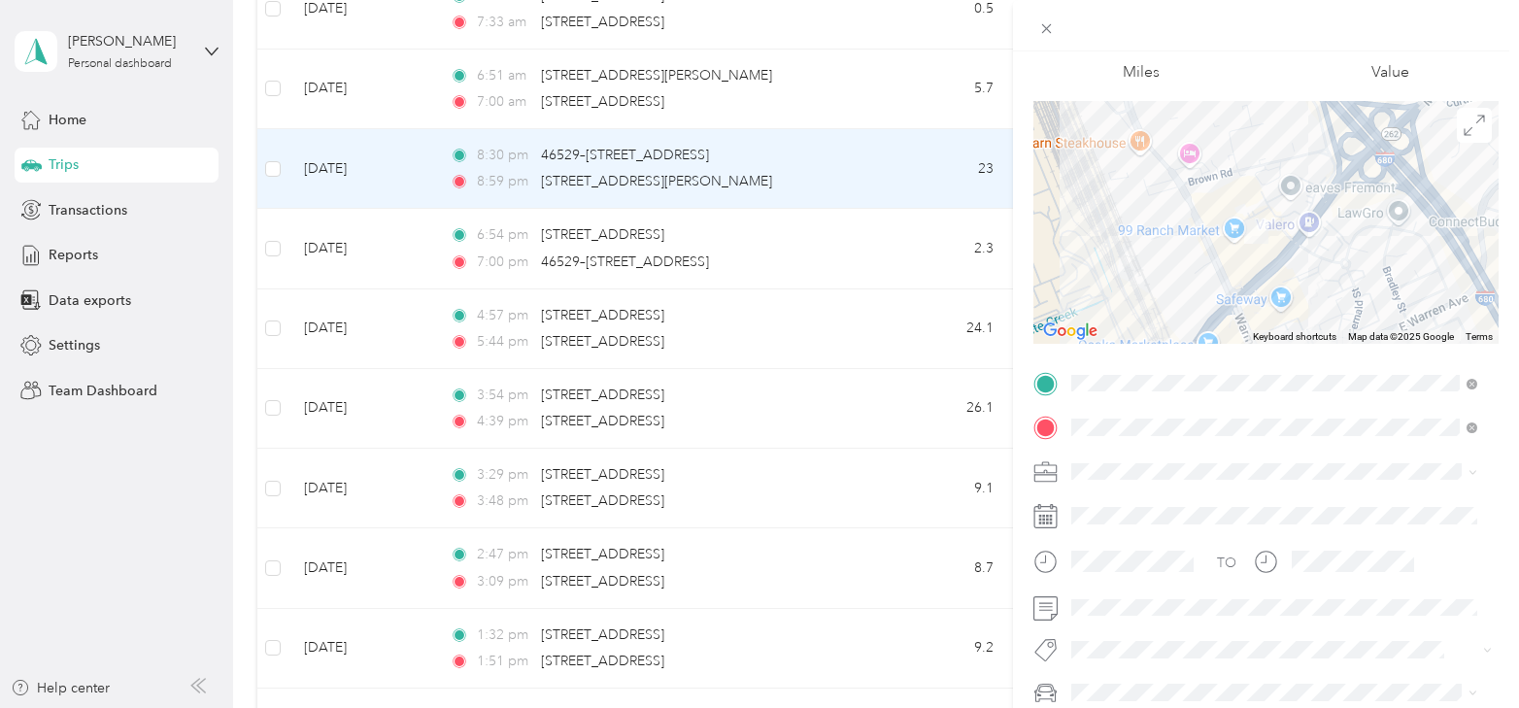
click at [864, 314] on div "Trip details Save This trip cannot be edited because it is either under review,…" at bounding box center [759, 354] width 1519 height 708
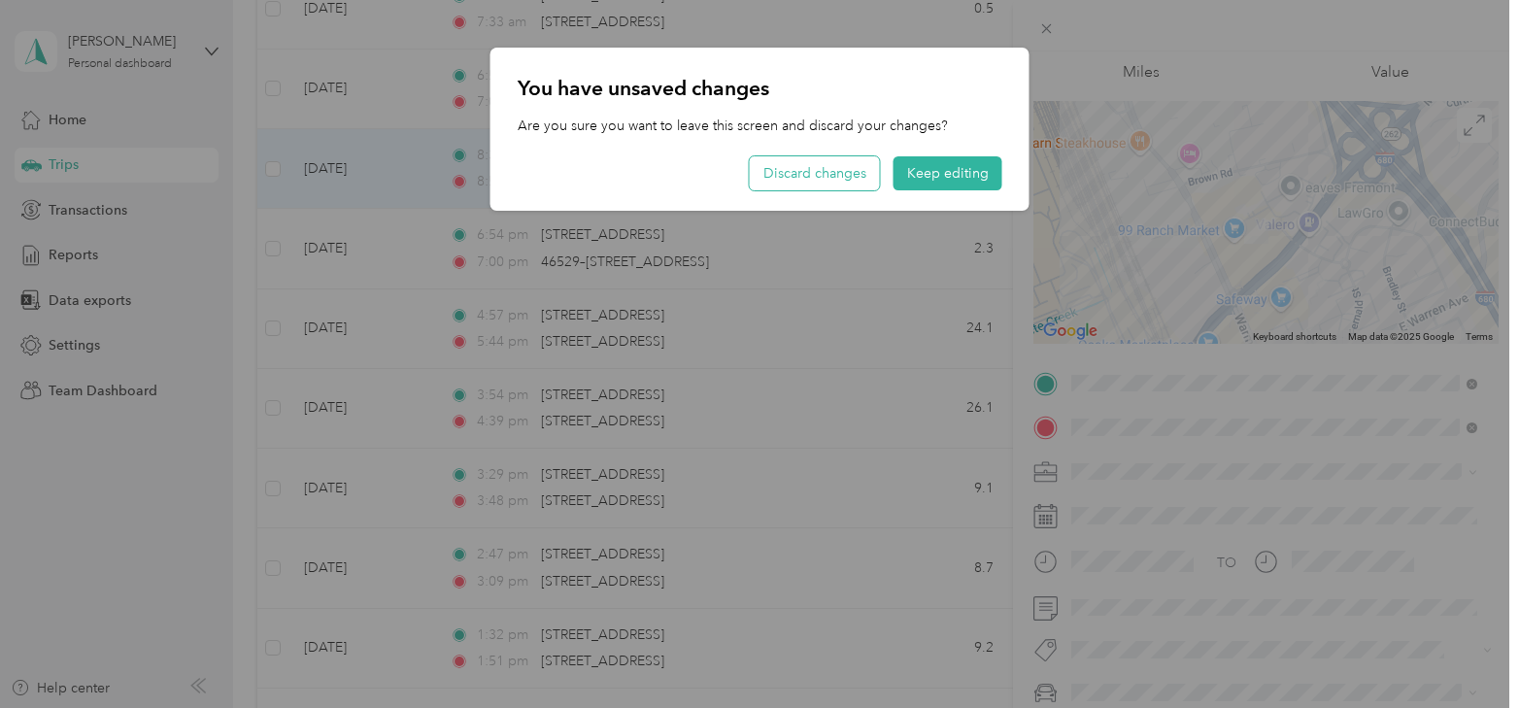
click at [821, 160] on button "Discard changes" at bounding box center [815, 173] width 130 height 34
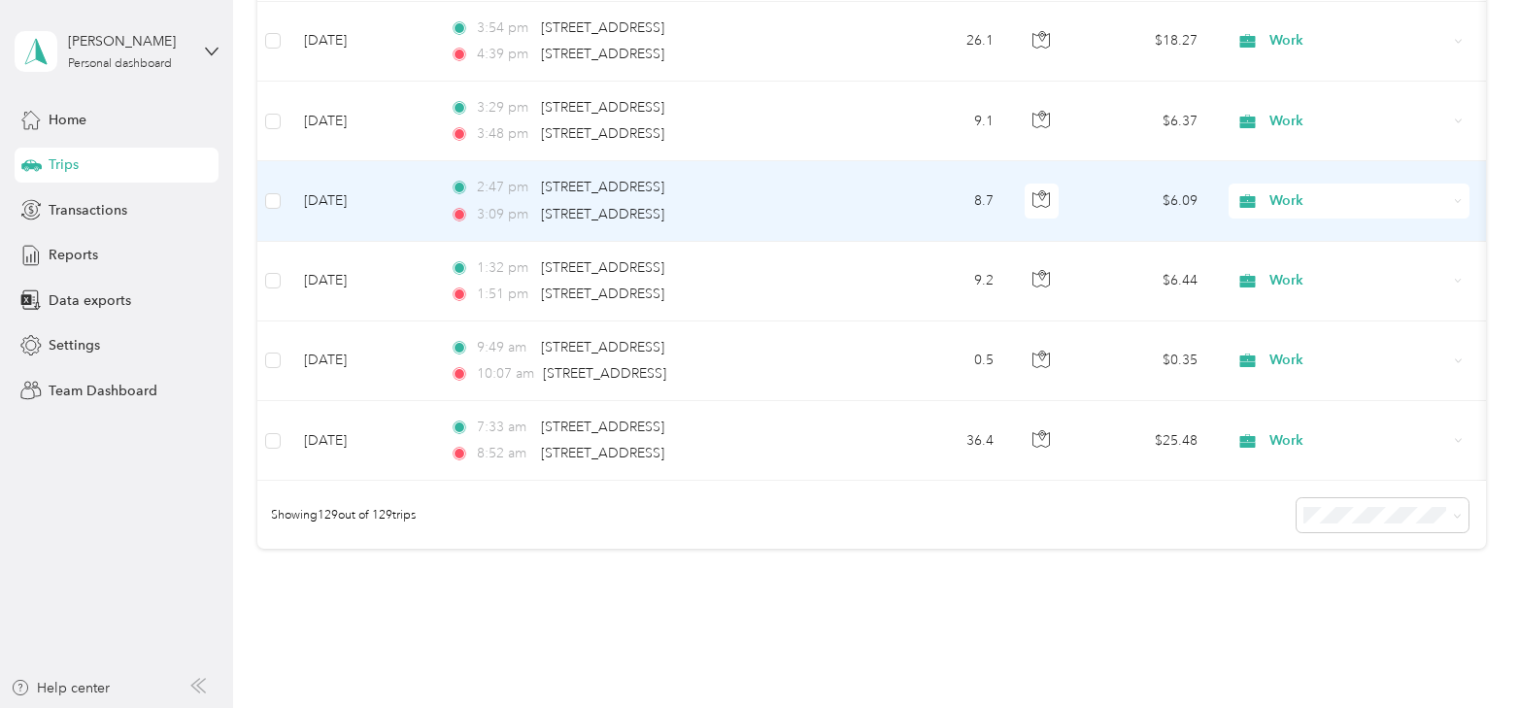
scroll to position [10195, 0]
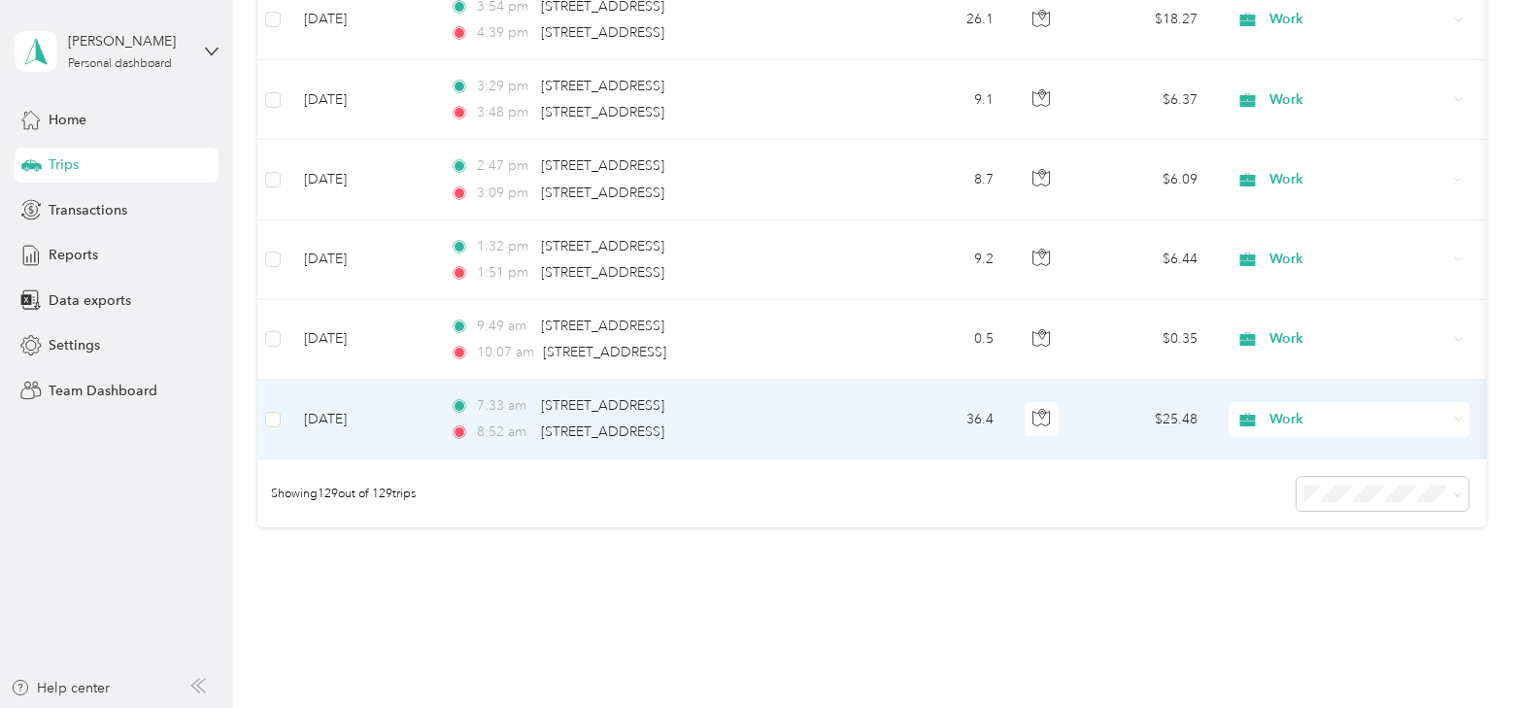
click at [354, 397] on td "Apr 1, 2025" at bounding box center [362, 420] width 146 height 80
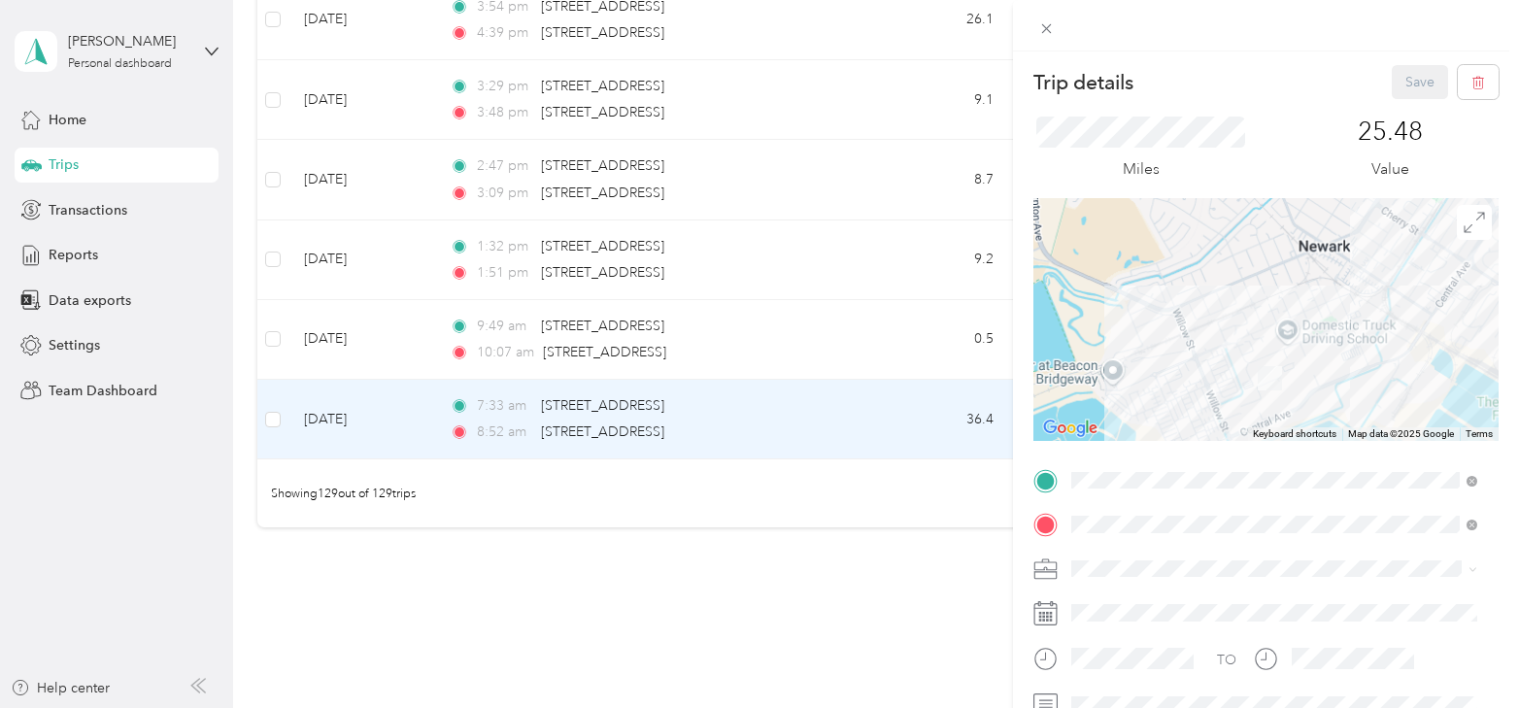
drag, startPoint x: 1277, startPoint y: 401, endPoint x: 1281, endPoint y: 338, distance: 63.3
click at [1288, 340] on div at bounding box center [1266, 319] width 465 height 243
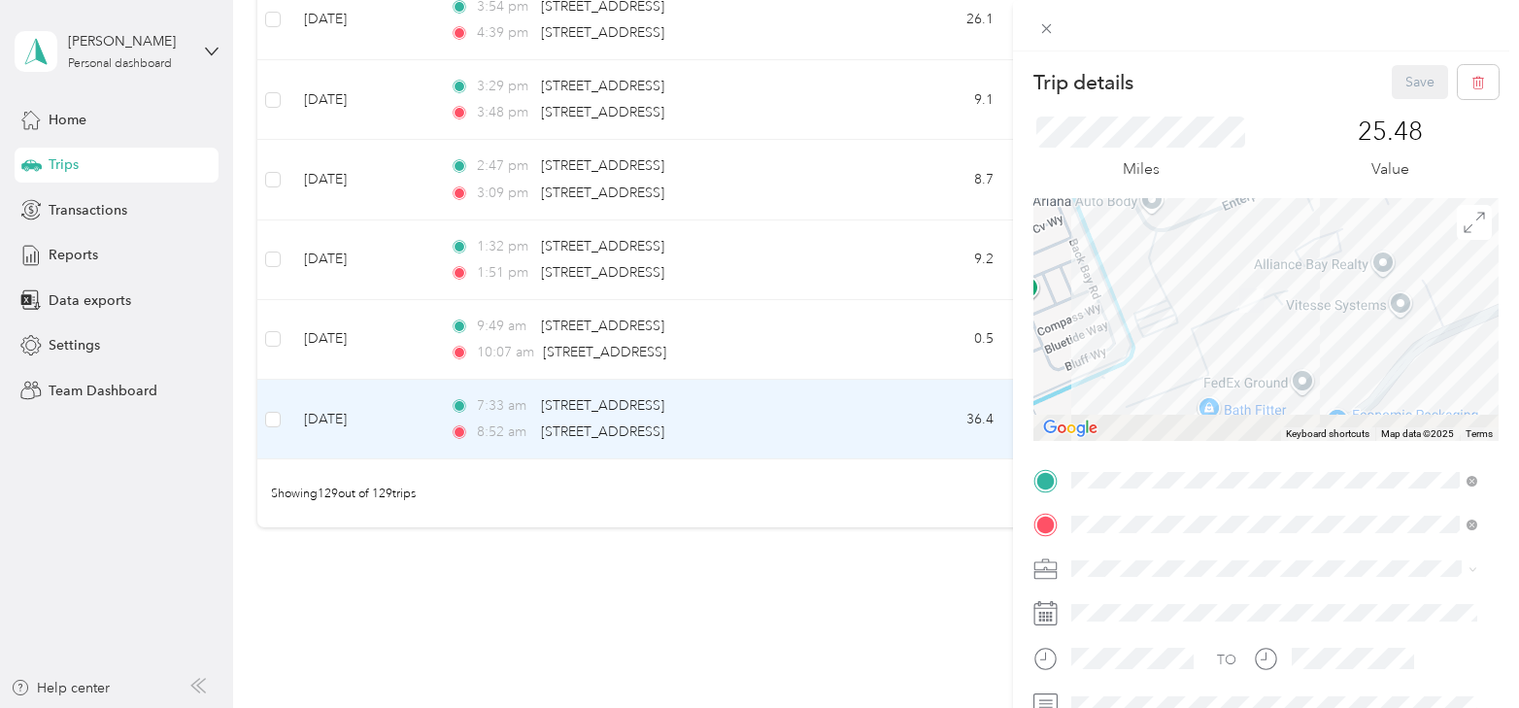
drag, startPoint x: 1282, startPoint y: 383, endPoint x: 1280, endPoint y: 287, distance: 96.2
click at [1282, 287] on div at bounding box center [1266, 319] width 465 height 243
drag, startPoint x: 1363, startPoint y: 350, endPoint x: 1333, endPoint y: 265, distance: 89.7
click at [1334, 265] on div at bounding box center [1266, 319] width 465 height 243
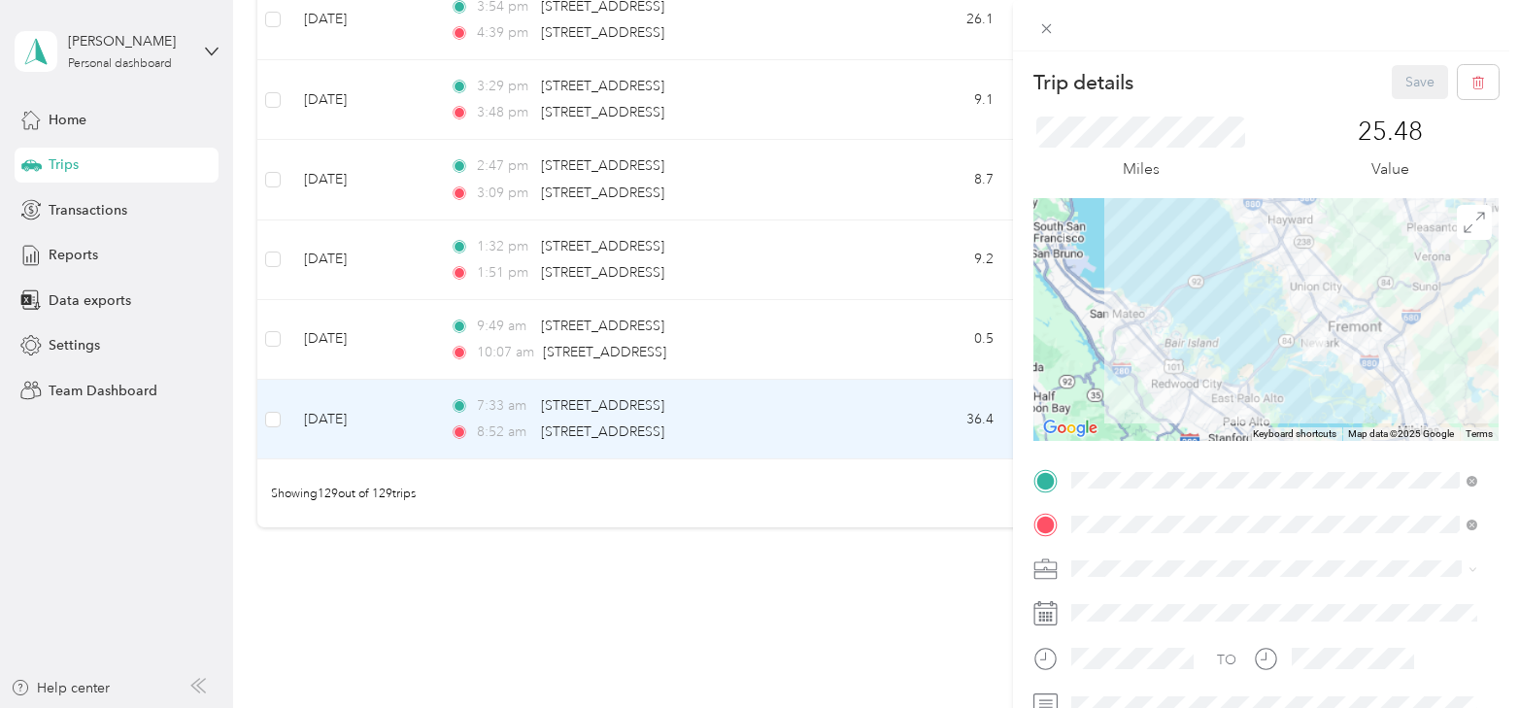
drag, startPoint x: 1342, startPoint y: 354, endPoint x: 1301, endPoint y: 350, distance: 41.0
click at [1301, 350] on div at bounding box center [1266, 319] width 465 height 243
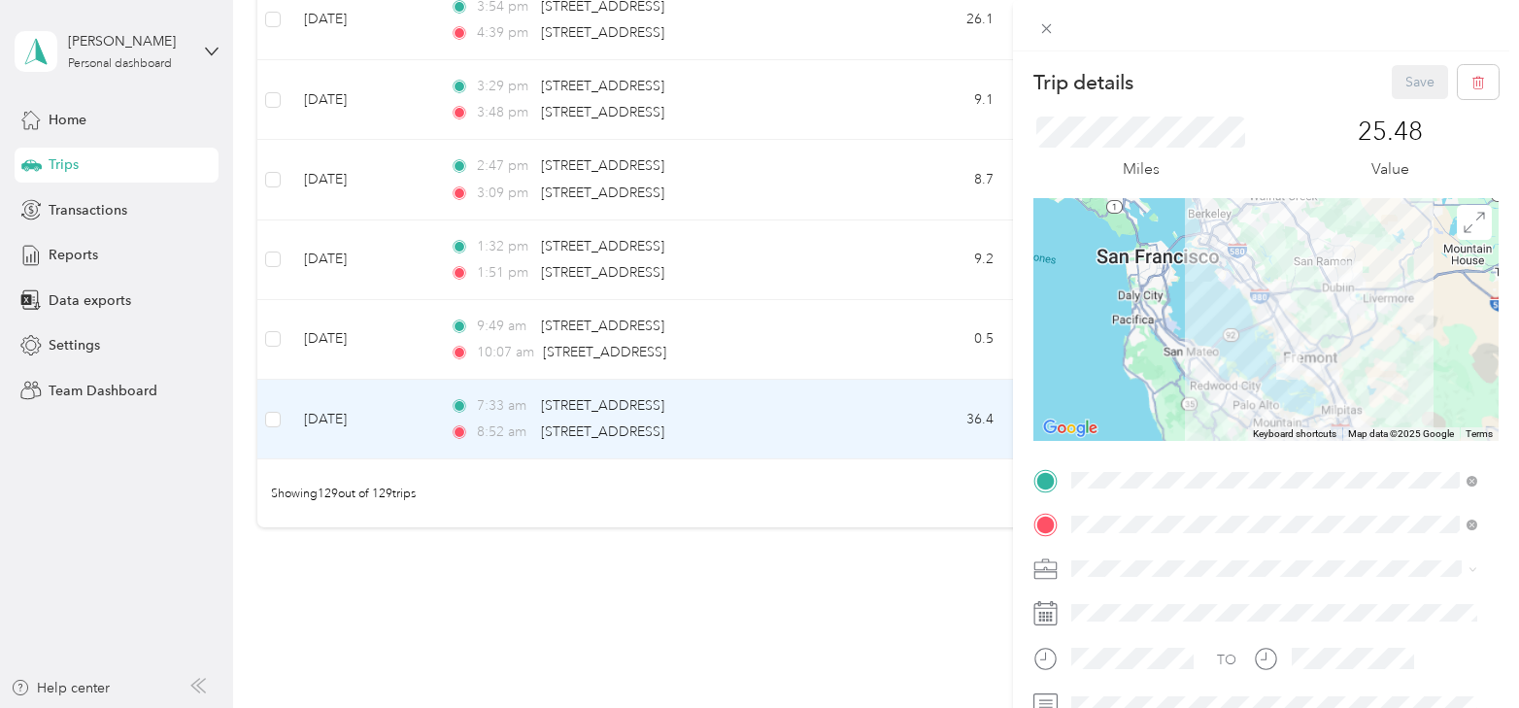
drag, startPoint x: 1298, startPoint y: 299, endPoint x: 1303, endPoint y: 345, distance: 45.9
click at [1303, 345] on div at bounding box center [1266, 319] width 465 height 243
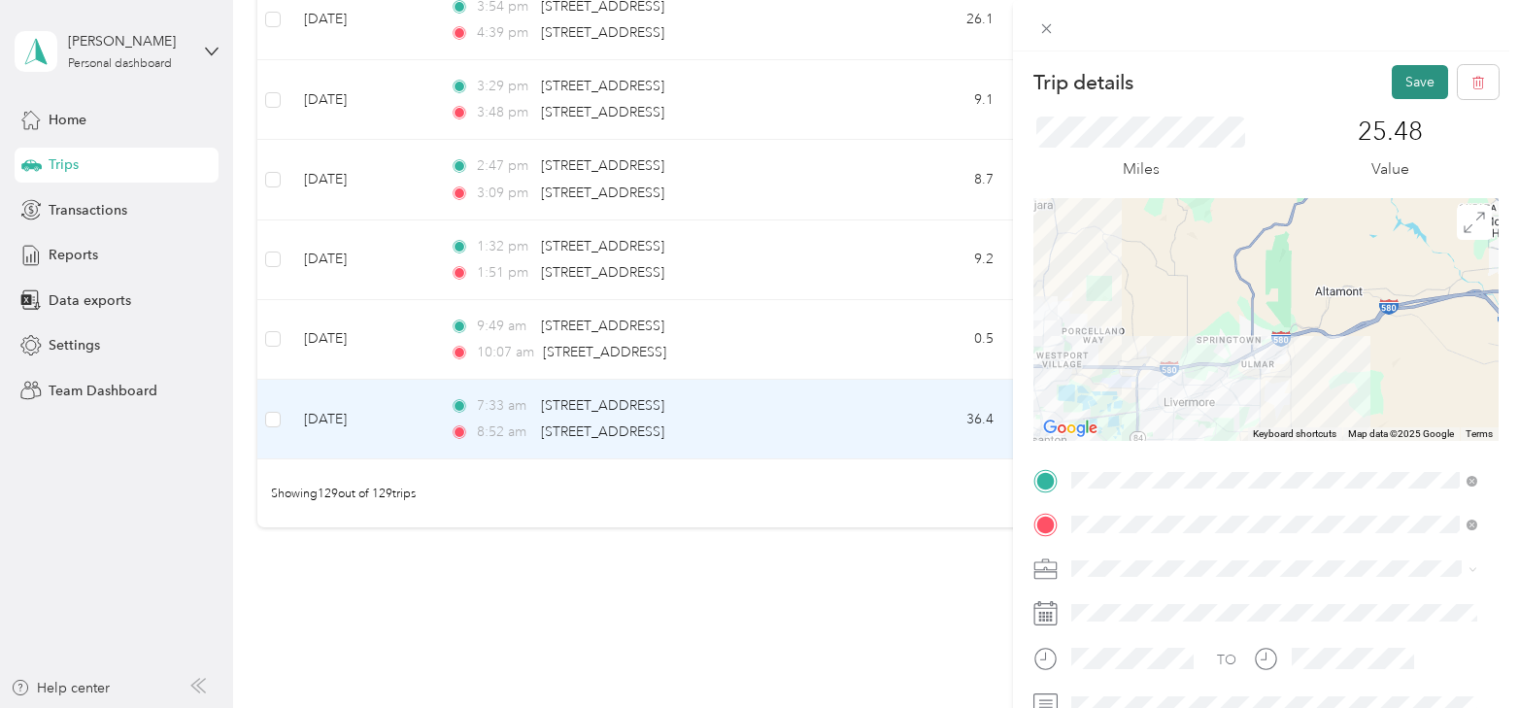
click at [1412, 85] on button "Save" at bounding box center [1420, 82] width 56 height 34
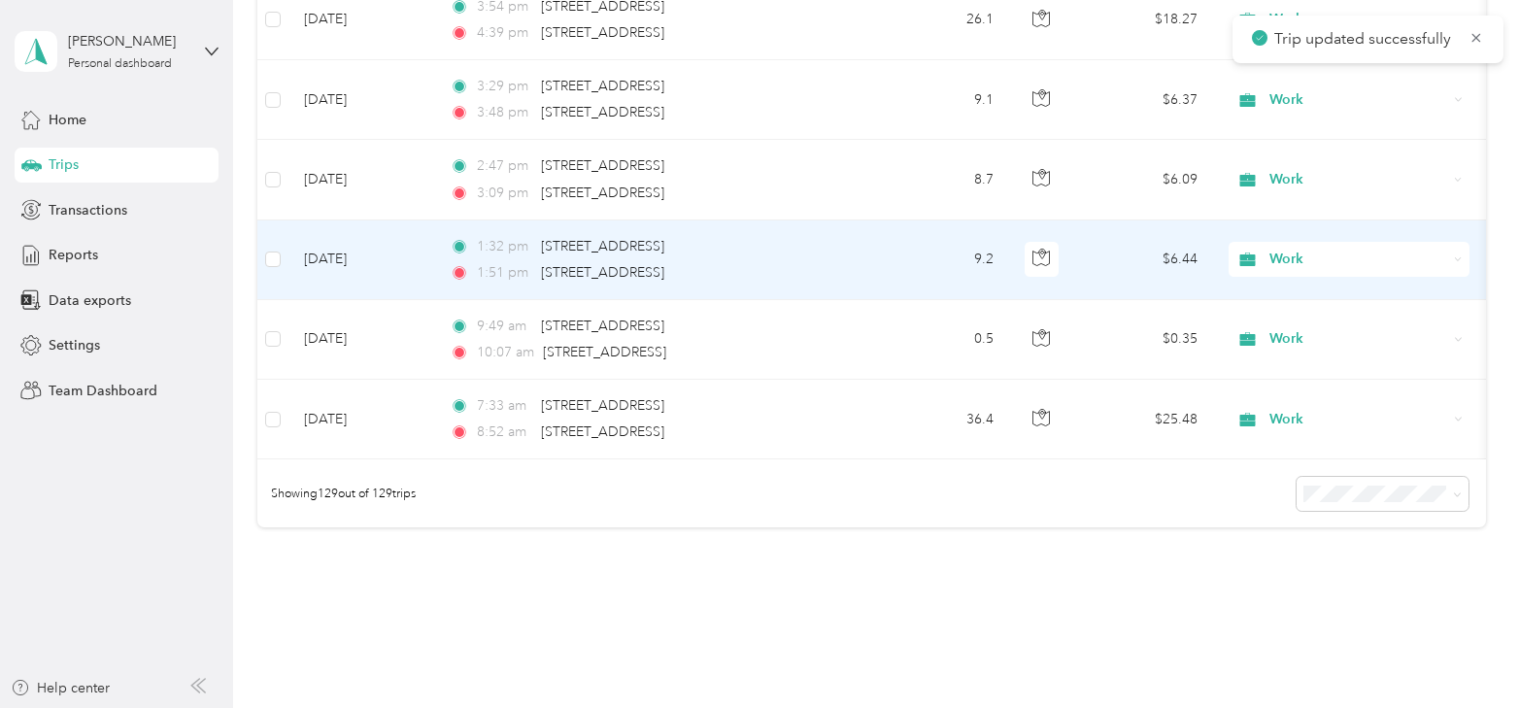
click at [342, 239] on td "Apr 1, 2025" at bounding box center [362, 261] width 146 height 80
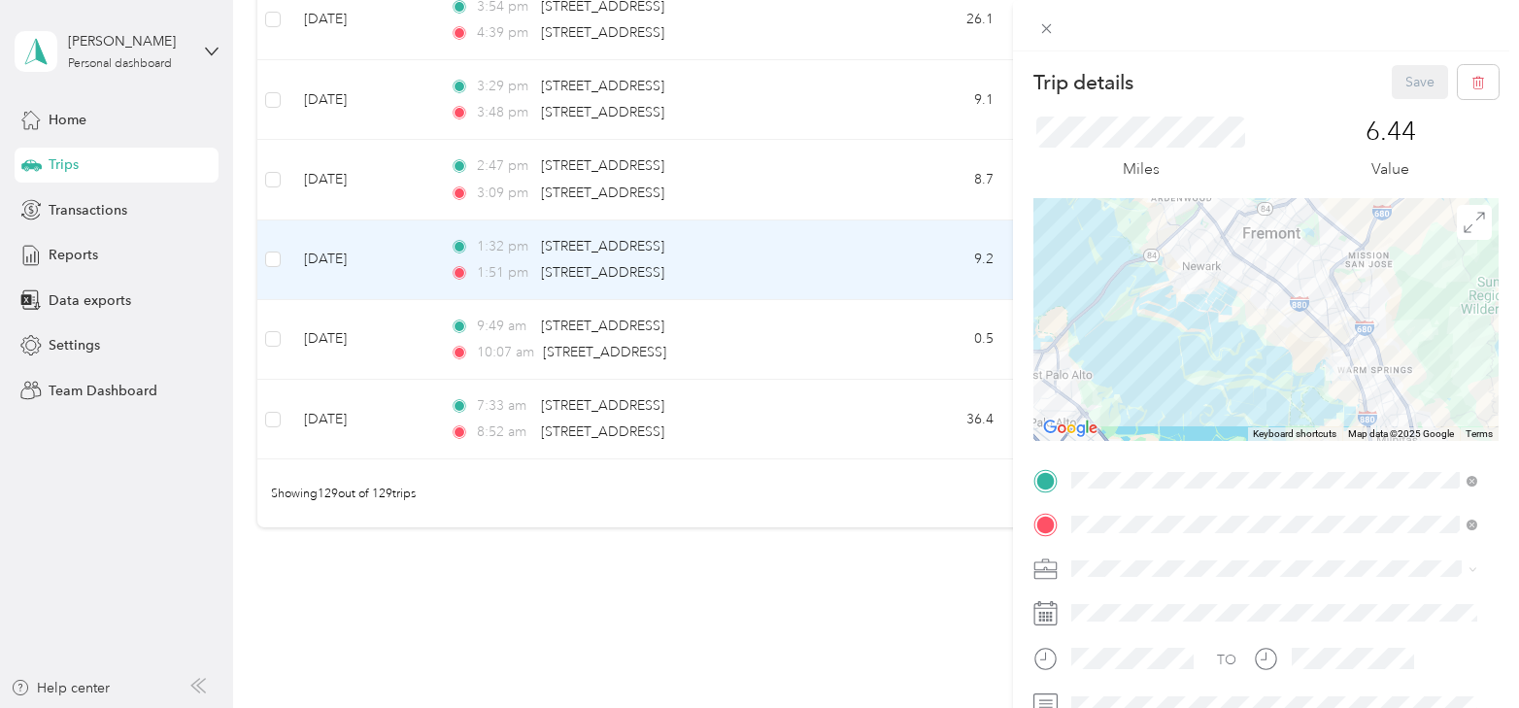
scroll to position [97, 0]
click at [1409, 84] on button "Save" at bounding box center [1420, 82] width 56 height 34
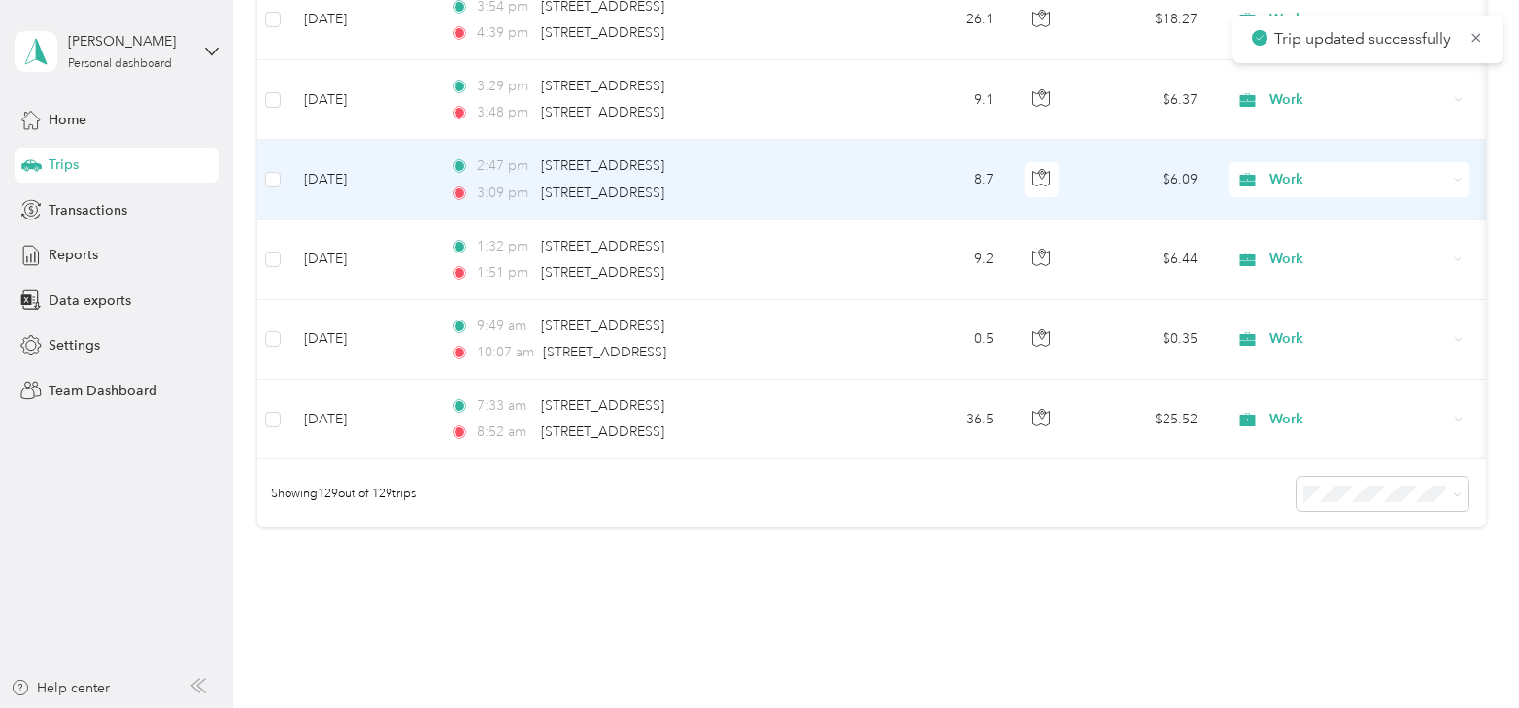
click at [353, 157] on td "Apr 1, 2025" at bounding box center [362, 180] width 146 height 80
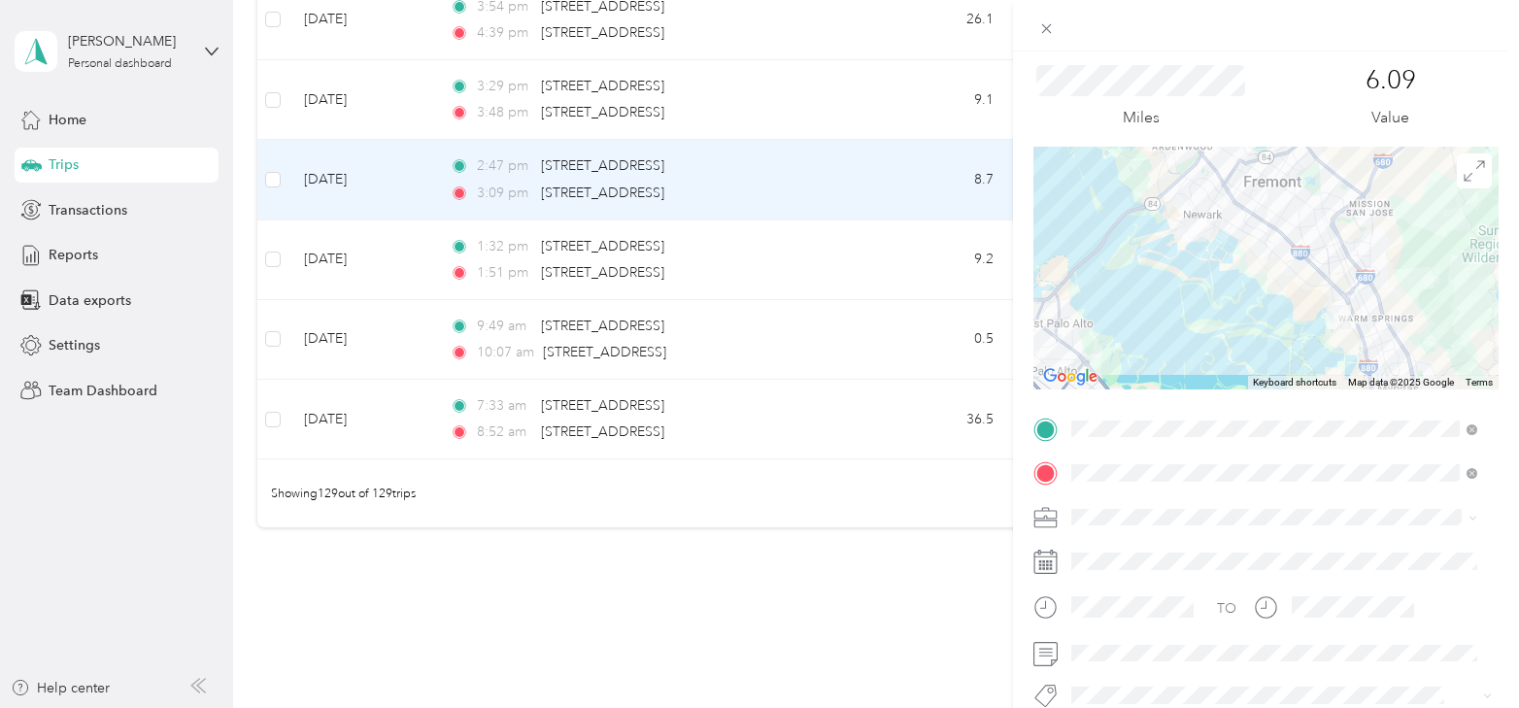
scroll to position [97, 0]
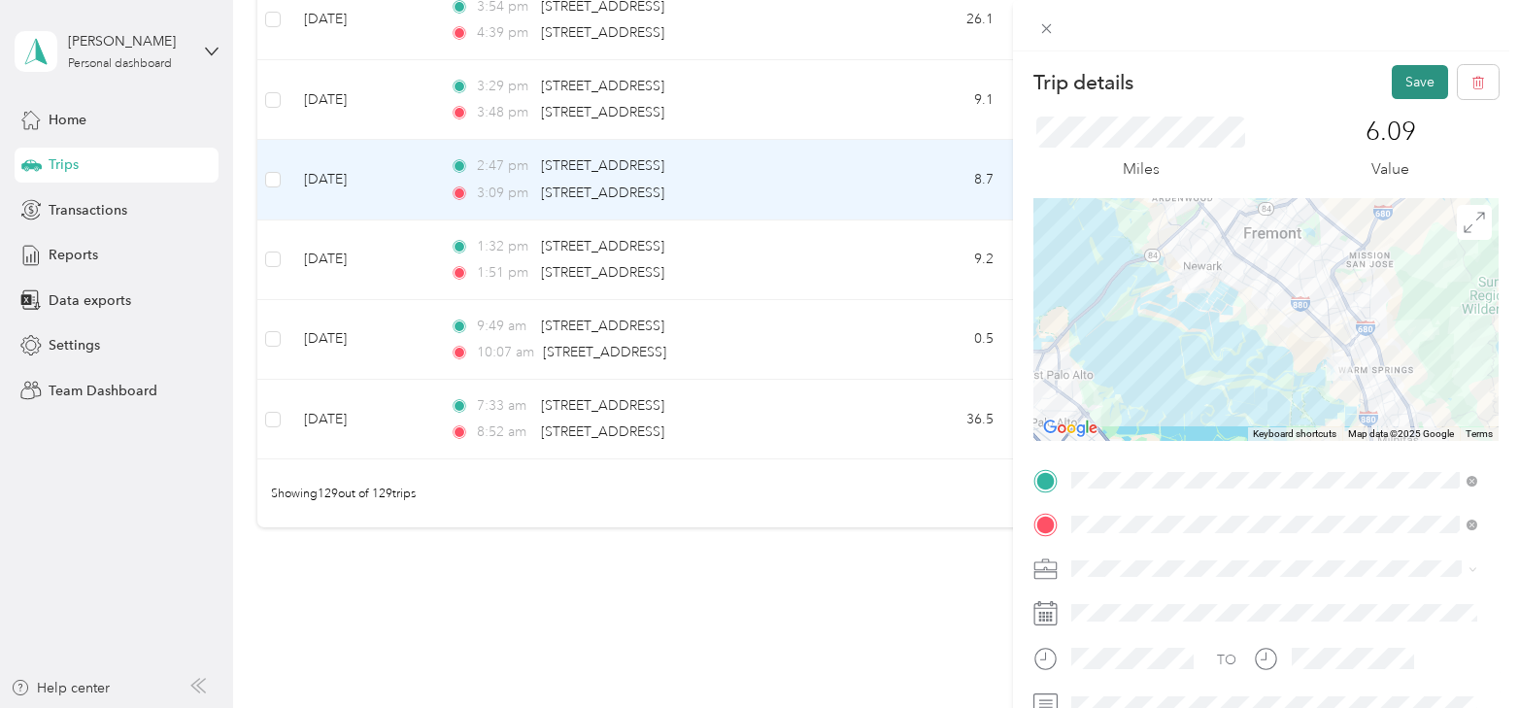
click at [1421, 77] on button "Save" at bounding box center [1420, 82] width 56 height 34
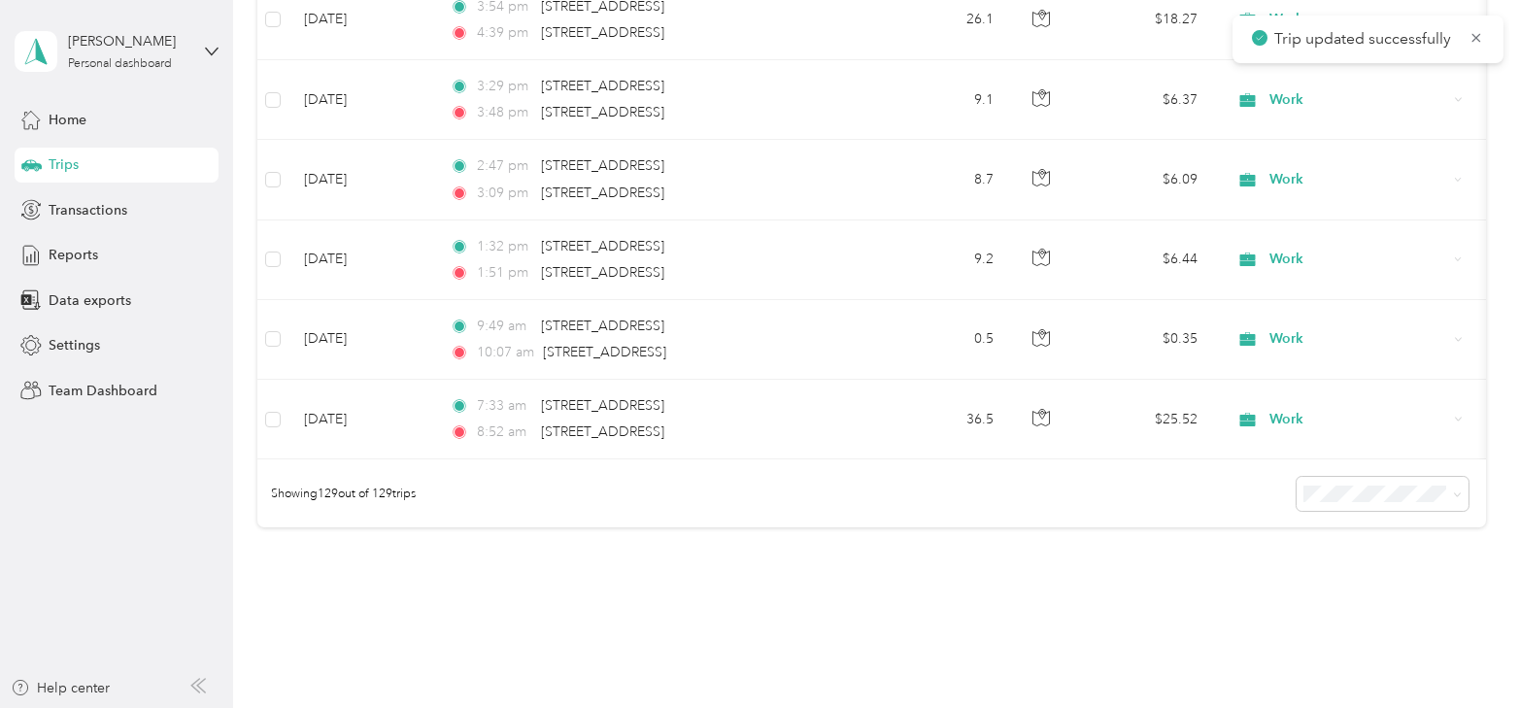
click at [334, 78] on td "Apr 1, 2025" at bounding box center [362, 100] width 146 height 80
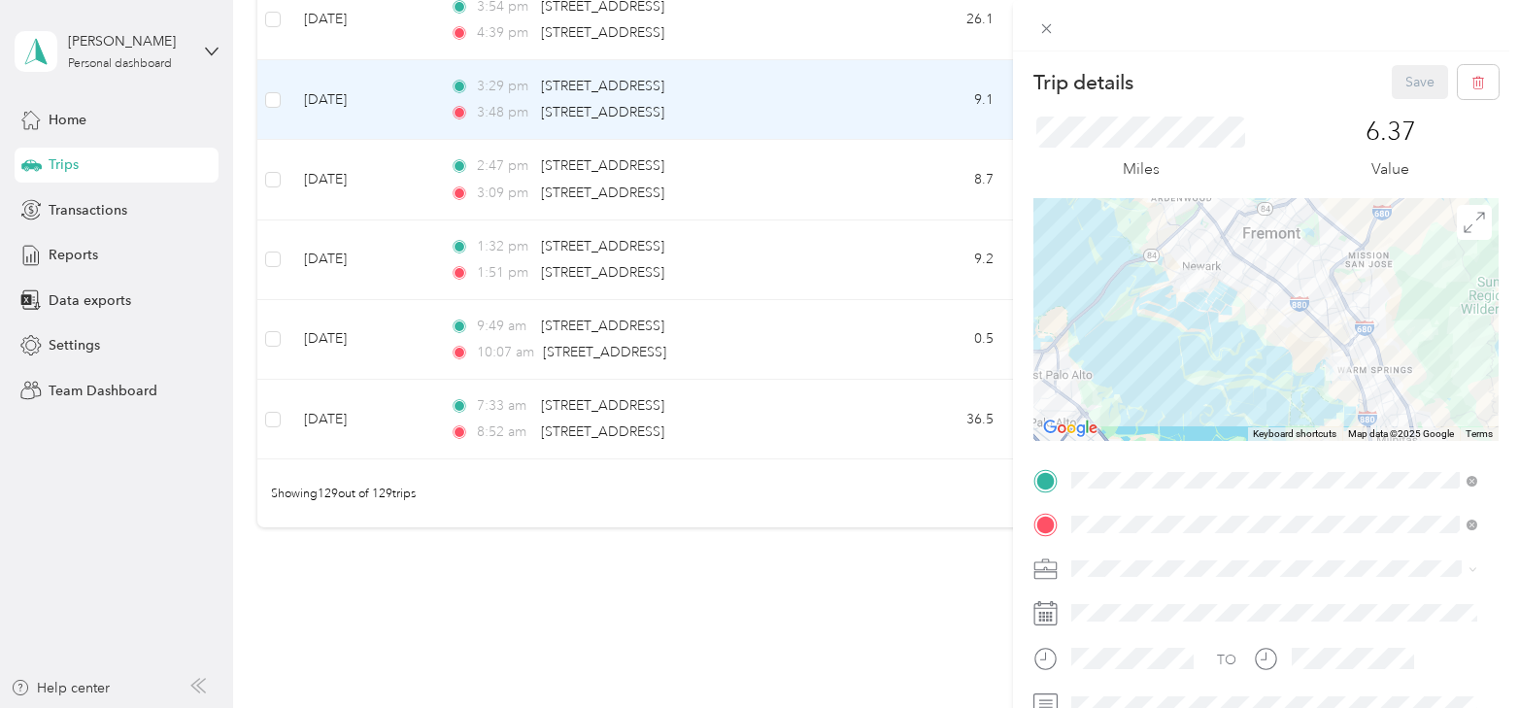
click at [402, 95] on div "Trip details Save This trip cannot be edited because it is either under review,…" at bounding box center [759, 354] width 1519 height 708
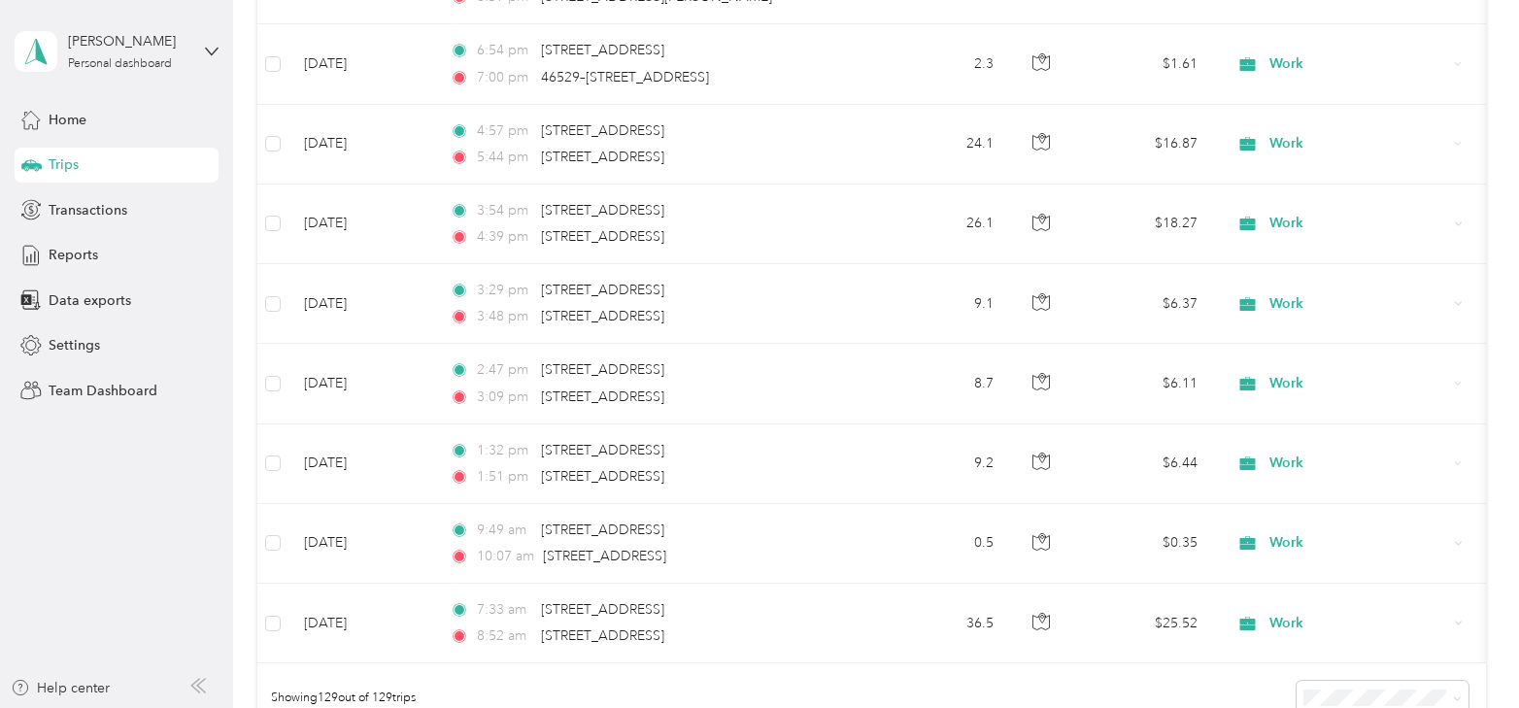
scroll to position [10001, 0]
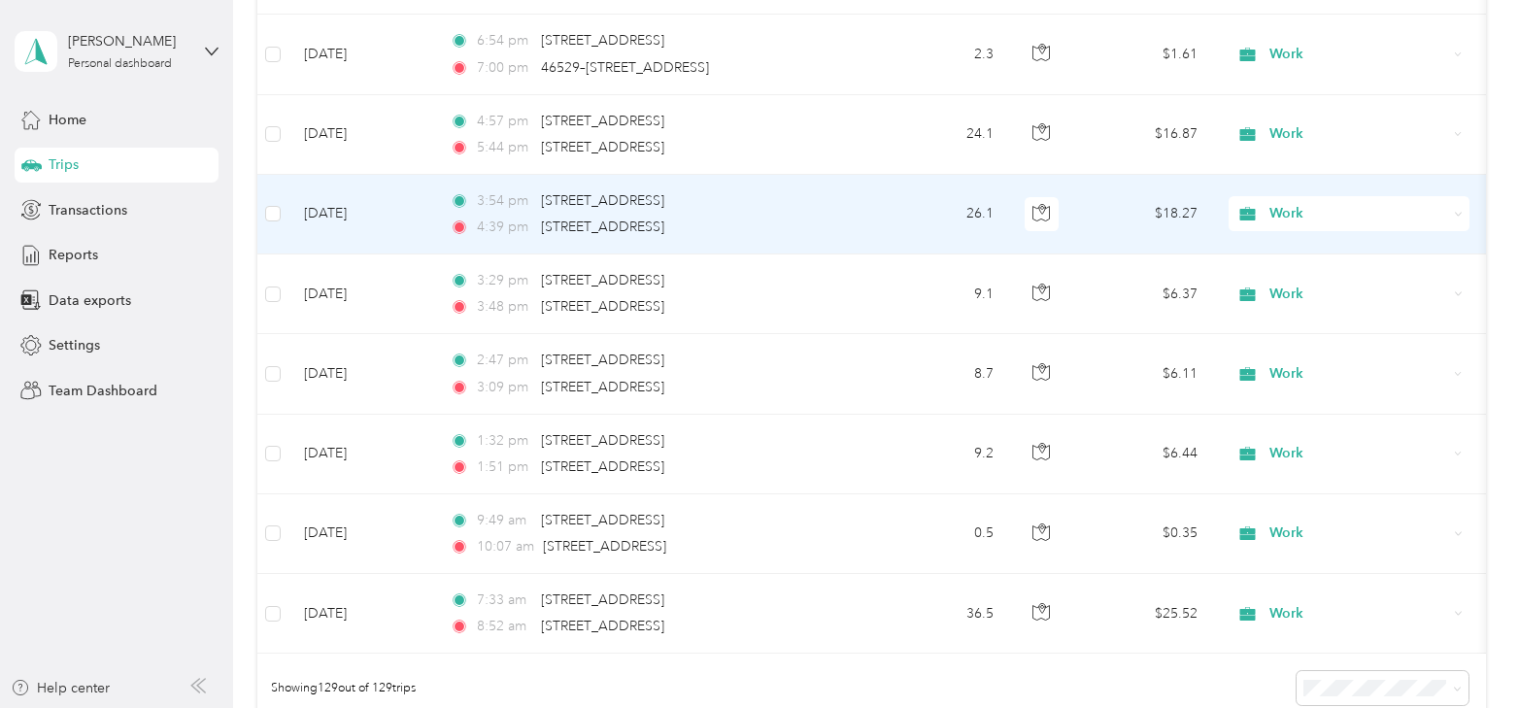
click at [323, 197] on td "Apr 1, 2025" at bounding box center [362, 215] width 146 height 80
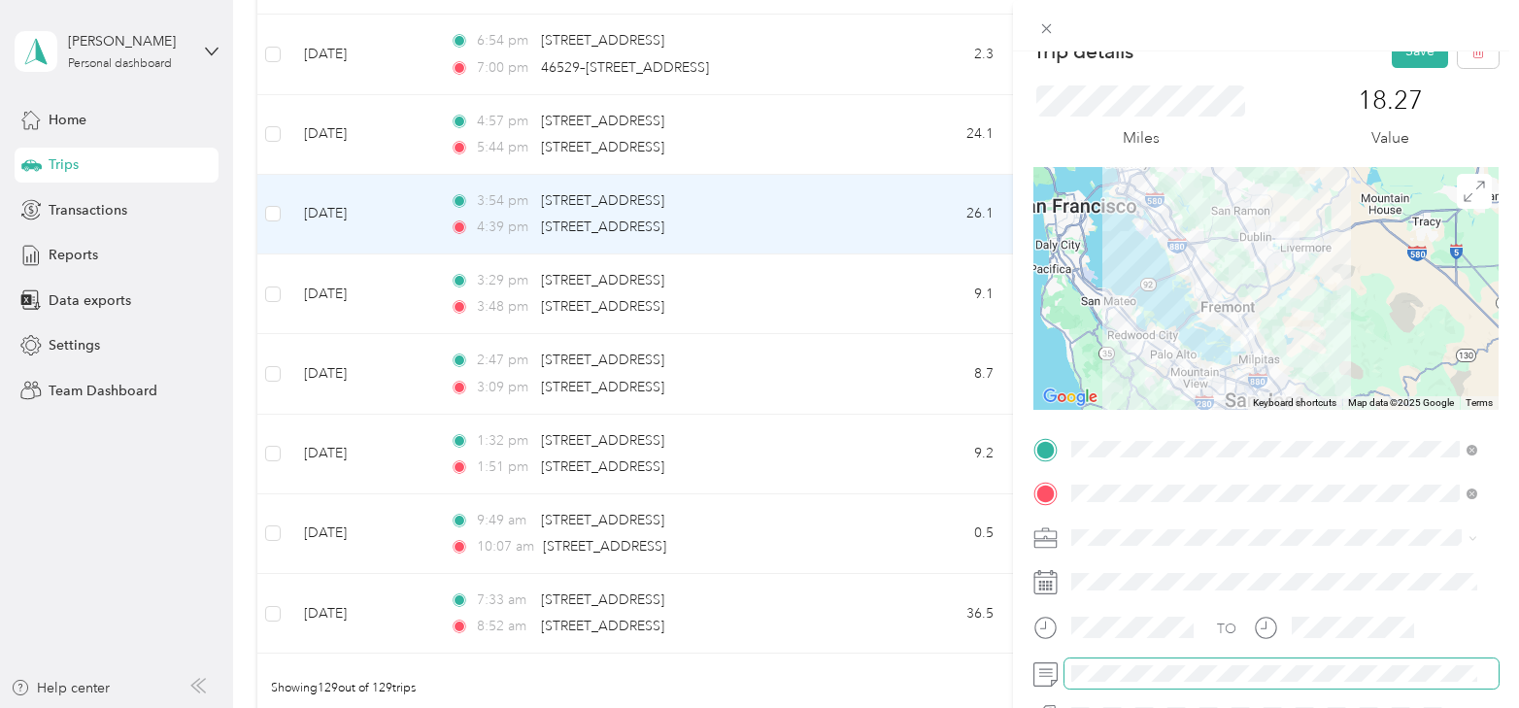
scroll to position [30, 0]
click at [1401, 61] on button "Save" at bounding box center [1420, 52] width 56 height 34
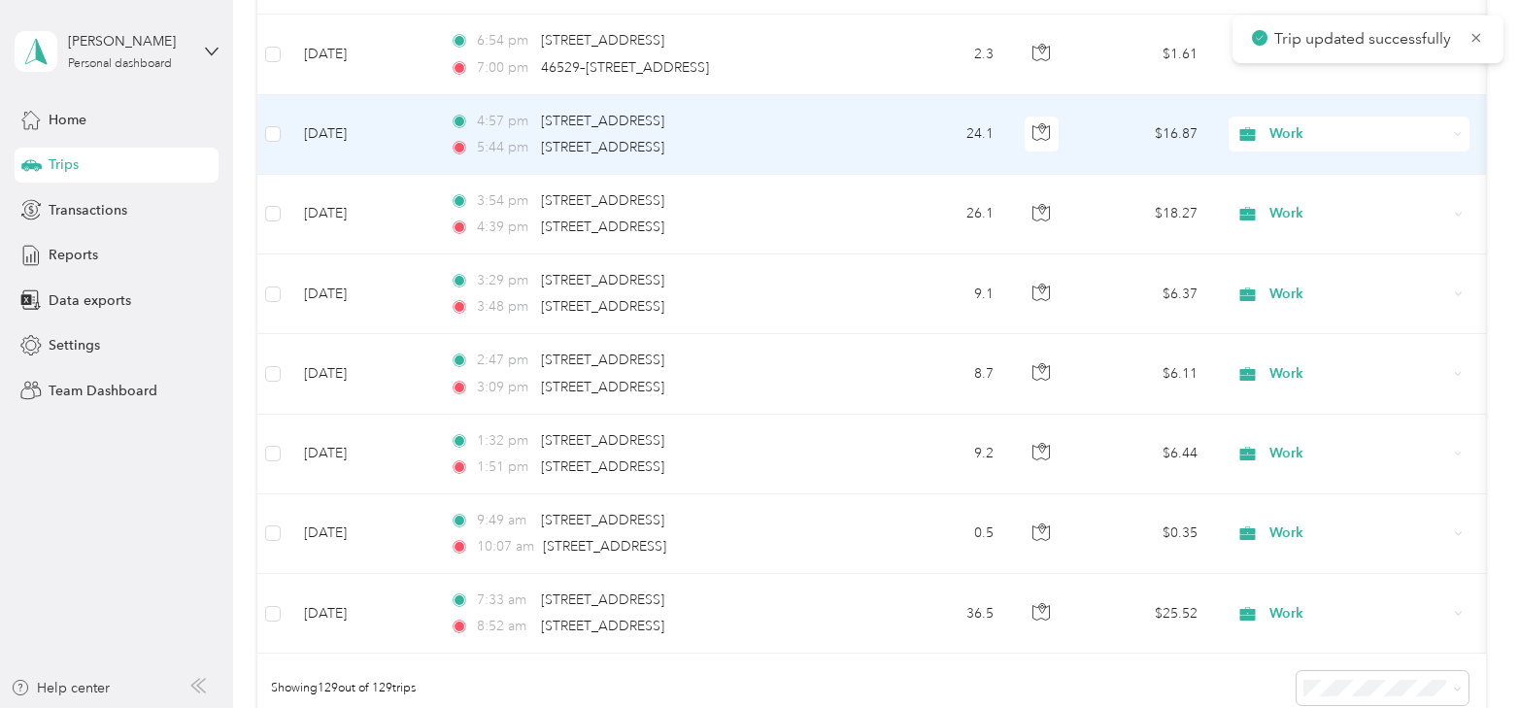
click at [345, 114] on td "Apr 1, 2025" at bounding box center [362, 135] width 146 height 80
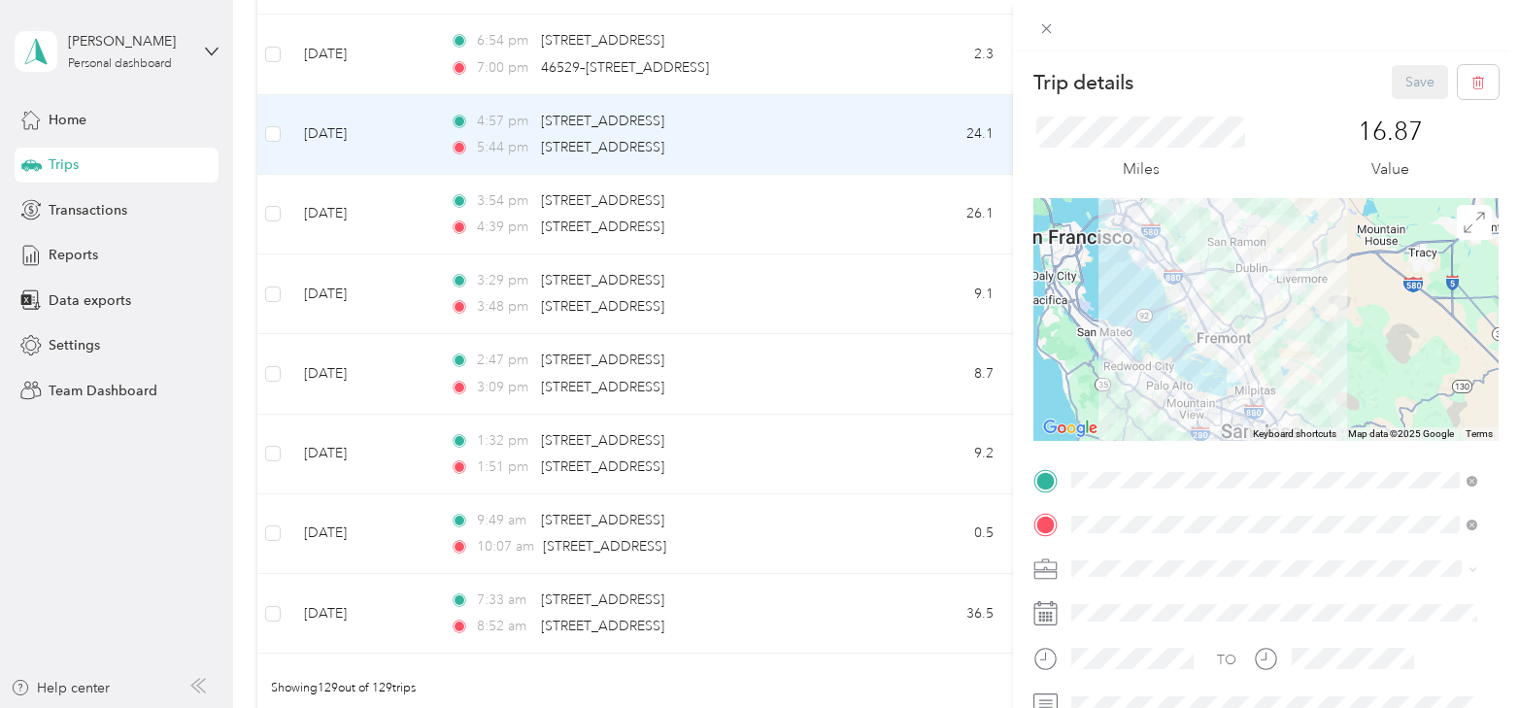
click at [951, 131] on div "Trip details Save This trip cannot be edited because it is either under review,…" at bounding box center [759, 354] width 1519 height 708
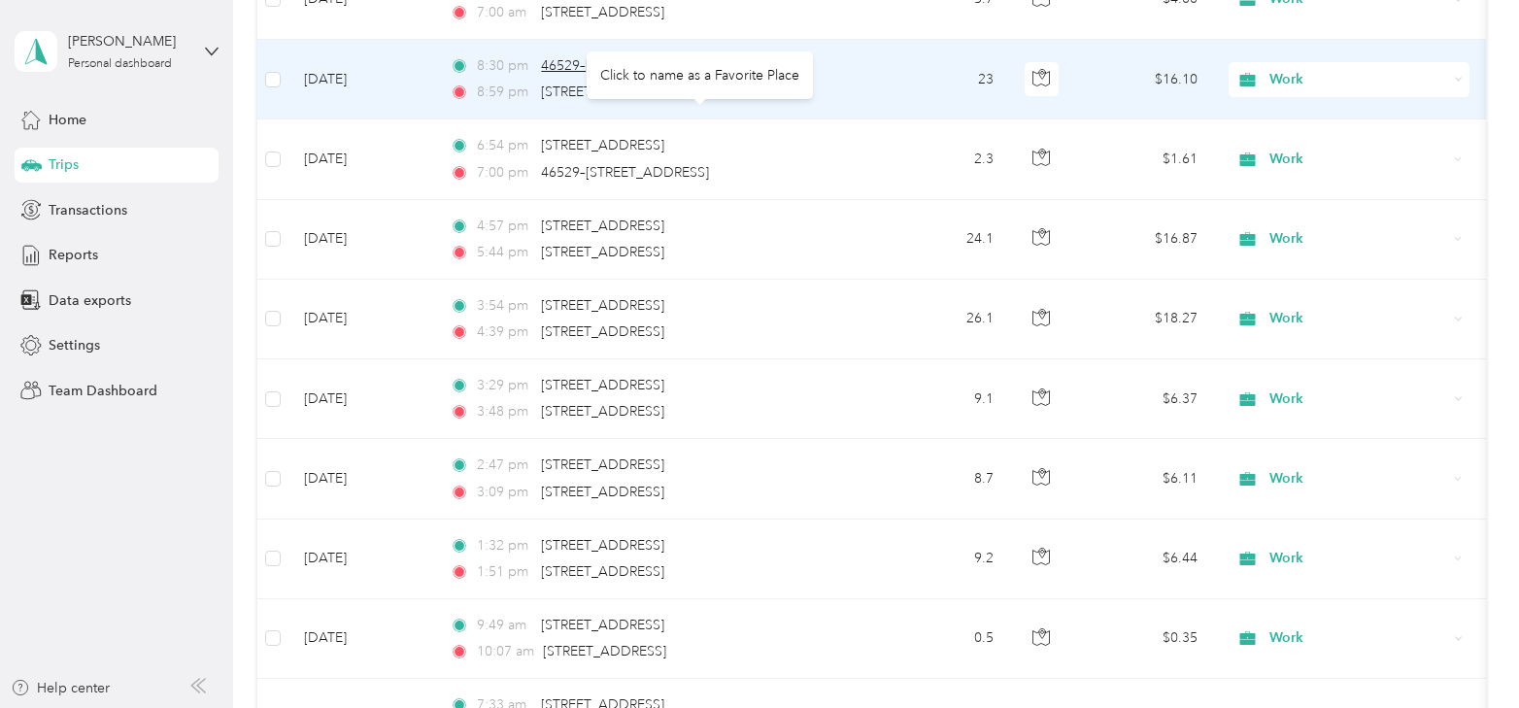
scroll to position [9806, 0]
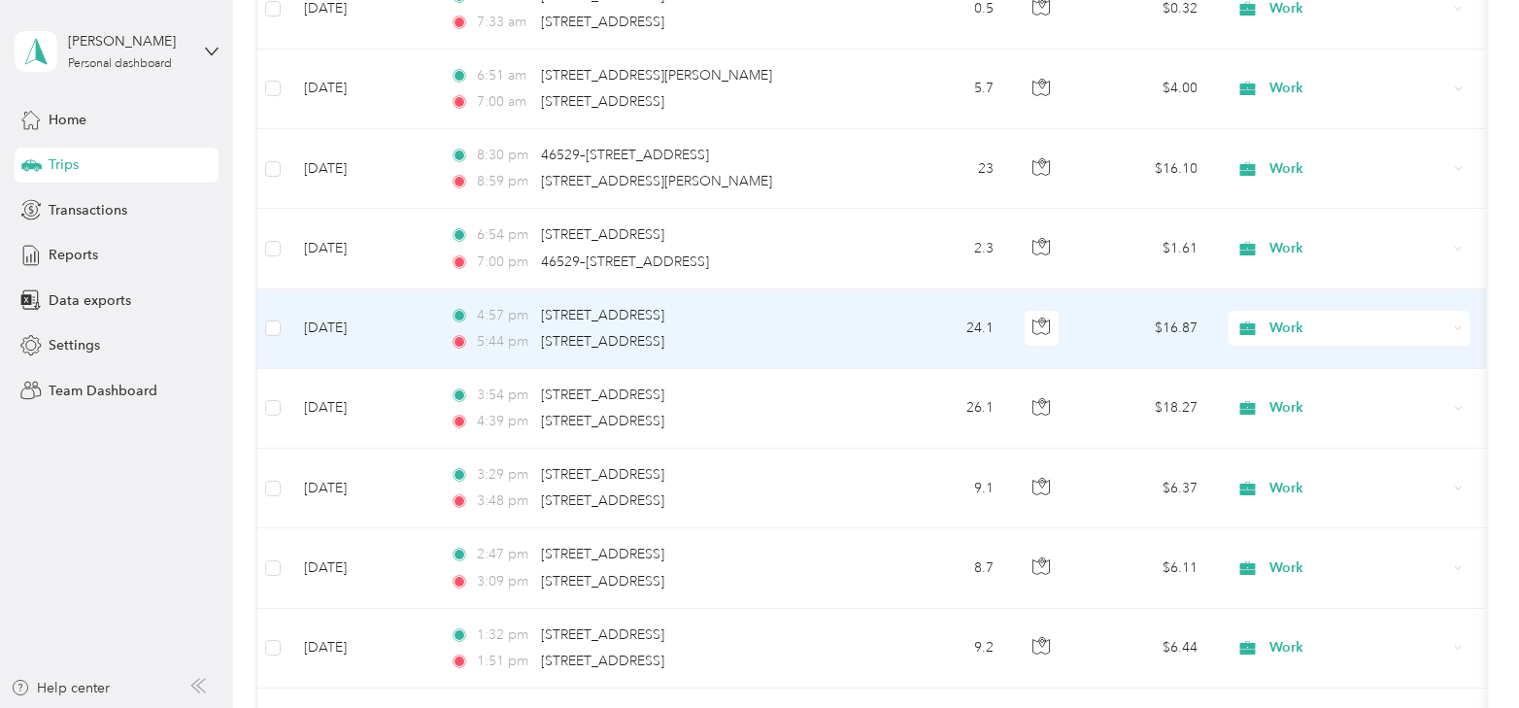
click at [325, 305] on td "Apr 1, 2025" at bounding box center [362, 329] width 146 height 80
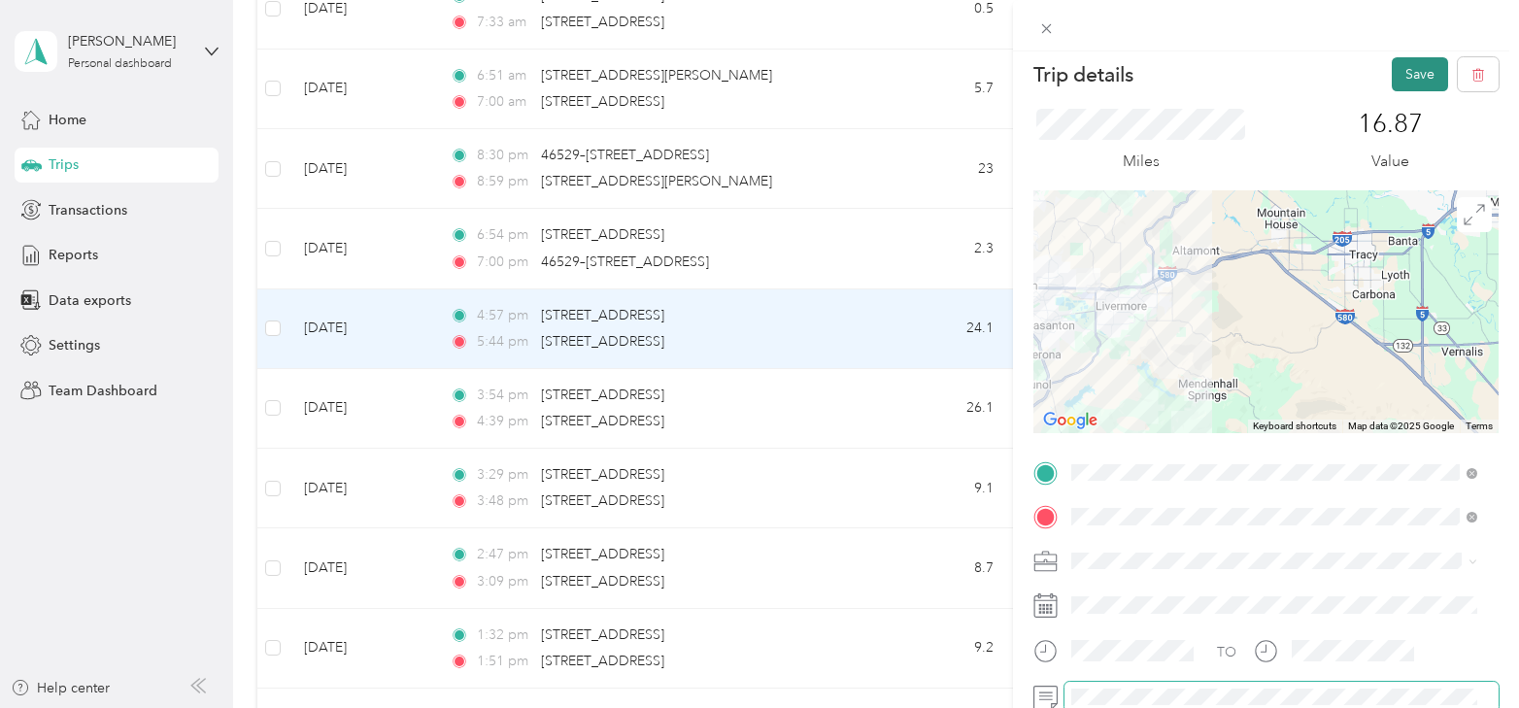
scroll to position [7, 0]
click at [1394, 81] on button "Save" at bounding box center [1420, 75] width 56 height 34
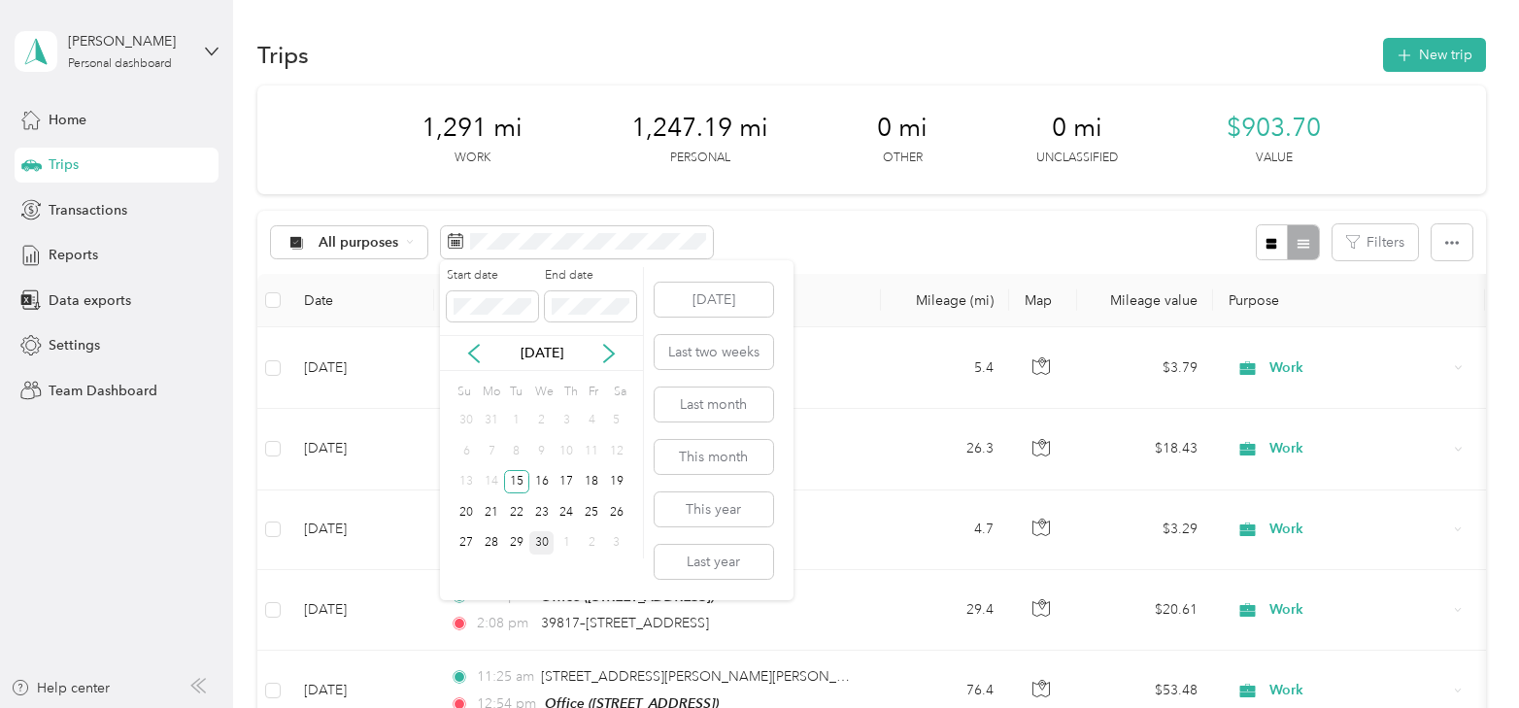
click at [537, 539] on div "30" at bounding box center [541, 543] width 25 height 24
